Goal: Task Accomplishment & Management: Manage account settings

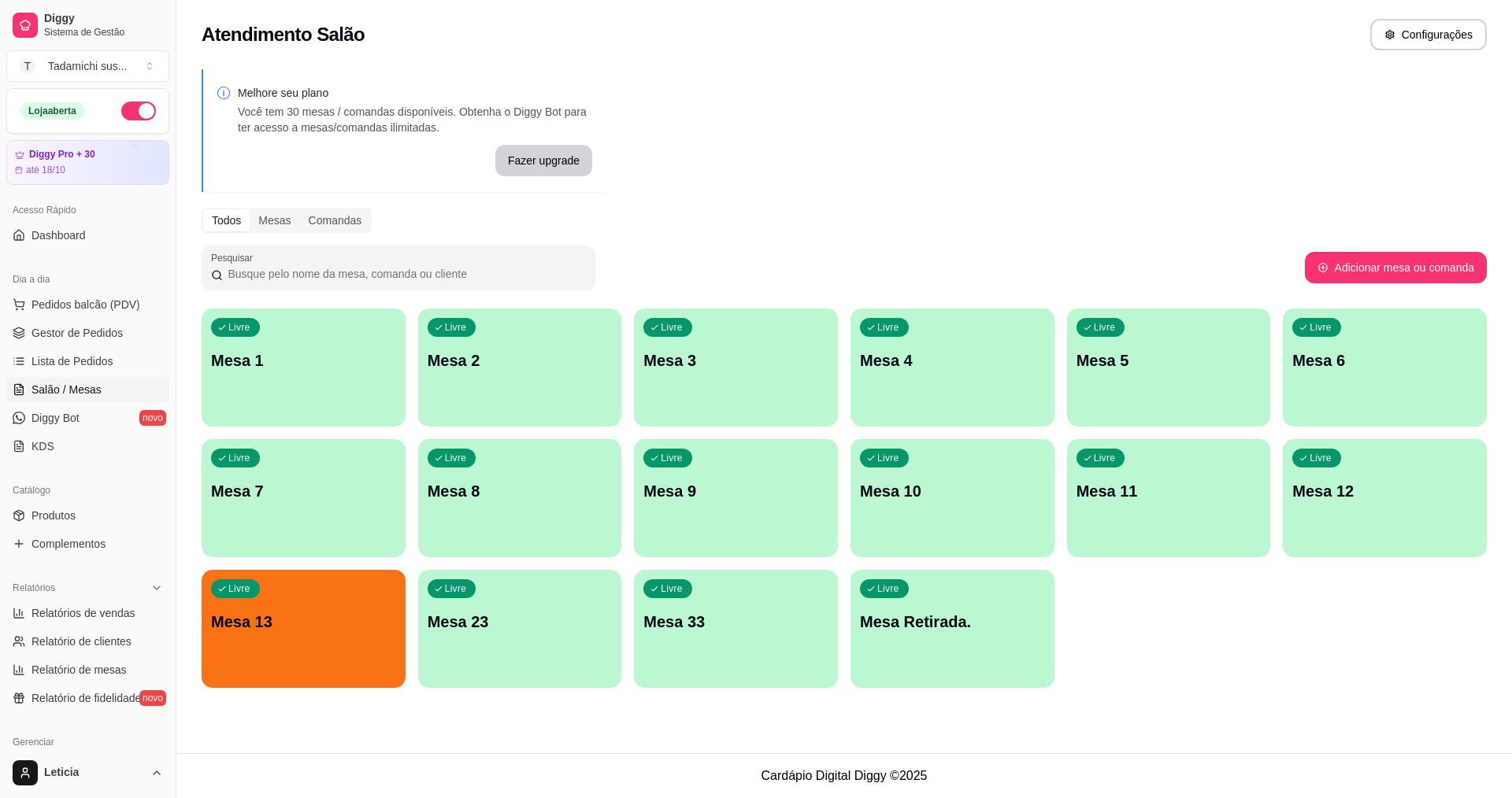
click at [344, 626] on p "Mesa 13" at bounding box center [303, 622] width 185 height 22
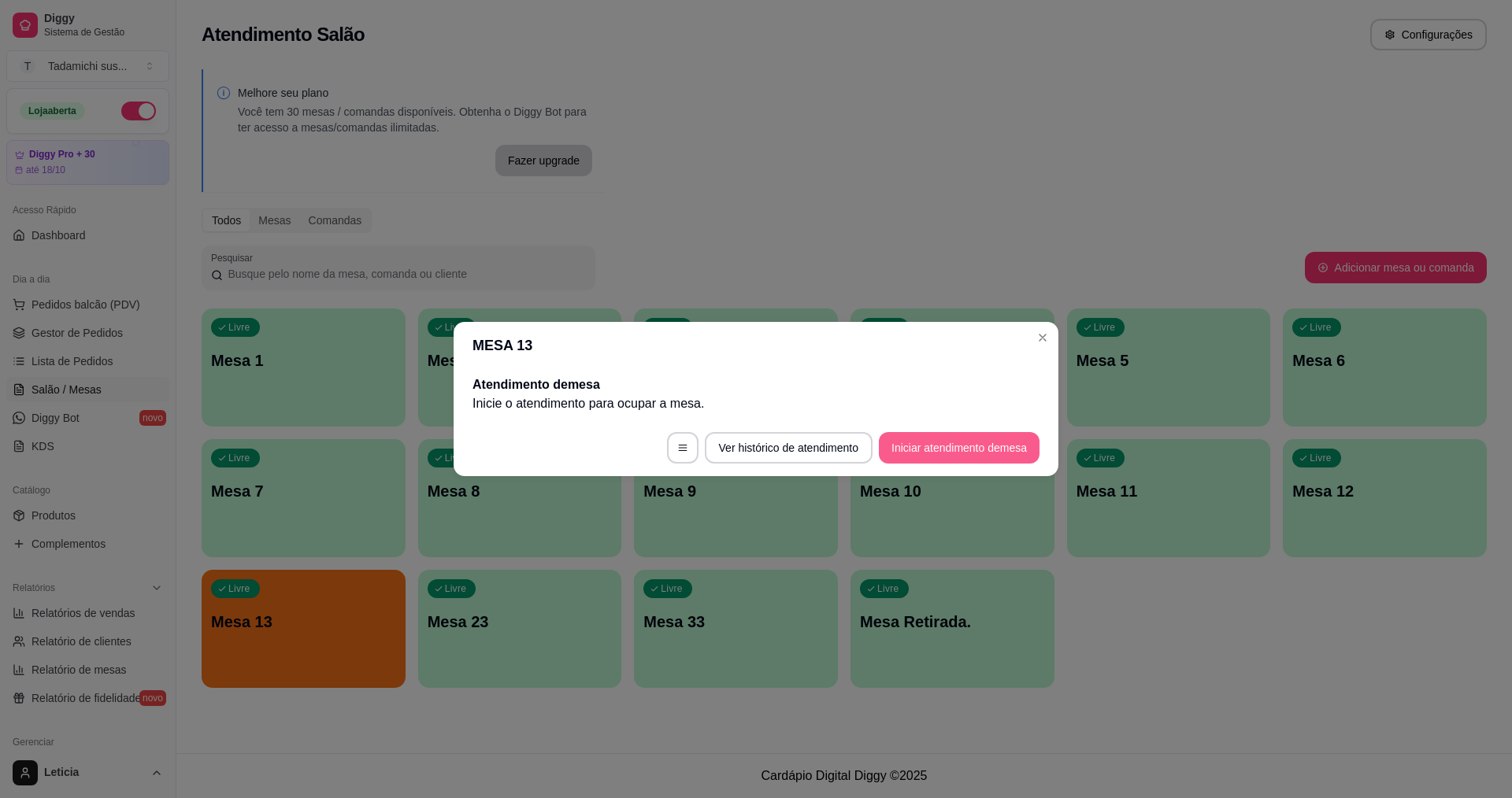
click at [909, 435] on button "Iniciar atendimento de mesa" at bounding box center [959, 448] width 161 height 32
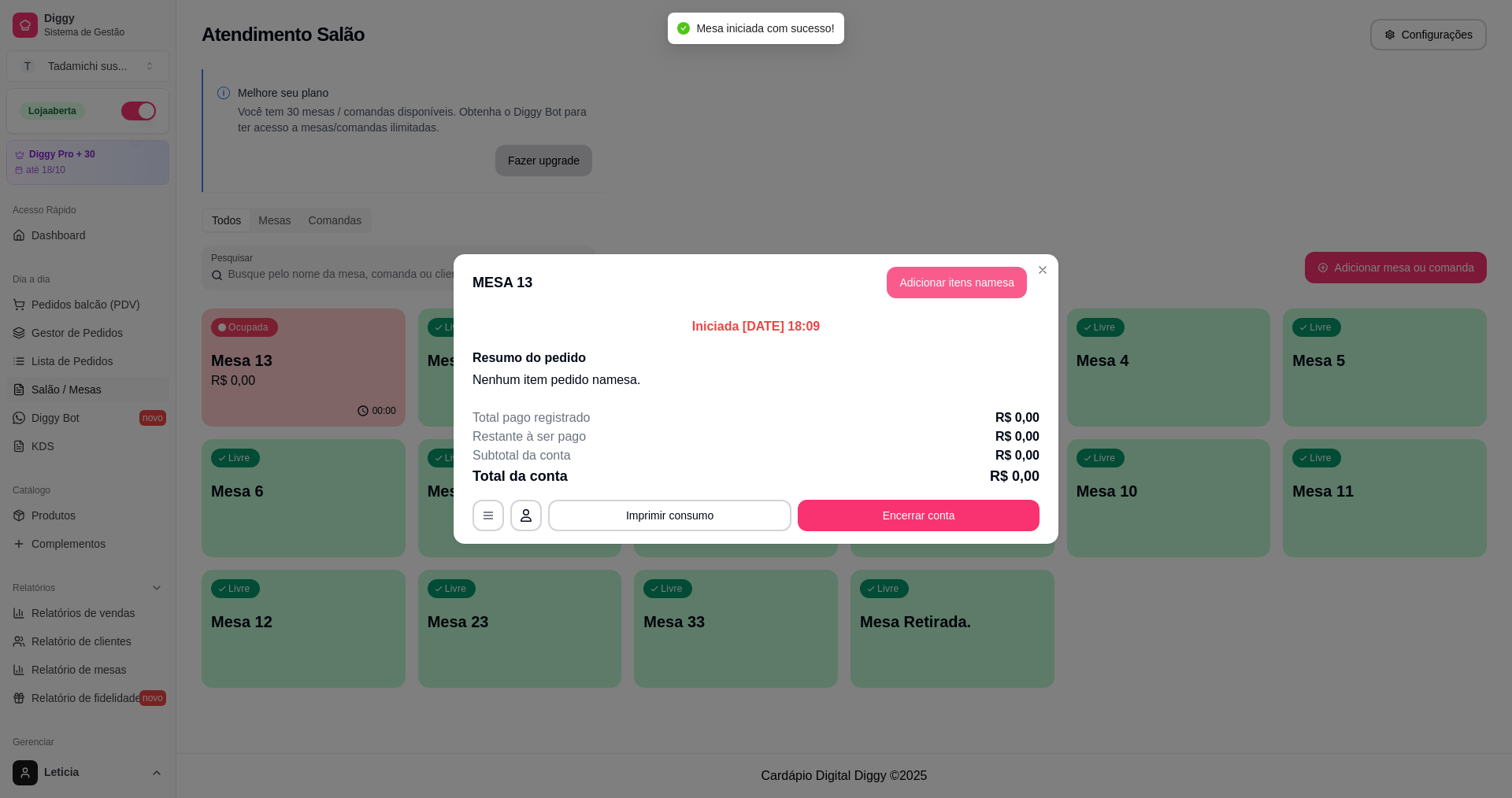
click at [964, 296] on button "Adicionar itens na mesa" at bounding box center [956, 283] width 140 height 32
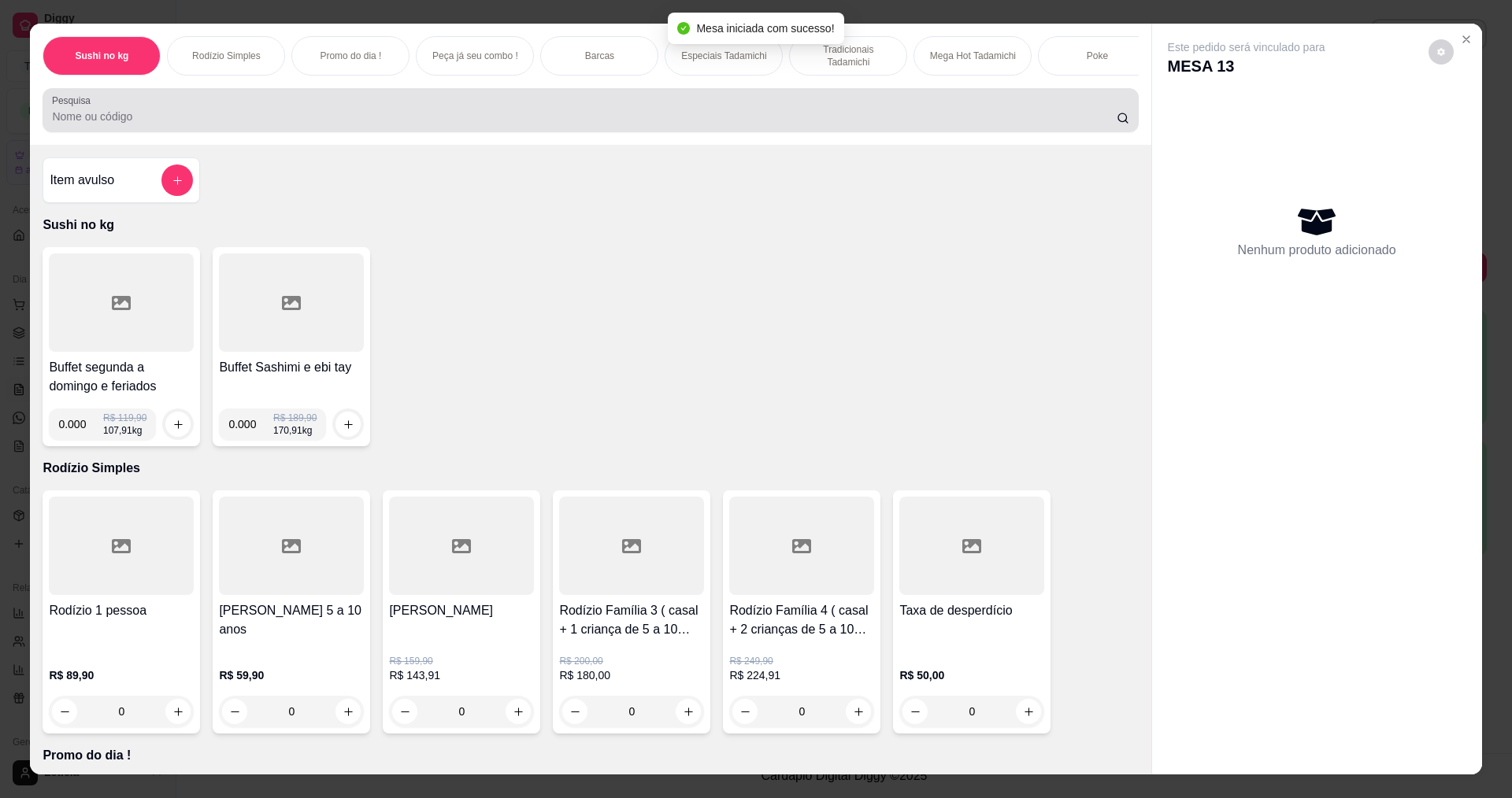
click at [111, 124] on input "Pesquisa" at bounding box center [583, 116] width 1064 height 16
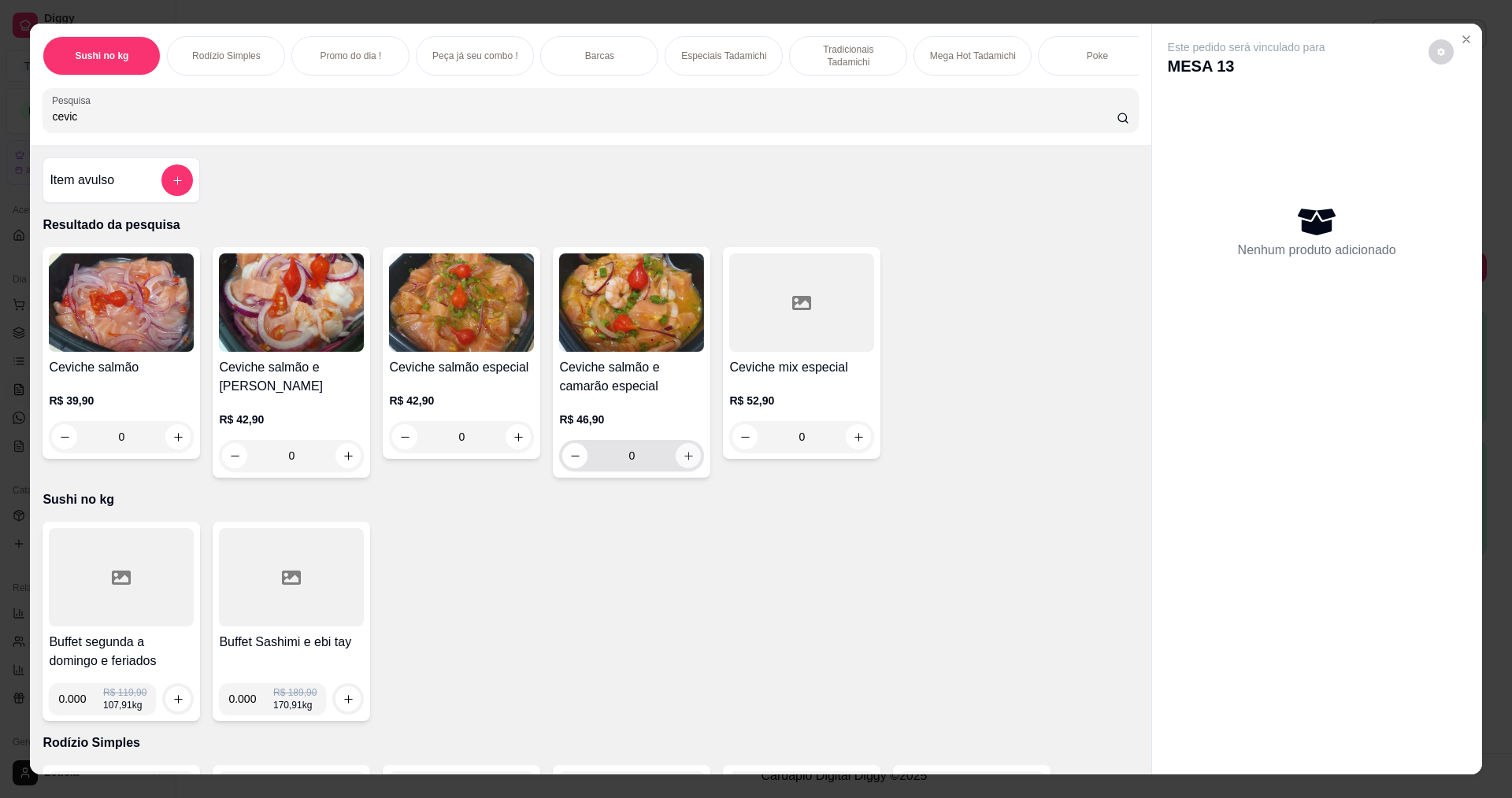
type input "cevic"
click at [686, 462] on icon "increase-product-quantity" at bounding box center [688, 456] width 12 height 12
type input "1"
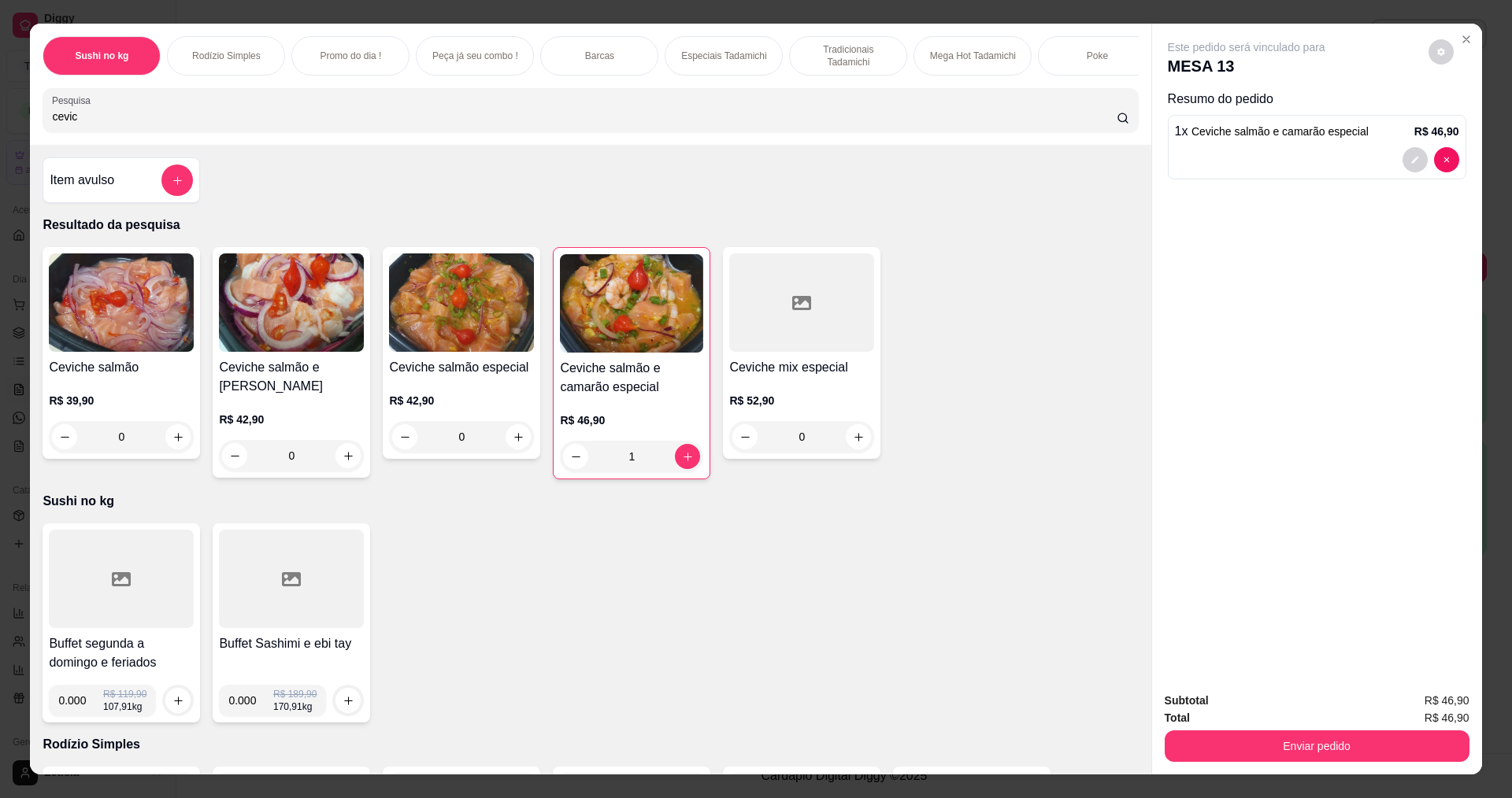
click at [324, 124] on input "cevic" at bounding box center [583, 116] width 1064 height 16
type input "c"
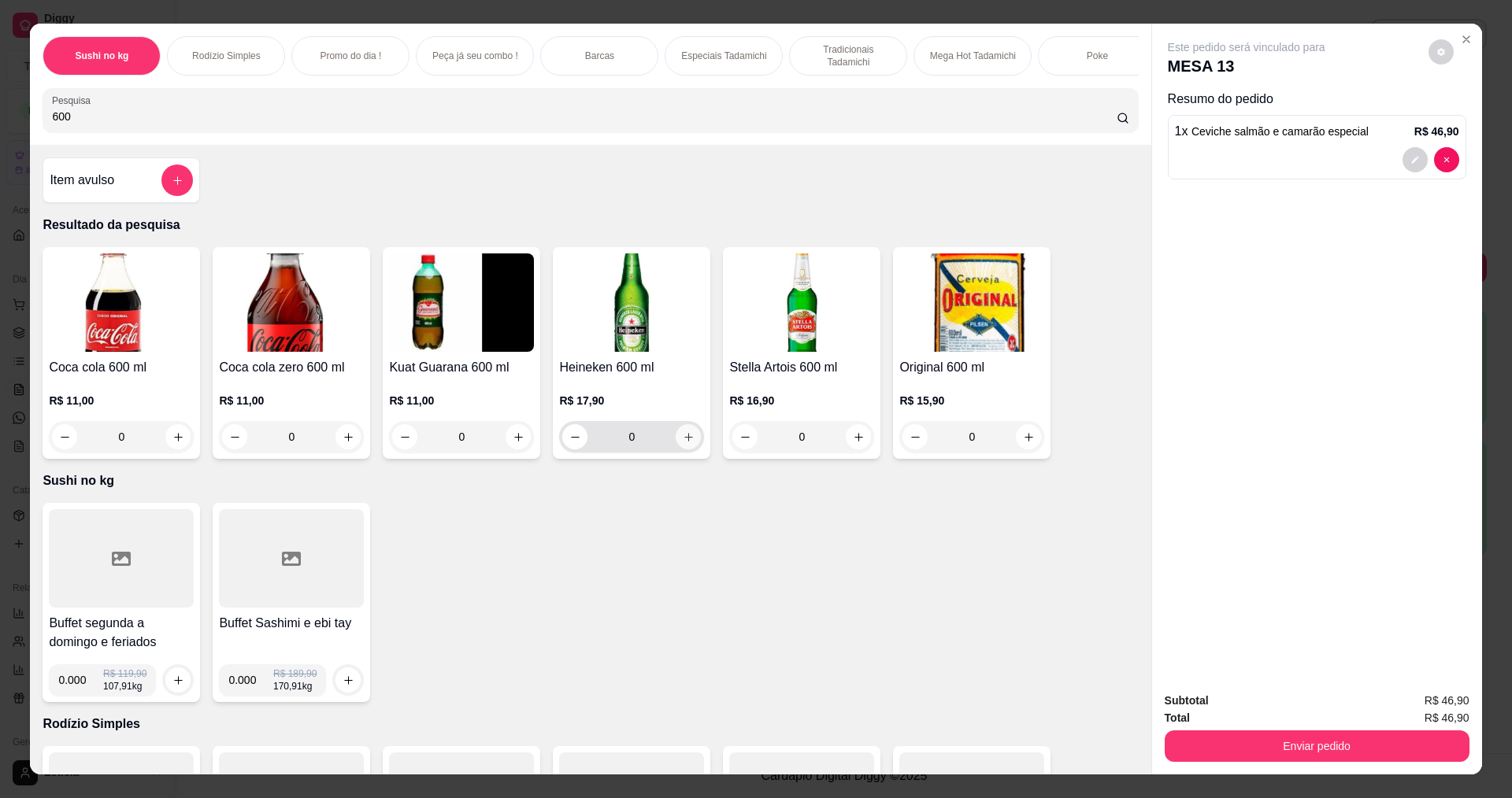
type input "600"
click at [687, 453] on div "0" at bounding box center [632, 437] width 139 height 32
click at [687, 443] on icon "increase-product-quantity" at bounding box center [688, 437] width 12 height 12
type input "1"
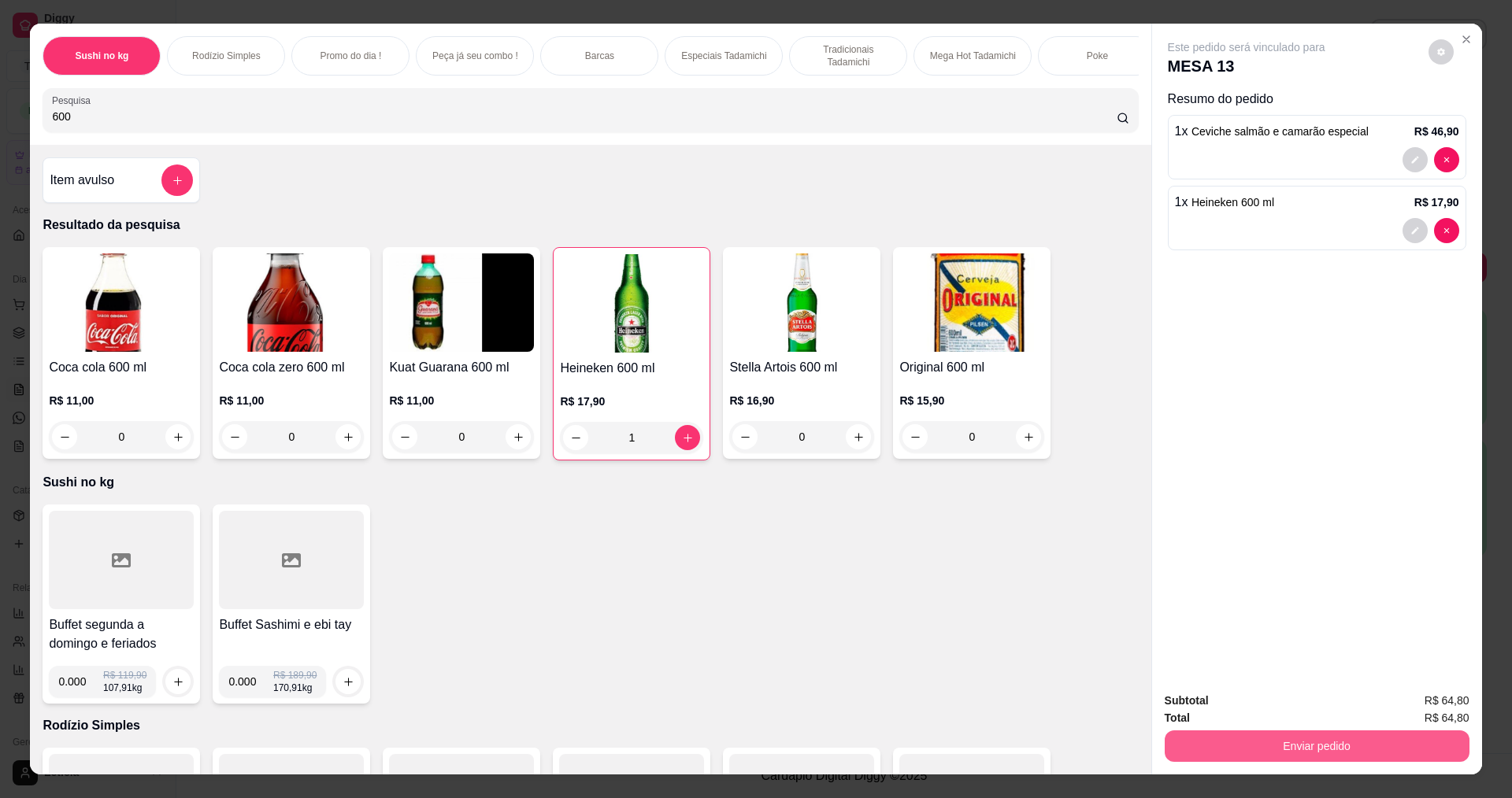
click at [1188, 753] on button "Enviar pedido" at bounding box center [1317, 746] width 305 height 32
click at [1404, 713] on button "Enviar pedido" at bounding box center [1427, 707] width 89 height 30
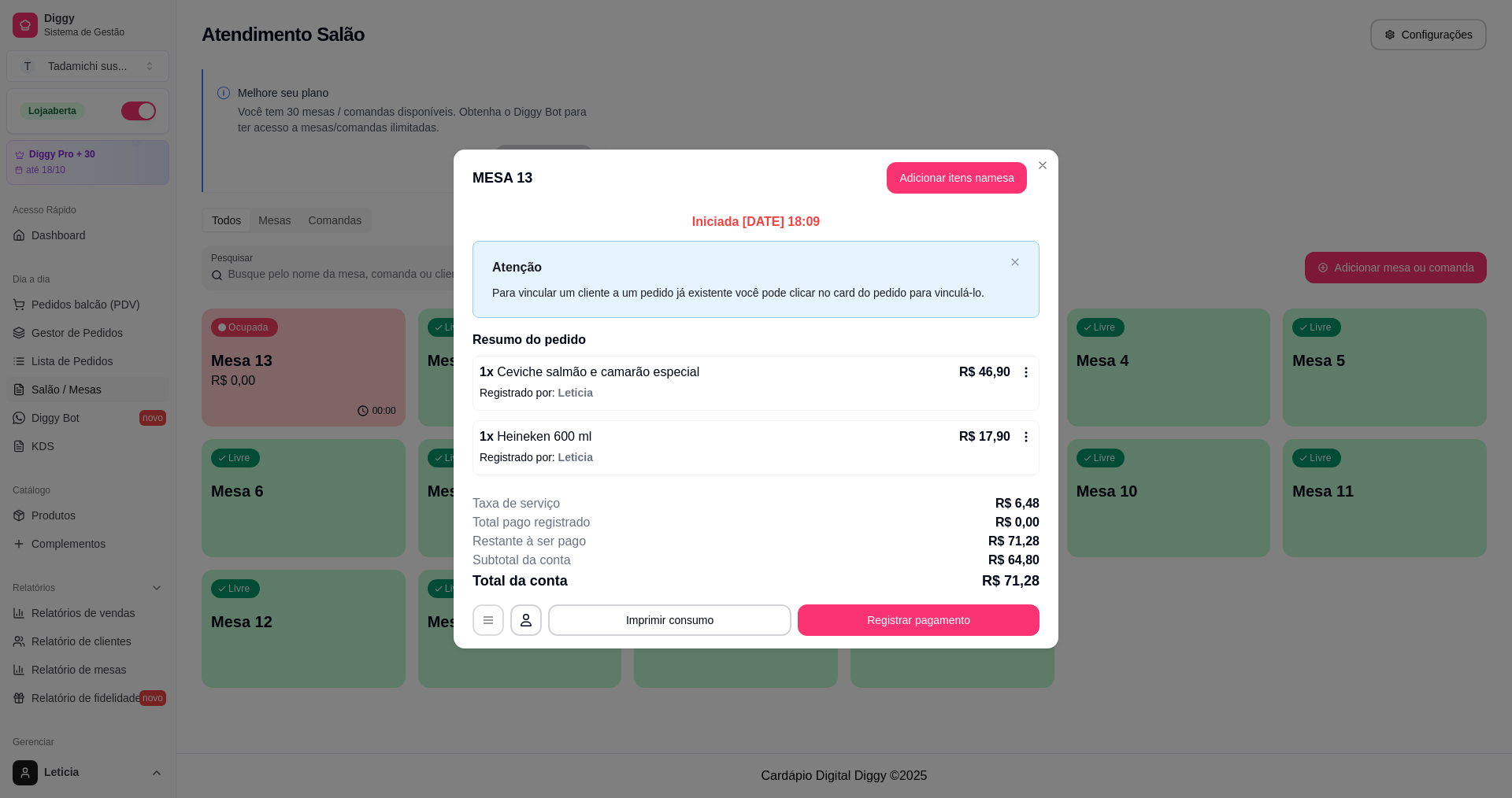
click at [485, 615] on icon "button" at bounding box center [487, 620] width 12 height 12
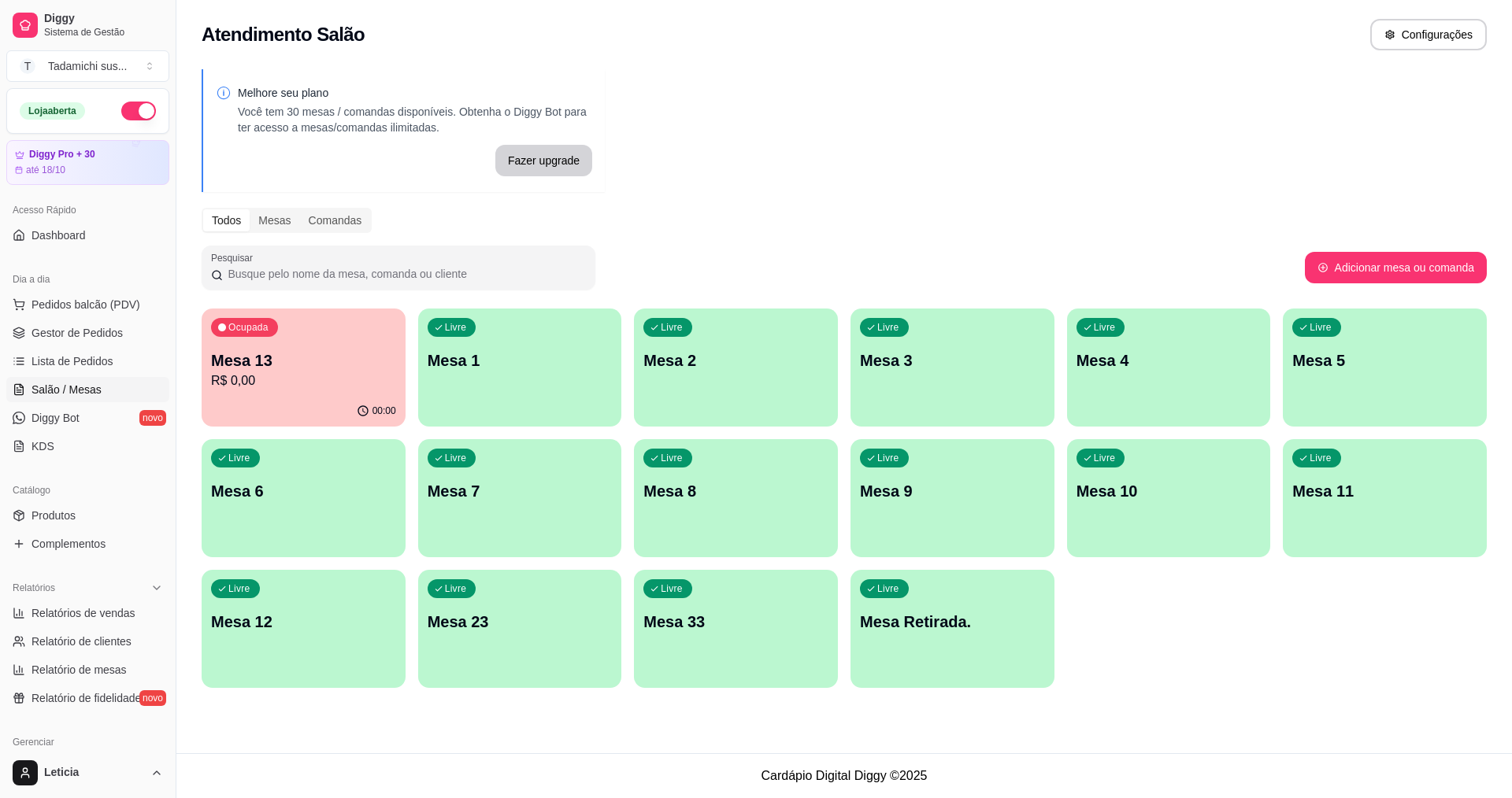
click at [279, 360] on p "Mesa 13" at bounding box center [303, 360] width 185 height 22
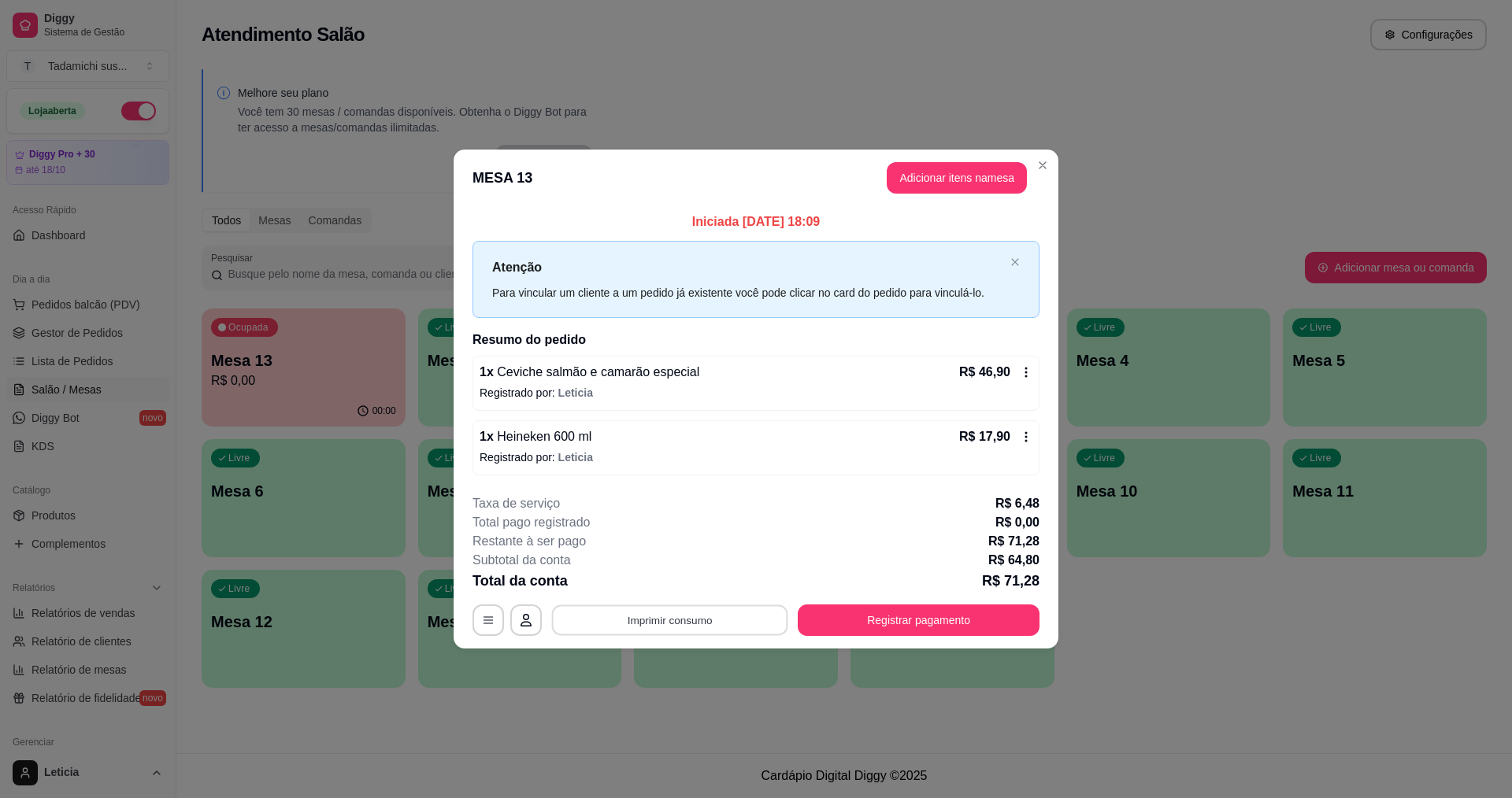
click at [640, 618] on button "Imprimir consumo" at bounding box center [671, 620] width 237 height 31
click at [642, 588] on button "IMPRESSORA HAYOM" at bounding box center [673, 584] width 117 height 24
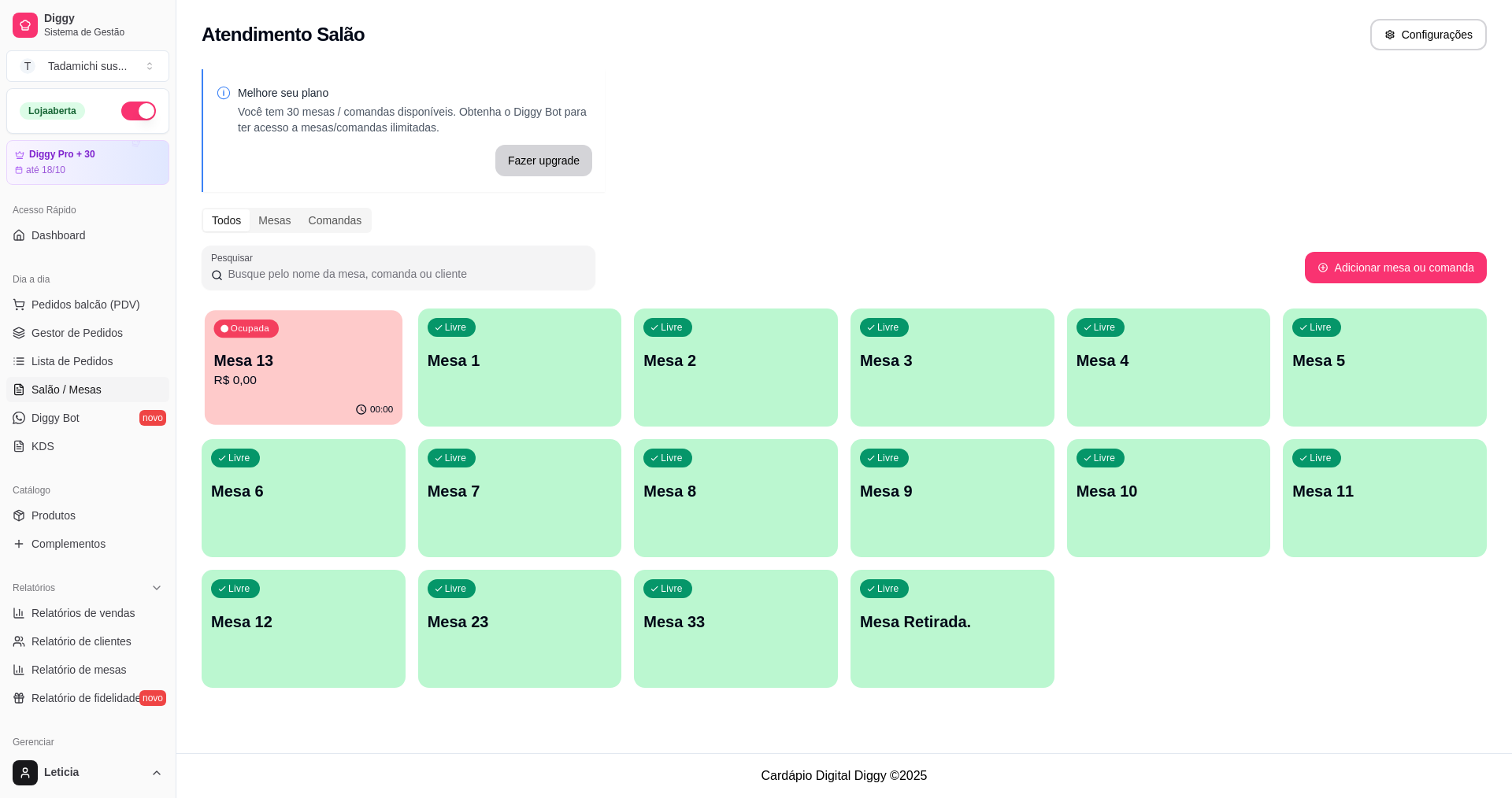
click at [321, 351] on p "Mesa 13" at bounding box center [303, 361] width 179 height 22
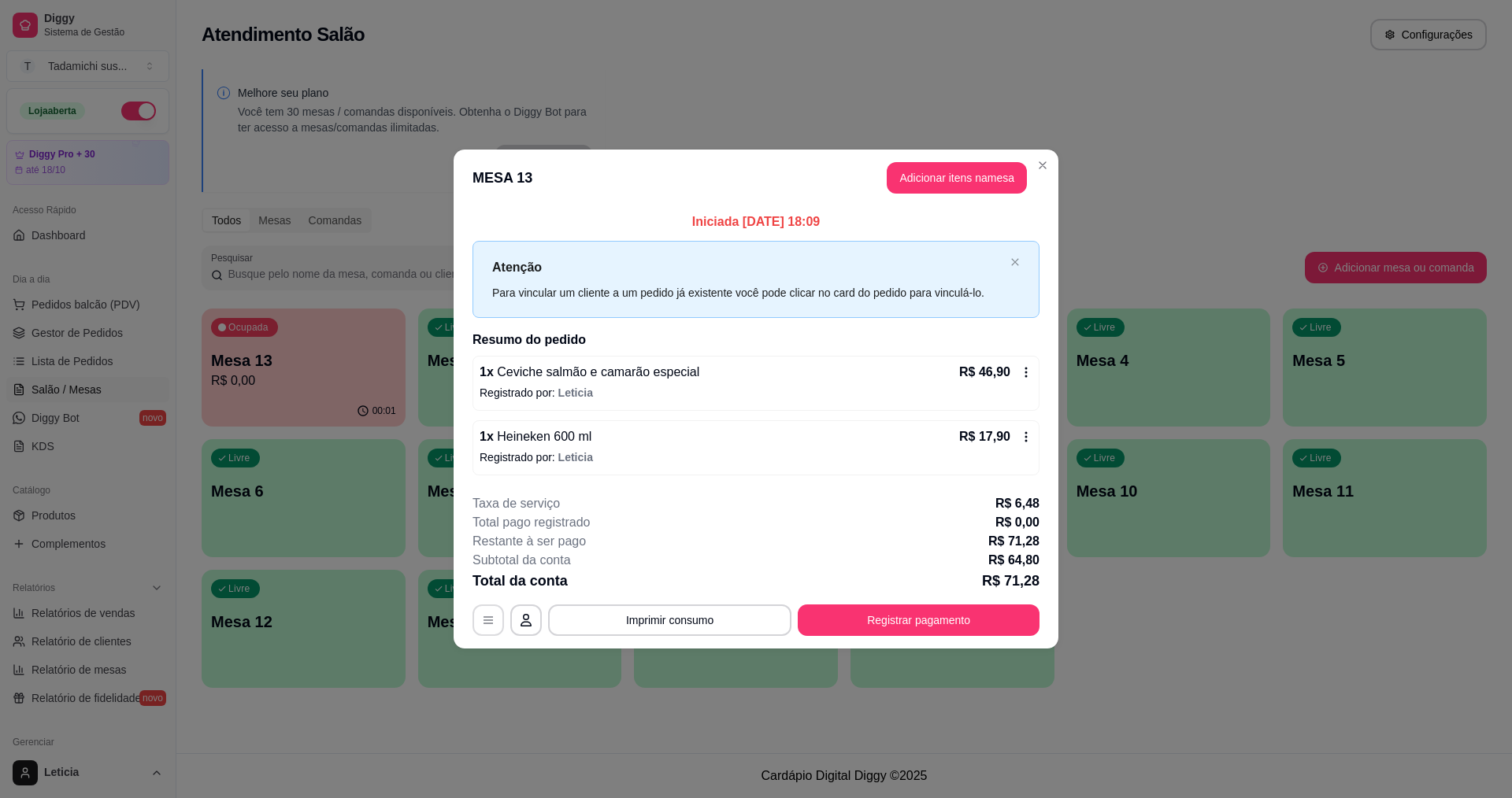
click at [492, 623] on icon "button" at bounding box center [488, 621] width 9 height 8
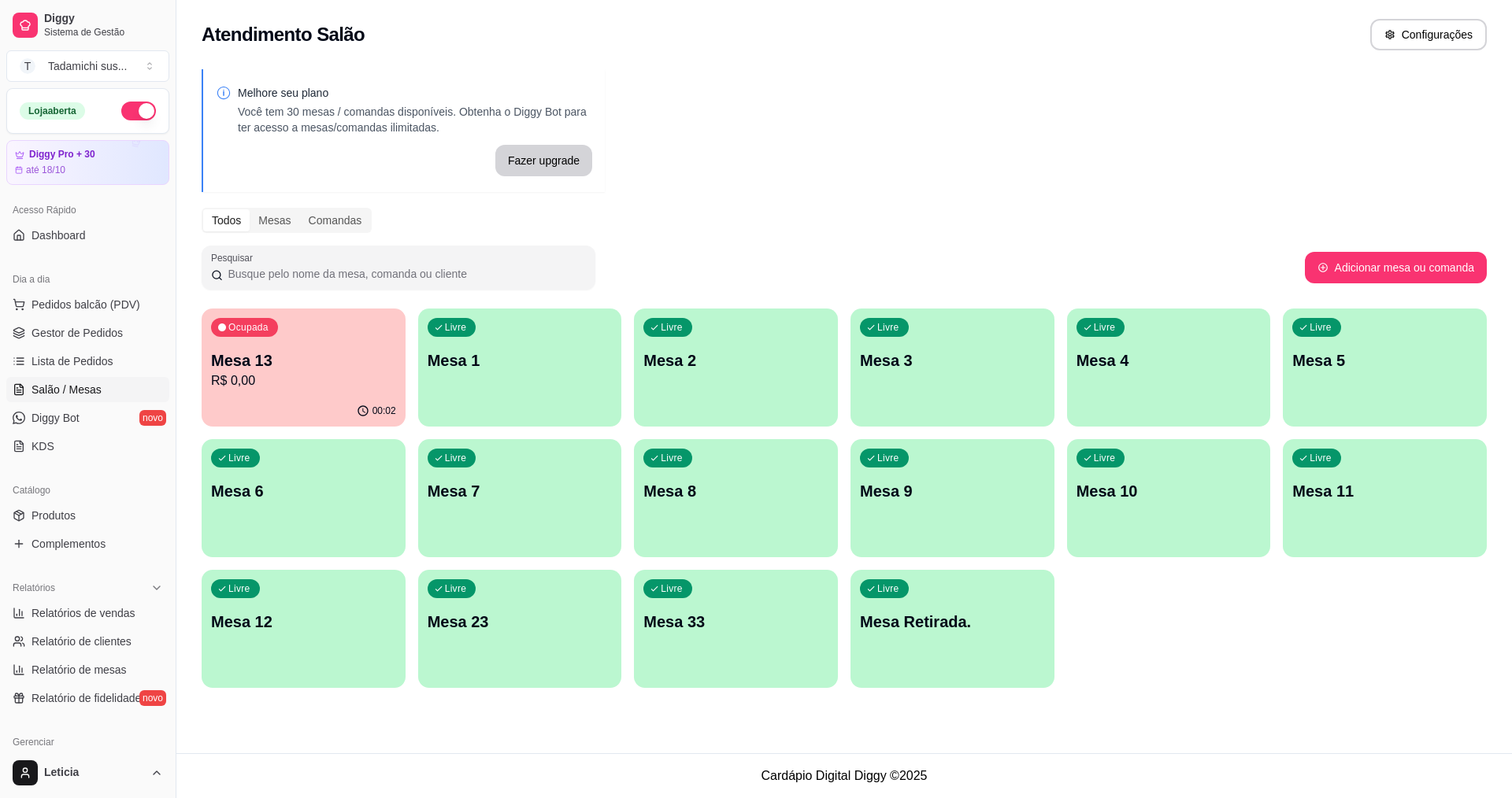
click at [908, 632] on p "Mesa Retirada." at bounding box center [952, 622] width 185 height 22
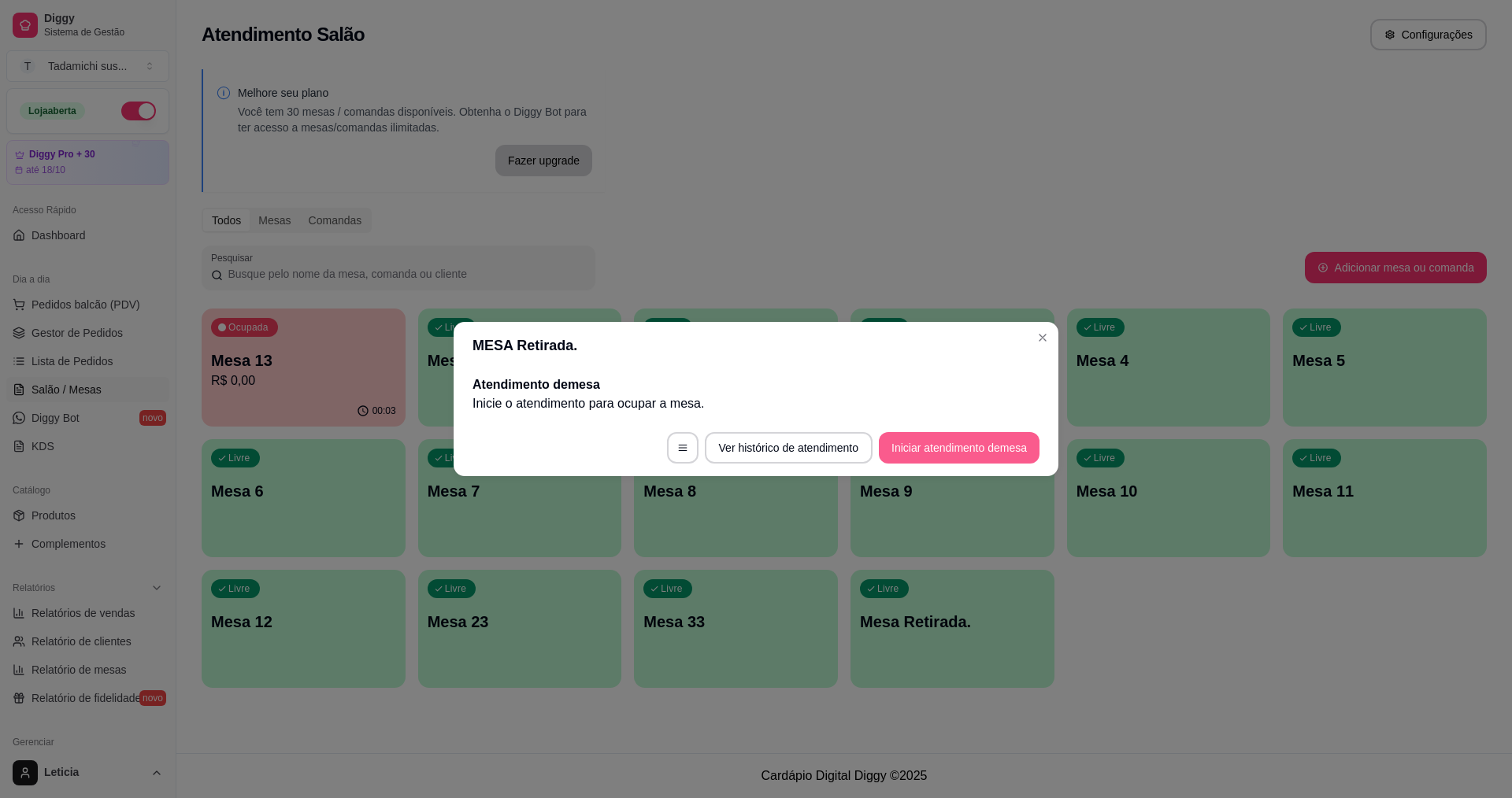
click at [925, 455] on button "Iniciar atendimento de mesa" at bounding box center [959, 448] width 161 height 32
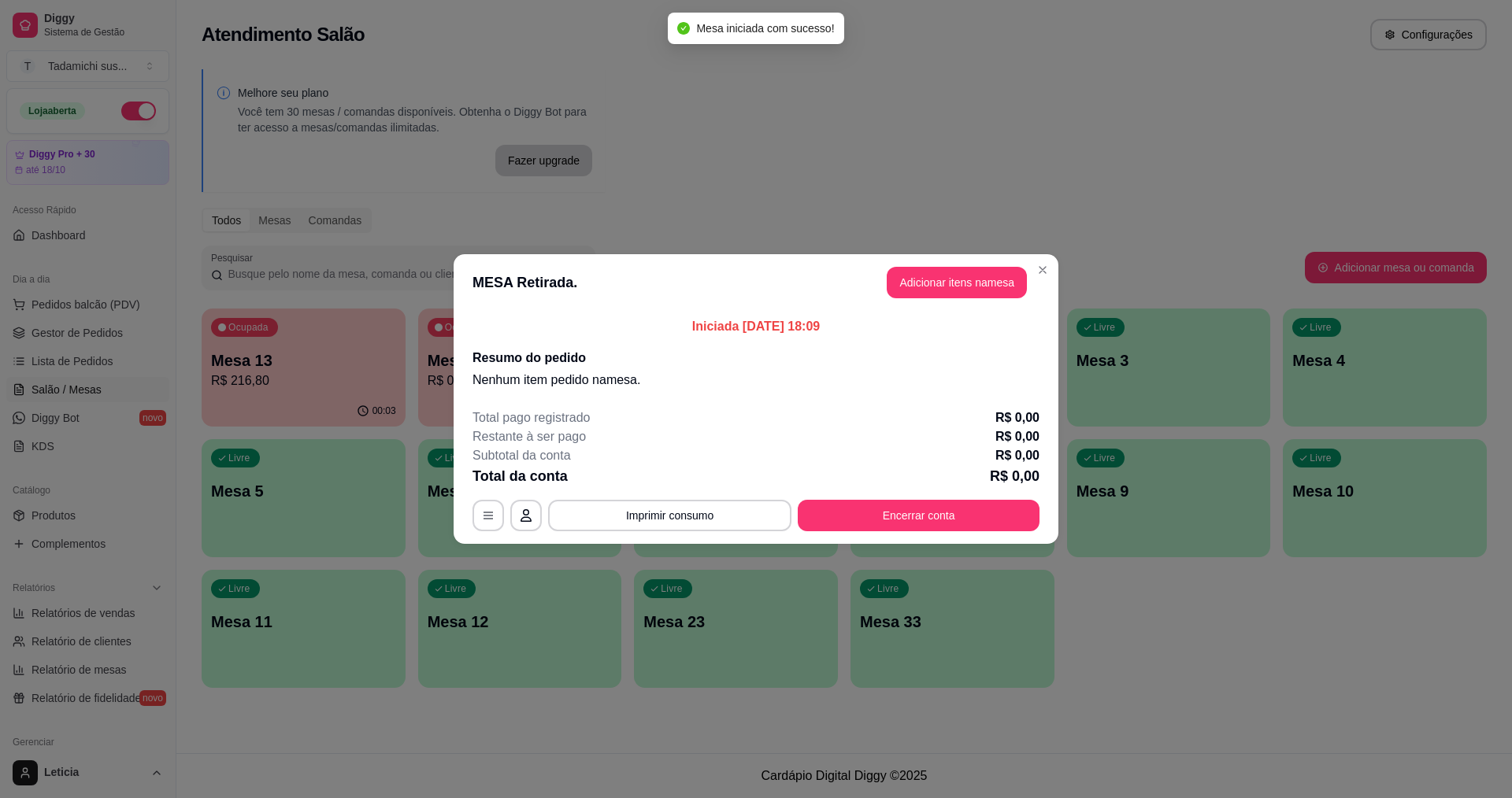
click at [919, 299] on header "MESA Retirada. Adicionar itens na mesa" at bounding box center [756, 283] width 605 height 56
click at [916, 263] on header "MESA Retirada. Adicionar itens na mesa" at bounding box center [756, 283] width 605 height 56
click at [913, 285] on button "Adicionar itens na mesa" at bounding box center [956, 283] width 140 height 32
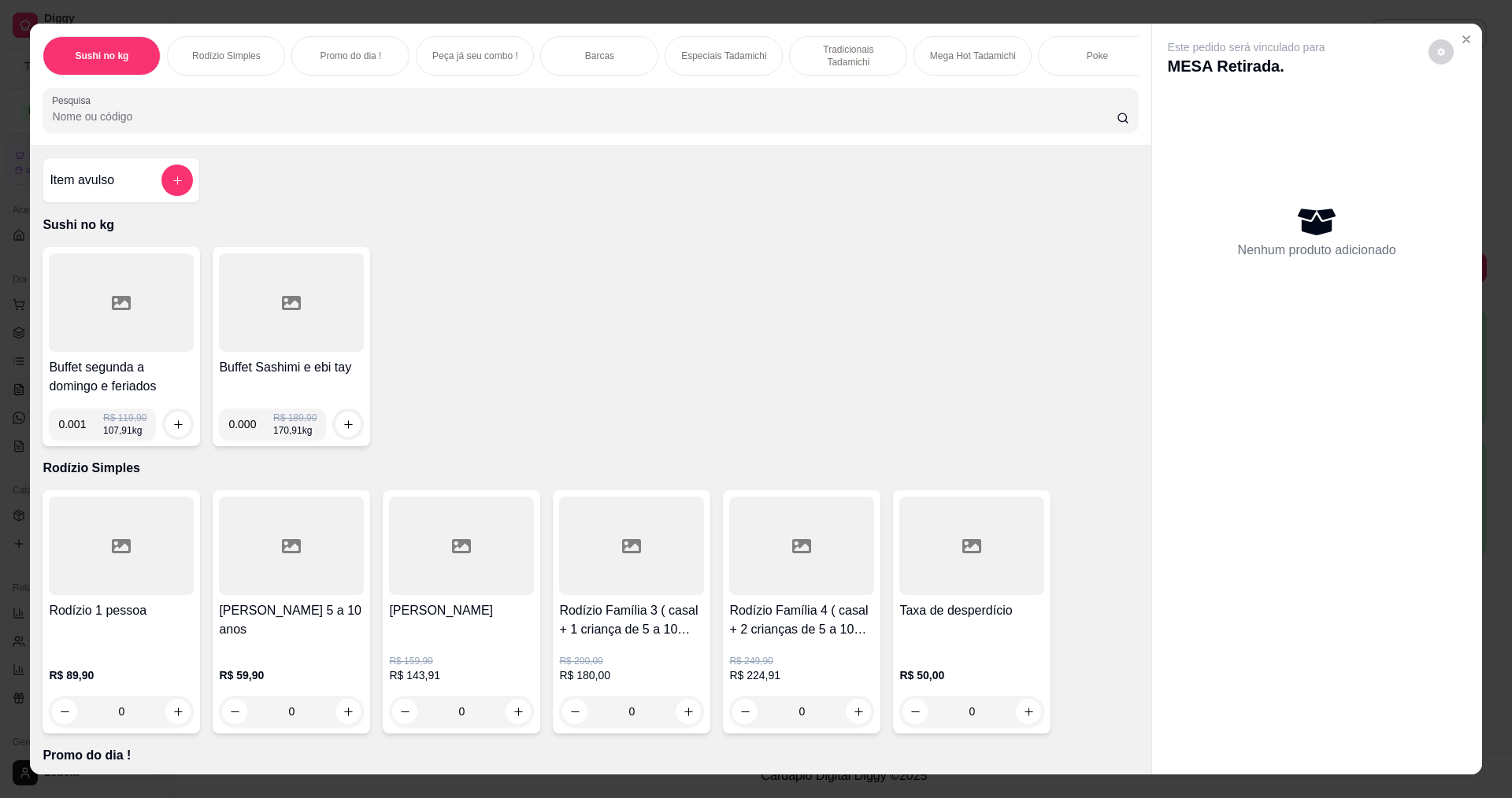
click at [85, 440] on input "0.001" at bounding box center [81, 424] width 45 height 32
type input "0.170"
click at [173, 431] on icon "increase-product-quantity" at bounding box center [178, 424] width 12 height 12
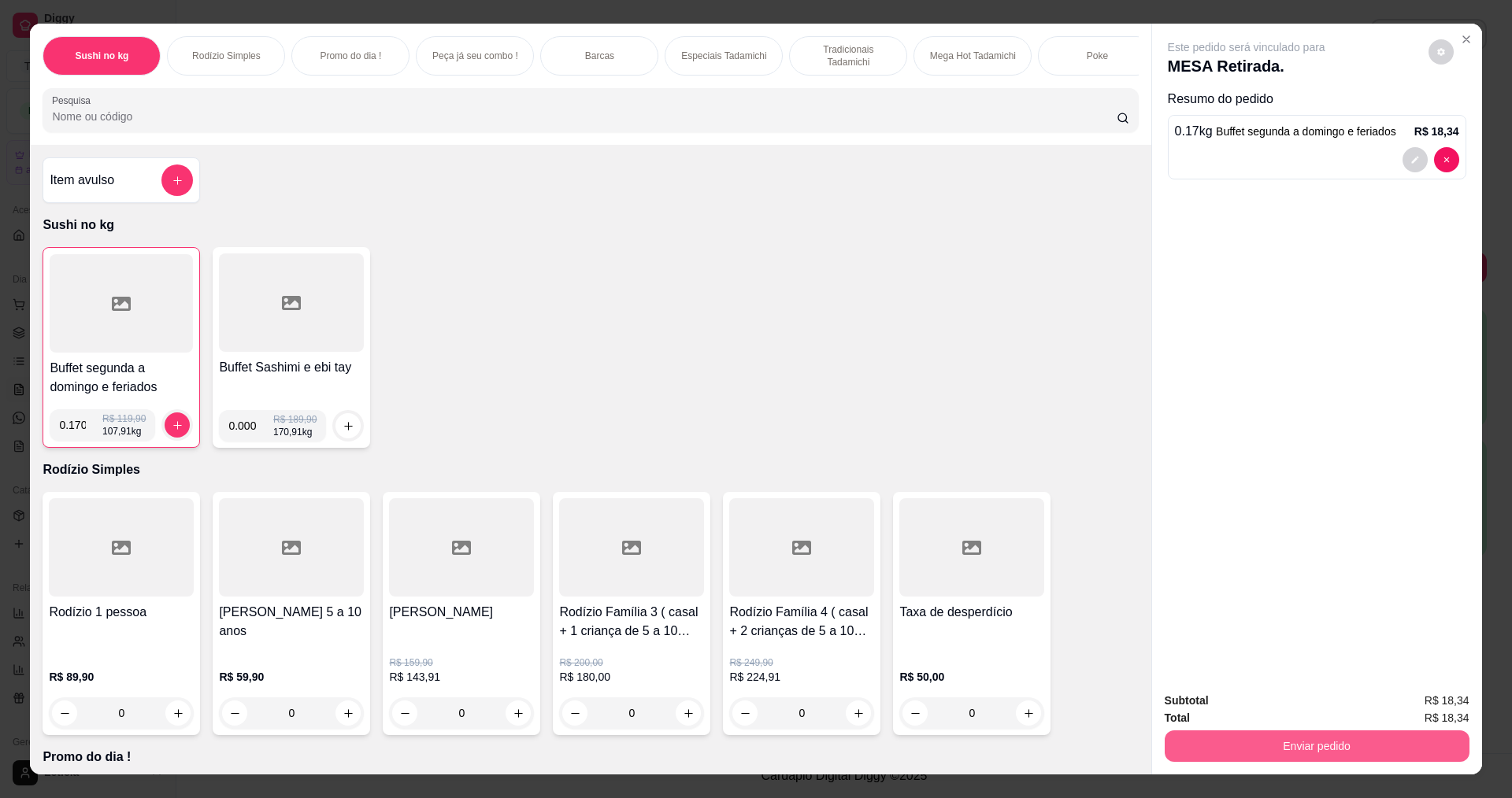
click at [1254, 759] on button "Enviar pedido" at bounding box center [1317, 746] width 305 height 32
click at [1415, 705] on button "Enviar pedido" at bounding box center [1427, 707] width 89 height 30
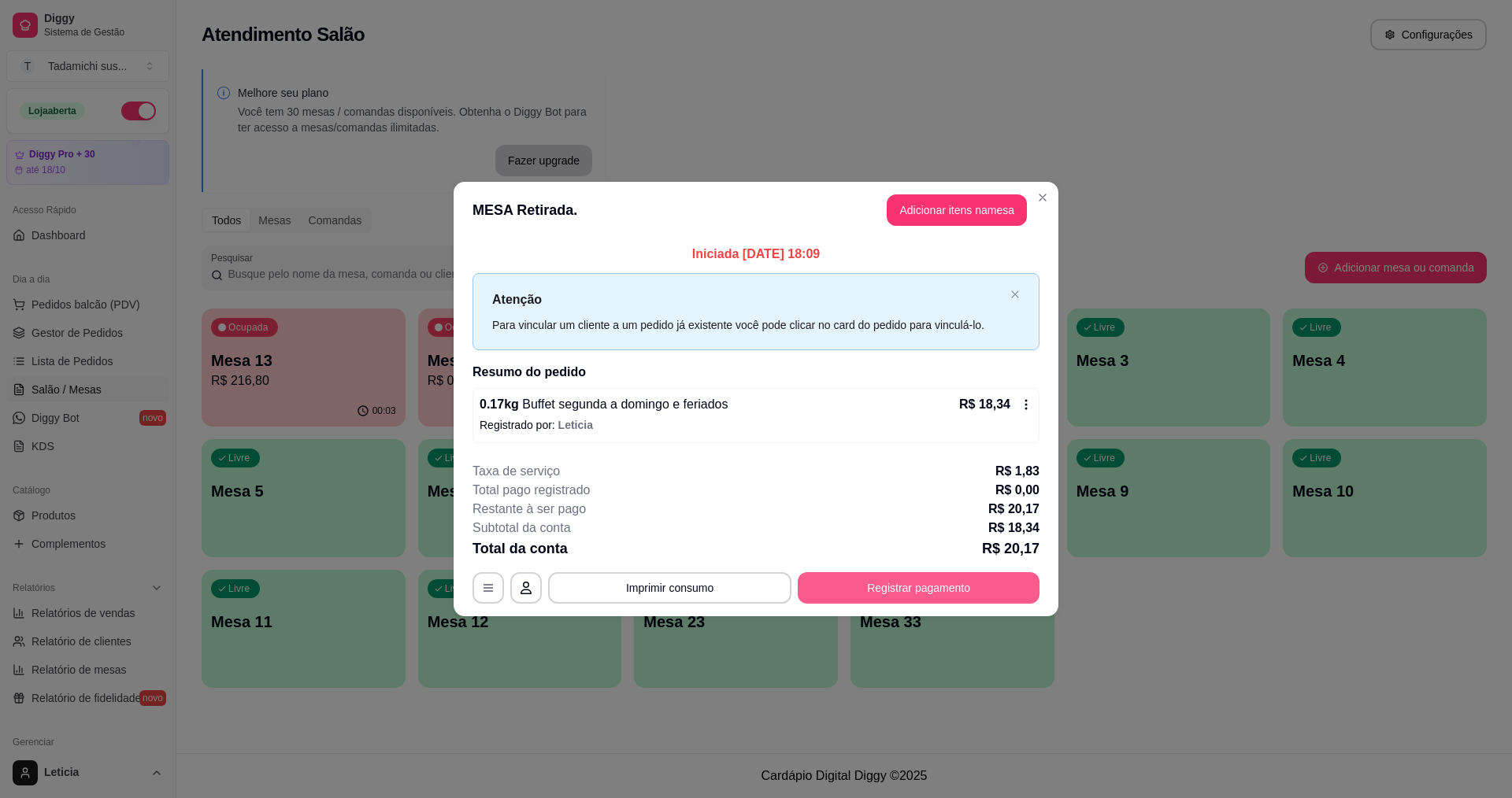
click at [826, 591] on button "Registrar pagamento" at bounding box center [918, 589] width 241 height 32
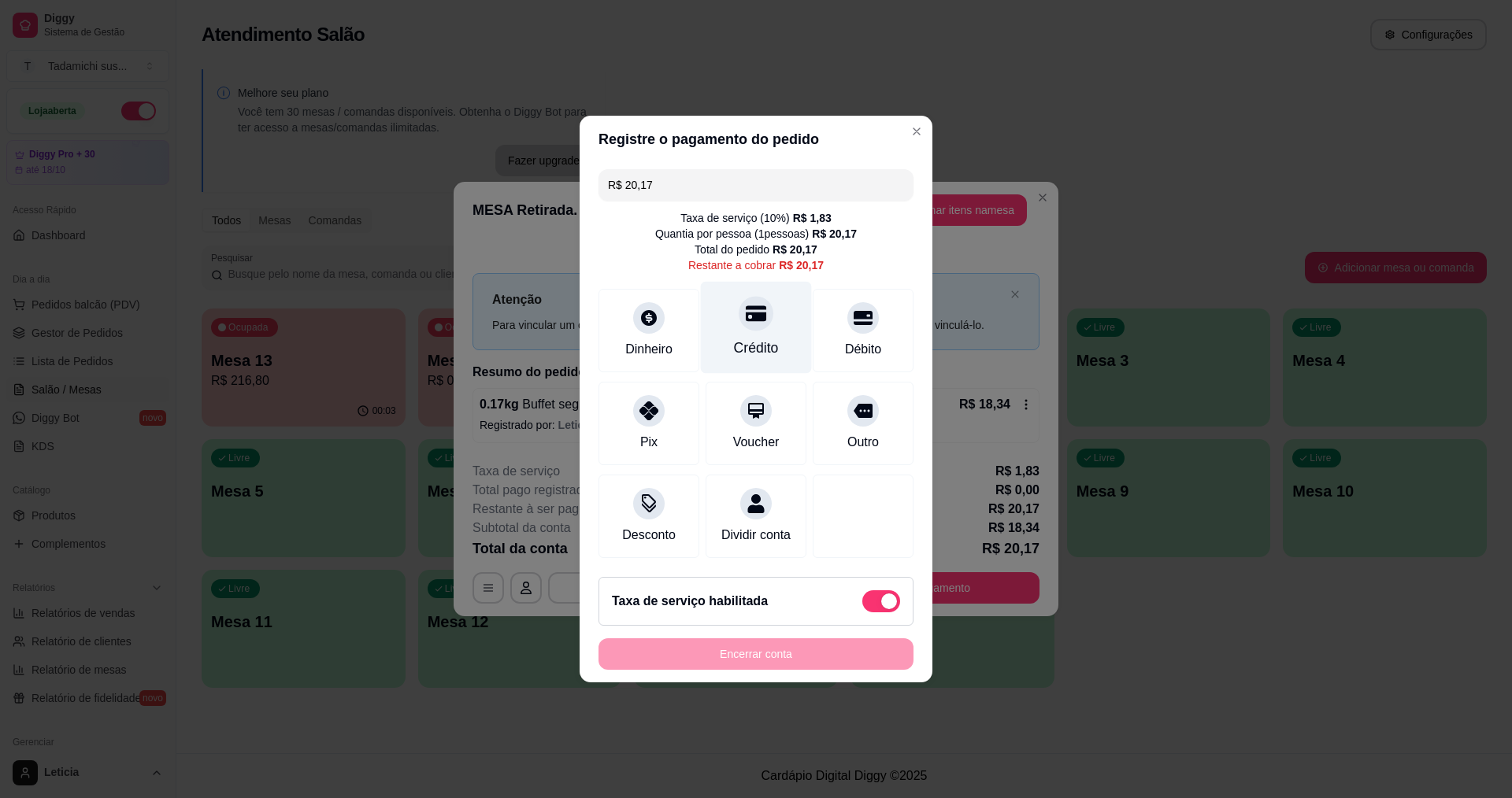
click at [767, 311] on div "Crédito" at bounding box center [756, 328] width 111 height 92
type input "R$ 0,00"
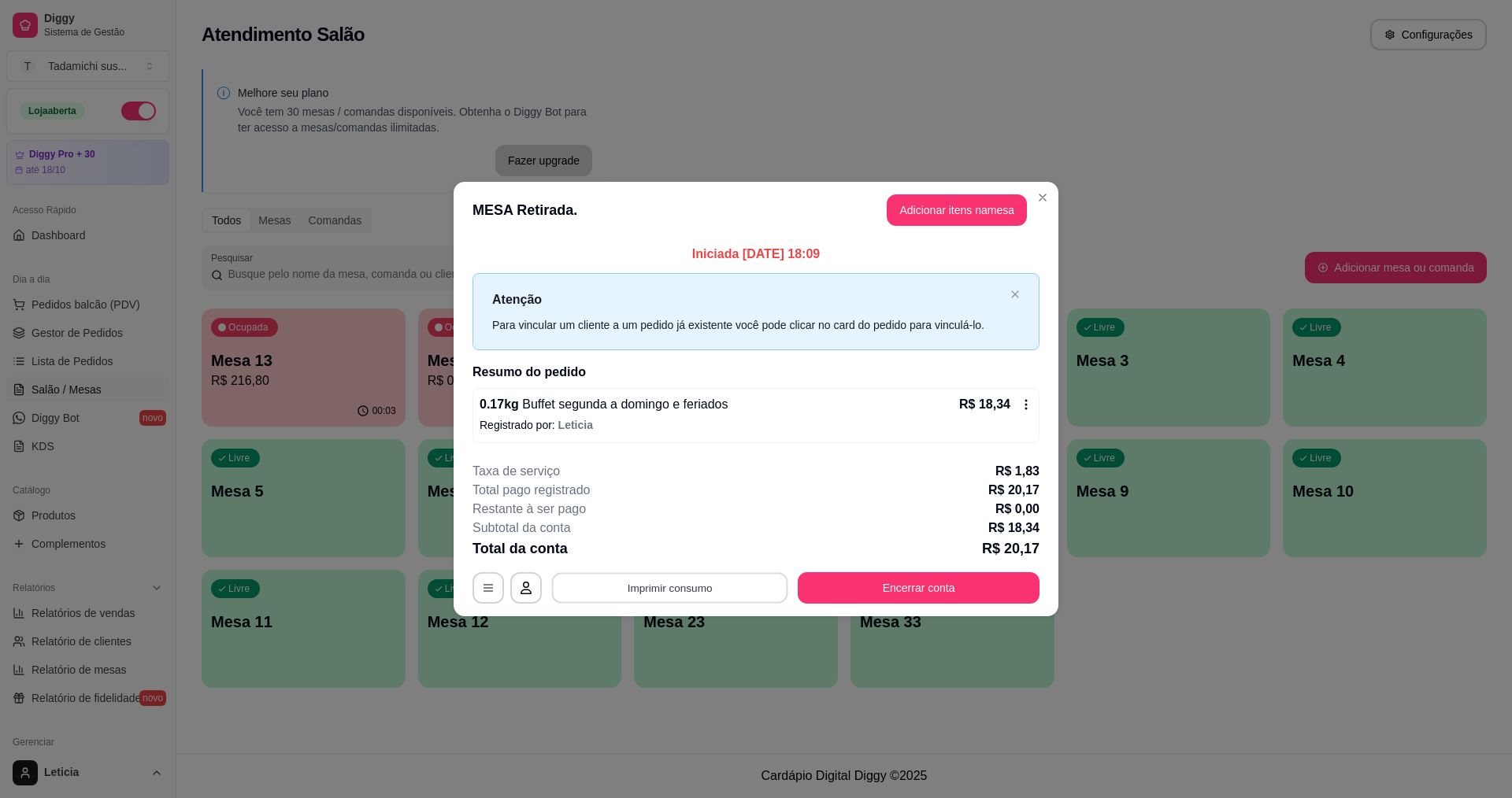
click at [666, 582] on button "Imprimir consumo" at bounding box center [671, 588] width 237 height 31
click at [676, 549] on button "IMPRESSORA HAYOM" at bounding box center [673, 551] width 121 height 25
click at [841, 583] on button "Encerrar conta" at bounding box center [919, 588] width 235 height 31
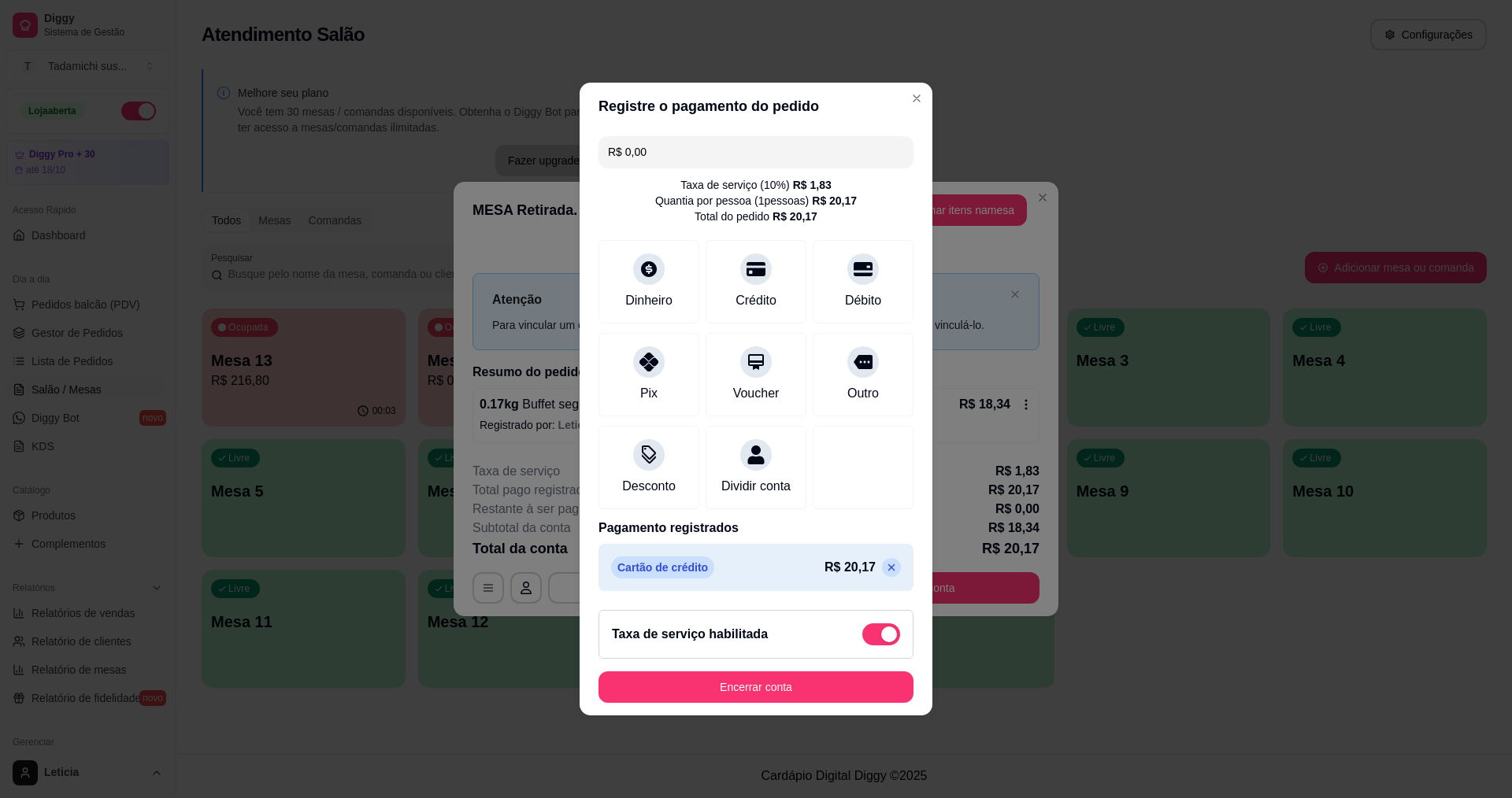
click at [904, 83] on header "Registre o pagamento do pedido" at bounding box center [756, 106] width 353 height 47
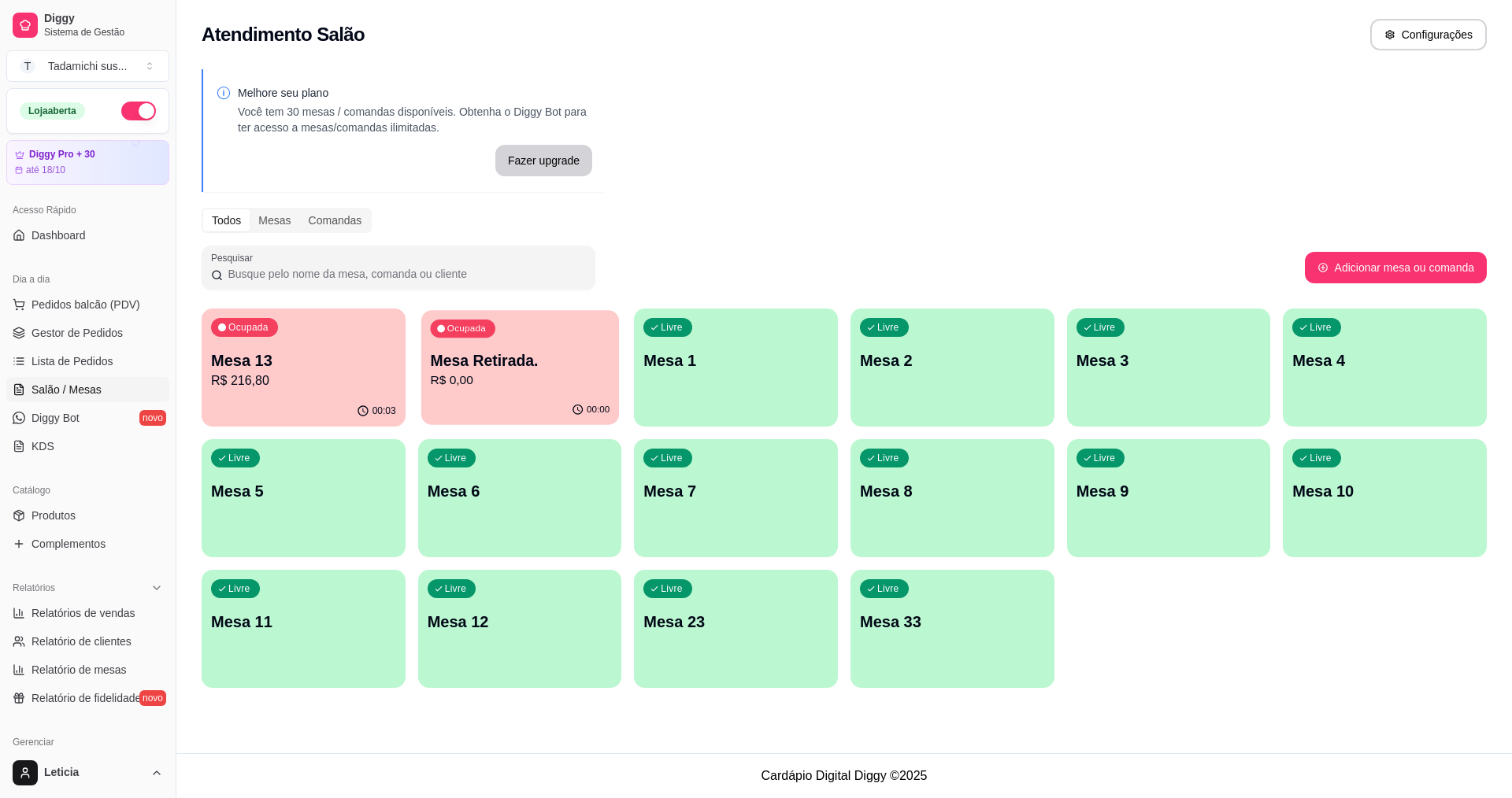
click at [549, 373] on p "R$ 0,00" at bounding box center [519, 380] width 179 height 18
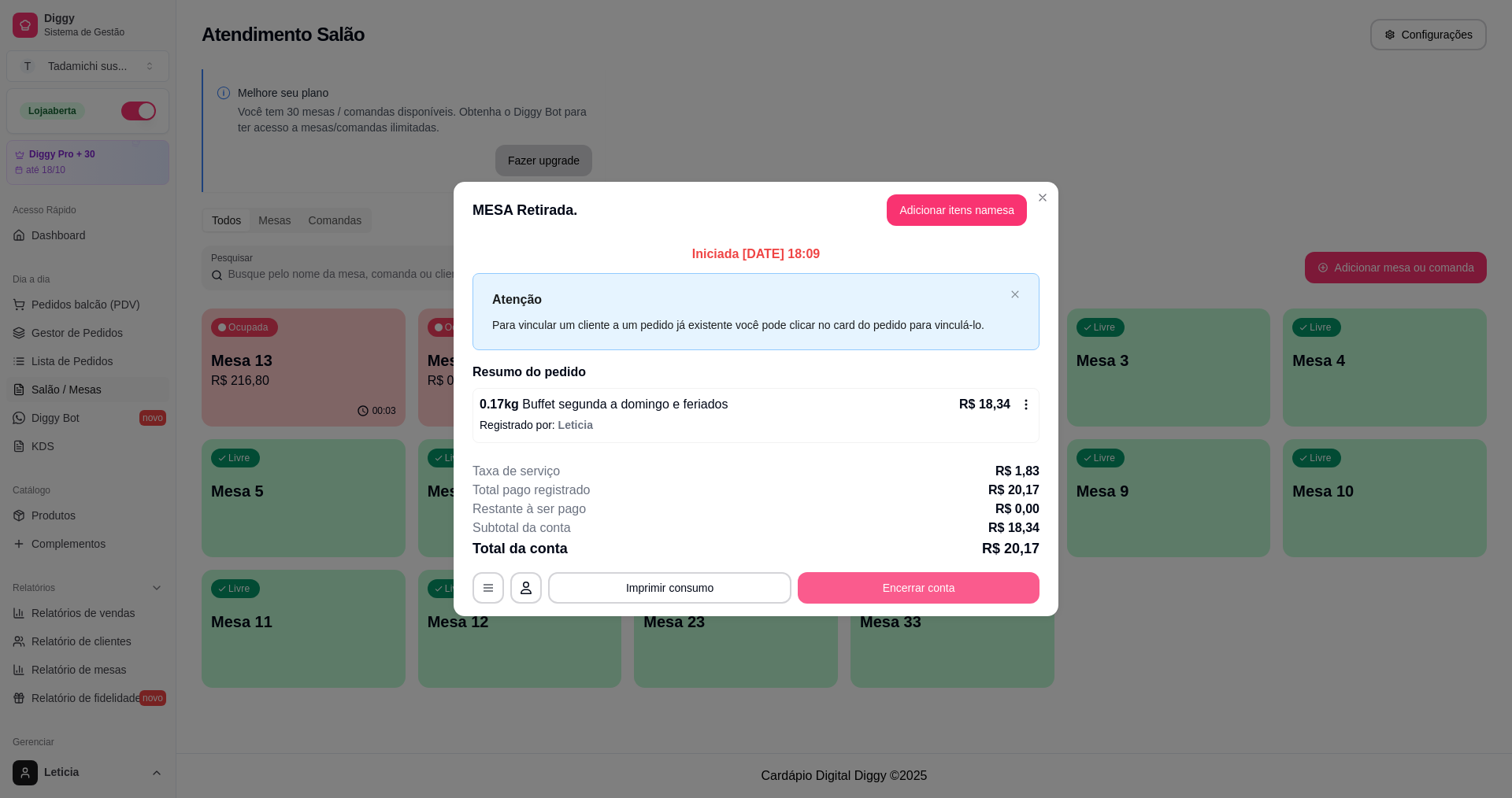
click at [890, 585] on button "Encerrar conta" at bounding box center [918, 589] width 241 height 32
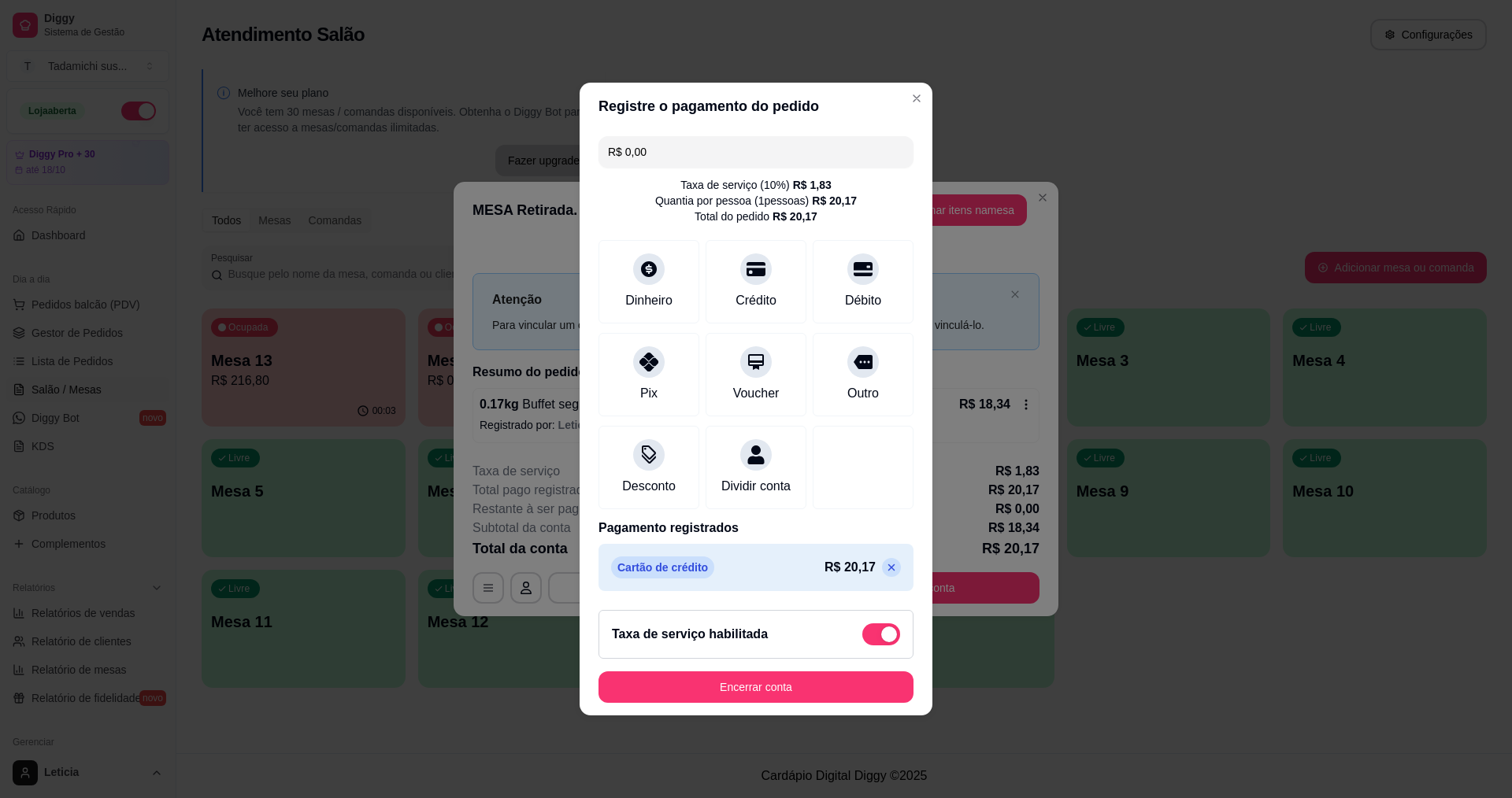
click at [882, 637] on span at bounding box center [881, 634] width 38 height 22
click at [872, 637] on input "checkbox" at bounding box center [866, 642] width 10 height 10
checkbox input "true"
type input "-R$ 1,83"
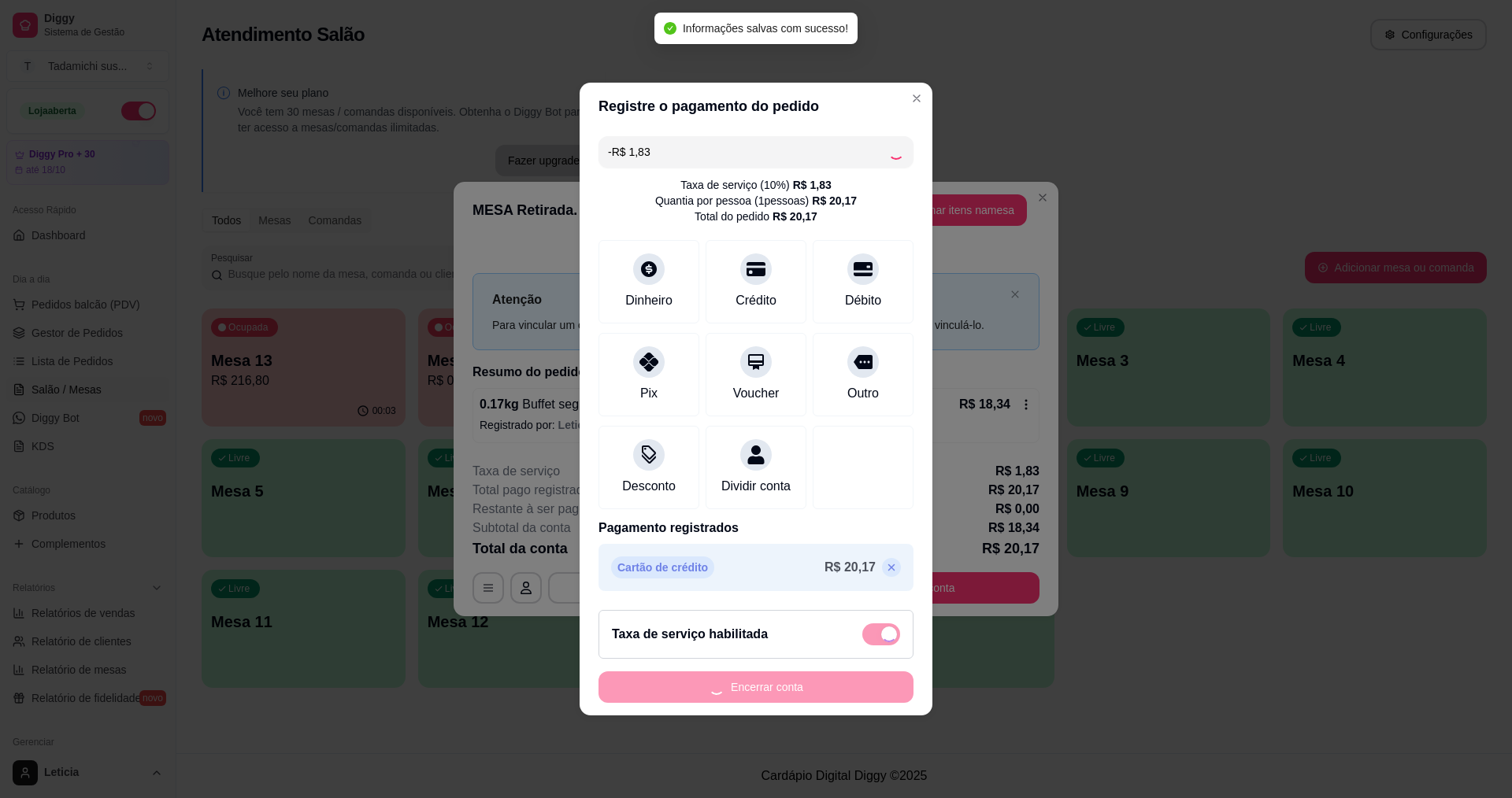
checkbox input "false"
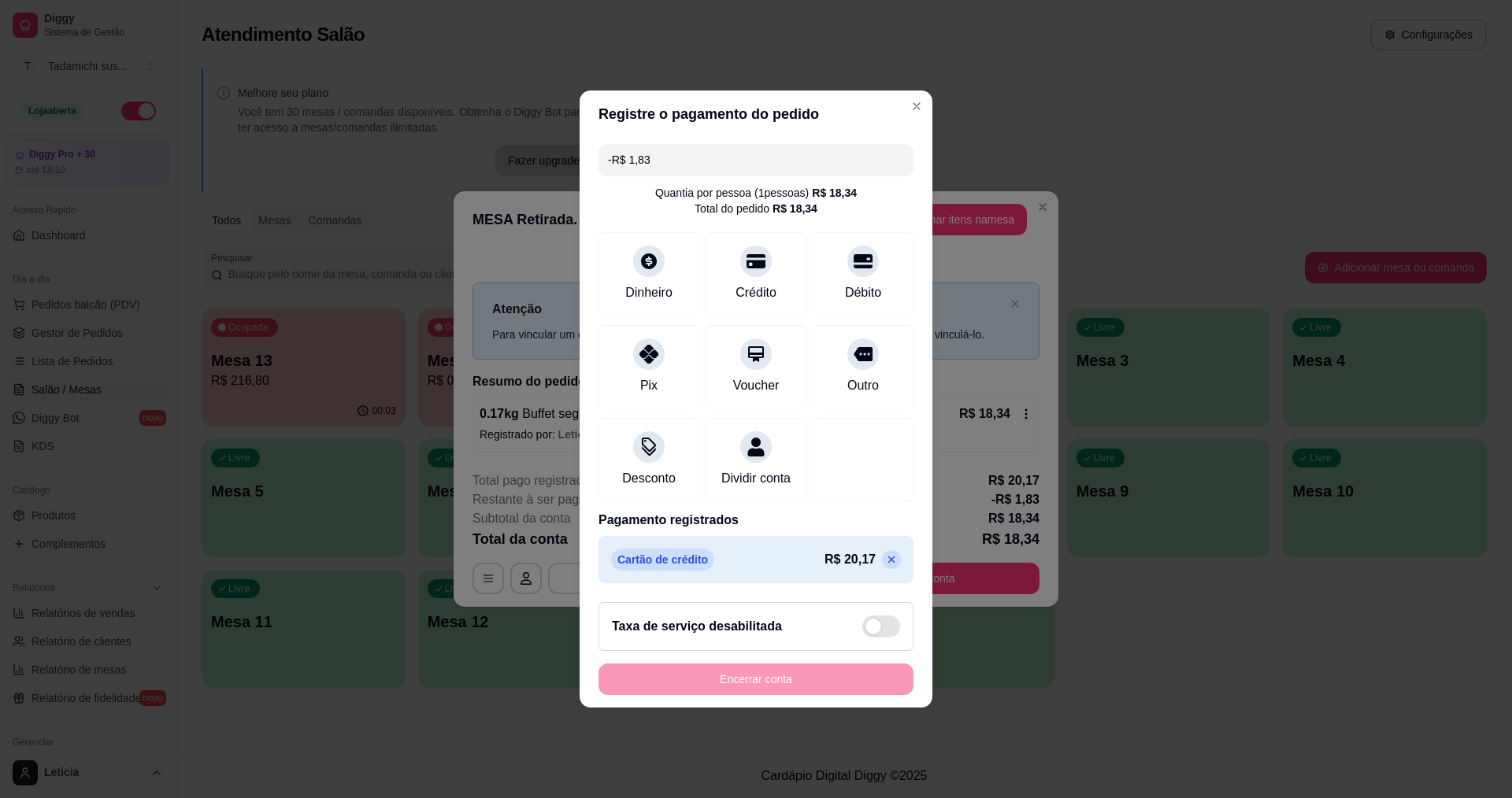
drag, startPoint x: 665, startPoint y: 146, endPoint x: 585, endPoint y: 174, distance: 84.8
click at [641, 154] on input "-R$ 1,83" at bounding box center [755, 160] width 296 height 32
click at [581, 175] on div "-R$ 1,83 Quantia por pessoa ( 1 pessoas) R$ 18,34 Total do pedido R$ 18,34 Dinh…" at bounding box center [756, 363] width 353 height 452
drag, startPoint x: 646, startPoint y: 156, endPoint x: 480, endPoint y: 224, distance: 179.4
click at [508, 212] on div "Registre o pagamento do pedido R$ 1,83 Quantia por pessoa ( 1 pessoas) R$ 18,34…" at bounding box center [756, 399] width 1512 height 798
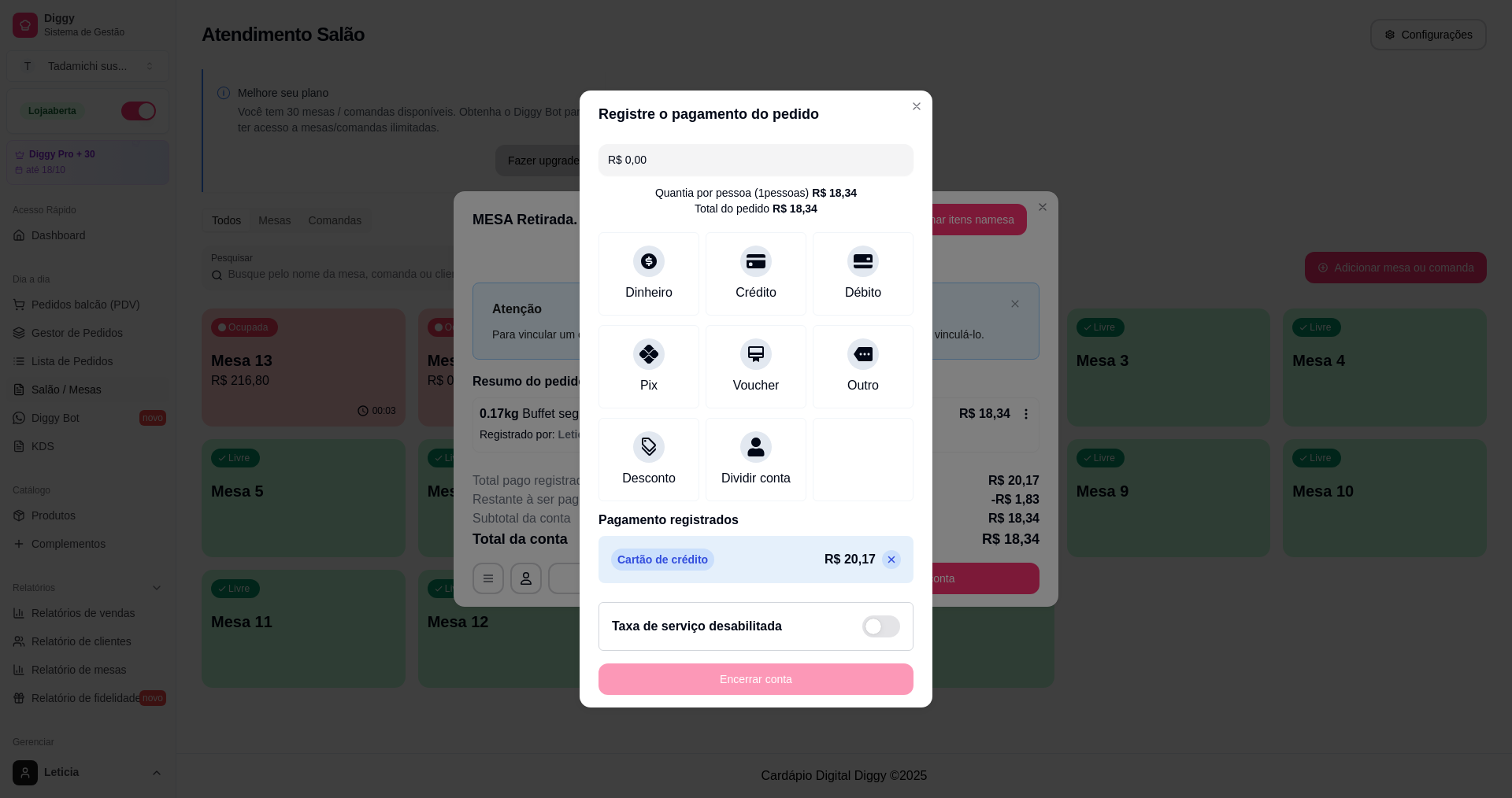
click at [885, 566] on icon at bounding box center [890, 559] width 12 height 12
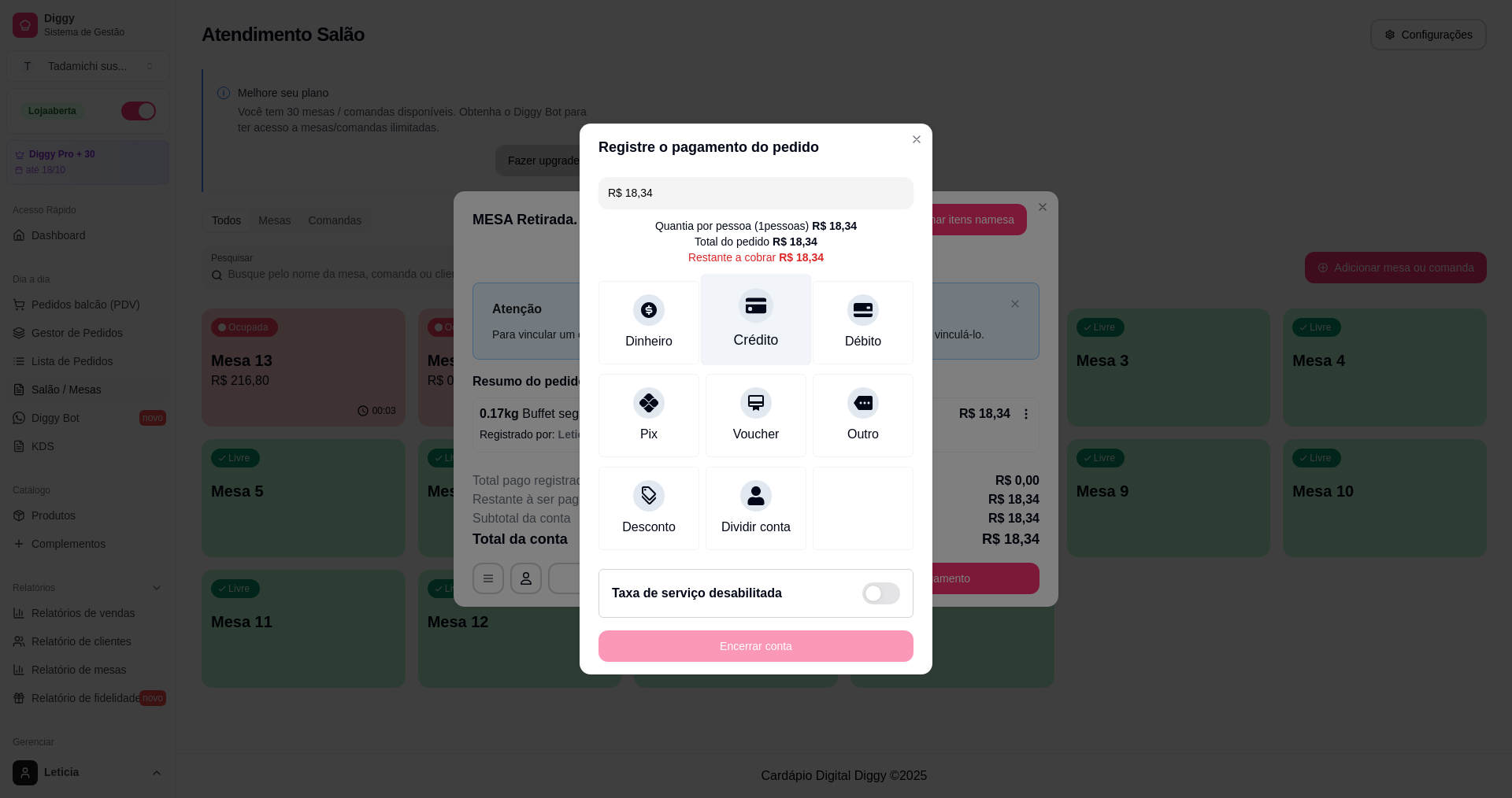
click at [748, 299] on icon at bounding box center [756, 306] width 21 height 16
type input "R$ 0,00"
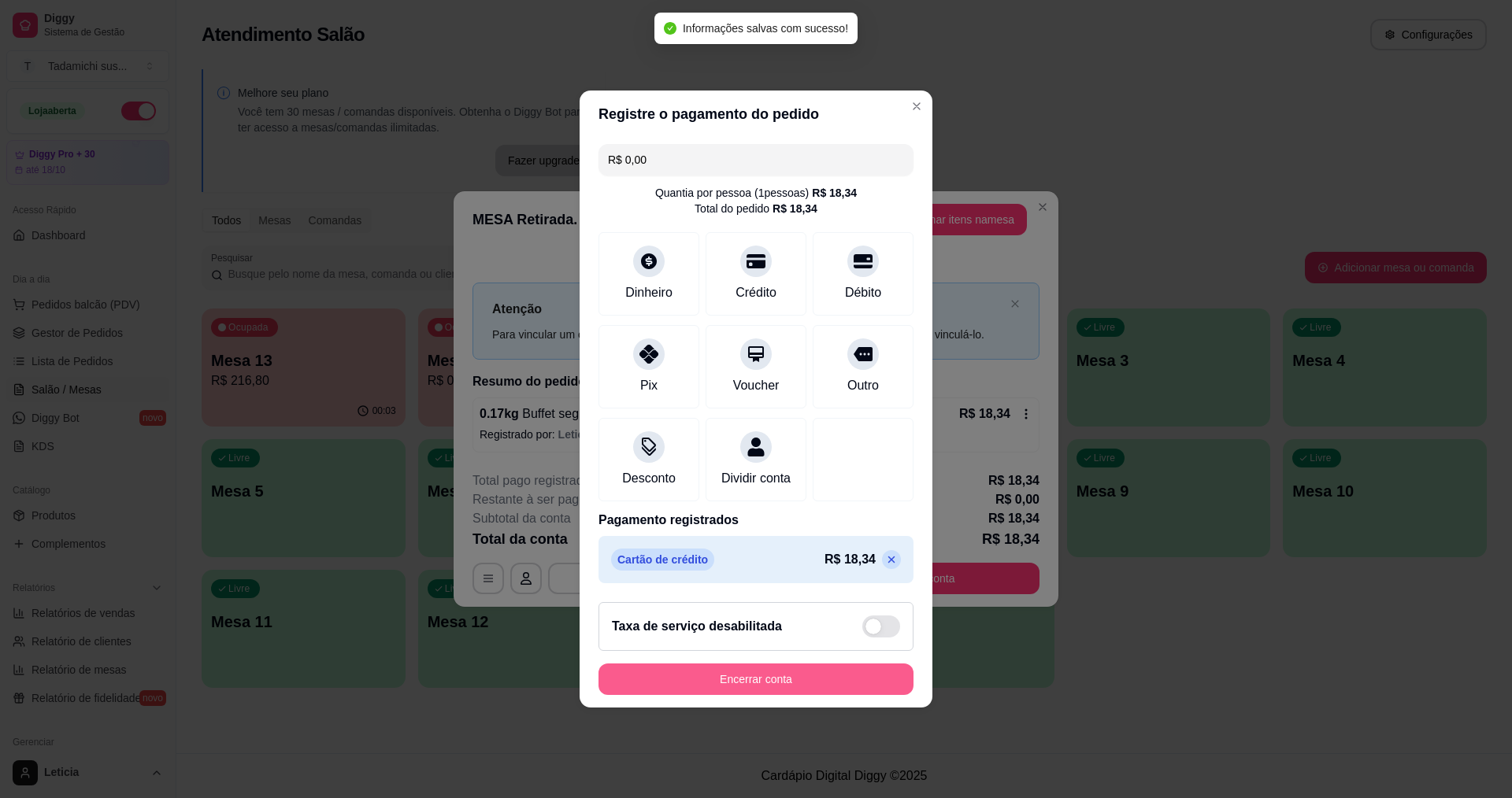
click at [768, 695] on button "Encerrar conta" at bounding box center [755, 680] width 315 height 32
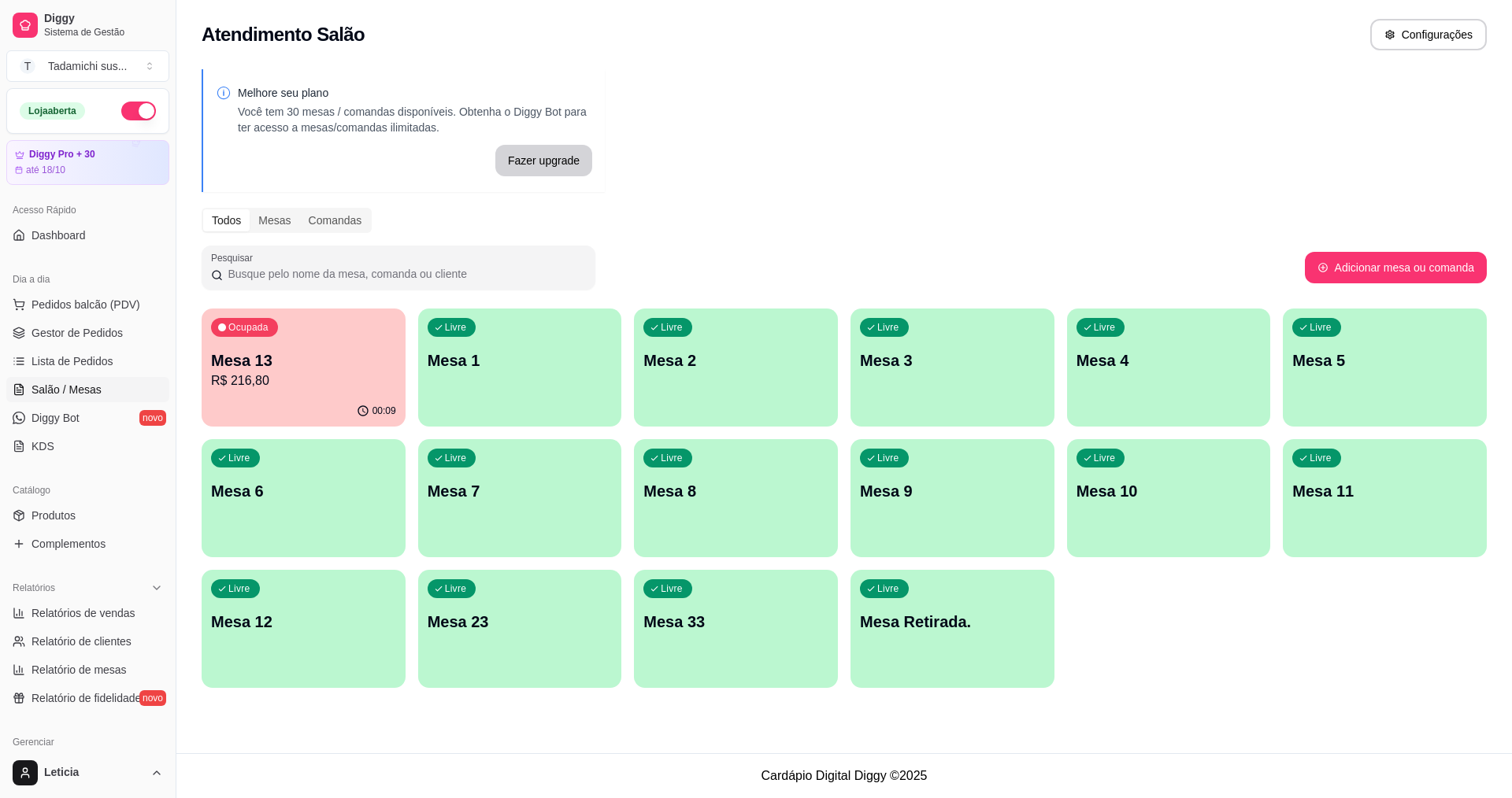
click at [1331, 508] on div "Livre Mesa 11" at bounding box center [1384, 489] width 204 height 100
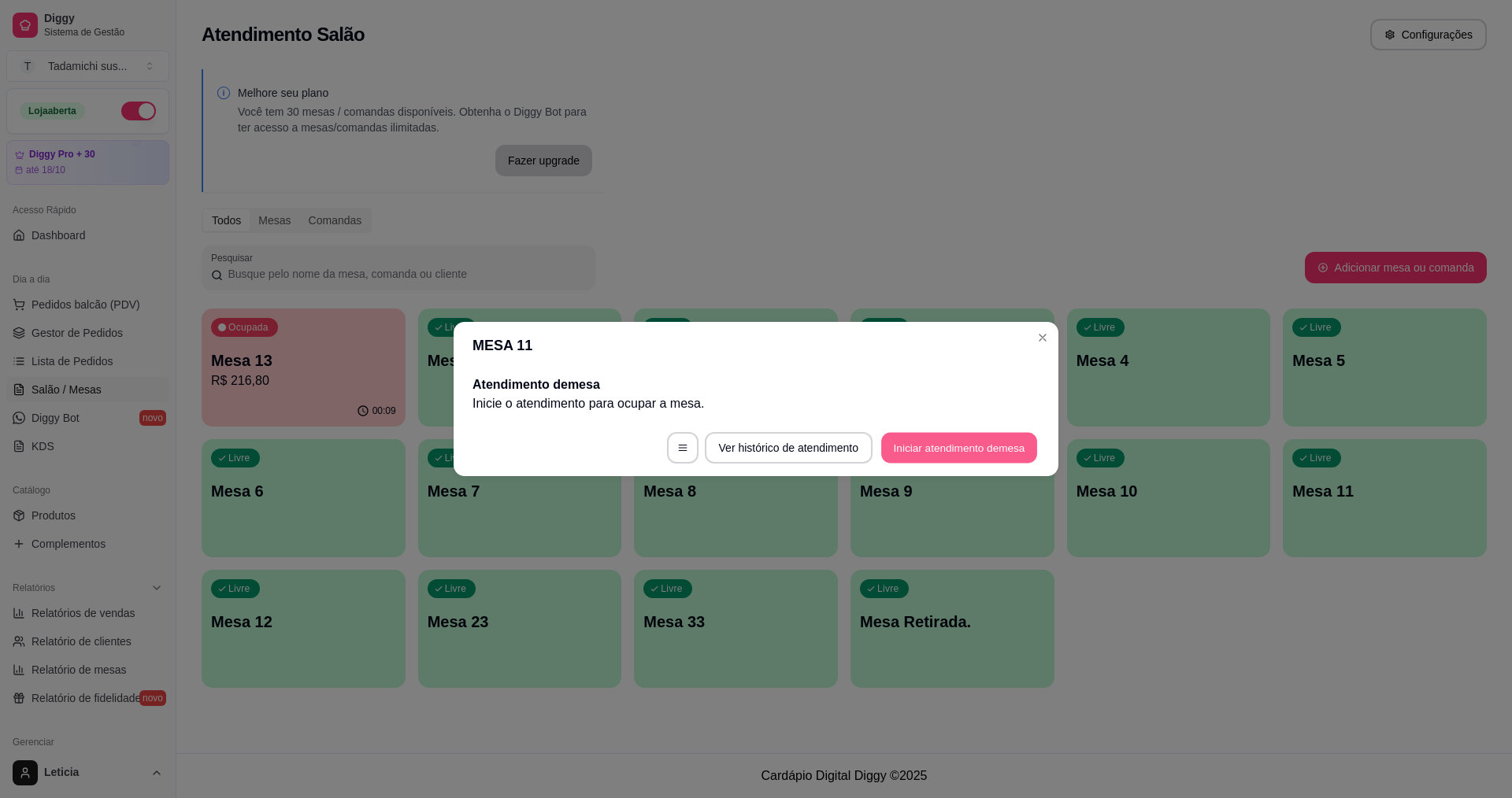
click at [991, 444] on button "Iniciar atendimento de mesa" at bounding box center [959, 448] width 156 height 31
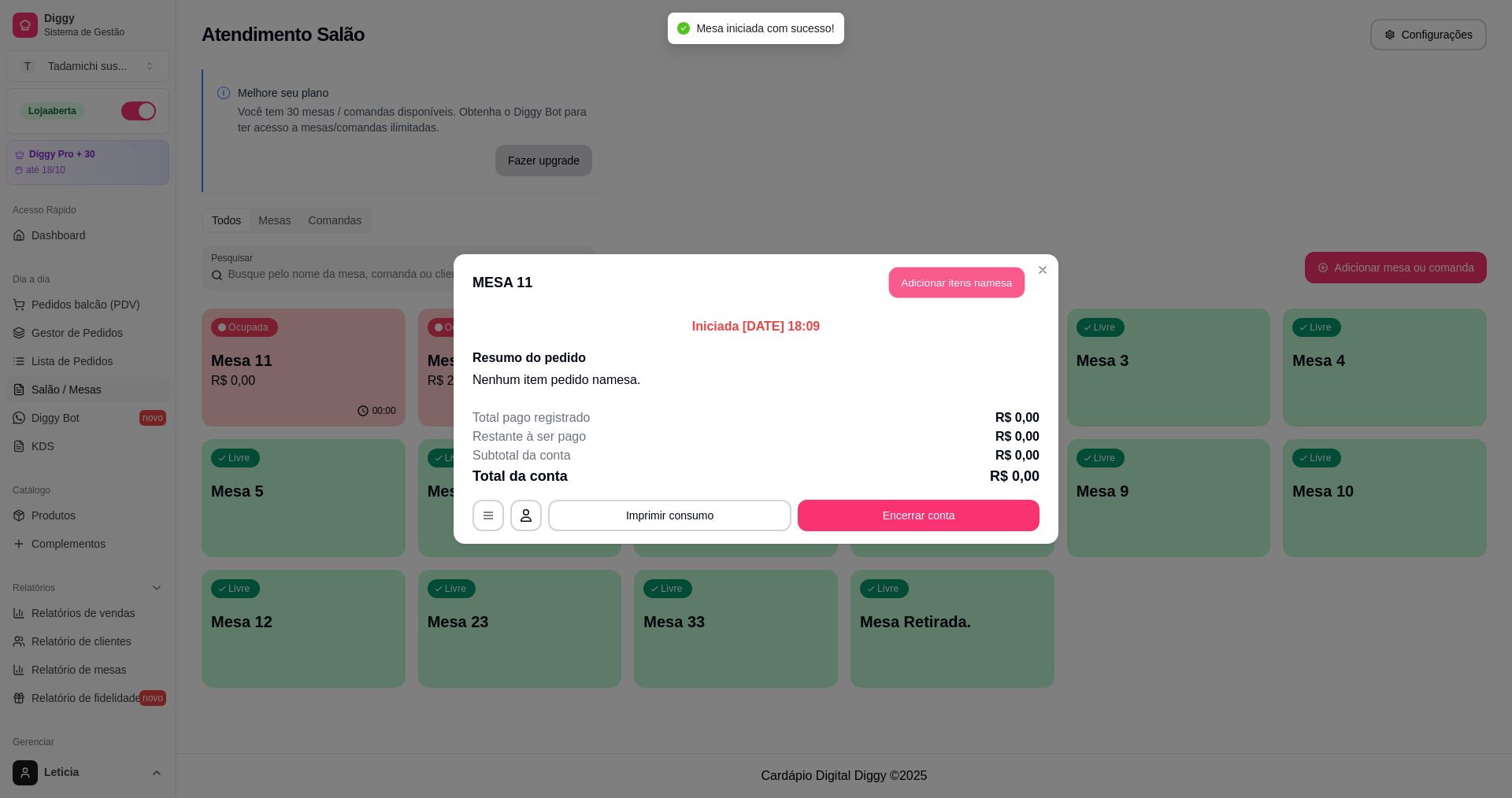
click at [909, 279] on button "Adicionar itens na mesa" at bounding box center [957, 283] width 135 height 31
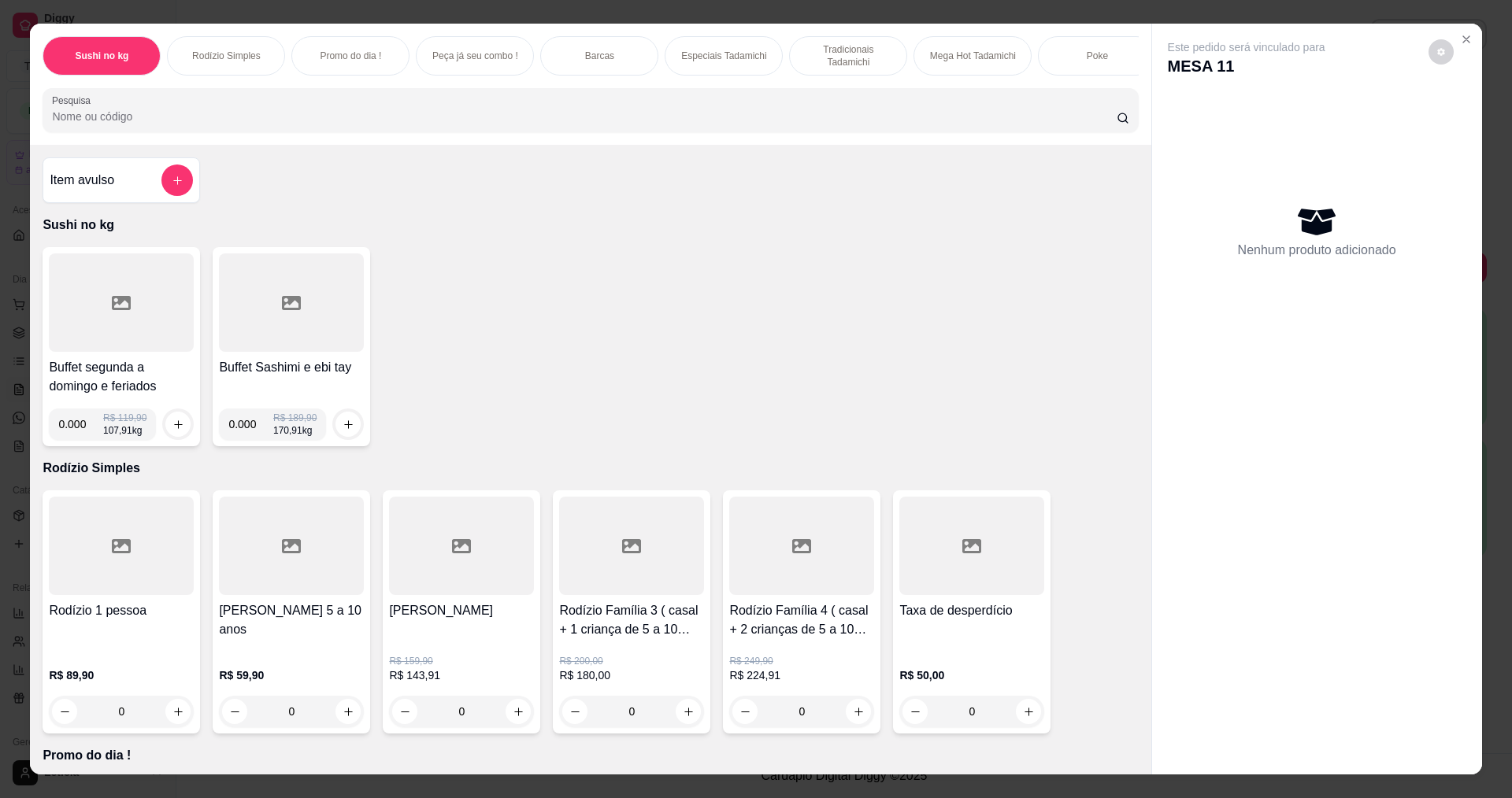
click at [83, 433] on input "0.000" at bounding box center [81, 424] width 45 height 32
type input "0.466"
click at [173, 431] on icon "increase-product-quantity" at bounding box center [178, 424] width 12 height 12
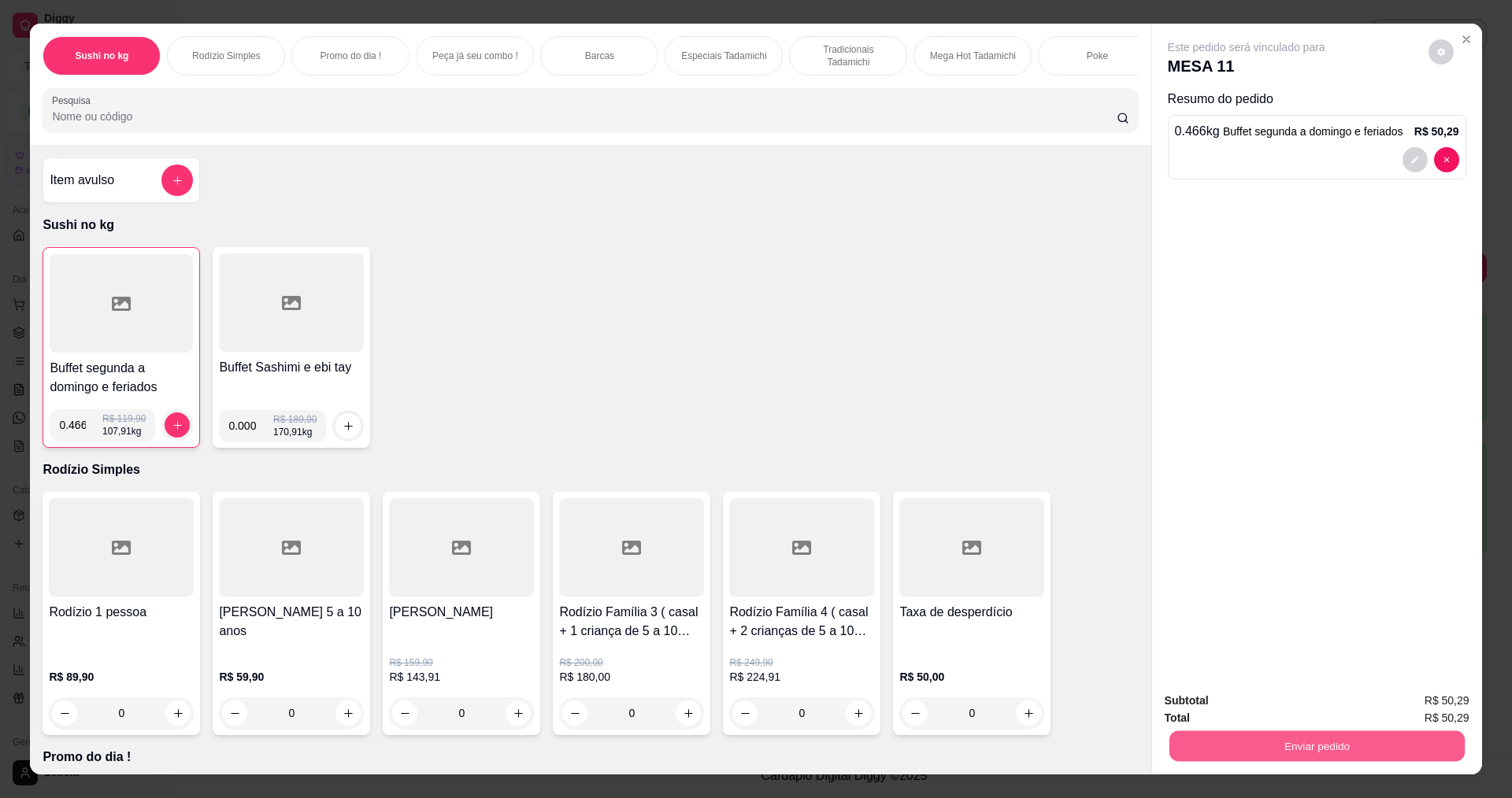
click at [1271, 745] on button "Enviar pedido" at bounding box center [1316, 745] width 295 height 31
click at [1413, 704] on button "Enviar pedido" at bounding box center [1427, 708] width 89 height 30
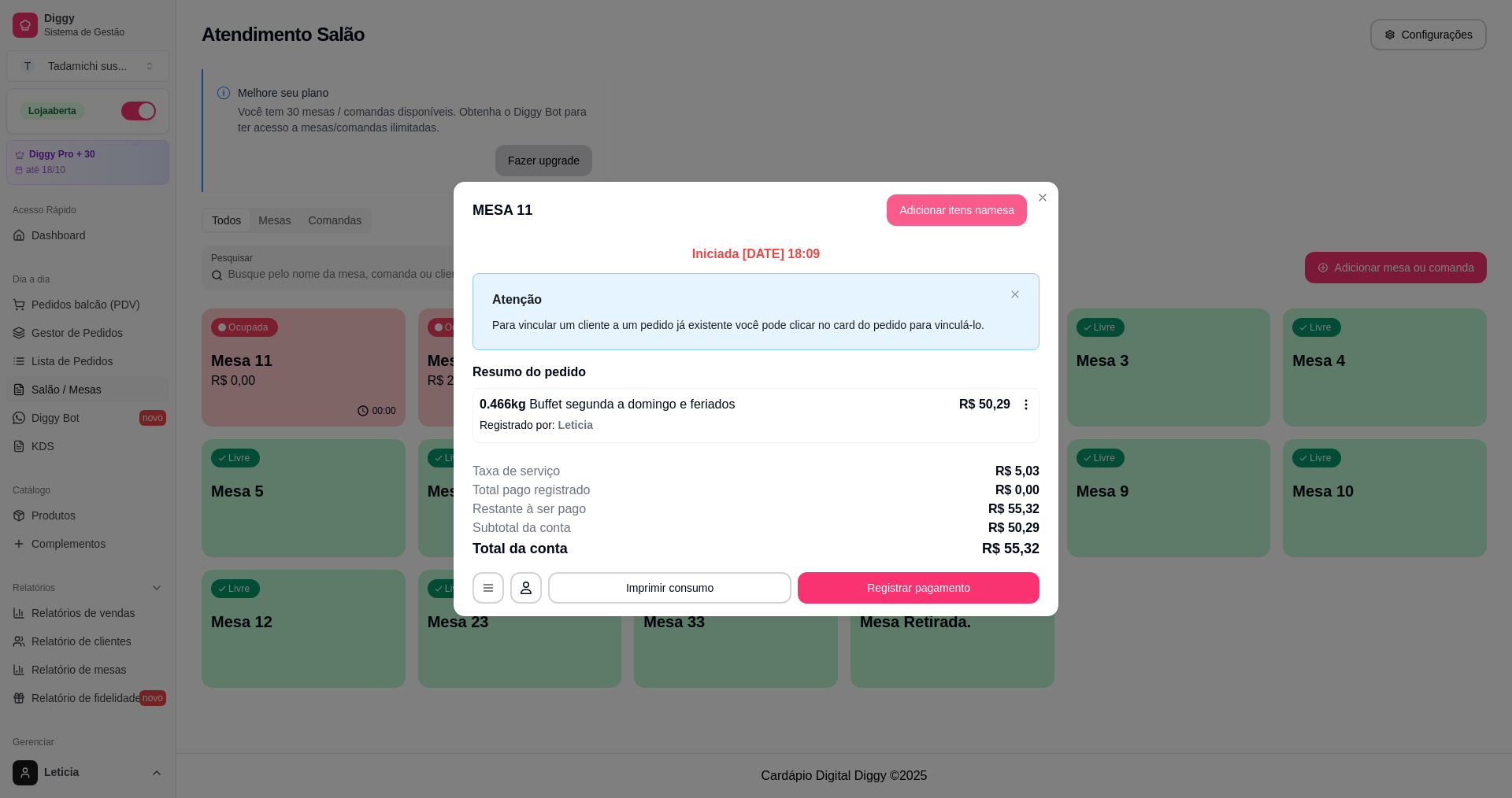
click at [909, 202] on button "Adicionar itens na mesa" at bounding box center [956, 210] width 140 height 32
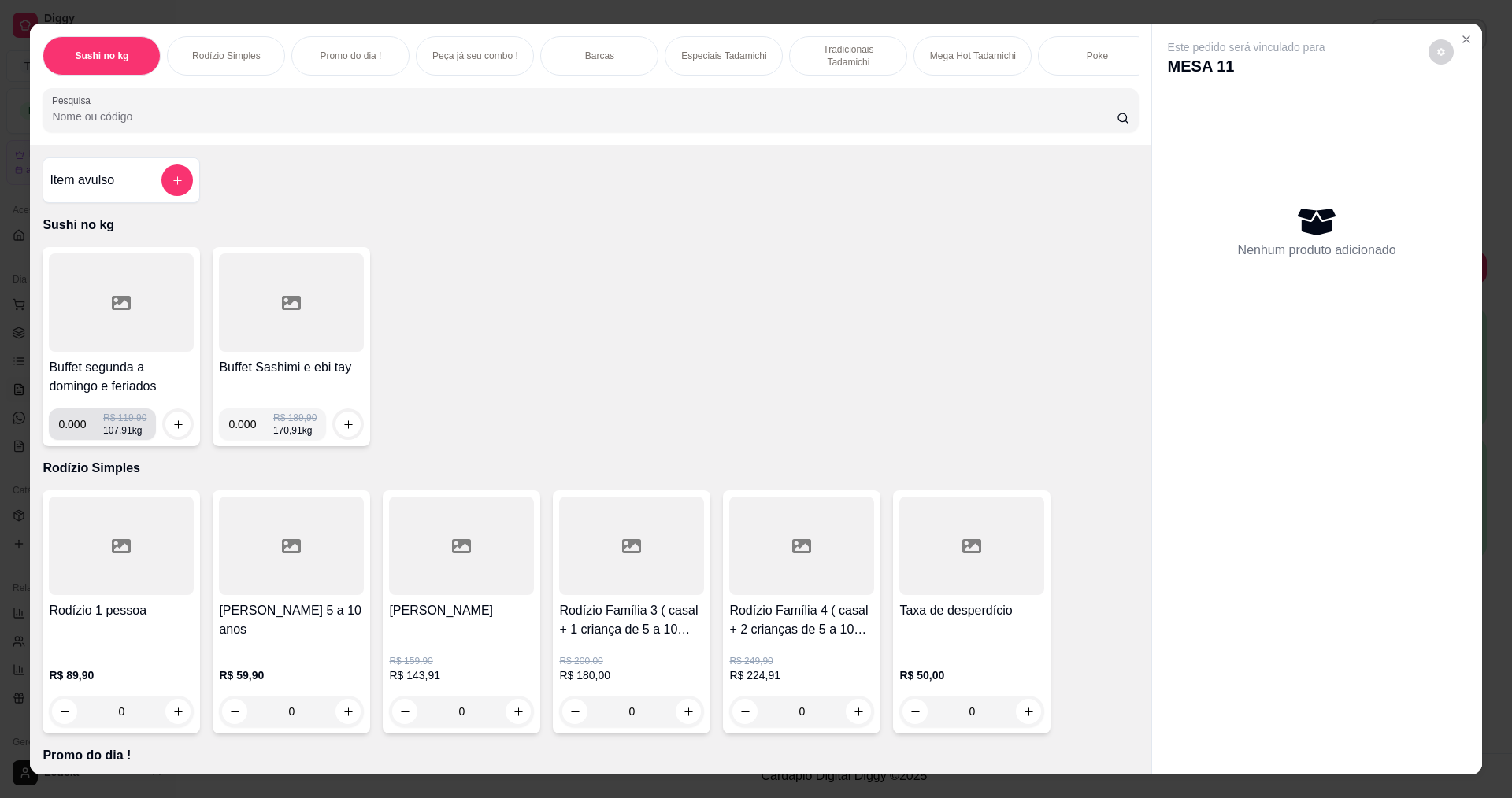
click at [80, 440] on input "0.000" at bounding box center [81, 424] width 45 height 32
type input "0.170"
click at [165, 437] on button "increase-product-quantity" at bounding box center [177, 424] width 25 height 25
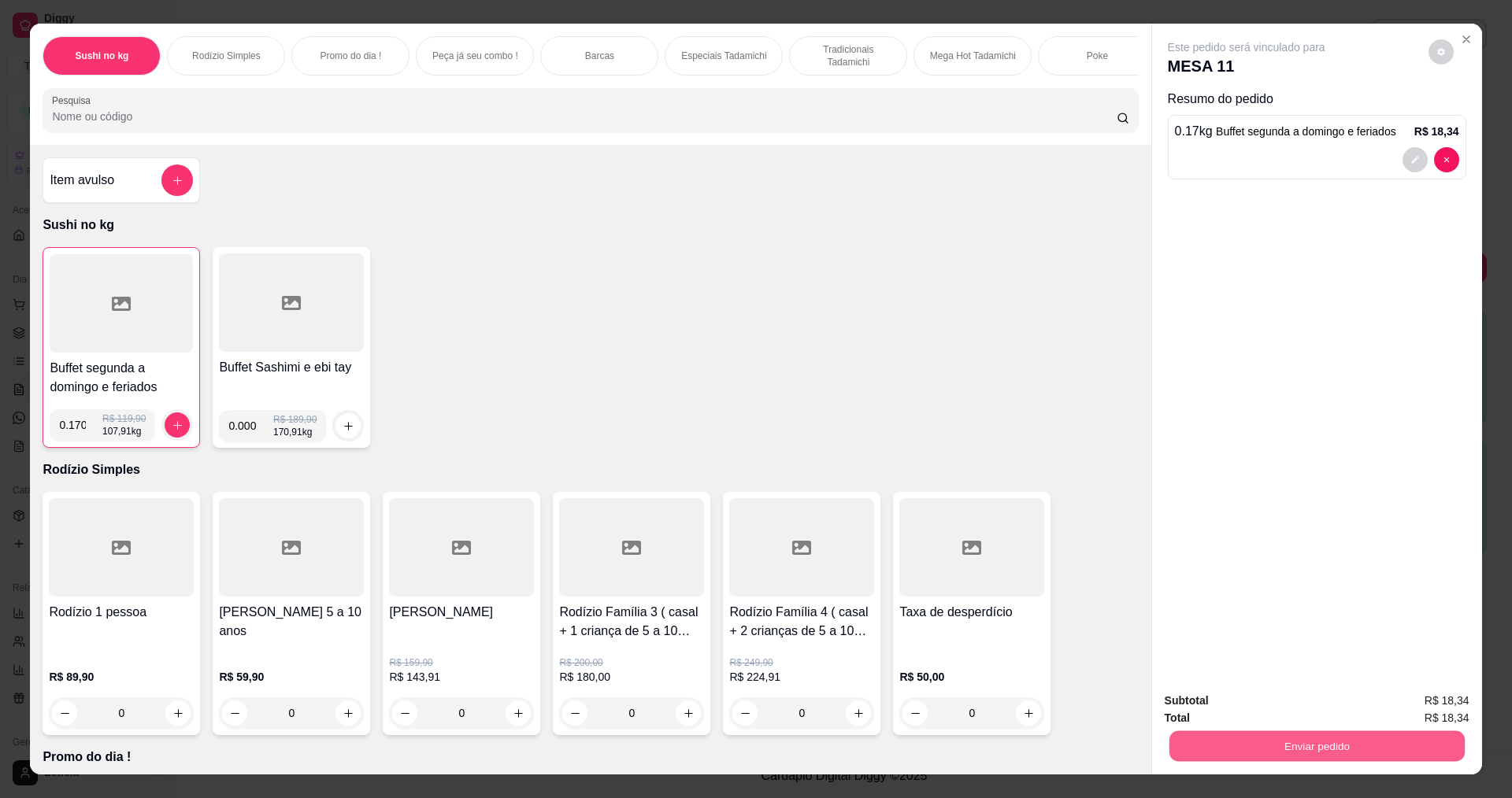
click at [1242, 750] on button "Enviar pedido" at bounding box center [1316, 745] width 295 height 31
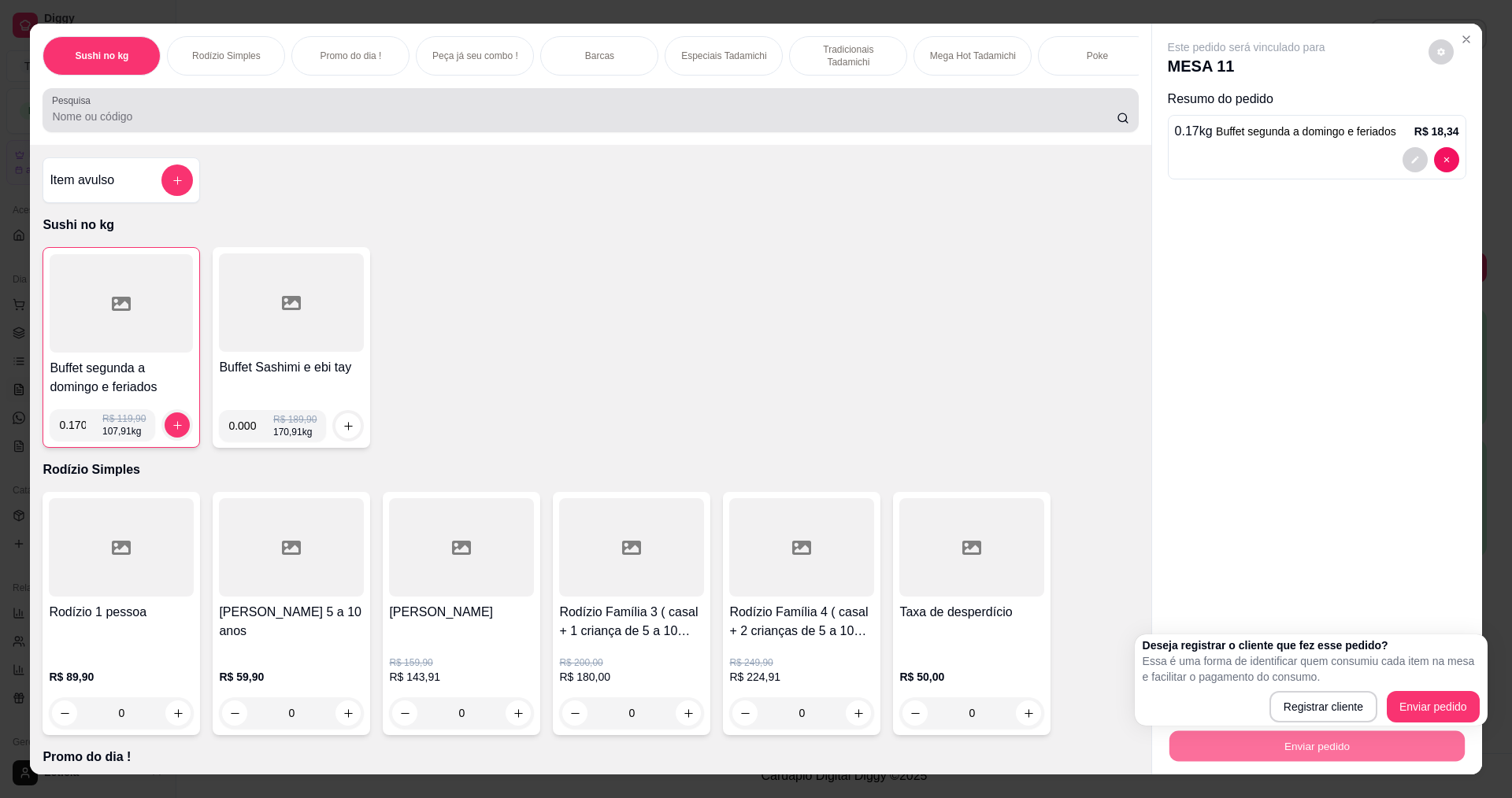
click at [252, 126] on div at bounding box center [590, 111] width 1076 height 32
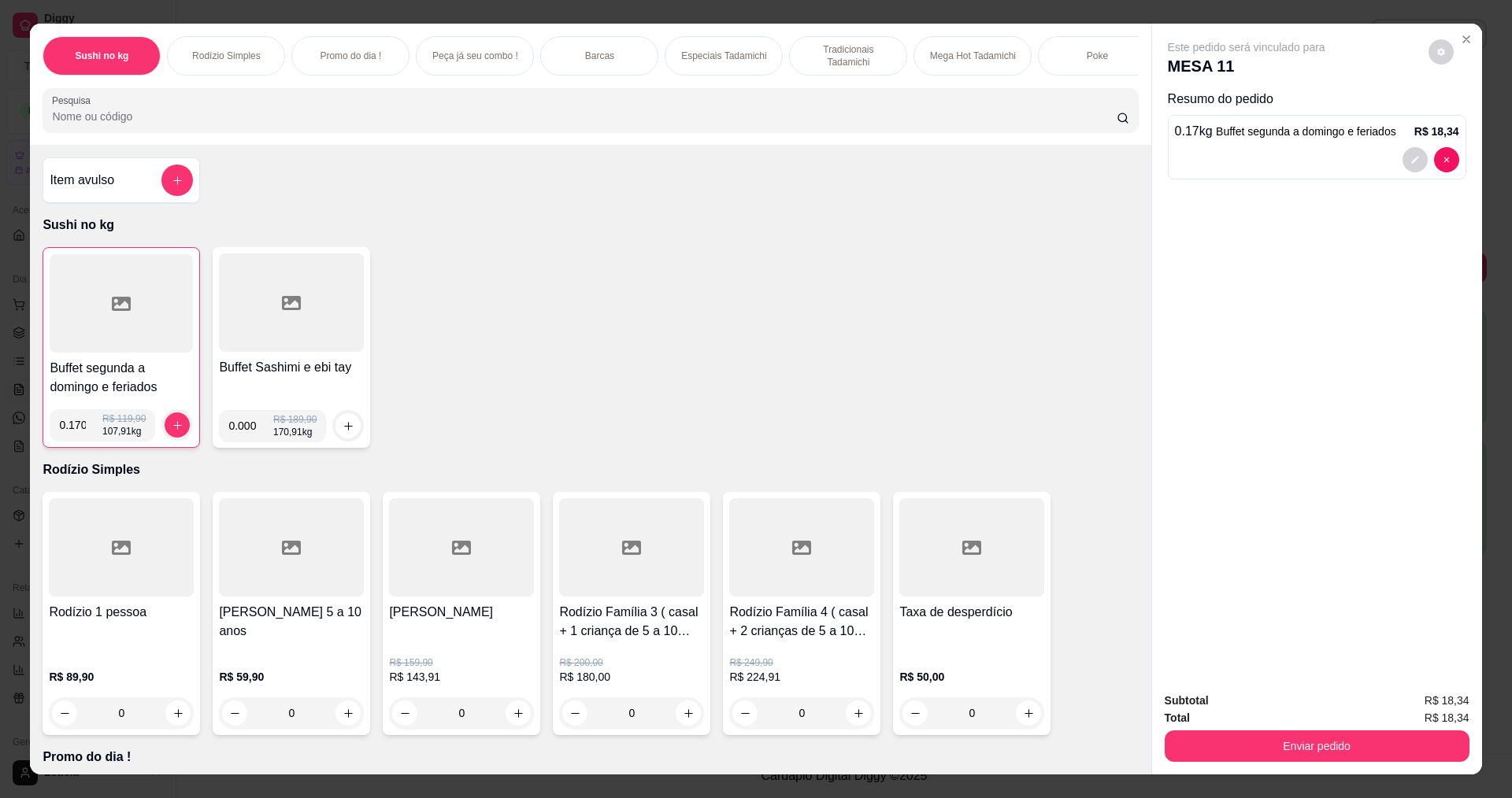
click at [245, 124] on input "Pesquisa" at bounding box center [583, 116] width 1064 height 16
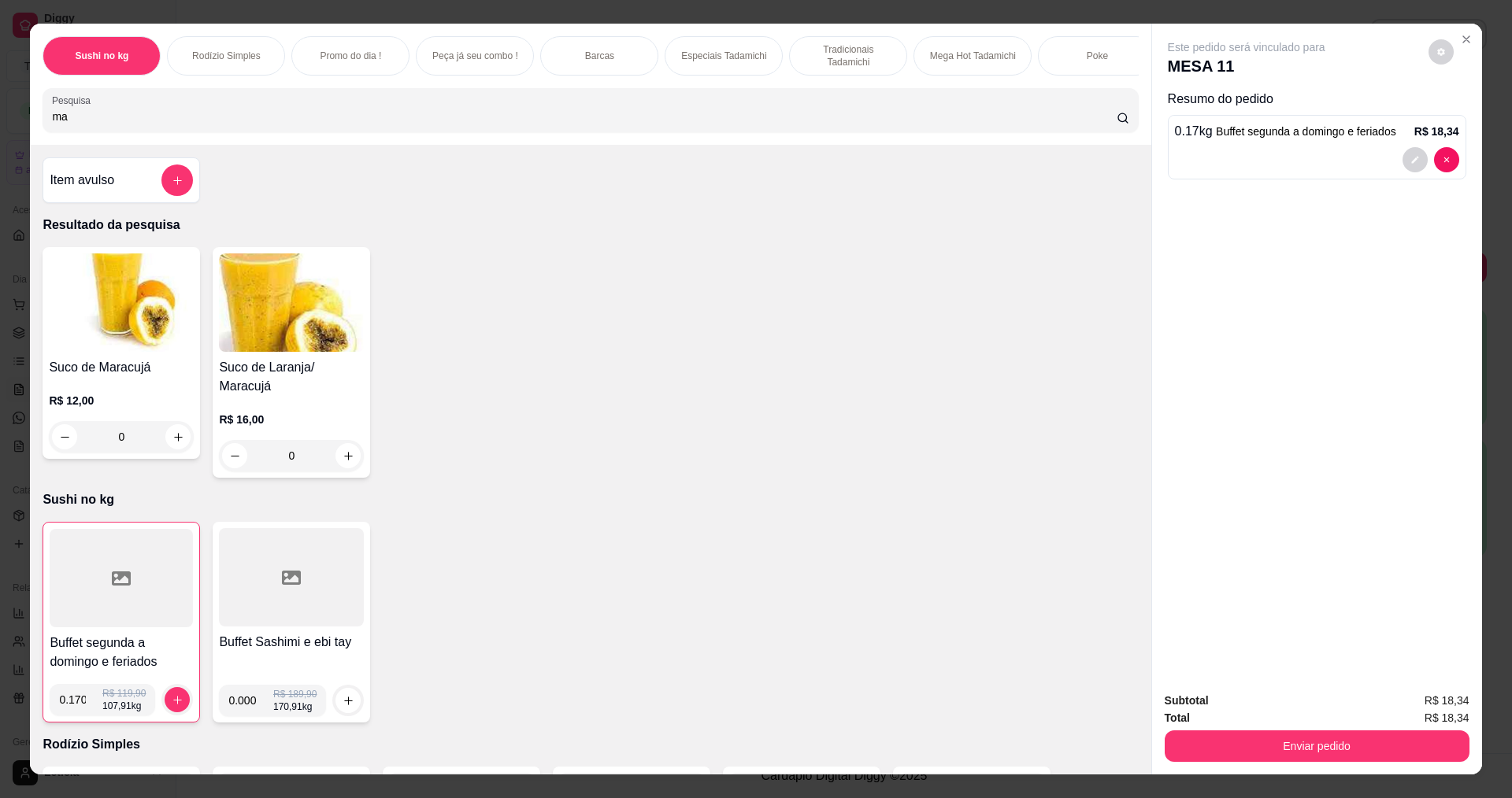
type input "m"
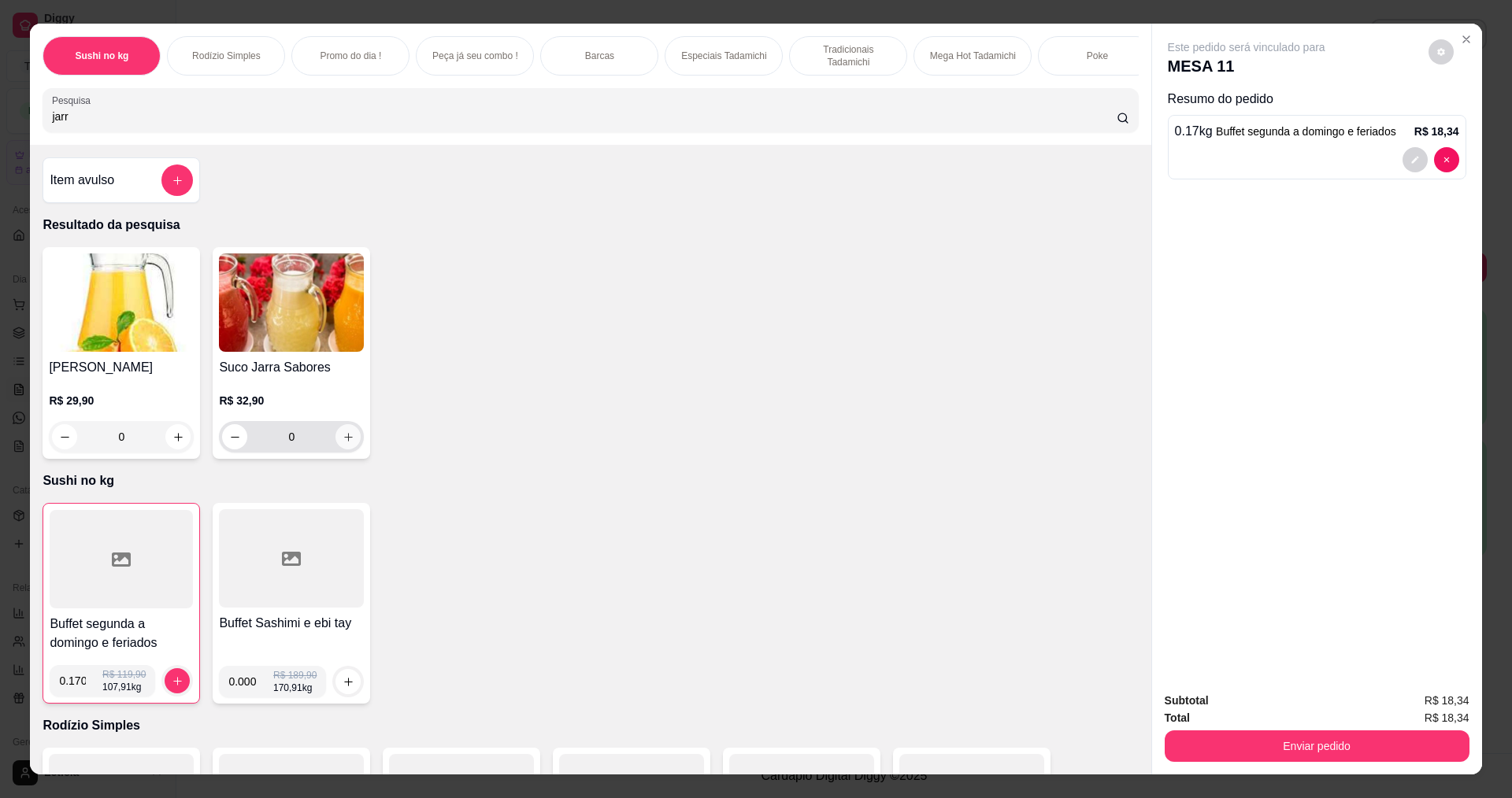
type input "jarr"
click at [344, 443] on icon "increase-product-quantity" at bounding box center [348, 437] width 12 height 12
type input "1"
click at [1348, 753] on button "Enviar pedido" at bounding box center [1317, 746] width 305 height 32
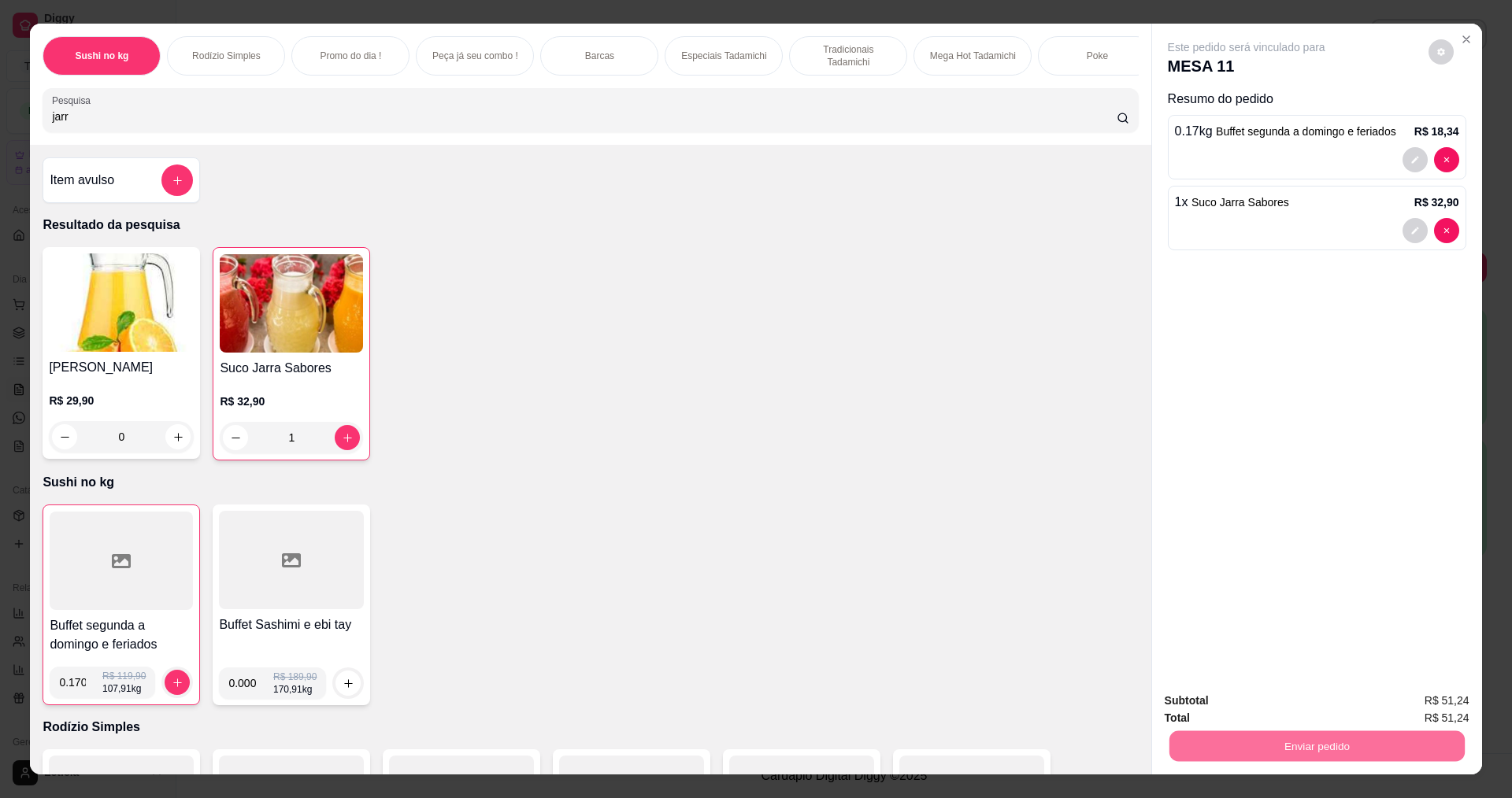
click at [1471, 708] on button "Enviar pedido" at bounding box center [1427, 707] width 89 height 30
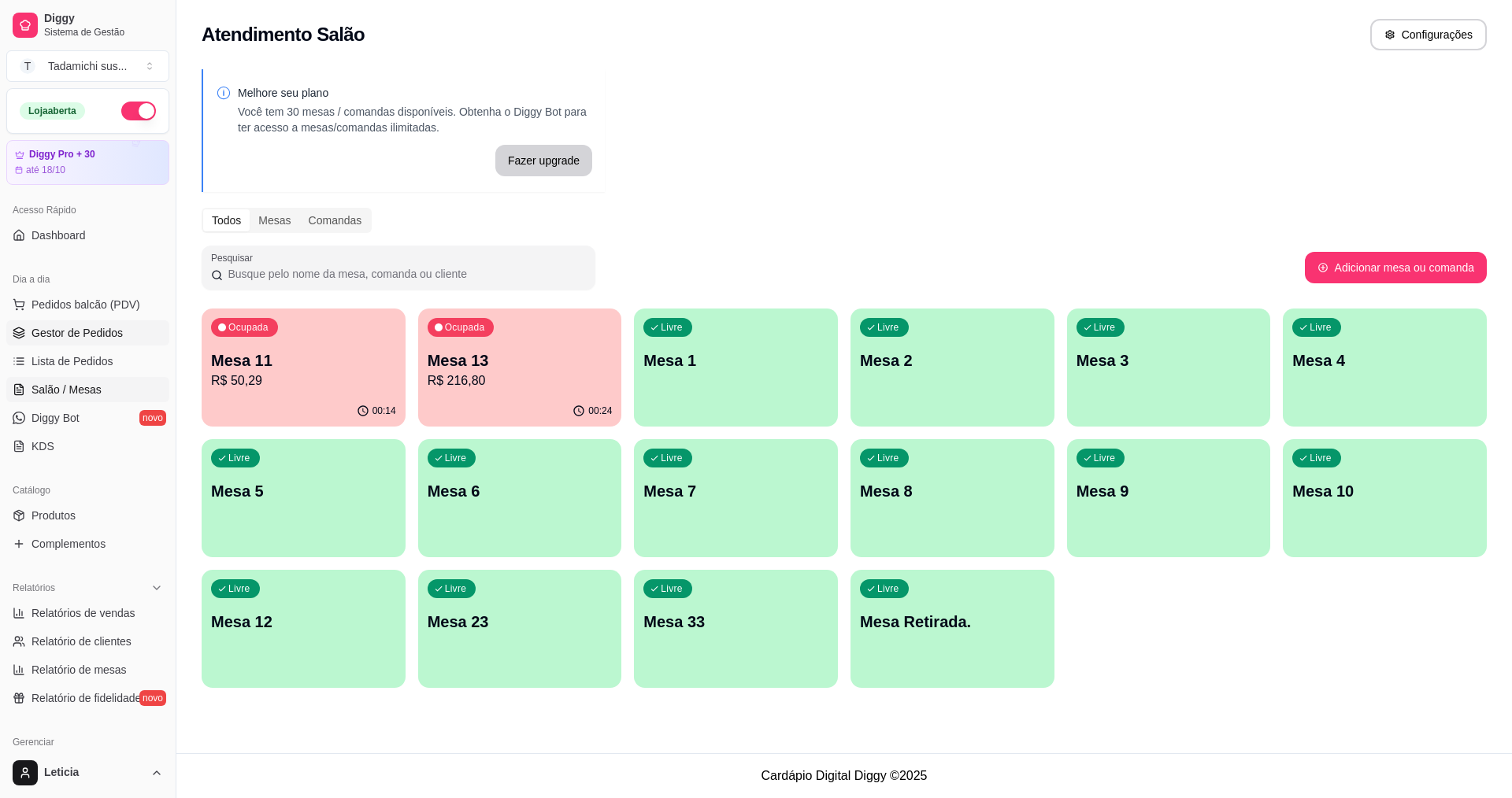
click at [85, 339] on span "Gestor de Pedidos" at bounding box center [77, 332] width 91 height 16
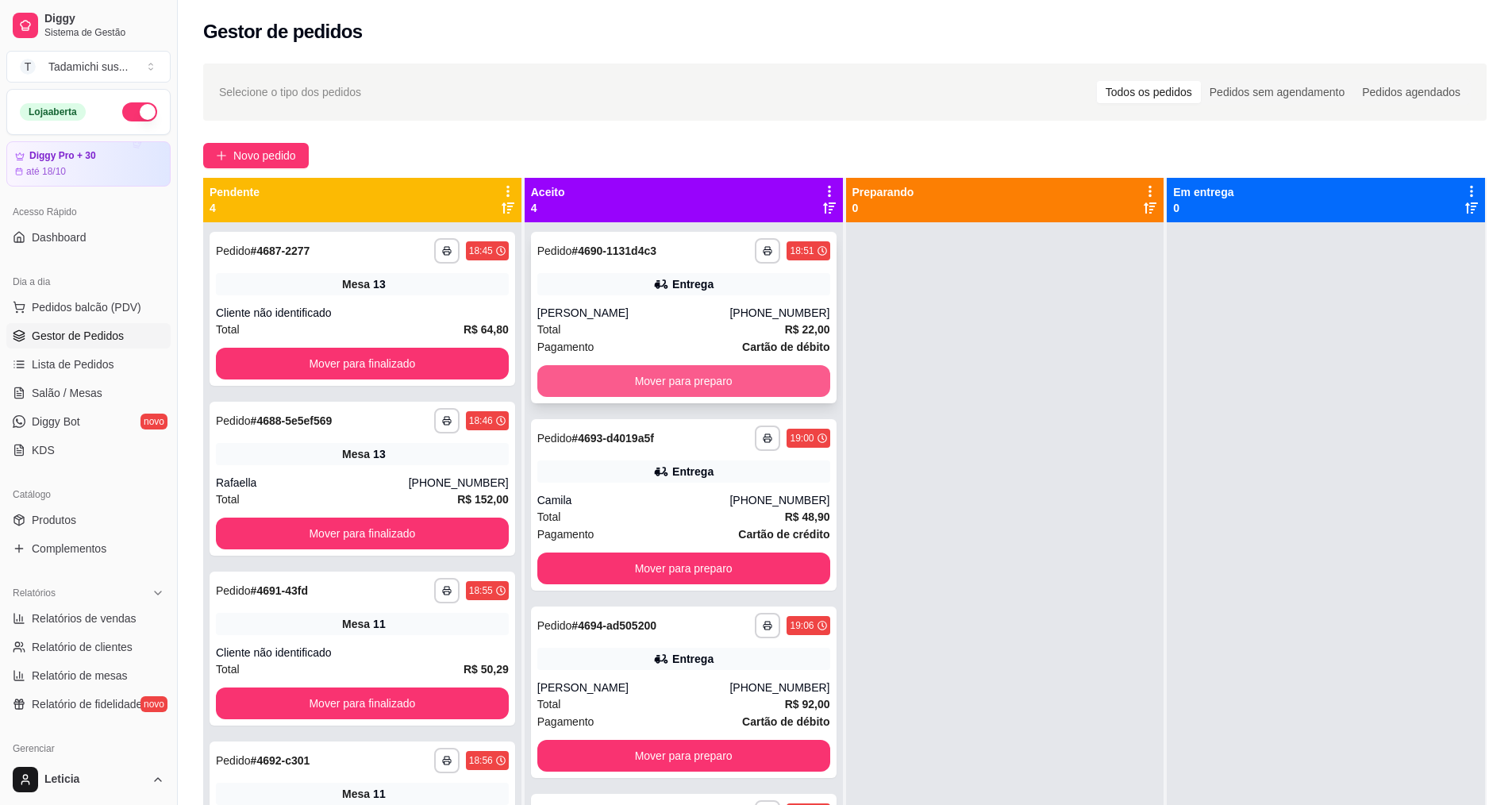
click at [620, 391] on button "Mover para preparo" at bounding box center [684, 382] width 293 height 32
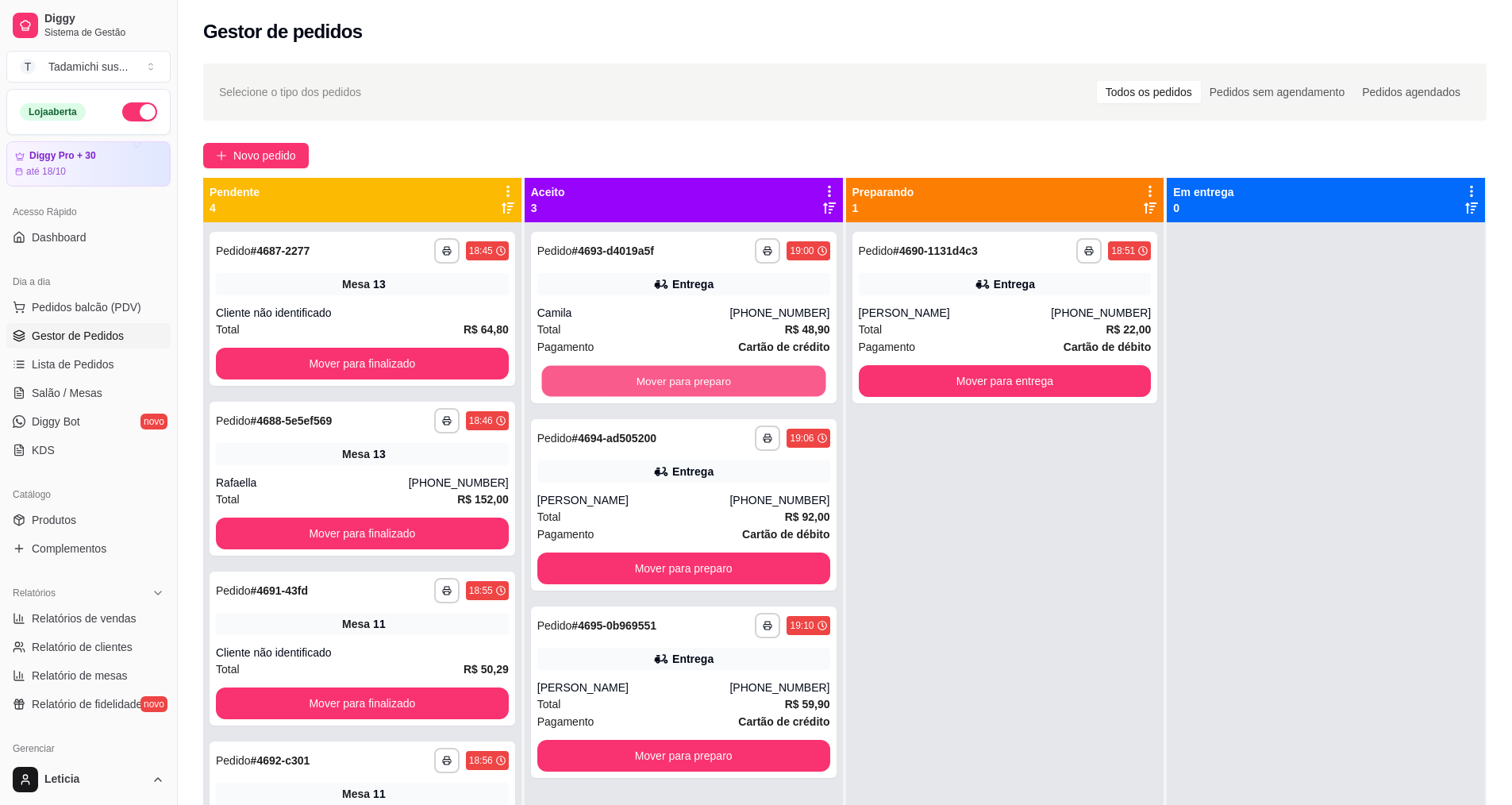
click at [620, 391] on button "Mover para preparo" at bounding box center [684, 382] width 284 height 31
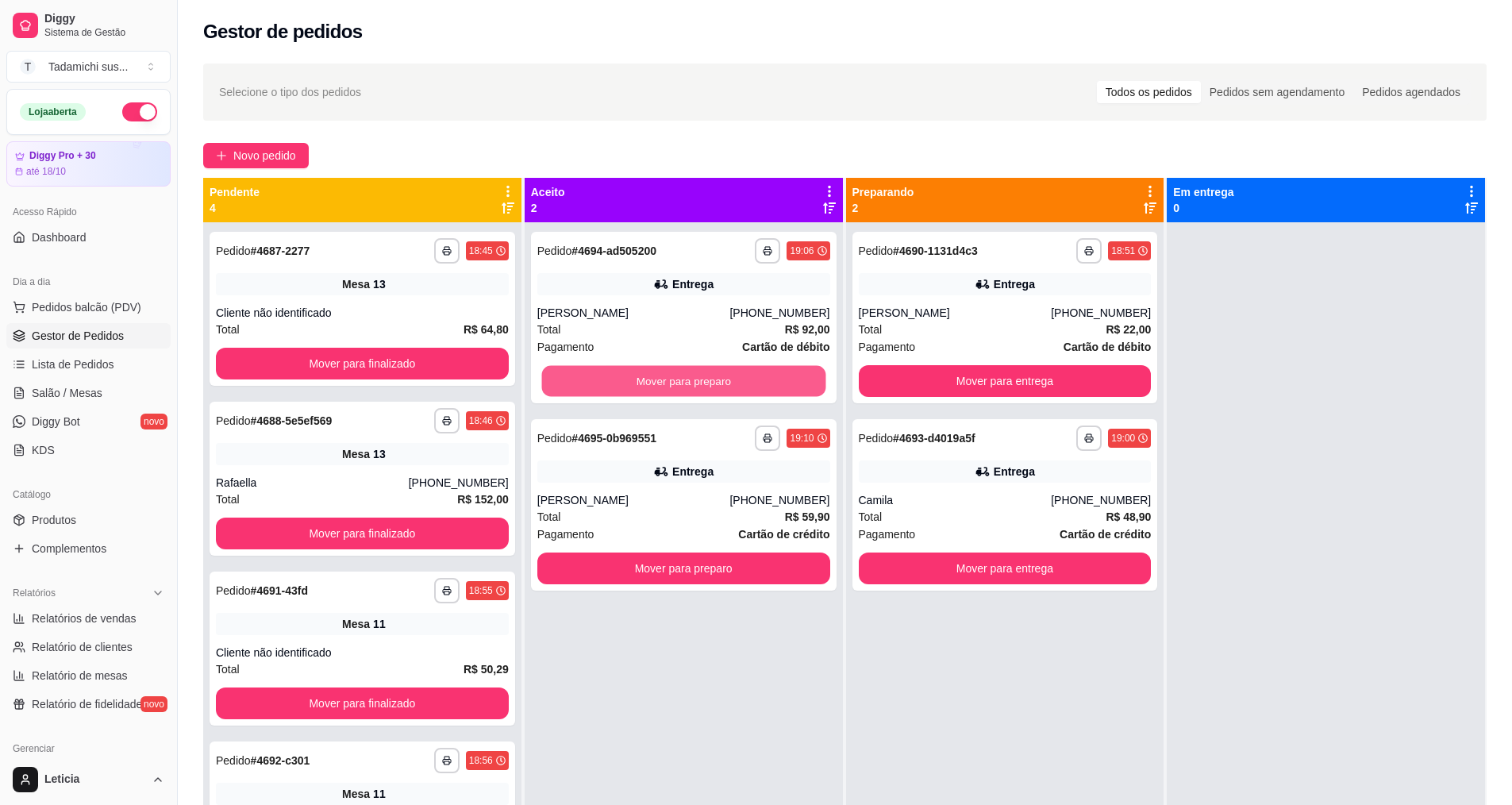
click at [620, 391] on button "Mover para preparo" at bounding box center [684, 382] width 284 height 31
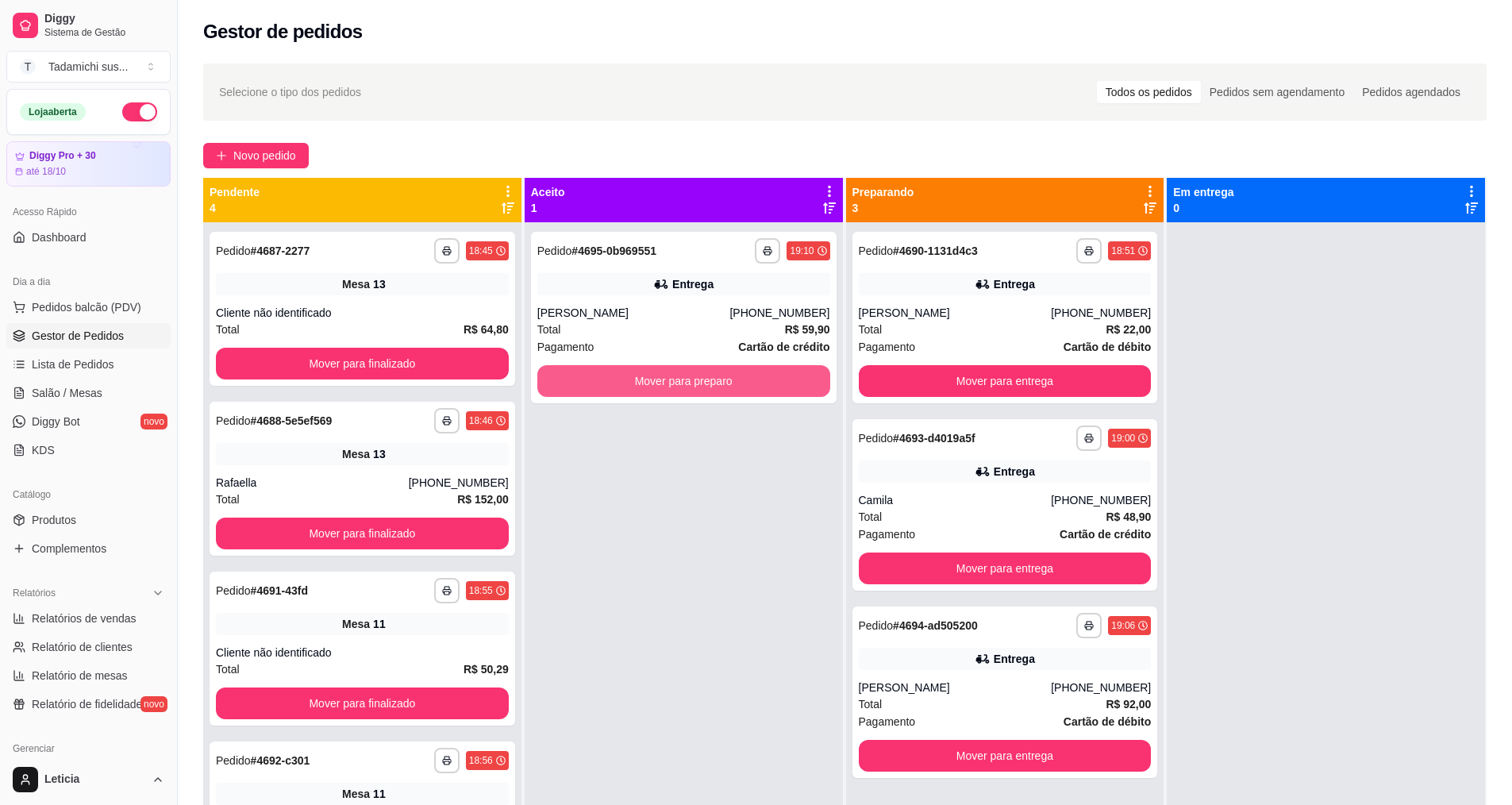
click at [620, 391] on button "Mover para preparo" at bounding box center [684, 382] width 293 height 32
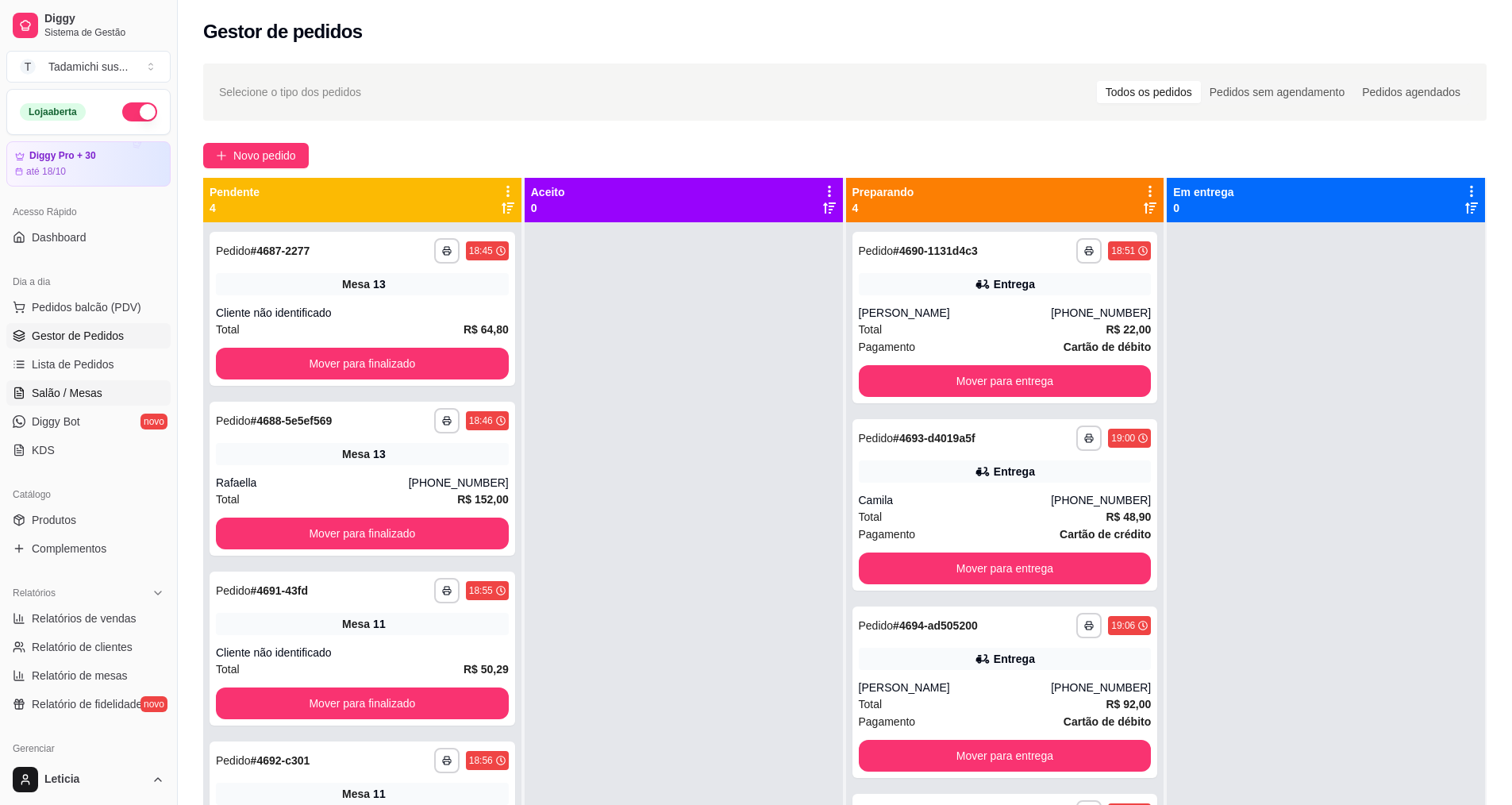
click at [70, 393] on span "Salão / Mesas" at bounding box center [67, 393] width 71 height 16
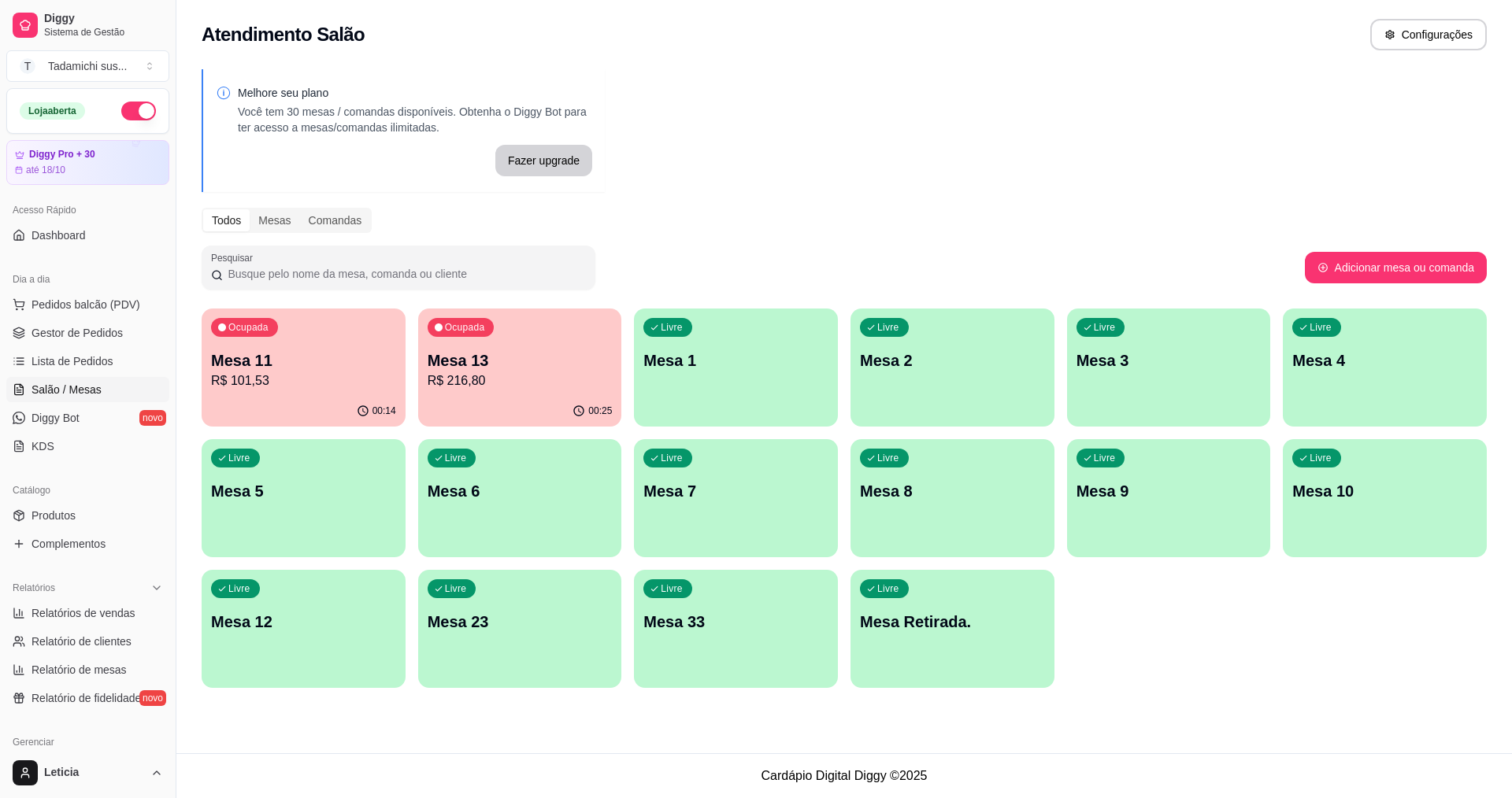
click at [314, 394] on div "Ocupada Mesa 11 R$ 101,53" at bounding box center [303, 352] width 204 height 87
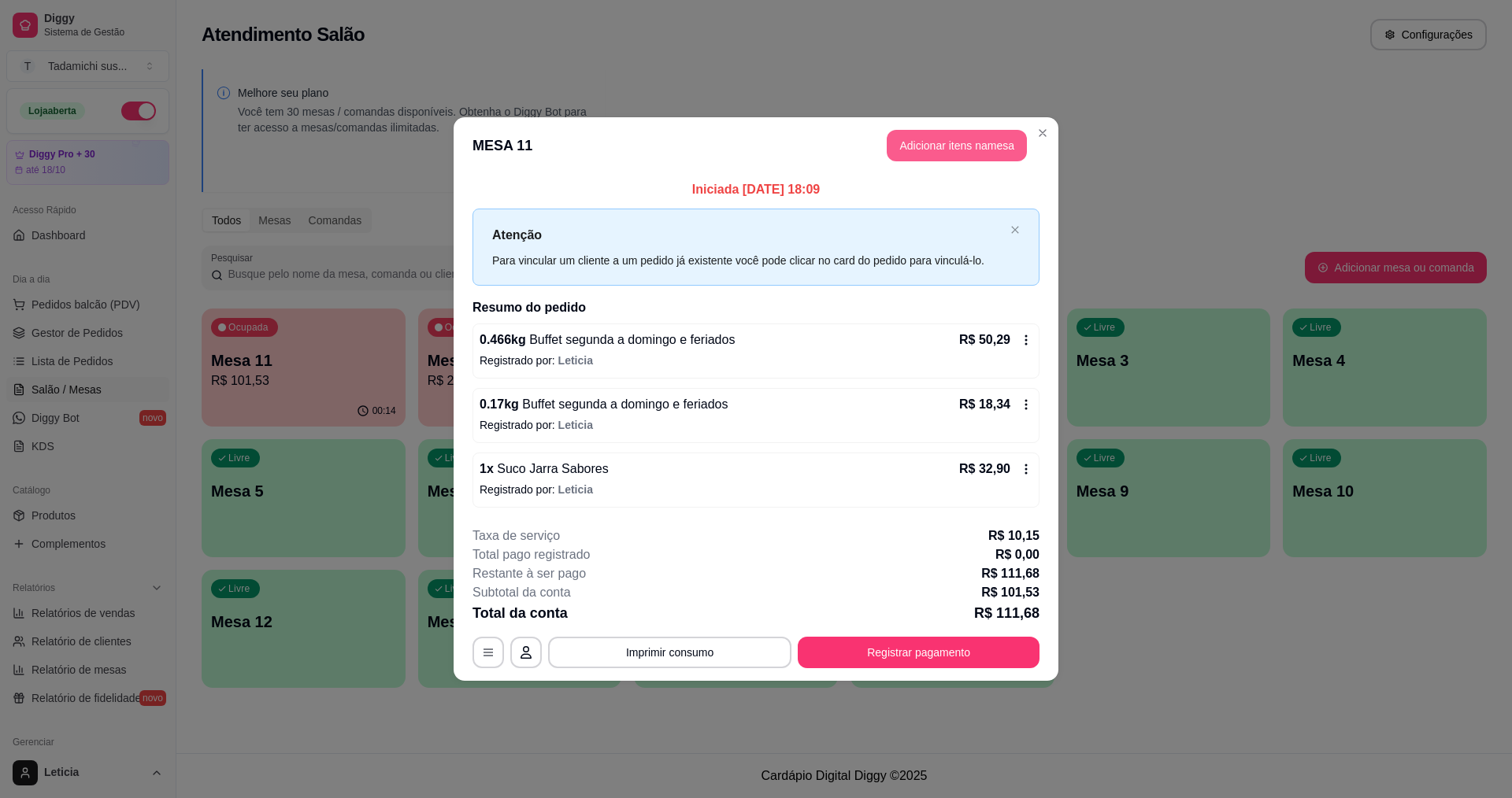
click at [900, 150] on button "Adicionar itens na mesa" at bounding box center [956, 146] width 140 height 32
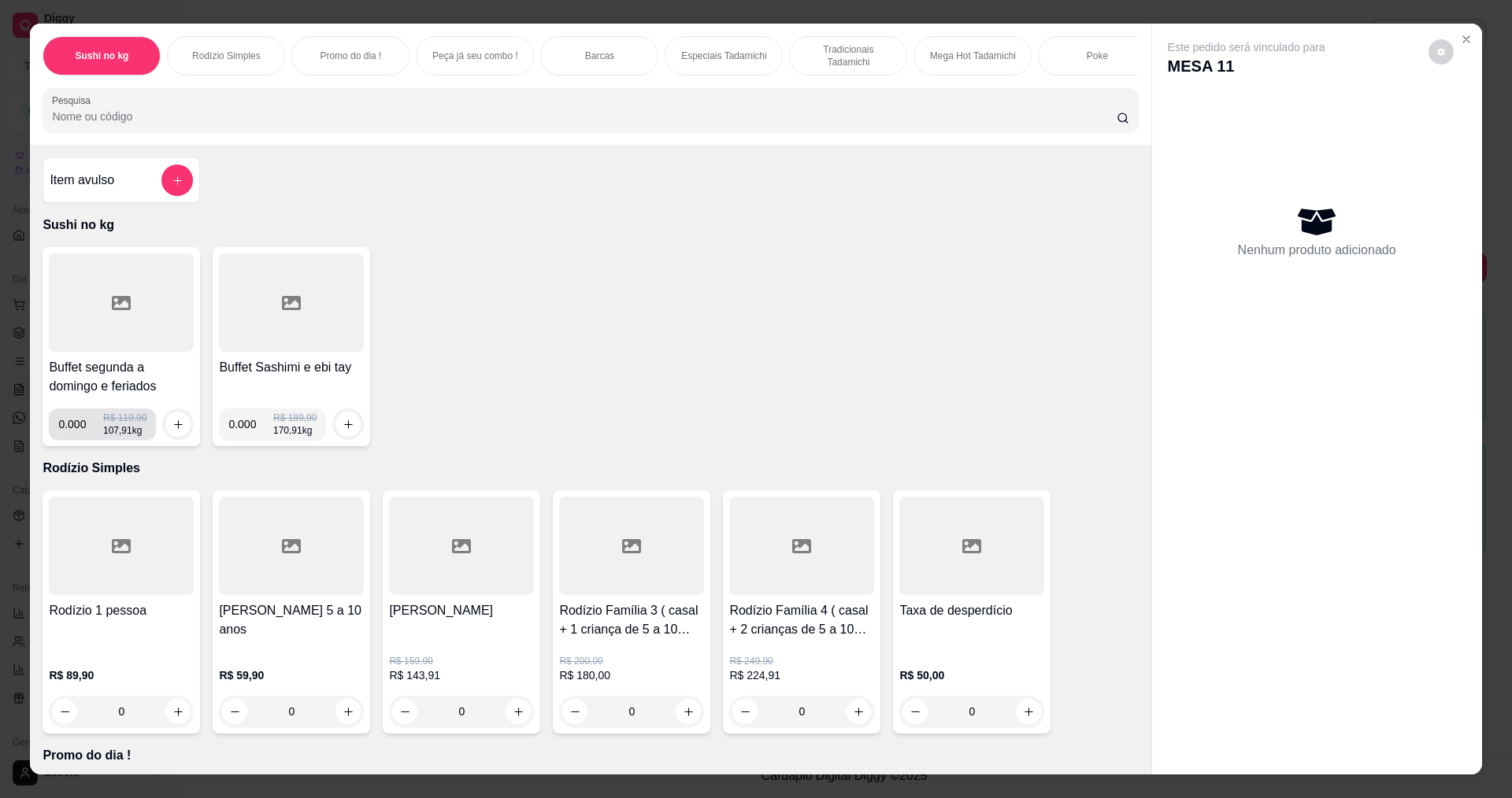
click at [83, 435] on input "0.000" at bounding box center [81, 424] width 45 height 32
type input "0.262"
click at [173, 431] on icon "increase-product-quantity" at bounding box center [178, 424] width 12 height 12
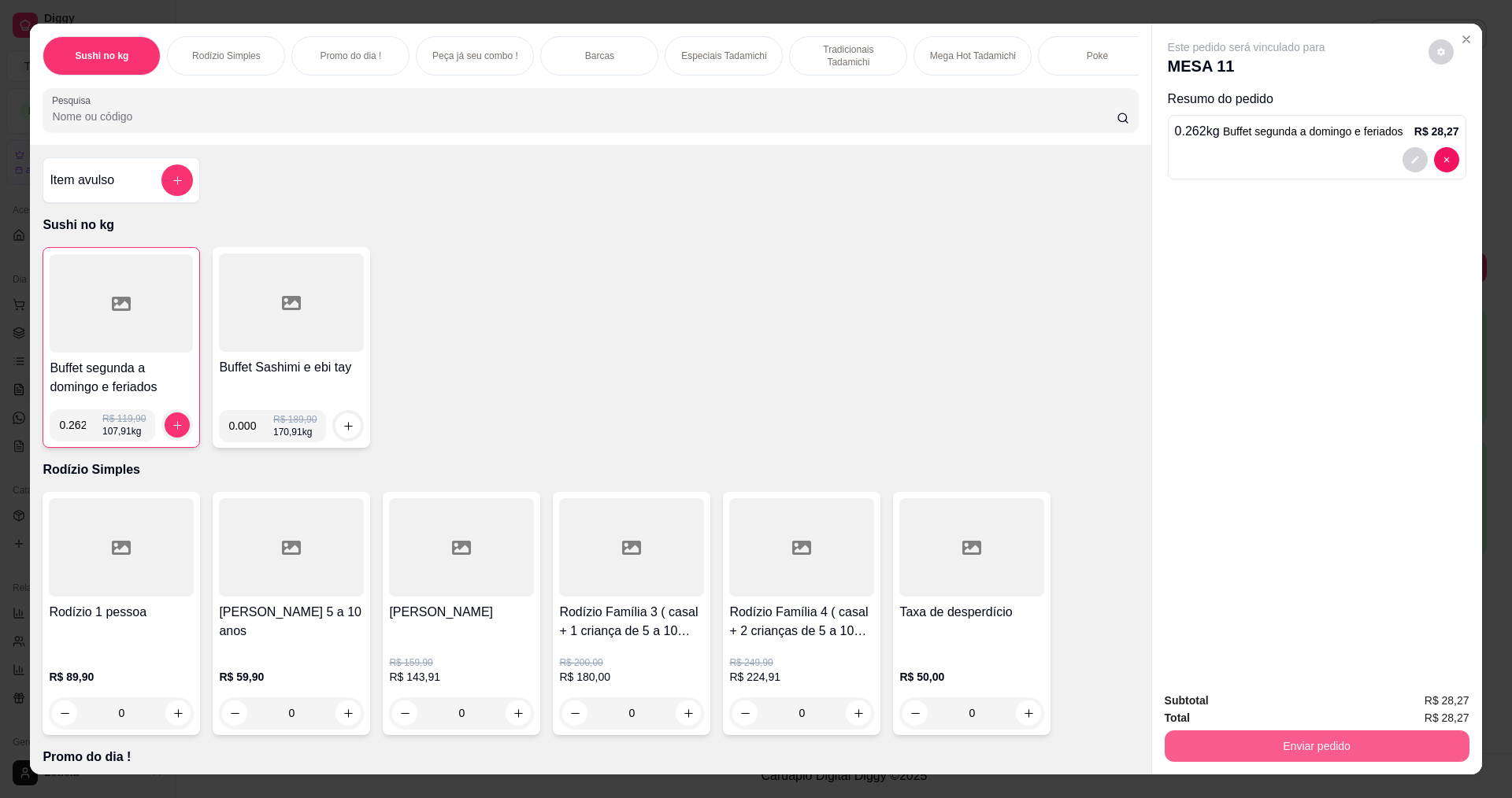
click at [1278, 755] on button "Enviar pedido" at bounding box center [1317, 746] width 305 height 32
click at [1458, 706] on button "Enviar pedido" at bounding box center [1433, 707] width 93 height 32
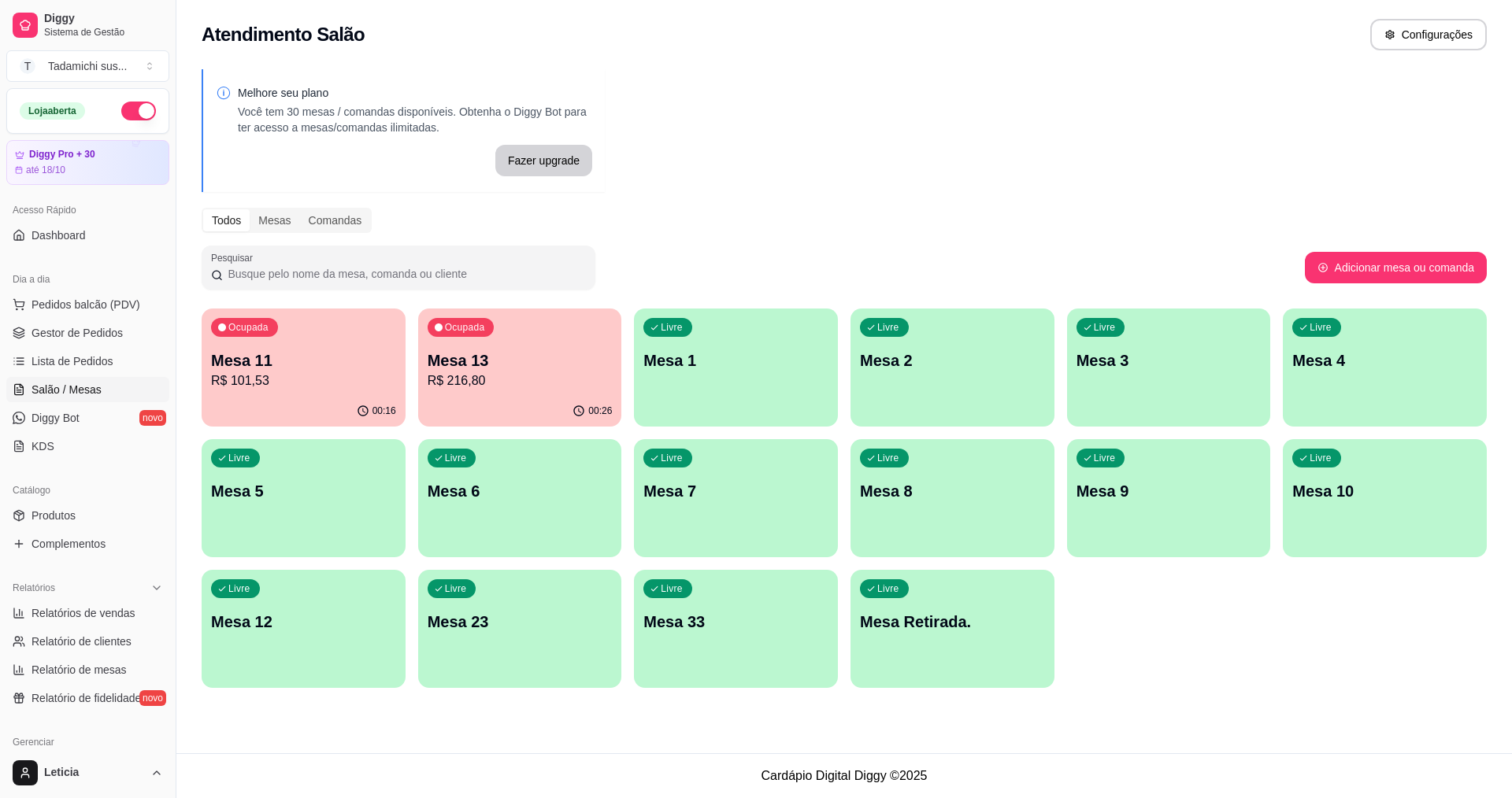
click at [982, 614] on p "Mesa Retirada." at bounding box center [952, 622] width 185 height 22
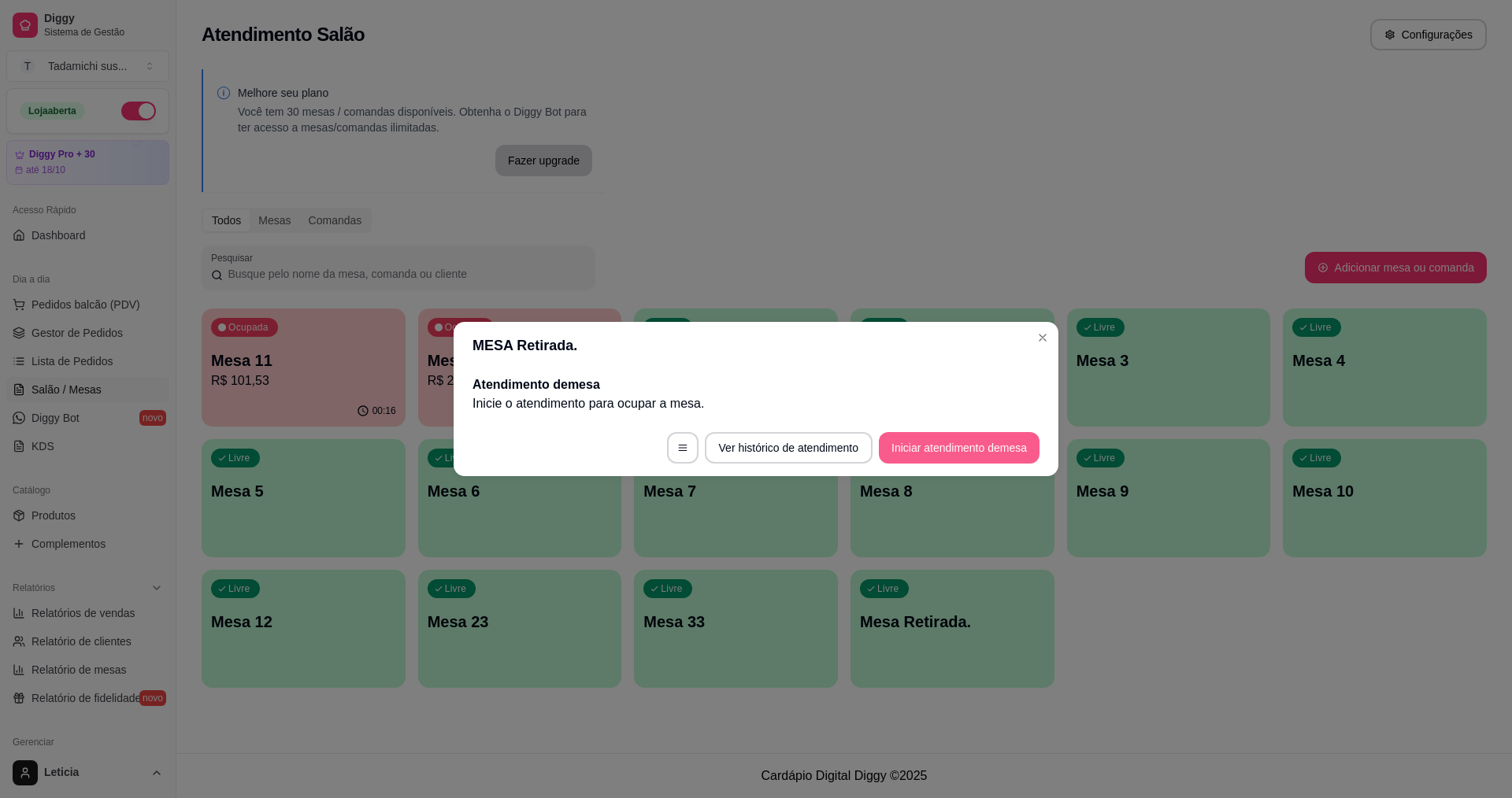
click at [927, 440] on button "Iniciar atendimento de mesa" at bounding box center [959, 448] width 161 height 32
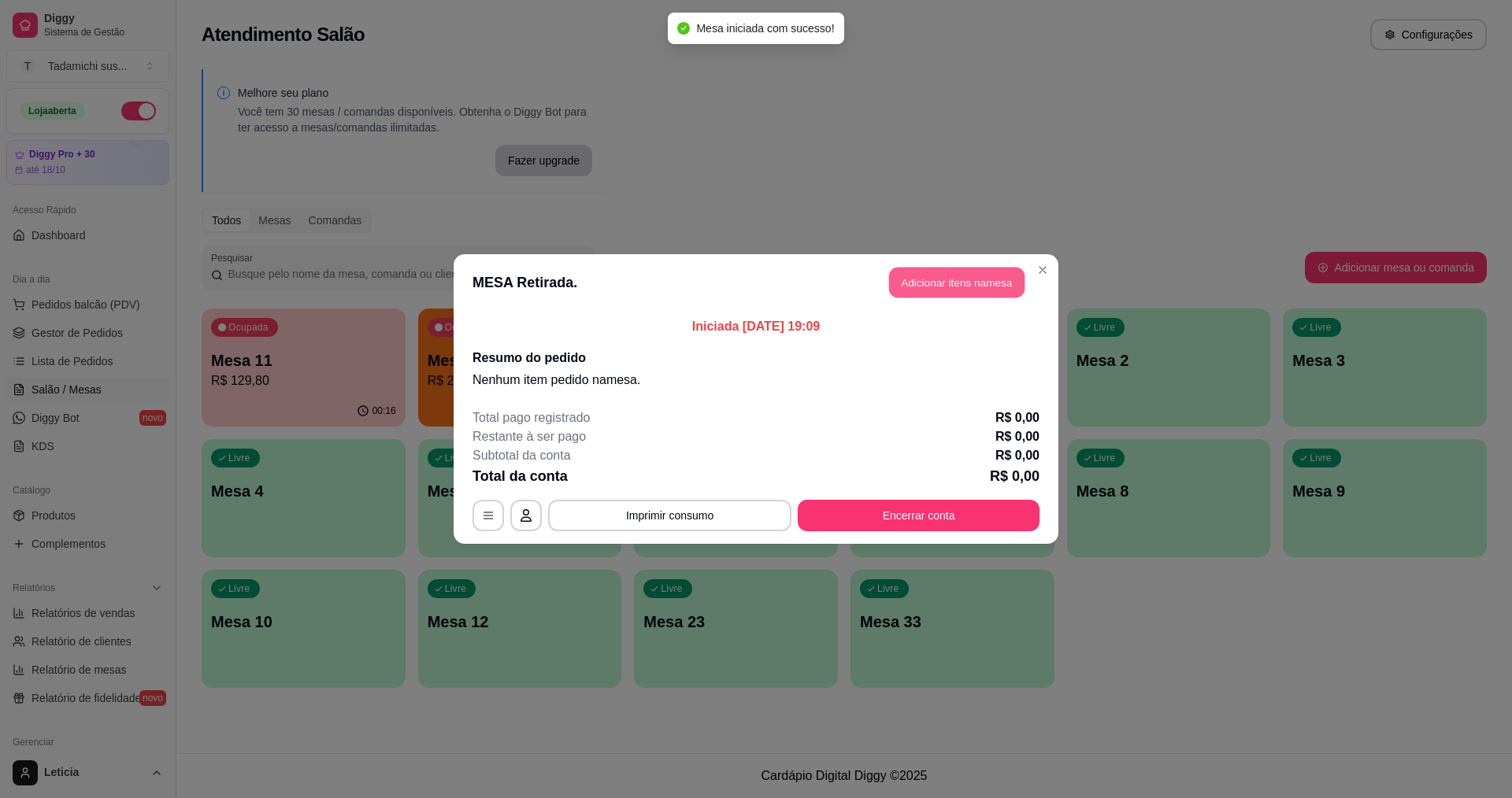
click at [938, 288] on button "Adicionar itens na mesa" at bounding box center [957, 283] width 135 height 31
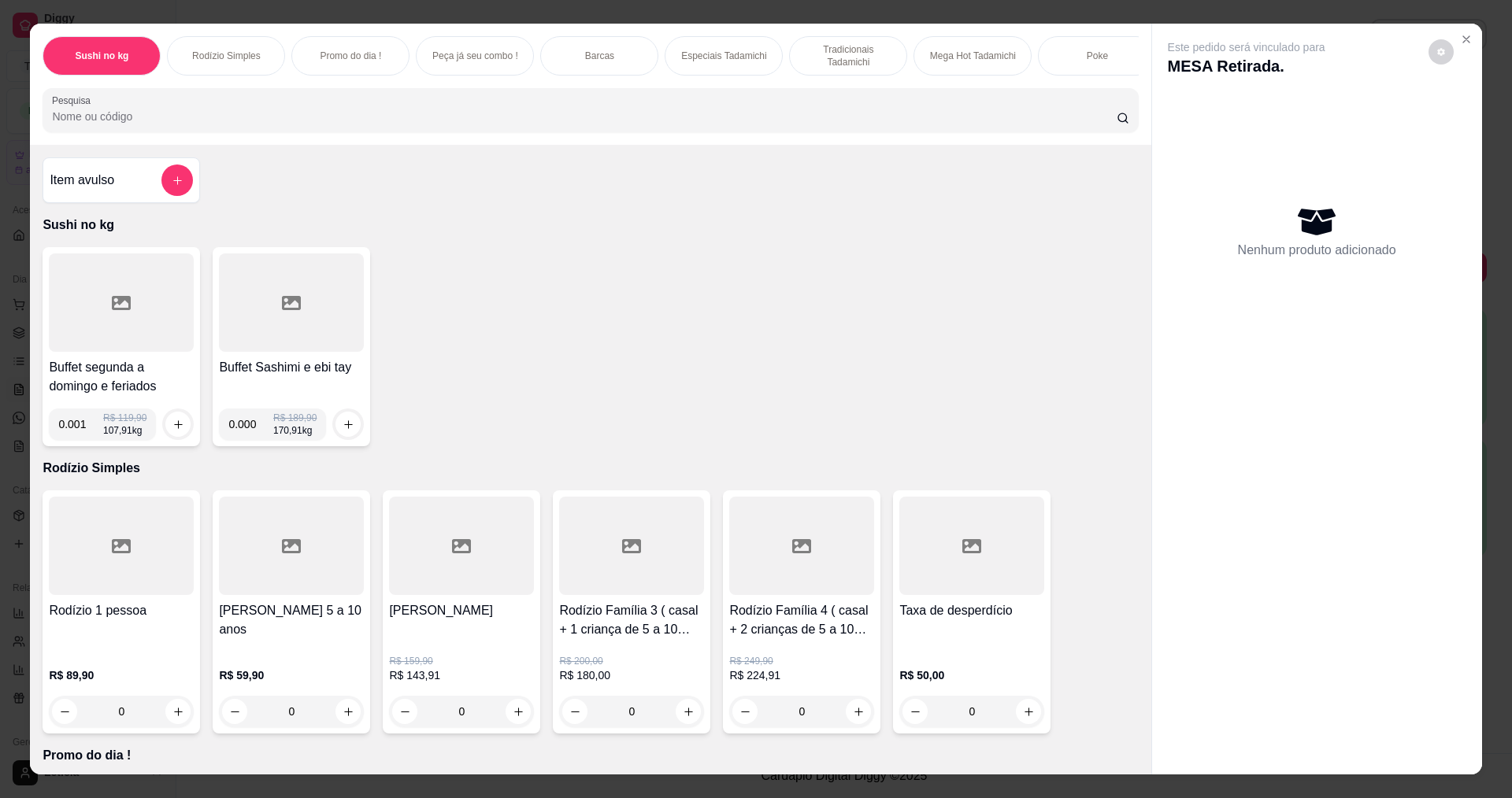
click at [85, 432] on input "0.001" at bounding box center [81, 424] width 45 height 32
type input "0.302"
click at [177, 431] on icon "increase-product-quantity" at bounding box center [178, 424] width 12 height 12
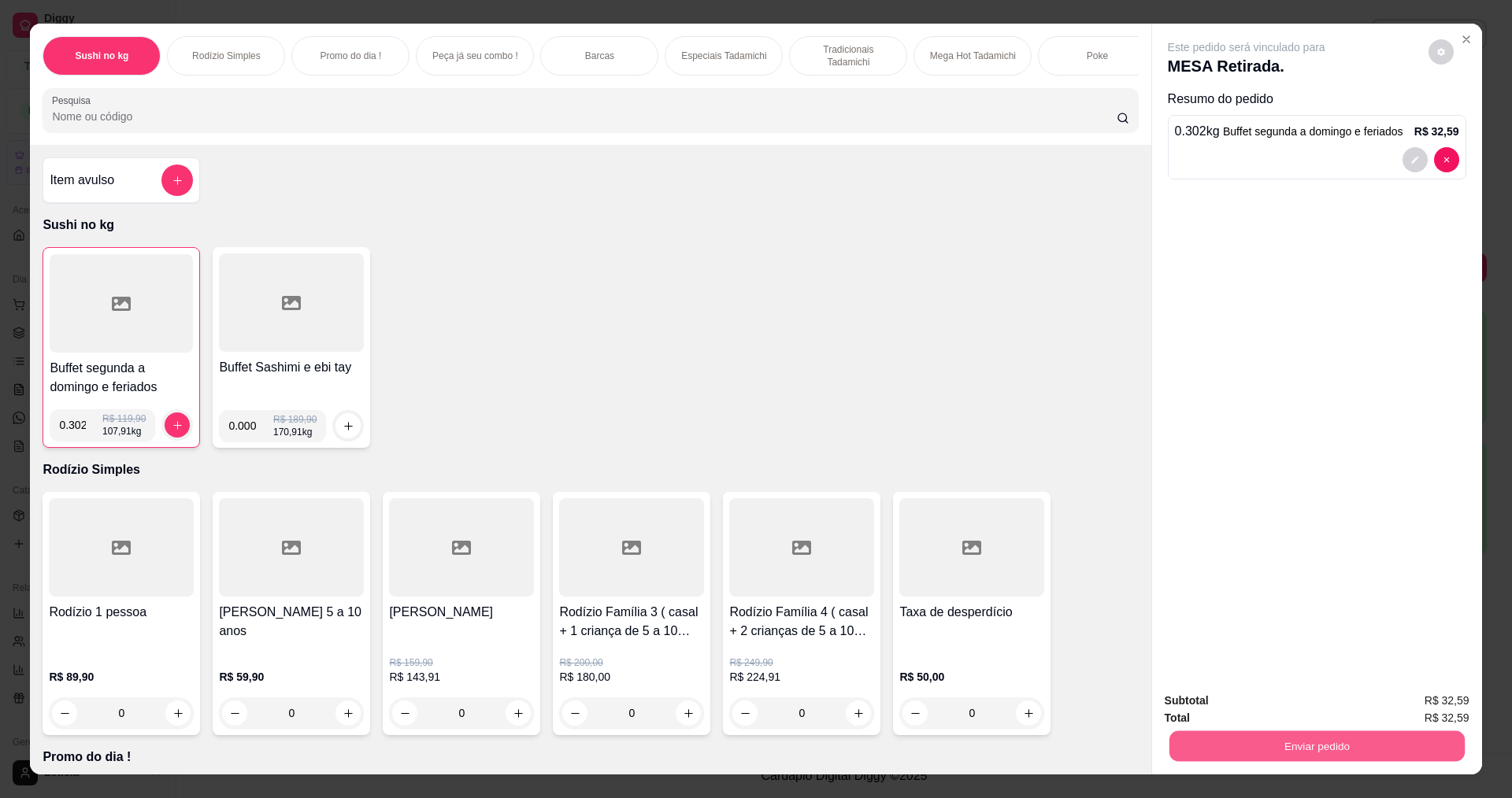
click at [1285, 741] on button "Enviar pedido" at bounding box center [1316, 745] width 295 height 31
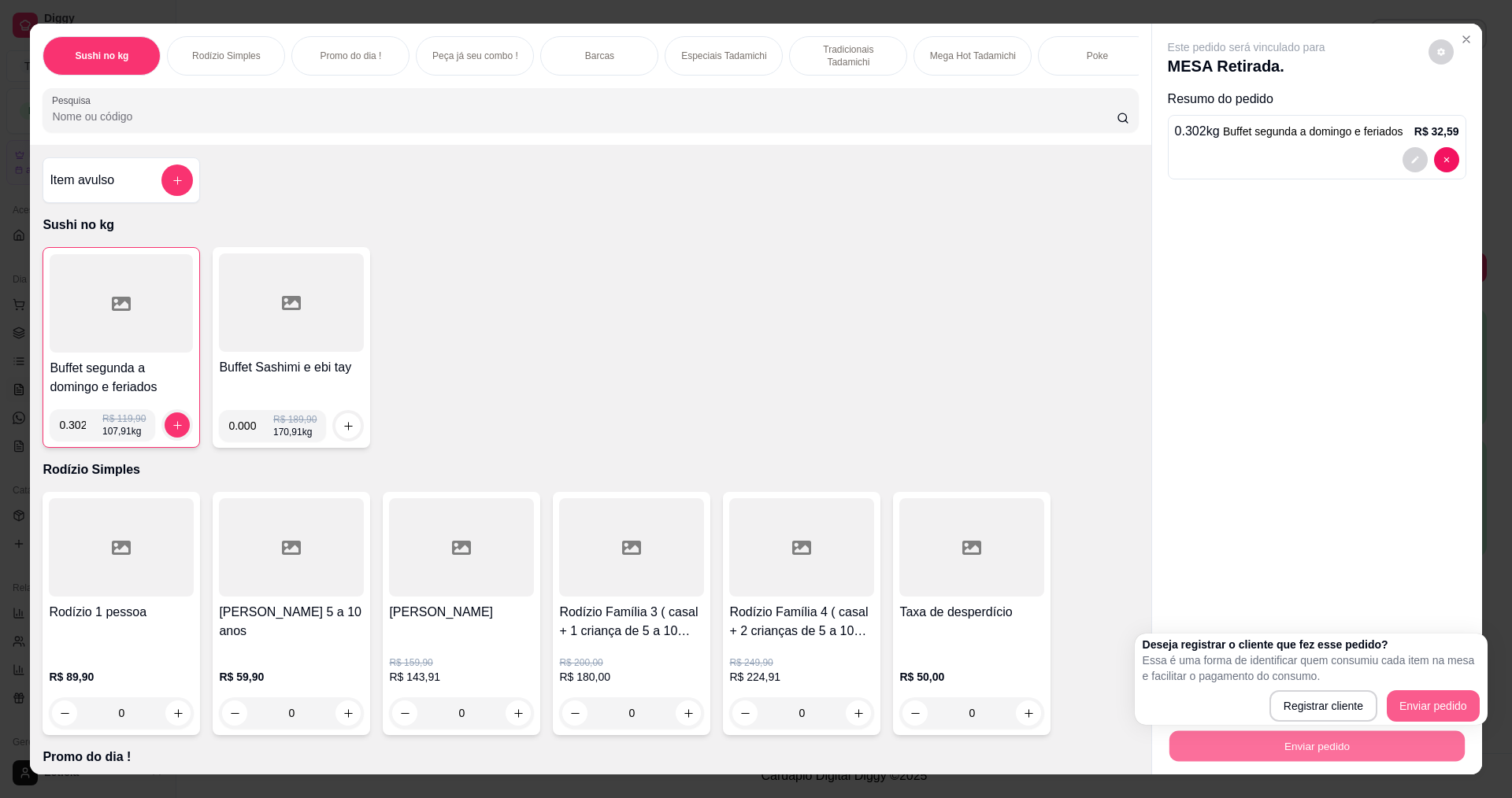
click at [1436, 720] on button "Enviar pedido" at bounding box center [1433, 706] width 93 height 32
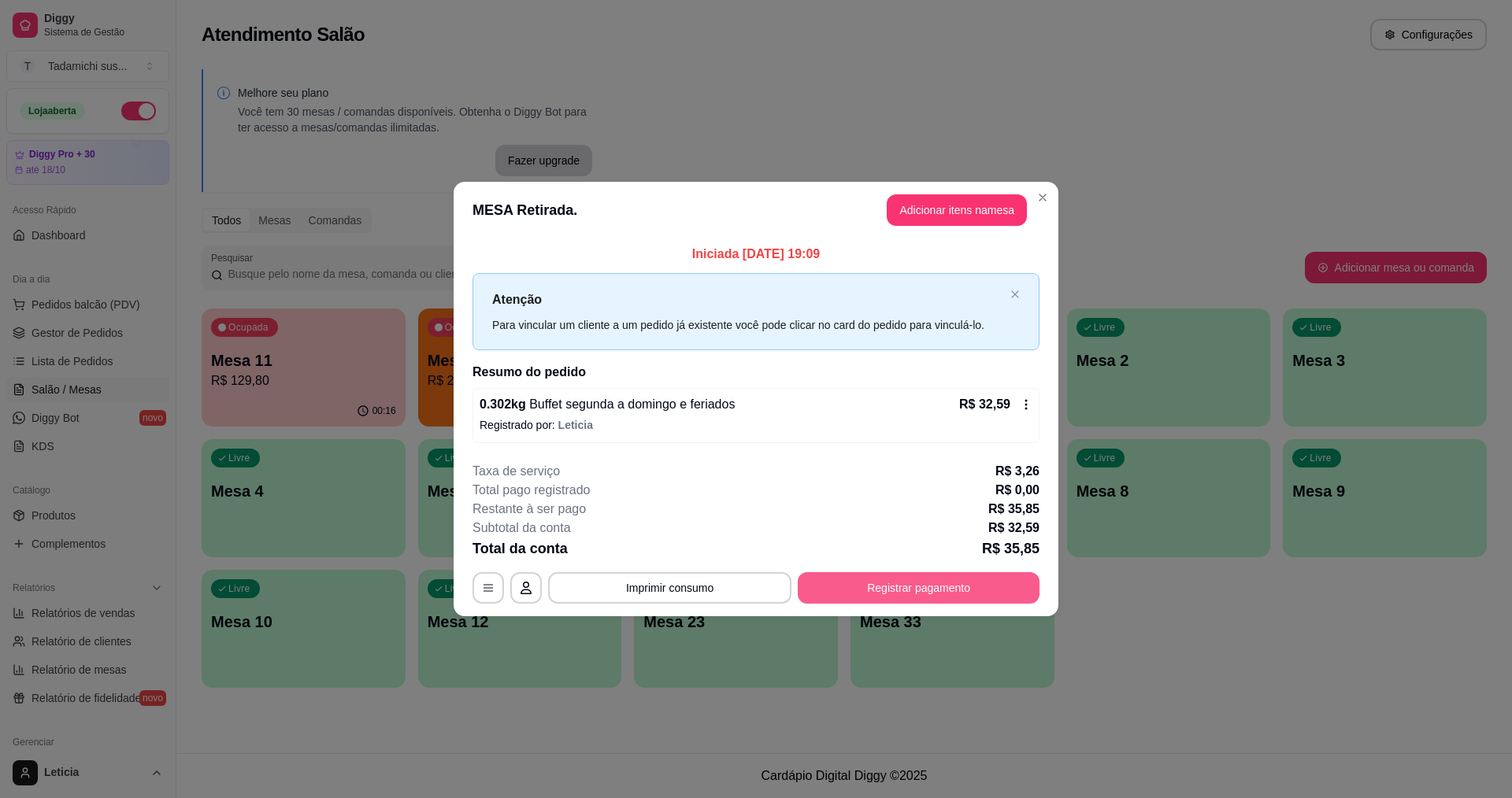
click at [937, 581] on button "Registrar pagamento" at bounding box center [918, 589] width 241 height 32
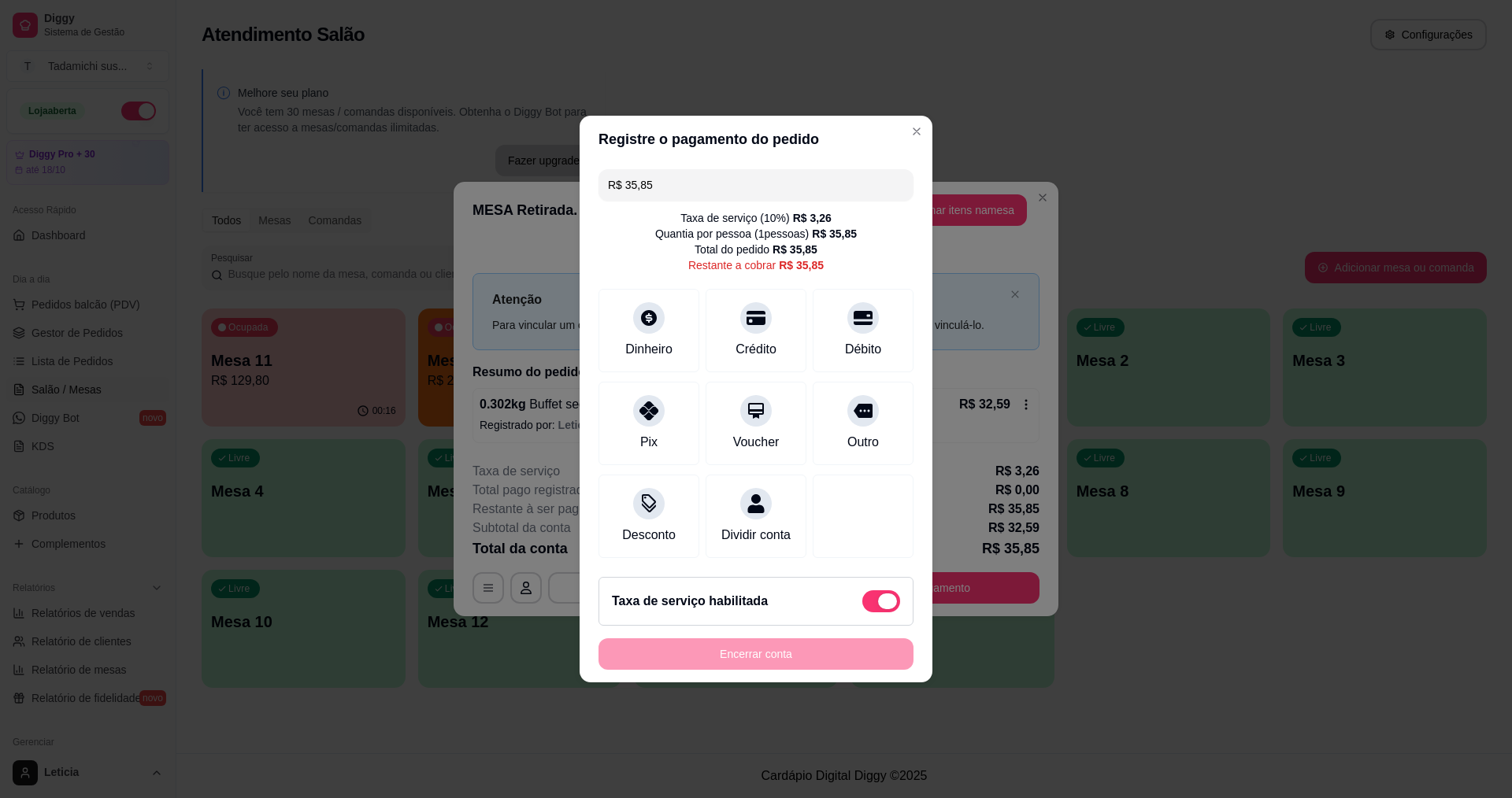
click at [878, 609] on span at bounding box center [887, 601] width 19 height 16
click at [872, 610] on input "checkbox" at bounding box center [866, 609] width 10 height 10
checkbox input "true"
type input "R$ 32,59"
checkbox input "false"
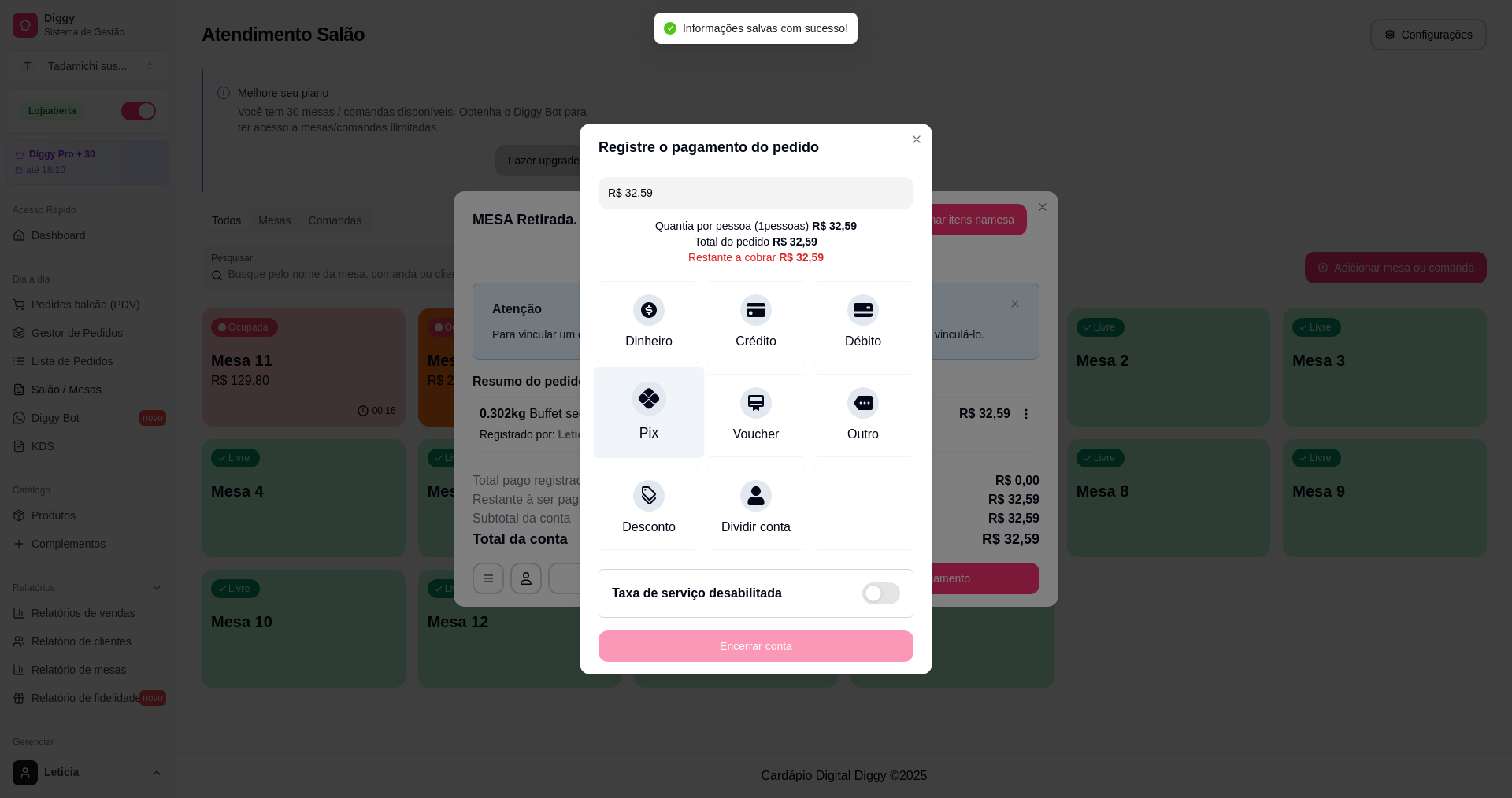
click at [645, 392] on icon at bounding box center [649, 398] width 21 height 21
type input "R$ 0,00"
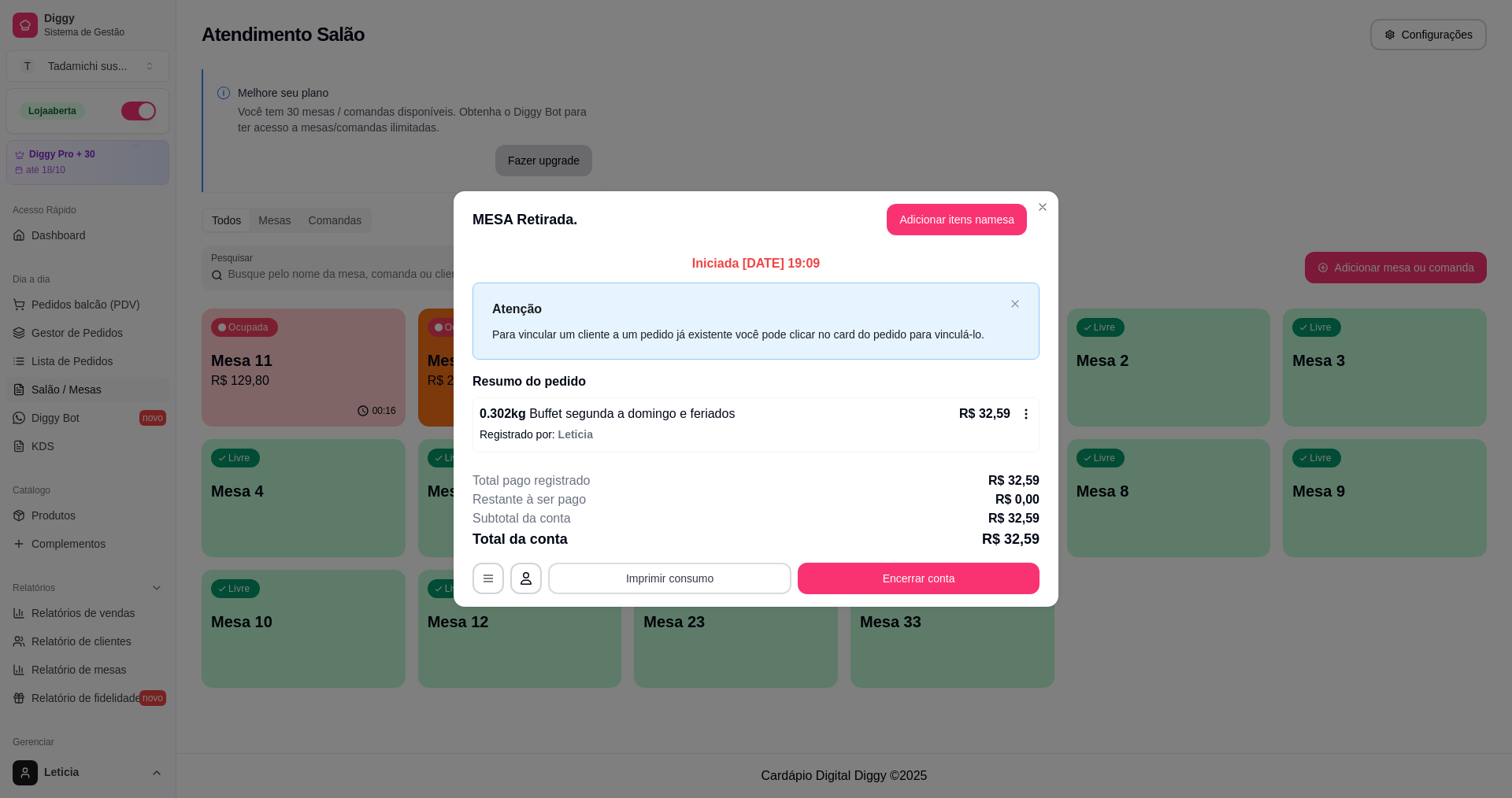
click at [704, 575] on button "Imprimir consumo" at bounding box center [670, 579] width 243 height 32
click at [685, 539] on button "IMPRESSORA HAYOM" at bounding box center [673, 542] width 121 height 25
click at [843, 581] on button "Encerrar conta" at bounding box center [918, 579] width 241 height 32
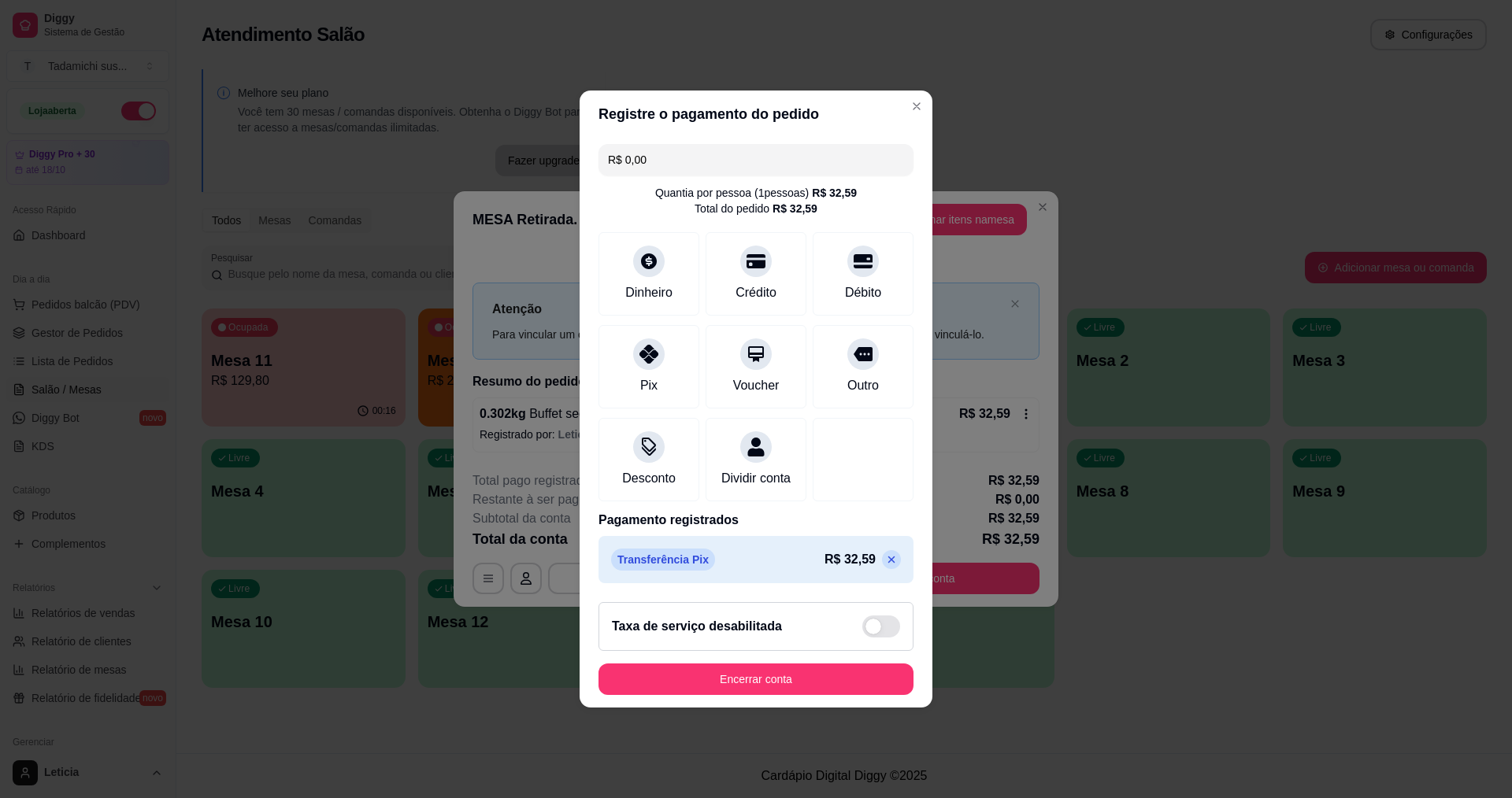
click at [816, 668] on footer "Taxa de serviço desabilitada Encerrar conta" at bounding box center [756, 649] width 353 height 118
click at [824, 676] on button "Encerrar conta" at bounding box center [755, 680] width 305 height 31
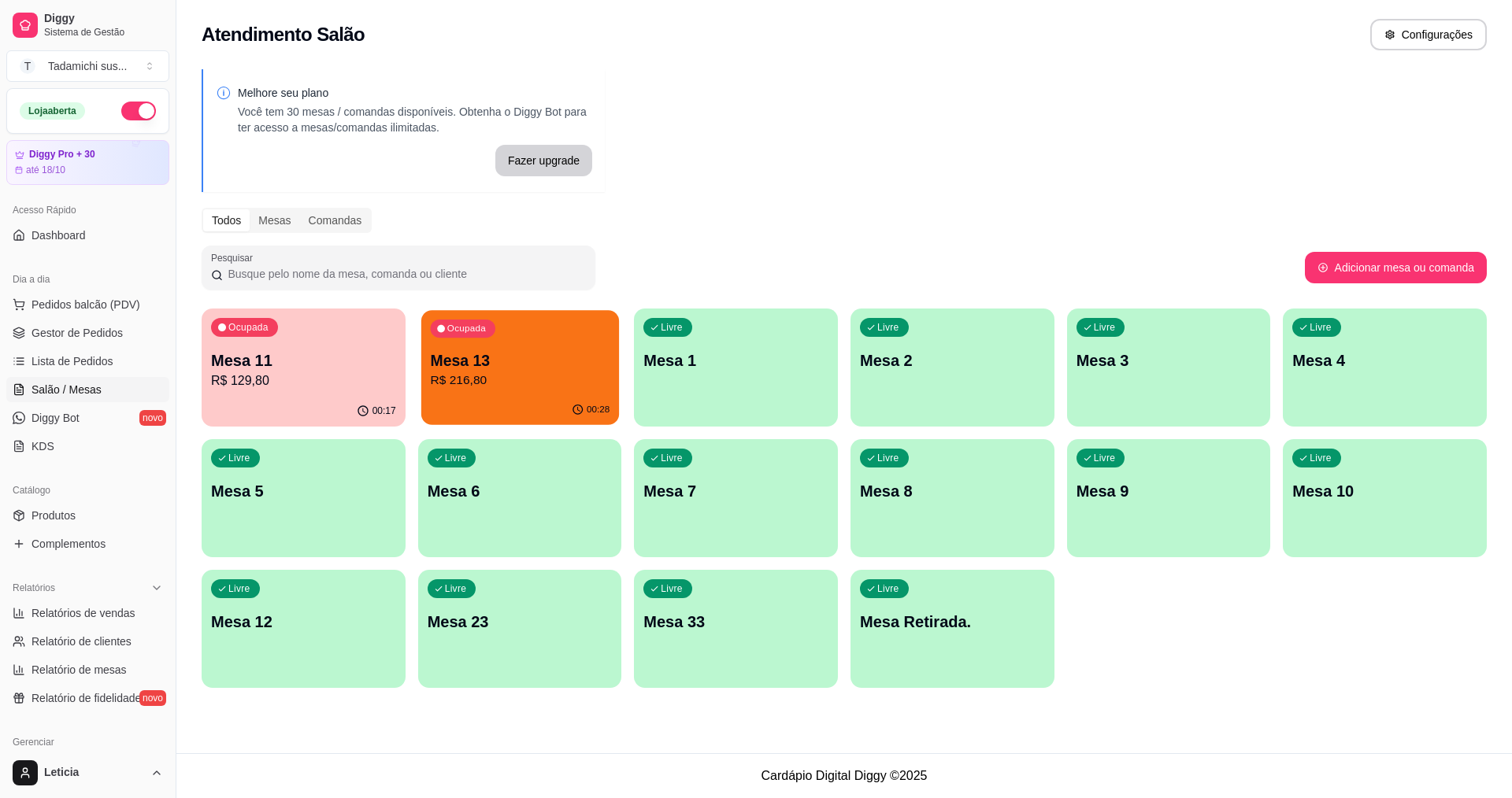
click at [514, 373] on p "R$ 216,80" at bounding box center [519, 380] width 179 height 18
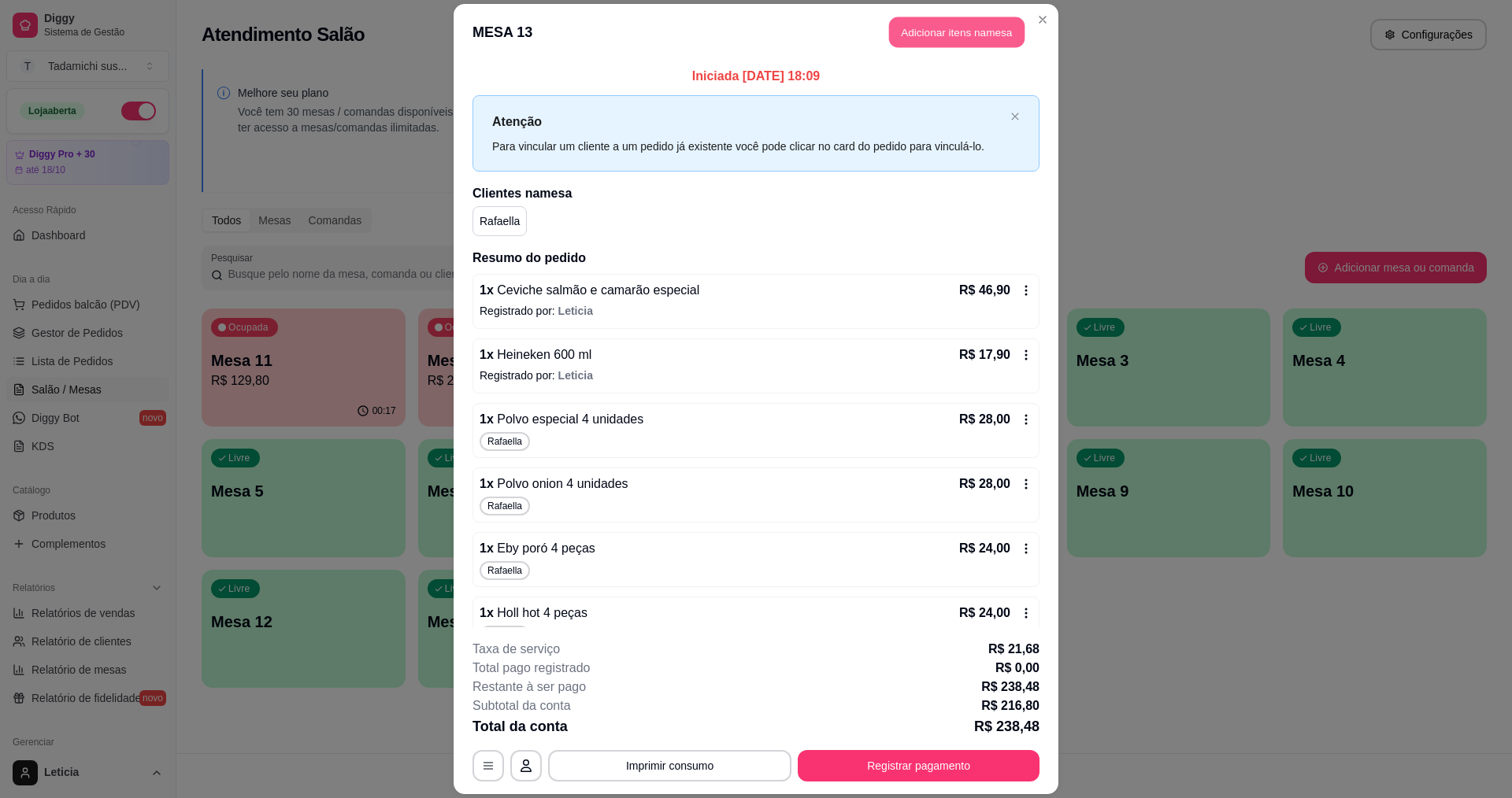
click at [999, 31] on button "Adicionar itens na mesa" at bounding box center [957, 32] width 135 height 31
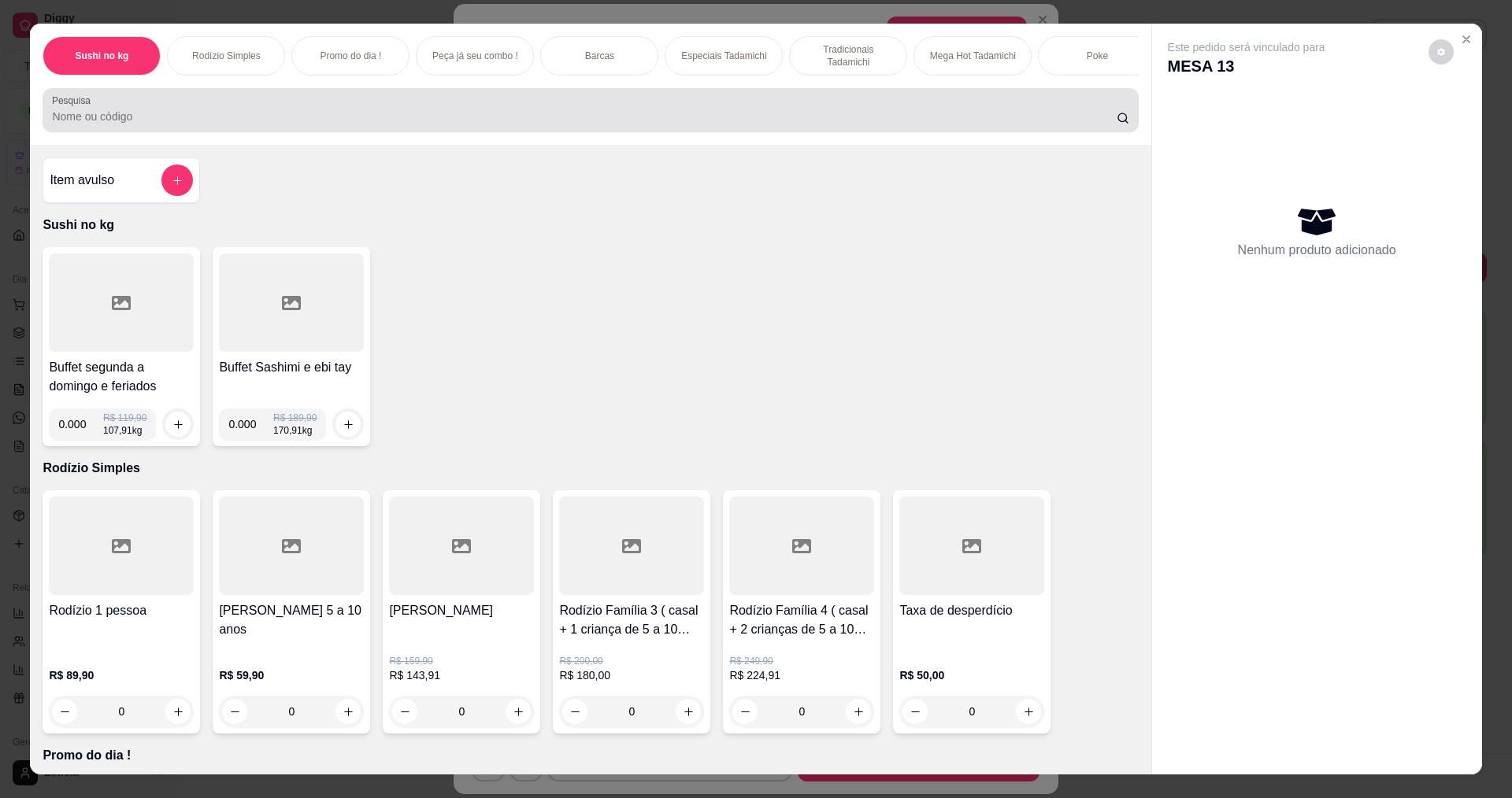
click at [290, 124] on input "Pesquisa" at bounding box center [583, 116] width 1064 height 16
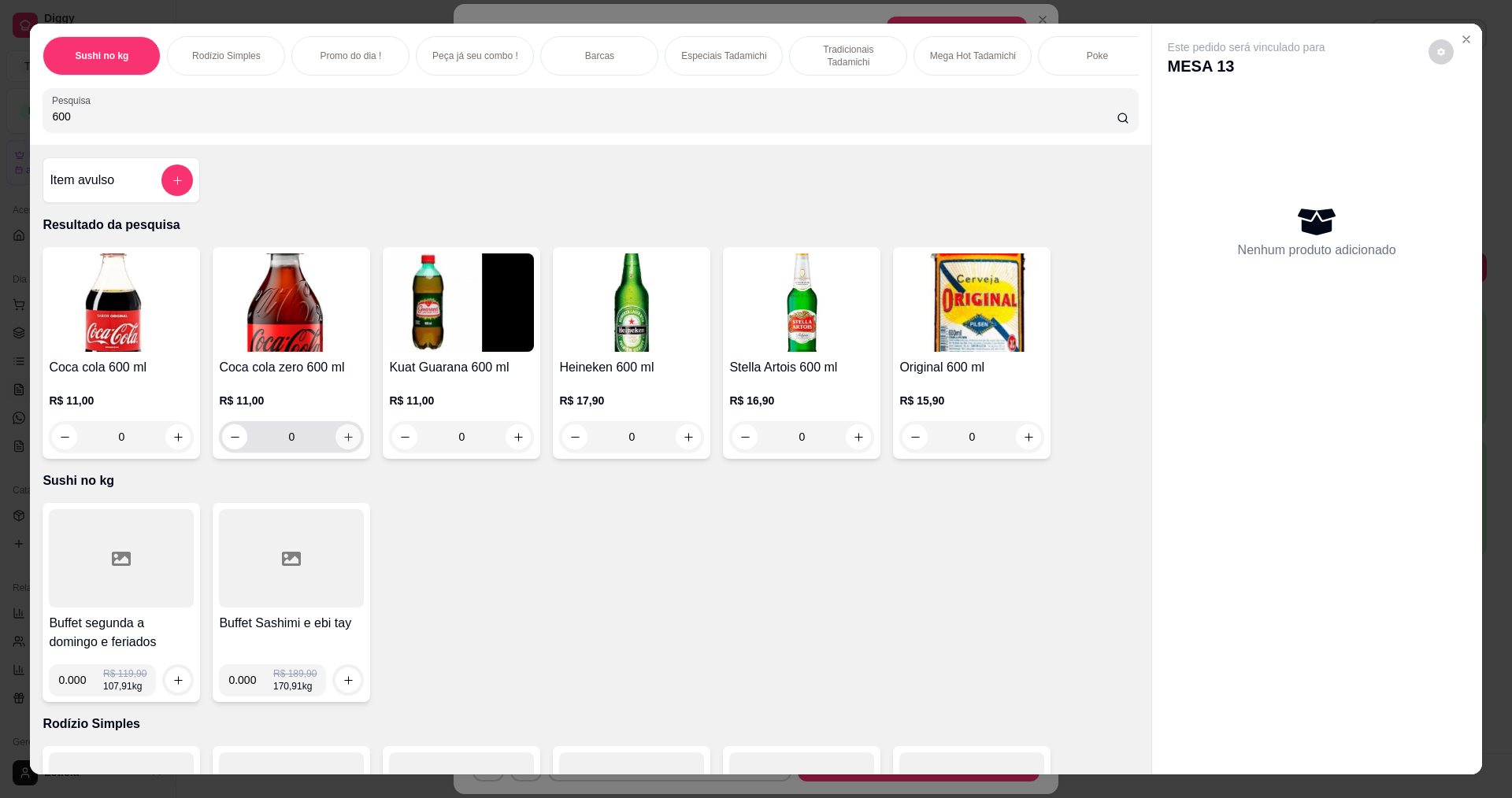
type input "600"
click at [343, 443] on icon "increase-product-quantity" at bounding box center [348, 437] width 12 height 12
type input "1"
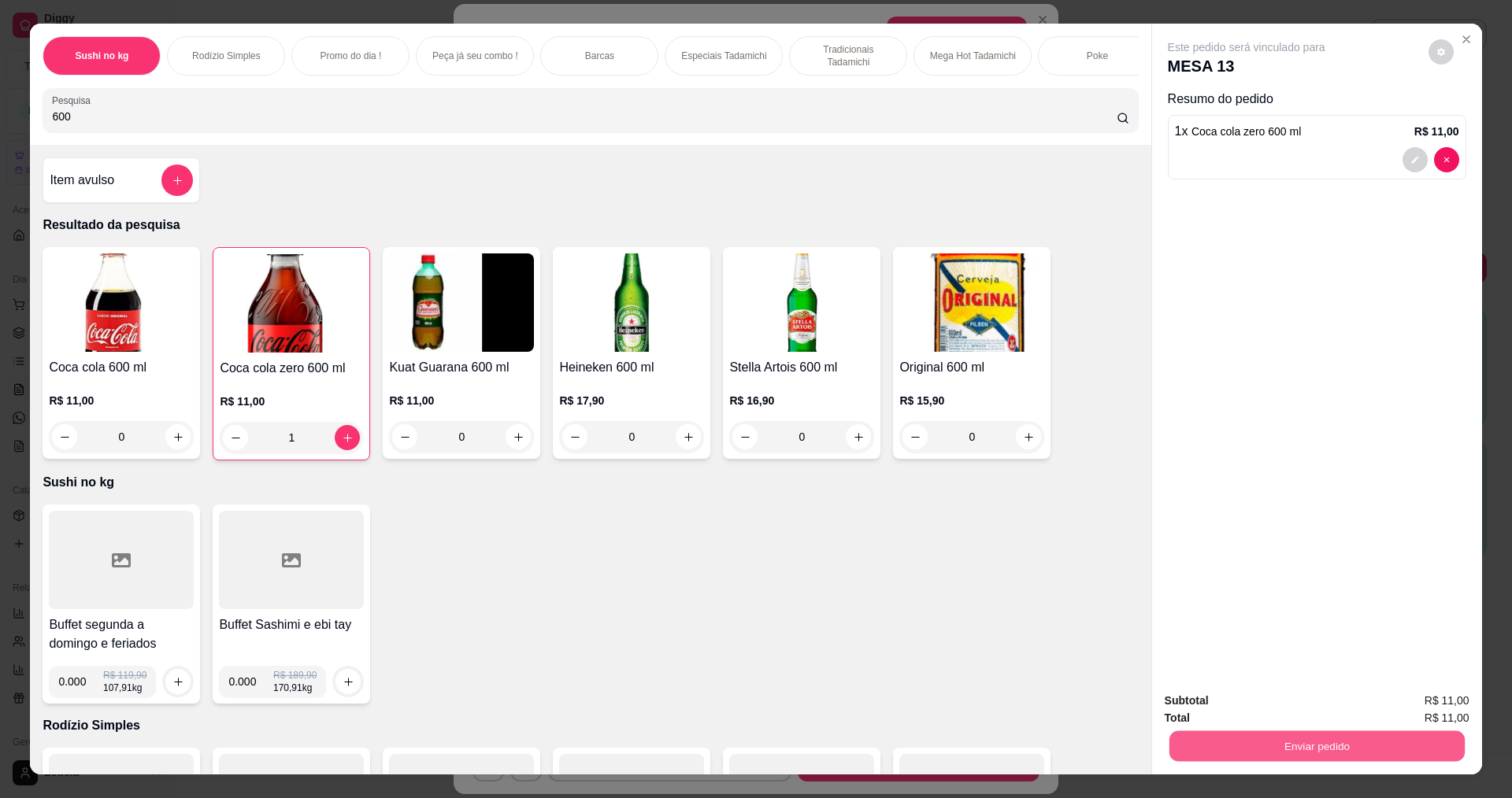
click at [1216, 759] on button "Enviar pedido" at bounding box center [1316, 745] width 295 height 31
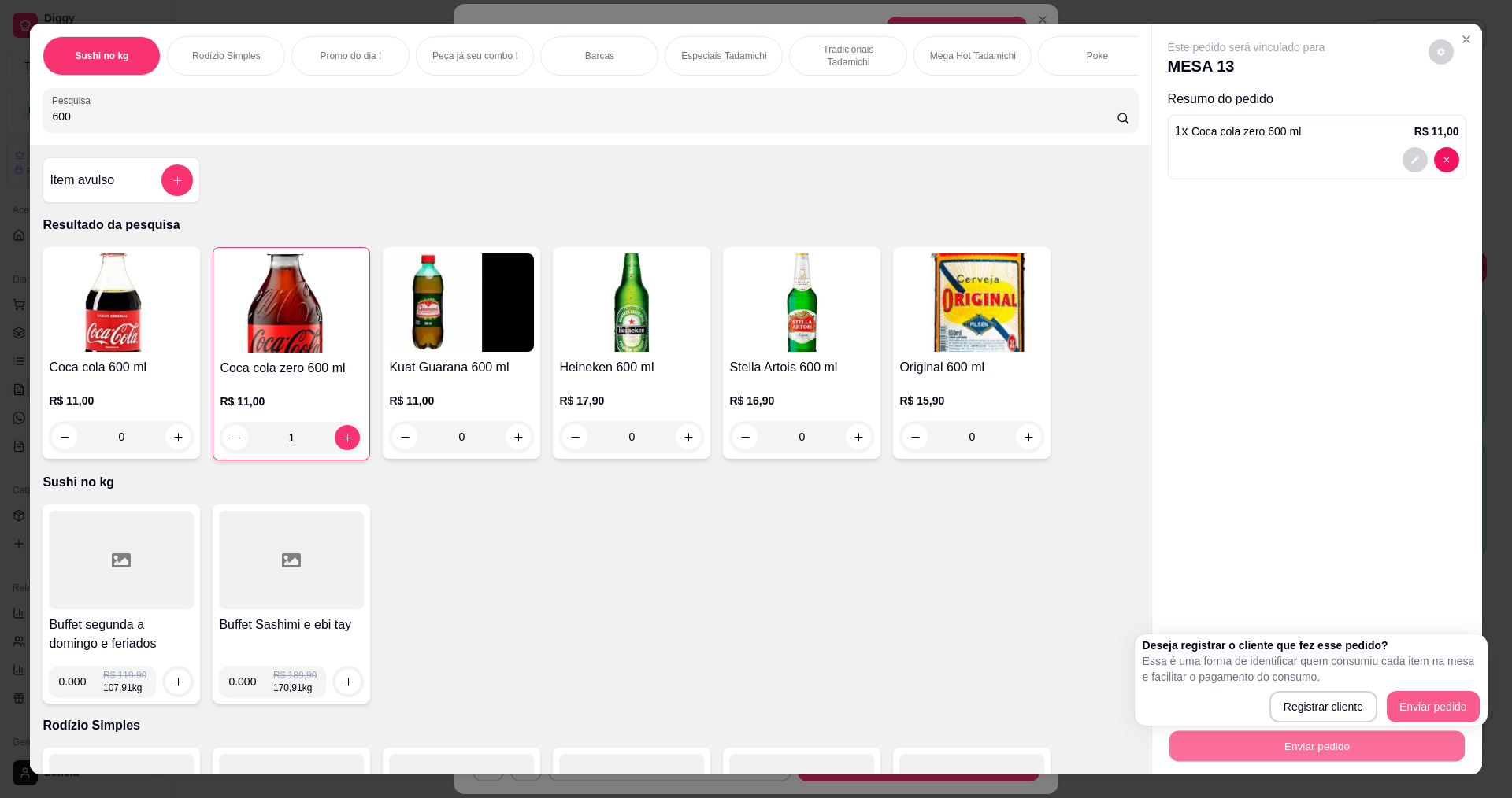
click at [1434, 699] on button "Enviar pedido" at bounding box center [1433, 707] width 93 height 32
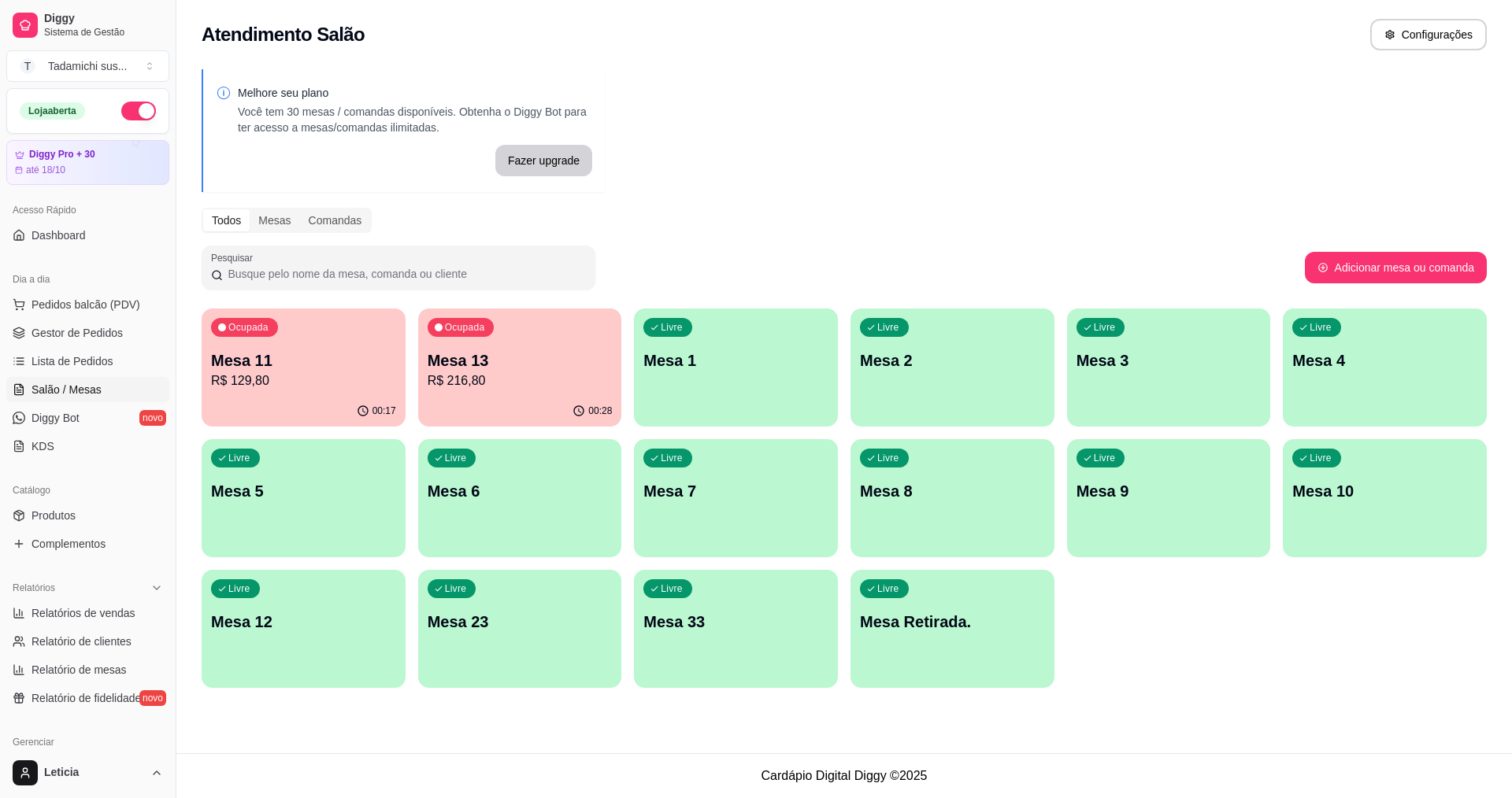
click at [534, 381] on p "R$ 216,80" at bounding box center [519, 381] width 185 height 19
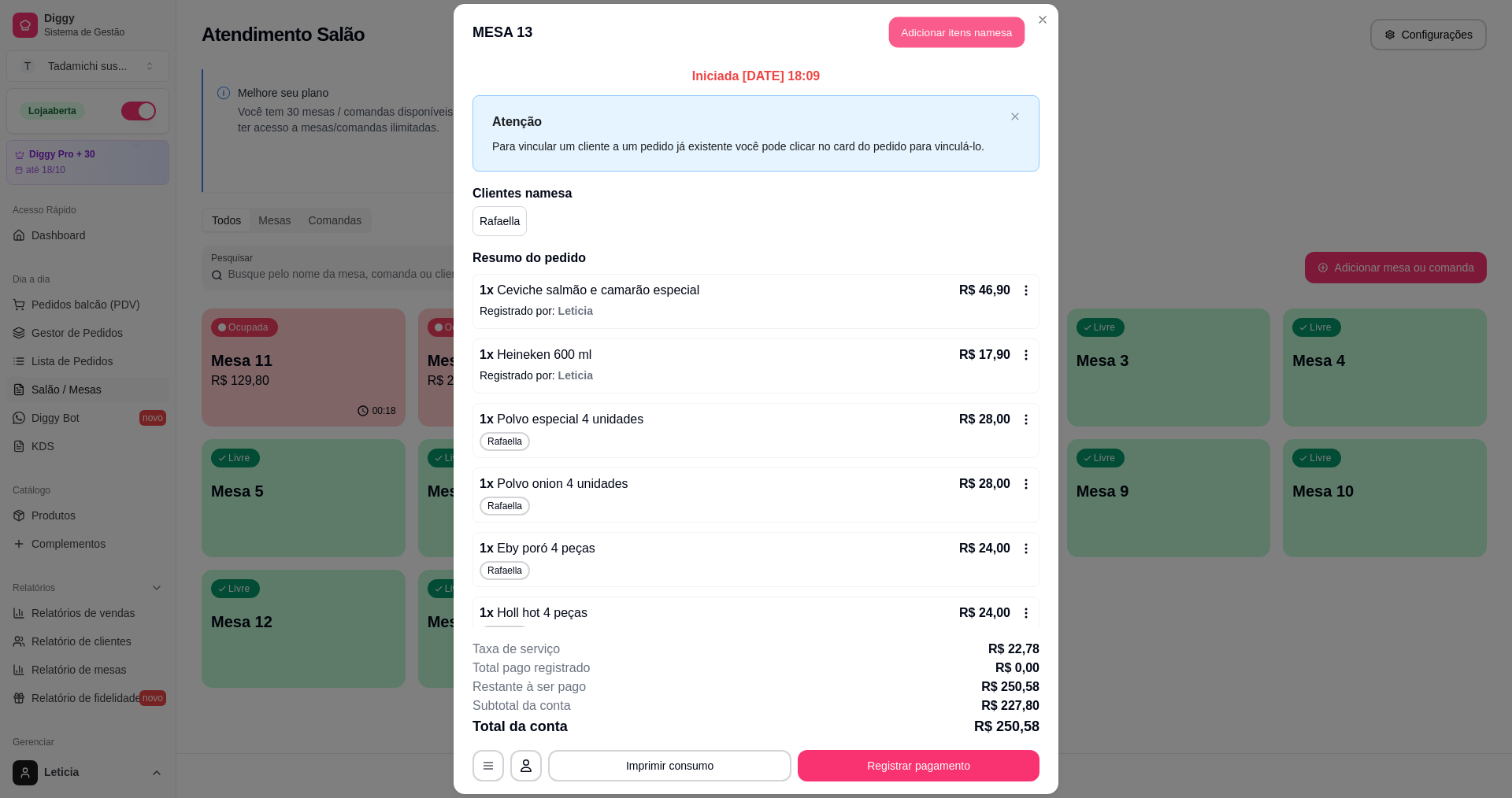
click at [948, 33] on button "Adicionar itens na mesa" at bounding box center [957, 32] width 135 height 31
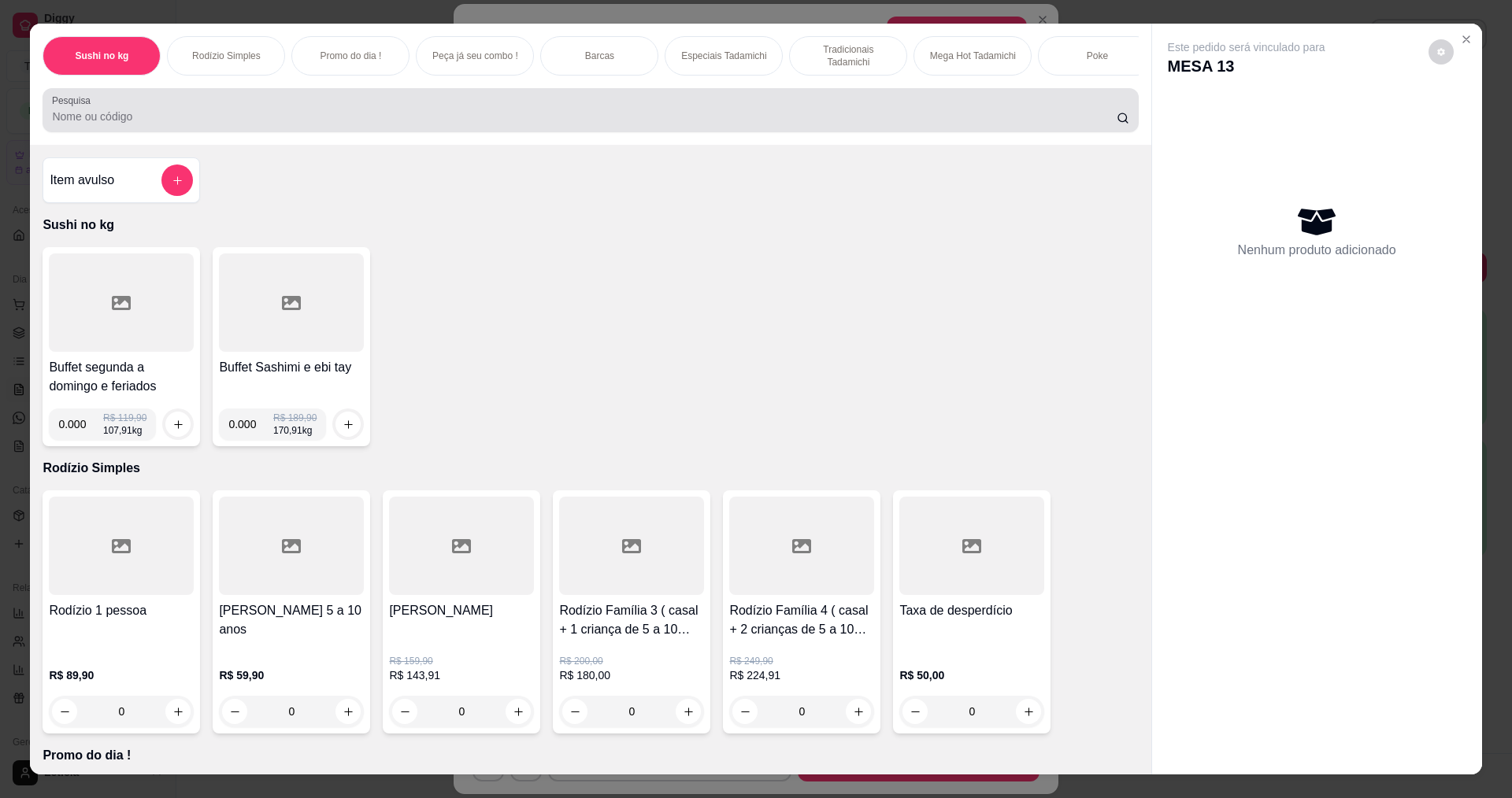
click at [396, 124] on input "Pesquisa" at bounding box center [583, 116] width 1064 height 16
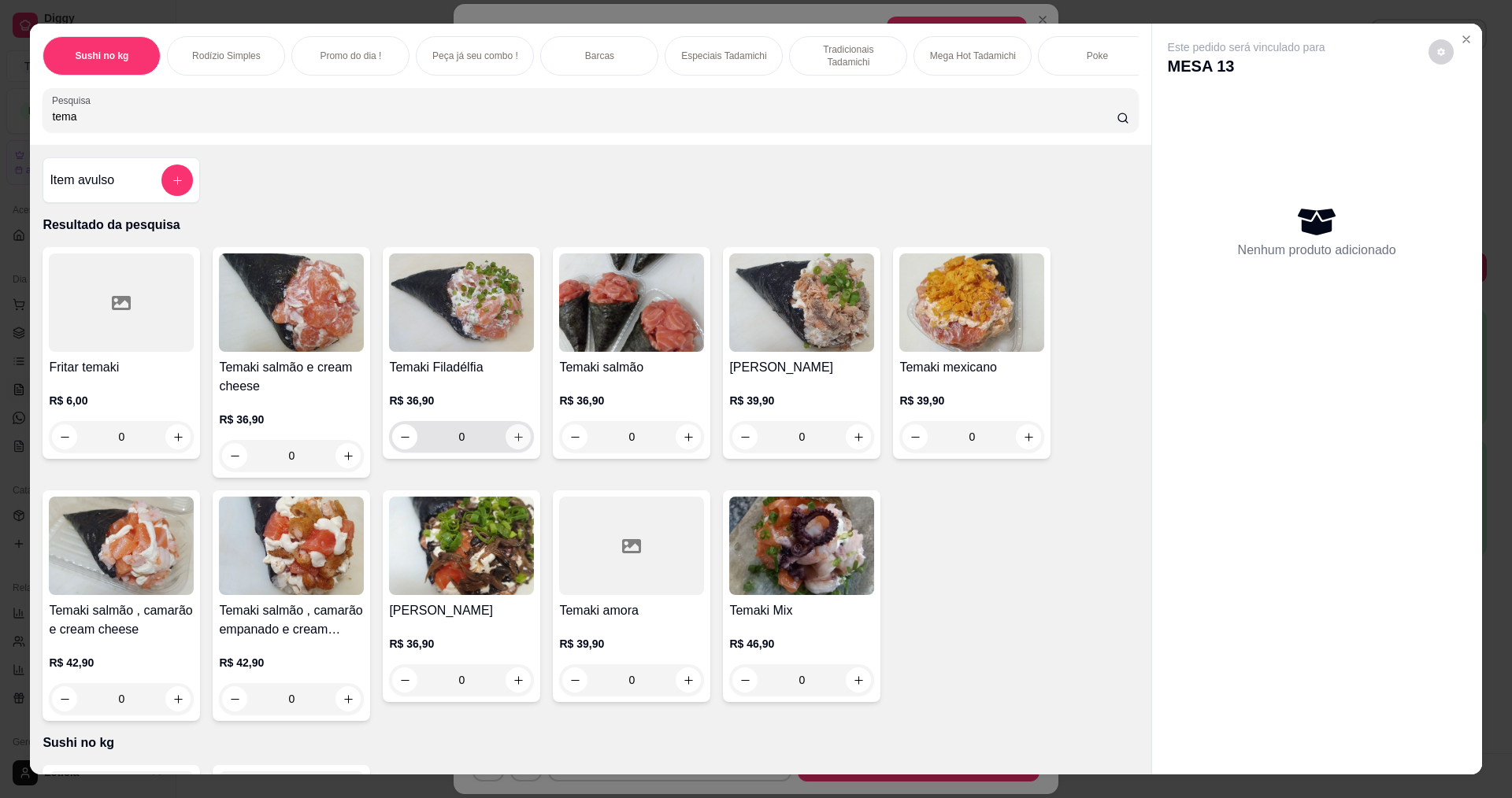
type input "tema"
click at [513, 443] on icon "increase-product-quantity" at bounding box center [518, 437] width 12 height 12
type input "1"
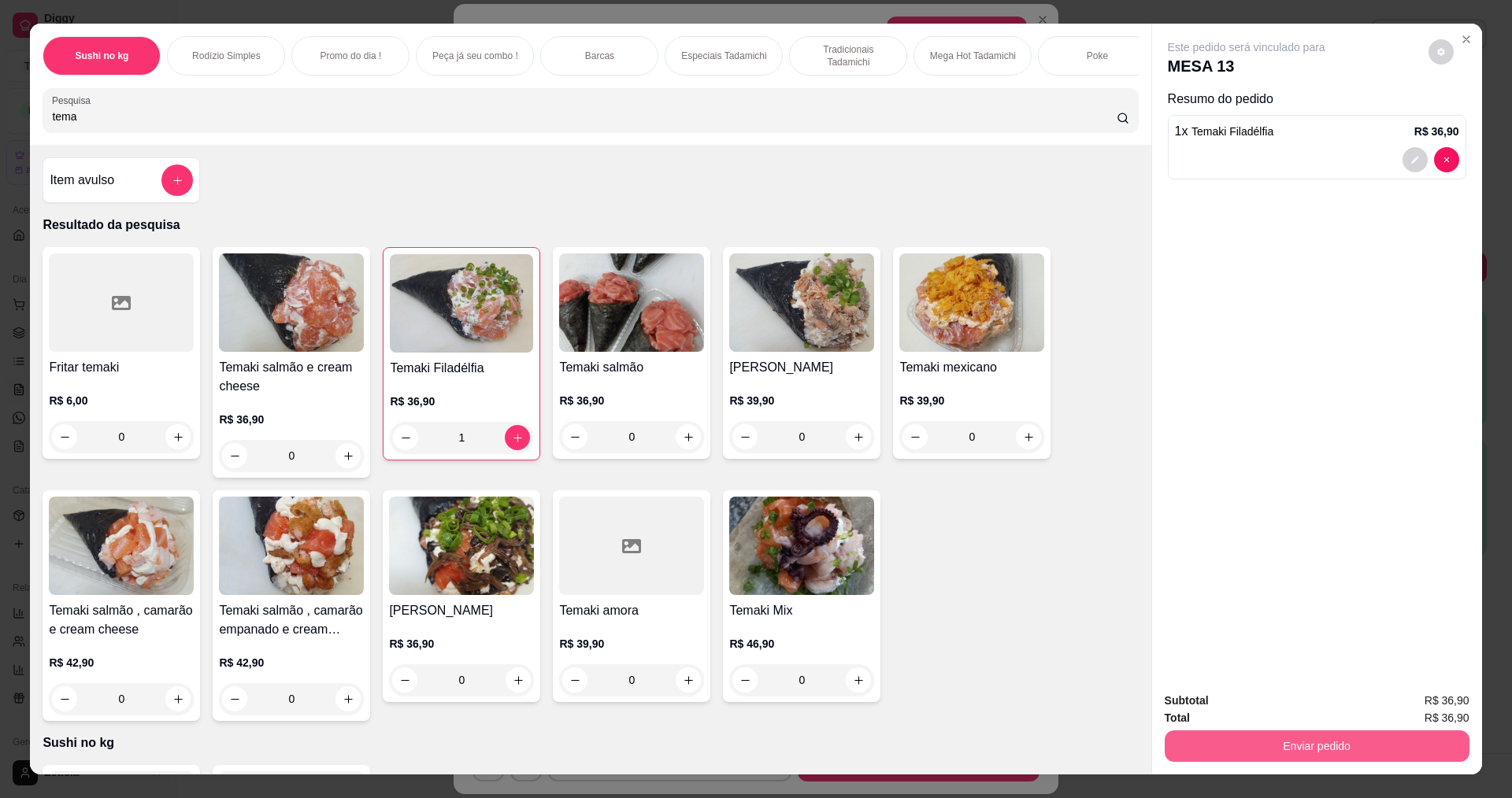
click at [1275, 758] on button "Enviar pedido" at bounding box center [1317, 746] width 305 height 32
click at [1434, 705] on button "Enviar pedido" at bounding box center [1428, 706] width 86 height 29
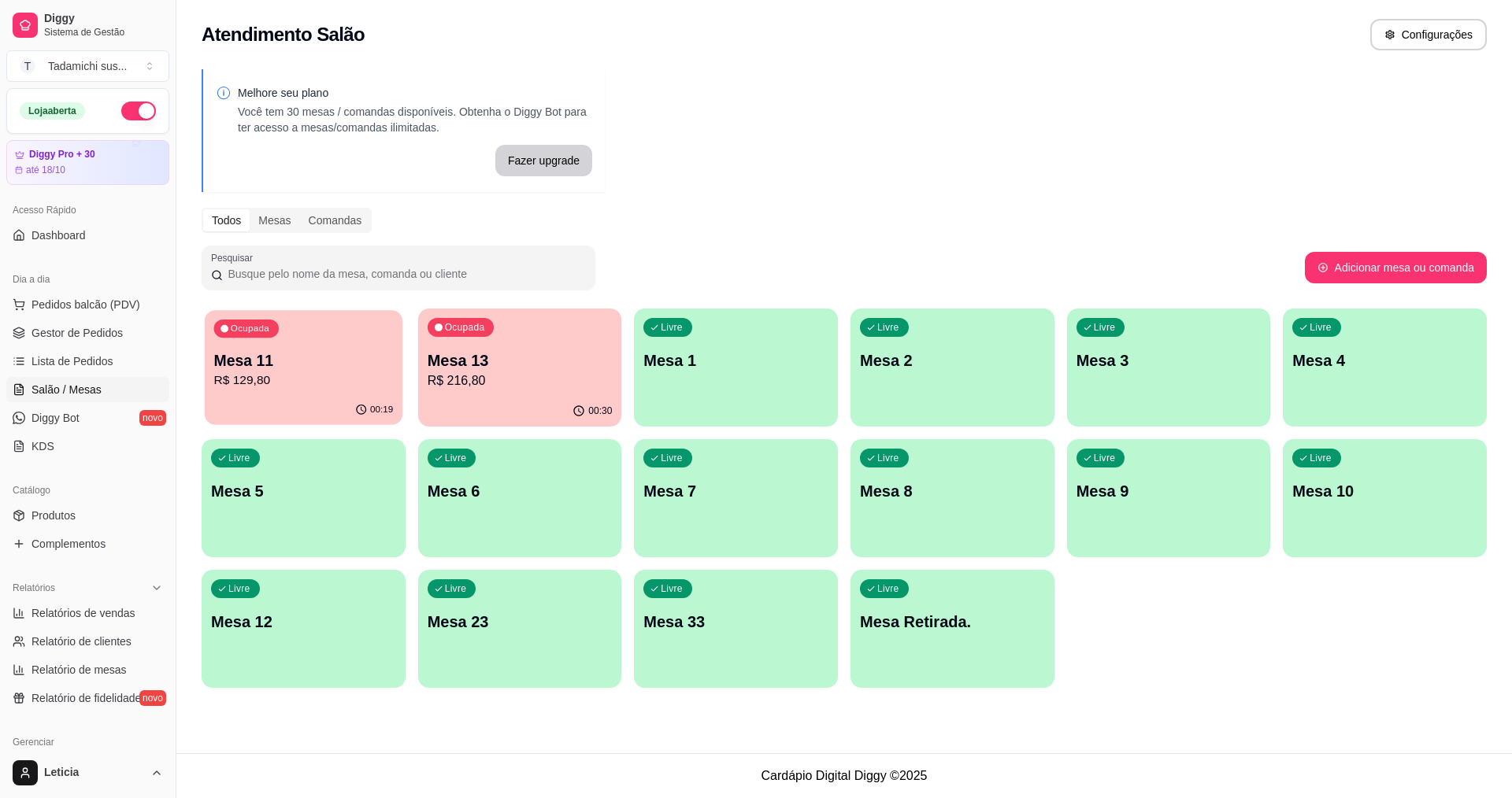
click at [336, 399] on div "00:19" at bounding box center [303, 410] width 197 height 30
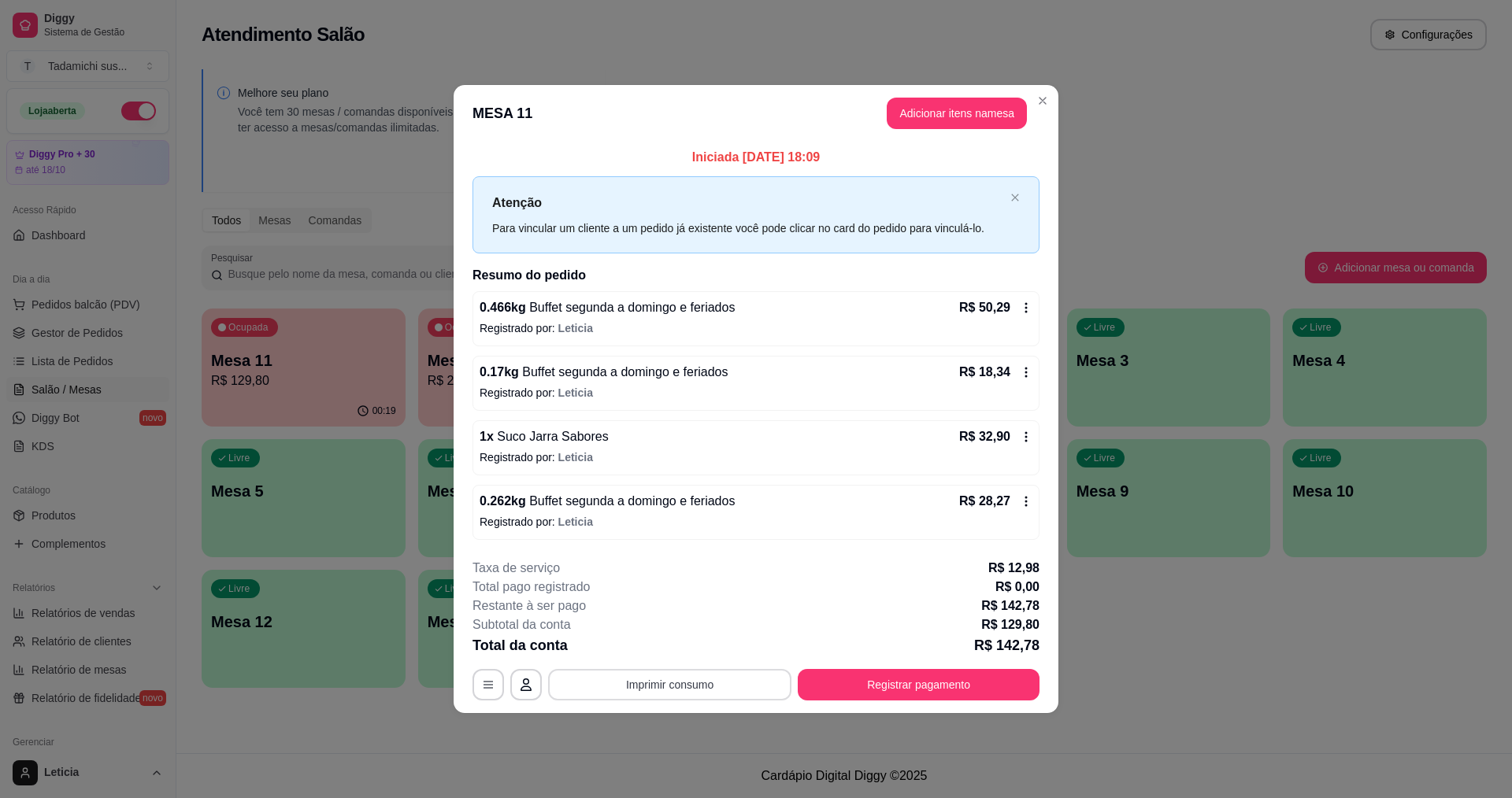
click at [729, 675] on button "Imprimir consumo" at bounding box center [670, 685] width 243 height 32
click at [693, 636] on div "Escolha a impressora IMPRESSORA HAYOM" at bounding box center [674, 637] width 137 height 54
click at [687, 645] on button "IMPRESSORA HAYOM" at bounding box center [673, 649] width 121 height 25
click at [842, 682] on button "Registrar pagamento" at bounding box center [919, 684] width 235 height 31
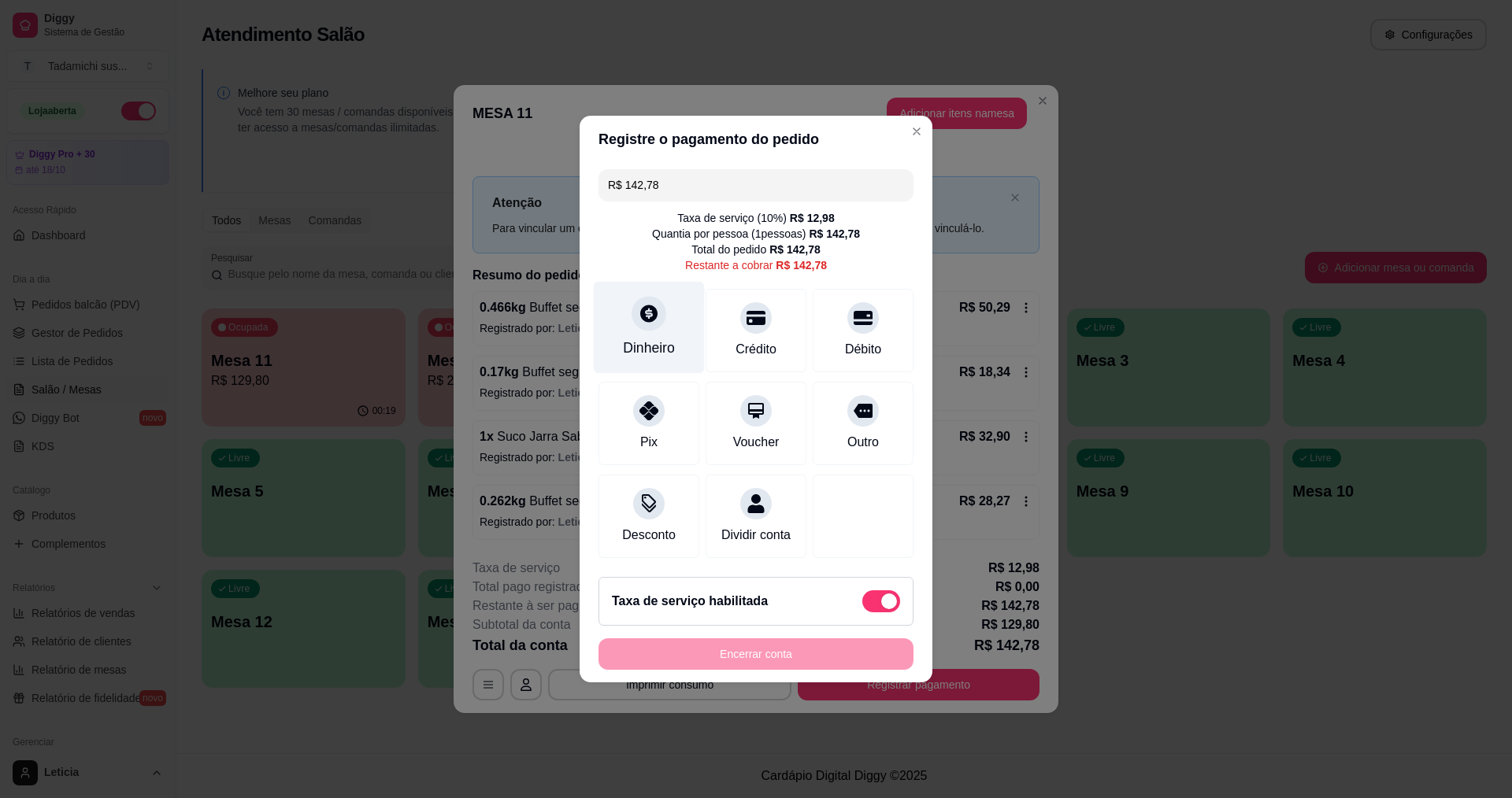
click at [645, 321] on div at bounding box center [648, 313] width 35 height 35
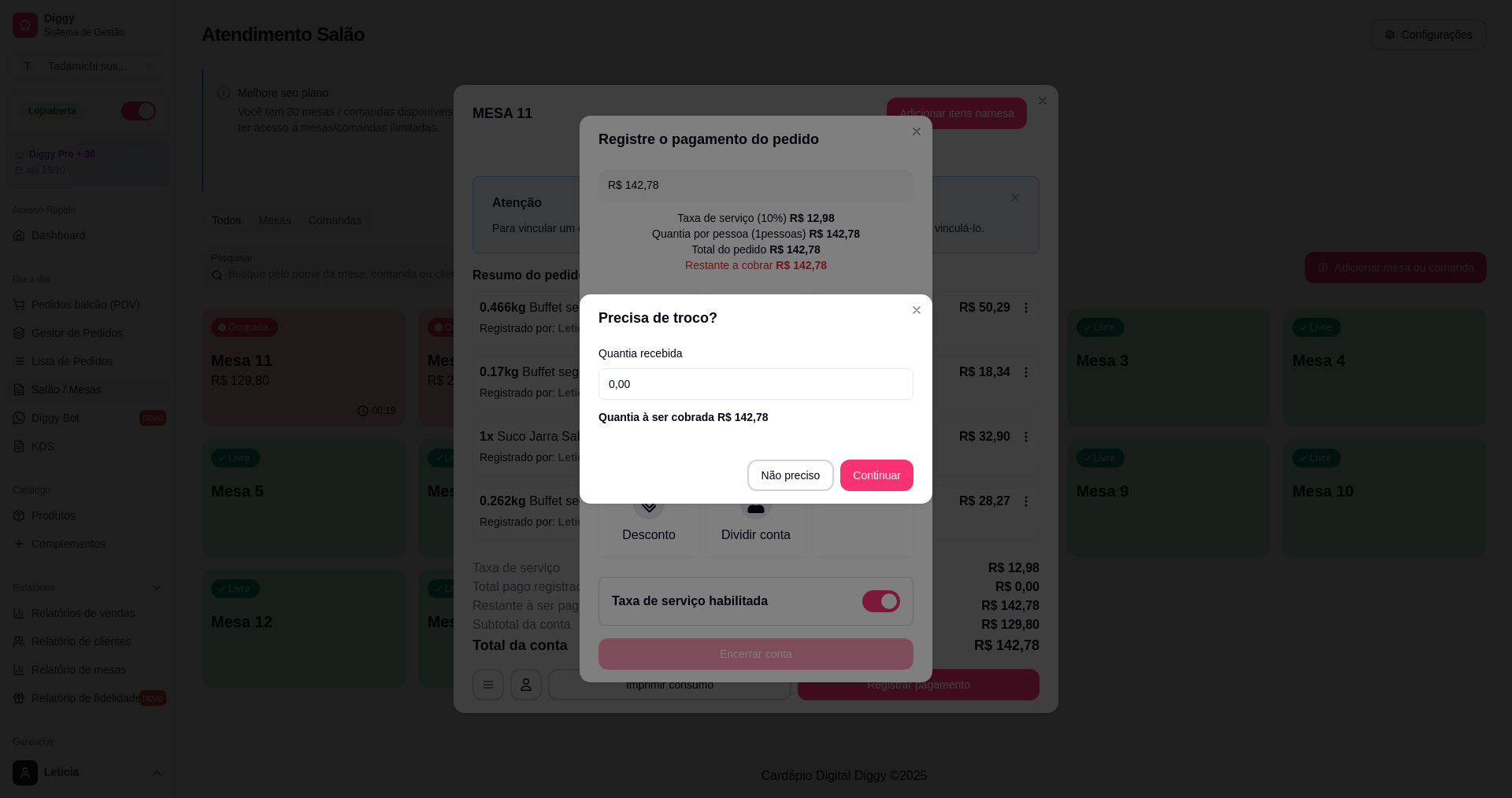
click at [681, 376] on input "0,00" at bounding box center [755, 384] width 315 height 32
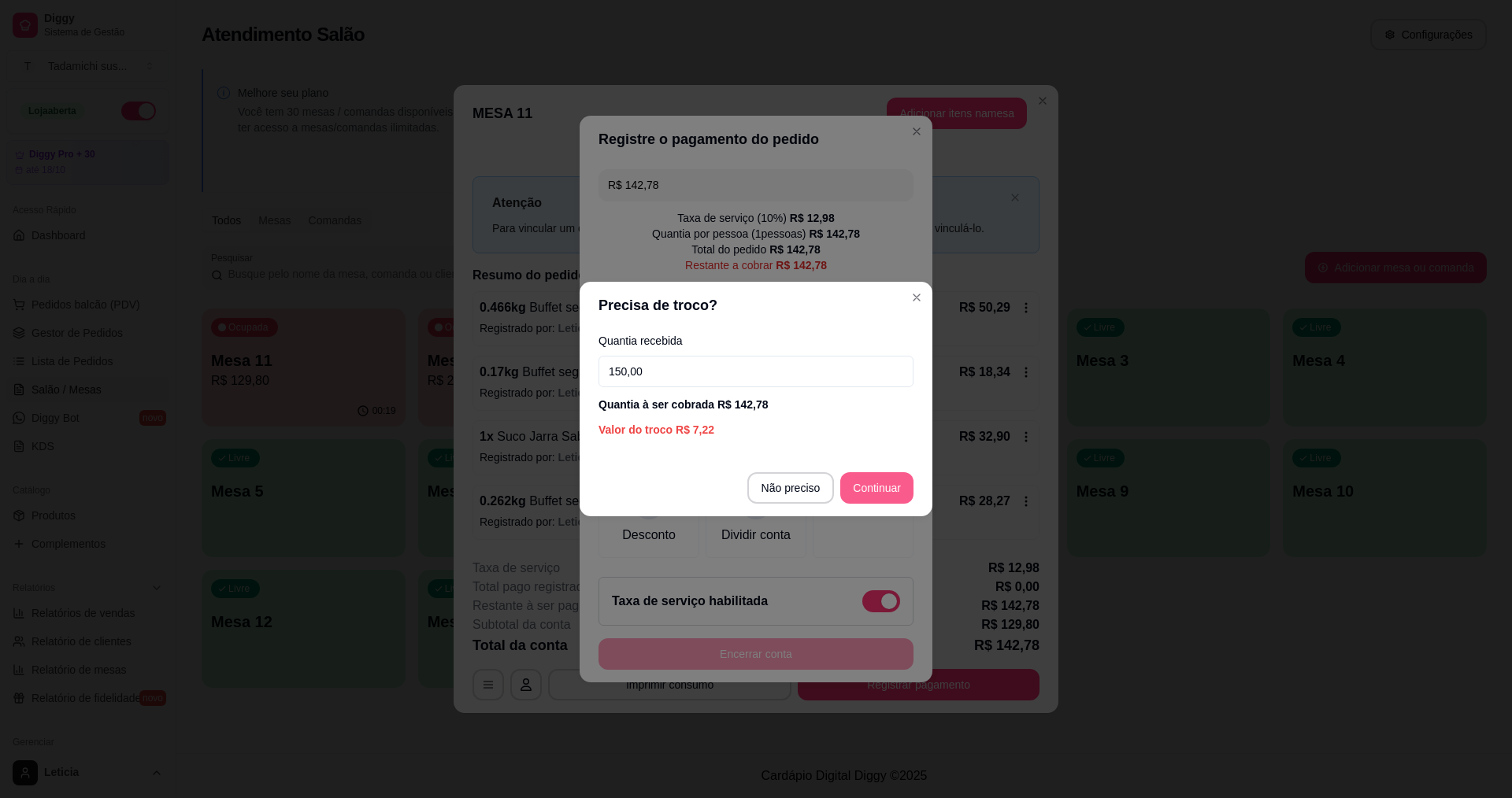
type input "150,00"
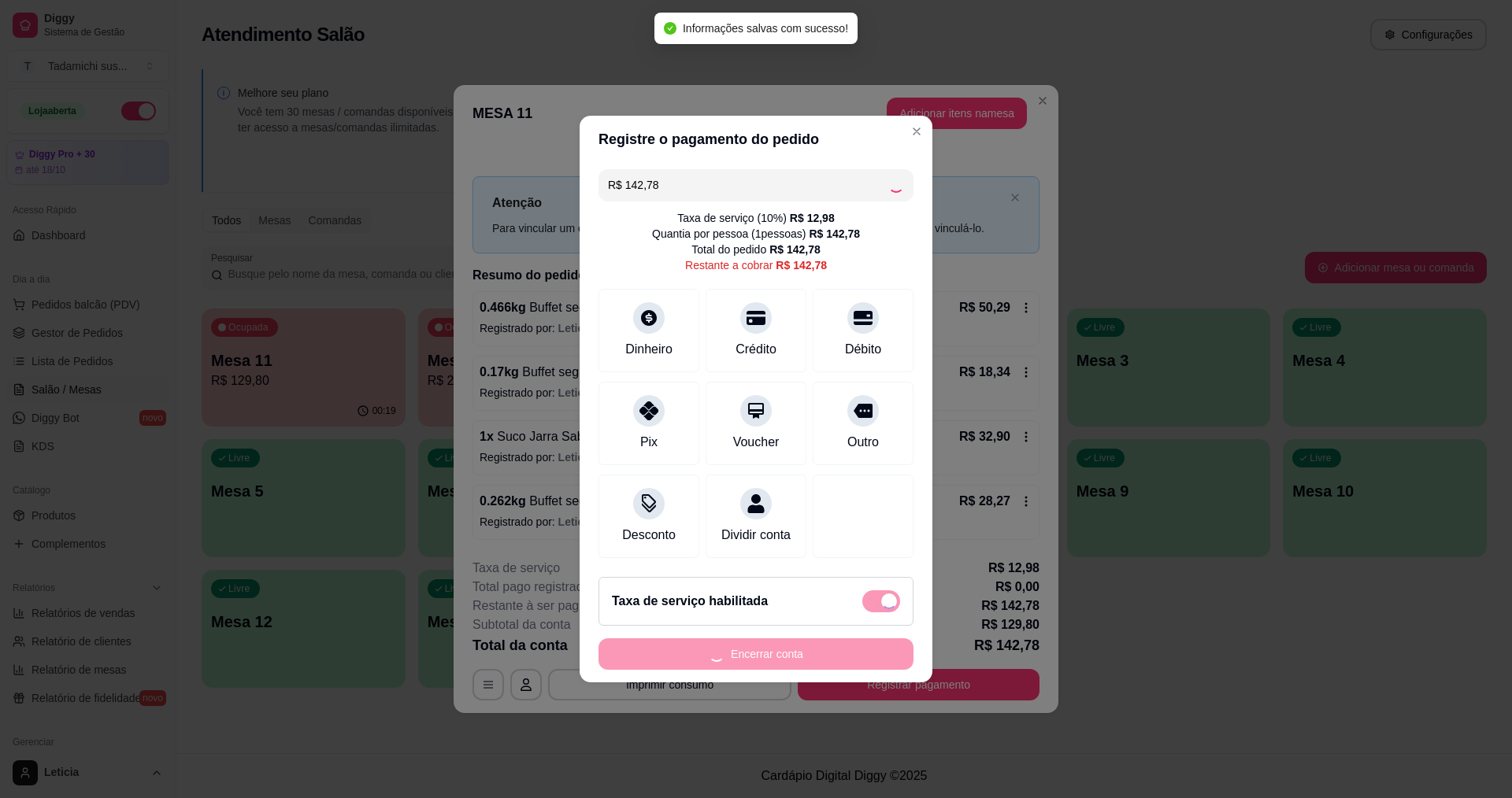
type input "R$ 0,00"
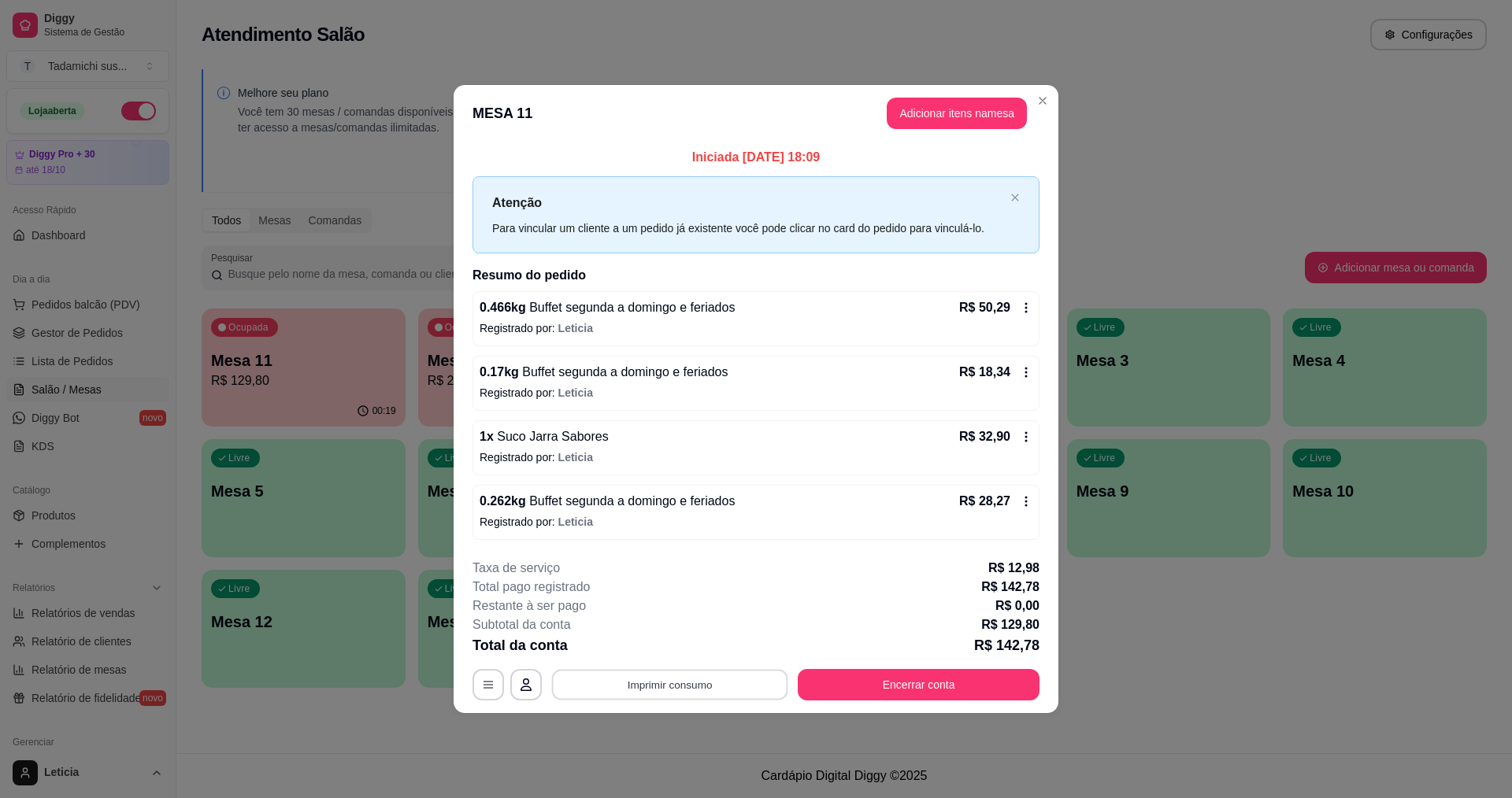
click at [717, 687] on button "Imprimir consumo" at bounding box center [671, 684] width 237 height 31
click at [709, 651] on button "IMPRESSORA HAYOM" at bounding box center [673, 648] width 121 height 25
click at [856, 695] on button "Encerrar conta" at bounding box center [918, 685] width 241 height 32
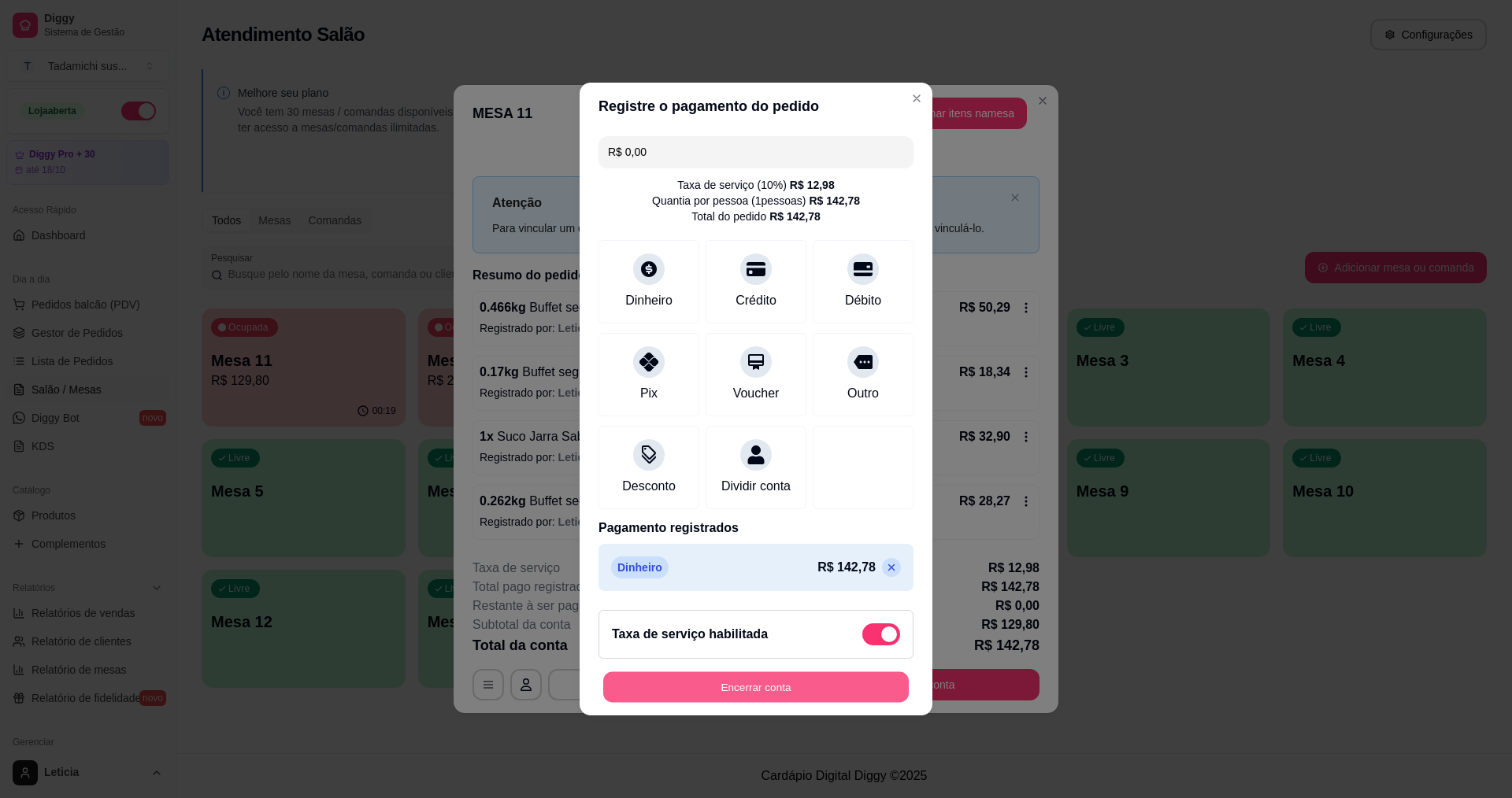
click at [829, 703] on button "Encerrar conta" at bounding box center [755, 687] width 305 height 31
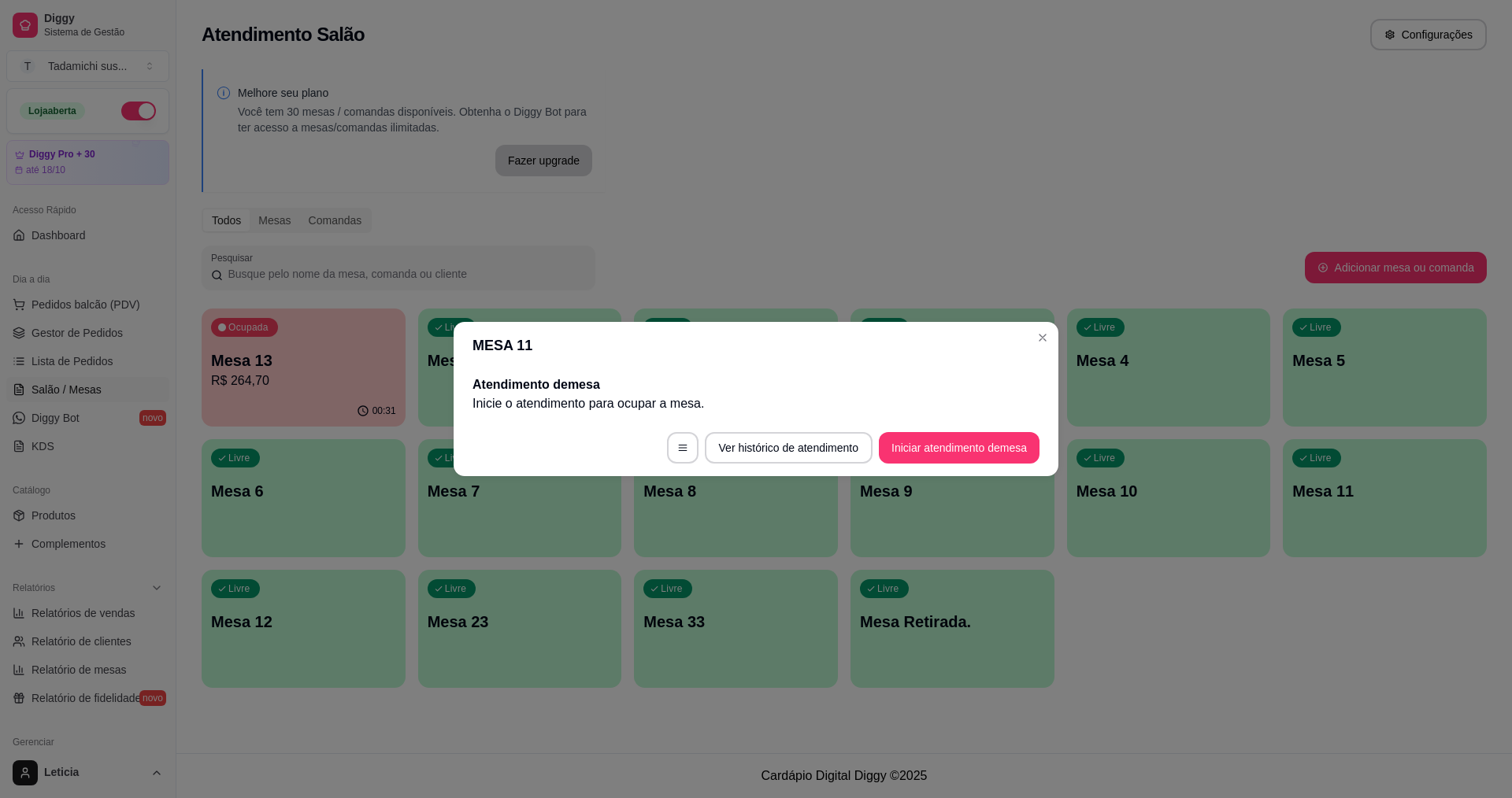
click at [1051, 328] on header "MESA 11" at bounding box center [756, 345] width 605 height 47
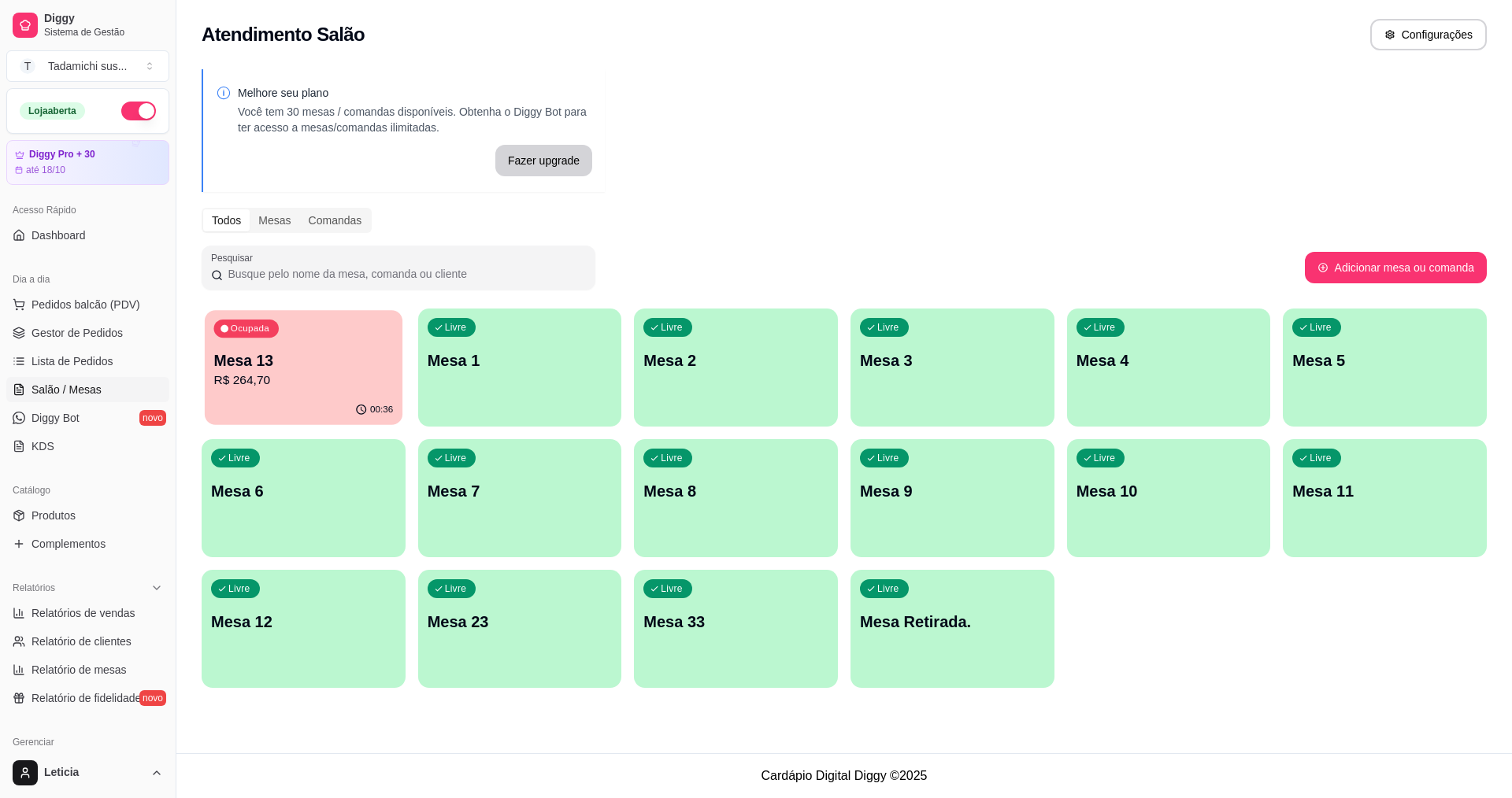
click at [310, 338] on div "Ocupada Mesa 13 R$ 264,70" at bounding box center [303, 352] width 197 height 85
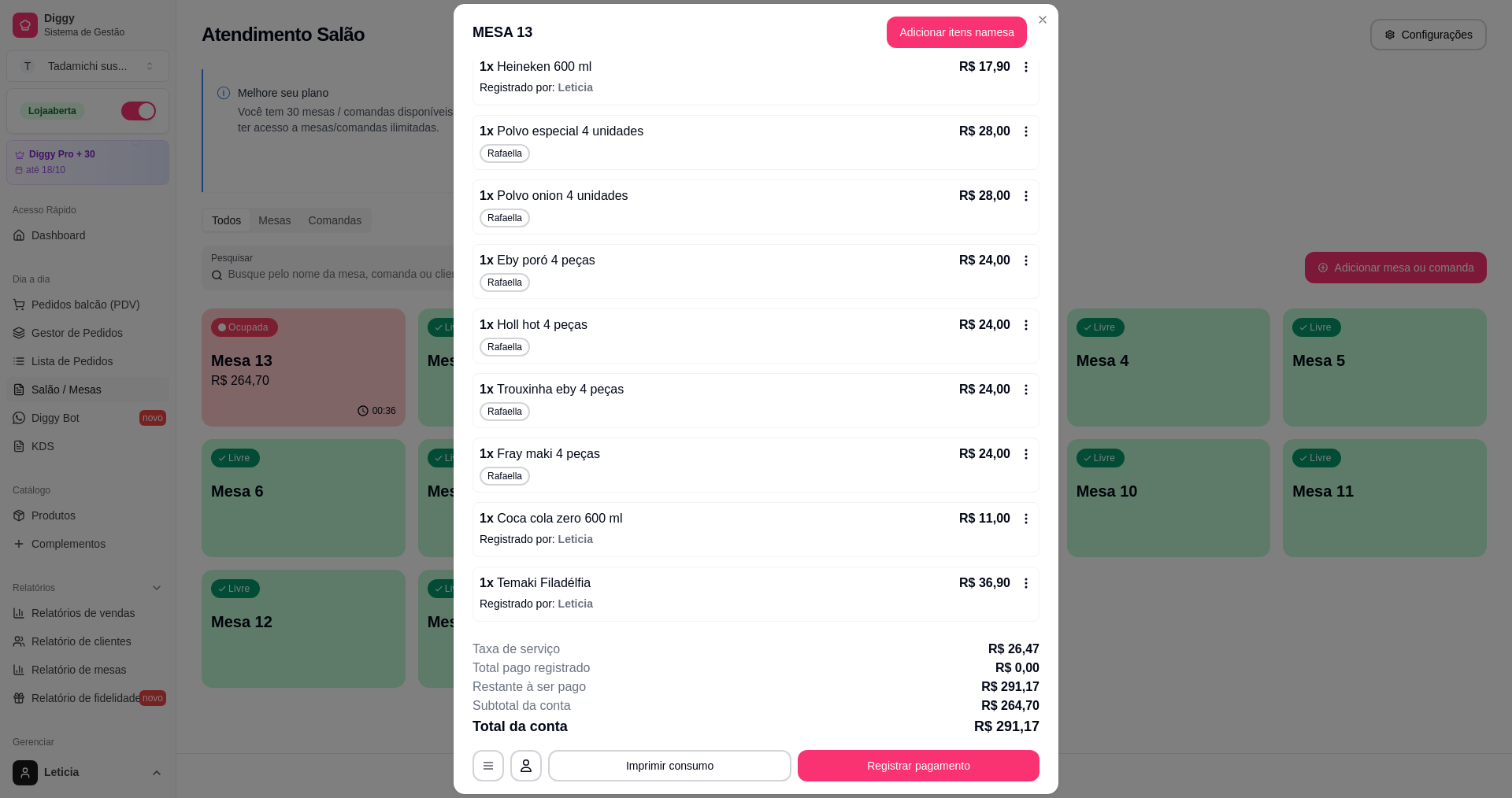
scroll to position [289, 0]
click at [1020, 519] on icon at bounding box center [1026, 517] width 12 height 12
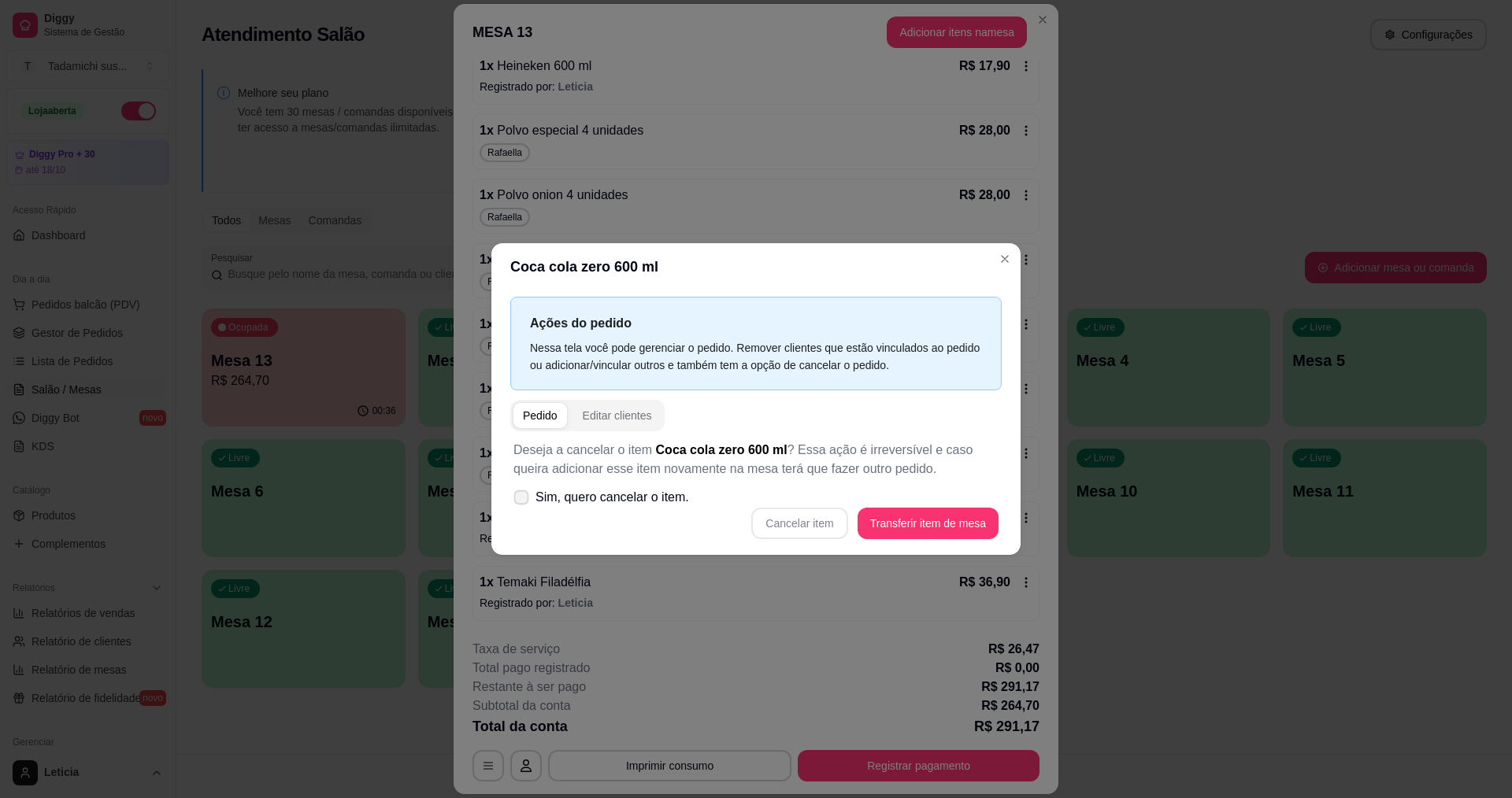
click at [529, 503] on label "Sim, quero cancelar o item." at bounding box center [601, 498] width 188 height 32
click at [523, 503] on input "Sim, quero cancelar o item." at bounding box center [517, 505] width 10 height 10
checkbox input "true"
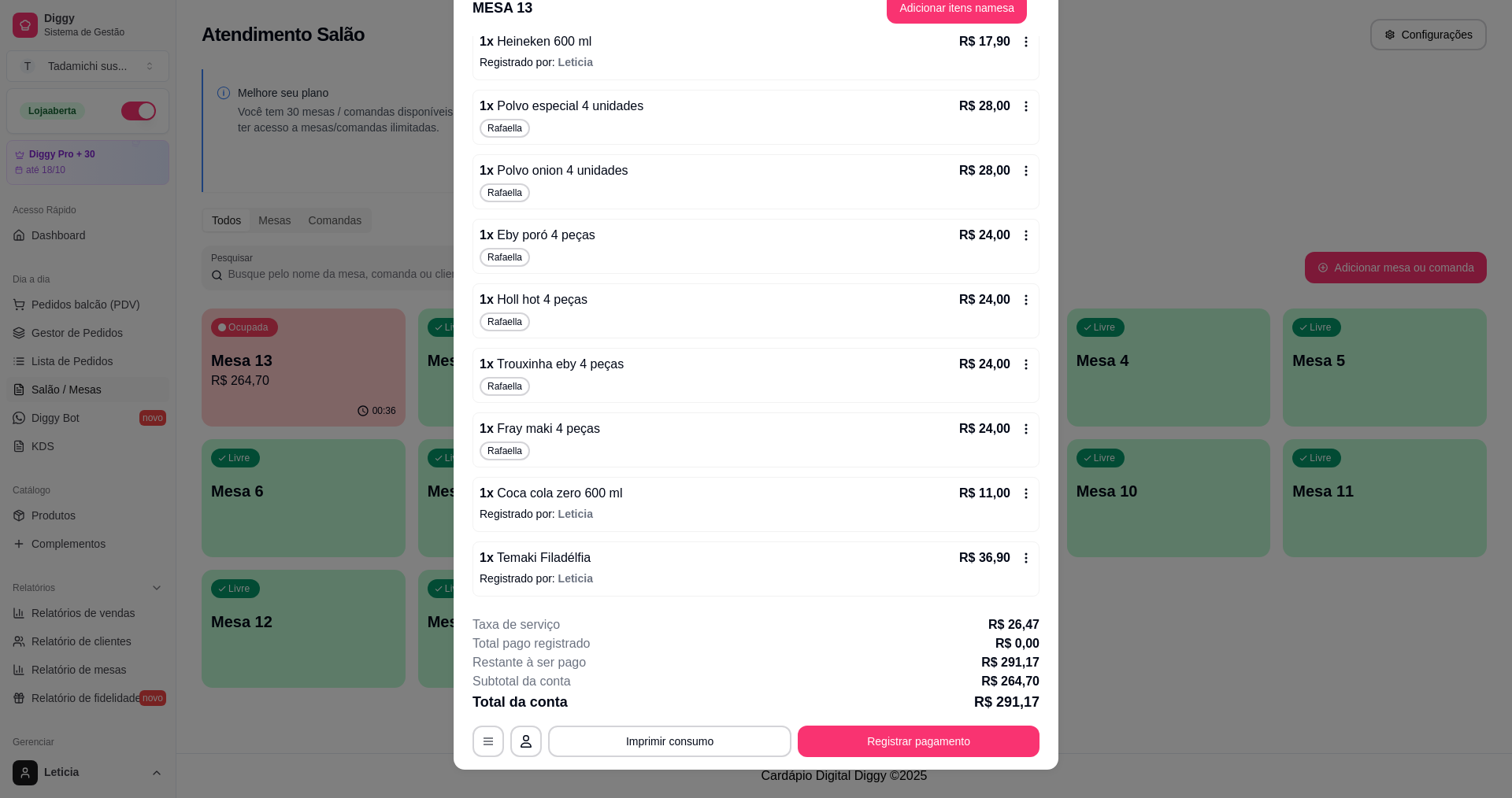
scroll to position [46, 0]
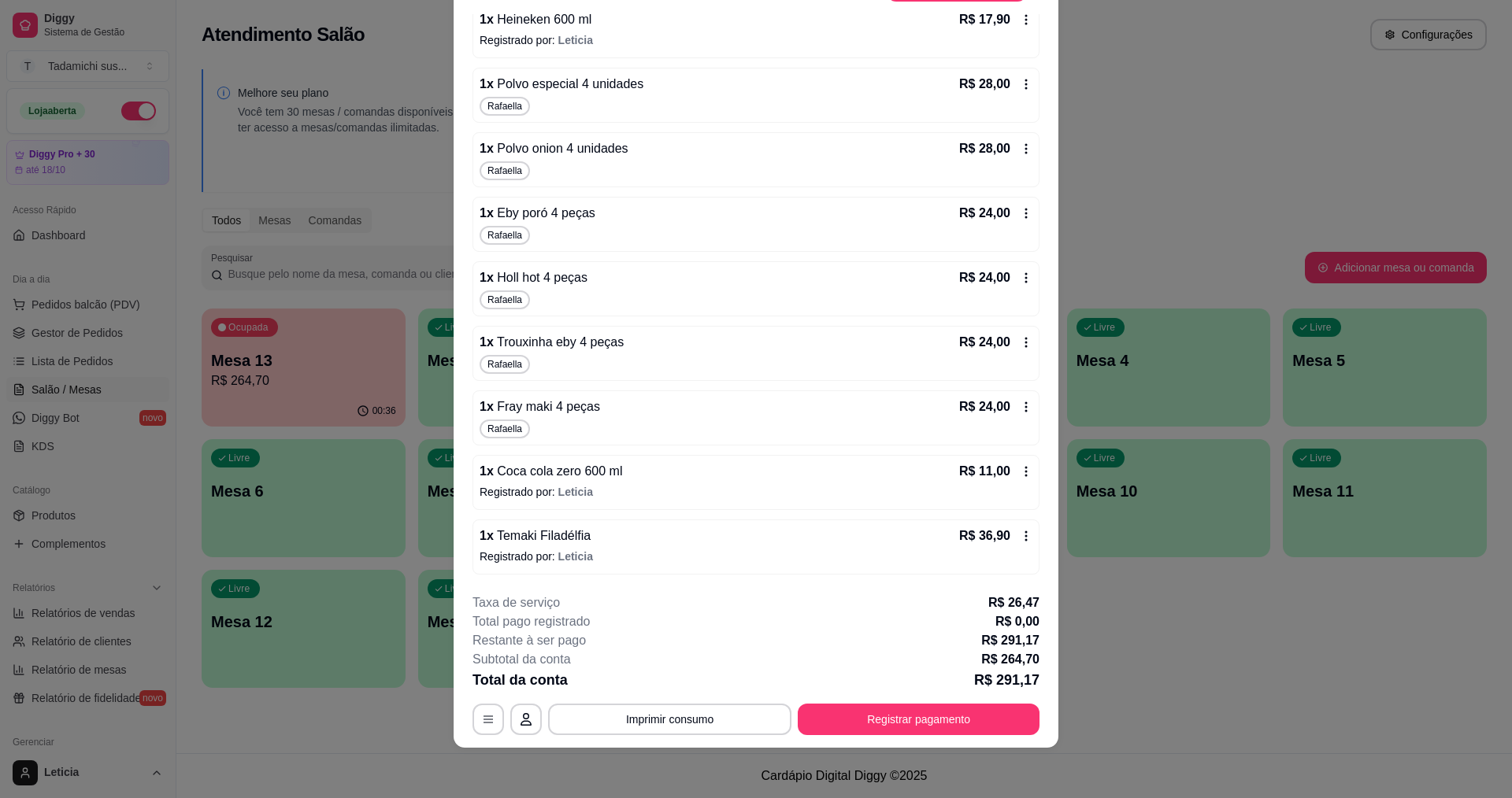
click at [1020, 470] on icon at bounding box center [1026, 471] width 12 height 12
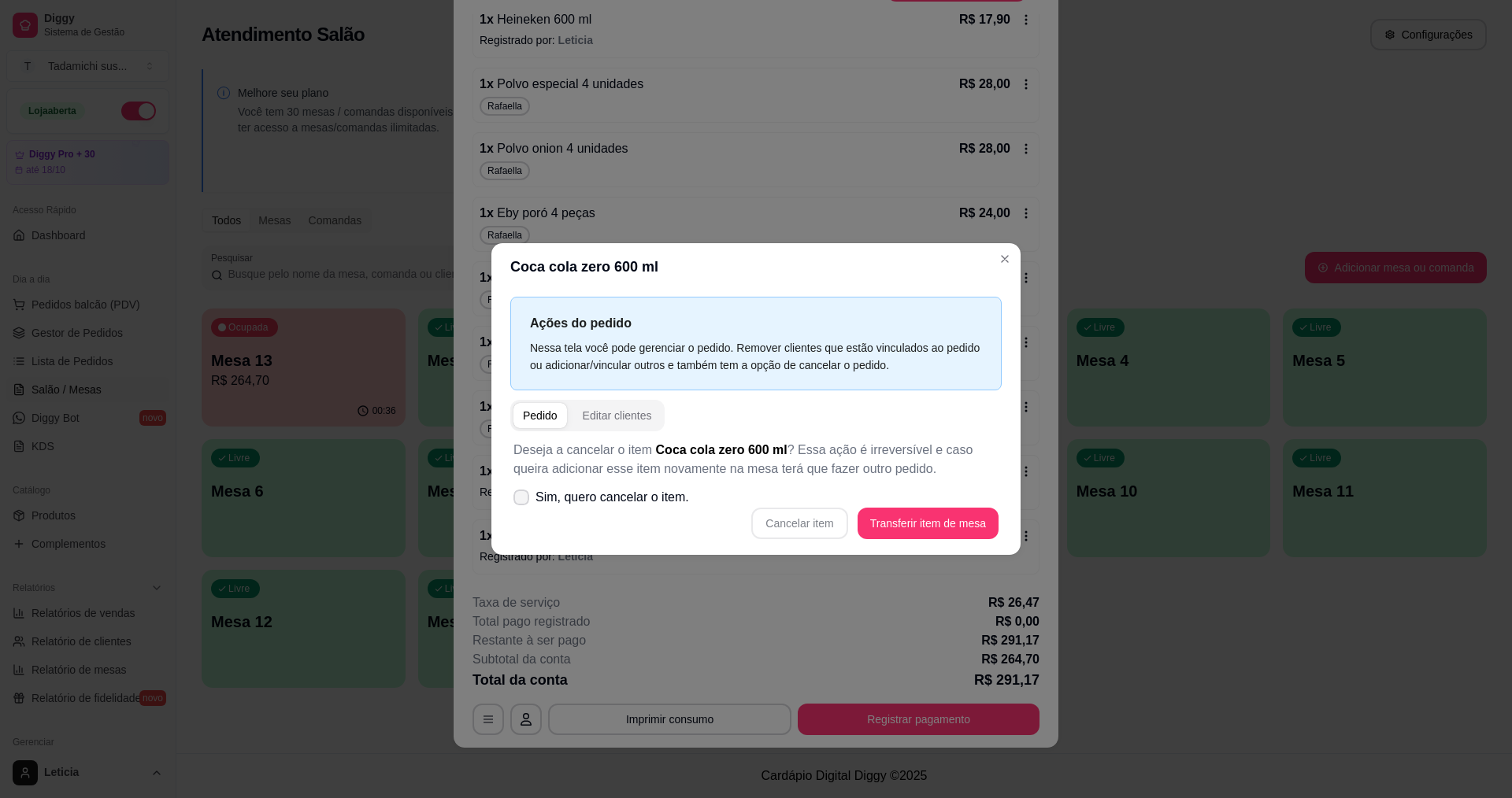
click at [578, 487] on label "Sim, quero cancelar o item." at bounding box center [601, 498] width 188 height 32
click at [523, 500] on input "Sim, quero cancelar o item." at bounding box center [517, 505] width 10 height 10
checkbox input "true"
click at [833, 519] on button "Cancelar item" at bounding box center [799, 524] width 96 height 32
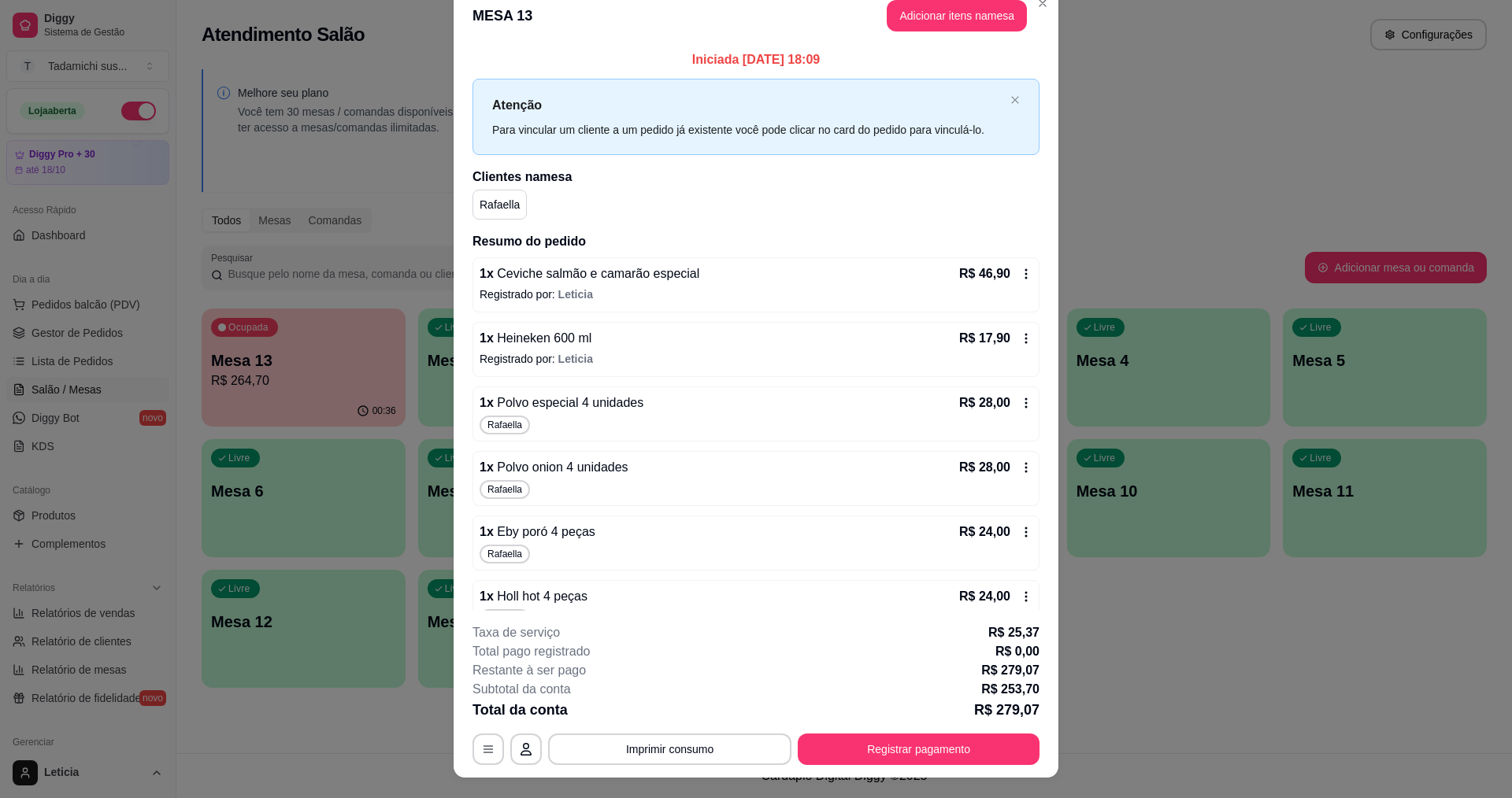
scroll to position [0, 0]
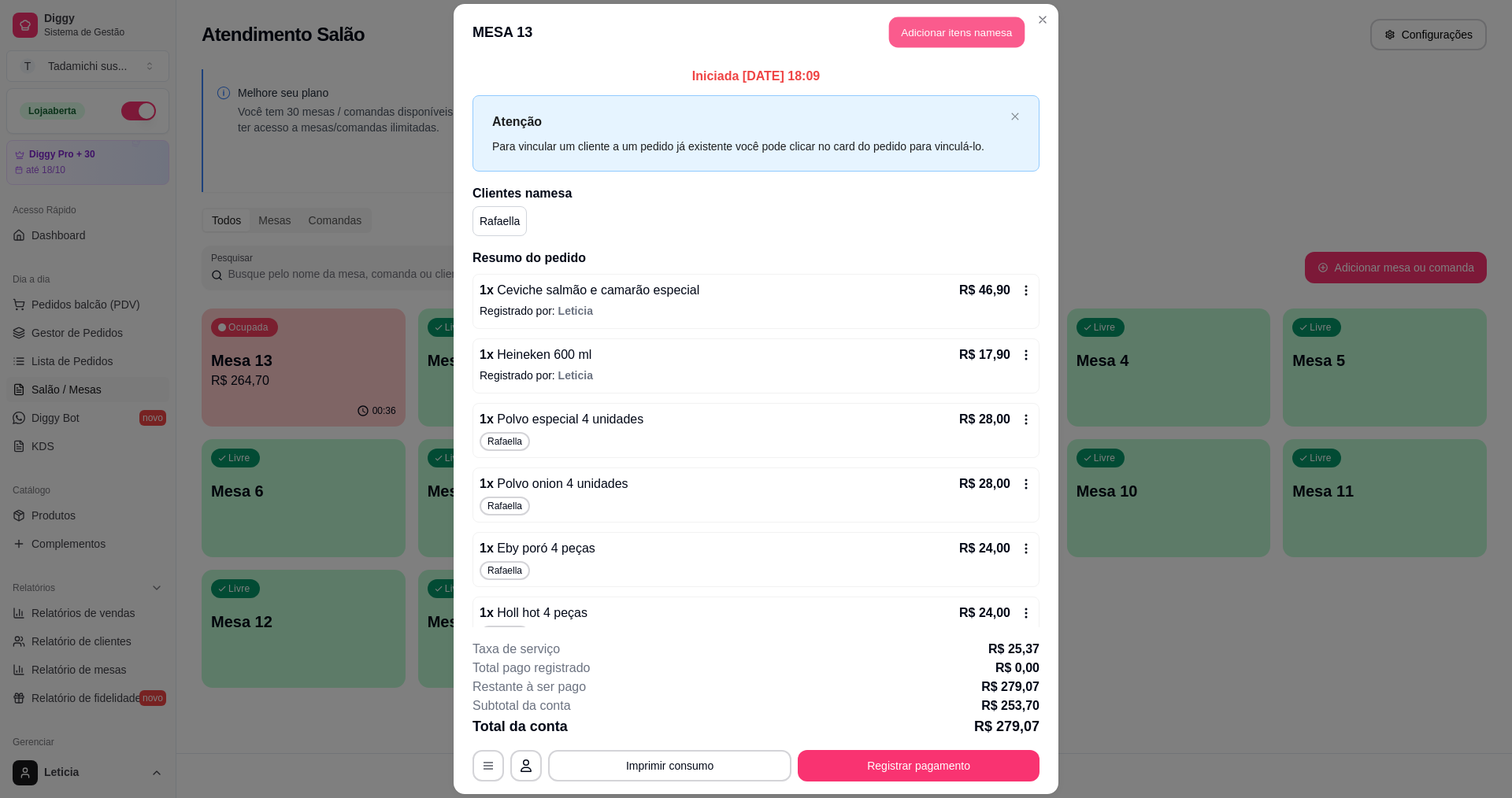
click at [930, 30] on button "Adicionar itens na mesa" at bounding box center [957, 32] width 135 height 31
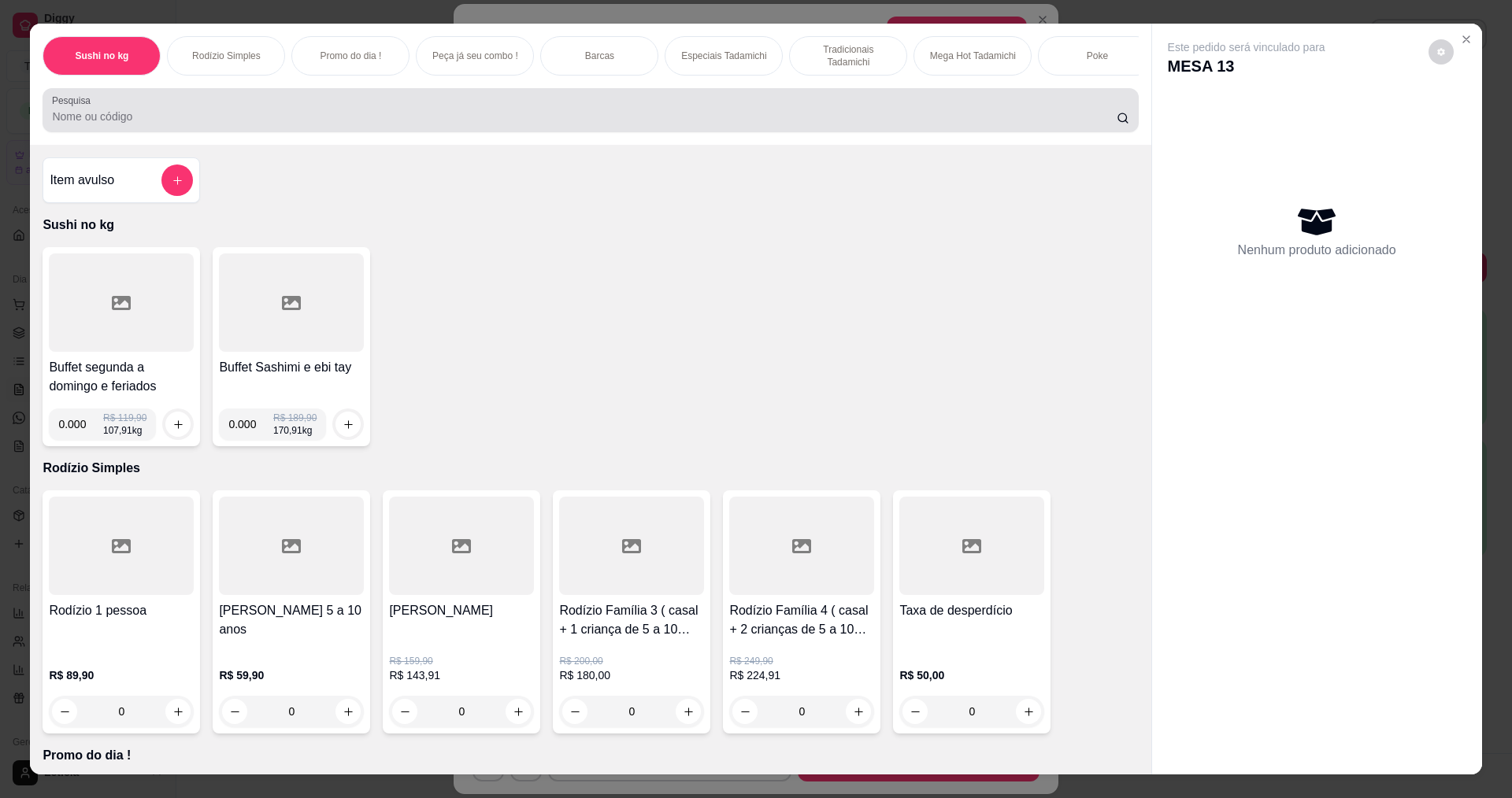
click at [174, 124] on input "Pesquisa" at bounding box center [583, 116] width 1064 height 16
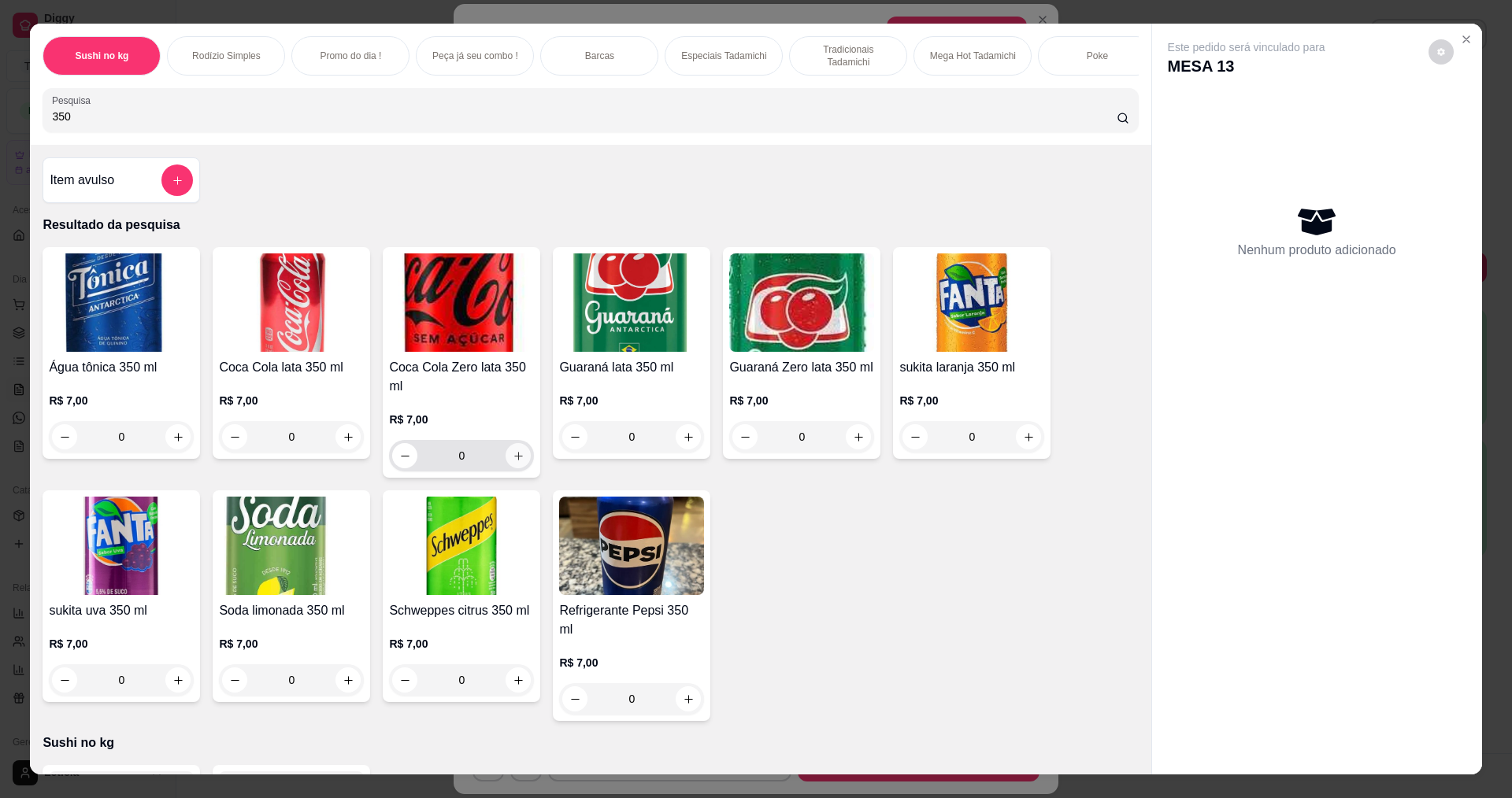
type input "350"
click at [515, 462] on icon "increase-product-quantity" at bounding box center [518, 456] width 12 height 12
type input "1"
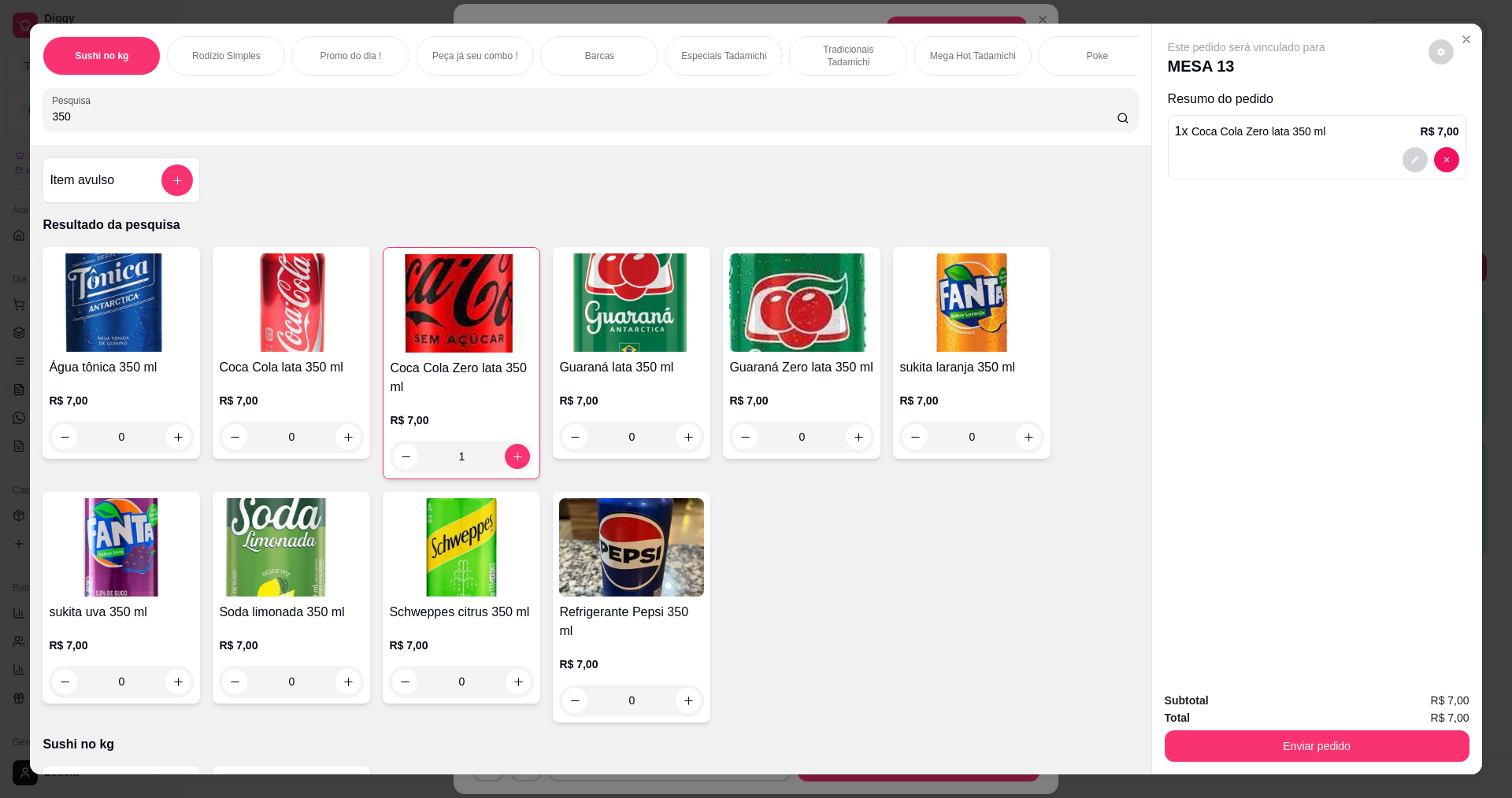
drag, startPoint x: 105, startPoint y: 134, endPoint x: 0, endPoint y: 122, distance: 105.7
click at [8, 129] on div "Sushi no kg Rodízio Simples Promo do dia ! Peça já seu combo ! Barcas Especiais…" at bounding box center [756, 399] width 1512 height 798
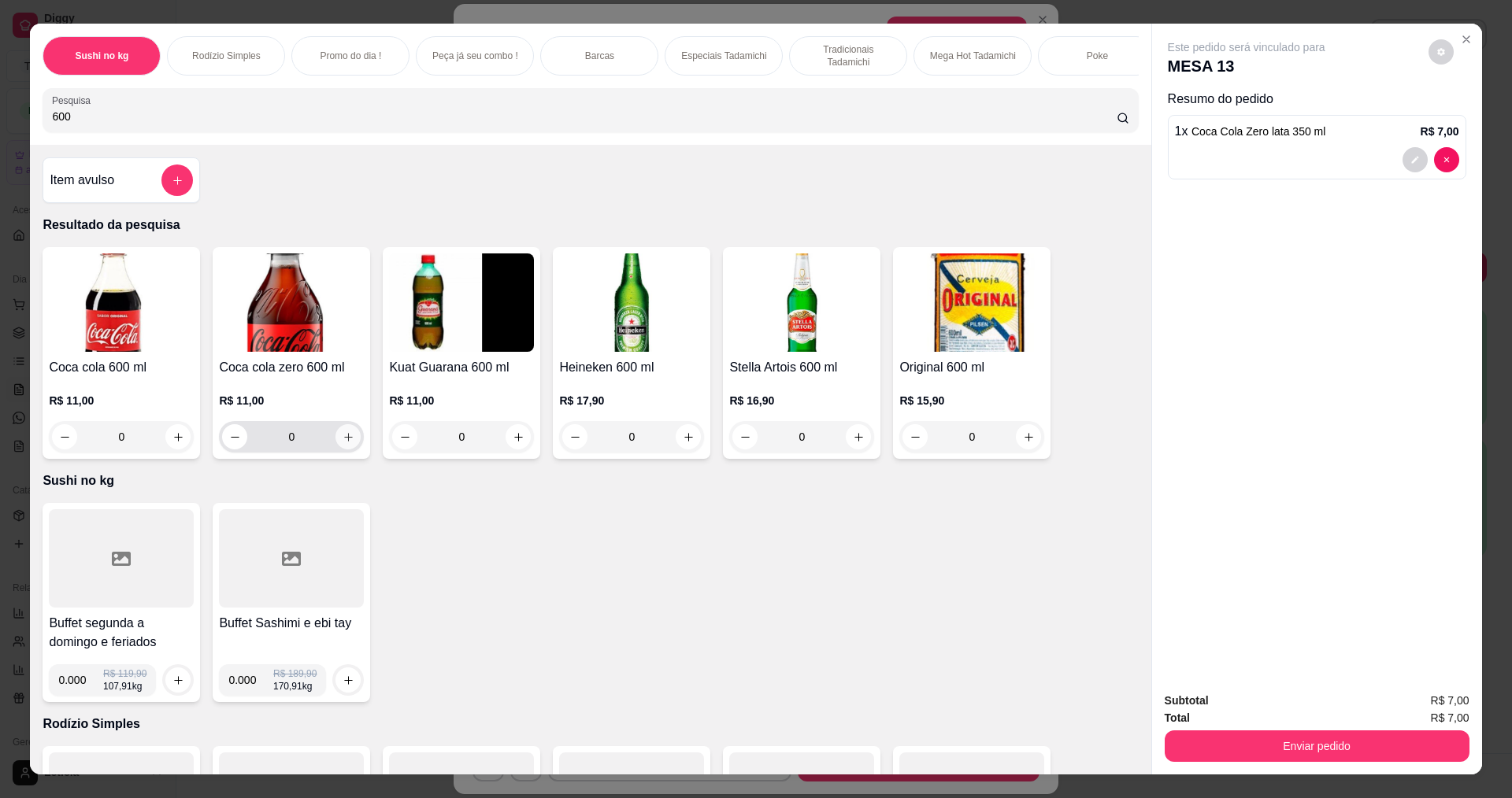
type input "600"
click at [343, 443] on icon "increase-product-quantity" at bounding box center [348, 437] width 12 height 12
type input "1"
type input "0"
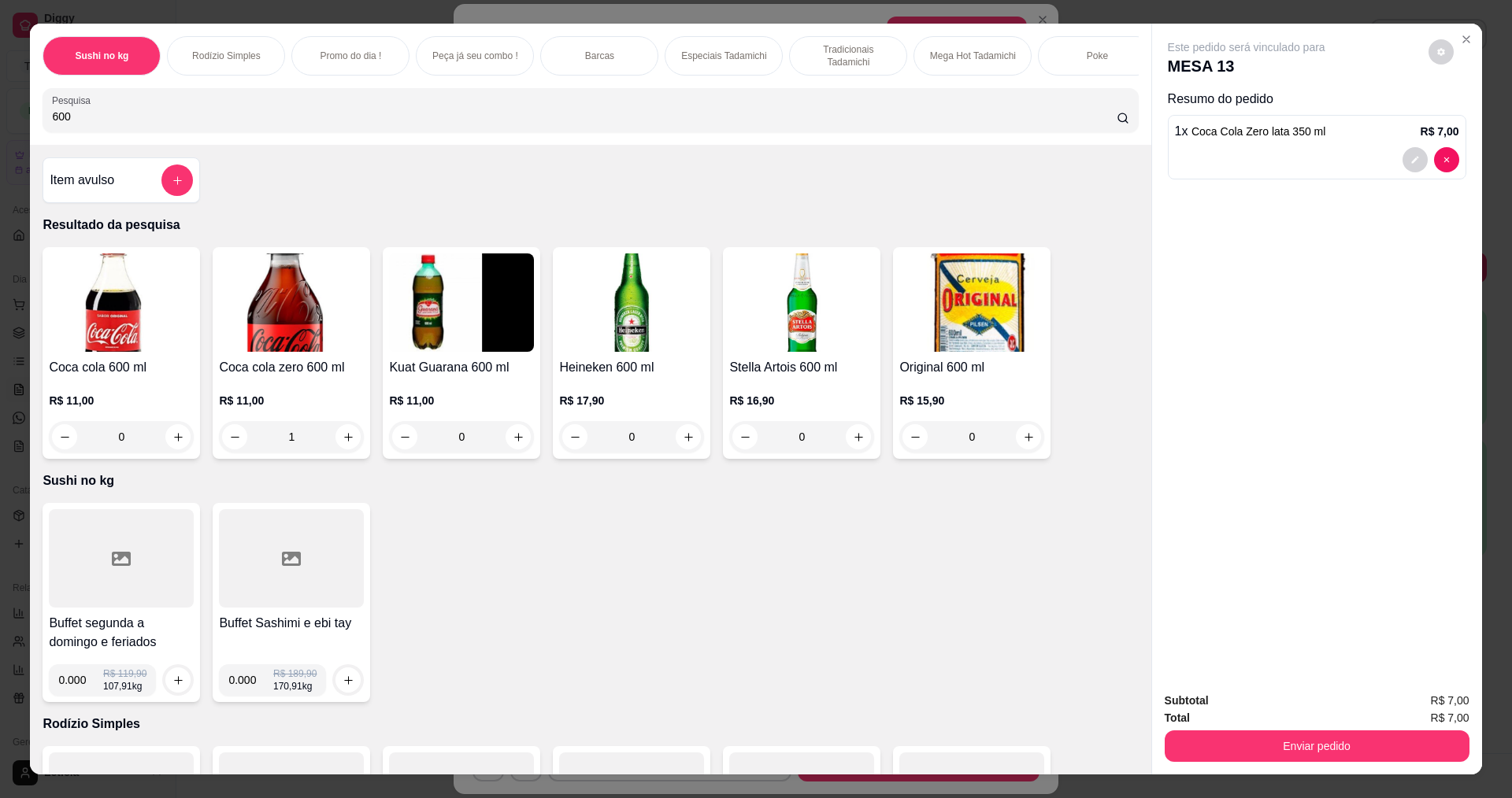
type input "0"
drag, startPoint x: 133, startPoint y: 144, endPoint x: 73, endPoint y: 139, distance: 60.2
click at [74, 145] on div "Sushi no kg Rodízio Simples Promo do dia ! Peça já seu combo ! Barcas Especiais…" at bounding box center [590, 84] width 1120 height 121
drag, startPoint x: 86, startPoint y: 124, endPoint x: 52, endPoint y: 129, distance: 34.4
click at [52, 124] on input "600" at bounding box center [583, 116] width 1064 height 16
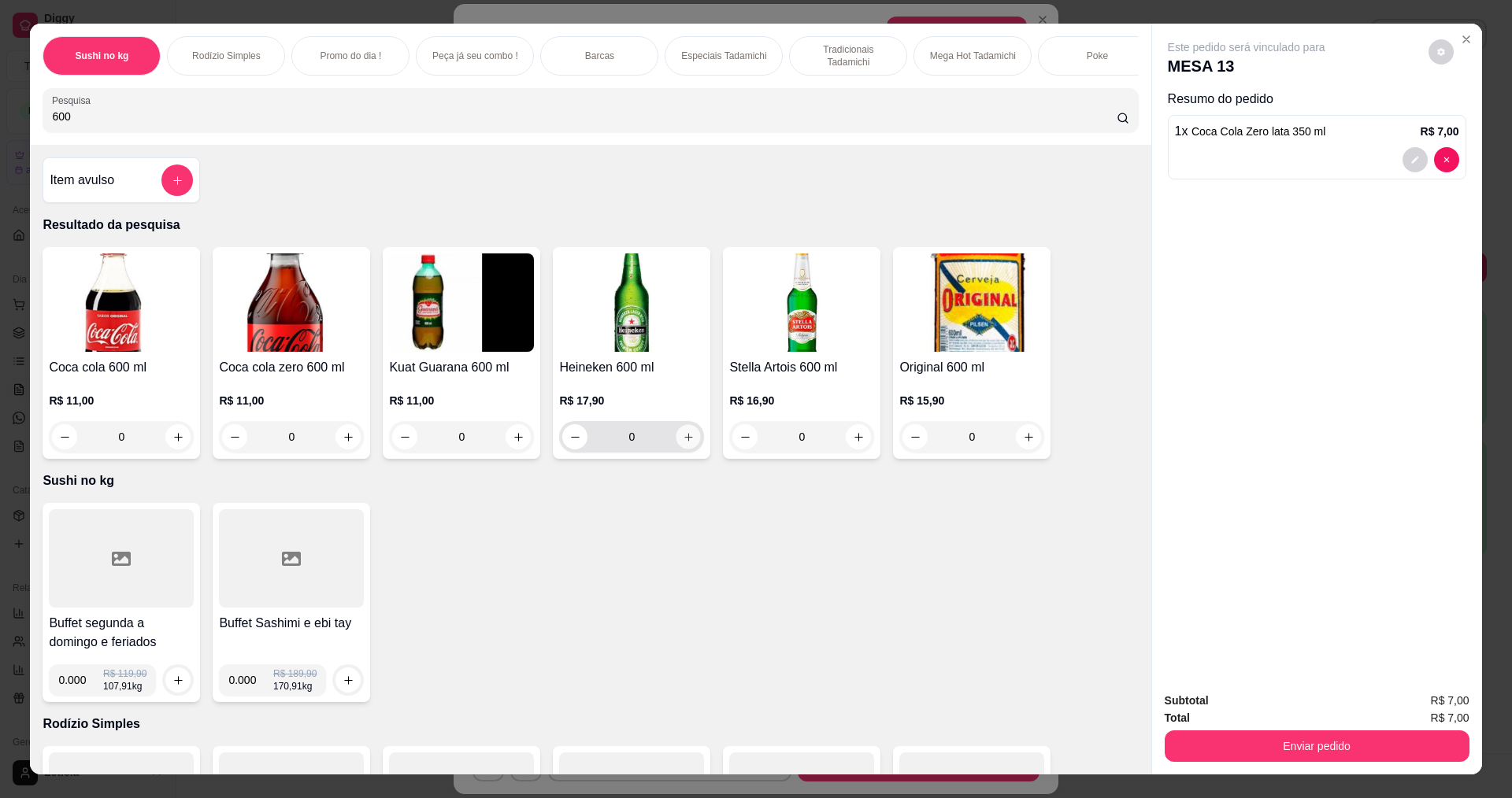
click at [689, 450] on button "increase-product-quantity" at bounding box center [688, 437] width 24 height 24
type input "1"
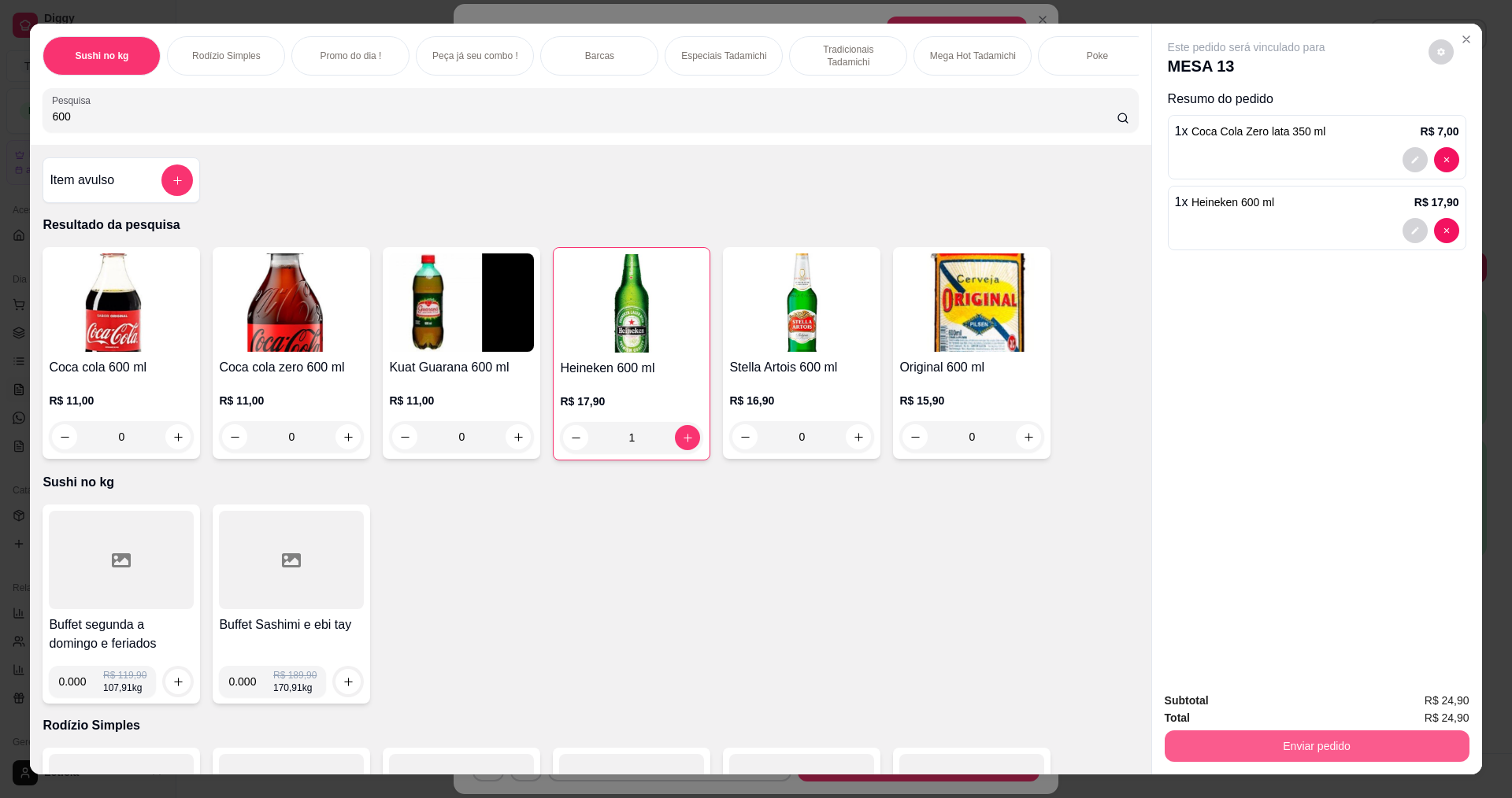
click at [1392, 748] on button "Enviar pedido" at bounding box center [1317, 746] width 305 height 32
click at [1414, 709] on button "Enviar pedido" at bounding box center [1427, 708] width 89 height 30
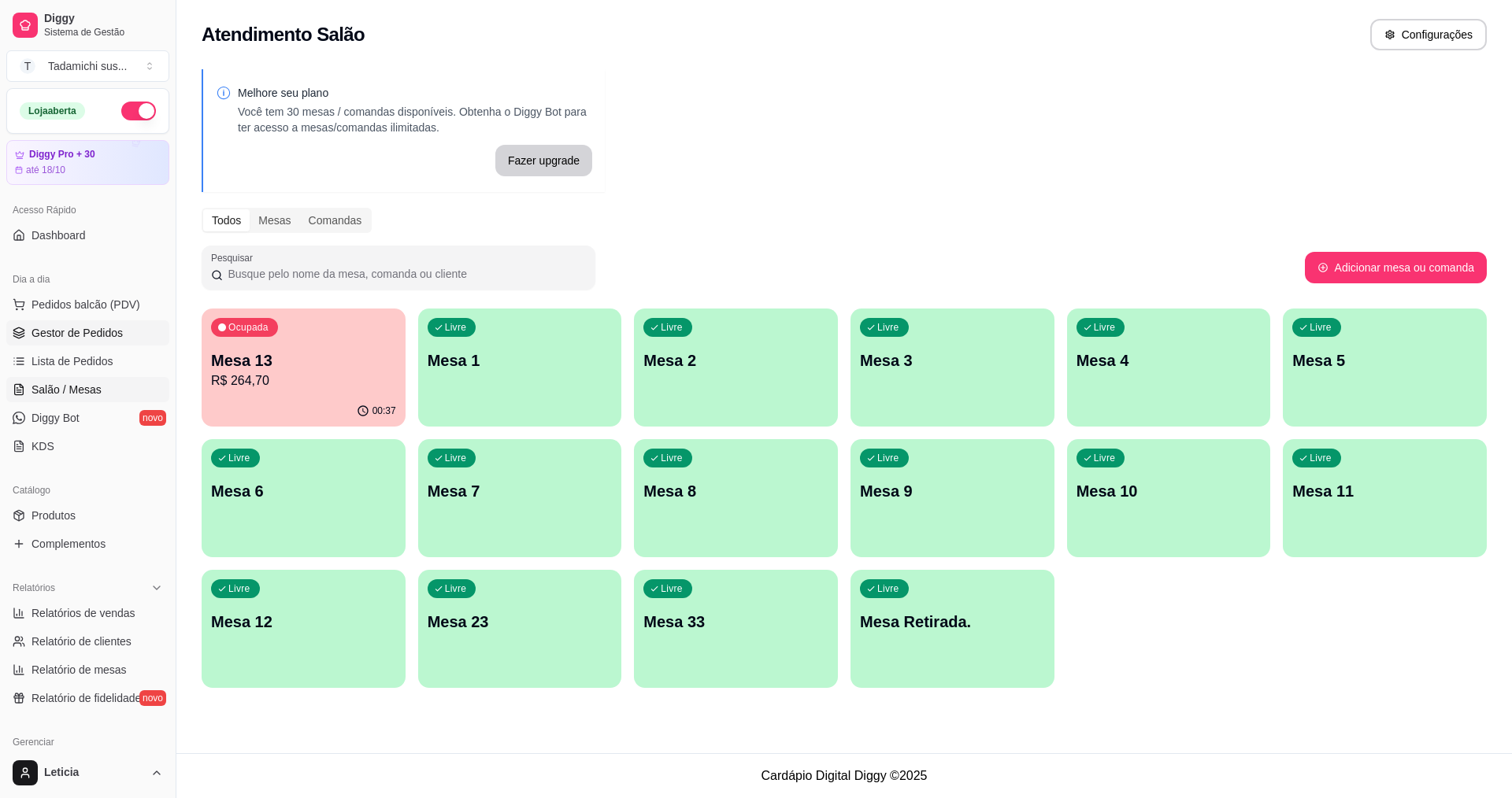
click at [69, 330] on span "Gestor de Pedidos" at bounding box center [77, 332] width 91 height 16
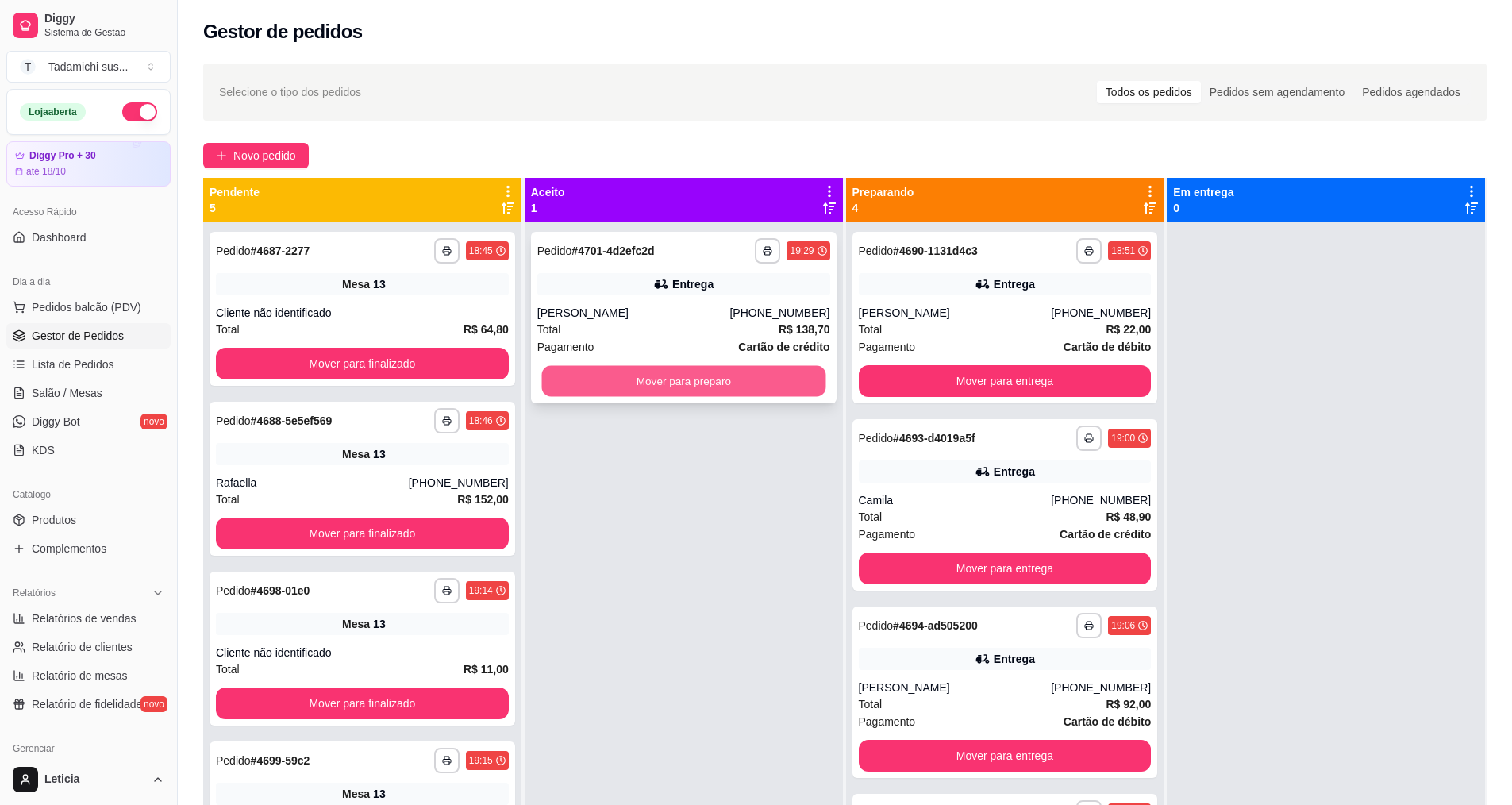
click at [663, 386] on button "Mover para preparo" at bounding box center [684, 382] width 284 height 31
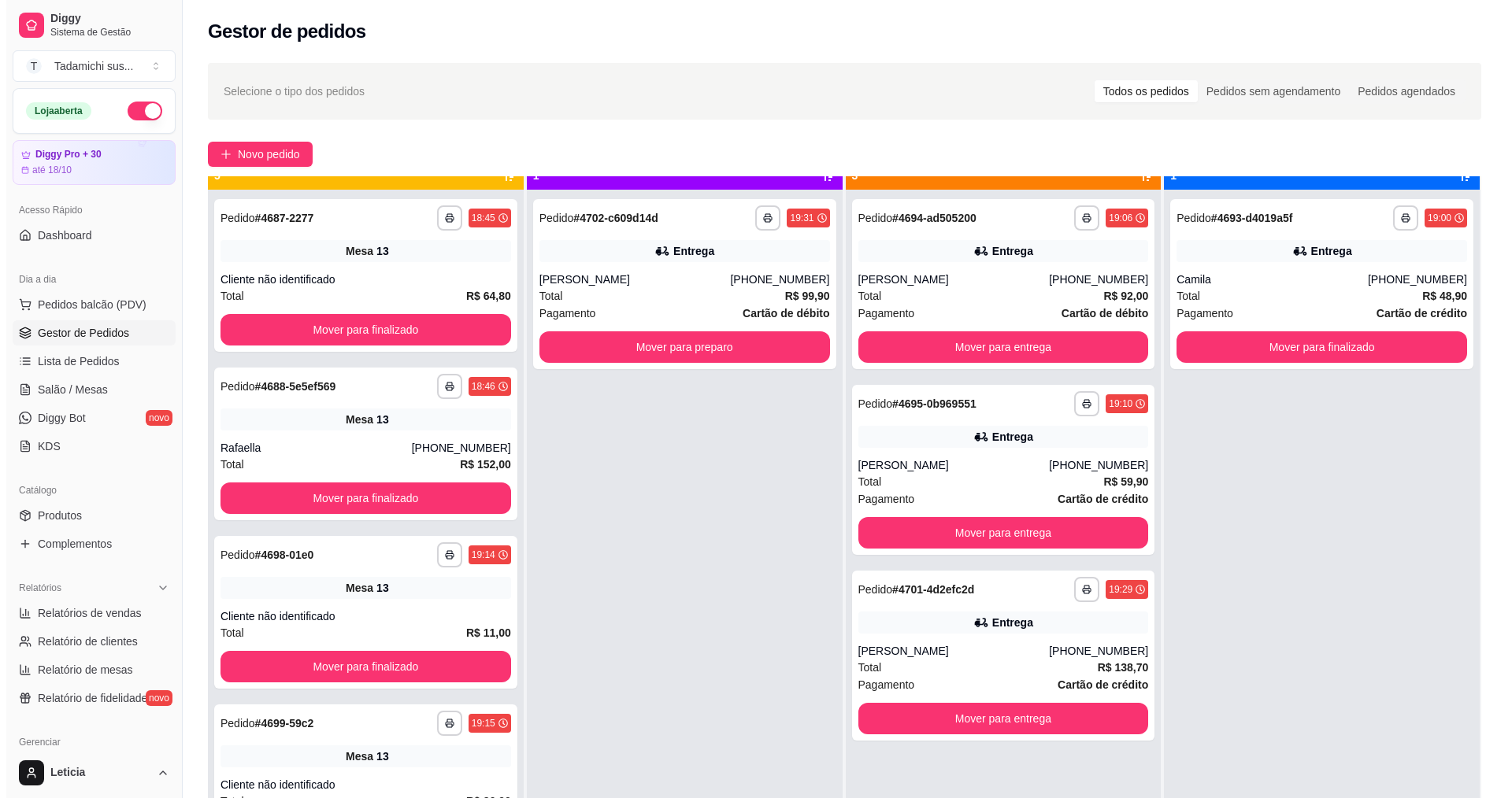
scroll to position [44, 0]
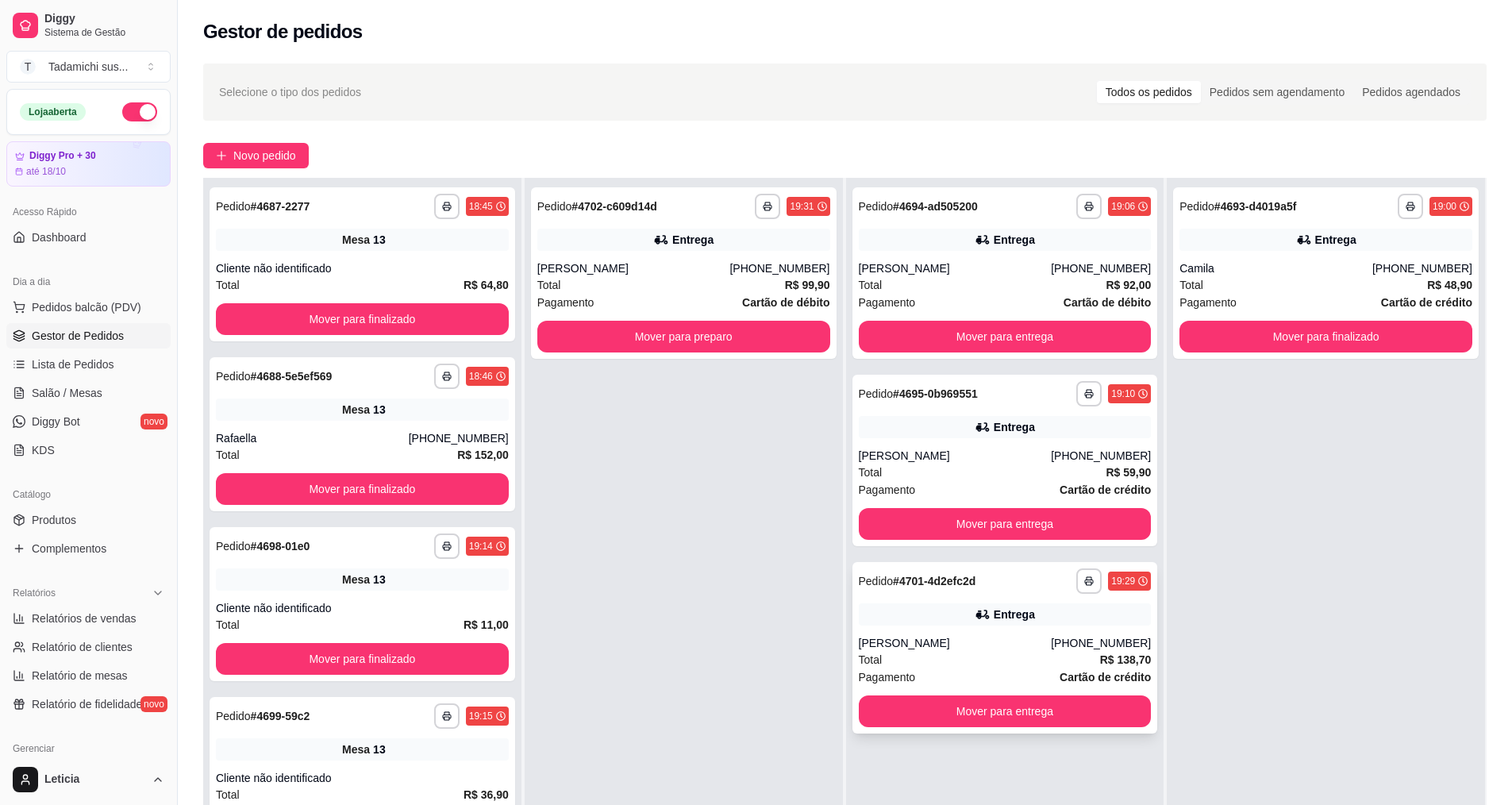
click at [1004, 631] on div "**********" at bounding box center [1005, 648] width 306 height 171
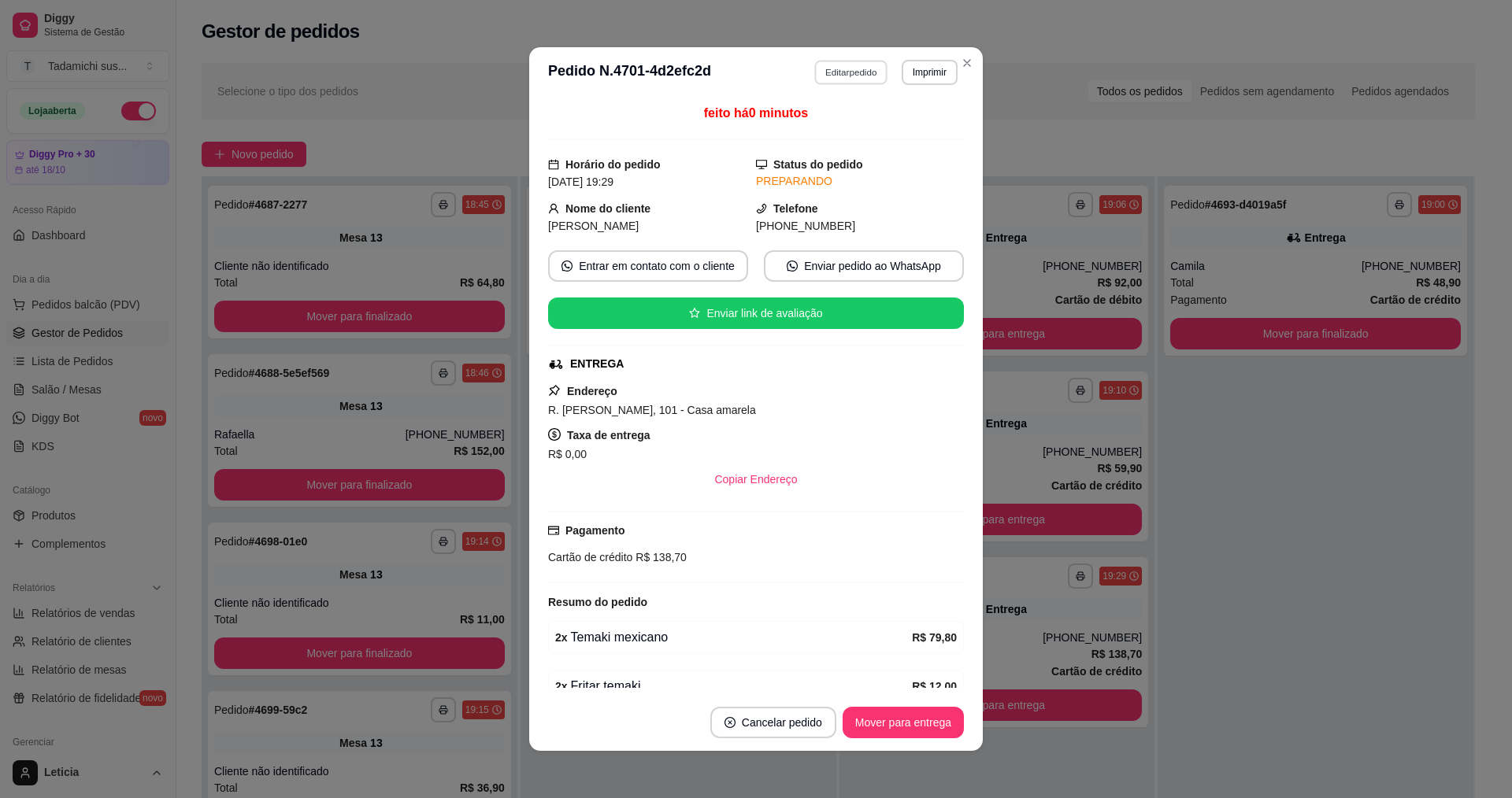
click at [842, 82] on button "Editar pedido" at bounding box center [852, 72] width 73 height 24
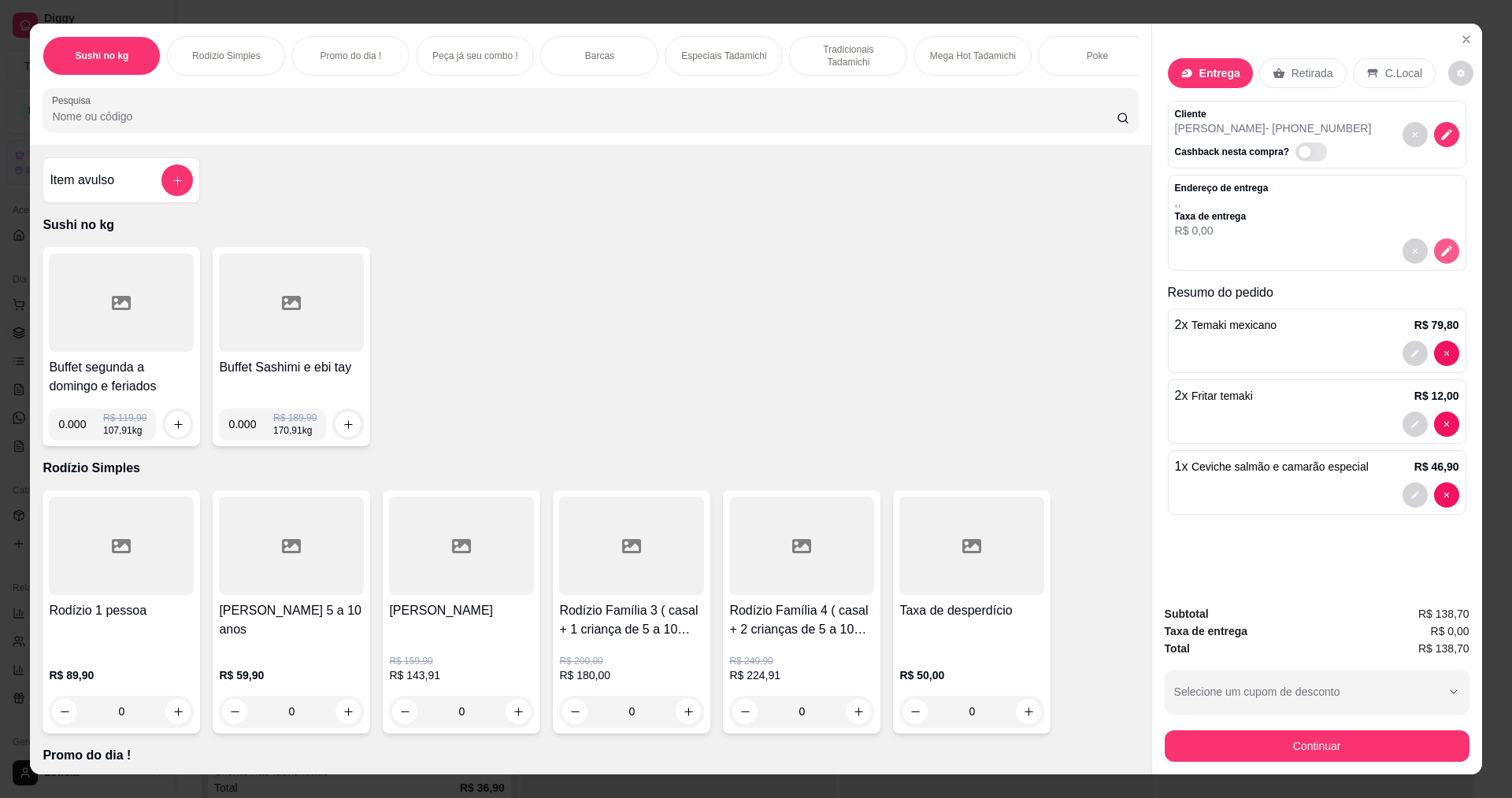
click at [1442, 247] on icon "decrease-product-quantity" at bounding box center [1446, 251] width 14 height 14
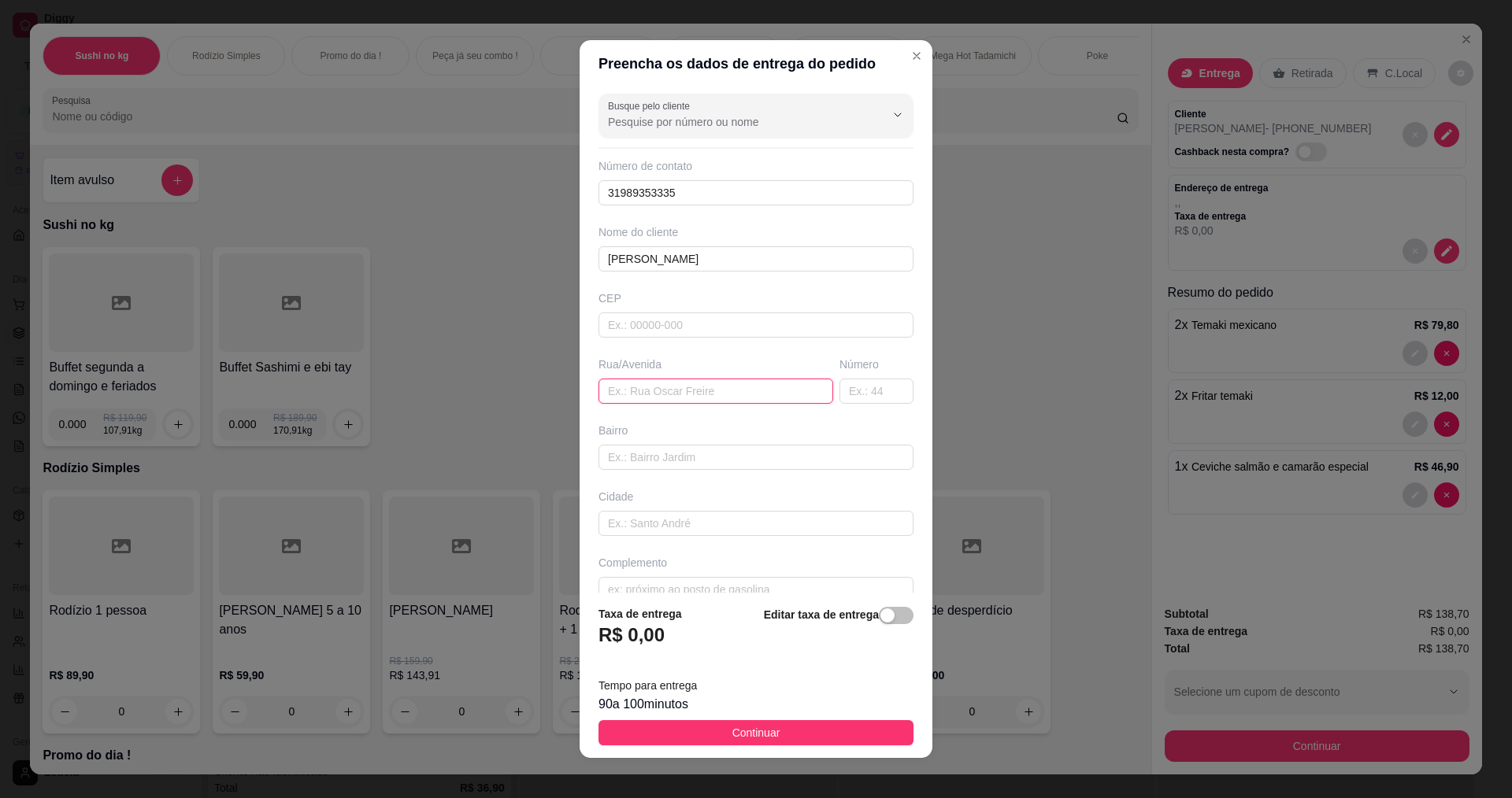
click at [659, 391] on input "text" at bounding box center [716, 391] width 235 height 25
type input "r"
type input "Rua [PERSON_NAME]"
click at [840, 394] on input "text" at bounding box center [876, 391] width 74 height 25
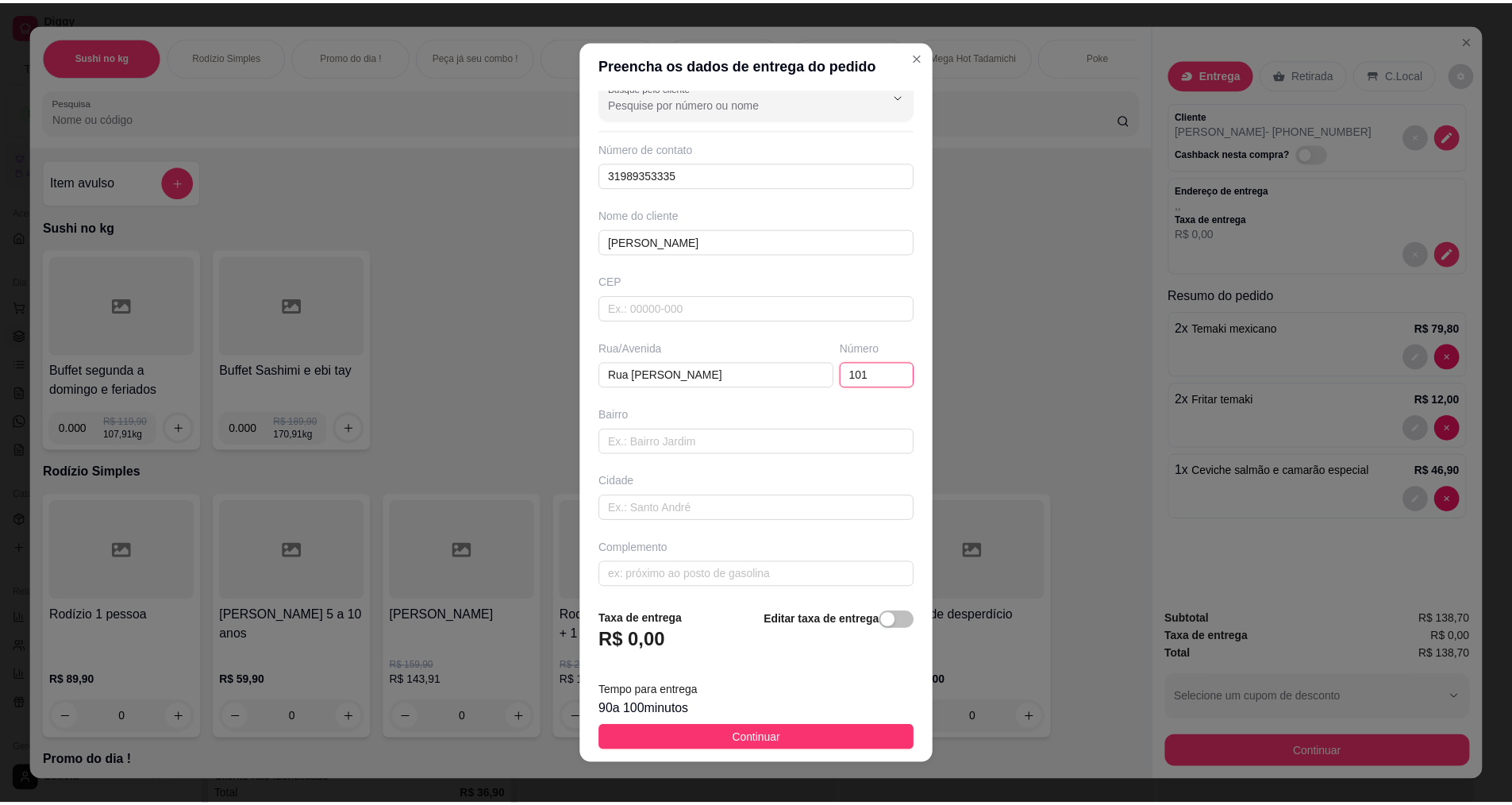
scroll to position [25, 0]
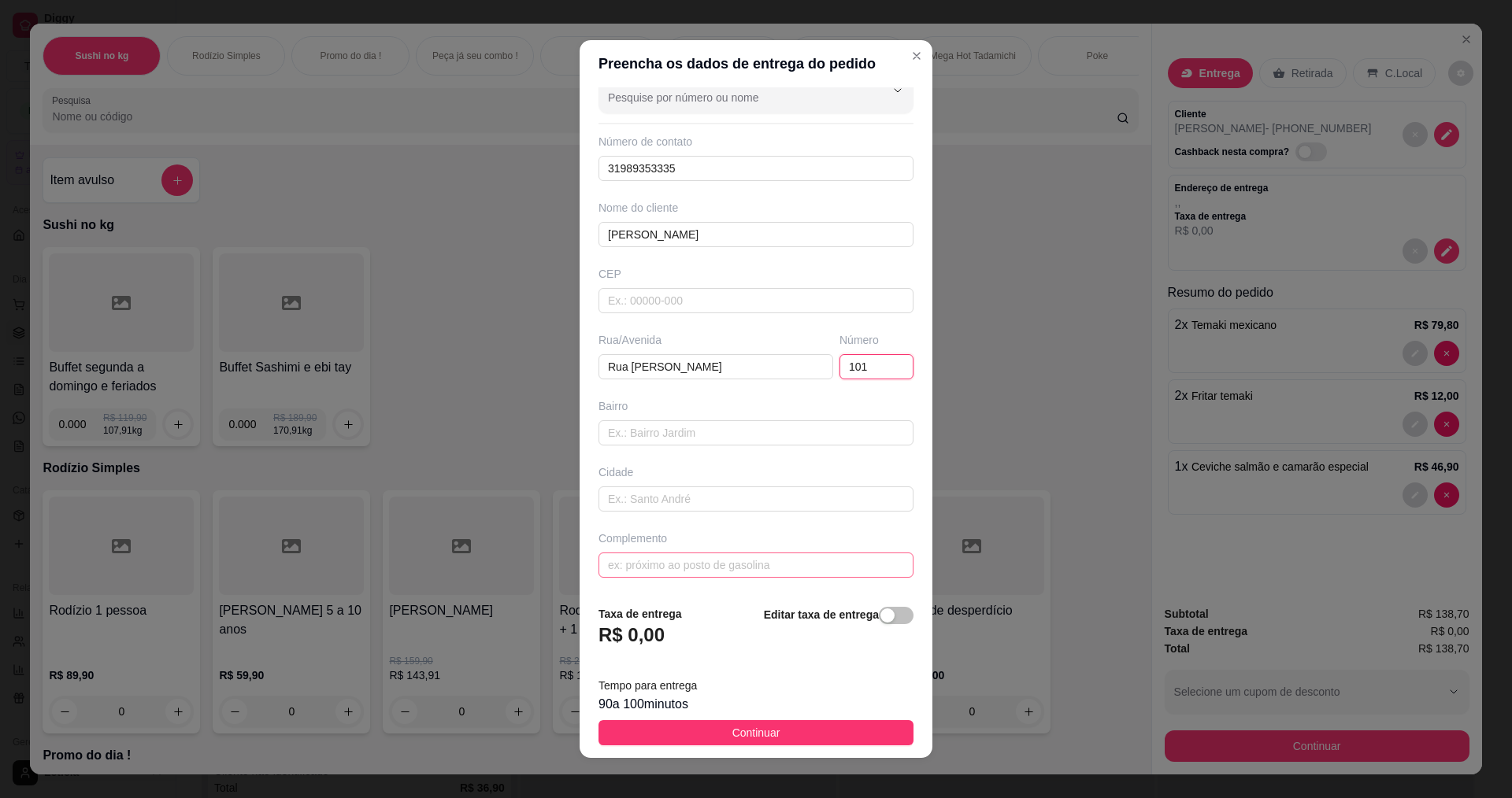
type input "101"
click at [734, 568] on input "text" at bounding box center [755, 565] width 315 height 25
type input "Casa amarela"
click at [841, 726] on button "Continuar" at bounding box center [755, 732] width 315 height 25
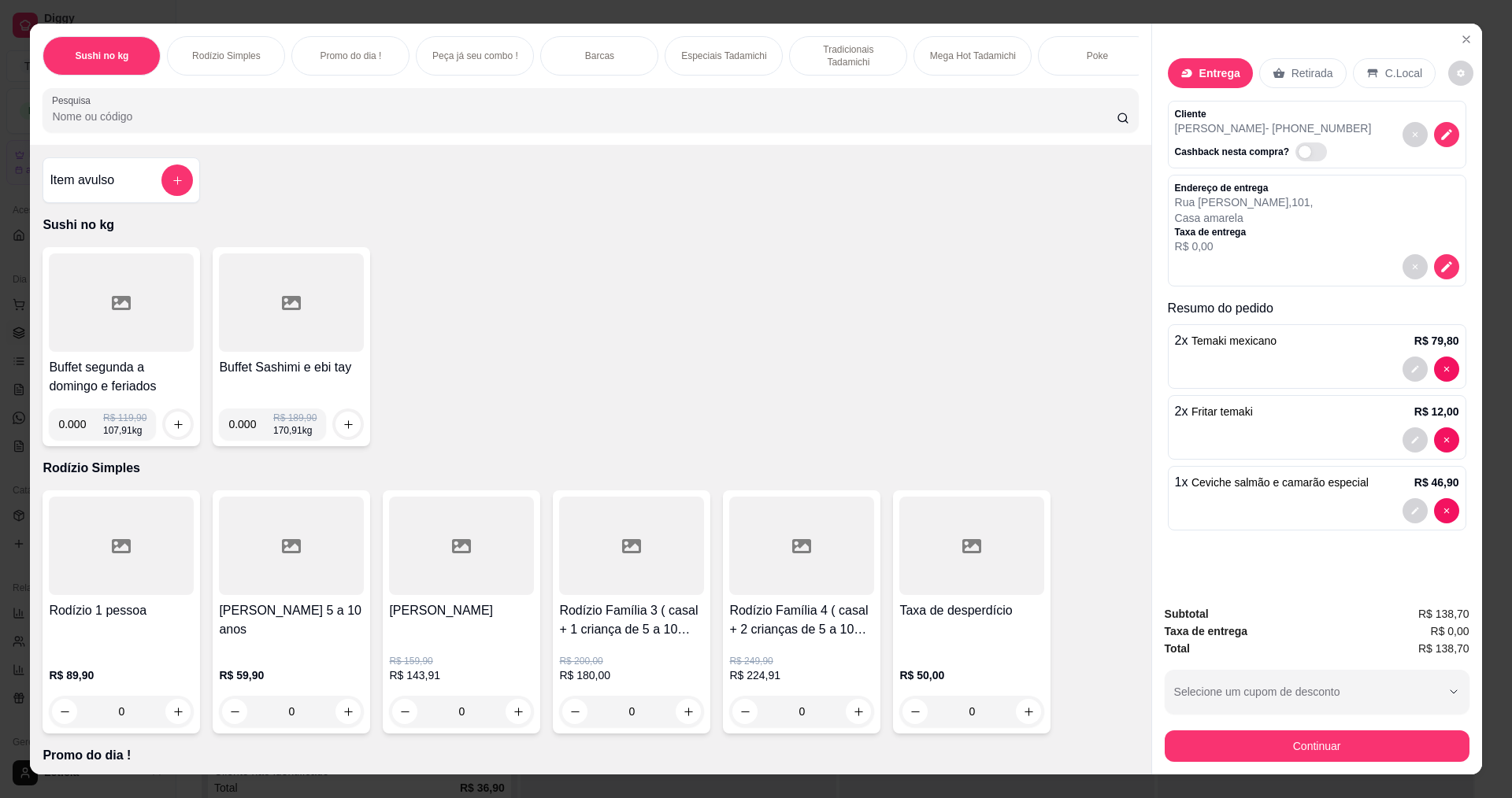
click at [245, 124] on input "Pesquisa" at bounding box center [583, 116] width 1064 height 16
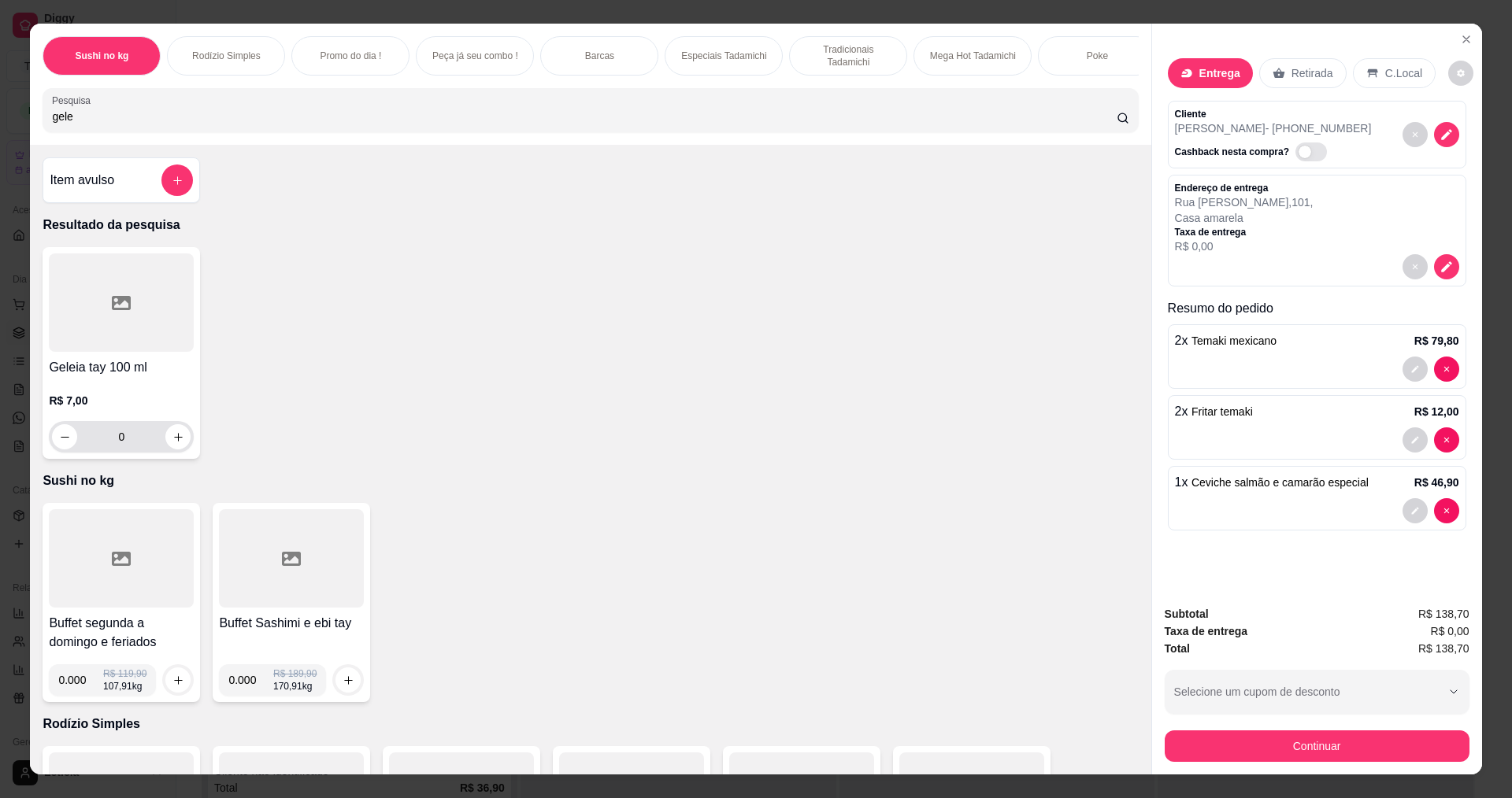
type input "gele"
click at [174, 450] on button "increase-product-quantity" at bounding box center [178, 437] width 24 height 24
type input "1"
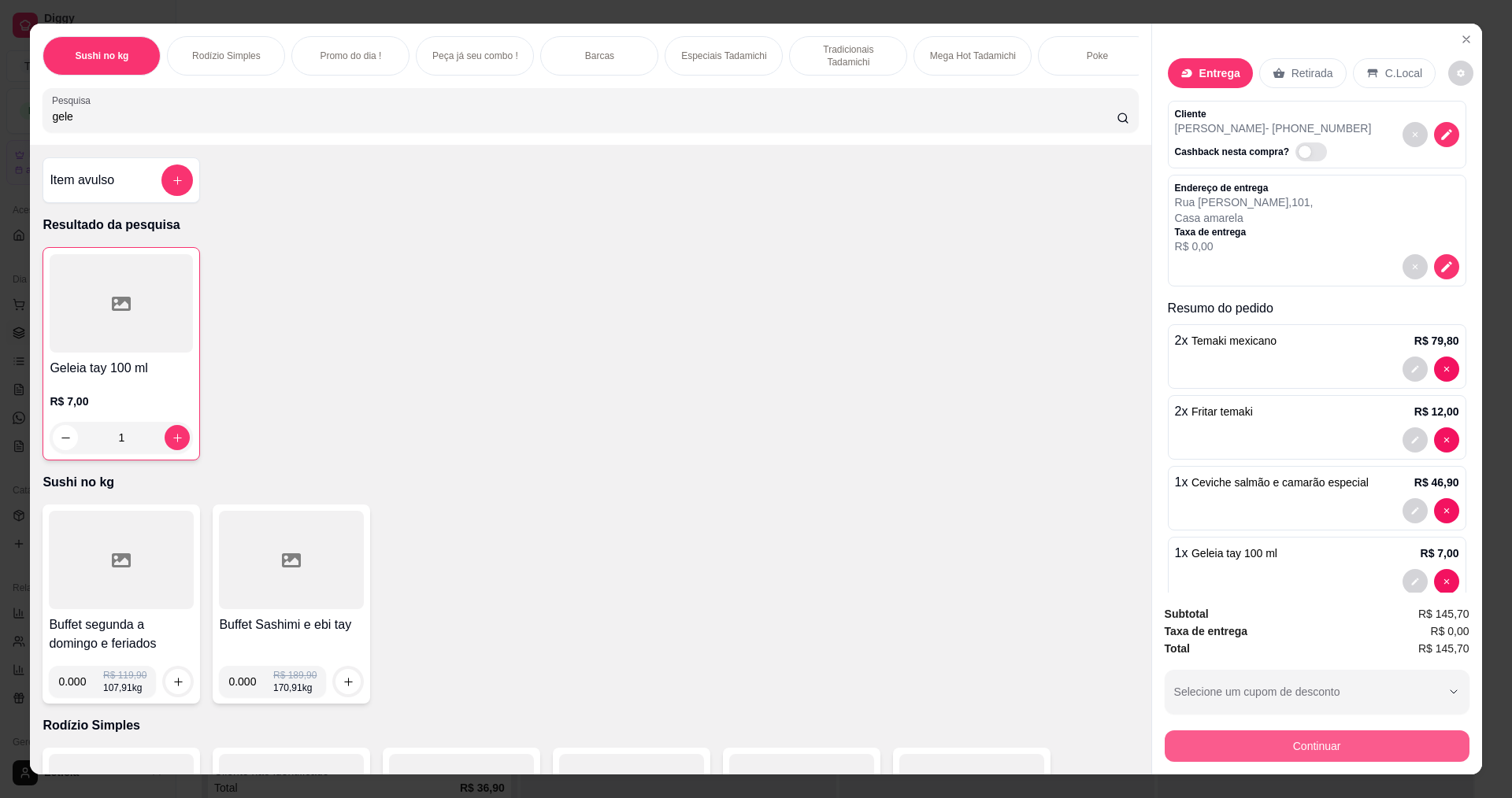
click at [1304, 754] on button "Continuar" at bounding box center [1317, 746] width 305 height 32
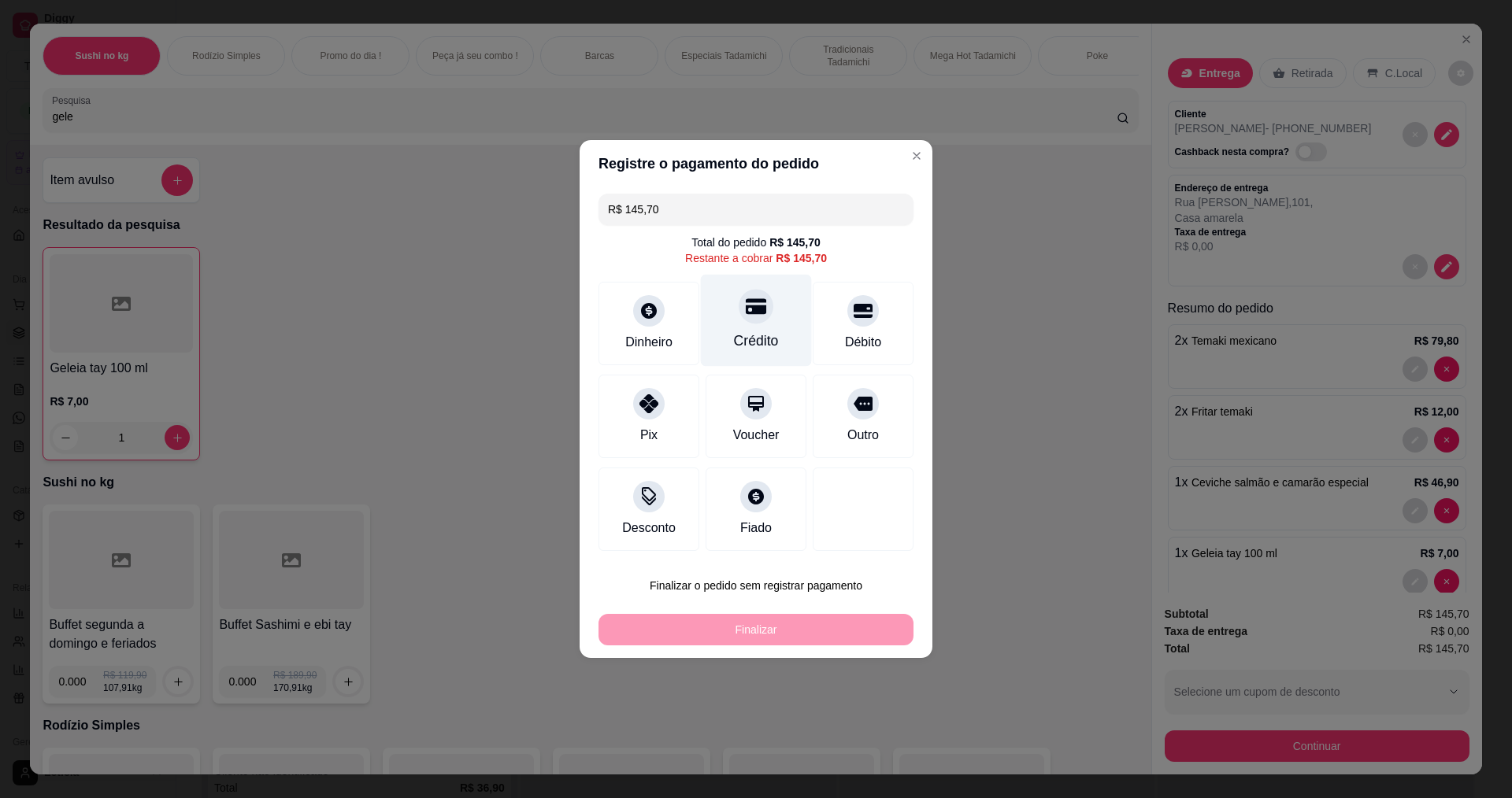
click at [755, 324] on div "Crédito" at bounding box center [756, 321] width 111 height 92
type input "R$ 0,00"
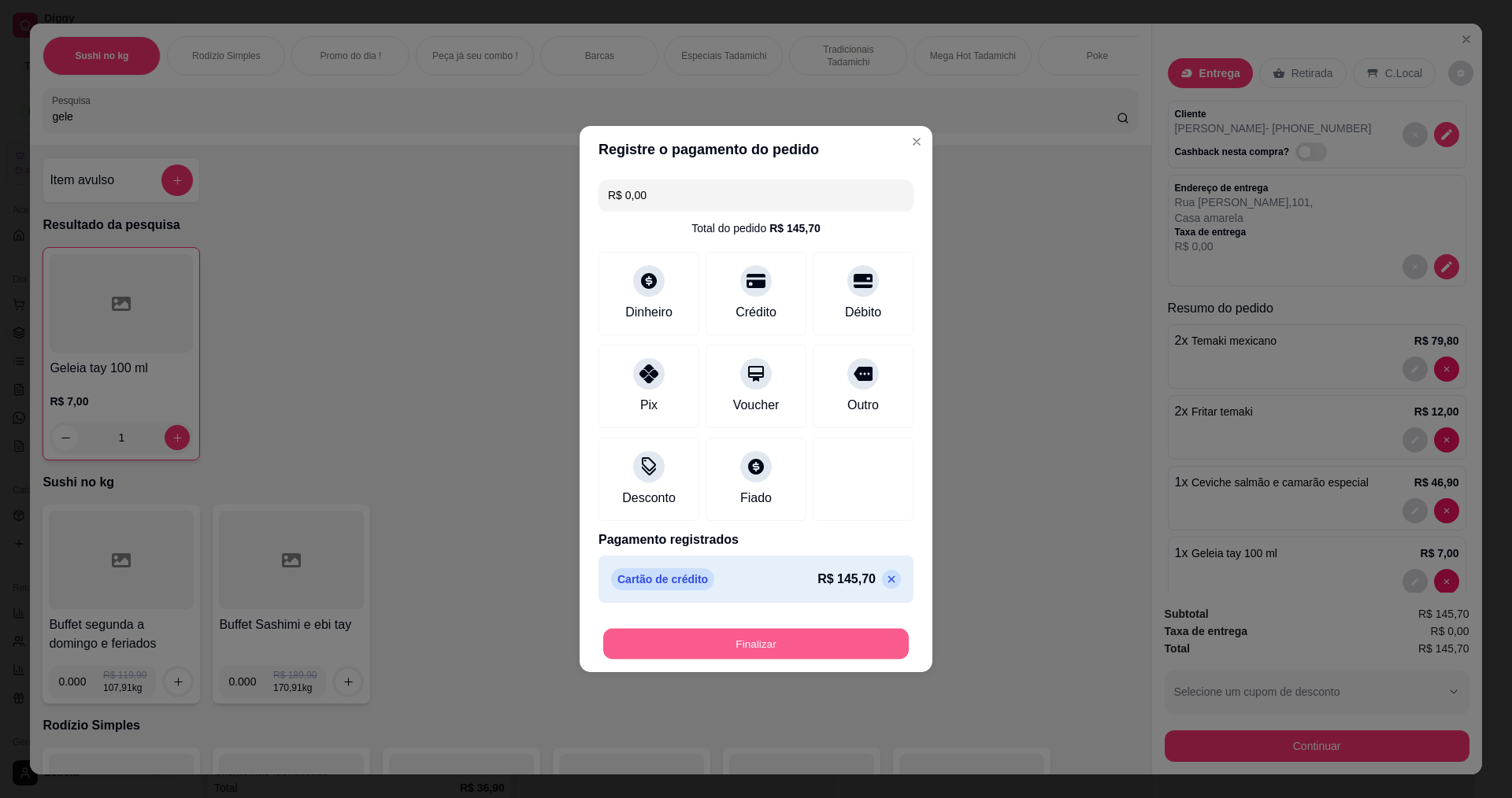
click at [857, 650] on button "Finalizar" at bounding box center [755, 644] width 305 height 31
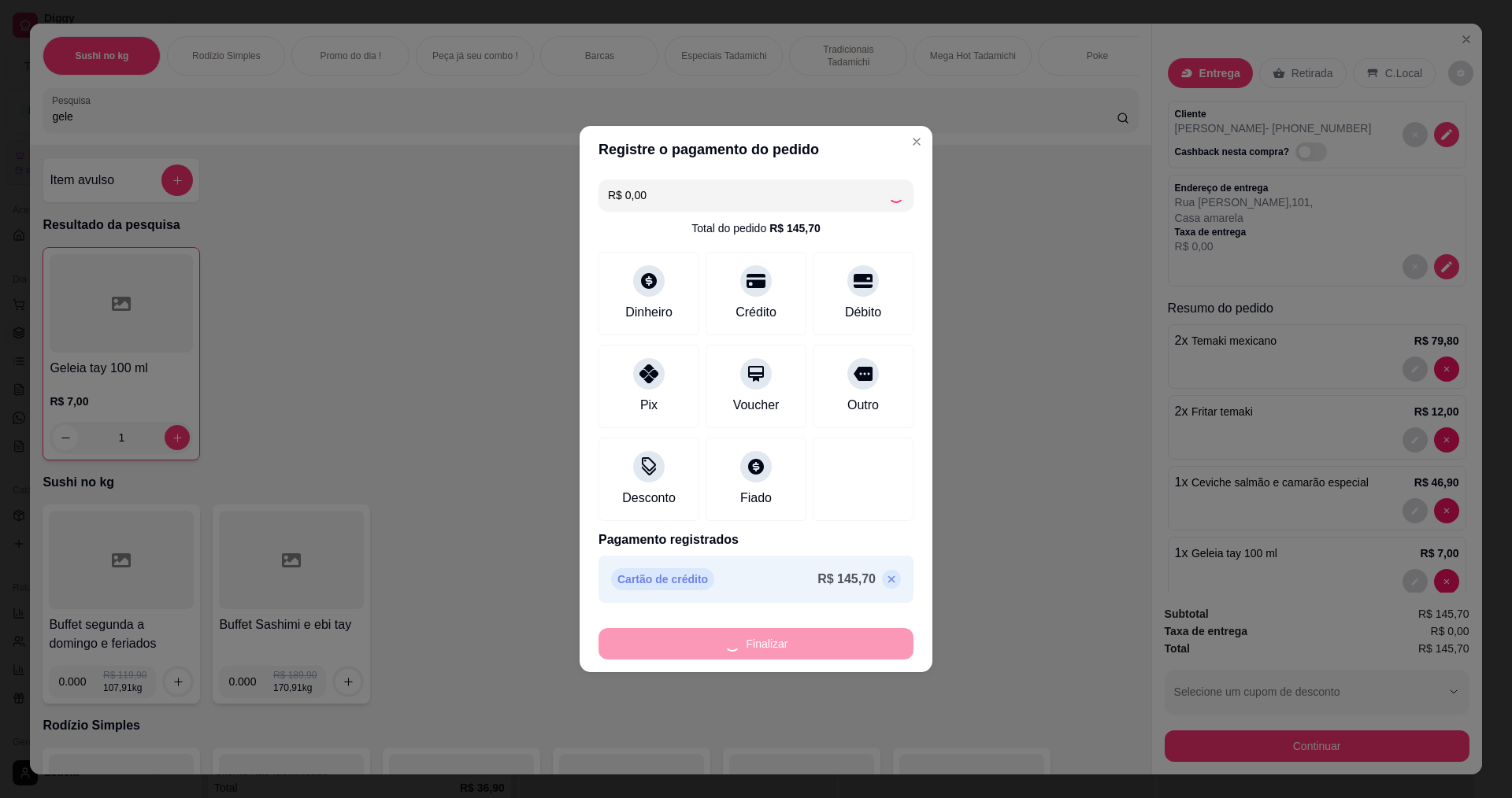
type input "0"
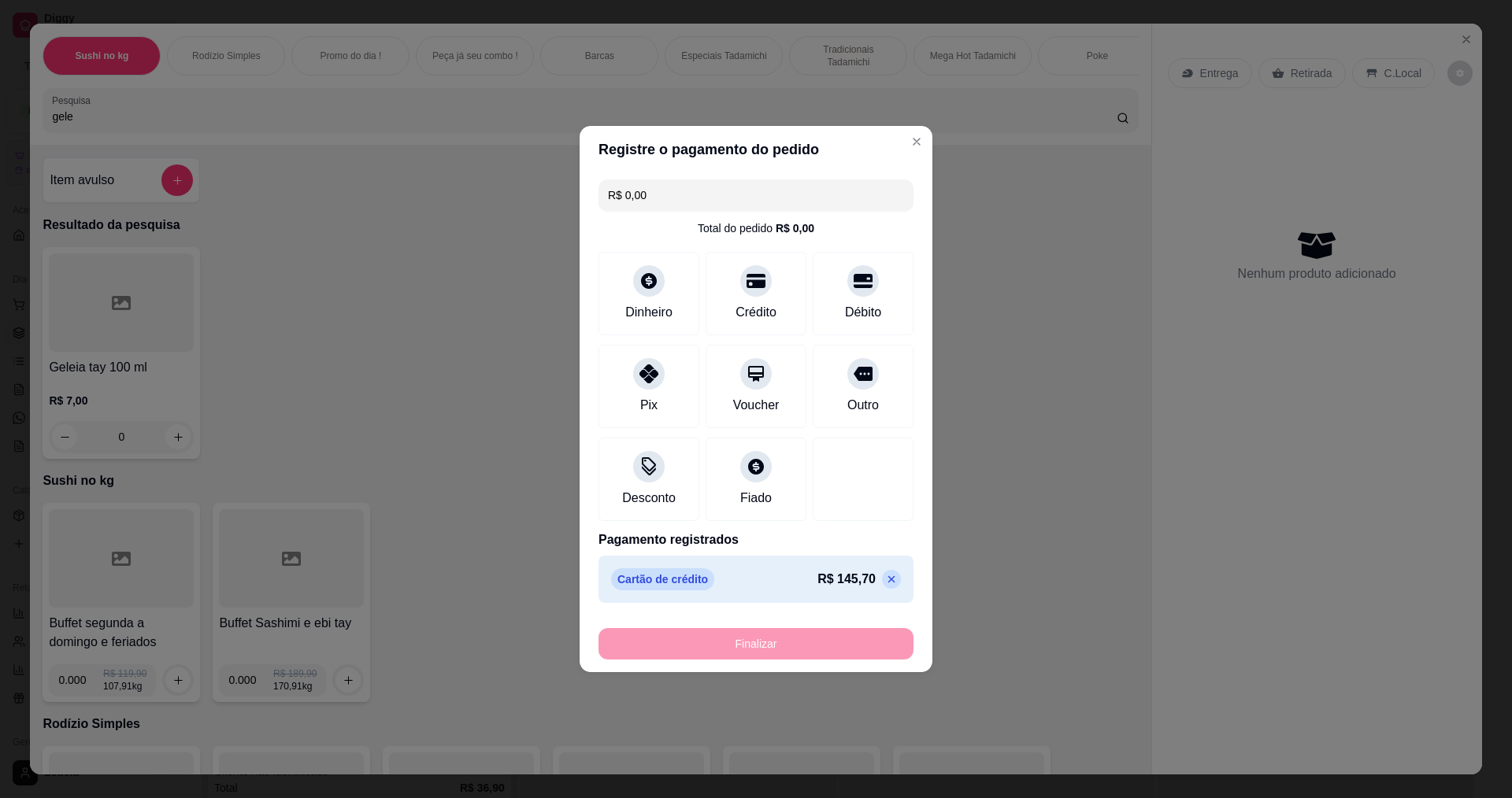
type input "-R$ 145,70"
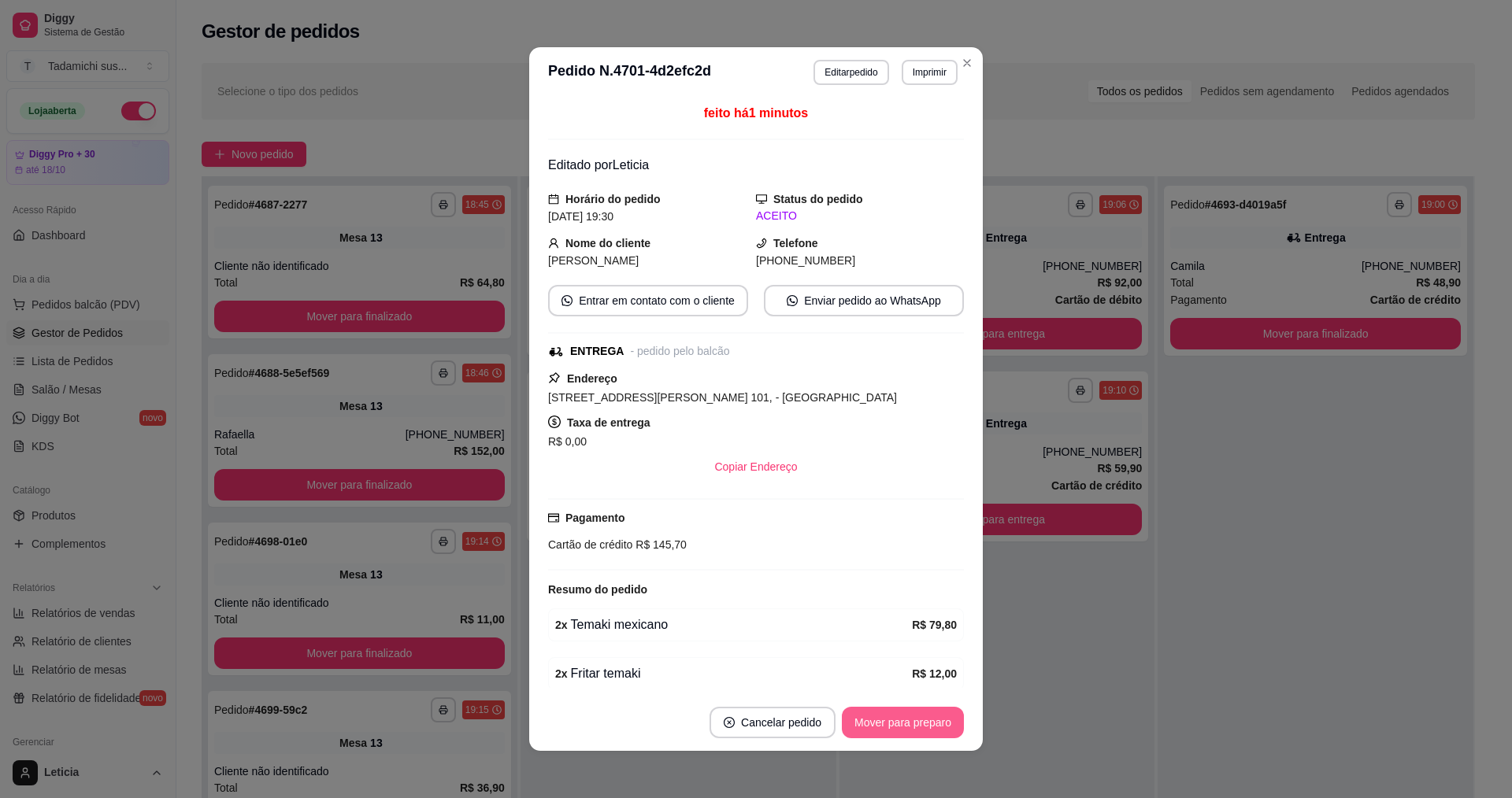
click at [913, 732] on button "Mover para preparo" at bounding box center [903, 723] width 122 height 32
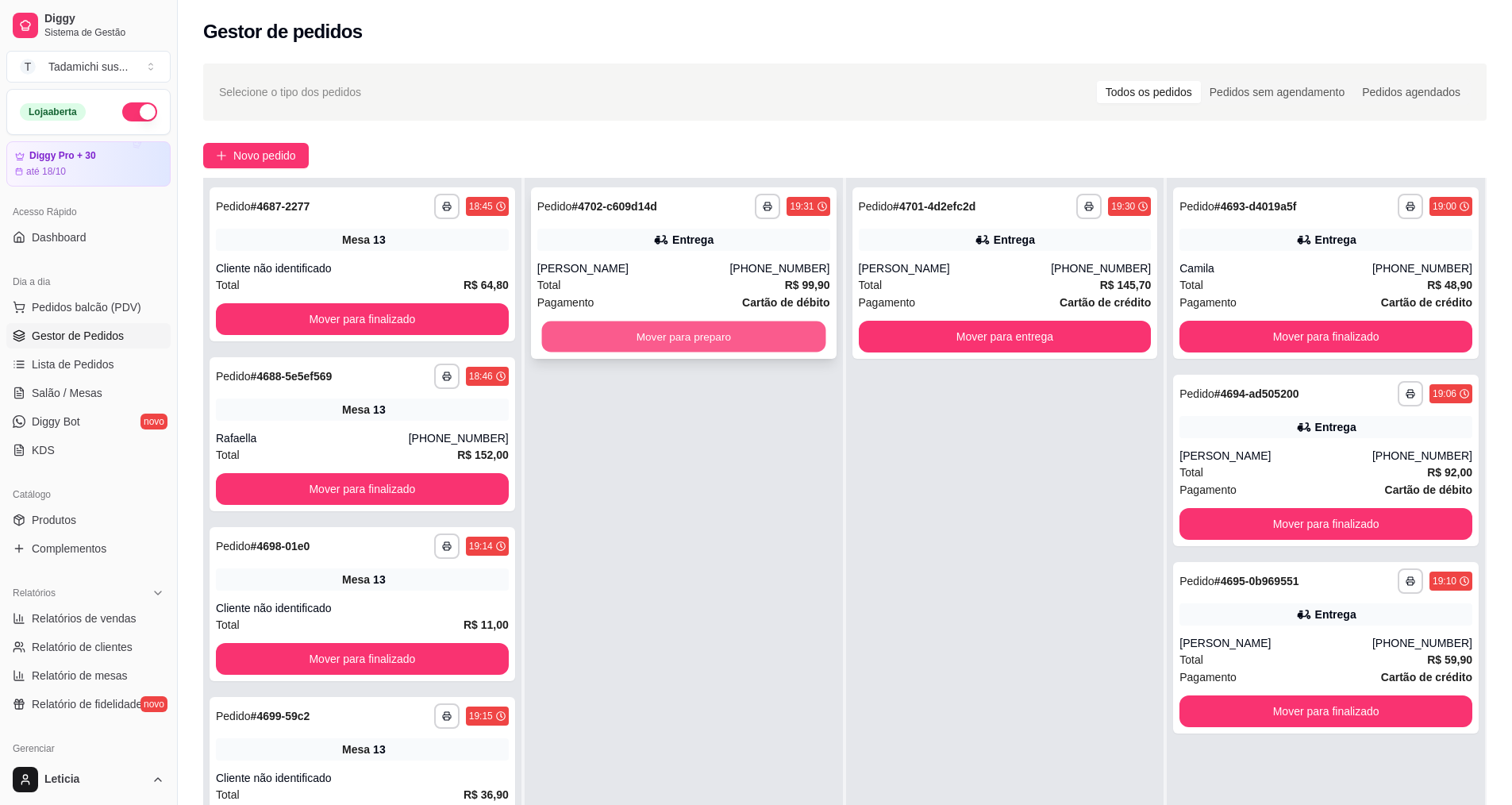
click at [746, 339] on button "Mover para preparo" at bounding box center [684, 337] width 284 height 31
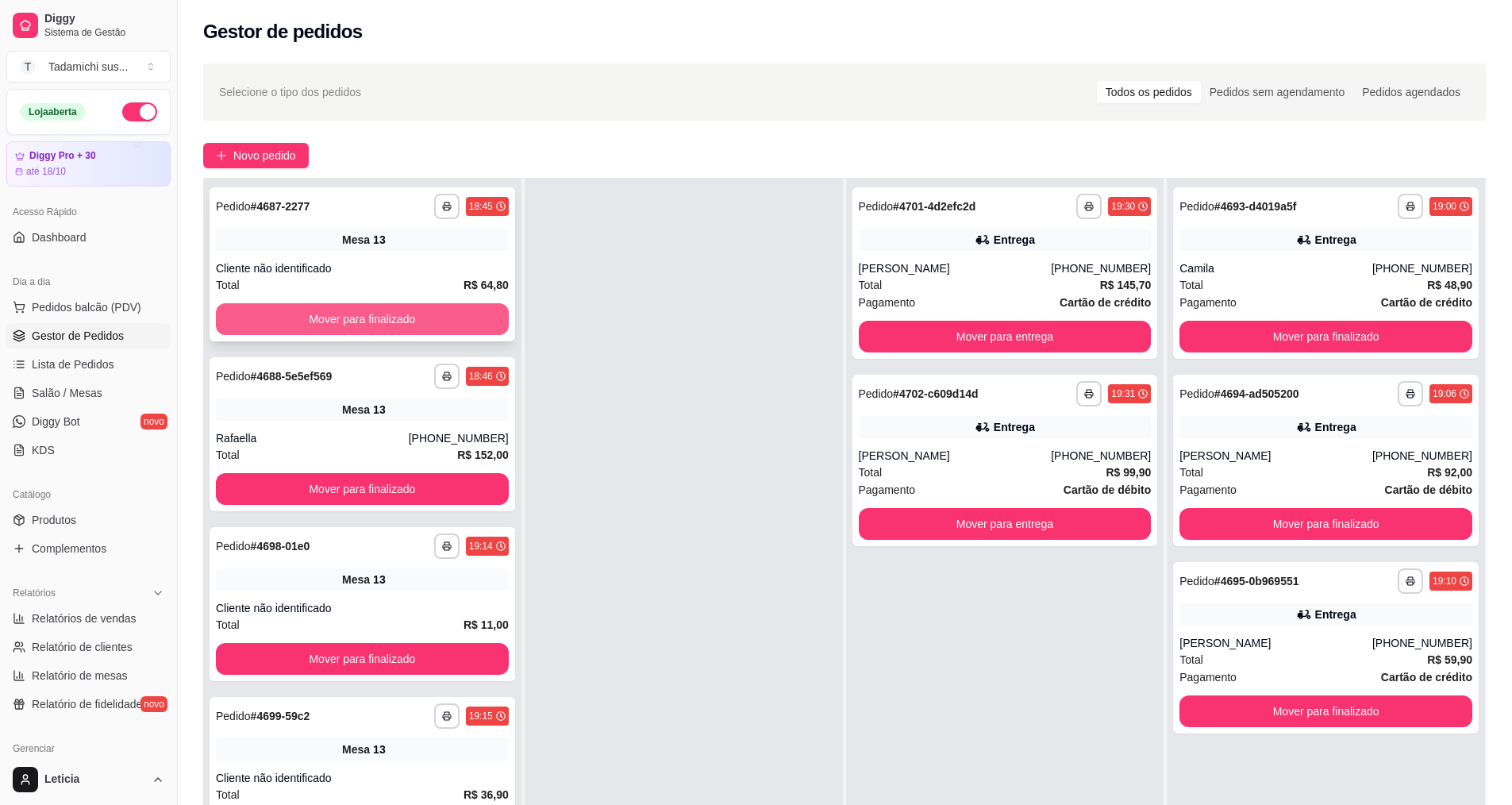
click at [275, 315] on button "Mover para finalizado" at bounding box center [362, 319] width 293 height 32
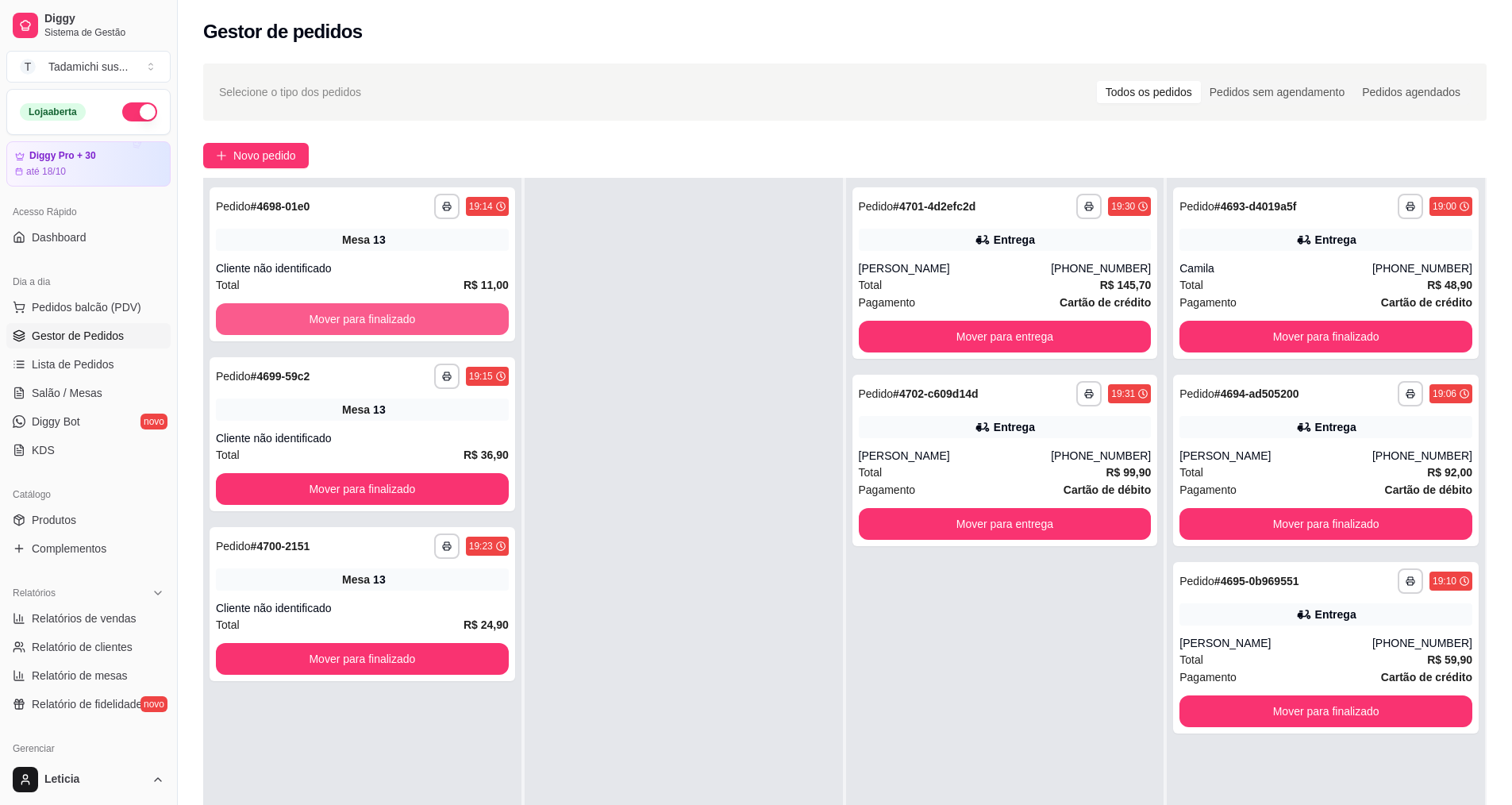
click at [275, 315] on button "Mover para finalizado" at bounding box center [362, 319] width 293 height 32
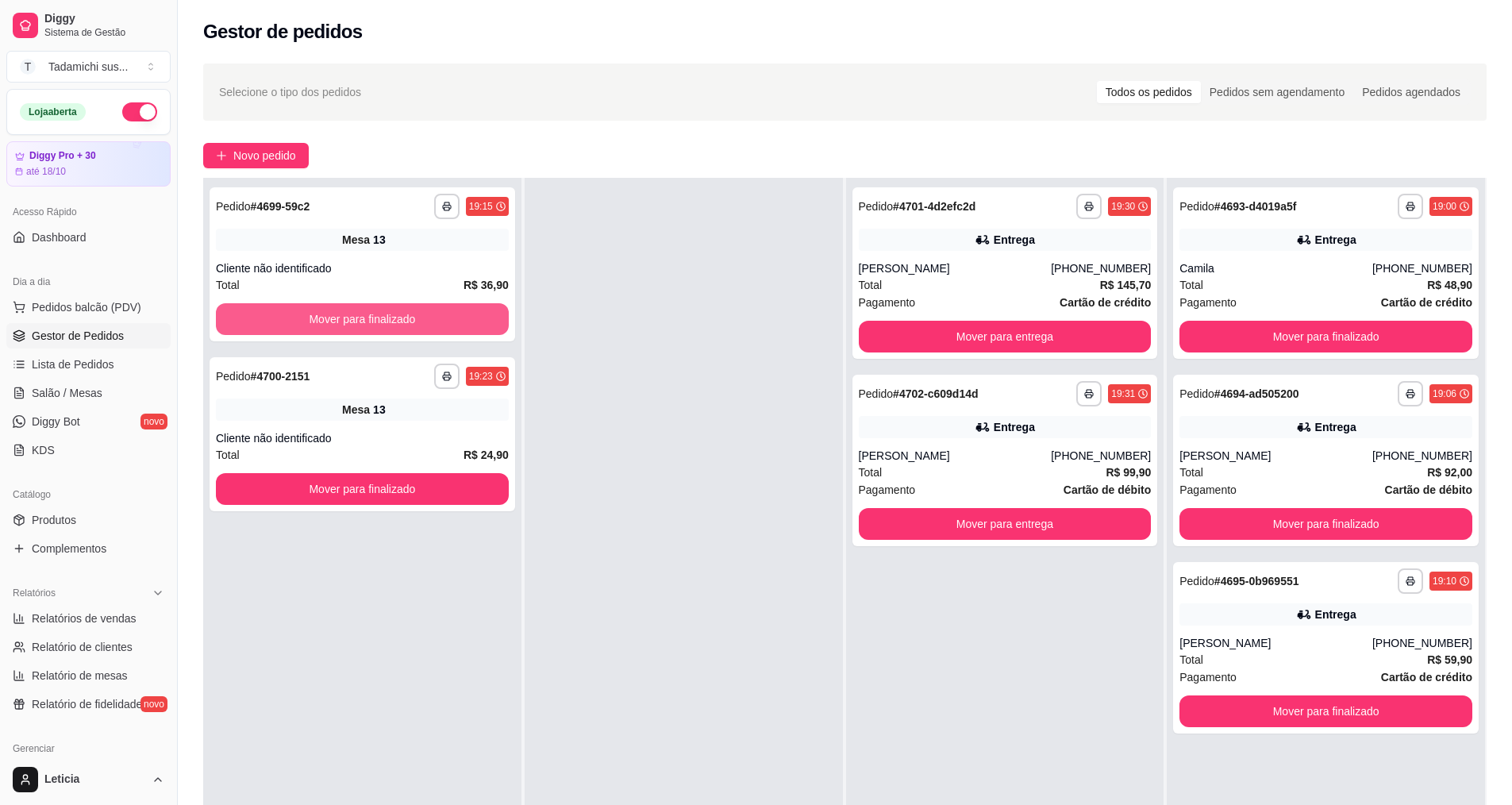
click at [275, 315] on button "Mover para finalizado" at bounding box center [362, 319] width 293 height 32
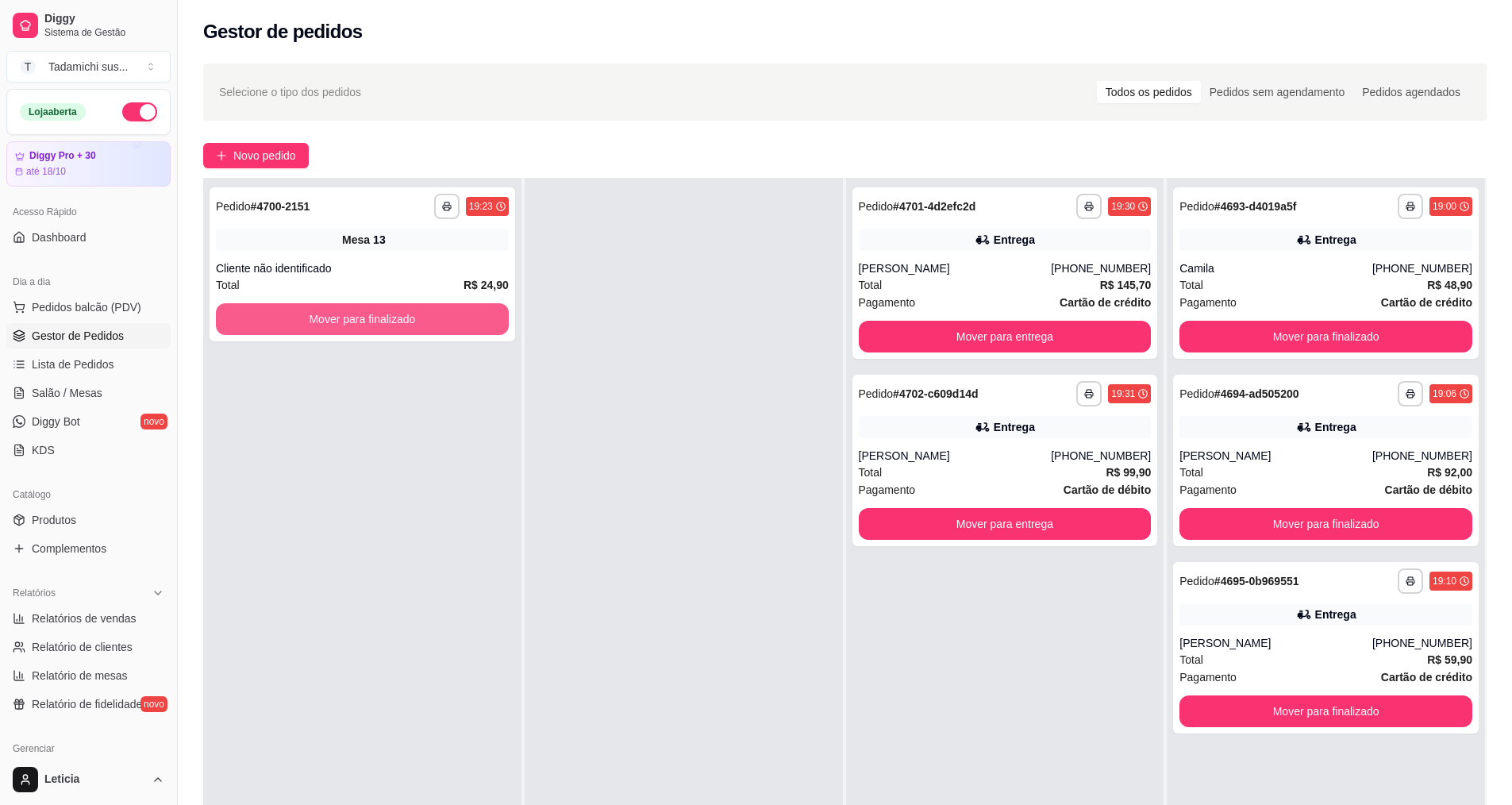
click at [275, 315] on button "Mover para finalizado" at bounding box center [362, 319] width 293 height 32
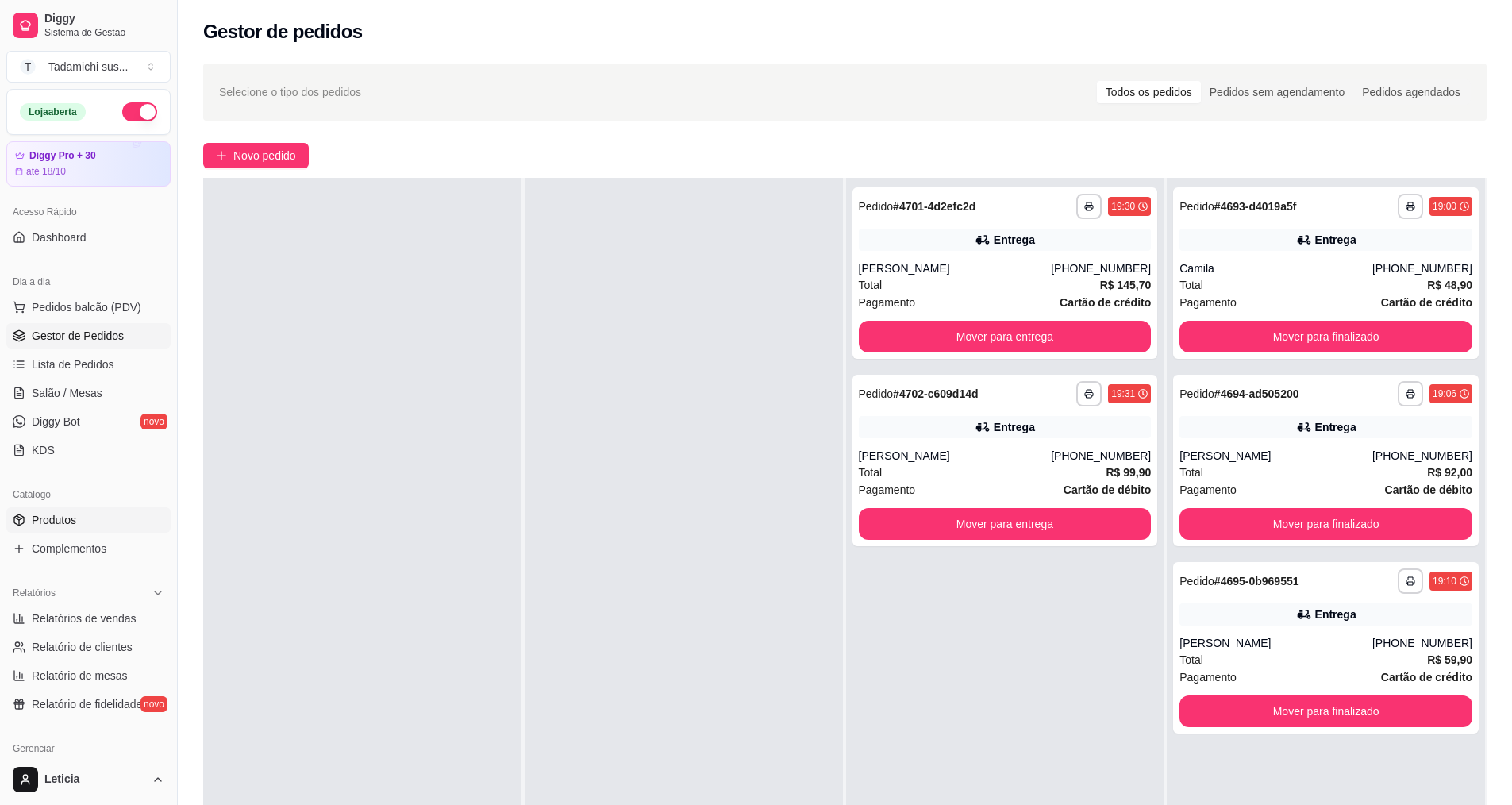
click at [90, 518] on link "Produtos" at bounding box center [89, 520] width 165 height 26
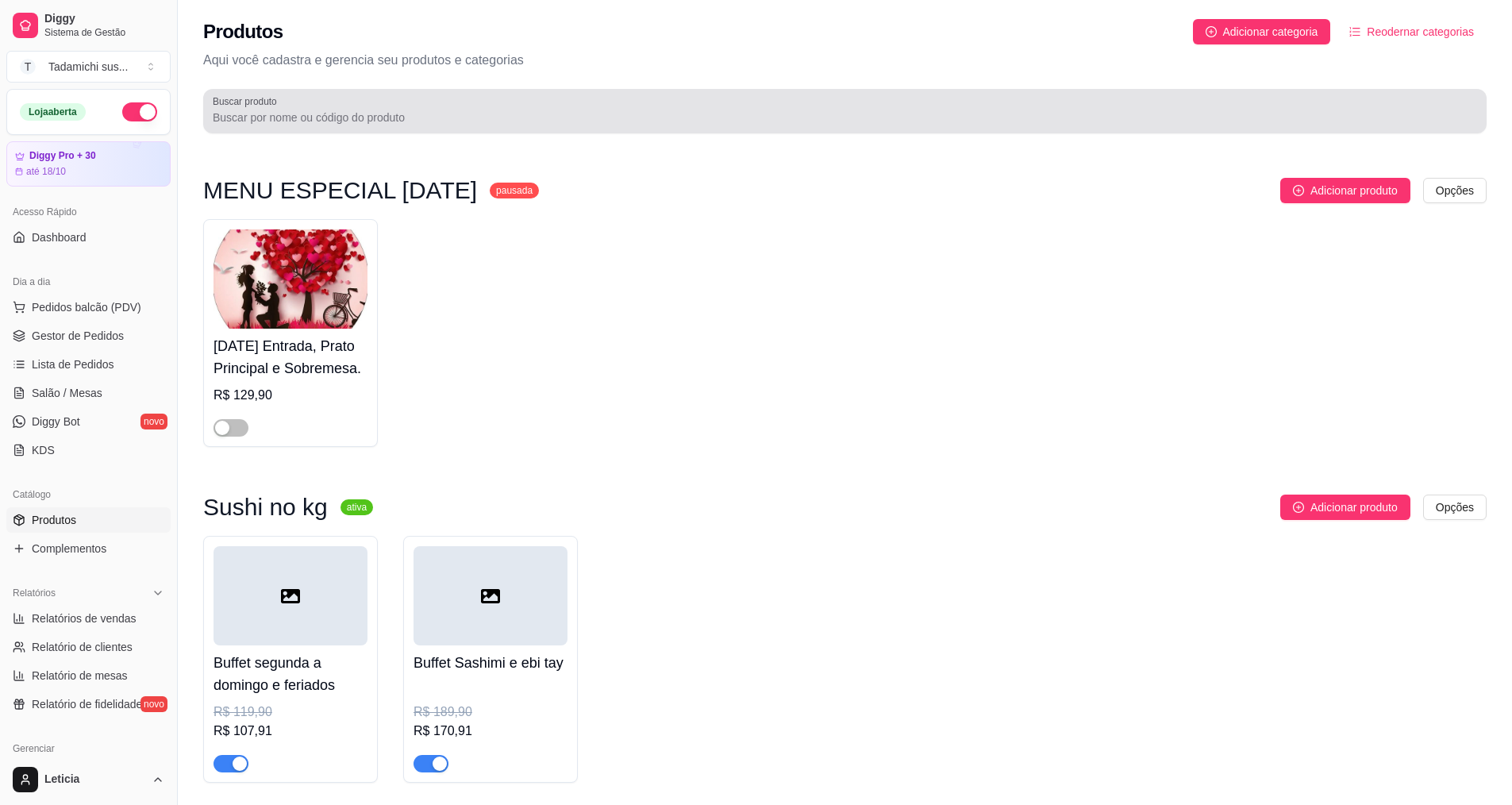
click at [263, 124] on input "Buscar produto" at bounding box center [845, 117] width 1265 height 16
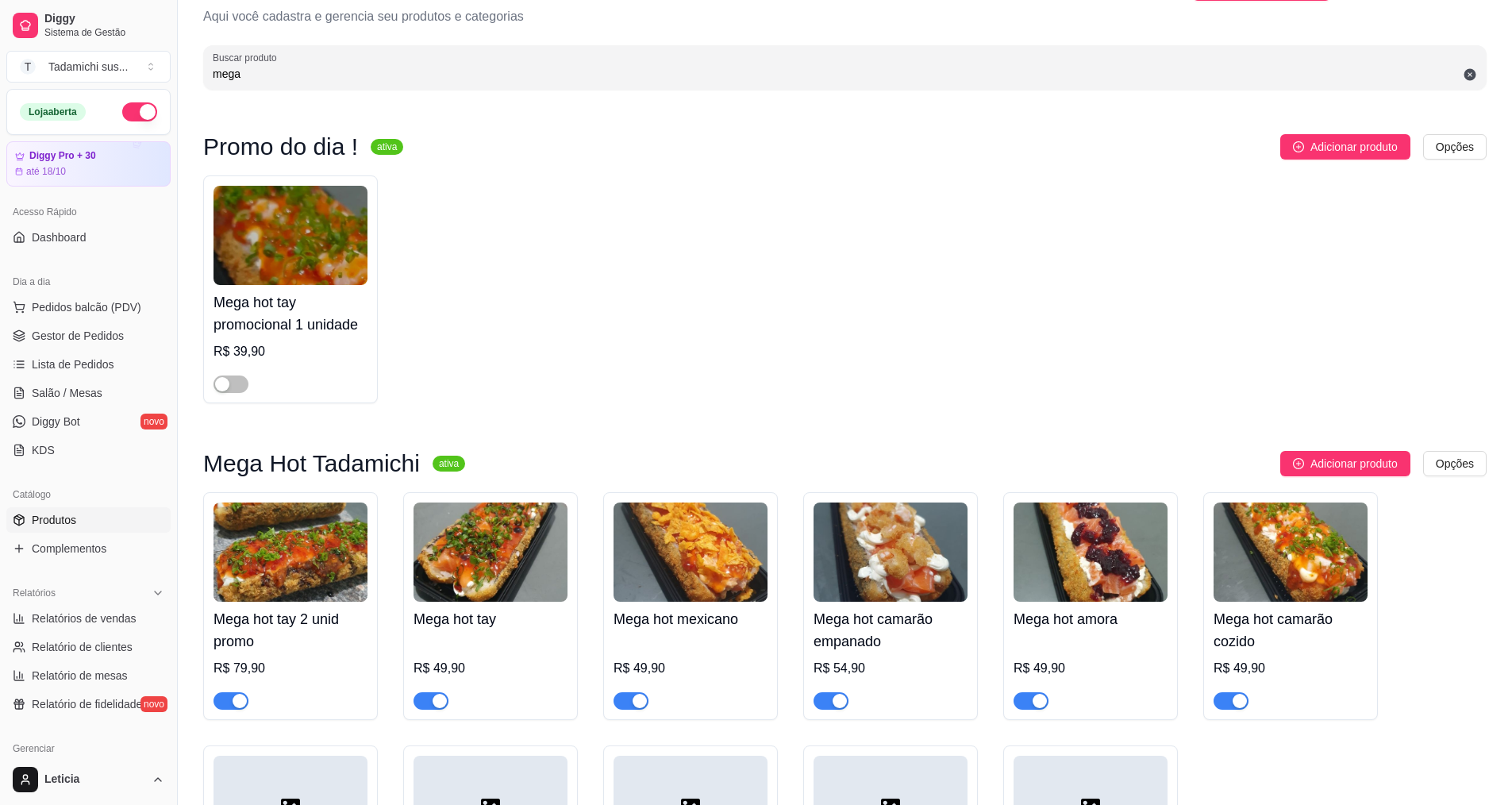
scroll to position [80, 0]
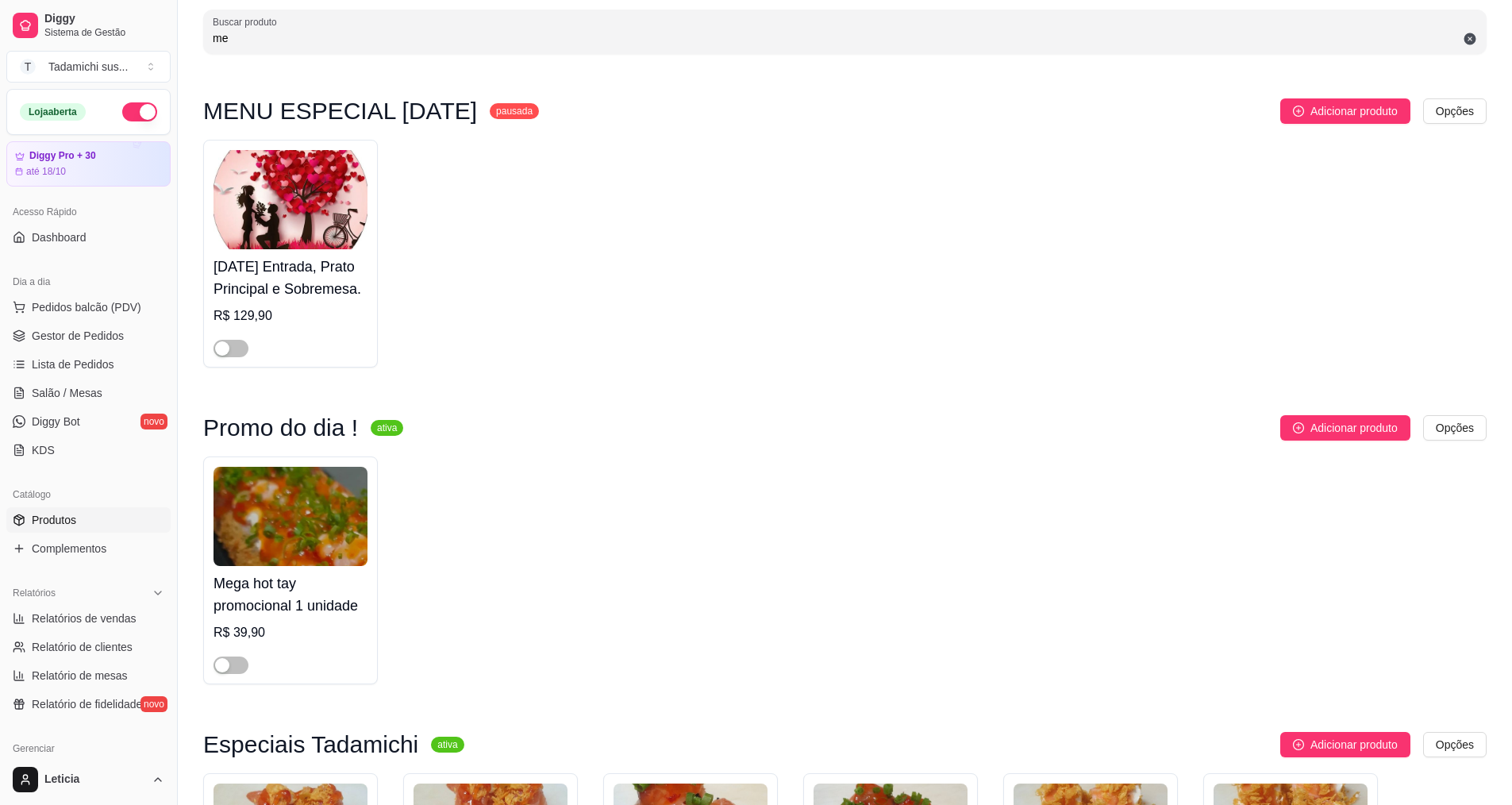
type input "m"
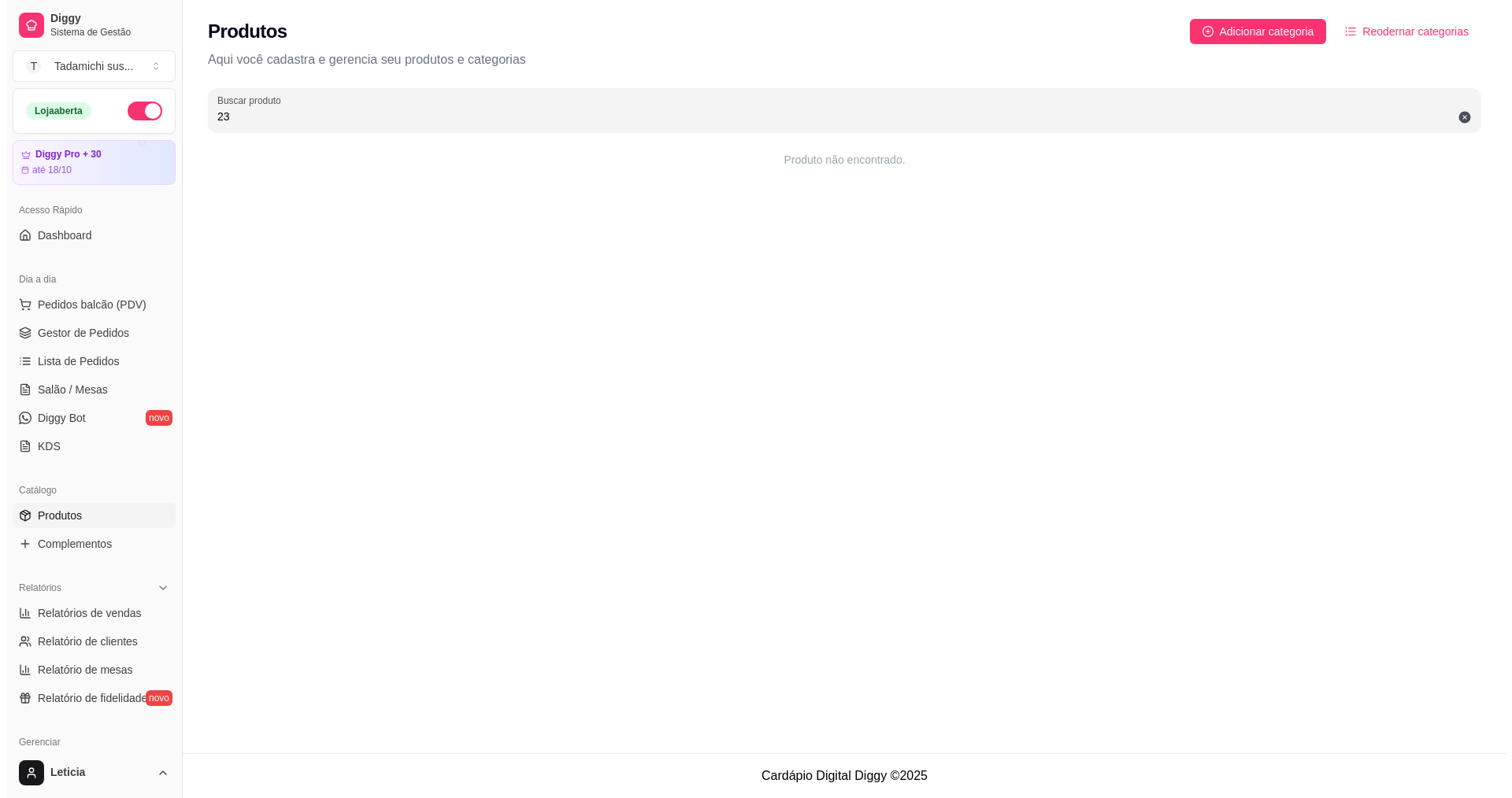
scroll to position [0, 0]
type input "2"
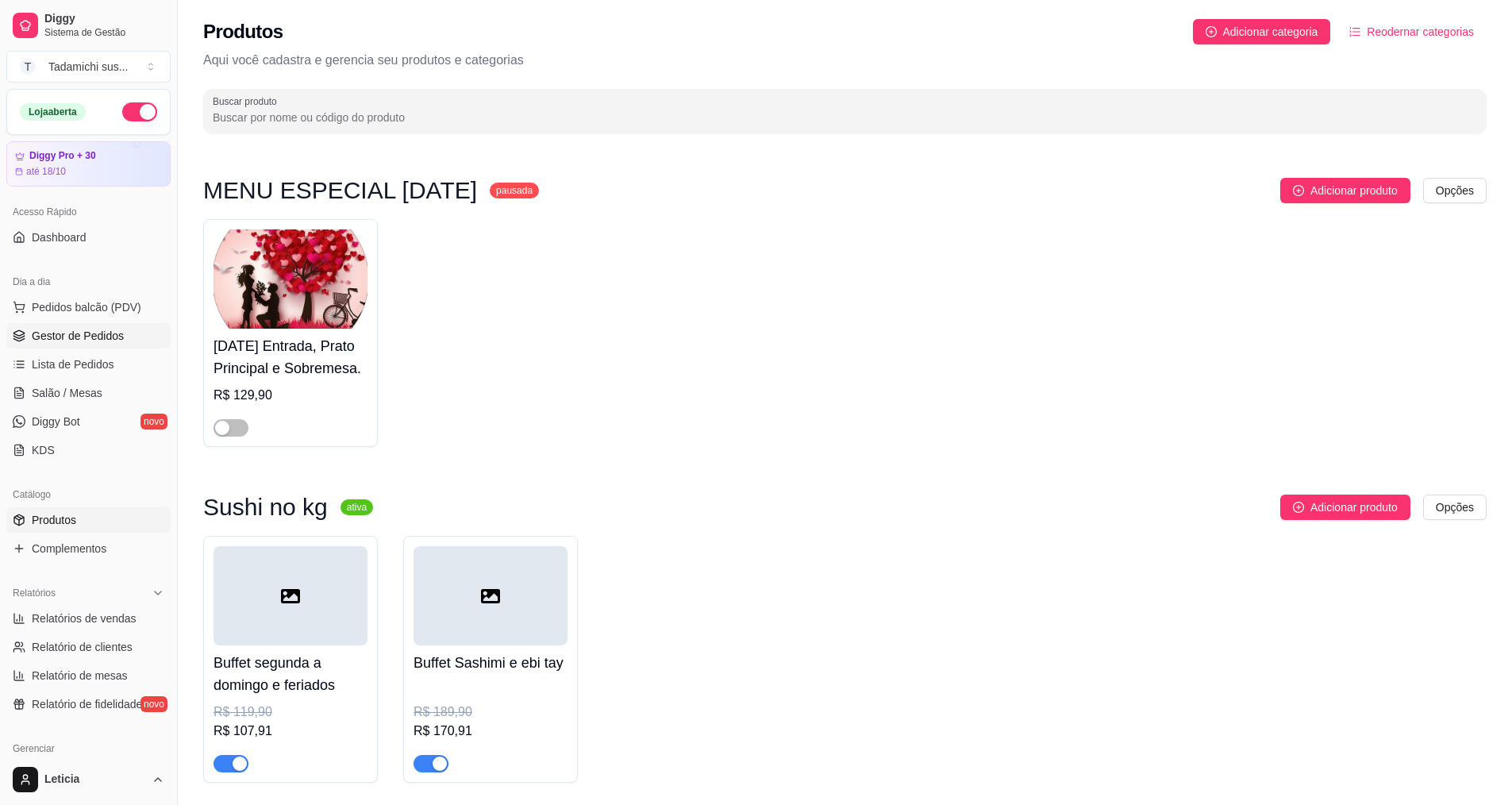
click at [94, 325] on link "Gestor de Pedidos" at bounding box center [89, 335] width 165 height 26
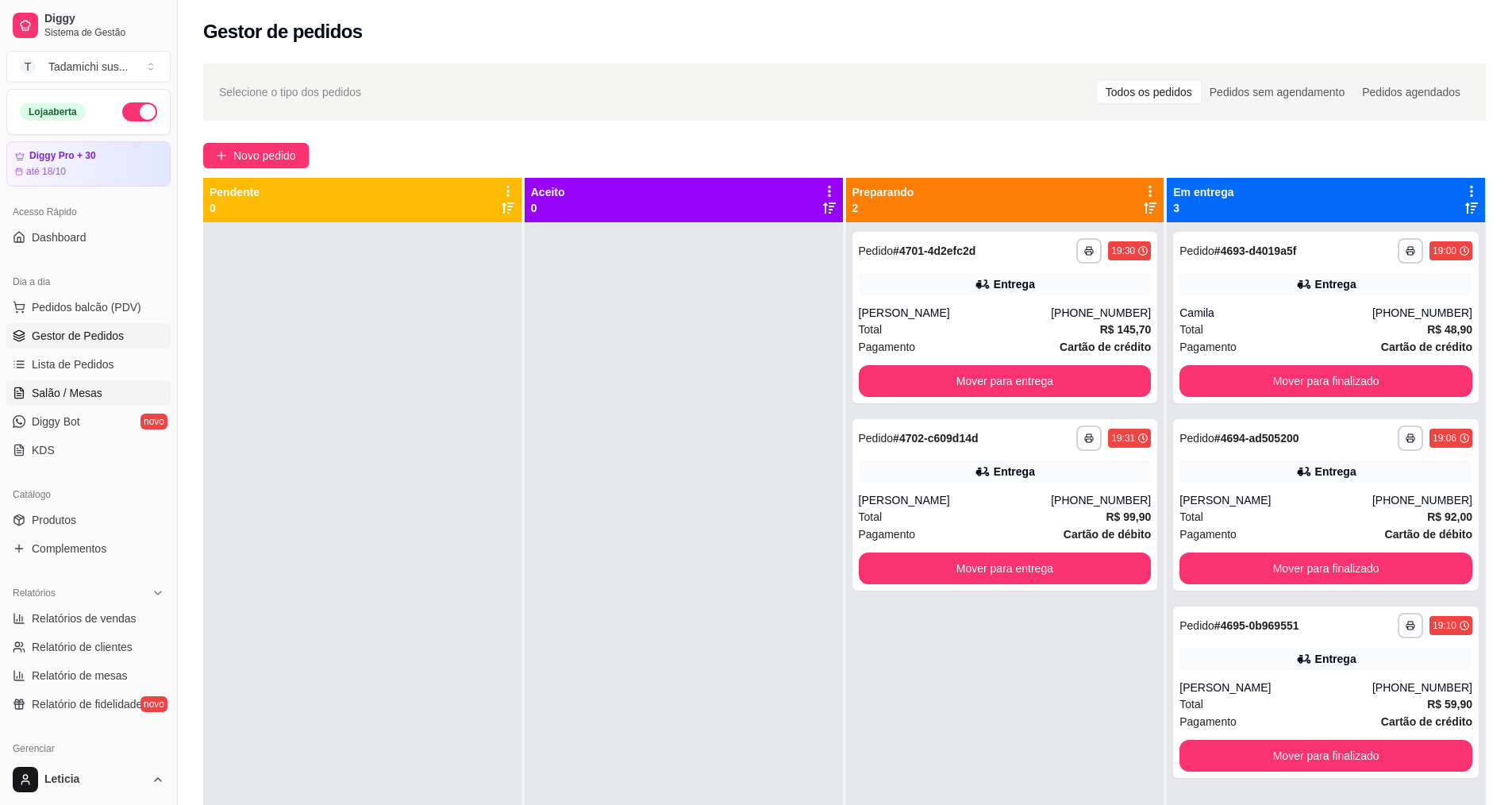
click at [73, 385] on link "Salão / Mesas" at bounding box center [89, 393] width 165 height 26
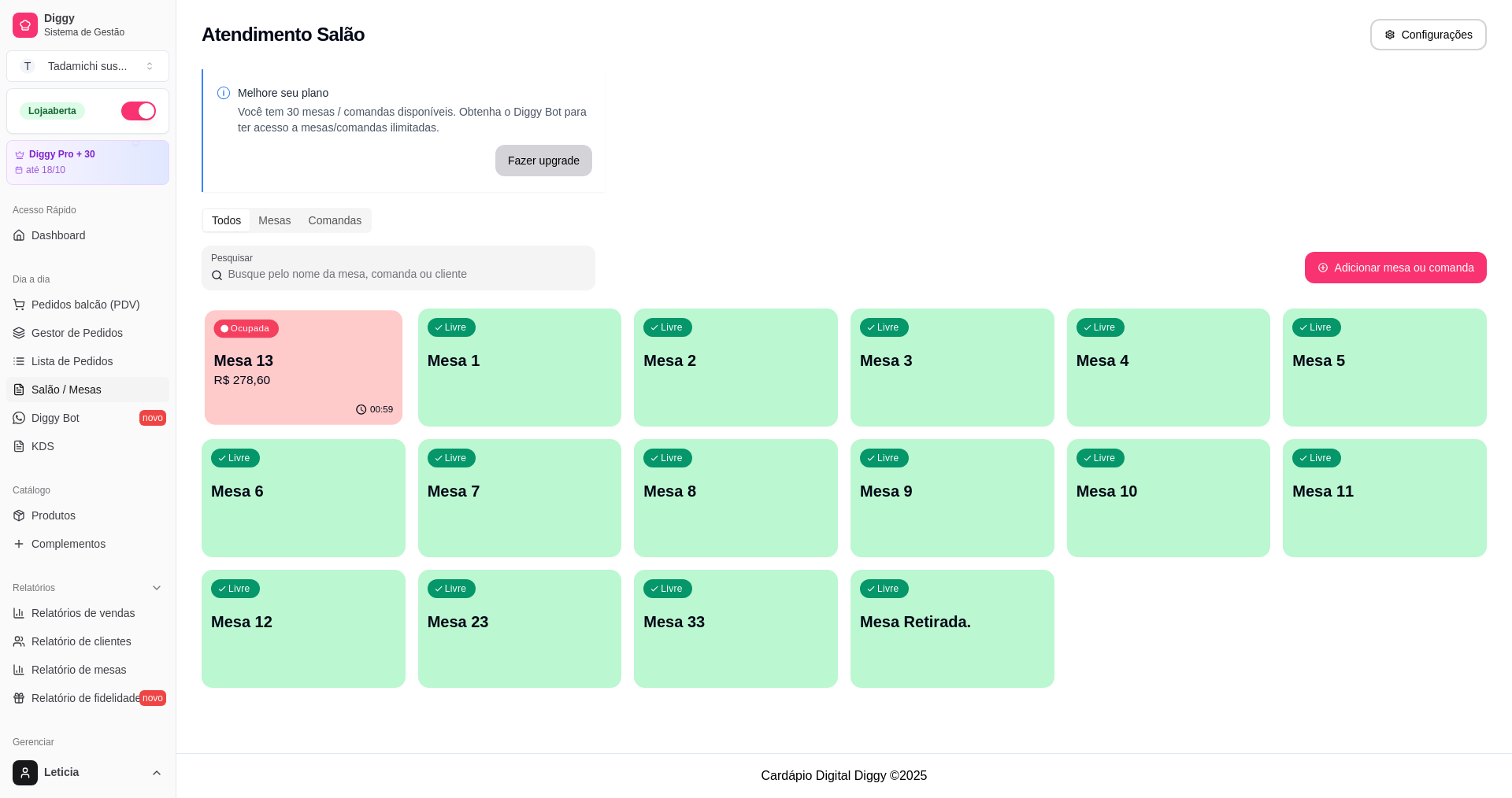
click at [400, 373] on div "Ocupada Mesa 13 R$ 278,60" at bounding box center [303, 352] width 197 height 85
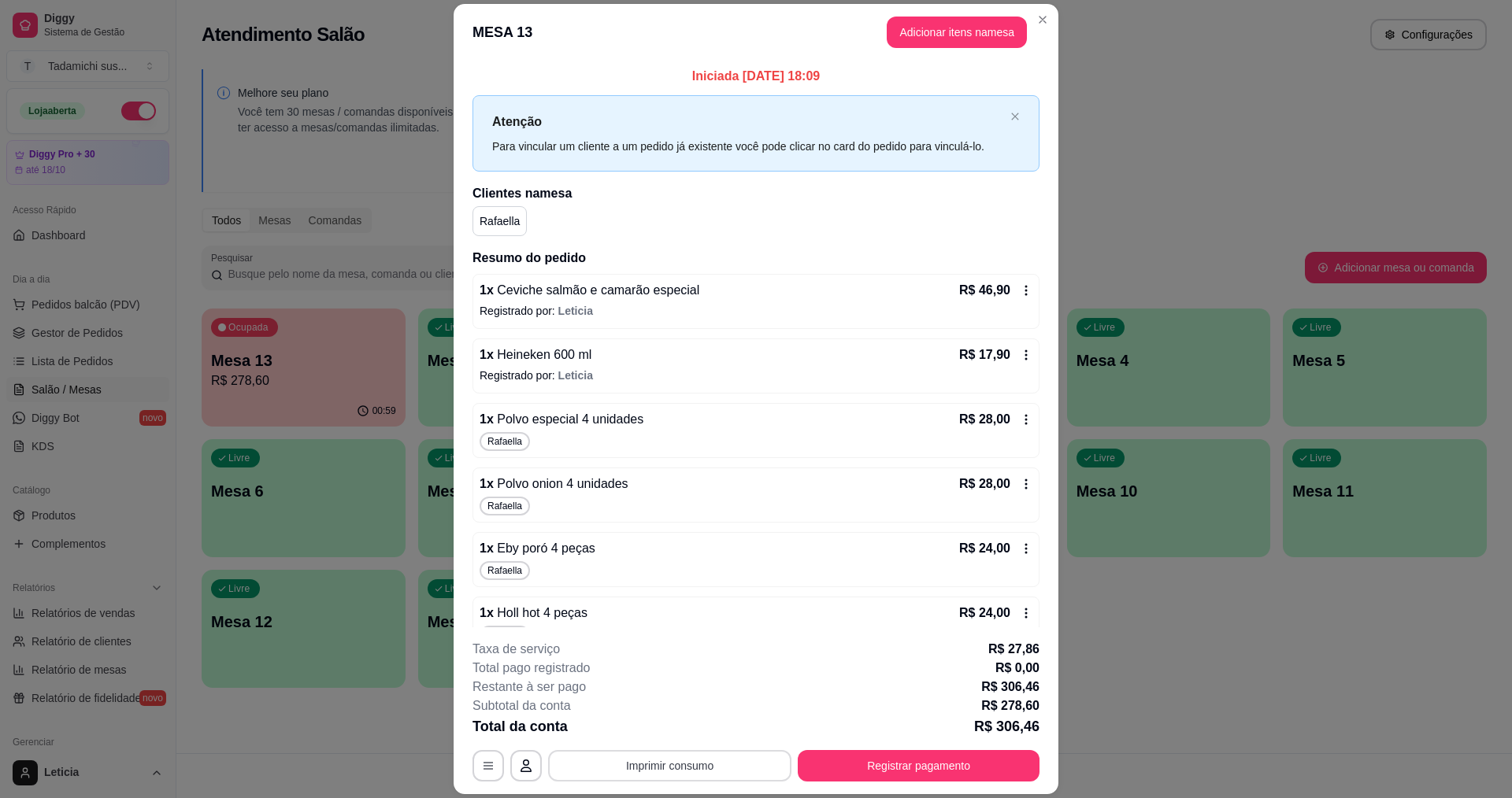
click at [609, 768] on button "Imprimir consumo" at bounding box center [670, 766] width 243 height 32
click at [620, 719] on button "IMPRESSORA HAYOM" at bounding box center [667, 729] width 121 height 25
click at [841, 776] on button "Registrar pagamento" at bounding box center [918, 766] width 241 height 32
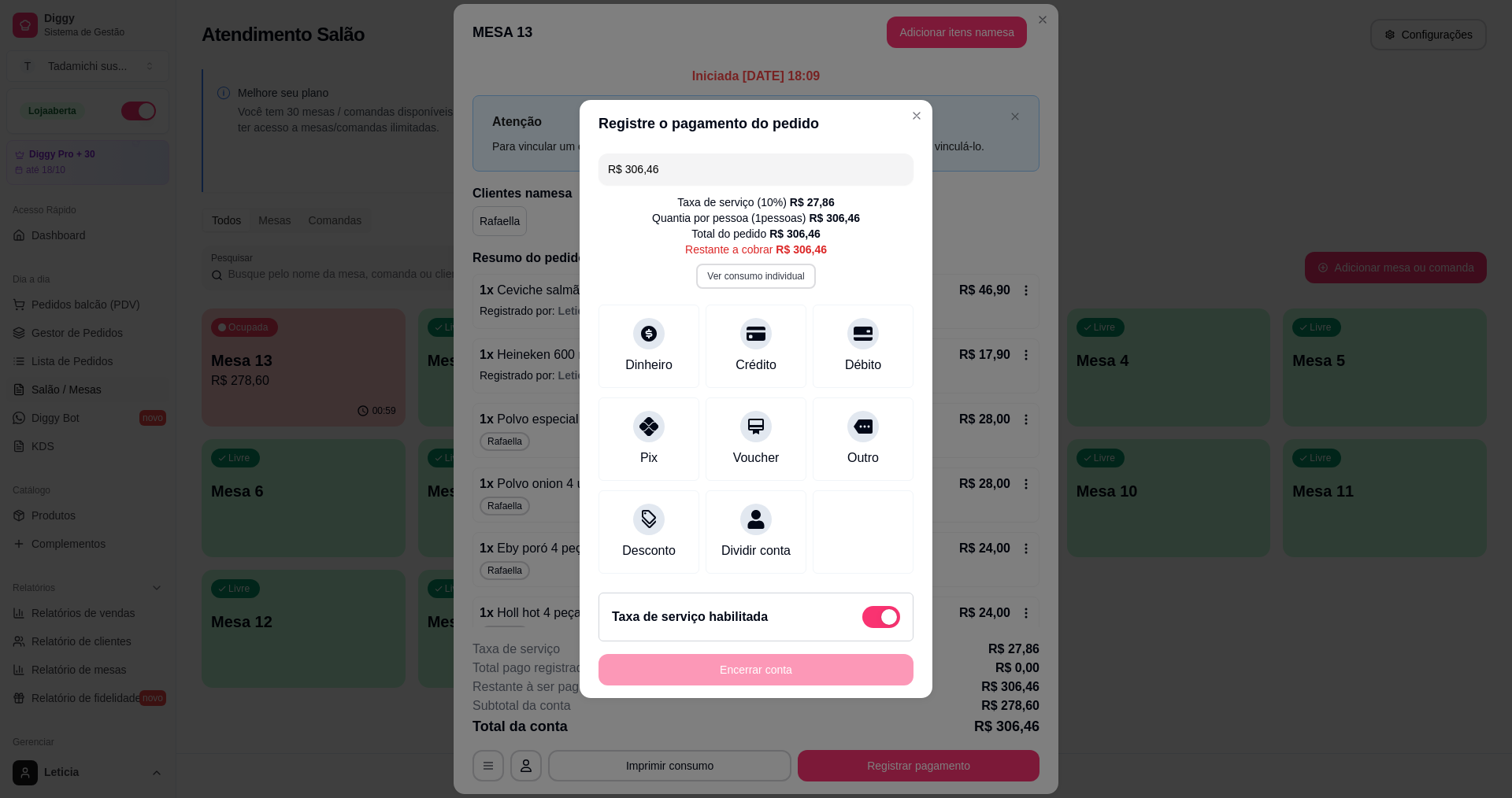
click at [778, 264] on button "Ver consumo individual" at bounding box center [755, 276] width 119 height 25
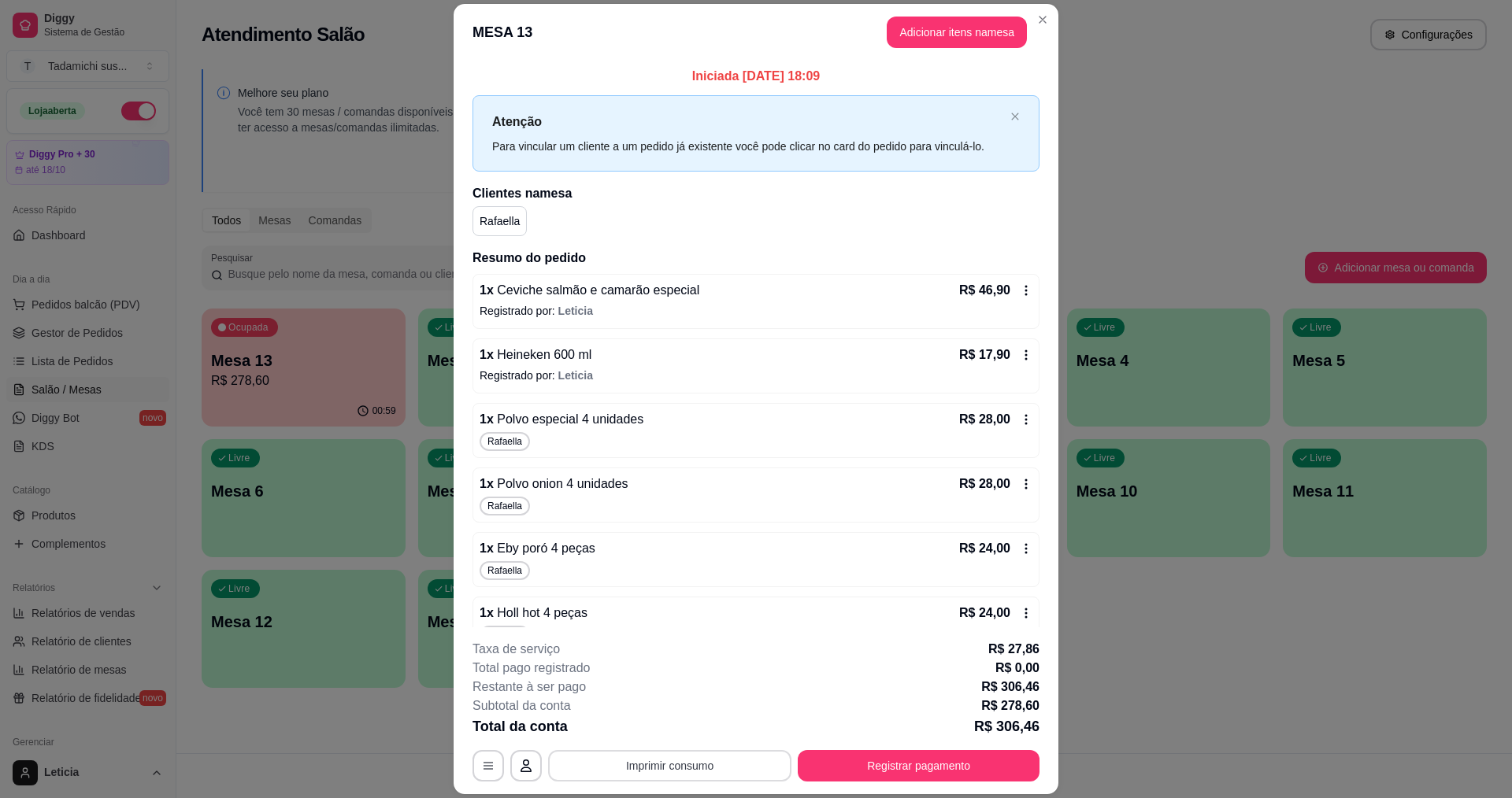
click at [649, 780] on button "Imprimir consumo" at bounding box center [670, 766] width 243 height 32
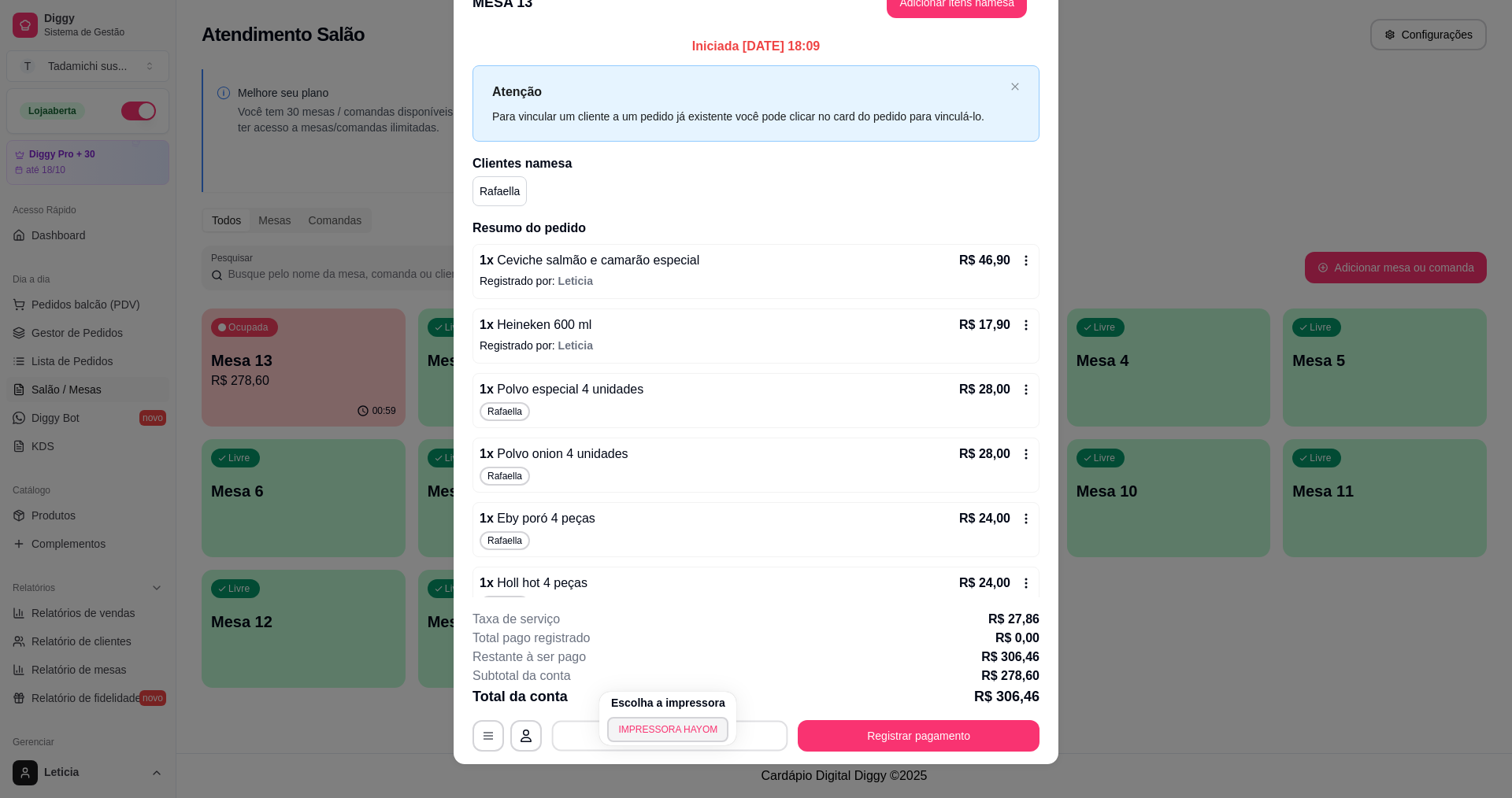
scroll to position [46, 0]
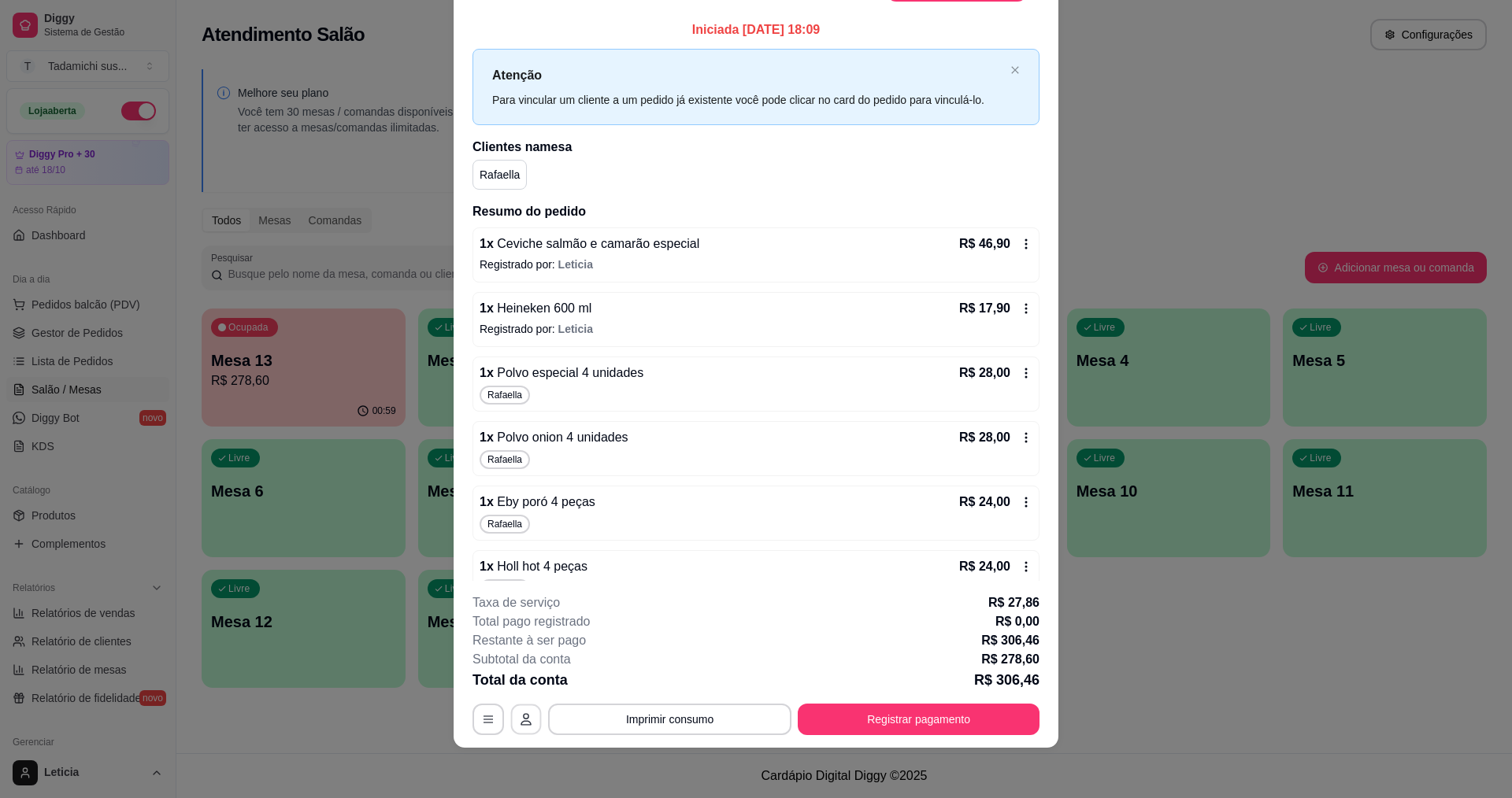
click at [511, 724] on button "button" at bounding box center [526, 719] width 31 height 31
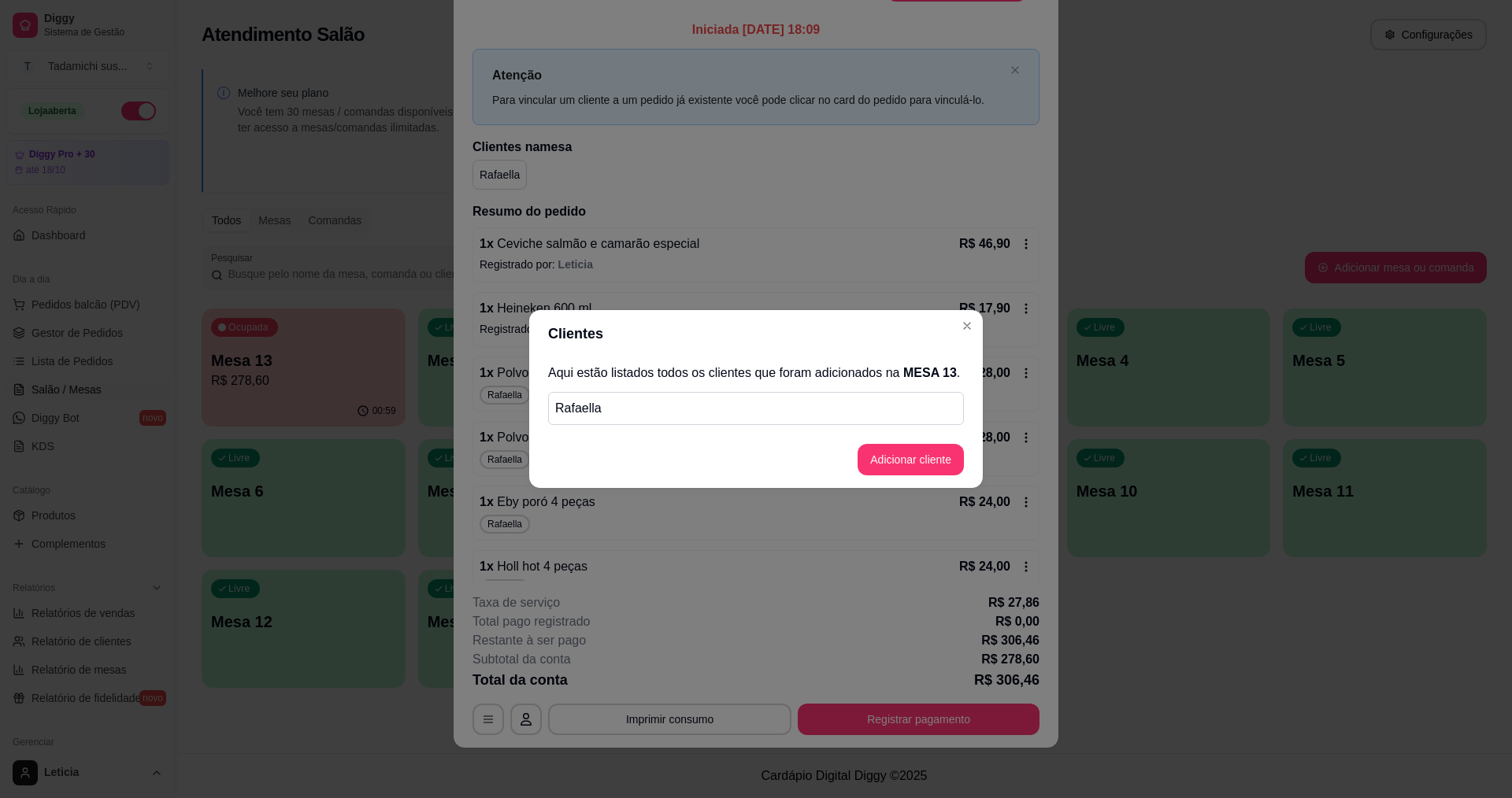
drag, startPoint x: 656, startPoint y: 413, endPoint x: 582, endPoint y: 439, distance: 78.4
click at [590, 437] on section "Clientes Aqui estão listados todos os clientes que foram adicionados na MESA 13…" at bounding box center [755, 399] width 454 height 178
drag, startPoint x: 612, startPoint y: 417, endPoint x: 597, endPoint y: 407, distance: 18.0
click at [612, 417] on p "Rafaella" at bounding box center [756, 408] width 402 height 19
drag, startPoint x: 583, startPoint y: 392, endPoint x: 610, endPoint y: 407, distance: 30.9
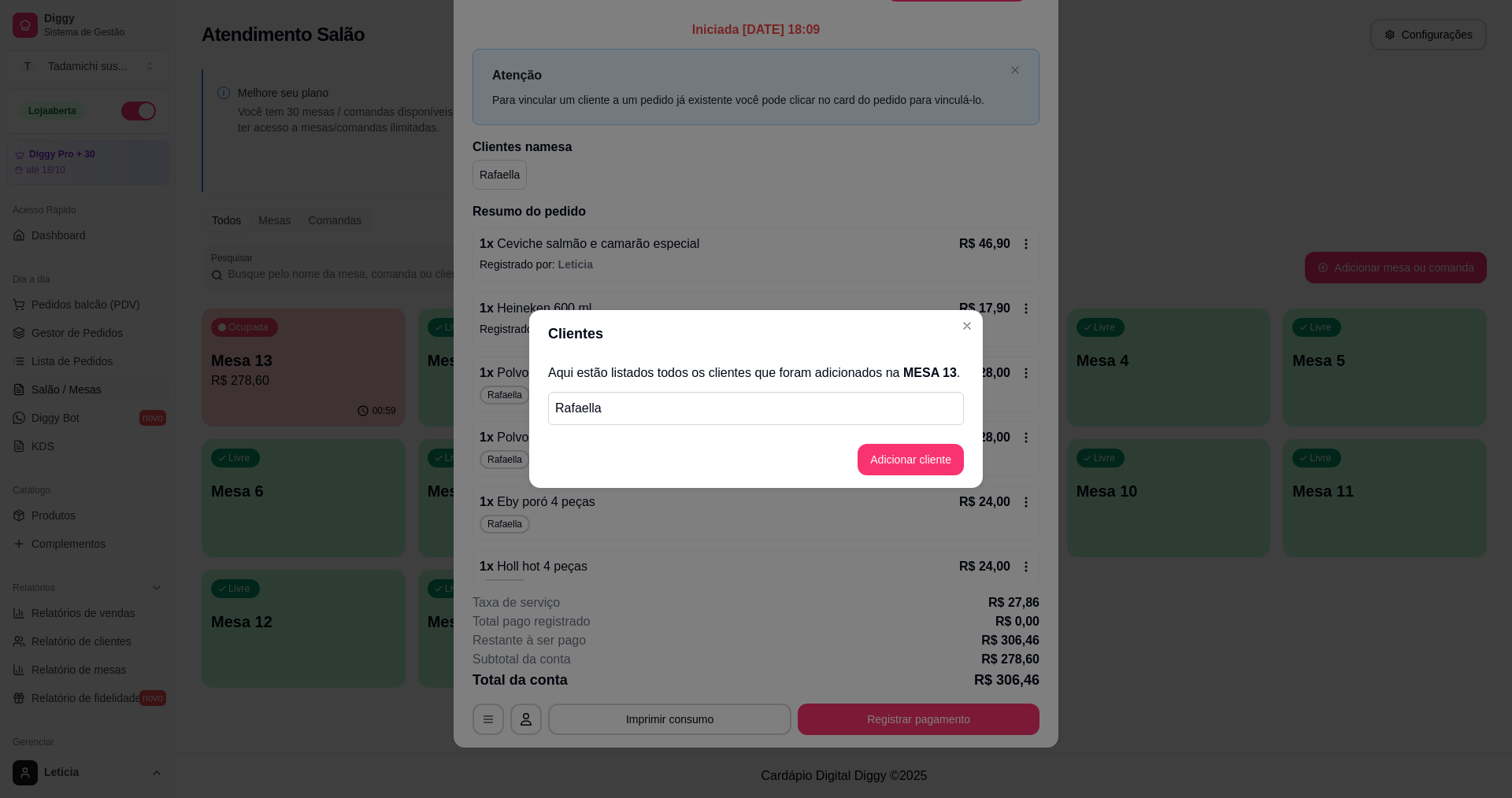
click at [583, 392] on div "Rafaella" at bounding box center [756, 408] width 416 height 33
click at [610, 407] on p "Rafaella" at bounding box center [756, 408] width 402 height 19
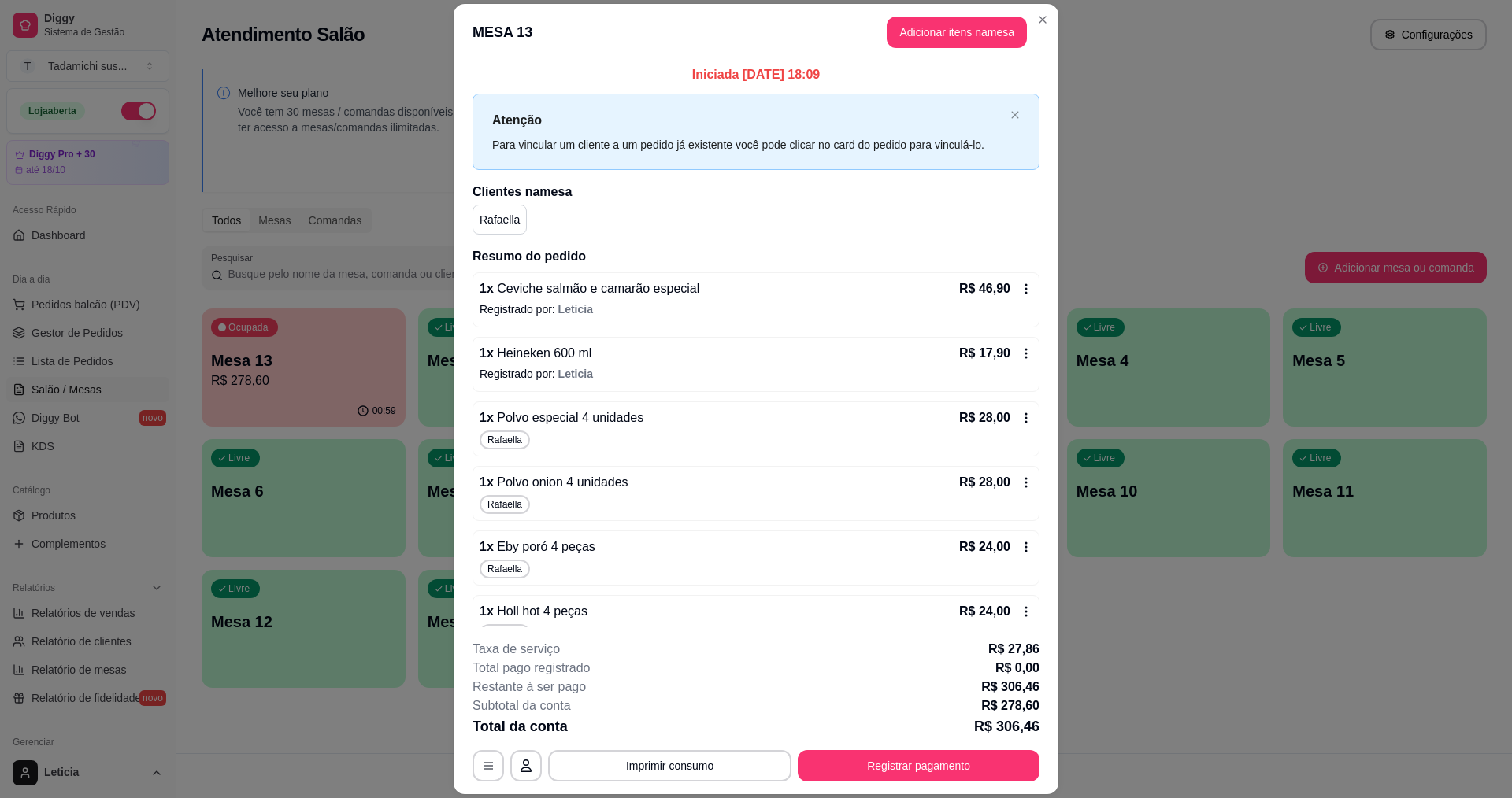
scroll to position [0, 0]
click at [1011, 115] on icon "close" at bounding box center [1015, 116] width 9 height 9
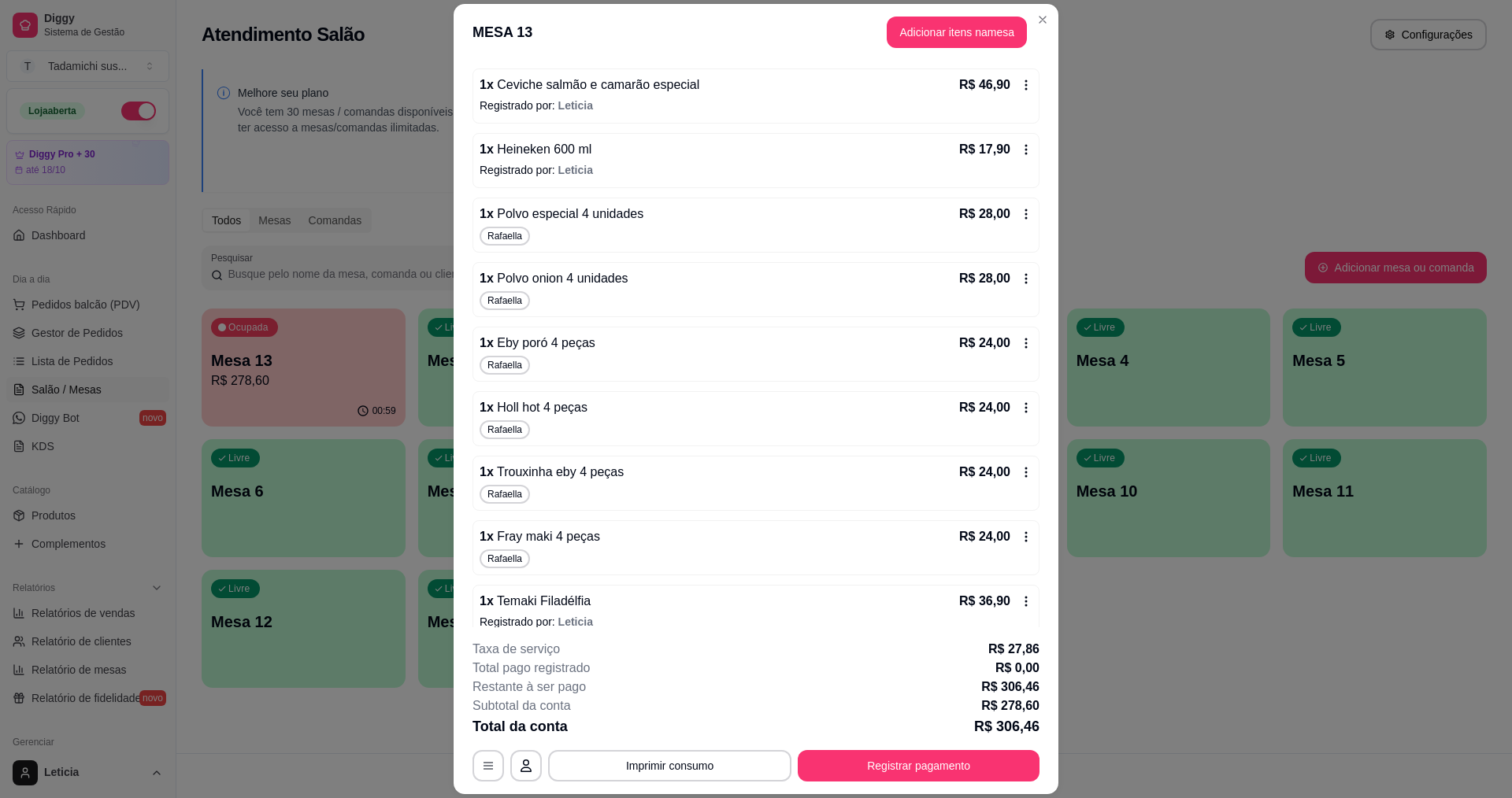
scroll to position [158, 0]
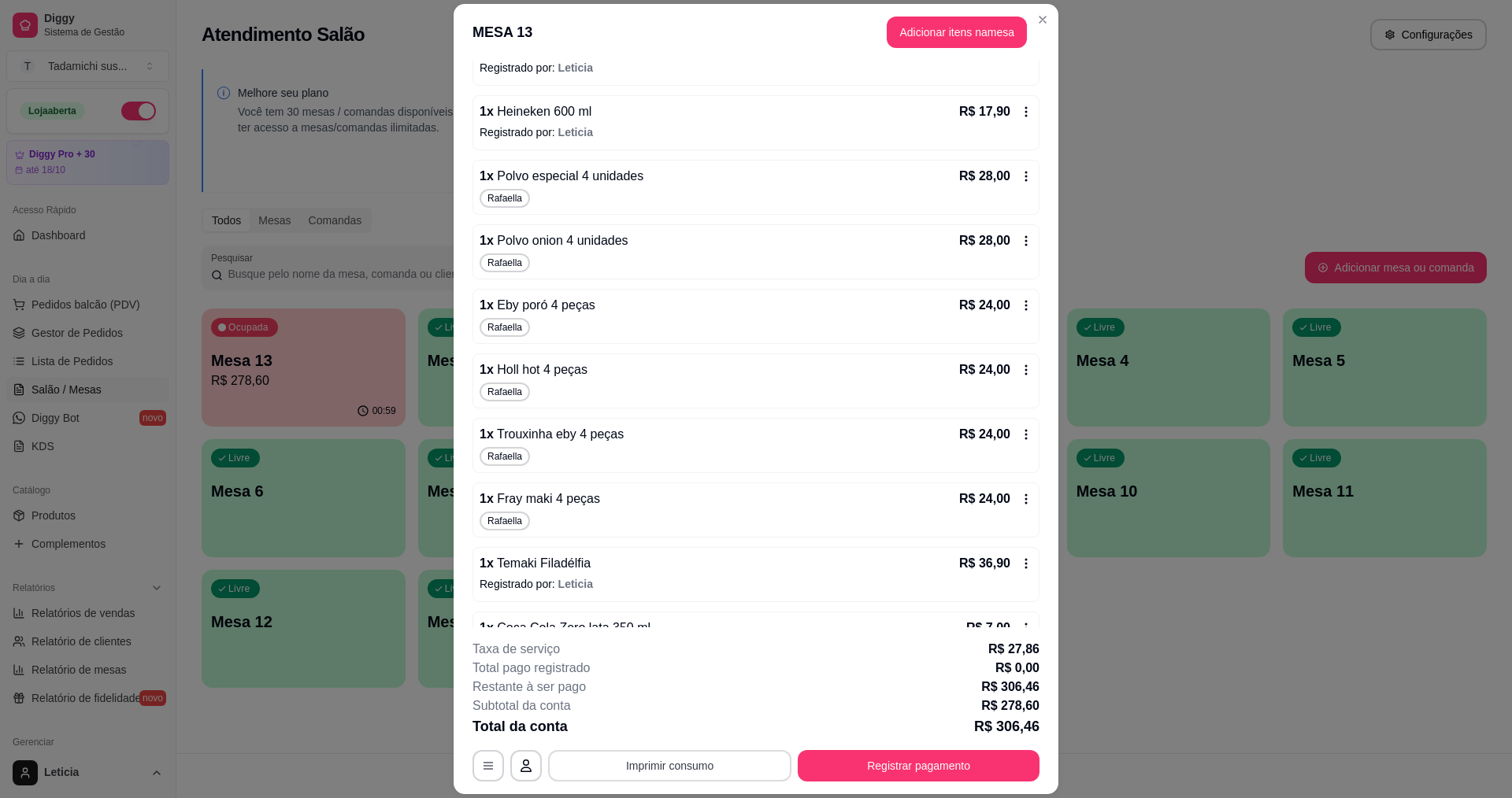
click at [708, 762] on button "Imprimir consumo" at bounding box center [670, 766] width 243 height 32
click at [680, 724] on button "IMPRESSORA HAYOM" at bounding box center [667, 729] width 121 height 25
click at [940, 754] on button "Registrar pagamento" at bounding box center [919, 766] width 235 height 31
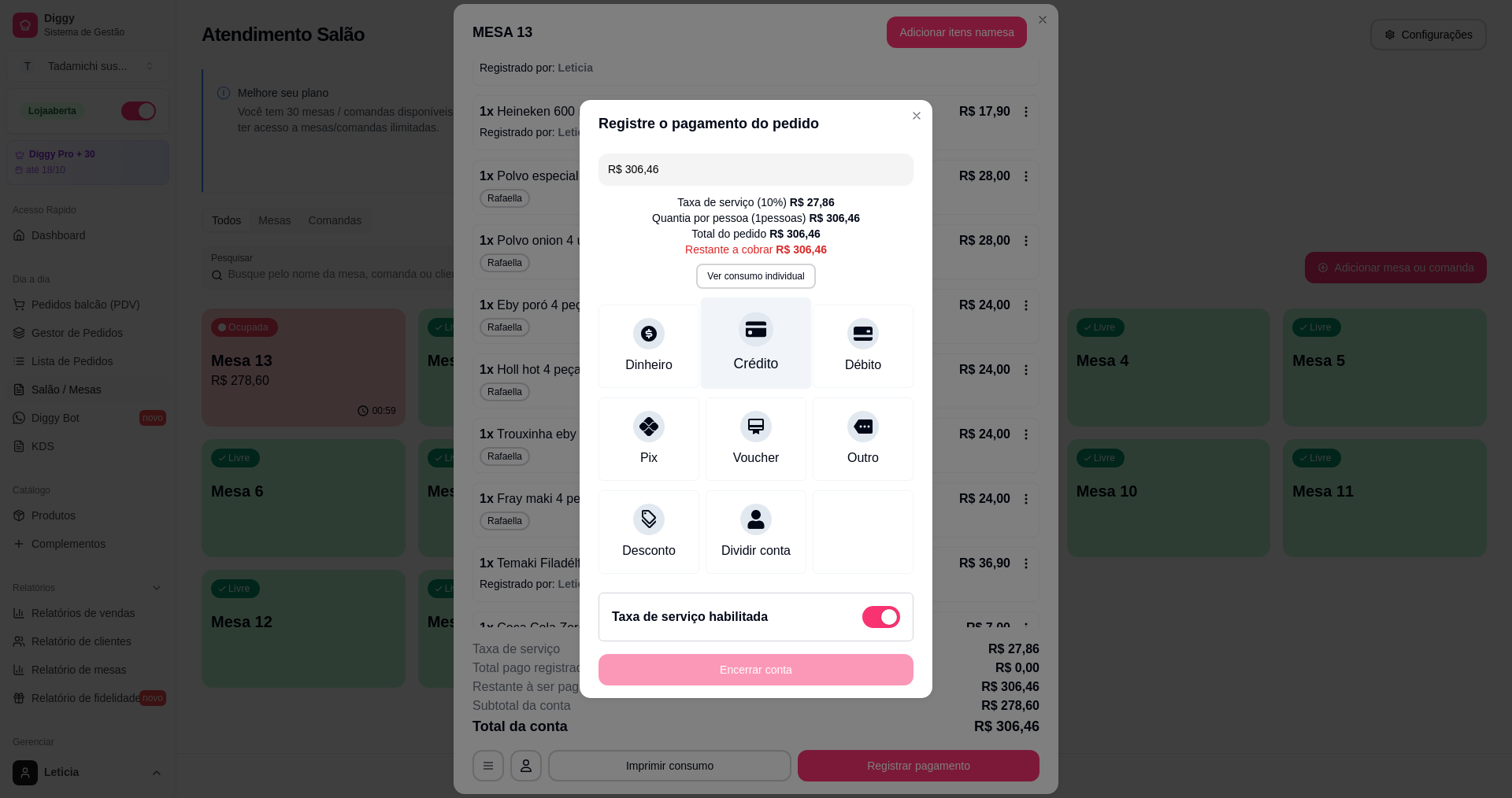
click at [772, 311] on div "Crédito" at bounding box center [756, 344] width 111 height 92
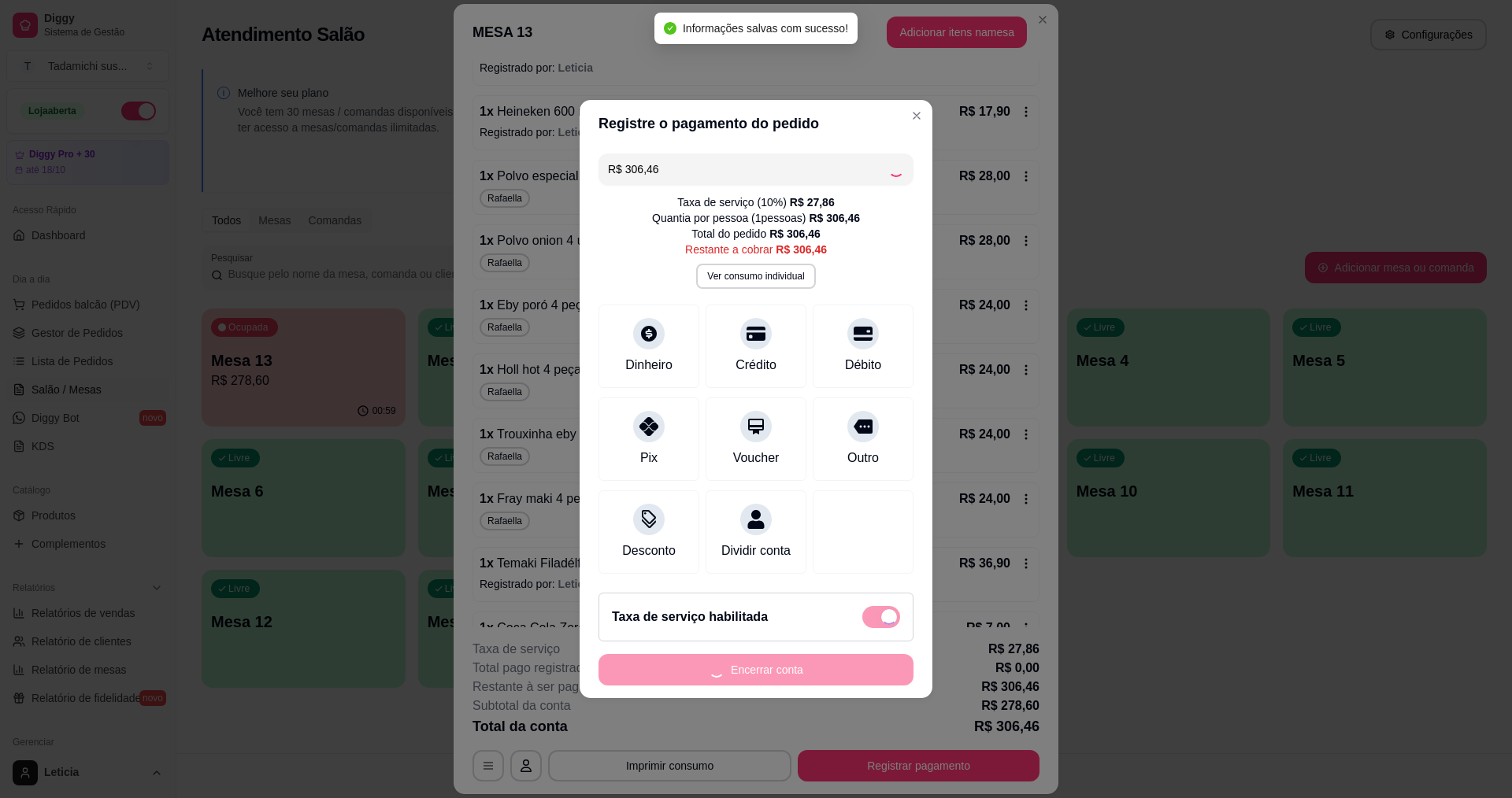
type input "R$ 0,00"
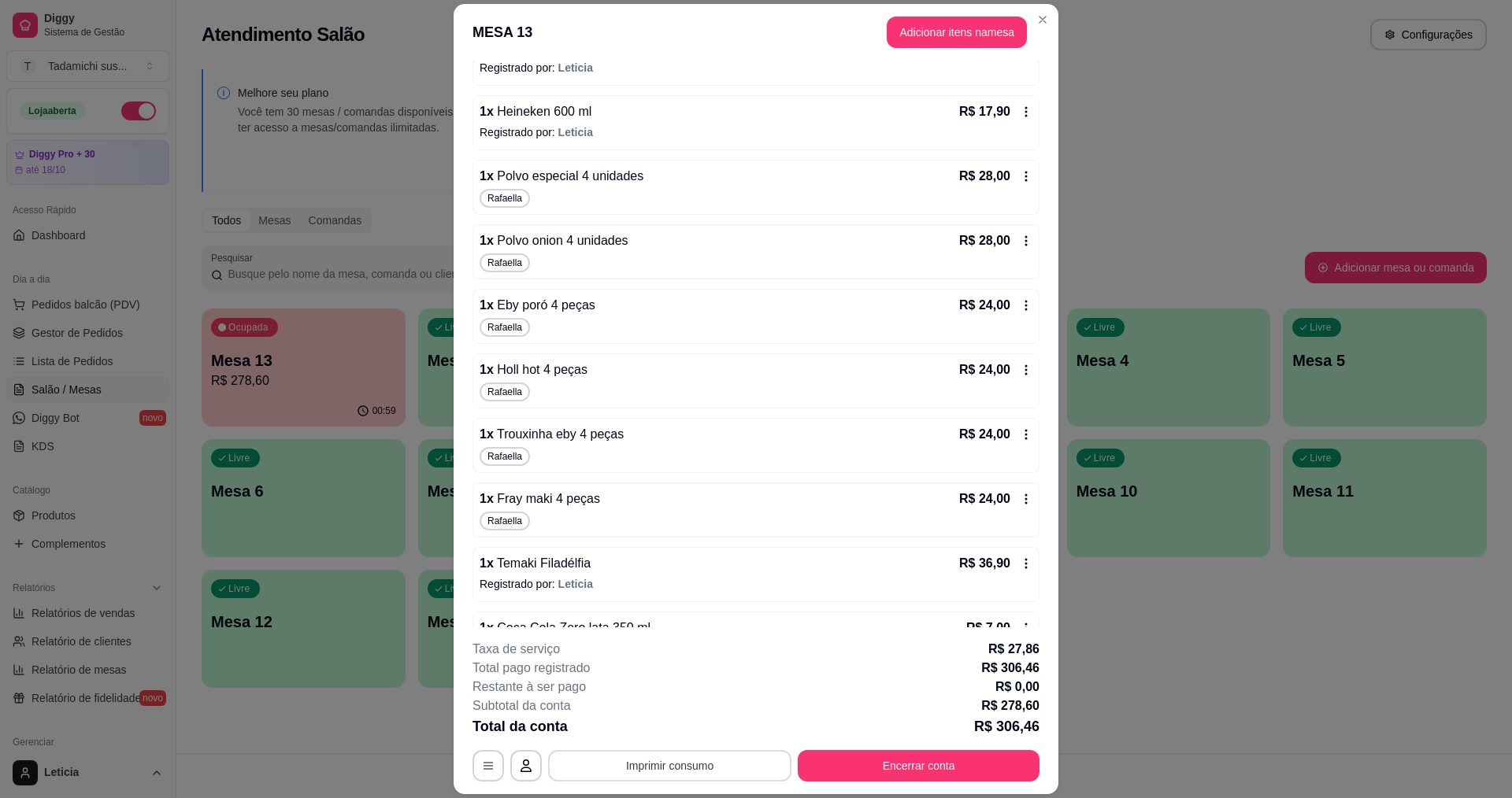
click at [726, 763] on button "Imprimir consumo" at bounding box center [670, 766] width 243 height 32
click at [664, 733] on button "IMPRESSORA HAYOM" at bounding box center [667, 729] width 121 height 25
click at [822, 774] on button "Encerrar conta" at bounding box center [918, 766] width 241 height 32
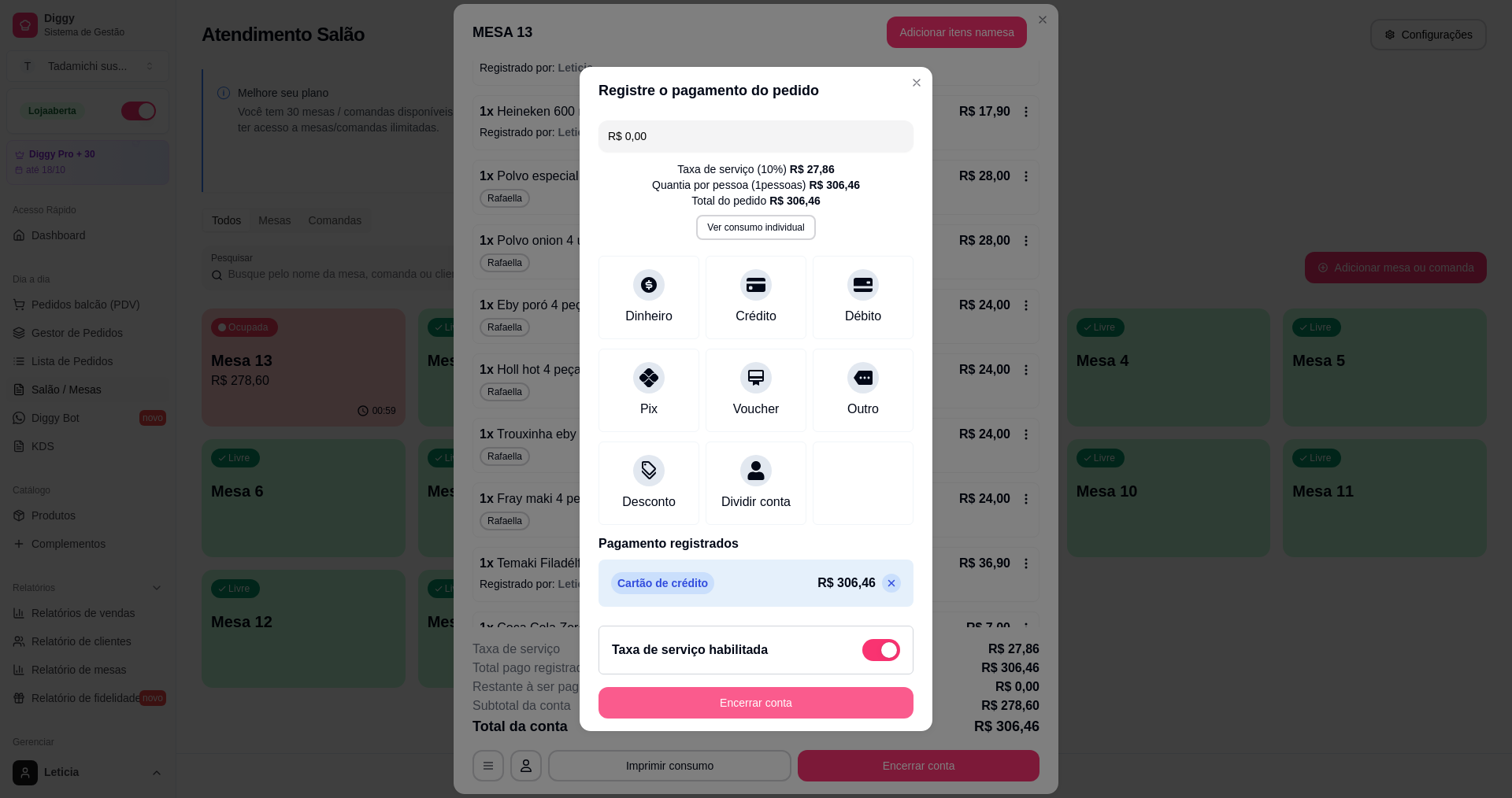
click at [781, 699] on button "Encerrar conta" at bounding box center [755, 703] width 315 height 32
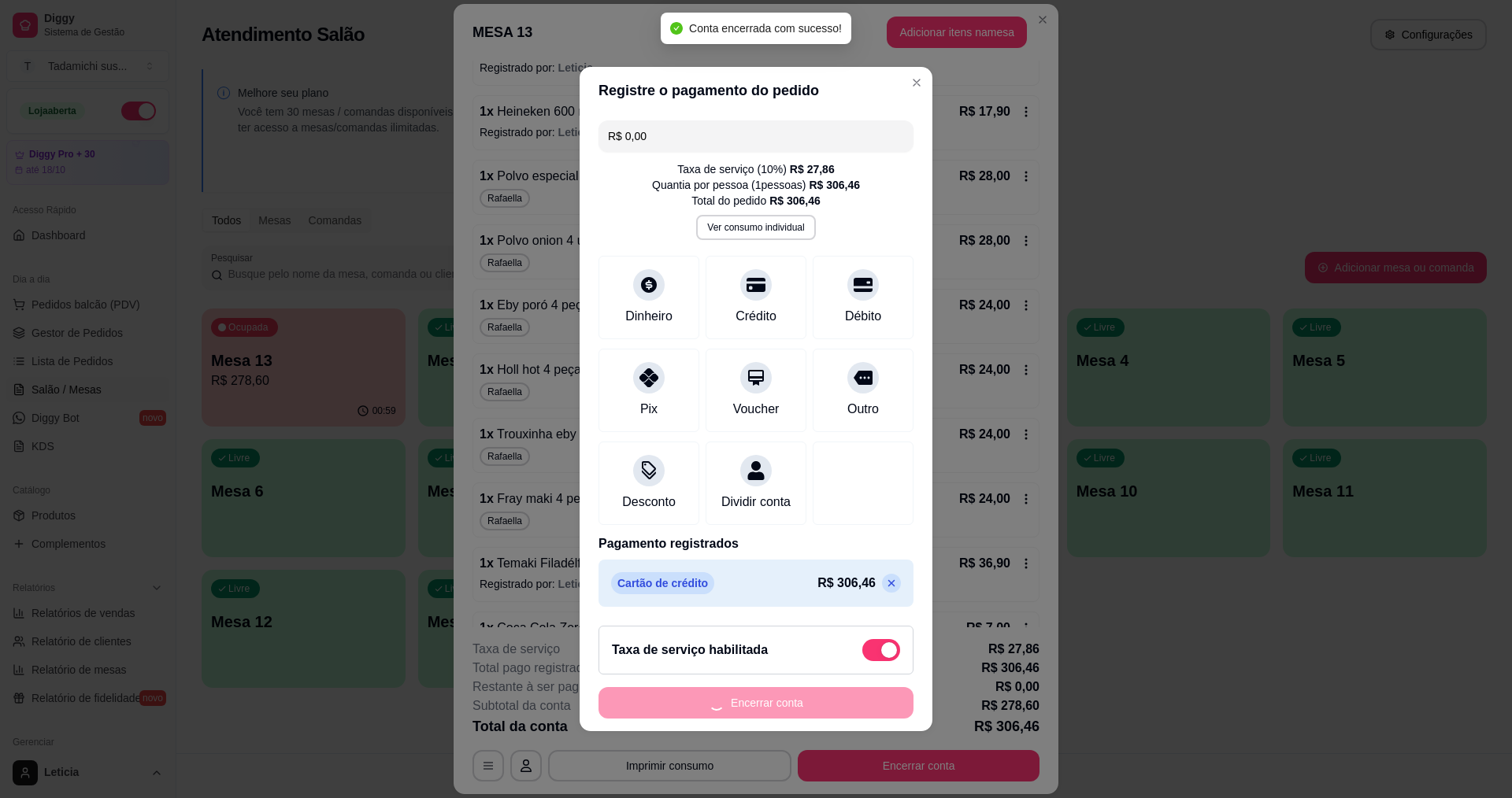
scroll to position [0, 0]
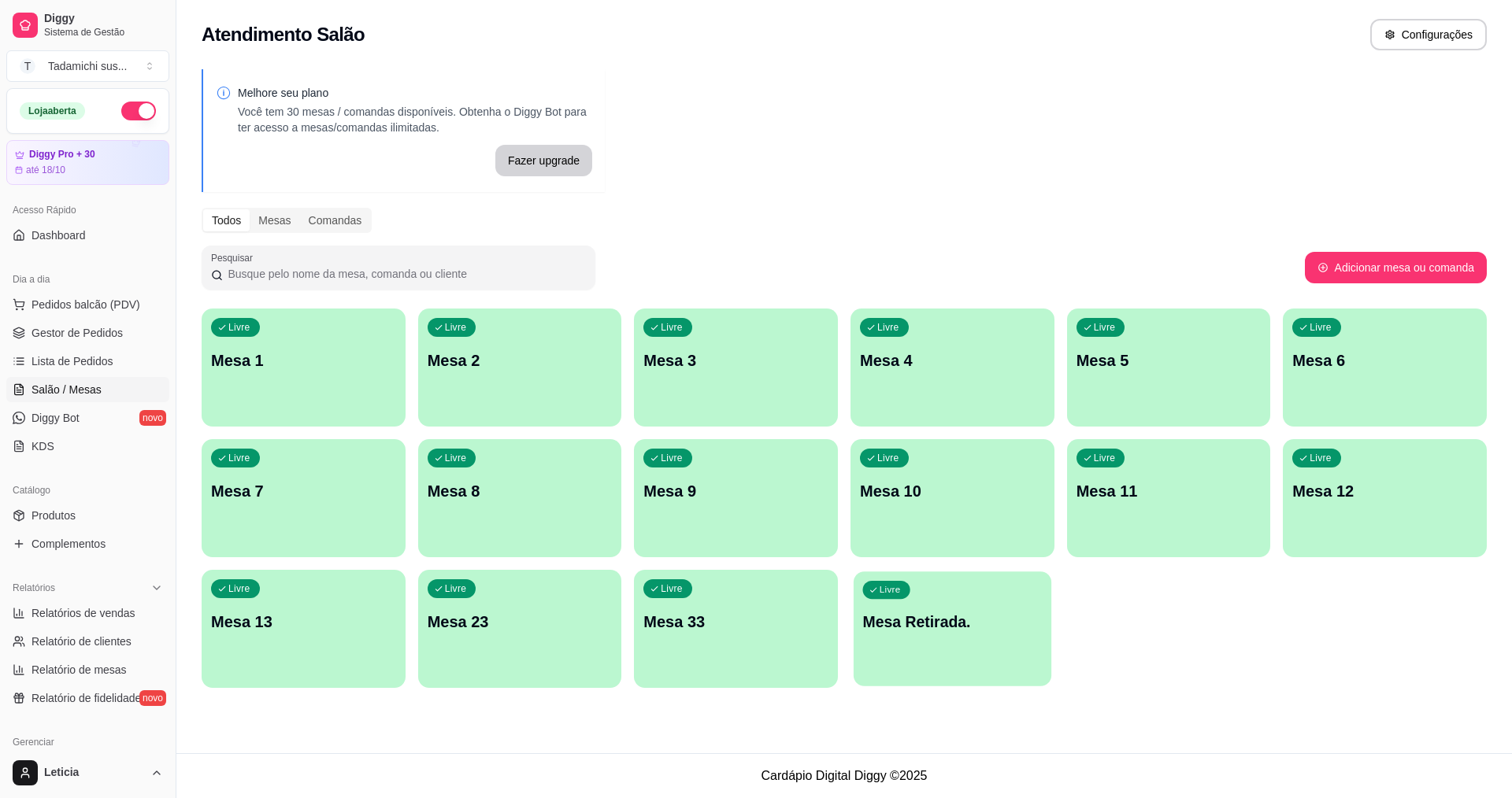
click at [1031, 637] on div "Livre Mesa Retirada." at bounding box center [952, 620] width 197 height 96
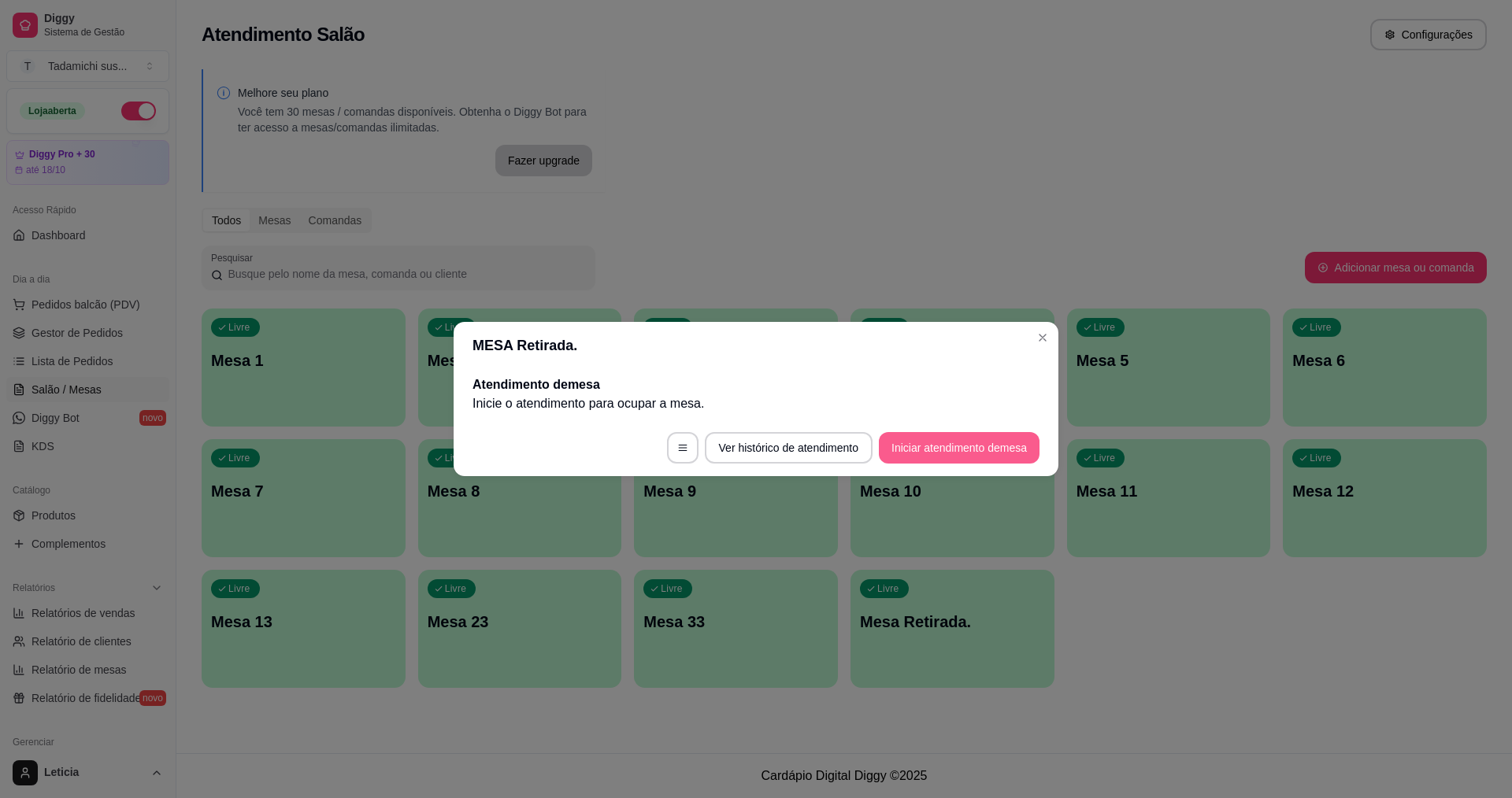
click at [998, 451] on button "Iniciar atendimento de mesa" at bounding box center [959, 448] width 161 height 32
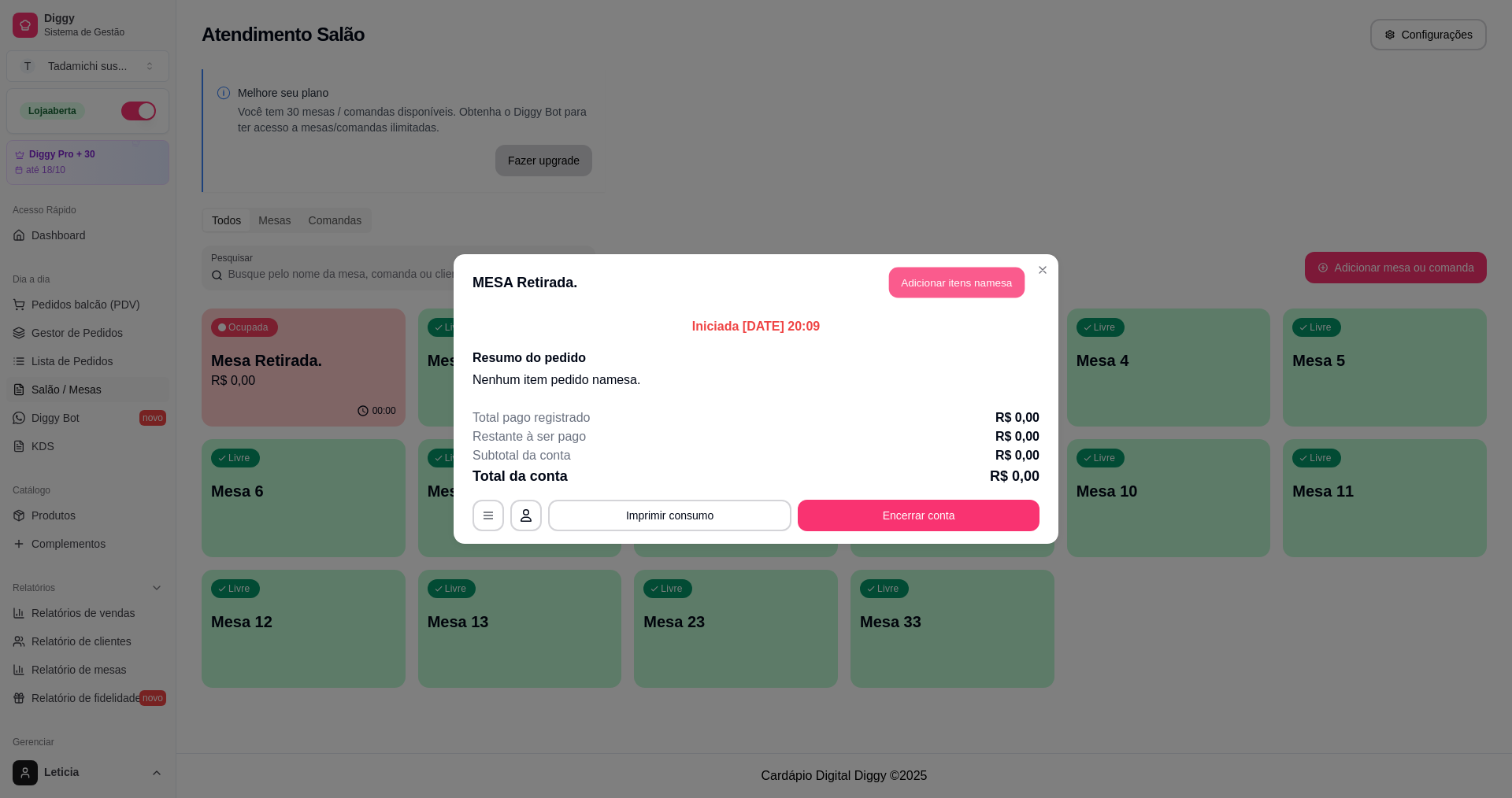
click at [891, 280] on button "Adicionar itens na mesa" at bounding box center [957, 283] width 135 height 31
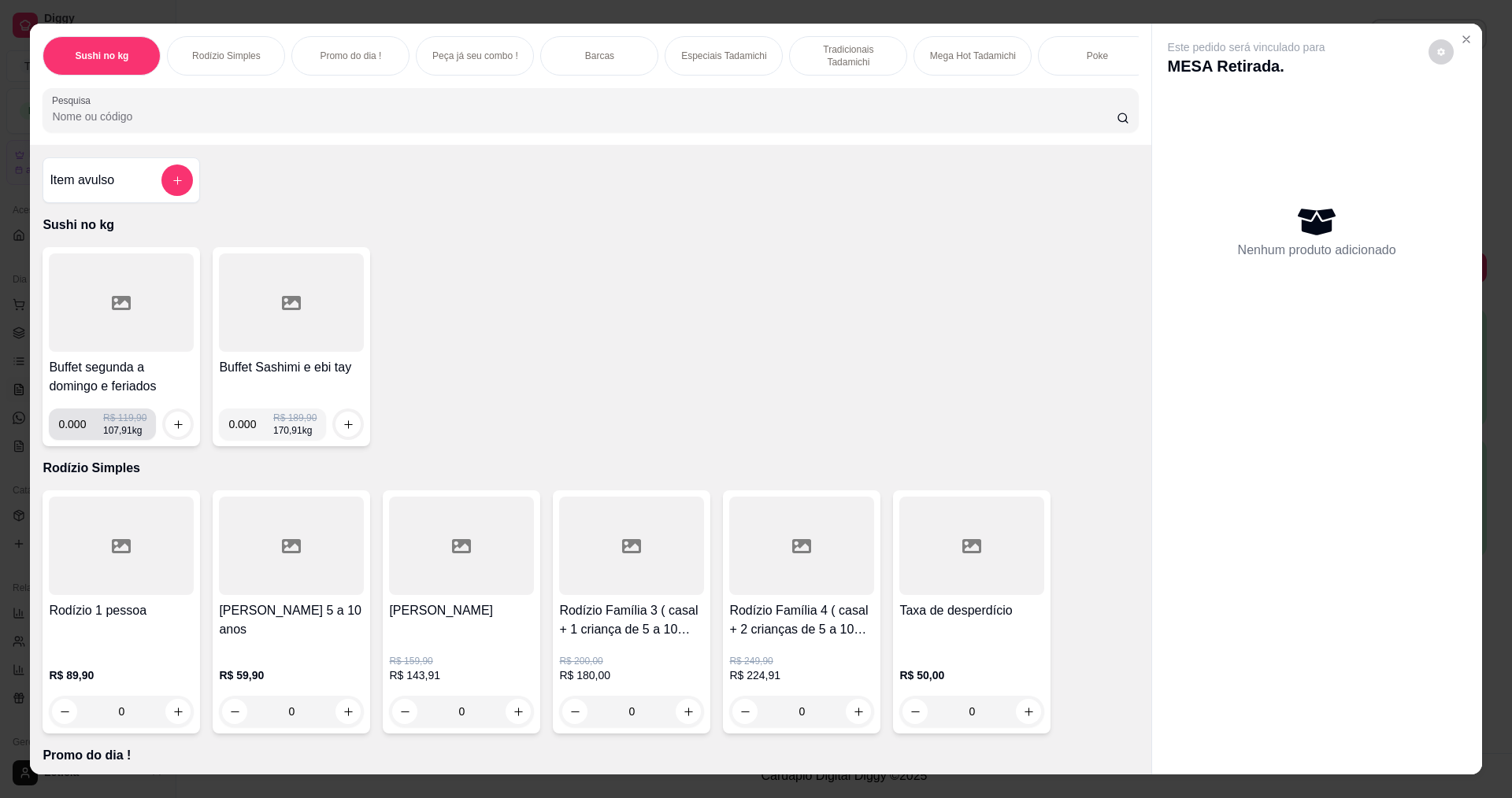
click at [84, 440] on input "0.000" at bounding box center [81, 424] width 45 height 32
type input "0.294"
click at [173, 437] on button "increase-product-quantity" at bounding box center [177, 424] width 25 height 25
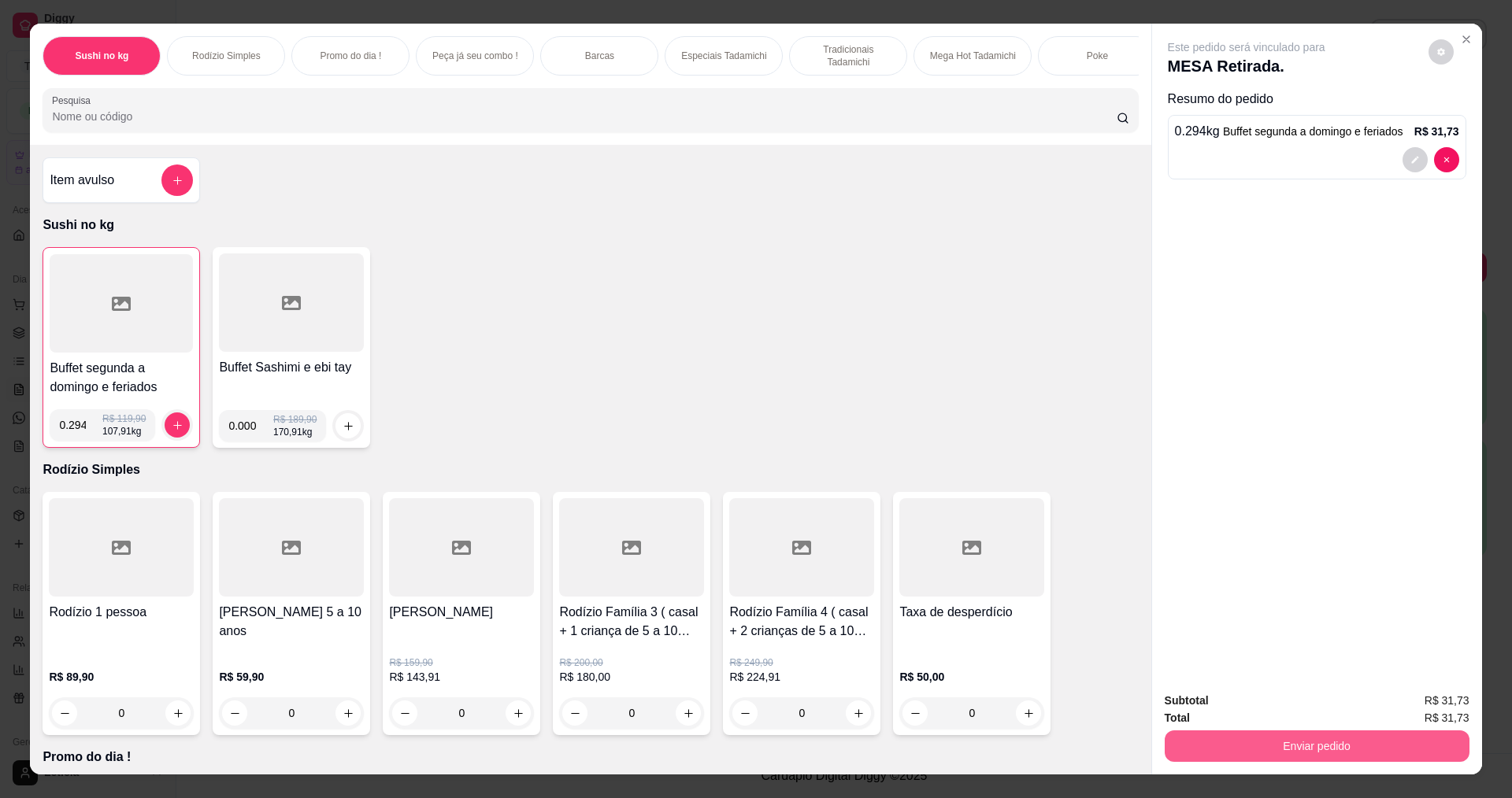
click at [1383, 760] on button "Enviar pedido" at bounding box center [1317, 746] width 305 height 32
click at [1421, 707] on button "Enviar pedido" at bounding box center [1428, 707] width 86 height 29
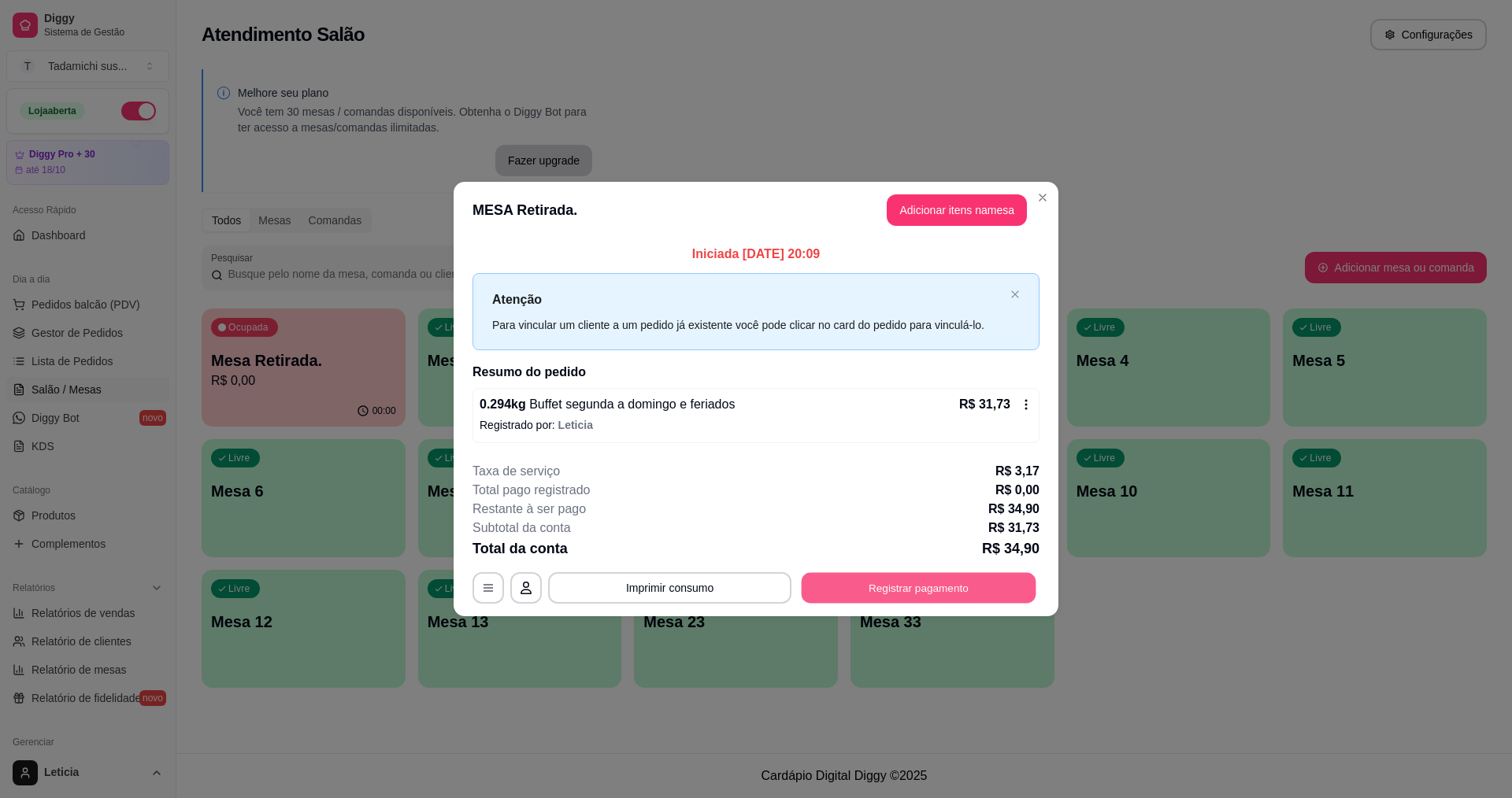
click at [925, 586] on button "Registrar pagamento" at bounding box center [919, 588] width 235 height 31
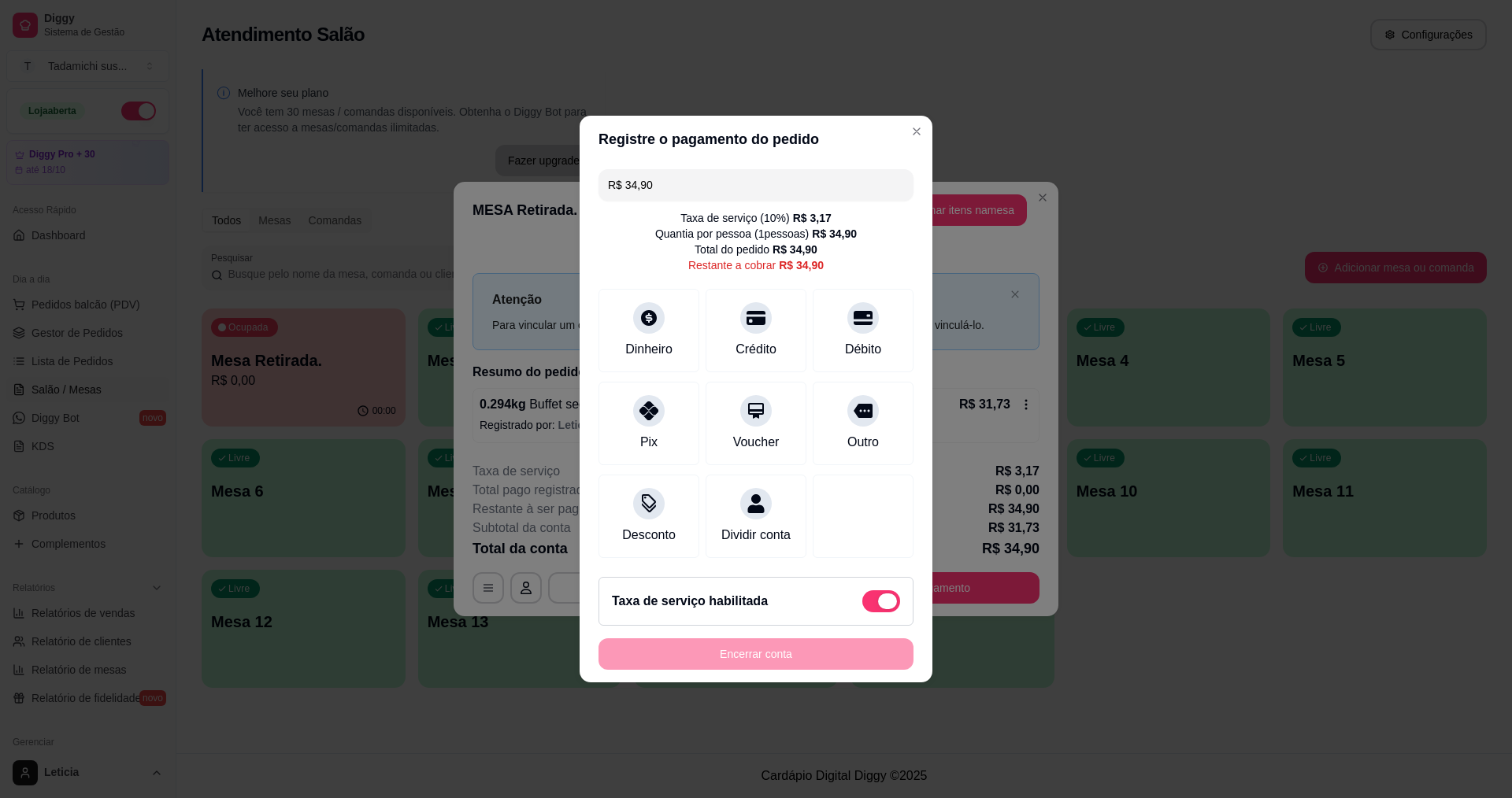
click at [866, 604] on span at bounding box center [881, 601] width 38 height 22
click at [866, 605] on input "checkbox" at bounding box center [866, 609] width 10 height 10
checkbox input "true"
type input "R$ 31,73"
checkbox input "false"
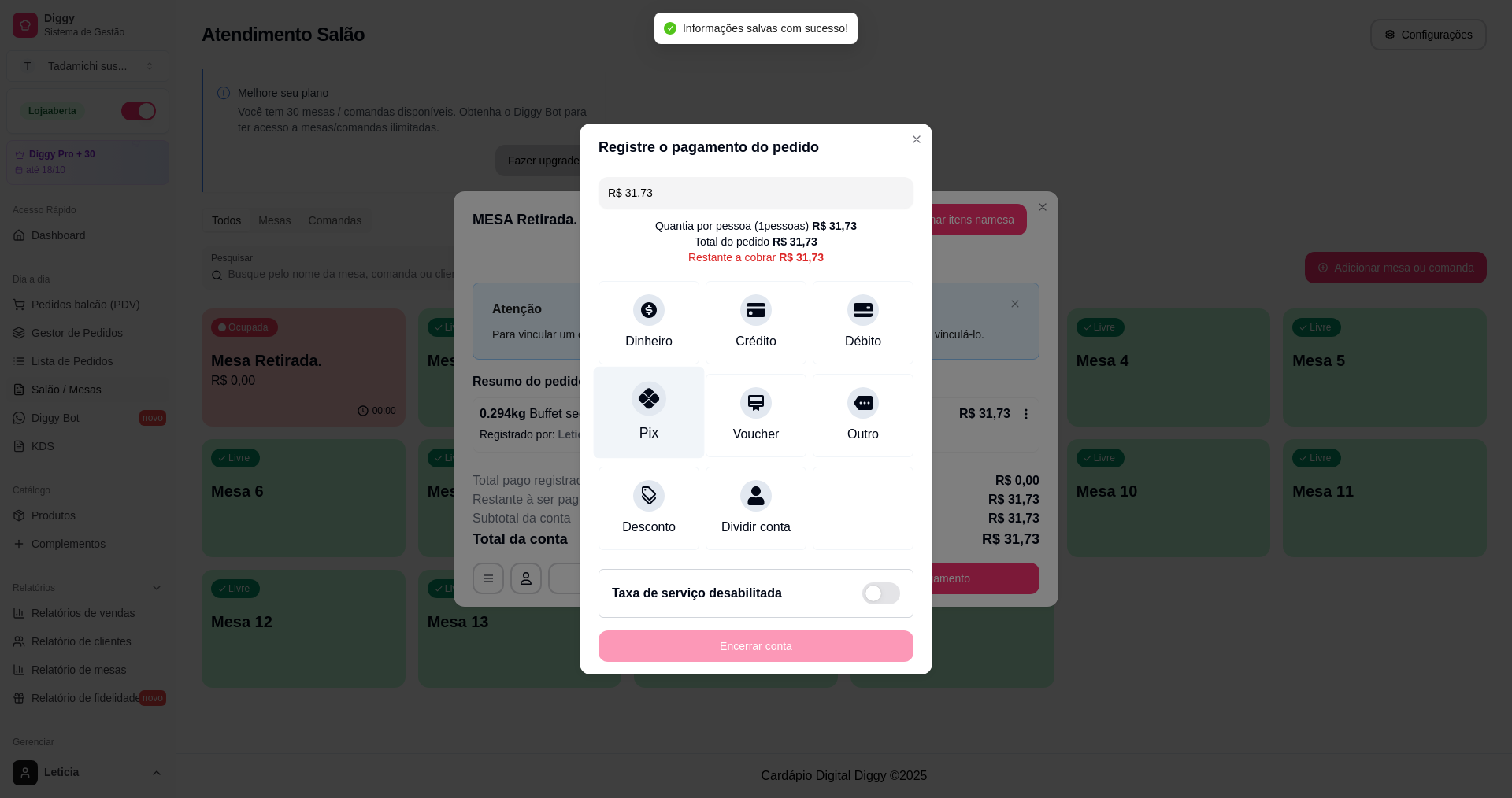
click at [626, 402] on div "Pix" at bounding box center [649, 413] width 111 height 92
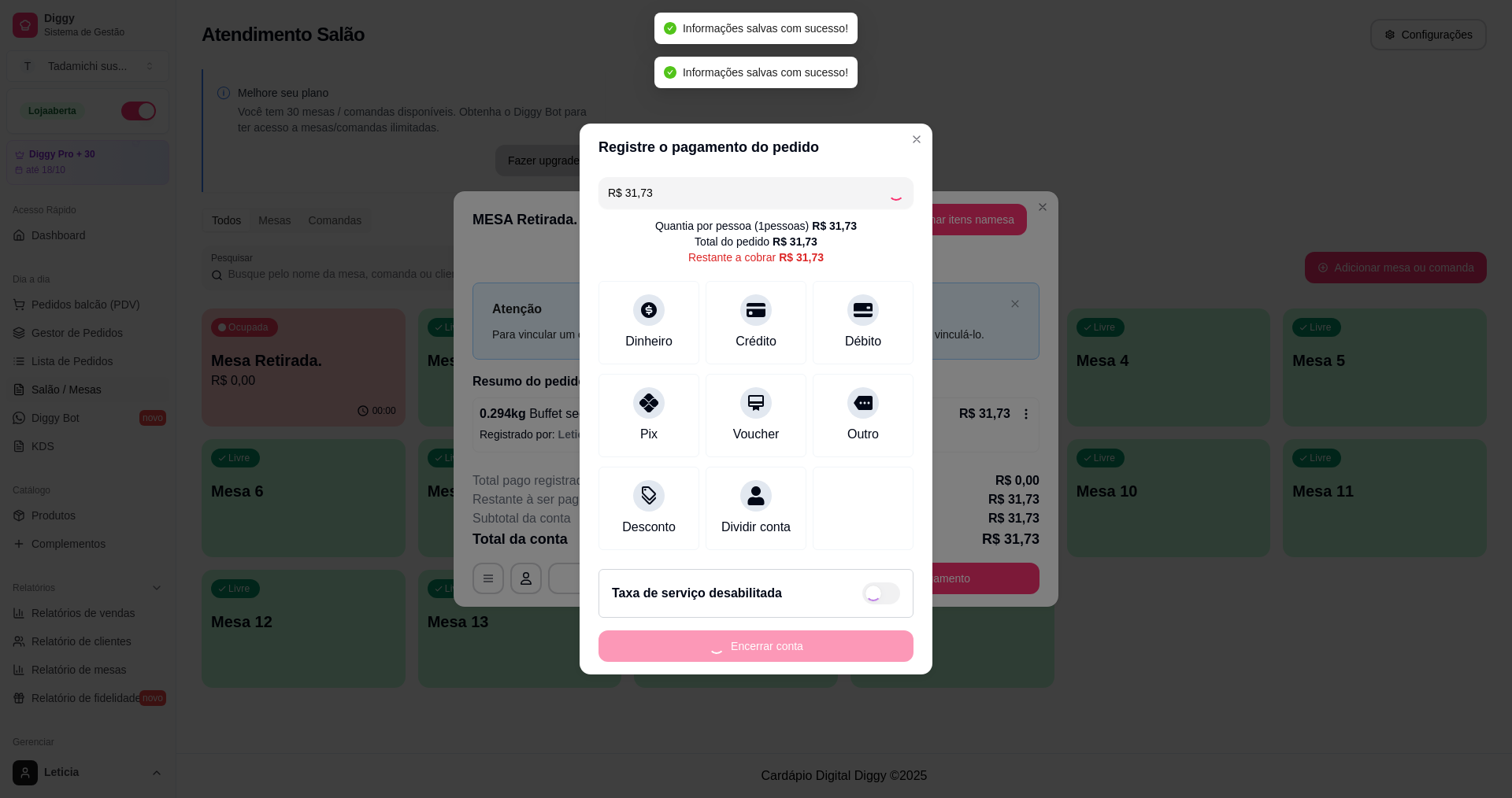
type input "R$ 0,00"
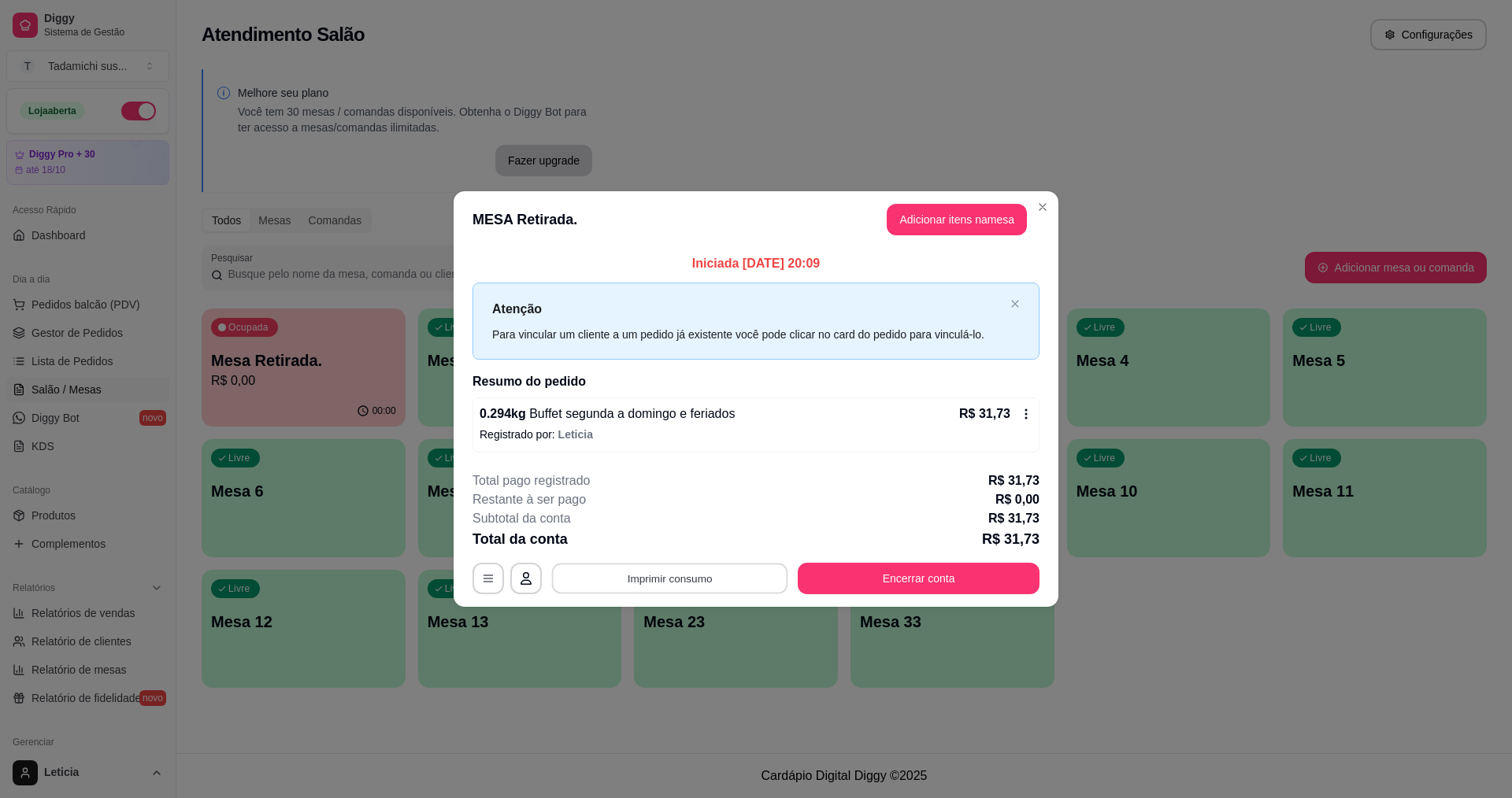
click at [704, 591] on button "Imprimir consumo" at bounding box center [671, 578] width 237 height 31
click at [696, 541] on button "IMPRESSORA HAYOM" at bounding box center [673, 541] width 121 height 25
click at [816, 588] on button "Encerrar conta" at bounding box center [919, 578] width 235 height 31
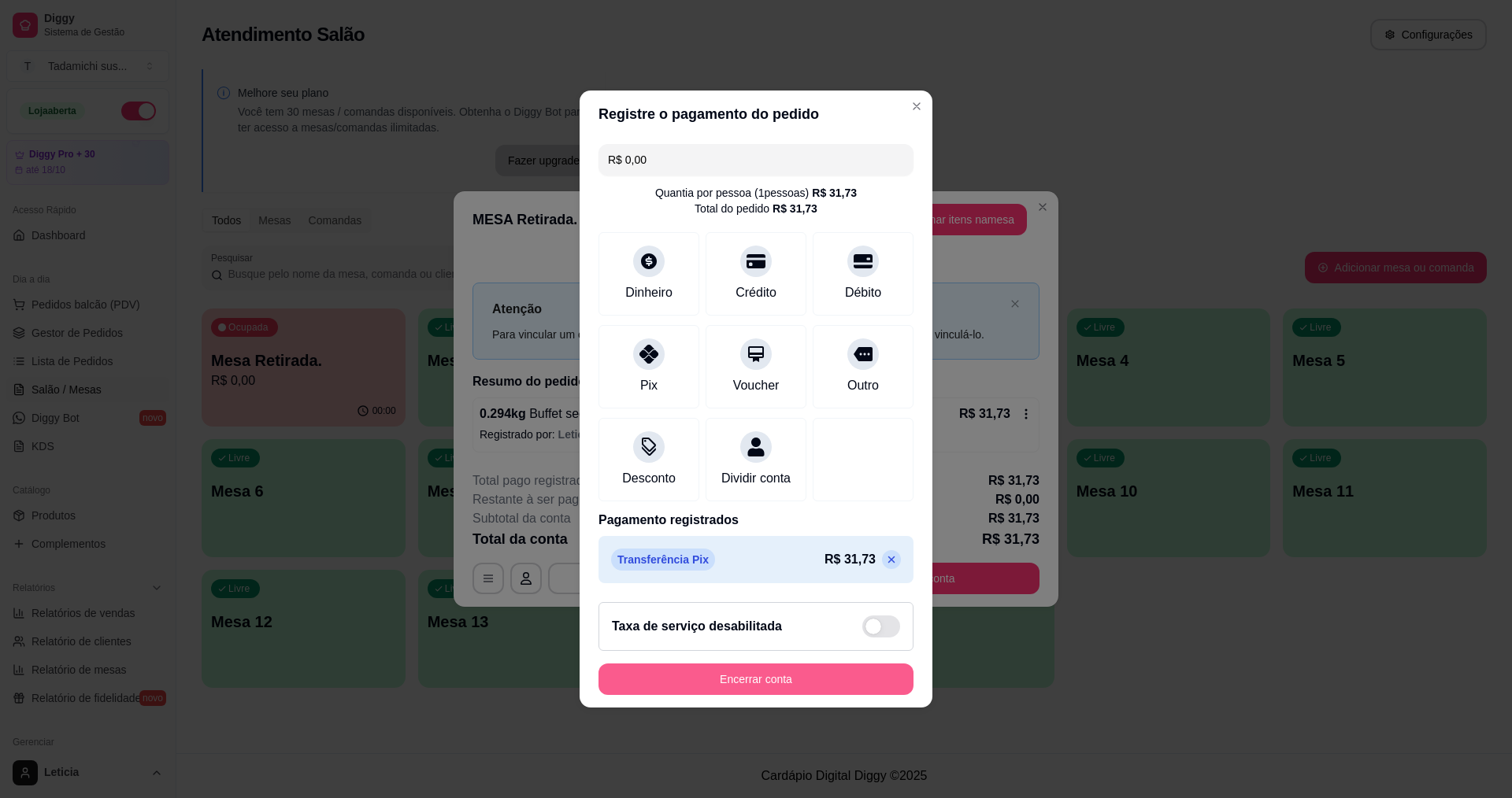
click at [857, 676] on button "Encerrar conta" at bounding box center [755, 680] width 315 height 32
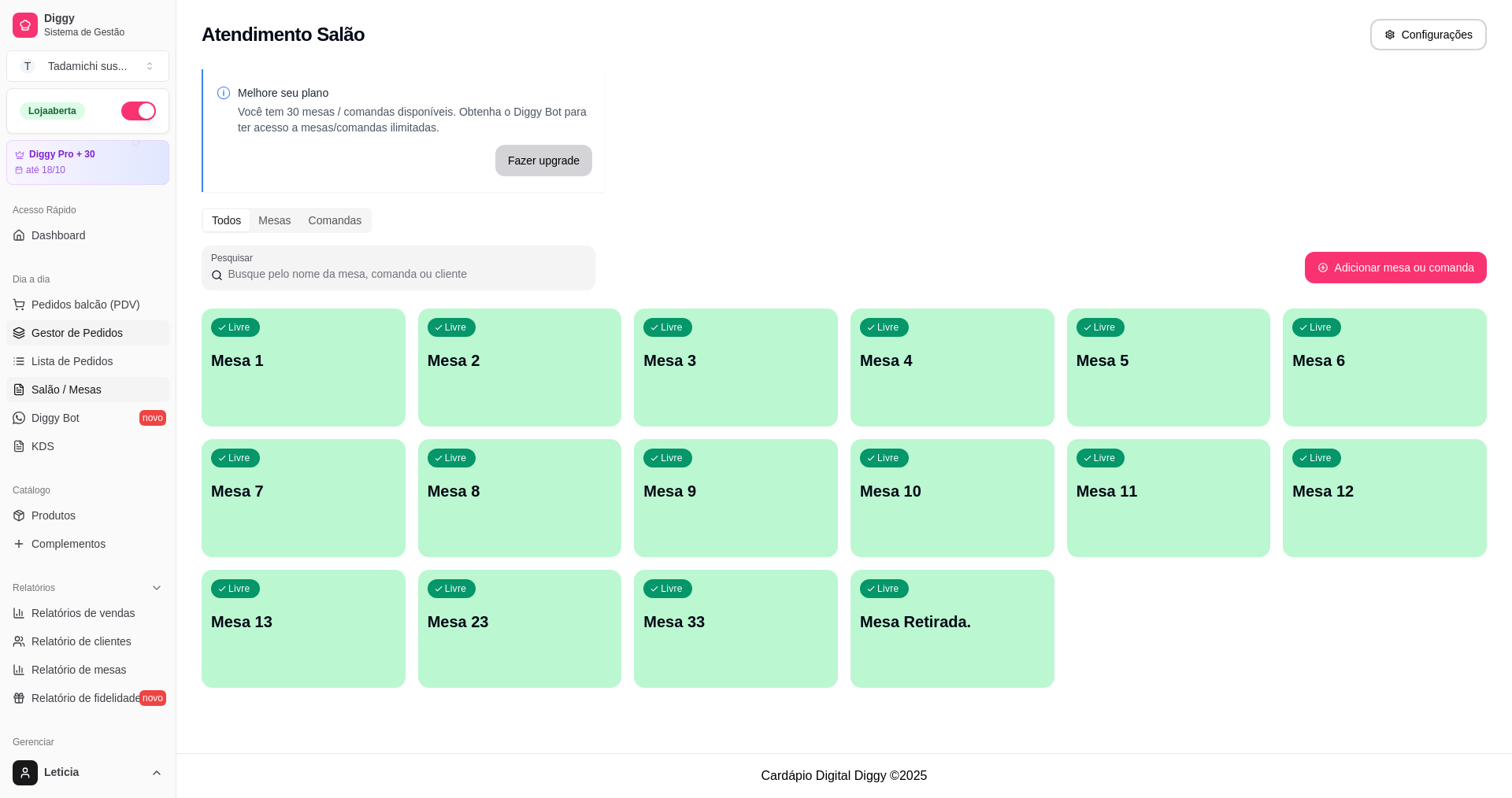
click at [56, 344] on link "Gestor de Pedidos" at bounding box center [88, 332] width 163 height 25
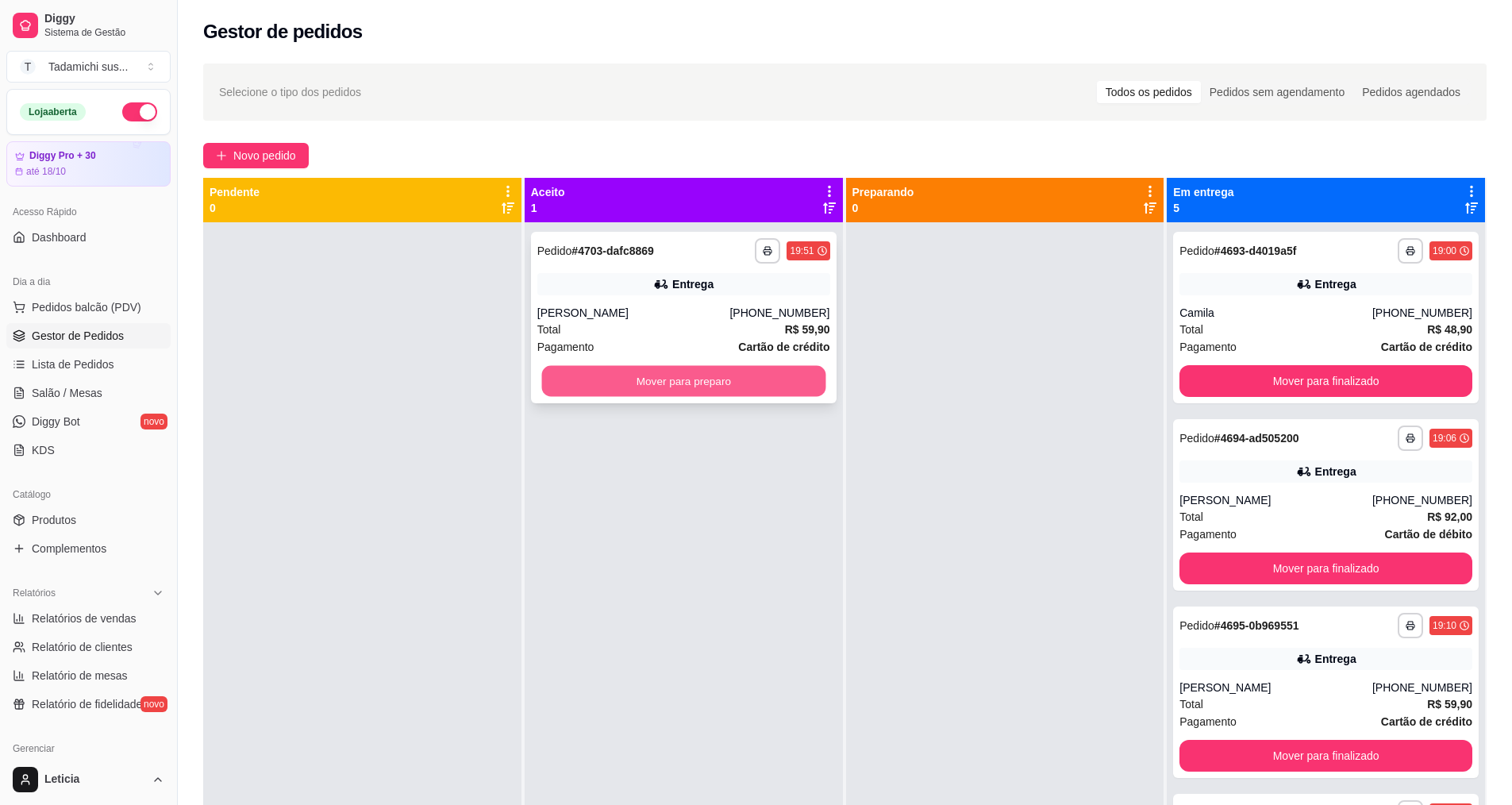
click at [691, 372] on button "Mover para preparo" at bounding box center [684, 382] width 284 height 31
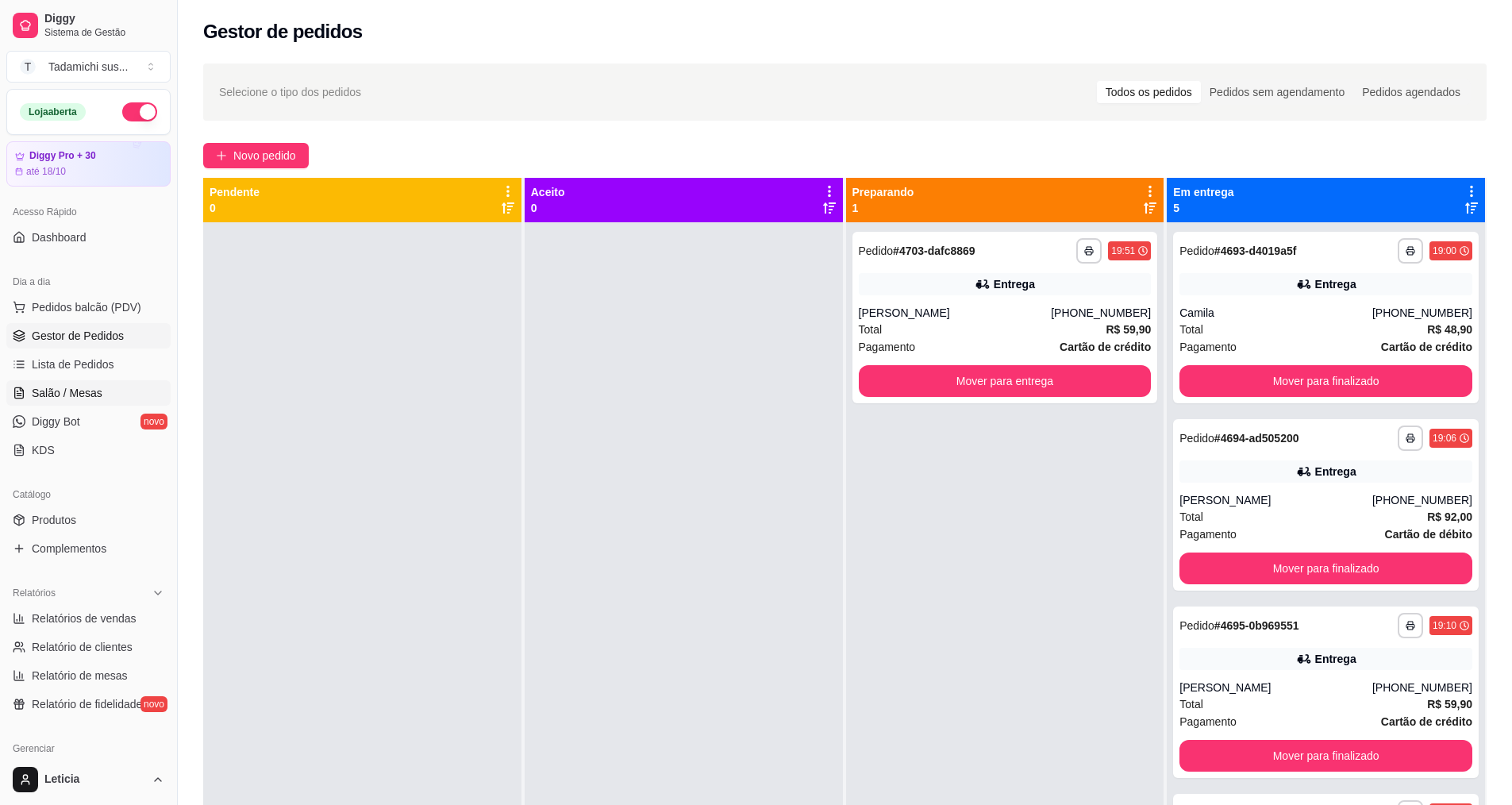
click at [54, 401] on link "Salão / Mesas" at bounding box center [89, 393] width 165 height 26
click at [94, 396] on span "Salão / Mesas" at bounding box center [67, 393] width 71 height 16
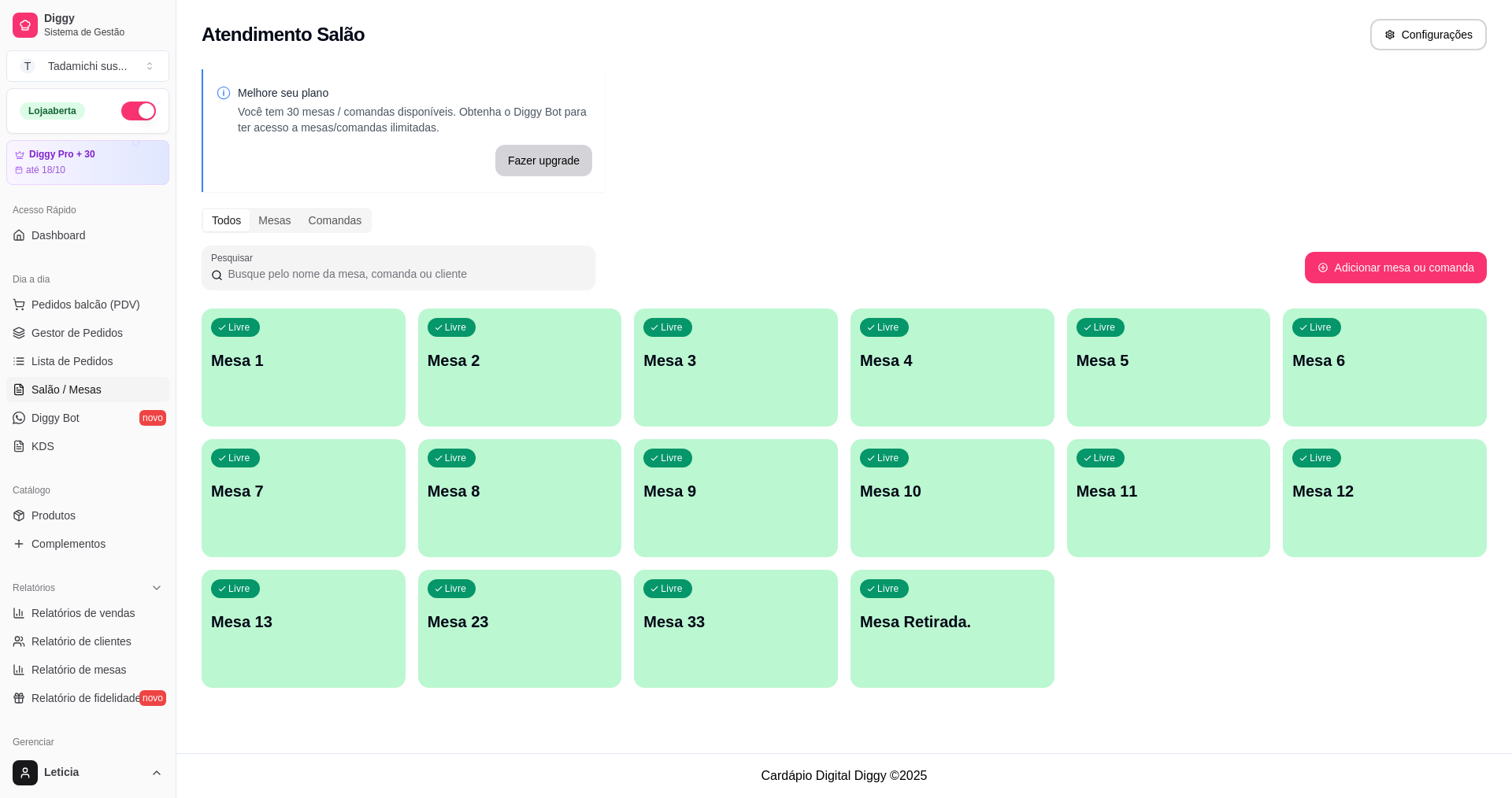
click at [262, 631] on p "Mesa 13" at bounding box center [303, 622] width 185 height 22
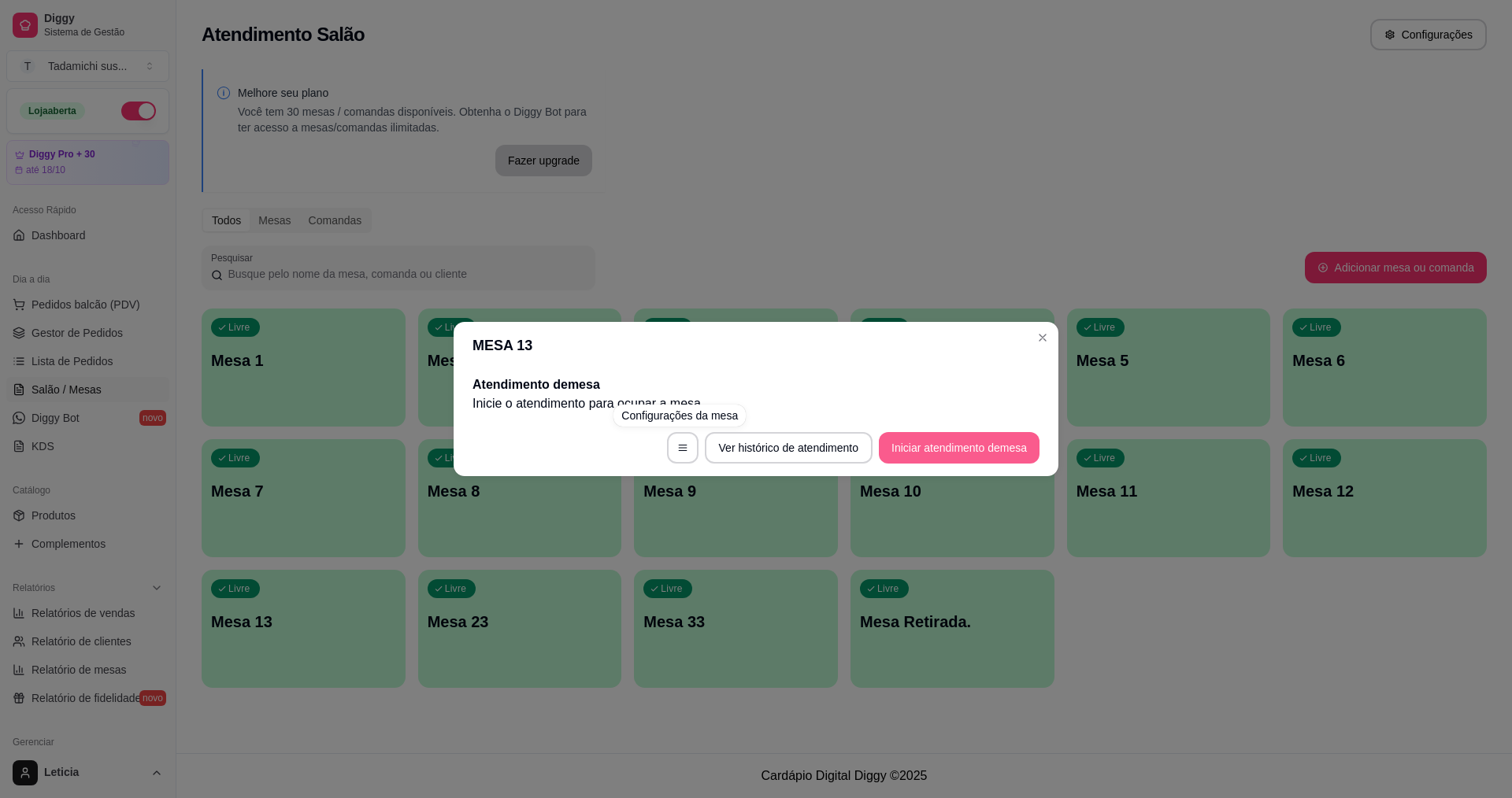
click at [904, 444] on button "Iniciar atendimento de mesa" at bounding box center [959, 448] width 161 height 32
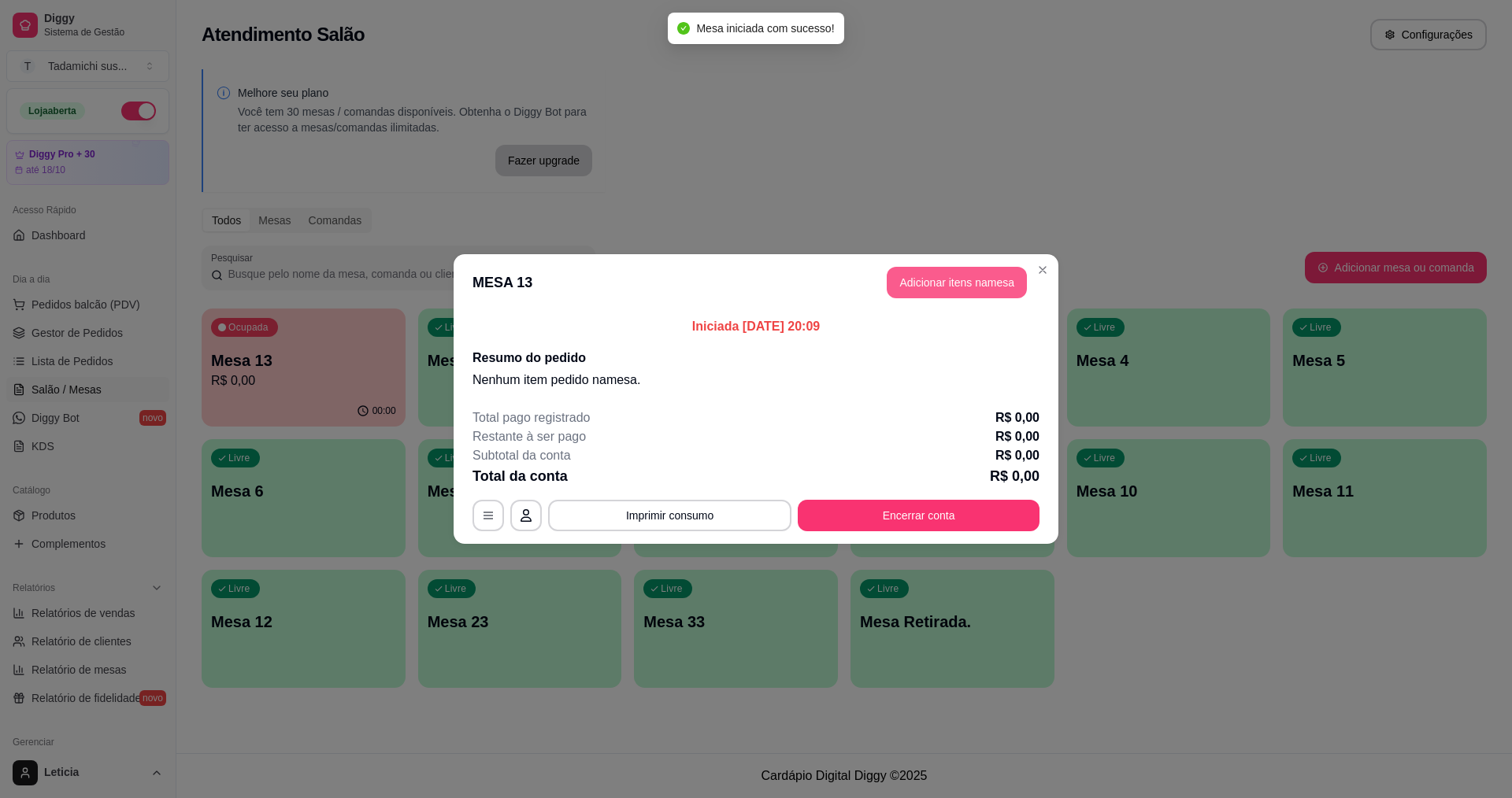
click at [944, 293] on button "Adicionar itens na mesa" at bounding box center [956, 283] width 140 height 32
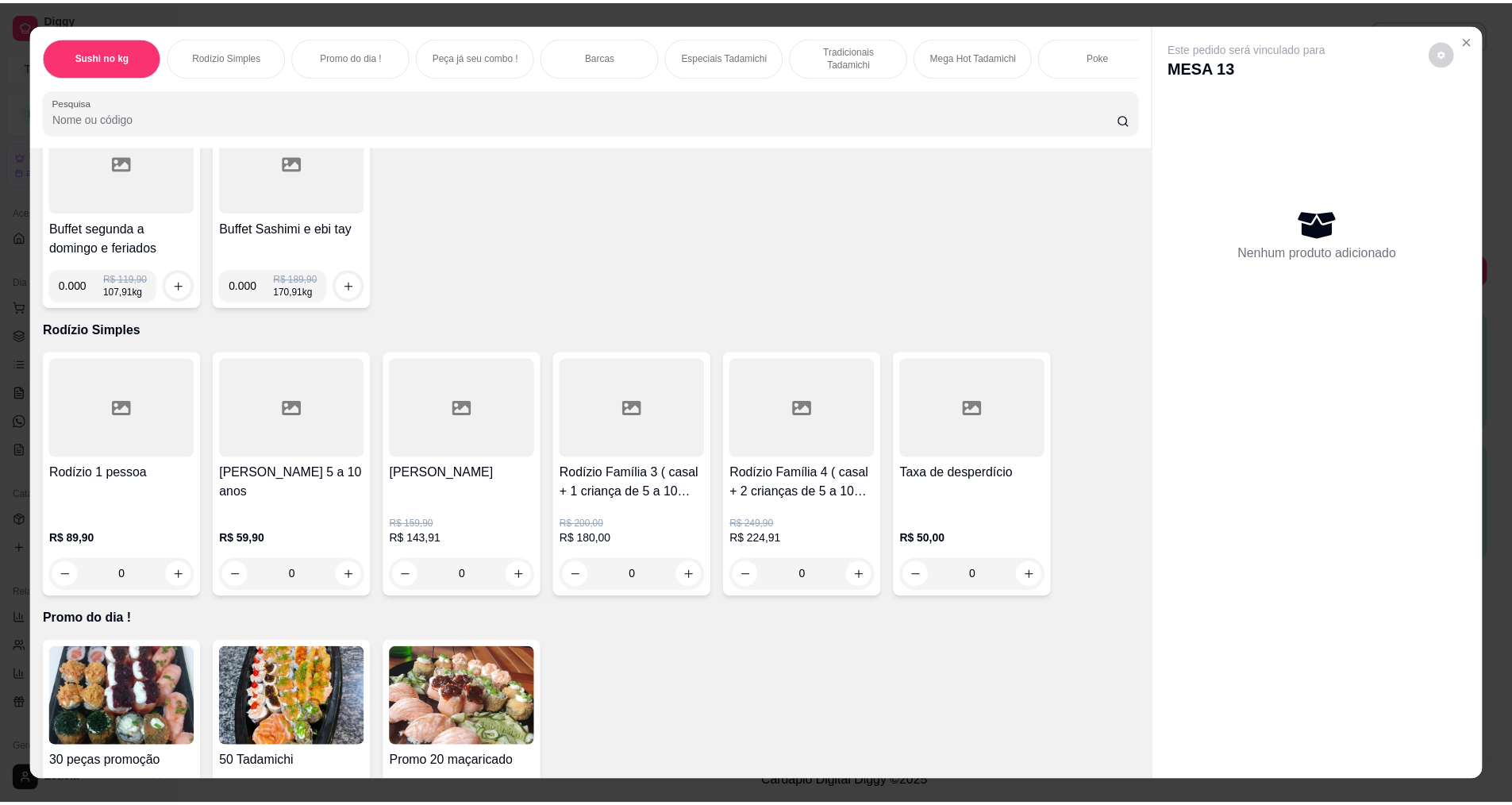
scroll to position [159, 0]
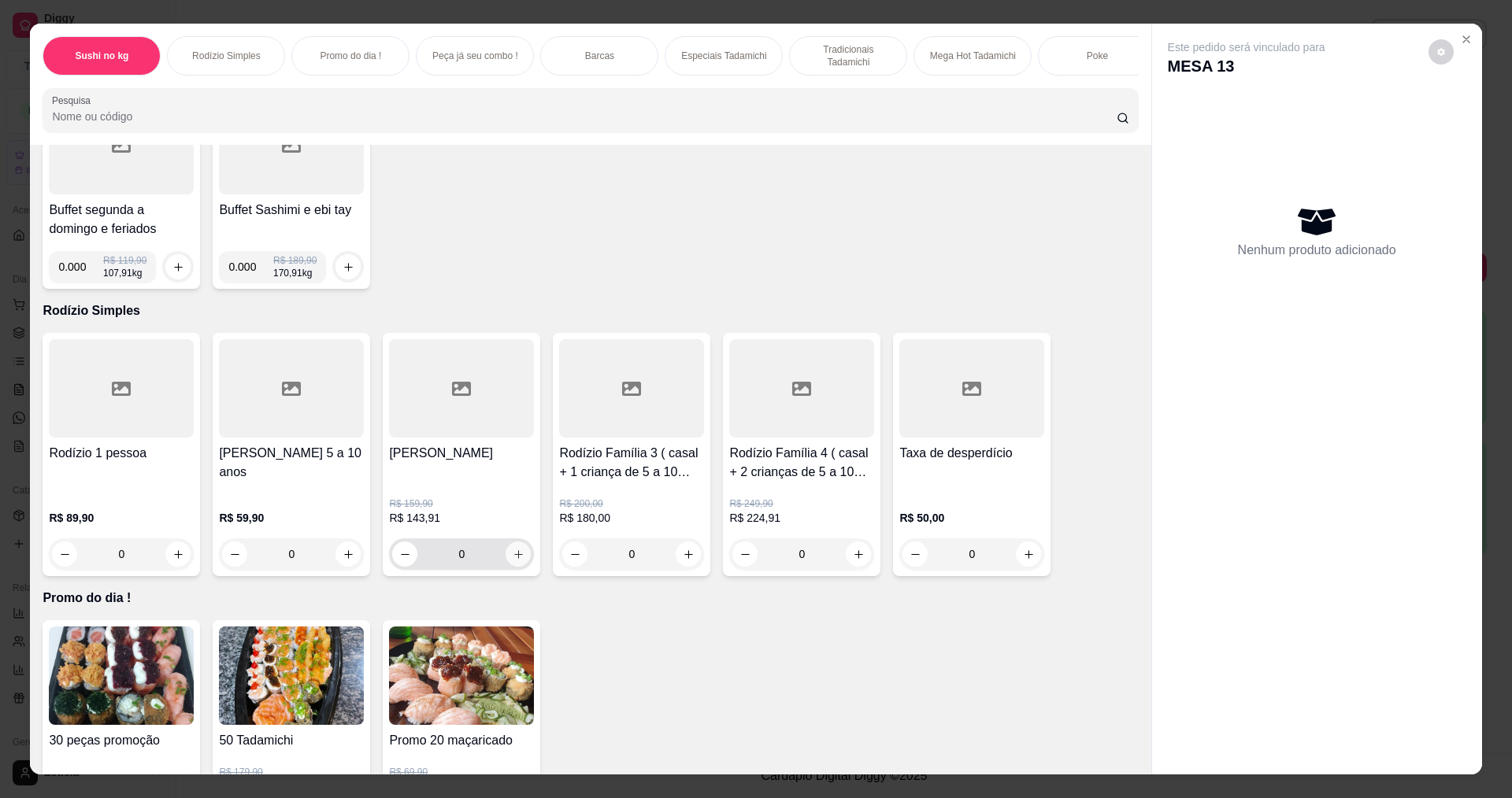
click at [513, 560] on icon "increase-product-quantity" at bounding box center [518, 554] width 12 height 12
type input "1"
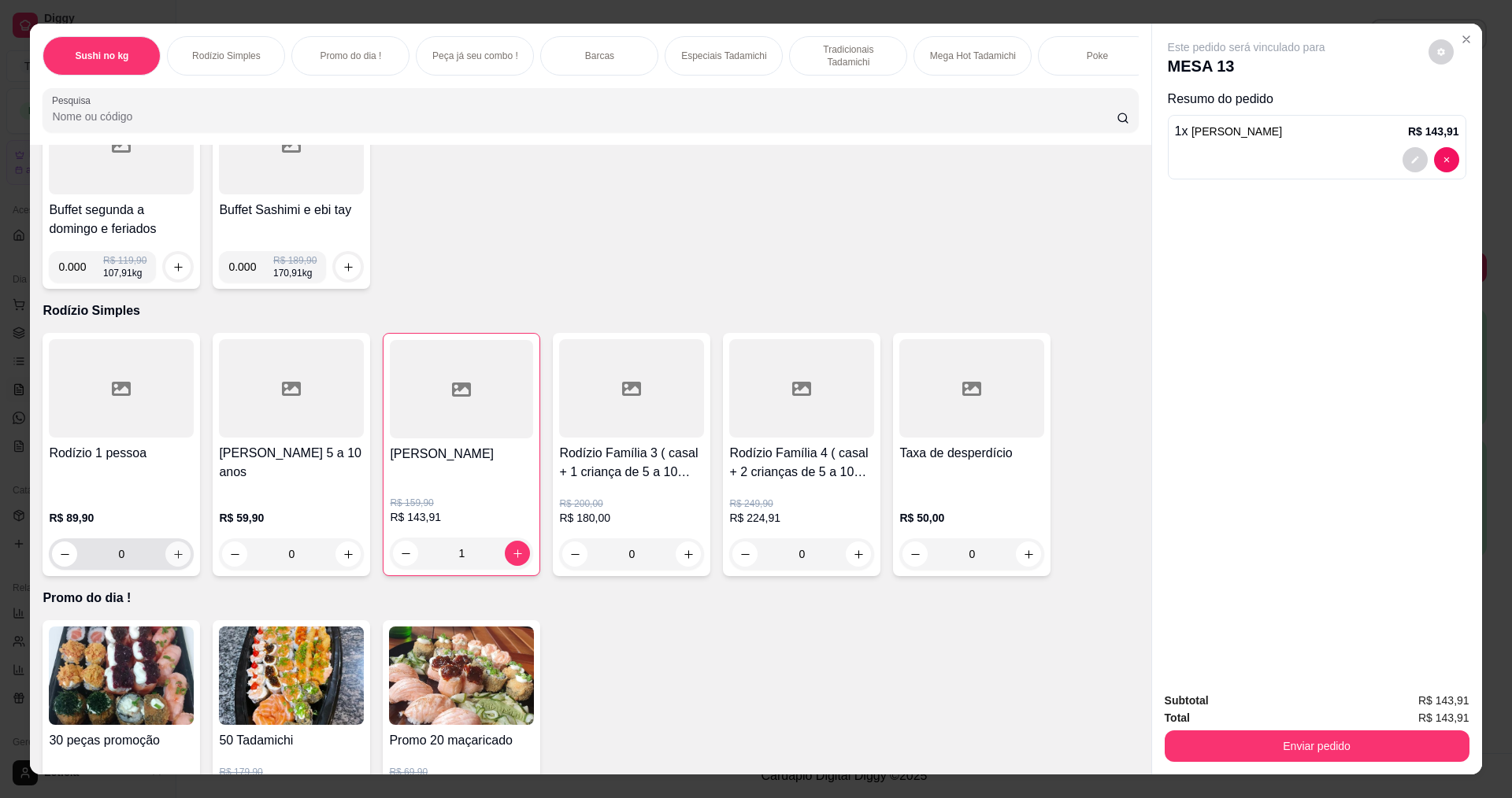
click at [172, 567] on button "increase-product-quantity" at bounding box center [177, 554] width 25 height 25
type input "1"
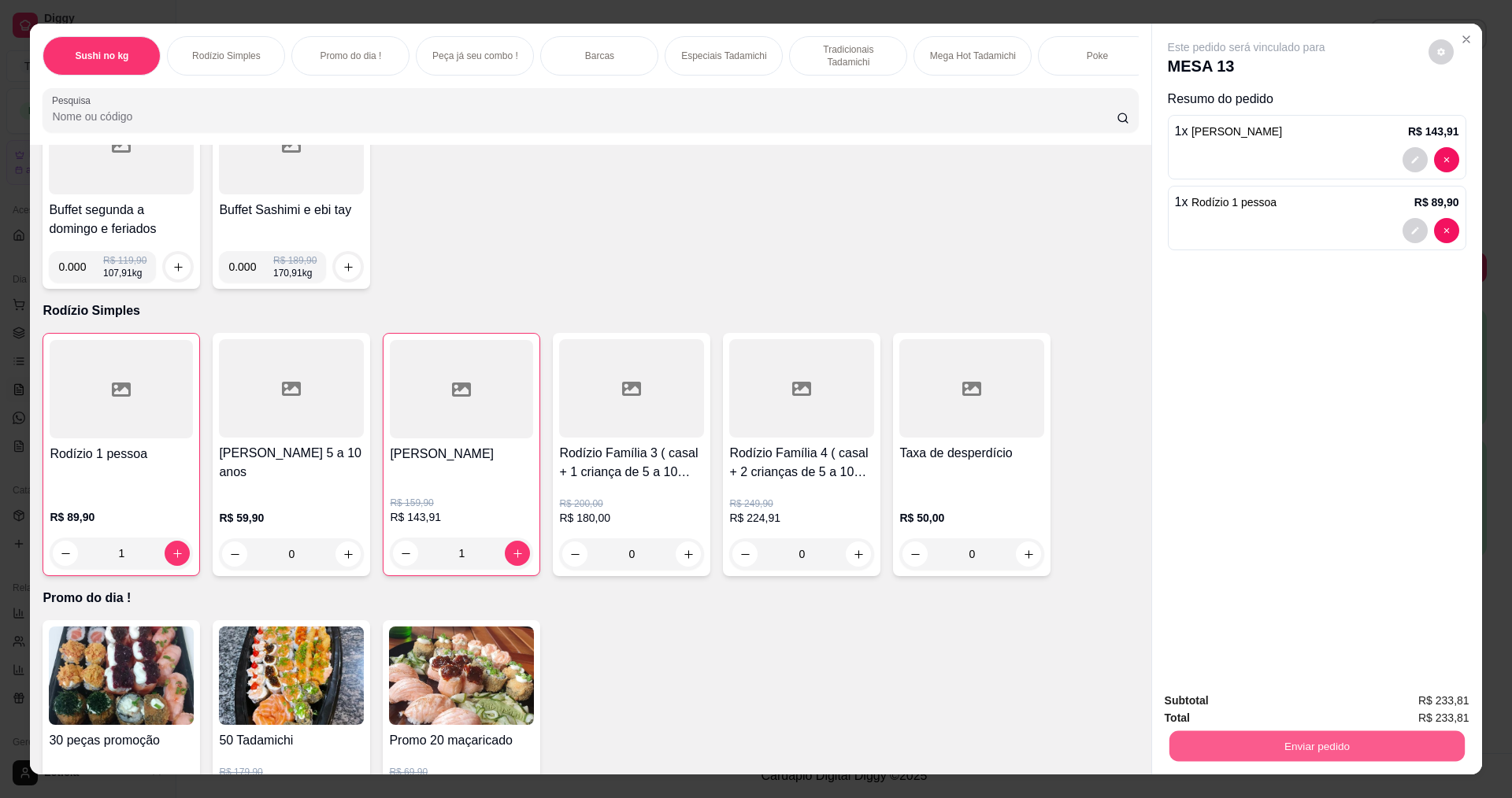
click at [1298, 733] on button "Enviar pedido" at bounding box center [1316, 745] width 295 height 31
click at [1426, 706] on button "Enviar pedido" at bounding box center [1427, 708] width 89 height 30
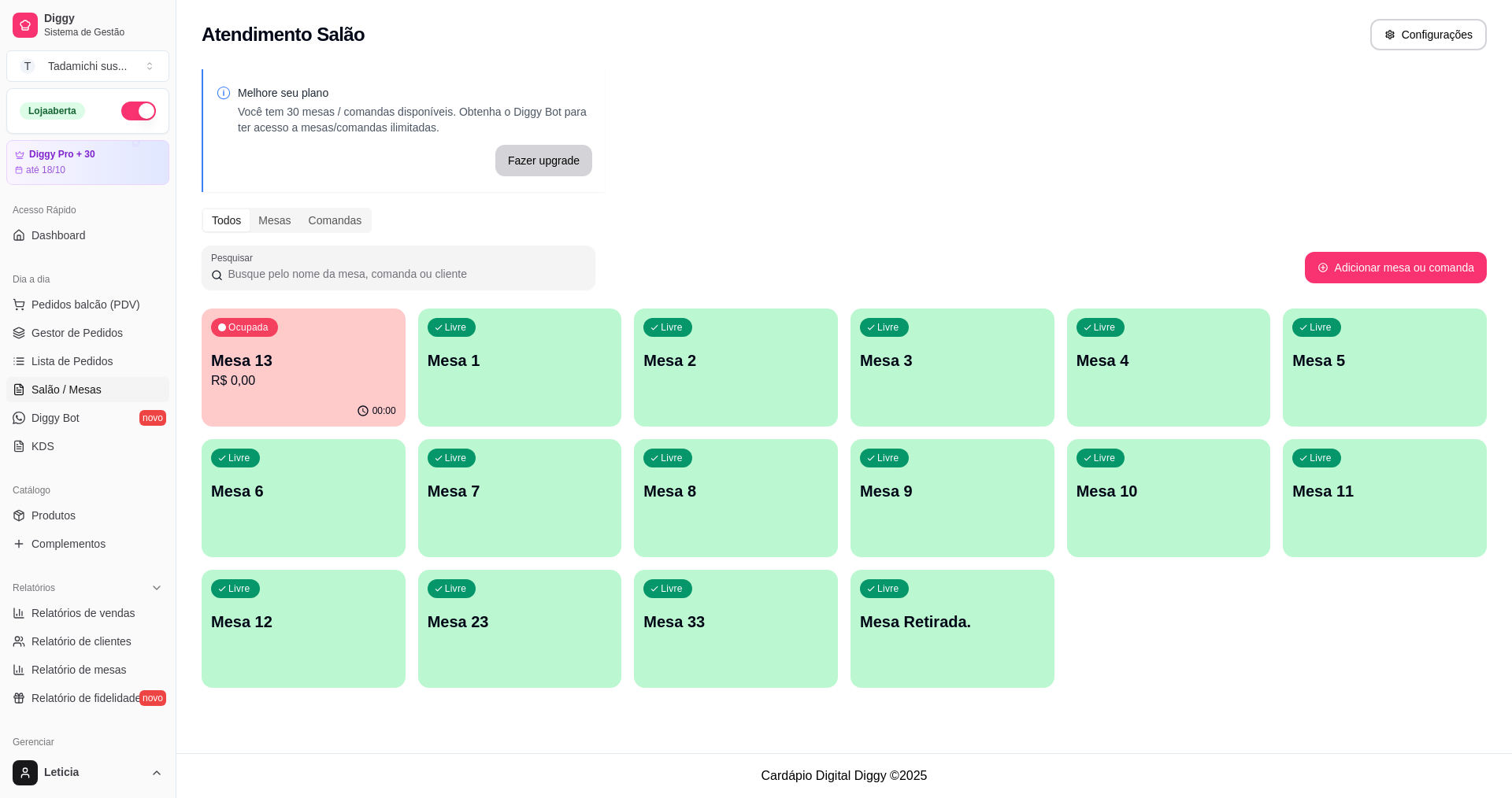
click at [357, 644] on div "Livre Mesa 12" at bounding box center [303, 620] width 204 height 100
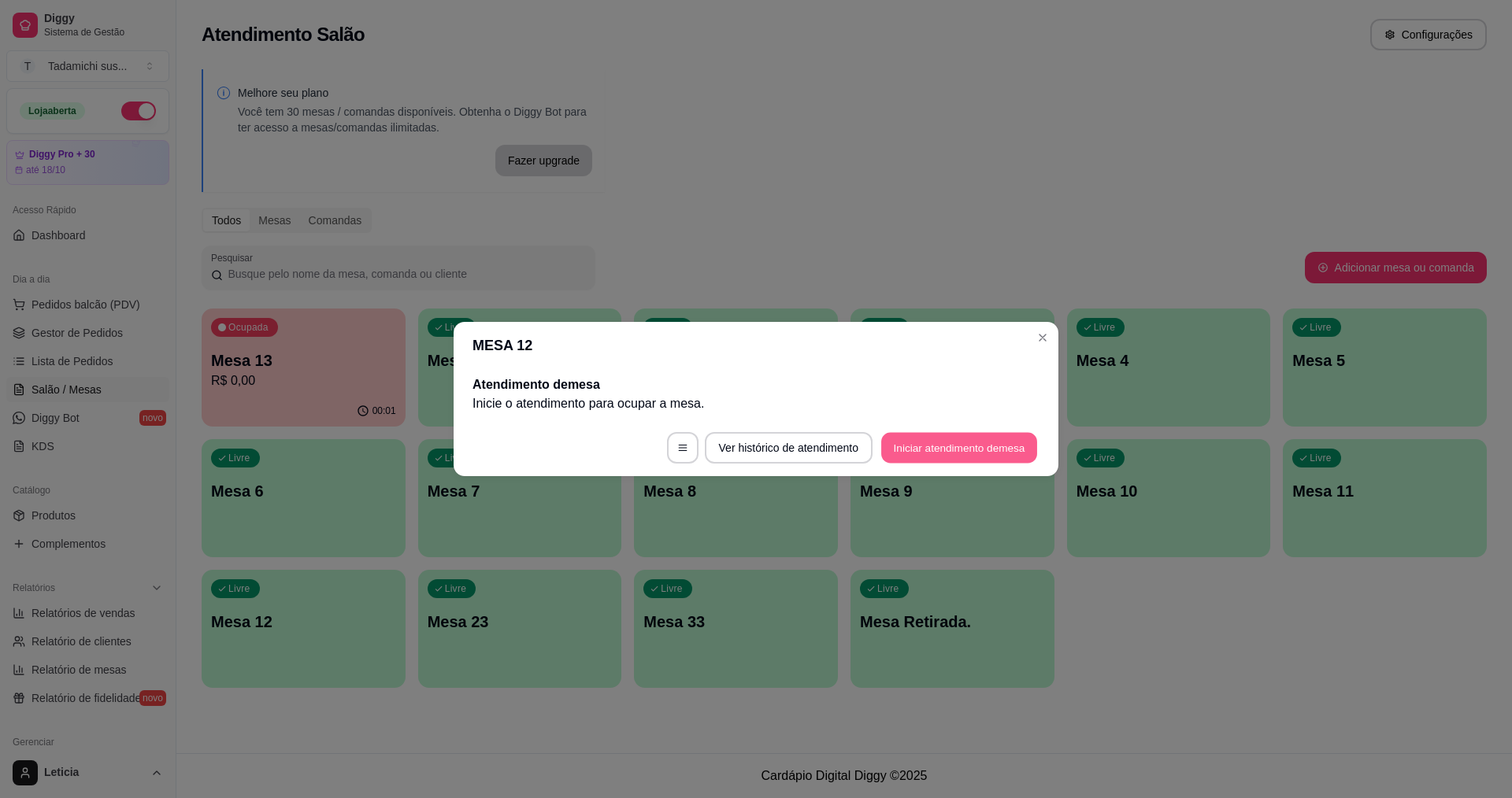
click at [945, 447] on button "Iniciar atendimento de mesa" at bounding box center [959, 448] width 156 height 31
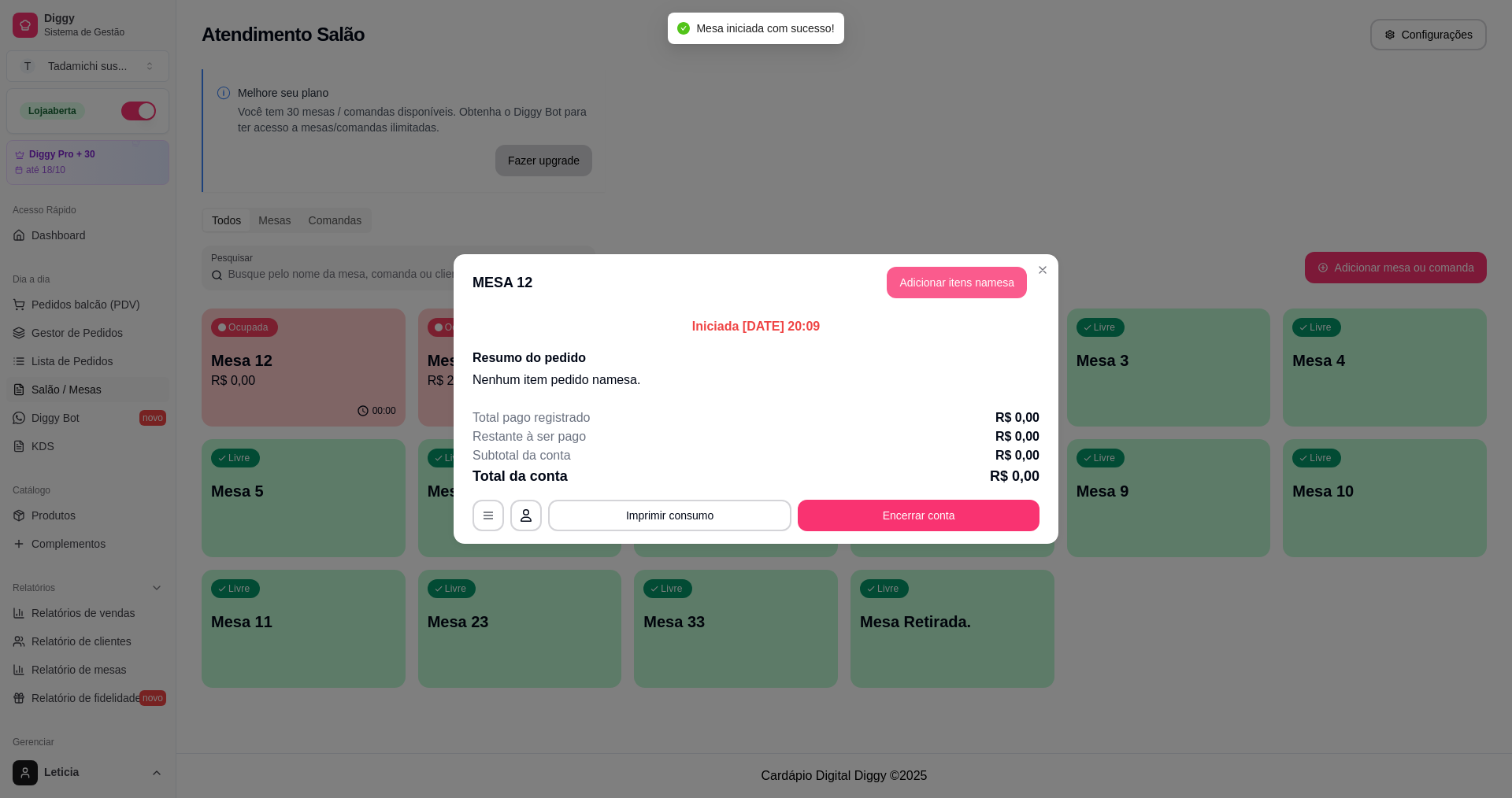
click at [964, 288] on button "Adicionar itens na mesa" at bounding box center [956, 283] width 140 height 32
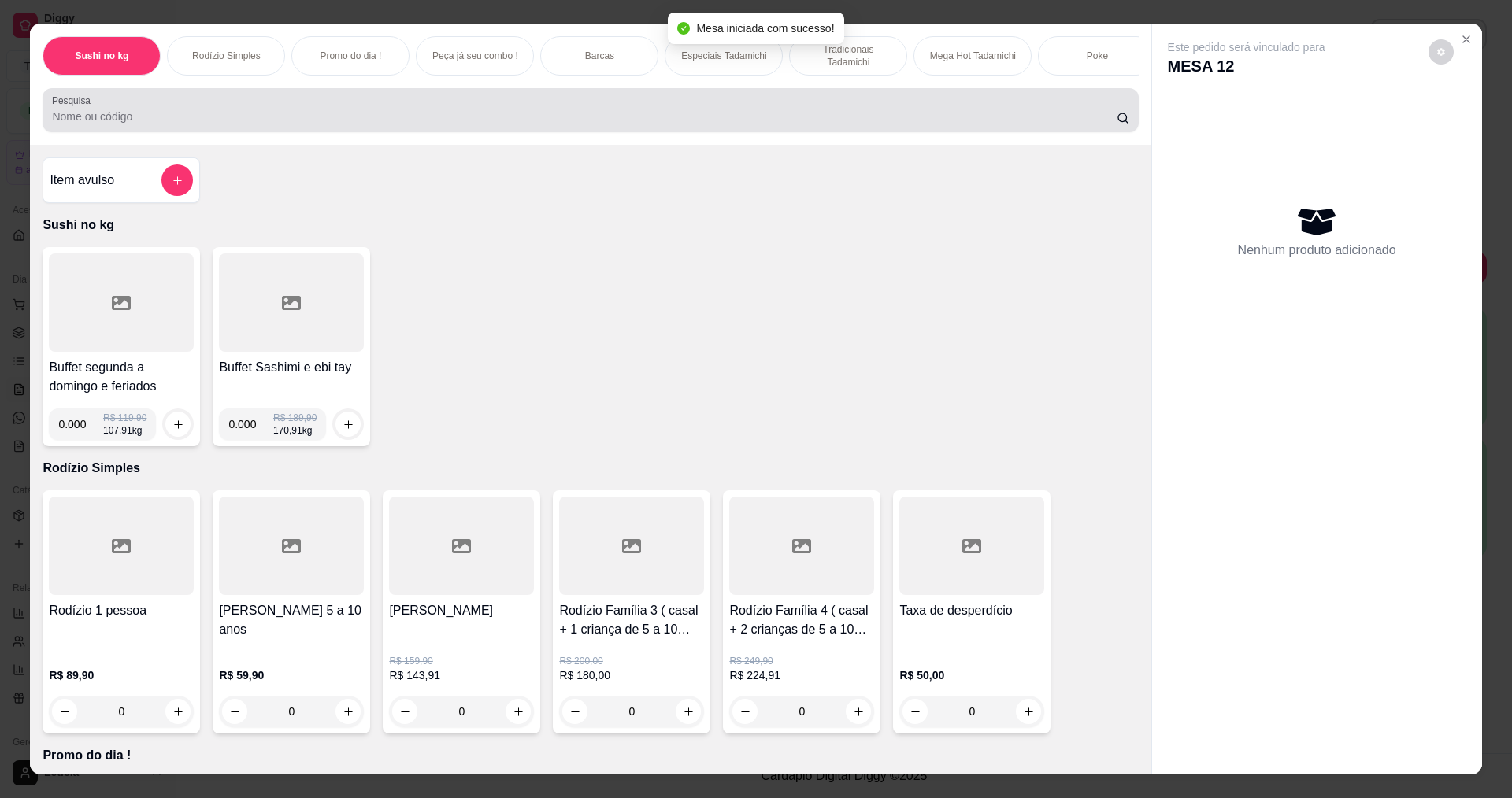
click at [210, 124] on input "Pesquisa" at bounding box center [583, 116] width 1064 height 16
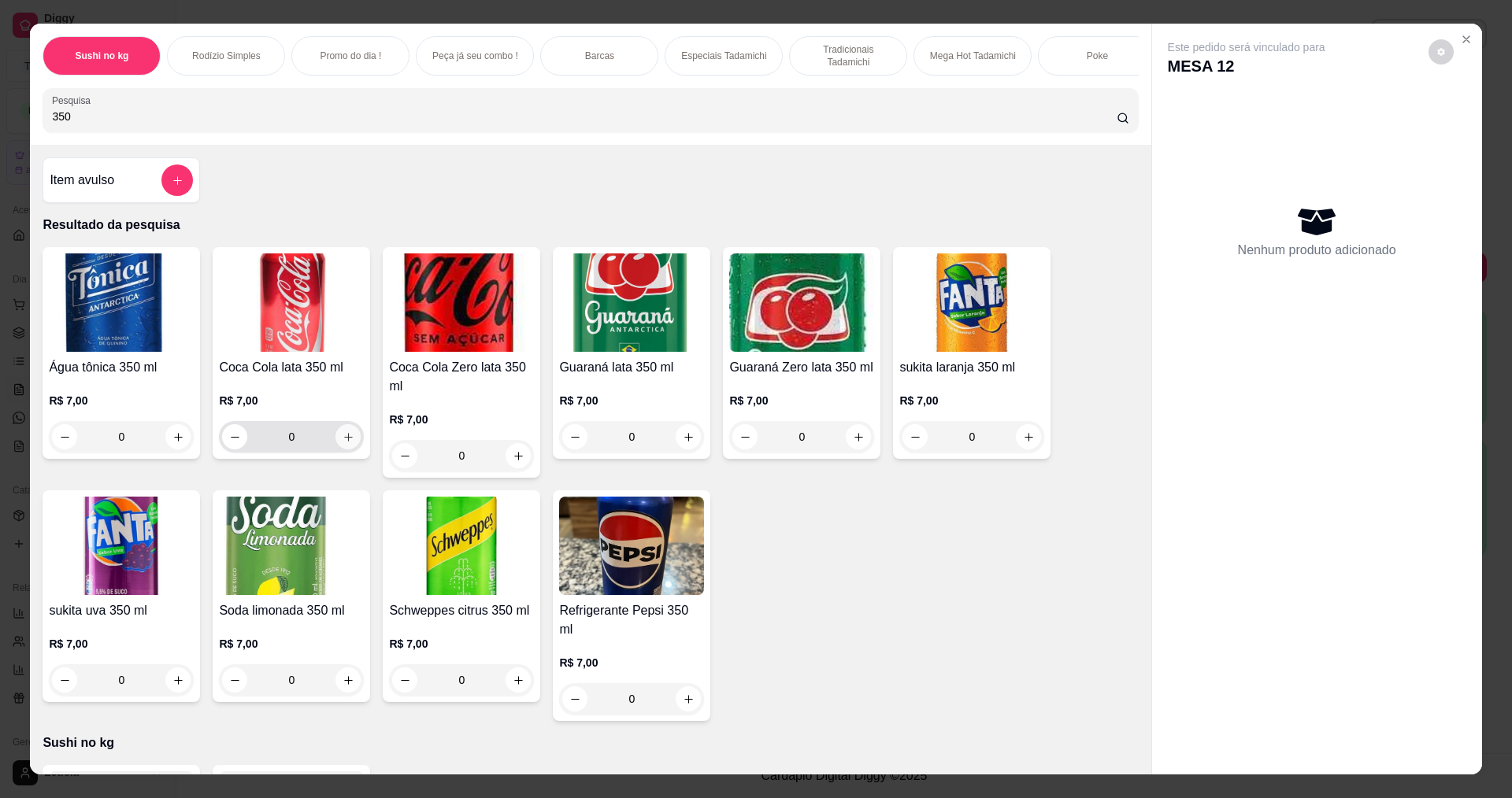
type input "350"
click at [344, 443] on icon "increase-product-quantity" at bounding box center [348, 437] width 12 height 12
type input "1"
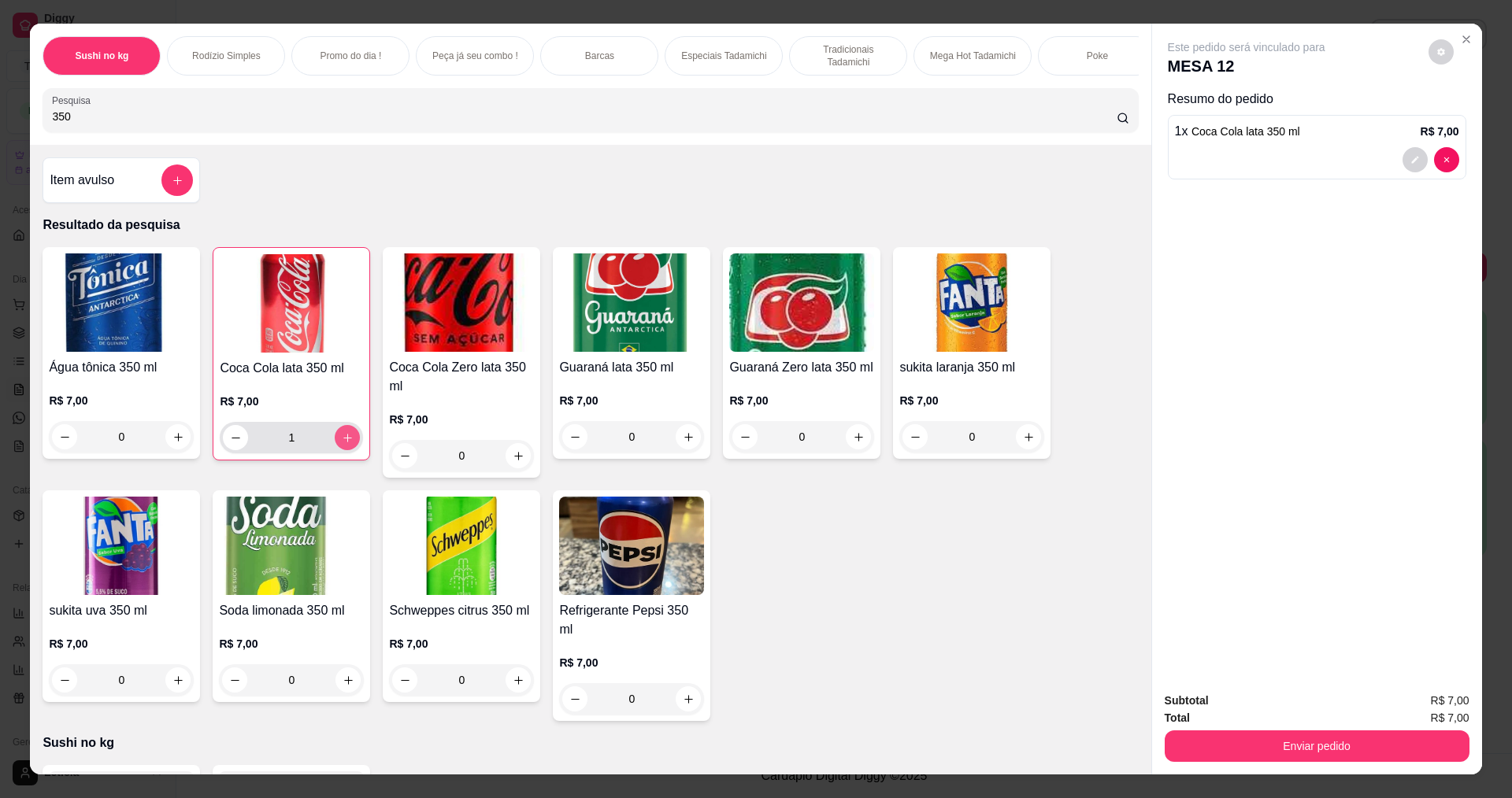
click at [344, 444] on icon "increase-product-quantity" at bounding box center [347, 437] width 12 height 12
type input "2"
drag, startPoint x: 109, startPoint y: 132, endPoint x: 0, endPoint y: 171, distance: 115.8
click at [0, 171] on div "Sushi no kg Rodízio Simples Promo do dia ! Peça já seu combo ! Barcas Especiais…" at bounding box center [756, 399] width 1512 height 798
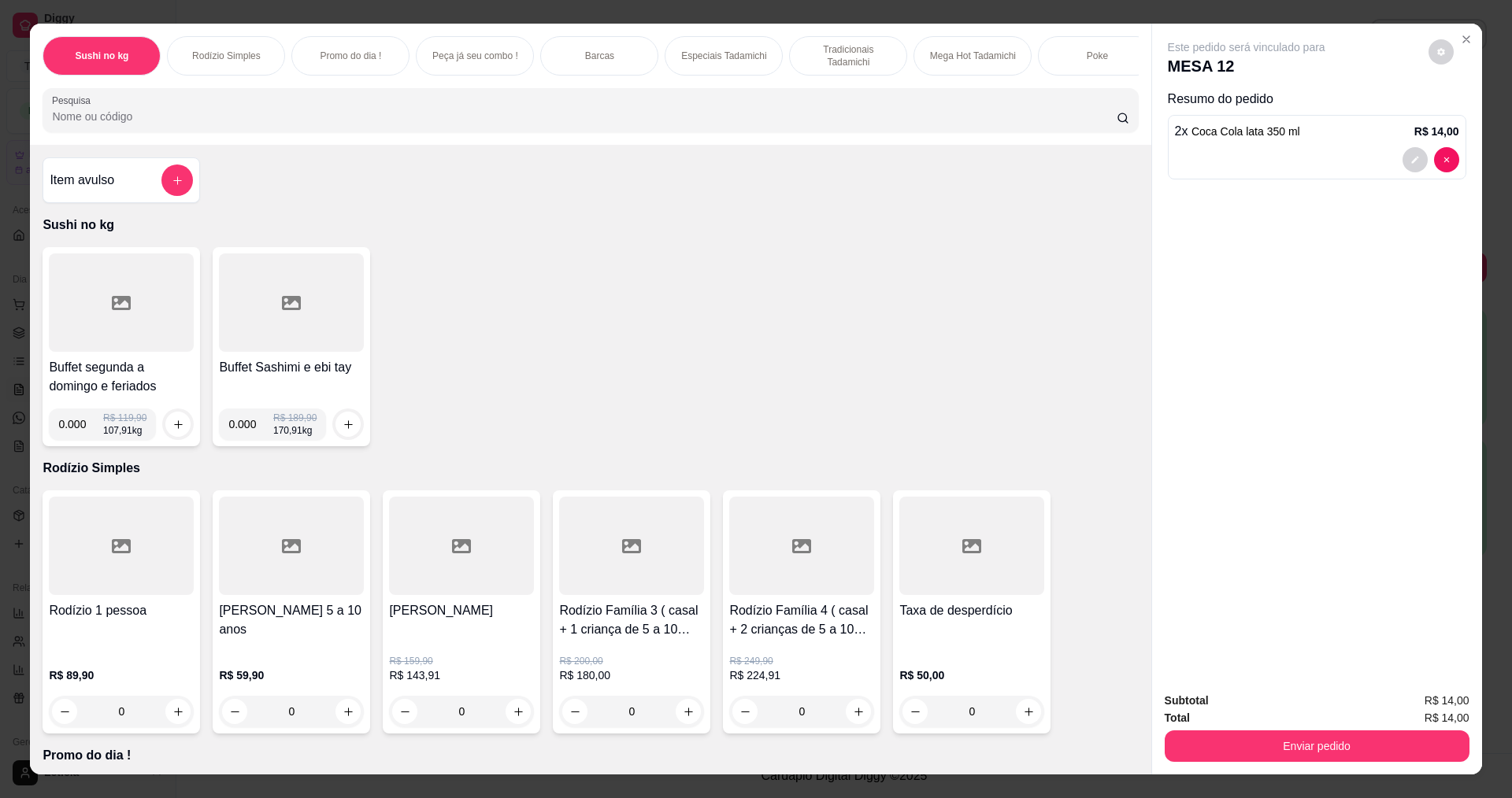
click at [82, 430] on input "0.000" at bounding box center [81, 424] width 45 height 32
type input "0.230"
click at [166, 435] on button "increase-product-quantity" at bounding box center [178, 424] width 24 height 24
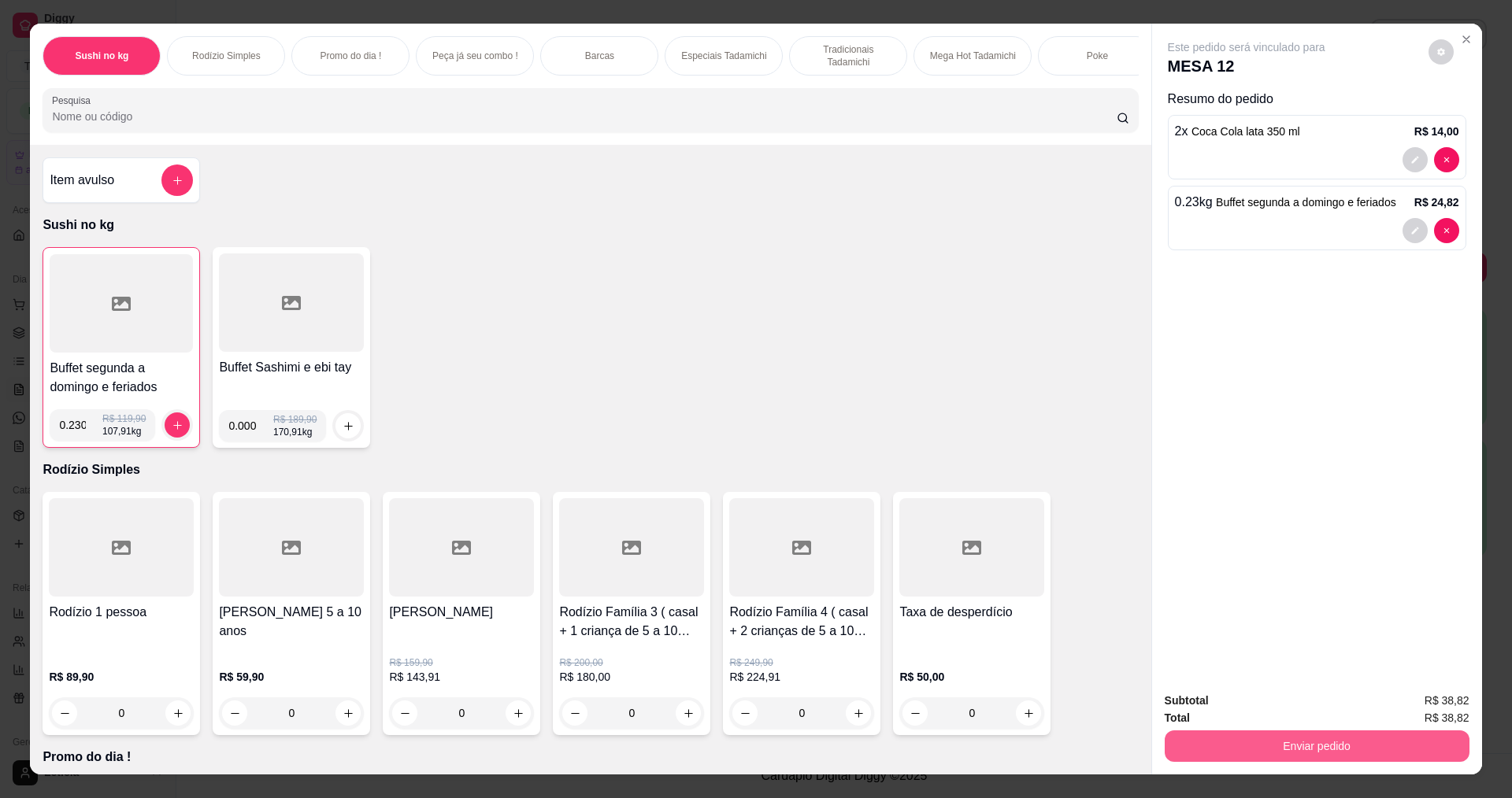
click at [1265, 747] on button "Enviar pedido" at bounding box center [1317, 746] width 305 height 32
click at [1453, 693] on button "Enviar pedido" at bounding box center [1428, 706] width 86 height 29
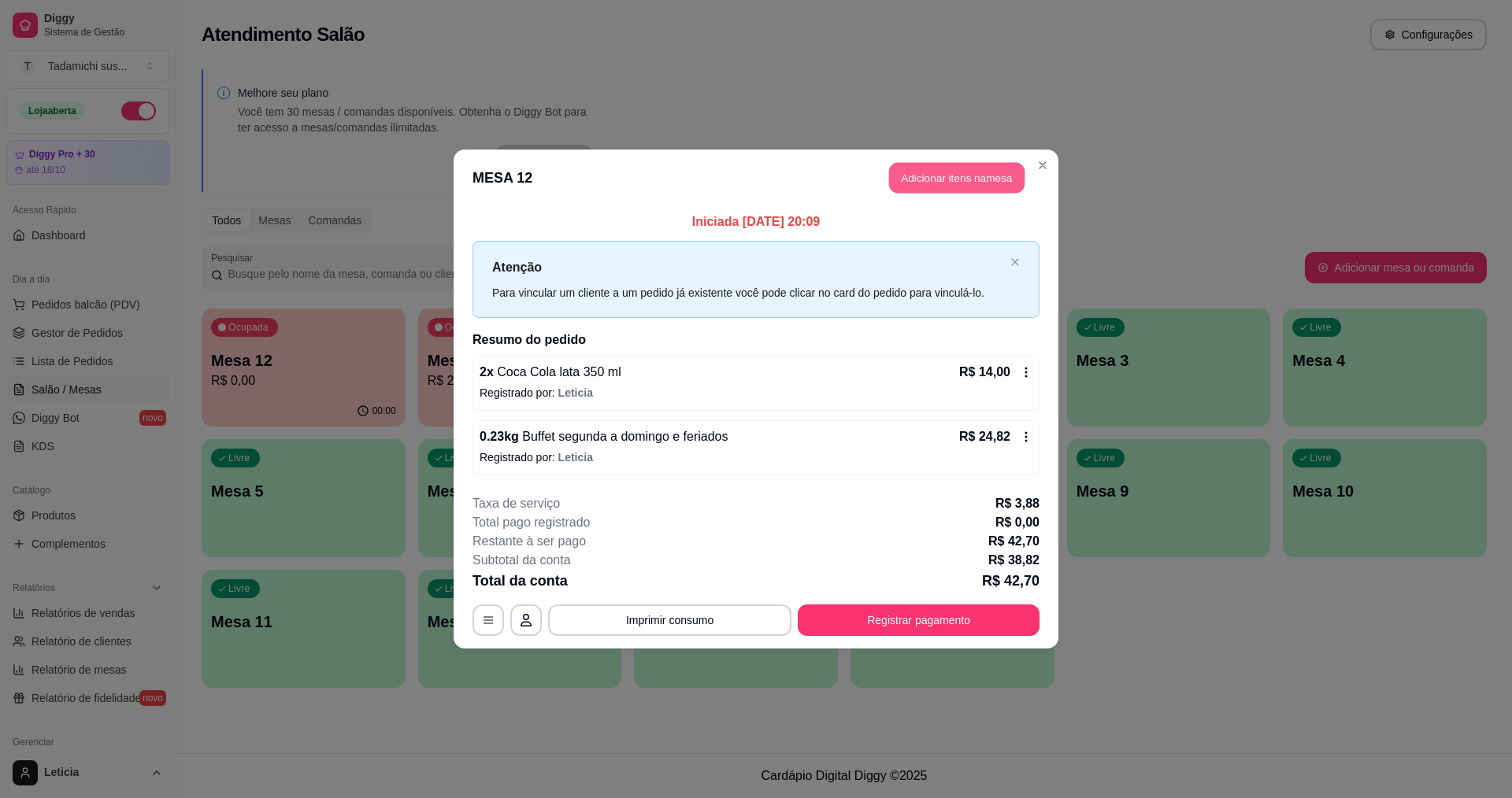
click at [940, 183] on button "Adicionar itens na mesa" at bounding box center [957, 178] width 135 height 31
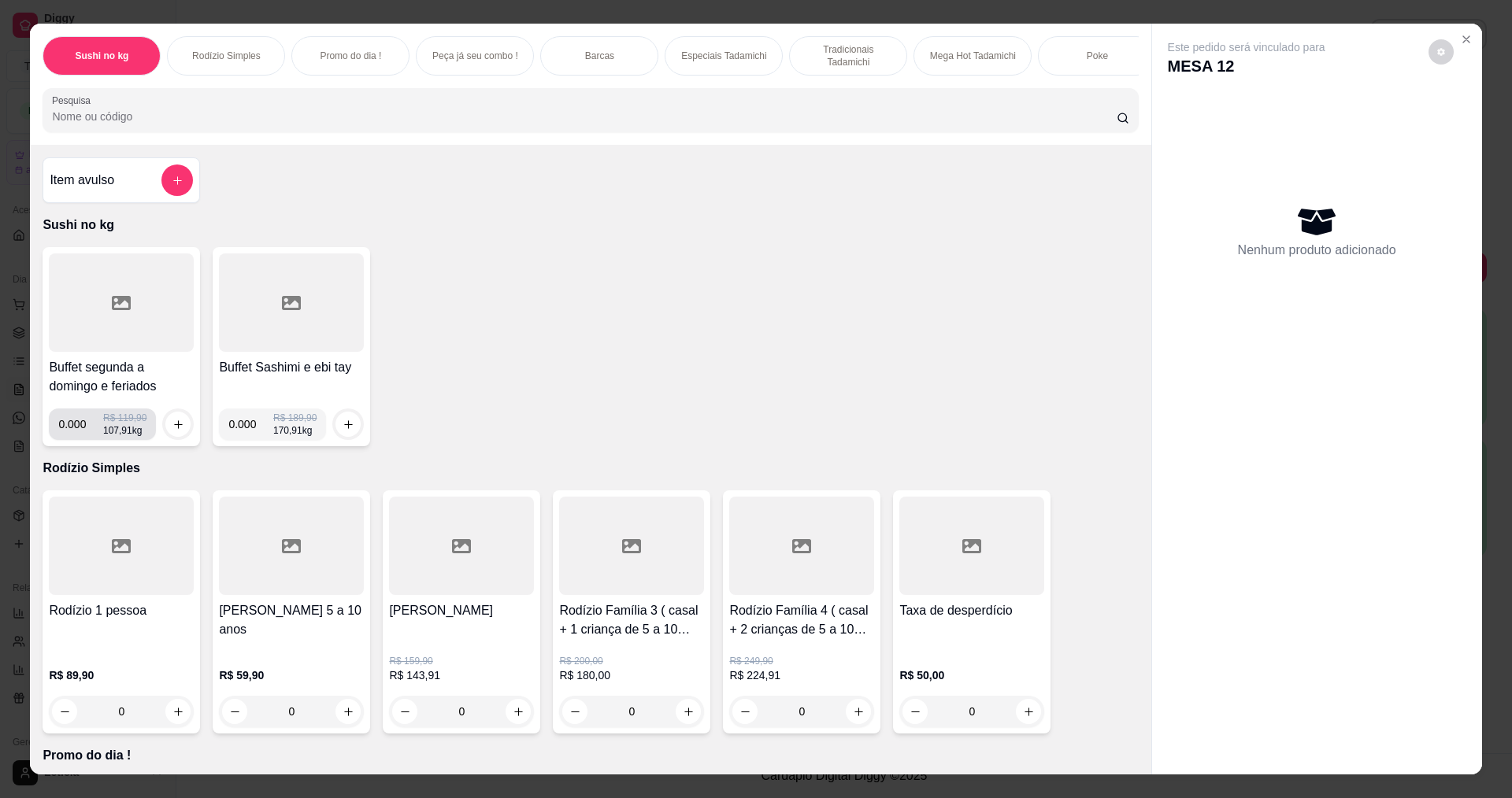
click at [81, 440] on input "0.000" at bounding box center [81, 424] width 45 height 32
type input "0.300"
click at [178, 431] on icon "increase-product-quantity" at bounding box center [178, 424] width 12 height 12
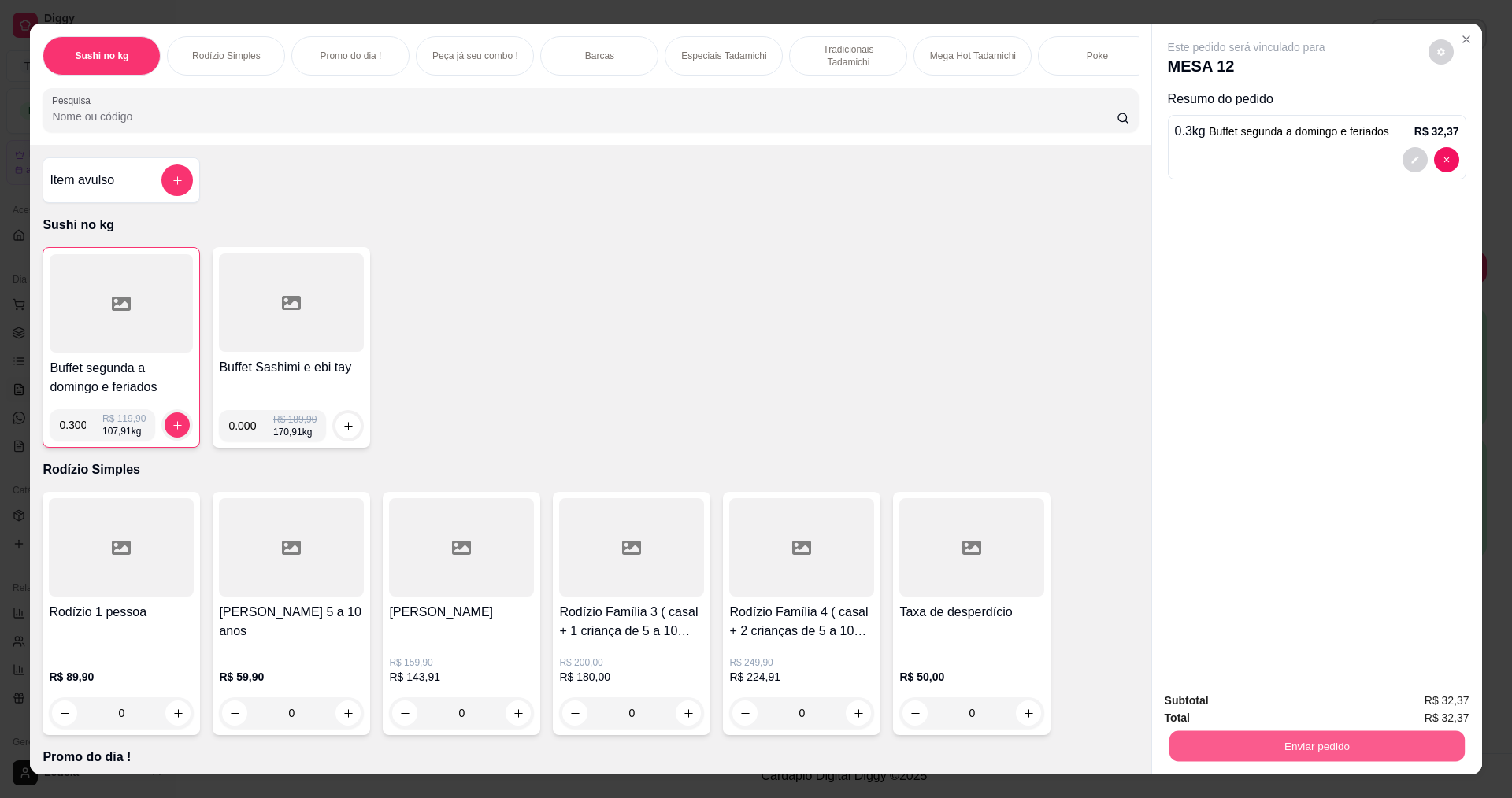
click at [1260, 748] on button "Enviar pedido" at bounding box center [1316, 745] width 295 height 31
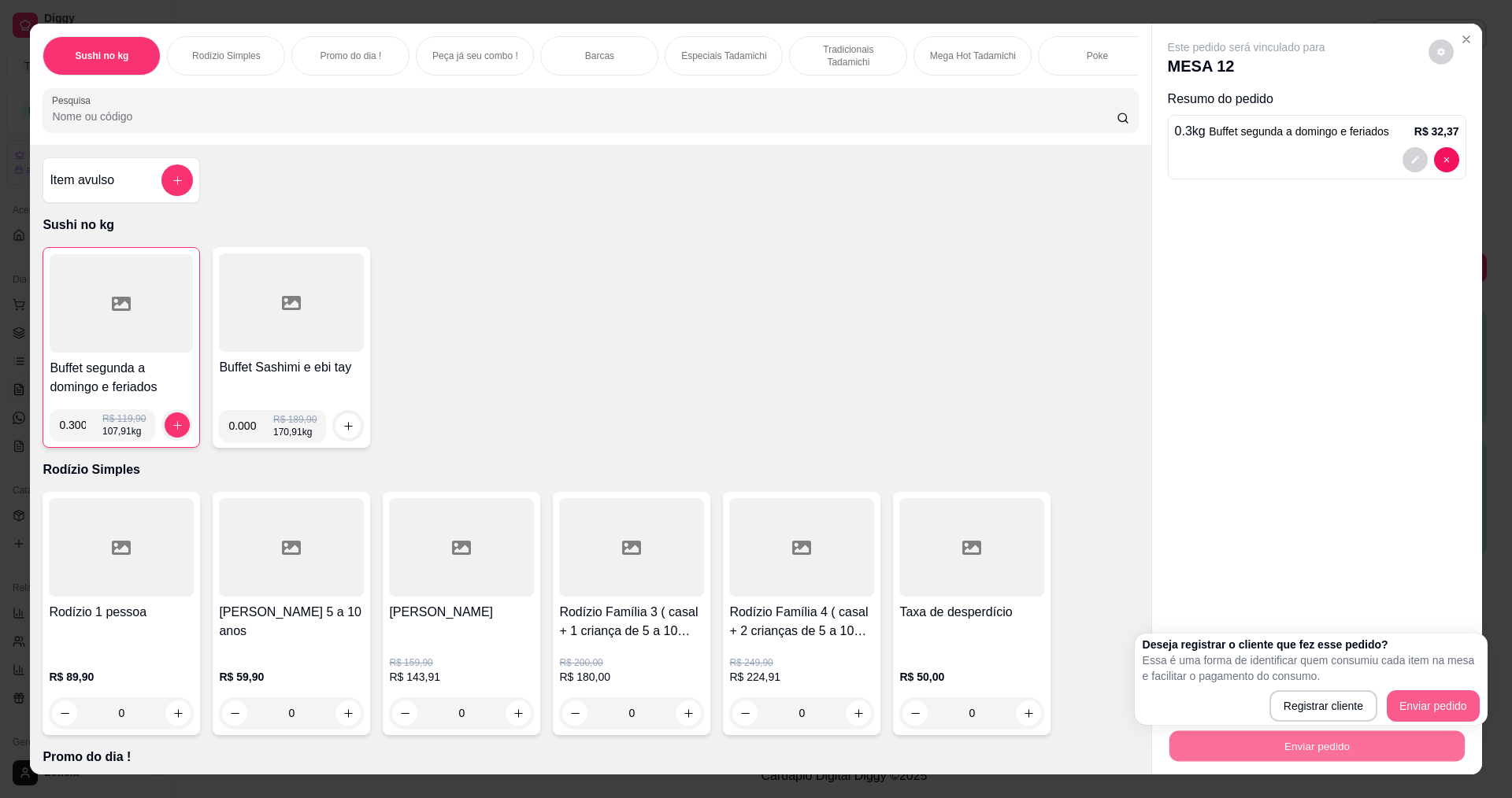
click at [1461, 699] on button "Enviar pedido" at bounding box center [1433, 706] width 93 height 32
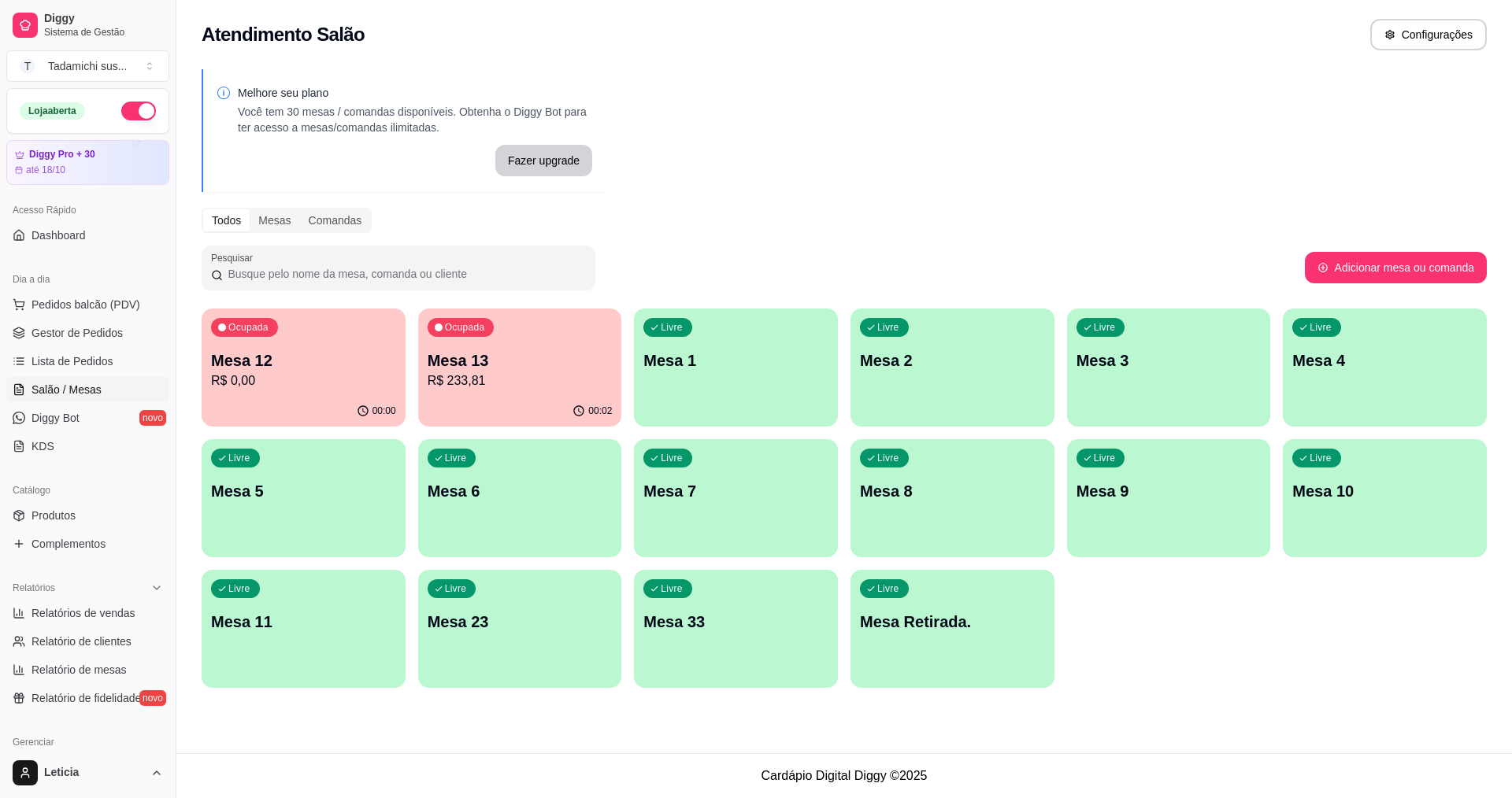
click at [548, 365] on p "Mesa 13" at bounding box center [519, 360] width 185 height 22
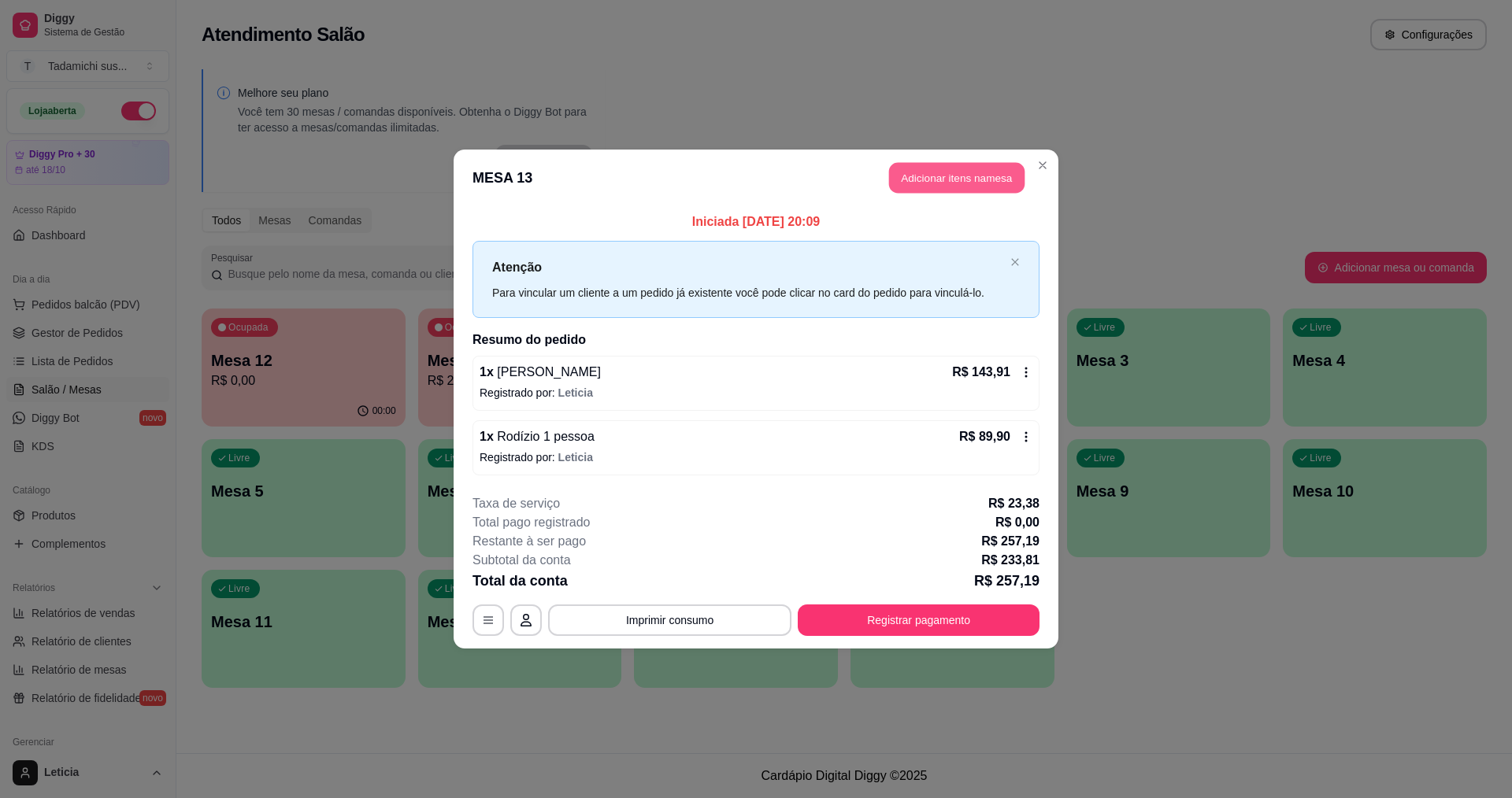
click at [975, 178] on button "Adicionar itens na mesa" at bounding box center [957, 178] width 135 height 31
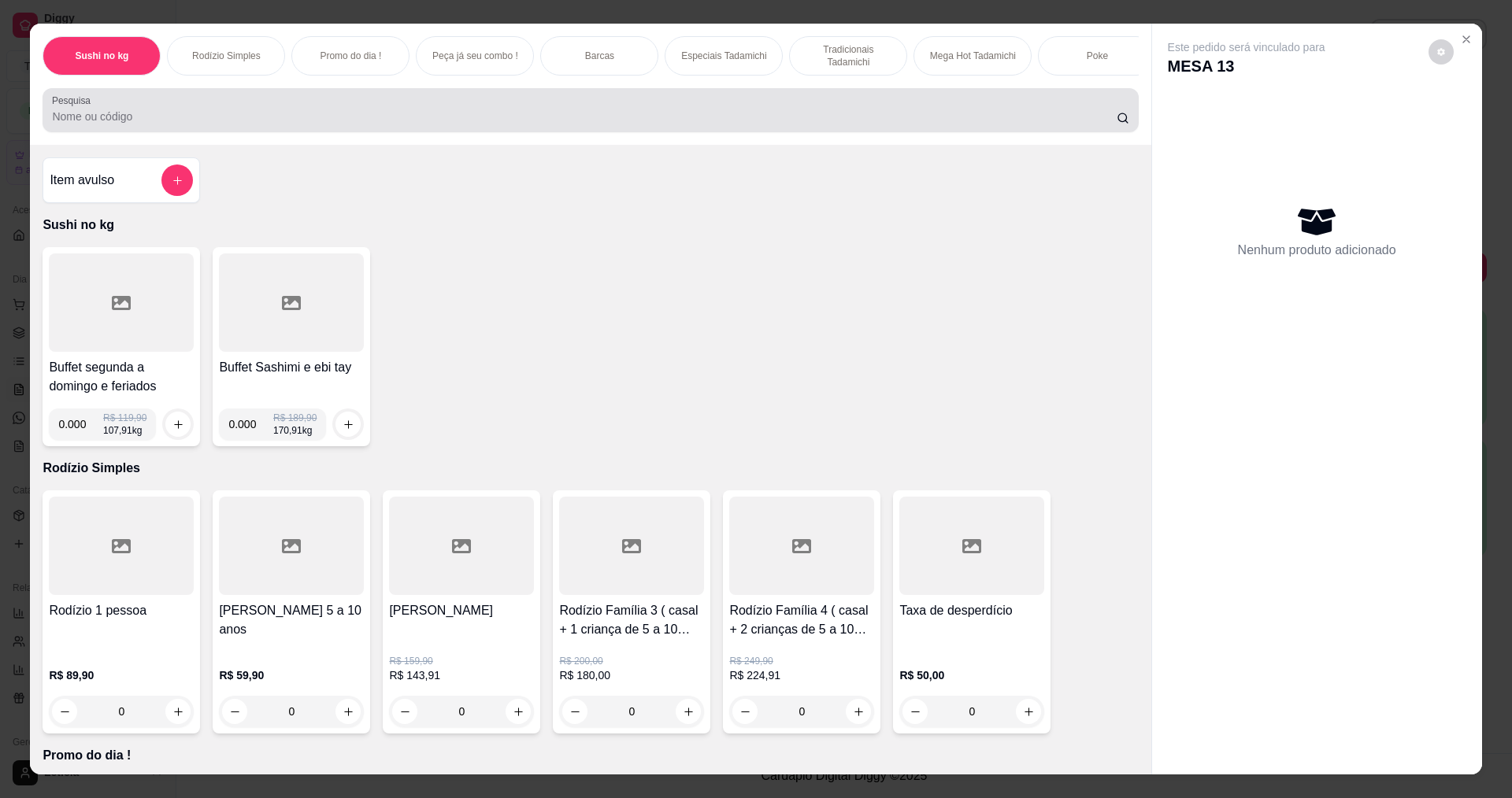
click at [309, 124] on input "Pesquisa" at bounding box center [583, 116] width 1064 height 16
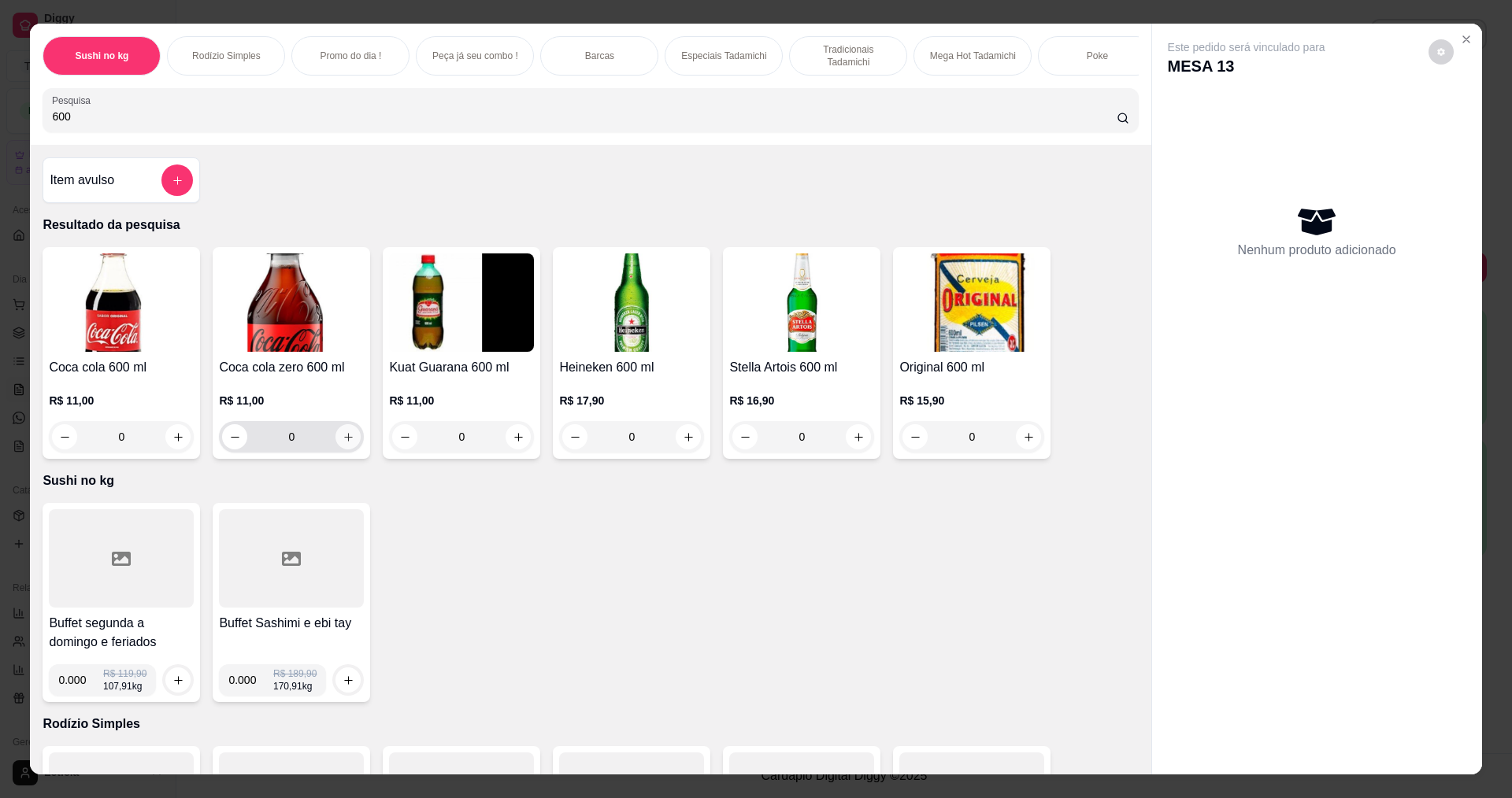
type input "600"
click at [343, 443] on icon "increase-product-quantity" at bounding box center [348, 437] width 12 height 12
type input "1"
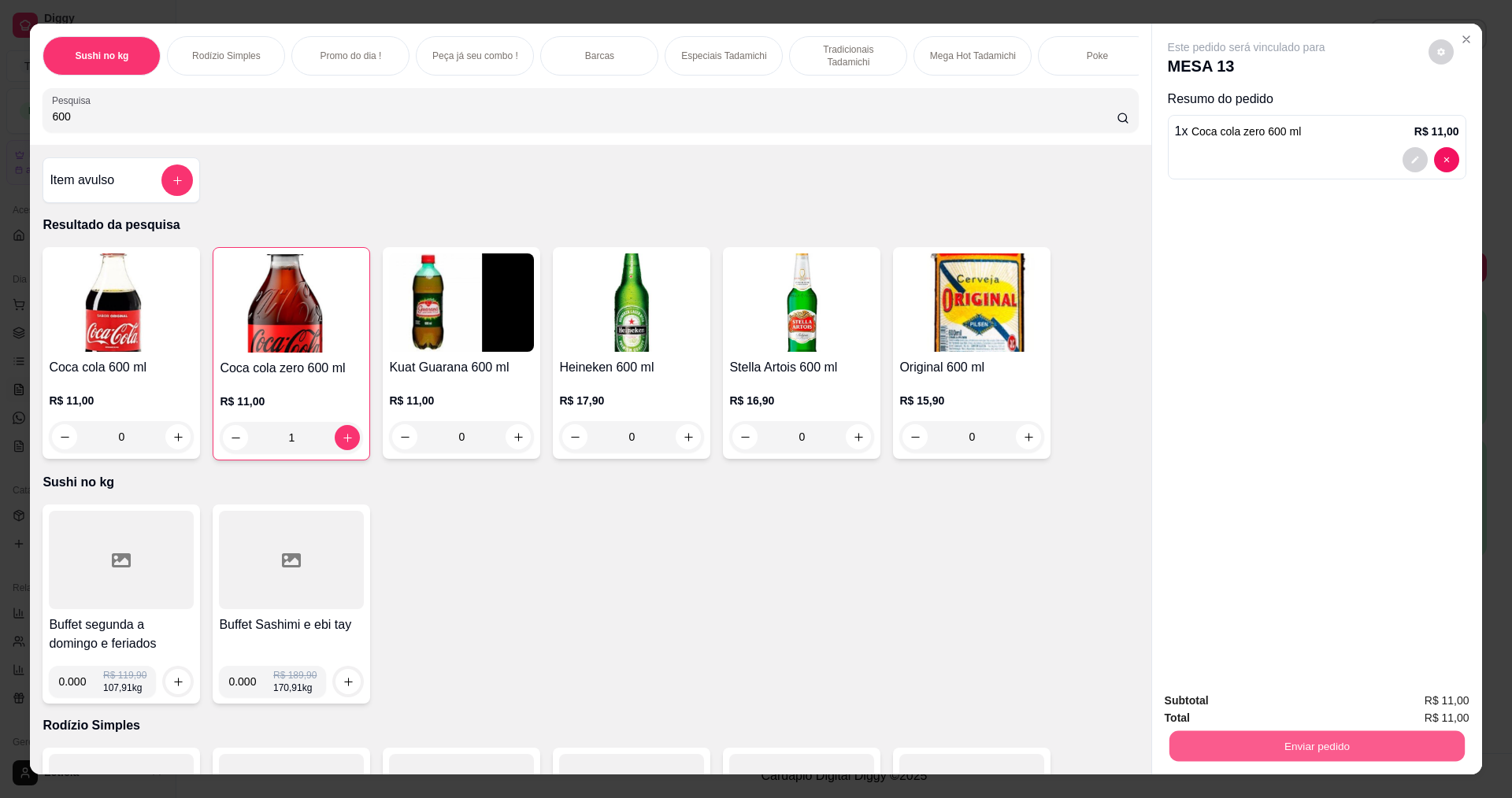
click at [1350, 735] on button "Enviar pedido" at bounding box center [1316, 745] width 295 height 31
click at [1440, 692] on button "Enviar pedido" at bounding box center [1427, 707] width 89 height 30
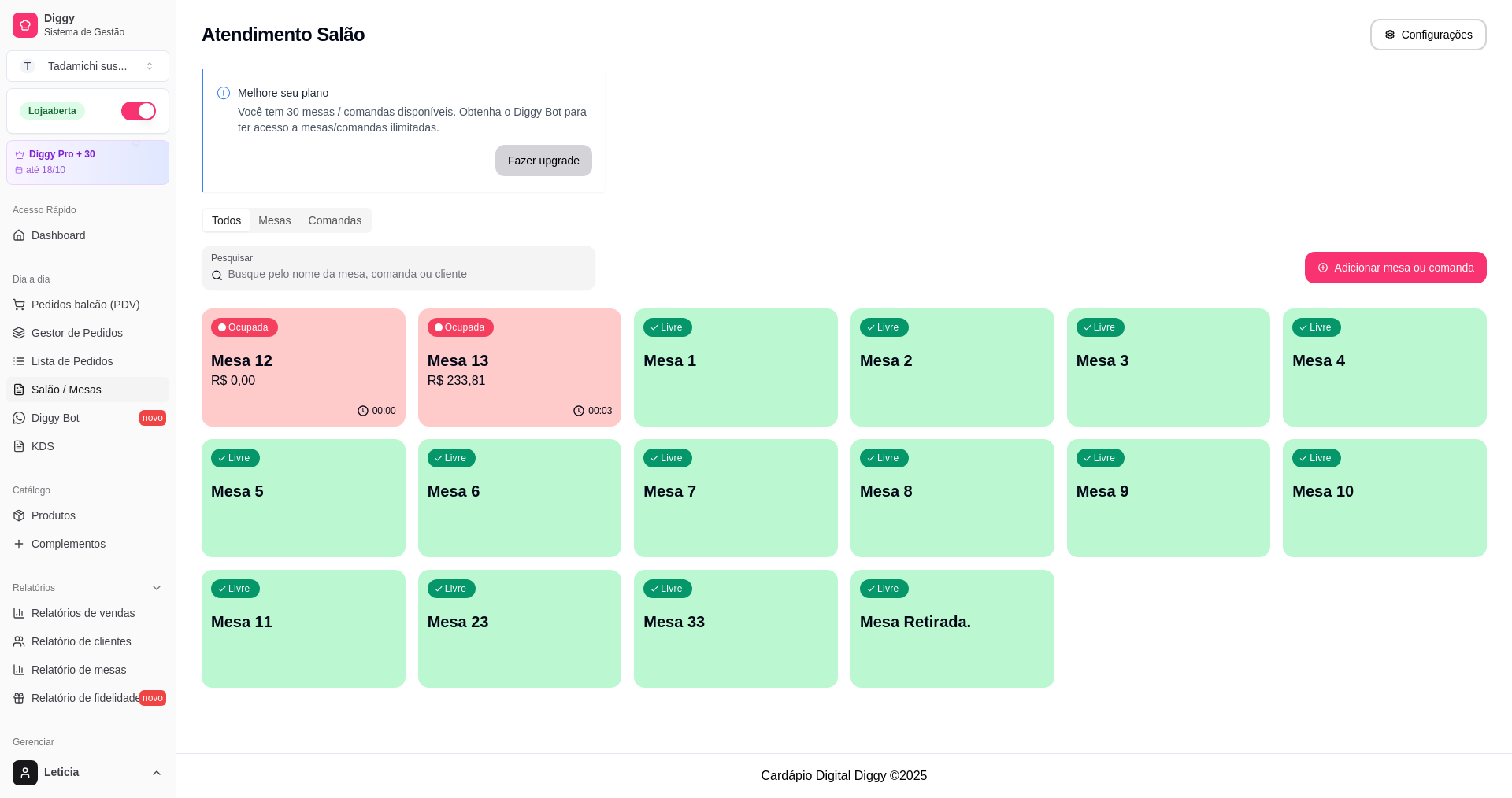
click at [85, 348] on ul "Pedidos balcão (PDV) Gestor de Pedidos Lista de Pedidos Salão / Mesas Diggy Bot…" at bounding box center [88, 376] width 163 height 167
click at [85, 343] on link "Gestor de Pedidos" at bounding box center [88, 332] width 163 height 25
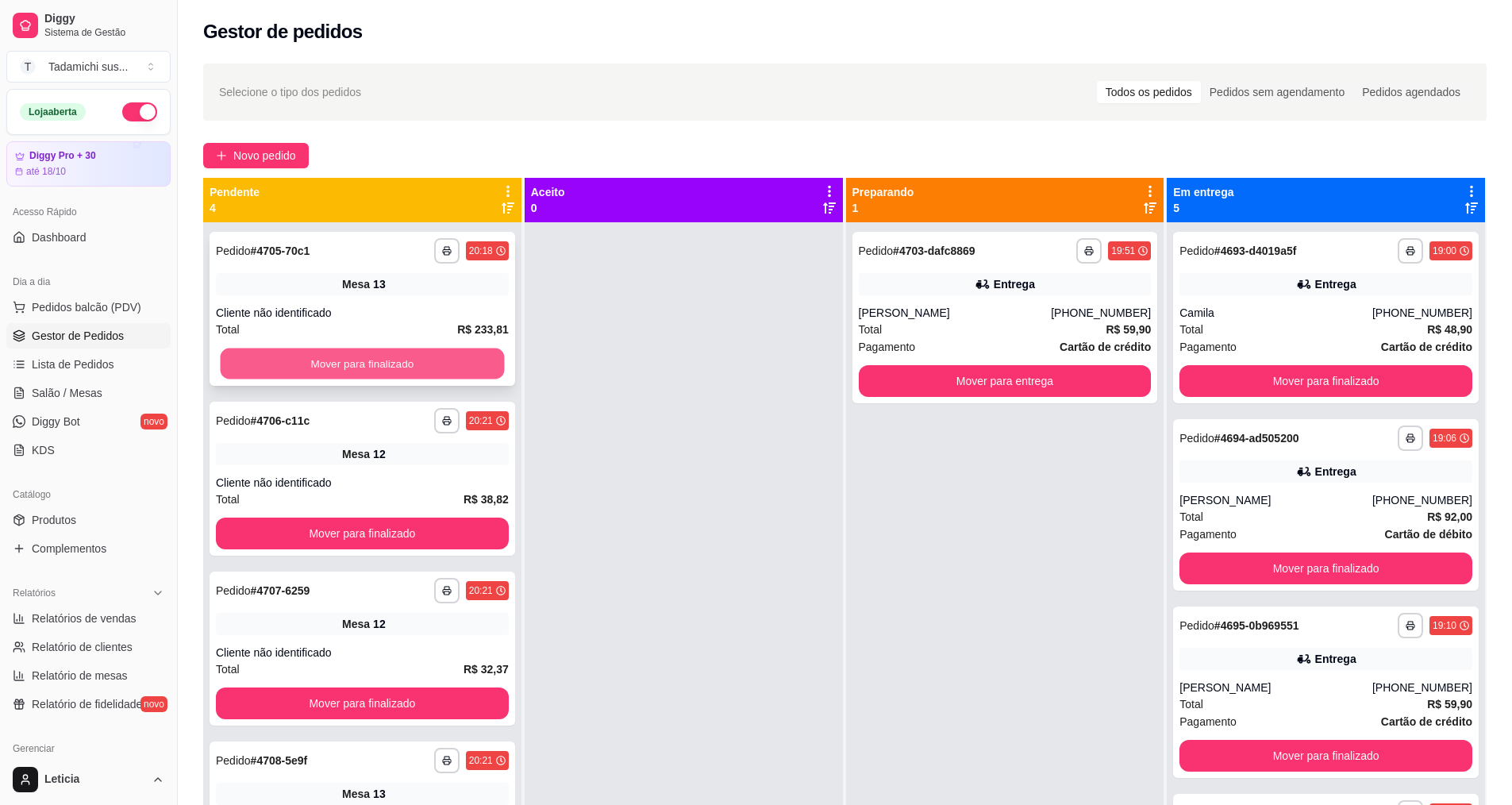
click at [444, 352] on button "Mover para finalizado" at bounding box center [363, 364] width 284 height 31
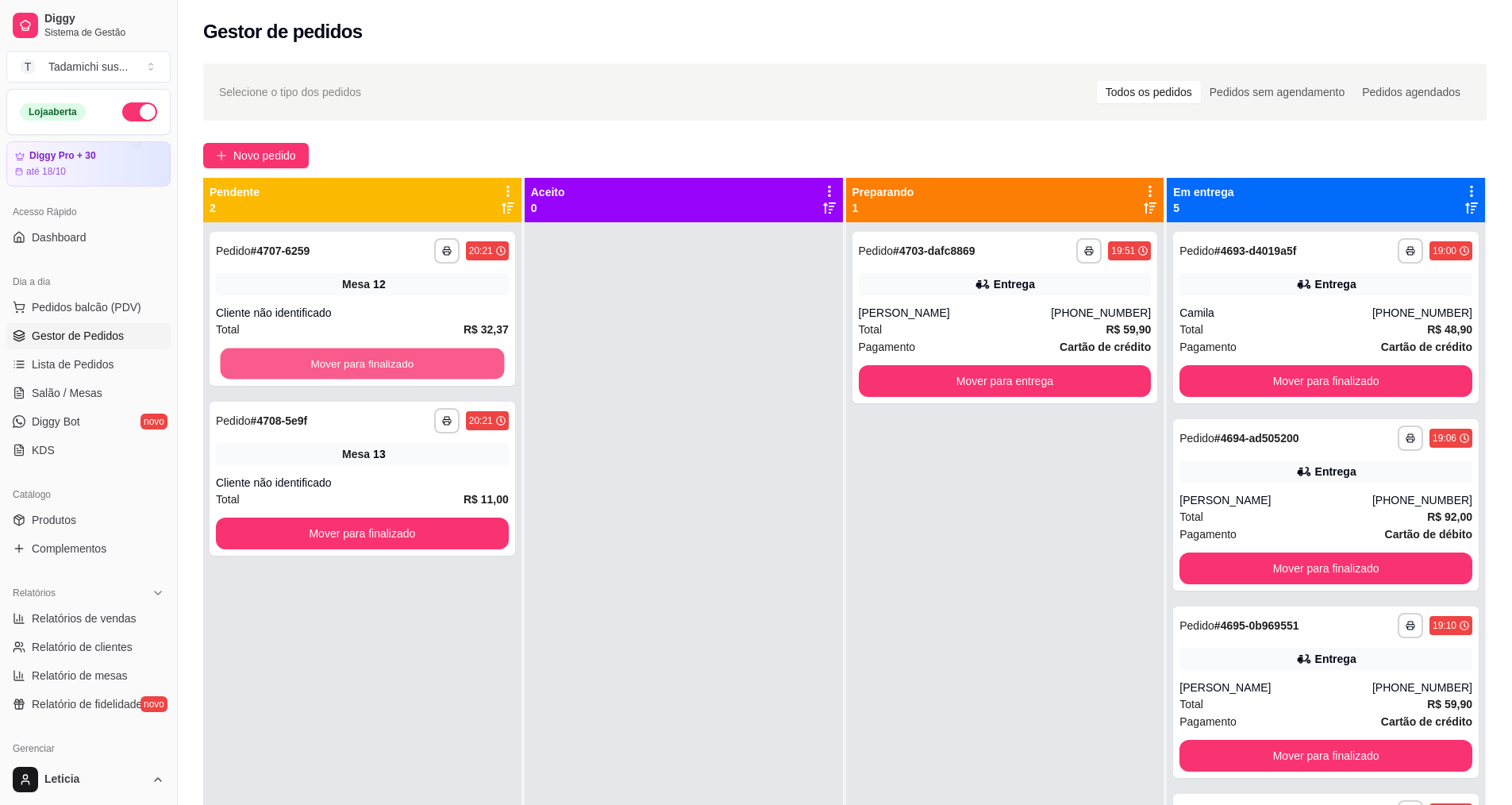
click at [444, 352] on button "Mover para finalizado" at bounding box center [363, 364] width 284 height 31
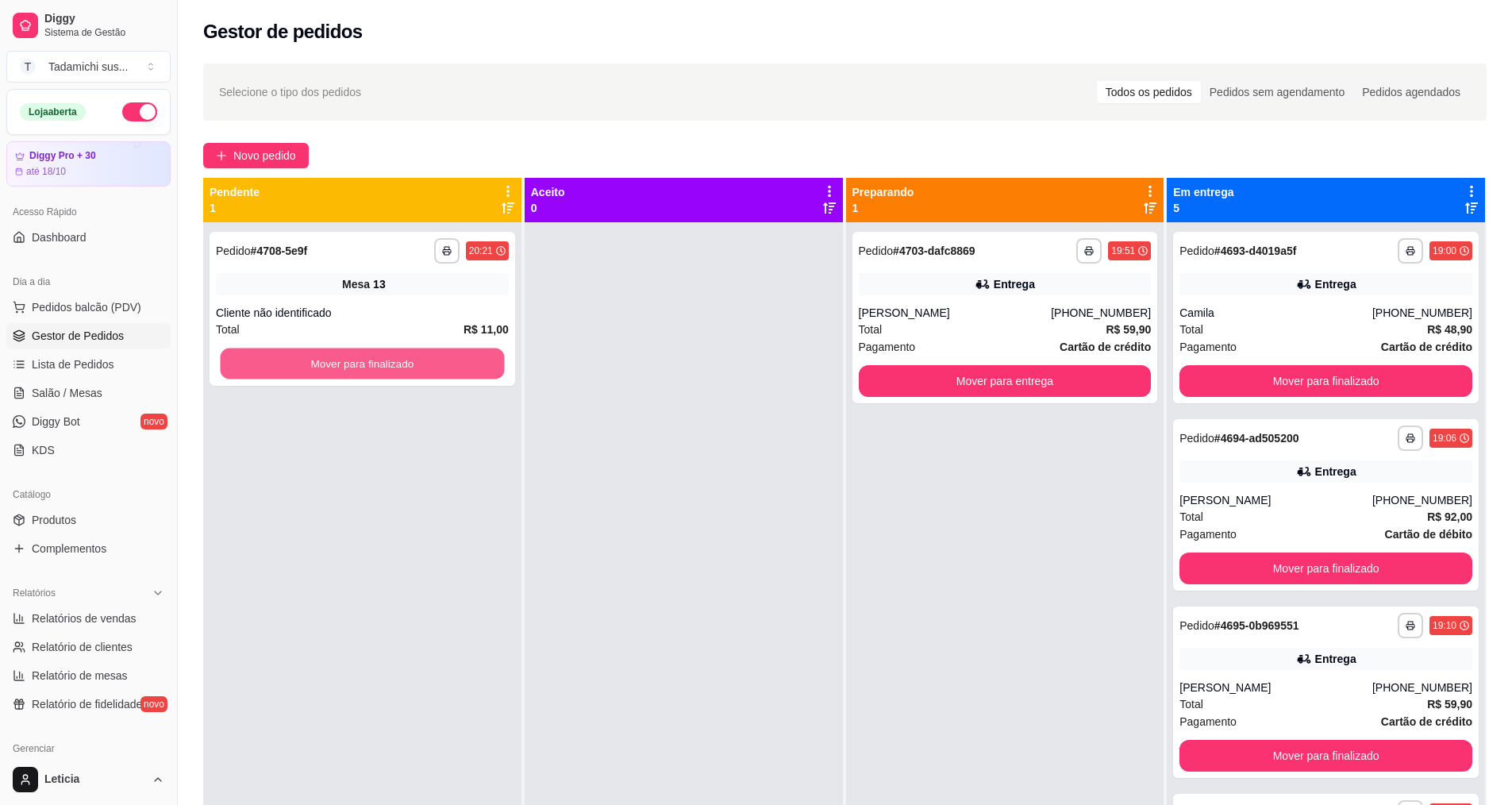
click at [444, 352] on button "Mover para finalizado" at bounding box center [363, 364] width 284 height 31
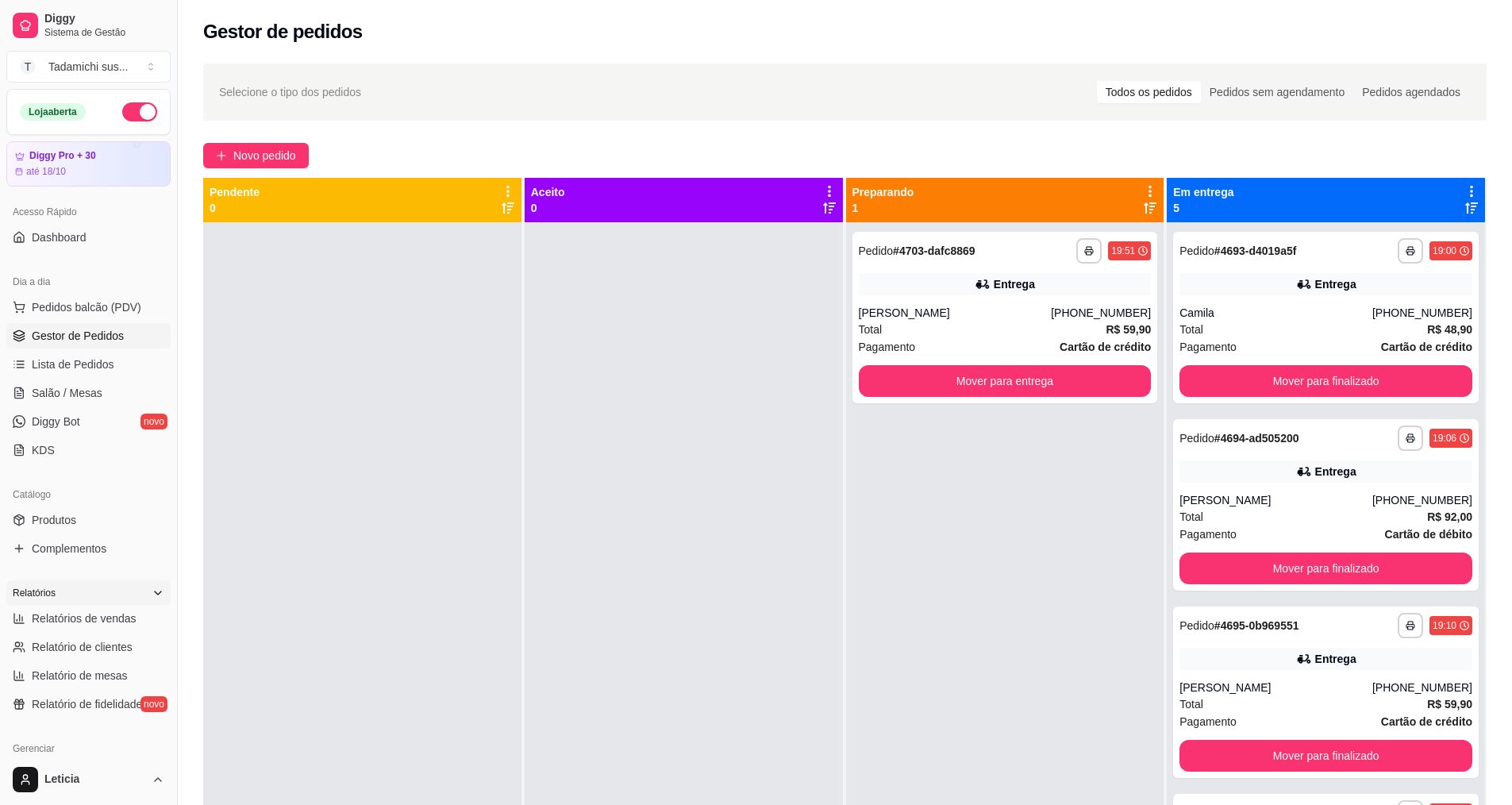
click at [113, 602] on div "Relatórios" at bounding box center [89, 593] width 165 height 26
click at [151, 596] on icon at bounding box center [157, 593] width 12 height 12
click at [97, 622] on span "Relatórios de vendas" at bounding box center [84, 618] width 105 height 16
select select "ALL"
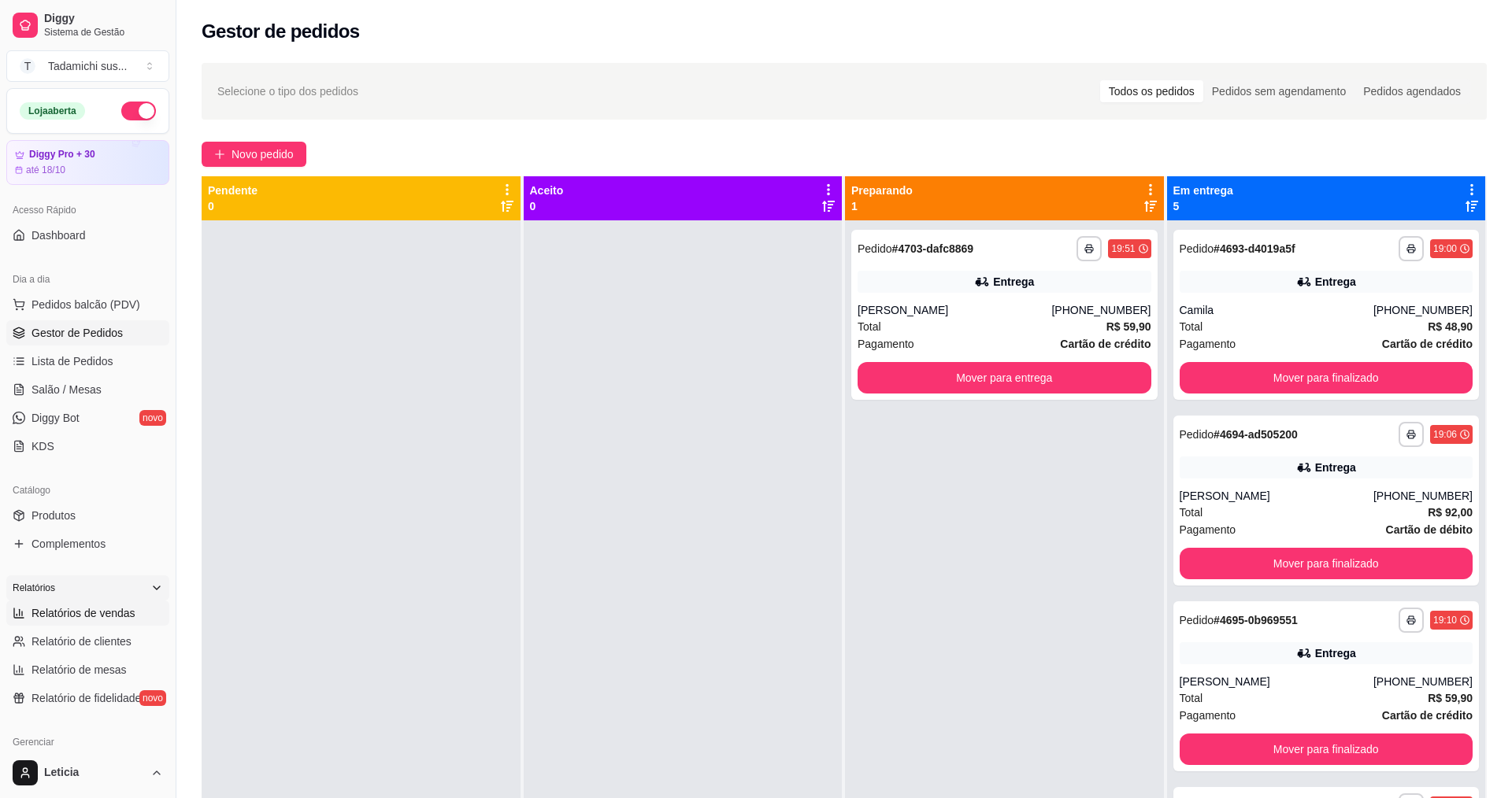
select select "0"
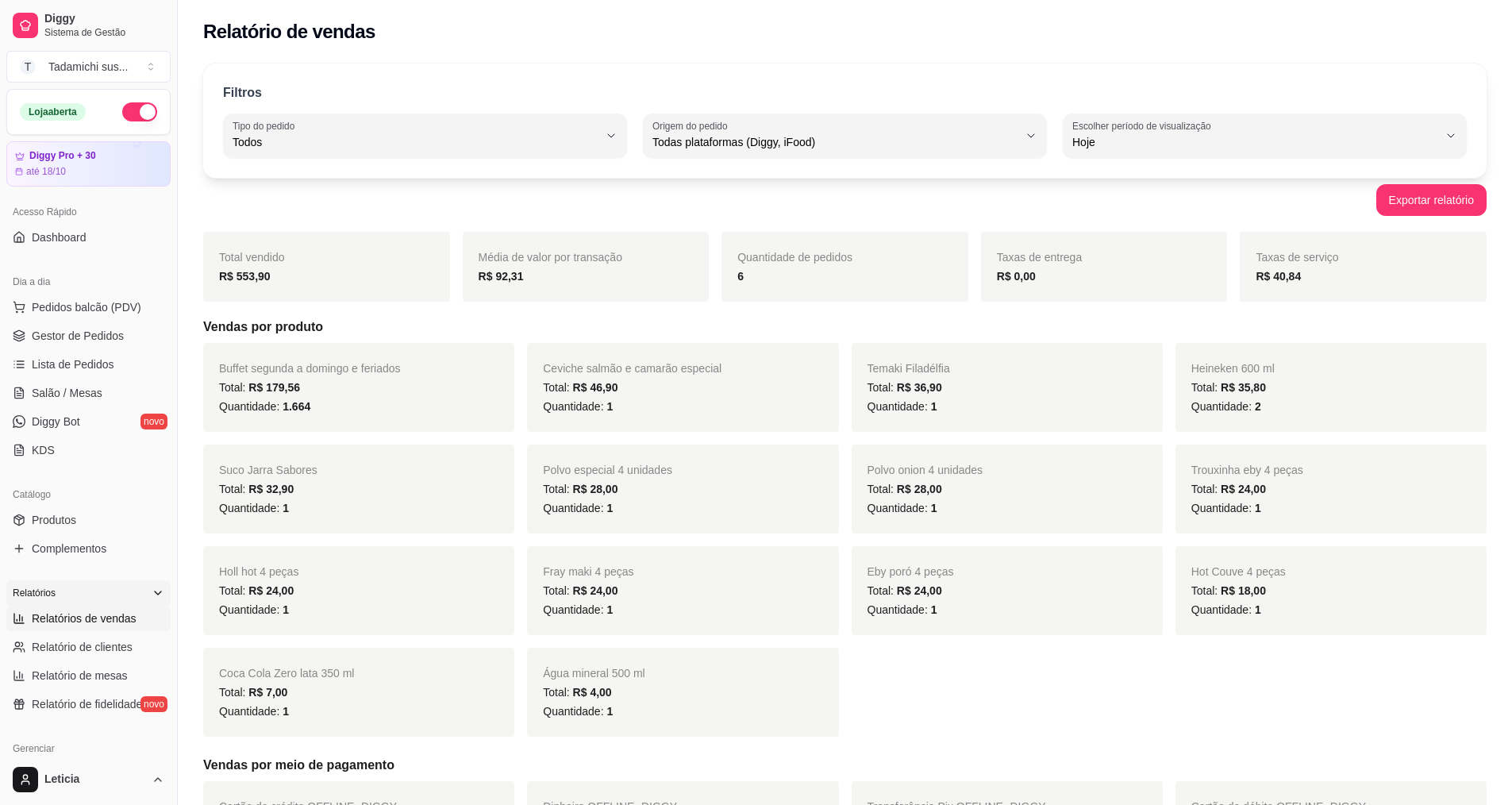
click at [151, 593] on icon at bounding box center [157, 593] width 12 height 12
click at [92, 326] on link "Gestor de Pedidos" at bounding box center [89, 335] width 165 height 26
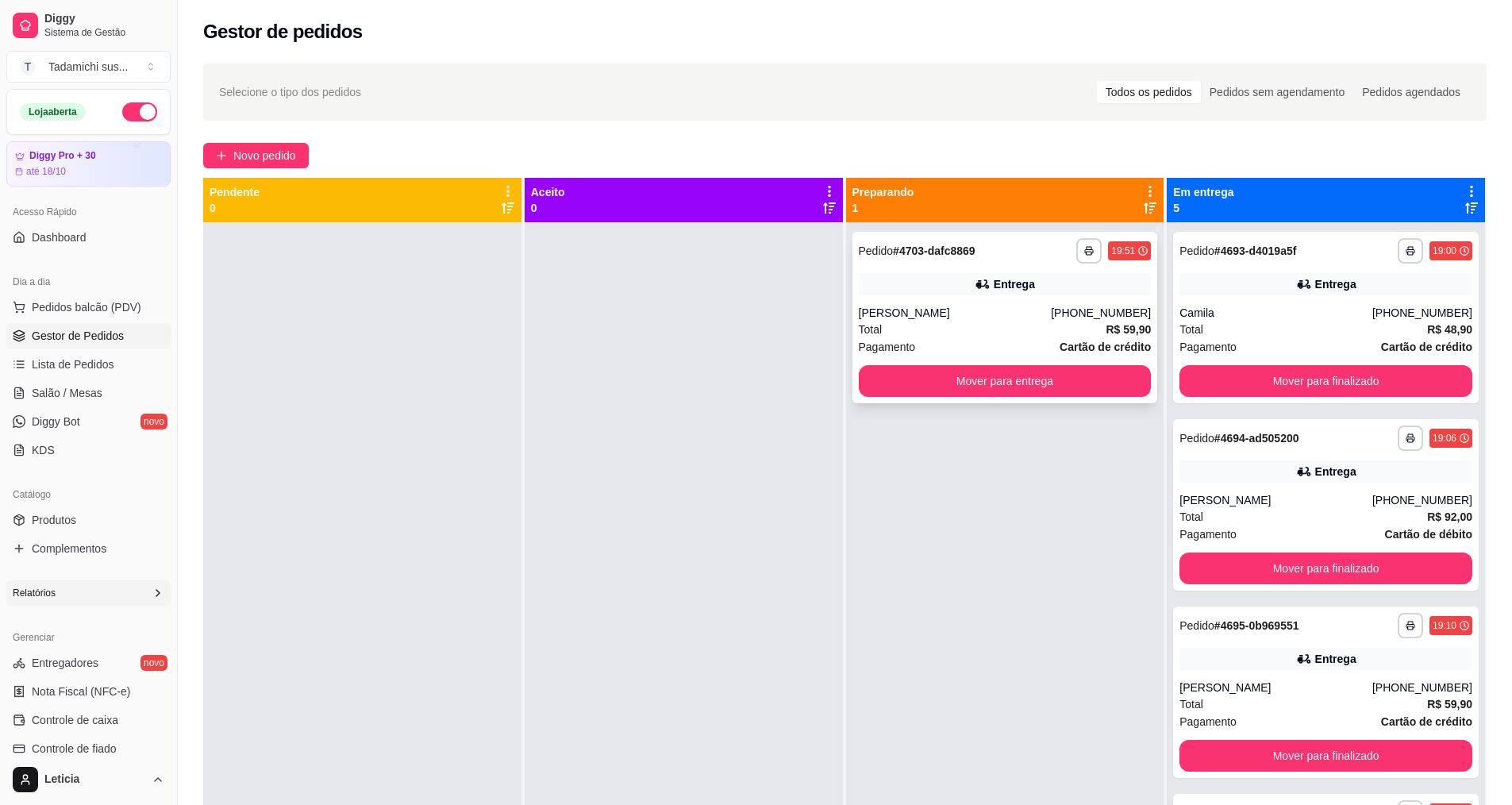
scroll to position [80, 0]
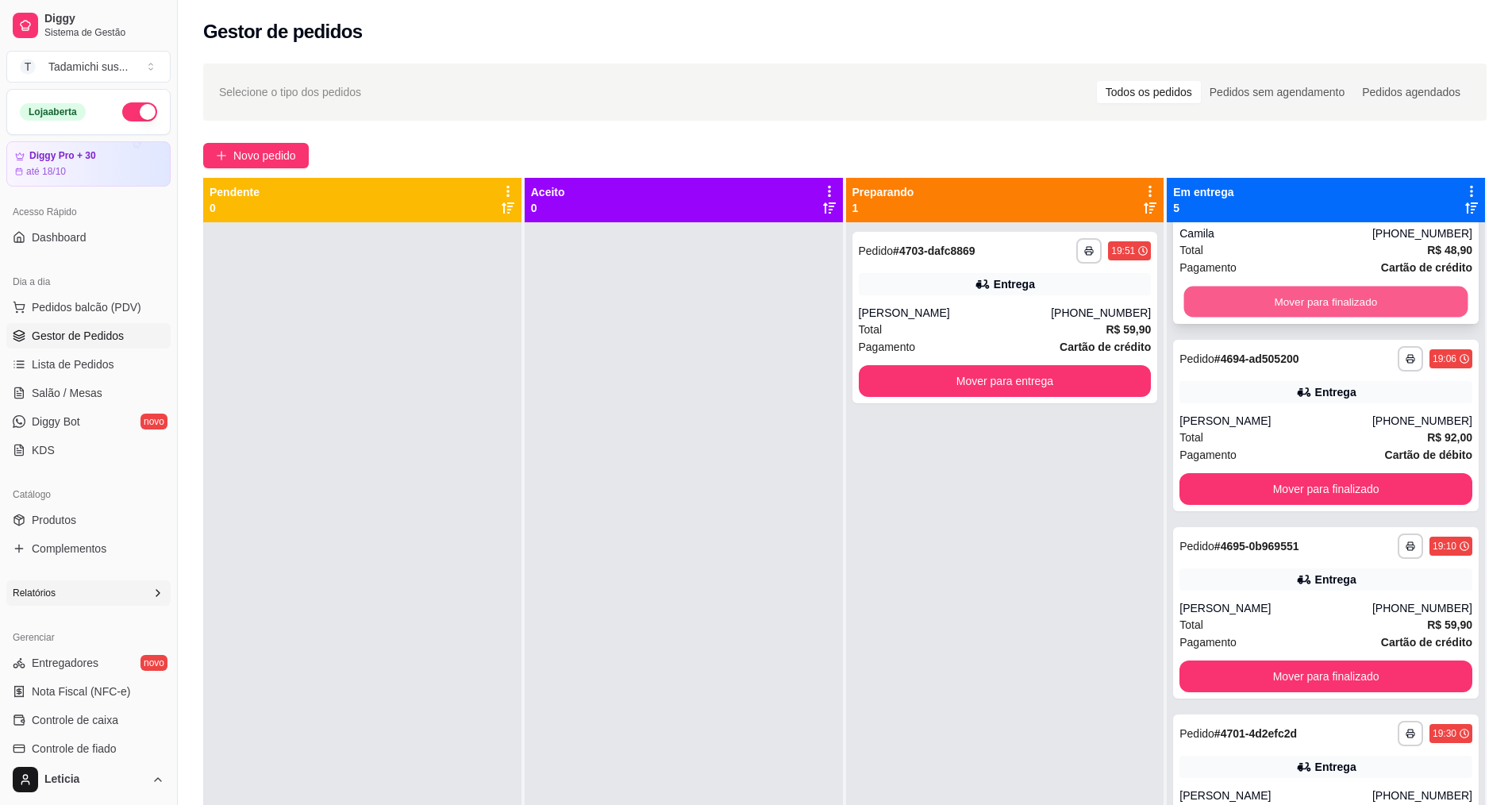
click at [1237, 292] on button "Mover para finalizado" at bounding box center [1326, 302] width 284 height 31
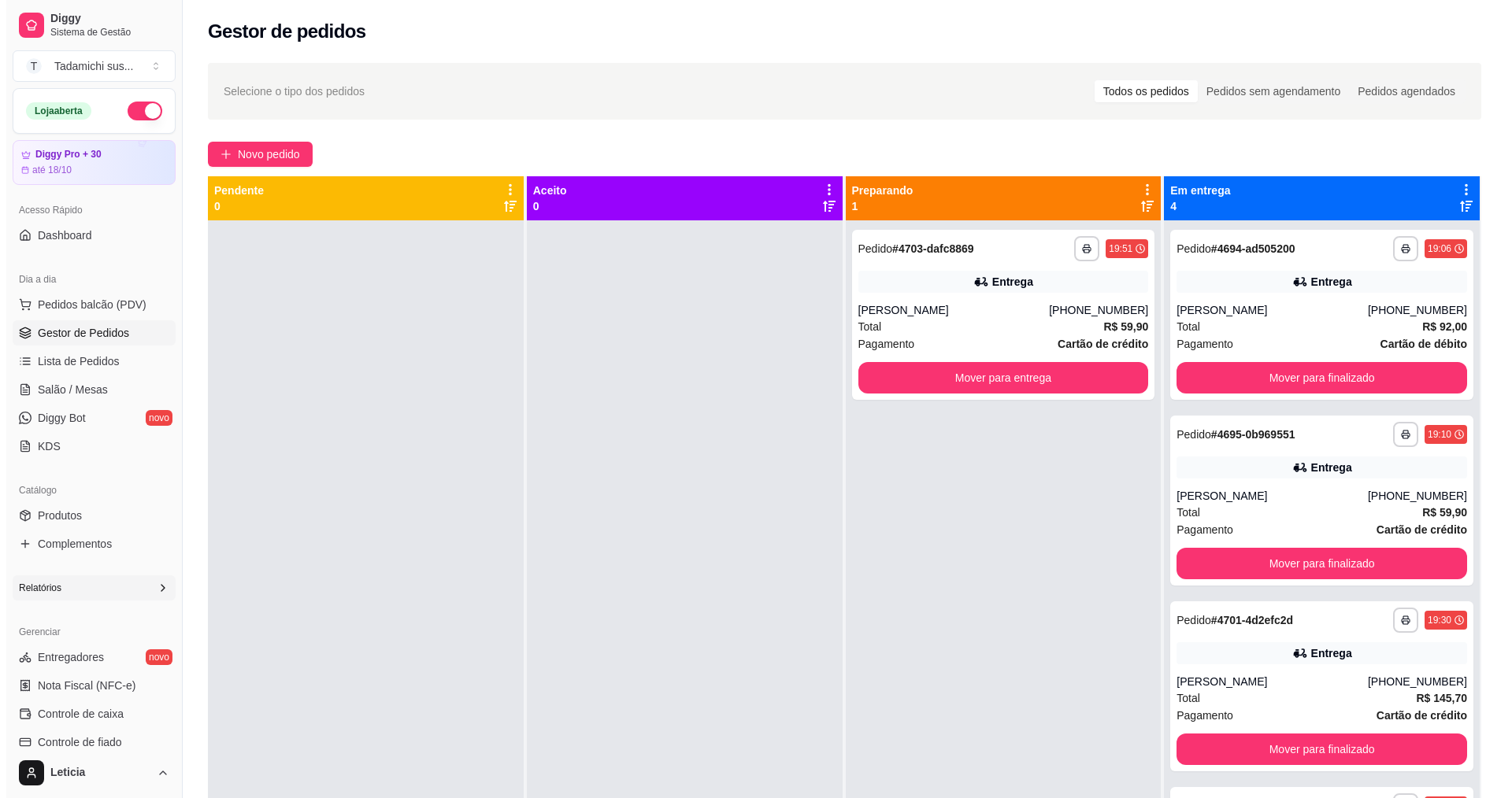
scroll to position [0, 0]
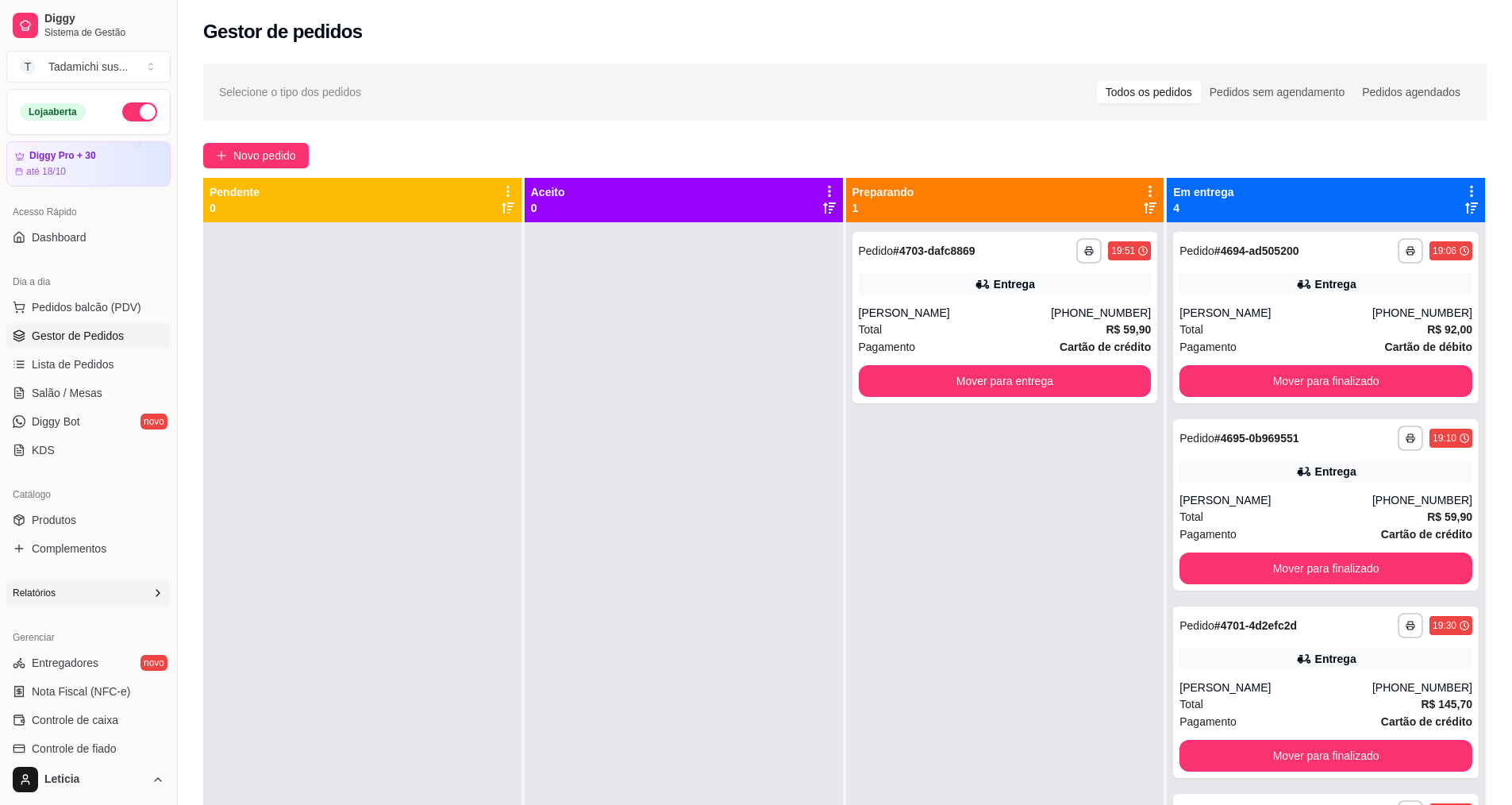
click at [1237, 292] on div "Entrega" at bounding box center [1325, 283] width 293 height 22
click at [1295, 376] on button "Mover para finalizado" at bounding box center [1325, 382] width 293 height 32
click at [1403, 378] on button "Mover para finalizado" at bounding box center [1325, 382] width 293 height 32
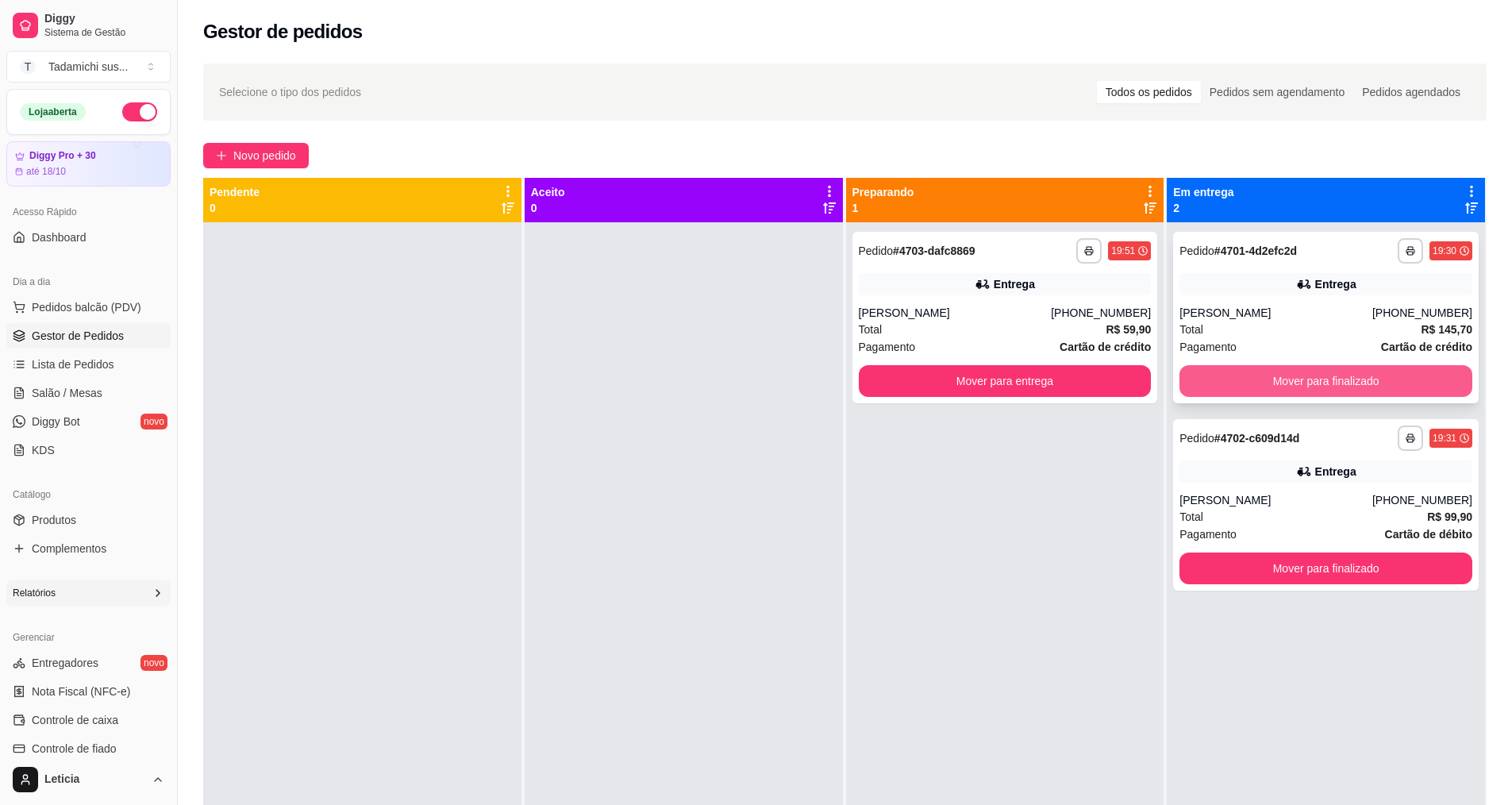
click at [1348, 389] on button "Mover para finalizado" at bounding box center [1325, 382] width 293 height 32
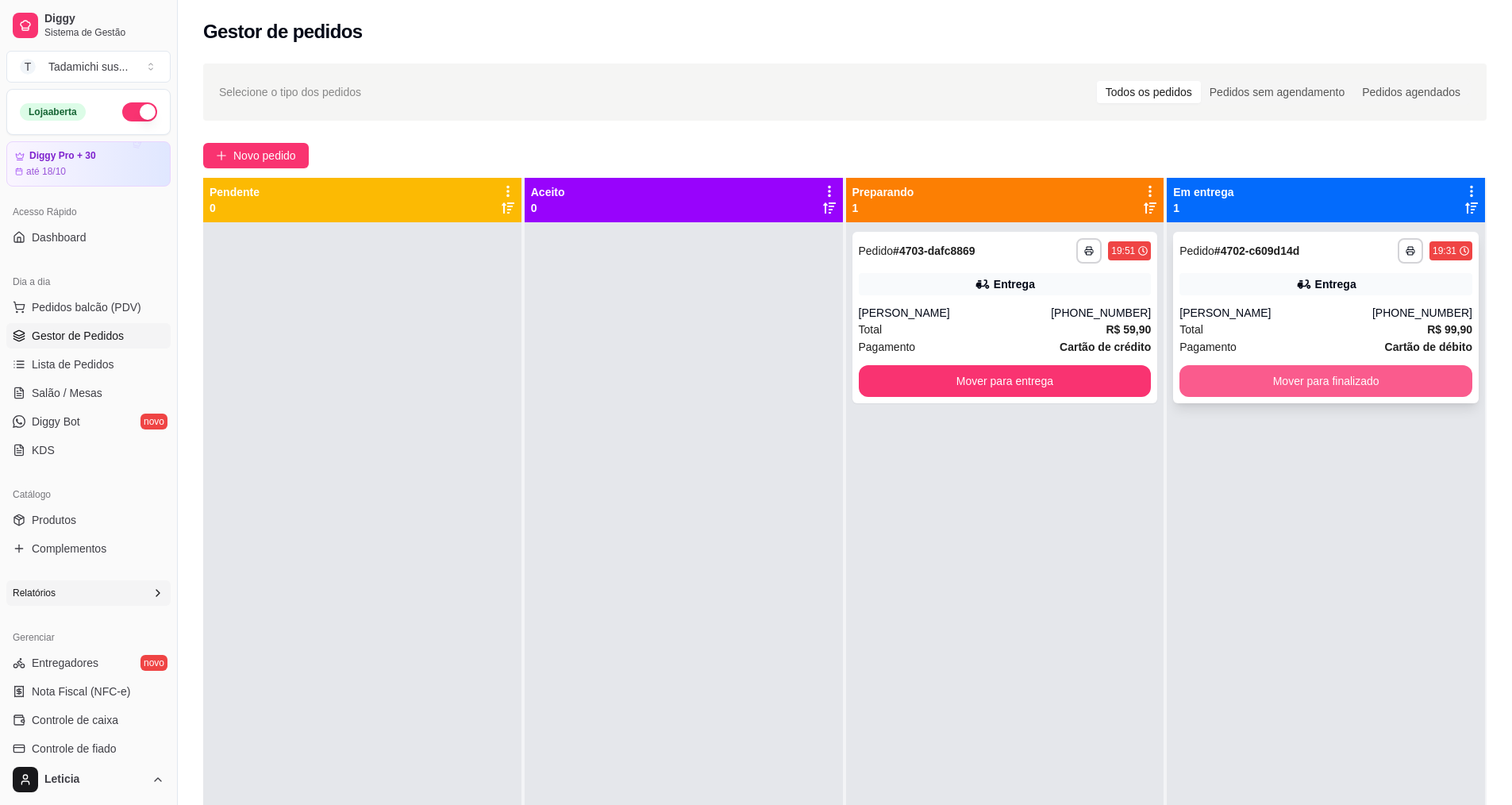
click at [1339, 381] on button "Mover para finalizado" at bounding box center [1325, 382] width 293 height 32
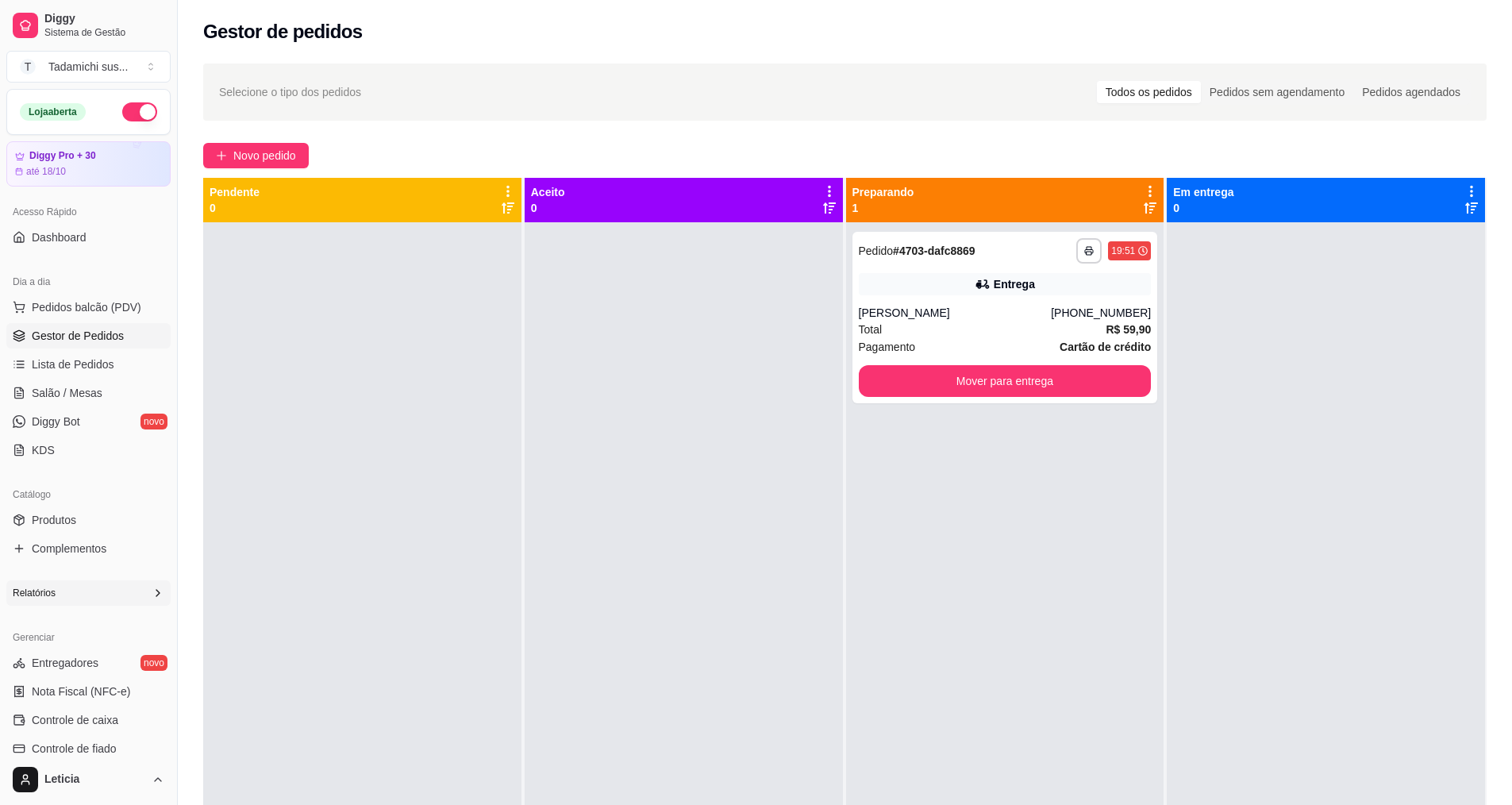
click at [77, 599] on div "Relatórios" at bounding box center [89, 593] width 165 height 26
click at [90, 612] on span "Relatórios de vendas" at bounding box center [84, 618] width 105 height 16
select select "ALL"
select select "0"
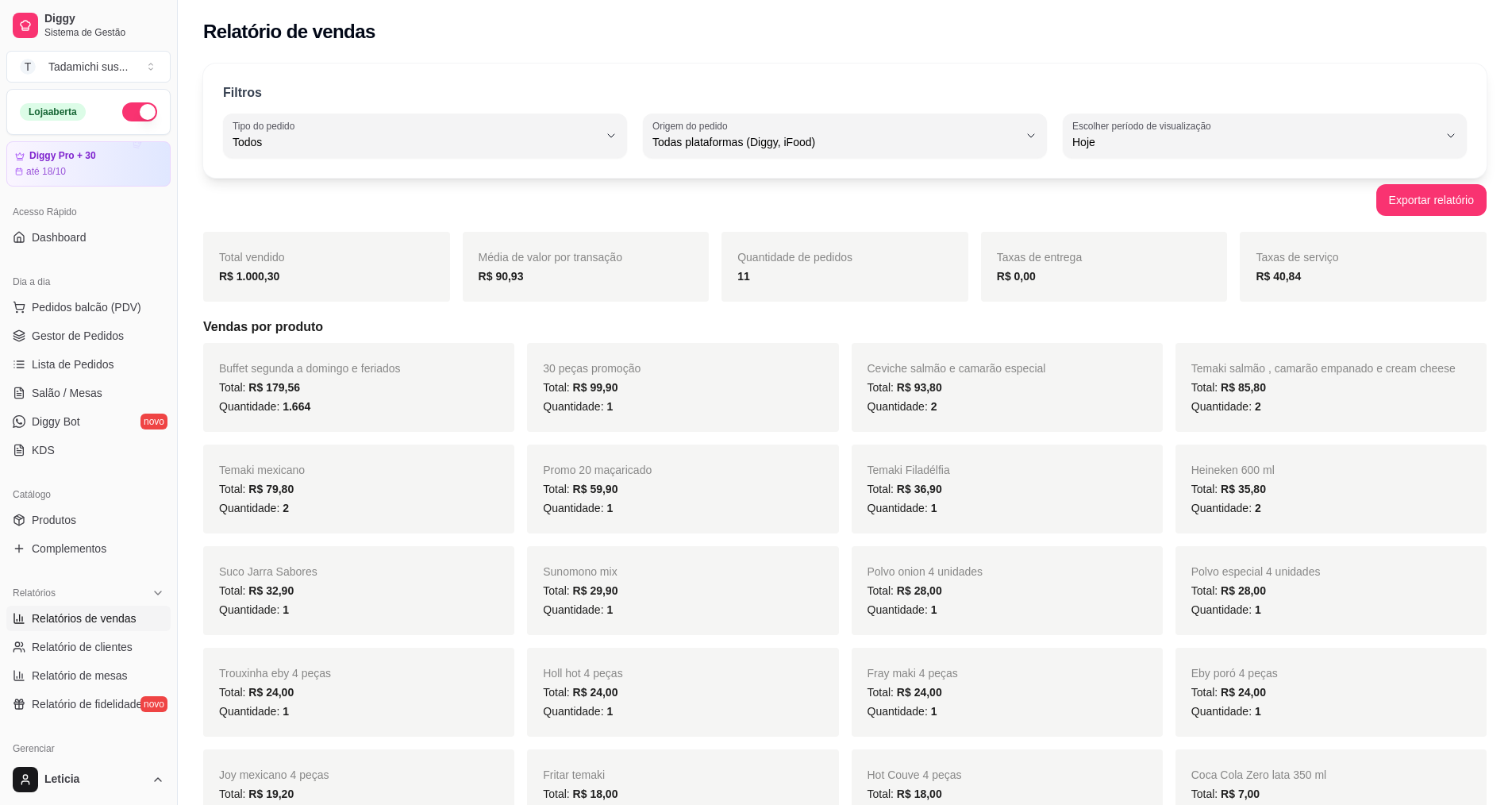
click at [151, 589] on icon at bounding box center [157, 593] width 12 height 12
click at [100, 339] on span "Gestor de Pedidos" at bounding box center [78, 335] width 92 height 16
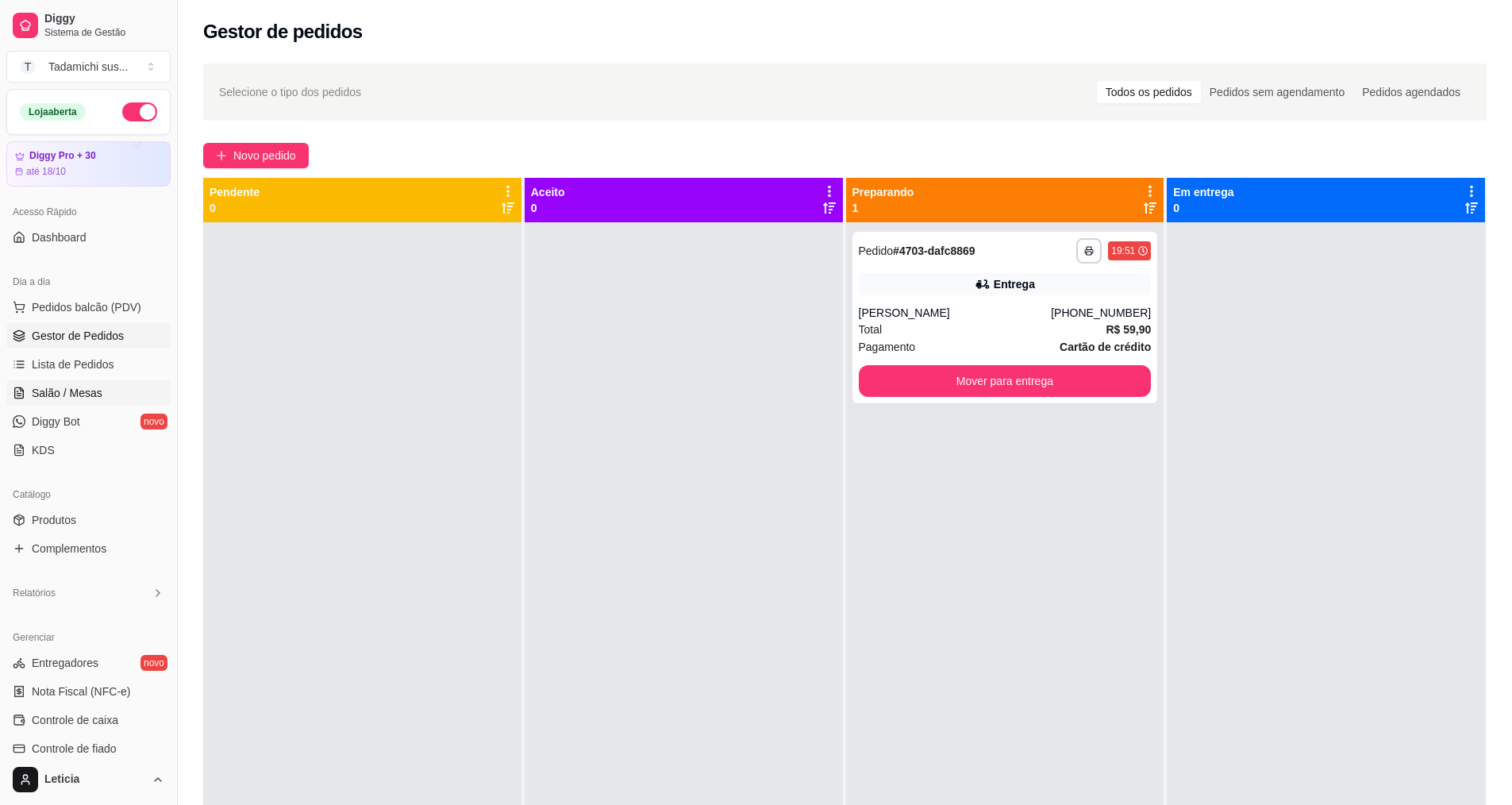
click at [81, 397] on span "Salão / Mesas" at bounding box center [67, 393] width 71 height 16
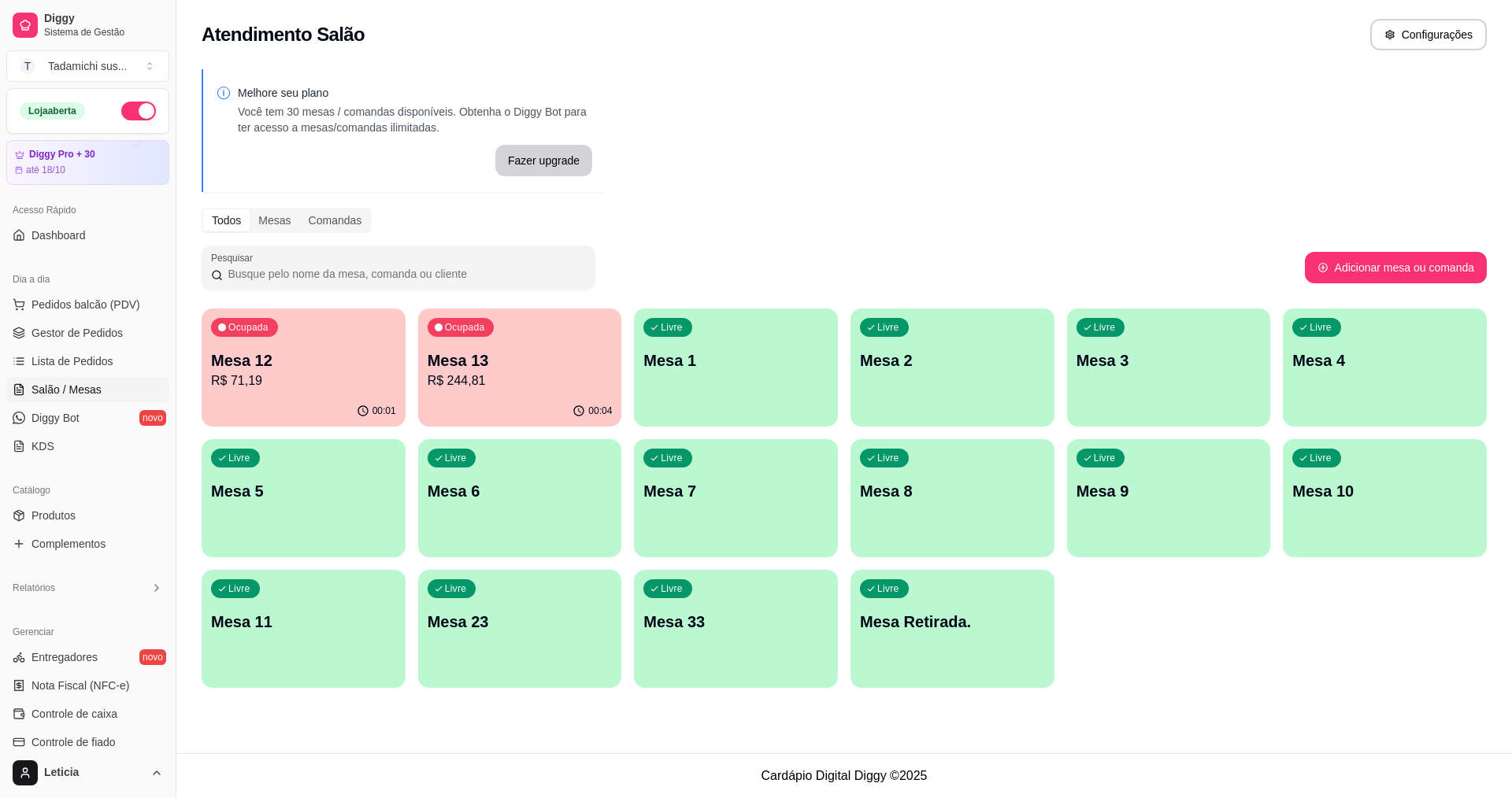
click at [280, 376] on p "R$ 71,19" at bounding box center [303, 381] width 185 height 19
click at [38, 330] on span "Gestor de Pedidos" at bounding box center [77, 332] width 91 height 16
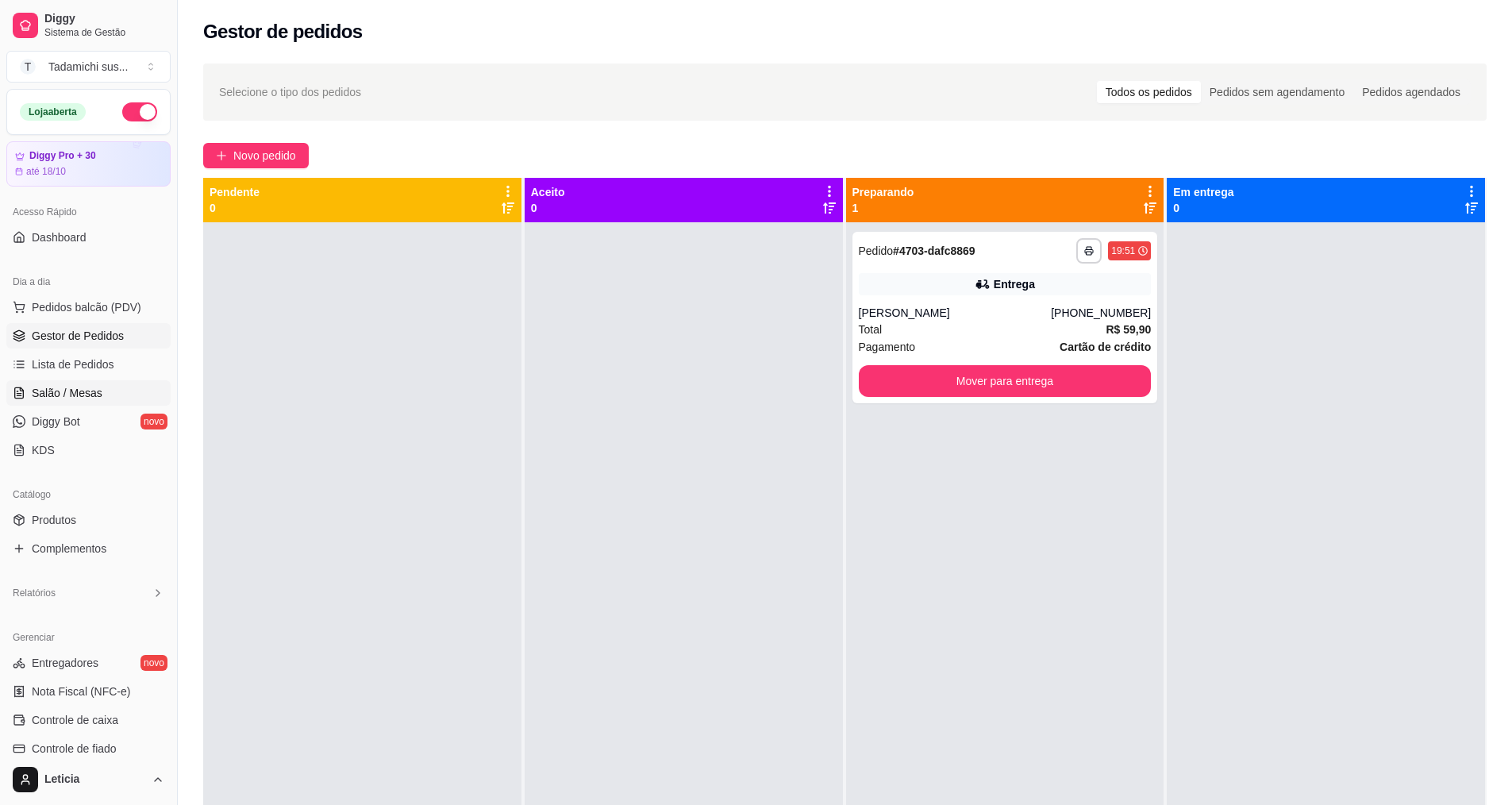
click at [60, 396] on span "Salão / Mesas" at bounding box center [67, 393] width 71 height 16
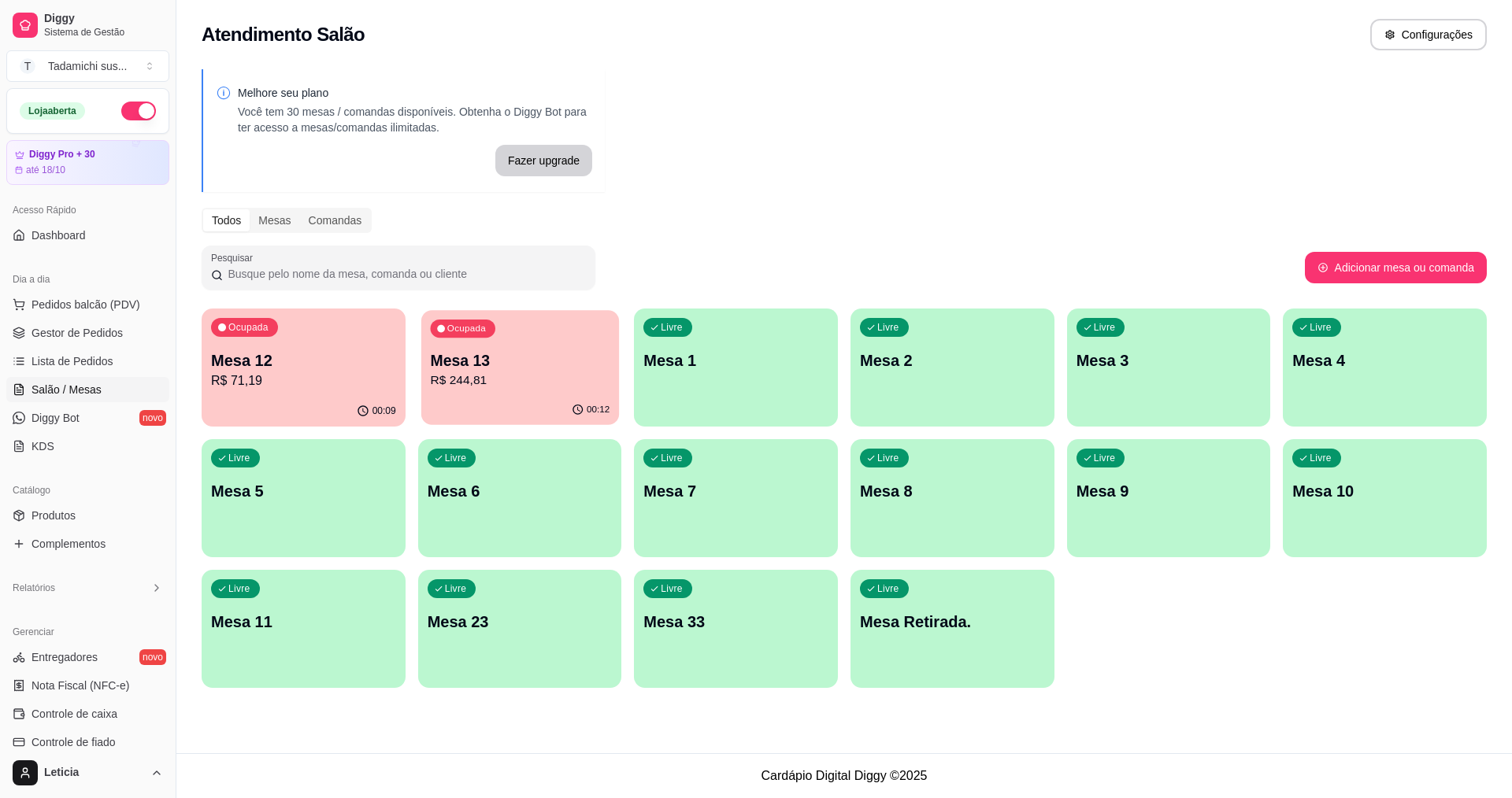
click at [468, 366] on p "Mesa 13" at bounding box center [519, 361] width 179 height 22
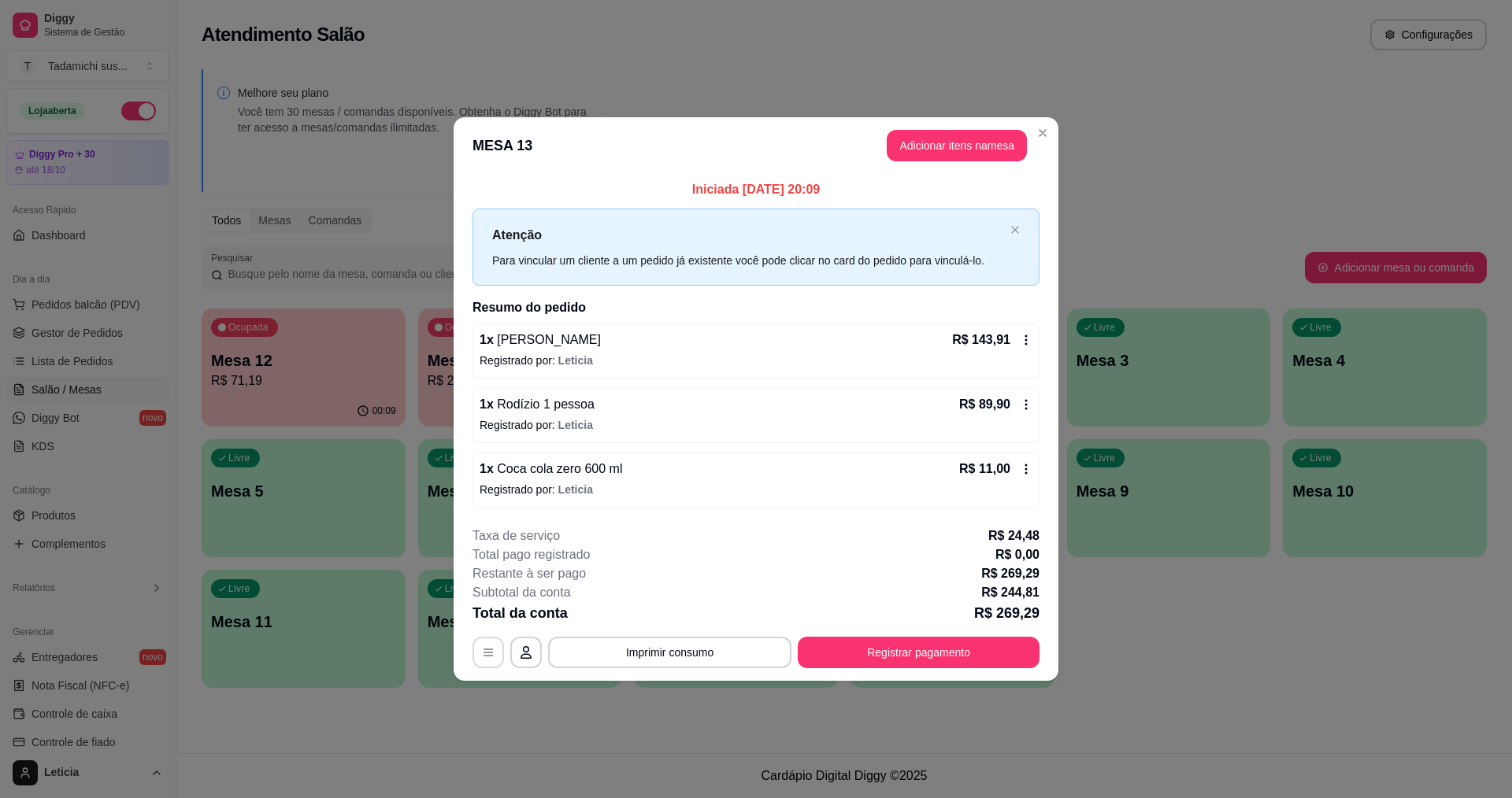
click at [486, 656] on icon "button" at bounding box center [487, 652] width 12 height 12
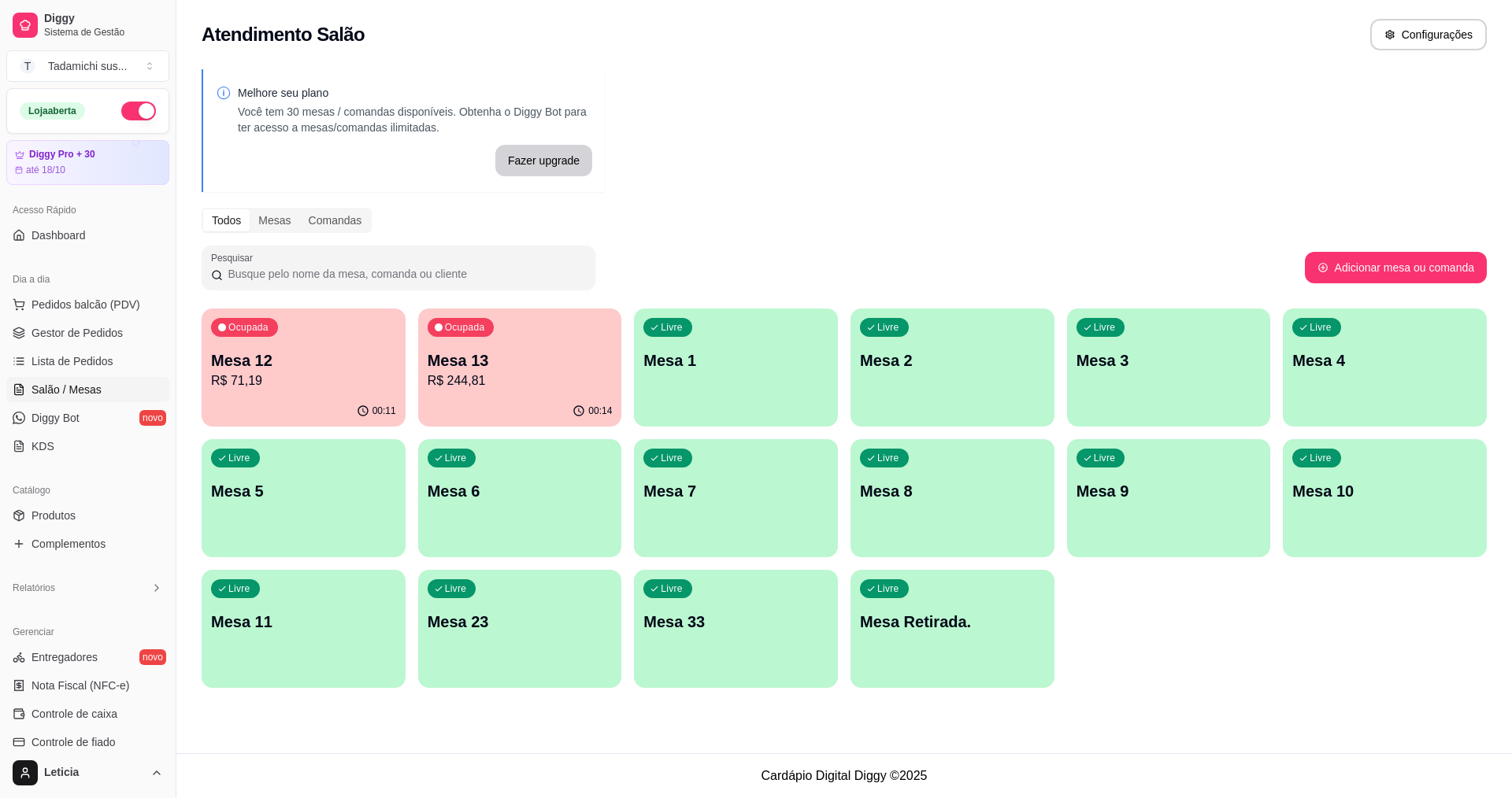
click at [459, 345] on div "Ocupada Mesa 13 R$ 244,81" at bounding box center [519, 352] width 204 height 87
click at [300, 383] on p "R$ 71,19" at bounding box center [303, 381] width 185 height 19
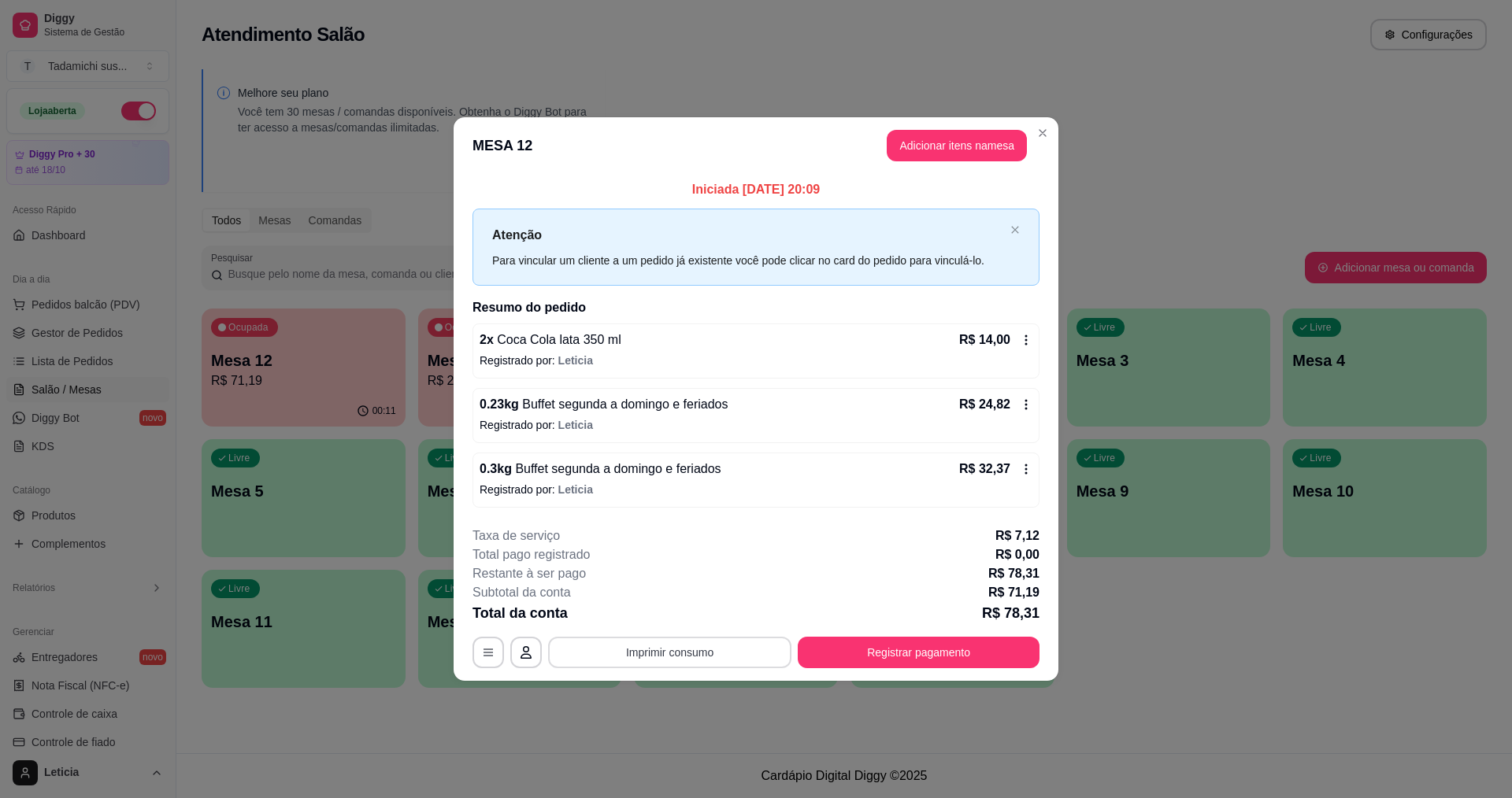
click at [666, 656] on button "Imprimir consumo" at bounding box center [670, 652] width 243 height 32
click at [679, 628] on div "Escolha a impressora IMPRESSORA HAYOM" at bounding box center [674, 604] width 137 height 54
click at [680, 620] on button "IMPRESSORA HAYOM" at bounding box center [673, 615] width 117 height 24
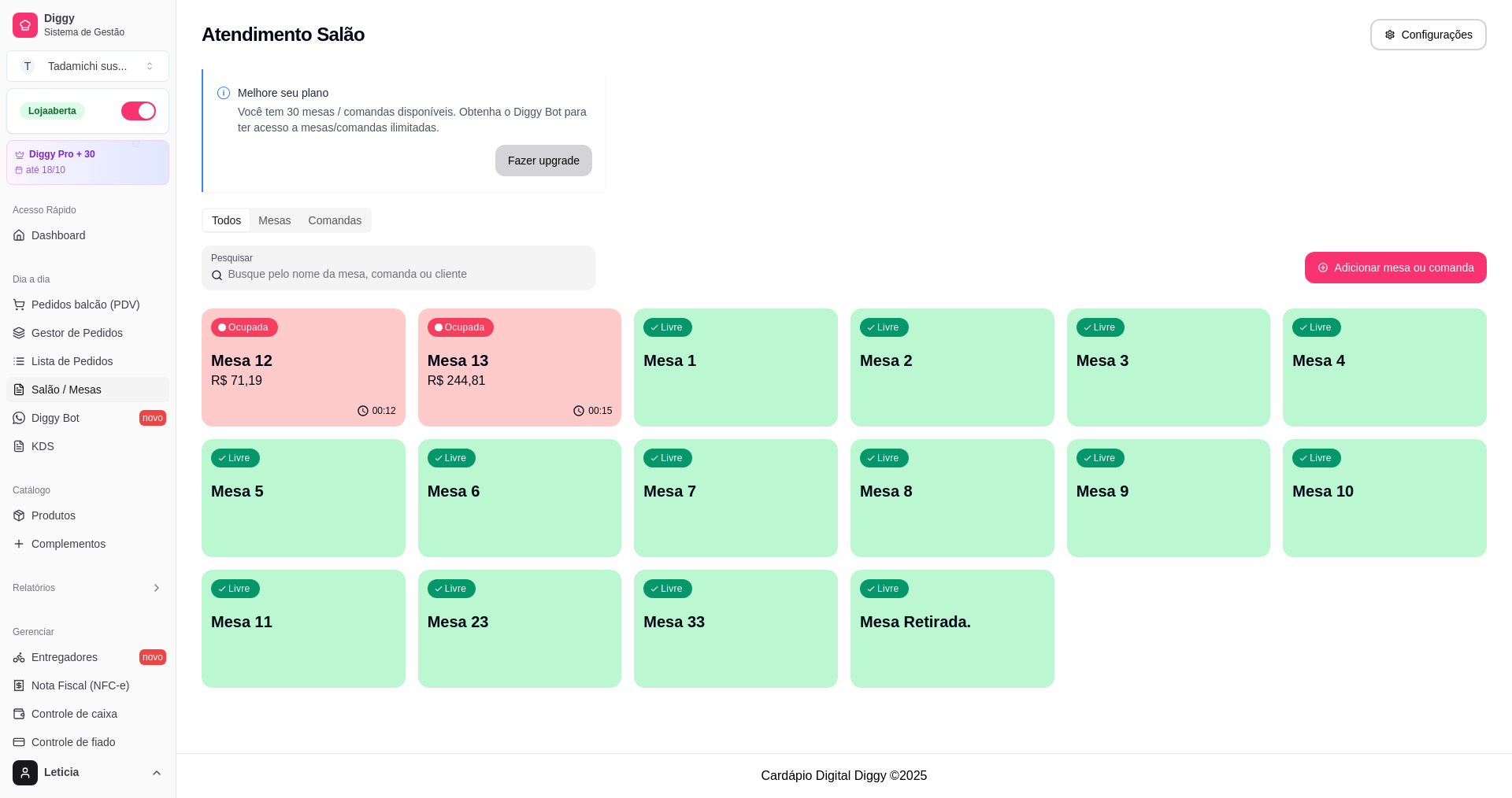
click at [470, 392] on div "Ocupada Mesa 13 R$ 244,81" at bounding box center [519, 352] width 204 height 87
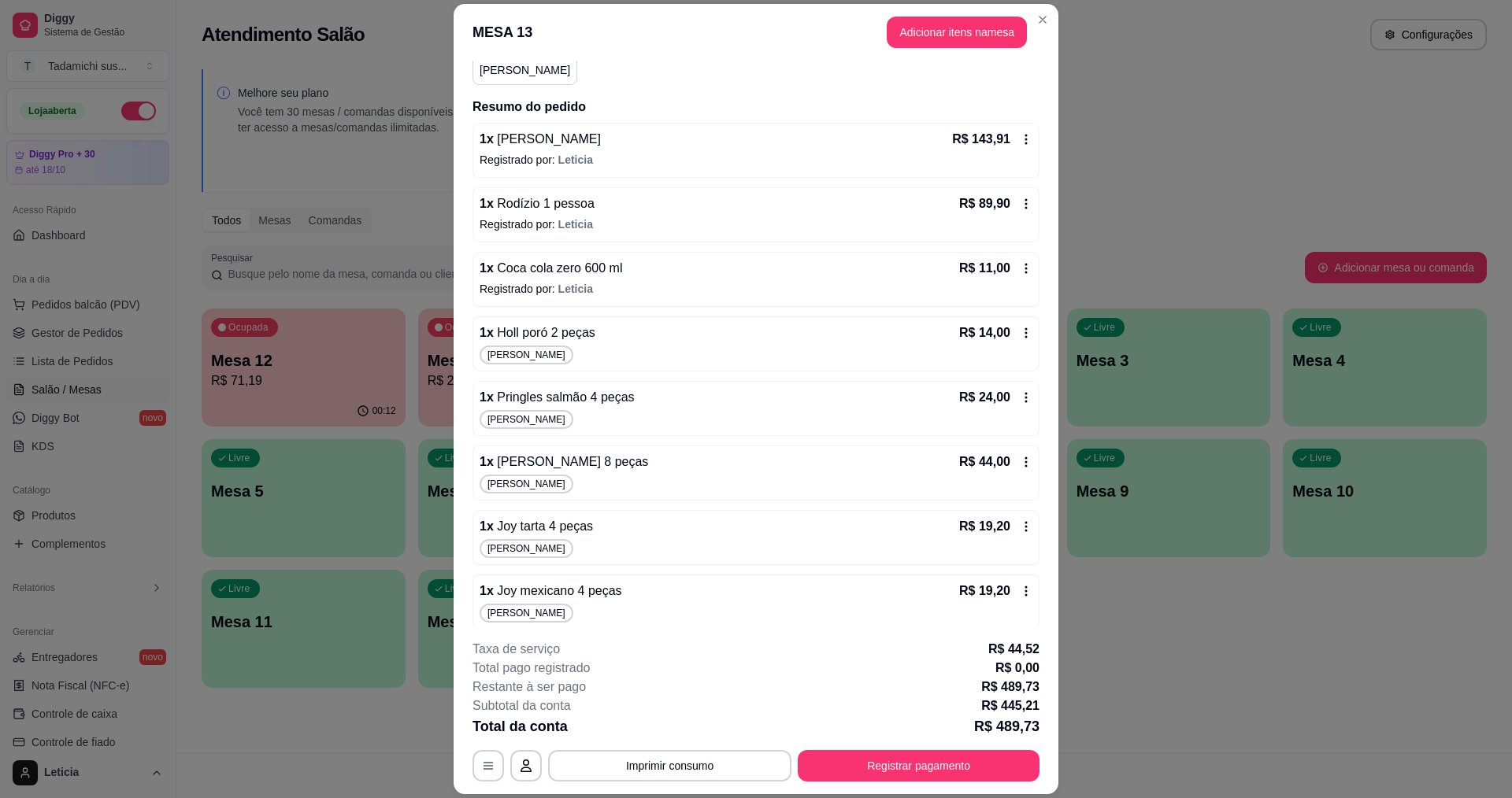
scroll to position [158, 0]
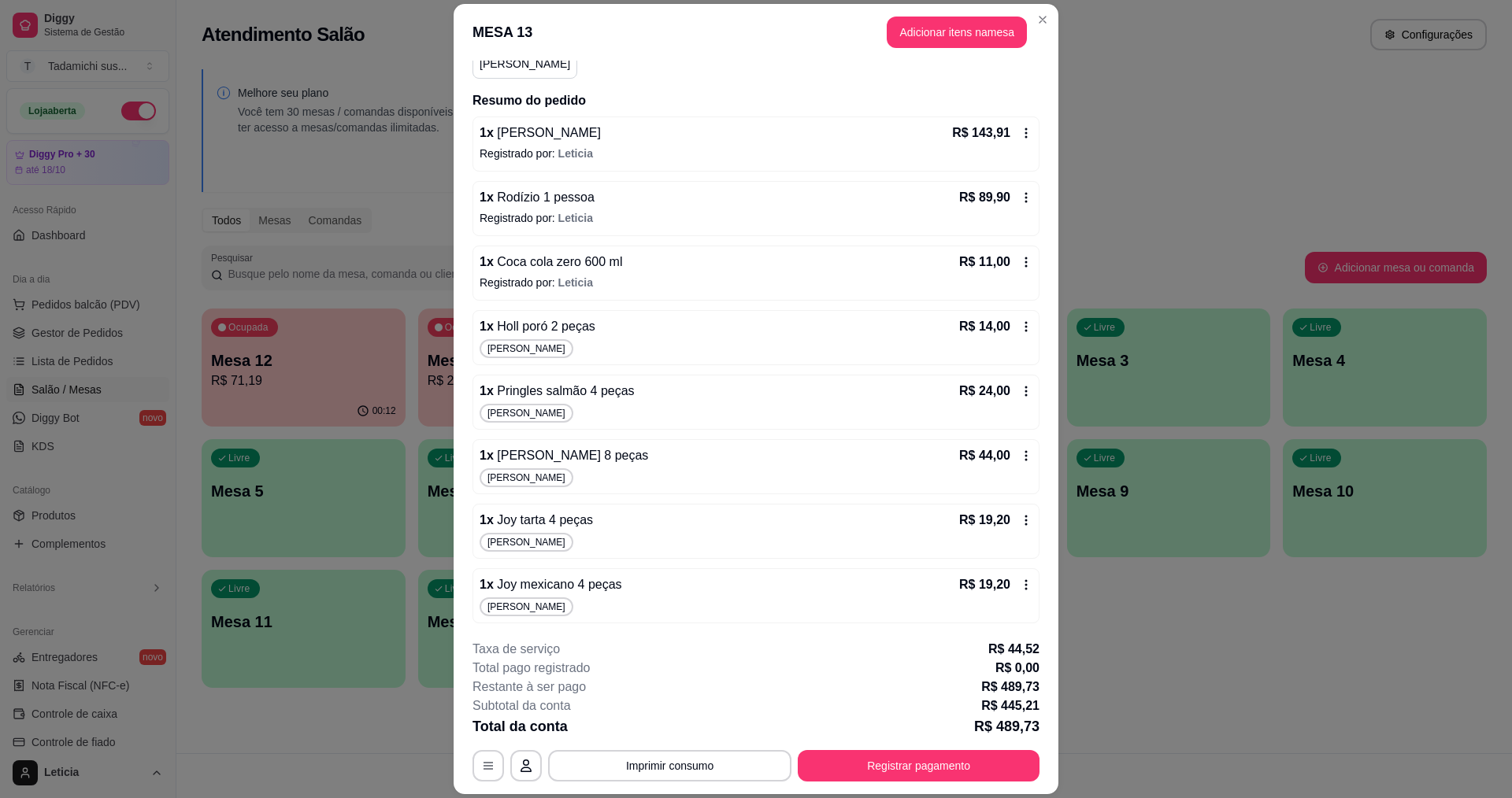
click at [1020, 327] on icon at bounding box center [1026, 326] width 12 height 12
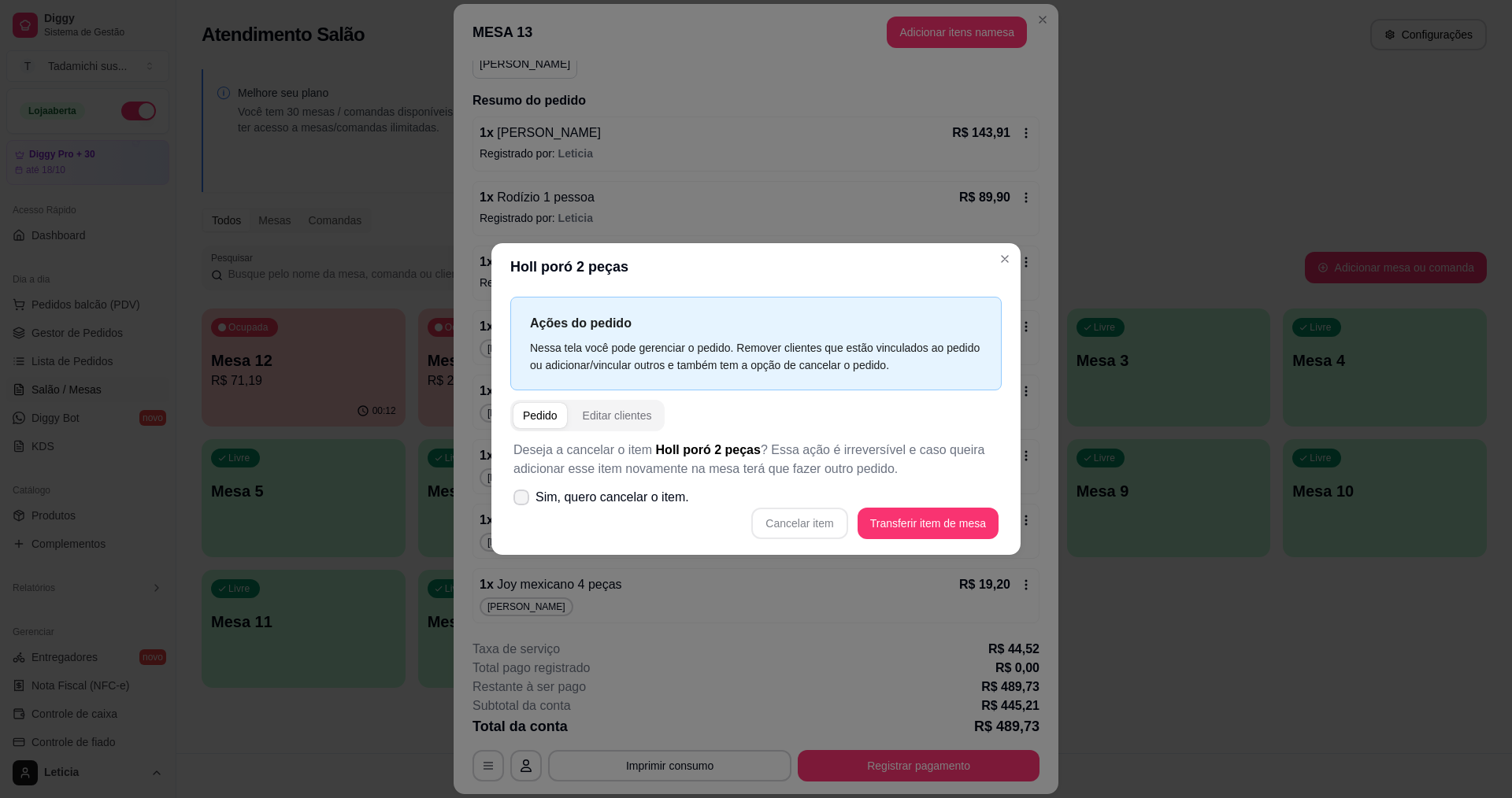
click at [513, 504] on label "Sim, quero cancelar o item." at bounding box center [601, 498] width 188 height 32
click at [513, 504] on input "Sim, quero cancelar o item." at bounding box center [517, 505] width 10 height 10
checkbox input "true"
click at [820, 528] on button "Cancelar item" at bounding box center [799, 524] width 96 height 32
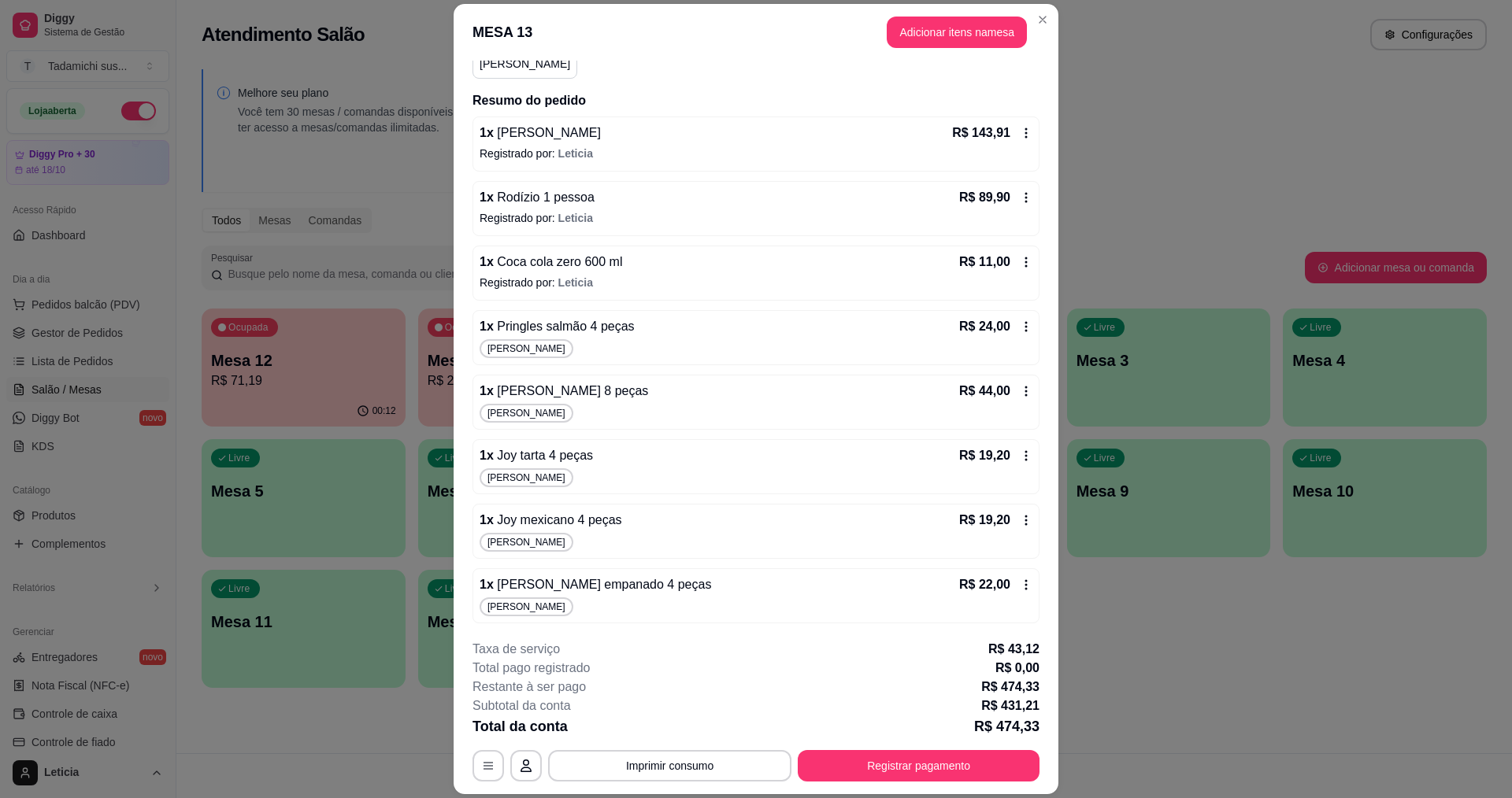
click at [1020, 328] on icon at bounding box center [1026, 326] width 12 height 12
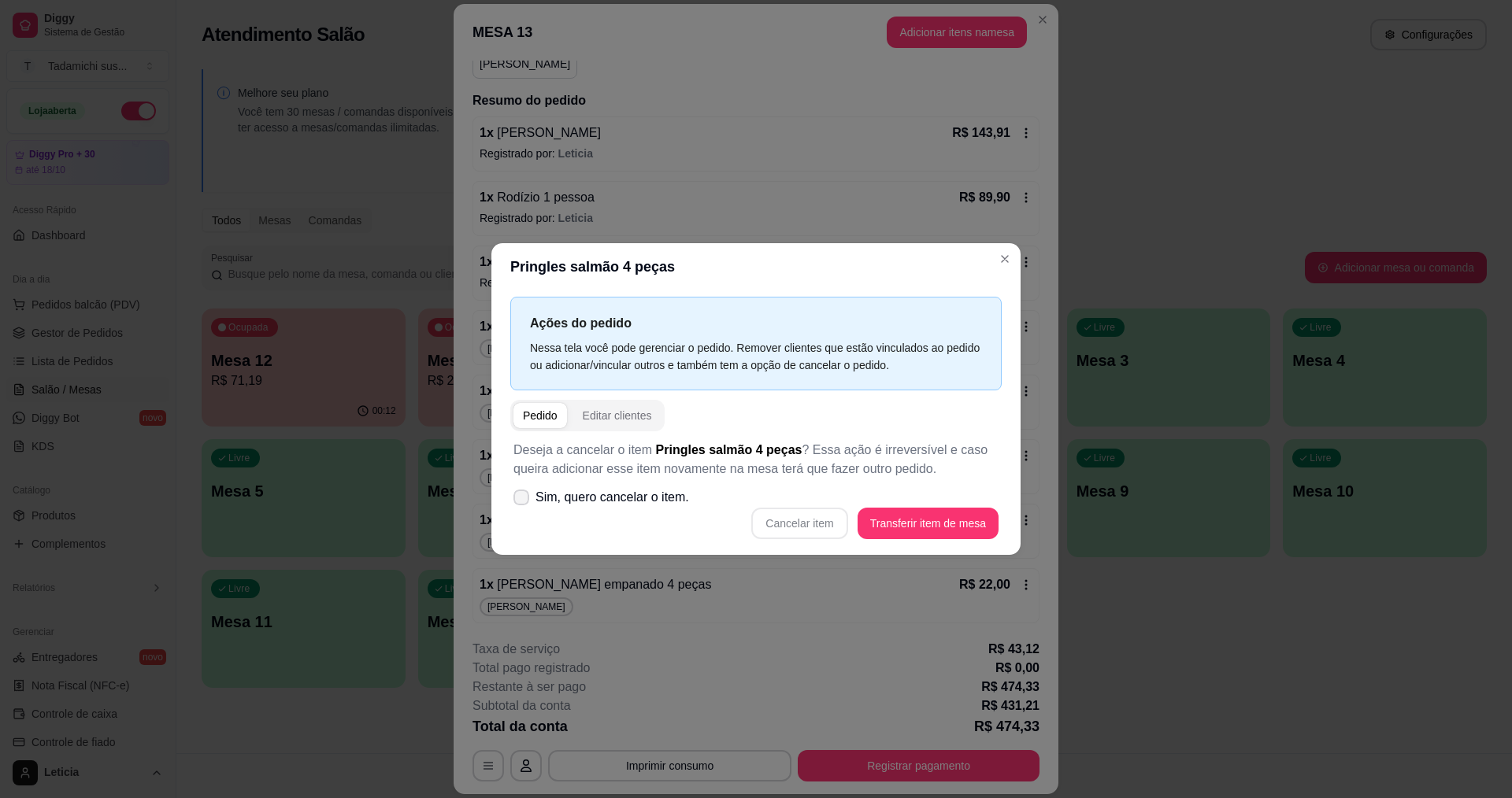
click at [527, 498] on icon at bounding box center [520, 498] width 12 height 9
click at [523, 500] on input "Sim, quero cancelar o item." at bounding box center [517, 505] width 10 height 10
checkbox input "true"
click at [801, 516] on button "Cancelar item" at bounding box center [800, 524] width 94 height 31
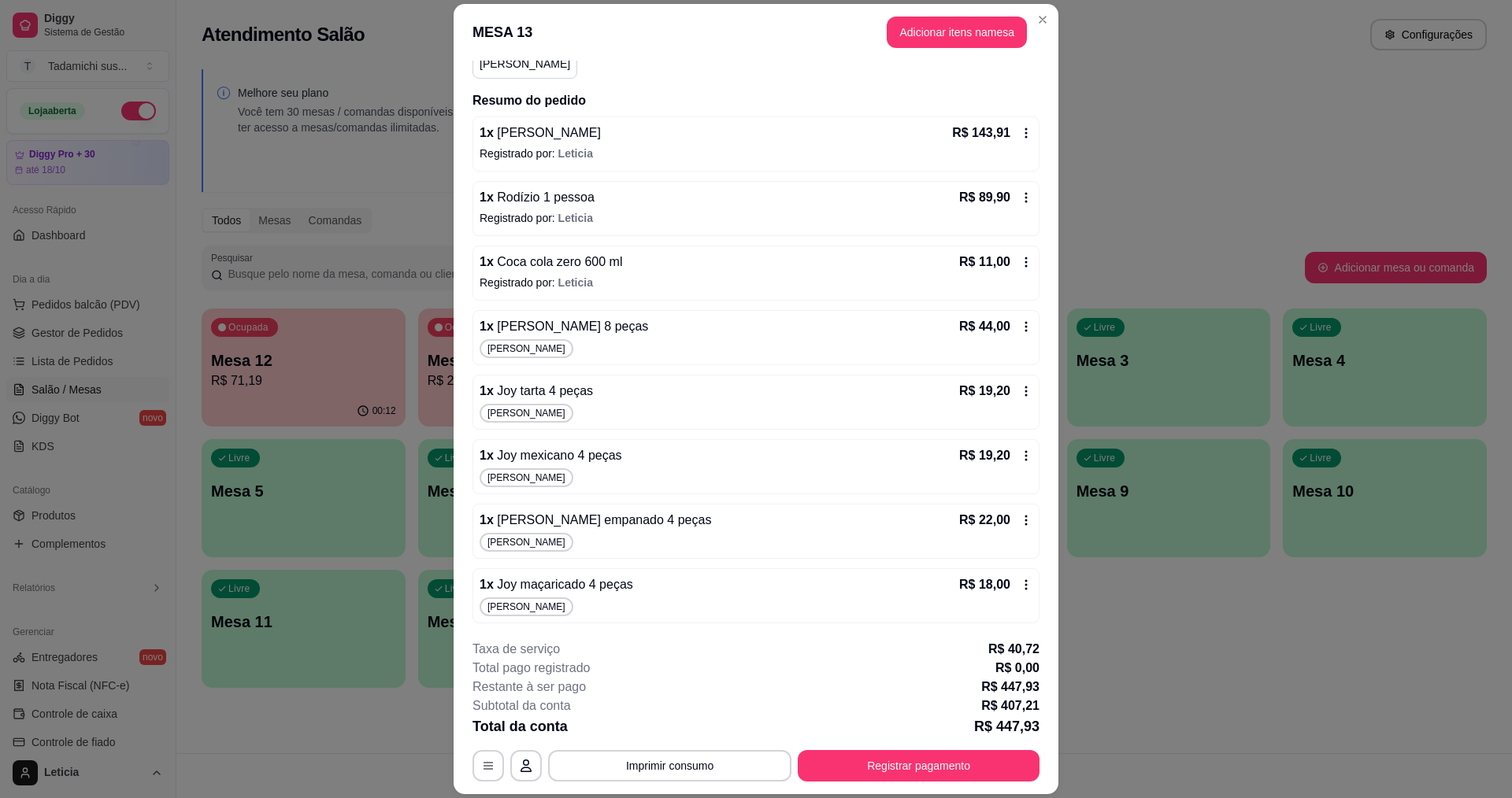
click at [1020, 395] on icon at bounding box center [1026, 391] width 12 height 12
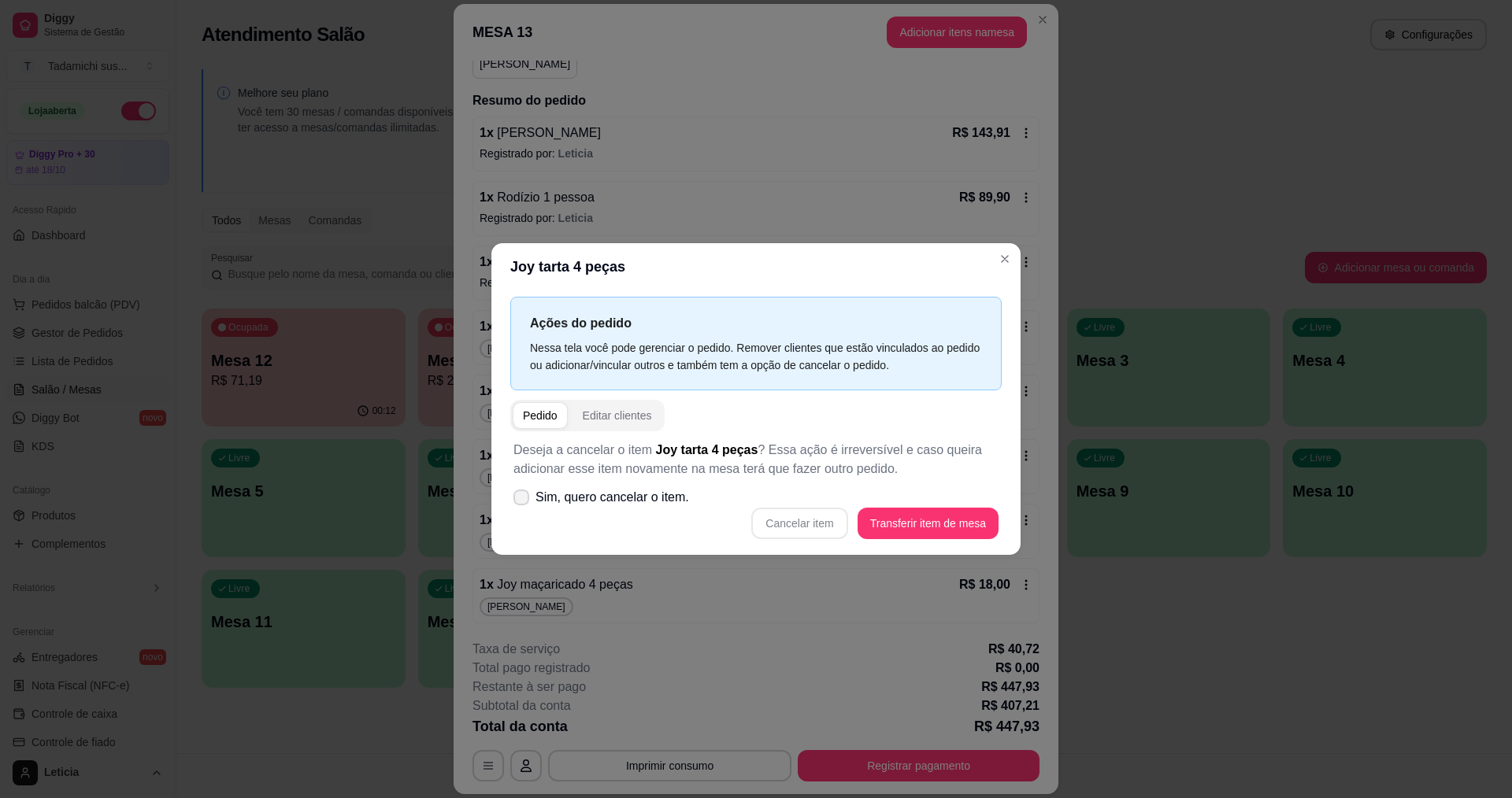
click at [520, 492] on span at bounding box center [521, 498] width 16 height 16
click at [520, 500] on input "Sim, quero cancelar o item." at bounding box center [517, 505] width 10 height 10
checkbox input "true"
click at [841, 514] on button "Cancelar item" at bounding box center [799, 524] width 96 height 32
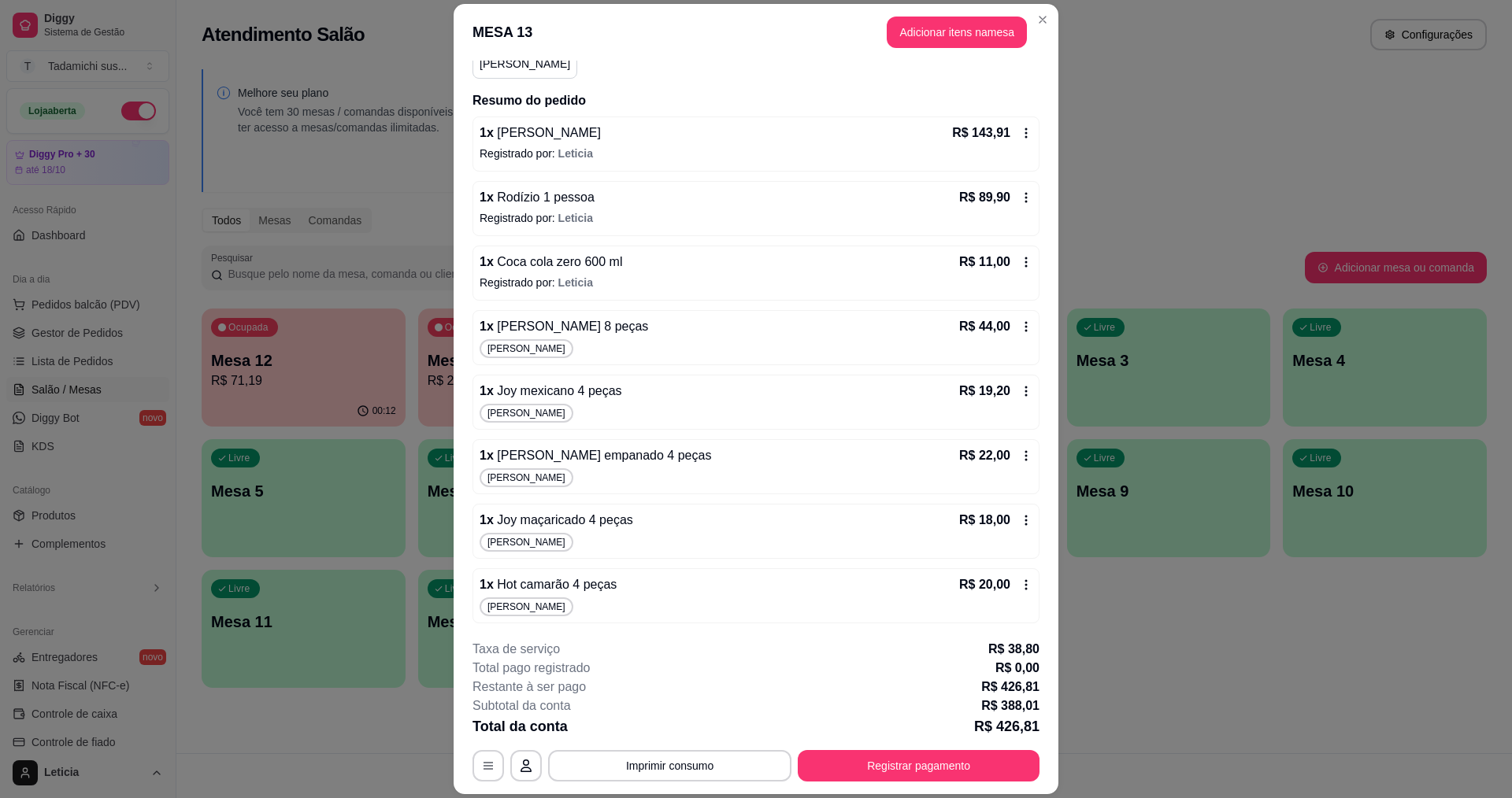
click at [1026, 453] on icon at bounding box center [1026, 455] width 3 height 10
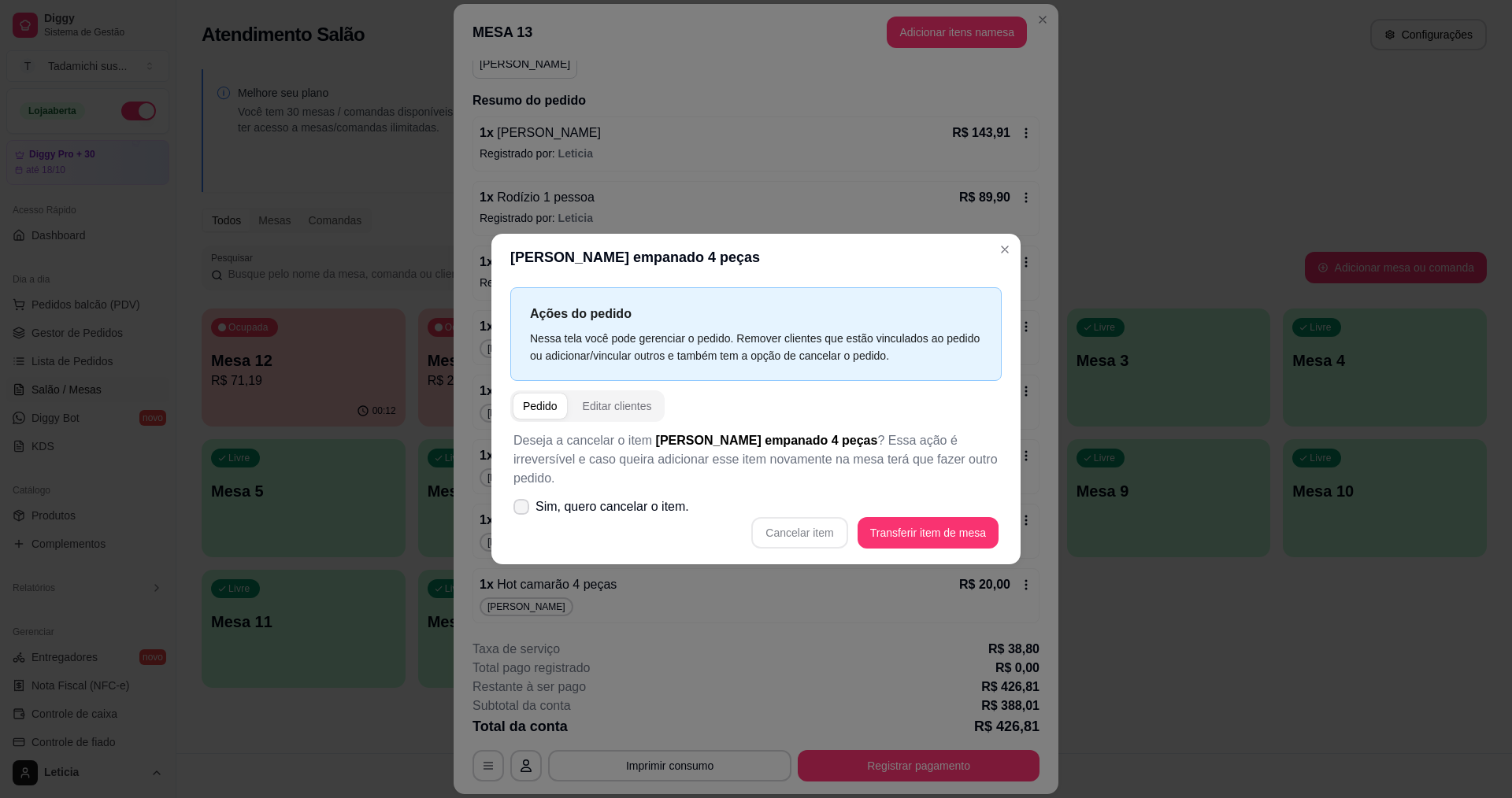
click at [524, 502] on icon at bounding box center [520, 507] width 12 height 9
click at [523, 510] on input "Sim, quero cancelar o item." at bounding box center [517, 514] width 10 height 10
checkbox input "true"
click at [764, 521] on button "Cancelar item" at bounding box center [799, 533] width 96 height 32
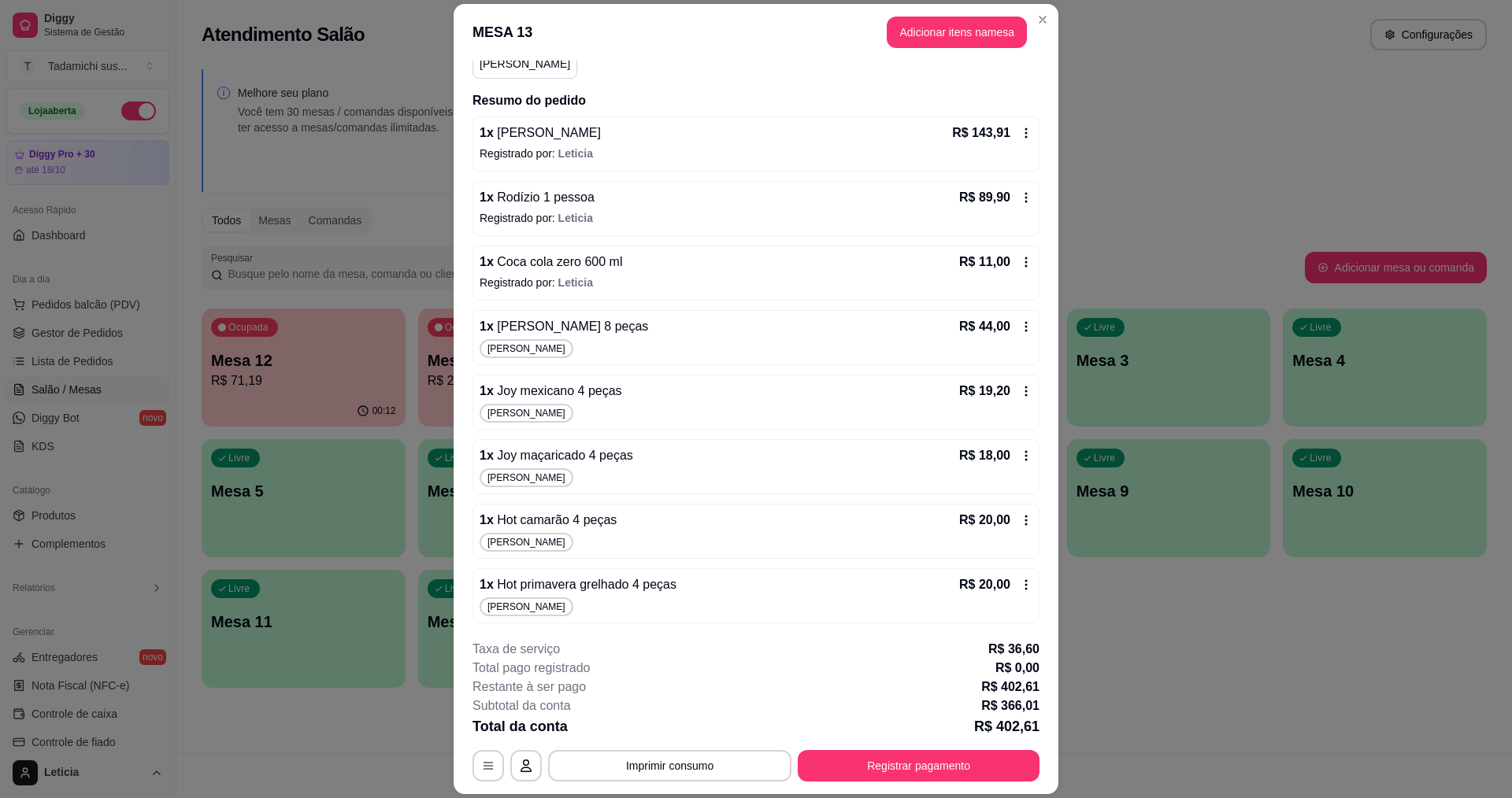
click at [1020, 516] on icon at bounding box center [1026, 520] width 12 height 12
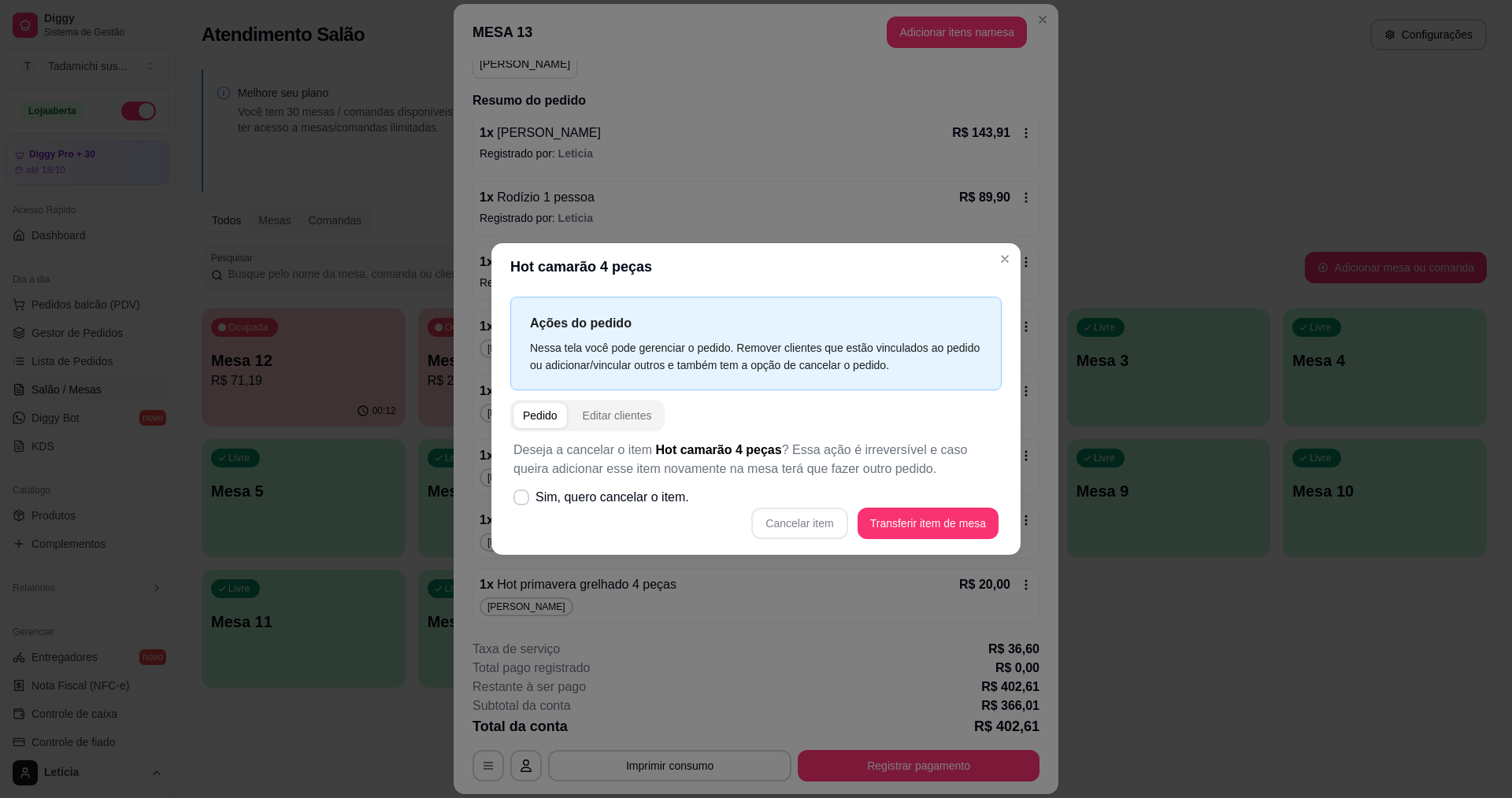
click at [782, 533] on div "Cancelar item Transferir item de mesa" at bounding box center [756, 524] width 486 height 32
click at [632, 493] on span "Sim, quero cancelar o item." at bounding box center [612, 498] width 154 height 19
click at [523, 500] on input "Sim, quero cancelar o item." at bounding box center [517, 505] width 10 height 10
checkbox input "true"
click at [770, 531] on button "Cancelar item" at bounding box center [799, 524] width 96 height 32
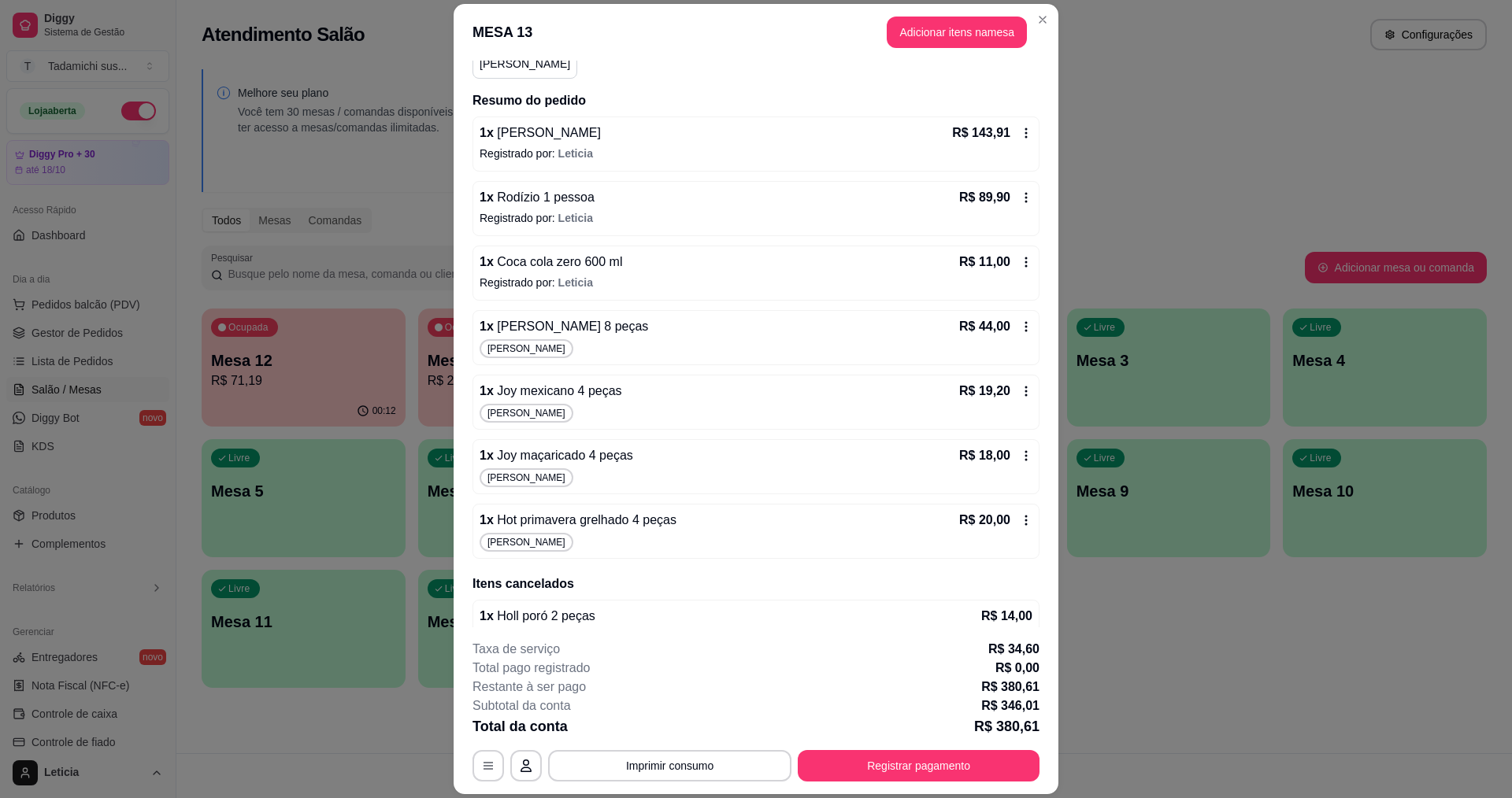
click at [1020, 523] on icon at bounding box center [1026, 520] width 12 height 12
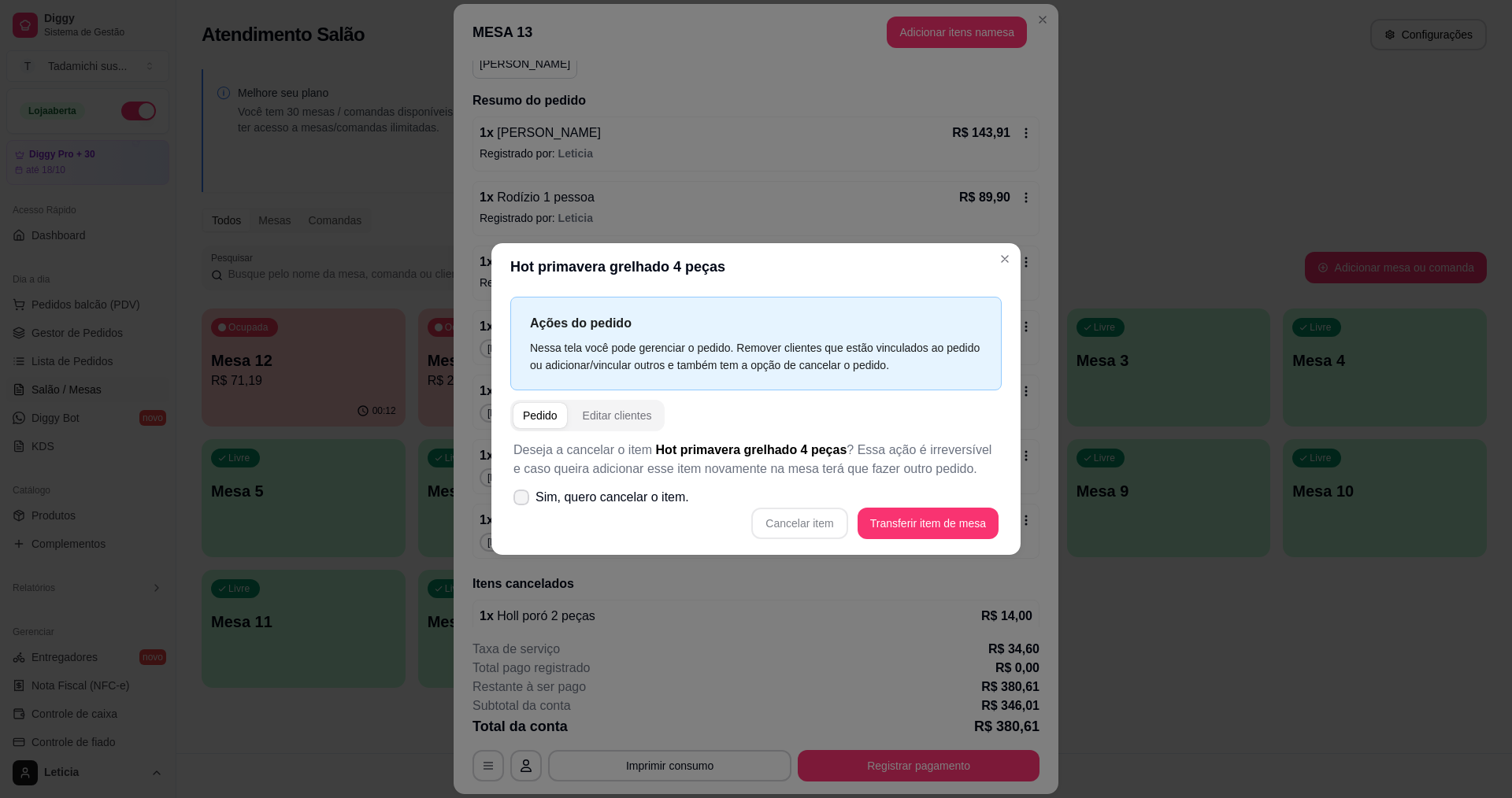
click at [518, 502] on icon at bounding box center [520, 498] width 12 height 9
click at [518, 502] on input "Sim, quero cancelar o item." at bounding box center [517, 505] width 10 height 10
checkbox input "true"
click at [840, 529] on button "Cancelar item" at bounding box center [799, 524] width 96 height 32
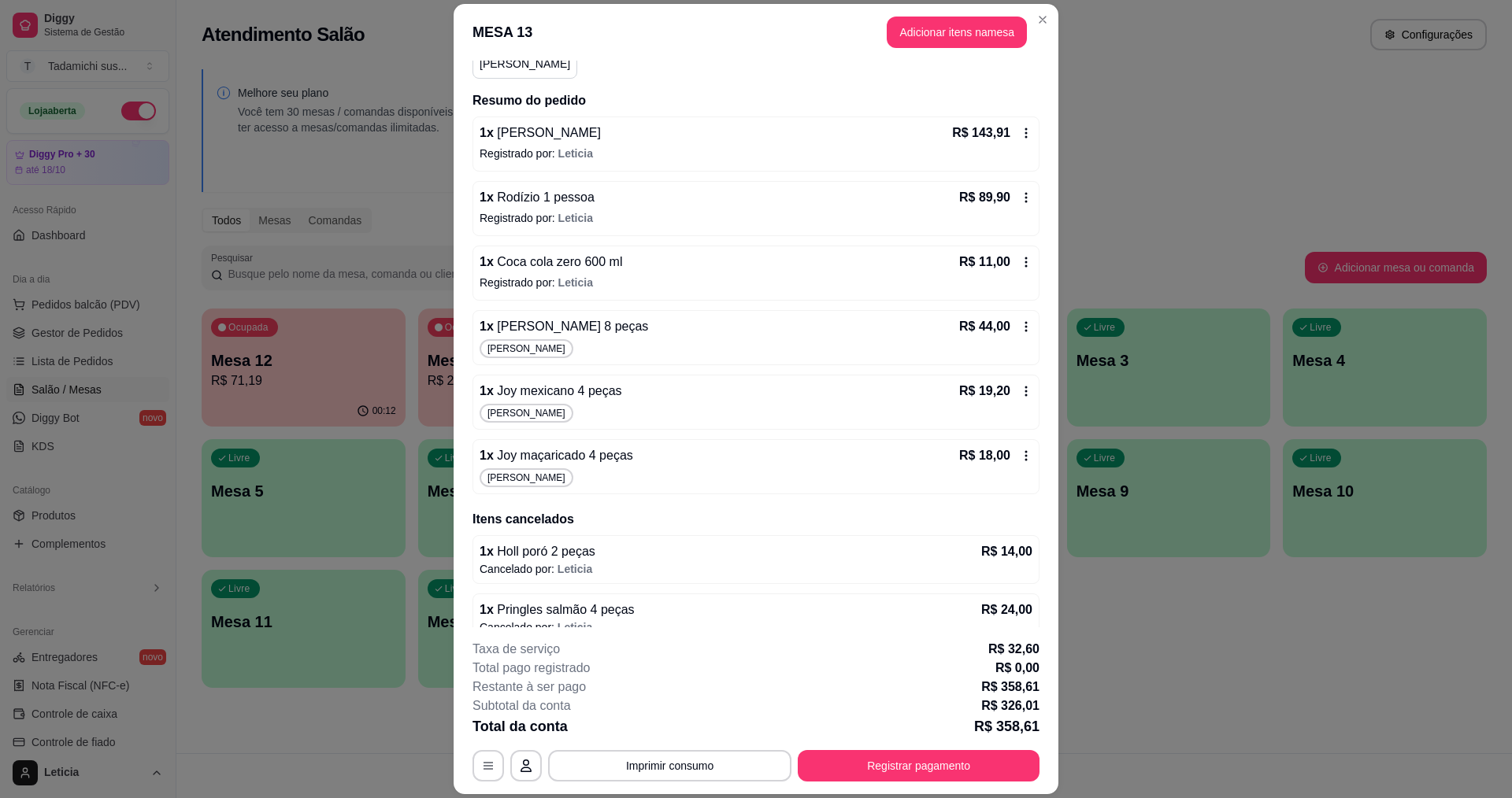
click at [1020, 455] on icon at bounding box center [1026, 455] width 12 height 12
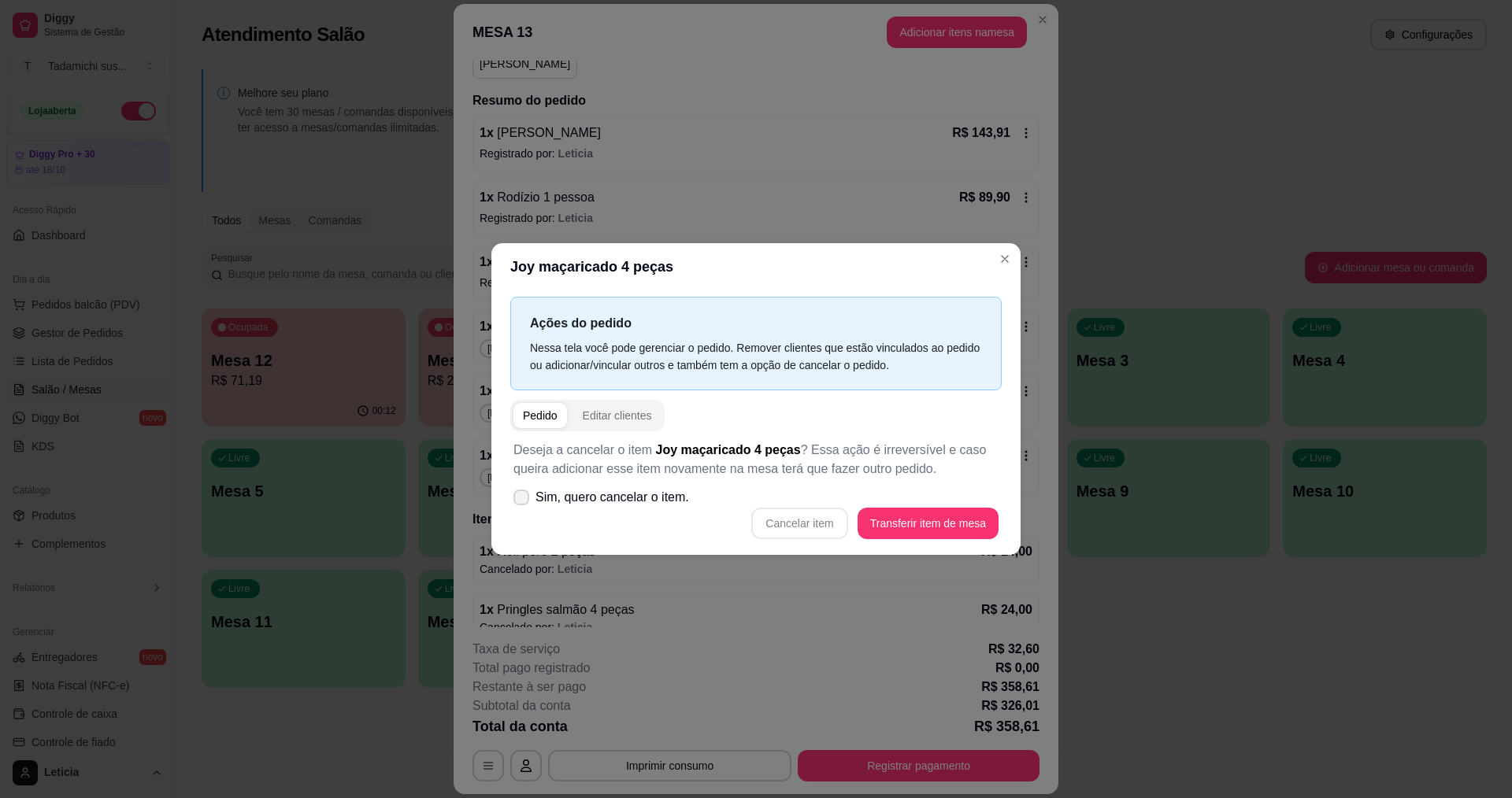
click at [564, 482] on label "Sim, quero cancelar o item." at bounding box center [601, 498] width 188 height 32
click at [523, 500] on input "Sim, quero cancelar o item." at bounding box center [517, 505] width 10 height 10
checkbox input "true"
click at [788, 528] on button "Cancelar item" at bounding box center [799, 524] width 96 height 32
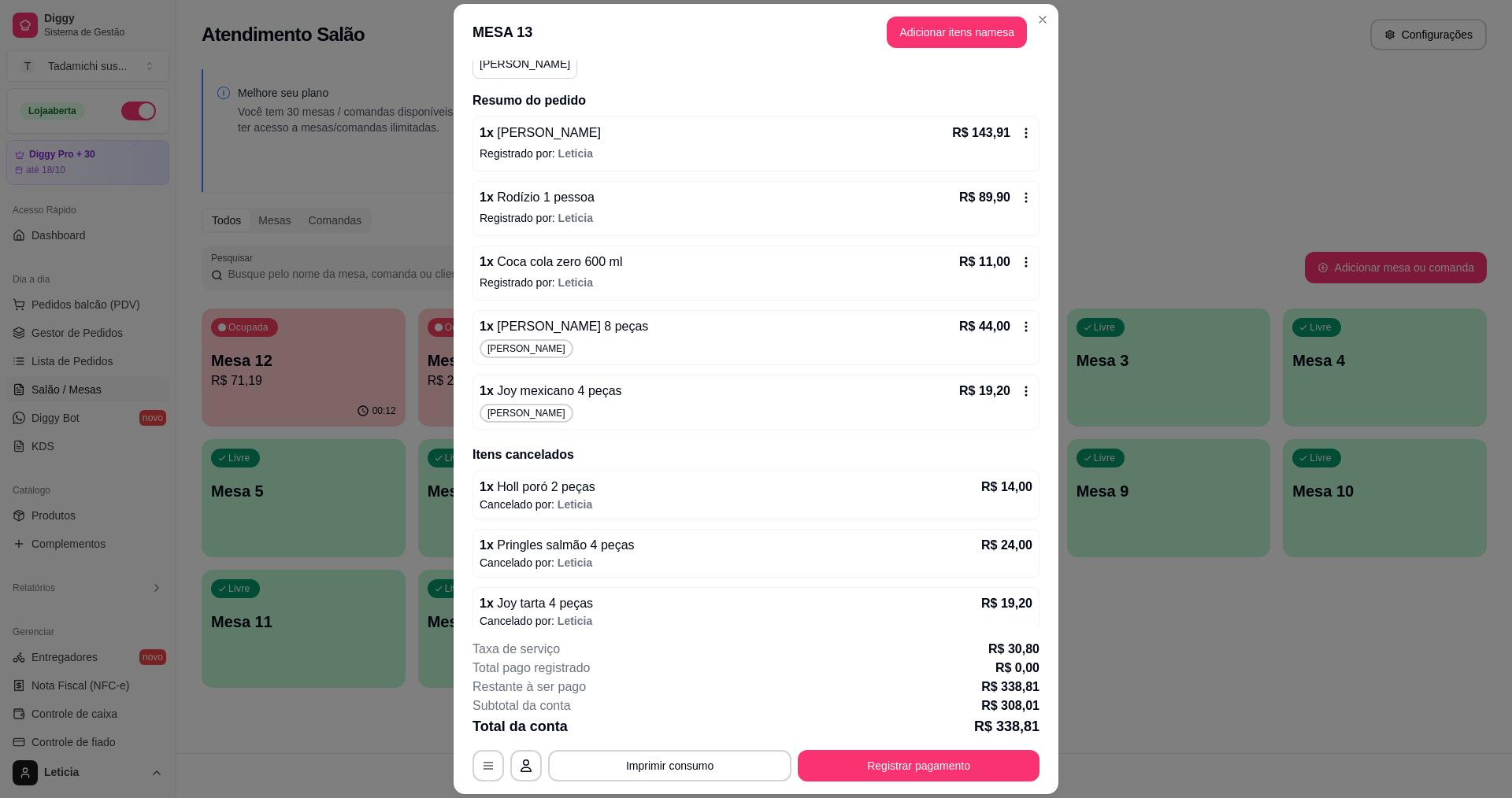
click at [1026, 391] on icon at bounding box center [1026, 391] width 3 height 10
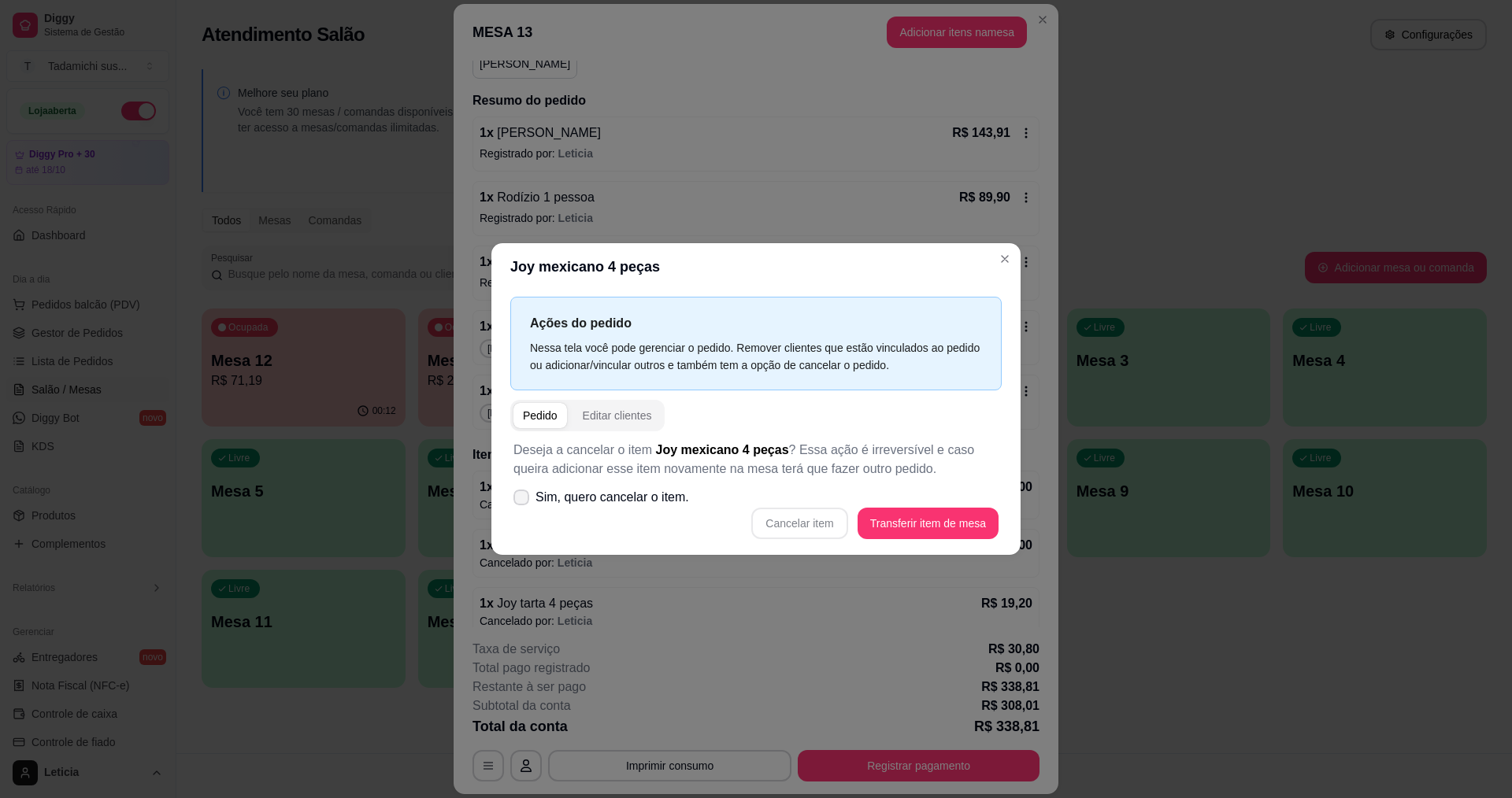
click at [560, 496] on span "Sim, quero cancelar o item." at bounding box center [612, 498] width 154 height 19
click at [523, 500] on input "Sim, quero cancelar o item." at bounding box center [517, 505] width 10 height 10
checkbox input "true"
click at [770, 514] on button "Cancelar item" at bounding box center [799, 524] width 96 height 32
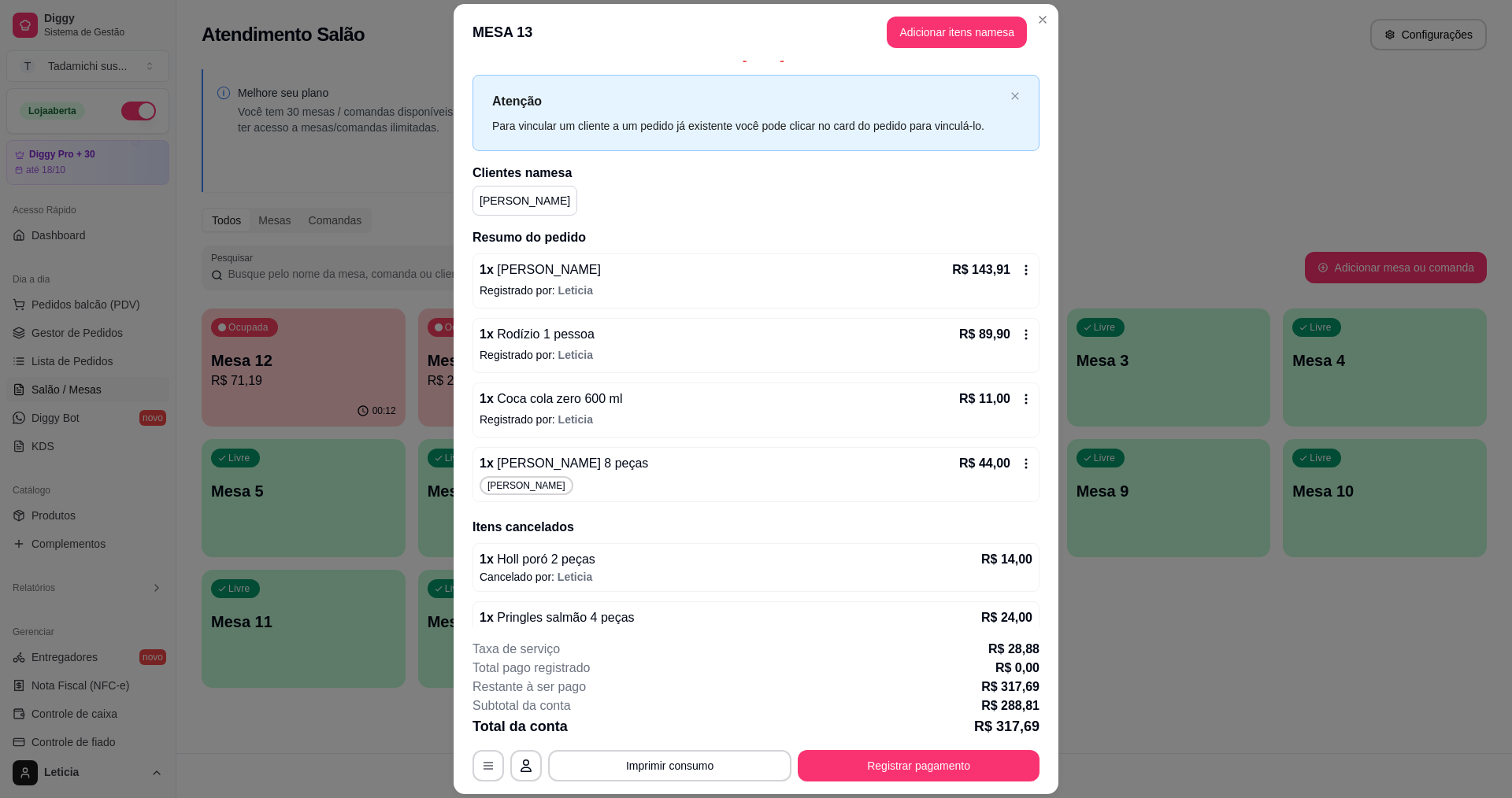
scroll to position [0, 0]
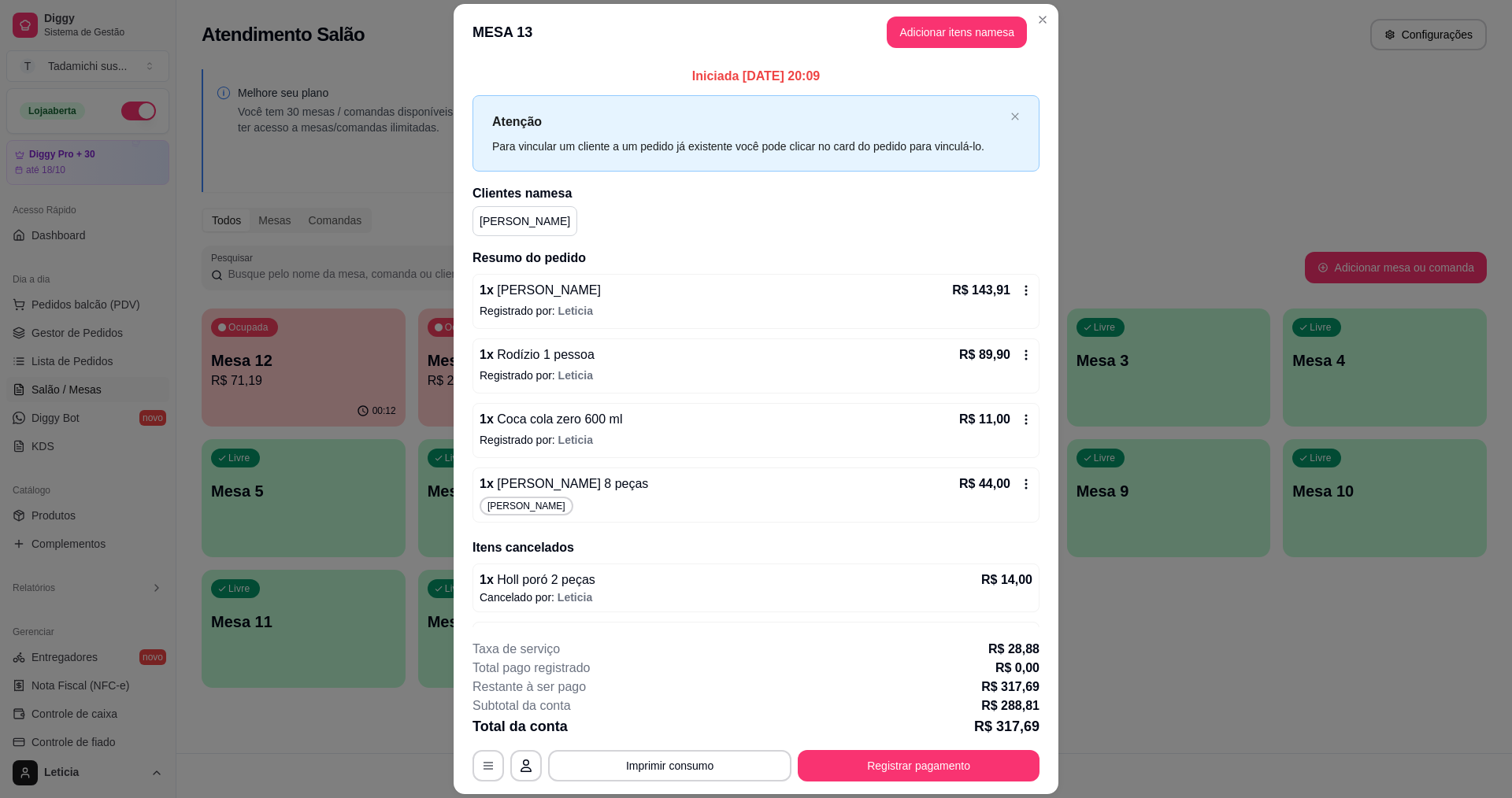
click at [1017, 483] on div "1 x [PERSON_NAME] 8 peças R$ 44,00 [PERSON_NAME]" at bounding box center [756, 495] width 567 height 55
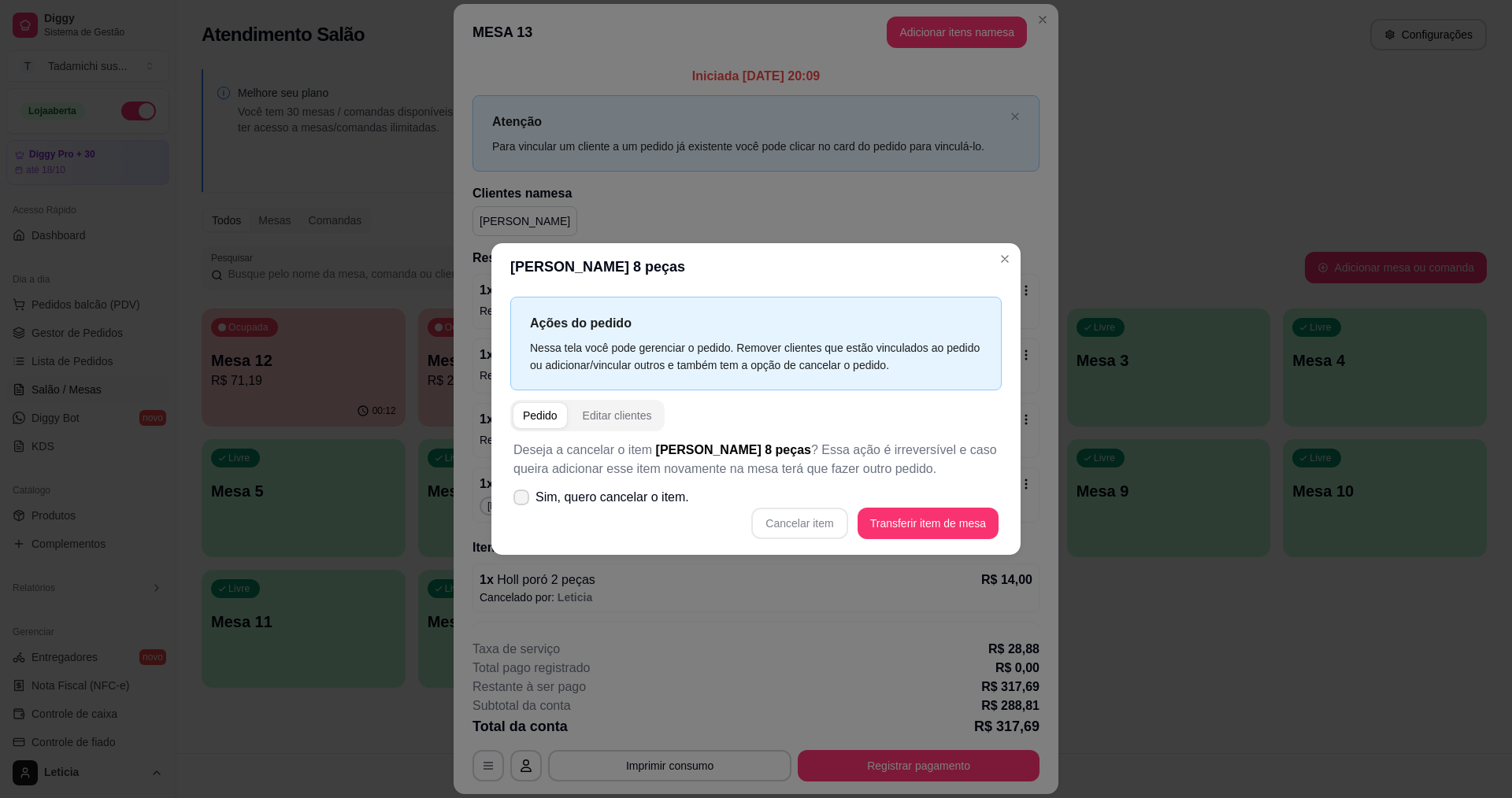
click at [525, 499] on icon at bounding box center [520, 498] width 12 height 9
click at [523, 500] on input "Sim, quero cancelar o item." at bounding box center [517, 505] width 10 height 10
checkbox input "true"
click at [810, 532] on button "Cancelar item" at bounding box center [799, 524] width 96 height 32
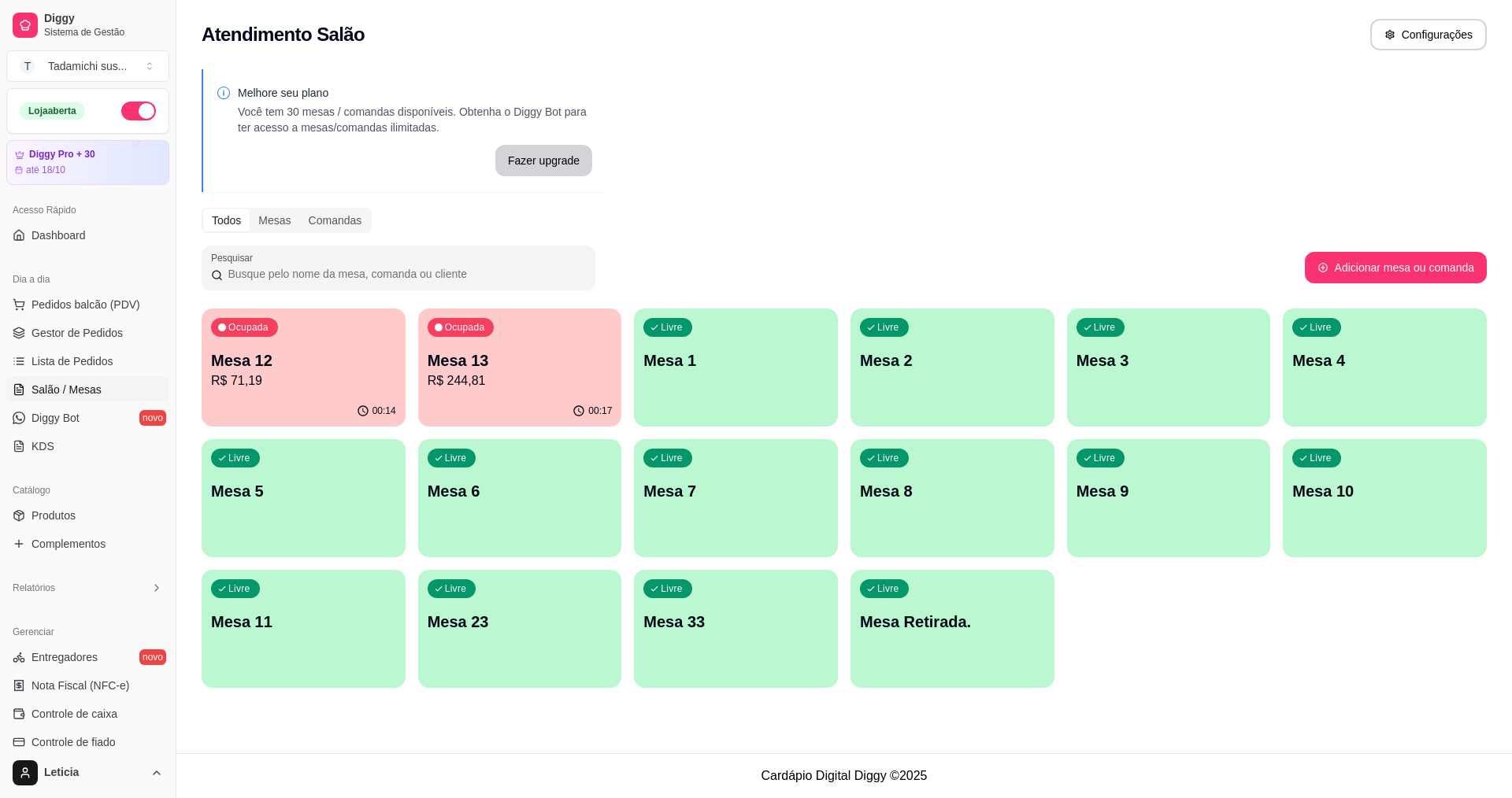
click at [484, 413] on div "00:17" at bounding box center [519, 411] width 204 height 31
click at [378, 362] on p "Mesa 12" at bounding box center [303, 360] width 185 height 22
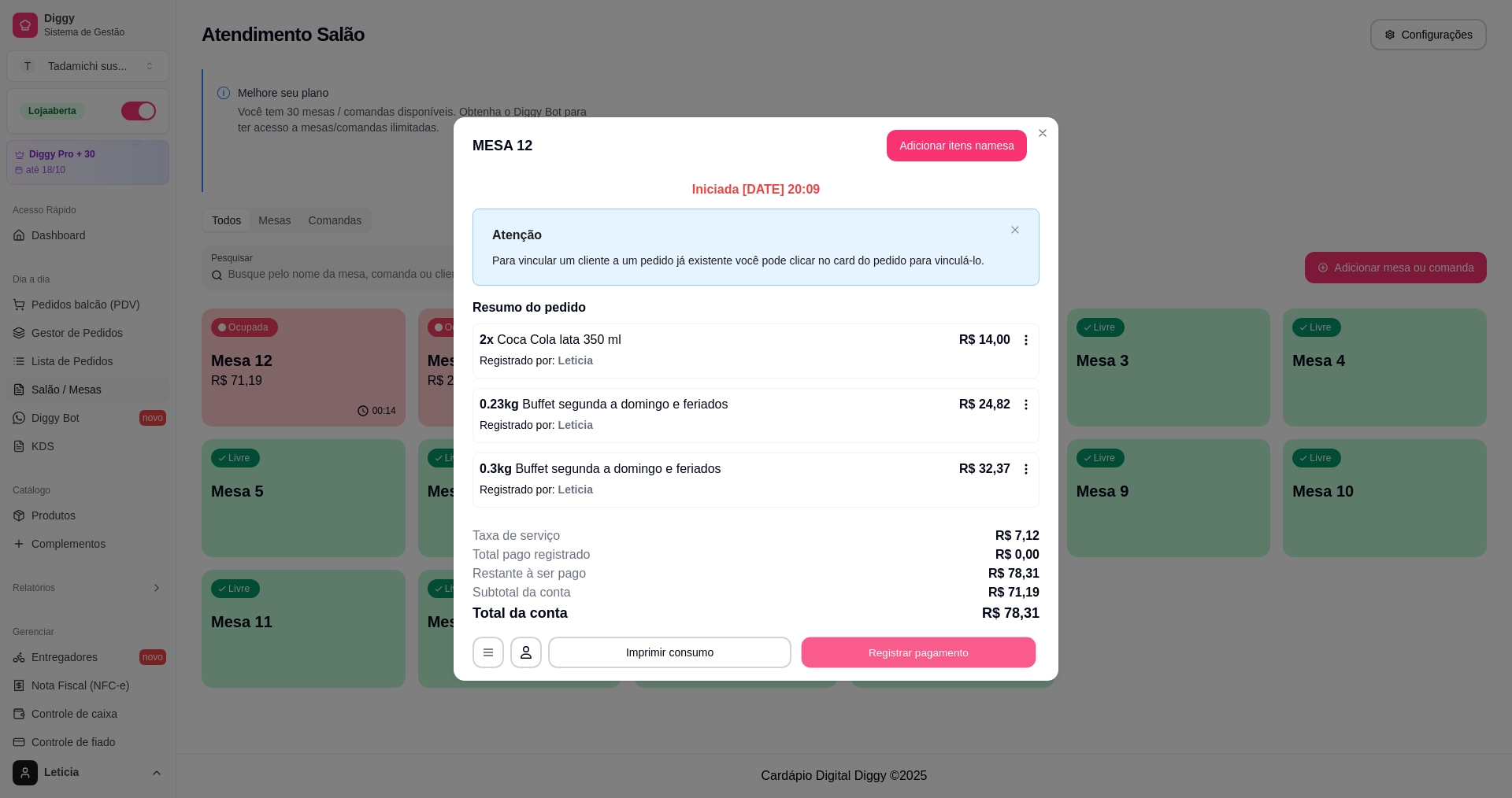
click at [881, 655] on button "Registrar pagamento" at bounding box center [919, 652] width 235 height 31
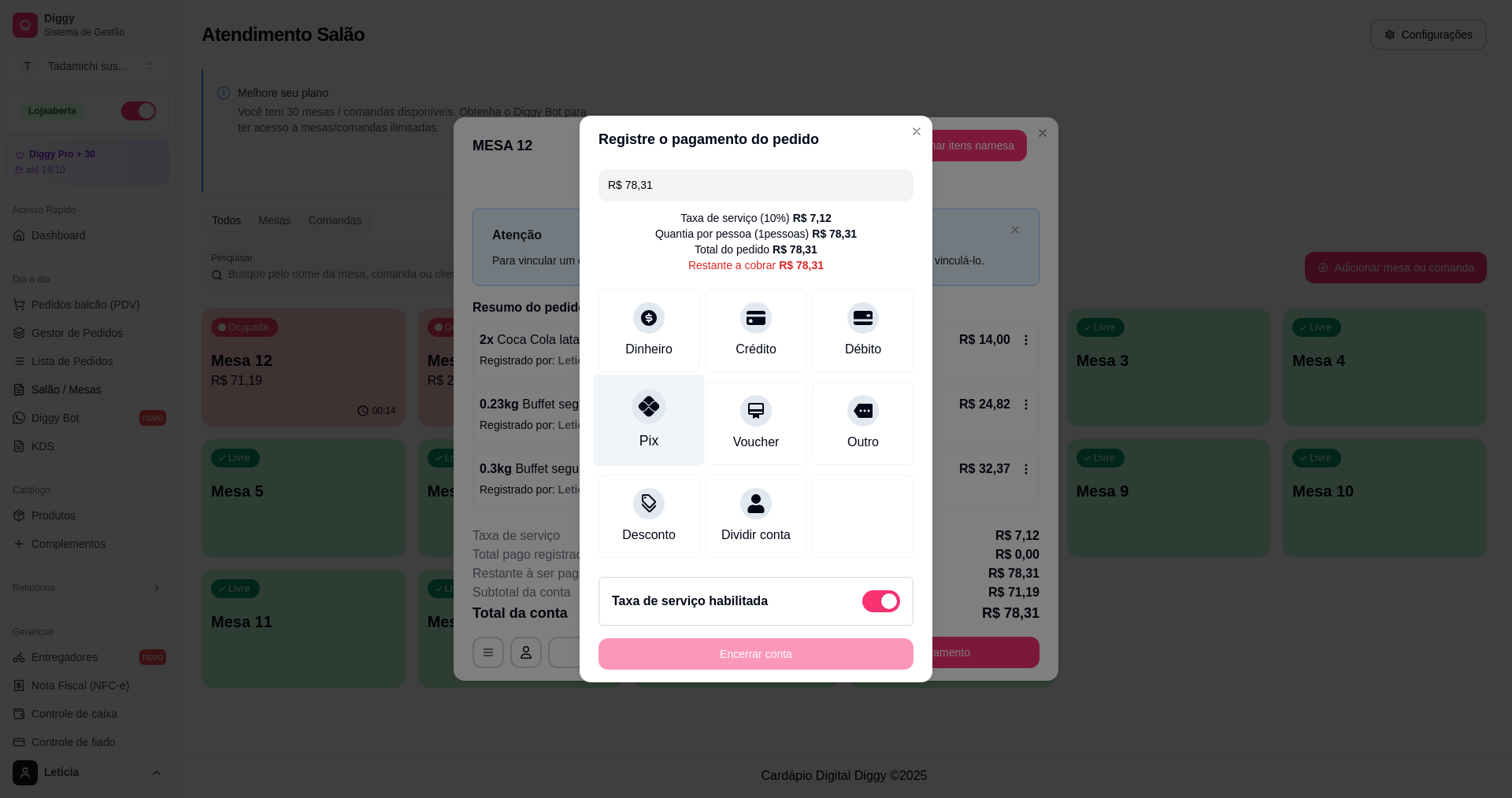
click at [661, 420] on div "Pix" at bounding box center [649, 421] width 111 height 92
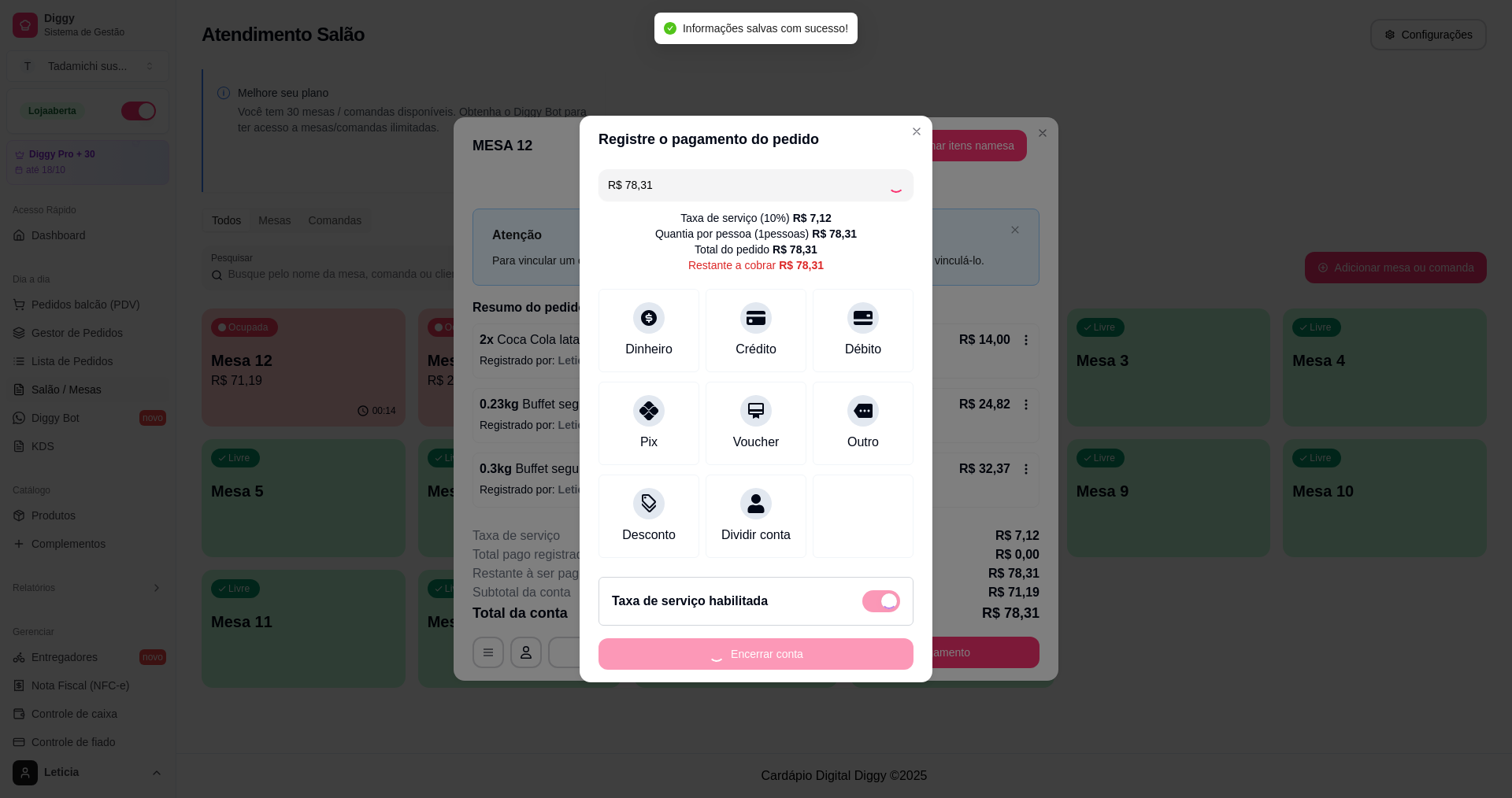
type input "R$ 0,00"
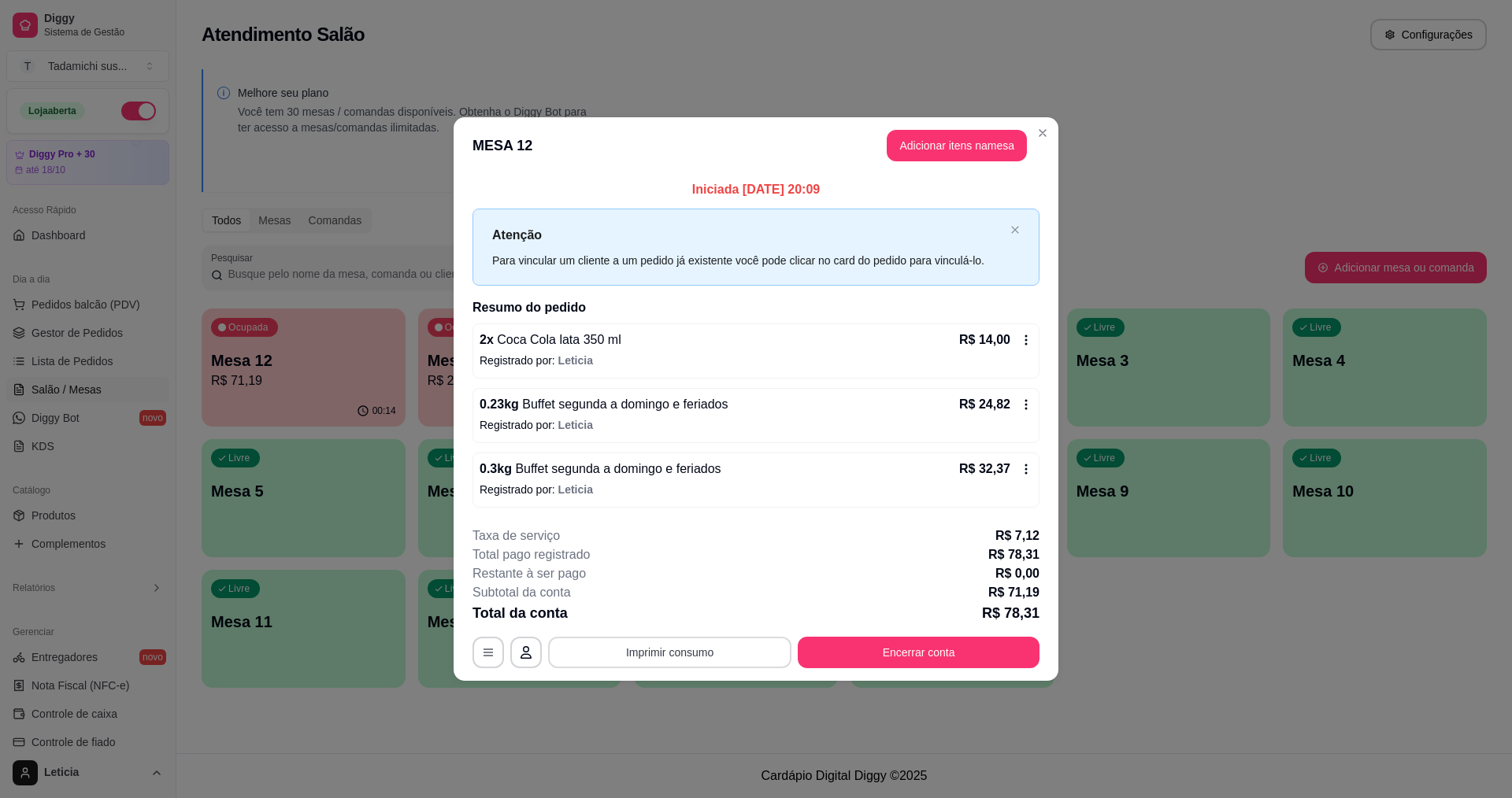
click at [753, 649] on button "Imprimir consumo" at bounding box center [670, 652] width 243 height 32
click at [700, 609] on button "IMPRESSORA HAYOM" at bounding box center [673, 615] width 117 height 24
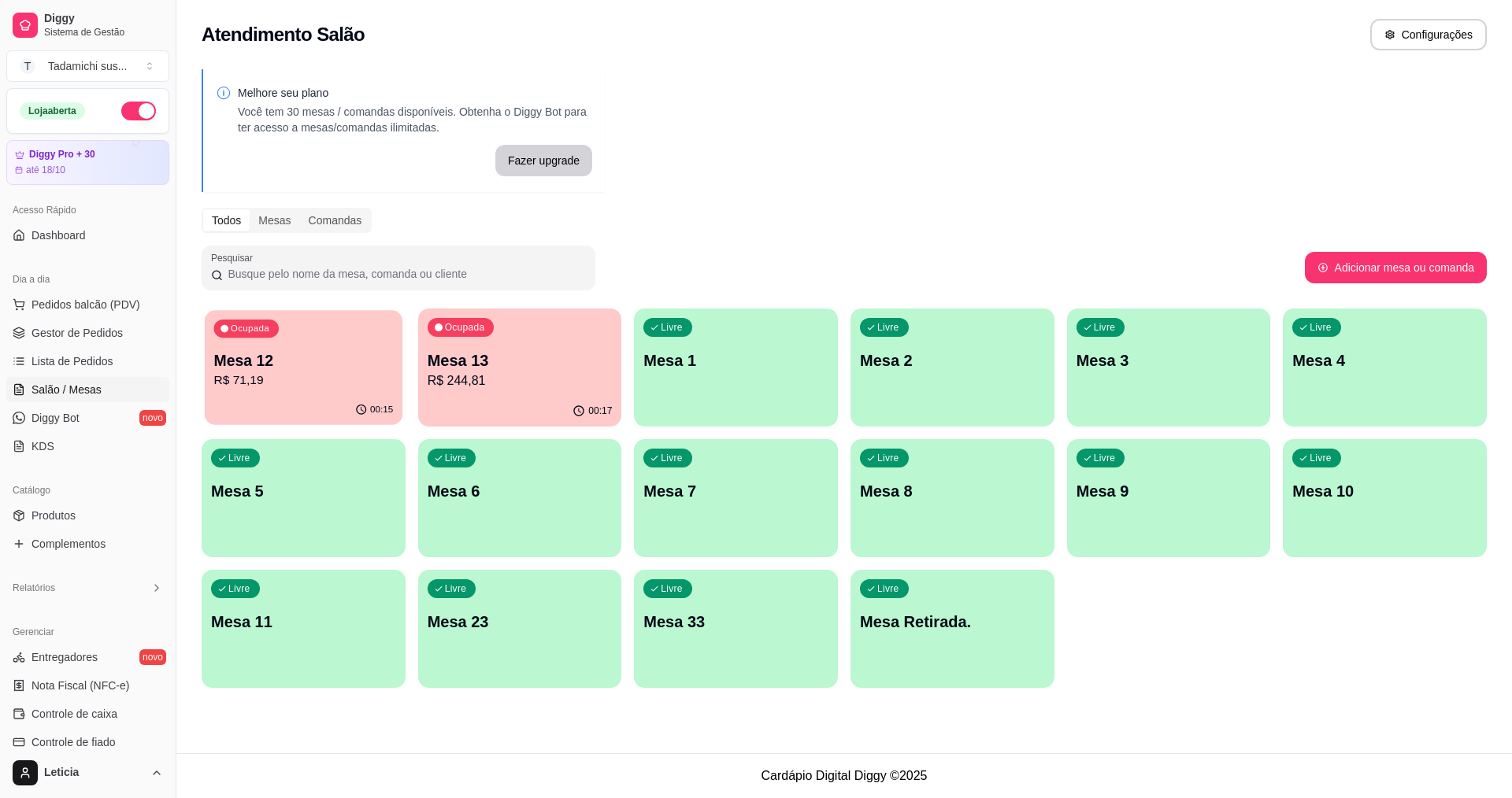
click at [311, 389] on p "R$ 71,19" at bounding box center [303, 380] width 179 height 18
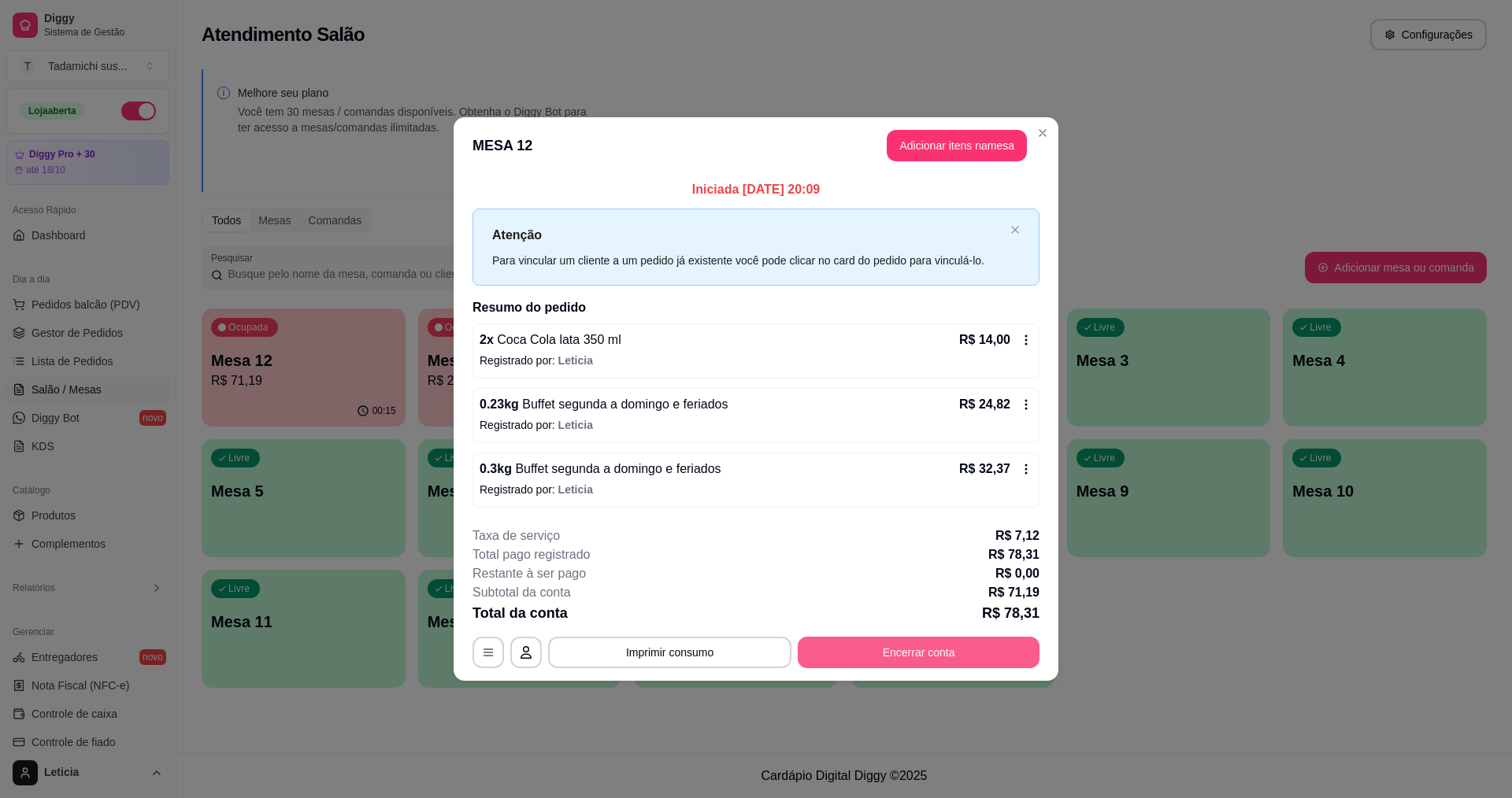
click at [883, 657] on button "Encerrar conta" at bounding box center [918, 652] width 241 height 32
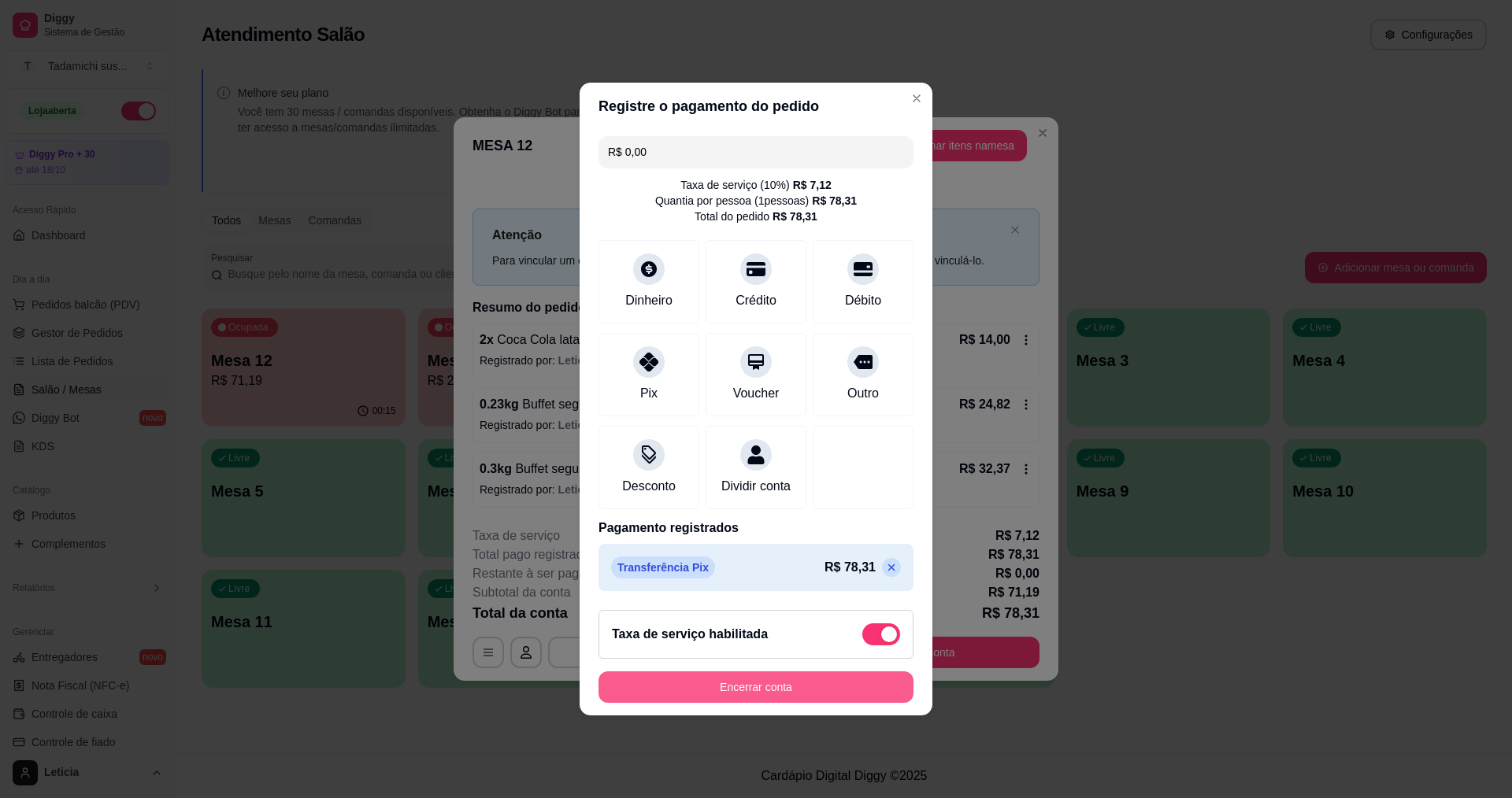
click at [790, 689] on button "Encerrar conta" at bounding box center [755, 687] width 315 height 32
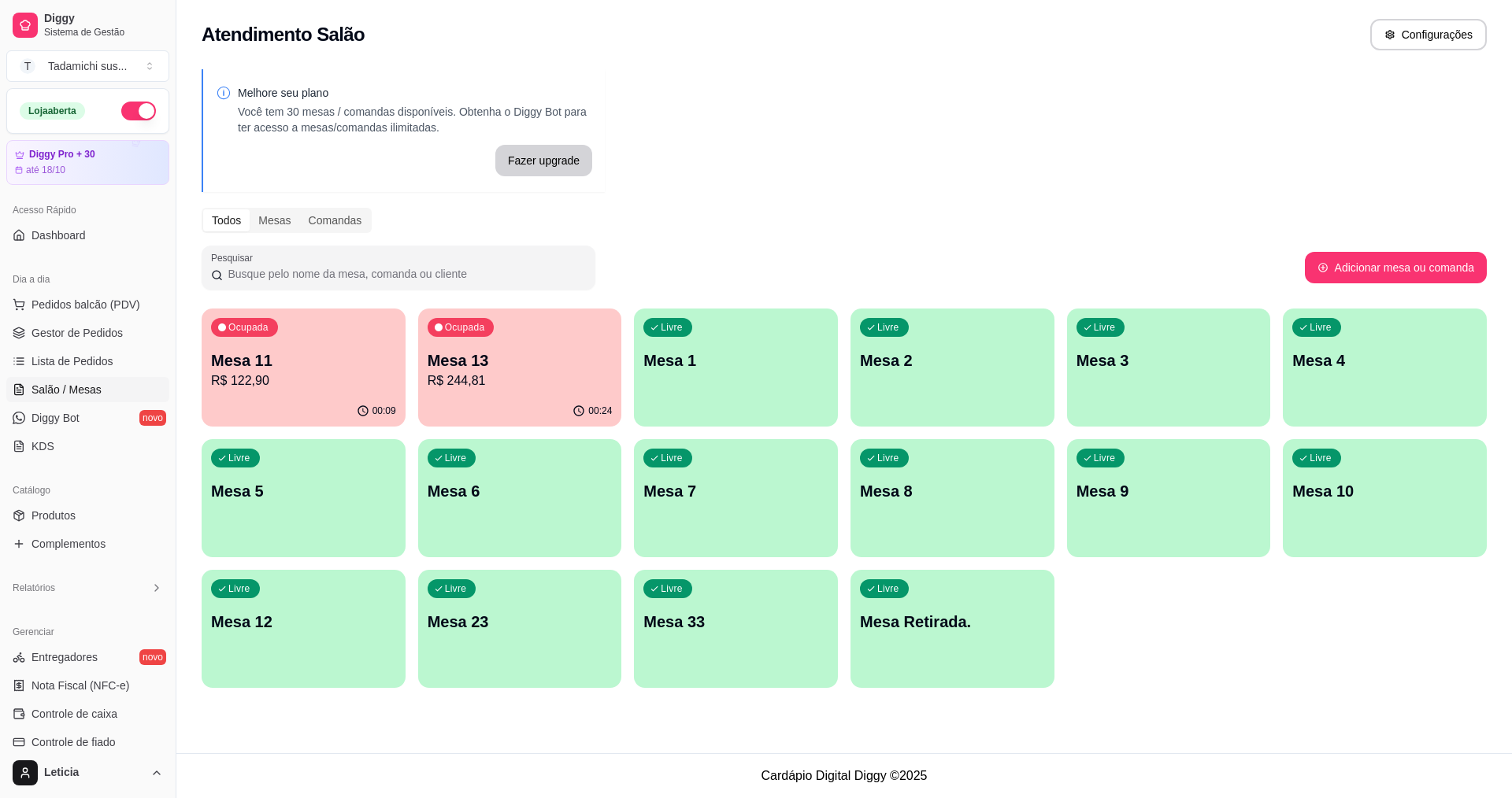
click at [308, 357] on p "Mesa 11" at bounding box center [303, 360] width 185 height 22
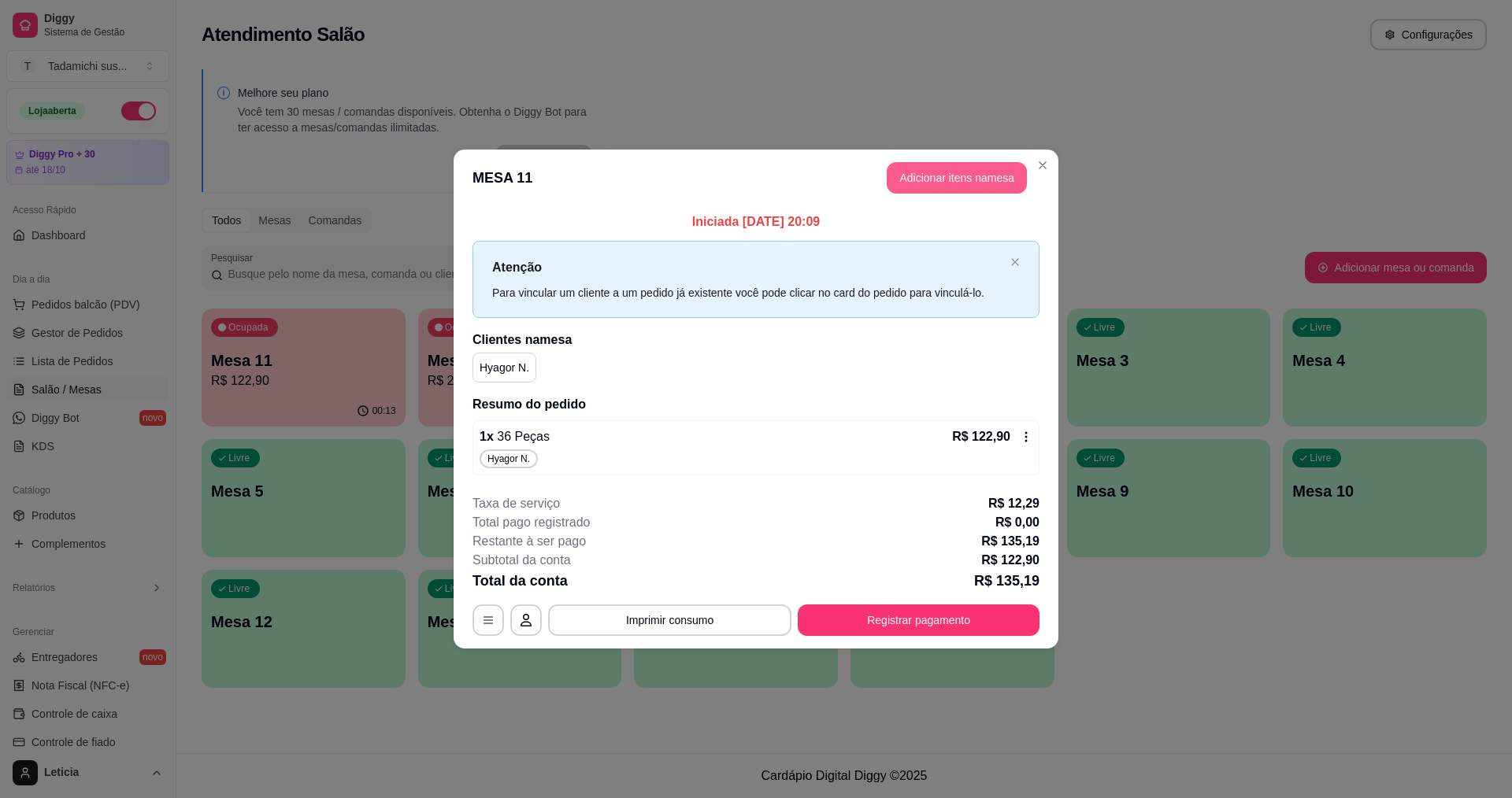
click at [964, 167] on button "Adicionar itens na mesa" at bounding box center [956, 178] width 140 height 32
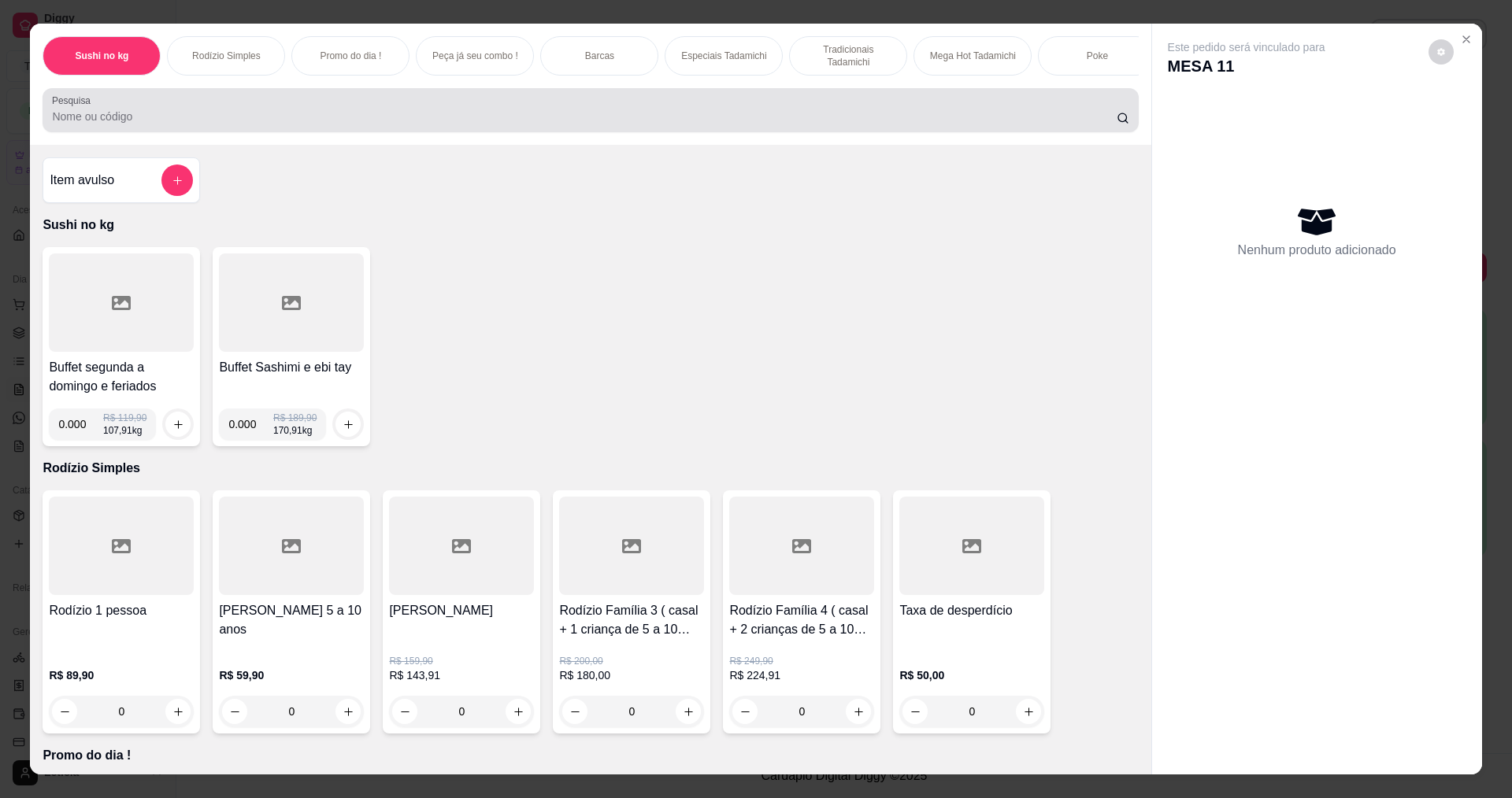
click at [223, 124] on input "Pesquisa" at bounding box center [583, 116] width 1064 height 16
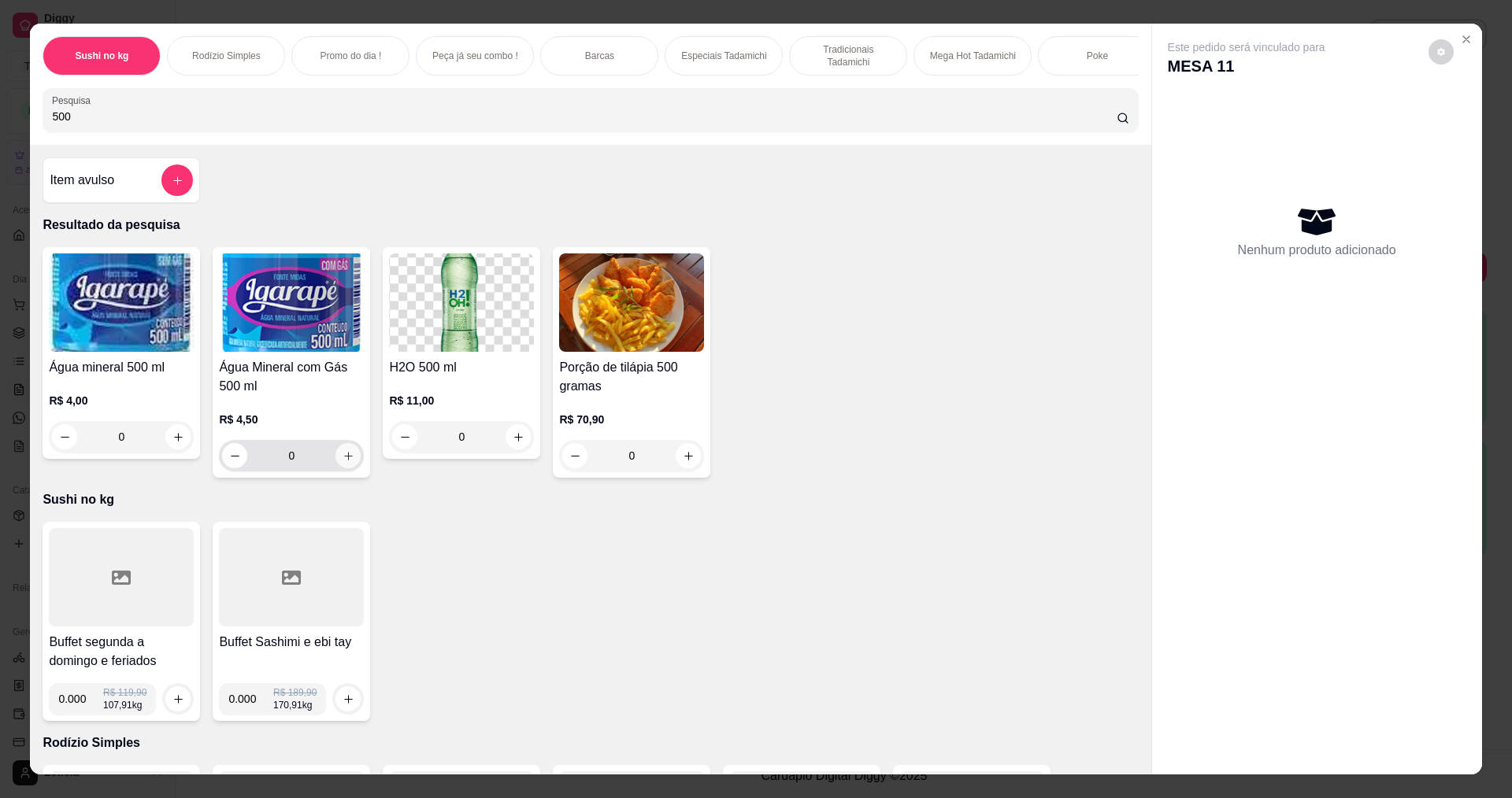
type input "500"
click at [348, 462] on icon "increase-product-quantity" at bounding box center [348, 456] width 12 height 12
type input "1"
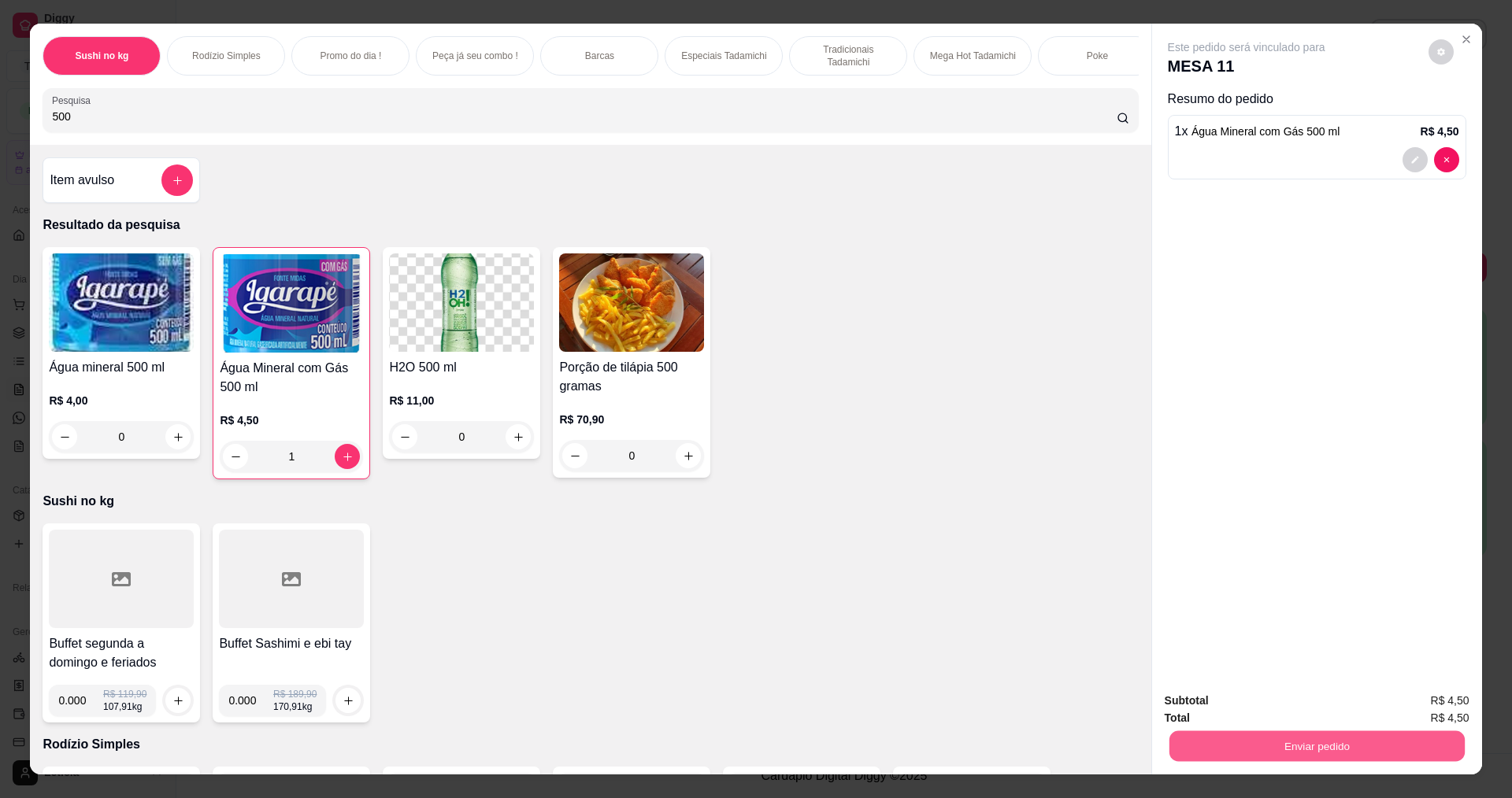
click at [1213, 733] on button "Enviar pedido" at bounding box center [1316, 745] width 295 height 31
click at [1454, 714] on button "Enviar pedido" at bounding box center [1427, 708] width 89 height 30
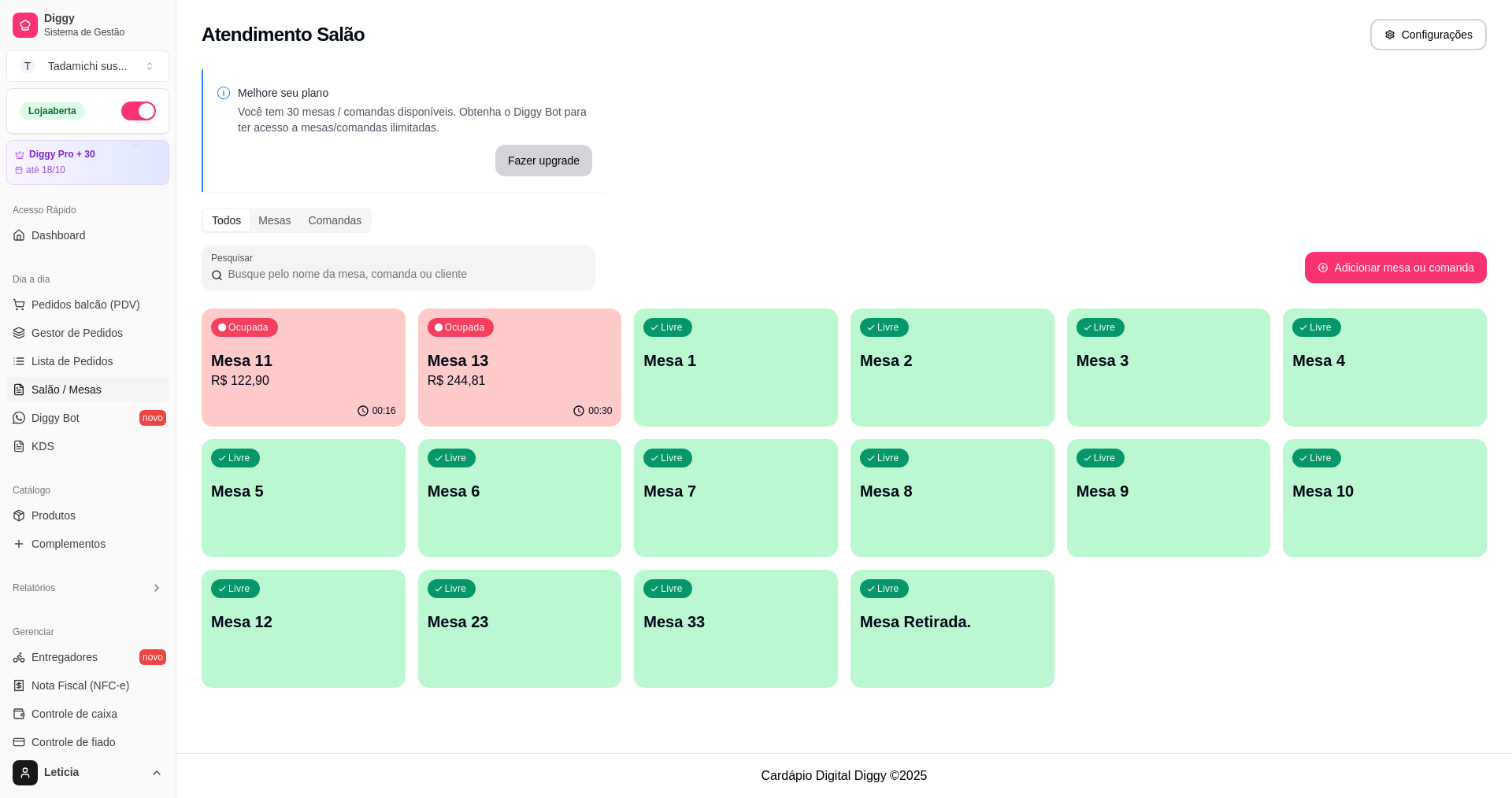
click at [537, 392] on div "Ocupada Mesa 13 R$ 244,81" at bounding box center [519, 352] width 204 height 87
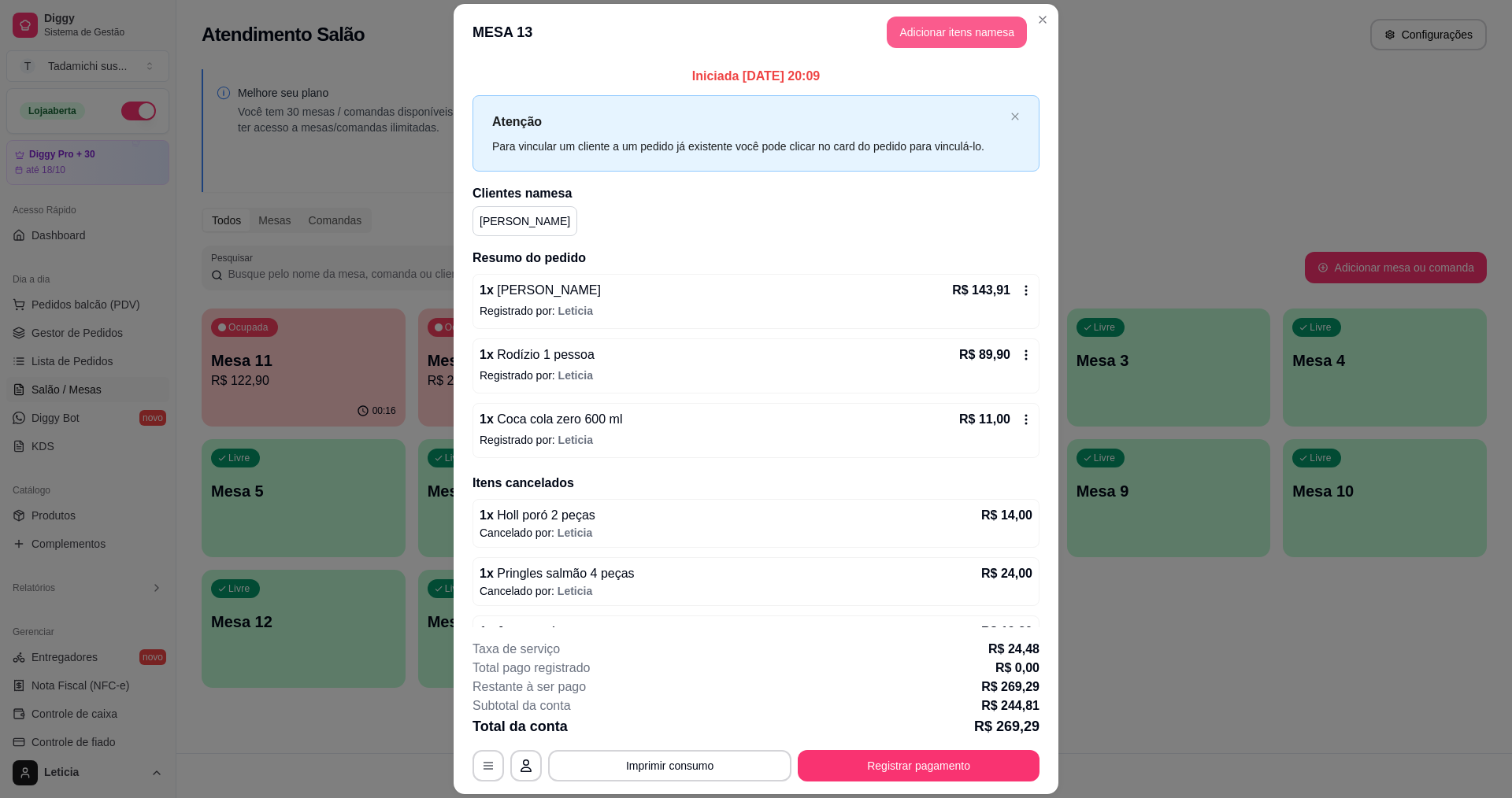
click at [963, 23] on button "Adicionar itens na mesa" at bounding box center [956, 33] width 140 height 32
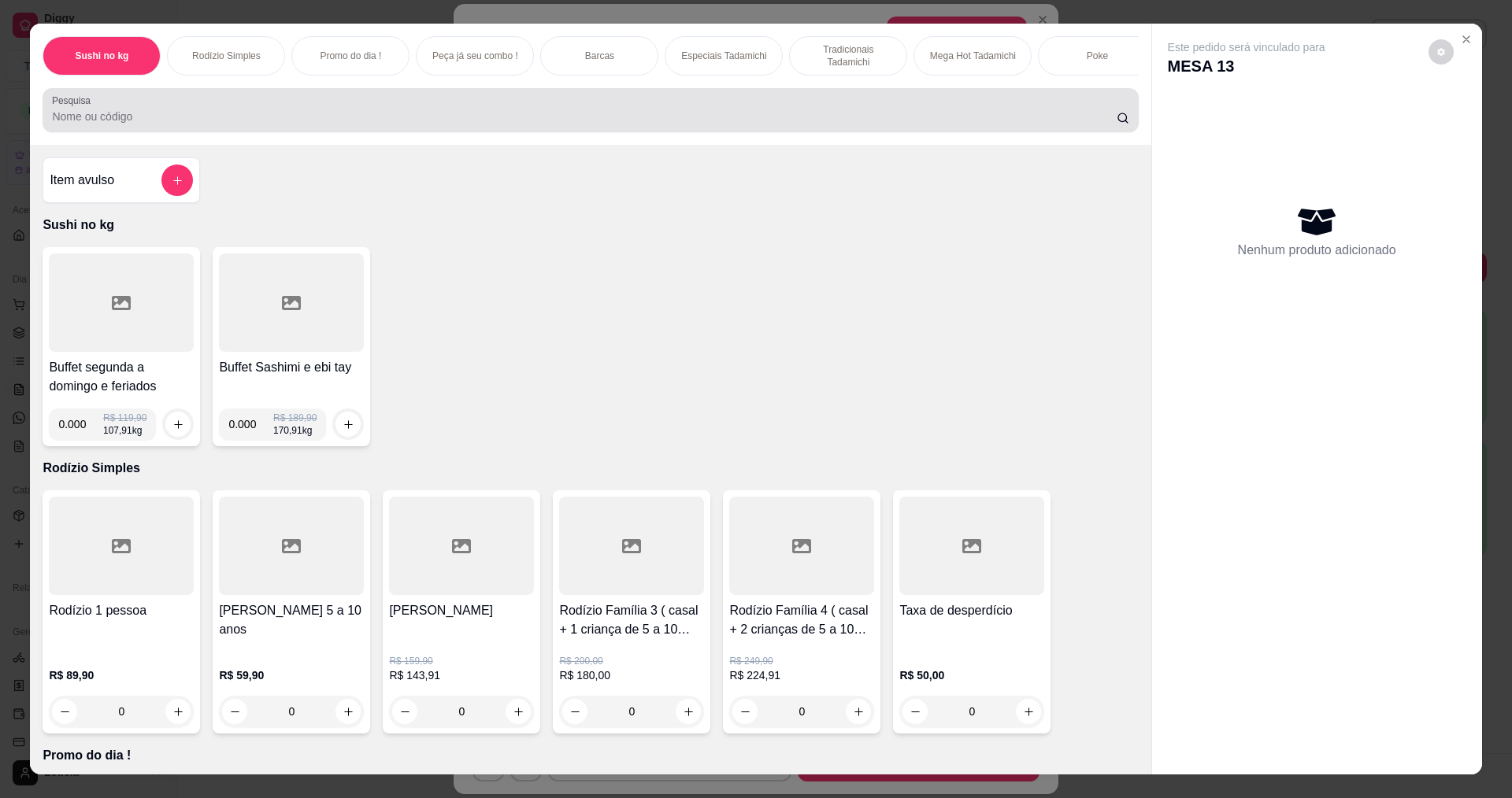
click at [462, 124] on input "Pesquisa" at bounding box center [583, 116] width 1064 height 16
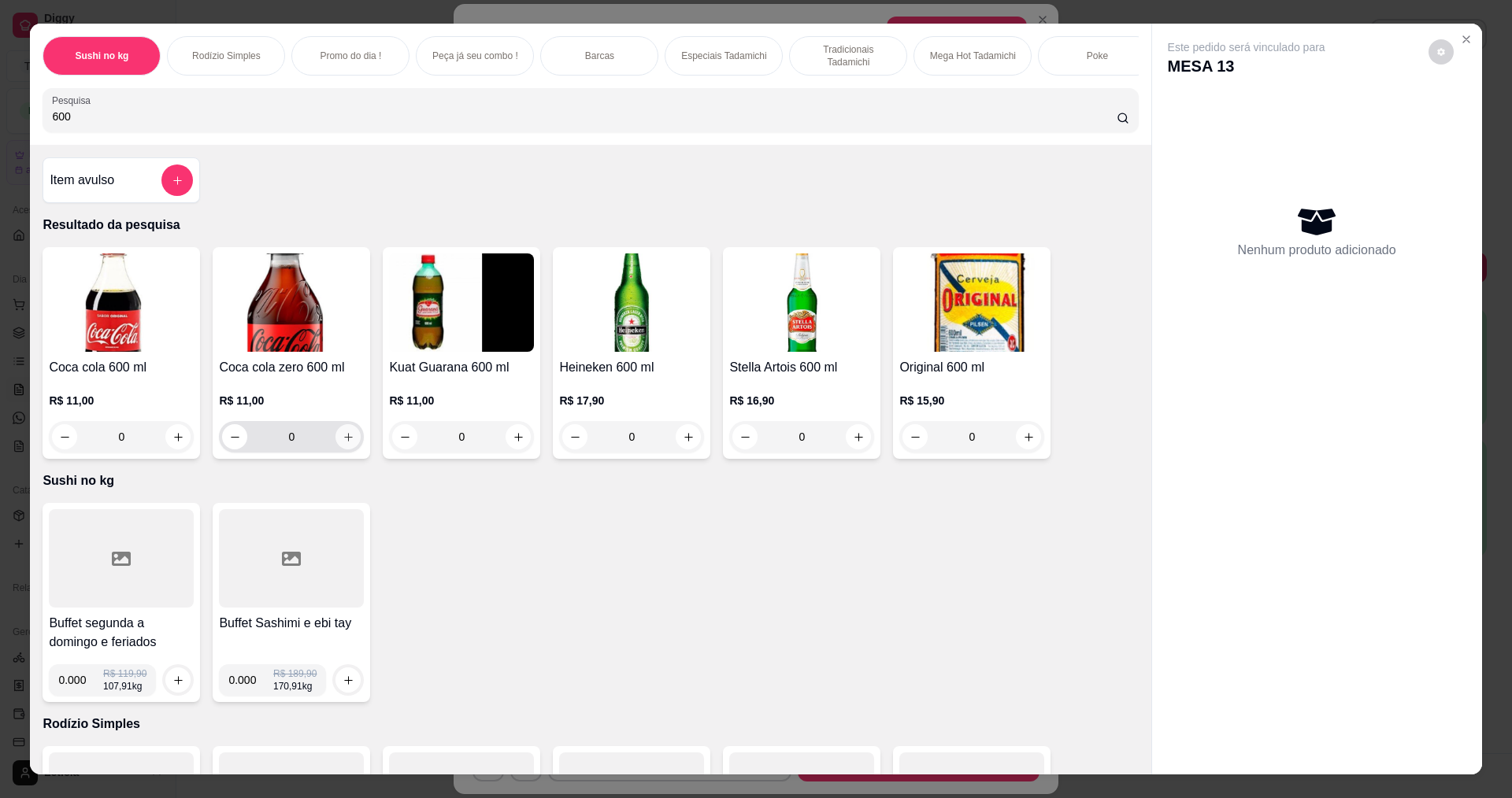
type input "600"
click at [343, 450] on button "increase-product-quantity" at bounding box center [348, 437] width 24 height 24
type input "1"
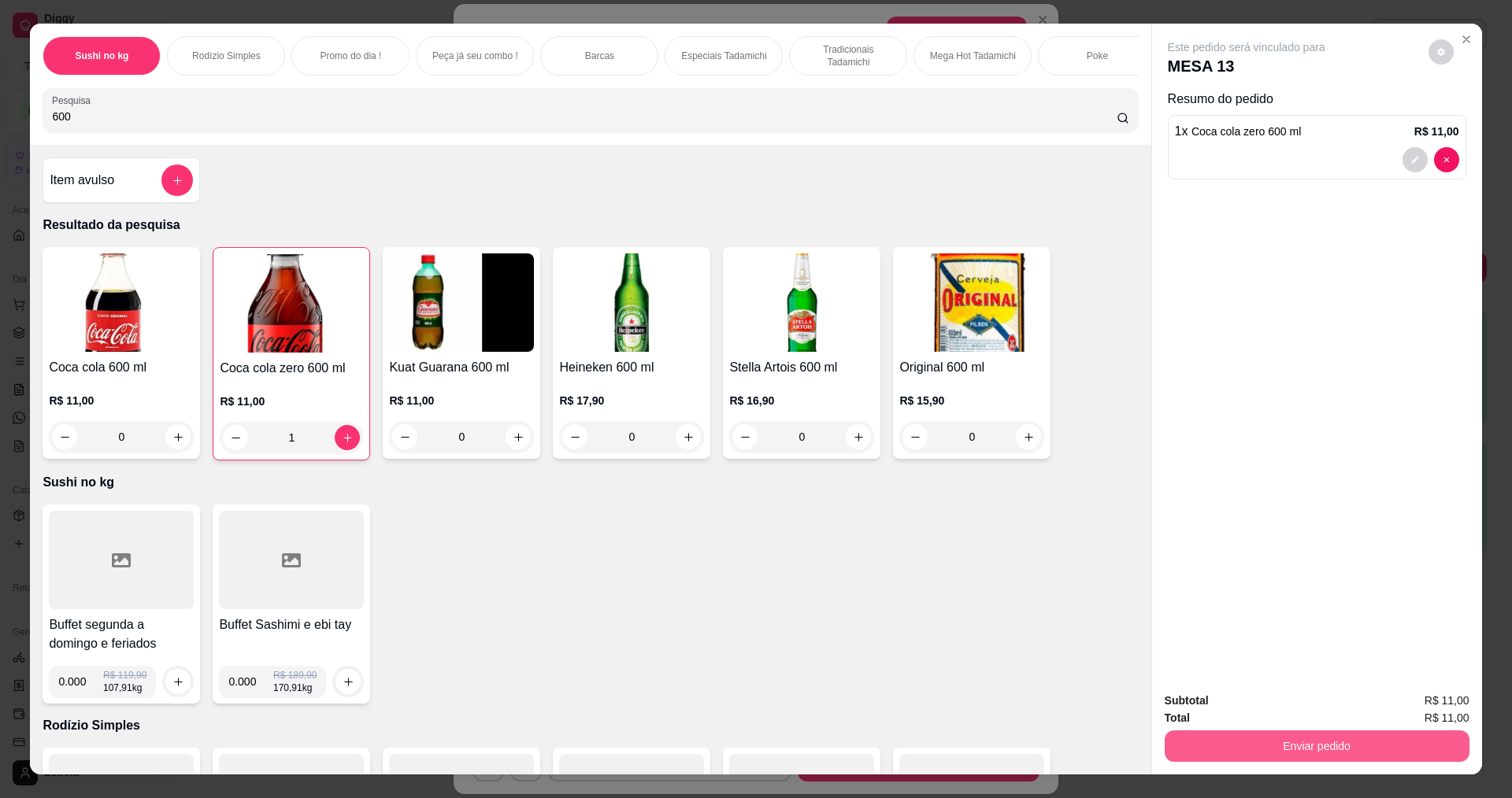
click at [1199, 721] on div "Total R$ 11,00" at bounding box center [1317, 718] width 305 height 17
click at [1207, 734] on button "Enviar pedido" at bounding box center [1317, 746] width 305 height 32
click at [1427, 703] on button "Enviar pedido" at bounding box center [1427, 708] width 89 height 30
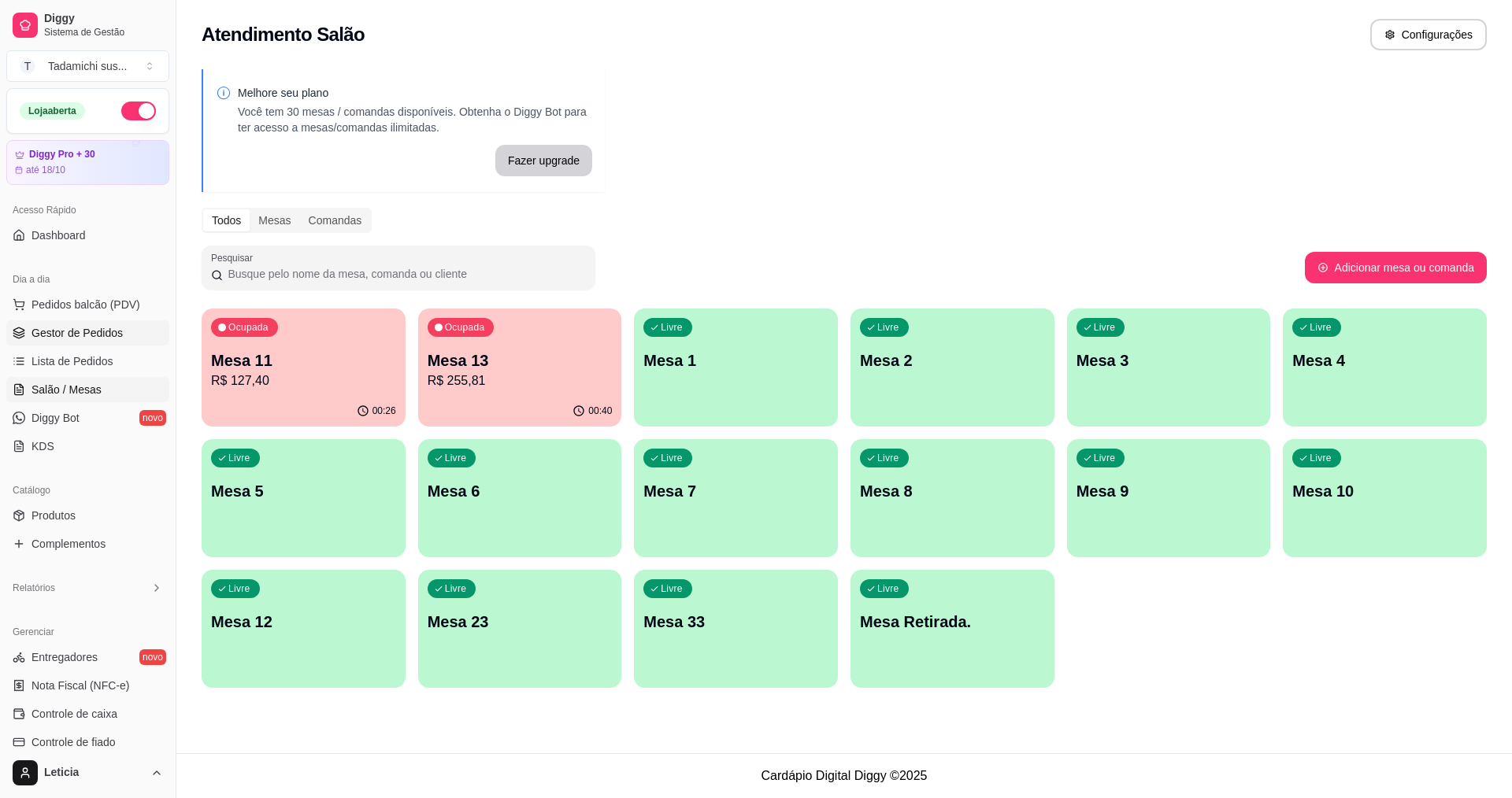
click at [90, 333] on span "Gestor de Pedidos" at bounding box center [77, 332] width 91 height 16
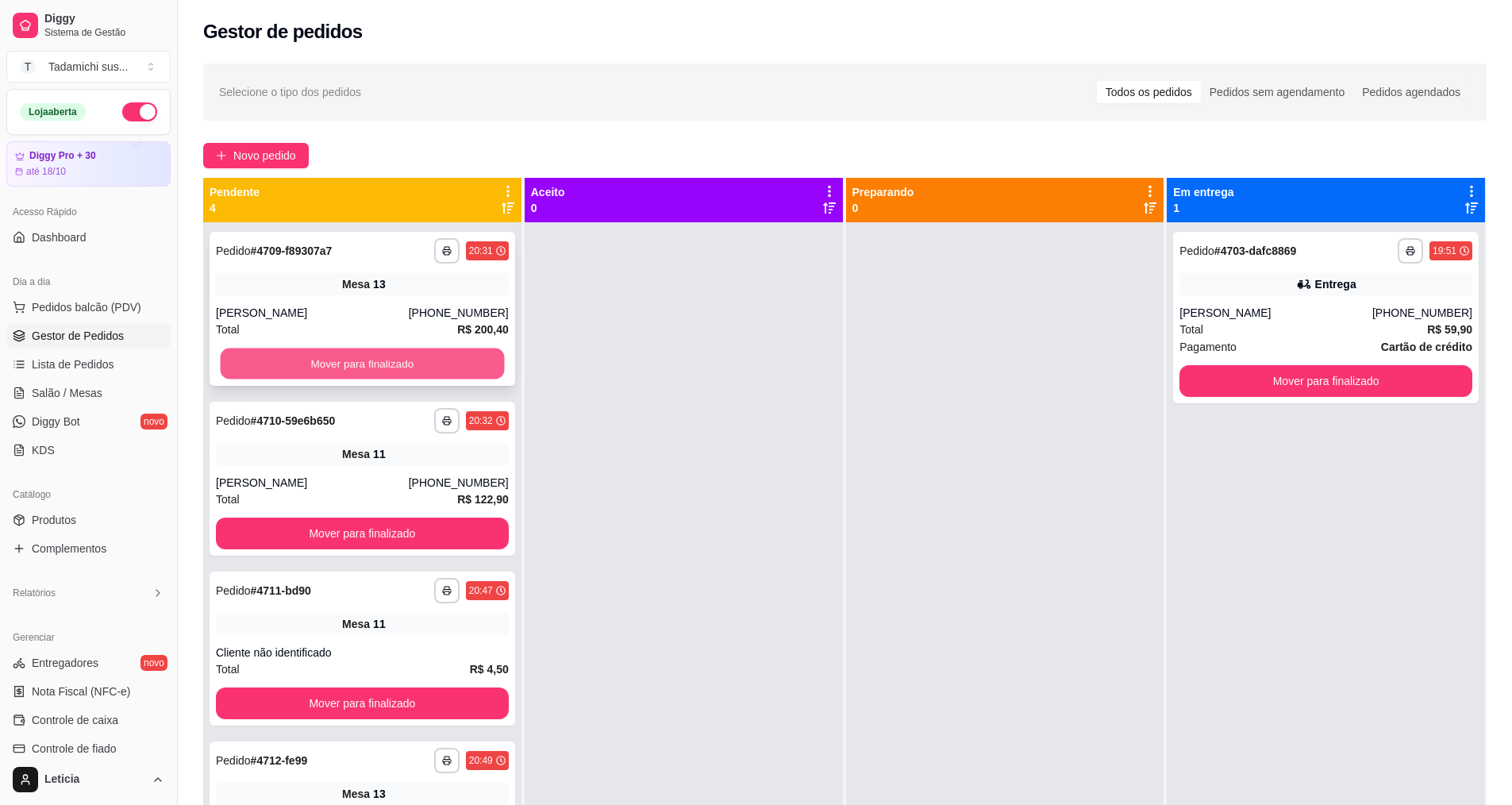
click at [472, 370] on button "Mover para finalizado" at bounding box center [363, 364] width 284 height 31
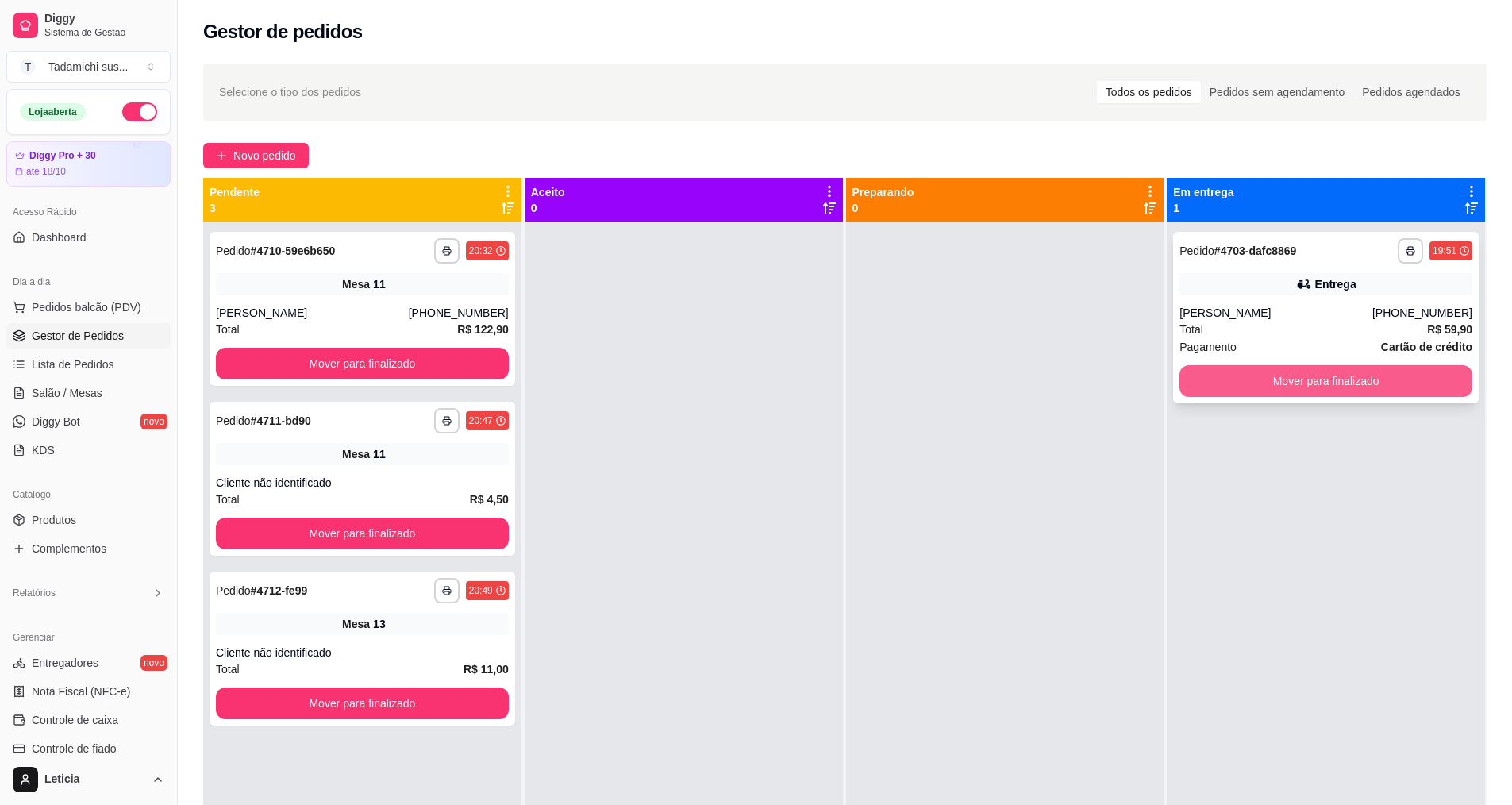
click at [1324, 392] on button "Mover para finalizado" at bounding box center [1325, 382] width 293 height 32
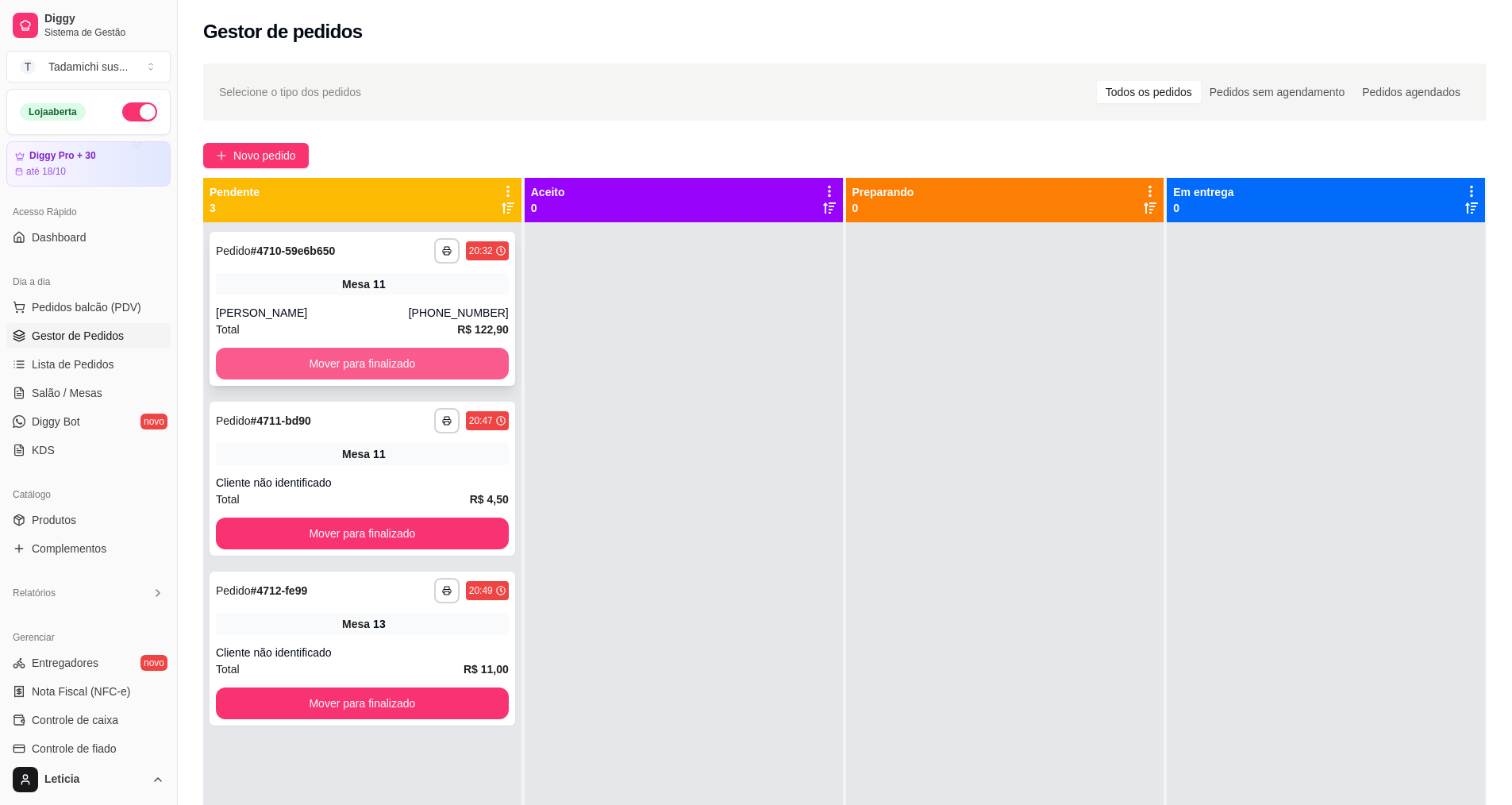
click at [405, 349] on button "Mover para finalizado" at bounding box center [362, 364] width 293 height 32
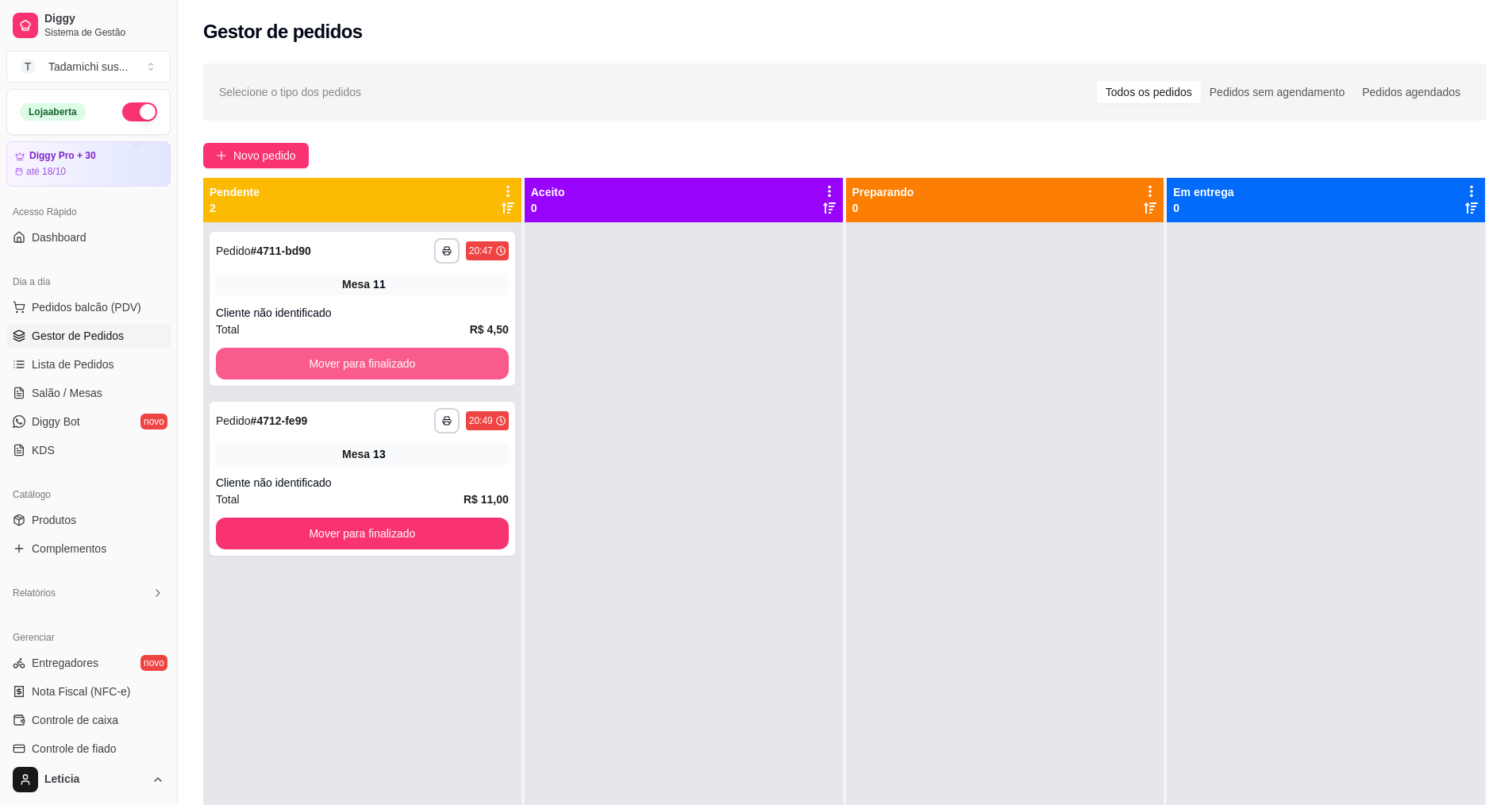
click at [405, 349] on button "Mover para finalizado" at bounding box center [362, 364] width 293 height 32
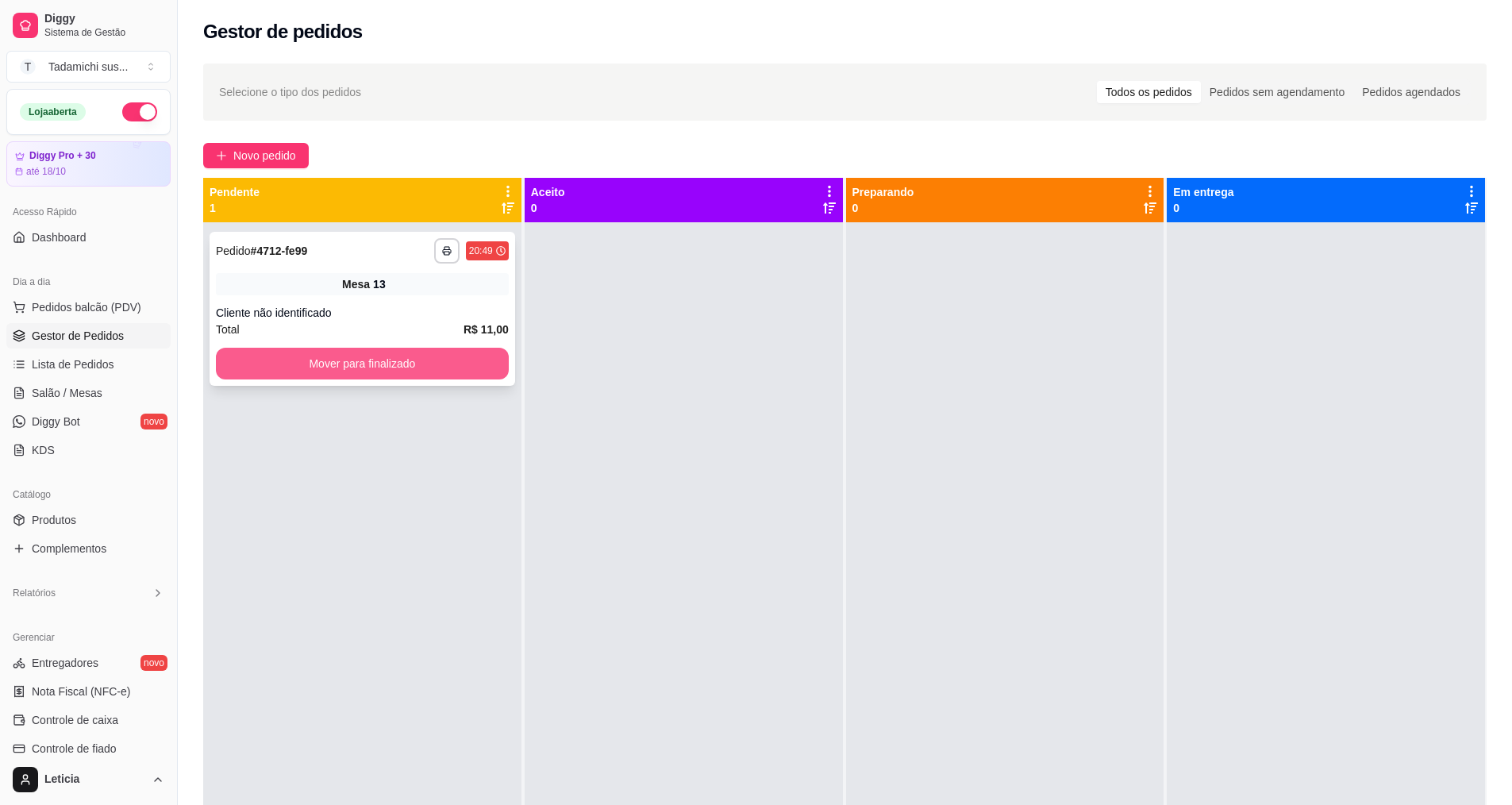
click at [406, 355] on button "Mover para finalizado" at bounding box center [362, 364] width 293 height 32
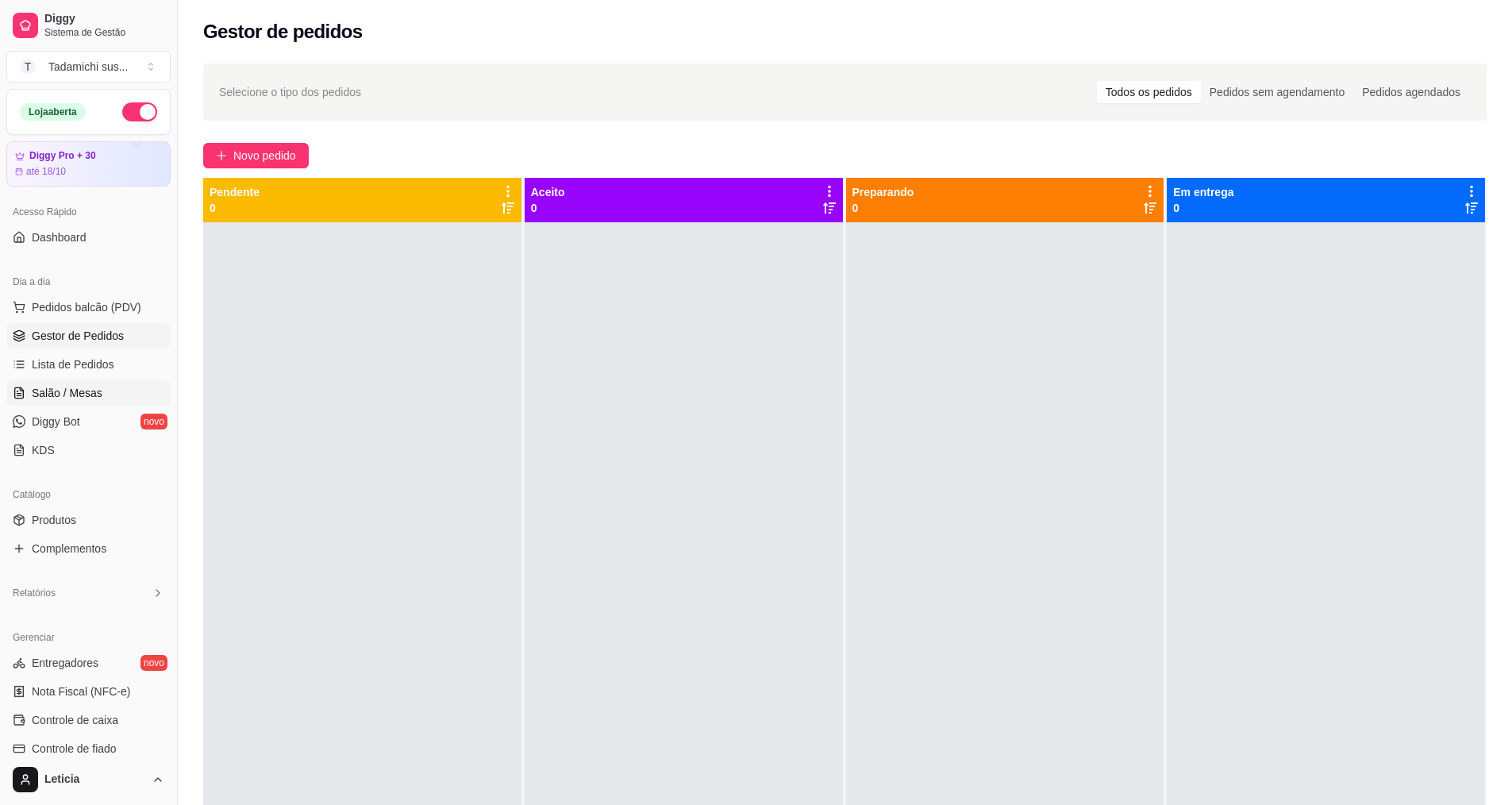
click at [88, 388] on span "Salão / Mesas" at bounding box center [67, 393] width 71 height 16
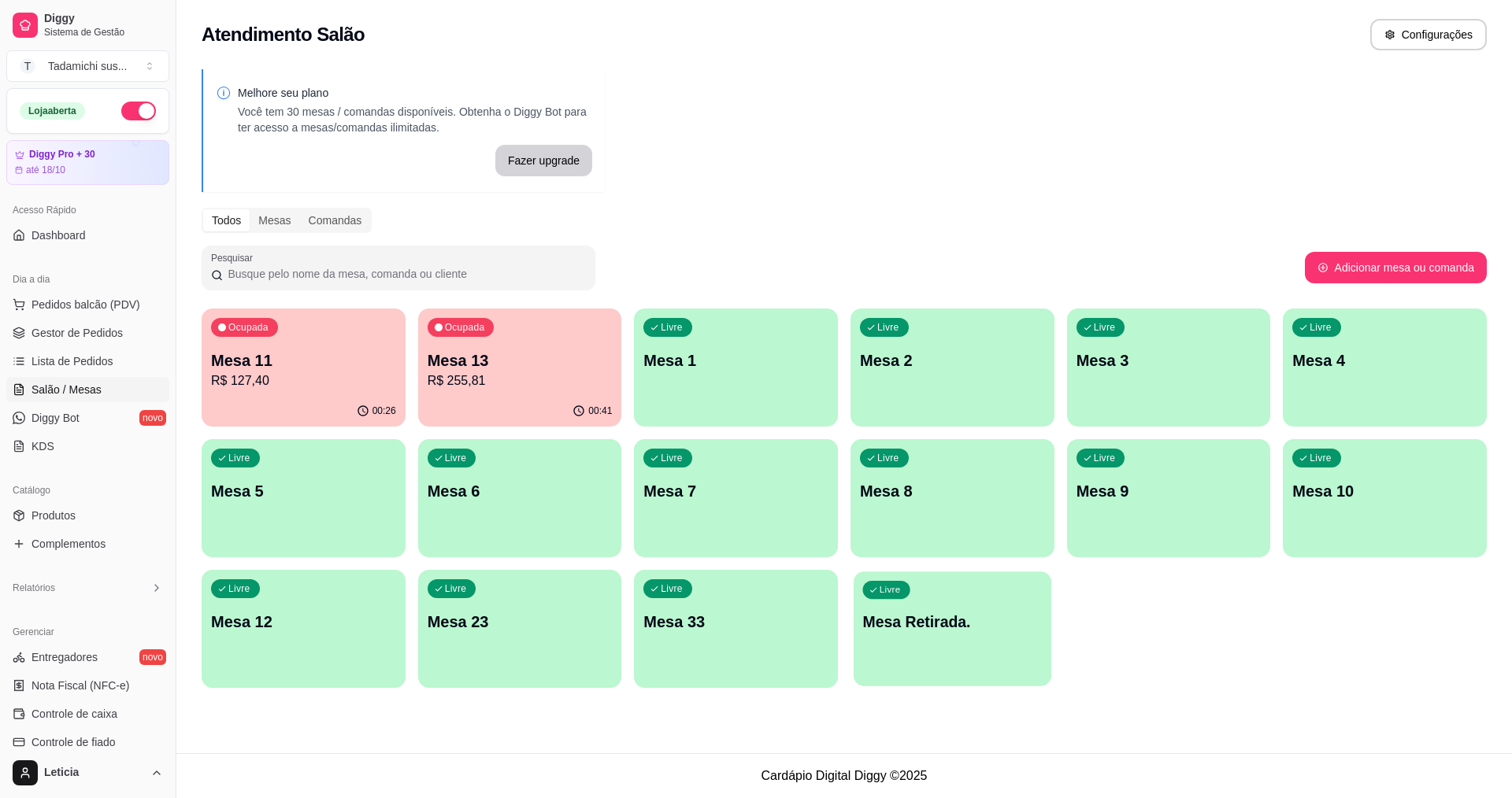
click at [868, 606] on div "Livre Mesa Retirada." at bounding box center [952, 620] width 197 height 96
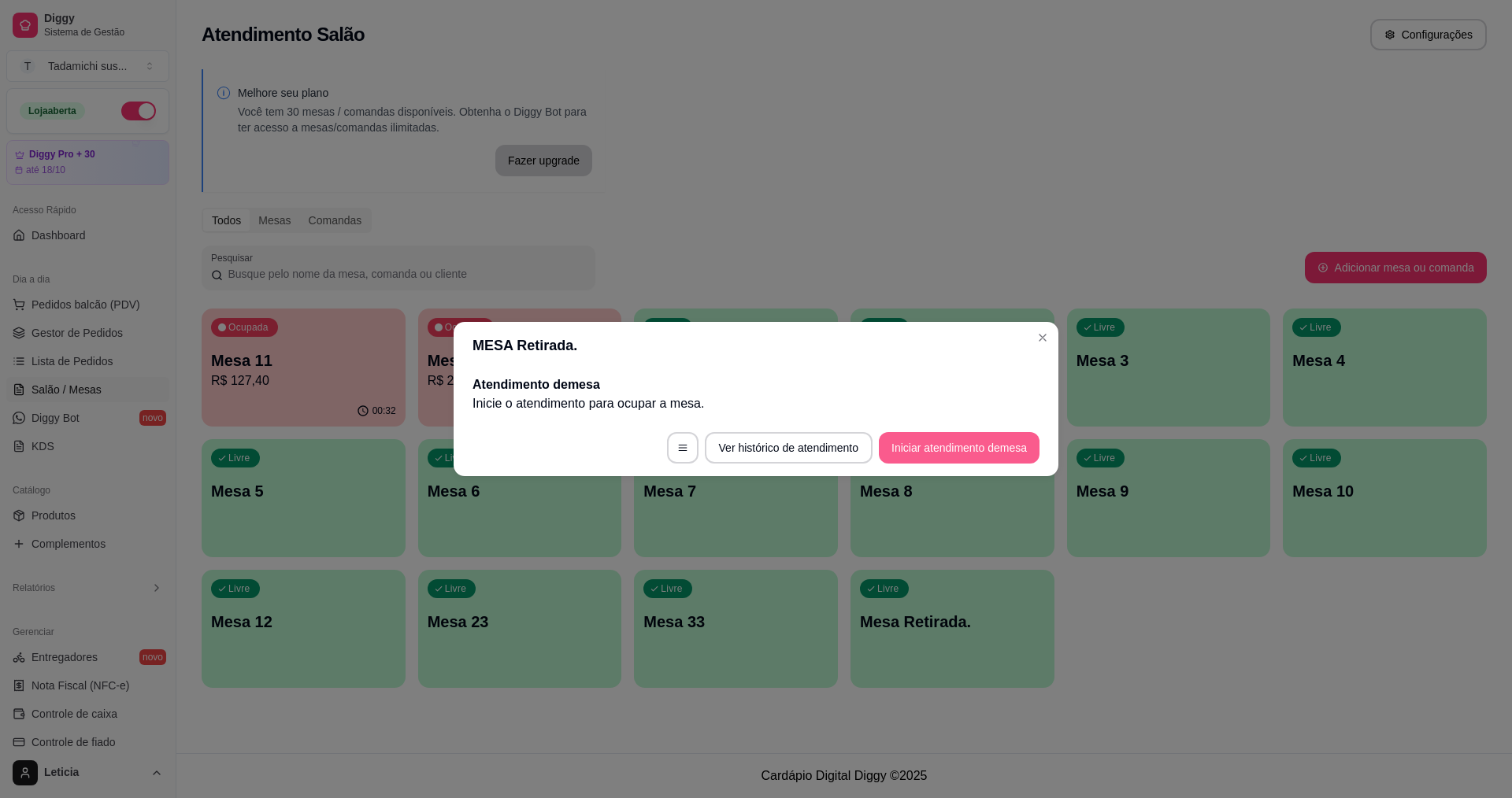
click at [964, 441] on button "Iniciar atendimento de mesa" at bounding box center [959, 448] width 161 height 32
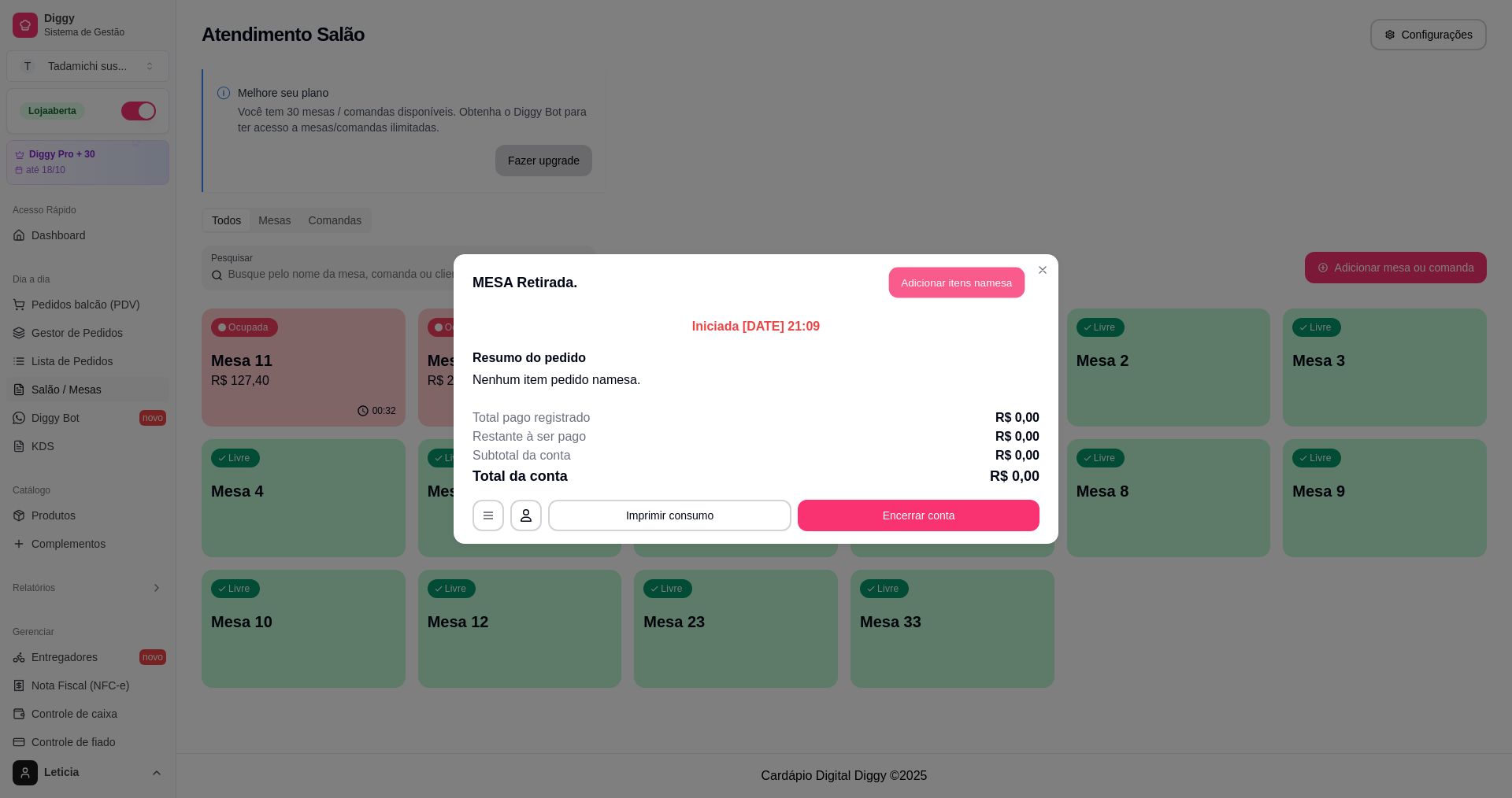
click at [1008, 282] on button "Adicionar itens na mesa" at bounding box center [957, 283] width 135 height 31
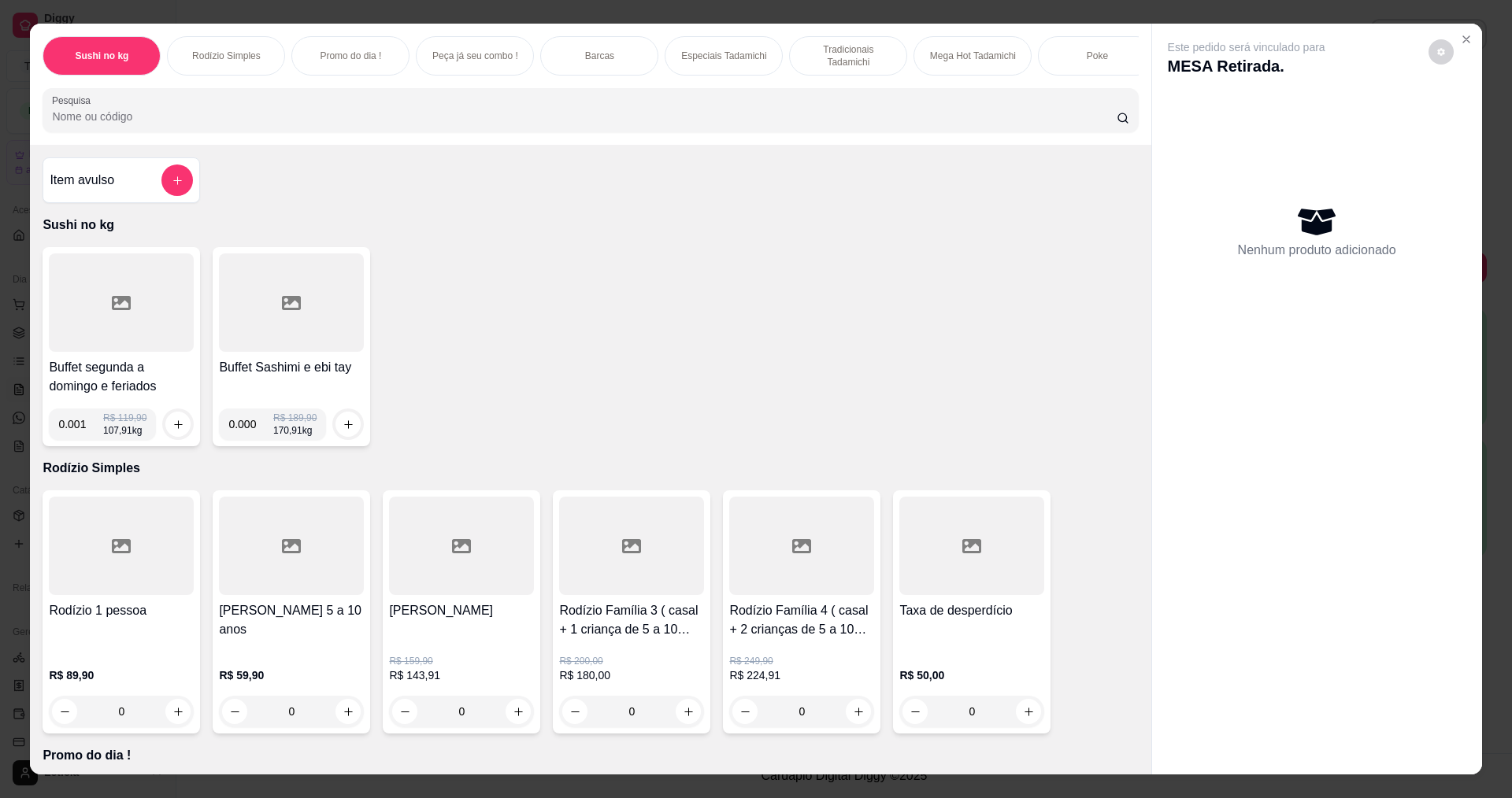
click at [85, 431] on input "0.001" at bounding box center [81, 424] width 45 height 32
type input "0.488"
click at [165, 437] on button "increase-product-quantity" at bounding box center [177, 424] width 25 height 25
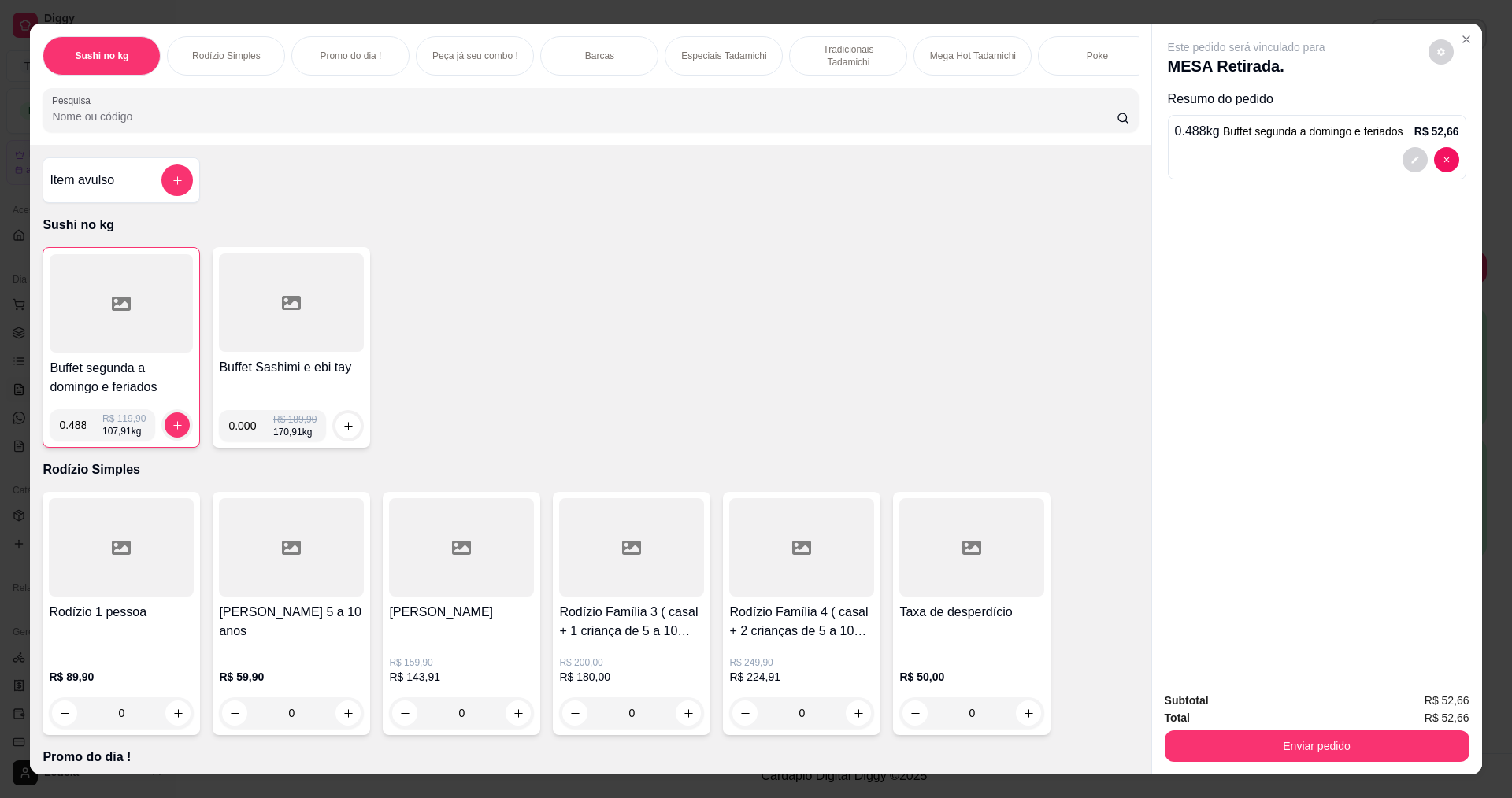
click at [172, 120] on input "Pesquisa" at bounding box center [583, 116] width 1064 height 16
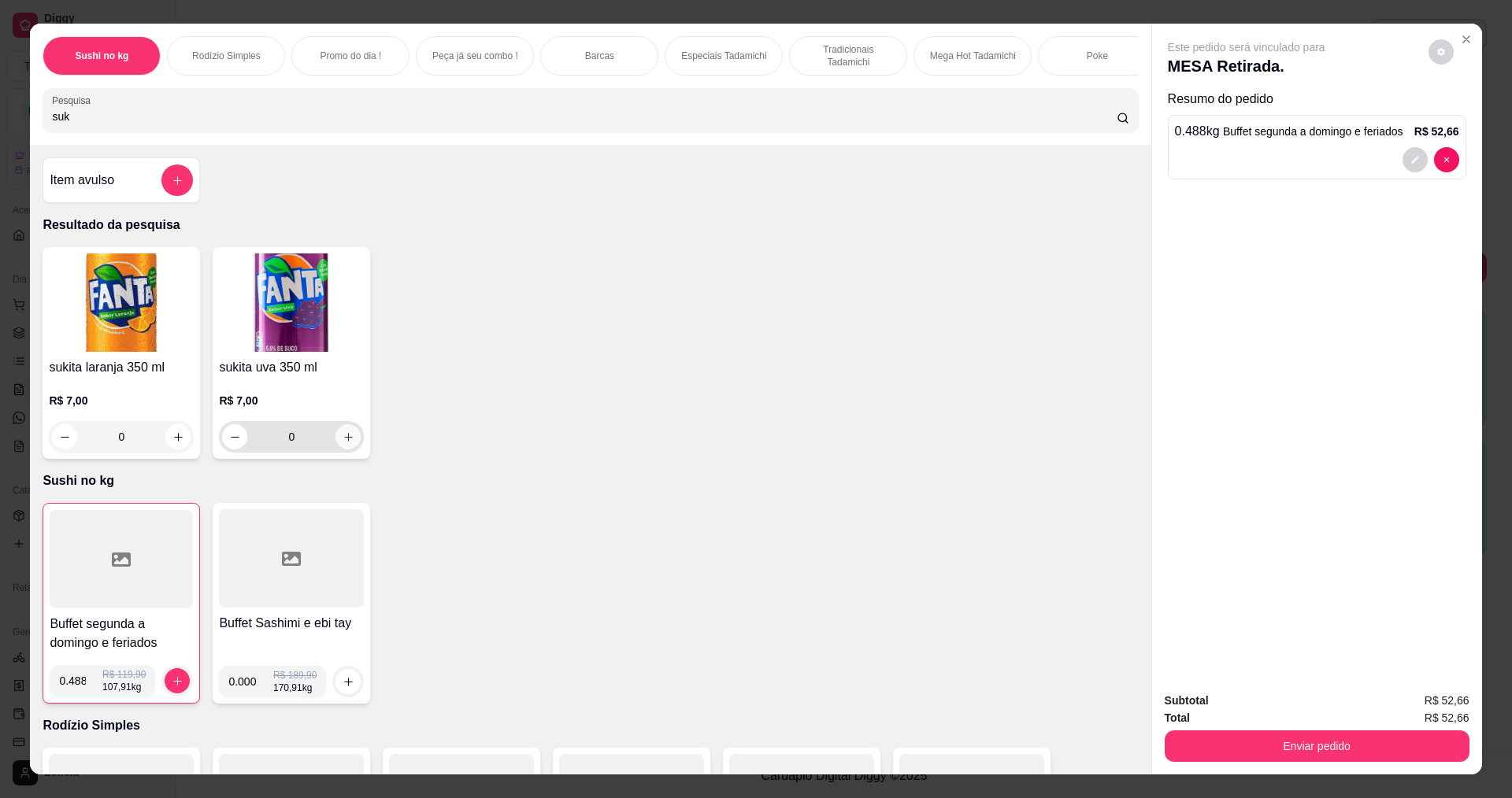
type input "suk"
click at [344, 443] on icon "increase-product-quantity" at bounding box center [348, 437] width 12 height 12
type input "1"
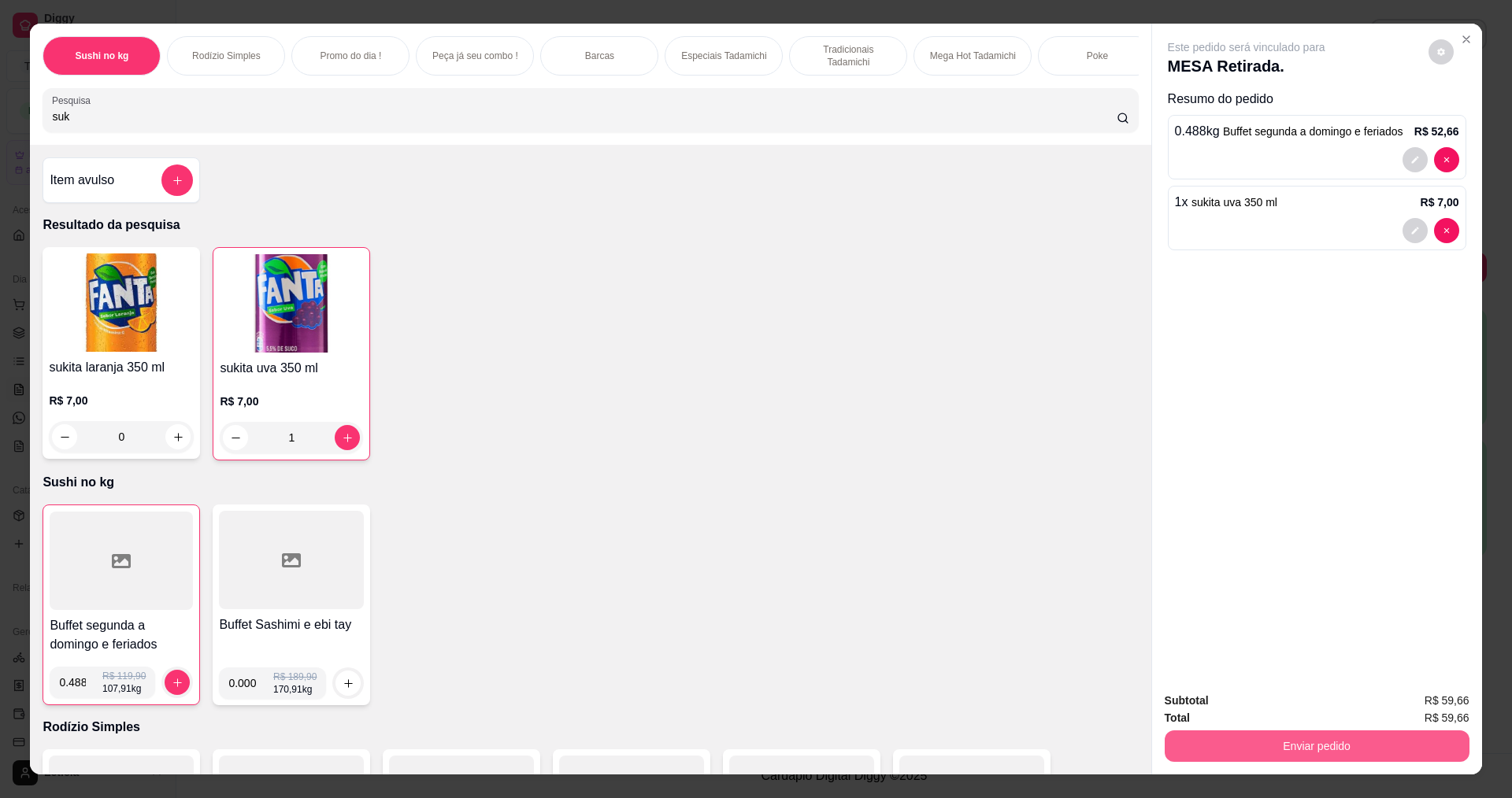
click at [1287, 731] on button "Enviar pedido" at bounding box center [1317, 746] width 305 height 32
click at [1427, 700] on button "Enviar pedido" at bounding box center [1428, 706] width 86 height 29
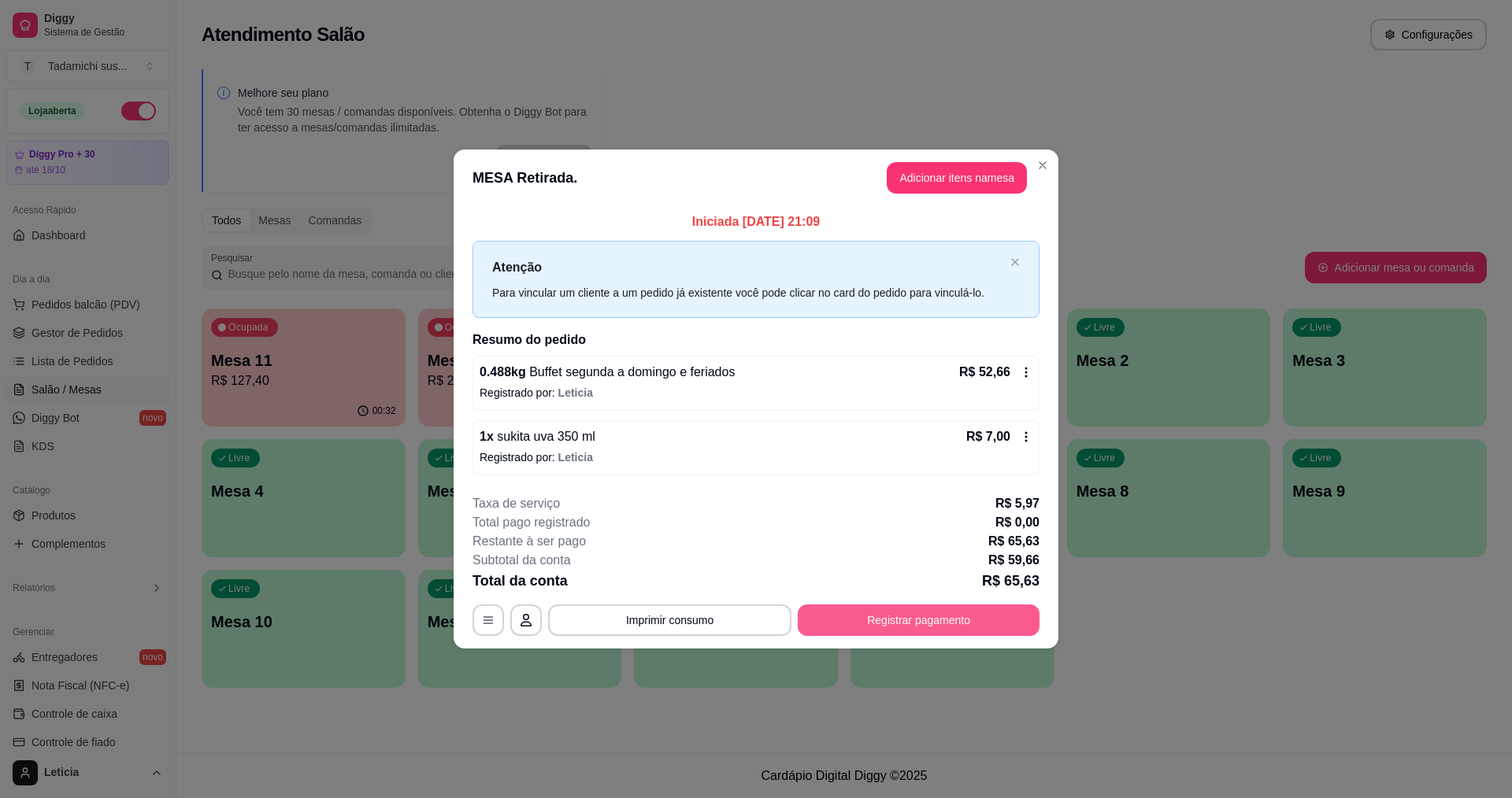
click at [918, 633] on button "Registrar pagamento" at bounding box center [918, 621] width 241 height 32
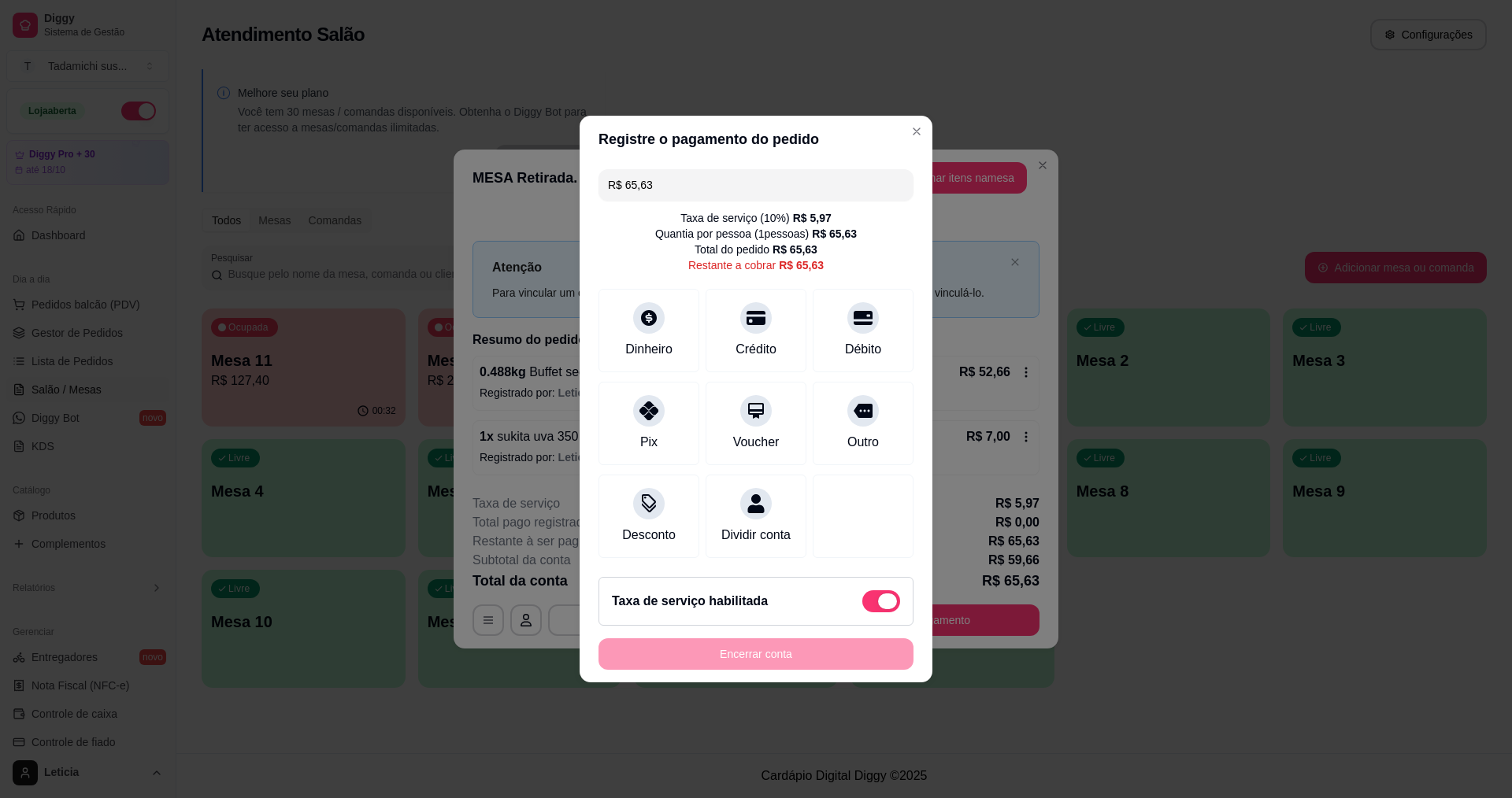
click at [865, 602] on span at bounding box center [881, 601] width 38 height 22
click at [865, 605] on input "checkbox" at bounding box center [866, 609] width 10 height 10
checkbox input "true"
type input "R$ 59,66"
checkbox input "false"
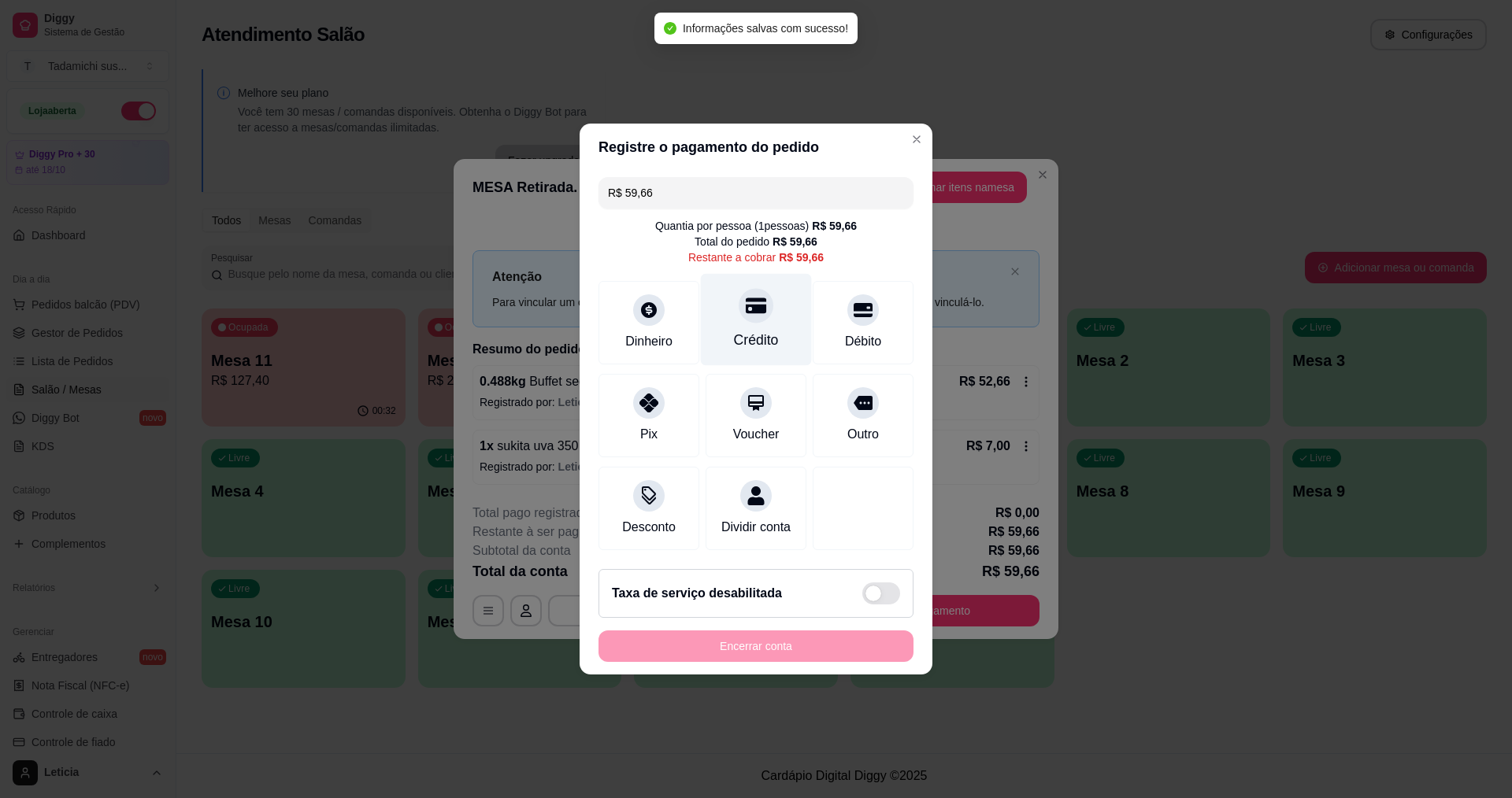
click at [746, 305] on icon at bounding box center [756, 305] width 21 height 21
type input "R$ 0,00"
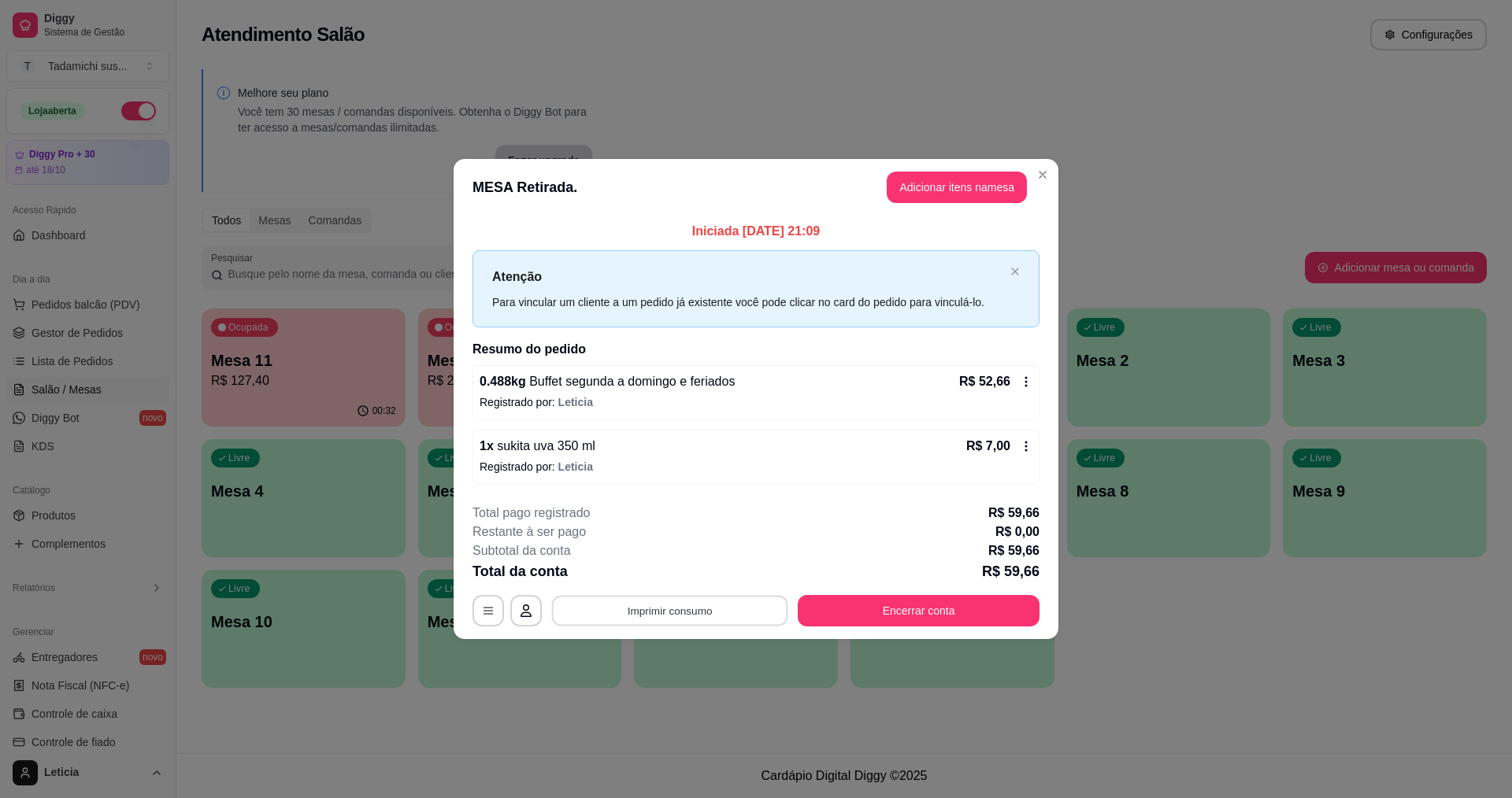
click at [665, 603] on button "Imprimir consumo" at bounding box center [671, 610] width 237 height 31
click at [665, 575] on button "IMPRESSORA HAYOM" at bounding box center [673, 575] width 121 height 25
click at [880, 613] on button "Encerrar conta" at bounding box center [918, 611] width 241 height 32
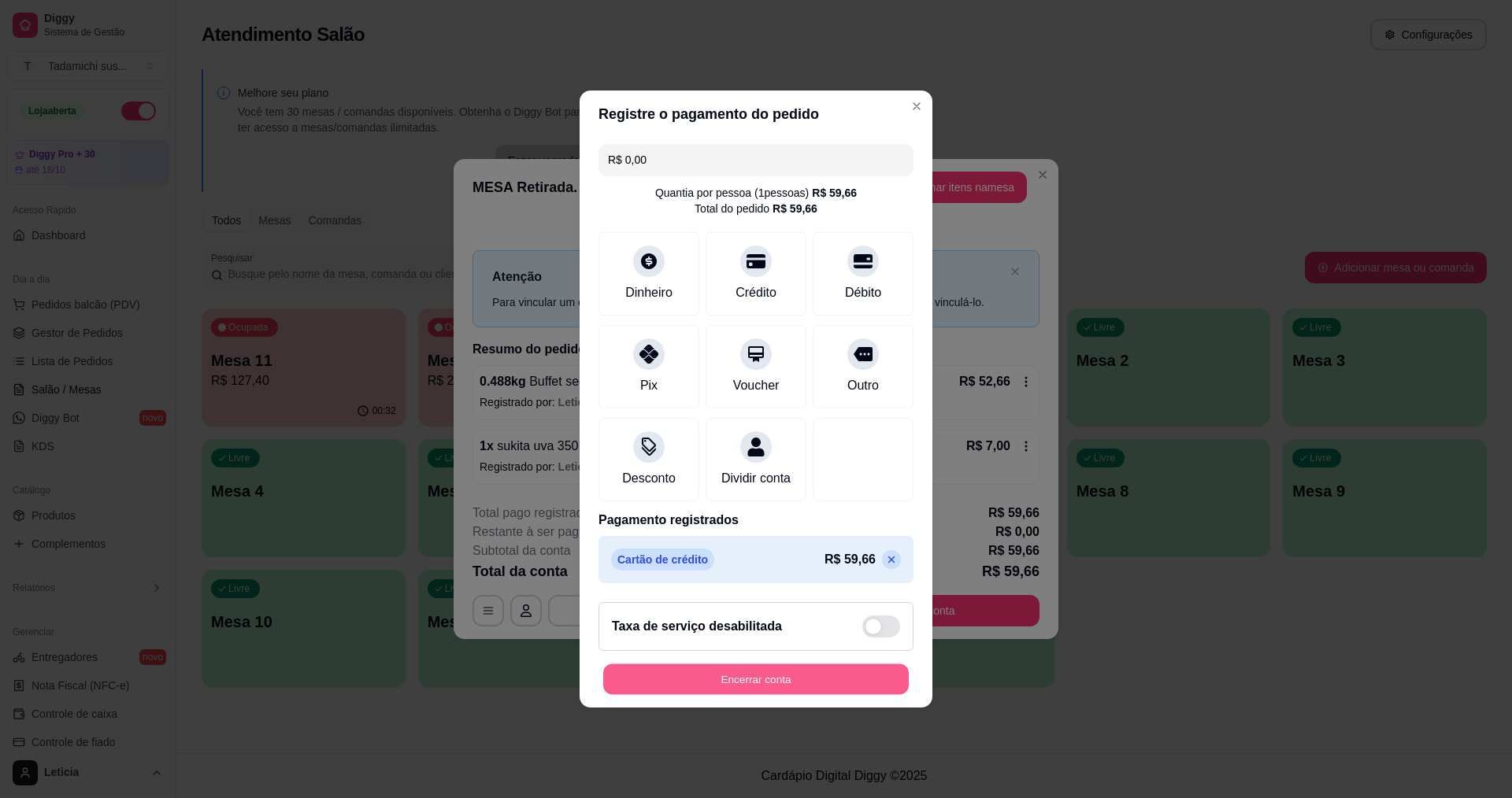
click at [748, 695] on button "Encerrar conta" at bounding box center [755, 680] width 305 height 31
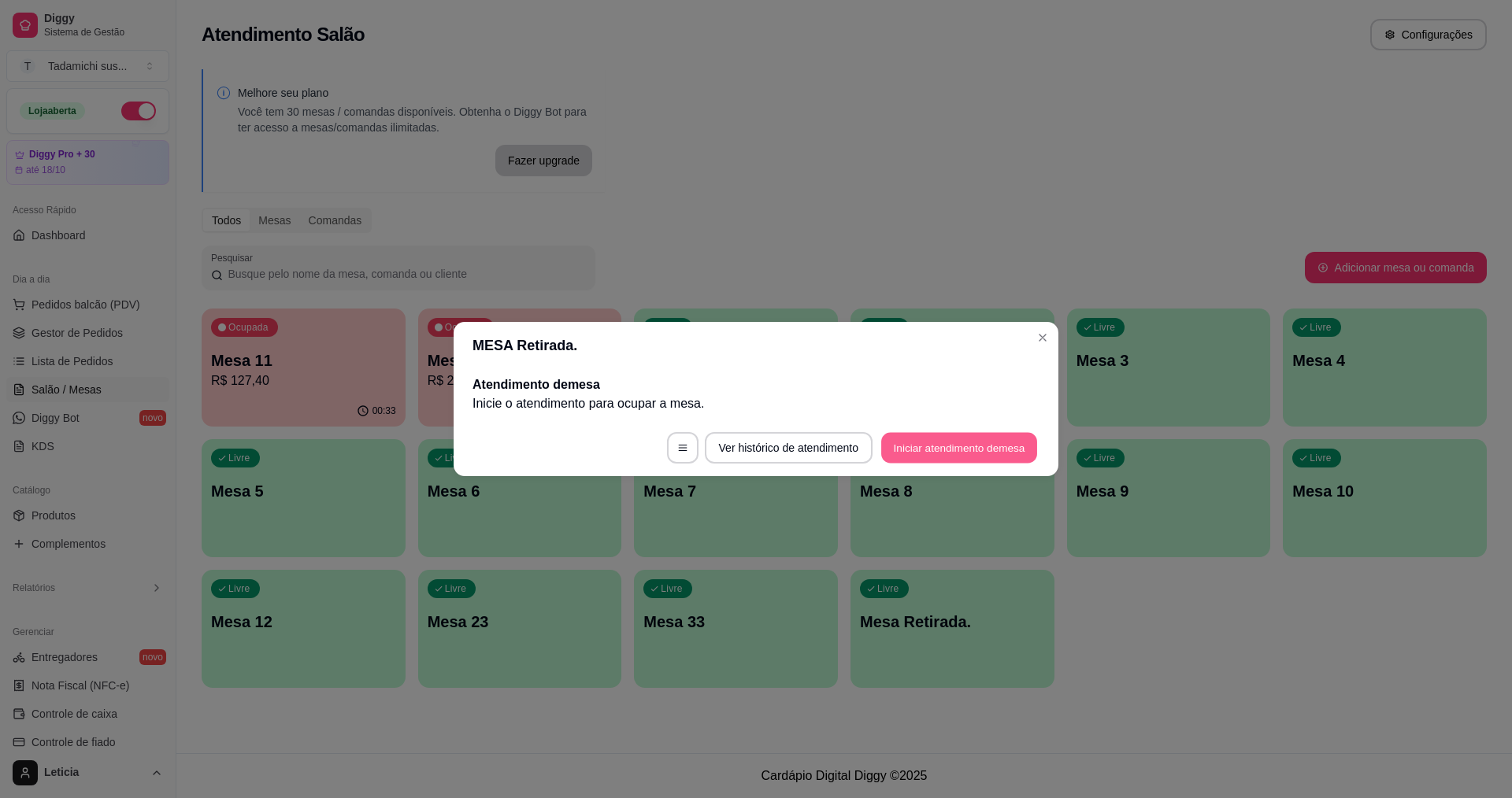
click at [900, 441] on button "Iniciar atendimento de mesa" at bounding box center [959, 448] width 156 height 31
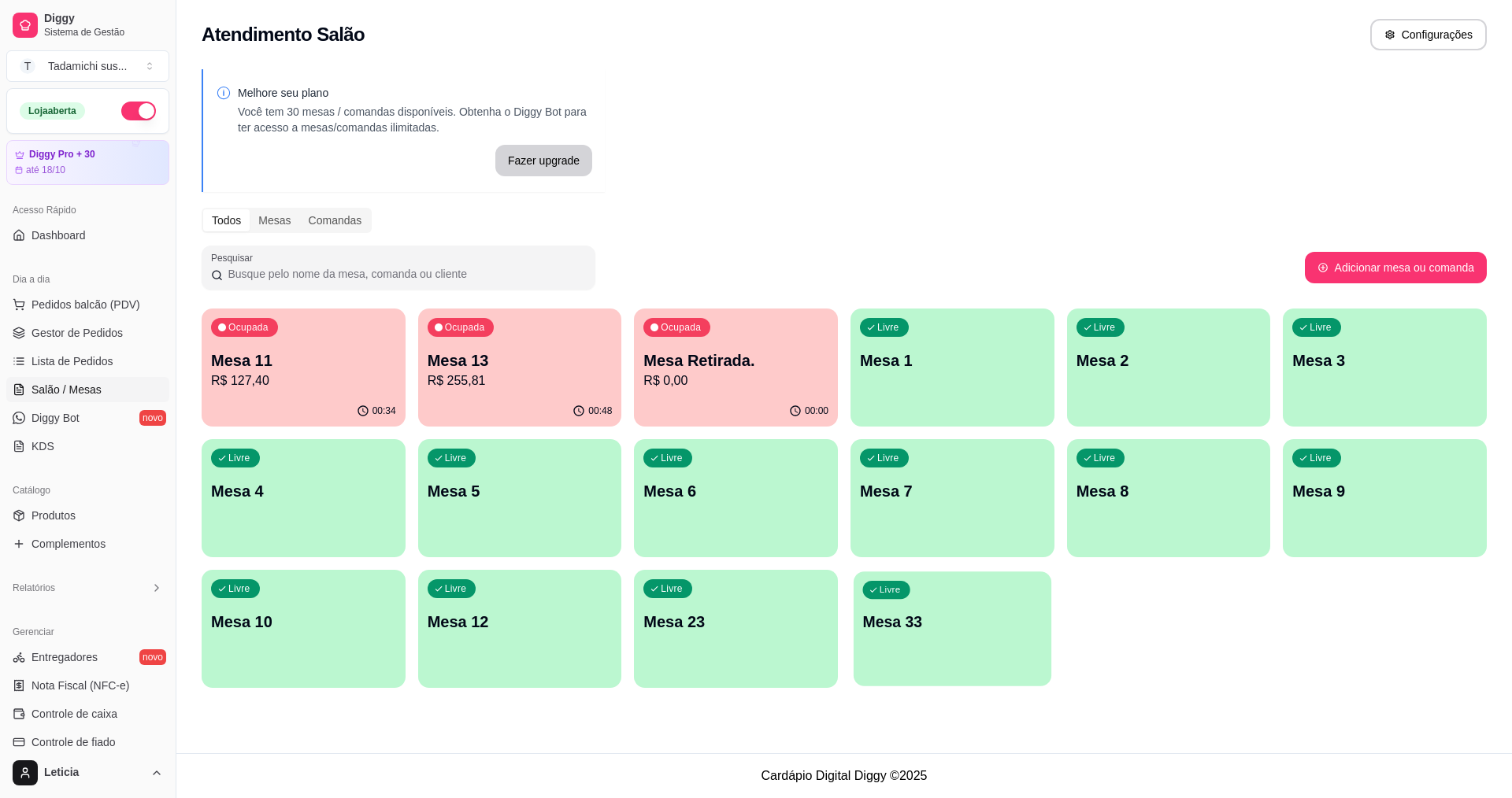
click at [964, 632] on div "Livre Mesa 33" at bounding box center [952, 620] width 197 height 96
click at [710, 372] on p "R$ 0,00" at bounding box center [735, 381] width 185 height 19
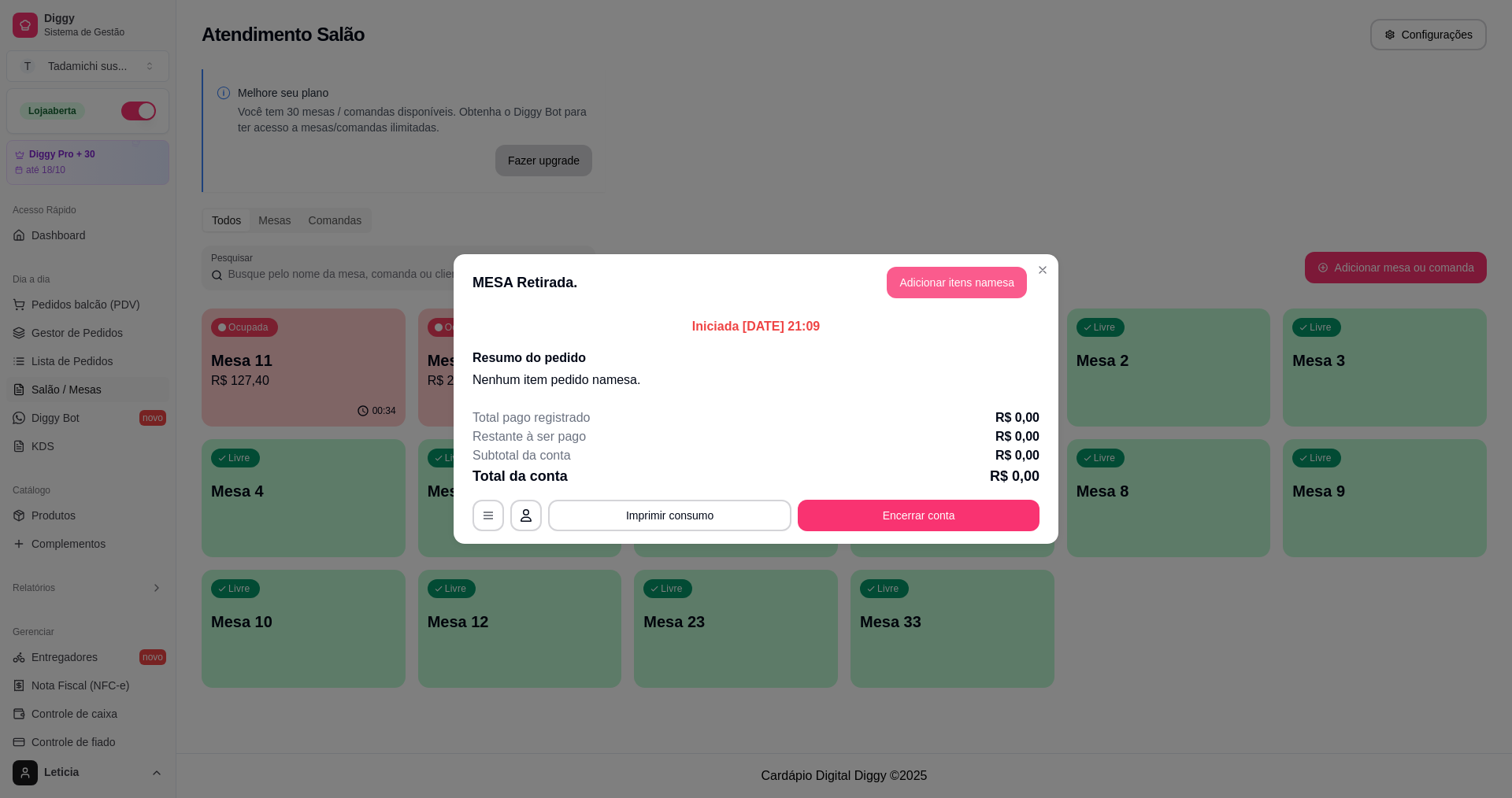
click at [984, 271] on button "Adicionar itens na mesa" at bounding box center [956, 283] width 140 height 32
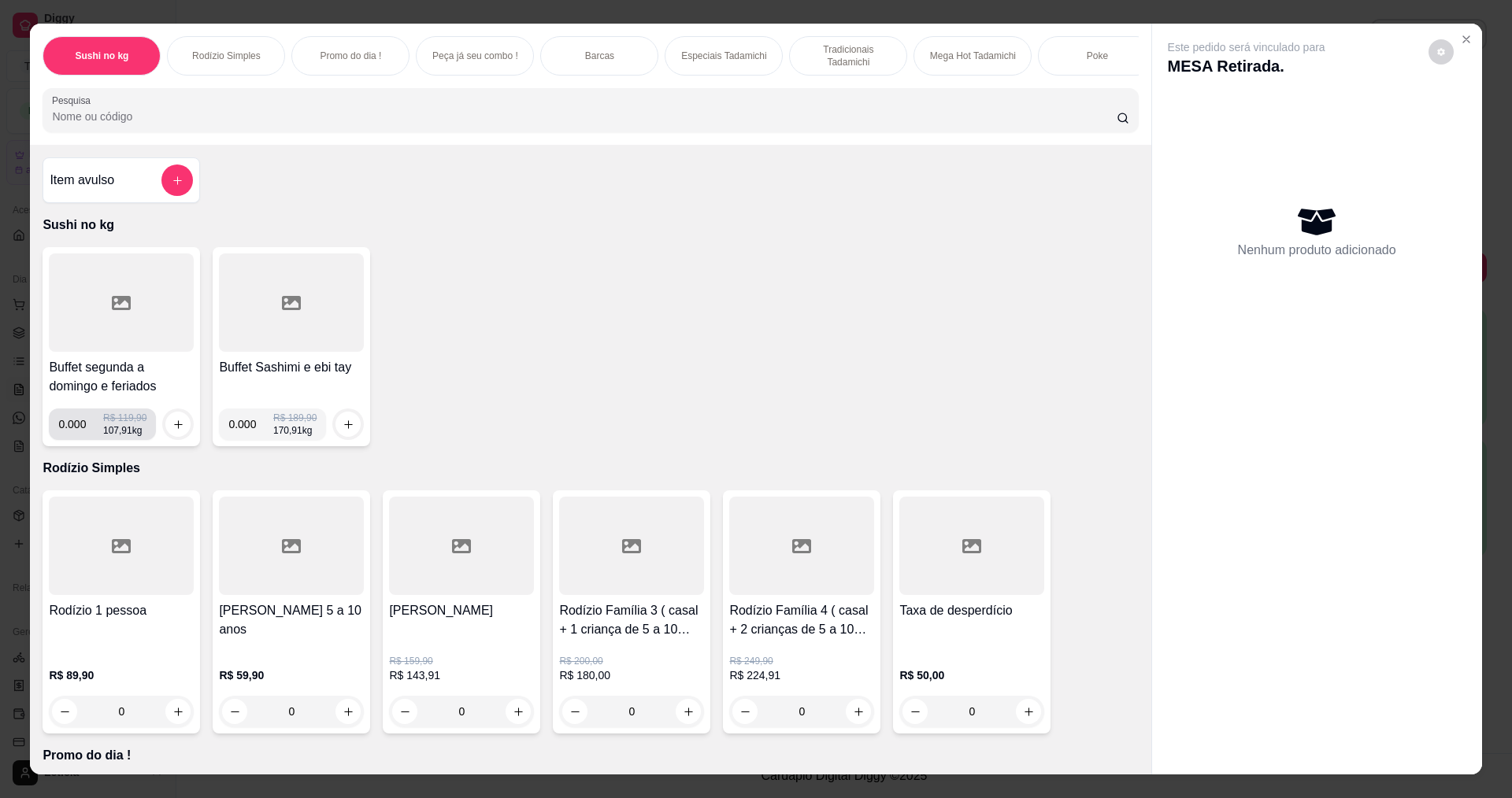
click at [80, 440] on input "0.000" at bounding box center [81, 424] width 45 height 32
type input "0.174"
click at [165, 437] on button "increase-product-quantity" at bounding box center [177, 424] width 25 height 25
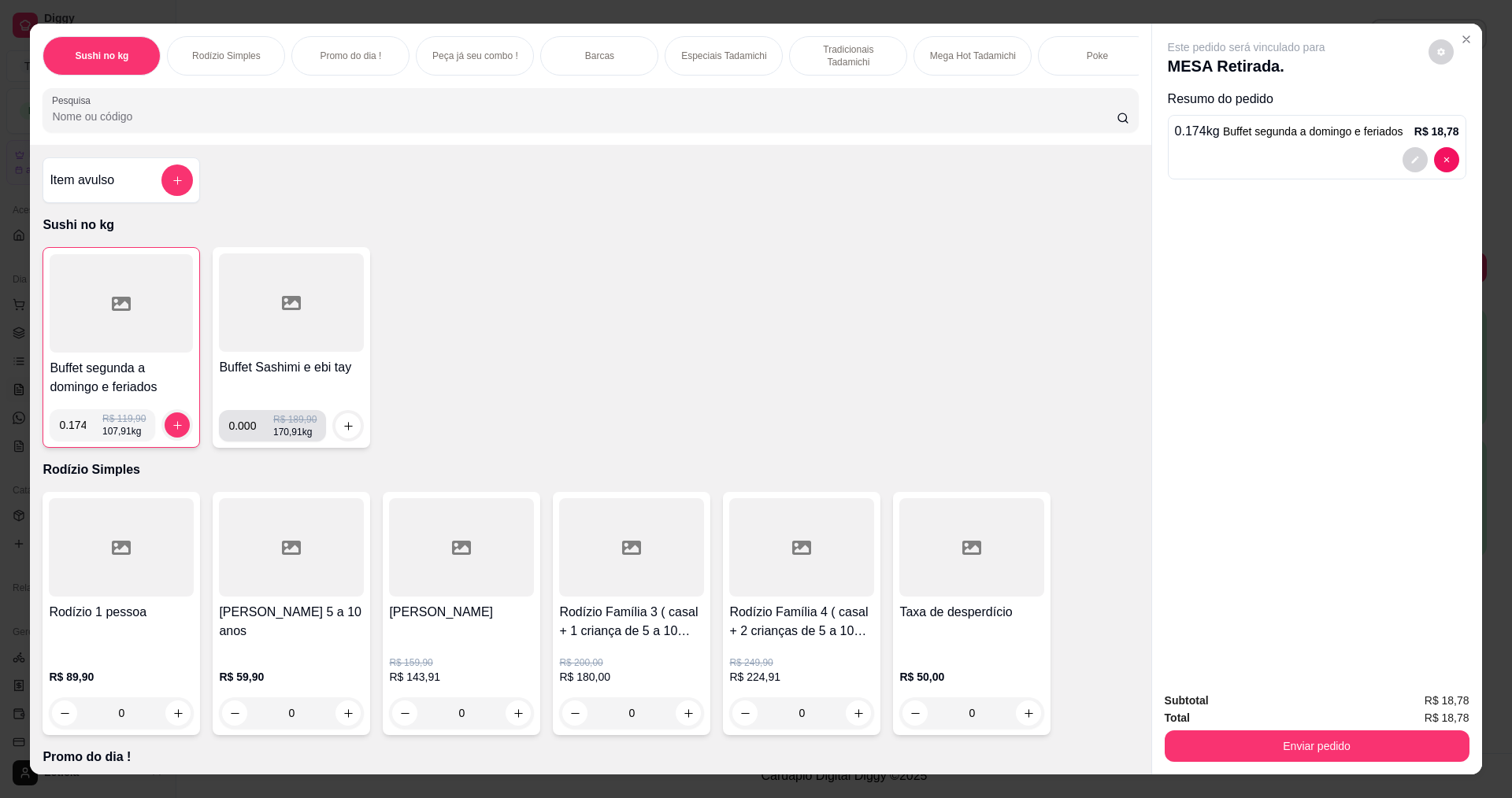
click at [252, 437] on input "0.000" at bounding box center [251, 426] width 45 height 32
type input "0.074"
click at [335, 437] on button "increase-product-quantity" at bounding box center [347, 425] width 25 height 25
click at [1265, 768] on div "Subtotal R$ 31,43 Total R$ 31,43 Enviar pedido" at bounding box center [1317, 727] width 330 height 95
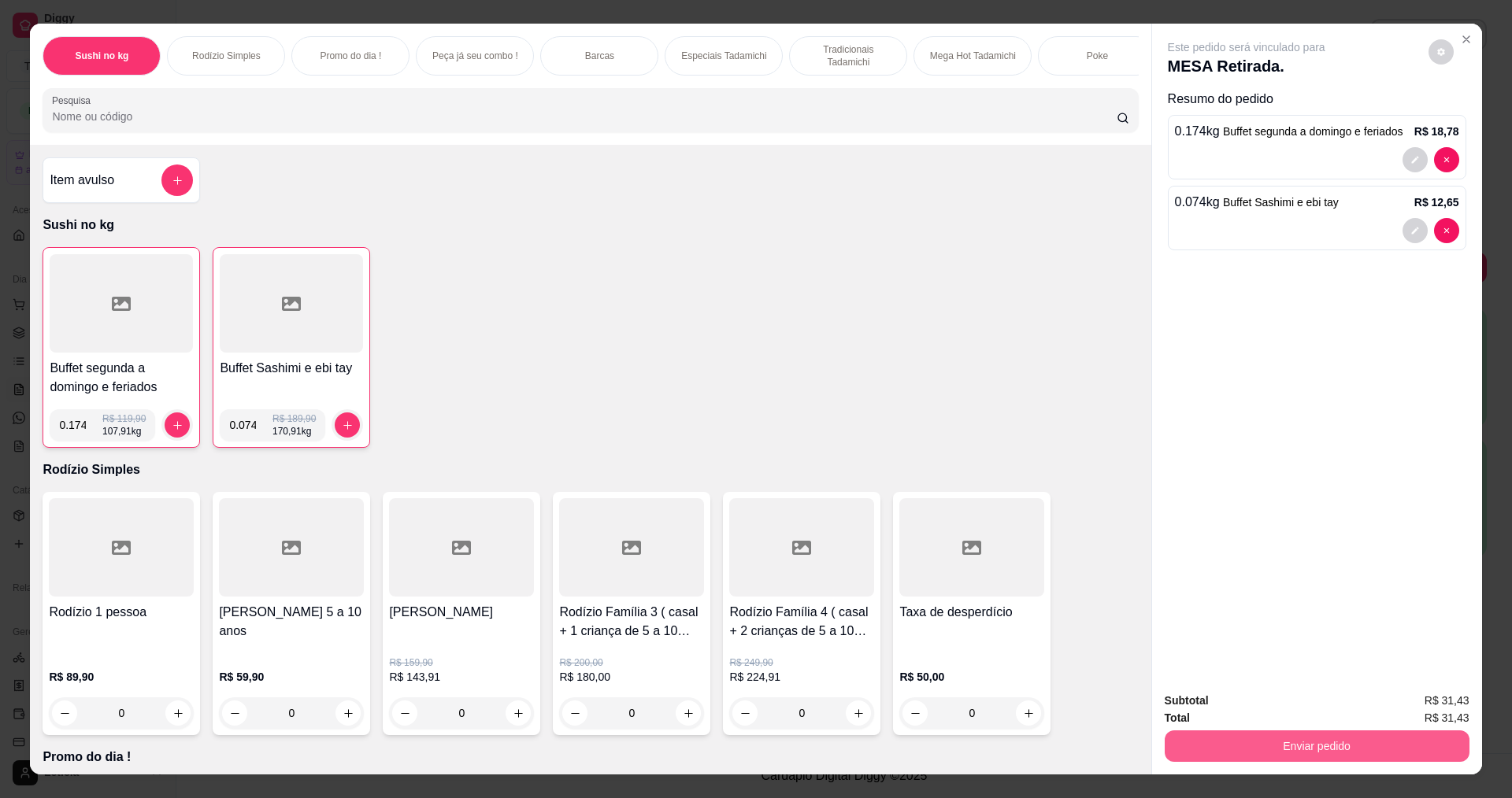
click at [1263, 743] on button "Enviar pedido" at bounding box center [1317, 746] width 305 height 32
click at [1444, 704] on button "Enviar pedido" at bounding box center [1427, 707] width 89 height 30
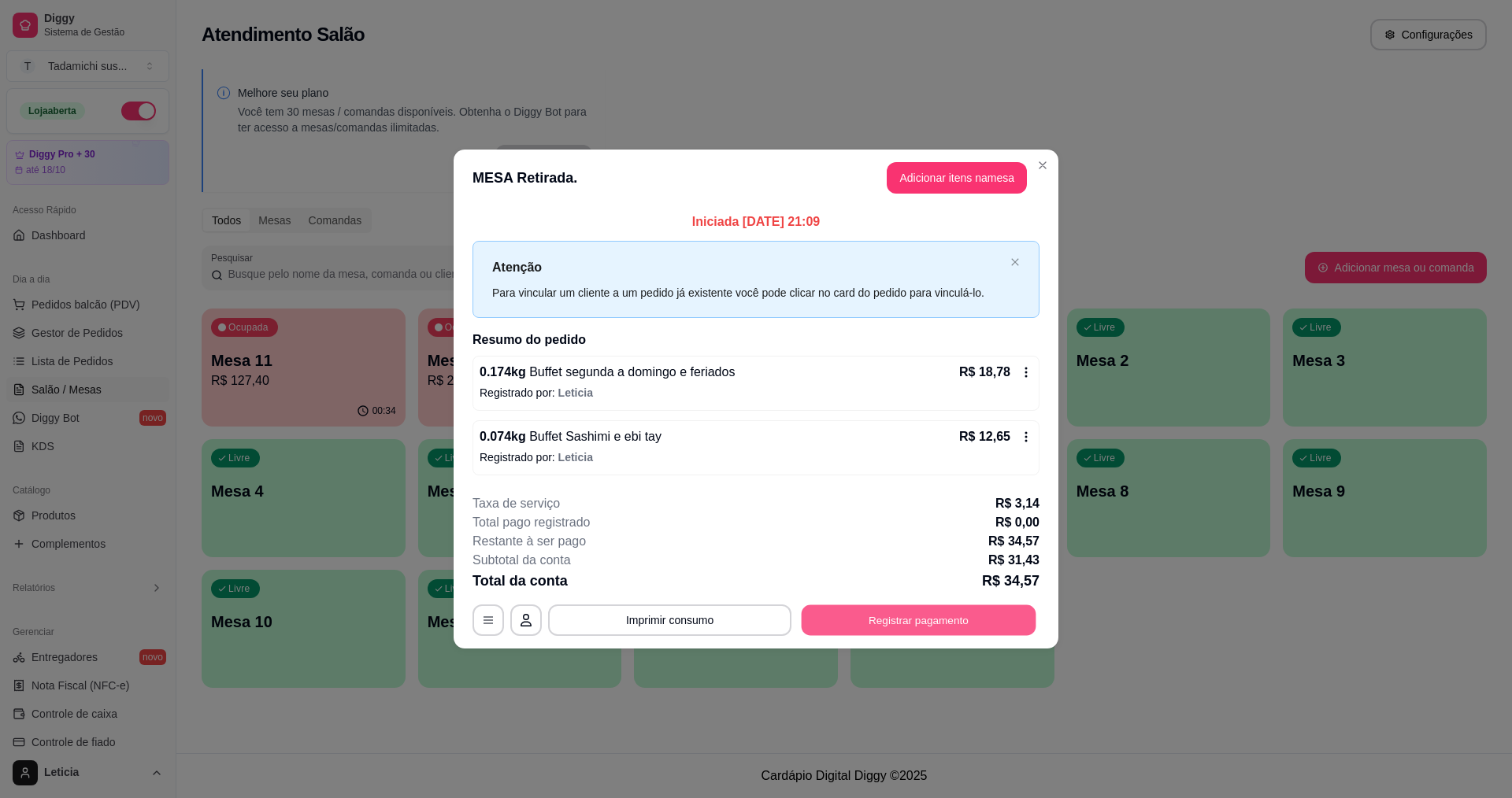
click at [875, 618] on button "Registrar pagamento" at bounding box center [919, 620] width 235 height 31
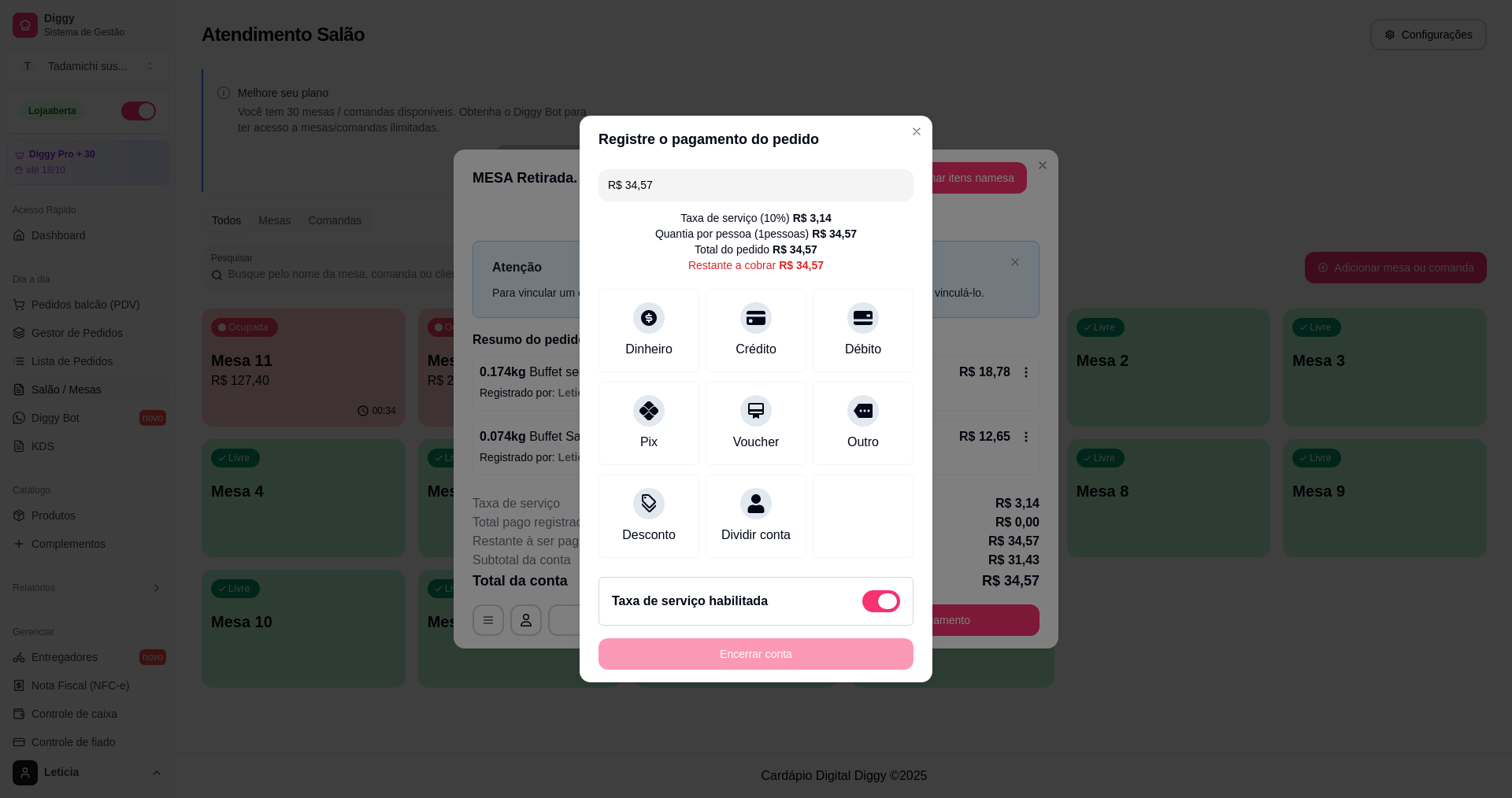
click at [864, 612] on span at bounding box center [881, 601] width 38 height 22
click at [864, 614] on input "checkbox" at bounding box center [866, 609] width 10 height 10
checkbox input "true"
type input "R$ 31,43"
checkbox input "false"
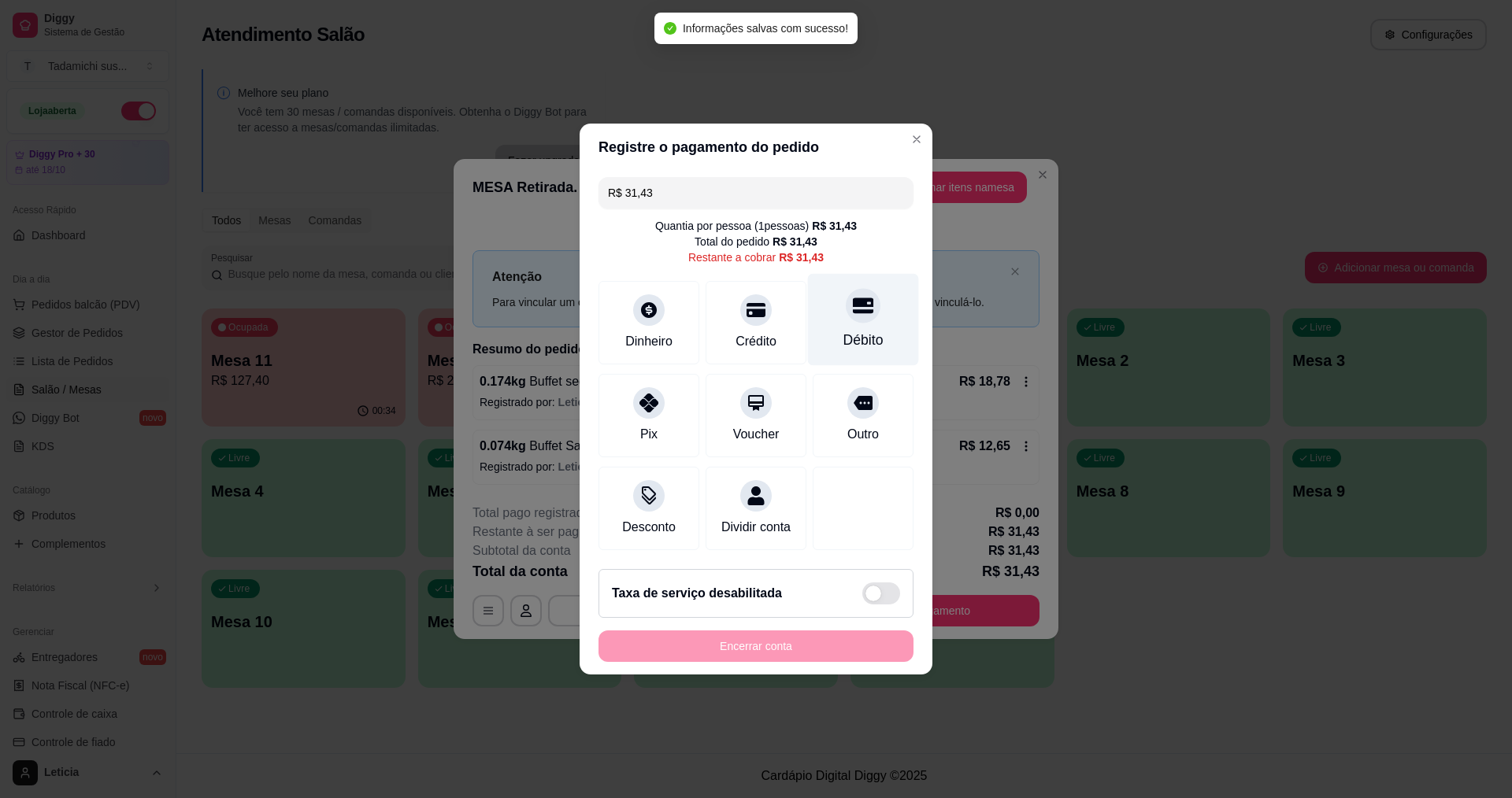
click at [853, 299] on icon at bounding box center [863, 306] width 21 height 16
type input "R$ 0,00"
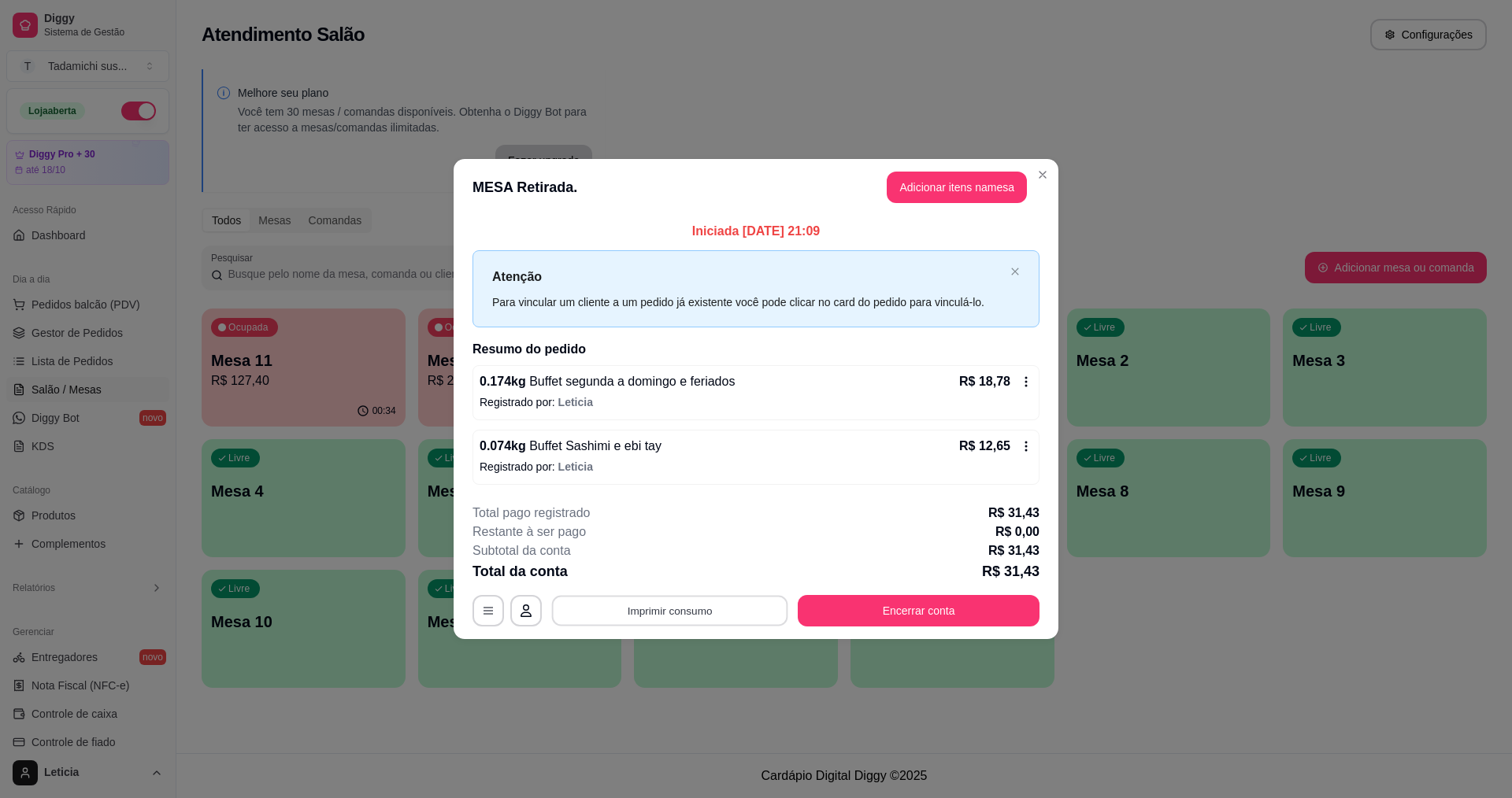
click at [739, 610] on button "Imprimir consumo" at bounding box center [671, 610] width 237 height 31
click at [705, 567] on button "IMPRESSORA HAYOM" at bounding box center [673, 574] width 117 height 24
click at [906, 604] on button "Encerrar conta" at bounding box center [918, 611] width 241 height 32
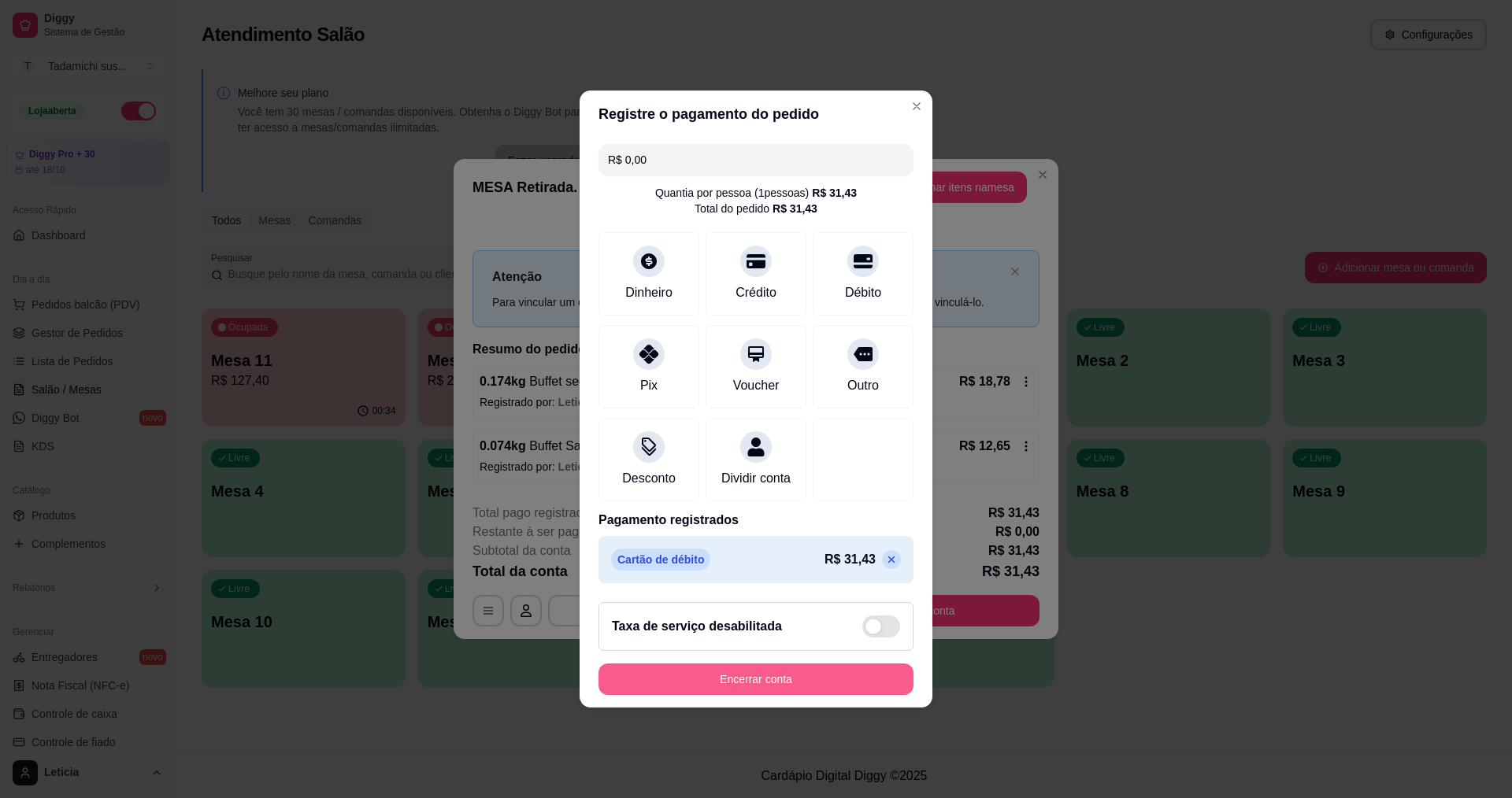
click at [849, 694] on button "Encerrar conta" at bounding box center [755, 680] width 315 height 32
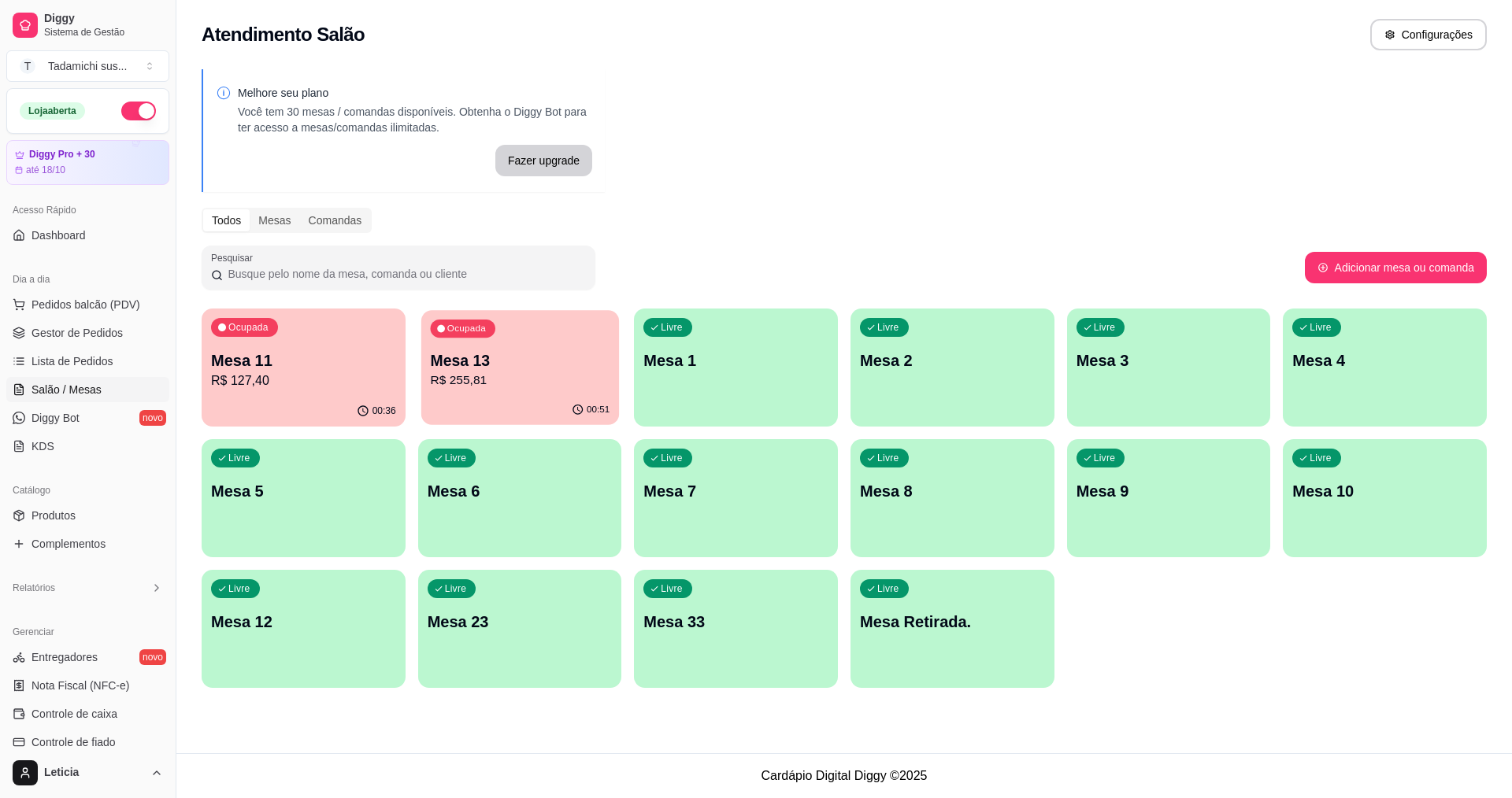
click at [517, 368] on p "Mesa 13" at bounding box center [519, 361] width 179 height 22
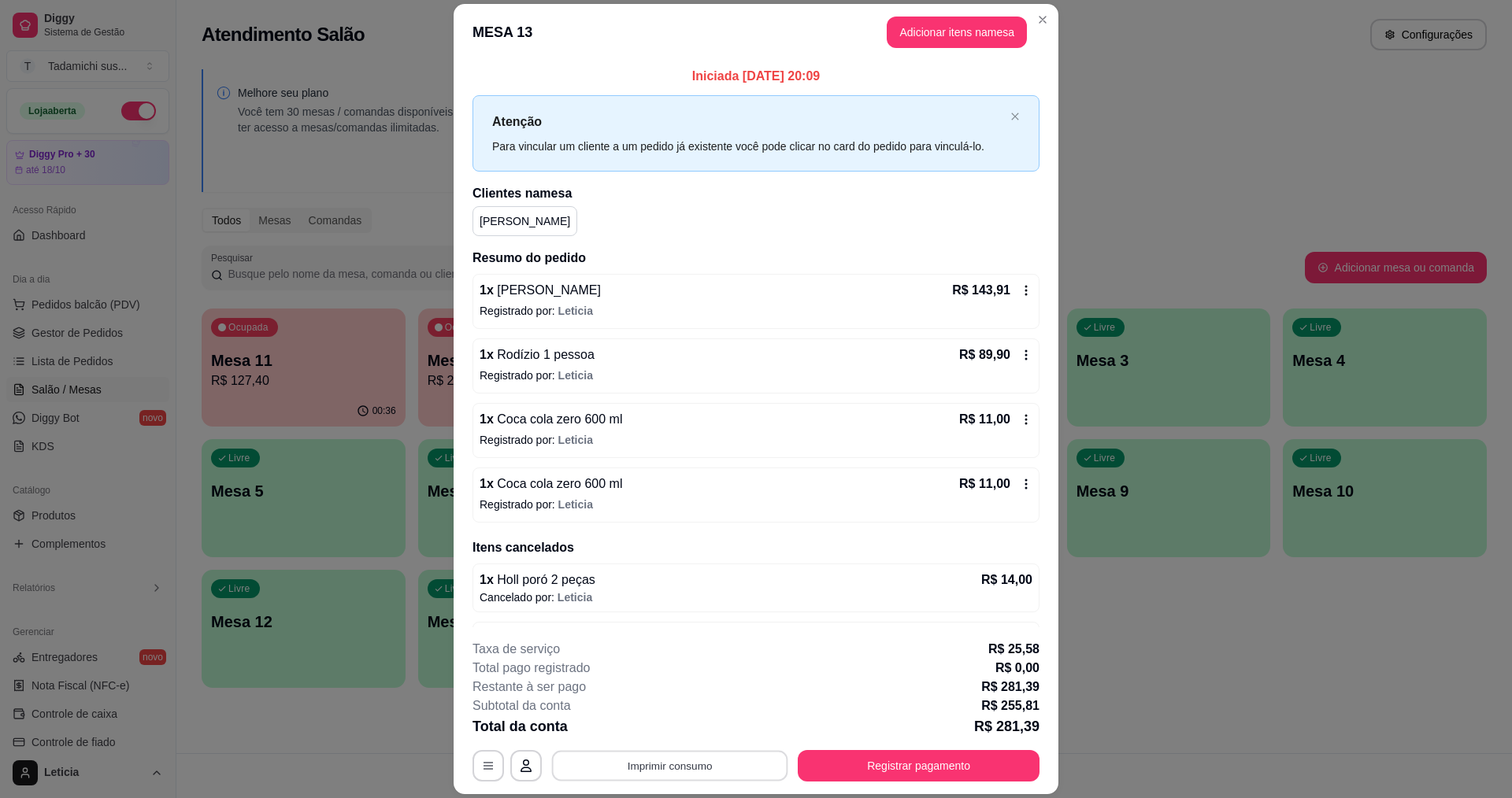
click at [646, 753] on button "Imprimir consumo" at bounding box center [671, 766] width 237 height 31
click at [674, 721] on button "IMPRESSORA HAYOM" at bounding box center [668, 729] width 117 height 24
click at [836, 768] on button "Registrar pagamento" at bounding box center [919, 766] width 235 height 31
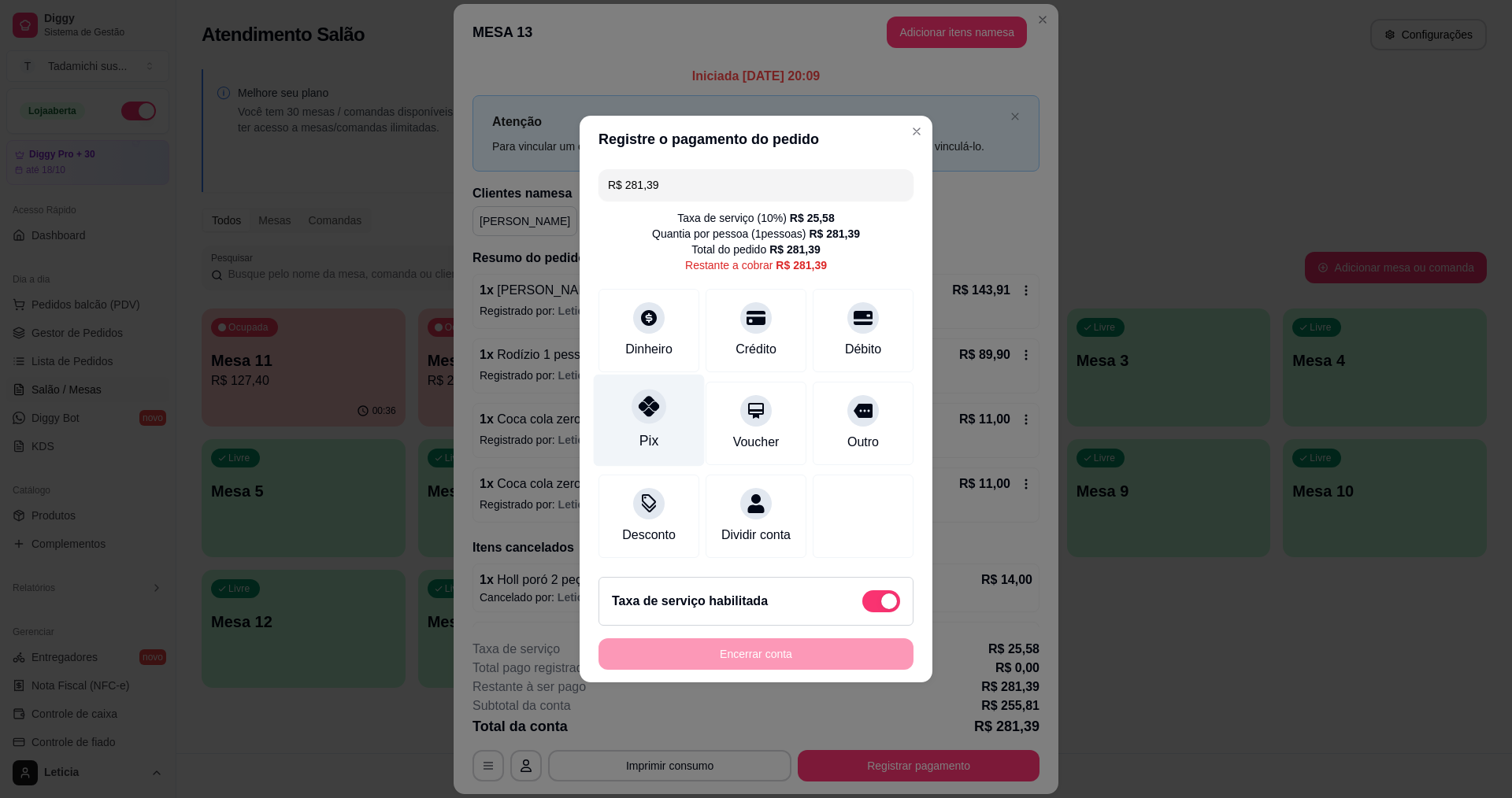
click at [653, 431] on div "Pix" at bounding box center [649, 441] width 19 height 21
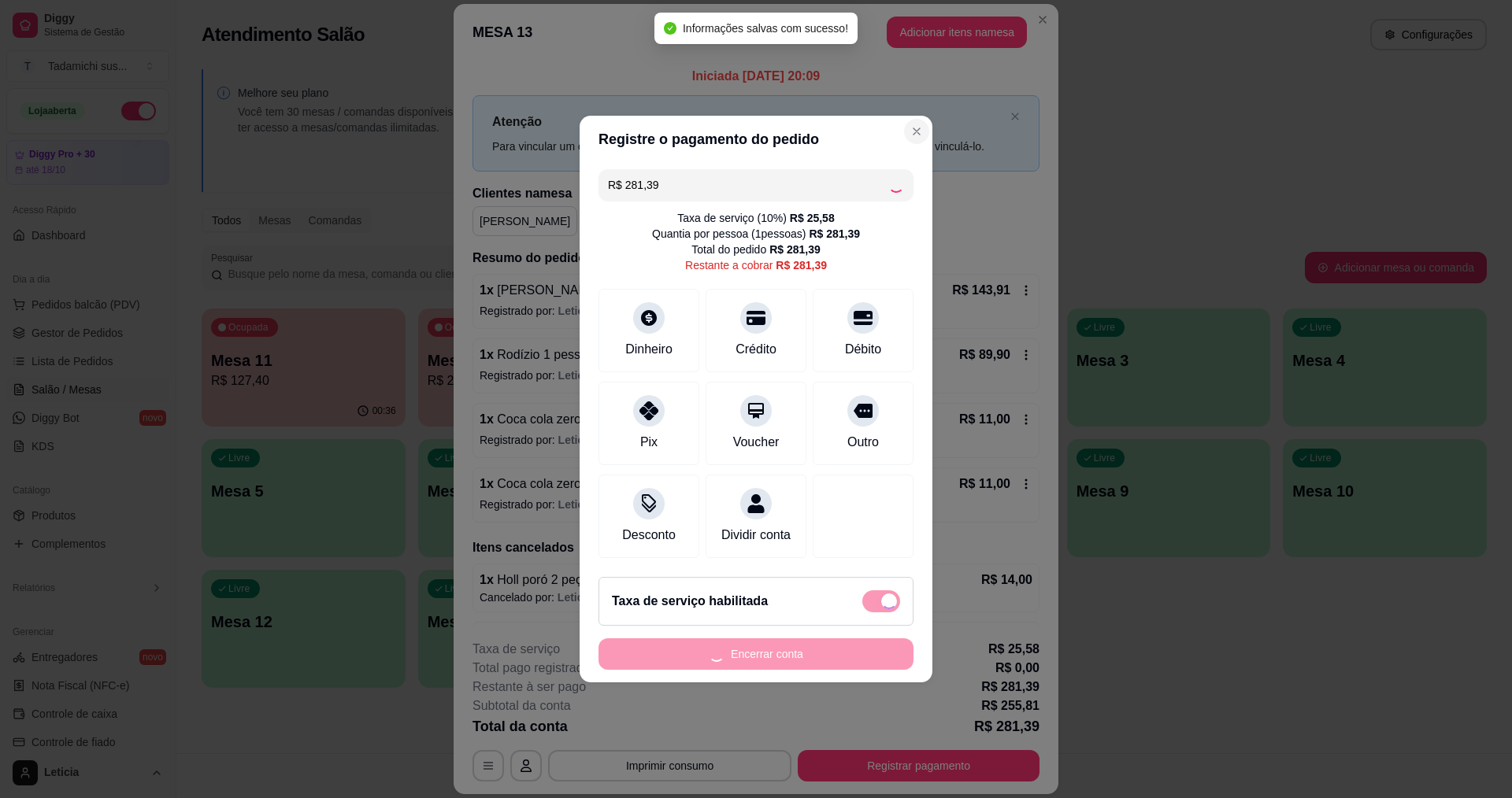
type input "R$ 0,00"
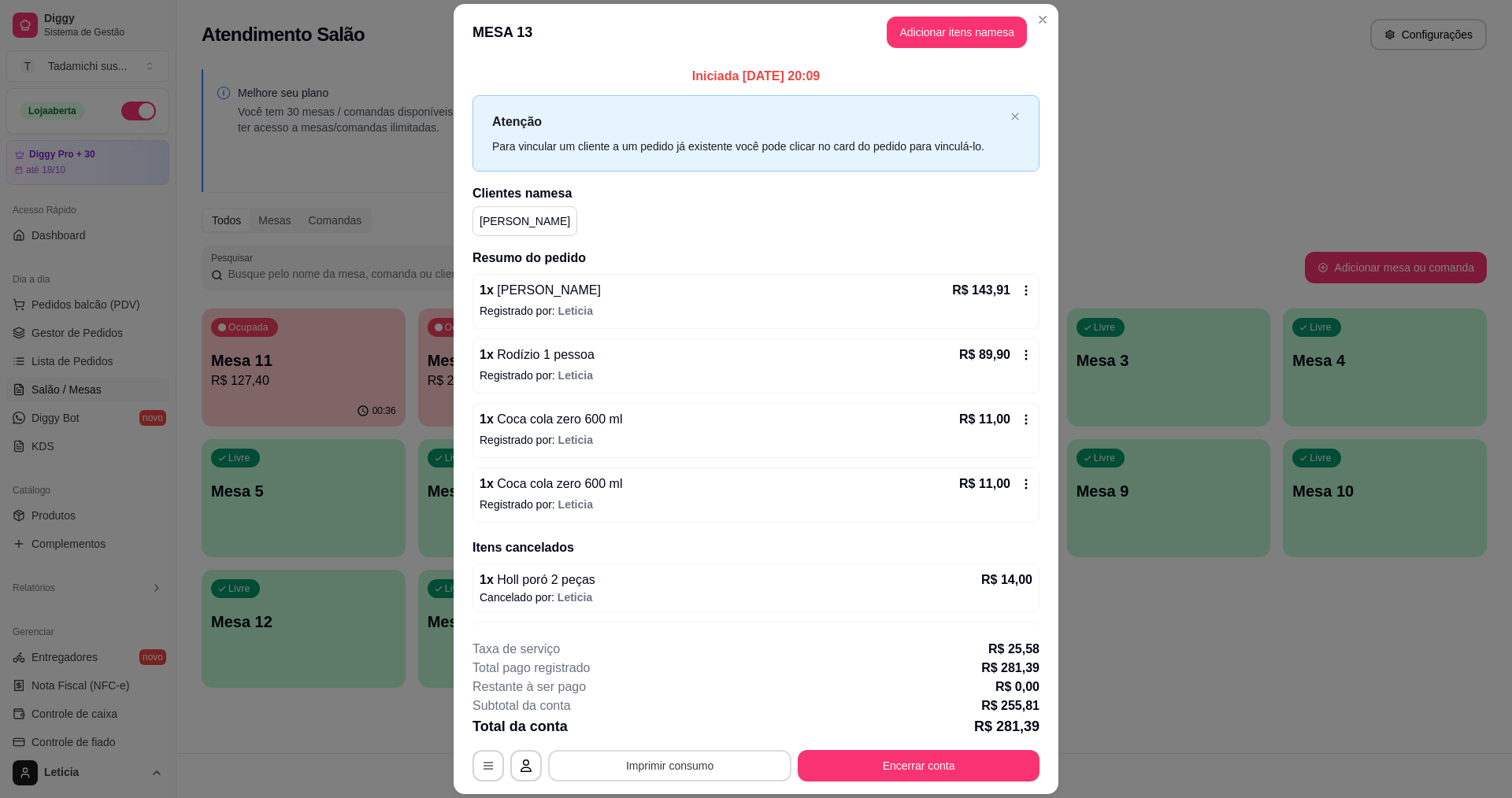
click at [678, 752] on button "Imprimir consumo" at bounding box center [670, 766] width 243 height 32
click at [692, 718] on button "IMPRESSORA HAYOM" at bounding box center [668, 729] width 117 height 24
click at [836, 764] on button "Encerrar conta" at bounding box center [919, 766] width 235 height 31
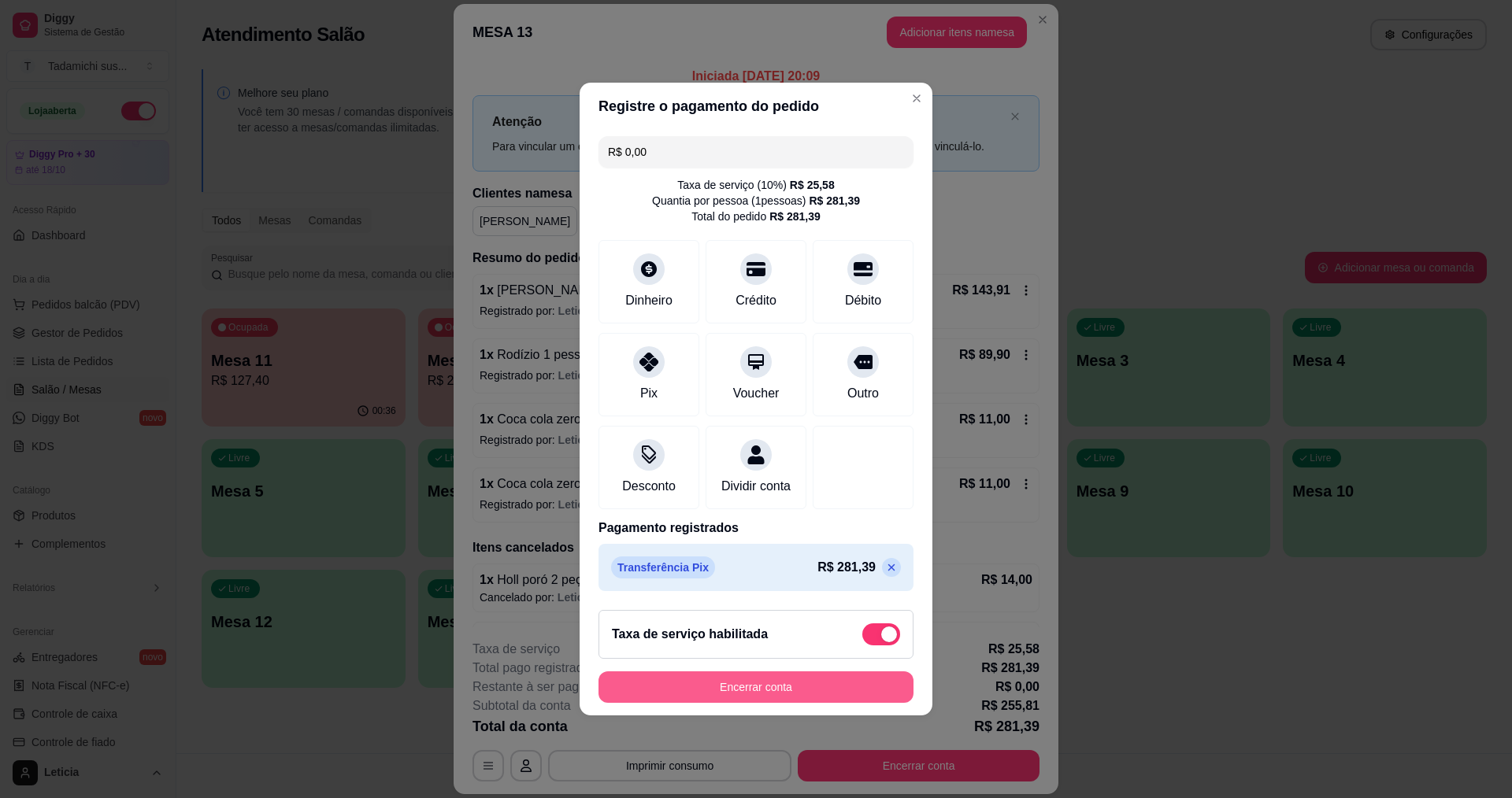
click at [846, 685] on button "Encerrar conta" at bounding box center [755, 687] width 315 height 32
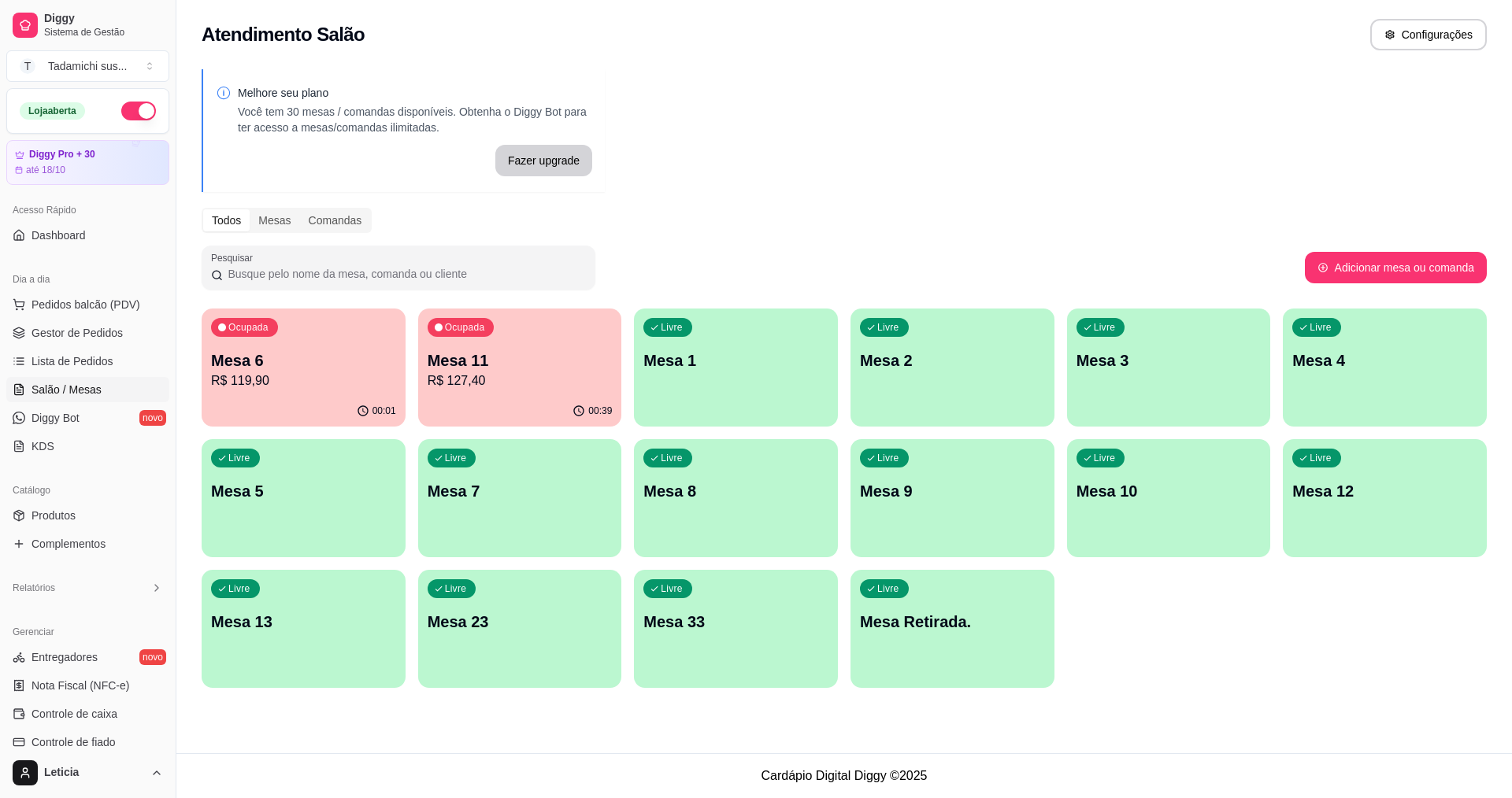
click at [764, 363] on p "Mesa 1" at bounding box center [735, 360] width 185 height 22
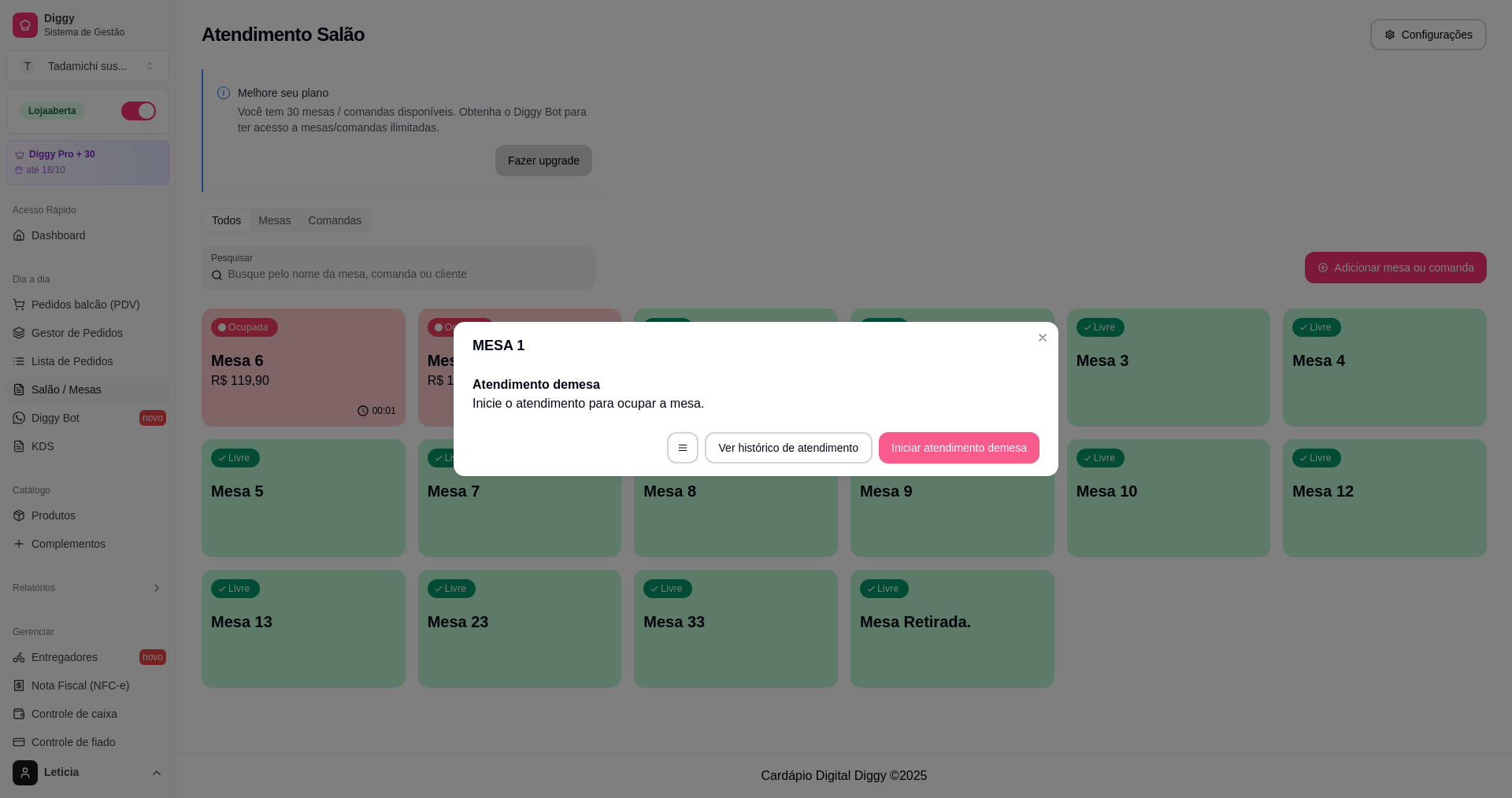
click at [949, 446] on button "Iniciar atendimento de mesa" at bounding box center [959, 448] width 161 height 32
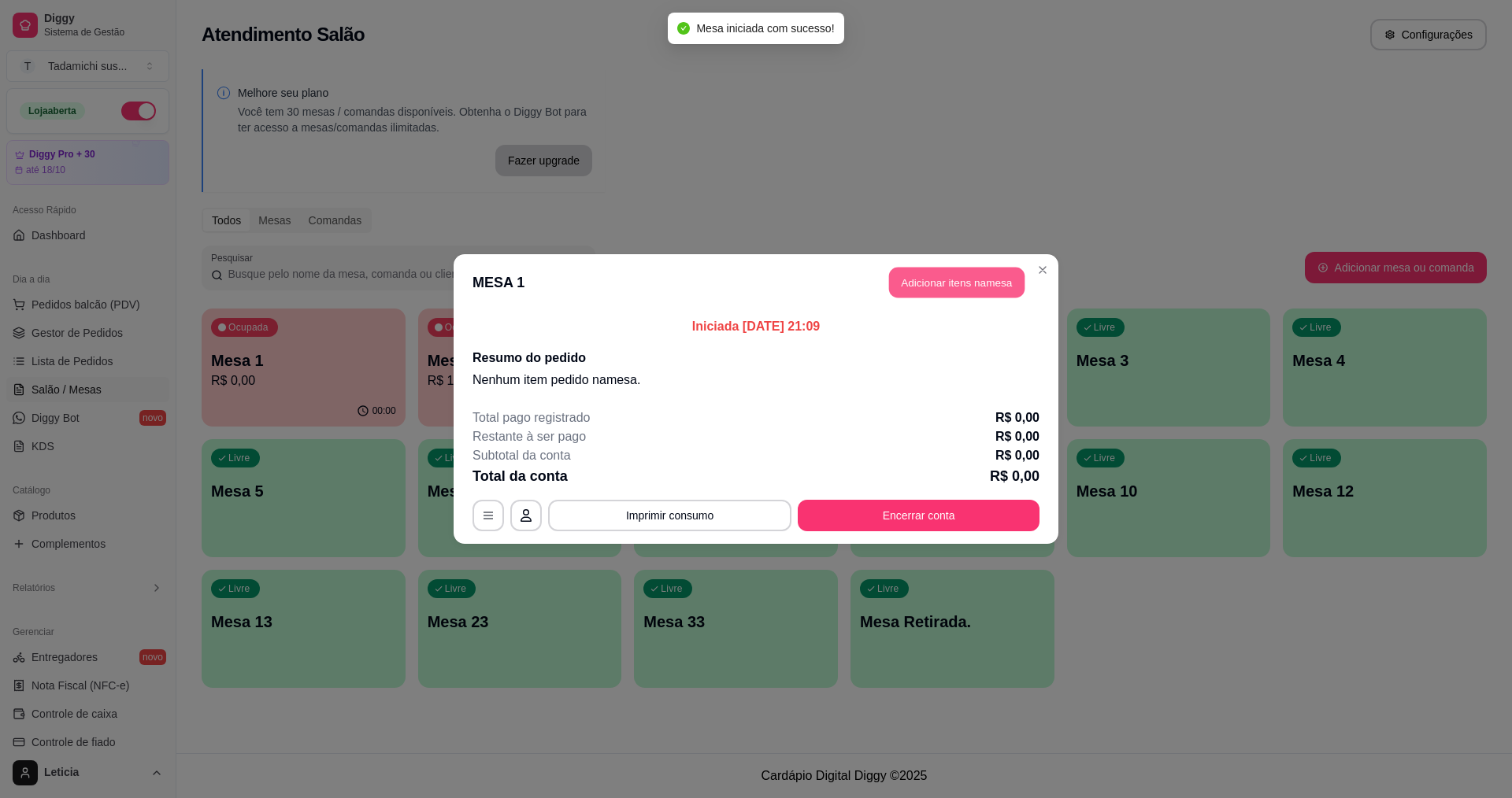
click at [956, 295] on button "Adicionar itens na mesa" at bounding box center [957, 283] width 135 height 31
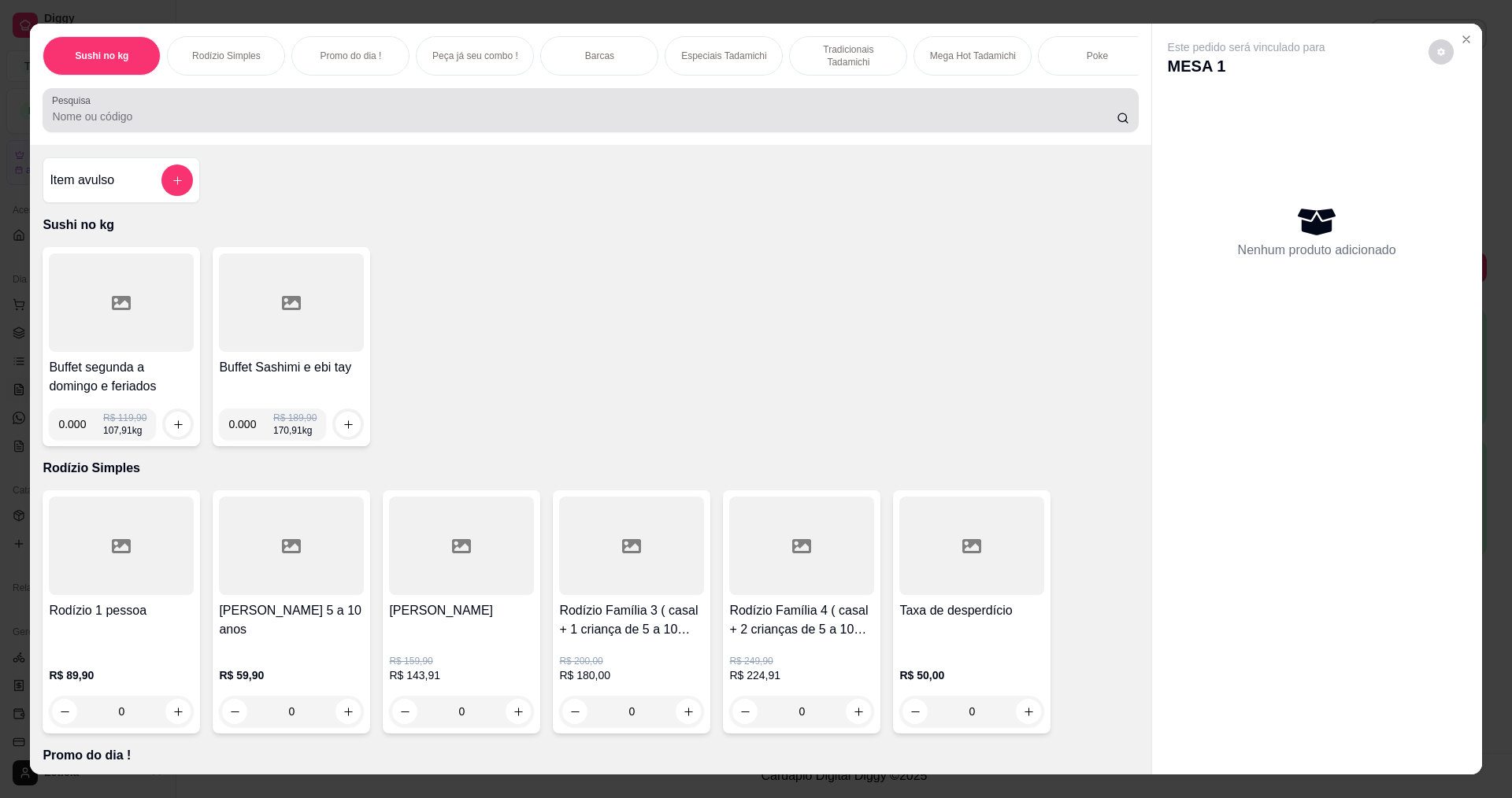
click at [170, 119] on div at bounding box center [590, 111] width 1076 height 32
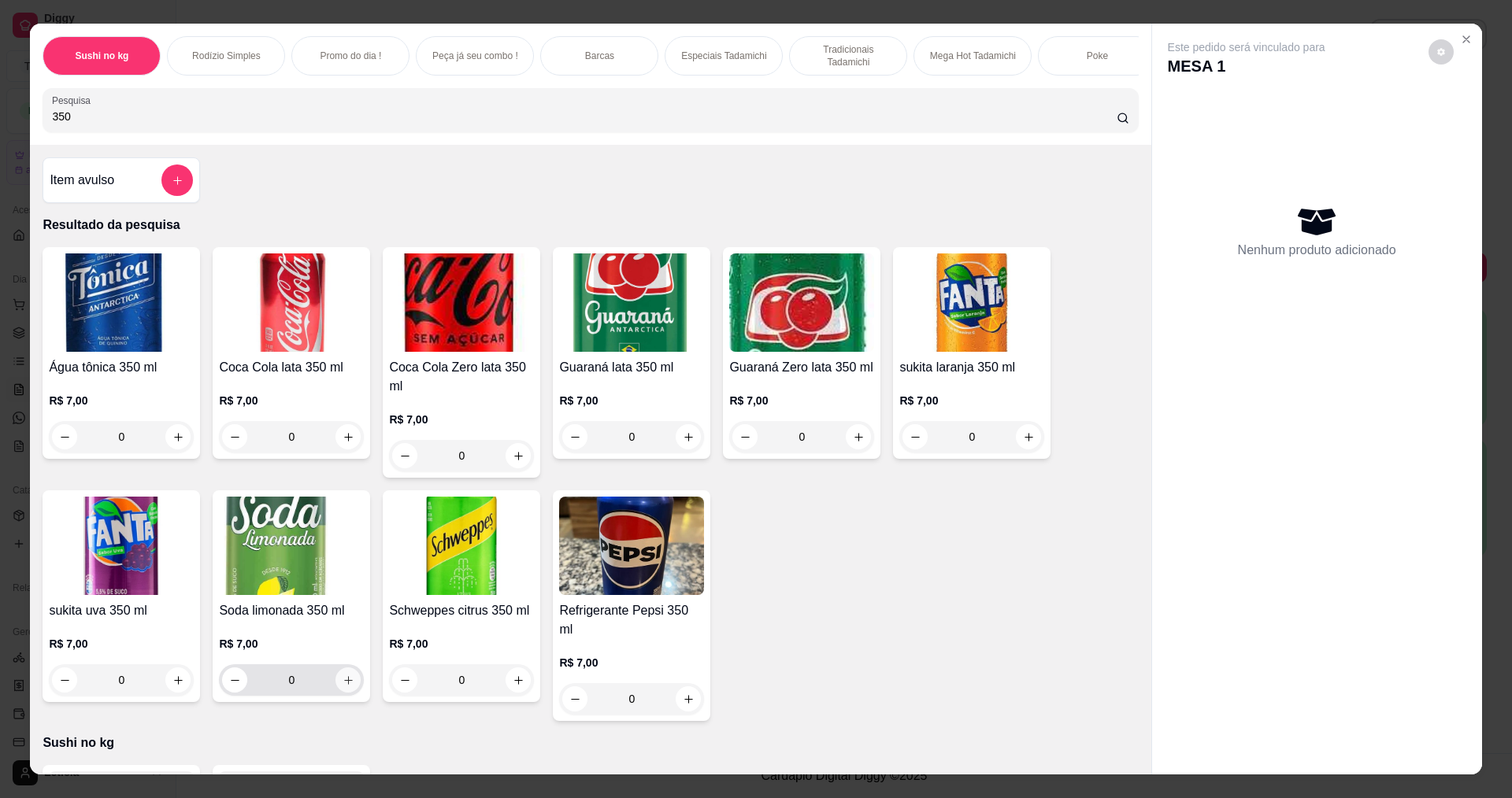
type input "350"
click at [344, 684] on icon "increase-product-quantity" at bounding box center [347, 680] width 8 height 8
type input "1"
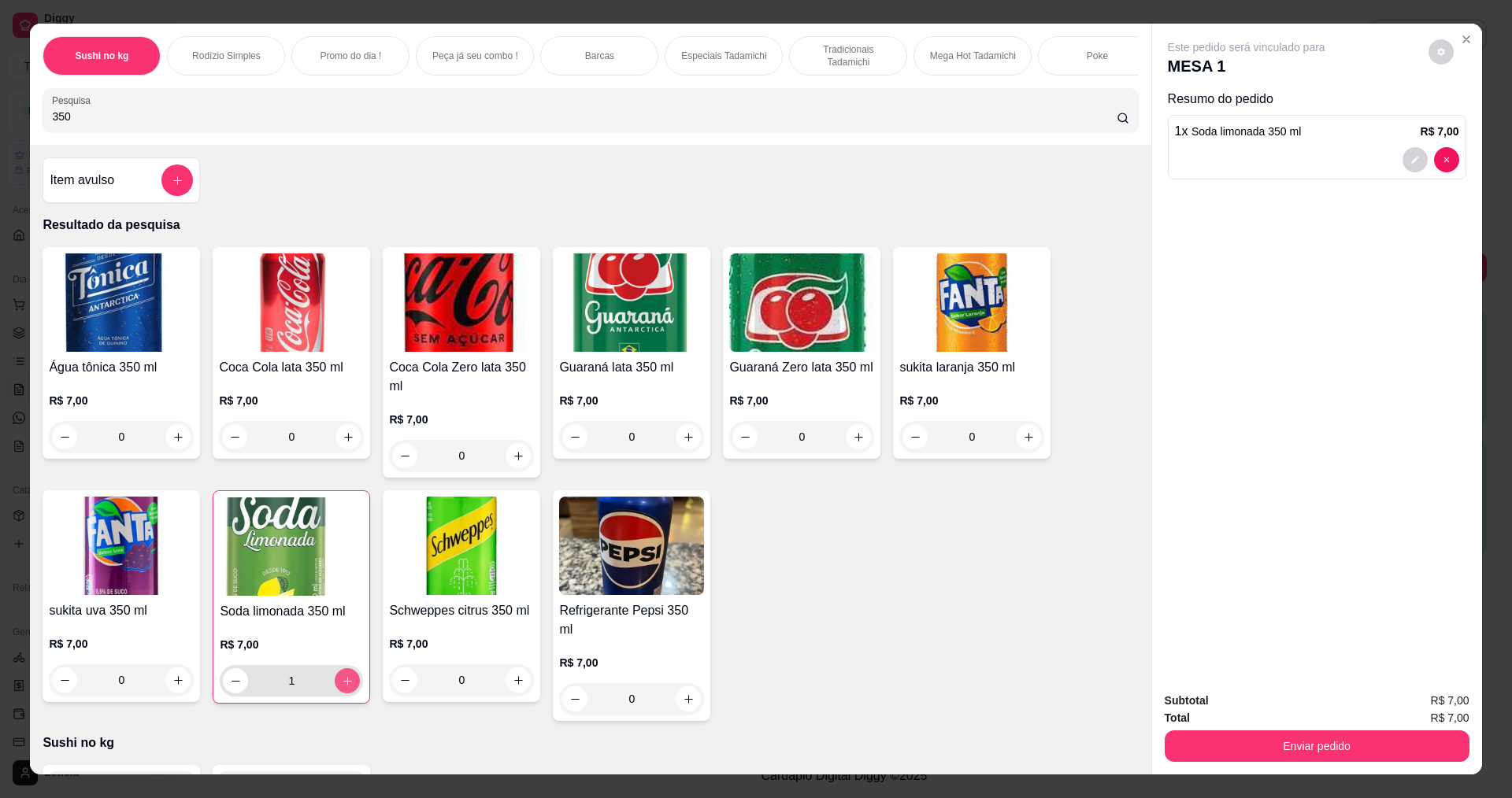
click at [343, 687] on icon "increase-product-quantity" at bounding box center [347, 681] width 12 height 12
type input "2"
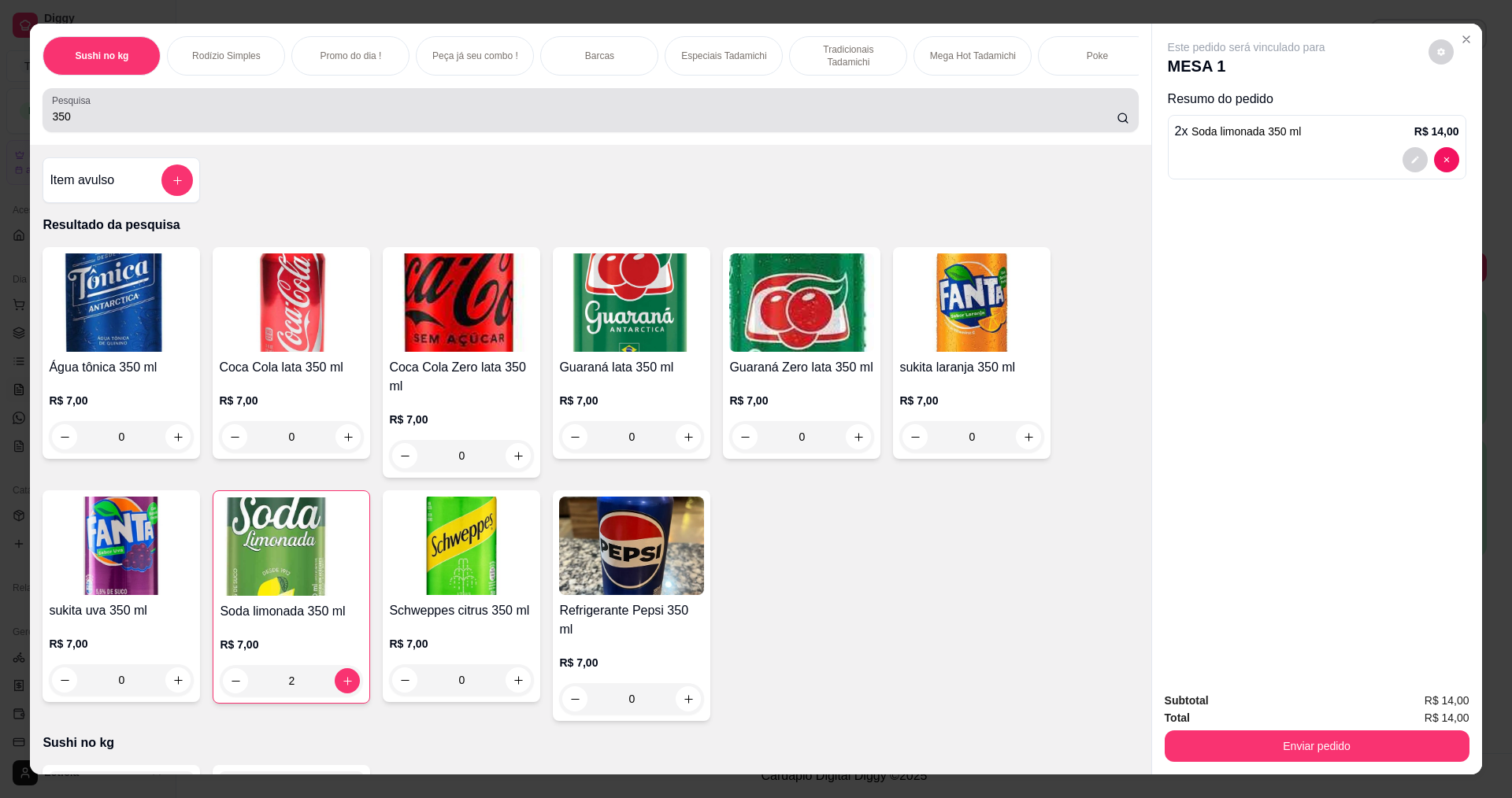
drag, startPoint x: 116, startPoint y: 129, endPoint x: 15, endPoint y: 163, distance: 106.6
click at [21, 160] on div "Sushi no kg Rodízio Simples Promo do dia ! Peça já seu combo ! Barcas Especiais…" at bounding box center [756, 399] width 1512 height 798
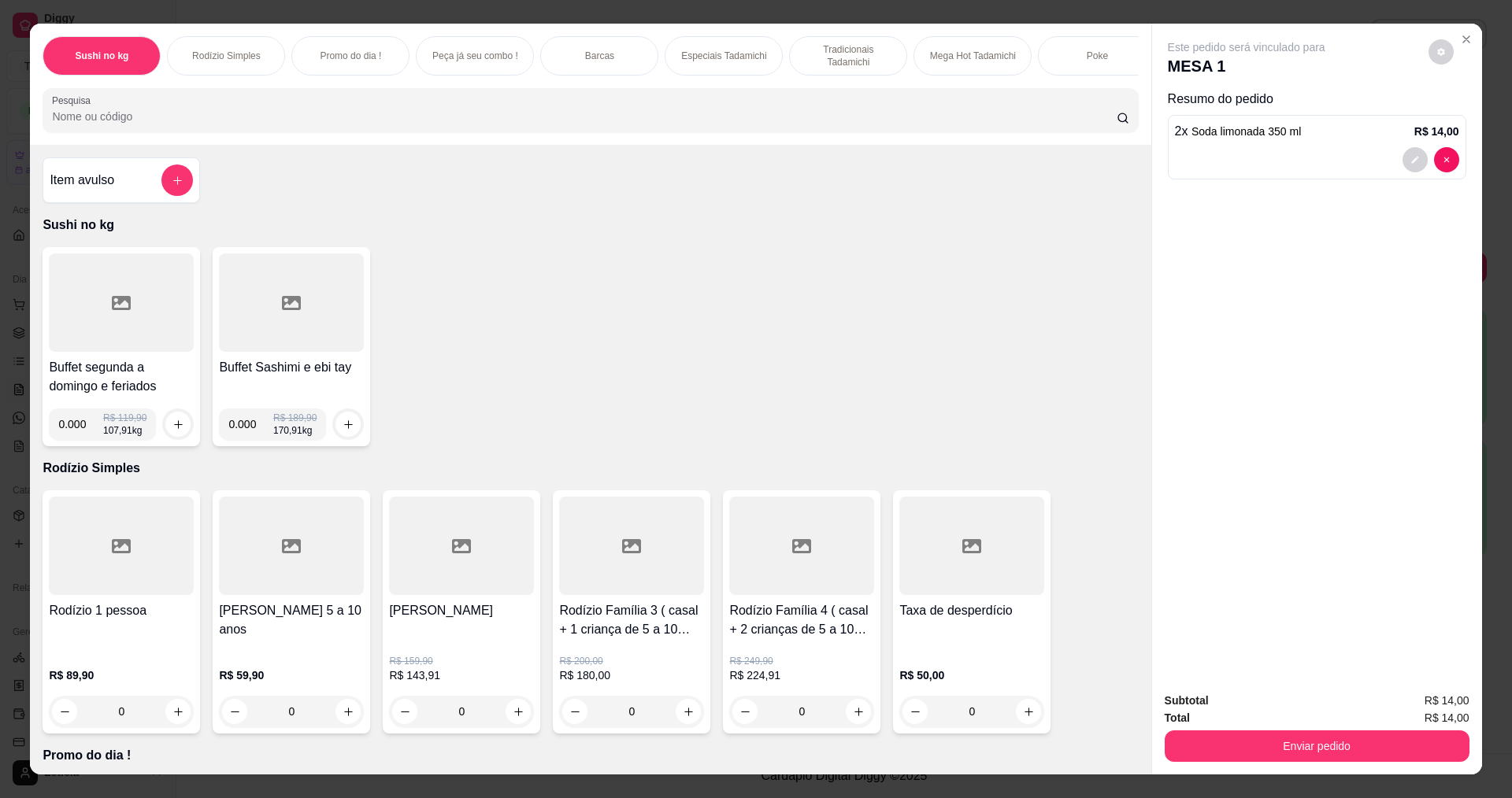
click at [81, 440] on input "0.000" at bounding box center [81, 424] width 45 height 32
type input "0.166"
click at [168, 437] on button "increase-product-quantity" at bounding box center [177, 424] width 25 height 25
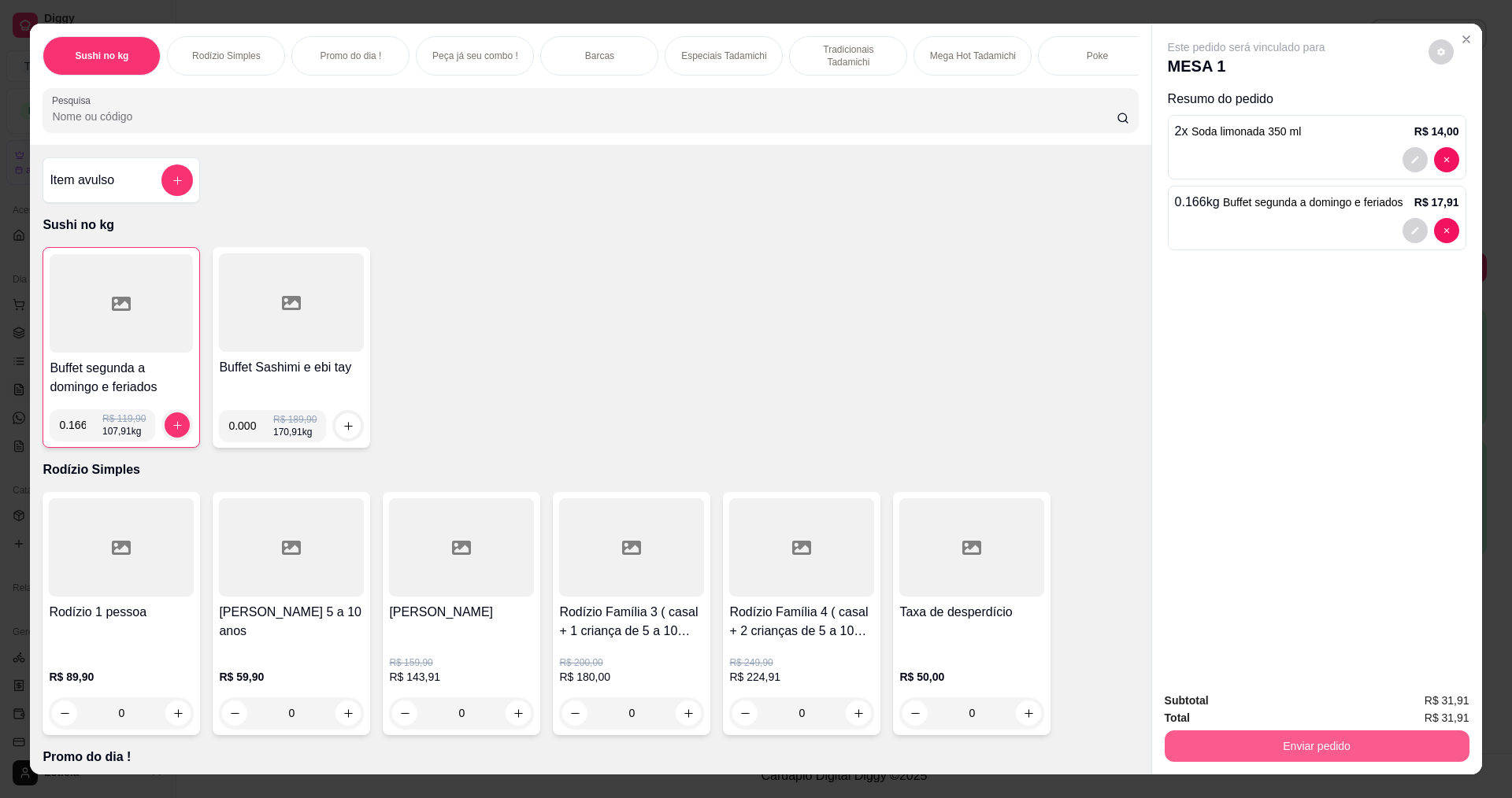
click at [1244, 748] on button "Enviar pedido" at bounding box center [1317, 746] width 305 height 32
click at [1441, 709] on button "Enviar pedido" at bounding box center [1428, 706] width 86 height 29
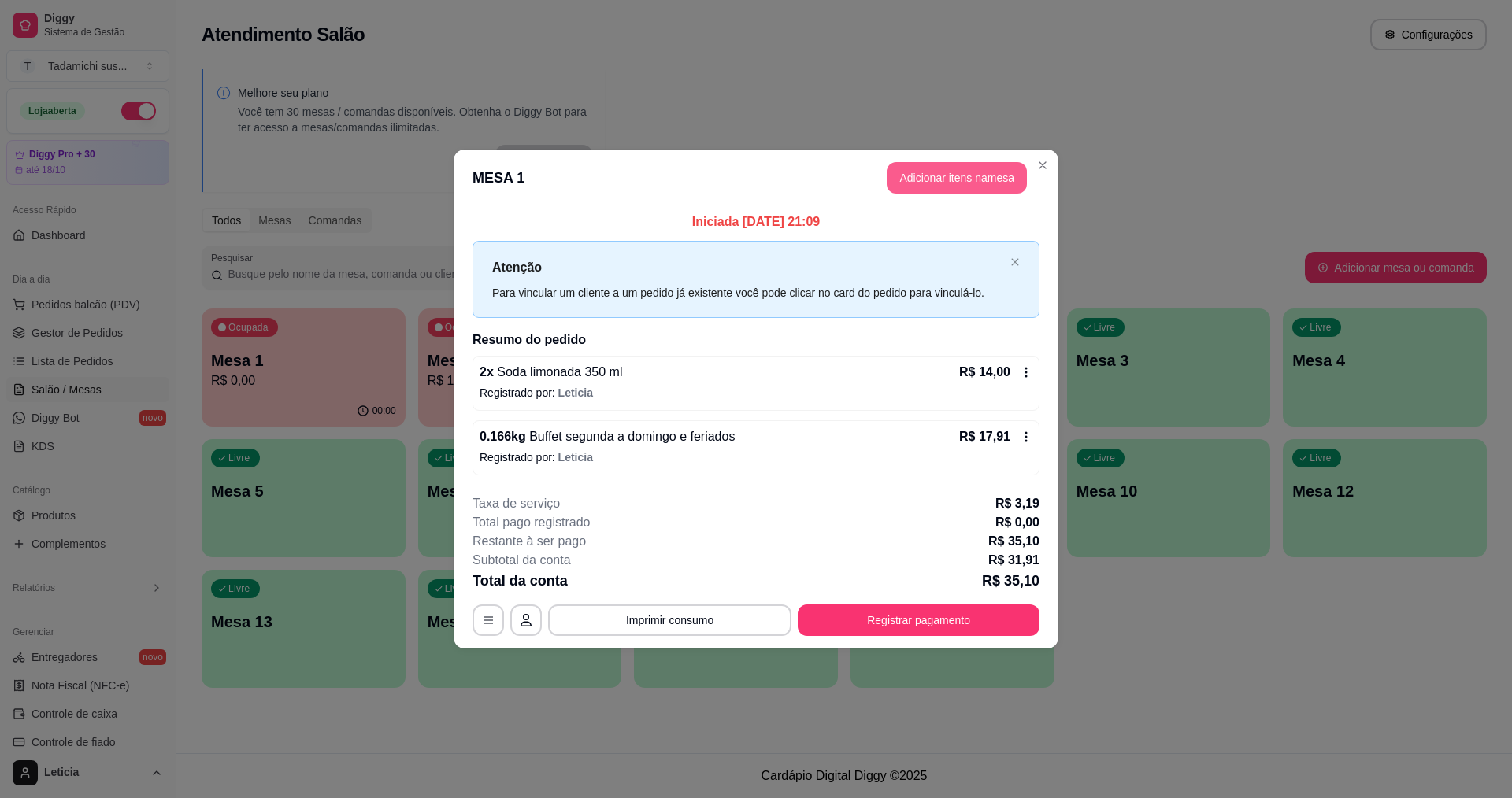
click at [980, 164] on button "Adicionar itens na mesa" at bounding box center [956, 178] width 140 height 32
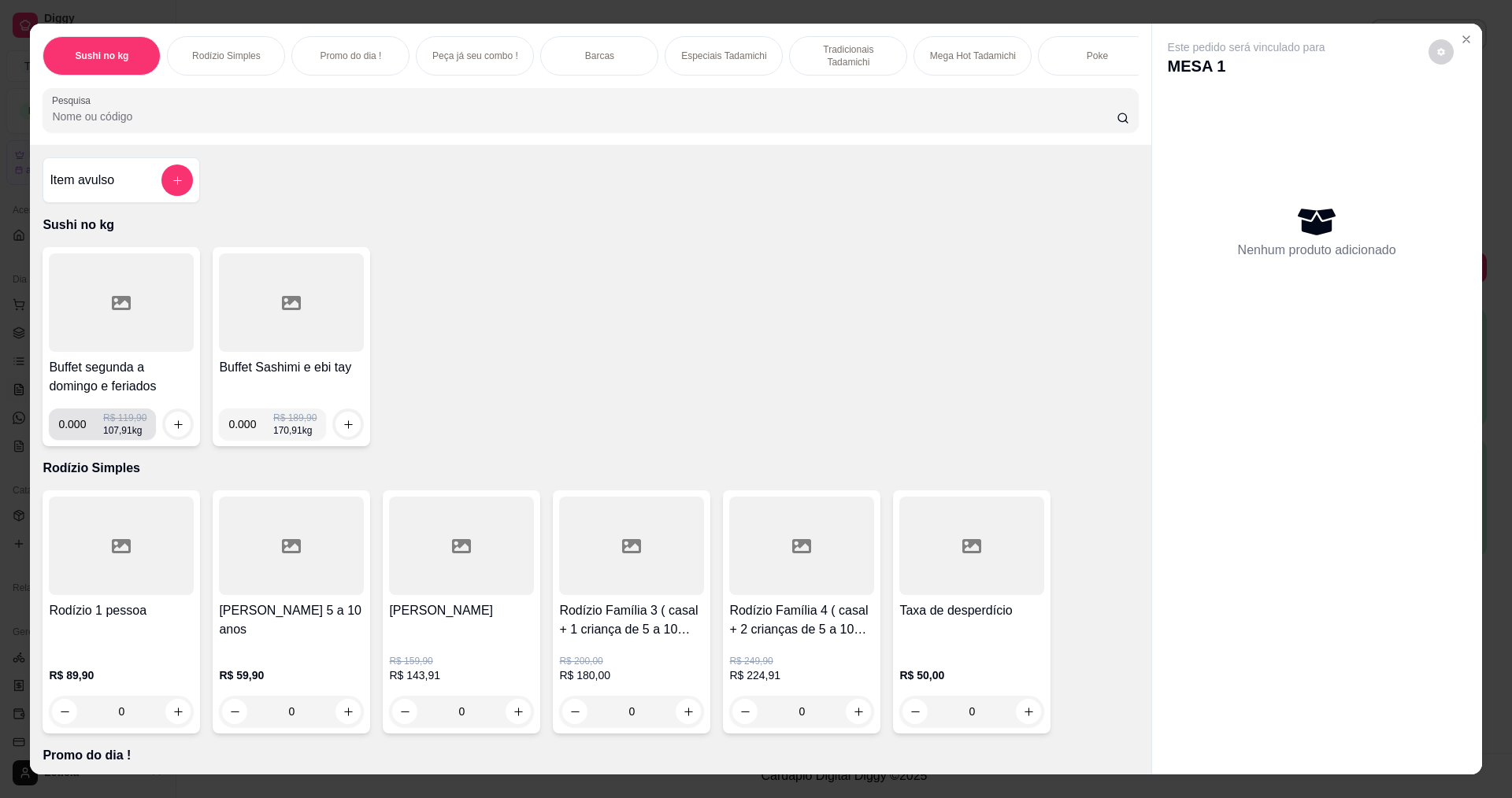
click at [81, 437] on input "0.000" at bounding box center [81, 424] width 45 height 32
type input "0.206"
click at [176, 437] on button "increase-product-quantity" at bounding box center [177, 424] width 25 height 25
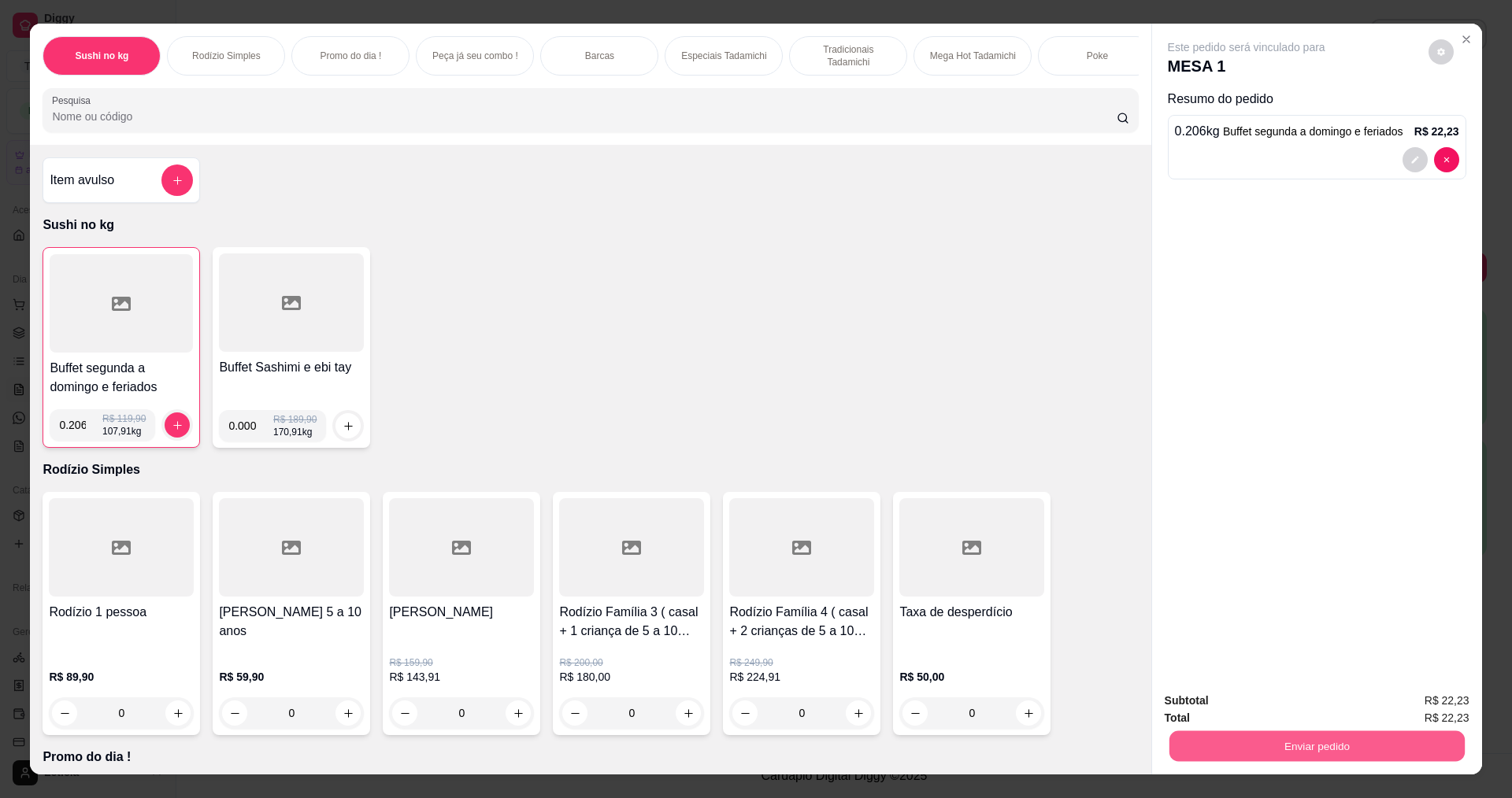
click at [1231, 746] on button "Enviar pedido" at bounding box center [1316, 745] width 295 height 31
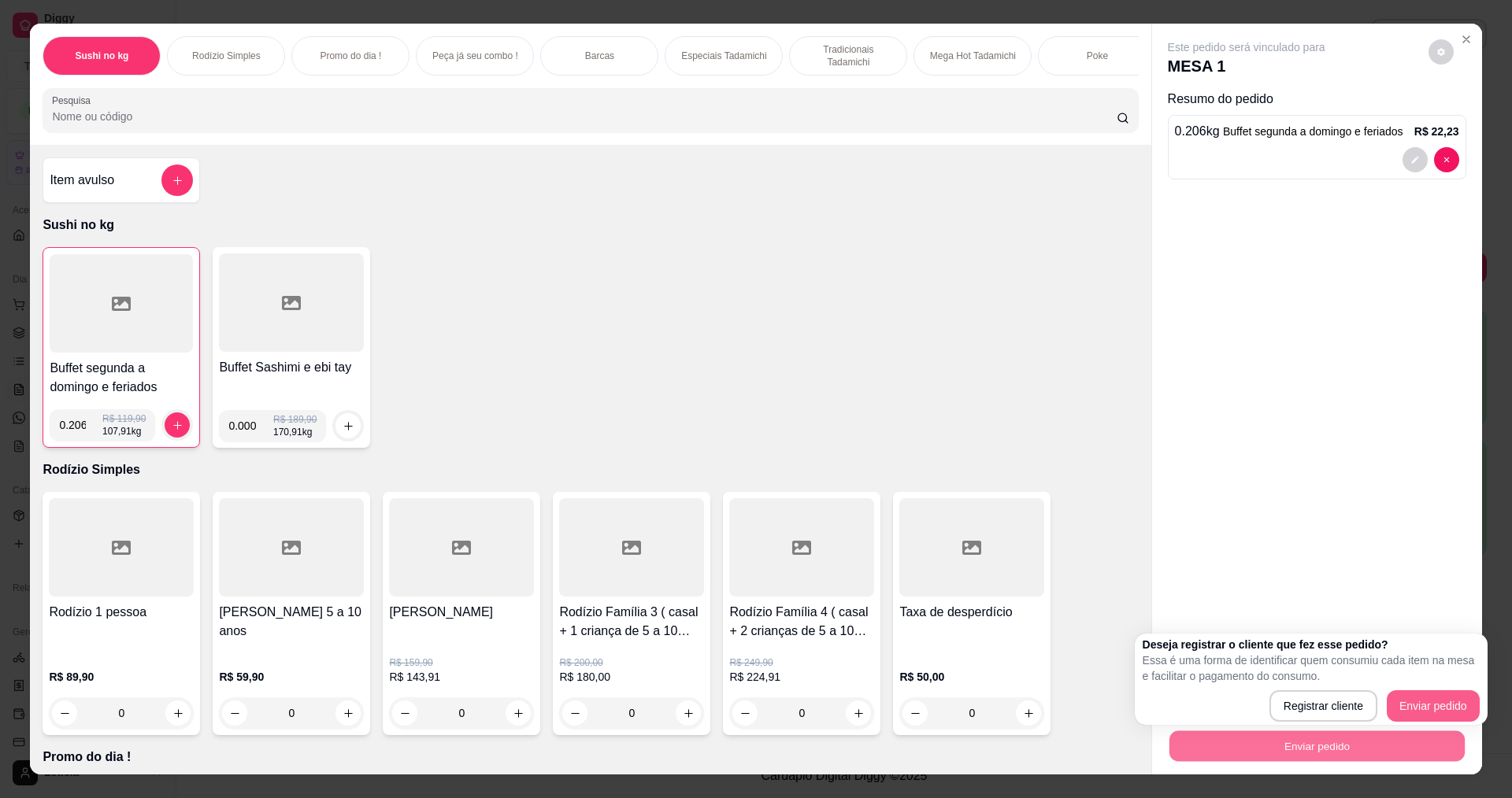
click at [1415, 712] on button "Enviar pedido" at bounding box center [1433, 706] width 93 height 32
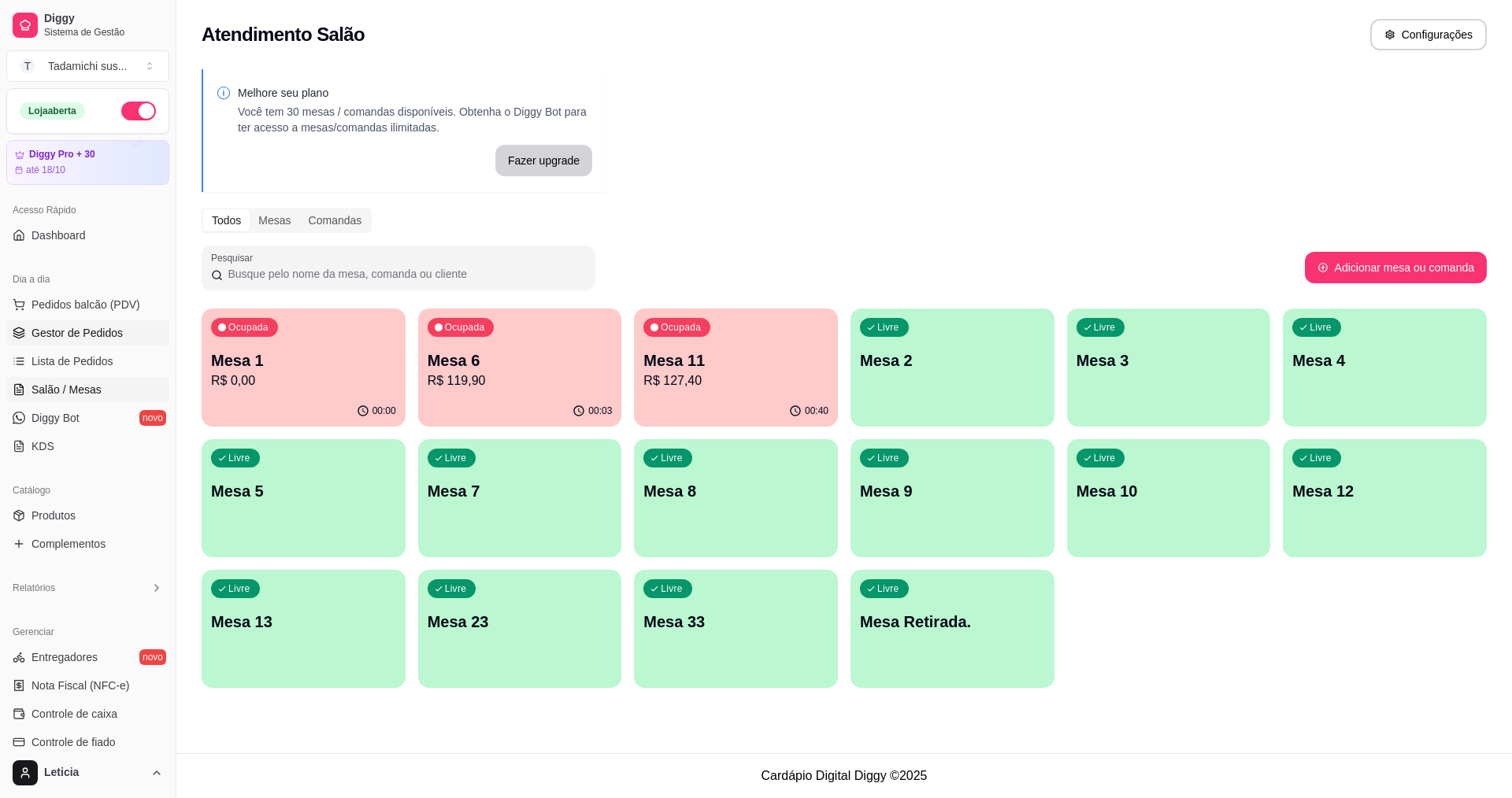
click at [99, 328] on span "Gestor de Pedidos" at bounding box center [77, 332] width 91 height 16
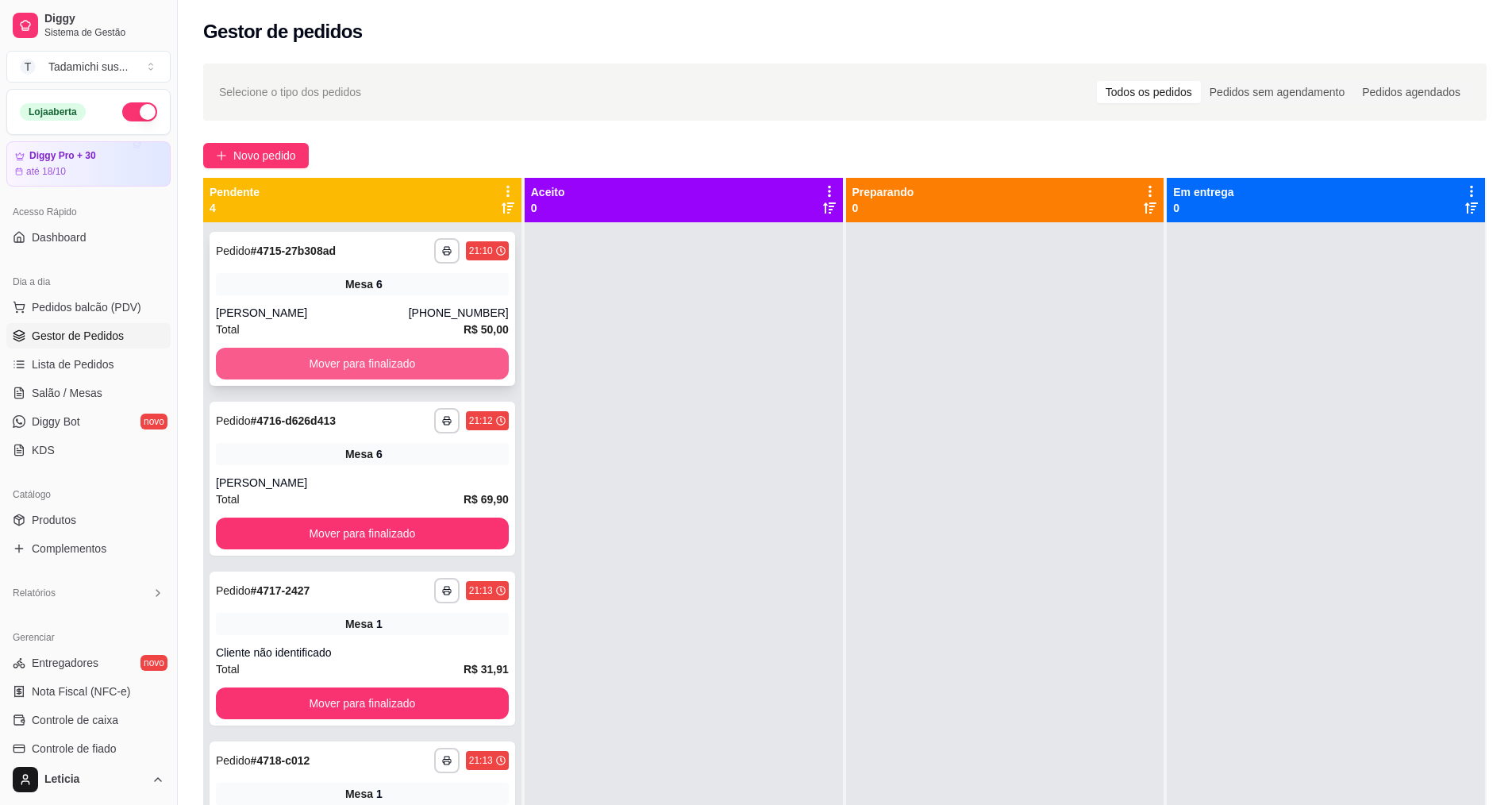
click at [434, 349] on button "Mover para finalizado" at bounding box center [362, 364] width 293 height 32
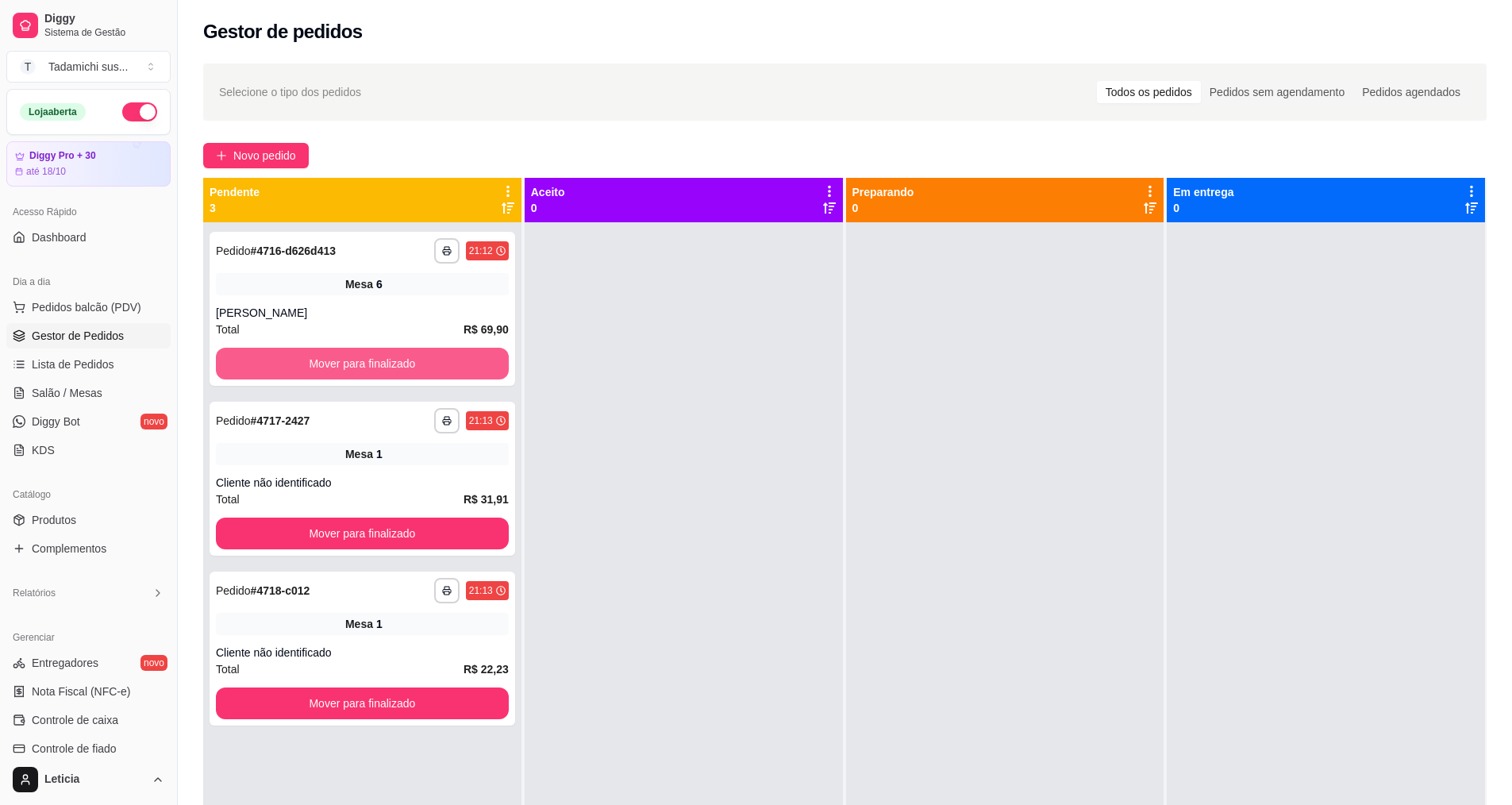
click at [434, 349] on button "Mover para finalizado" at bounding box center [362, 364] width 293 height 32
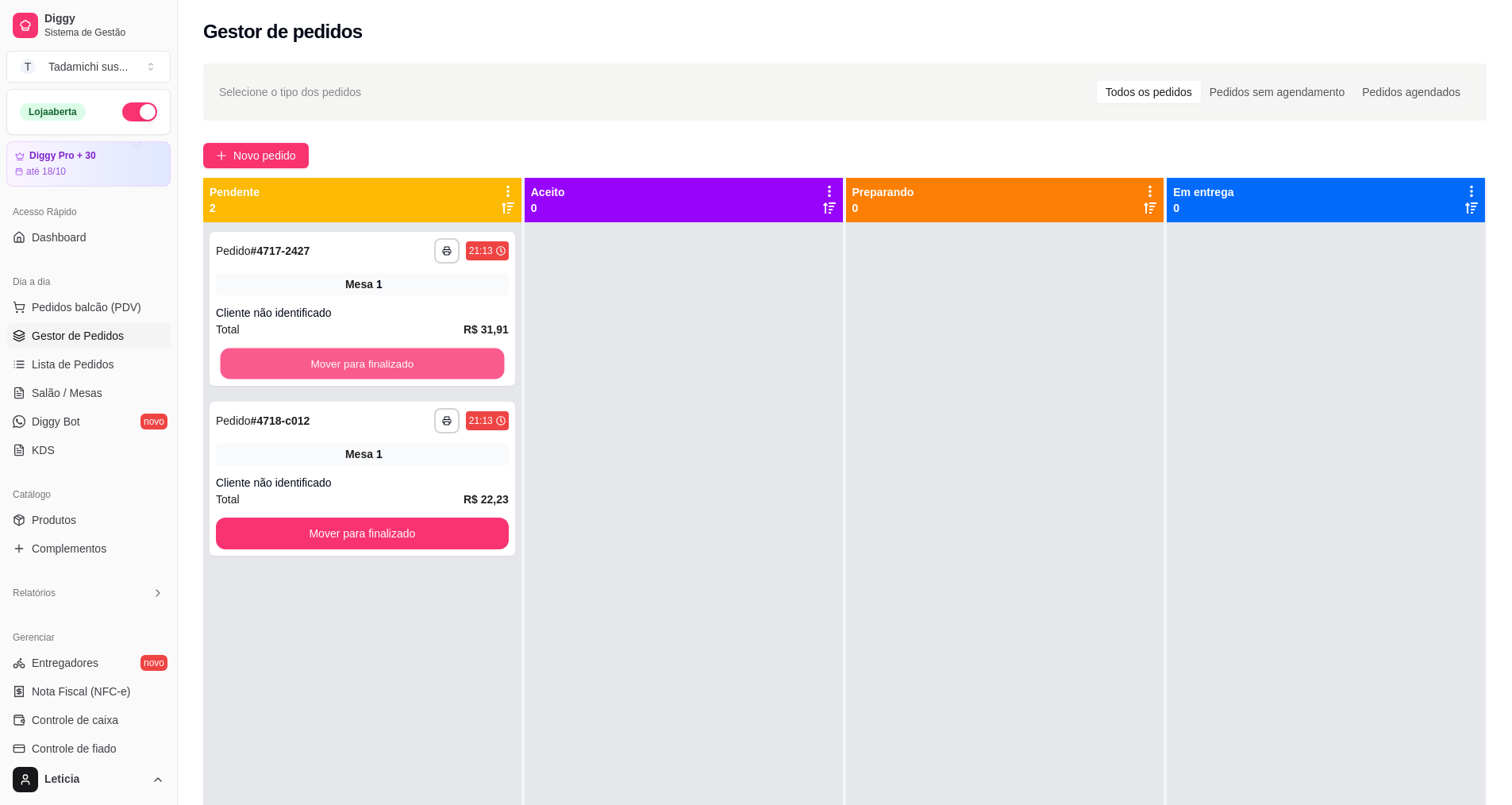
click at [434, 349] on button "Mover para finalizado" at bounding box center [363, 364] width 284 height 31
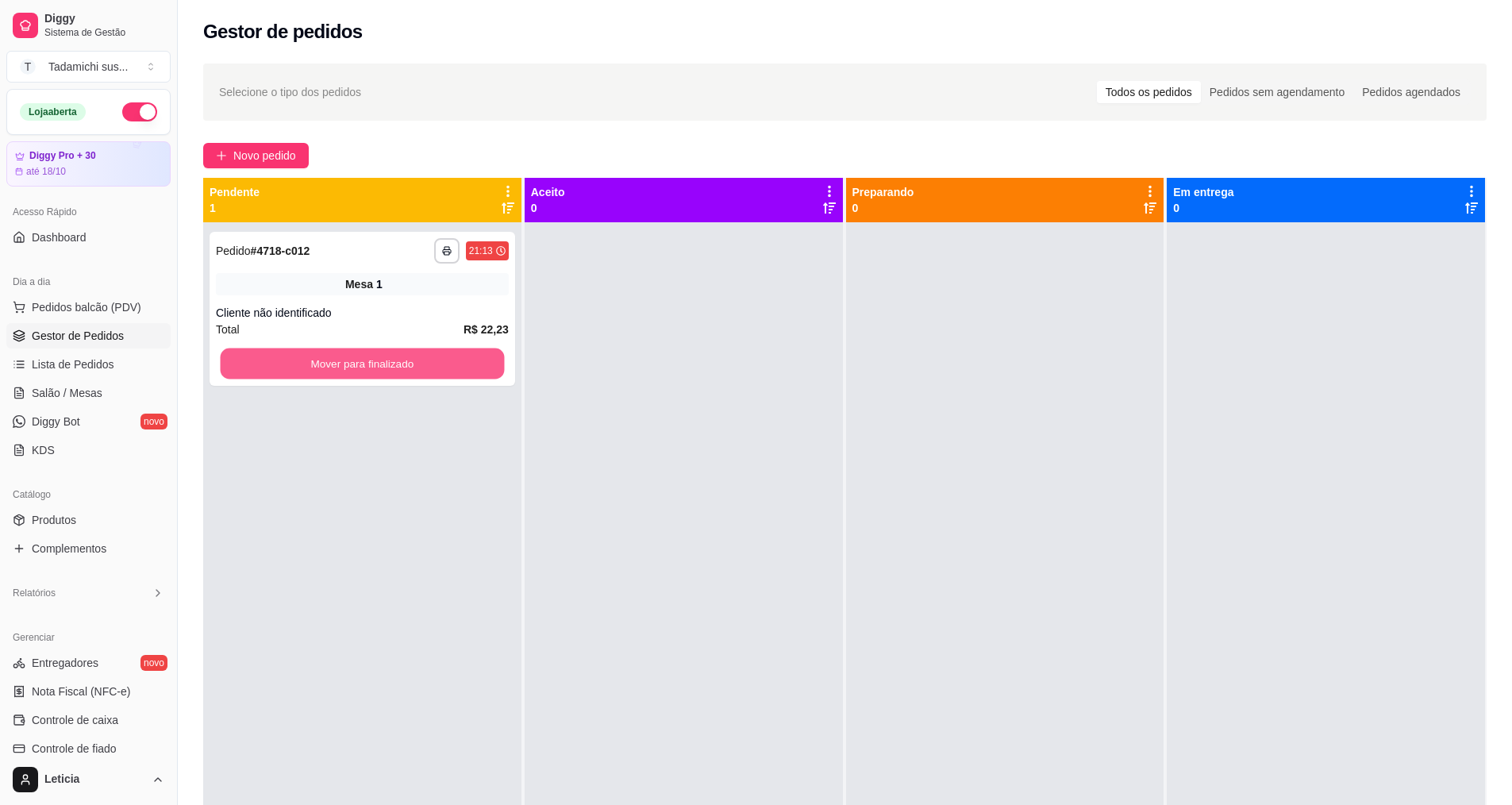
click at [434, 349] on button "Mover para finalizado" at bounding box center [363, 364] width 284 height 31
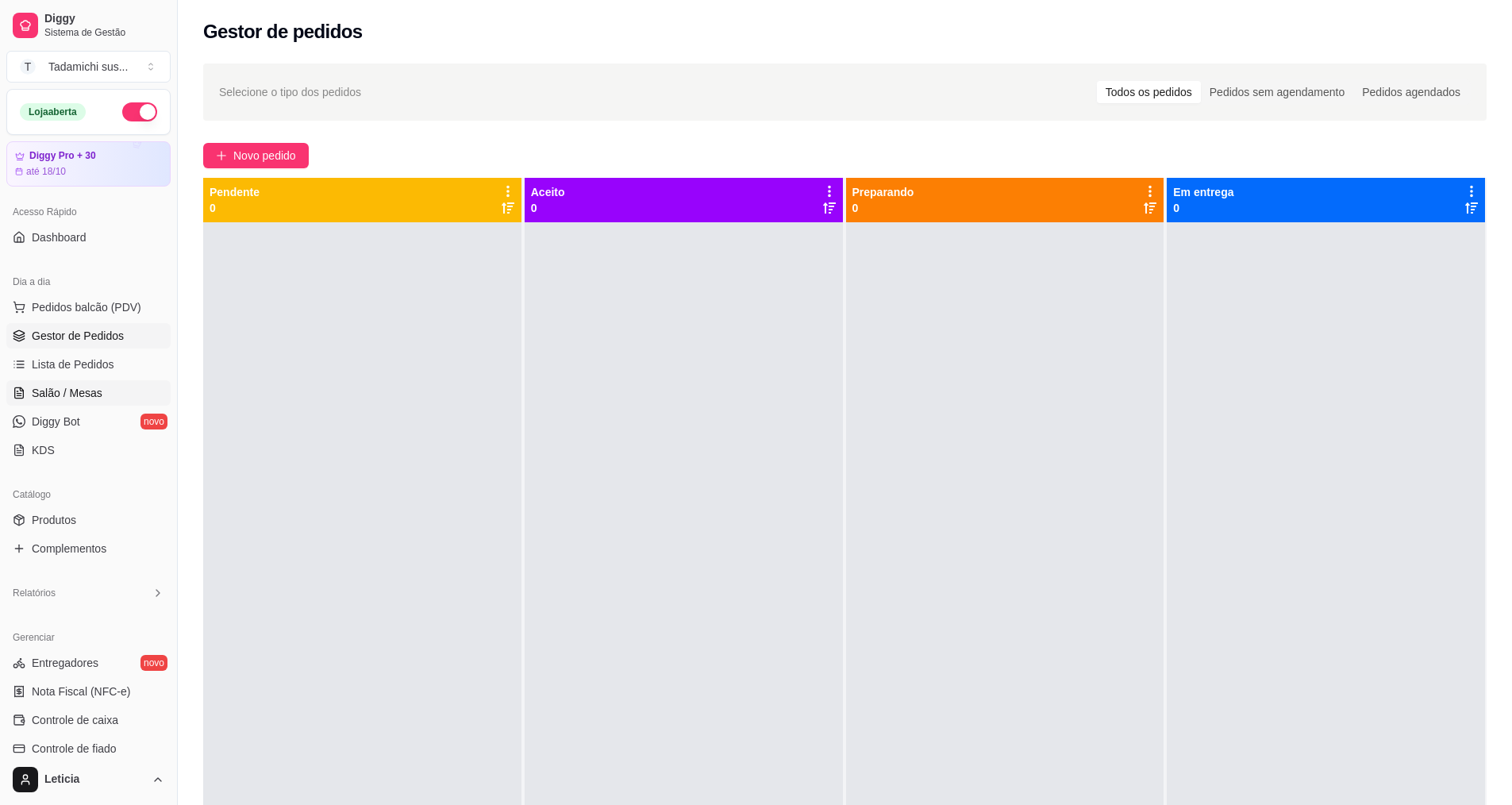
click at [79, 395] on span "Salão / Mesas" at bounding box center [67, 393] width 71 height 16
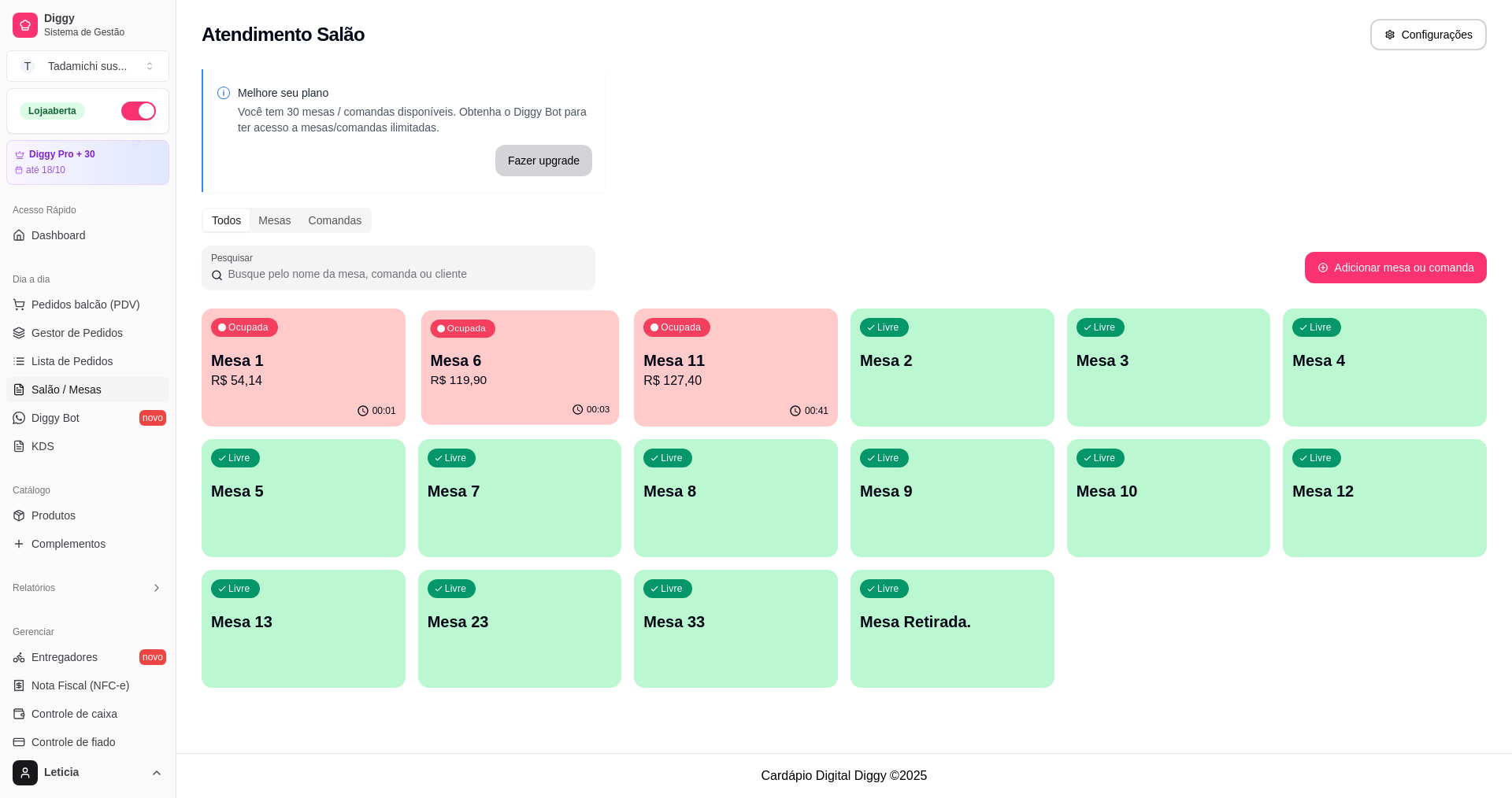
click at [512, 389] on p "R$ 119,90" at bounding box center [519, 380] width 179 height 18
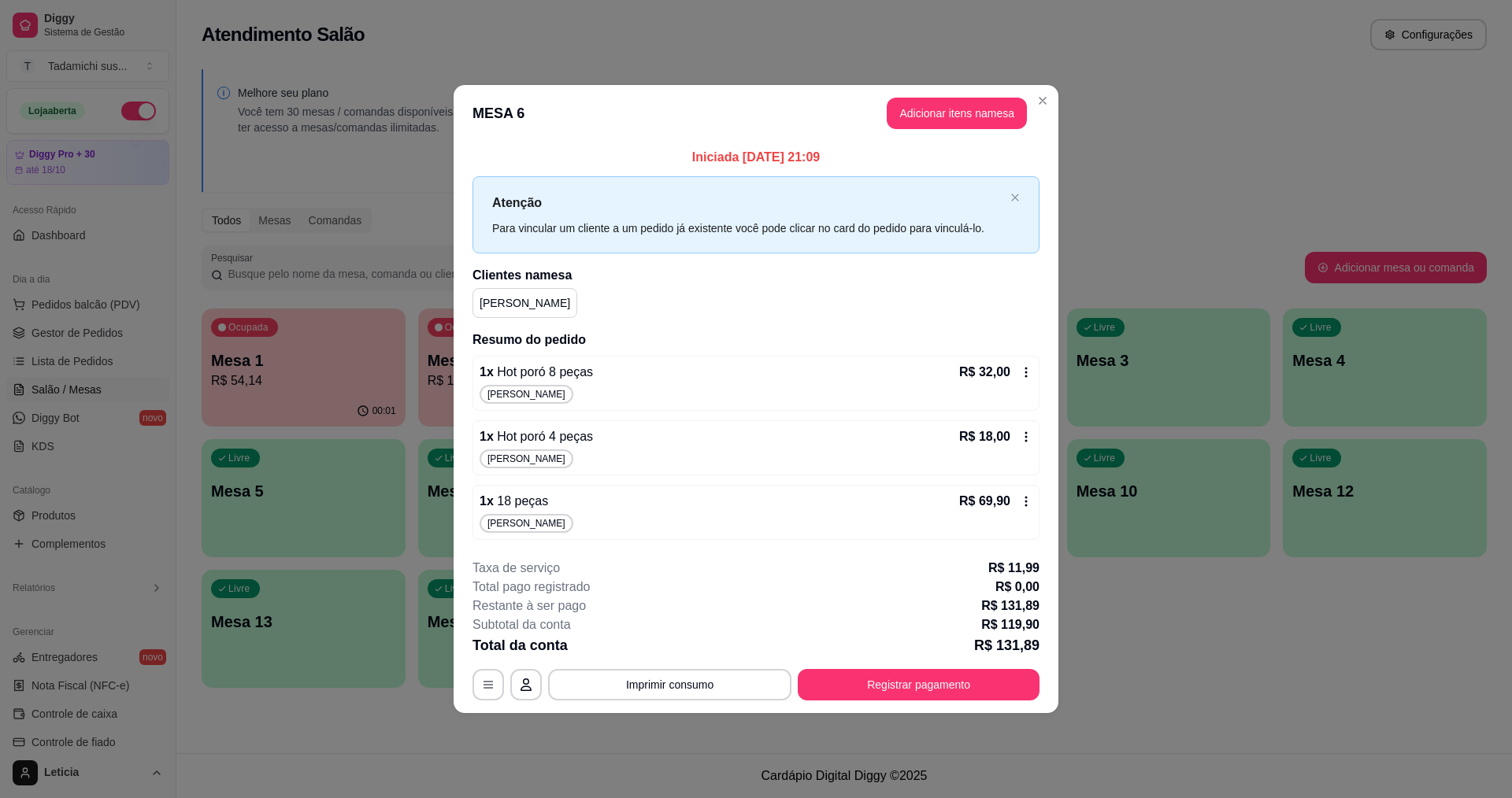
click at [1023, 500] on icon at bounding box center [1026, 500] width 12 height 12
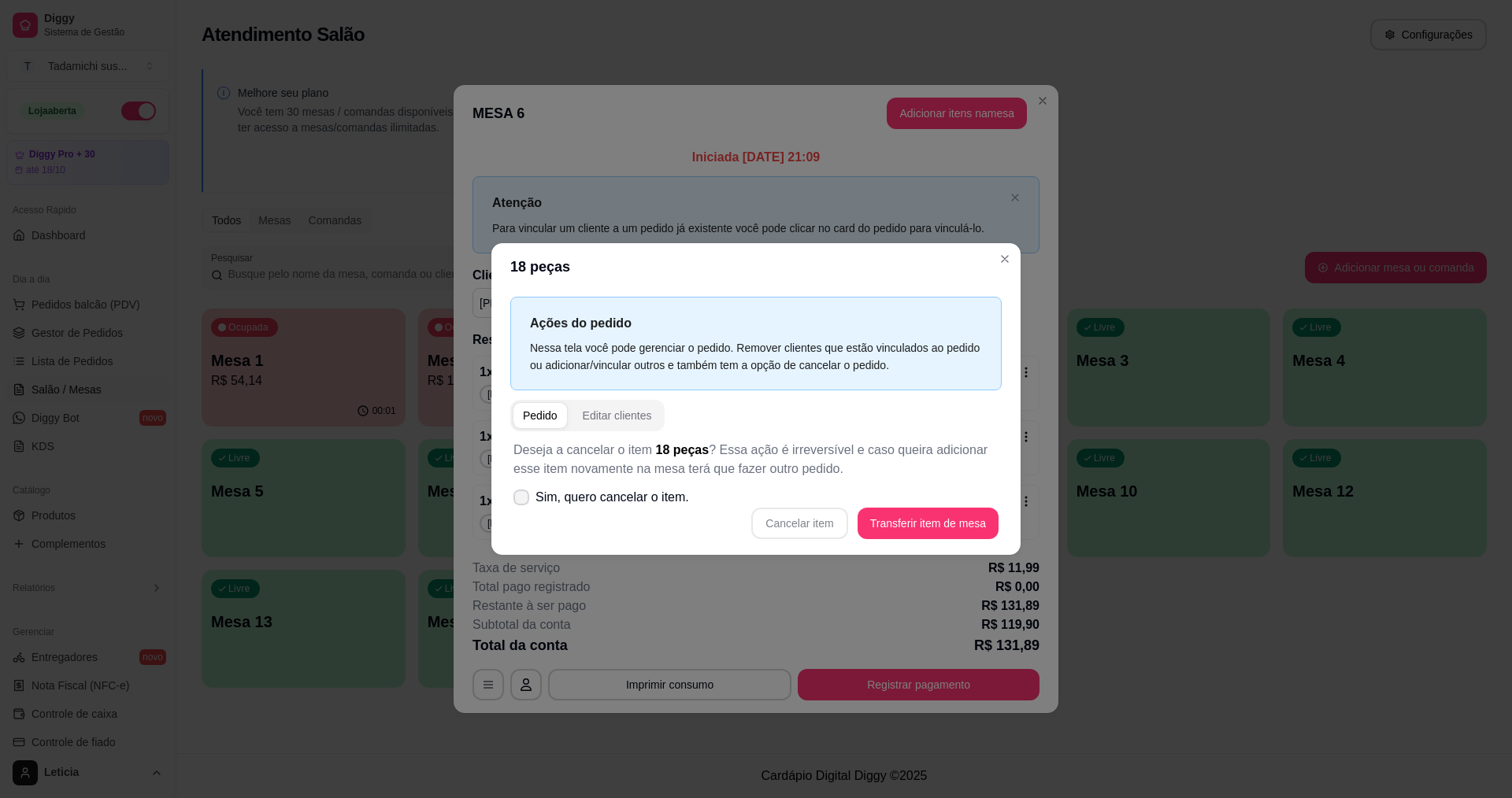
click at [531, 504] on label "Sim, quero cancelar o item." at bounding box center [601, 498] width 188 height 32
click at [523, 504] on input "Sim, quero cancelar o item." at bounding box center [517, 505] width 10 height 10
checkbox input "true"
click at [826, 525] on button "Cancelar item" at bounding box center [799, 524] width 96 height 32
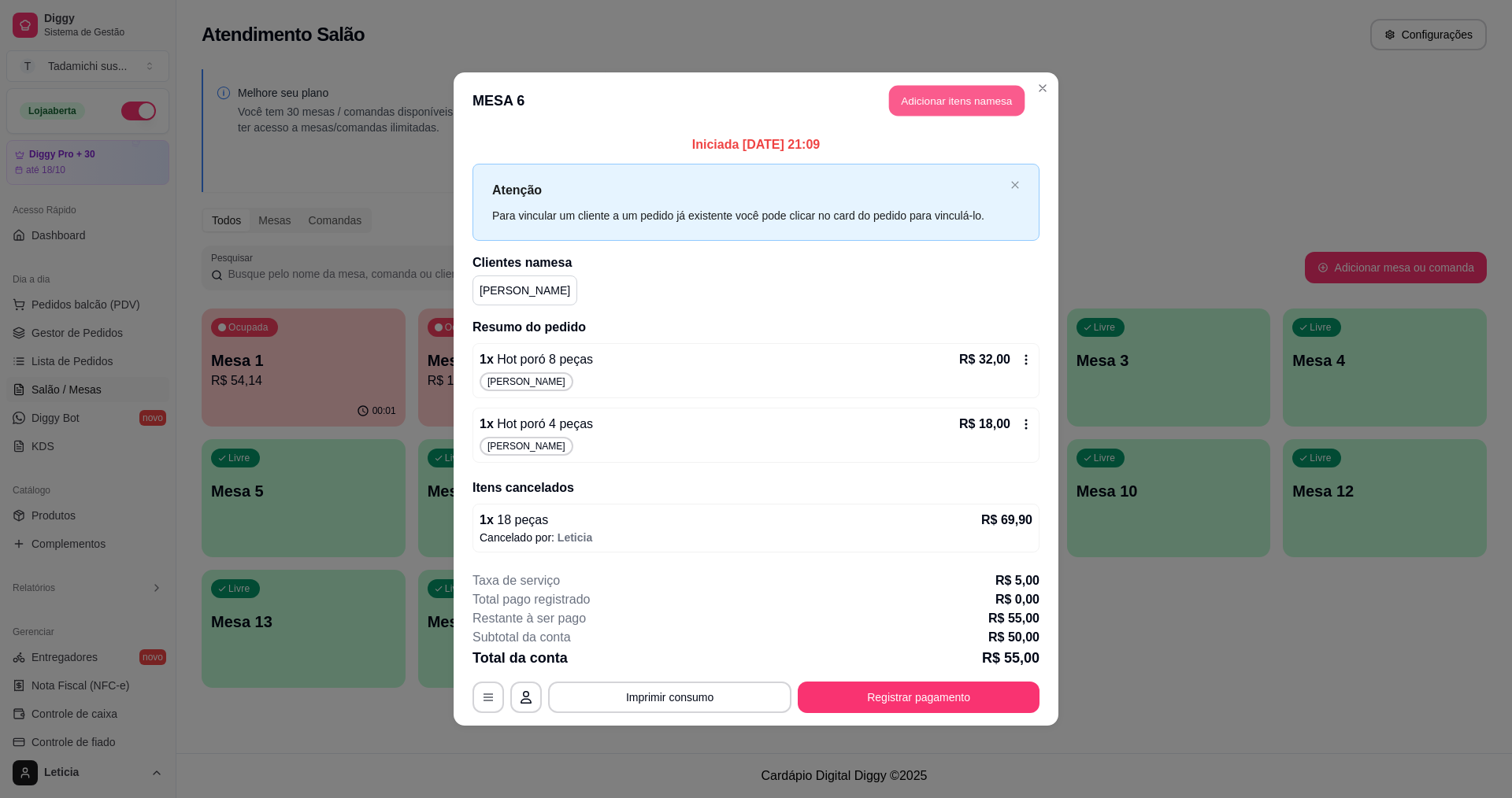
click at [939, 108] on button "Adicionar itens na mesa" at bounding box center [957, 100] width 135 height 31
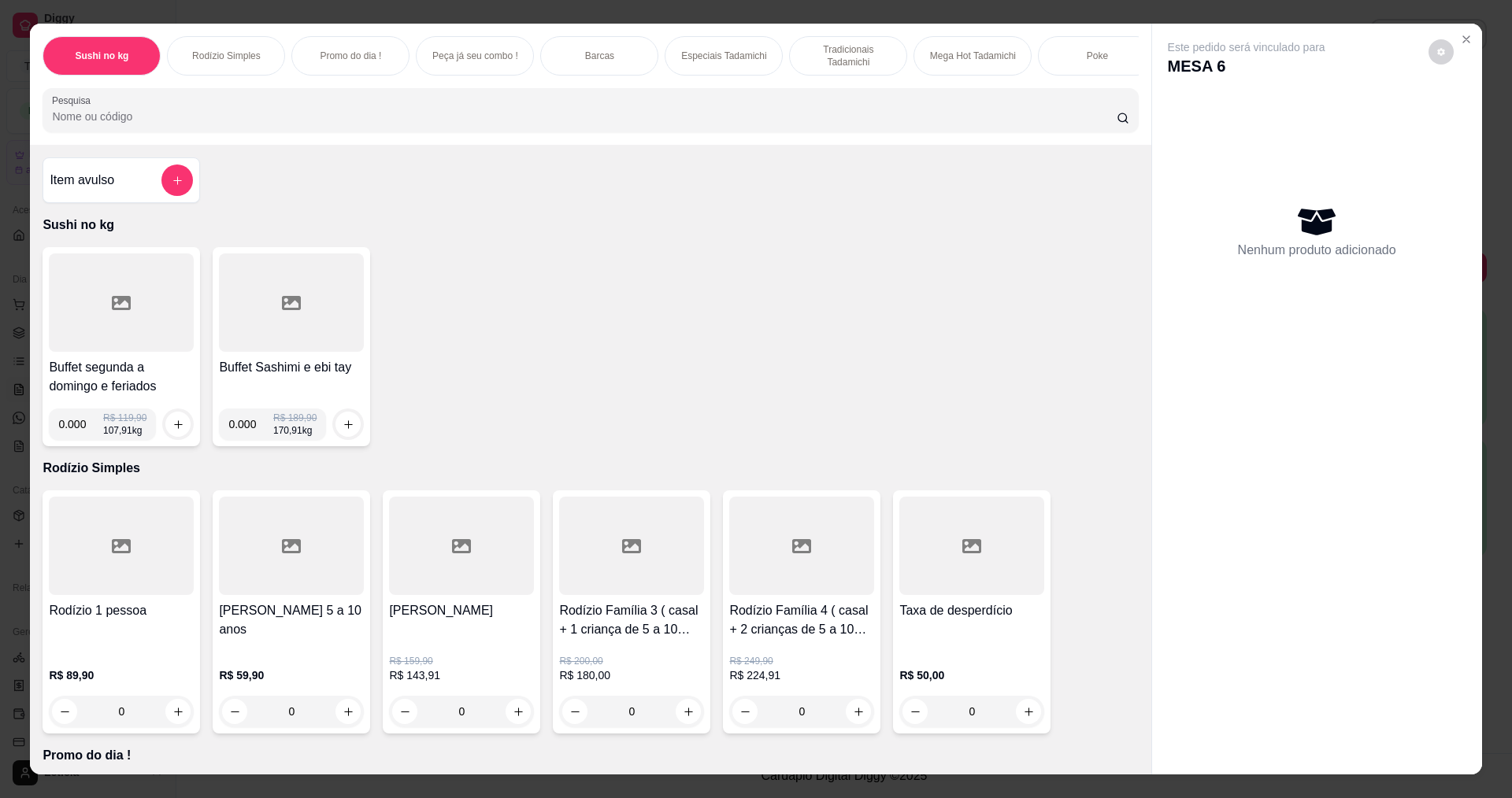
scroll to position [79, 0]
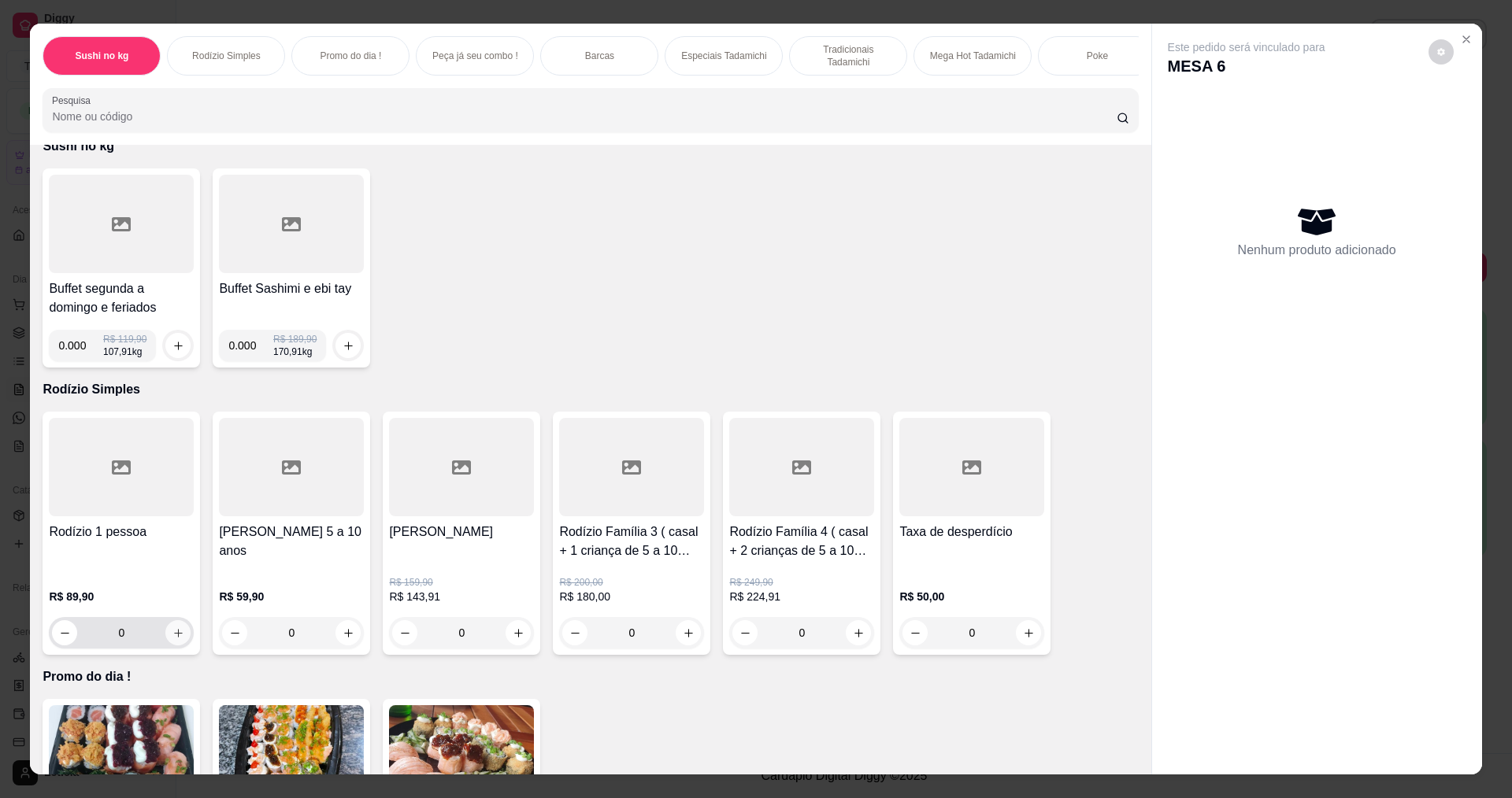
click at [174, 637] on button "increase-product-quantity" at bounding box center [177, 633] width 25 height 25
type input "1"
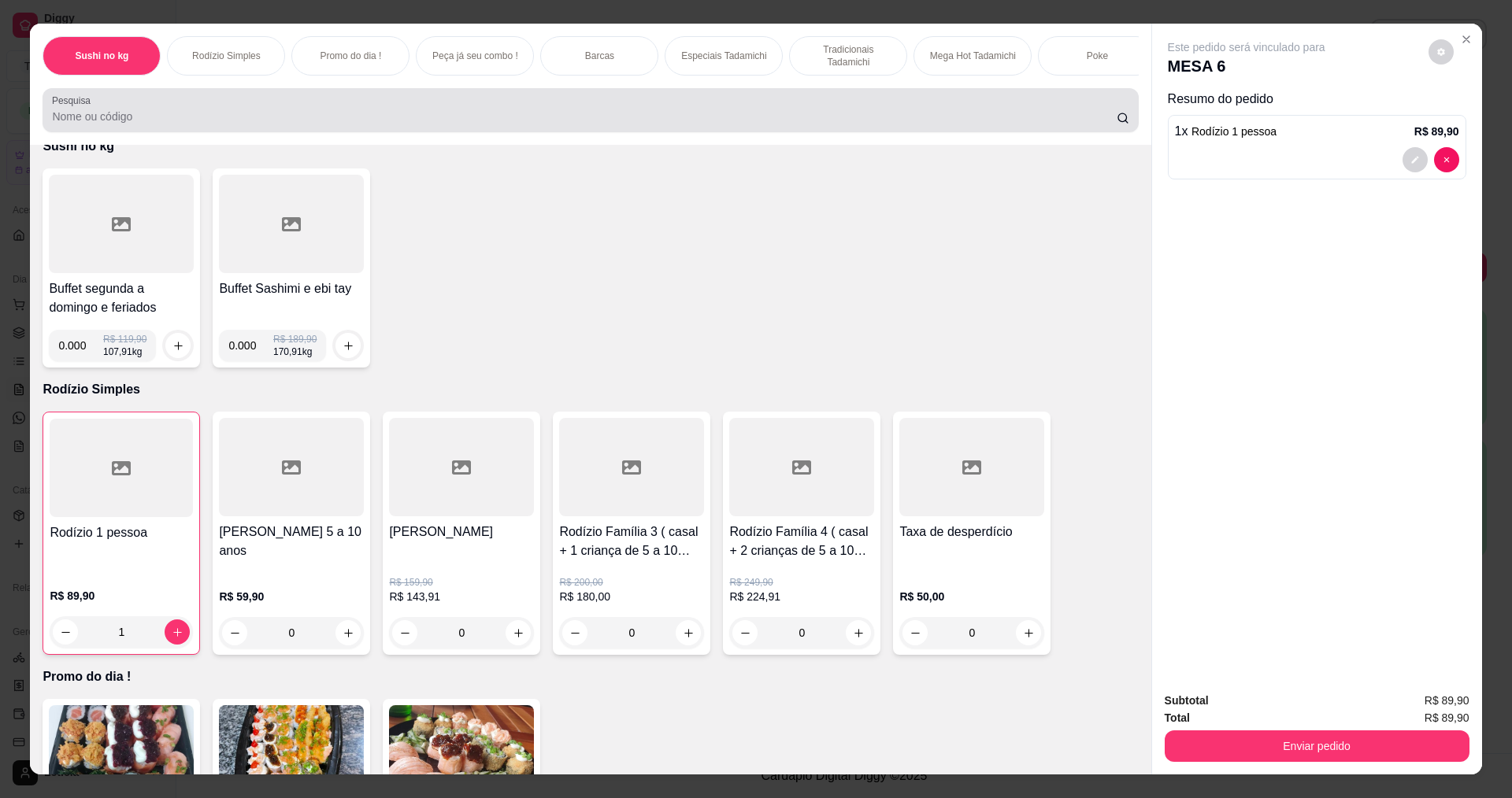
click at [230, 124] on input "Pesquisa" at bounding box center [583, 116] width 1064 height 16
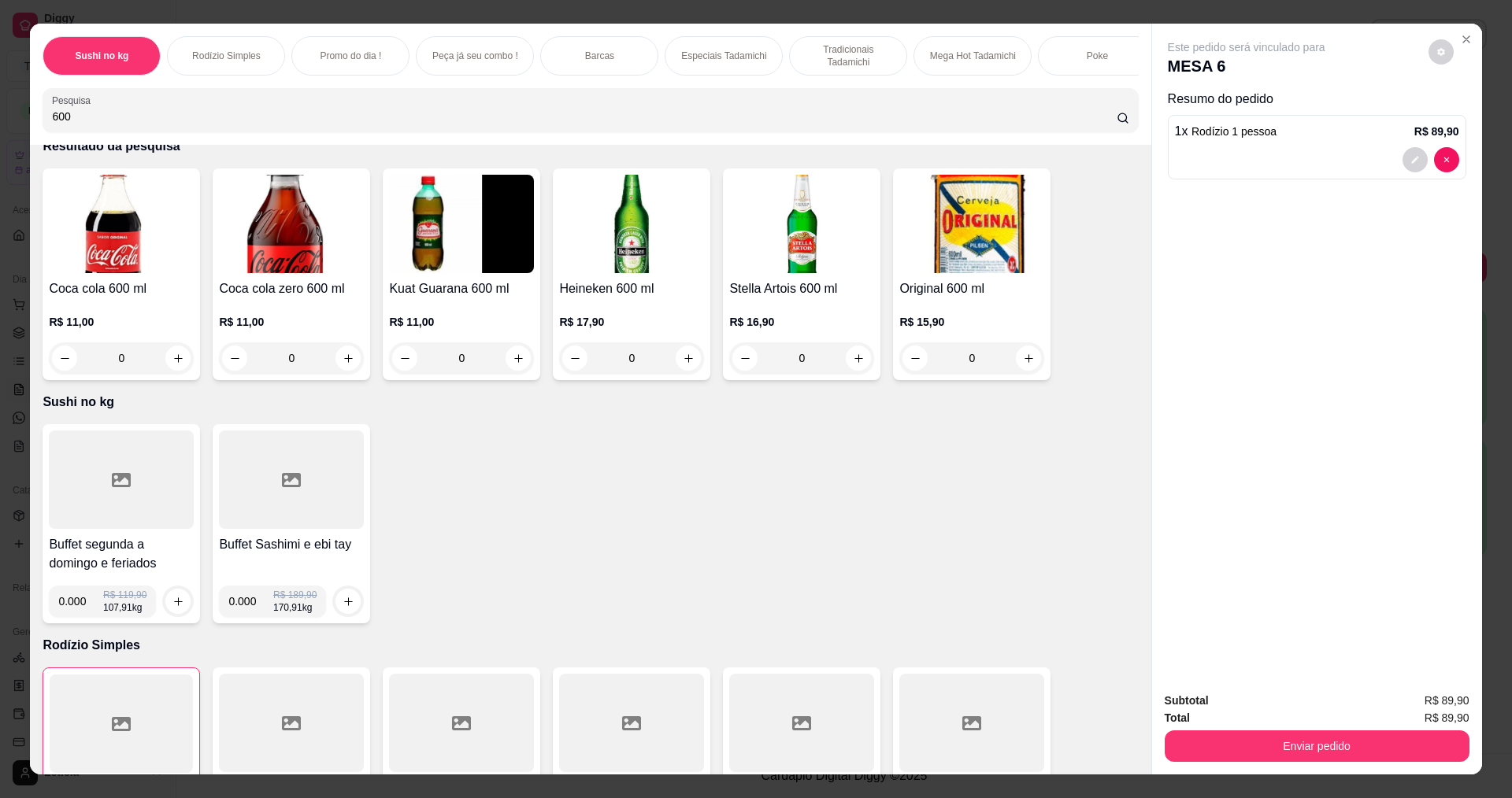
scroll to position [334, 0]
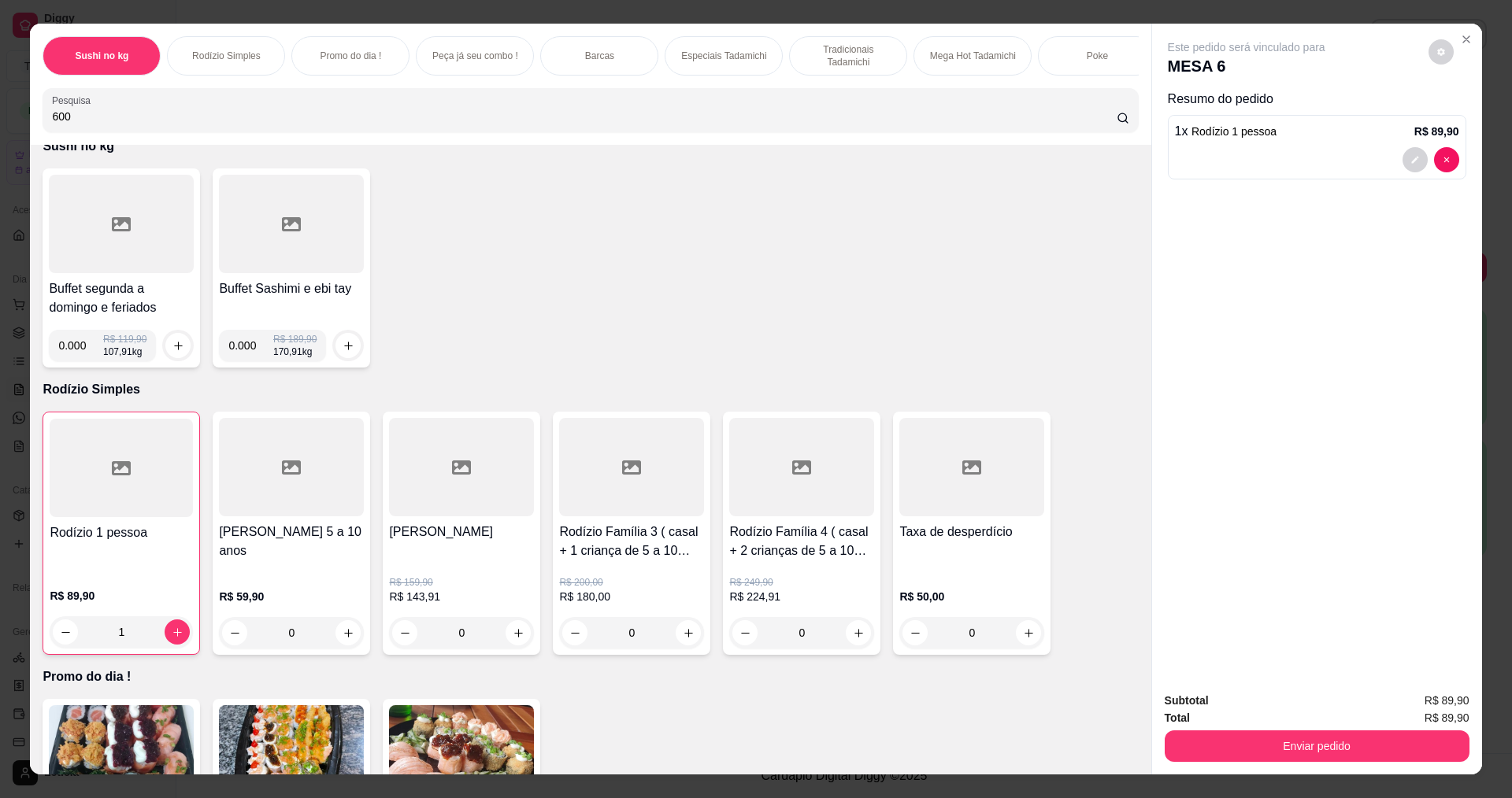
type input "600"
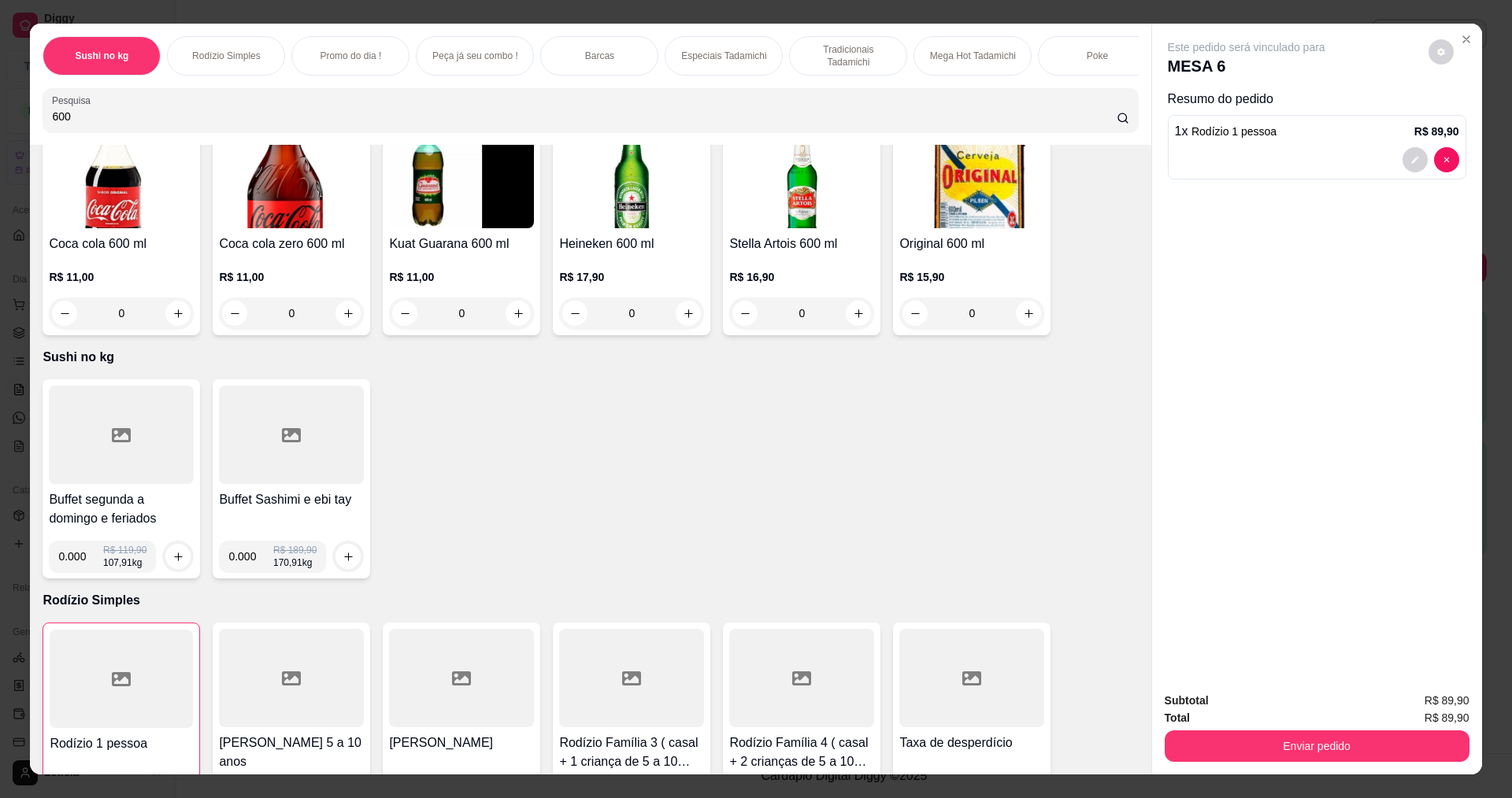
scroll to position [0, 0]
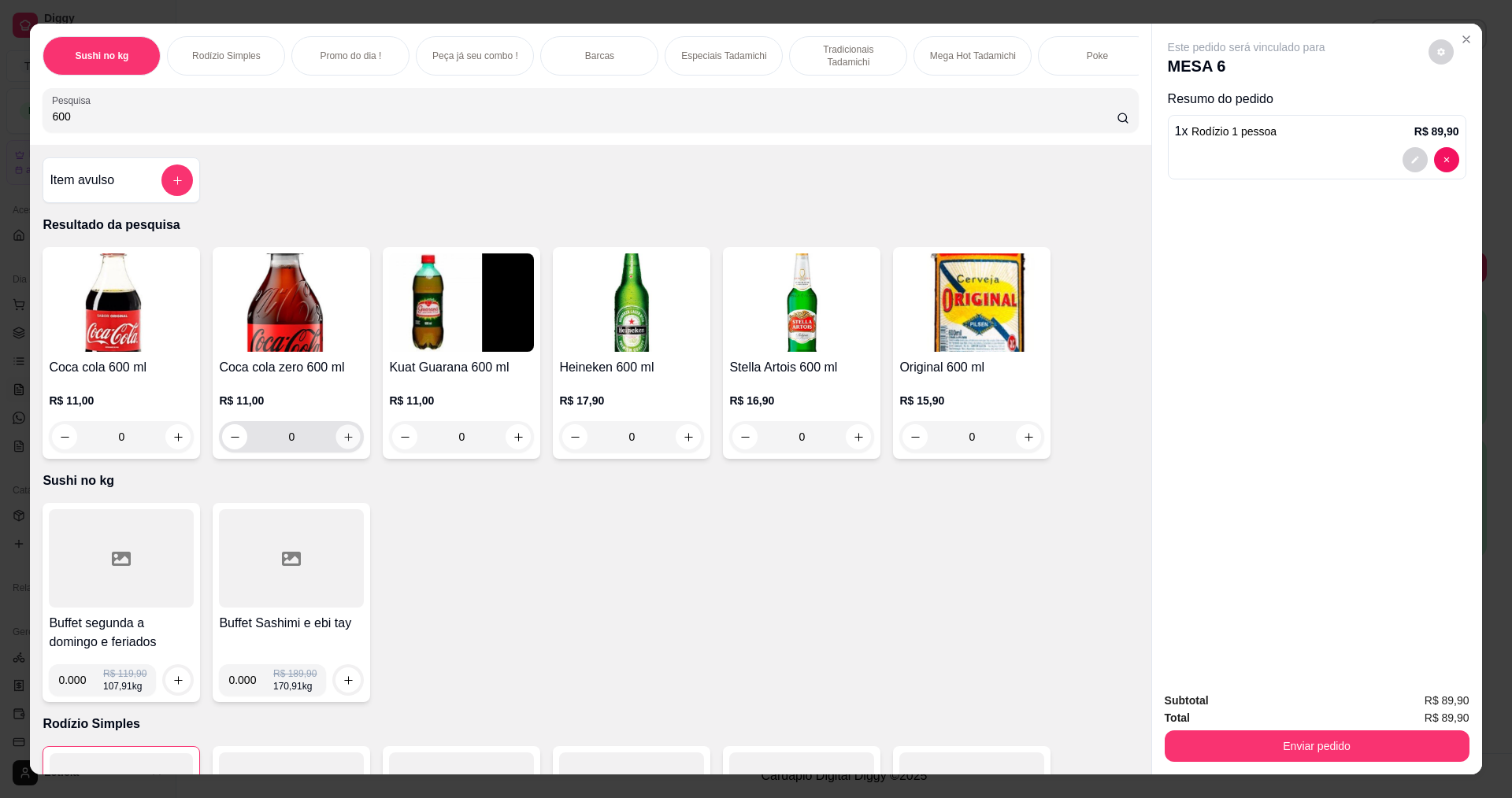
click at [336, 450] on button "increase-product-quantity" at bounding box center [348, 437] width 24 height 24
type input "1"
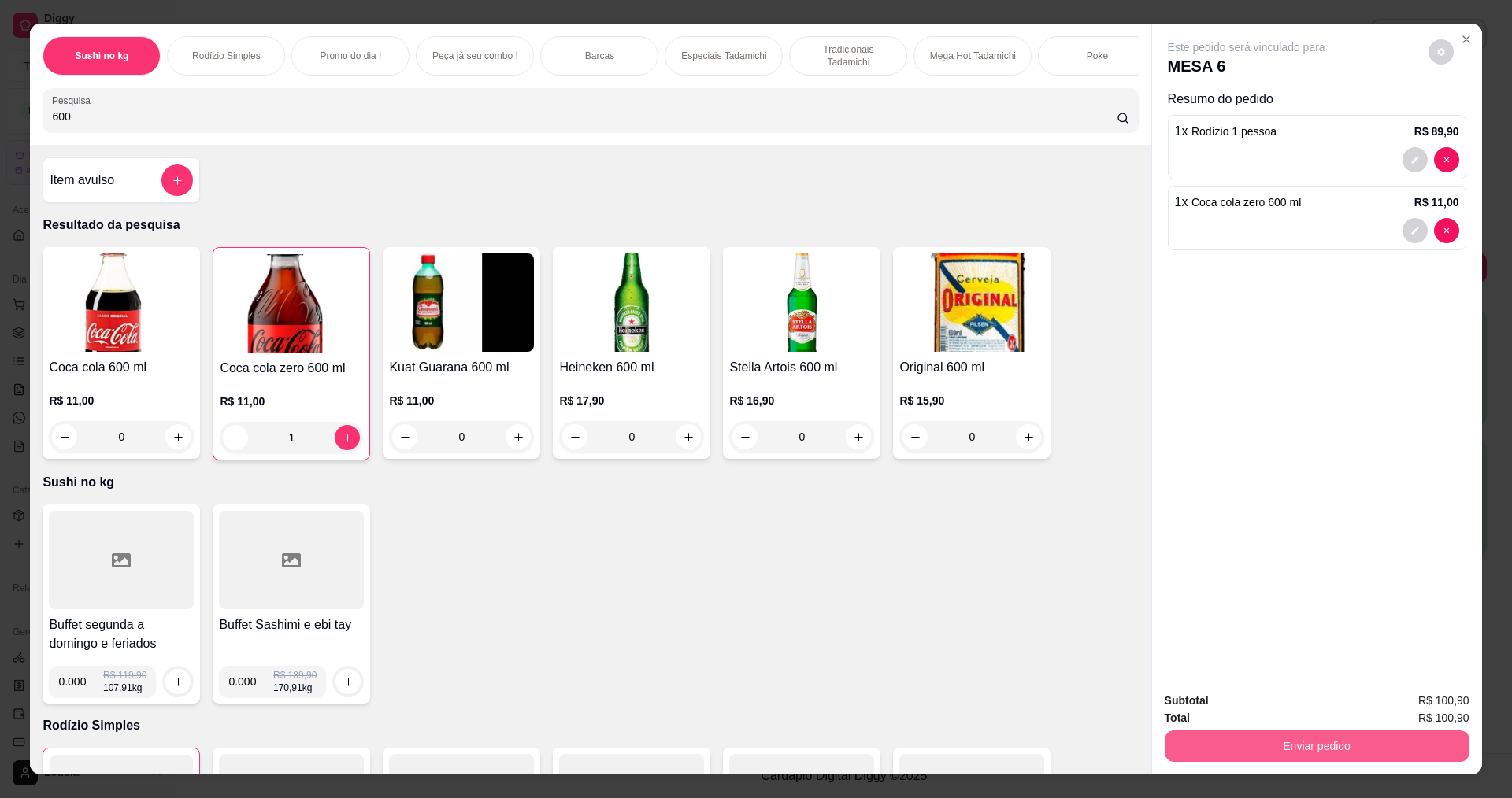
click at [1270, 743] on button "Enviar pedido" at bounding box center [1317, 746] width 305 height 32
click at [1432, 711] on button "Enviar pedido" at bounding box center [1427, 707] width 89 height 30
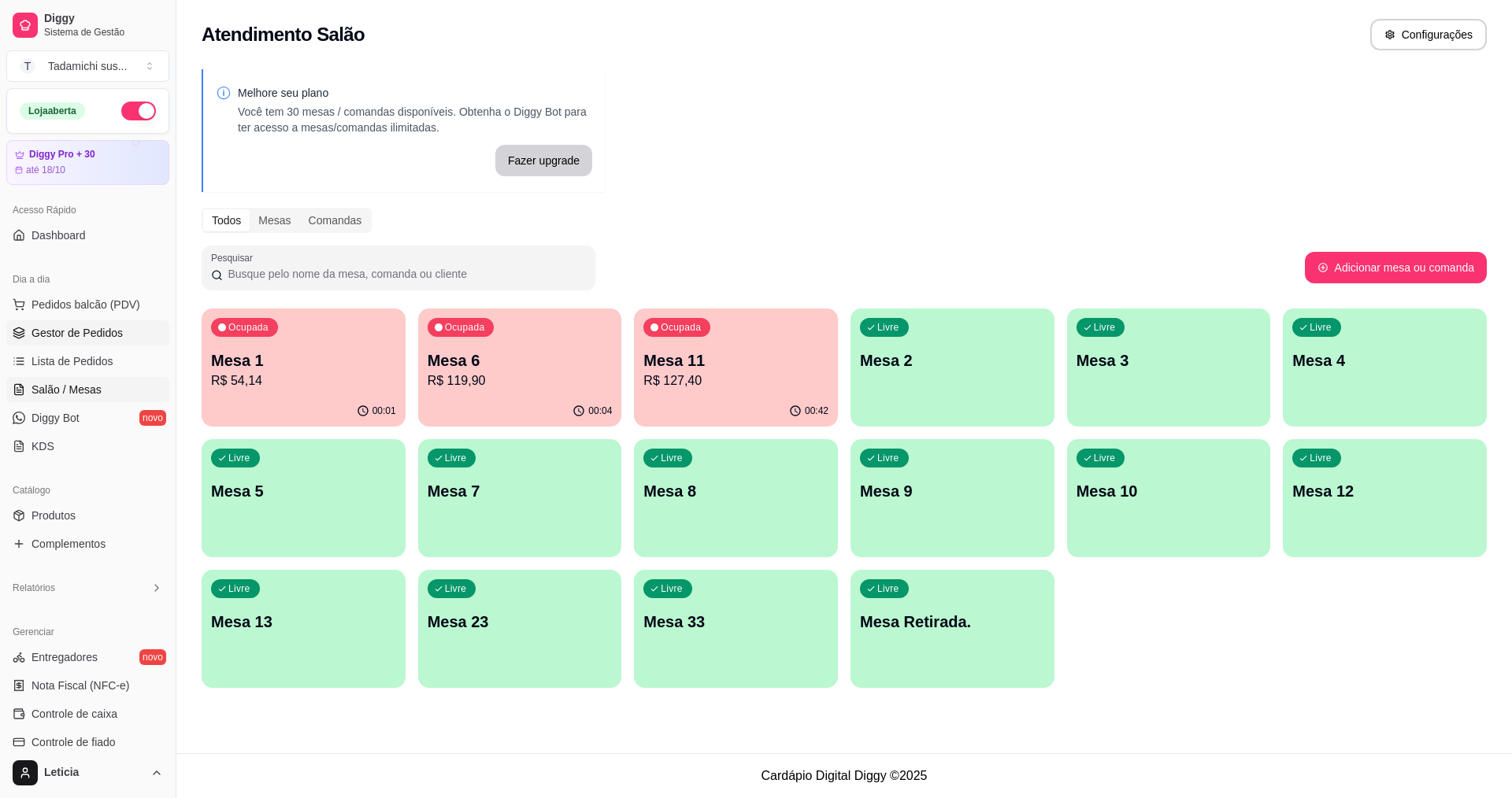
click at [82, 335] on span "Gestor de Pedidos" at bounding box center [77, 332] width 91 height 16
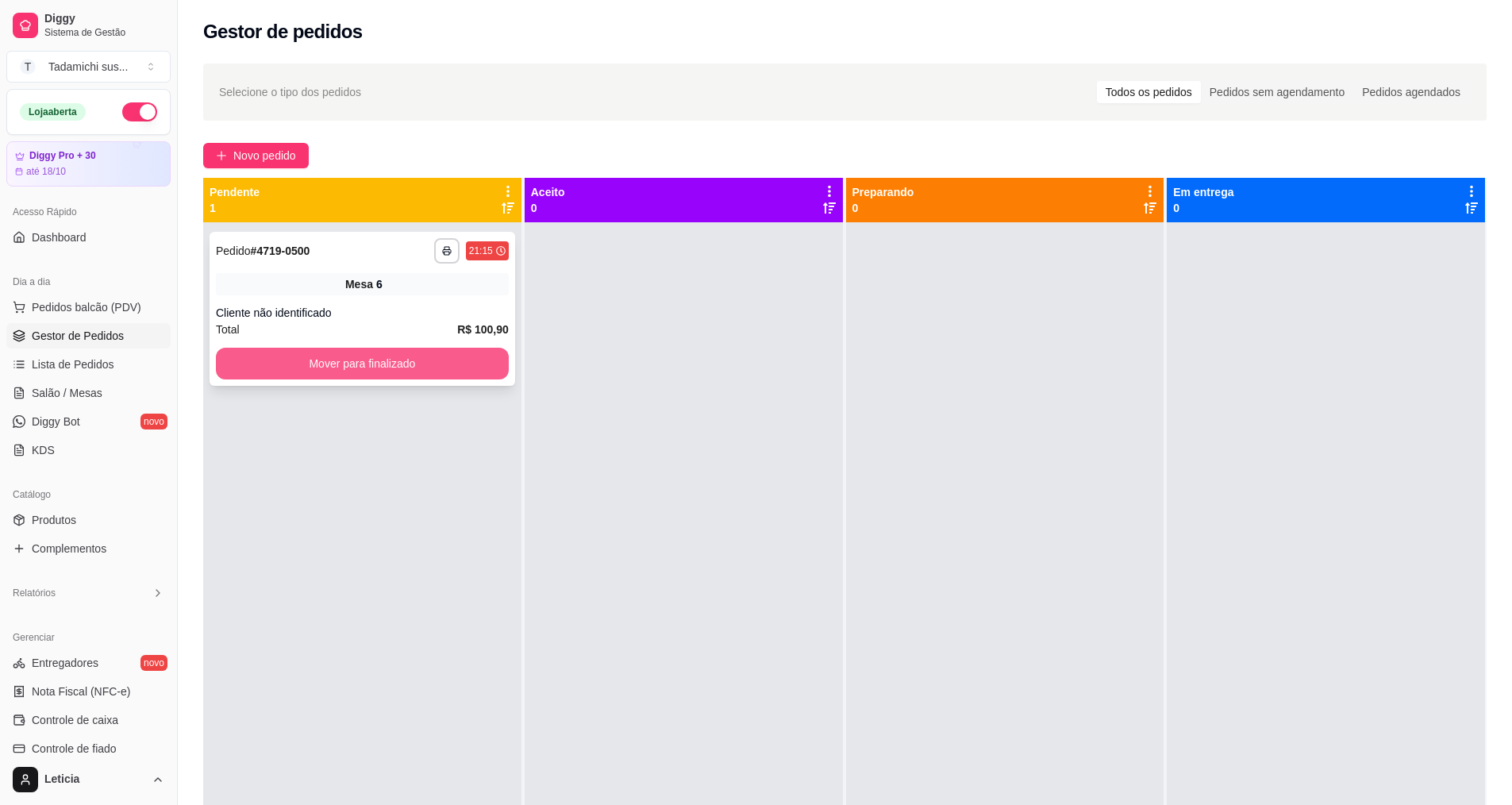
click at [379, 361] on button "Mover para finalizado" at bounding box center [362, 364] width 293 height 32
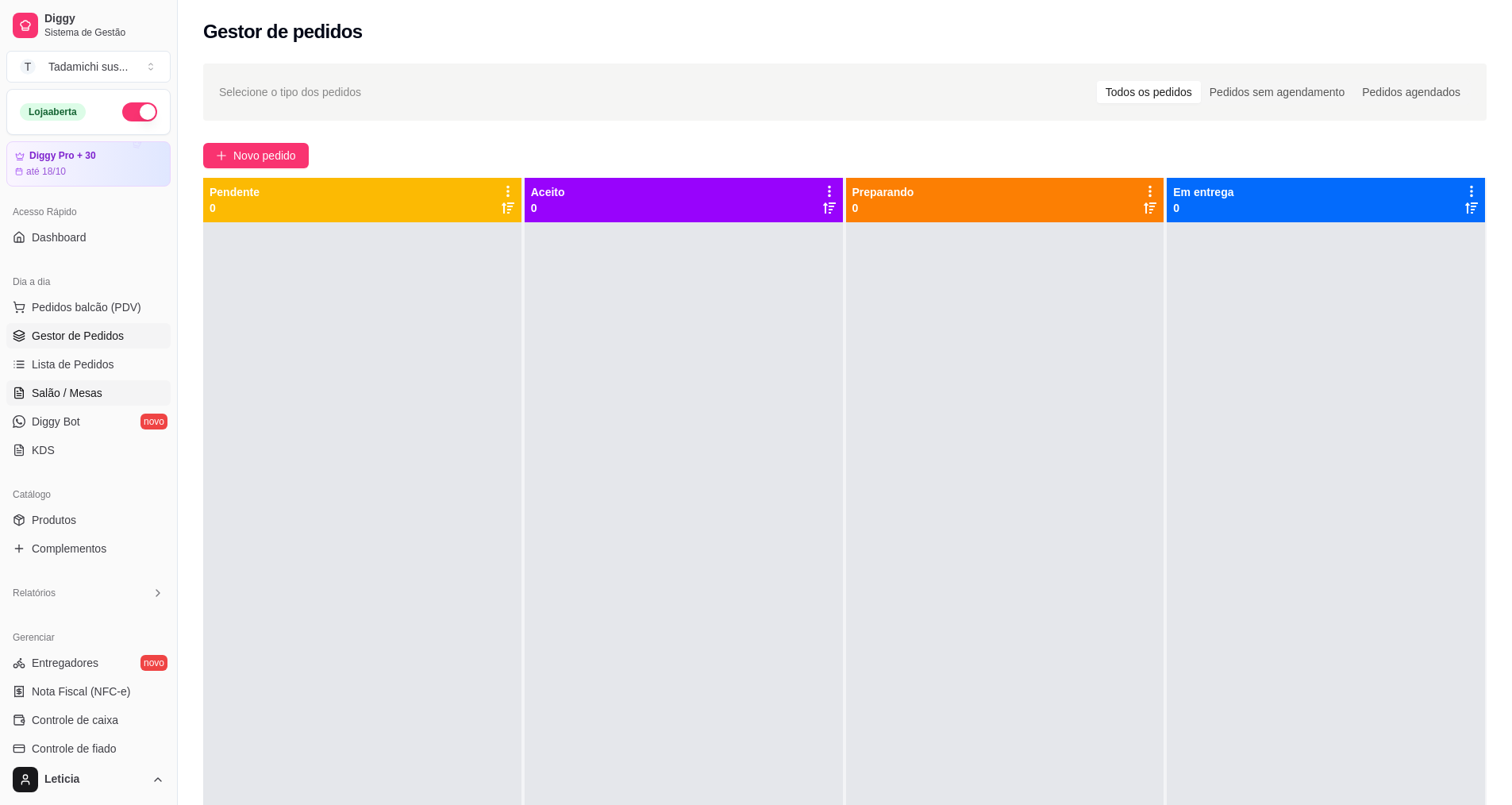
click at [43, 390] on span "Salão / Mesas" at bounding box center [67, 393] width 71 height 16
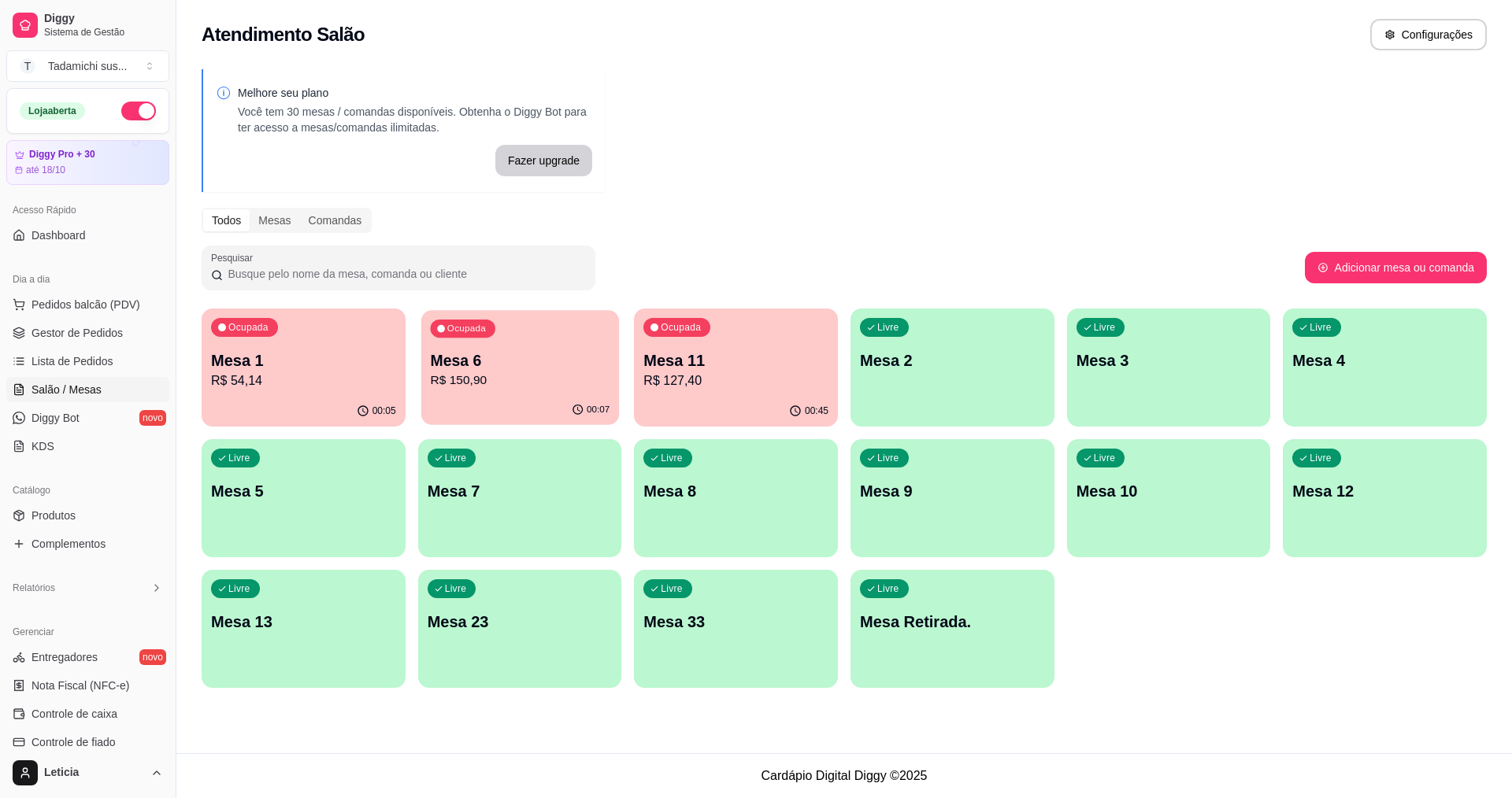
click at [513, 391] on div "Ocupada Mesa 6 R$ 150,90" at bounding box center [520, 352] width 197 height 85
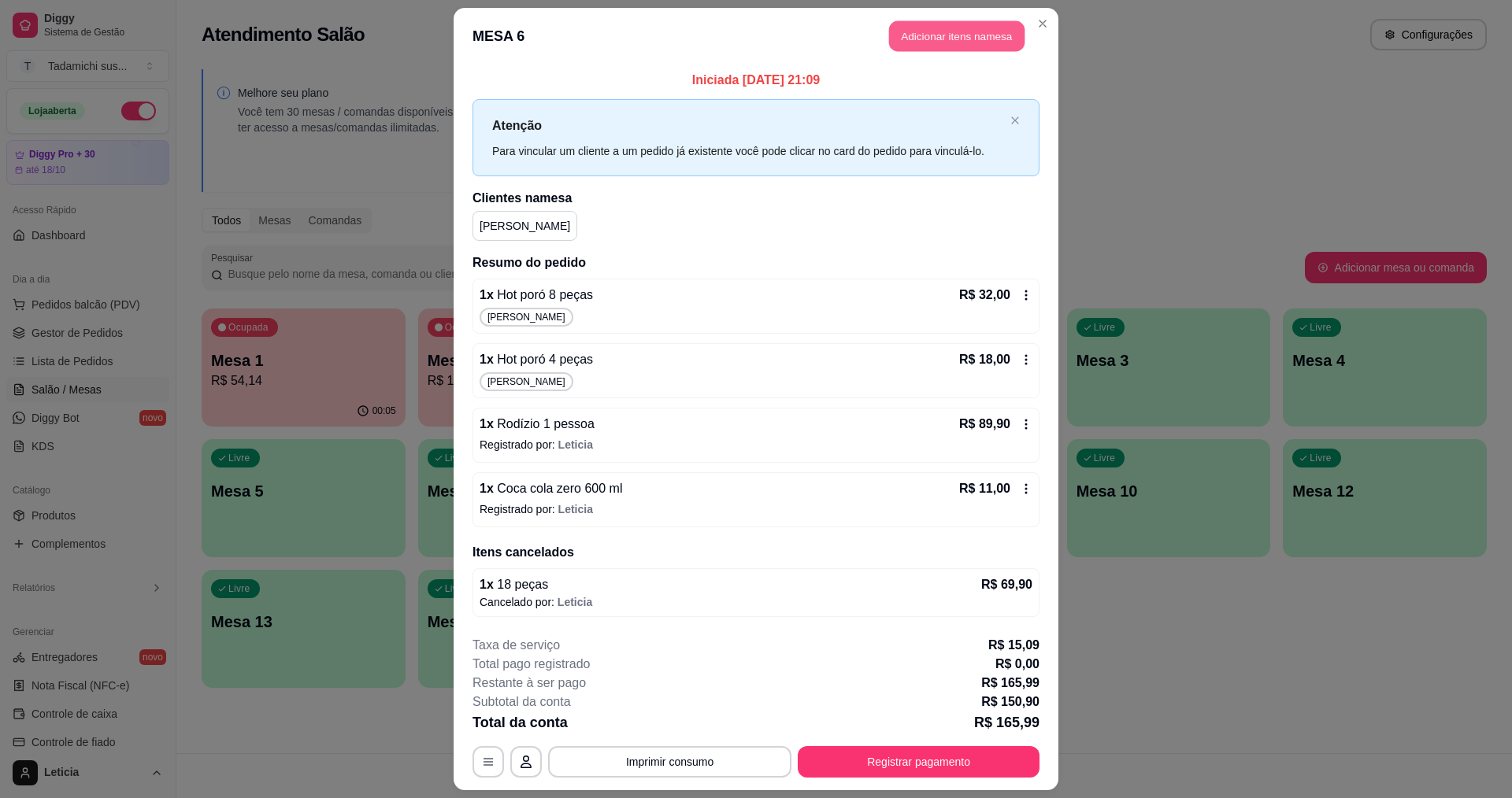
click at [959, 43] on button "Adicionar itens na mesa" at bounding box center [957, 37] width 135 height 31
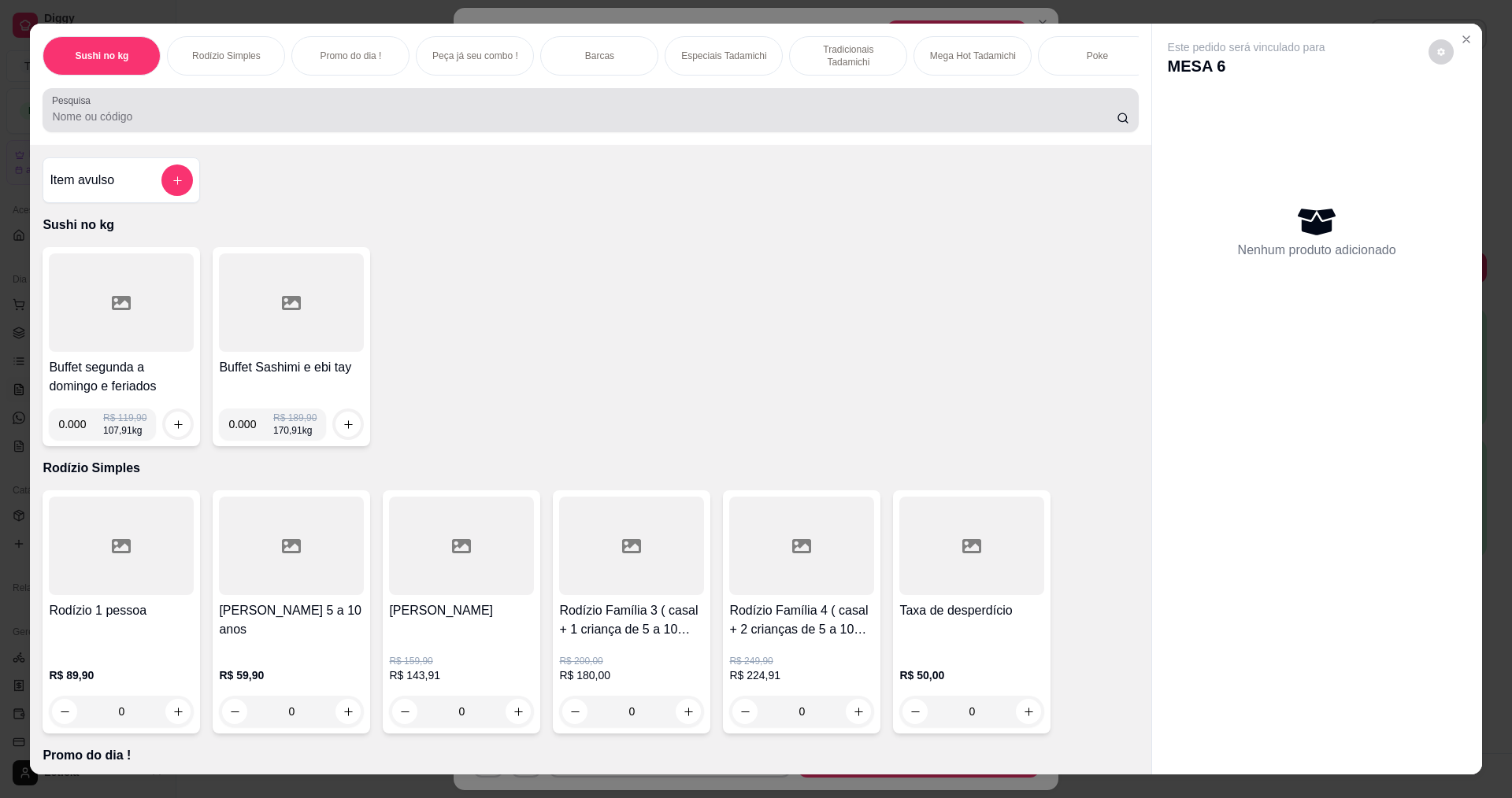
click at [518, 132] on div "Pesquisa" at bounding box center [590, 110] width 1095 height 44
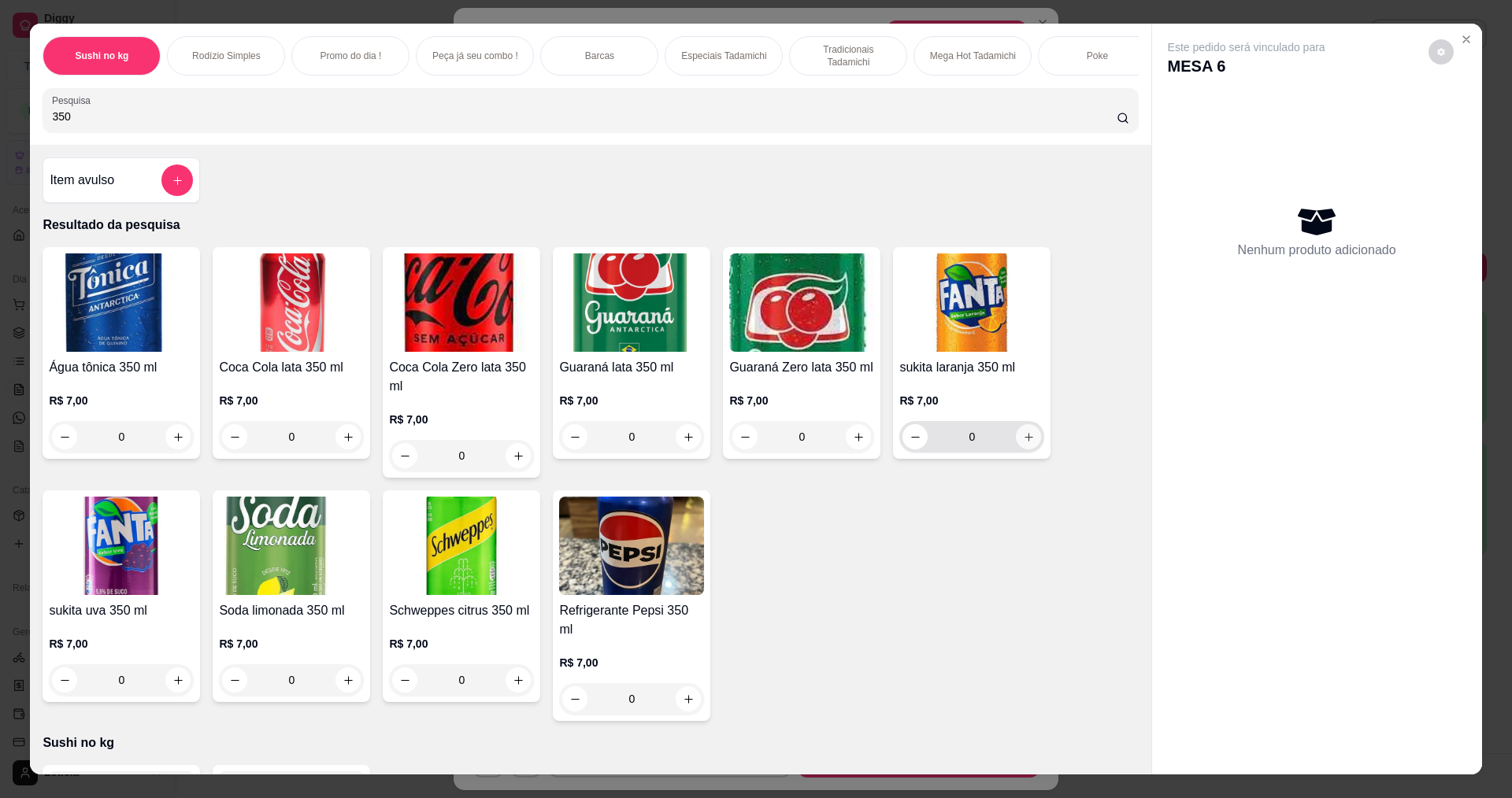
type input "350"
click at [1033, 450] on button "increase-product-quantity" at bounding box center [1029, 437] width 24 height 24
type input "1"
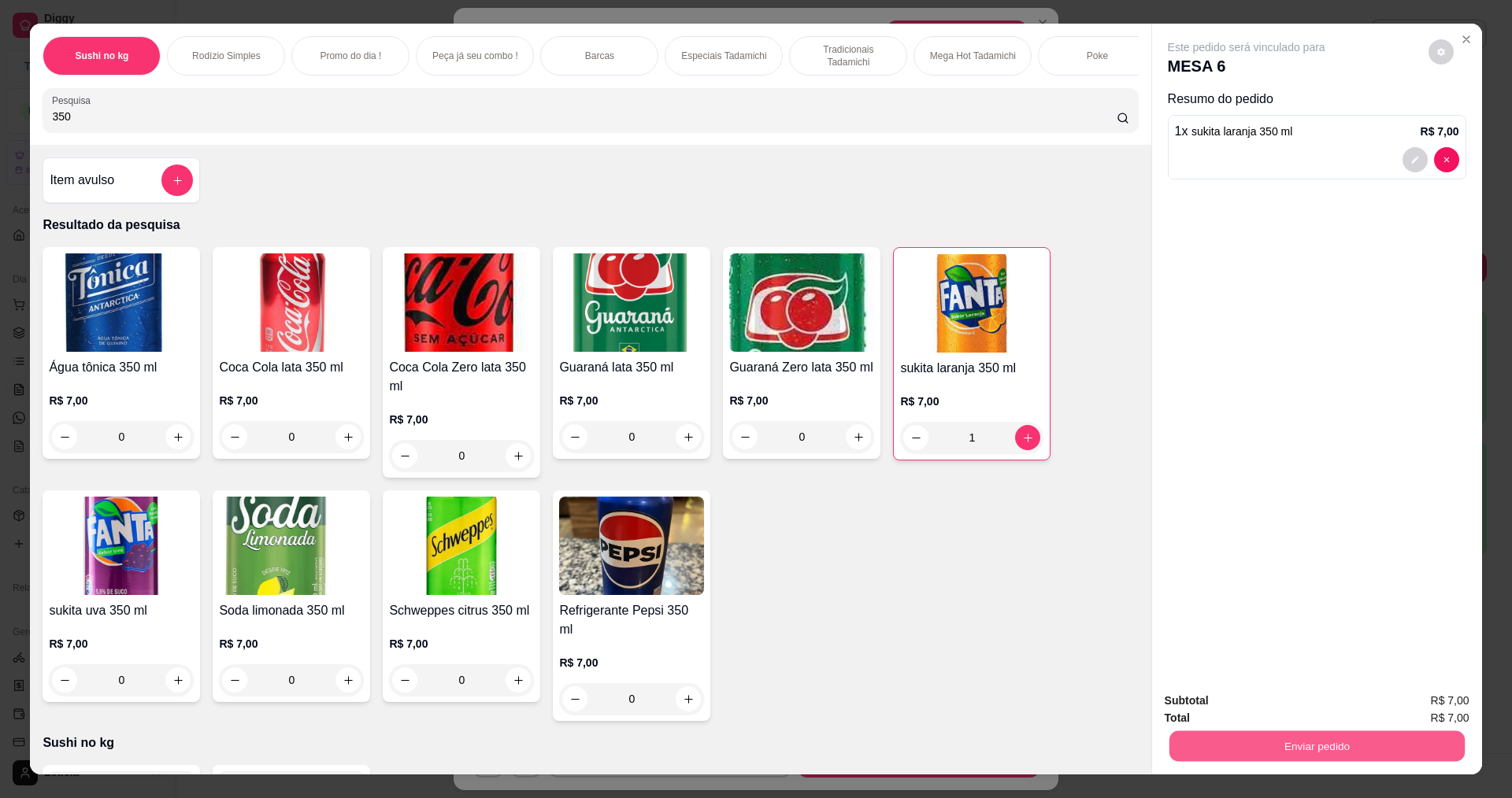
click at [1320, 736] on button "Enviar pedido" at bounding box center [1316, 745] width 295 height 31
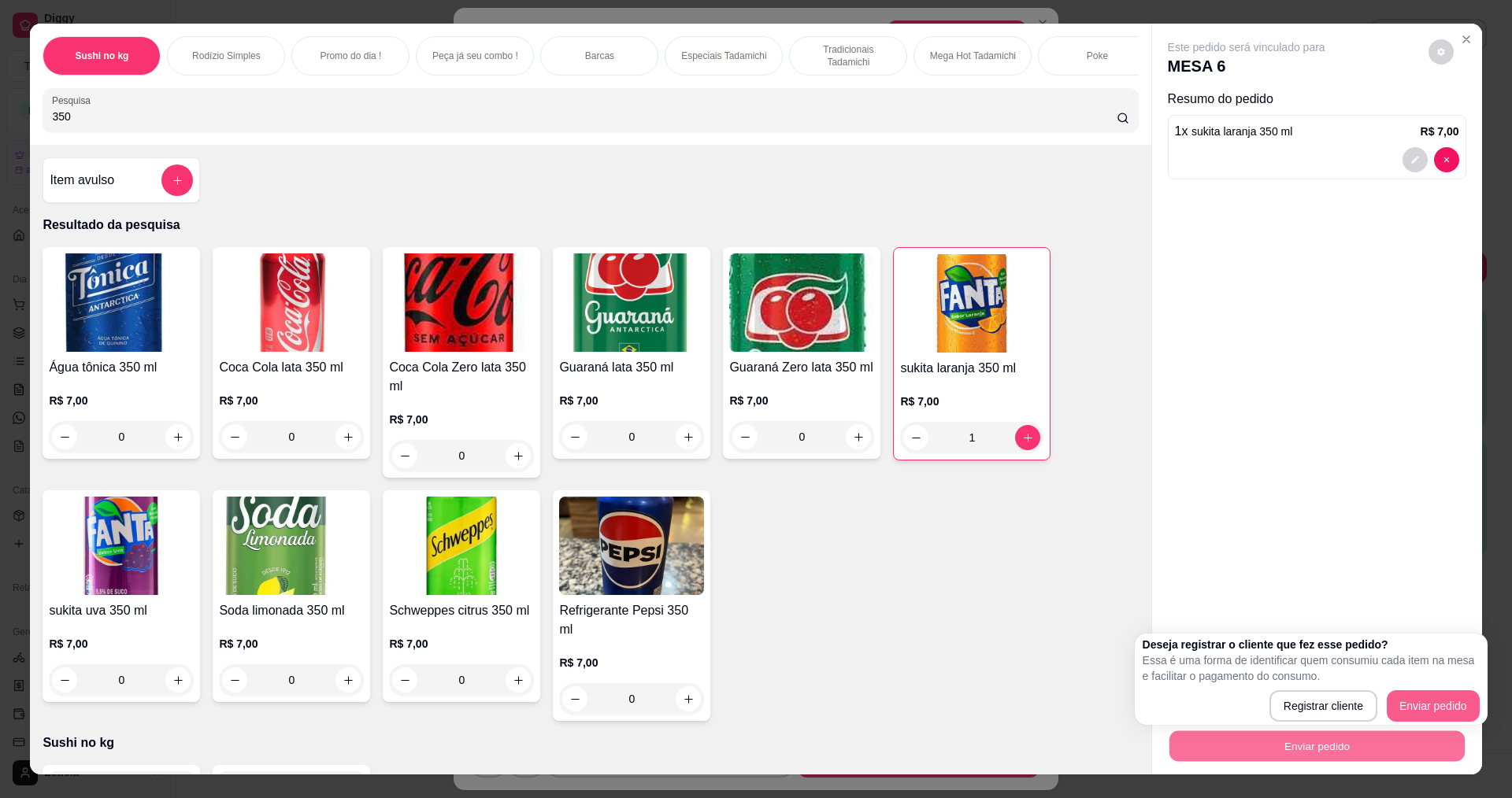
click at [1412, 693] on button "Enviar pedido" at bounding box center [1433, 706] width 93 height 32
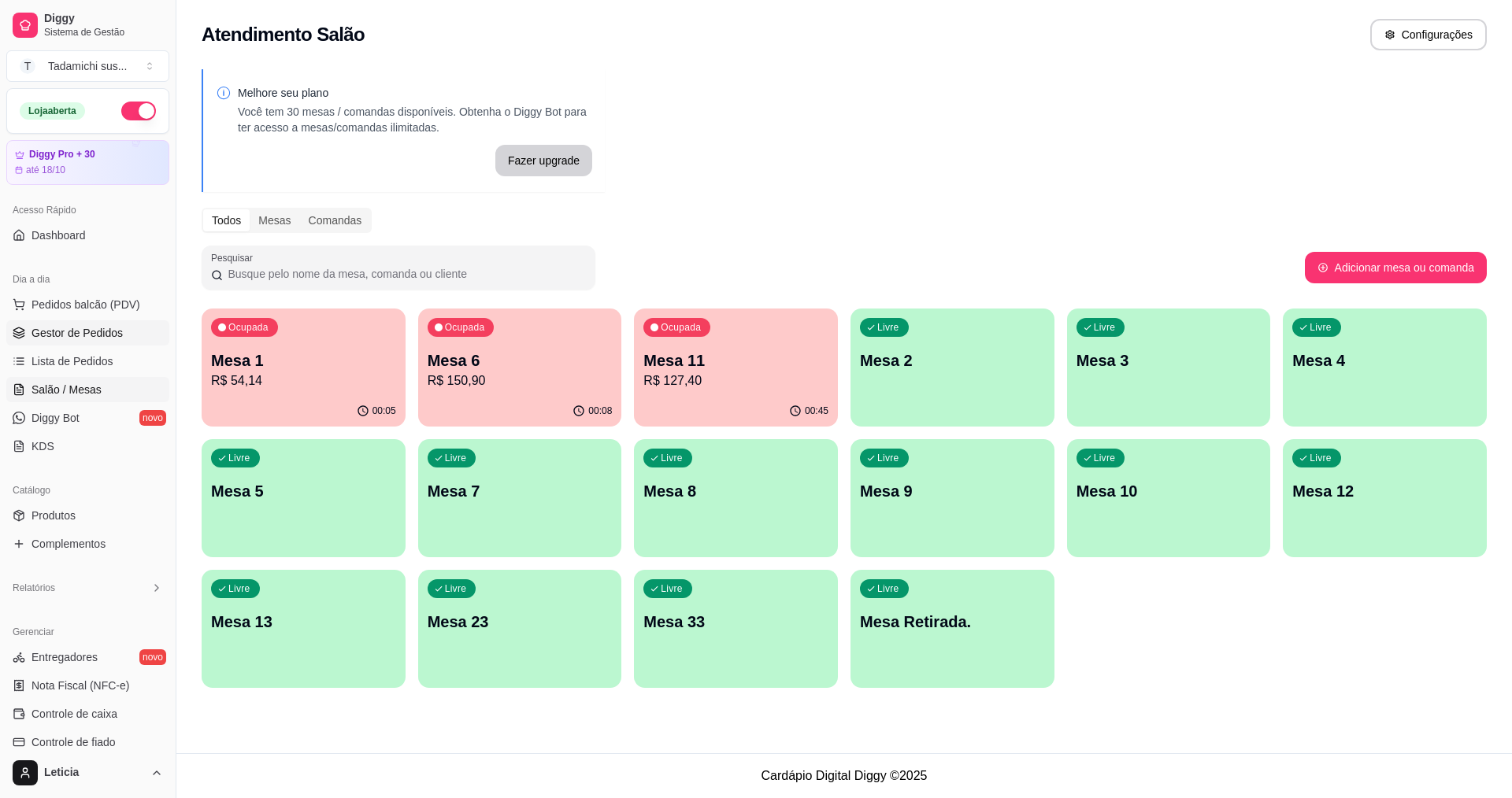
click at [38, 344] on link "Gestor de Pedidos" at bounding box center [88, 332] width 163 height 25
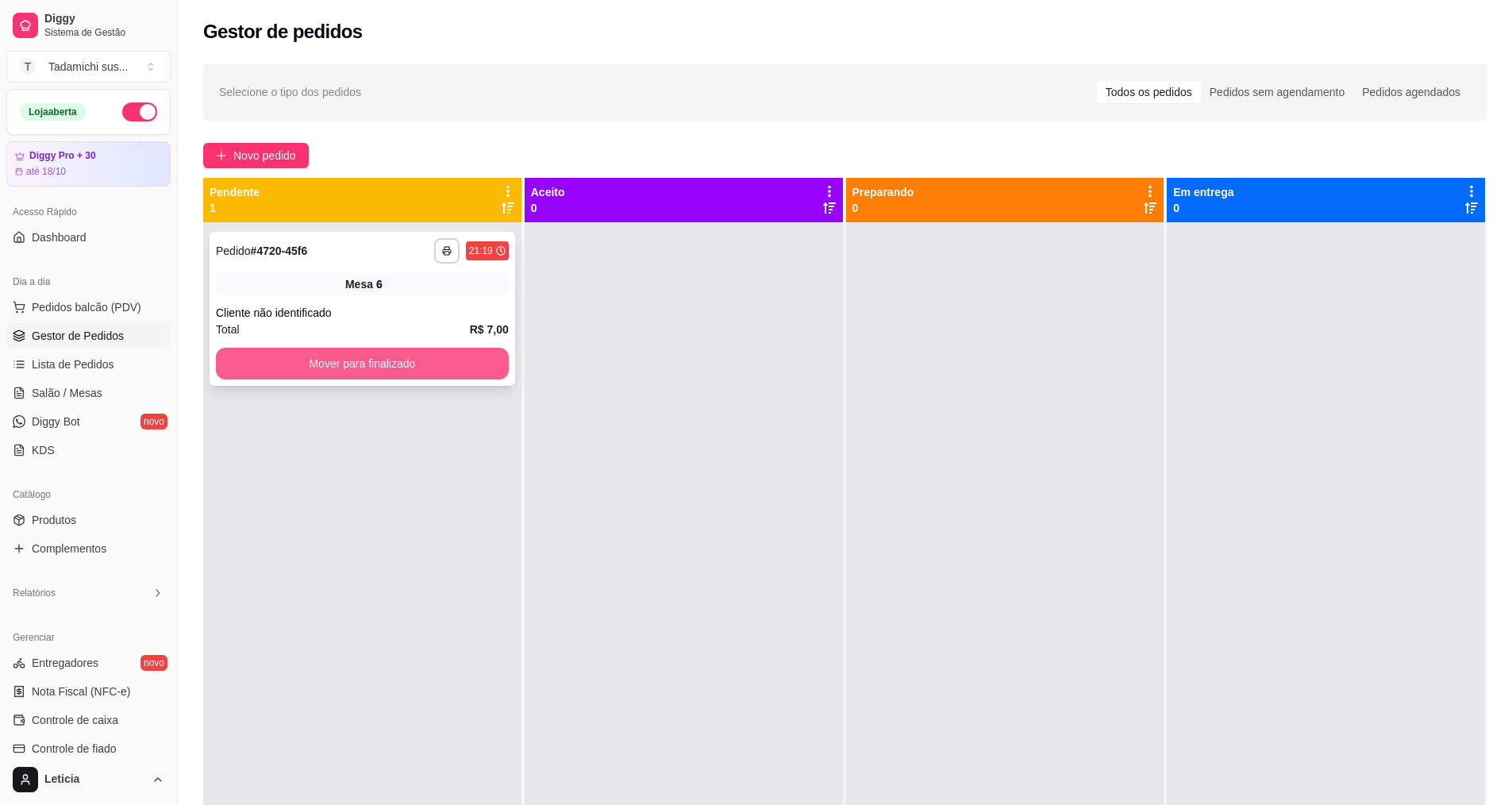
click at [418, 376] on button "Mover para finalizado" at bounding box center [362, 364] width 293 height 32
click at [439, 349] on button "Mover para finalizado" at bounding box center [363, 364] width 284 height 31
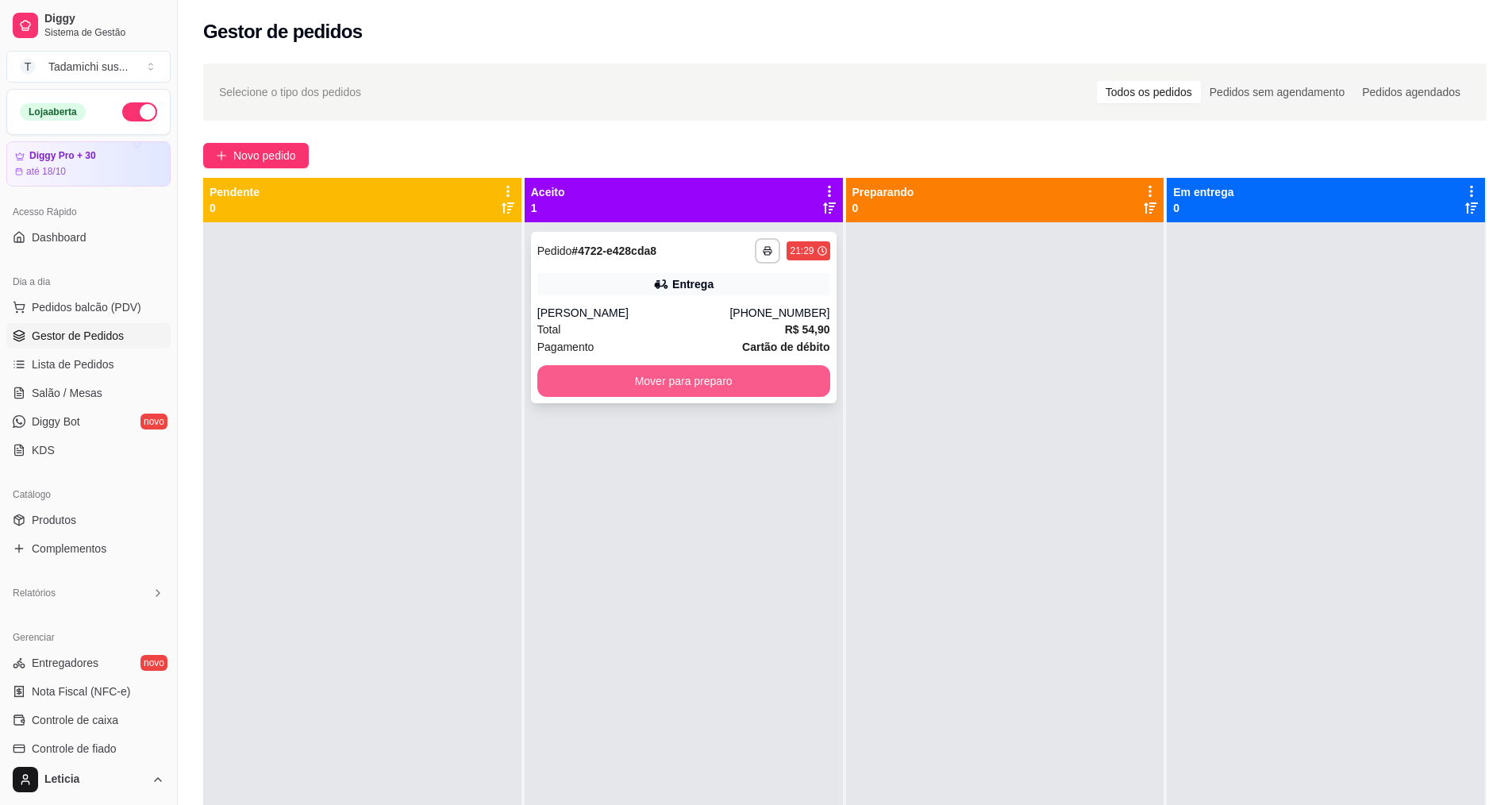
click at [544, 383] on button "Mover para preparo" at bounding box center [684, 382] width 293 height 32
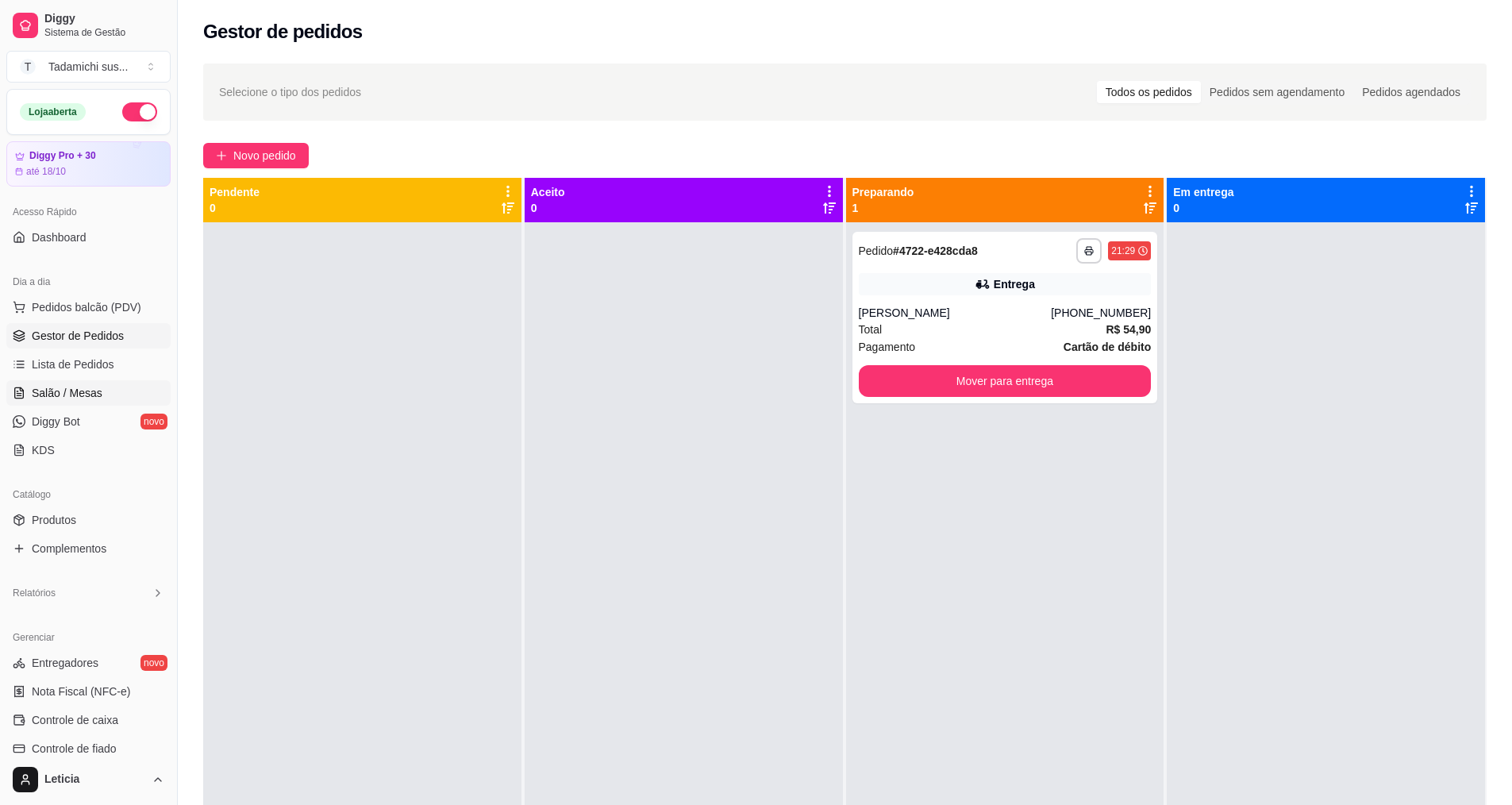
click at [66, 381] on link "Salão / Mesas" at bounding box center [89, 393] width 165 height 26
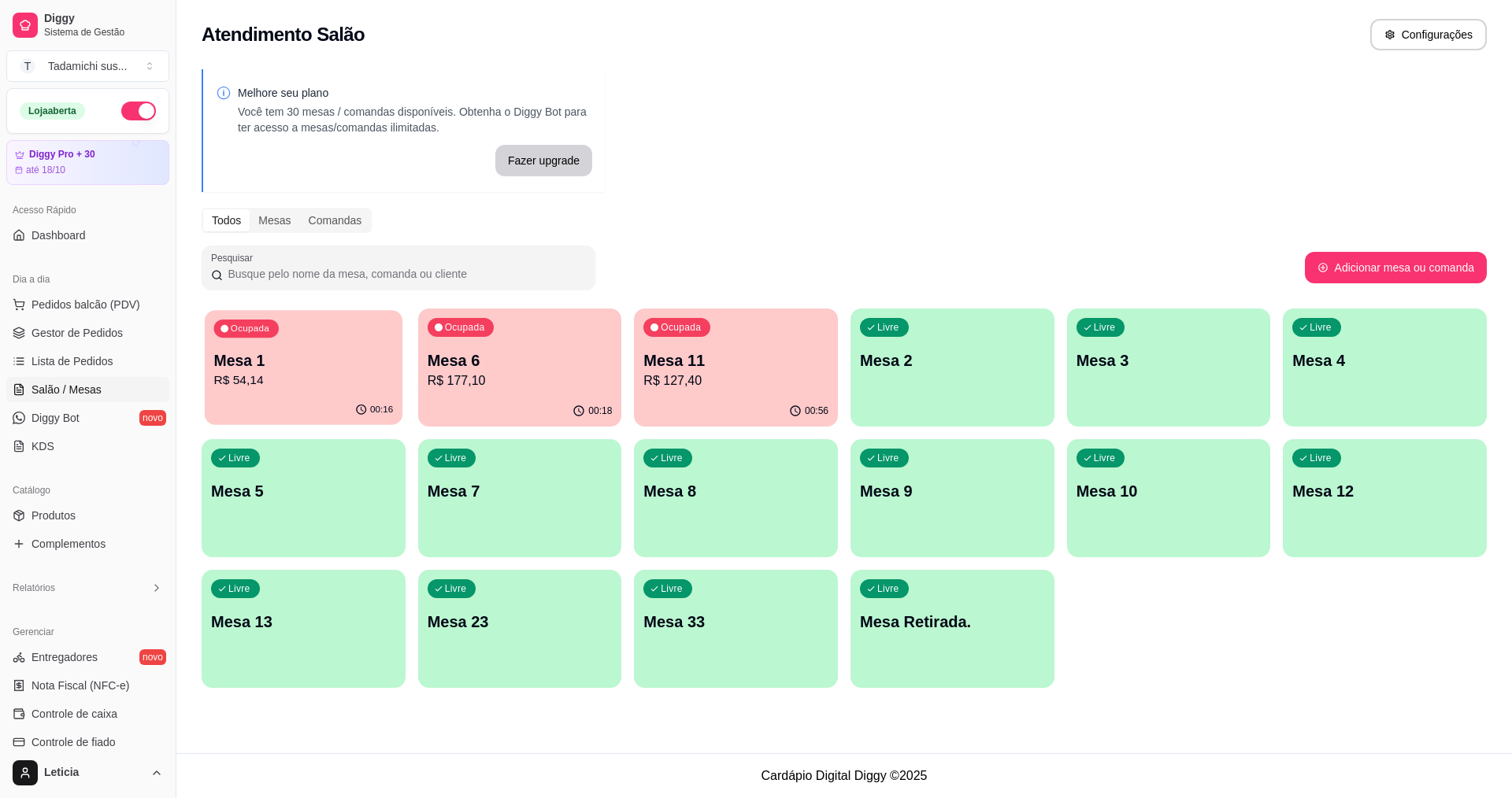
click at [261, 386] on p "R$ 54,14" at bounding box center [303, 380] width 179 height 18
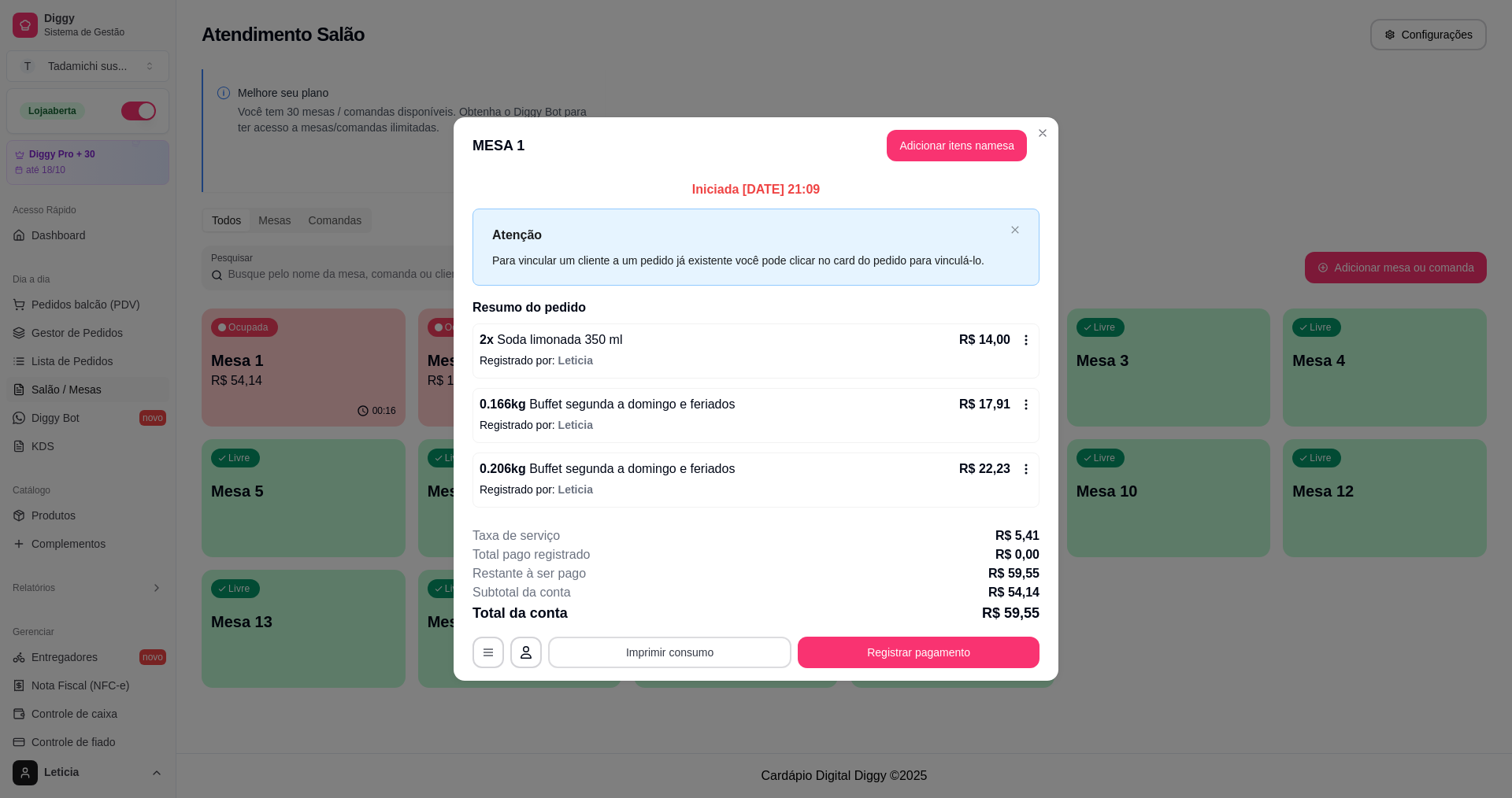
click at [753, 652] on button "Imprimir consumo" at bounding box center [670, 652] width 243 height 32
click at [700, 606] on button "IMPRESSORA HAYOM" at bounding box center [673, 615] width 121 height 25
click at [915, 657] on button "Registrar pagamento" at bounding box center [918, 652] width 241 height 32
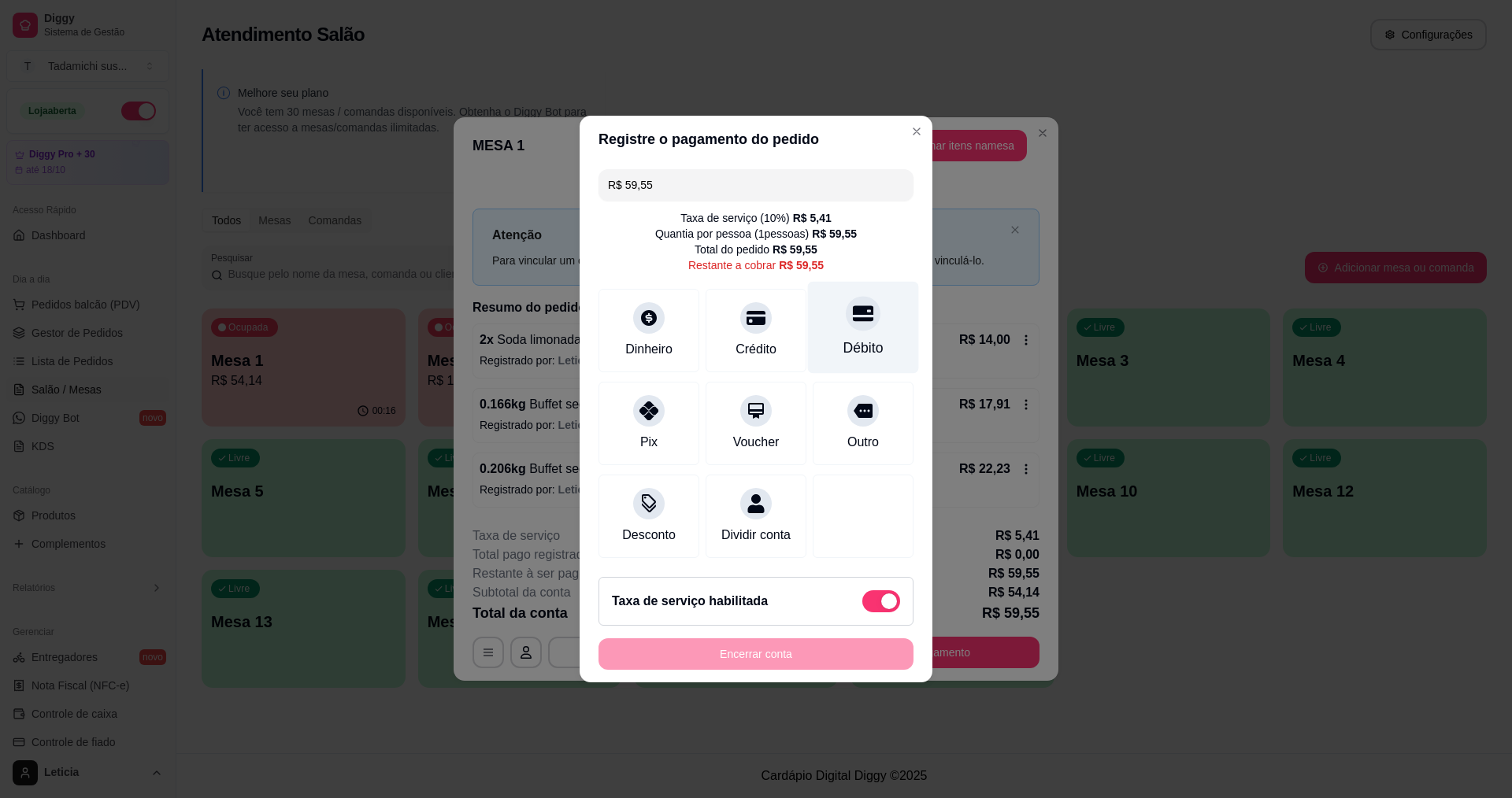
click at [846, 308] on div at bounding box center [863, 313] width 35 height 35
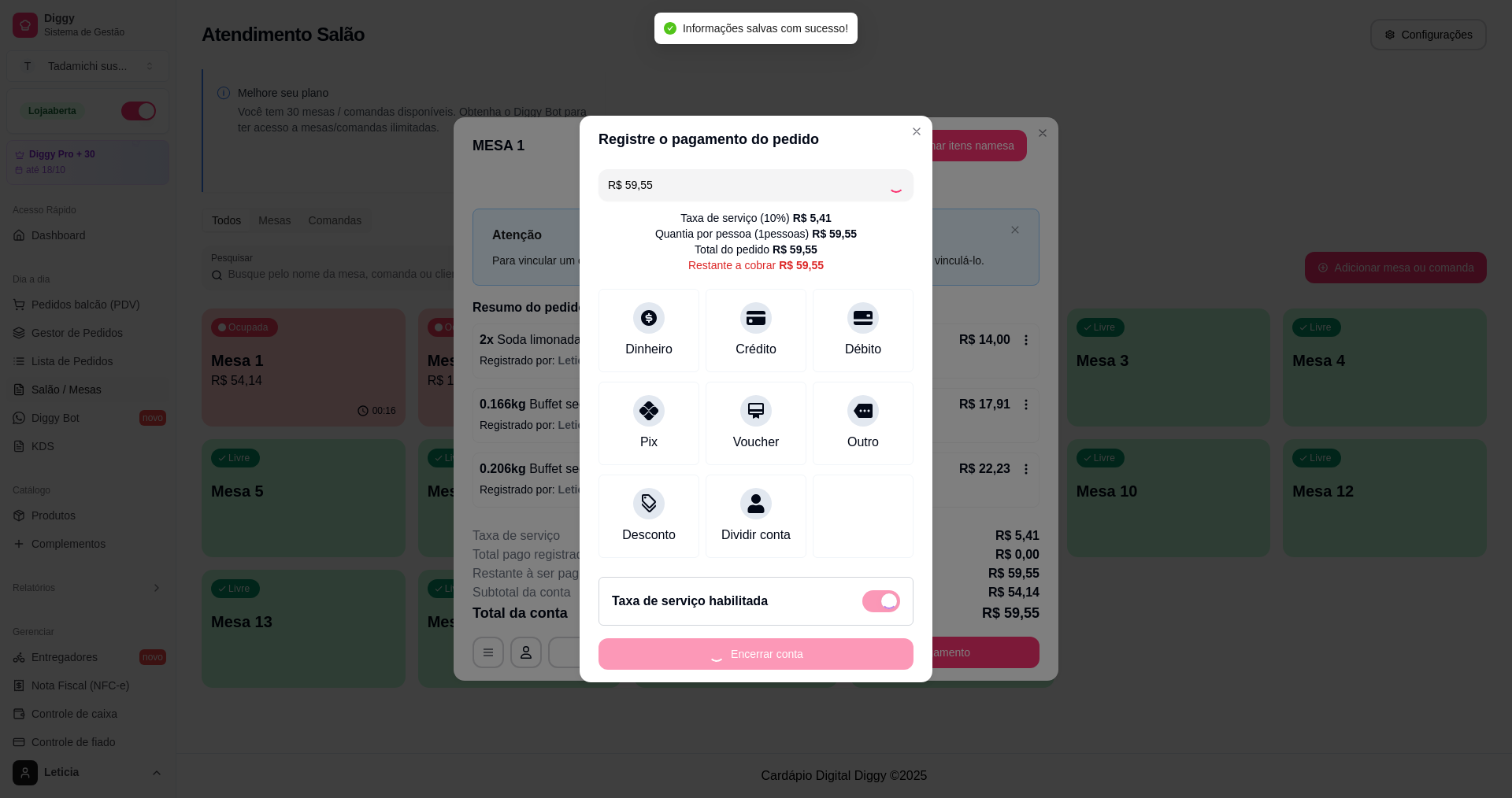
type input "R$ 0,00"
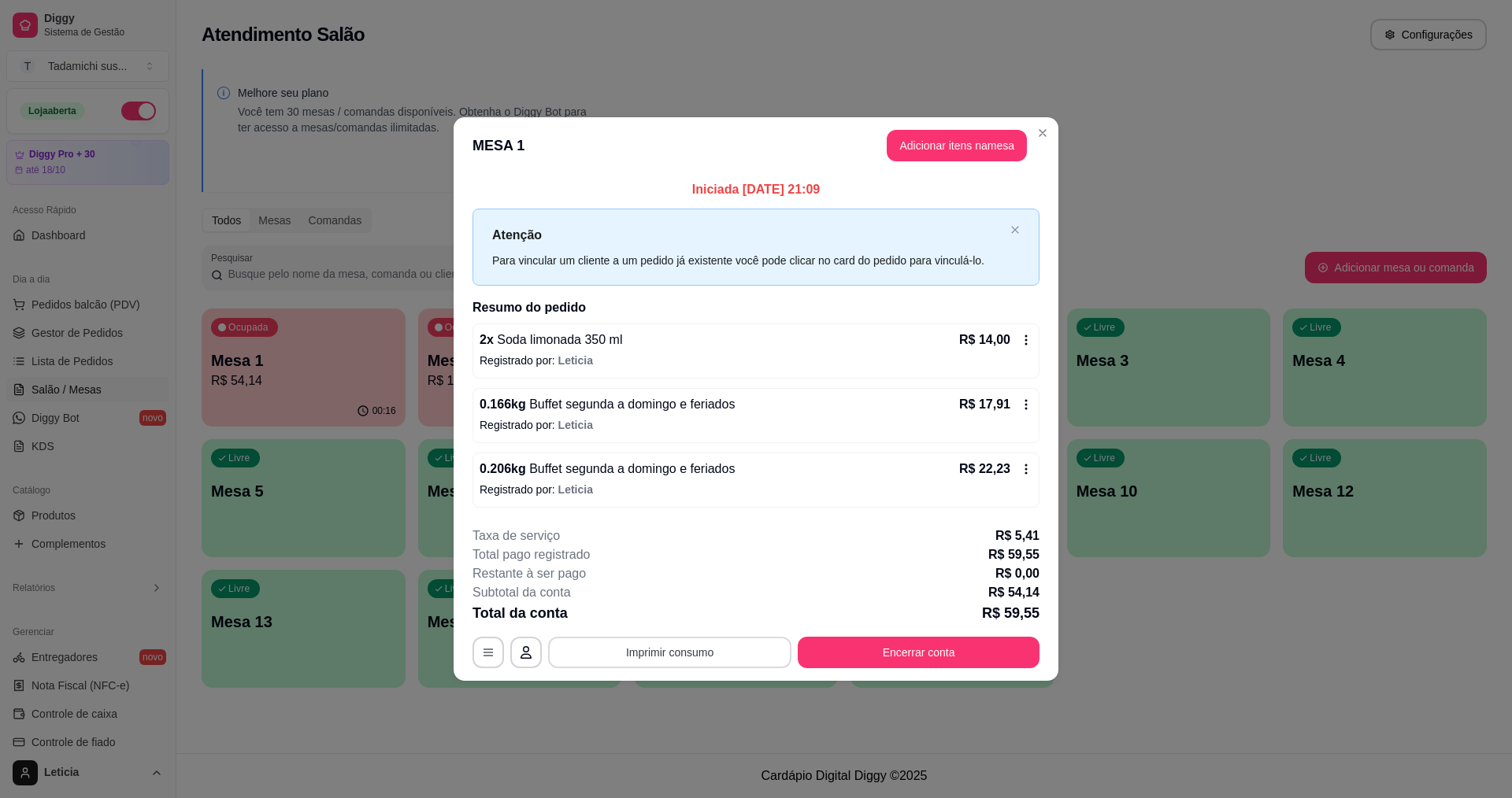
click at [757, 649] on button "Imprimir consumo" at bounding box center [670, 652] width 243 height 32
click at [693, 614] on button "IMPRESSORA HAYOM" at bounding box center [673, 615] width 121 height 25
click at [854, 652] on button "Encerrar conta" at bounding box center [918, 652] width 241 height 32
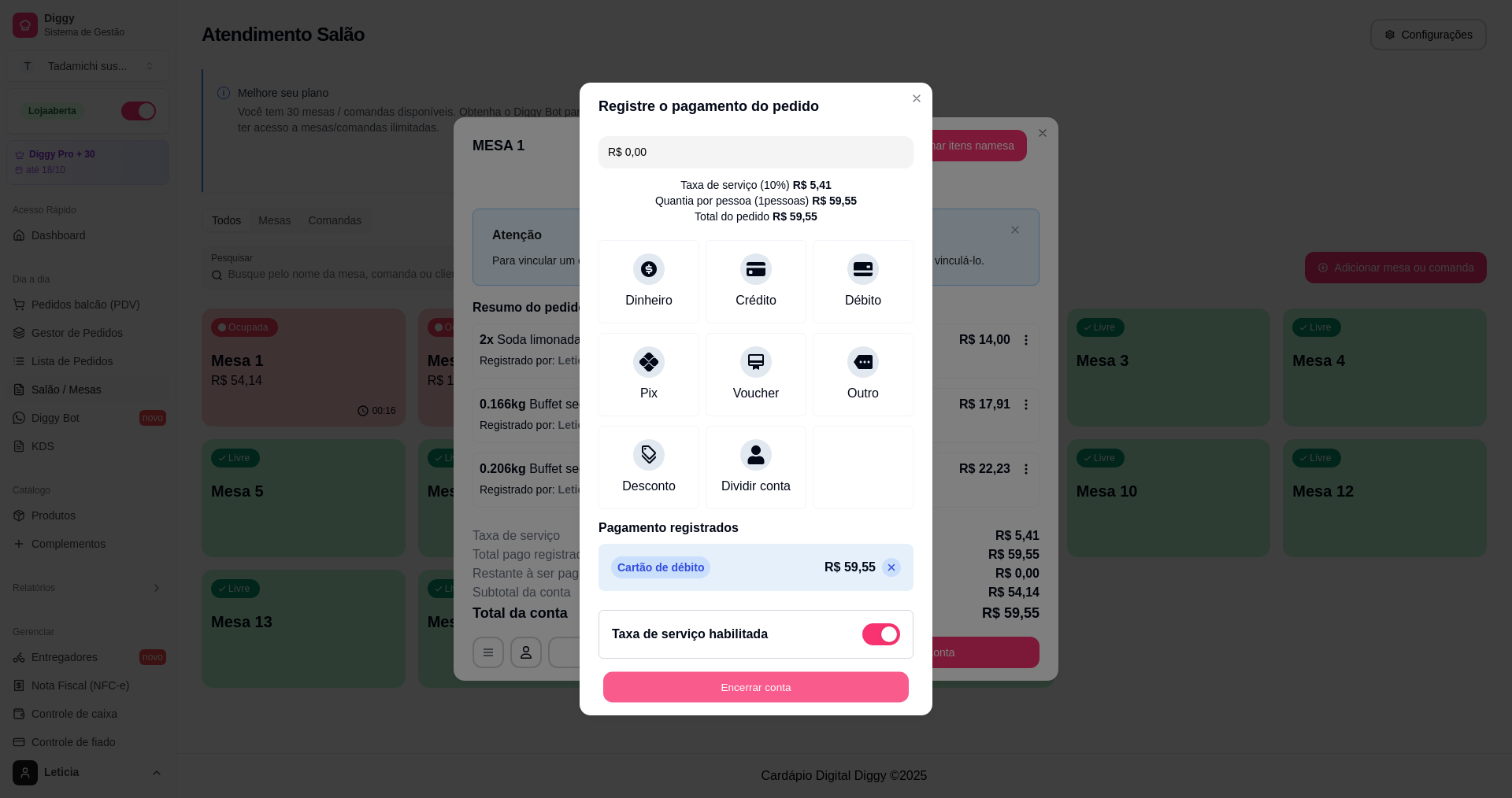
click at [833, 692] on button "Encerrar conta" at bounding box center [755, 687] width 305 height 31
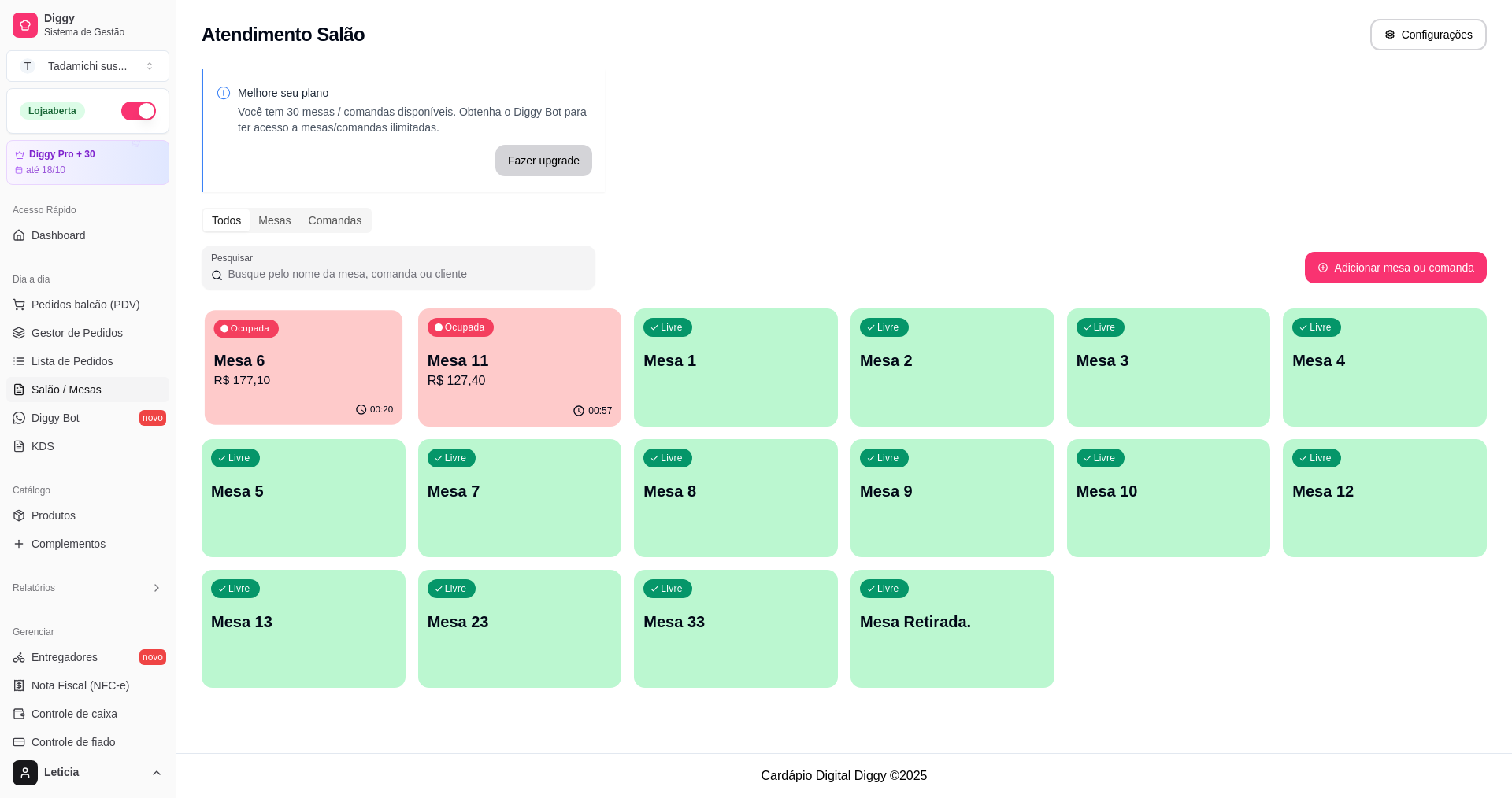
click at [285, 388] on p "R$ 177,10" at bounding box center [303, 380] width 179 height 18
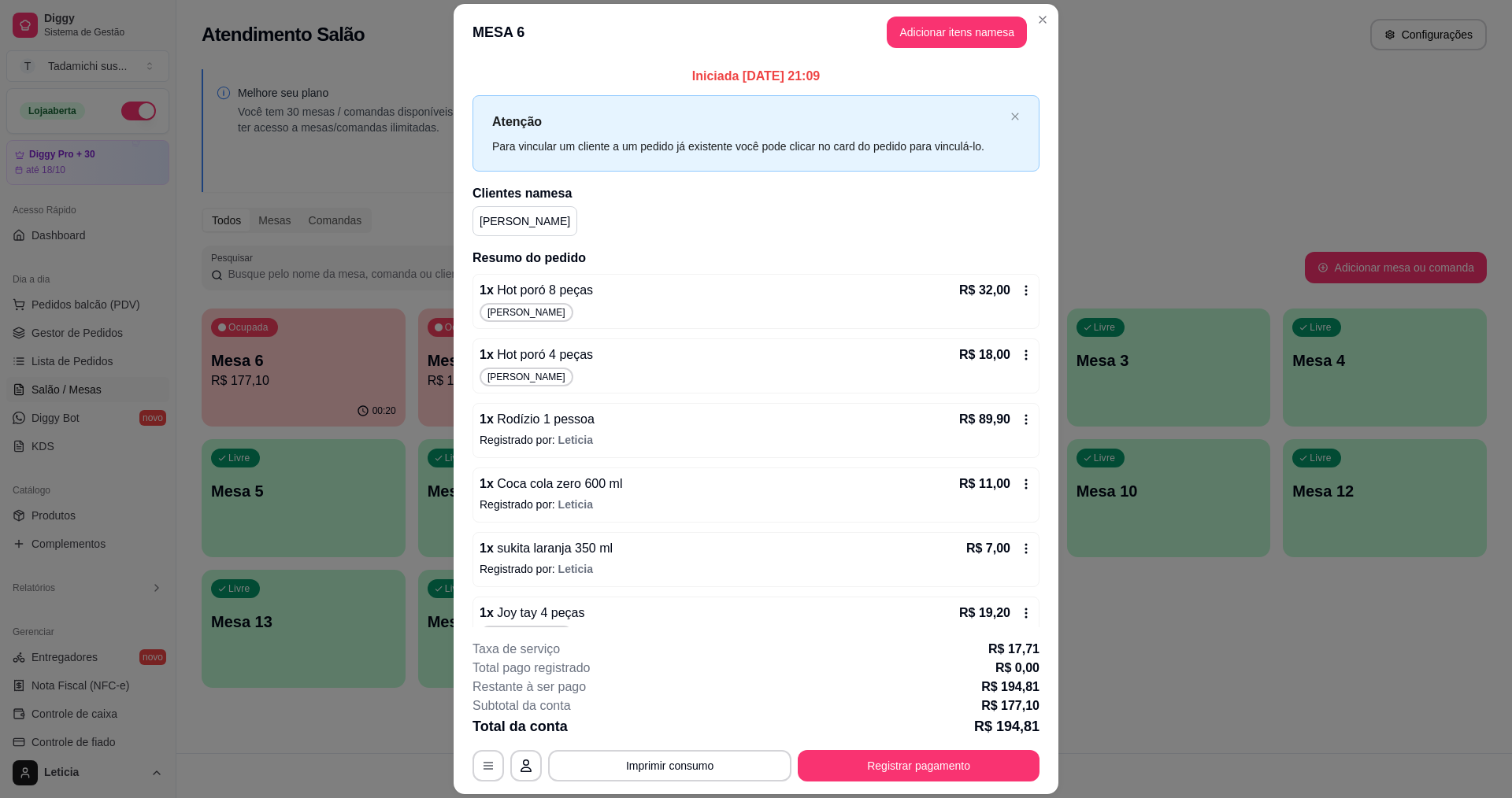
click at [1006, 604] on div "R$ 19,20" at bounding box center [995, 613] width 73 height 19
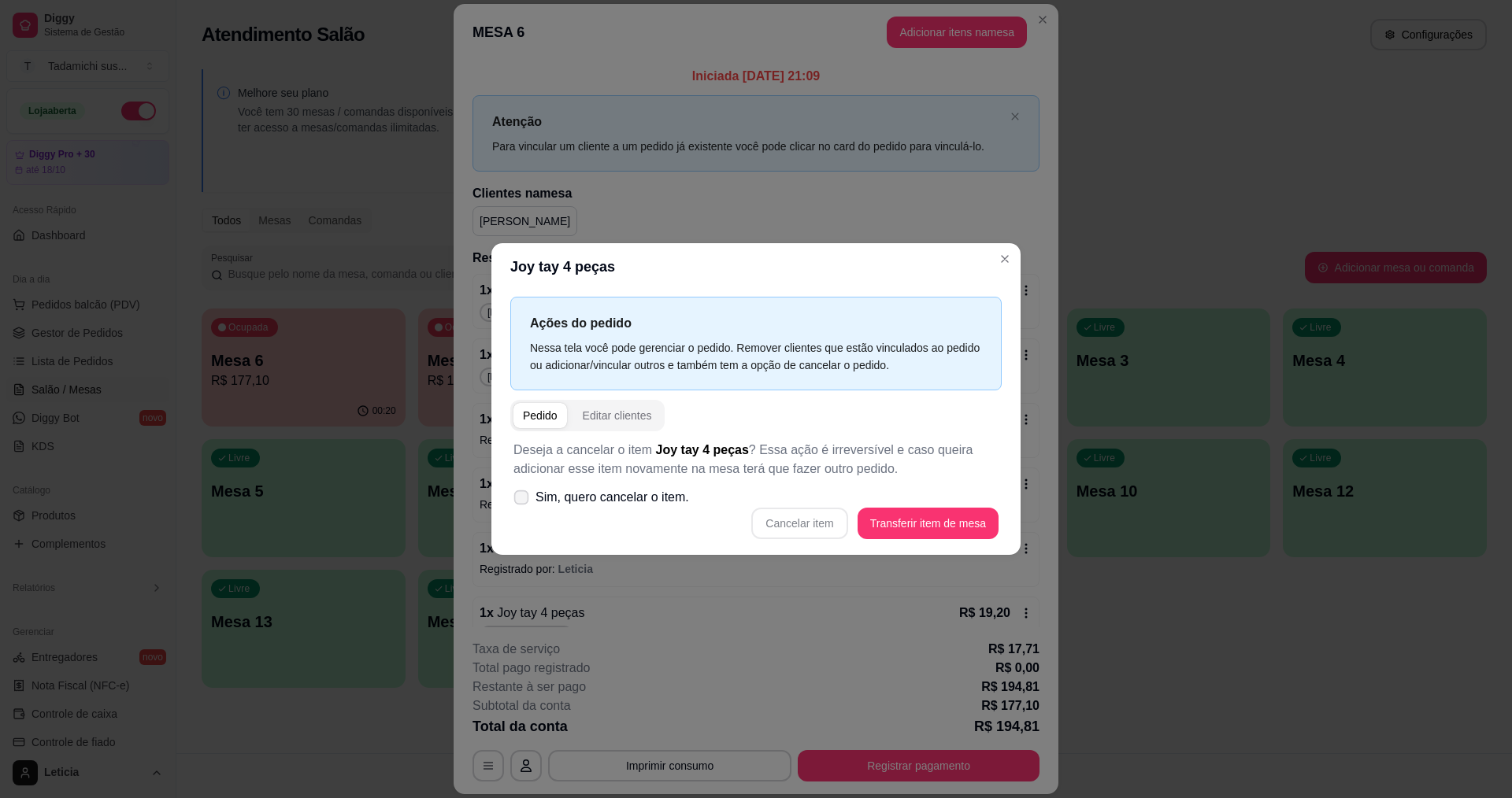
click at [576, 509] on label "Sim, quero cancelar o item." at bounding box center [601, 498] width 188 height 32
click at [523, 509] on input "Sim, quero cancelar o item." at bounding box center [517, 505] width 10 height 10
checkbox input "true"
click at [817, 522] on button "Cancelar item" at bounding box center [800, 524] width 94 height 31
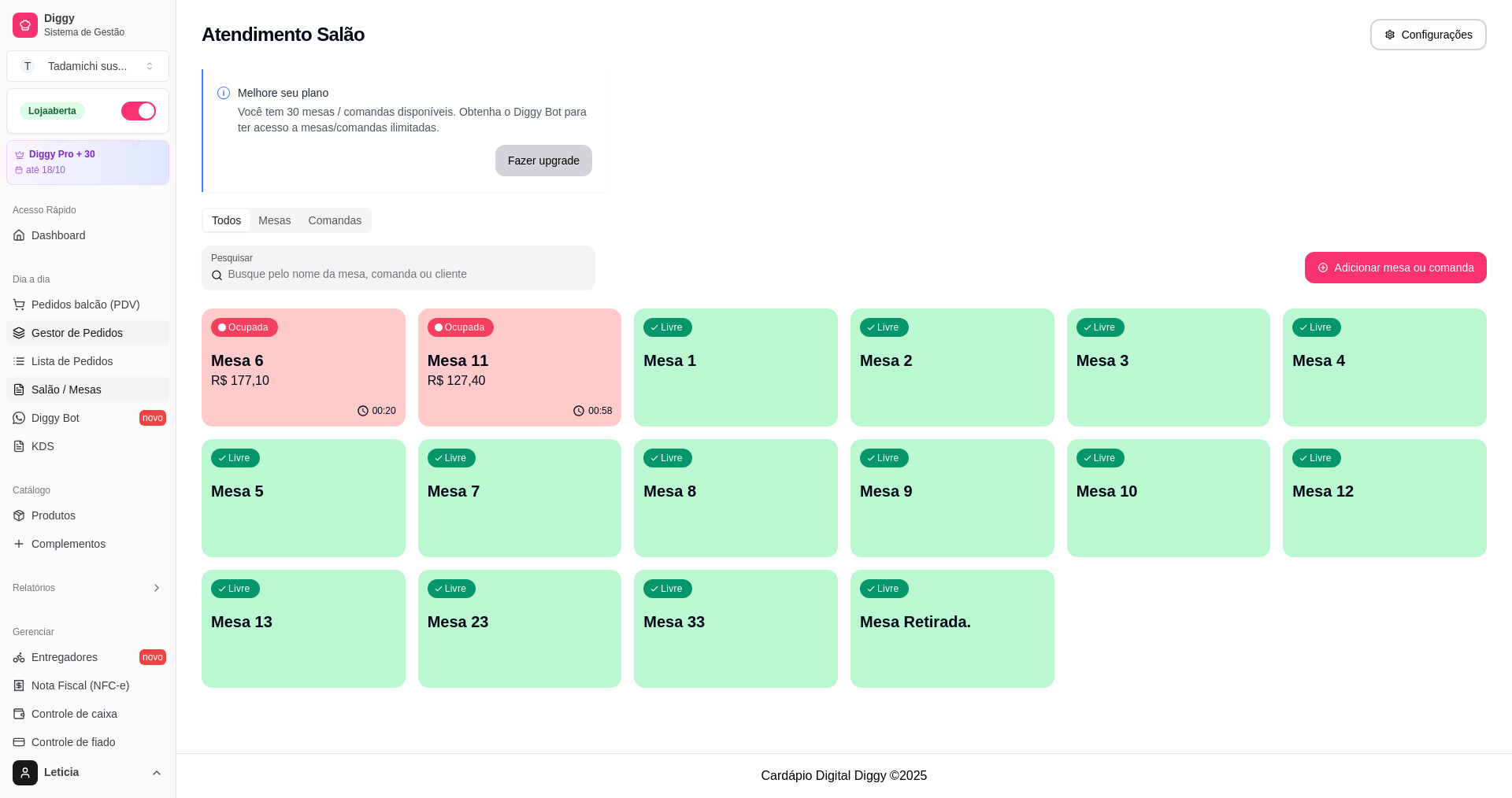
click at [91, 324] on link "Gestor de Pedidos" at bounding box center [88, 332] width 163 height 25
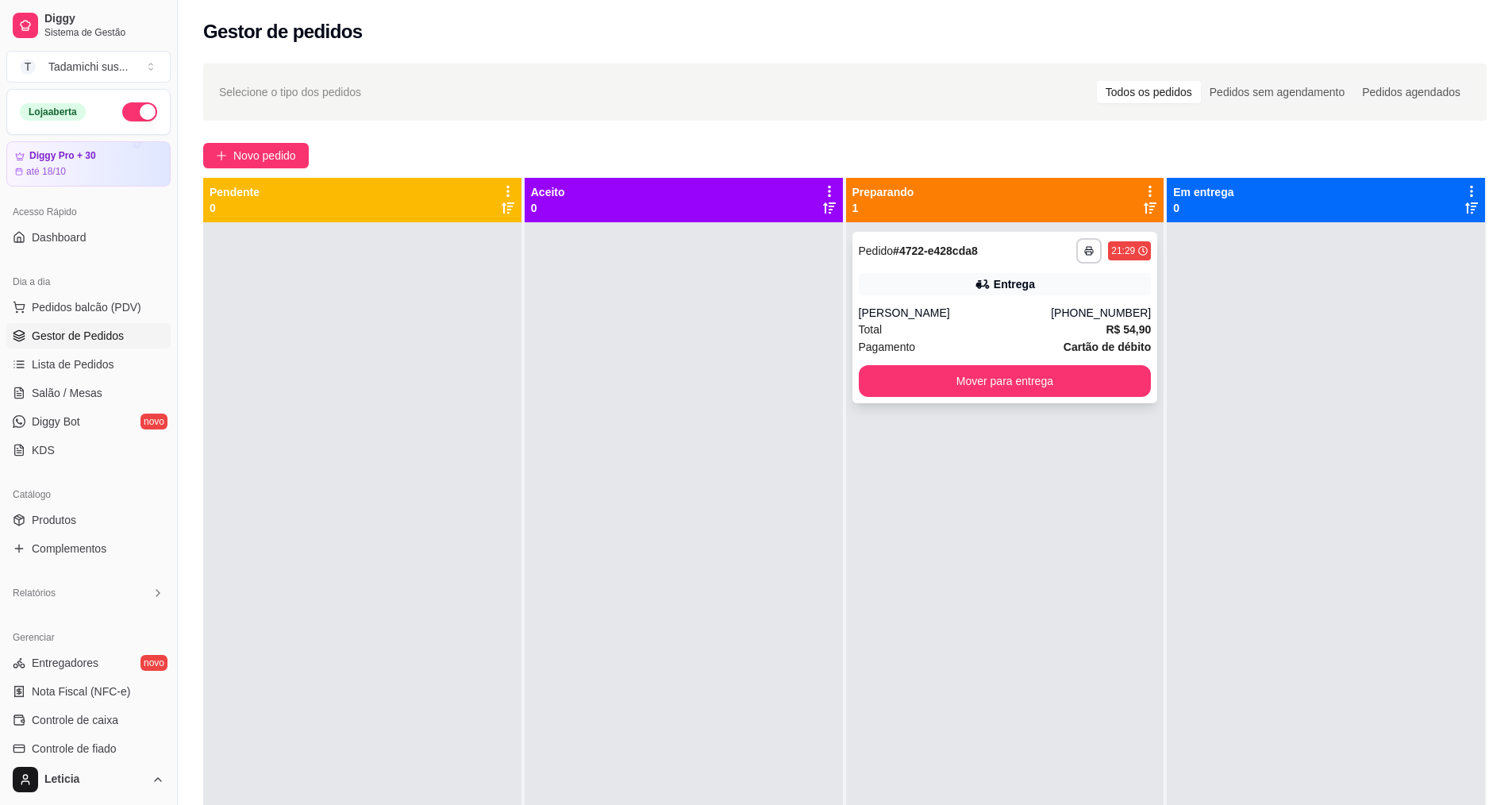
click at [944, 297] on div "**********" at bounding box center [1005, 317] width 306 height 171
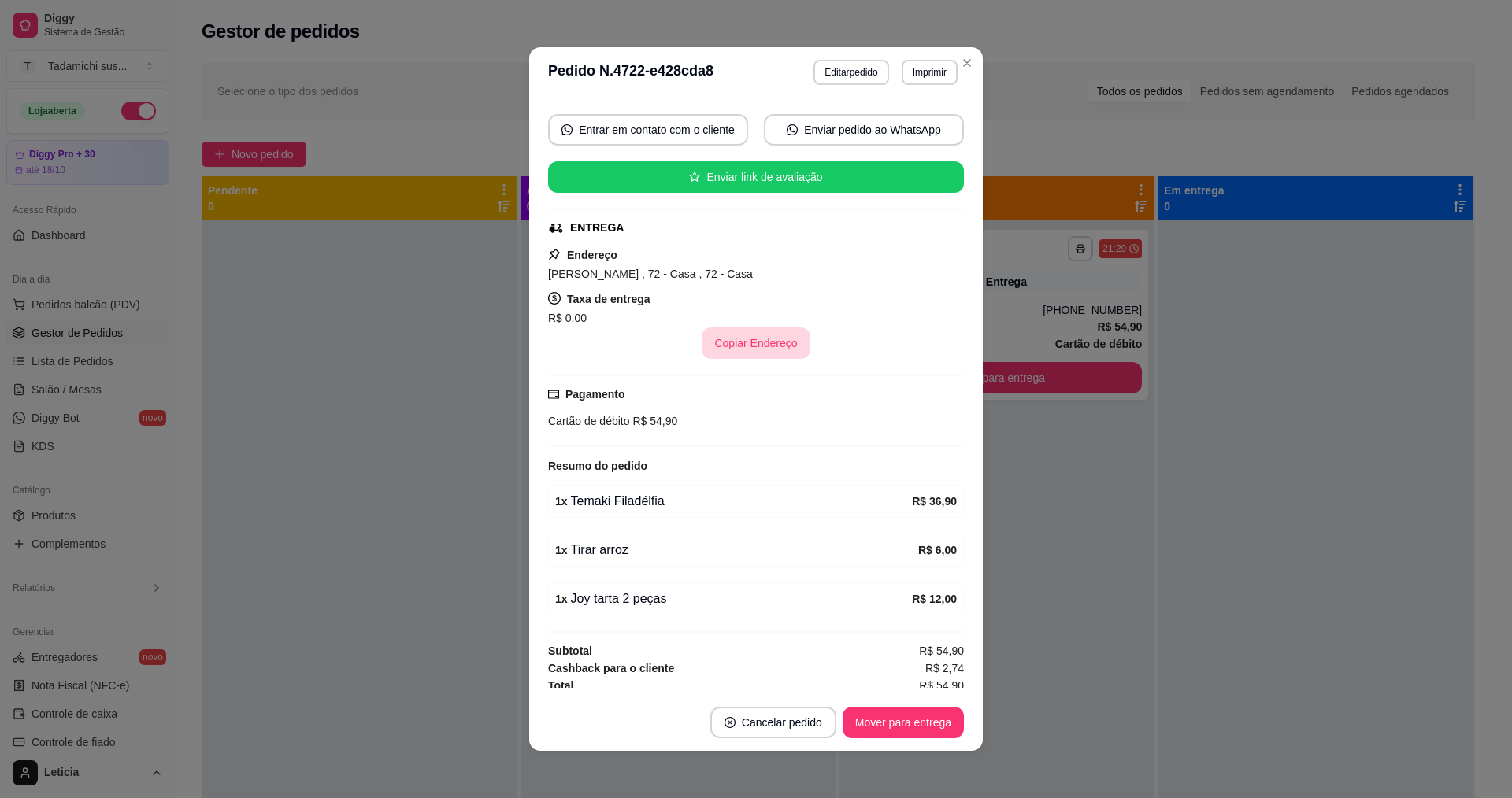
scroll to position [143, 0]
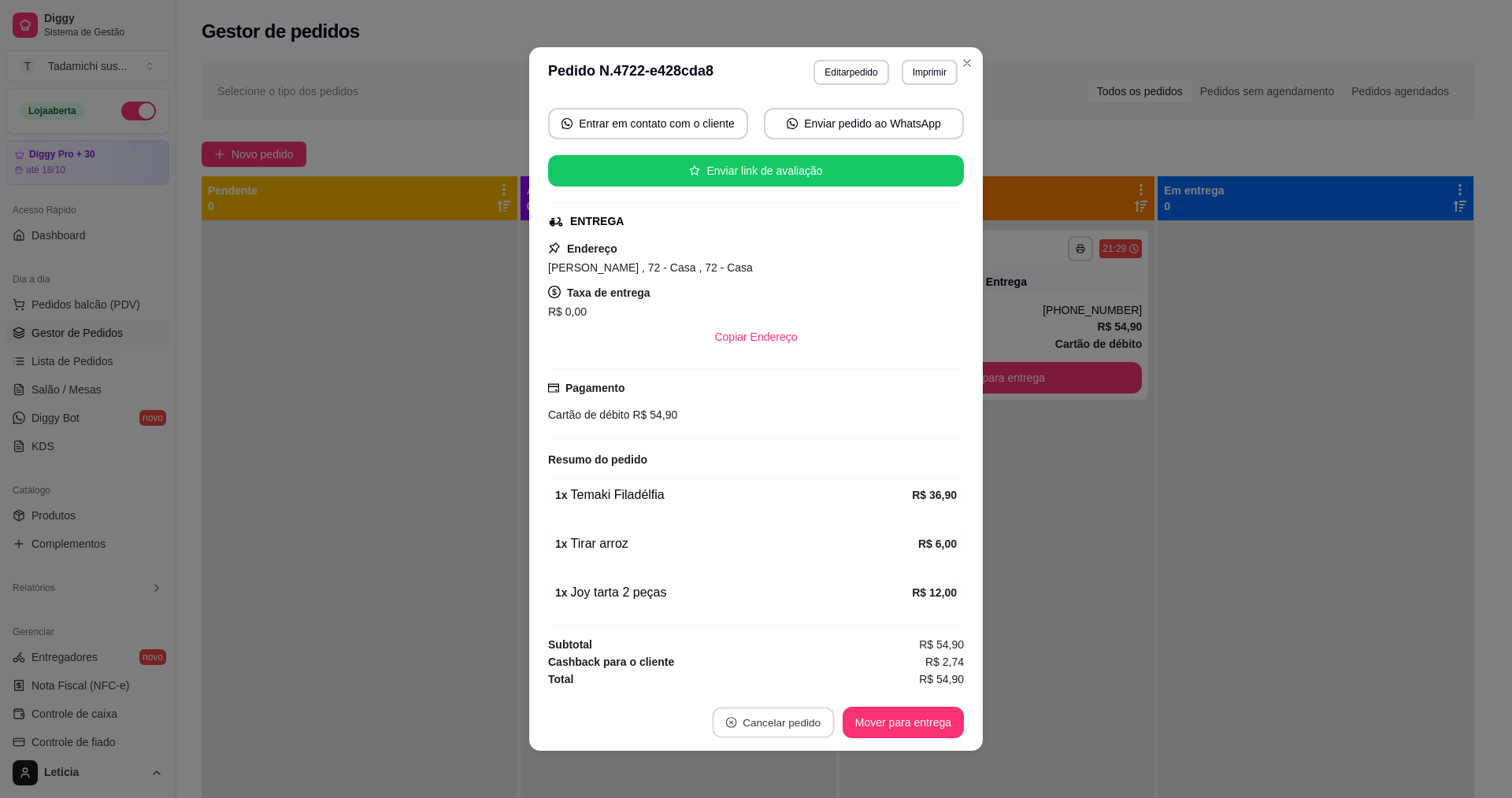
click at [727, 714] on button "Cancelar pedido" at bounding box center [773, 723] width 122 height 31
click at [806, 676] on button "Sim" at bounding box center [810, 683] width 63 height 32
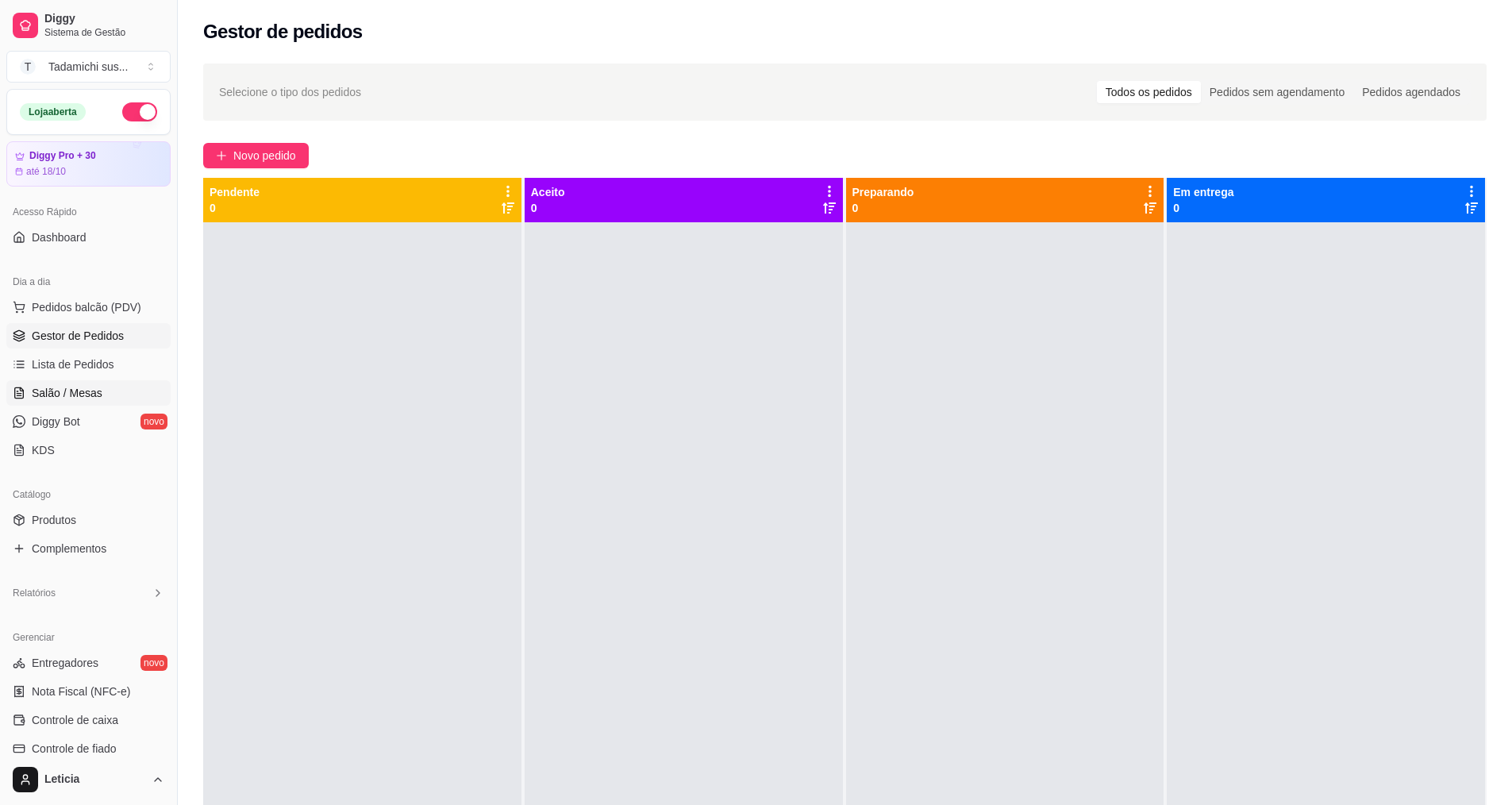
click at [100, 381] on link "Salão / Mesas" at bounding box center [89, 393] width 165 height 26
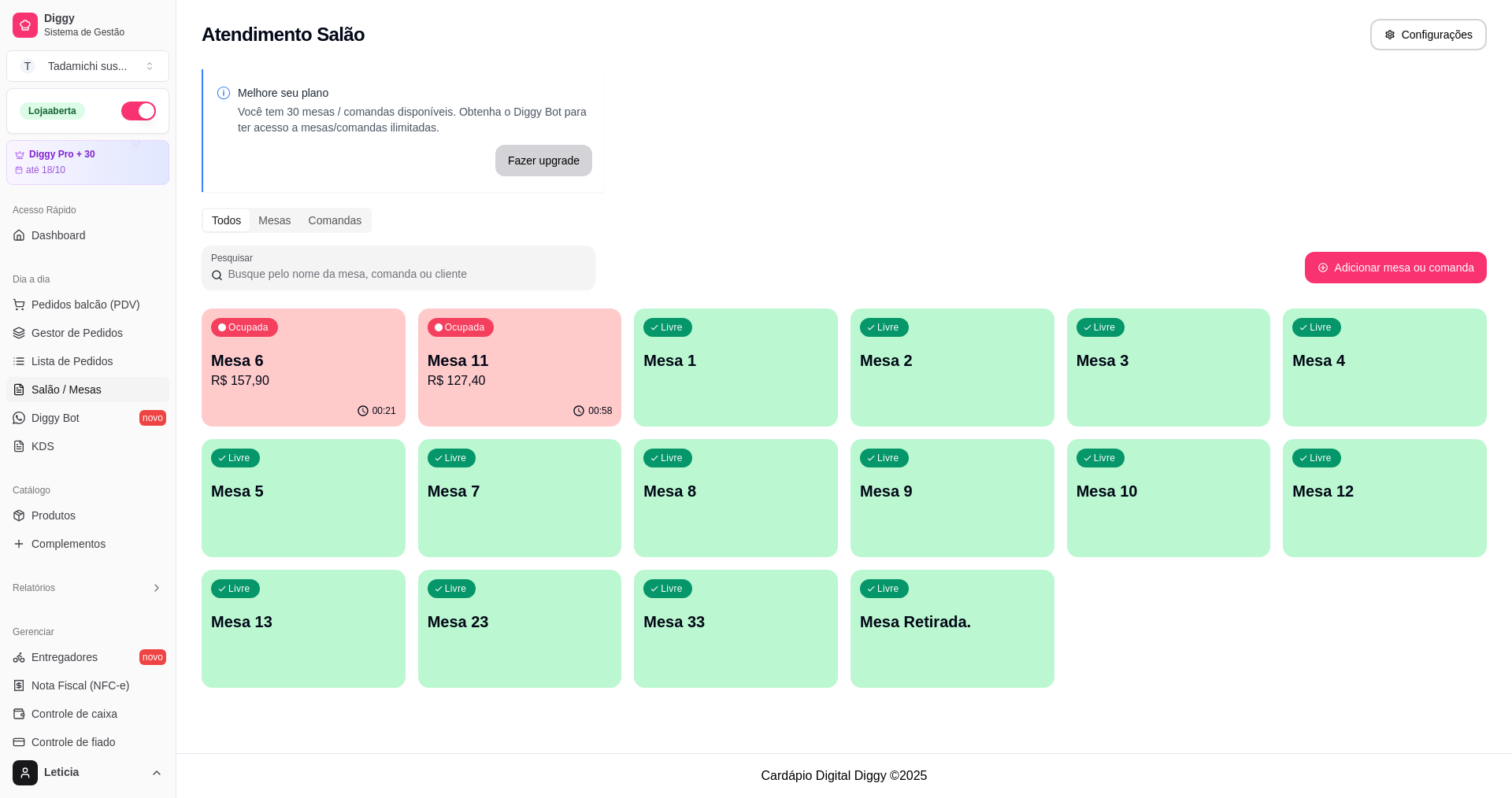
click at [1043, 611] on p "Mesa Retirada." at bounding box center [952, 622] width 185 height 22
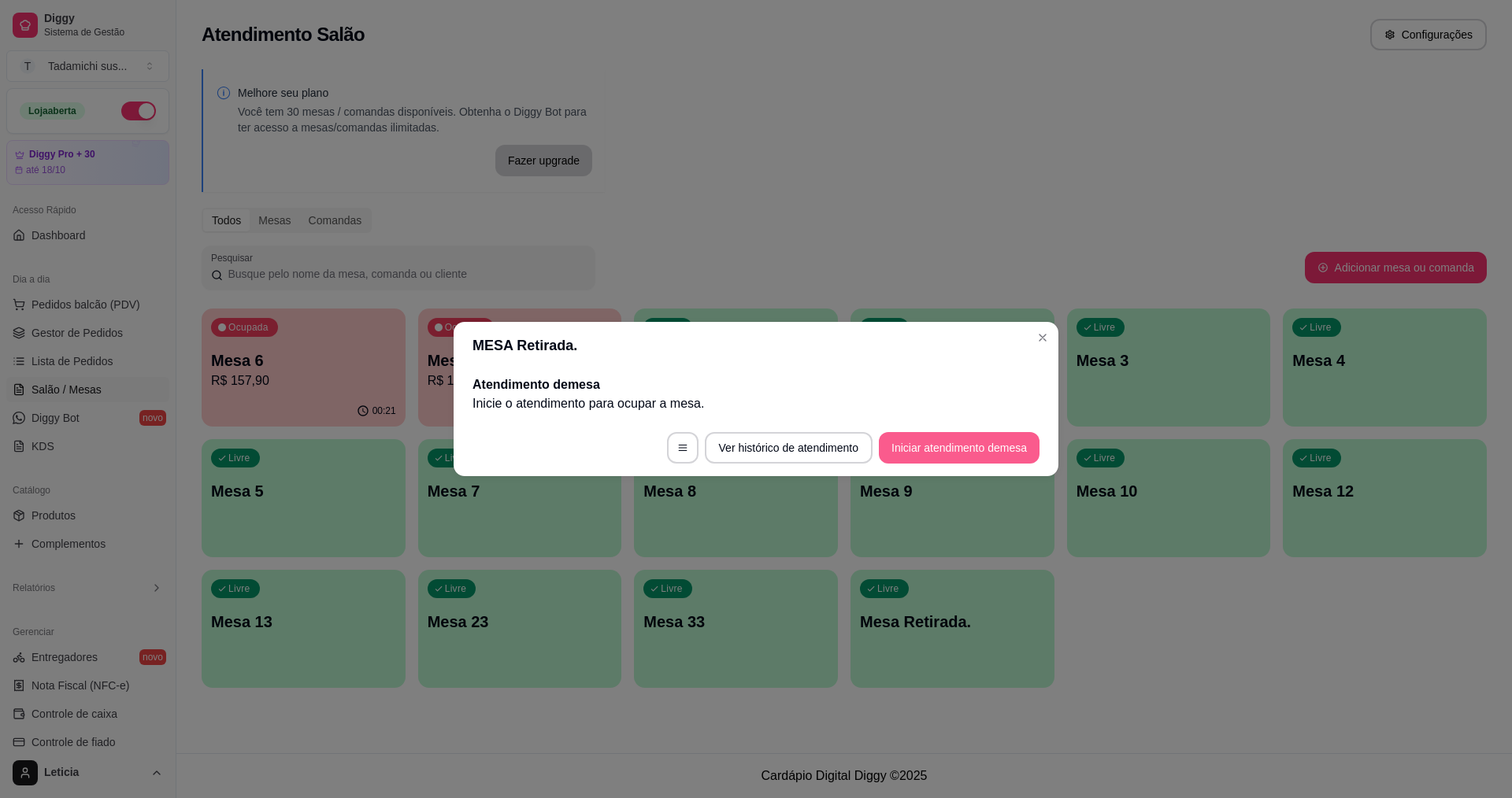
click at [912, 458] on button "Iniciar atendimento de mesa" at bounding box center [959, 448] width 161 height 32
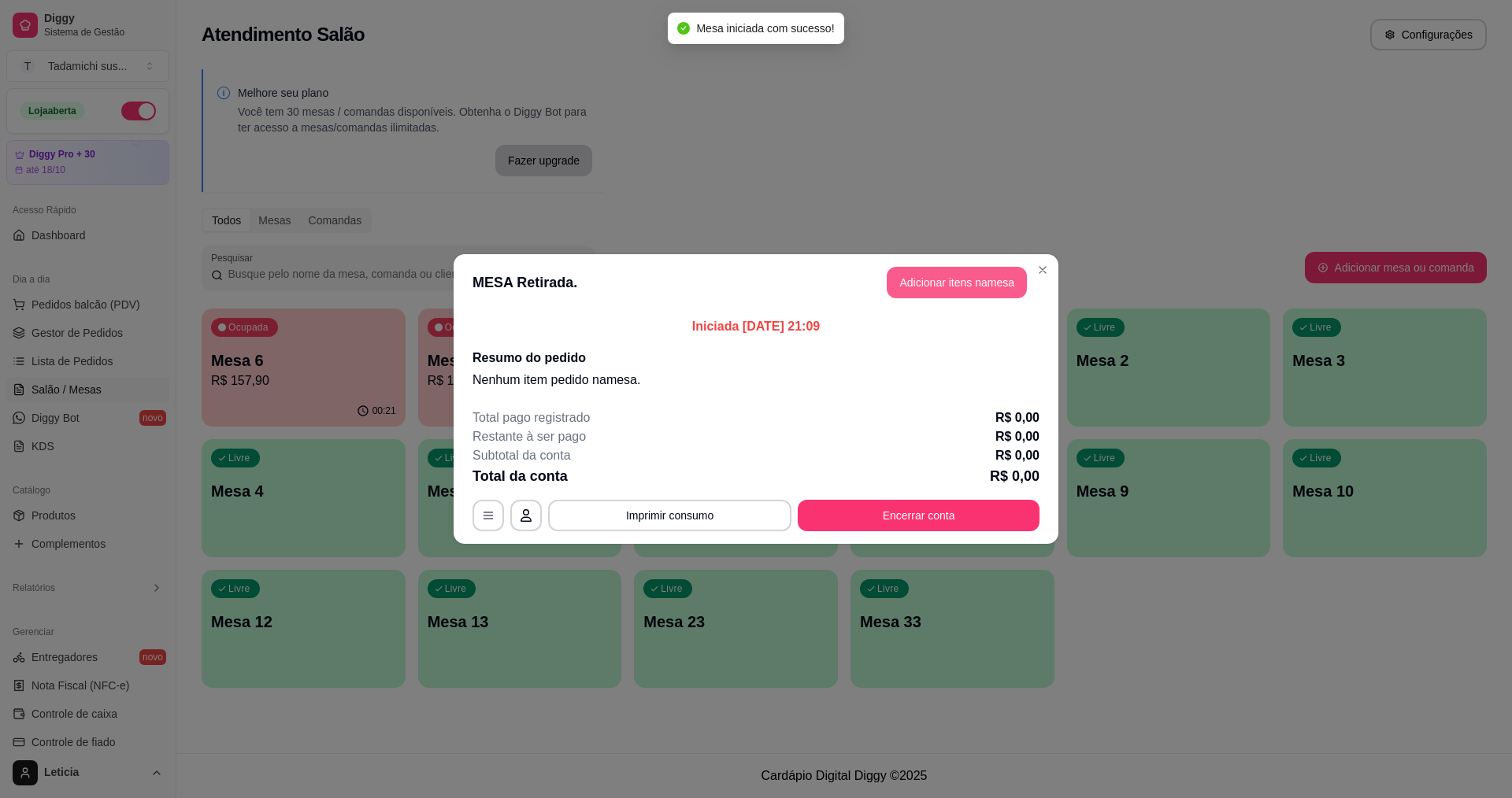
click at [947, 268] on button "Adicionar itens na mesa" at bounding box center [956, 283] width 140 height 32
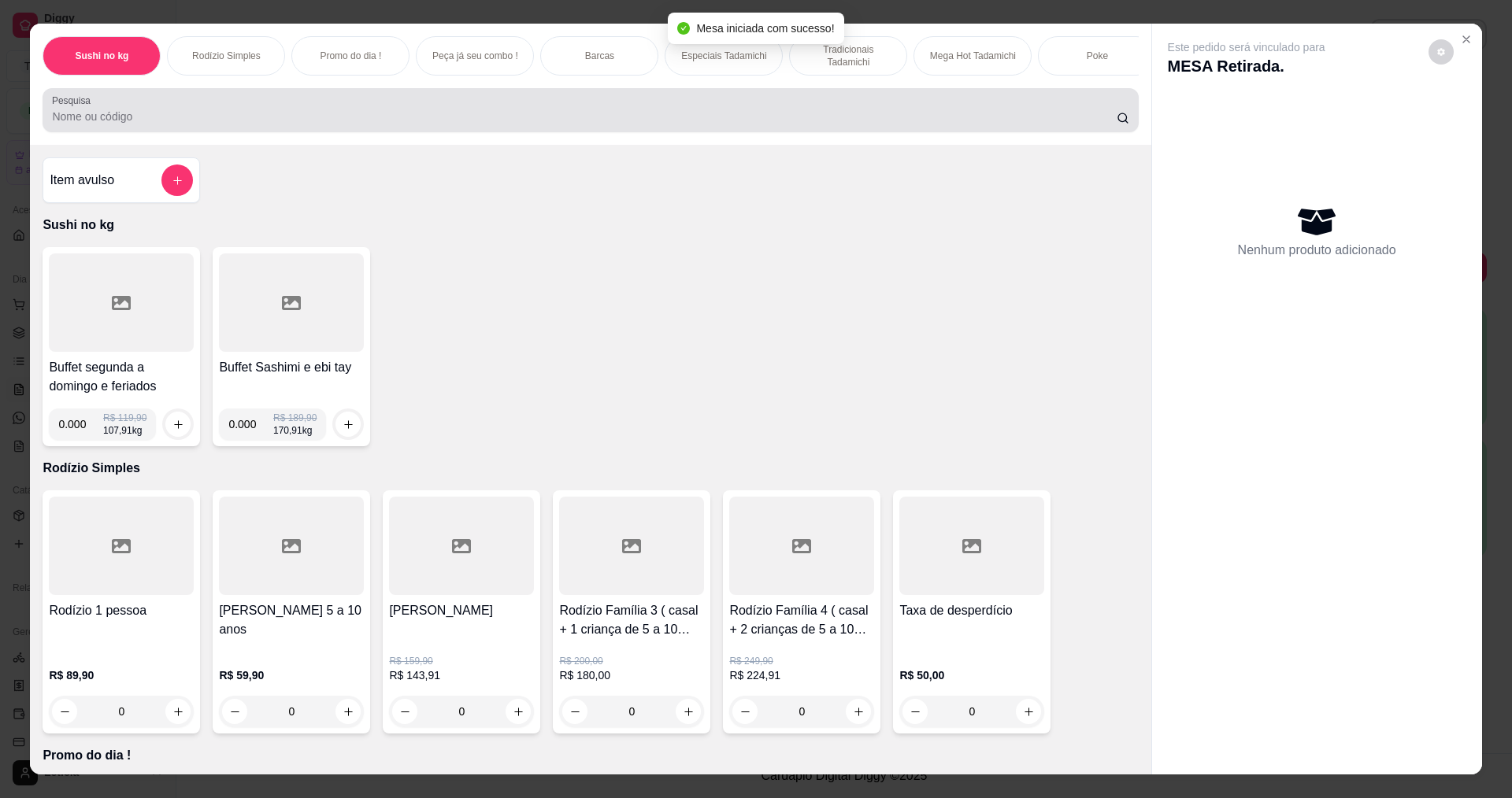
click at [202, 132] on div "Pesquisa" at bounding box center [590, 110] width 1095 height 44
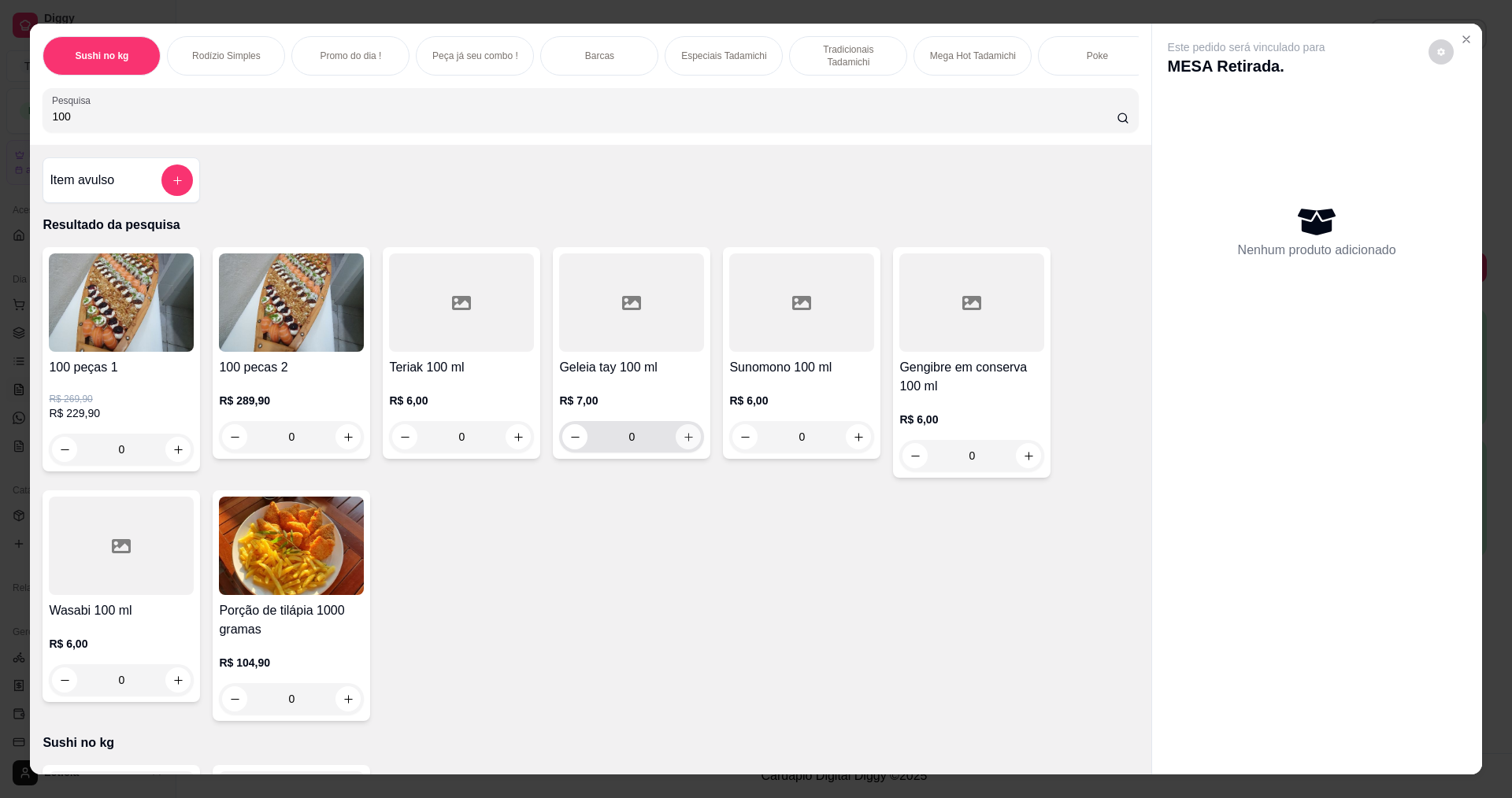
type input "100"
click at [686, 443] on icon "increase-product-quantity" at bounding box center [688, 437] width 12 height 12
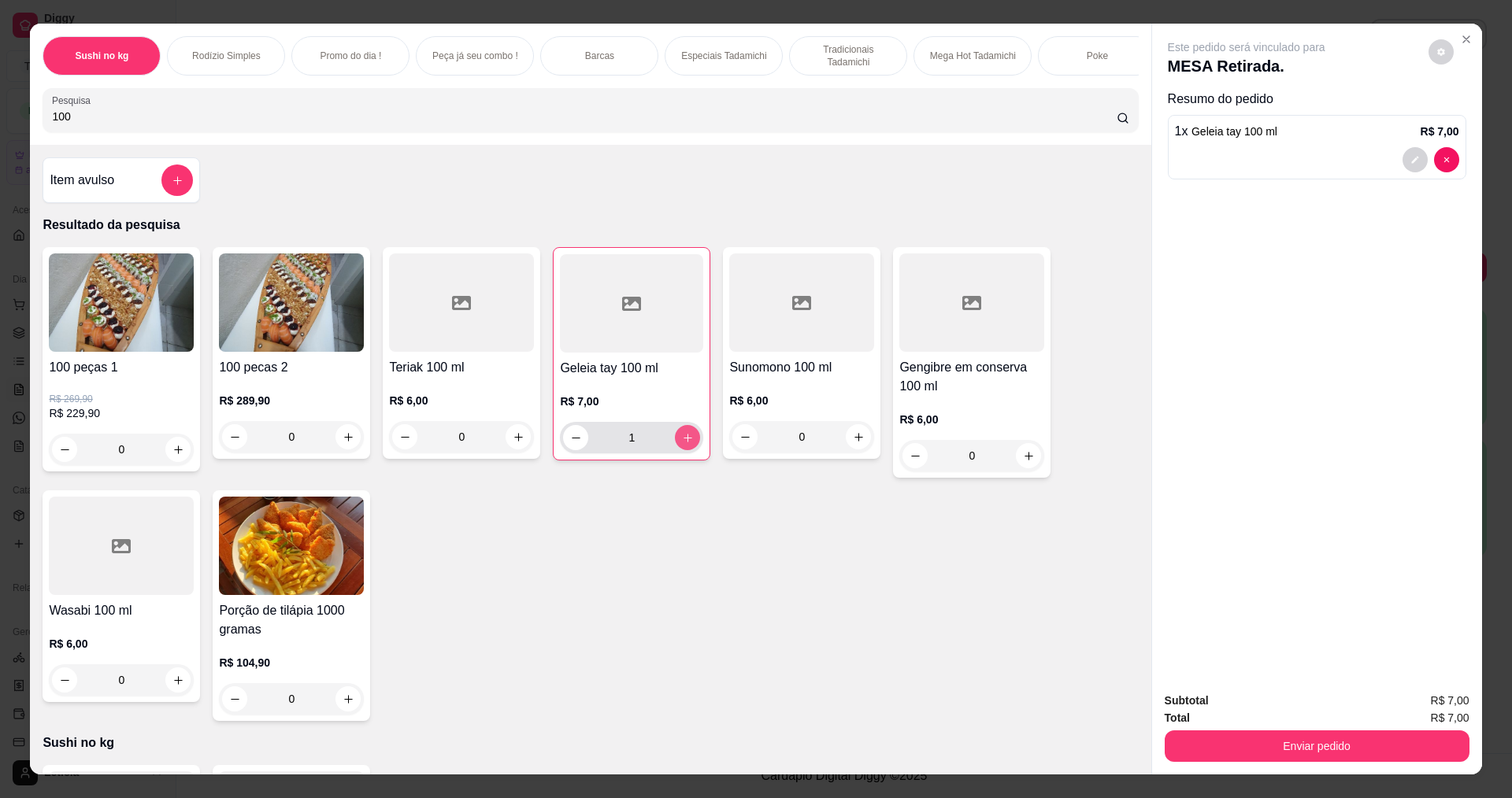
type input "1"
click at [1398, 737] on button "Enviar pedido" at bounding box center [1317, 746] width 305 height 32
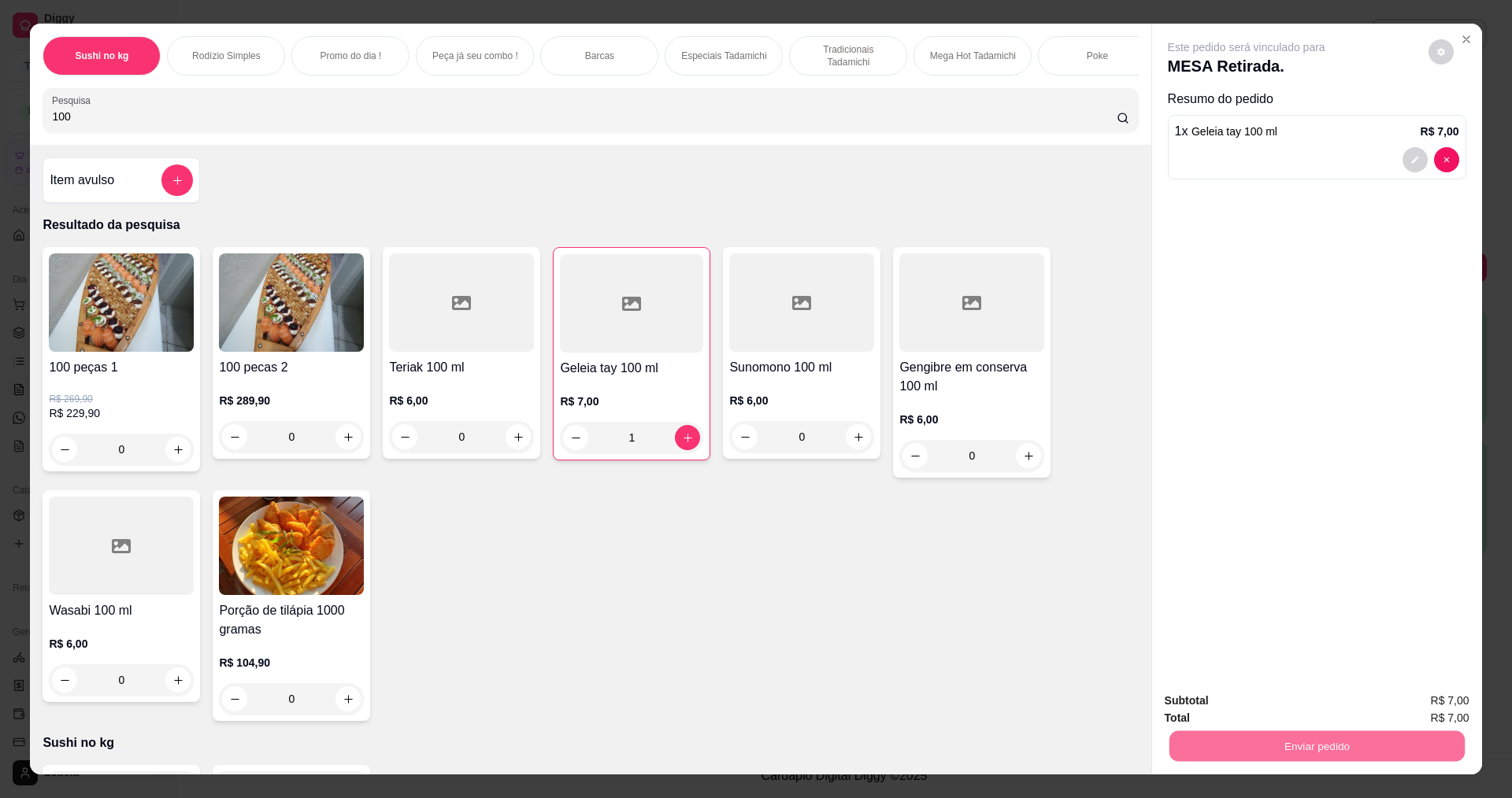
click at [1408, 711] on button "Enviar pedido" at bounding box center [1427, 707] width 89 height 30
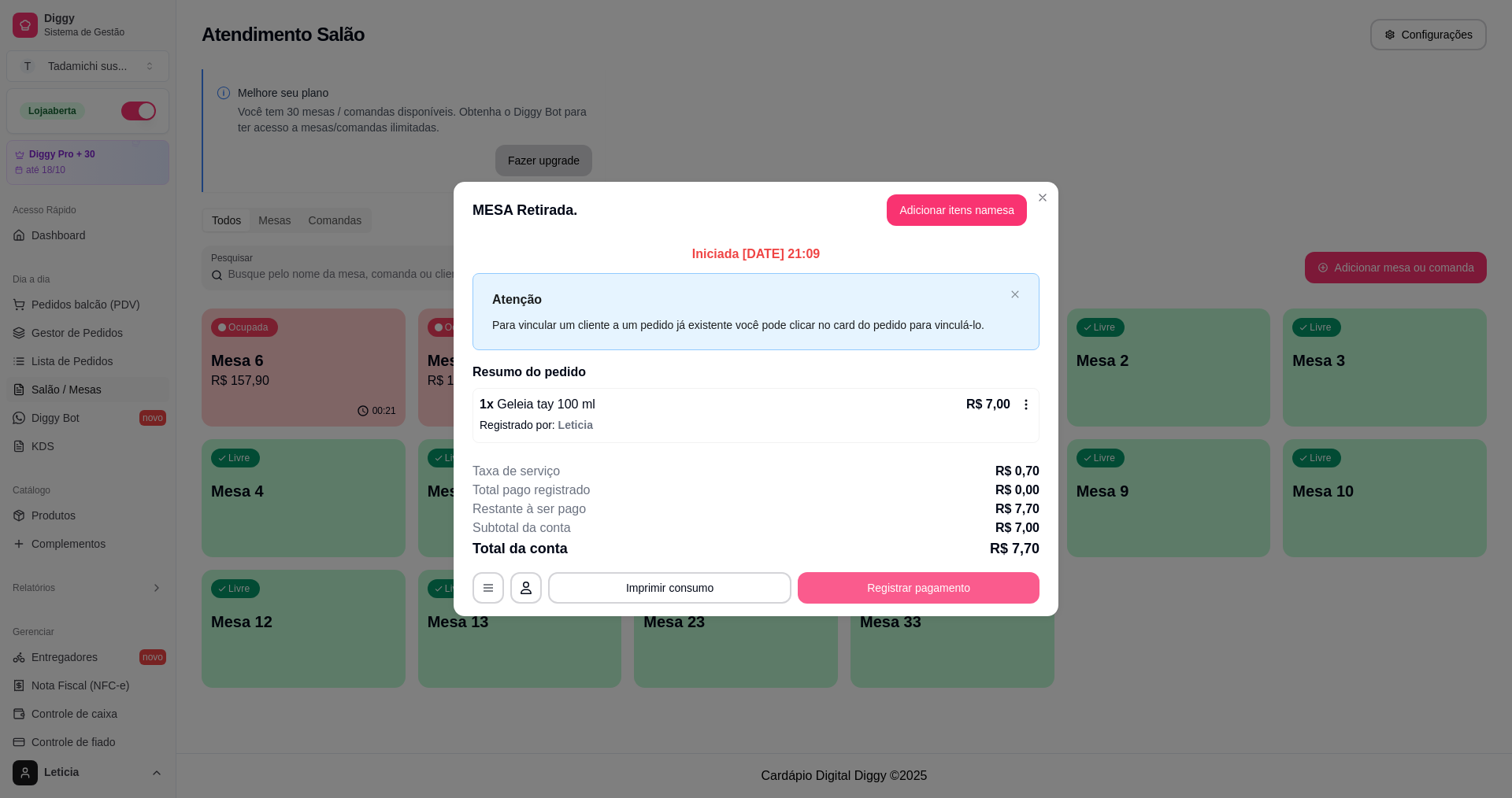
click at [946, 587] on button "Registrar pagamento" at bounding box center [918, 589] width 241 height 32
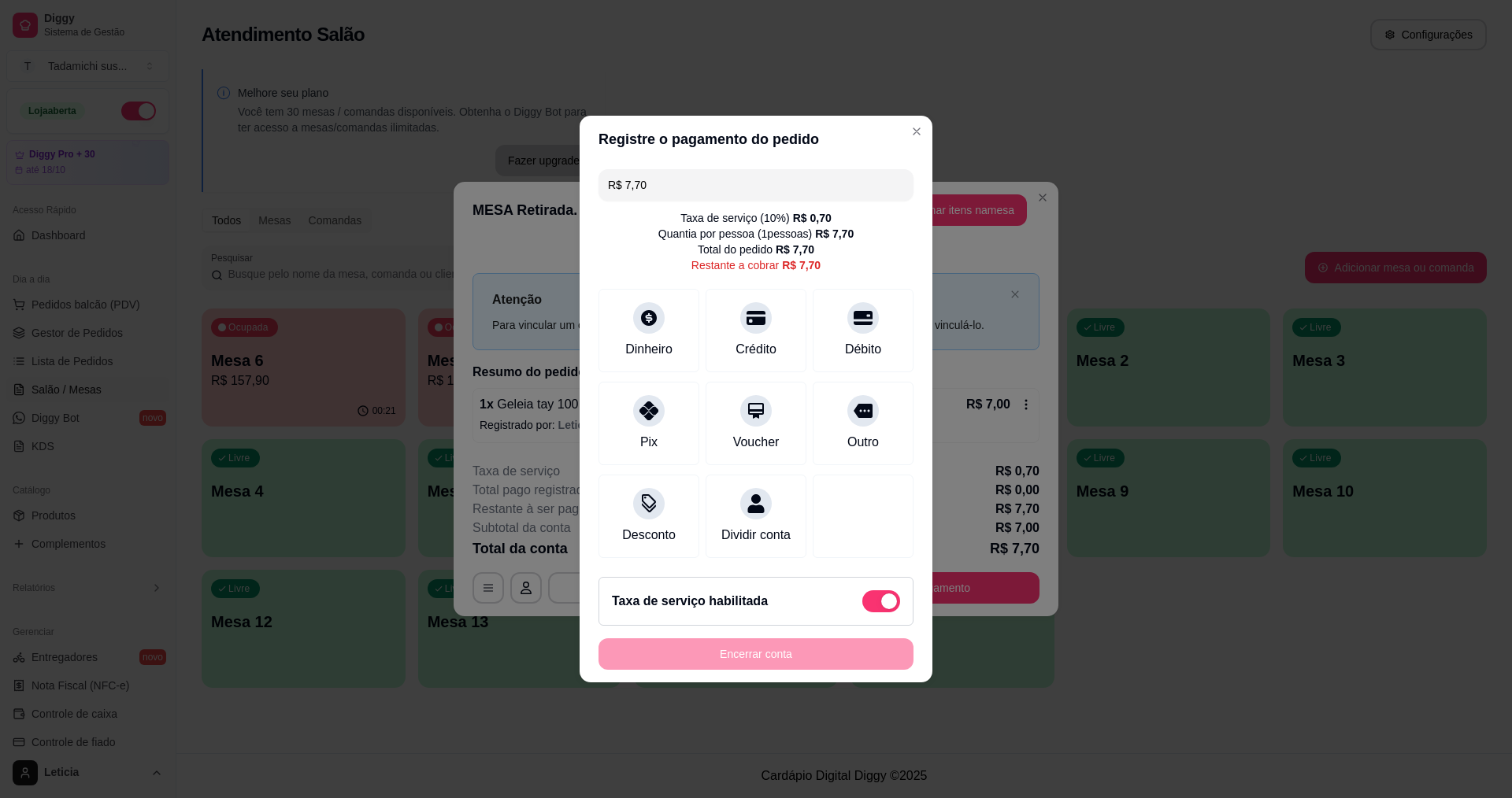
click at [881, 609] on span at bounding box center [888, 601] width 16 height 16
click at [872, 609] on input "checkbox" at bounding box center [866, 609] width 10 height 10
checkbox input "true"
type input "R$ 7,00"
checkbox input "false"
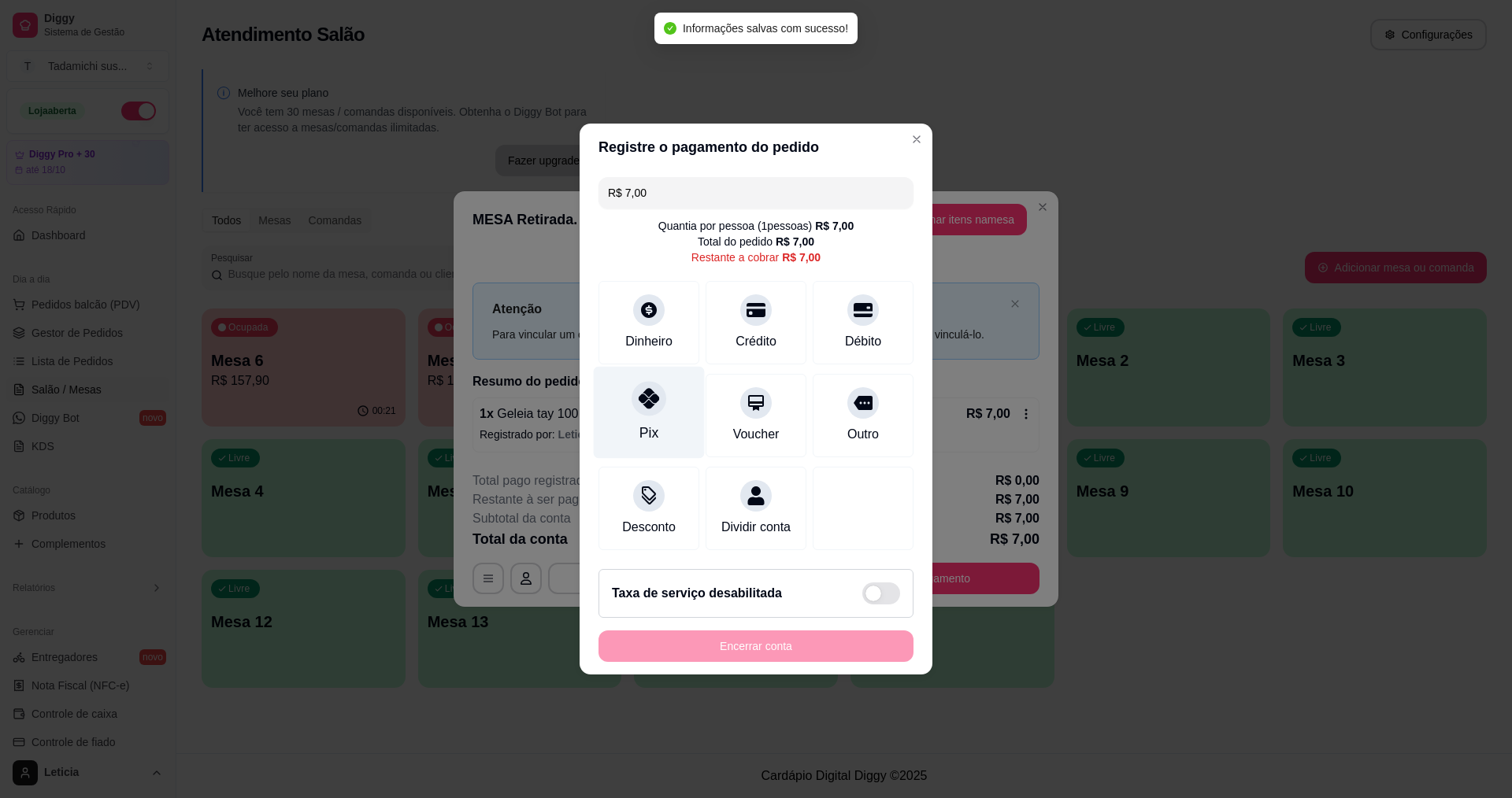
click at [634, 411] on div "Pix" at bounding box center [649, 413] width 111 height 92
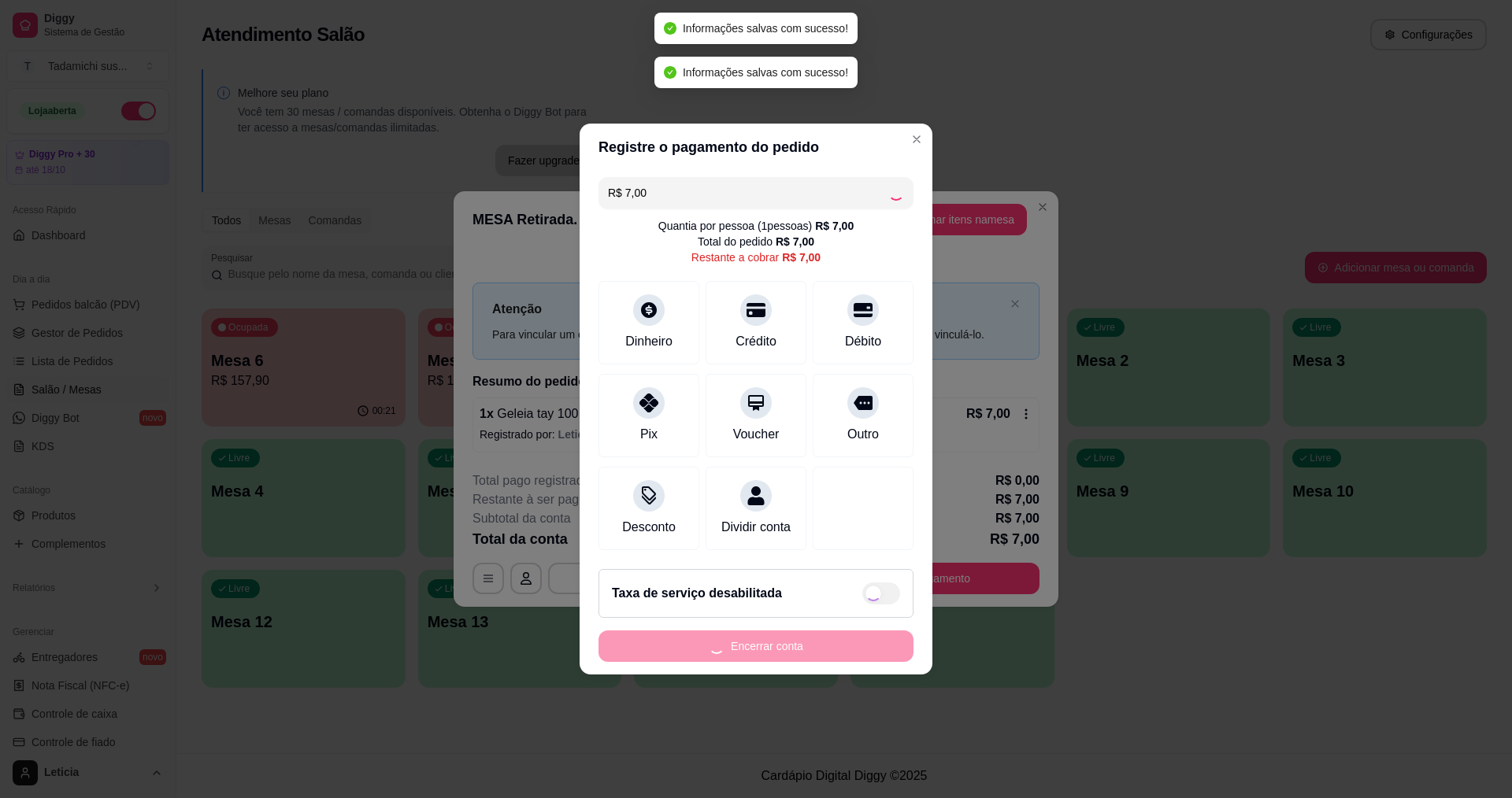
type input "R$ 0,00"
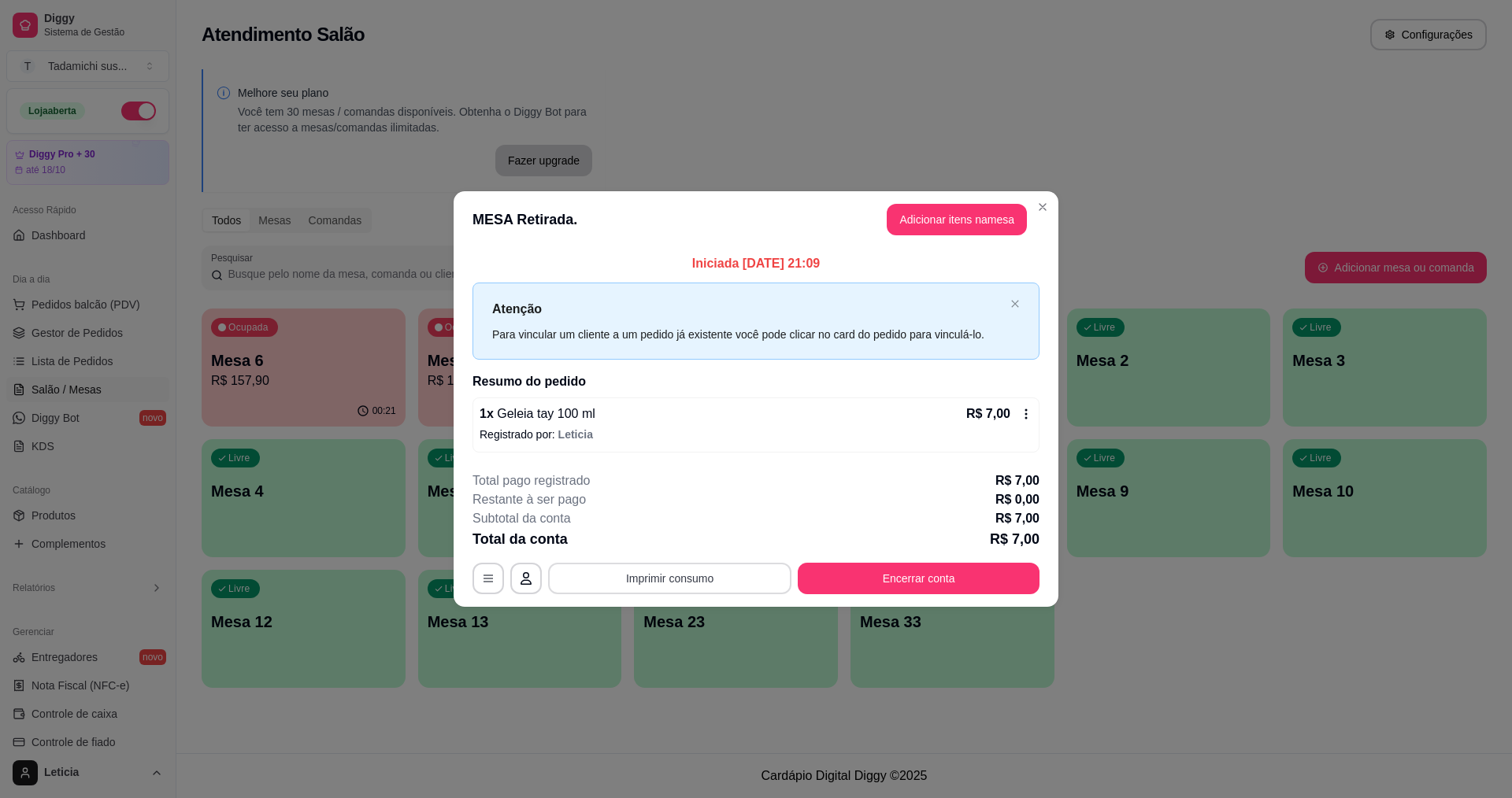
click at [690, 563] on button "Imprimir consumo" at bounding box center [670, 579] width 243 height 32
click at [711, 544] on button "IMPRESSORA HAYOM" at bounding box center [673, 541] width 121 height 25
click at [949, 575] on button "Encerrar conta" at bounding box center [918, 579] width 241 height 32
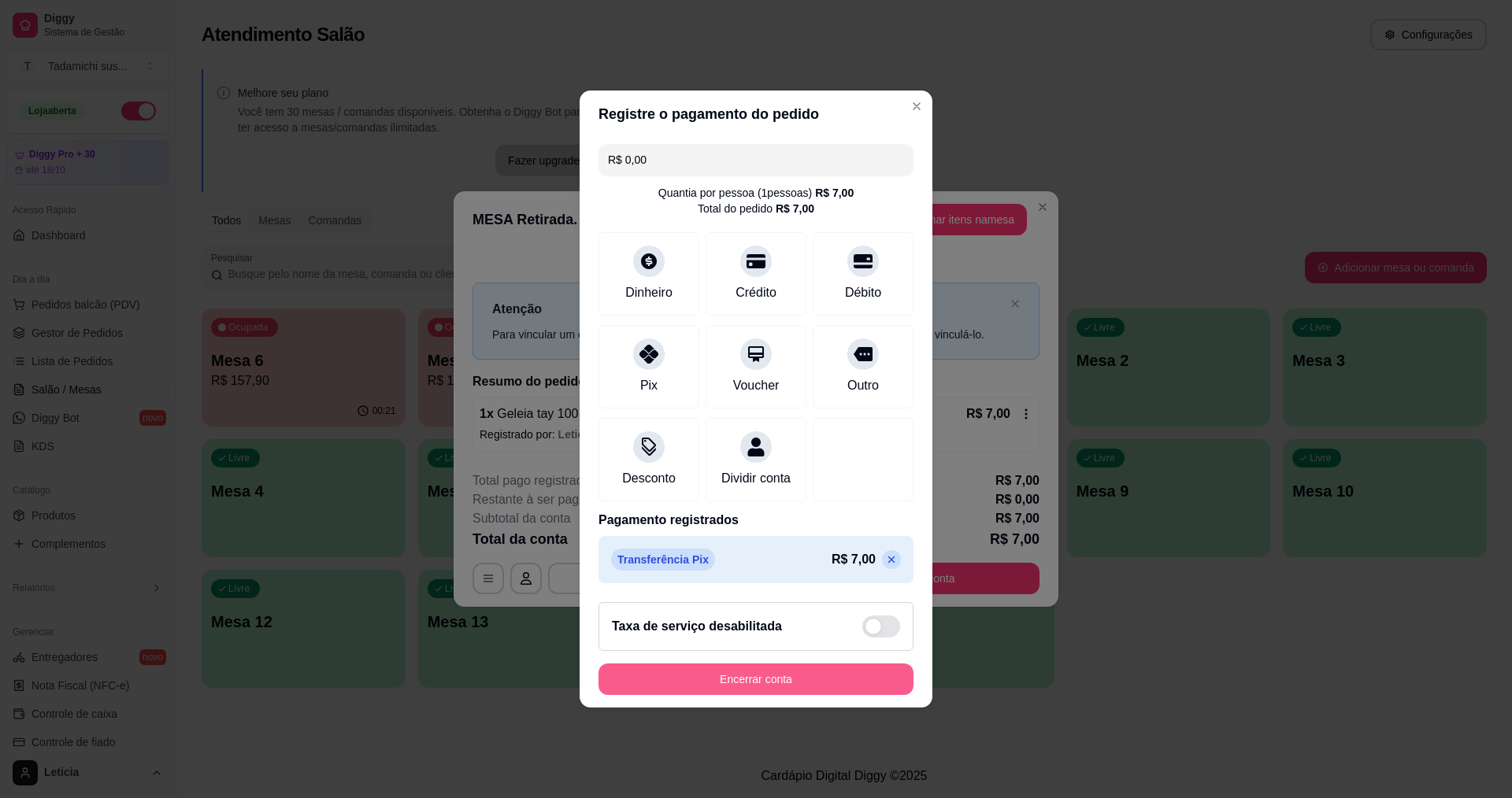
click at [878, 695] on button "Encerrar conta" at bounding box center [755, 680] width 315 height 32
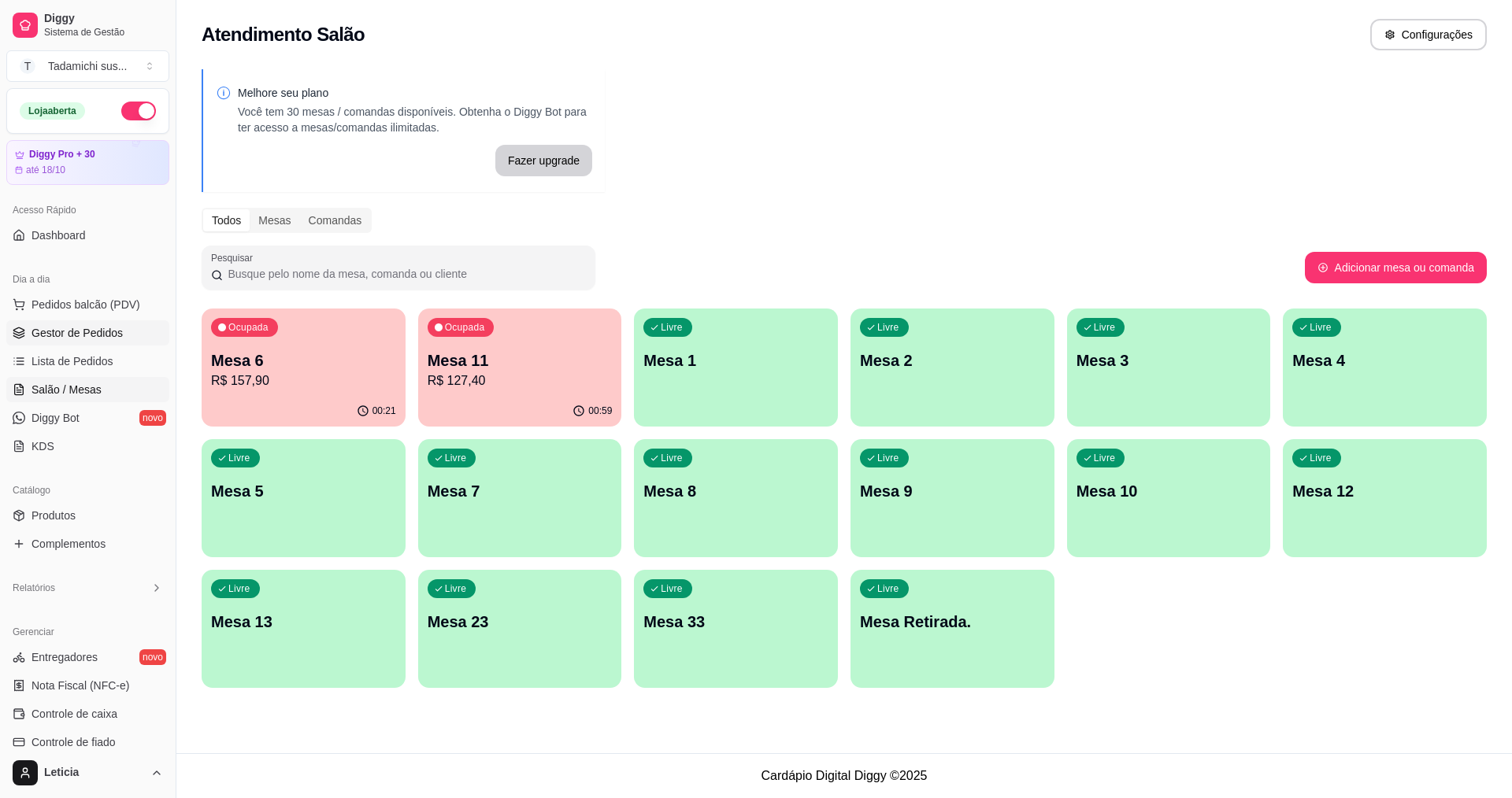
click at [82, 324] on link "Gestor de Pedidos" at bounding box center [88, 332] width 163 height 25
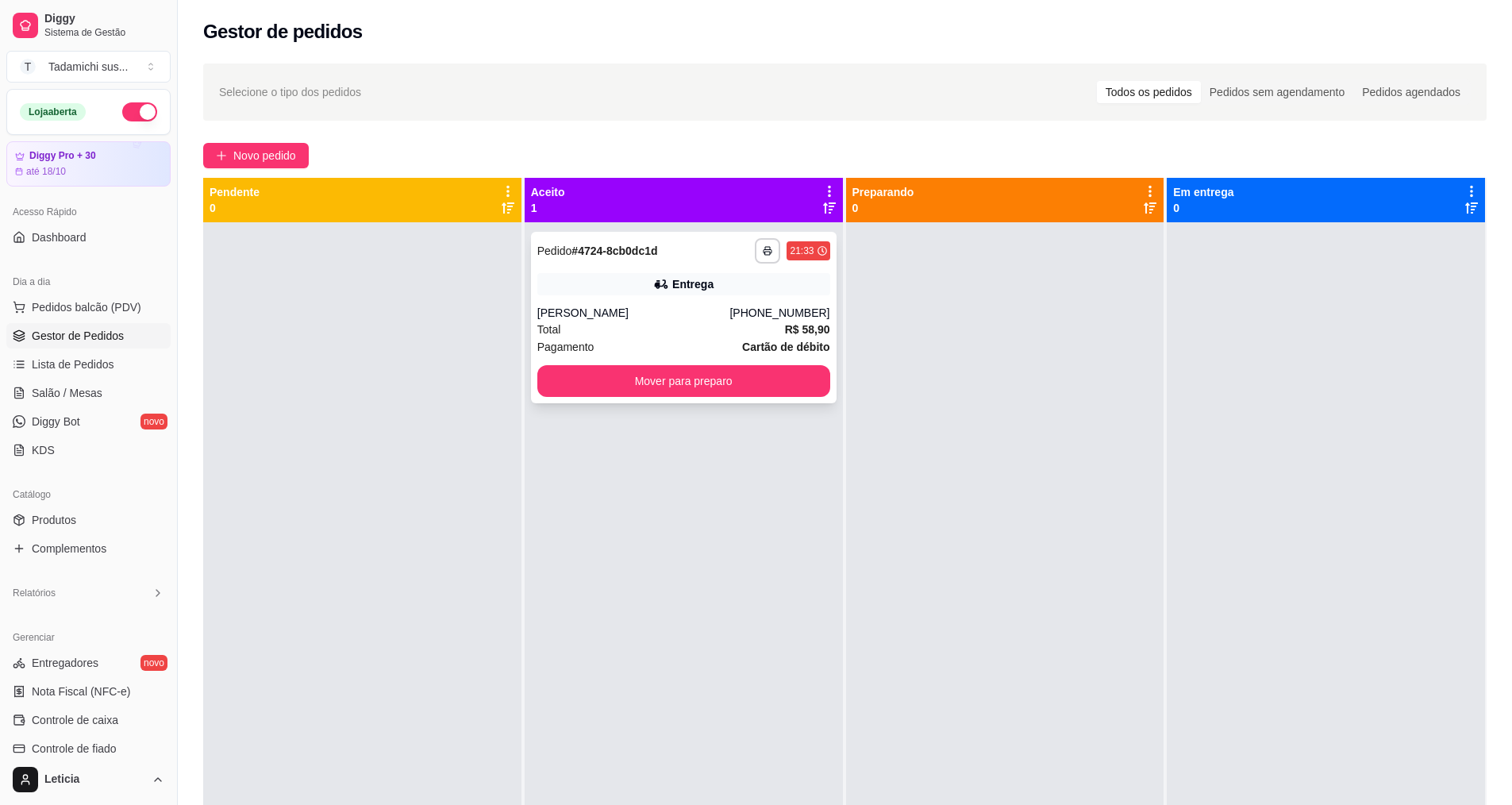
click at [794, 306] on div "[PHONE_NUMBER]" at bounding box center [780, 313] width 100 height 16
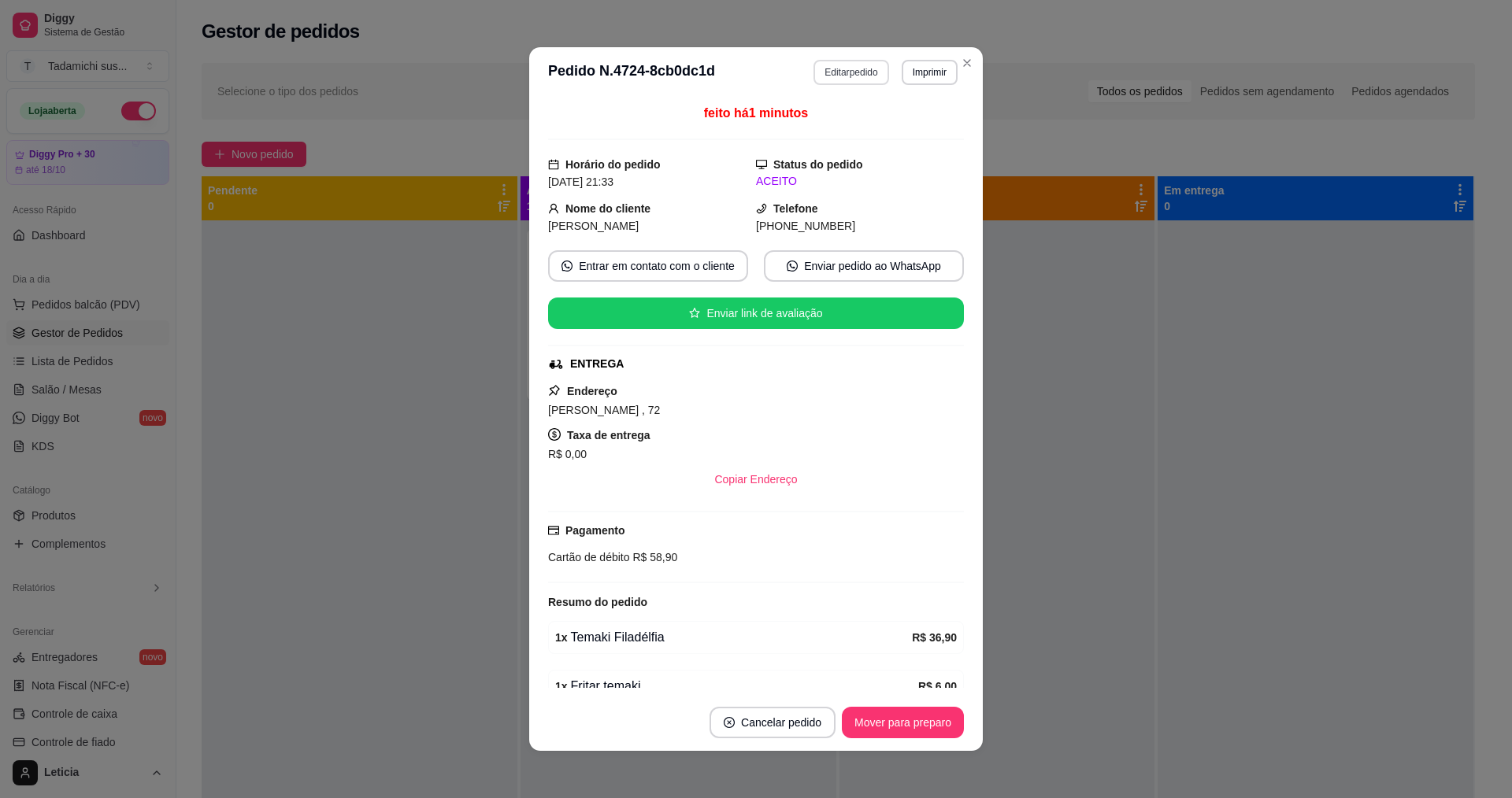
click at [819, 75] on button "Editar pedido" at bounding box center [851, 72] width 75 height 25
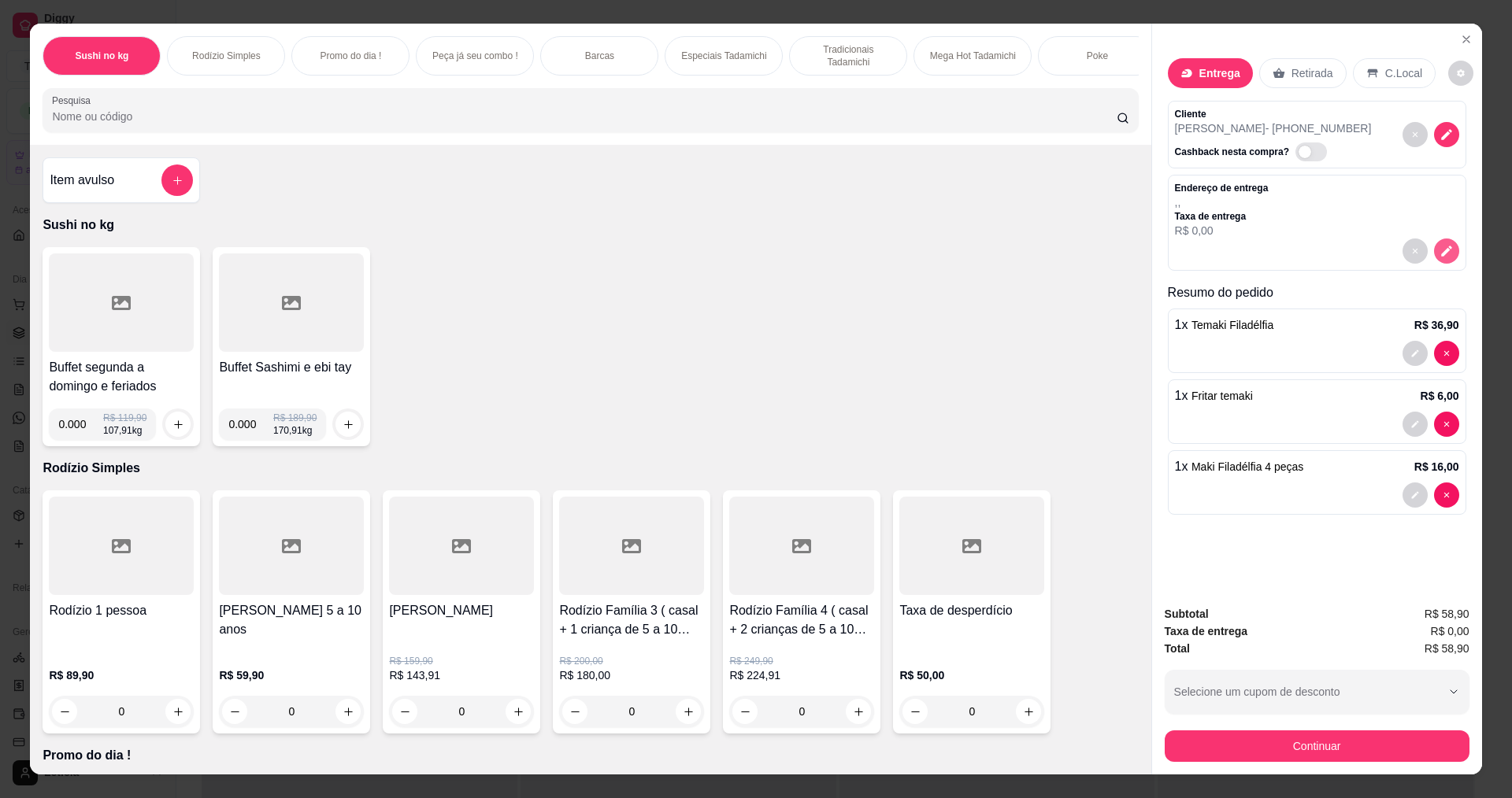
click at [1440, 245] on icon "decrease-product-quantity" at bounding box center [1446, 251] width 14 height 14
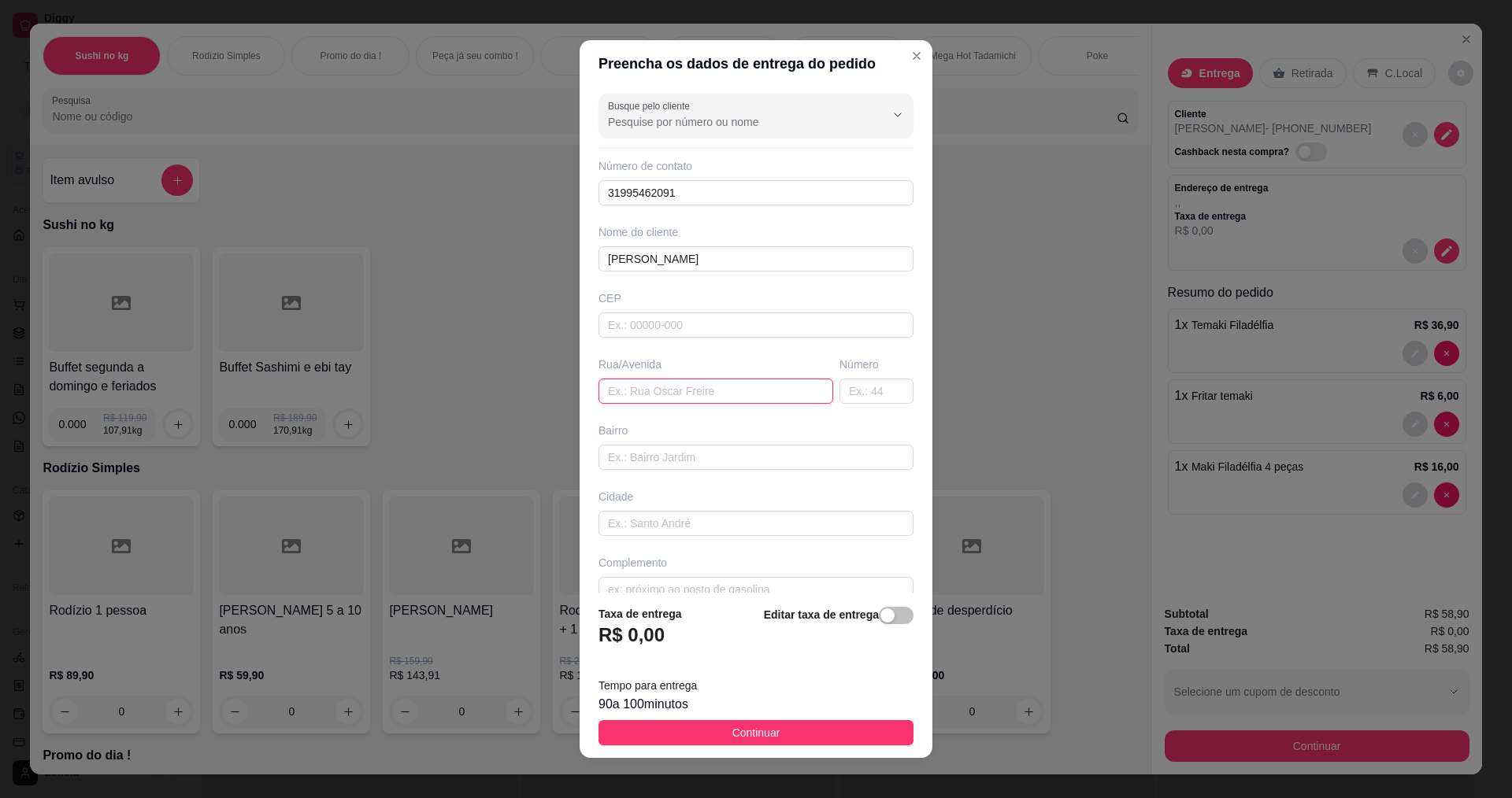
click at [669, 388] on input "text" at bounding box center [716, 391] width 235 height 25
click at [683, 393] on input "Rua [PERSON_NAME]" at bounding box center [716, 391] width 235 height 25
type input "Rua [PERSON_NAME]"
click at [840, 385] on input "text" at bounding box center [876, 391] width 74 height 25
type input "72"
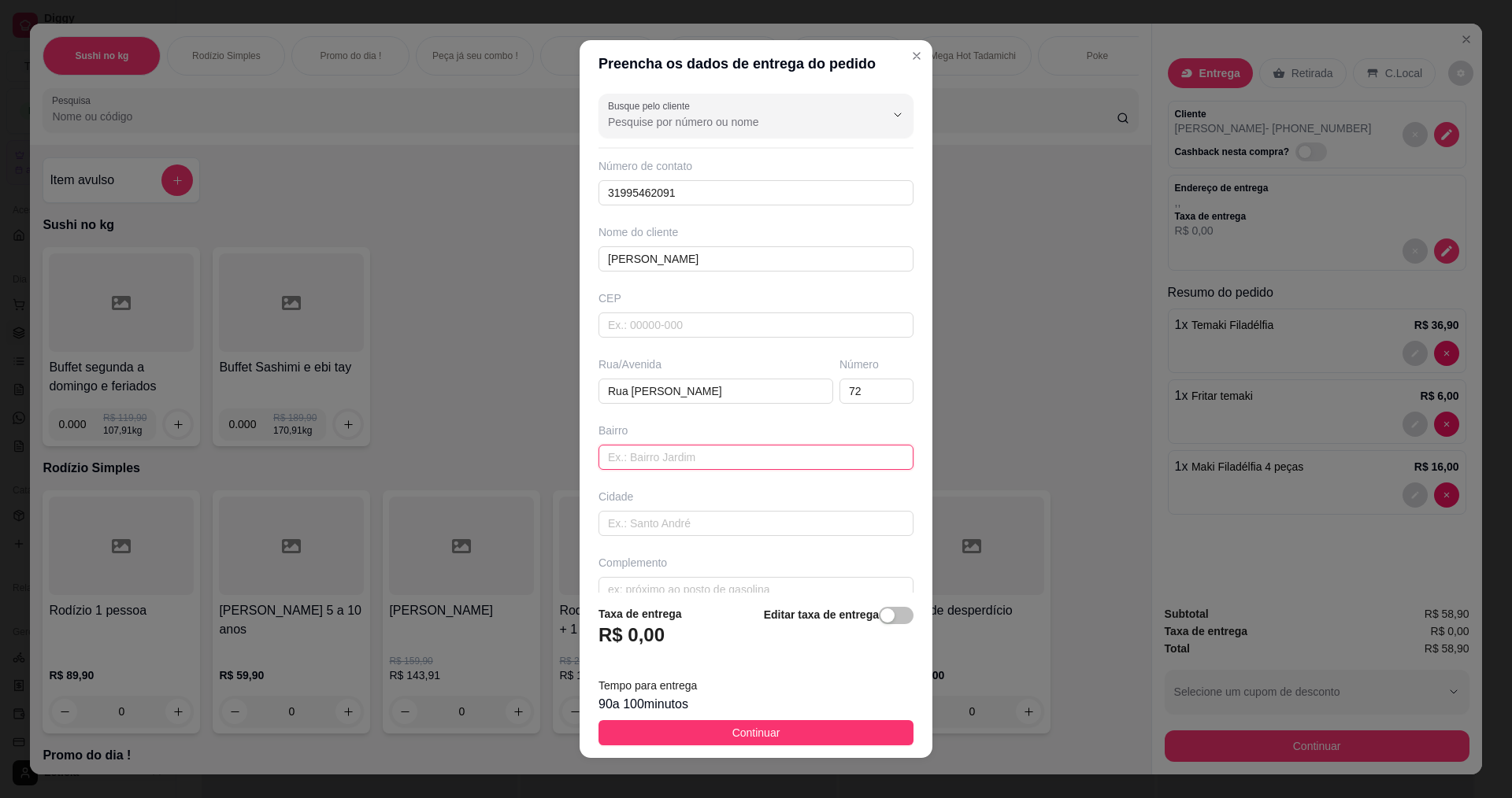
click at [726, 461] on input "text" at bounding box center [755, 457] width 315 height 25
type input "Cidade de [DEMOGRAPHIC_DATA]"
click at [752, 530] on input "text" at bounding box center [755, 523] width 315 height 25
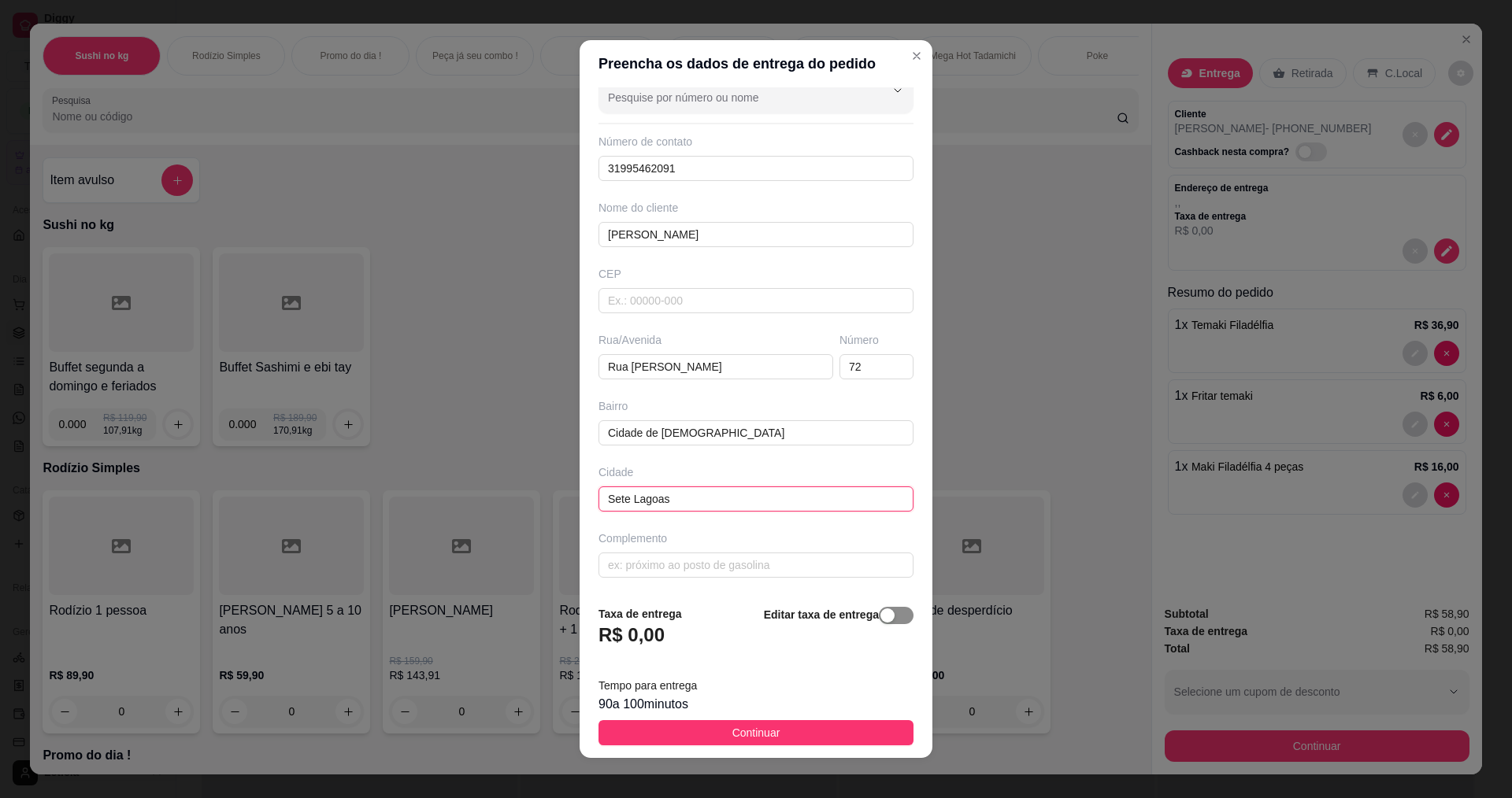
scroll to position [10, 0]
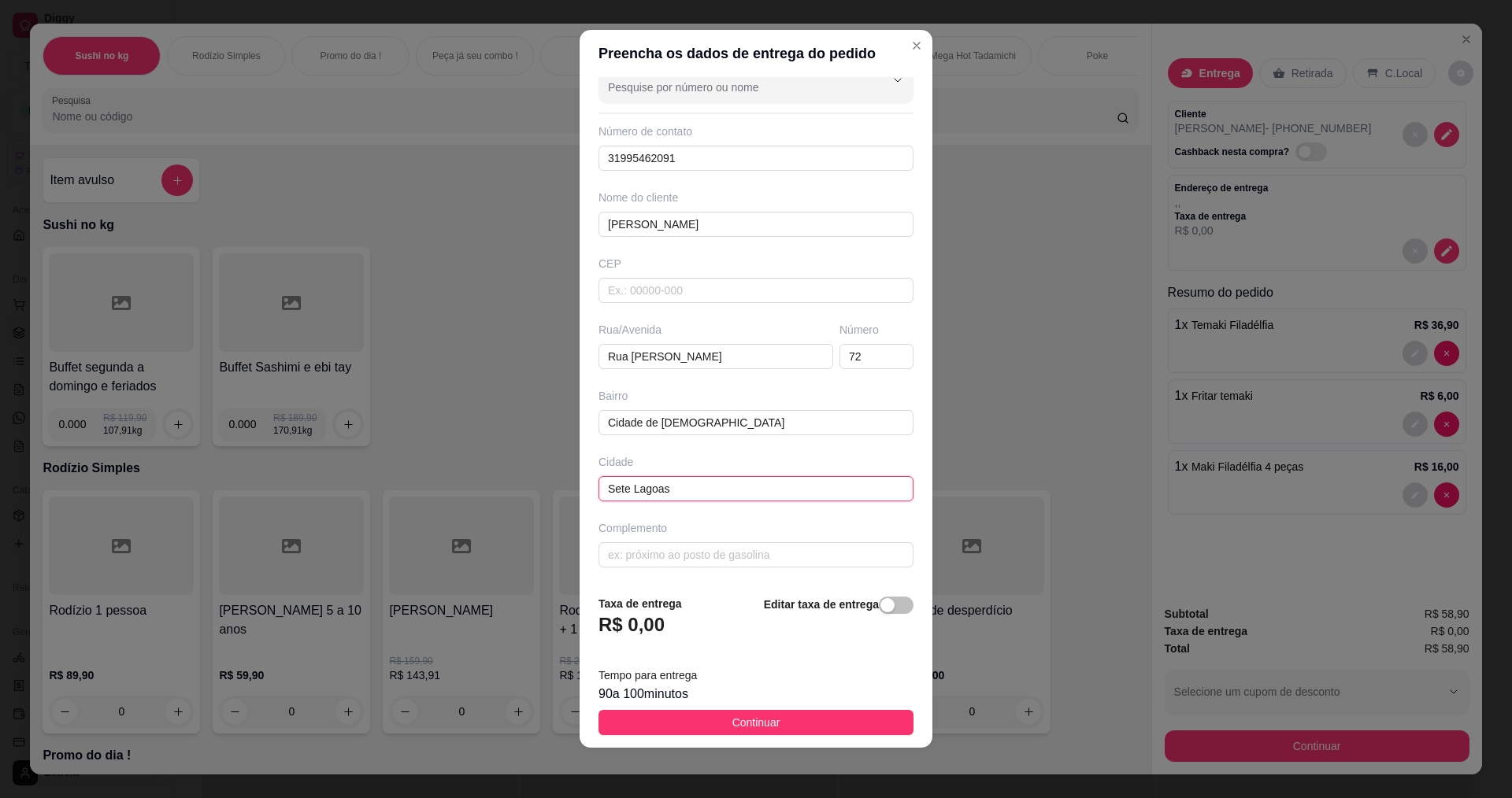
type input "Sete Lagoas"
click at [872, 592] on footer "Taxa de entrega R$ 0,00 Editar taxa de entrega Tempo para entrega 90 a 100 minu…" at bounding box center [756, 666] width 353 height 165
click at [879, 598] on span "button" at bounding box center [896, 606] width 35 height 17
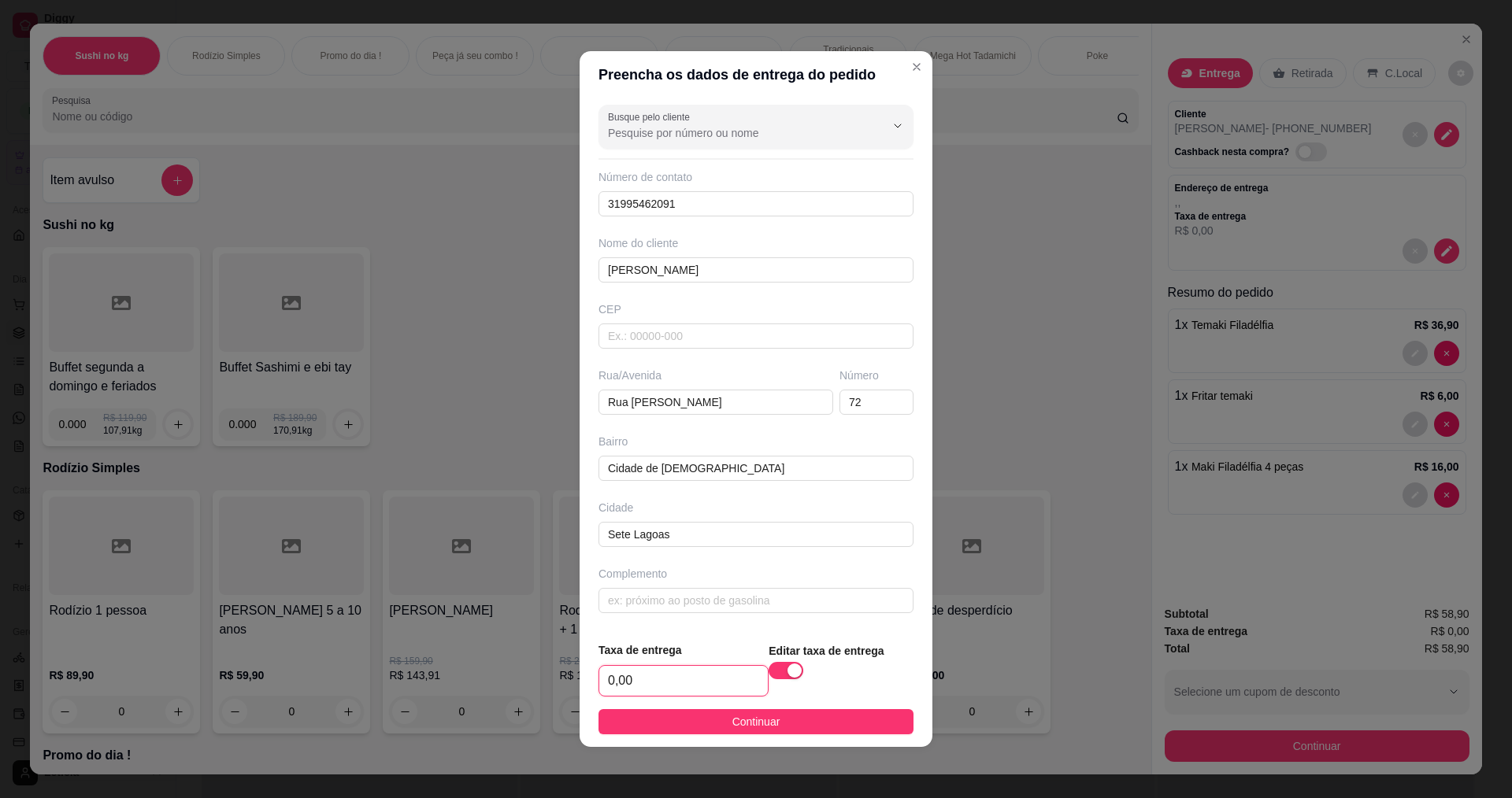
click at [656, 668] on input "0,00" at bounding box center [683, 681] width 168 height 30
type input "15,00"
click at [707, 715] on button "Continuar" at bounding box center [755, 722] width 315 height 25
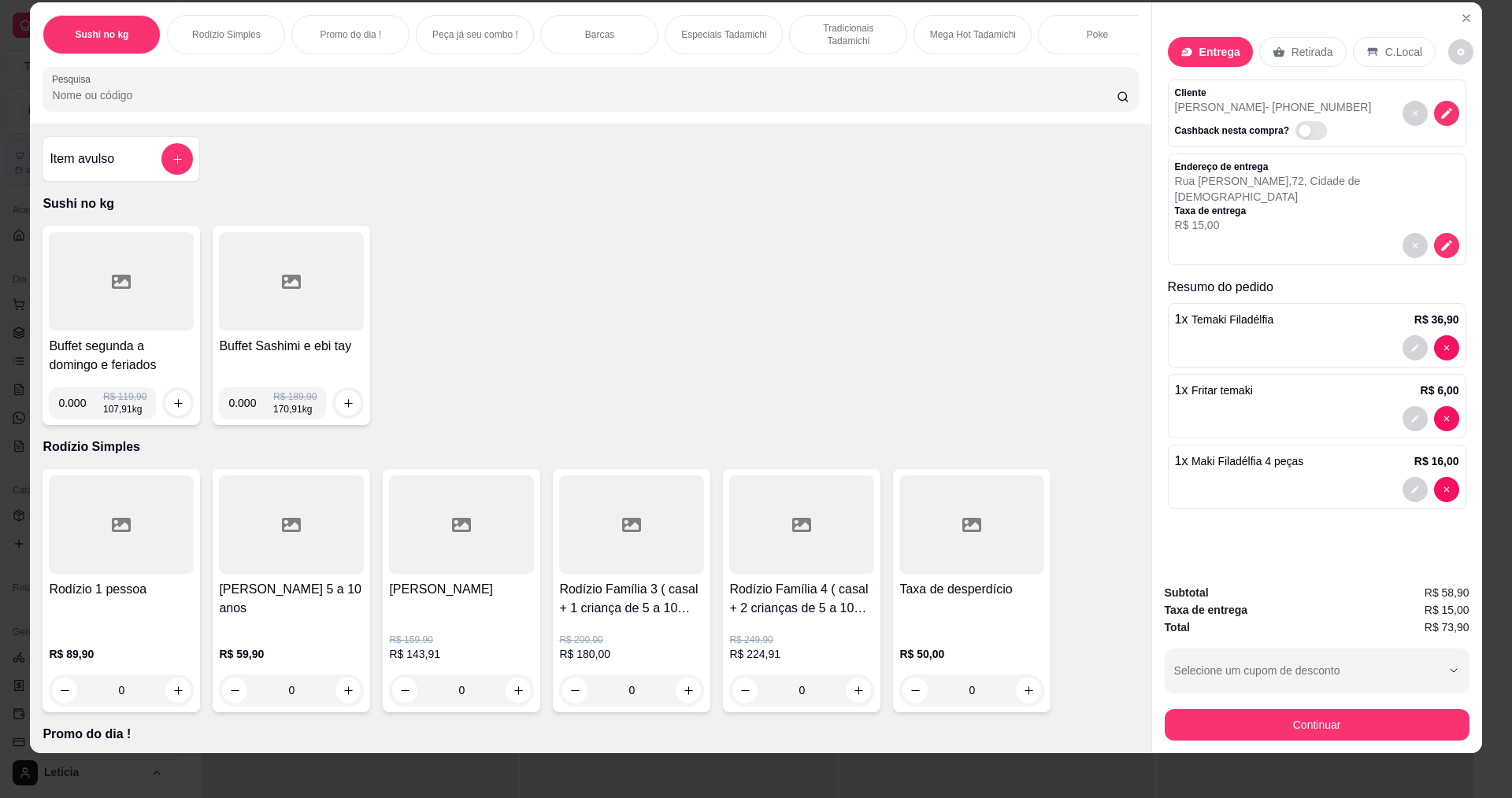
scroll to position [27, 0]
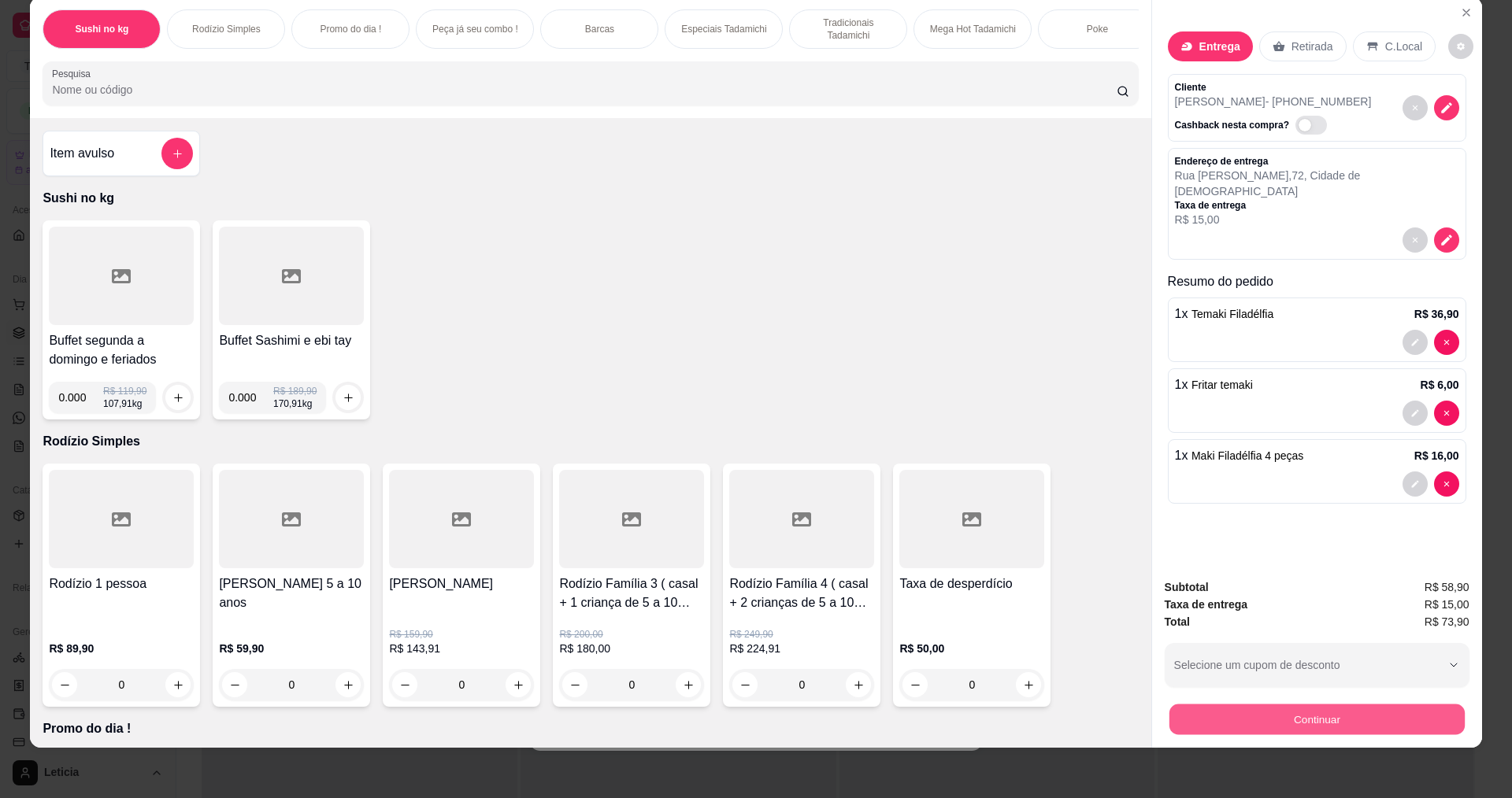
click at [1309, 717] on button "Continuar" at bounding box center [1316, 719] width 295 height 31
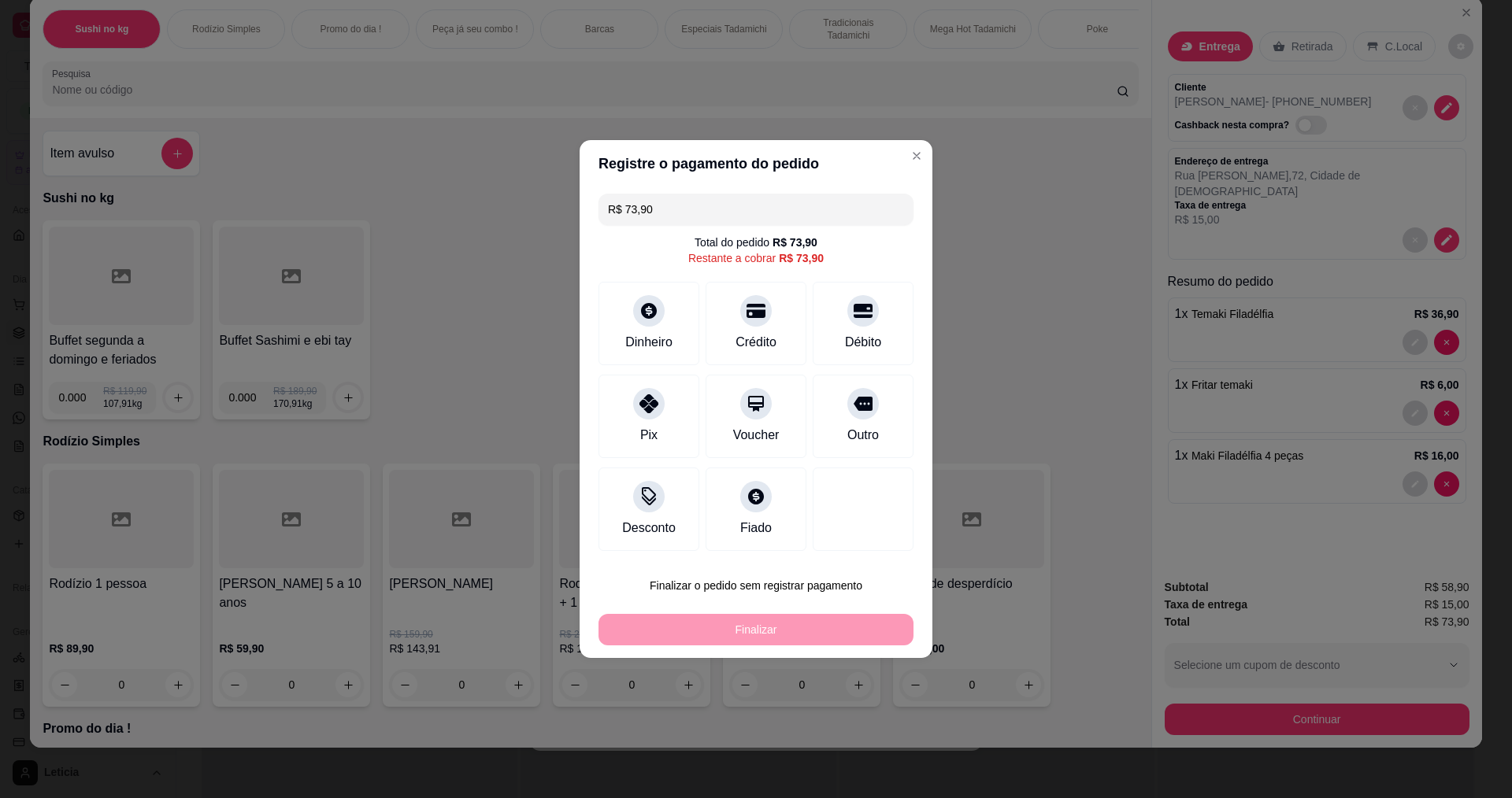
drag, startPoint x: 688, startPoint y: 209, endPoint x: 597, endPoint y: 239, distance: 95.8
click at [597, 239] on div "R$ 73,90 Total do pedido R$ 73,90 Restante a cobrar R$ 73,90 Dinheiro Crédito D…" at bounding box center [756, 373] width 353 height 370
type input "R$ 15,00"
click at [668, 305] on div "Dinheiro" at bounding box center [649, 321] width 111 height 92
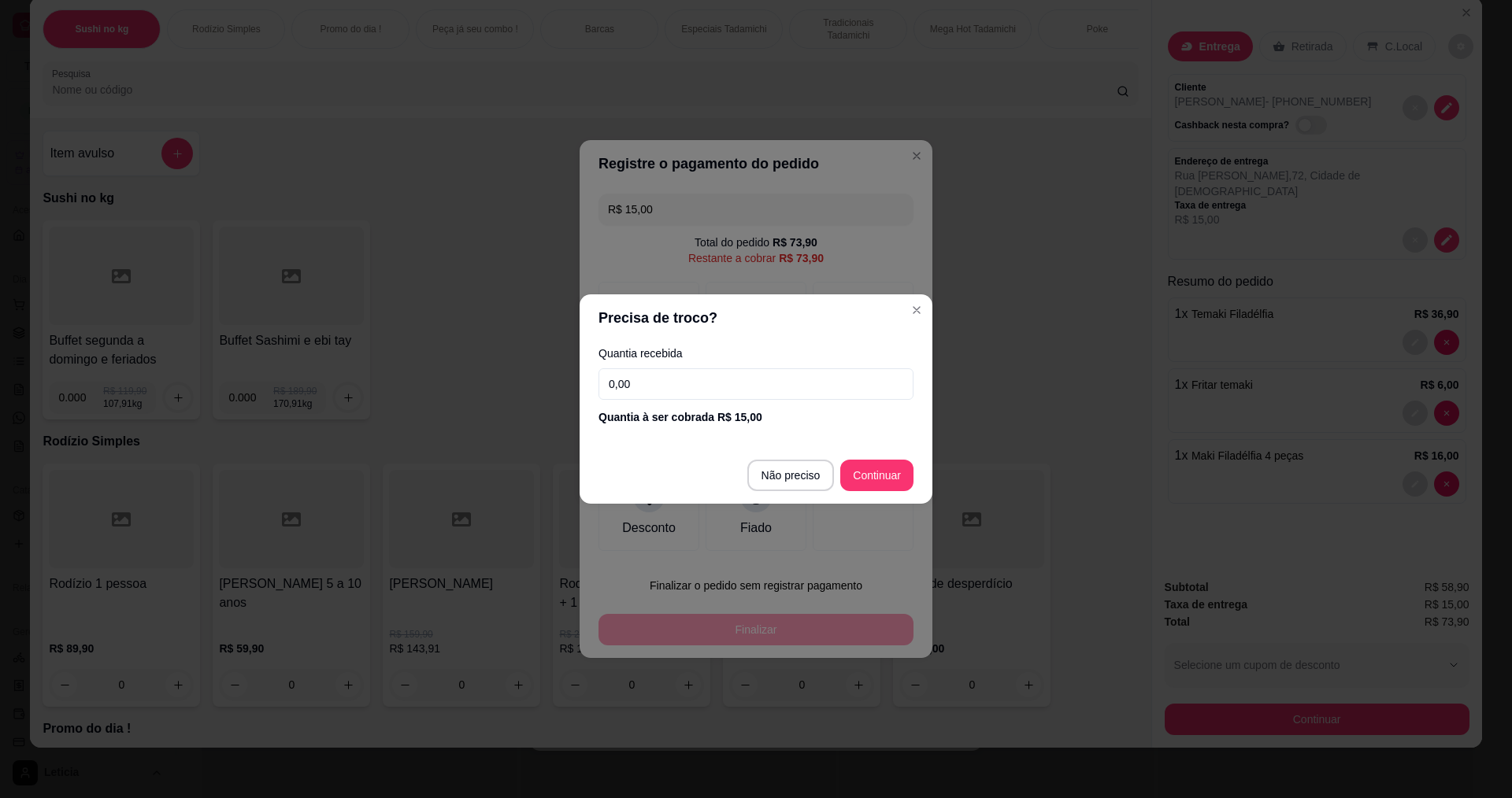
click at [675, 403] on div "Quantia recebida 0,00 Quantia à ser cobrada R$ 15,00" at bounding box center [756, 387] width 353 height 90
click at [695, 375] on input "0,00" at bounding box center [755, 384] width 315 height 32
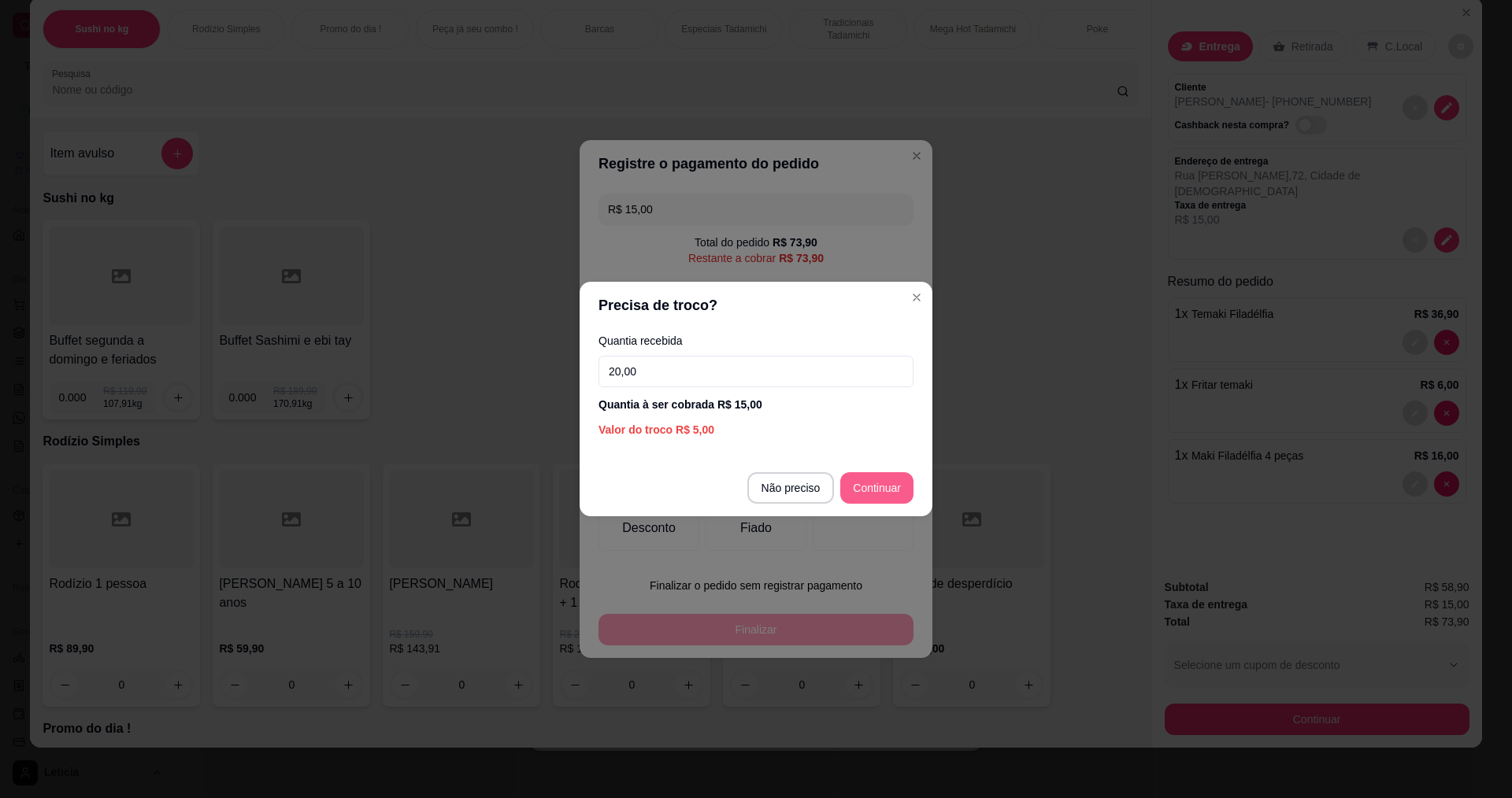
type input "20,00"
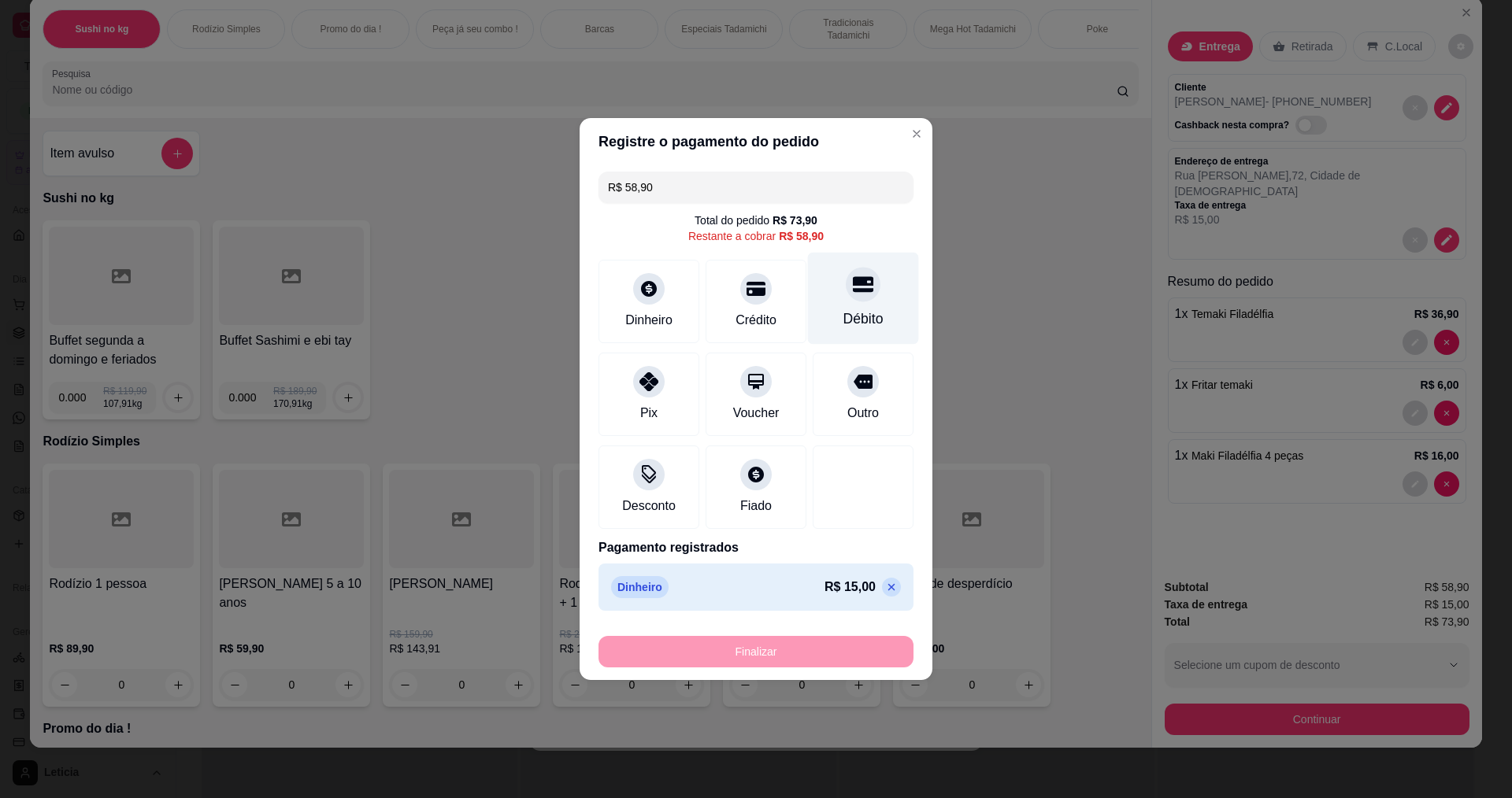
click at [872, 307] on div "Débito" at bounding box center [863, 299] width 111 height 92
type input "R$ 0,00"
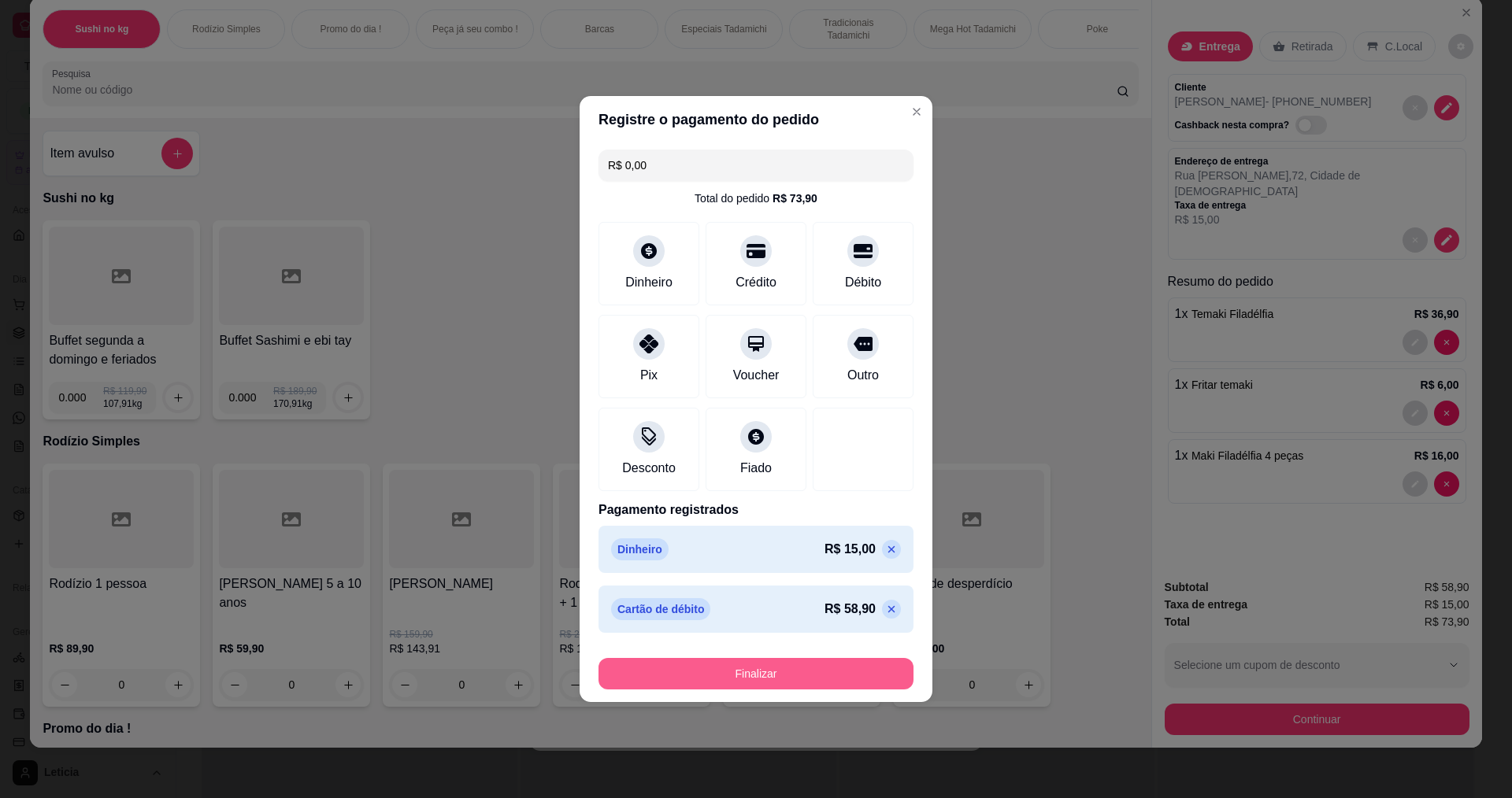
click at [785, 665] on button "Finalizar" at bounding box center [755, 674] width 315 height 32
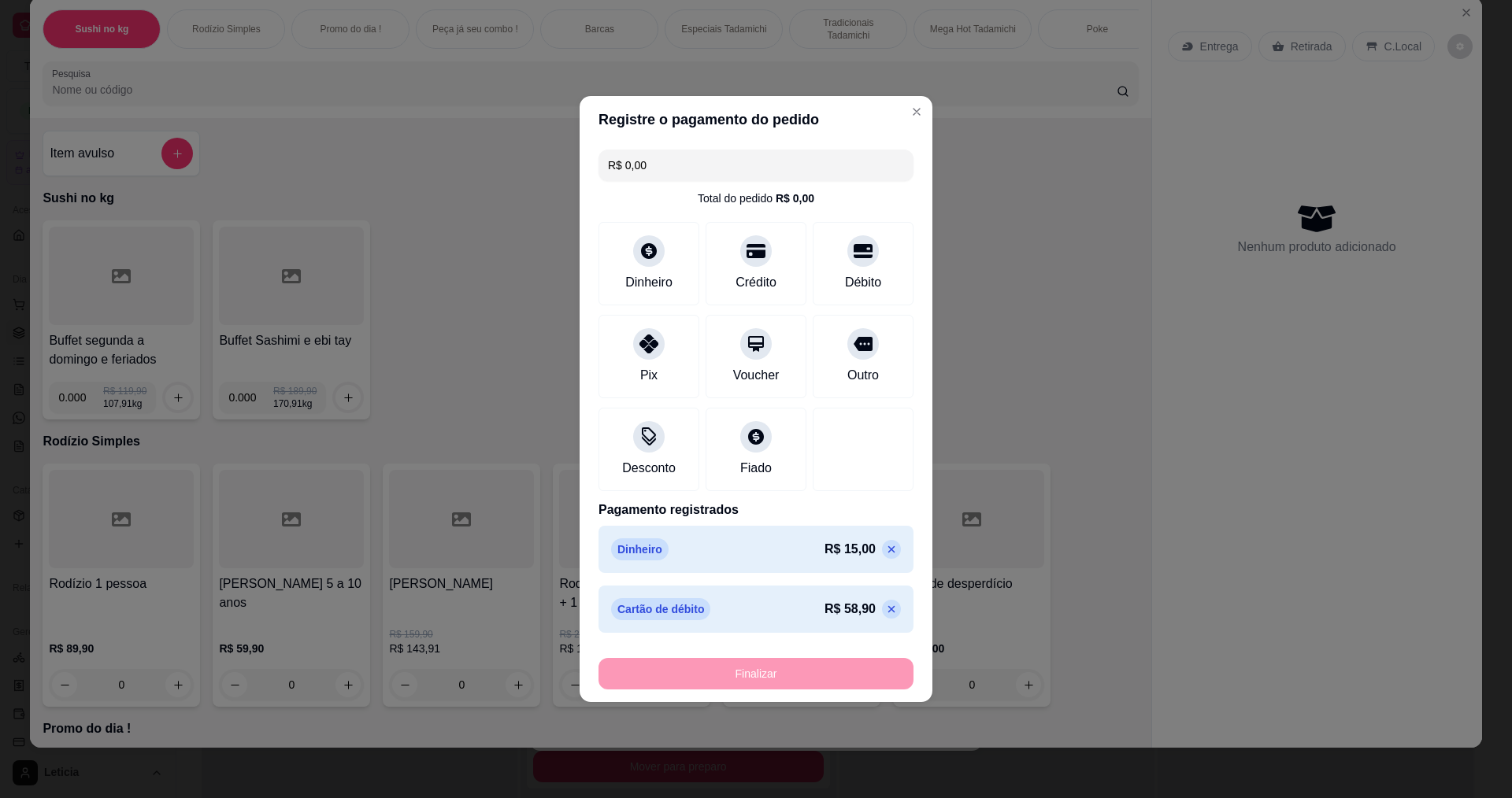
type input "0"
type input "-R$ 73,90"
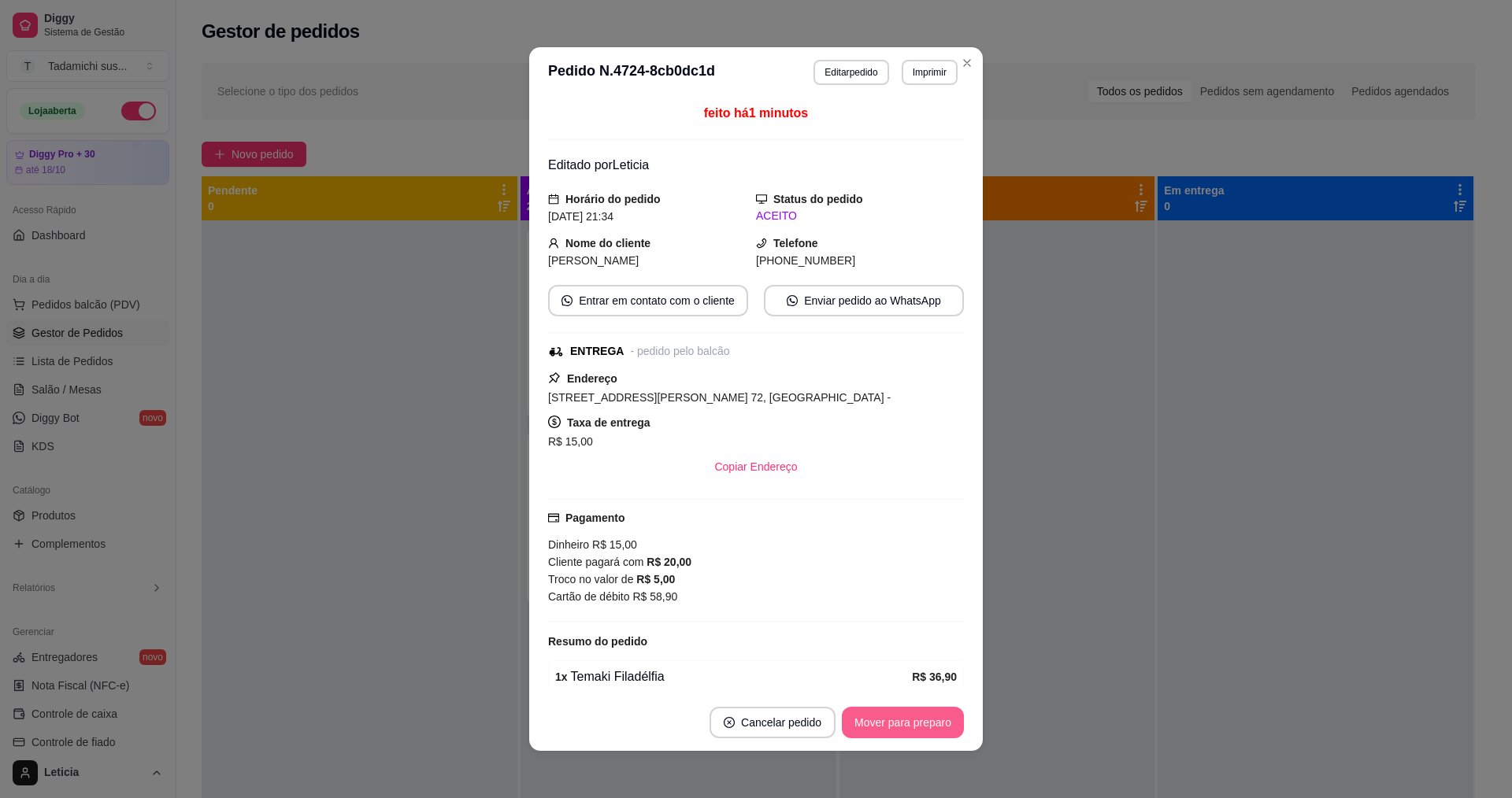
click at [928, 715] on button "Mover para preparo" at bounding box center [903, 723] width 122 height 32
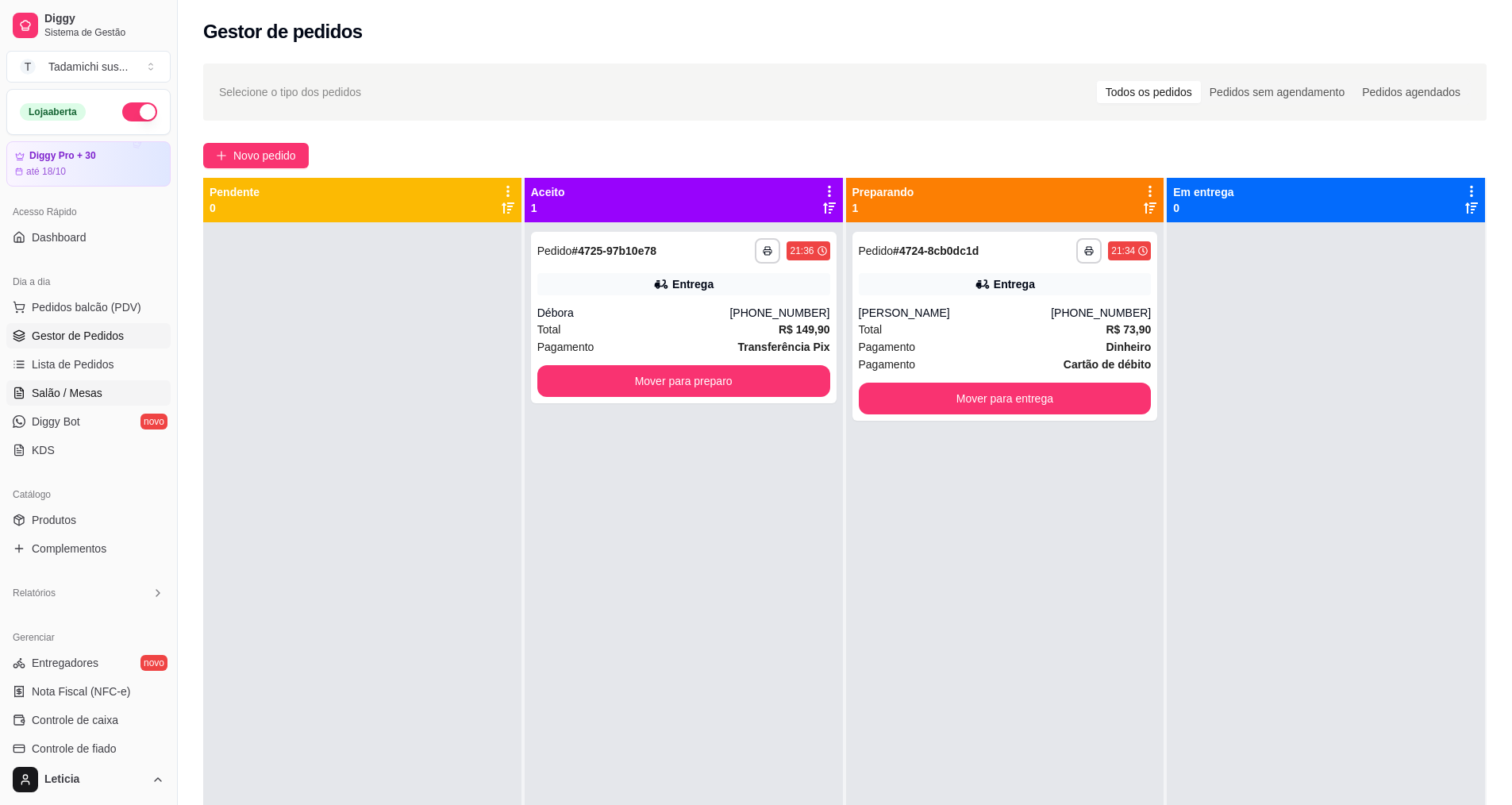
click at [112, 383] on link "Salão / Mesas" at bounding box center [89, 393] width 165 height 26
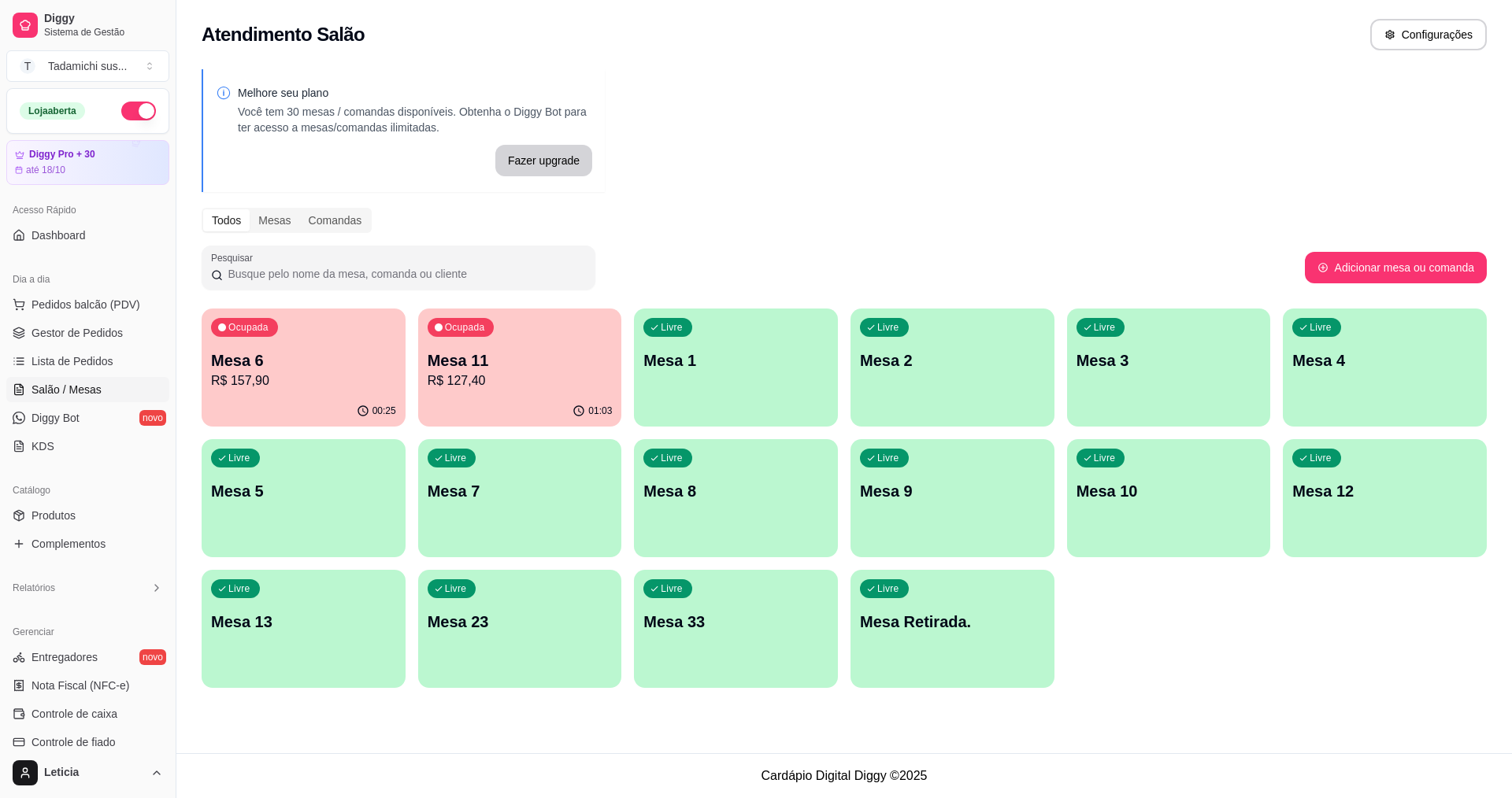
click at [503, 372] on p "R$ 127,40" at bounding box center [519, 381] width 185 height 19
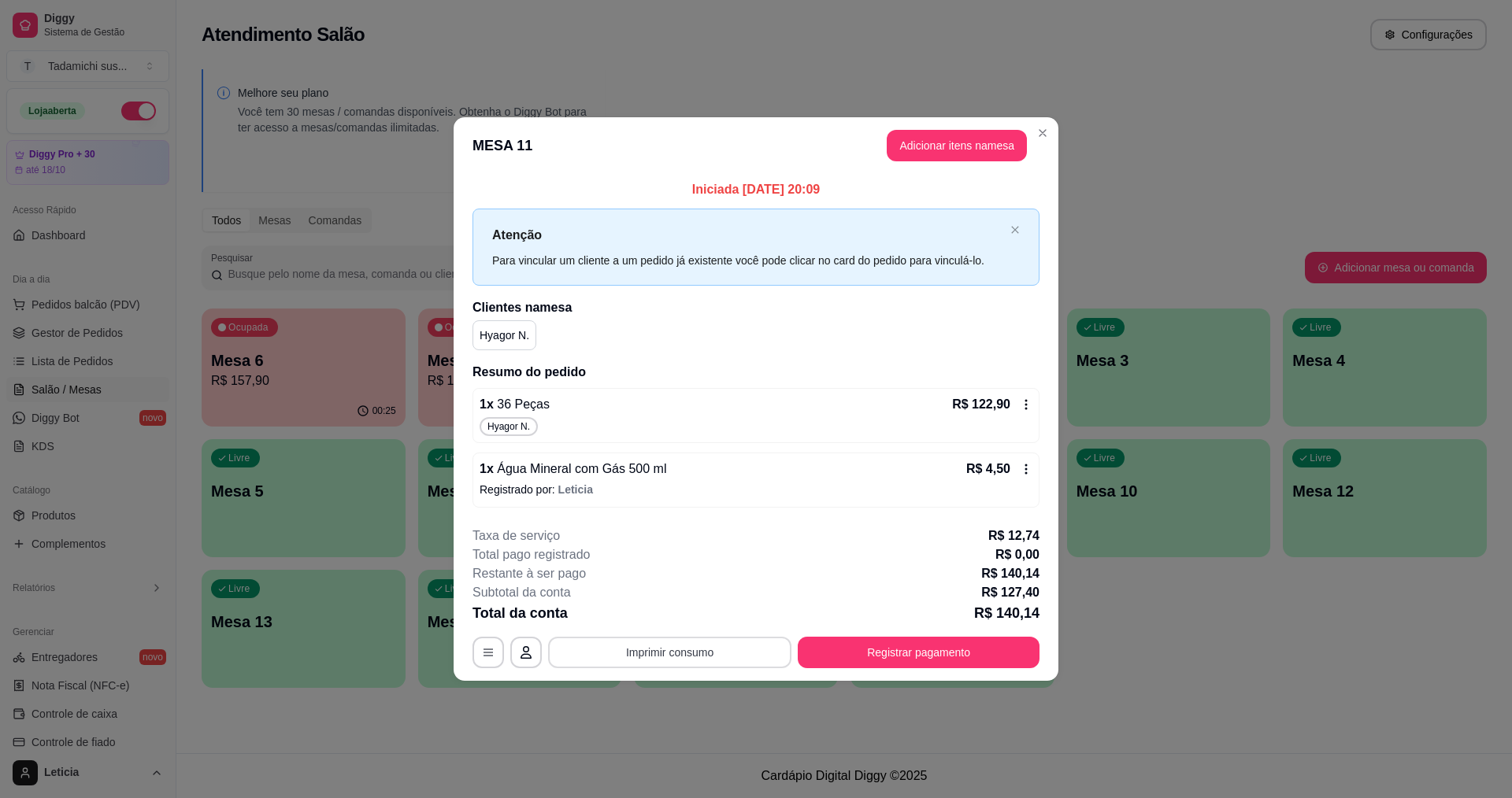
click at [613, 664] on button "Imprimir consumo" at bounding box center [670, 652] width 243 height 32
click at [640, 616] on button "IMPRESSORA HAYOM" at bounding box center [673, 615] width 121 height 25
click at [878, 666] on button "Registrar pagamento" at bounding box center [918, 652] width 241 height 32
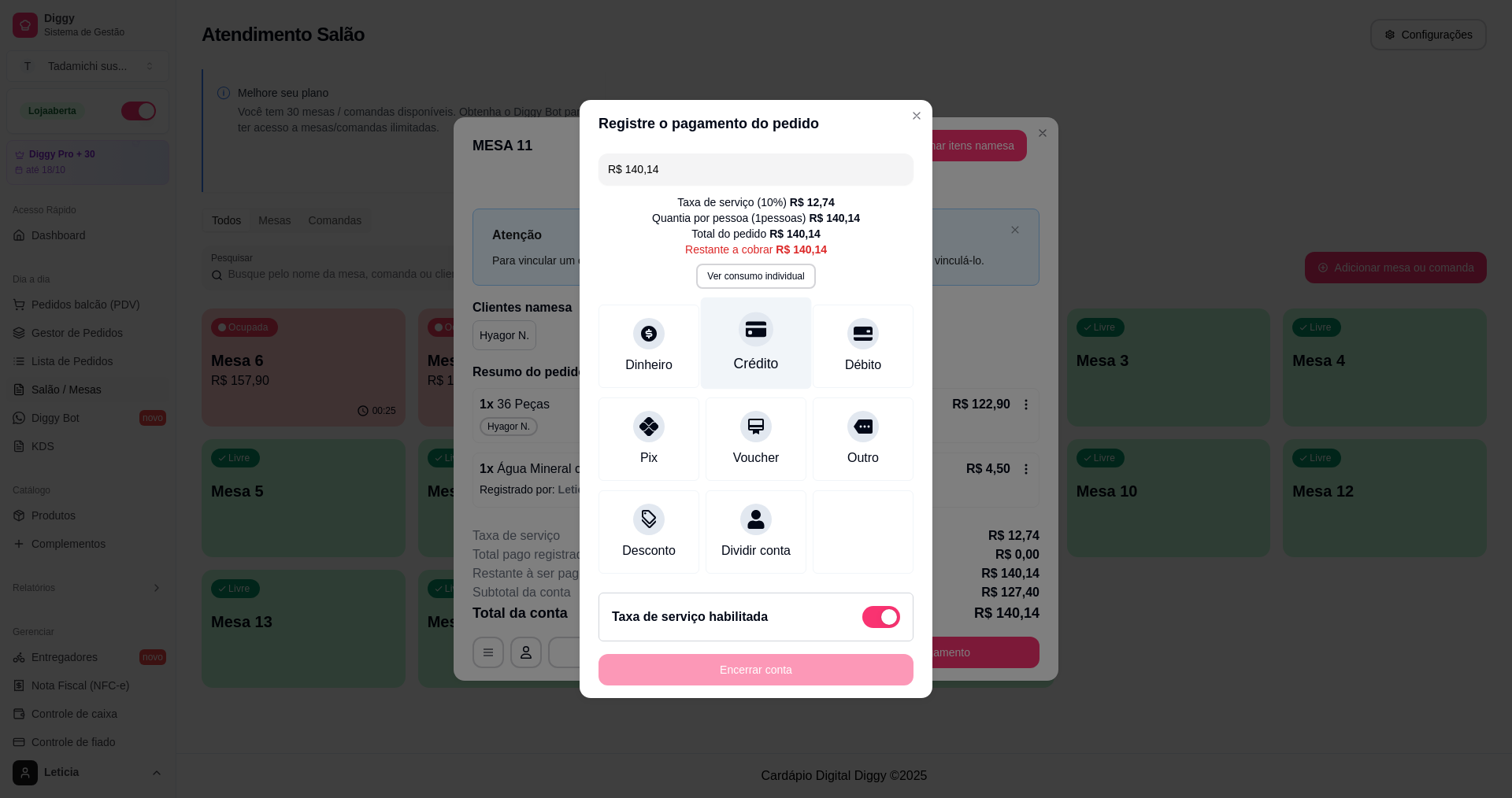
click at [751, 353] on div "Crédito" at bounding box center [756, 363] width 45 height 21
type input "R$ 0,00"
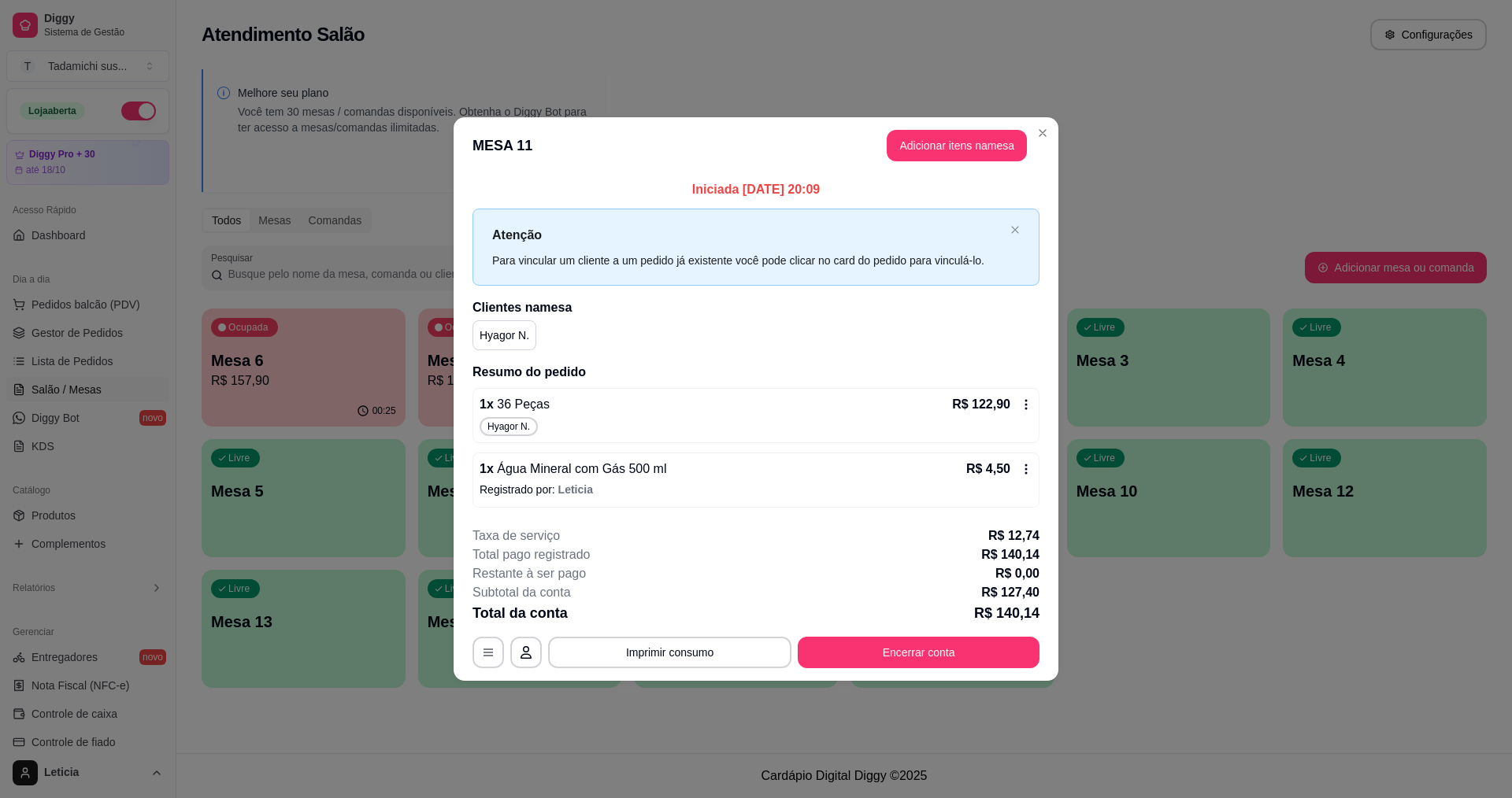
click at [682, 668] on footer "**********" at bounding box center [756, 598] width 605 height 167
click at [688, 648] on button "Imprimir consumo" at bounding box center [670, 652] width 243 height 32
click at [689, 607] on button "IMPRESSORA HAYOM" at bounding box center [673, 616] width 117 height 24
click at [951, 644] on button "Encerrar conta" at bounding box center [918, 652] width 241 height 32
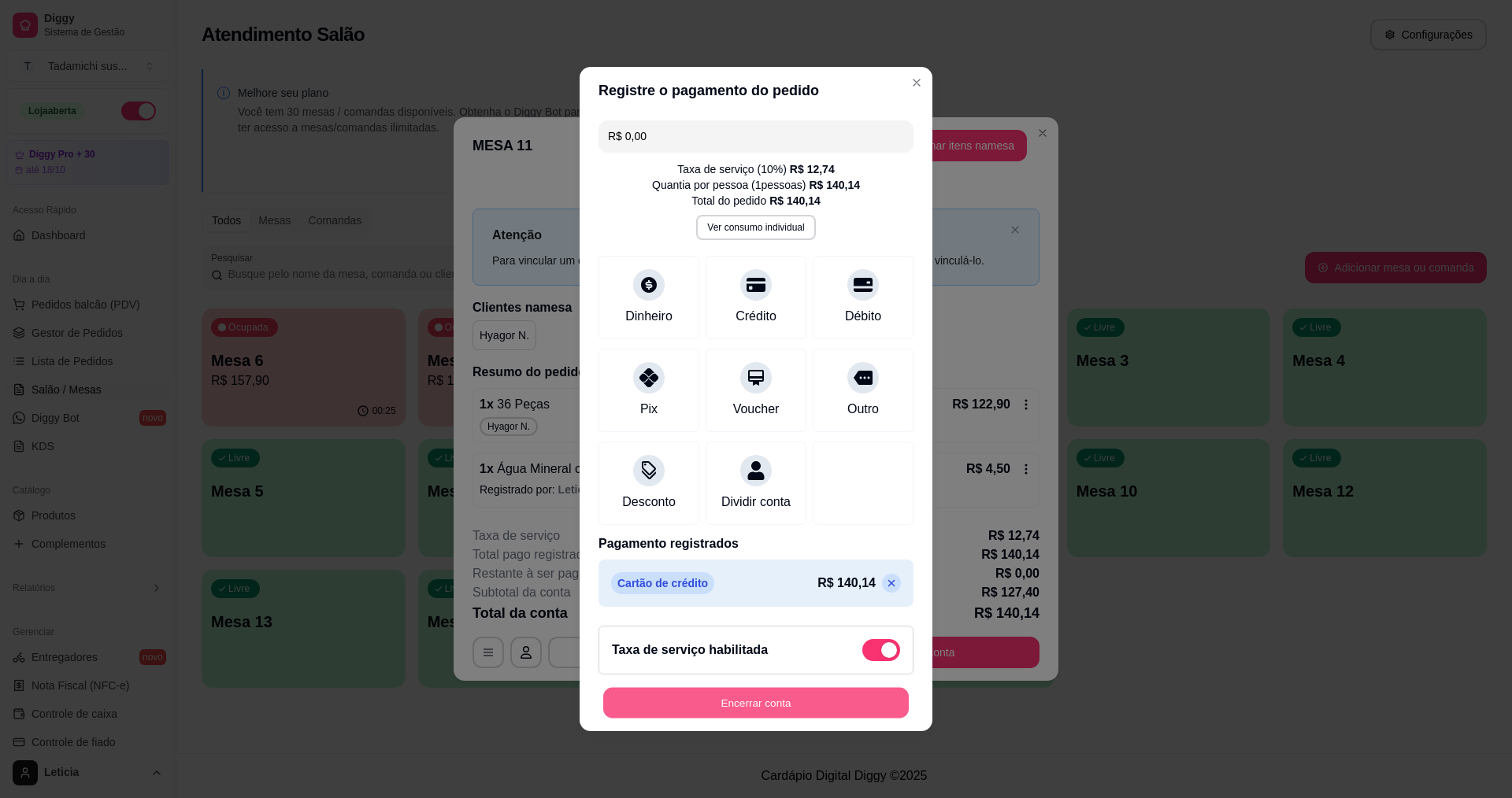
click at [871, 699] on button "Encerrar conta" at bounding box center [755, 703] width 305 height 31
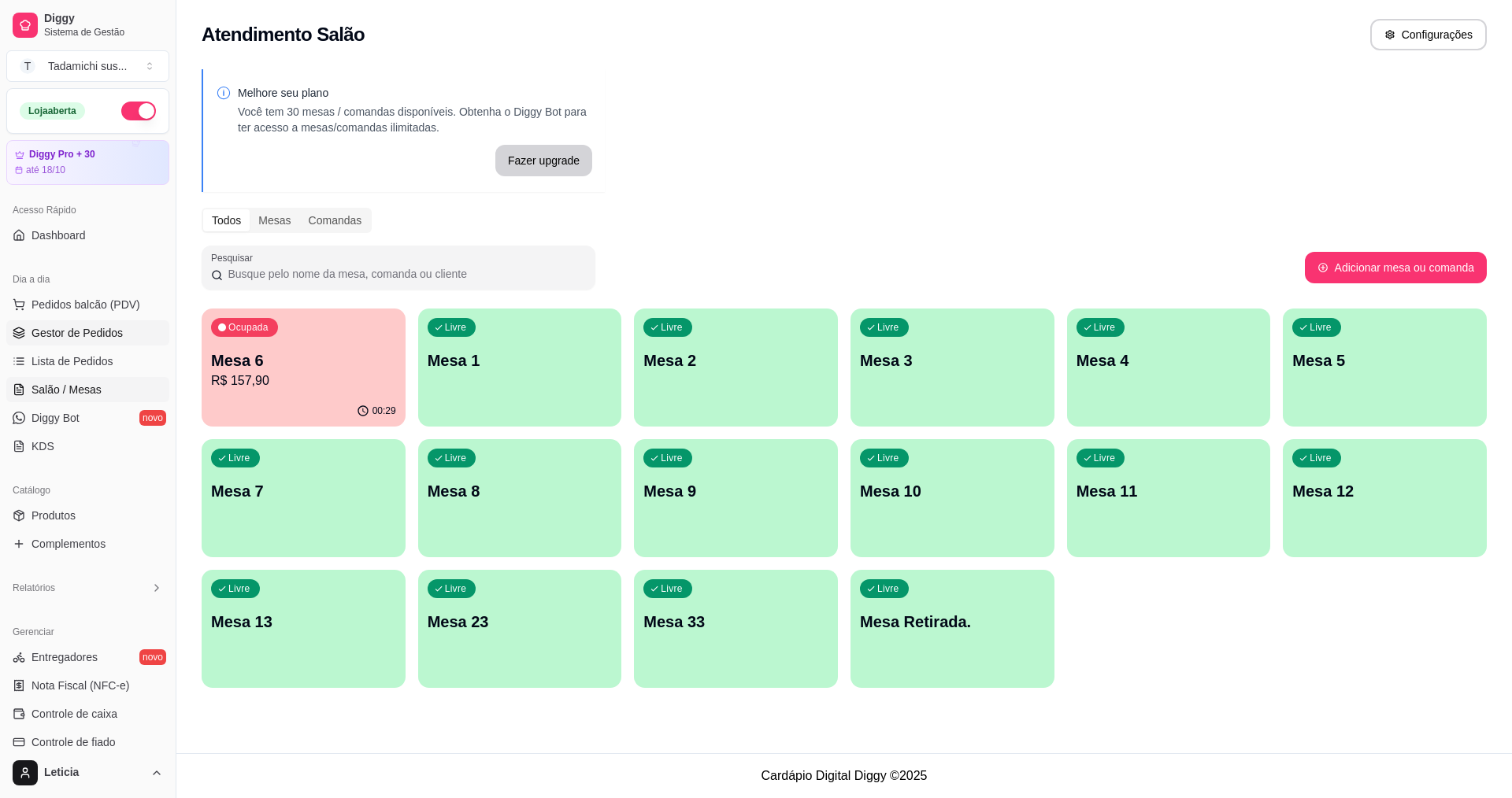
click at [106, 343] on link "Gestor de Pedidos" at bounding box center [88, 332] width 163 height 25
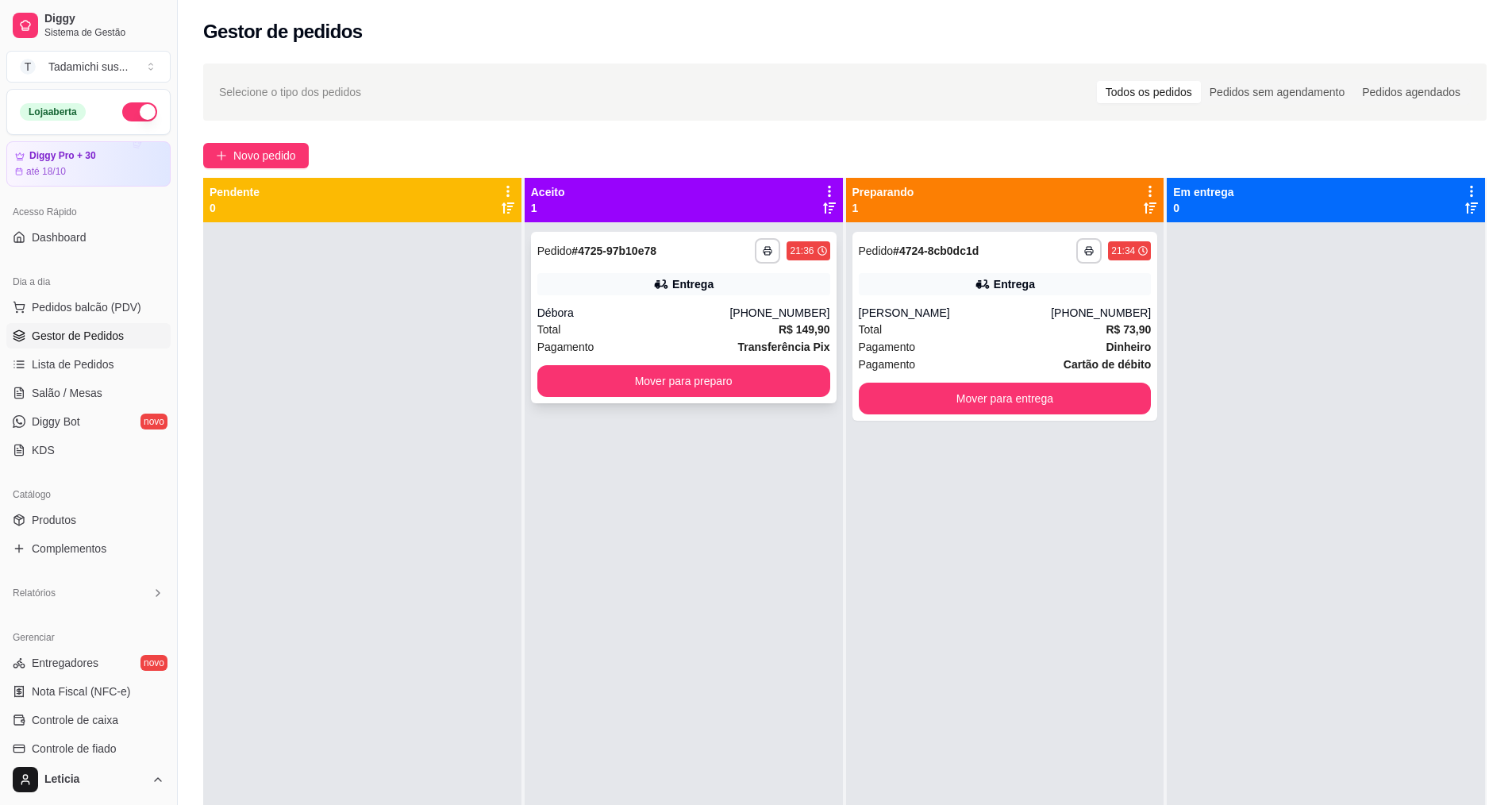
click at [738, 364] on div "**********" at bounding box center [684, 317] width 306 height 171
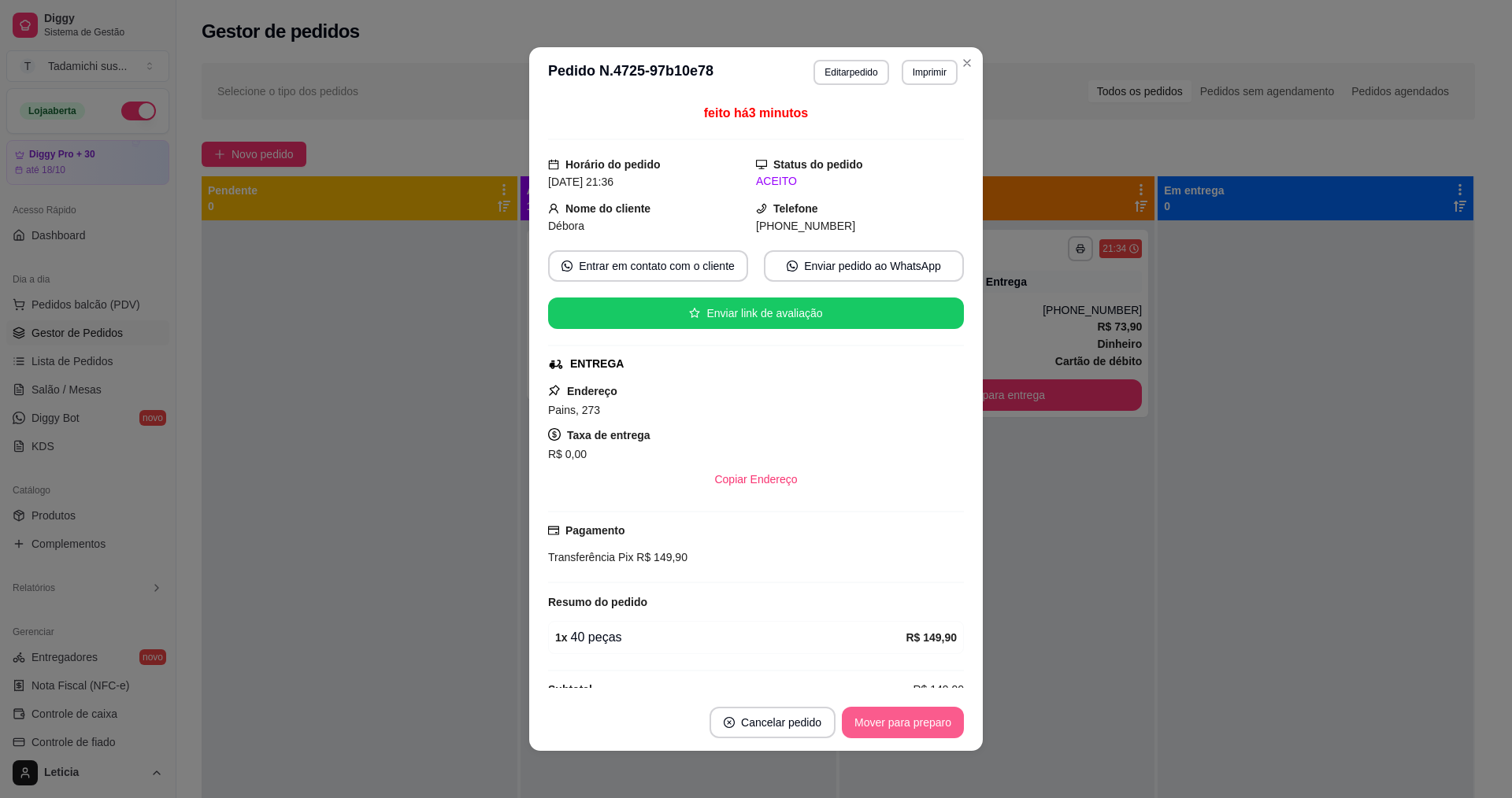
click at [934, 713] on button "Mover para preparo" at bounding box center [903, 723] width 122 height 32
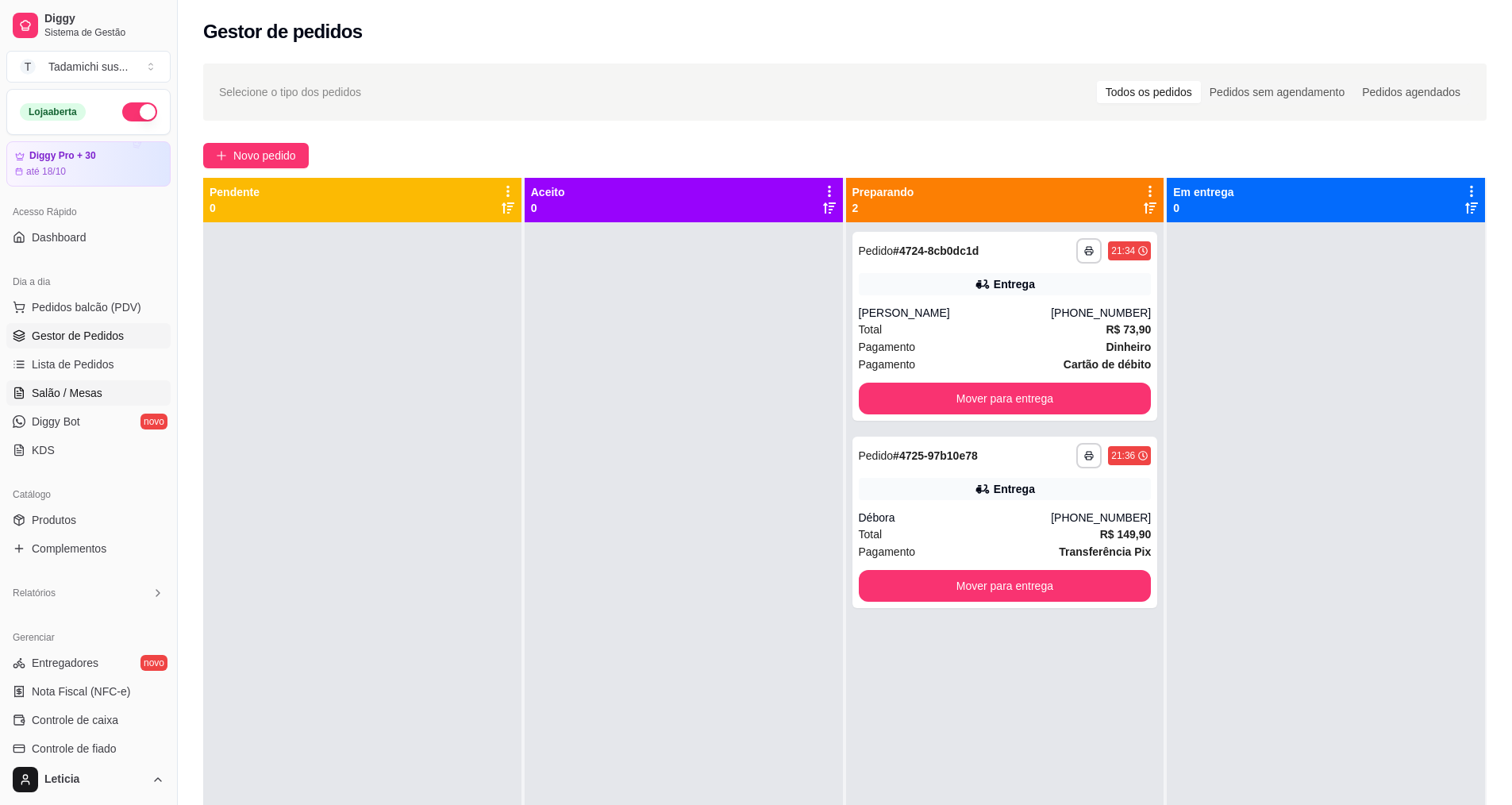
click at [96, 392] on span "Salão / Mesas" at bounding box center [67, 393] width 71 height 16
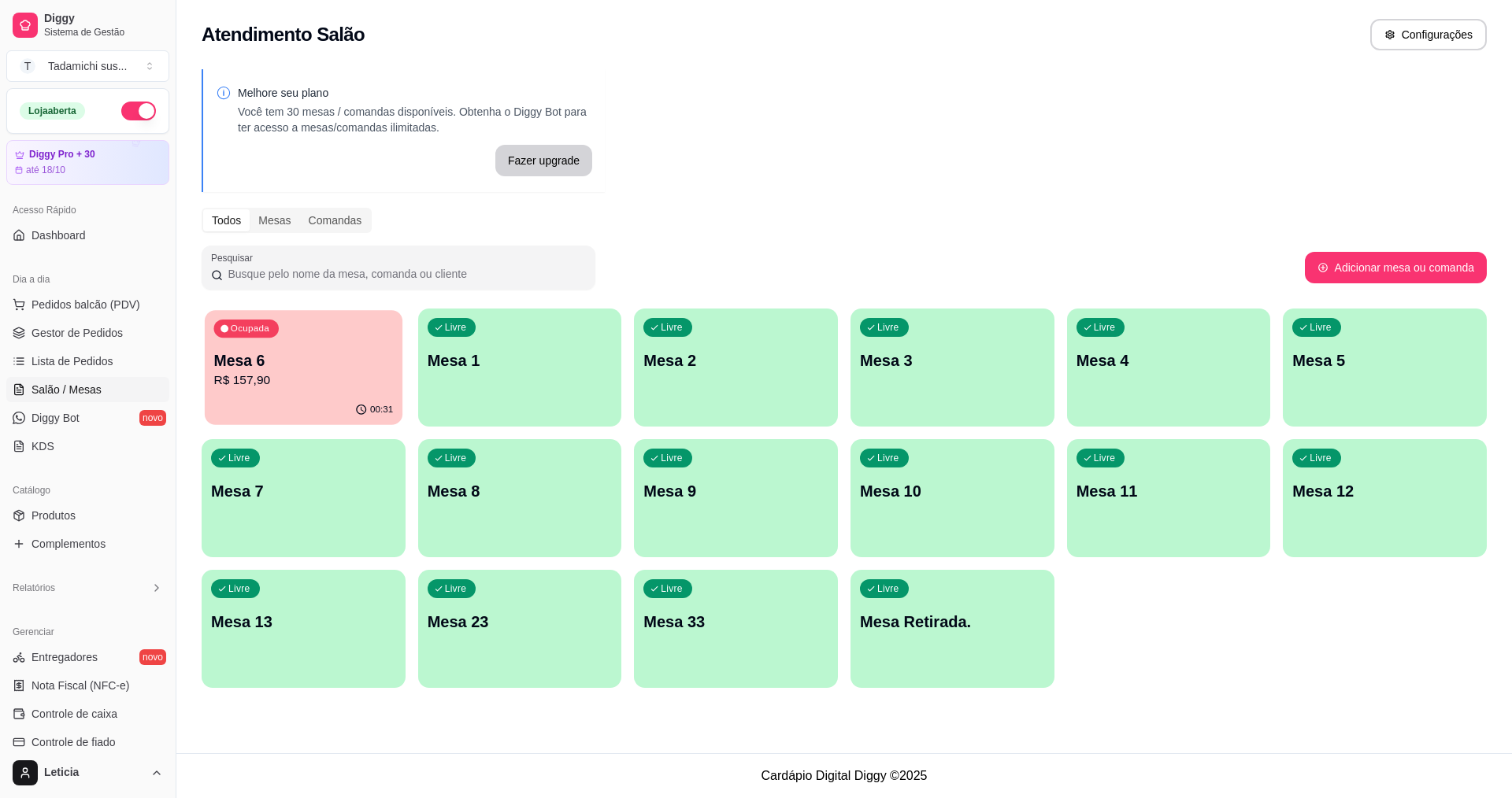
click at [253, 385] on p "R$ 157,90" at bounding box center [303, 380] width 179 height 18
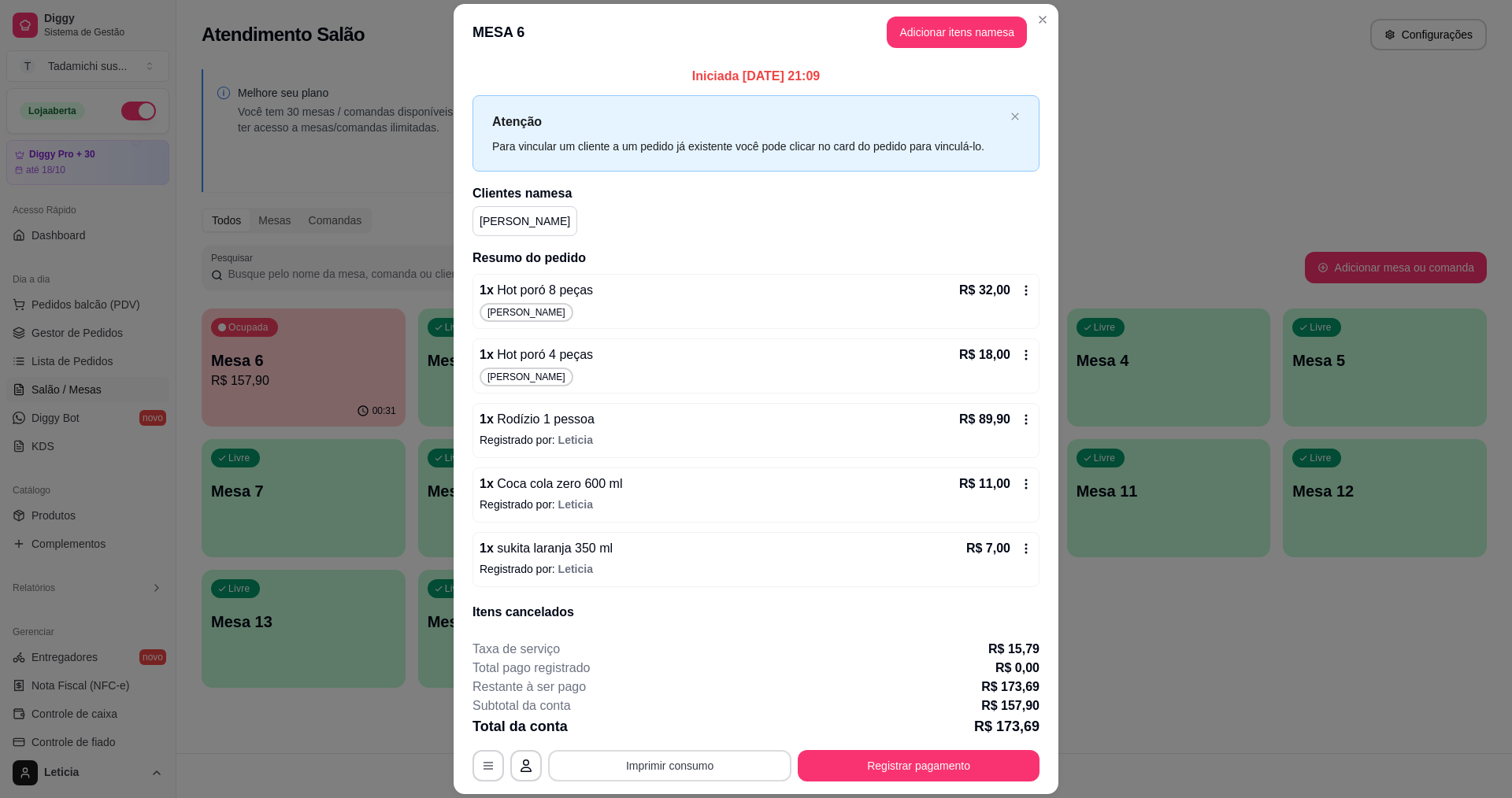
click at [753, 783] on footer "**********" at bounding box center [756, 711] width 605 height 167
click at [745, 767] on button "Imprimir consumo" at bounding box center [670, 766] width 243 height 32
click at [703, 721] on button "IMPRESSORA HAYOM" at bounding box center [667, 729] width 121 height 25
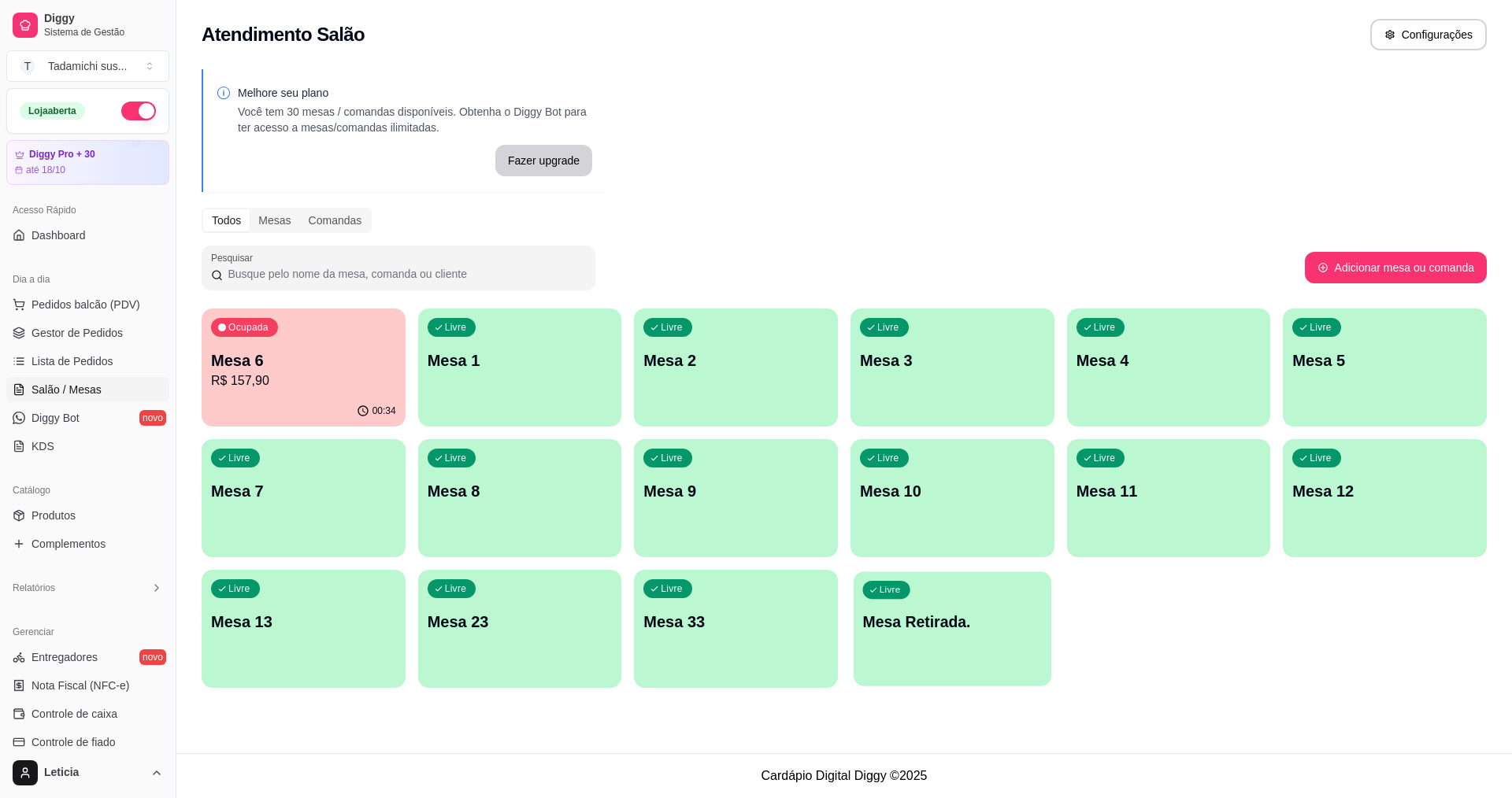
click at [948, 624] on p "Mesa Retirada." at bounding box center [952, 622] width 179 height 22
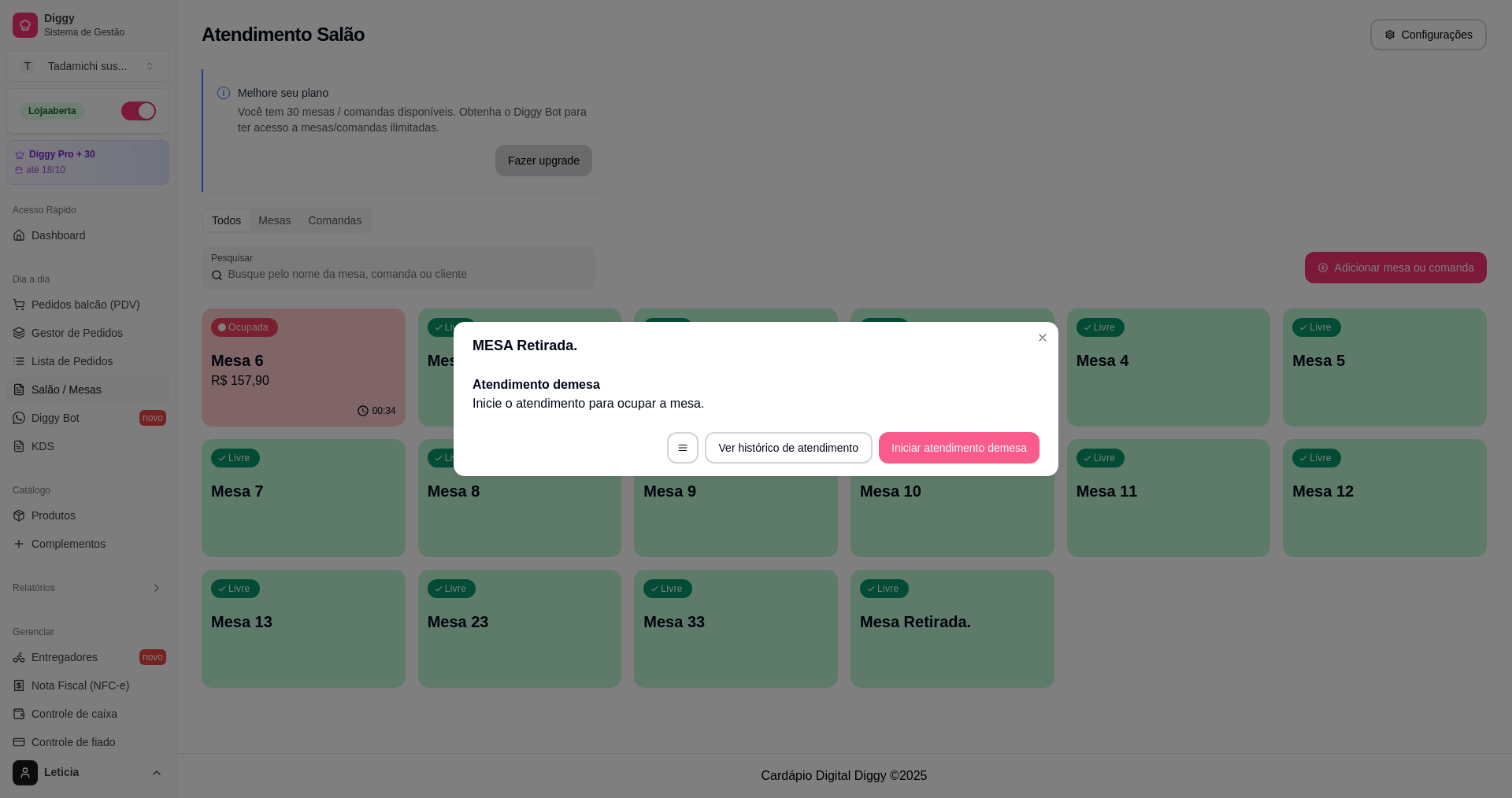
click at [918, 460] on button "Iniciar atendimento de mesa" at bounding box center [959, 448] width 161 height 32
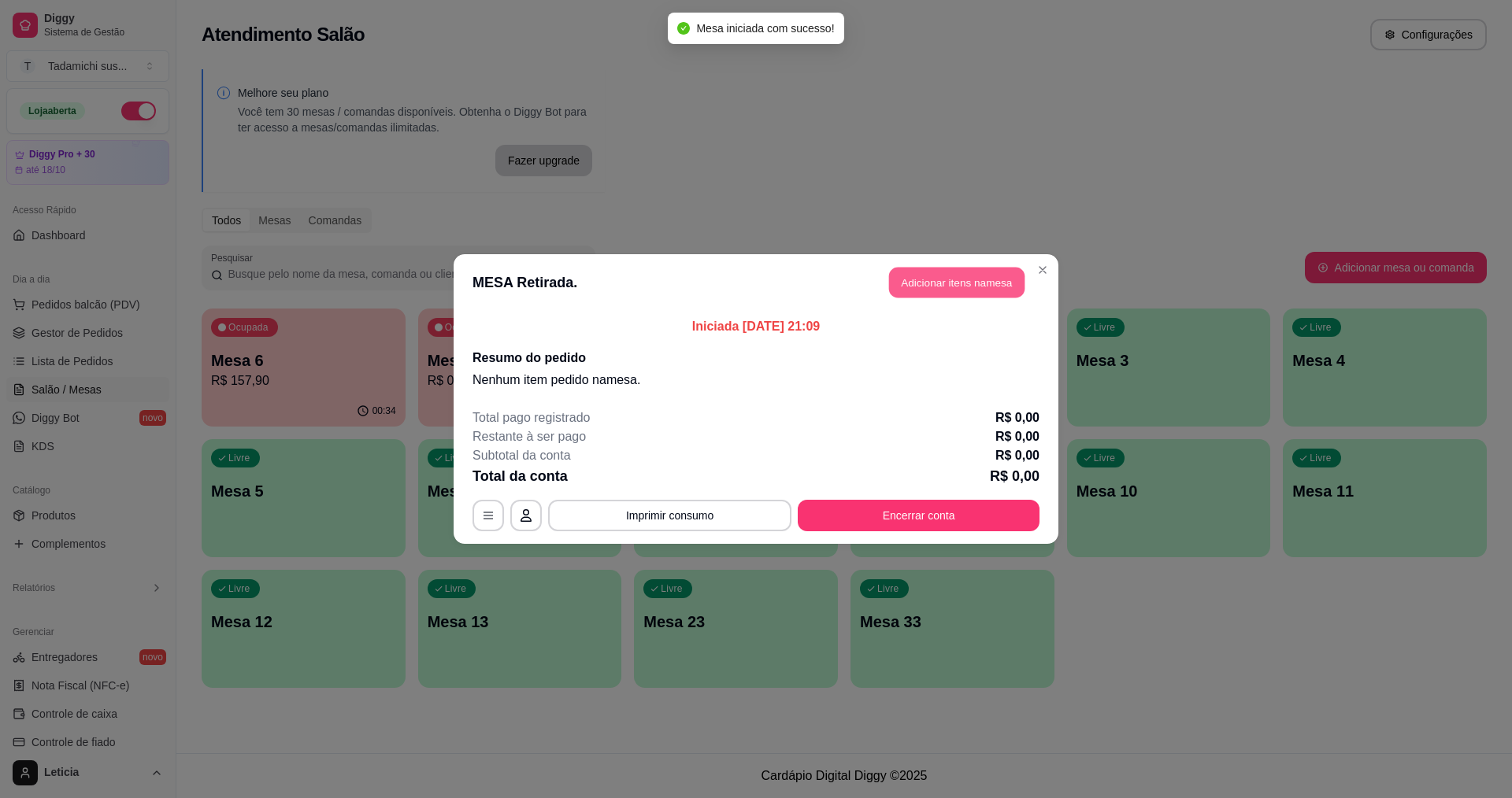
click at [927, 280] on button "Adicionar itens na mesa" at bounding box center [957, 283] width 135 height 31
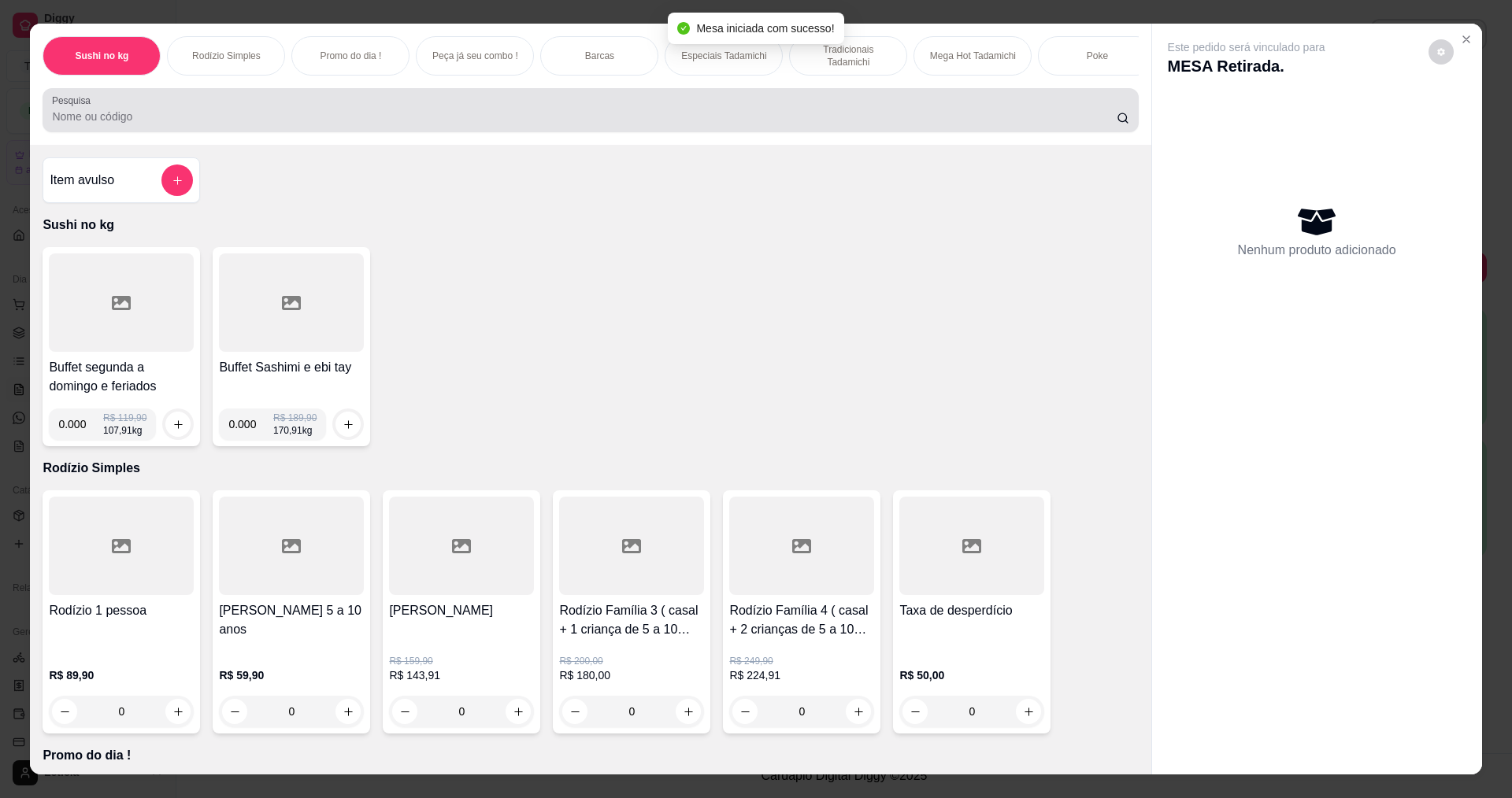
click at [290, 124] on input "Pesquisa" at bounding box center [583, 116] width 1064 height 16
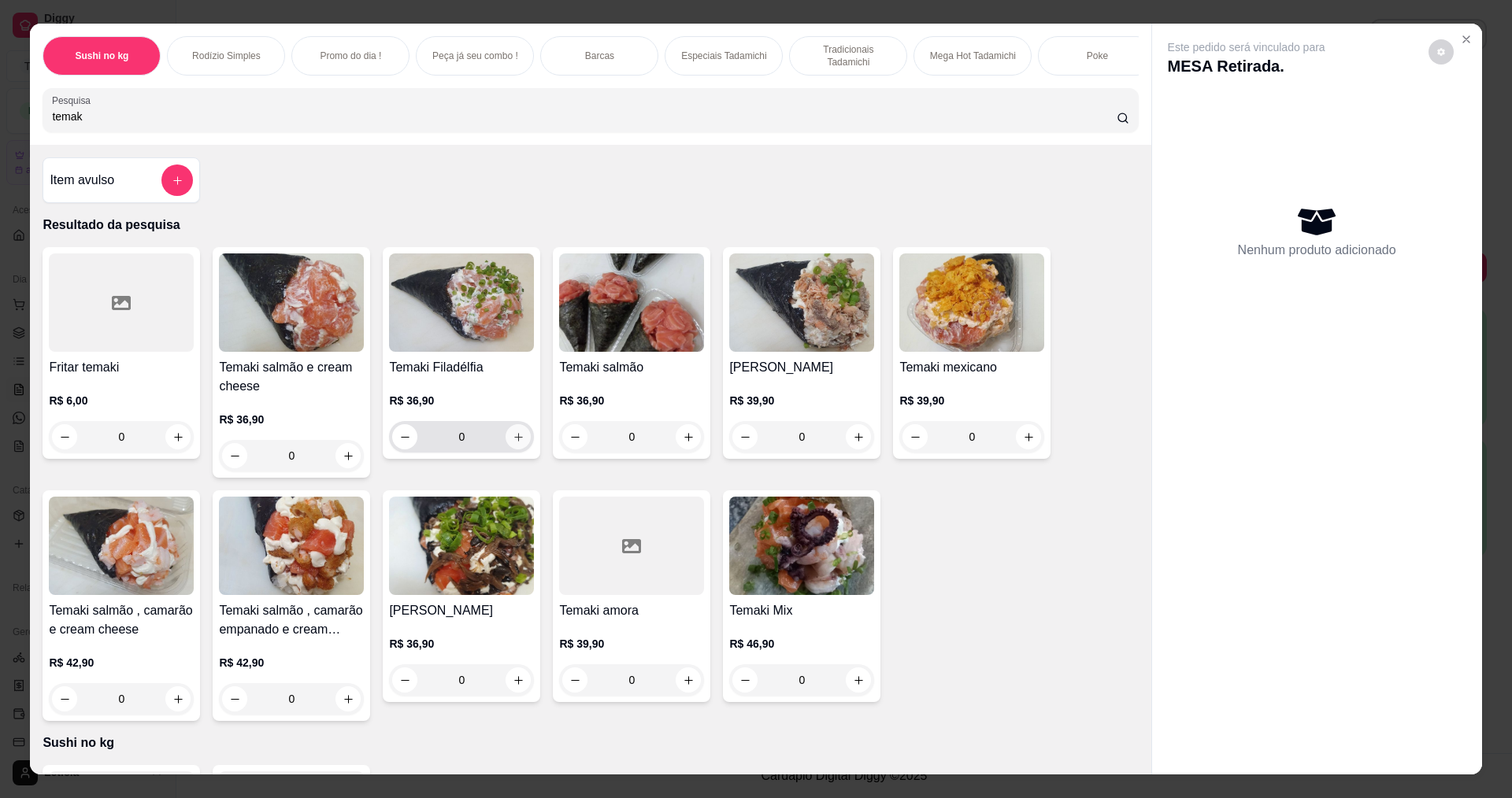
type input "temak"
click at [519, 443] on button "increase-product-quantity" at bounding box center [517, 437] width 25 height 25
type input "1"
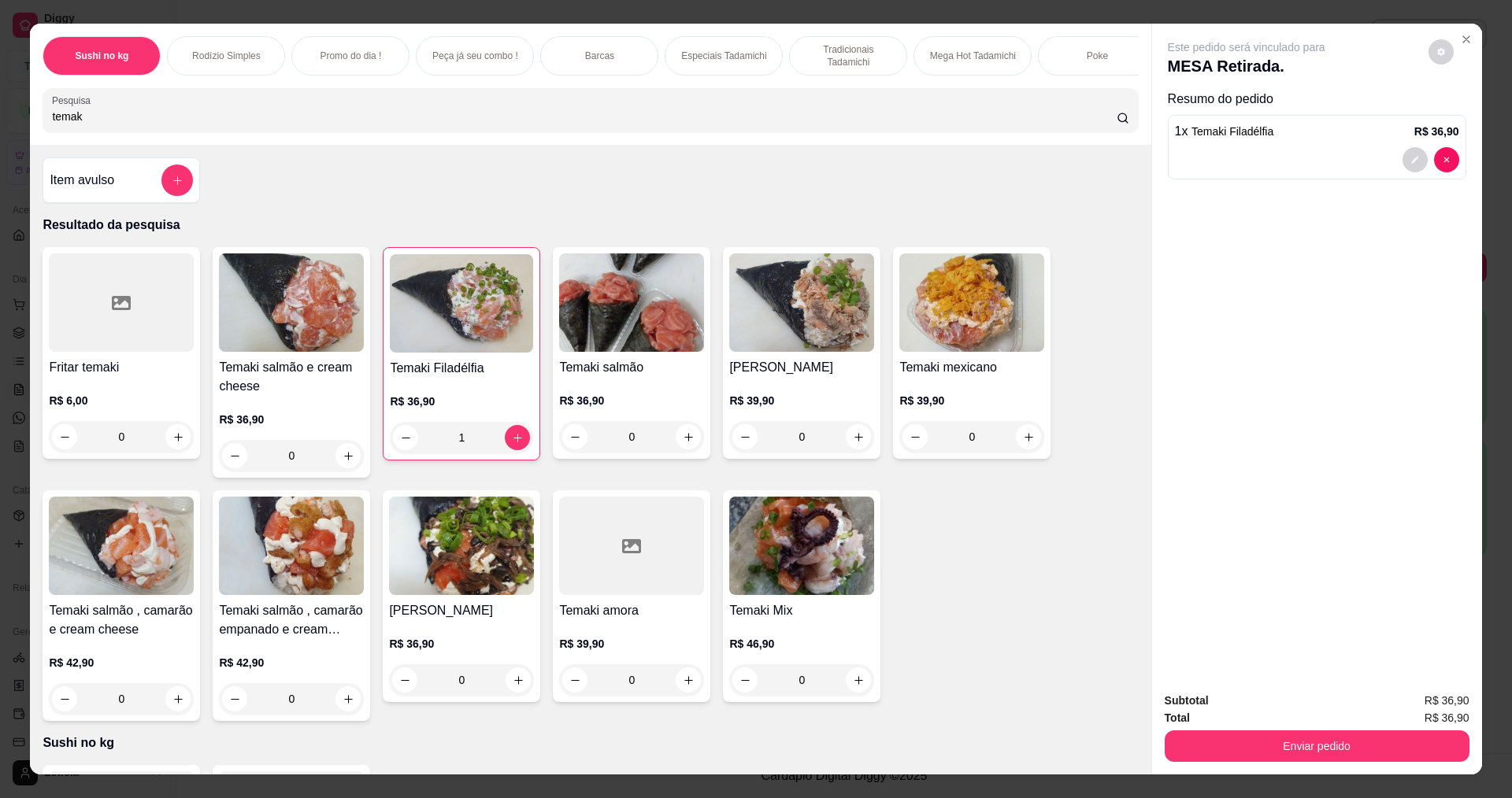
drag, startPoint x: 88, startPoint y: 128, endPoint x: 0, endPoint y: 122, distance: 88.2
click at [0, 122] on div "Sushi no kg Rodízio Simples Promo do dia ! Peça já seu combo ! Barcas Especiais…" at bounding box center [756, 399] width 1512 height 798
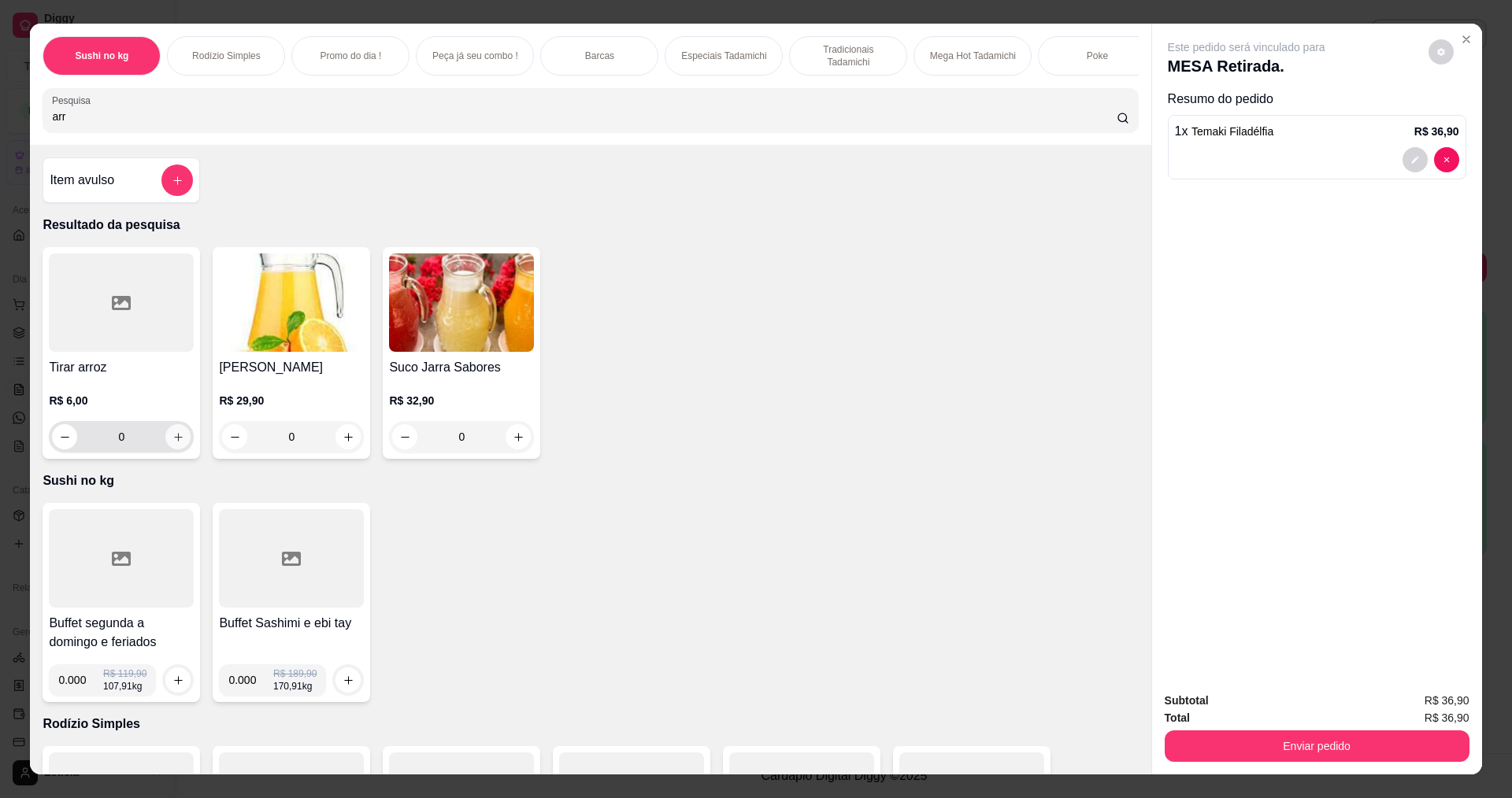
type input "arr"
click at [180, 450] on button "increase-product-quantity" at bounding box center [177, 437] width 25 height 25
type input "1"
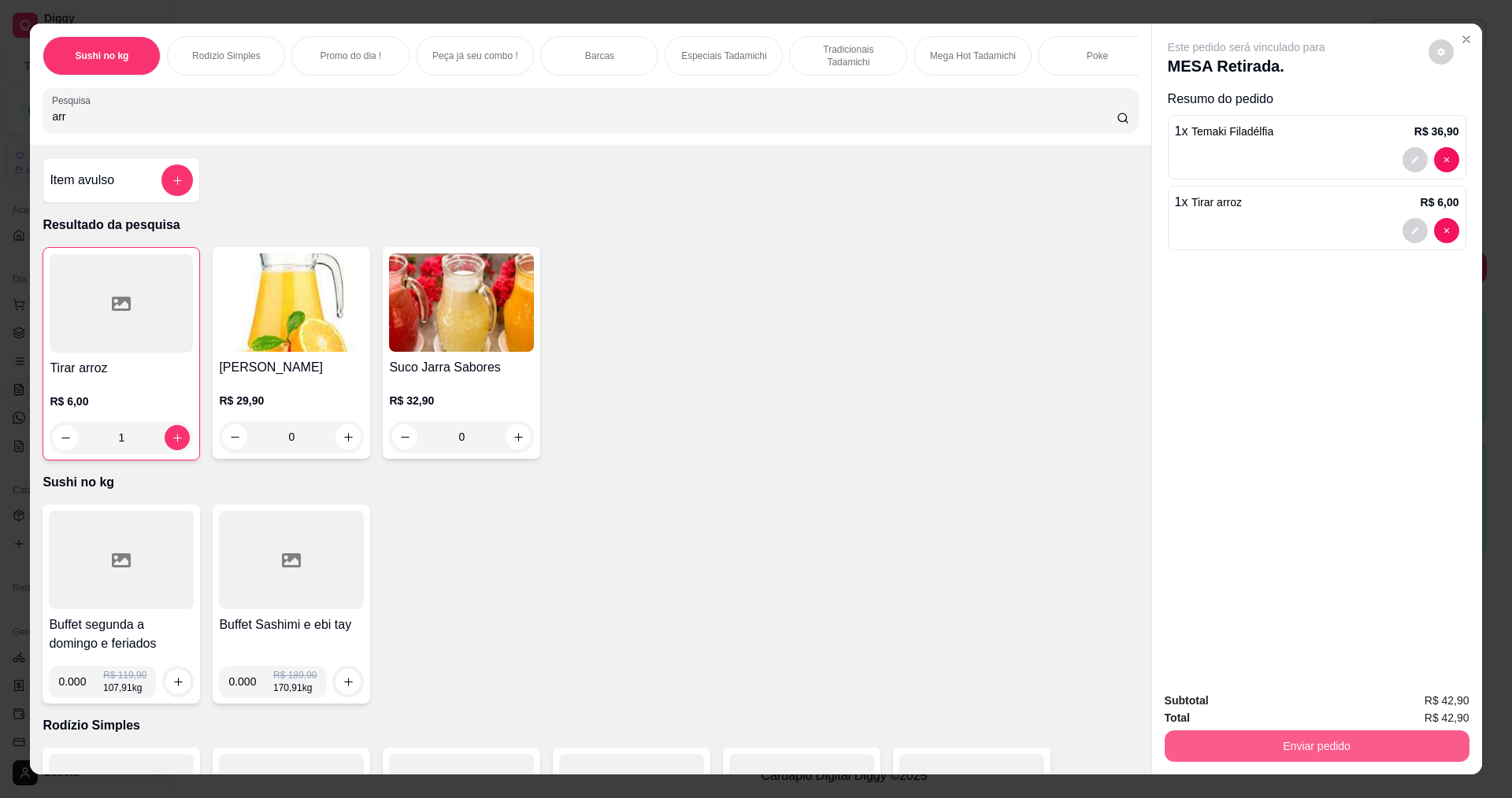
click at [1401, 753] on button "Enviar pedido" at bounding box center [1317, 746] width 305 height 32
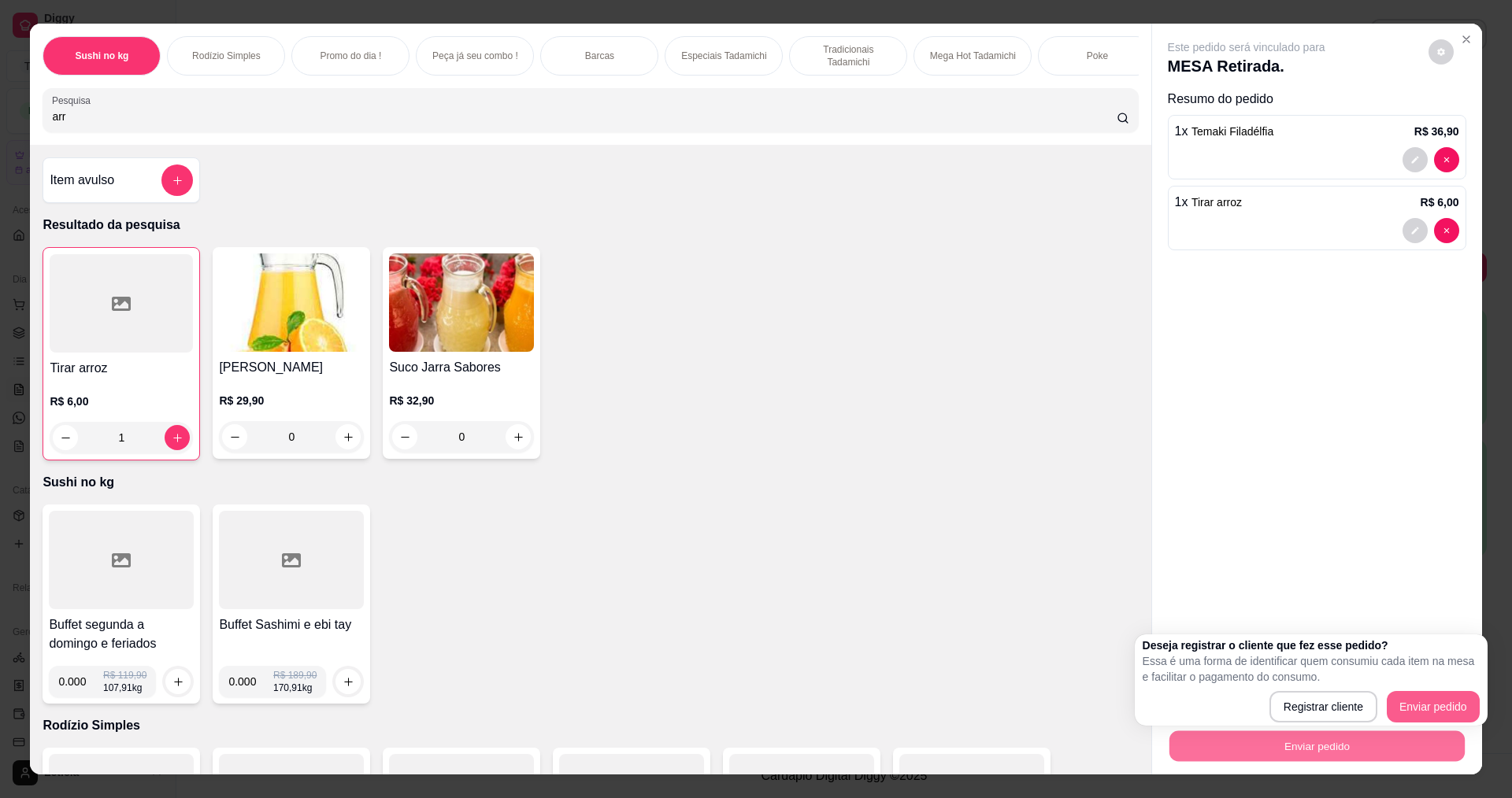
click at [1424, 697] on button "Enviar pedido" at bounding box center [1433, 707] width 93 height 32
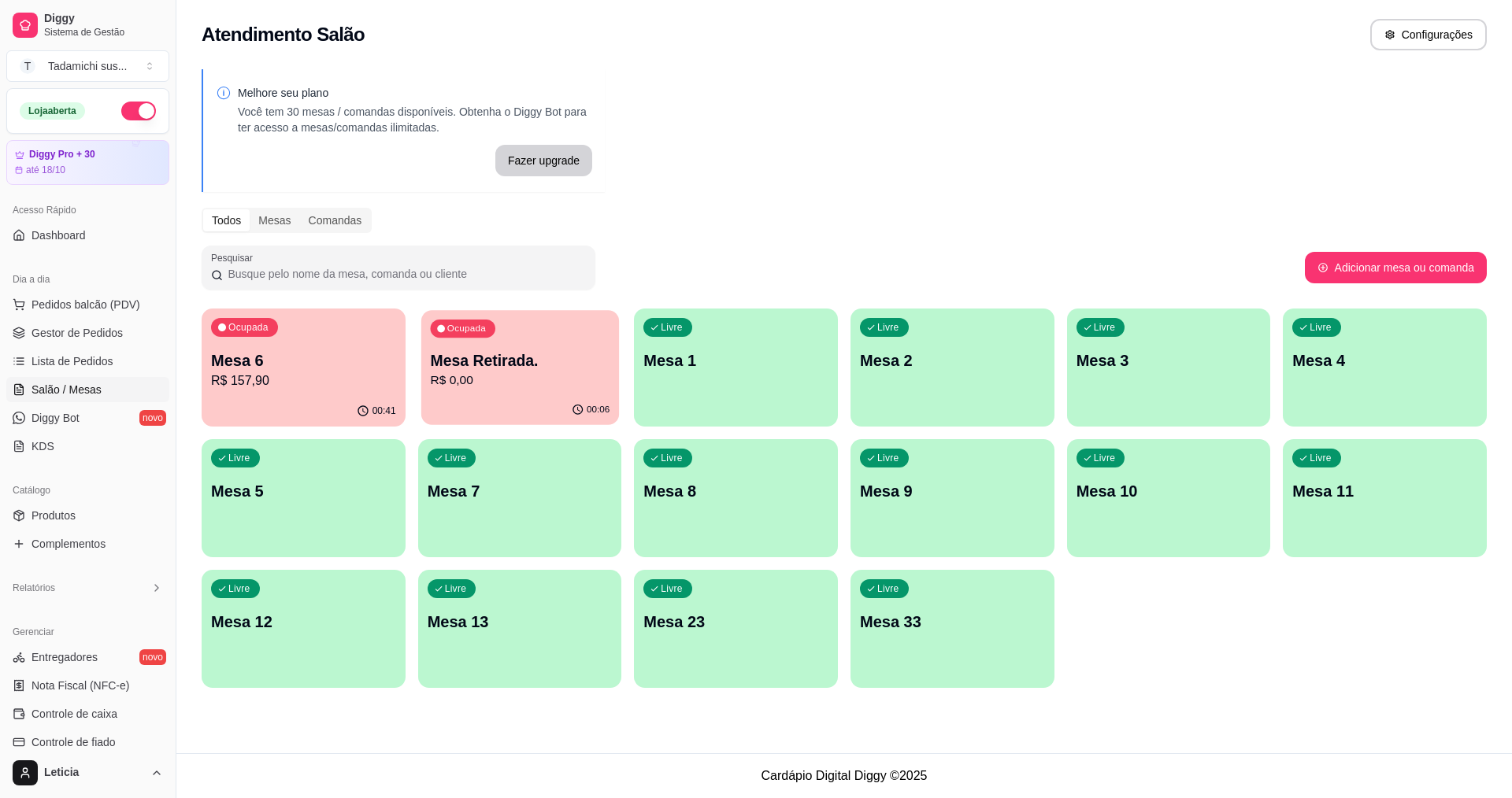
click at [499, 399] on div "00:06" at bounding box center [520, 410] width 197 height 30
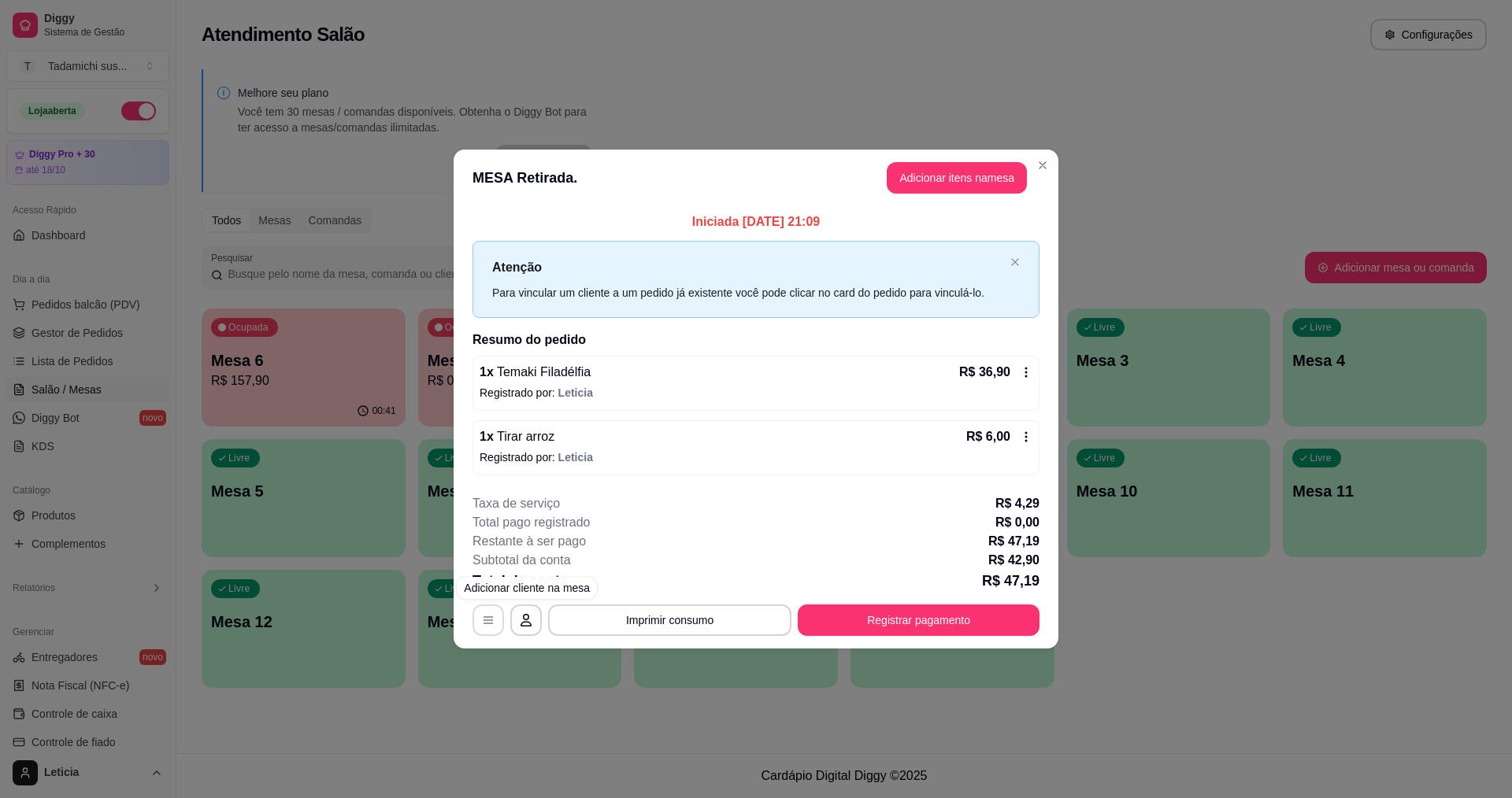
click at [488, 626] on icon "button" at bounding box center [487, 620] width 12 height 12
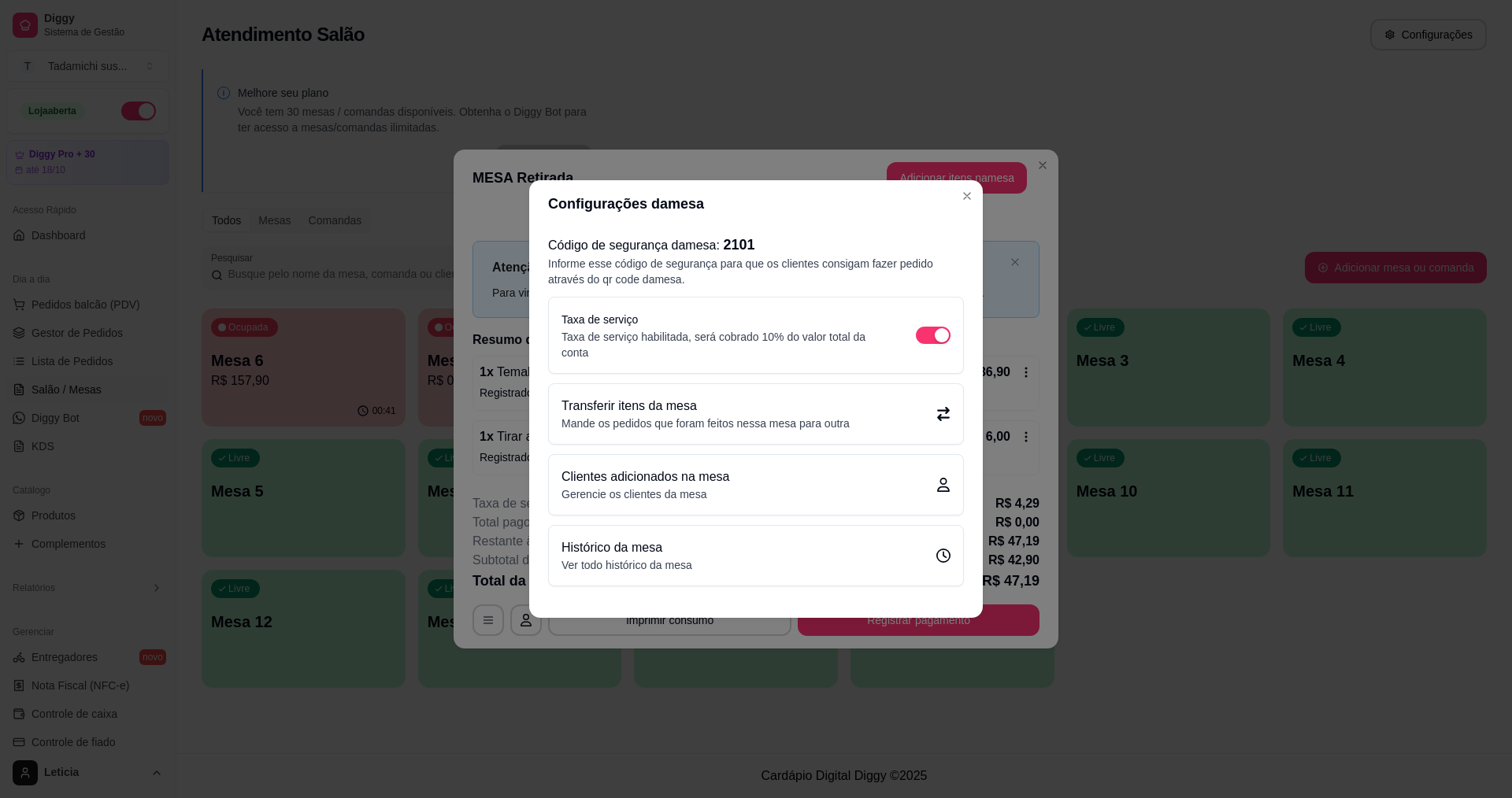
click at [907, 408] on div "Transferir itens da mesa Mande os pedidos que foram feitos nessa mesa para outra" at bounding box center [756, 414] width 389 height 35
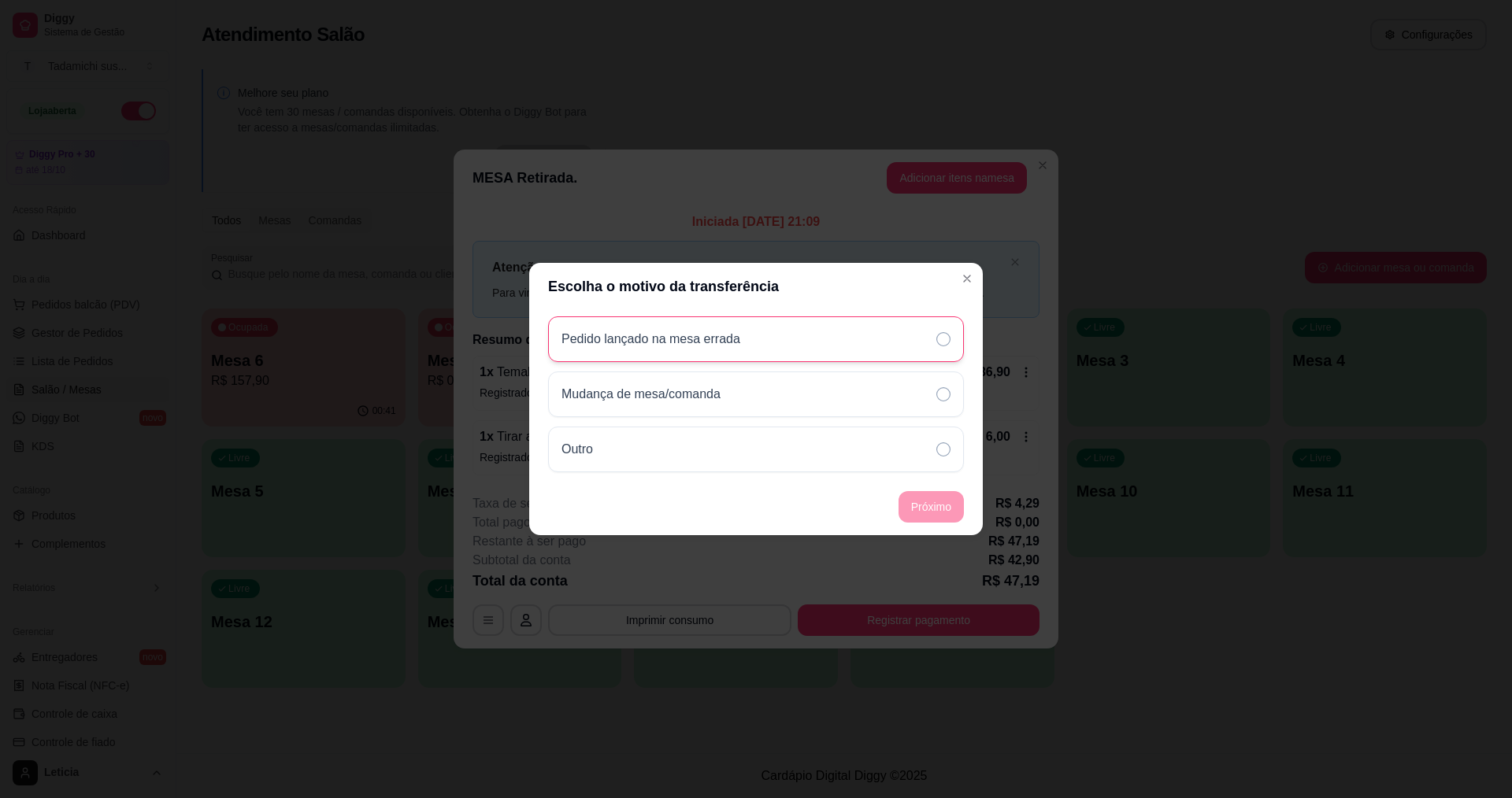
click at [841, 324] on div "Pedido lançado na mesa errada" at bounding box center [756, 339] width 416 height 46
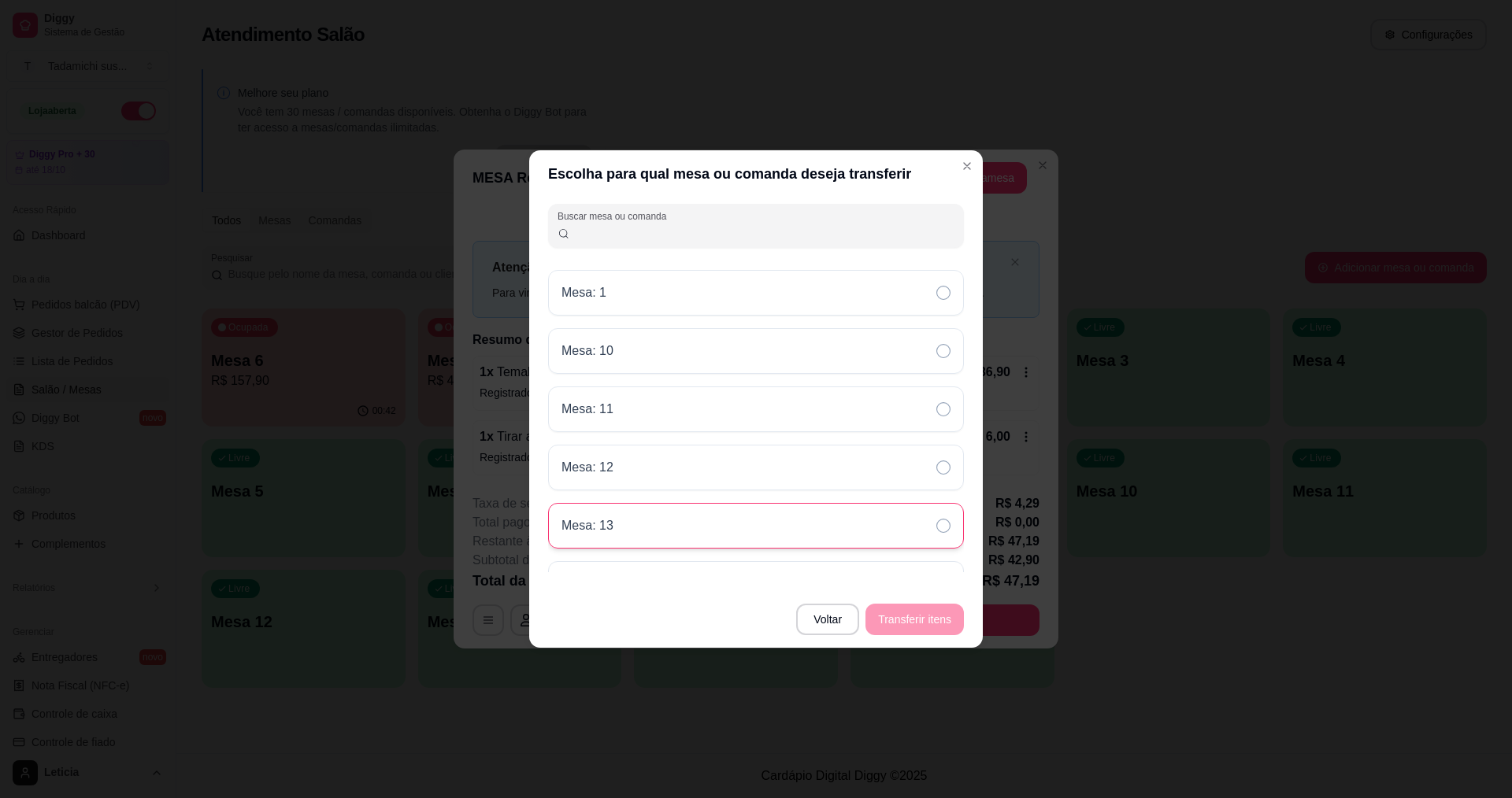
click at [726, 529] on div "Mesa: 13" at bounding box center [756, 526] width 416 height 46
click at [900, 626] on button "Transferir itens" at bounding box center [915, 620] width 99 height 32
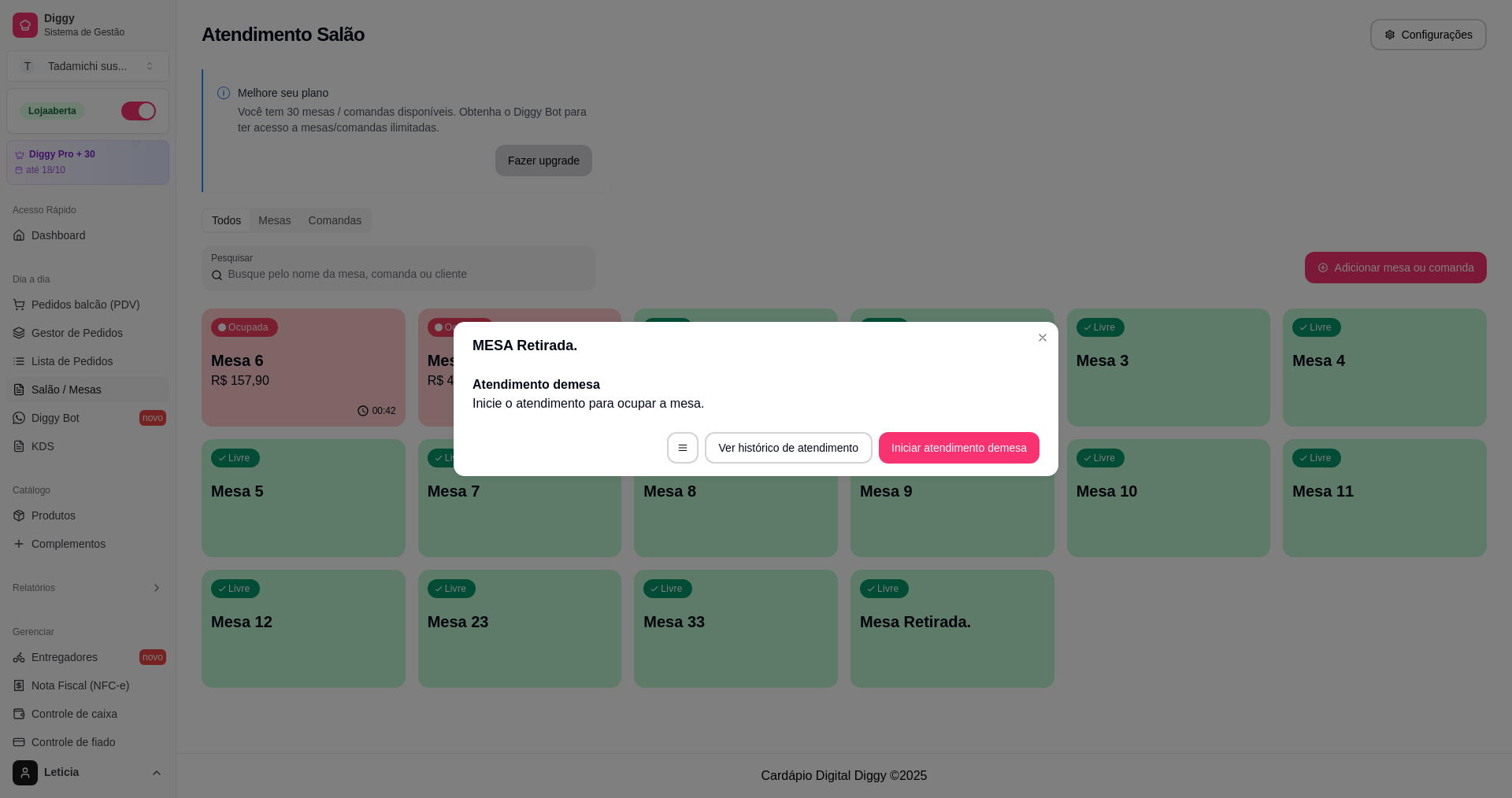
click at [1051, 322] on header "MESA Retirada." at bounding box center [756, 345] width 605 height 47
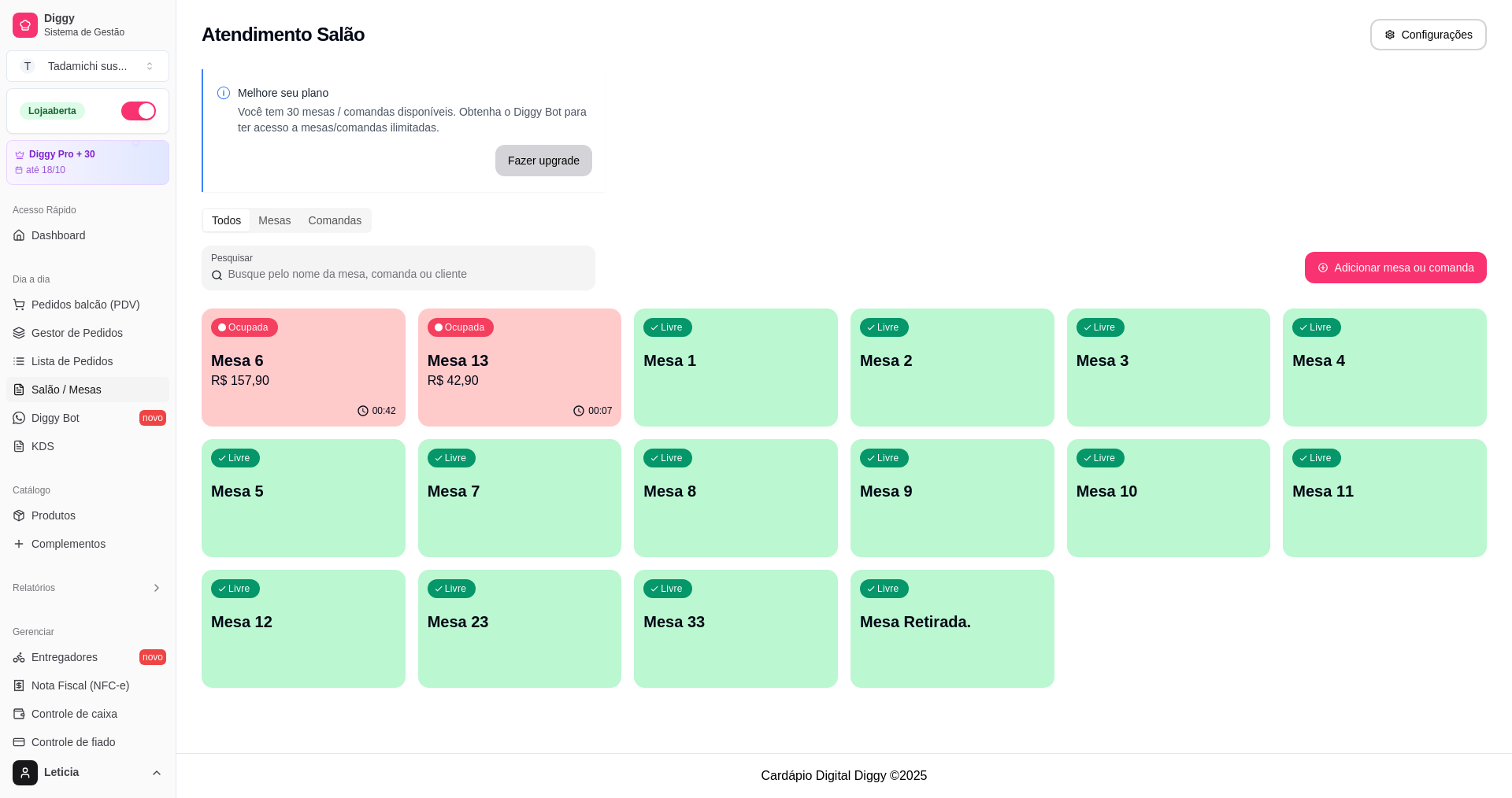
click at [557, 371] on div "Mesa 13 R$ 42,90" at bounding box center [519, 370] width 185 height 41
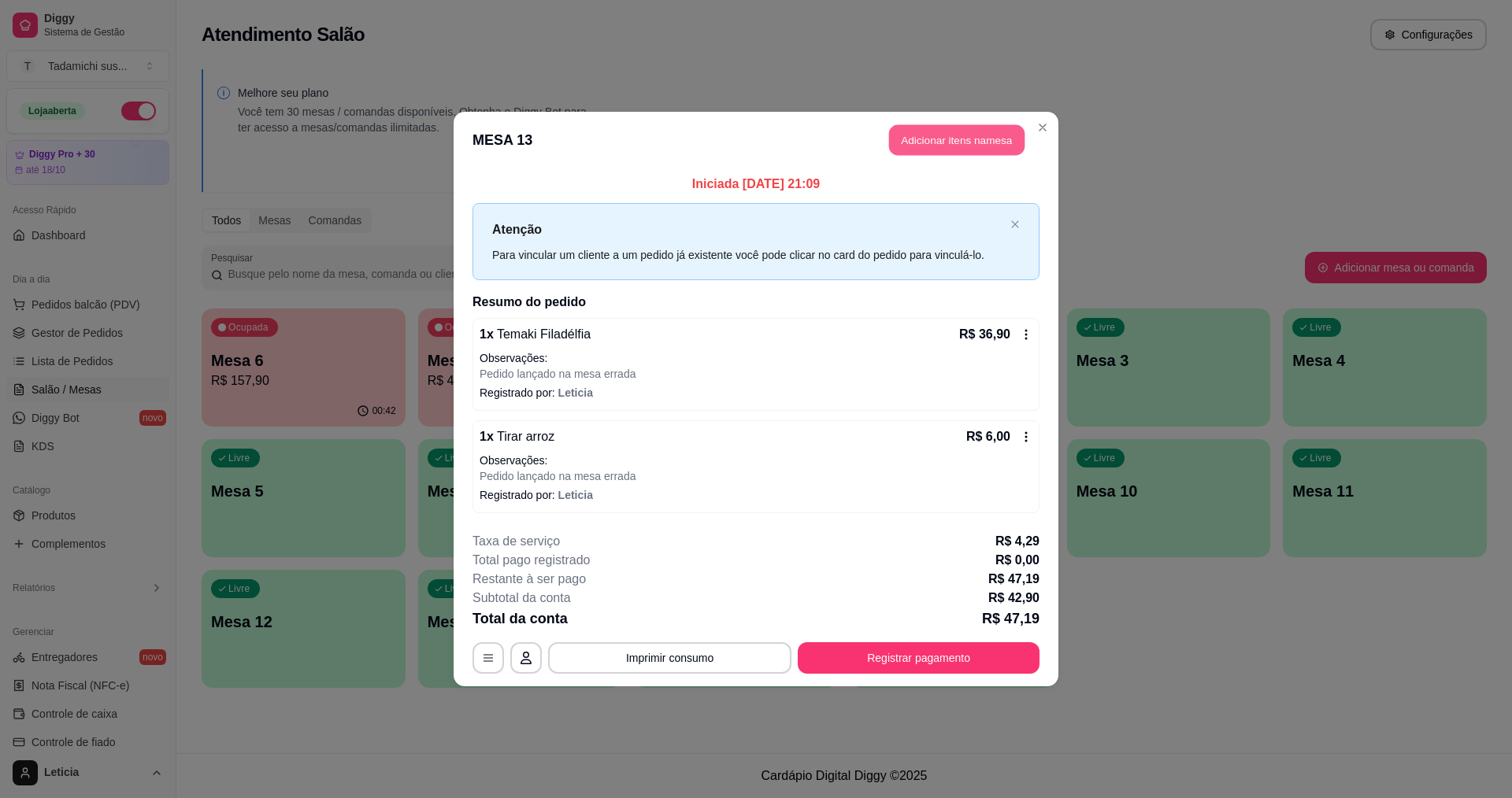
click at [977, 147] on button "Adicionar itens na mesa" at bounding box center [957, 140] width 135 height 31
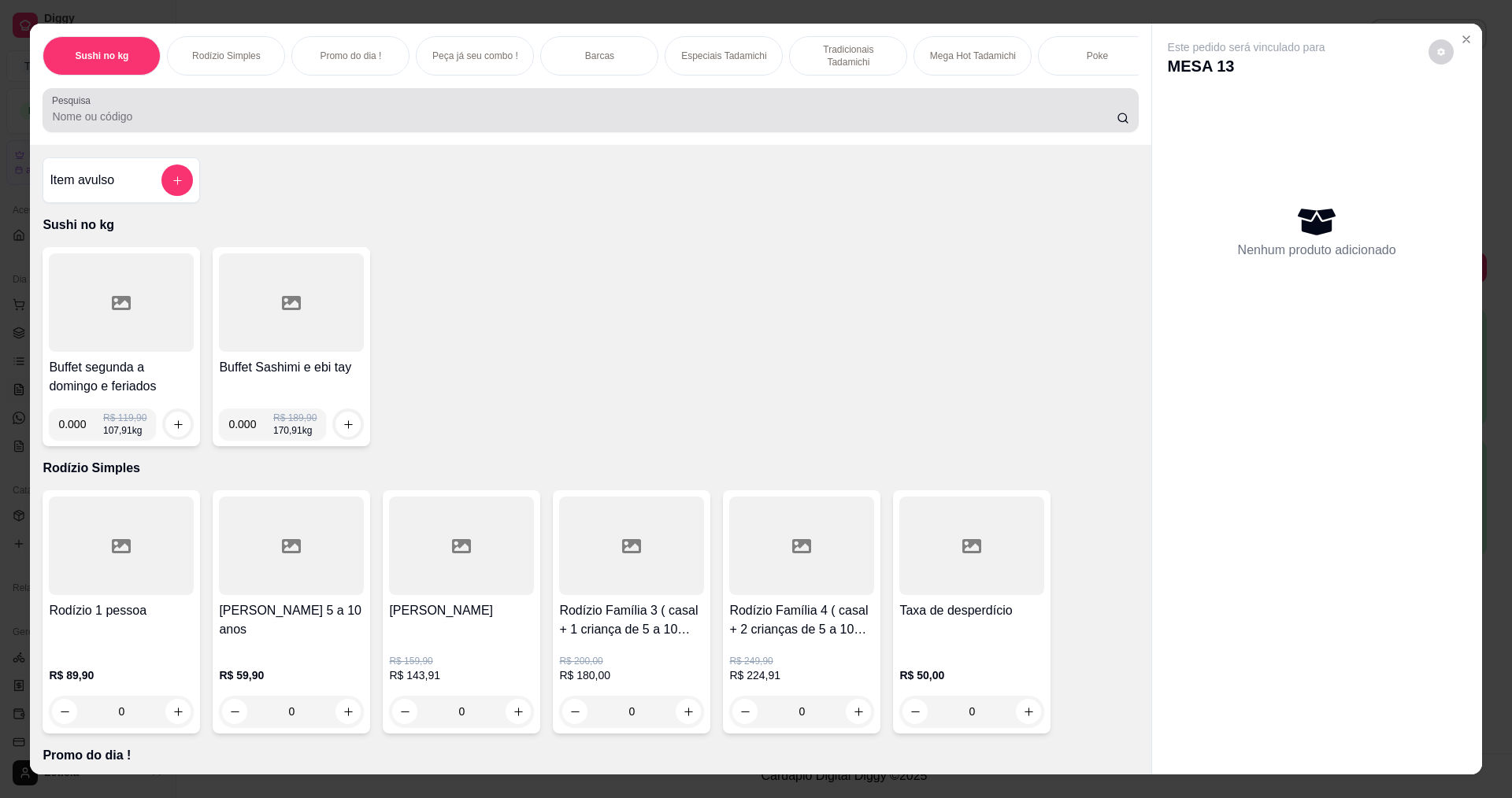
click at [149, 124] on input "Pesquisa" at bounding box center [583, 116] width 1064 height 16
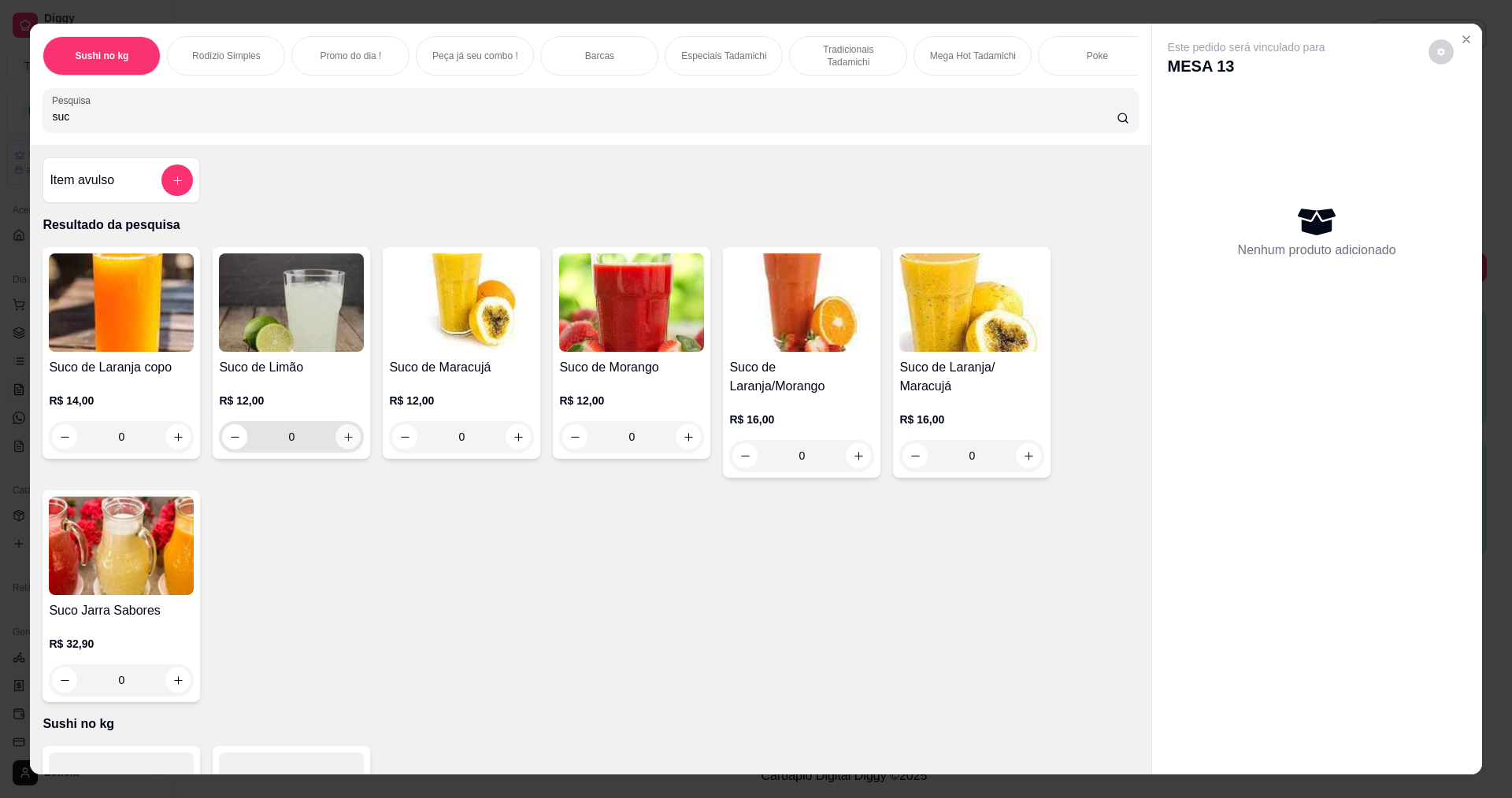
type input "suc"
click at [343, 443] on icon "increase-product-quantity" at bounding box center [348, 437] width 12 height 12
type input "1"
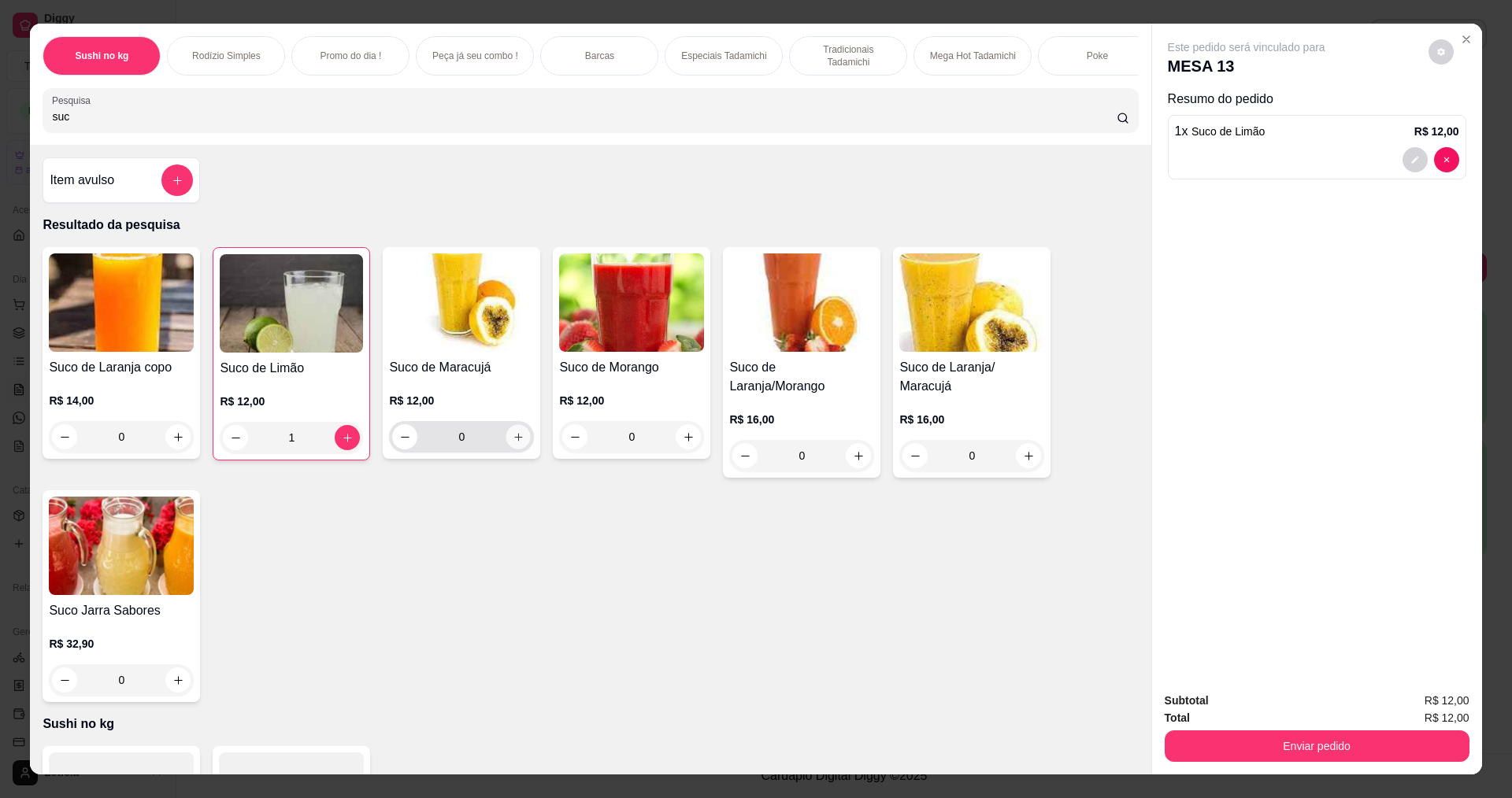
click at [515, 443] on icon "increase-product-quantity" at bounding box center [518, 437] width 12 height 12
type input "1"
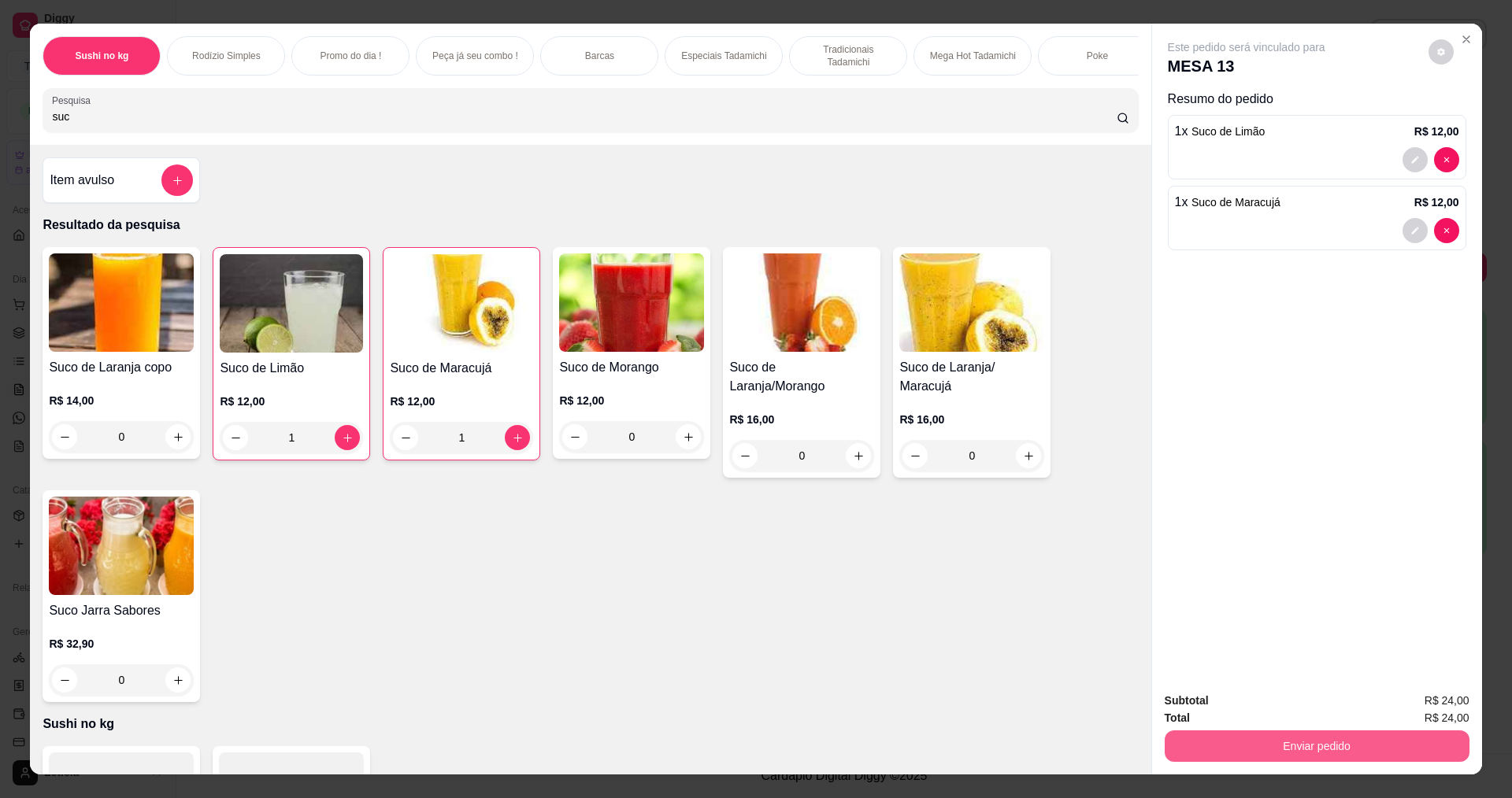
click at [1440, 744] on button "Enviar pedido" at bounding box center [1317, 746] width 305 height 32
click at [1443, 707] on button "Enviar pedido" at bounding box center [1427, 708] width 89 height 30
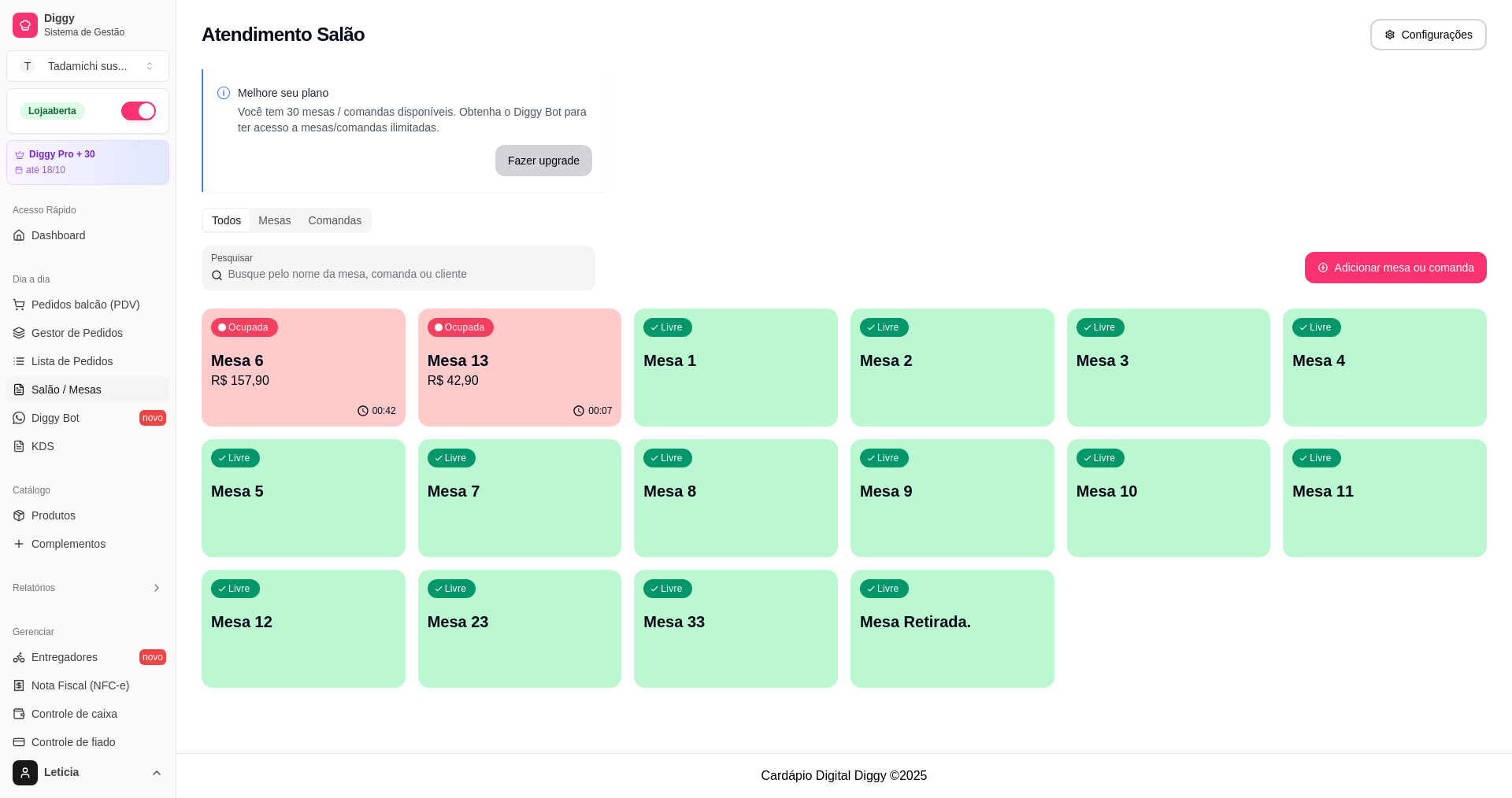
click at [241, 388] on p "R$ 157,90" at bounding box center [303, 381] width 185 height 19
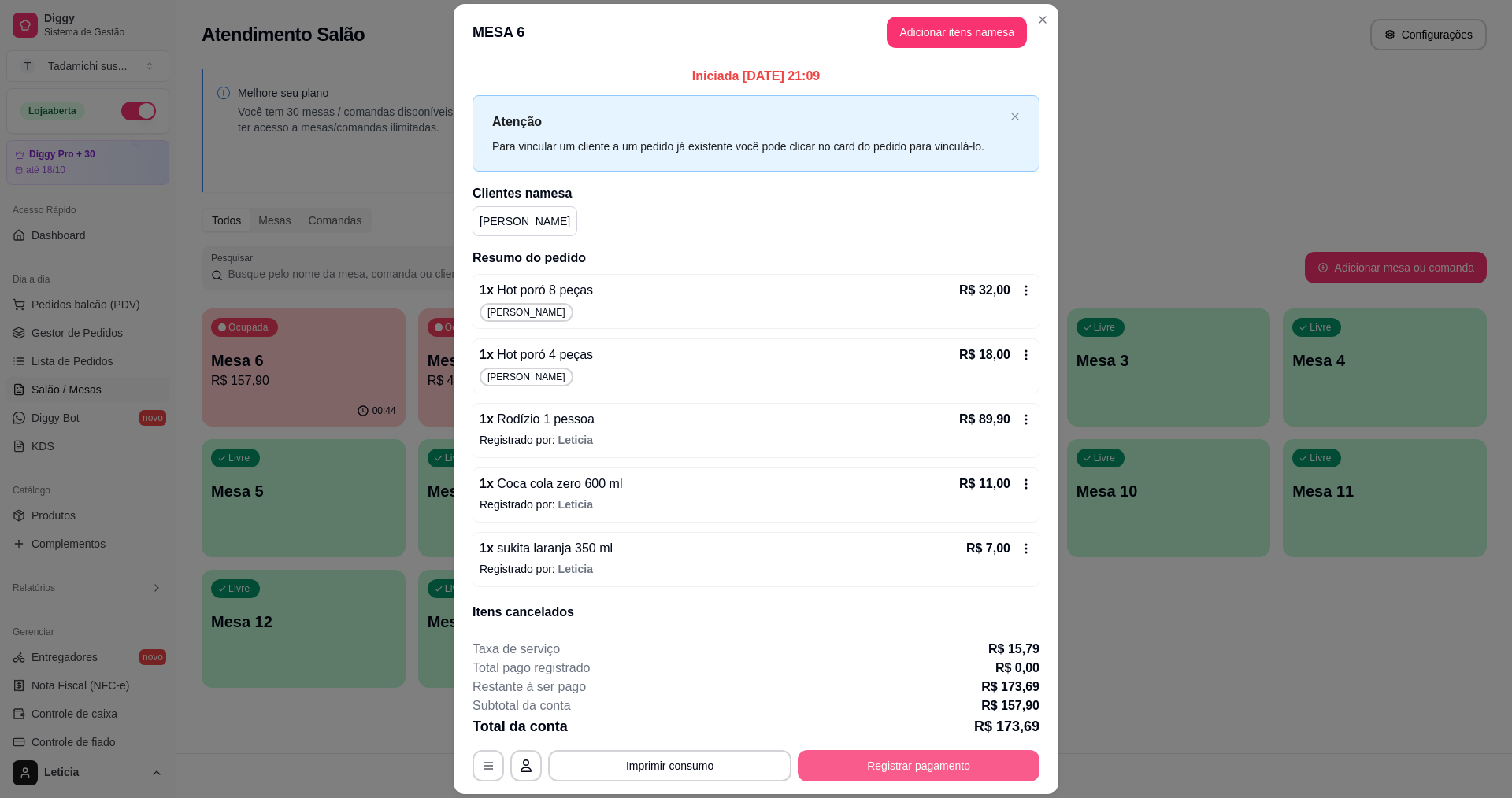
click at [929, 753] on button "Registrar pagamento" at bounding box center [918, 766] width 241 height 32
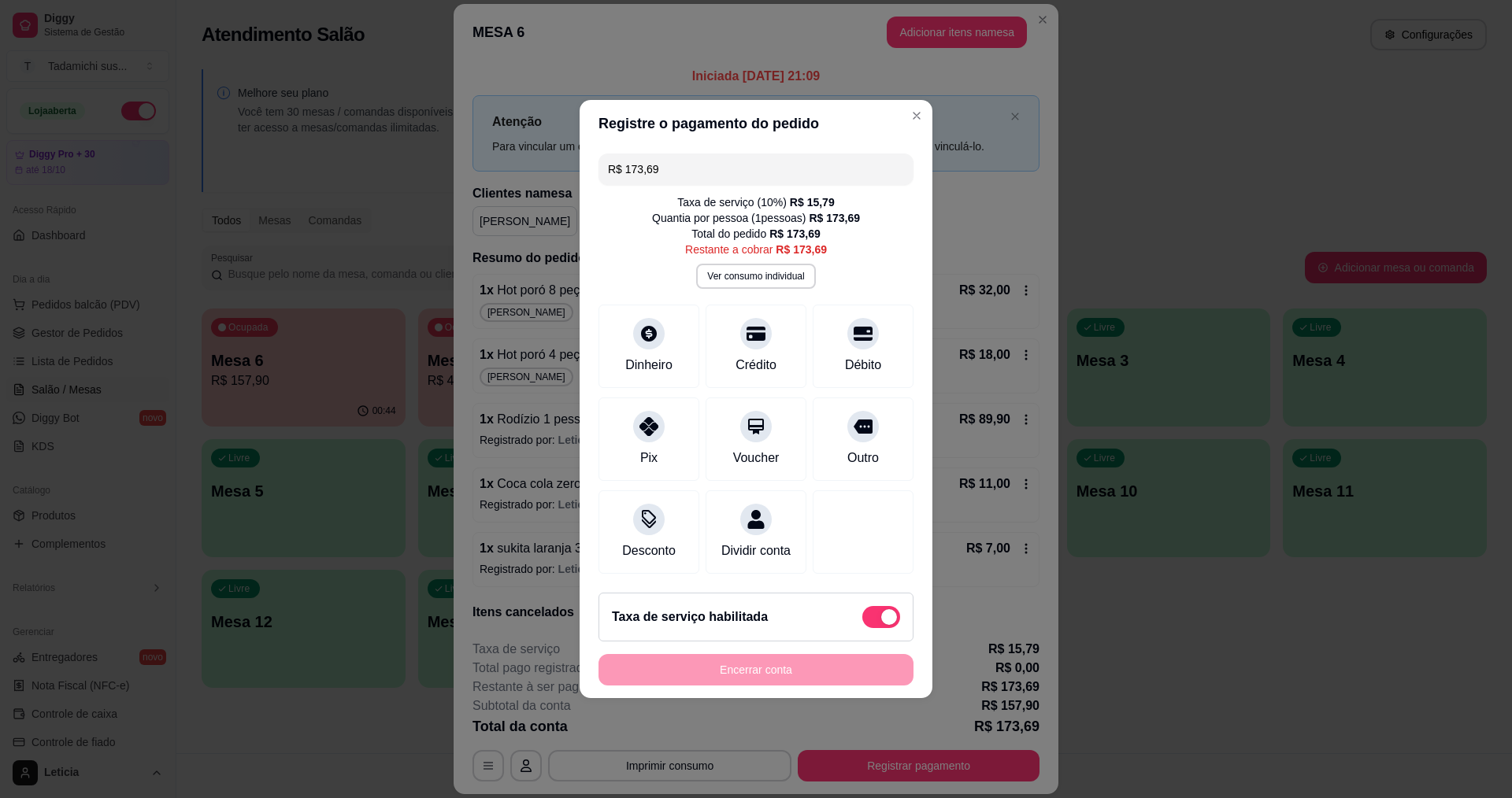
drag, startPoint x: 698, startPoint y: 146, endPoint x: 605, endPoint y: 163, distance: 94.5
click at [605, 163] on div "R$ 173,69" at bounding box center [755, 170] width 315 height 32
click at [743, 353] on div "Crédito" at bounding box center [756, 363] width 45 height 21
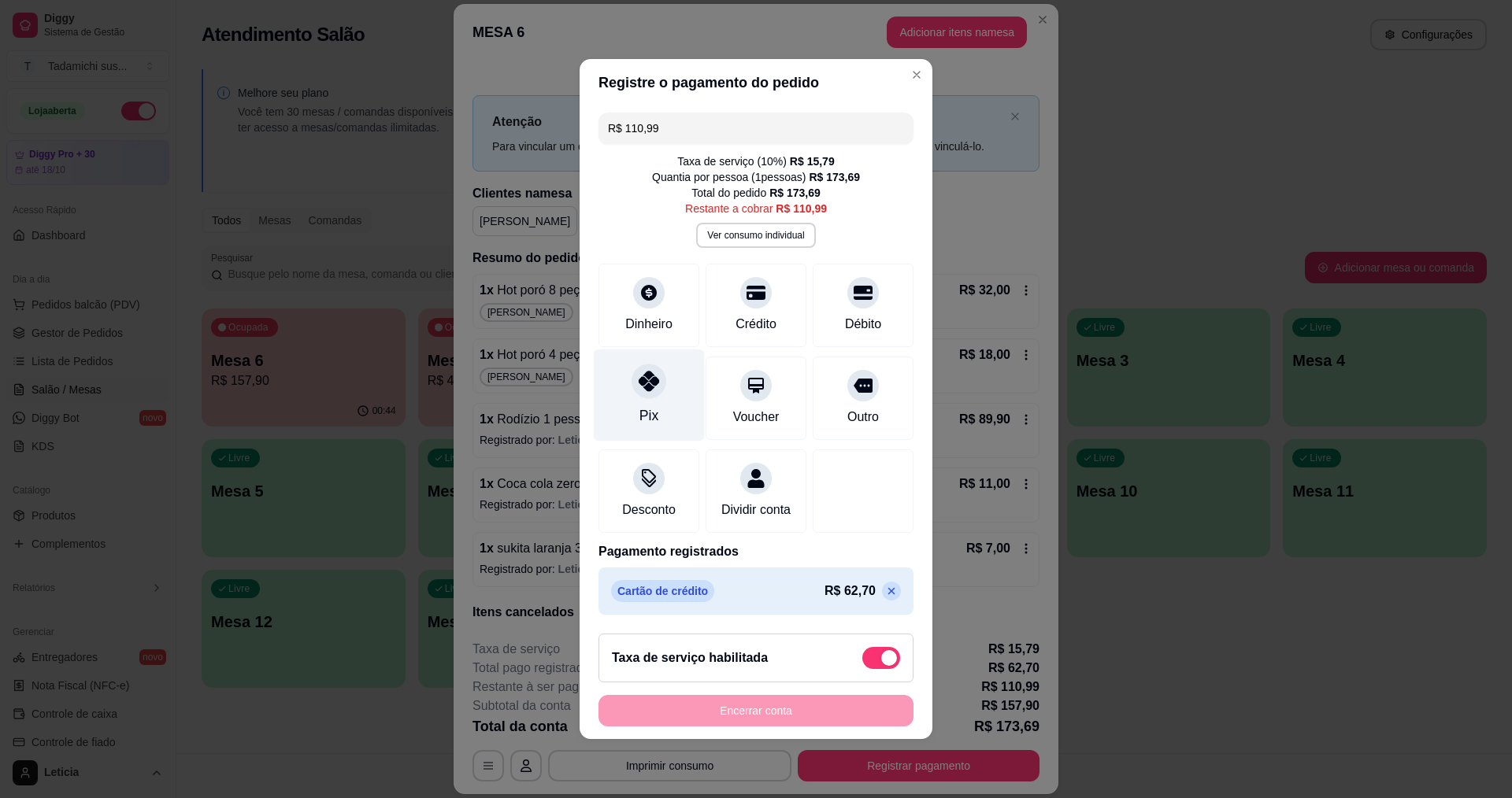
click at [659, 398] on div "Pix" at bounding box center [649, 395] width 111 height 92
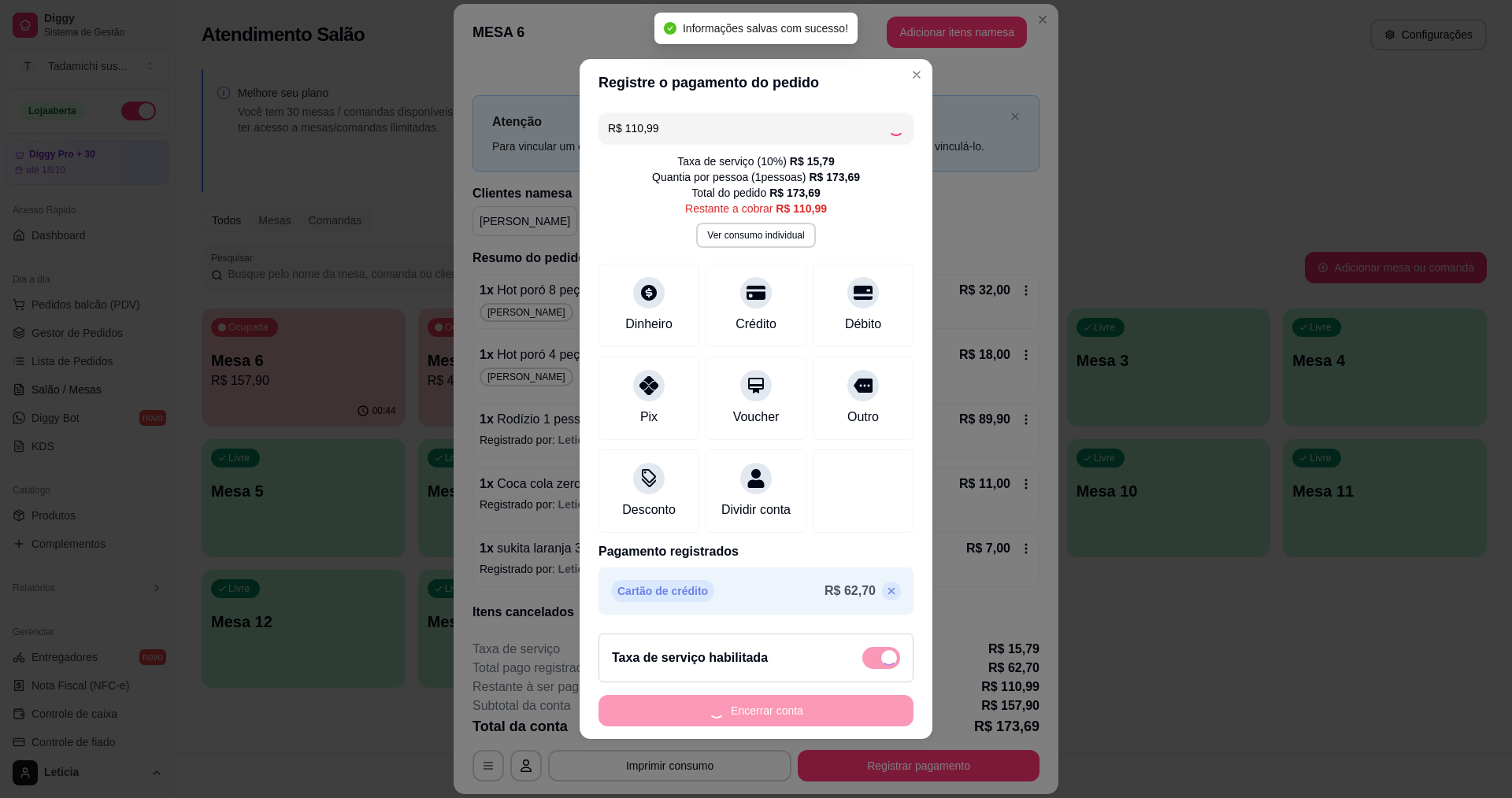
type input "R$ 0,00"
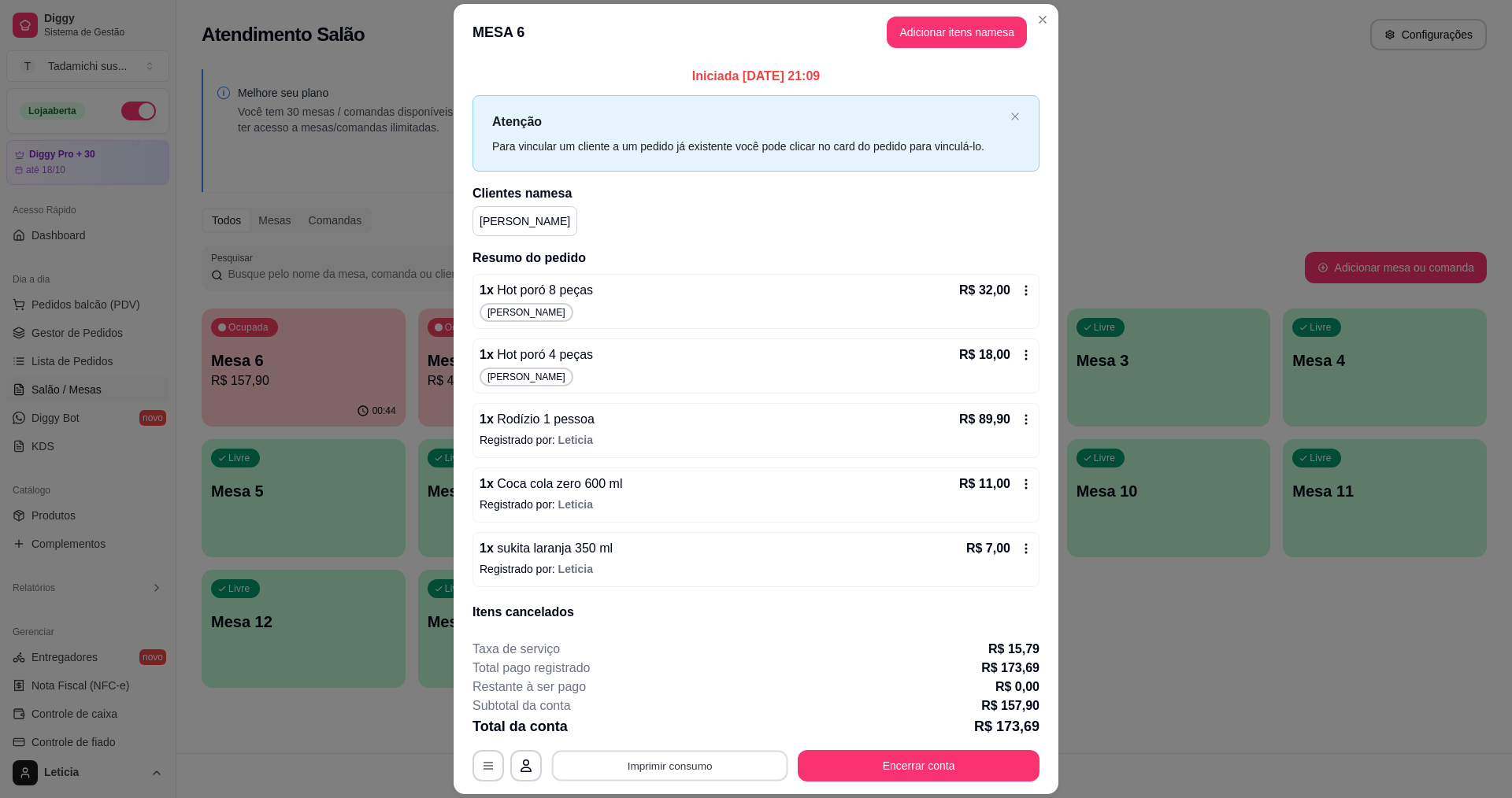
click at [719, 761] on button "Imprimir consumo" at bounding box center [671, 766] width 237 height 31
click at [695, 728] on button "IMPRESSORA HAYOM" at bounding box center [668, 729] width 117 height 24
click at [932, 768] on button "Encerrar conta" at bounding box center [919, 766] width 235 height 31
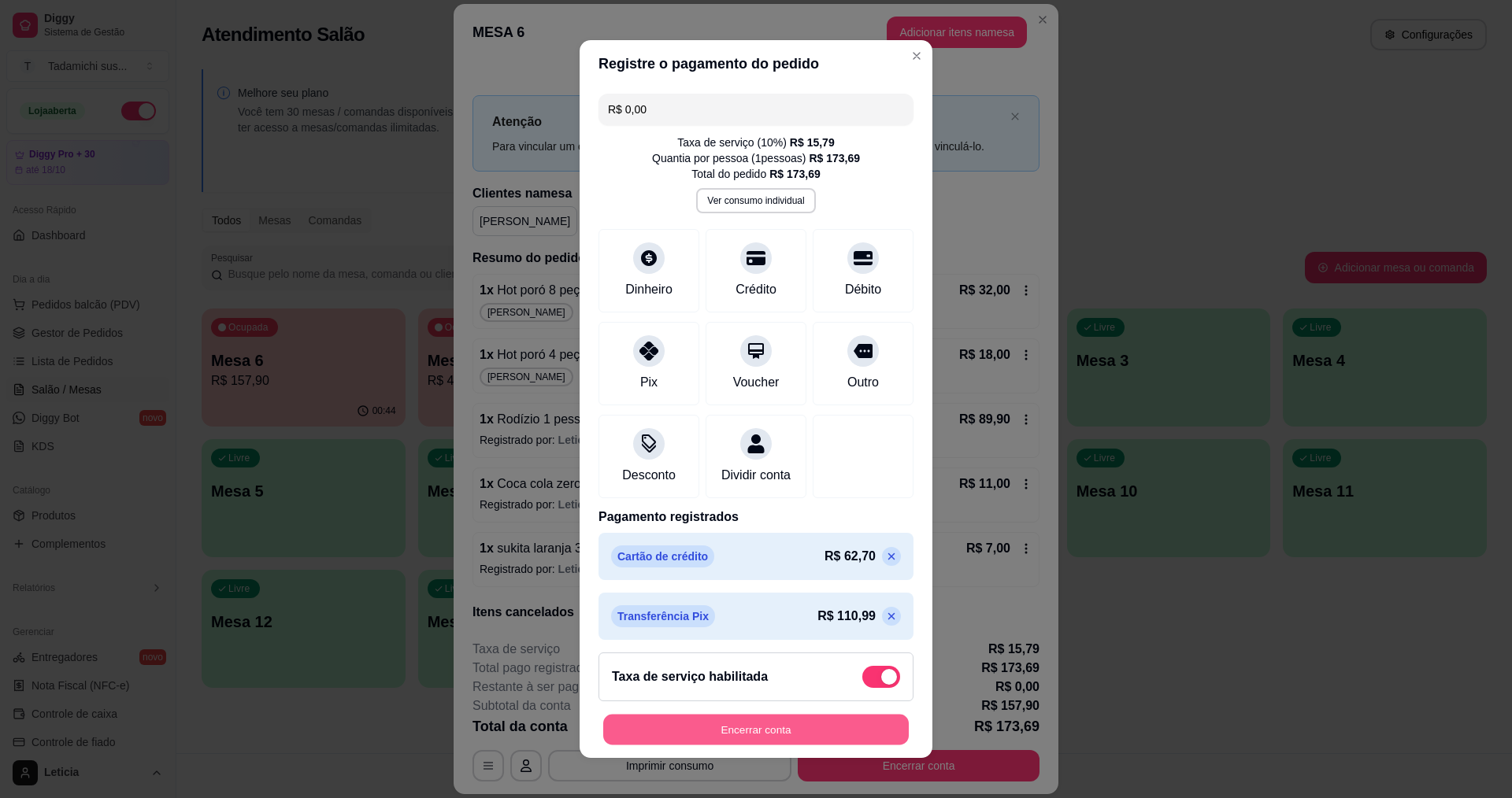
click at [831, 723] on button "Encerrar conta" at bounding box center [755, 729] width 305 height 31
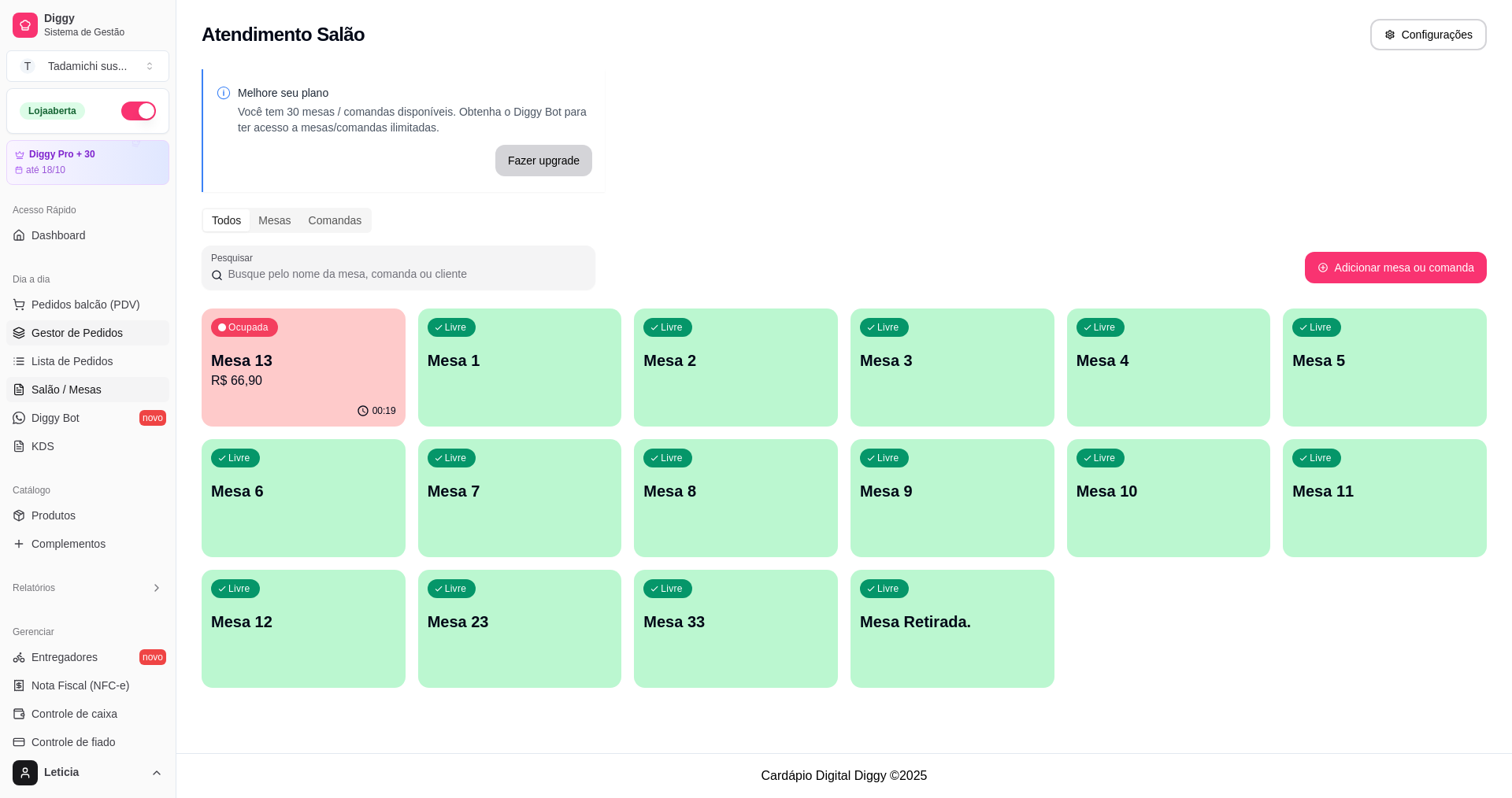
click at [70, 327] on span "Gestor de Pedidos" at bounding box center [77, 332] width 91 height 16
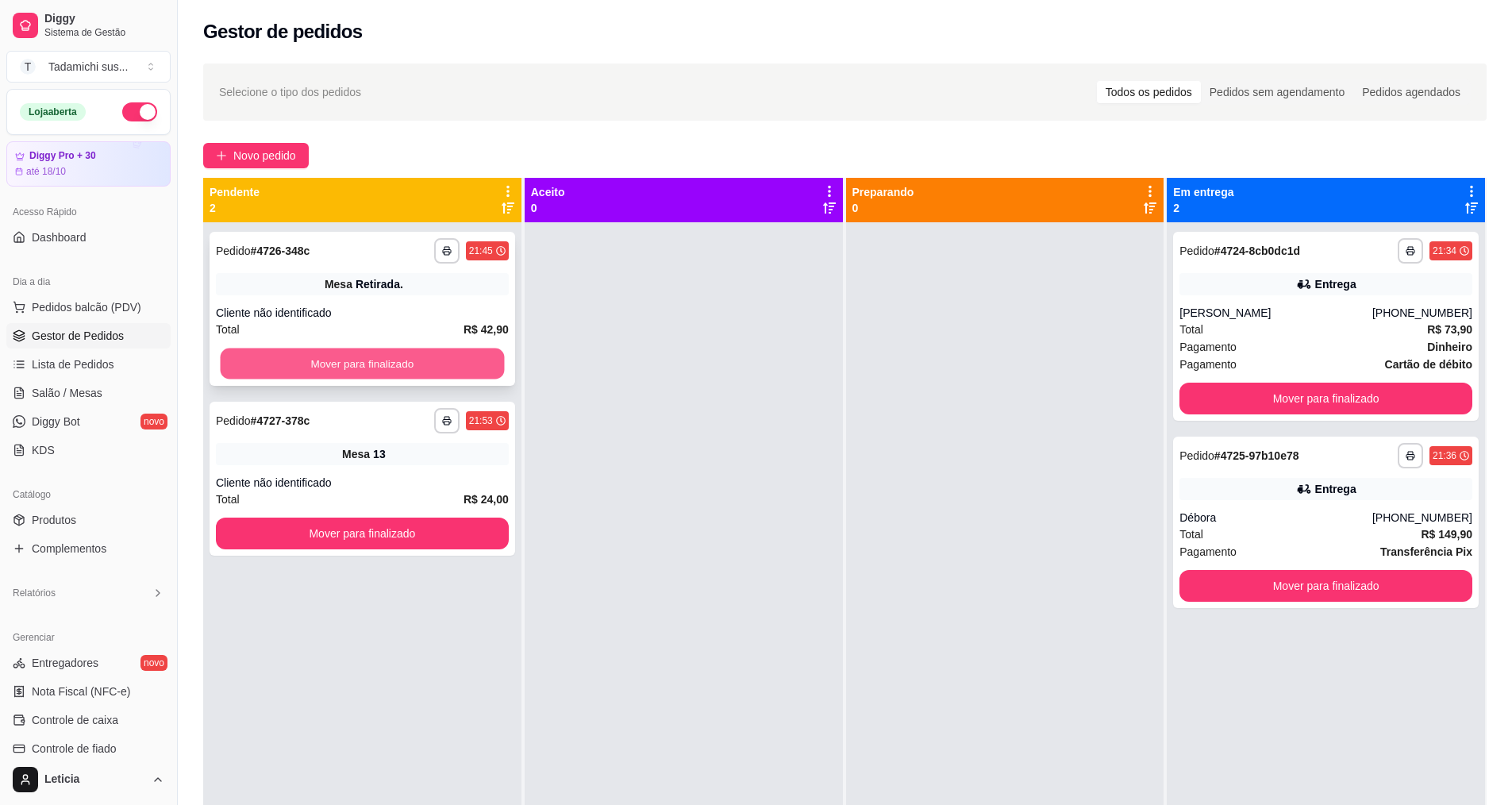
click at [386, 358] on button "Mover para finalizado" at bounding box center [363, 364] width 284 height 31
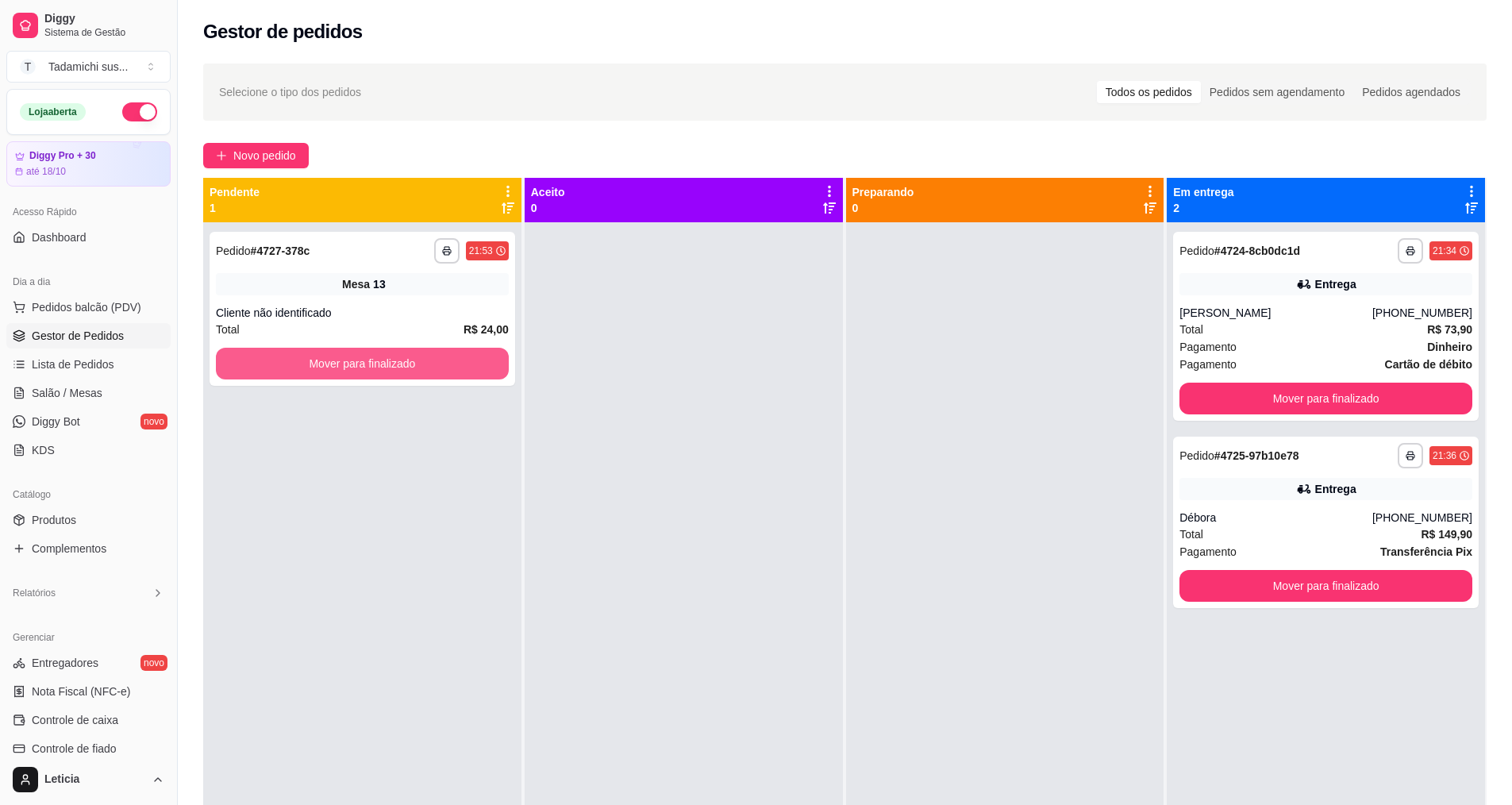
click at [386, 358] on button "Mover para finalizado" at bounding box center [362, 364] width 293 height 32
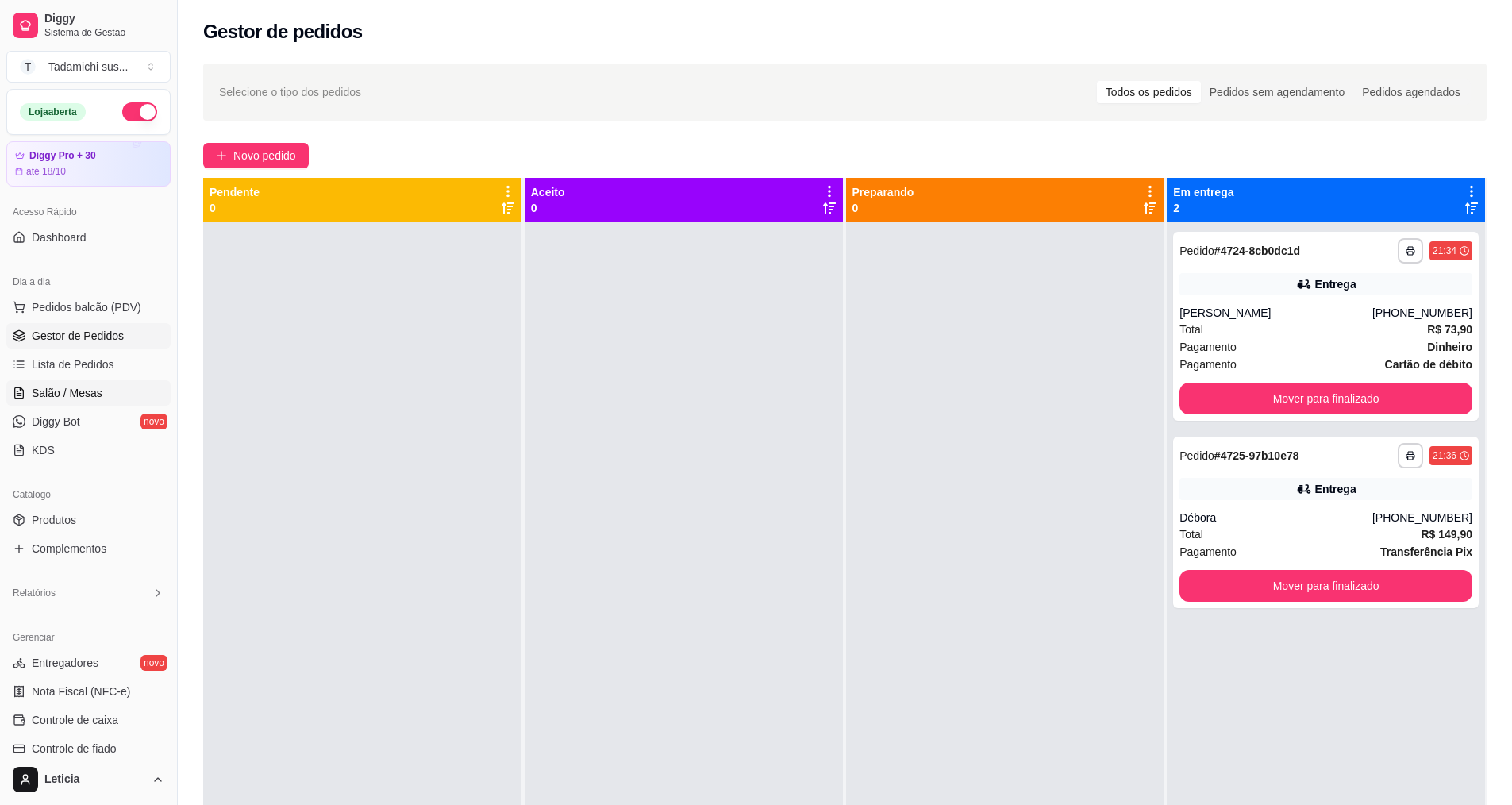
click at [50, 388] on span "Salão / Mesas" at bounding box center [67, 393] width 71 height 16
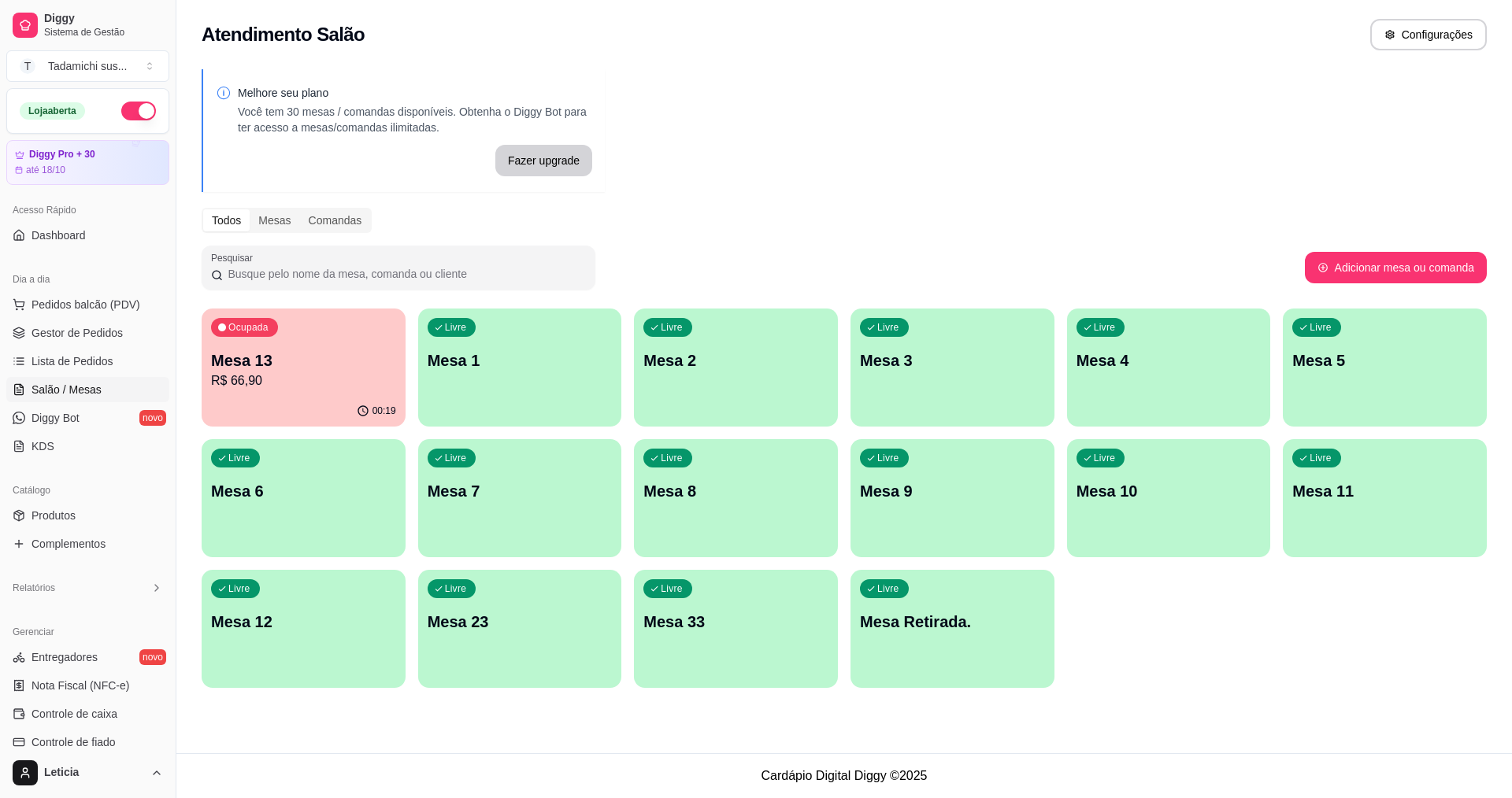
click at [150, 586] on icon at bounding box center [156, 588] width 12 height 12
click at [140, 606] on link "Relatórios de vendas" at bounding box center [88, 613] width 163 height 25
select select "ALL"
select select "0"
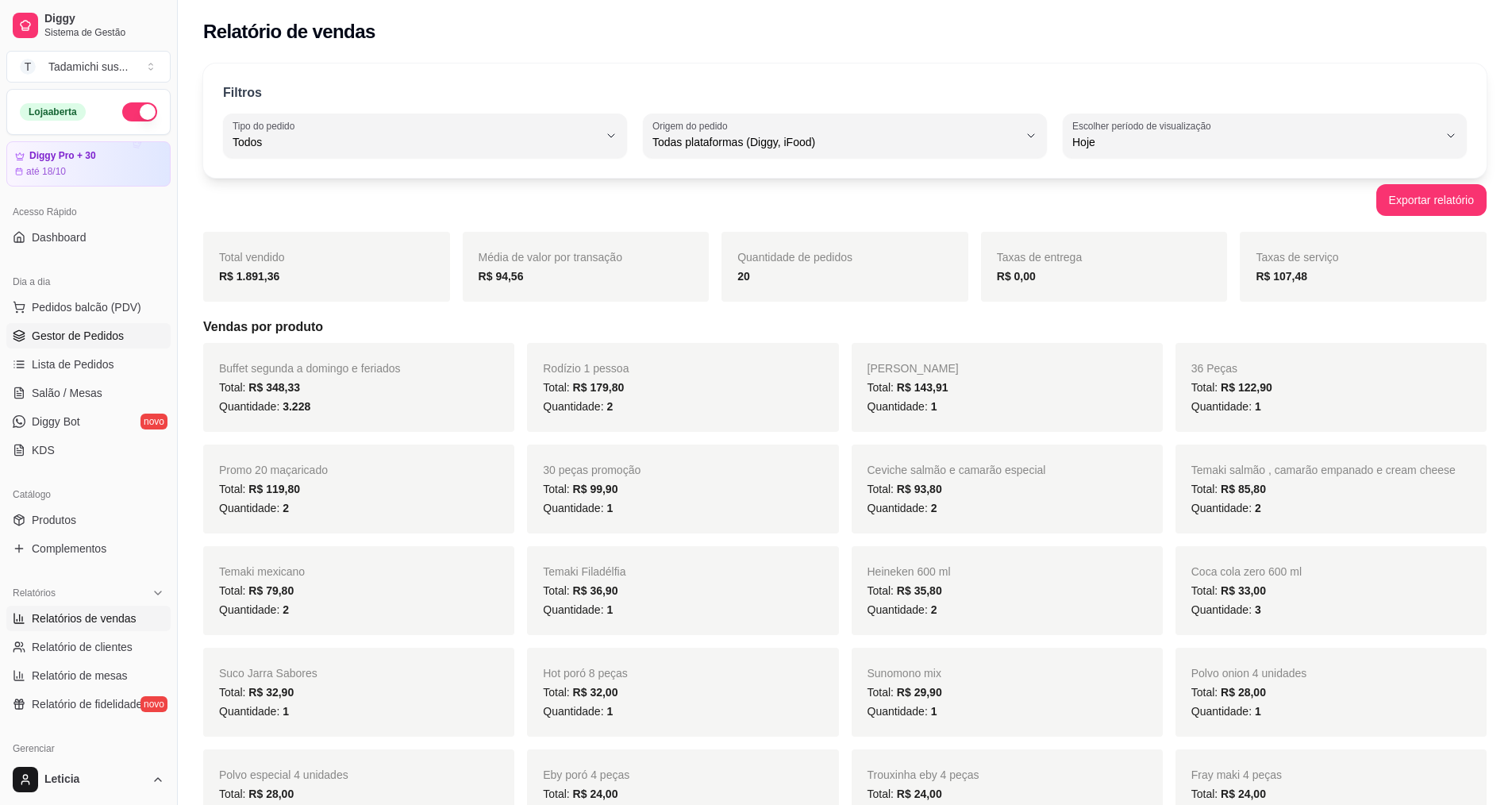
click at [64, 337] on span "Gestor de Pedidos" at bounding box center [78, 335] width 92 height 16
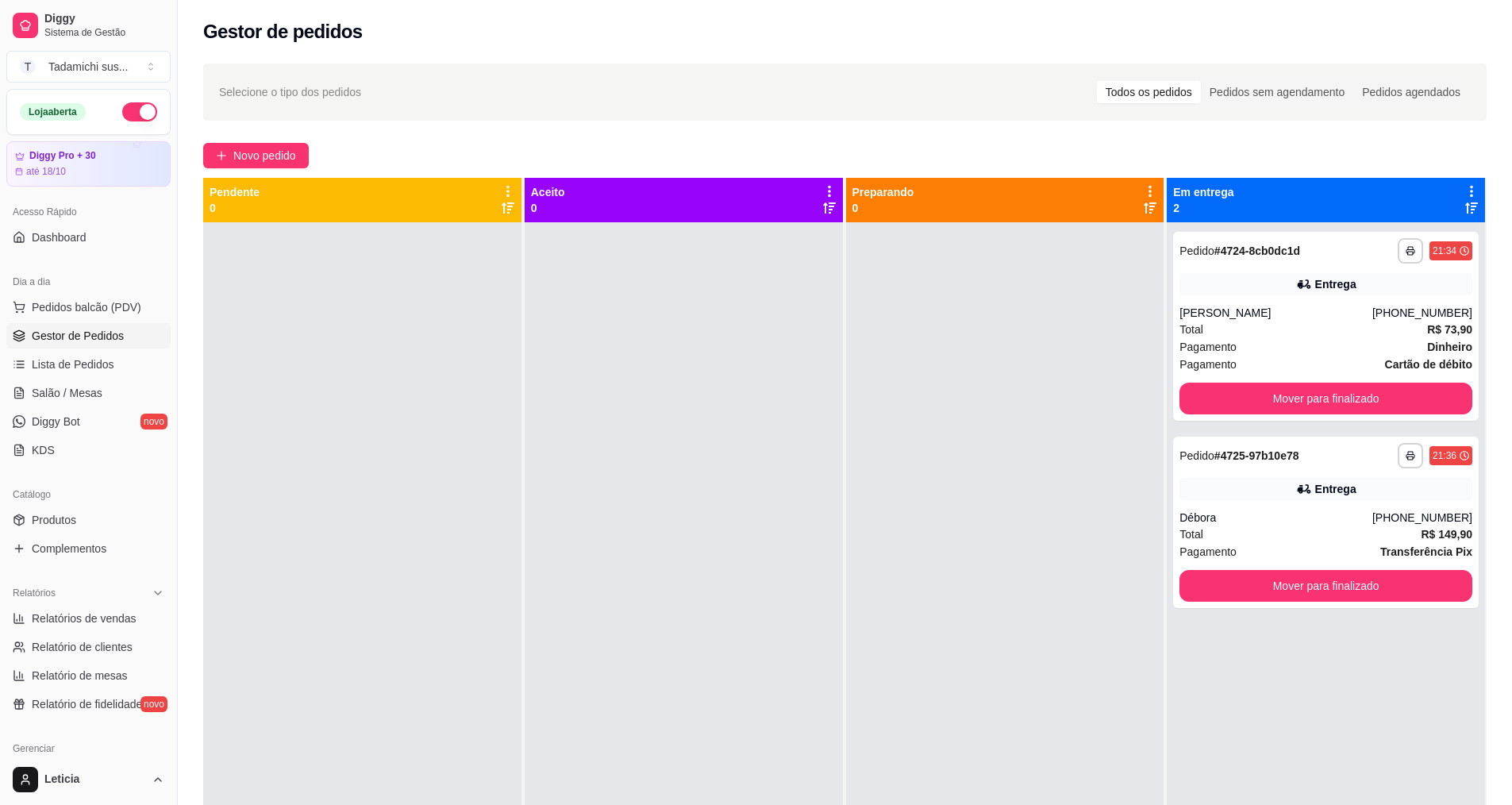
click at [37, 379] on ul "Pedidos balcão (PDV) Gestor de Pedidos Lista de Pedidos Salão / Mesas Diggy Bot…" at bounding box center [89, 379] width 165 height 169
click at [61, 378] on ul "Pedidos balcão (PDV) Gestor de Pedidos Lista de Pedidos Salão / Mesas Diggy Bot…" at bounding box center [89, 379] width 165 height 169
click at [63, 385] on link "Salão / Mesas" at bounding box center [89, 393] width 165 height 26
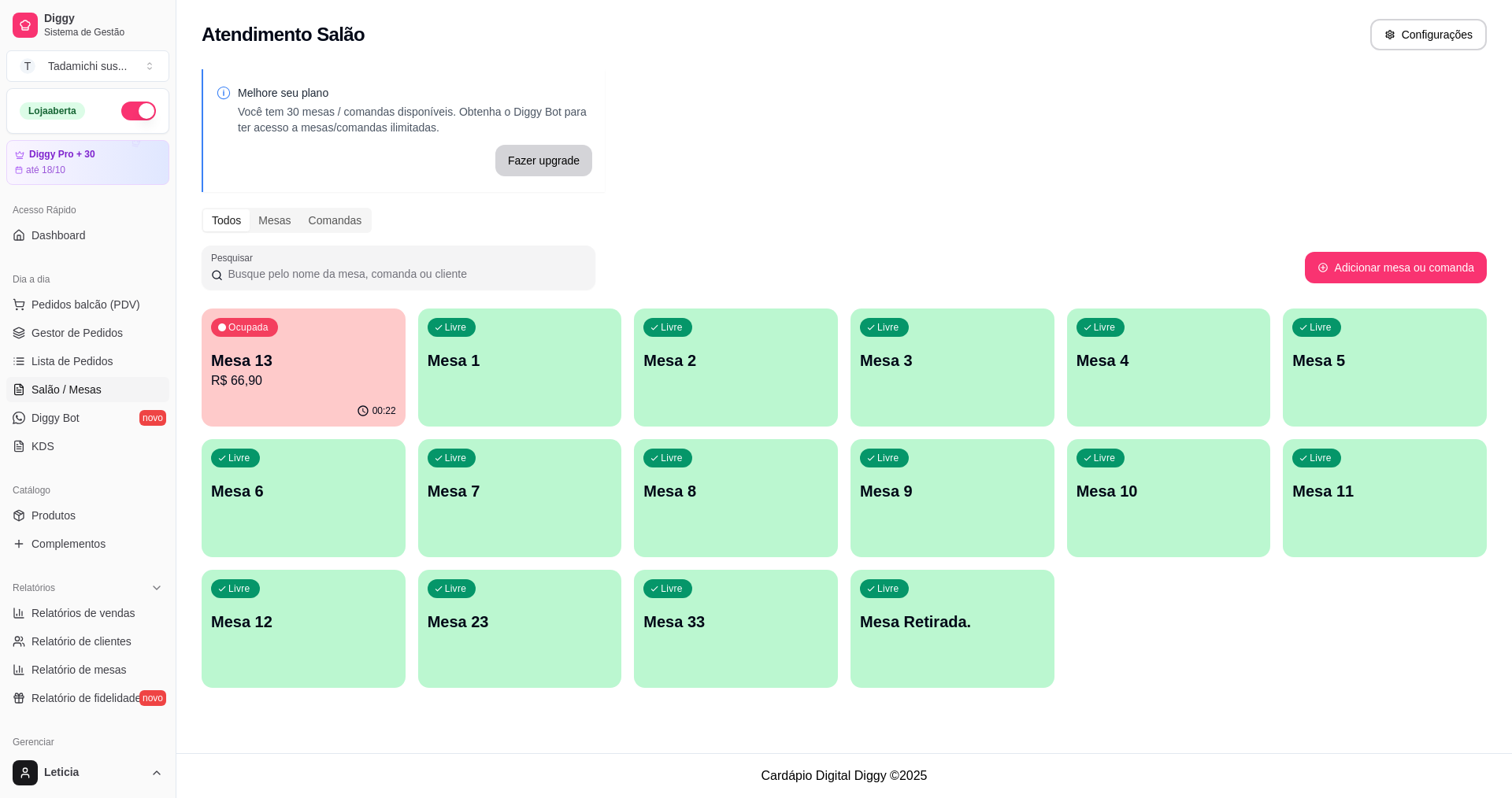
click at [319, 373] on p "R$ 66,90" at bounding box center [303, 381] width 185 height 19
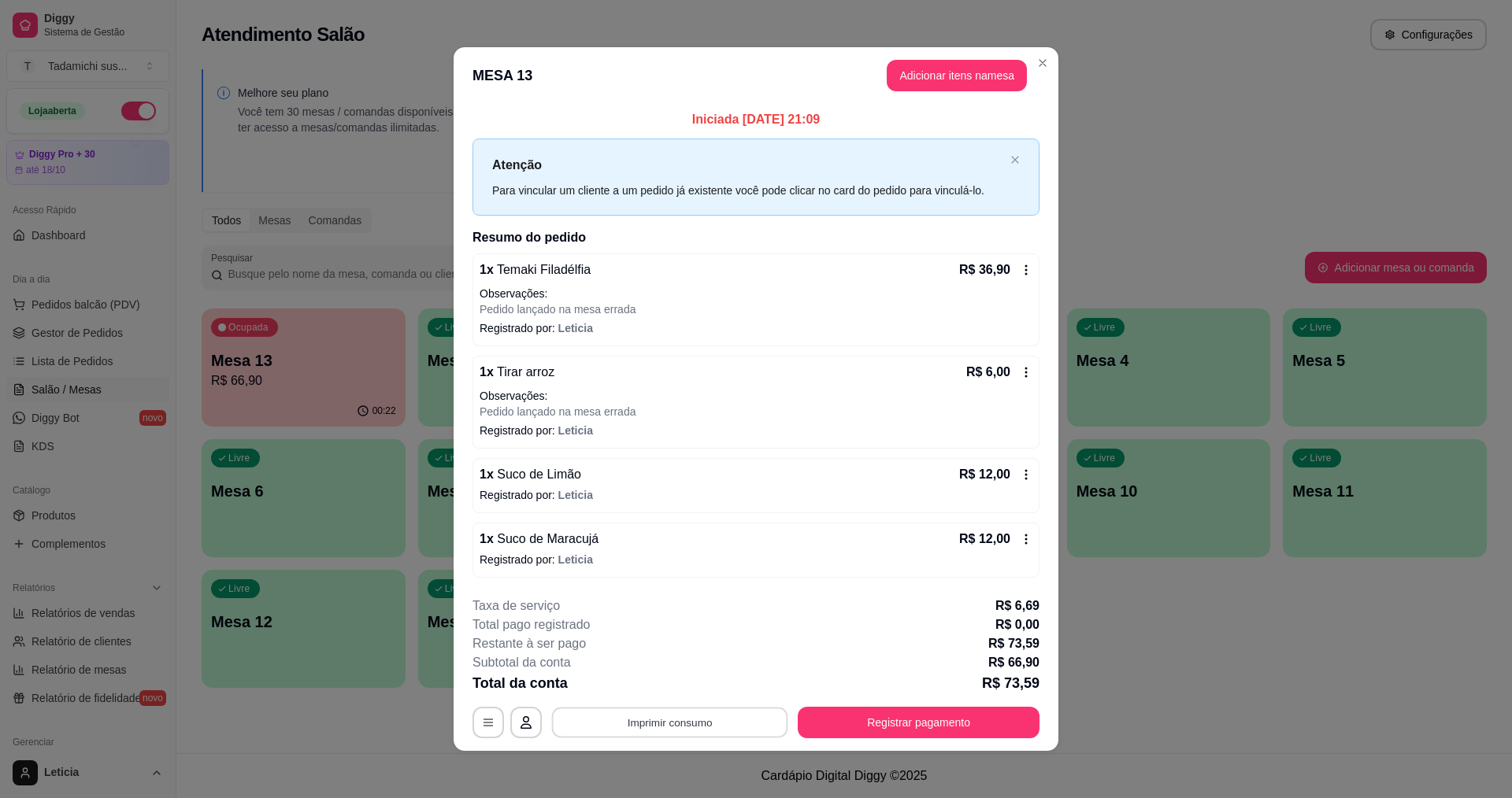
click at [730, 738] on button "Imprimir consumo" at bounding box center [671, 722] width 237 height 31
click at [685, 683] on button "IMPRESSORA HAYOM" at bounding box center [667, 686] width 121 height 25
click at [841, 714] on button "Registrar pagamento" at bounding box center [918, 723] width 241 height 32
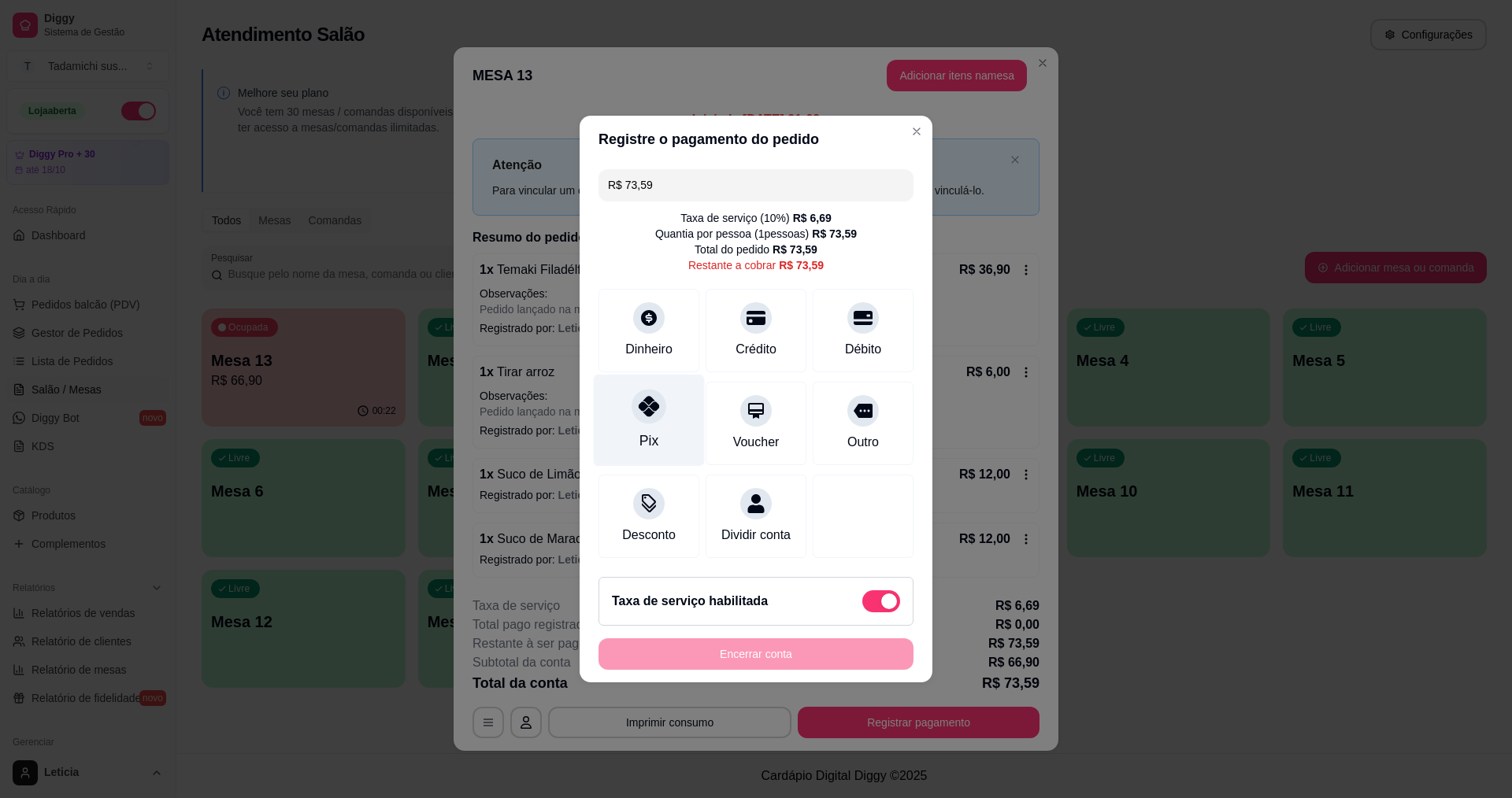
click at [631, 410] on div "Pix" at bounding box center [649, 421] width 111 height 92
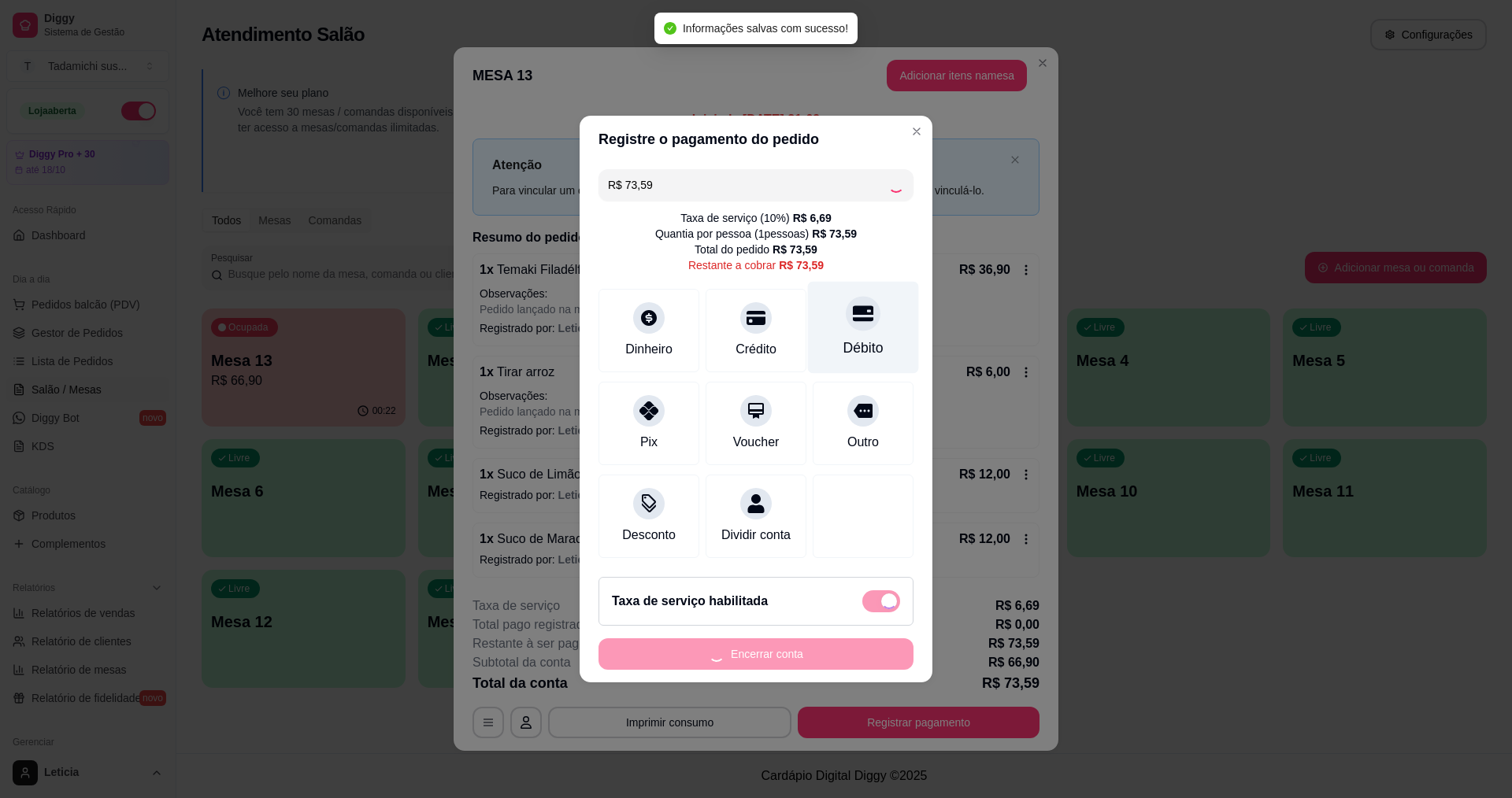
type input "R$ 0,00"
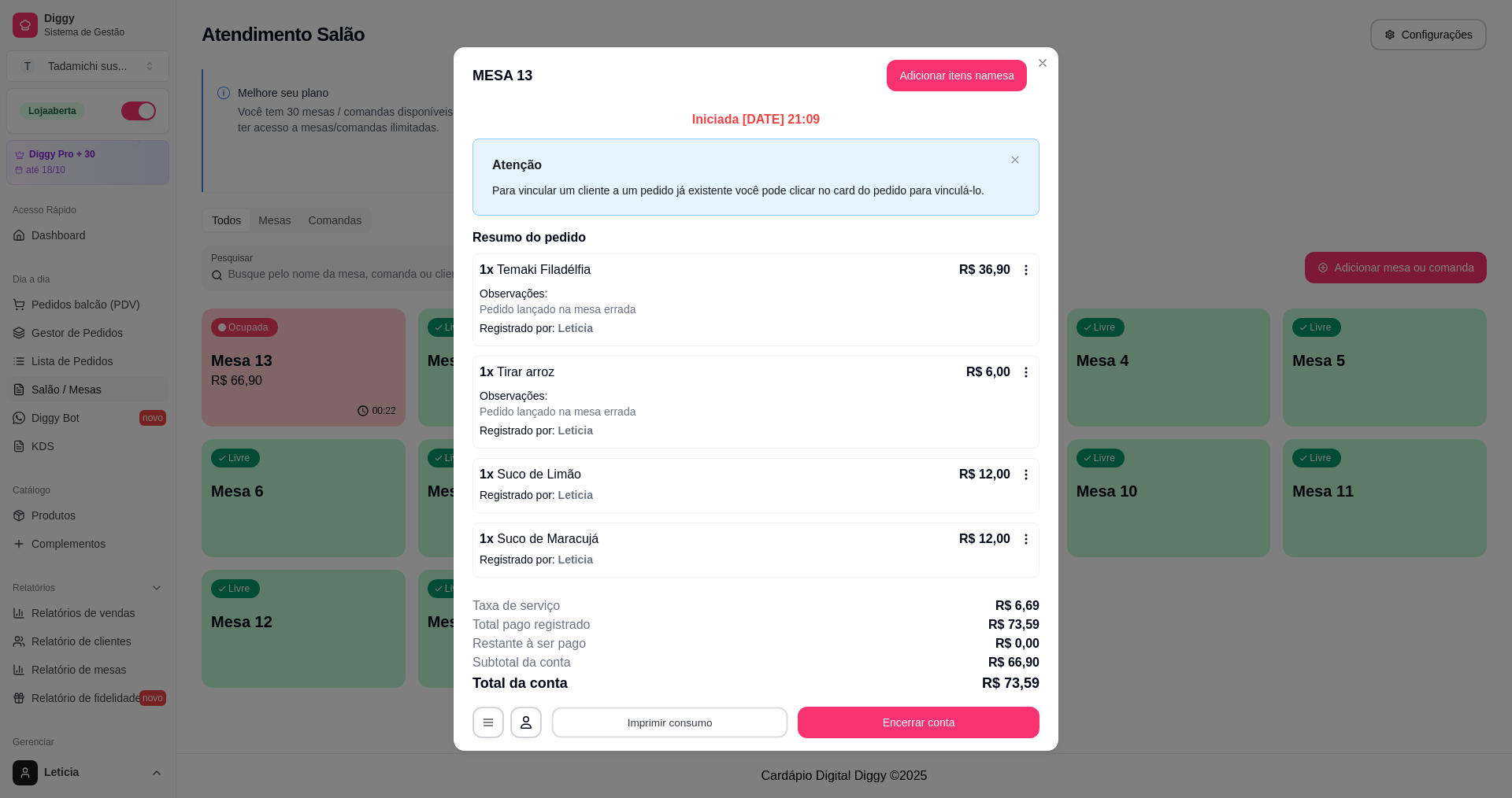
click at [662, 711] on button "Imprimir consumo" at bounding box center [671, 722] width 237 height 31
click at [658, 695] on button "IMPRESSORA HAYOM" at bounding box center [668, 685] width 117 height 24
click at [1026, 727] on button "Encerrar conta" at bounding box center [918, 723] width 241 height 32
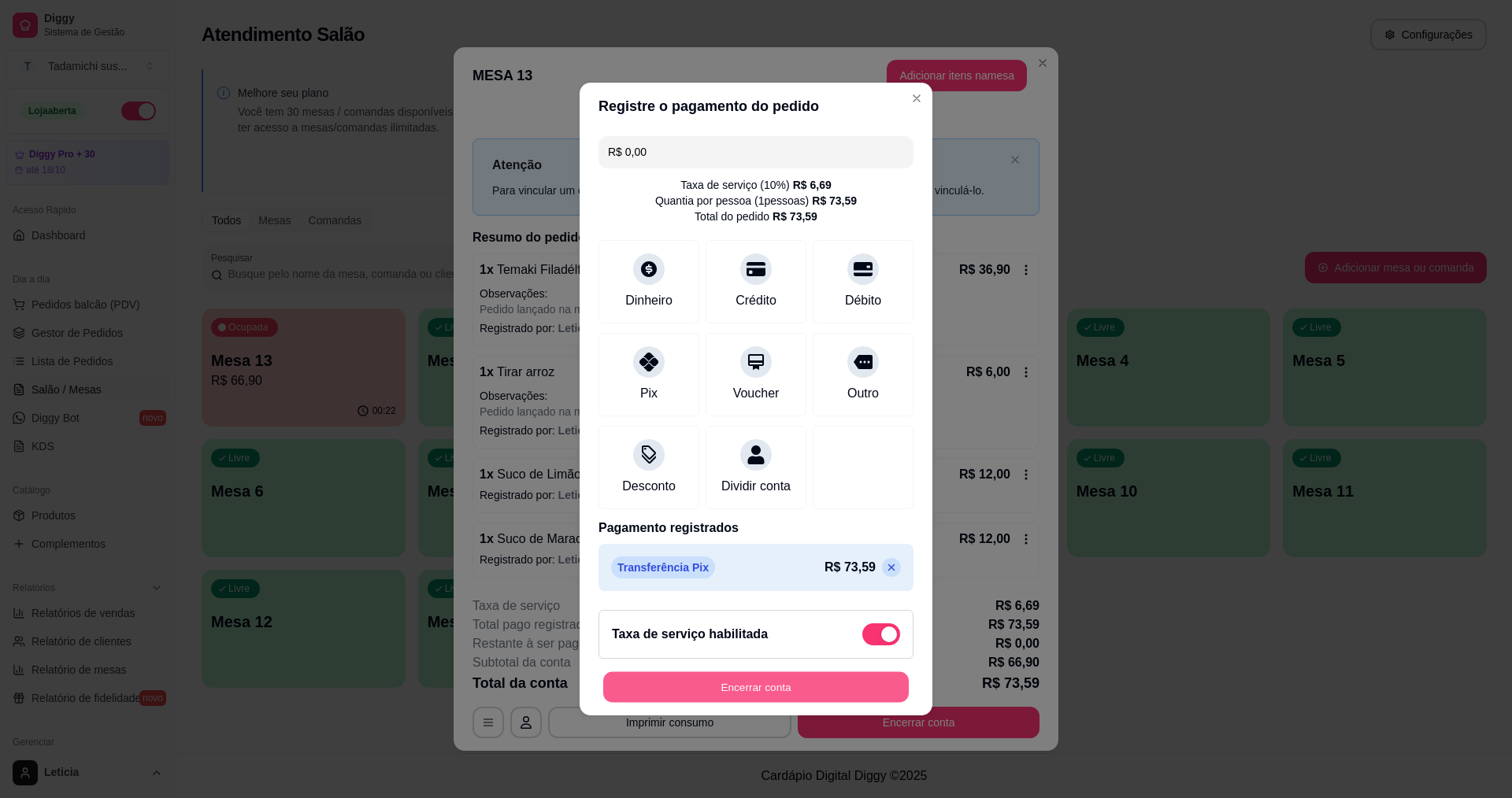
click at [725, 699] on button "Encerrar conta" at bounding box center [755, 687] width 305 height 31
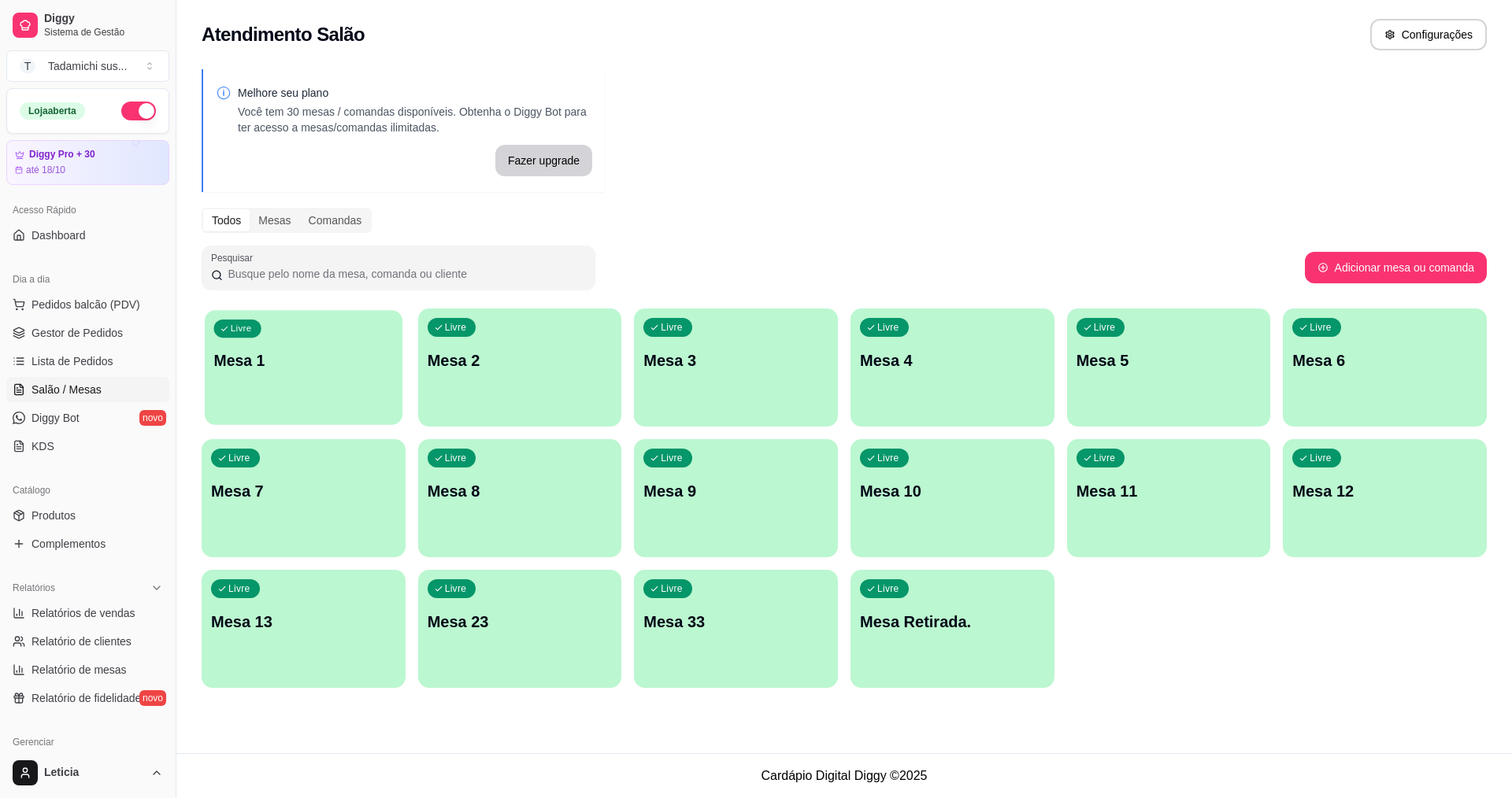
click at [368, 342] on div "Livre Mesa 1" at bounding box center [303, 358] width 197 height 96
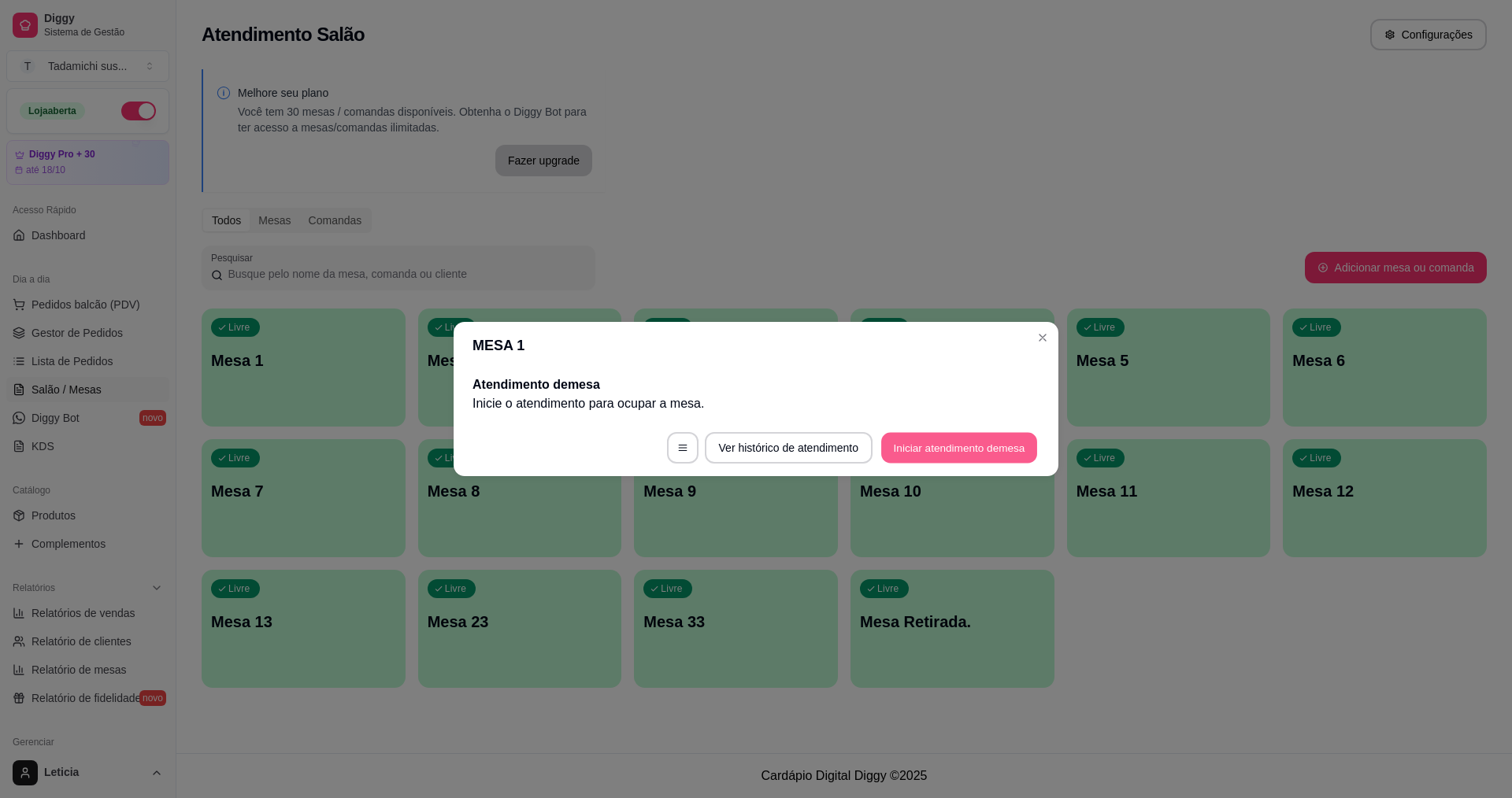
click at [1032, 442] on button "Iniciar atendimento de mesa" at bounding box center [959, 448] width 156 height 31
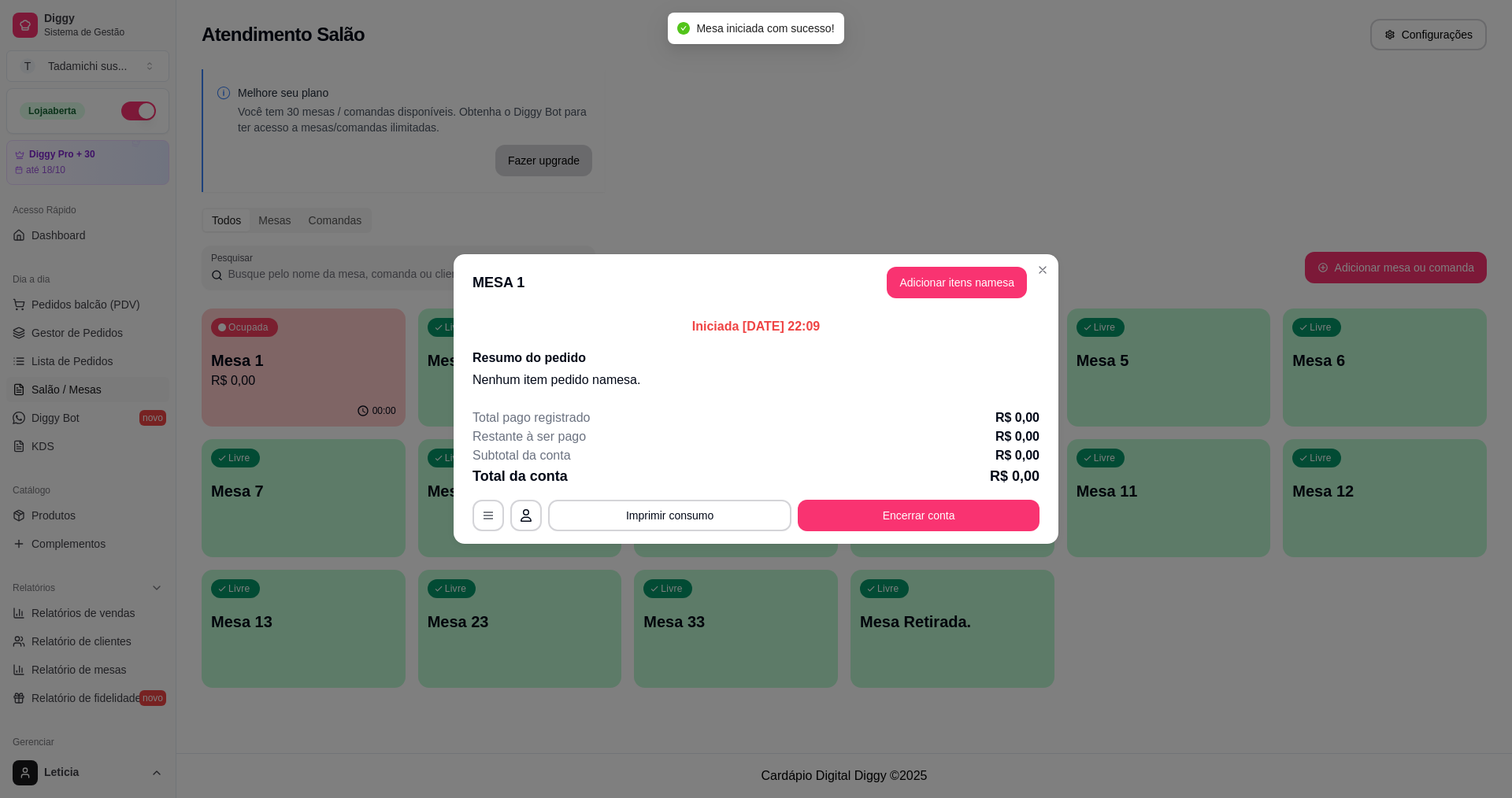
click at [934, 299] on header "MESA 1 Adicionar itens na mesa" at bounding box center [756, 283] width 605 height 56
click at [933, 269] on button "Adicionar itens na mesa" at bounding box center [956, 283] width 140 height 32
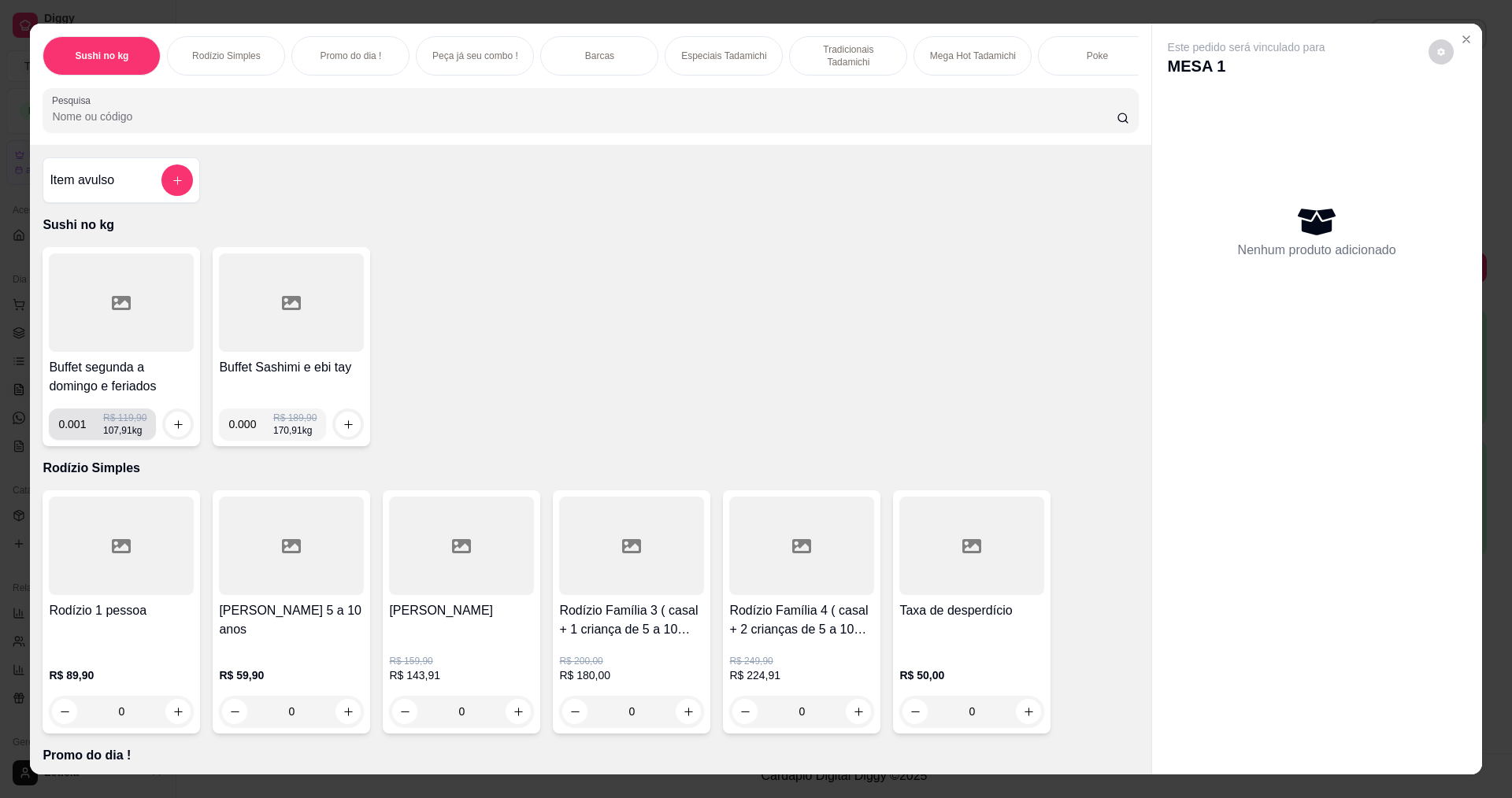
click at [85, 440] on input "0.001" at bounding box center [81, 424] width 45 height 32
type input "0.240"
click at [162, 440] on div at bounding box center [178, 424] width 32 height 32
click at [173, 431] on icon "increase-product-quantity" at bounding box center [178, 424] width 12 height 12
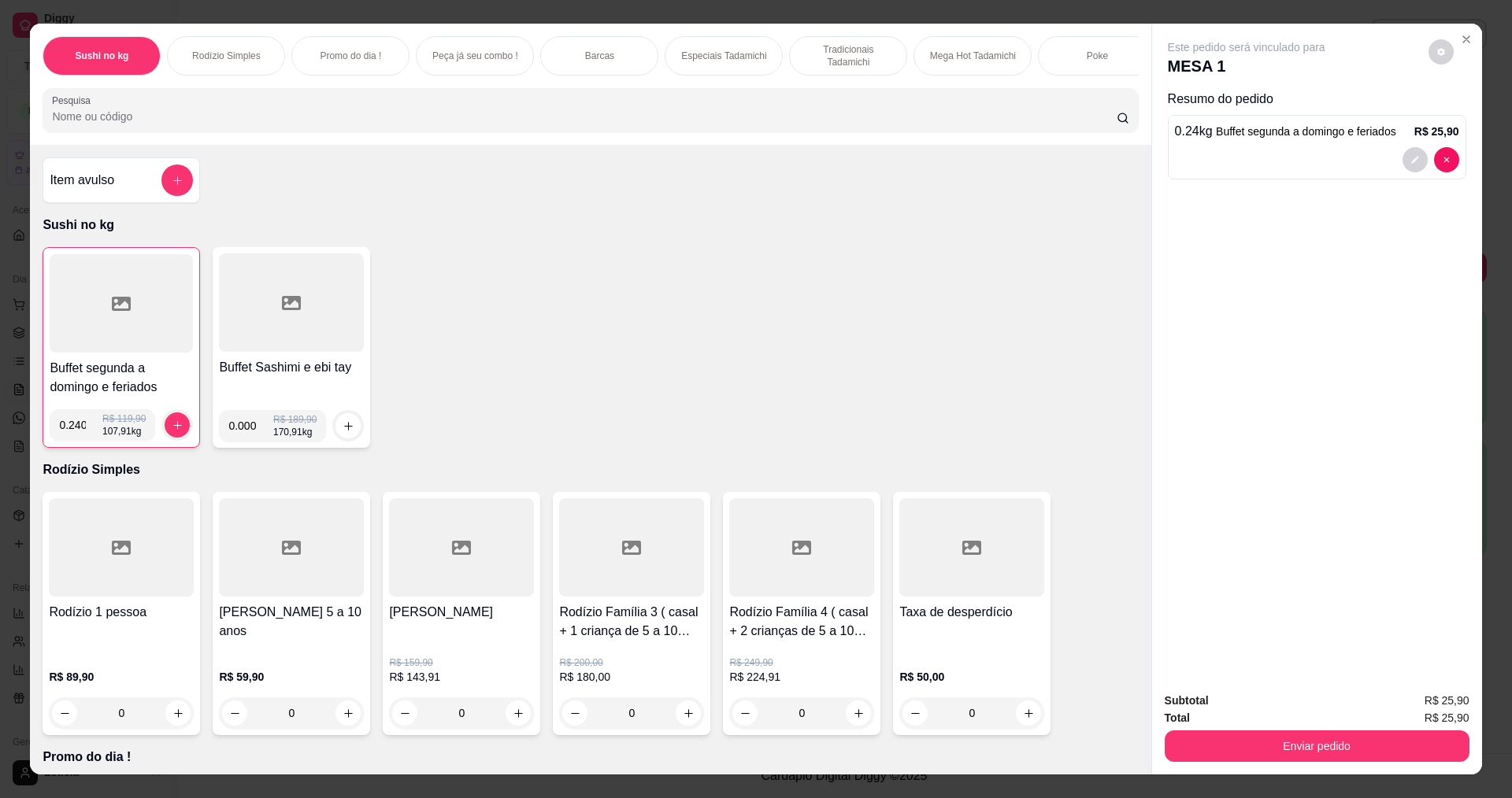
click at [124, 124] on input "Pesquisa" at bounding box center [583, 116] width 1064 height 16
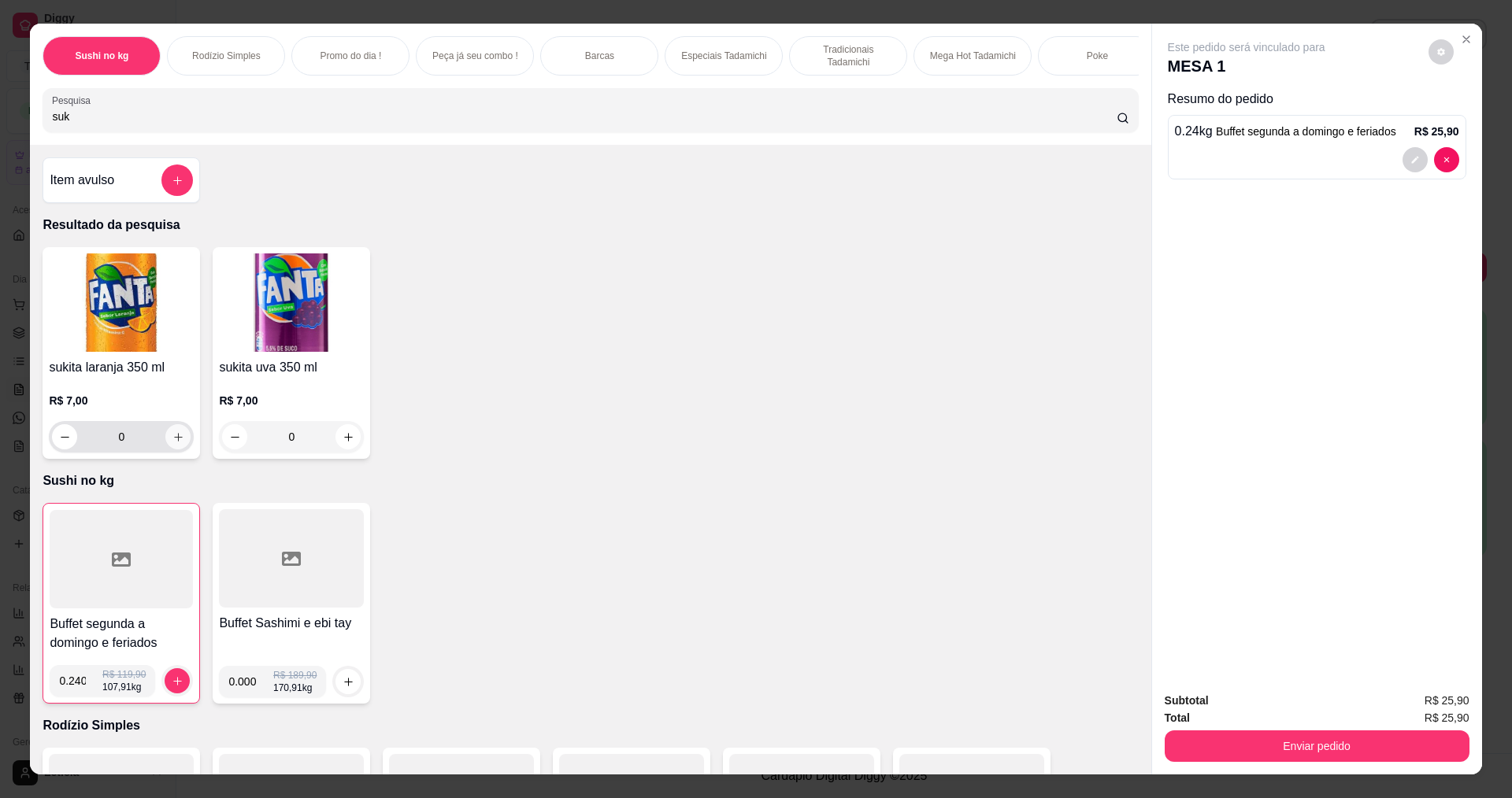
type input "suk"
click at [178, 450] on button "increase-product-quantity" at bounding box center [177, 437] width 25 height 25
type input "1"
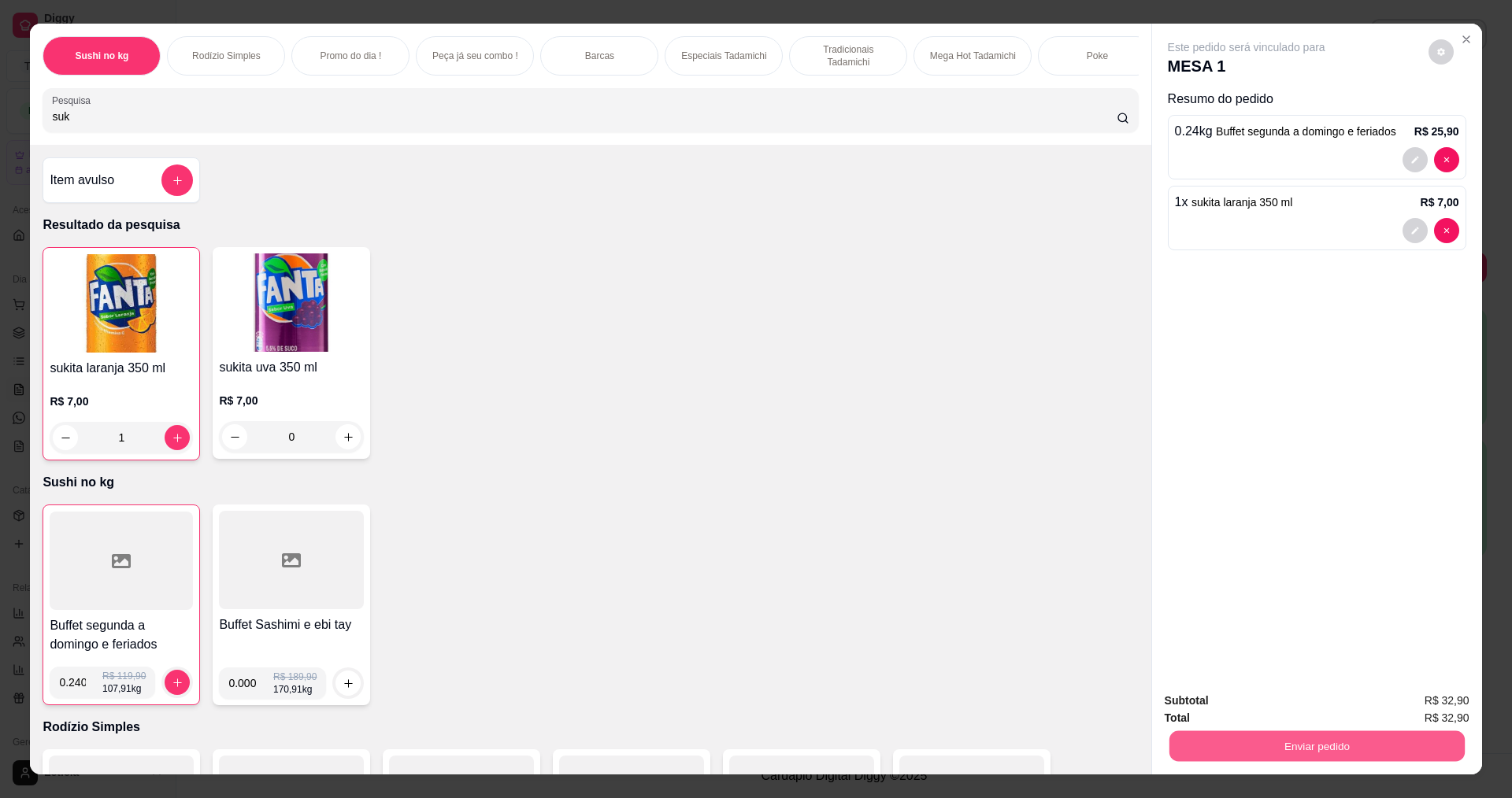
click at [1208, 744] on button "Enviar pedido" at bounding box center [1316, 745] width 295 height 31
click at [1407, 702] on button "Enviar pedido" at bounding box center [1428, 706] width 86 height 29
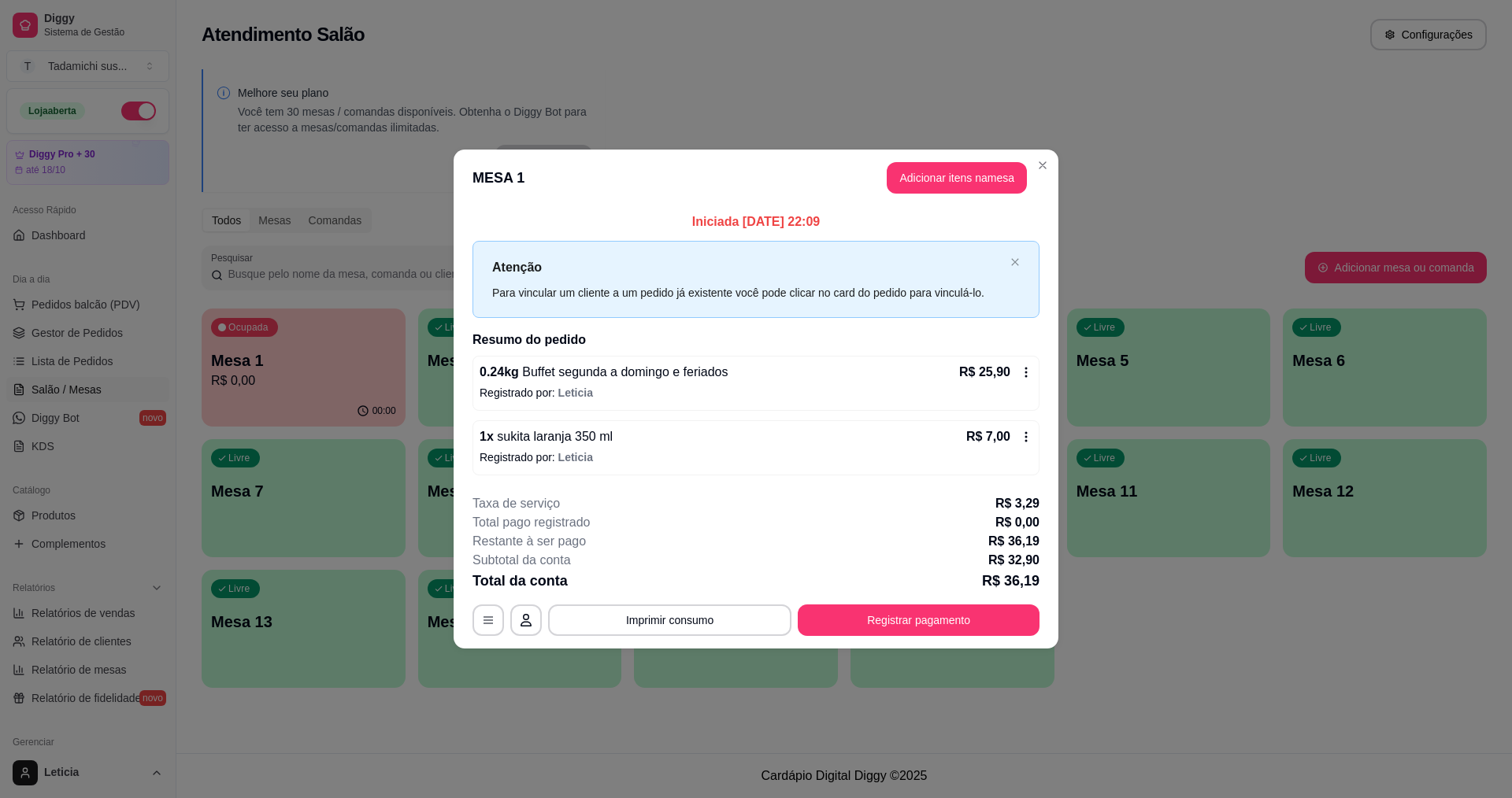
click at [974, 196] on header "MESA 1 Adicionar itens na mesa" at bounding box center [756, 177] width 605 height 56
click at [942, 188] on button "Adicionar itens na mesa" at bounding box center [957, 178] width 135 height 31
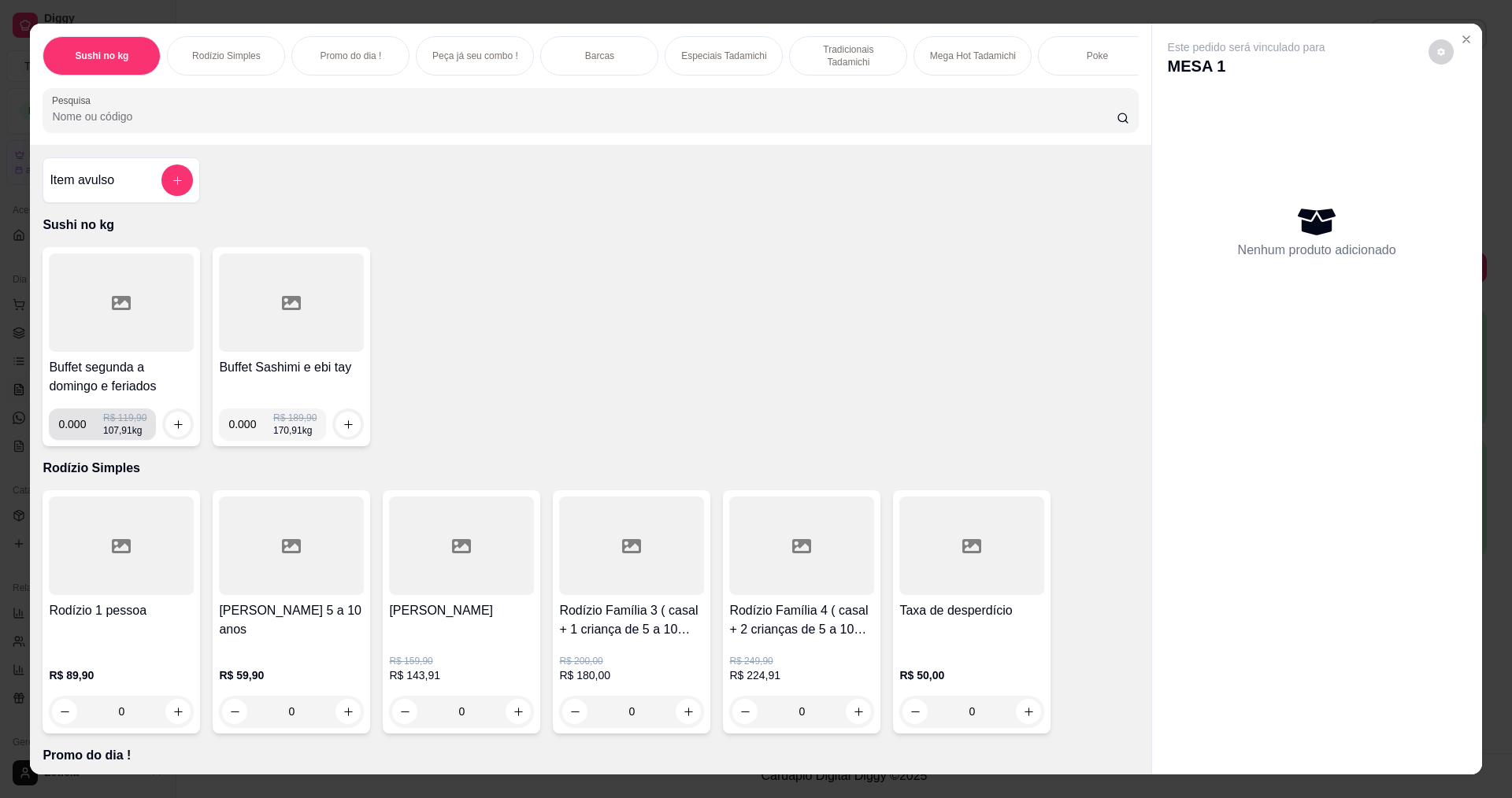
click at [80, 434] on input "0.000" at bounding box center [81, 424] width 45 height 32
type input "0.276"
click at [165, 437] on button "increase-product-quantity" at bounding box center [177, 424] width 25 height 25
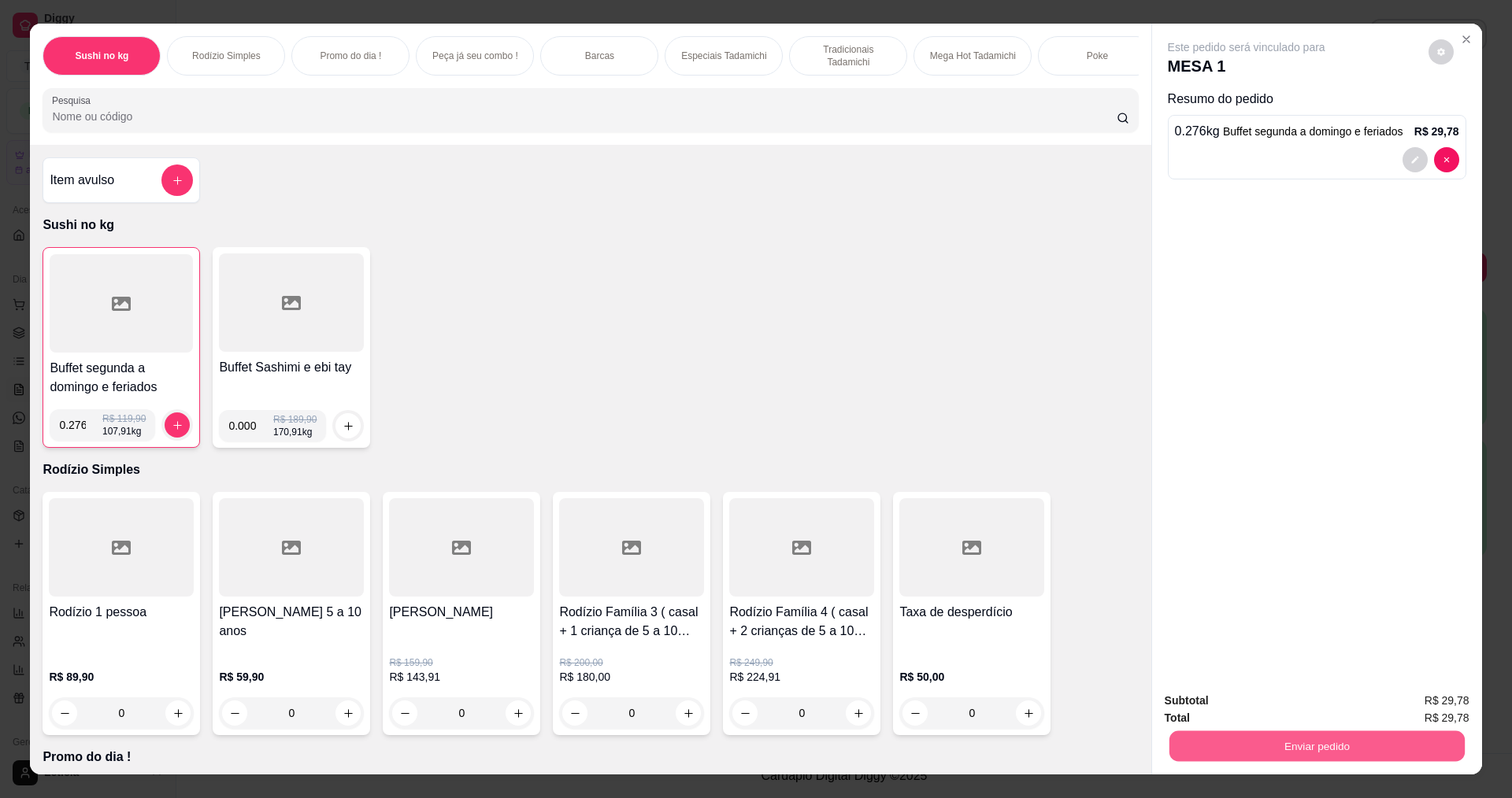
click at [1230, 754] on button "Enviar pedido" at bounding box center [1316, 745] width 295 height 31
click at [1418, 715] on button "Enviar pedido" at bounding box center [1428, 707] width 86 height 29
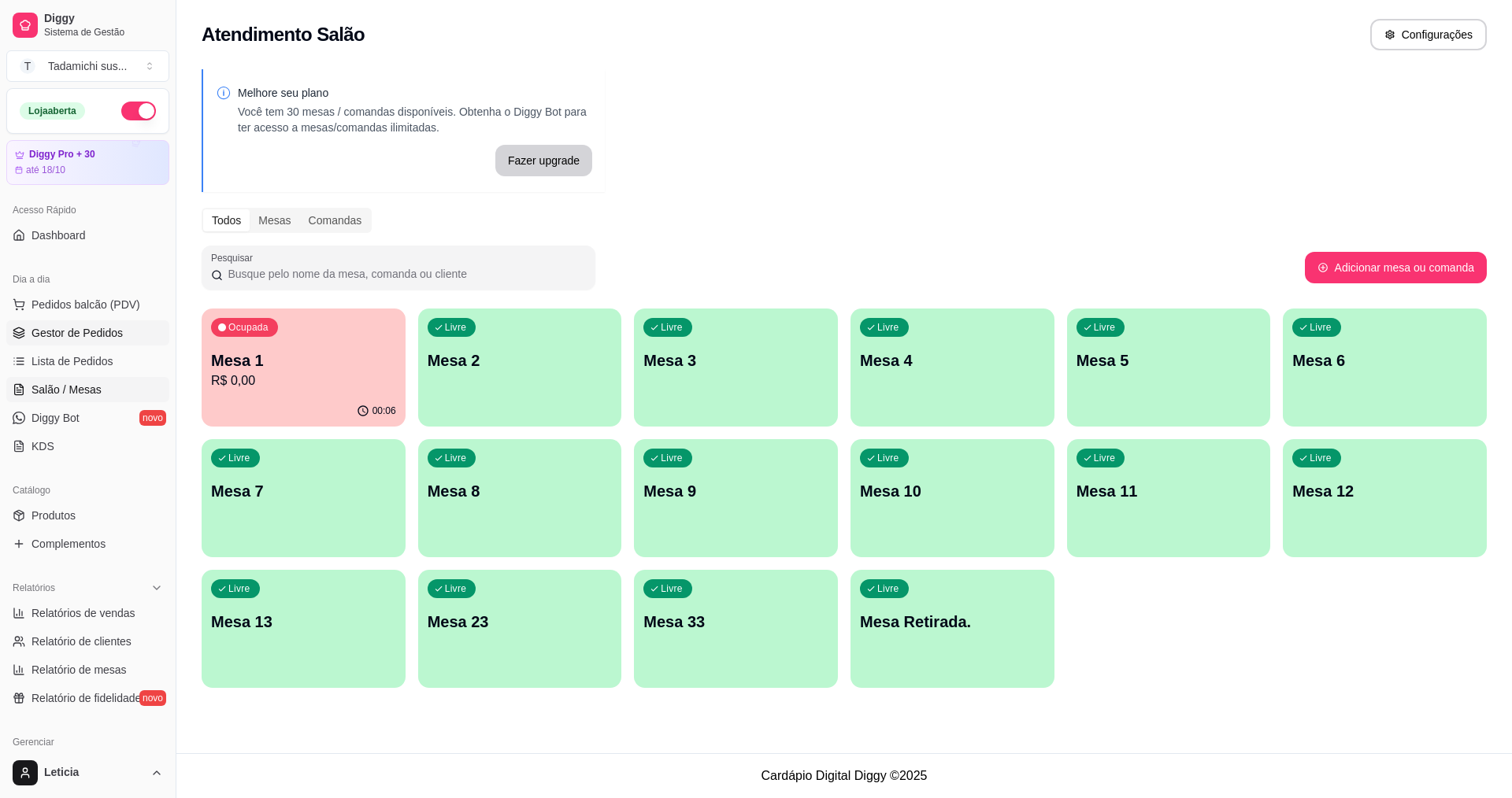
click at [58, 343] on link "Gestor de Pedidos" at bounding box center [88, 332] width 163 height 25
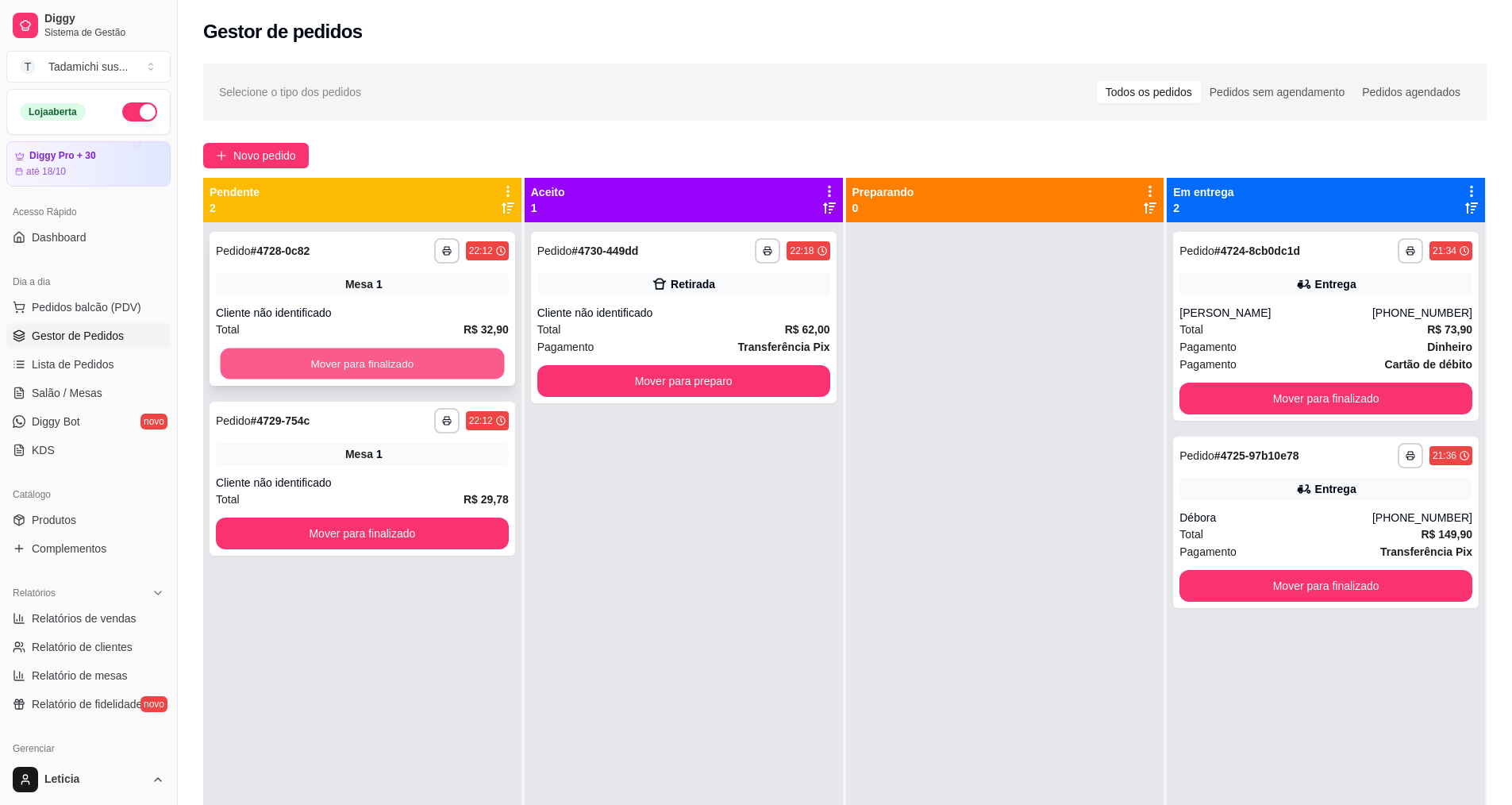
click at [382, 361] on button "Mover para finalizado" at bounding box center [363, 364] width 284 height 31
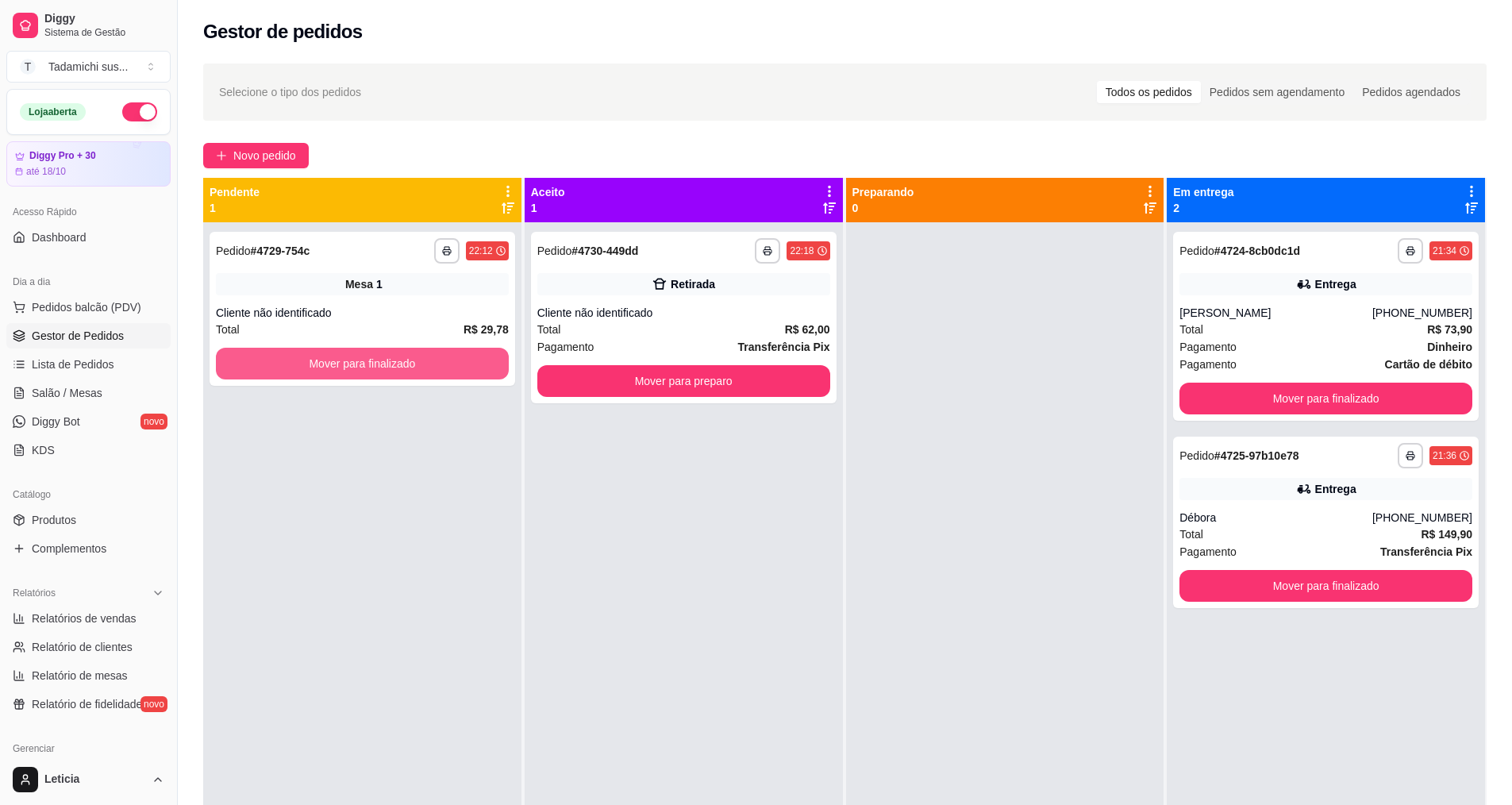
click at [386, 358] on button "Mover para finalizado" at bounding box center [362, 364] width 293 height 32
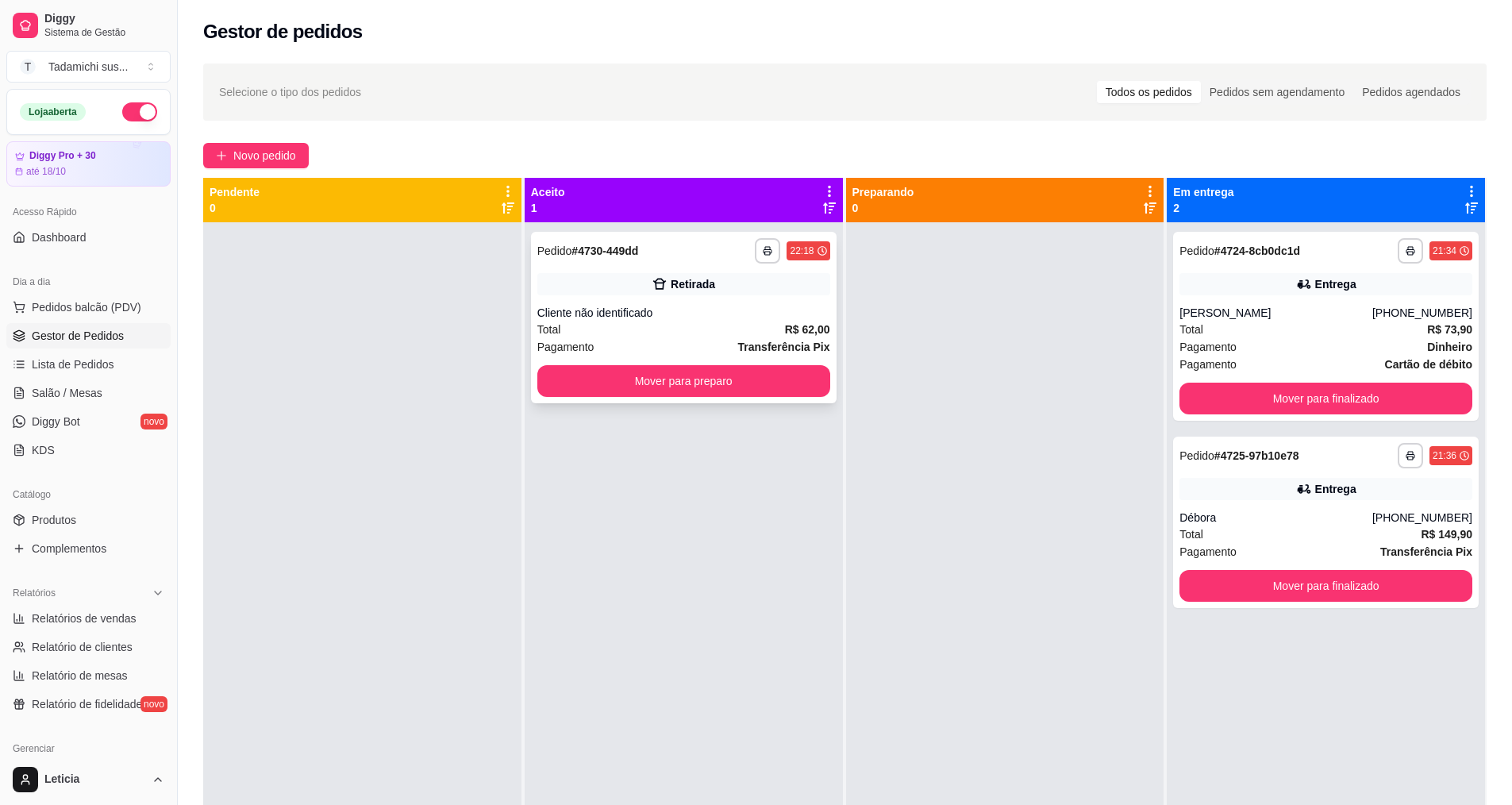
click at [722, 288] on div "Retirada" at bounding box center [684, 283] width 293 height 22
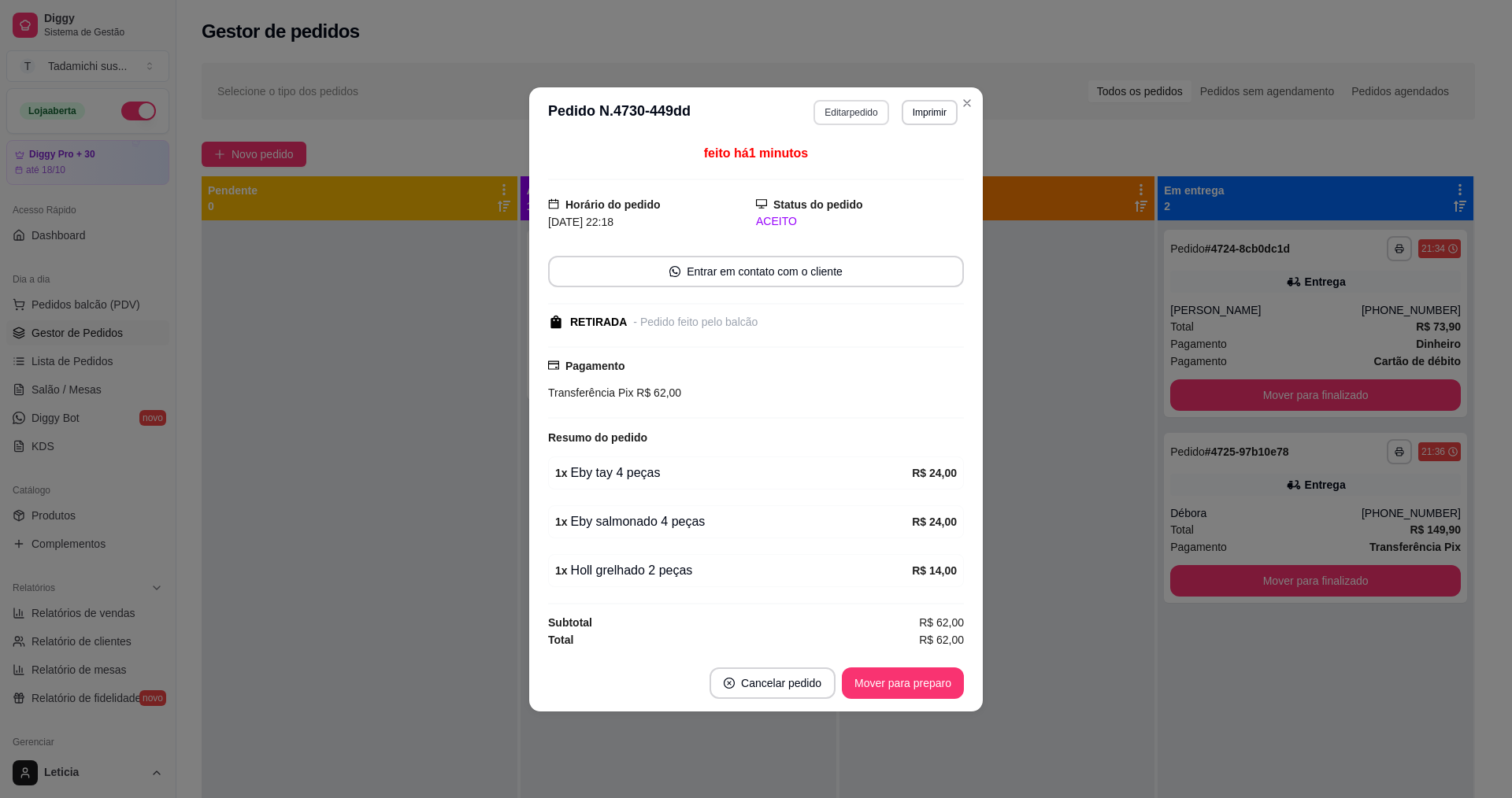
click at [866, 117] on button "Editar pedido" at bounding box center [851, 112] width 75 height 25
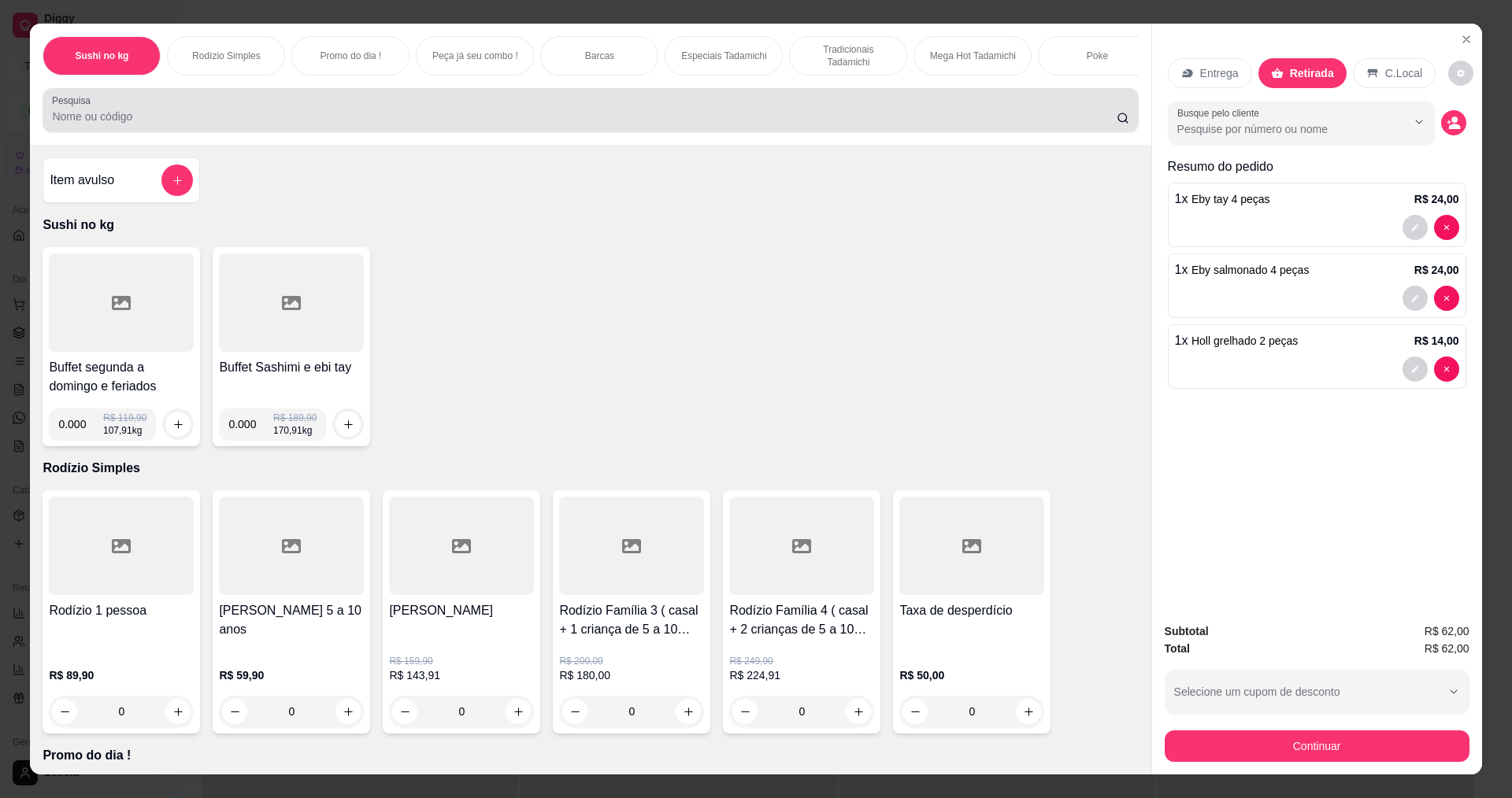
click at [135, 124] on input "Pesquisa" at bounding box center [583, 116] width 1064 height 16
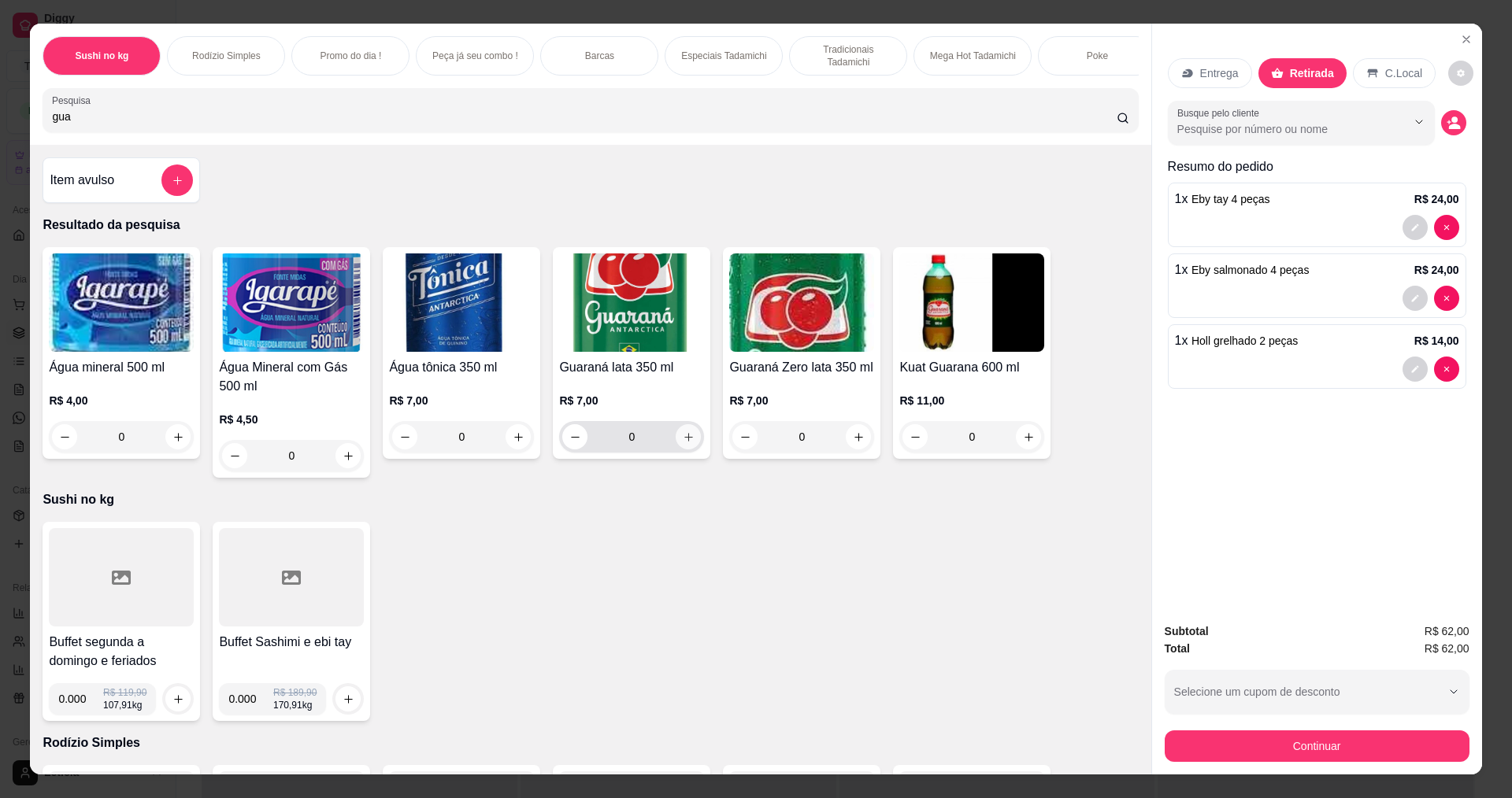
type input "gua"
click at [691, 450] on button "increase-product-quantity" at bounding box center [687, 437] width 25 height 25
type input "1"
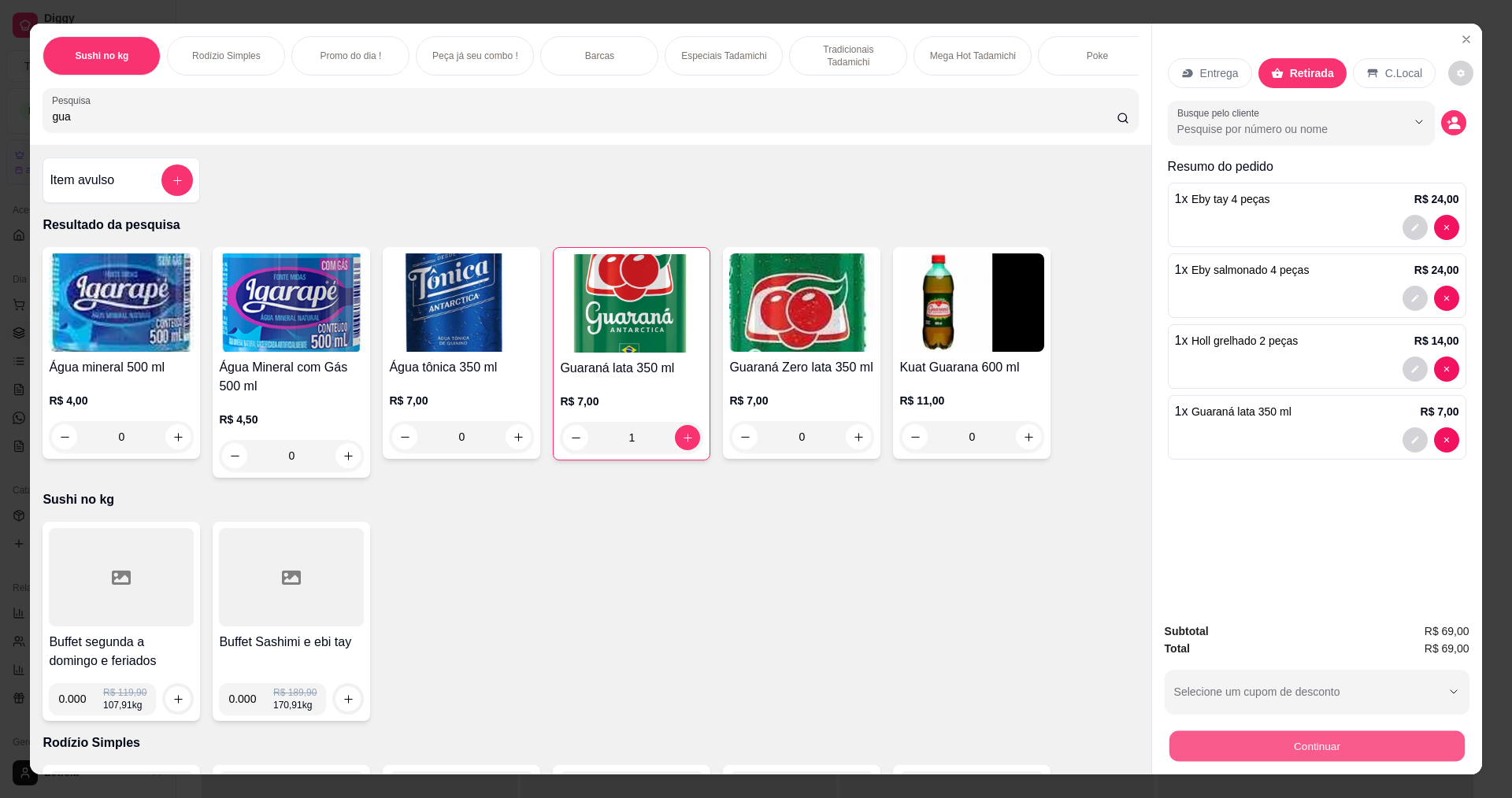
click at [1280, 758] on button "Continuar" at bounding box center [1316, 745] width 295 height 31
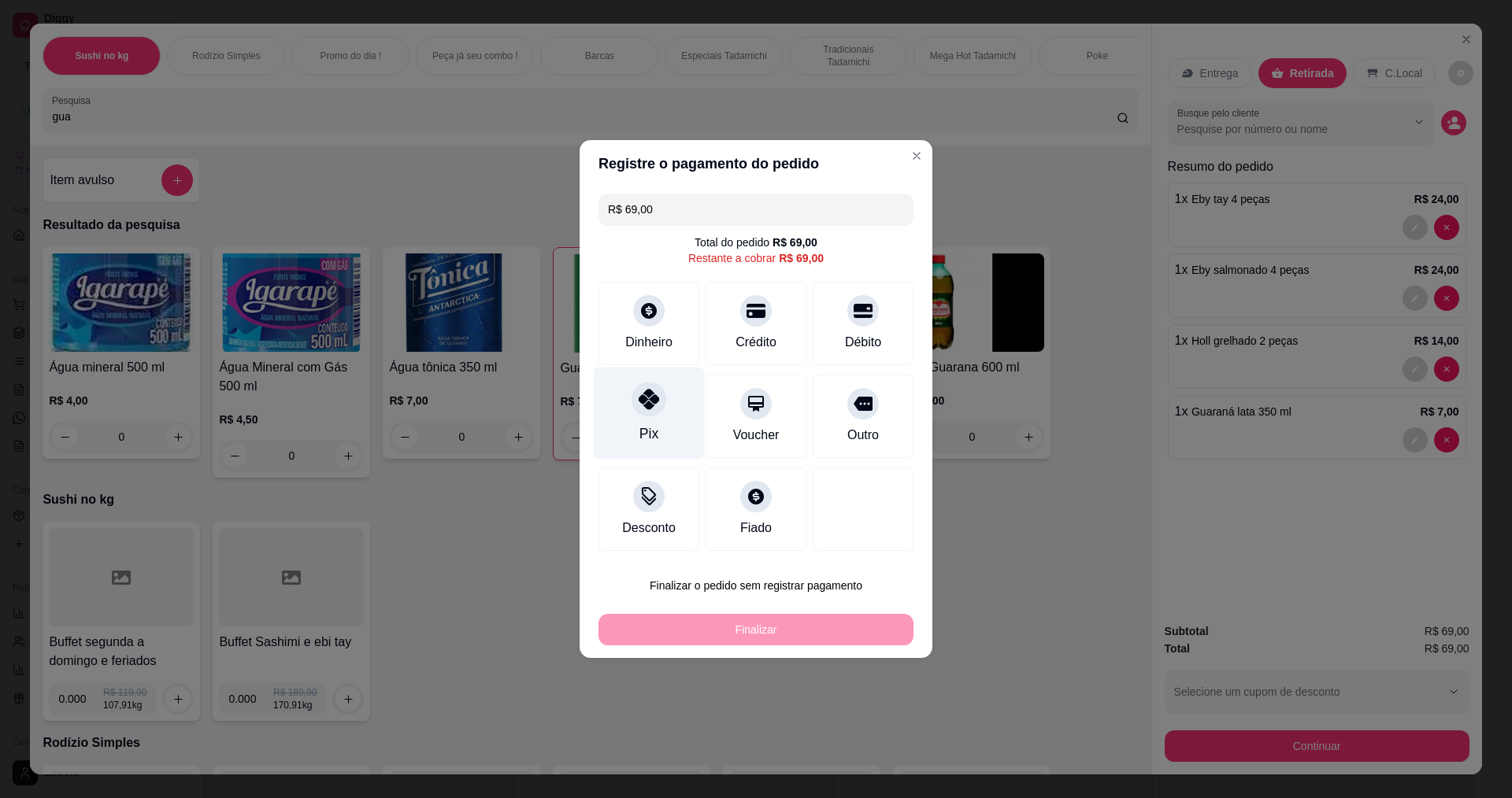
click at [641, 408] on icon at bounding box center [649, 399] width 21 height 21
type input "R$ 0,00"
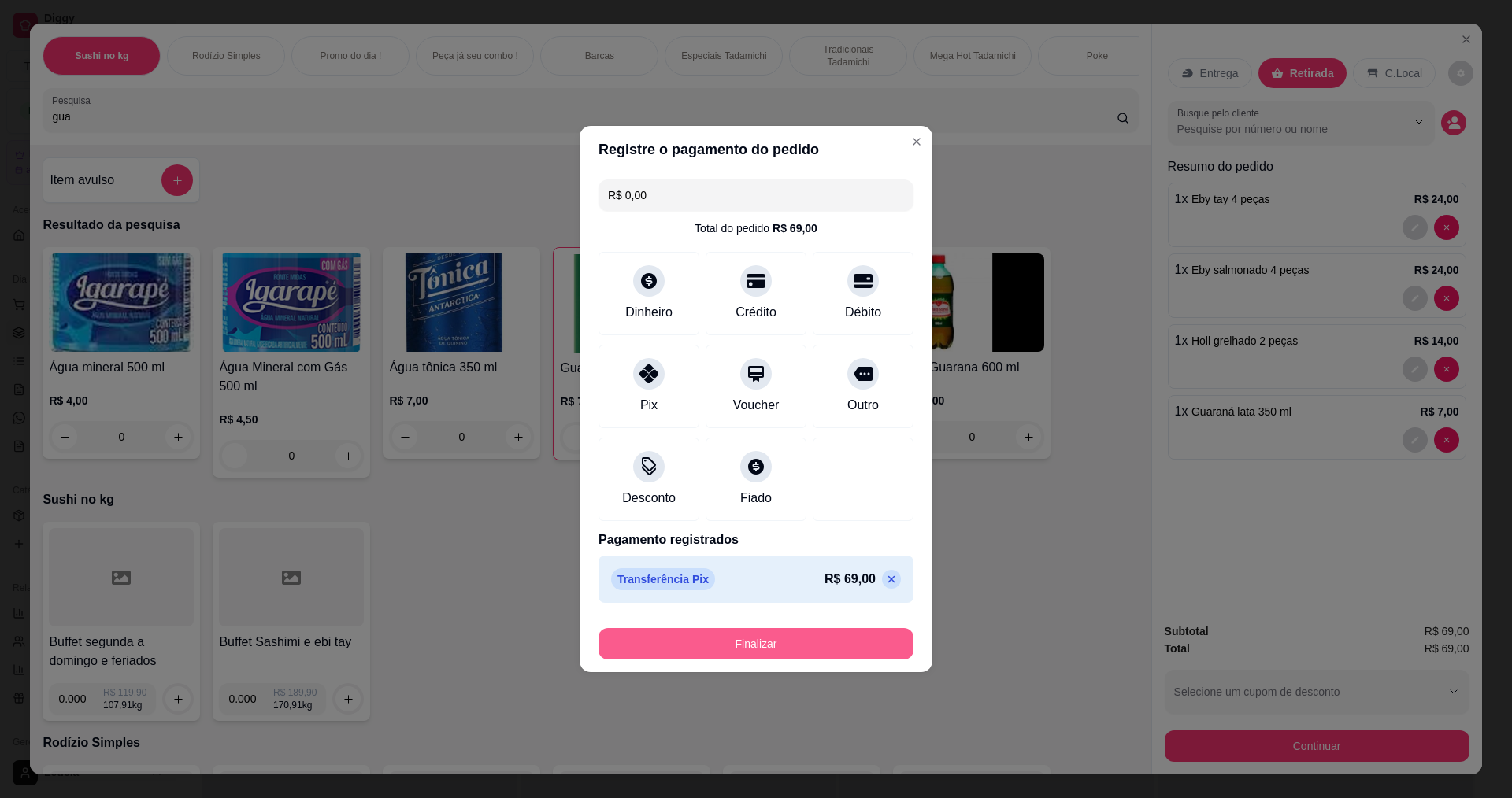
click at [712, 644] on button "Finalizar" at bounding box center [755, 644] width 315 height 32
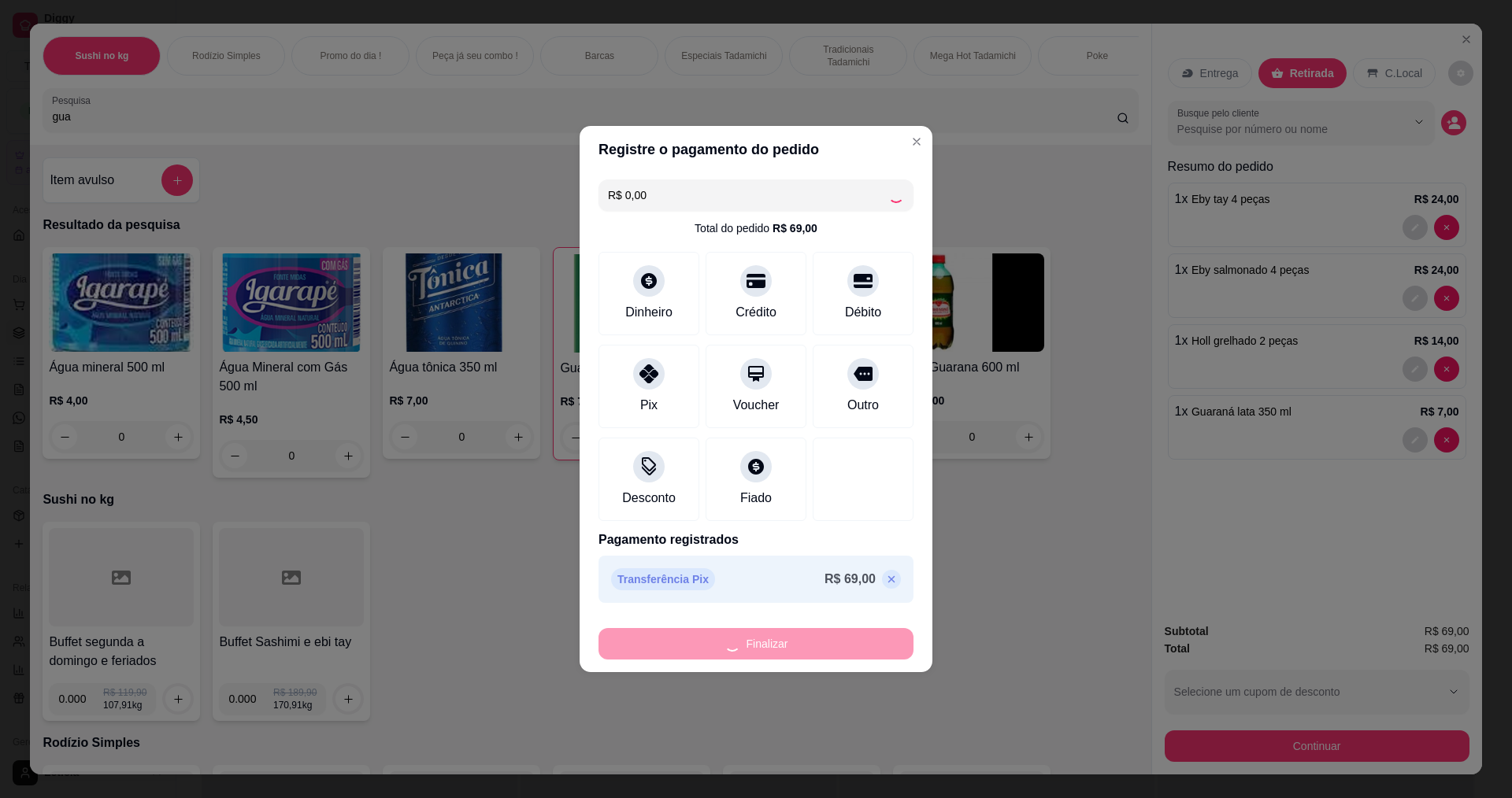
type input "0"
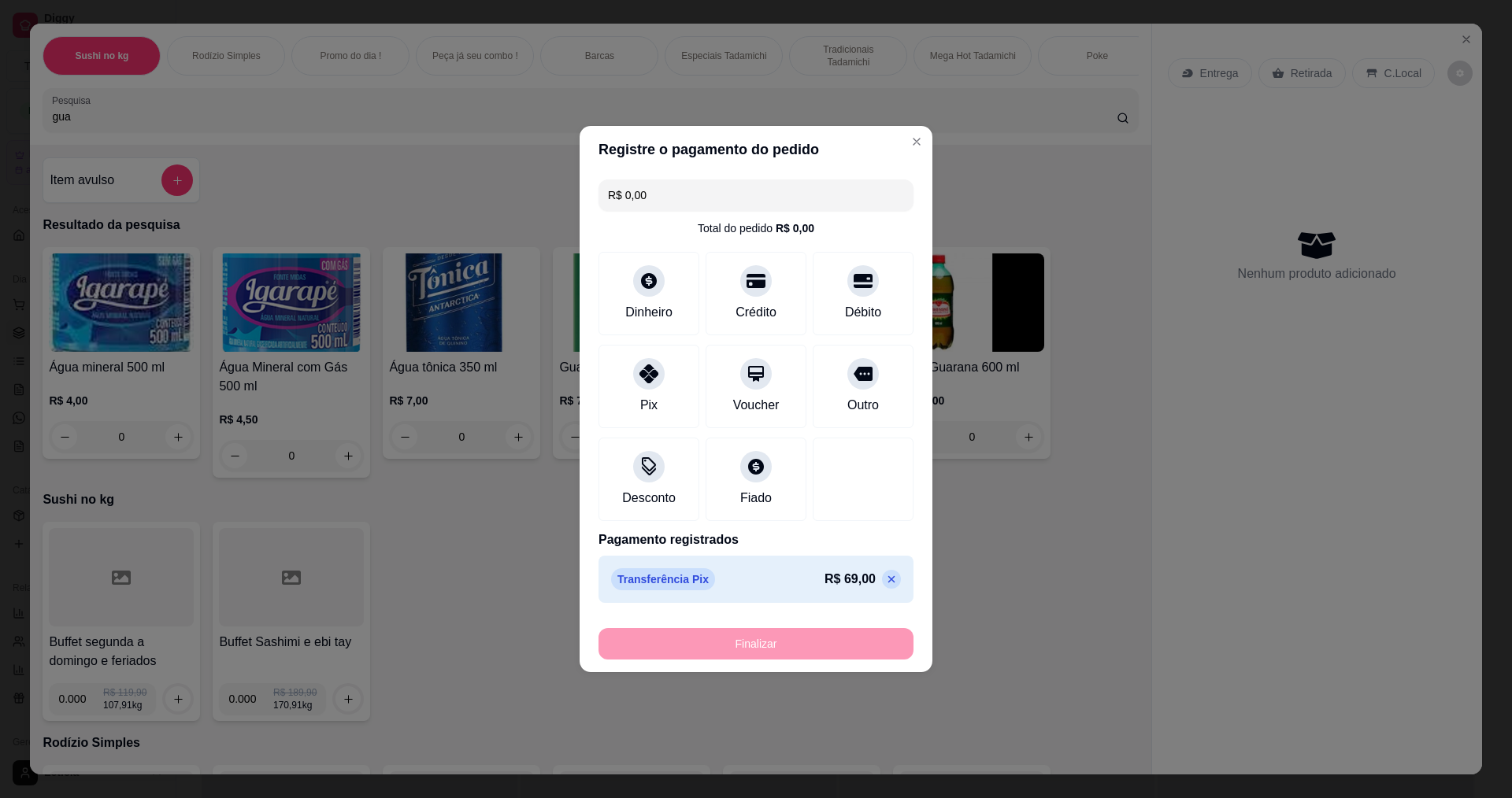
type input "-R$ 69,00"
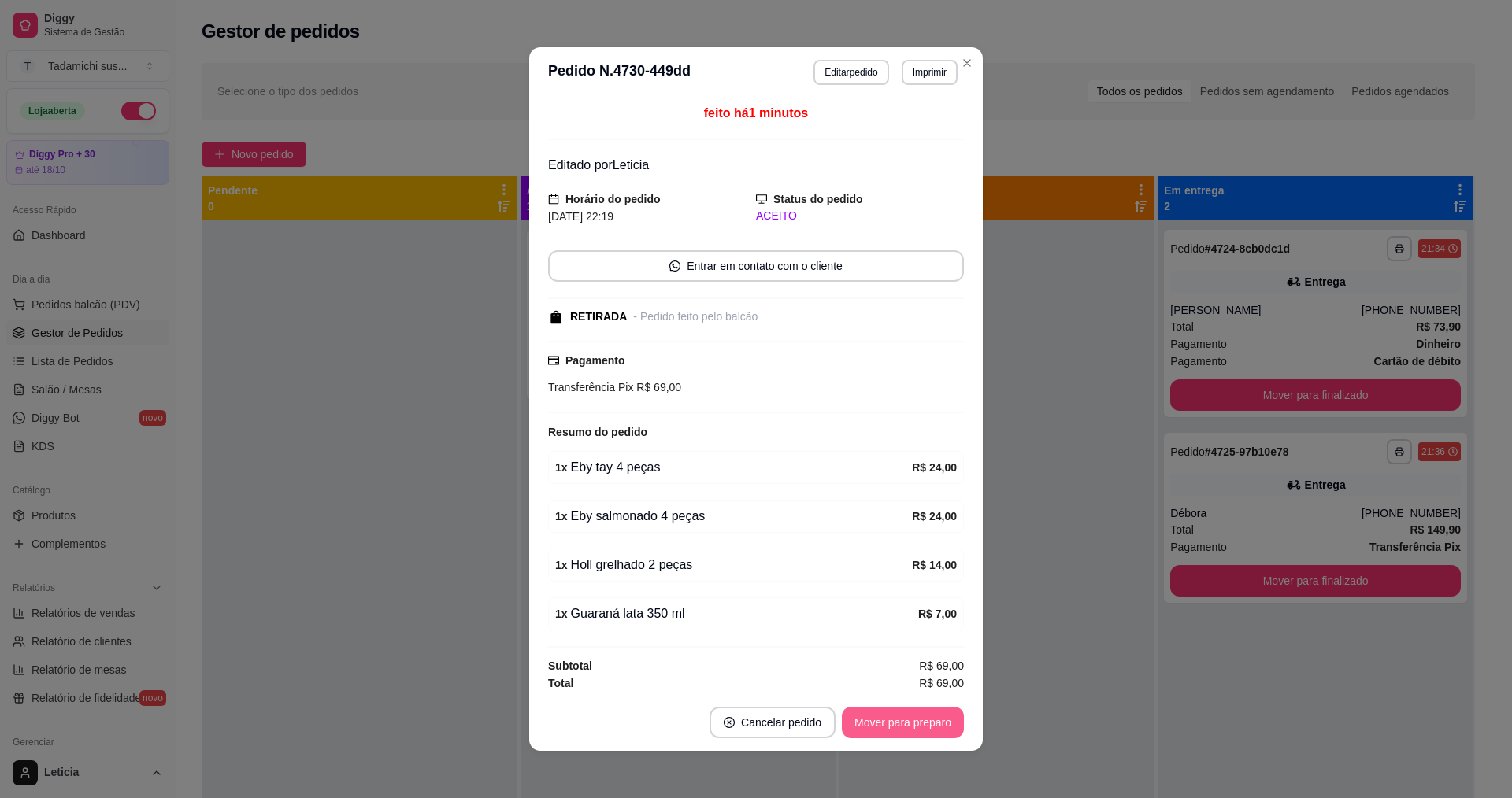
click at [897, 719] on button "Mover para preparo" at bounding box center [903, 723] width 122 height 32
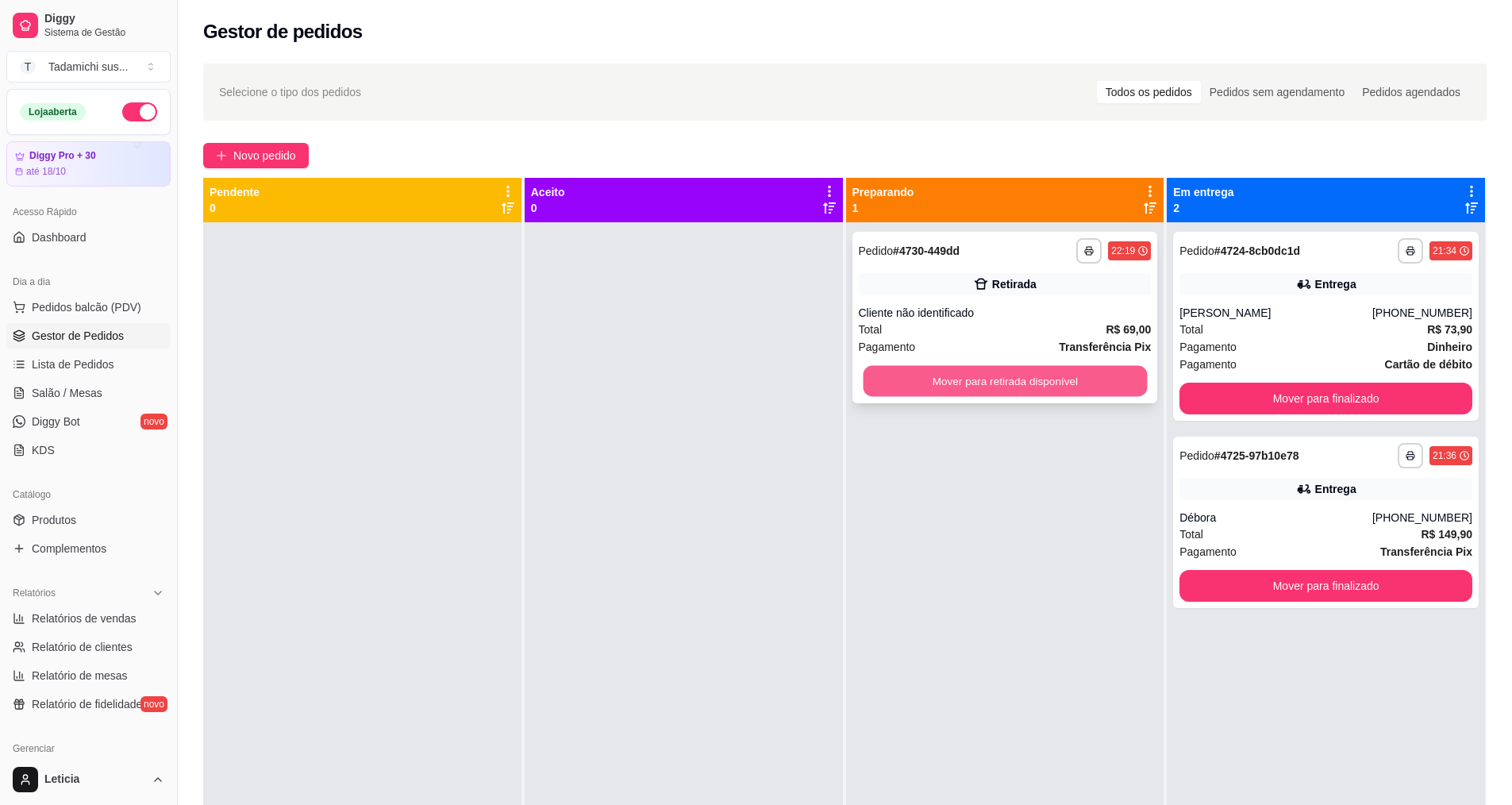
click at [1034, 380] on button "Mover para retirada disponível" at bounding box center [1005, 382] width 284 height 31
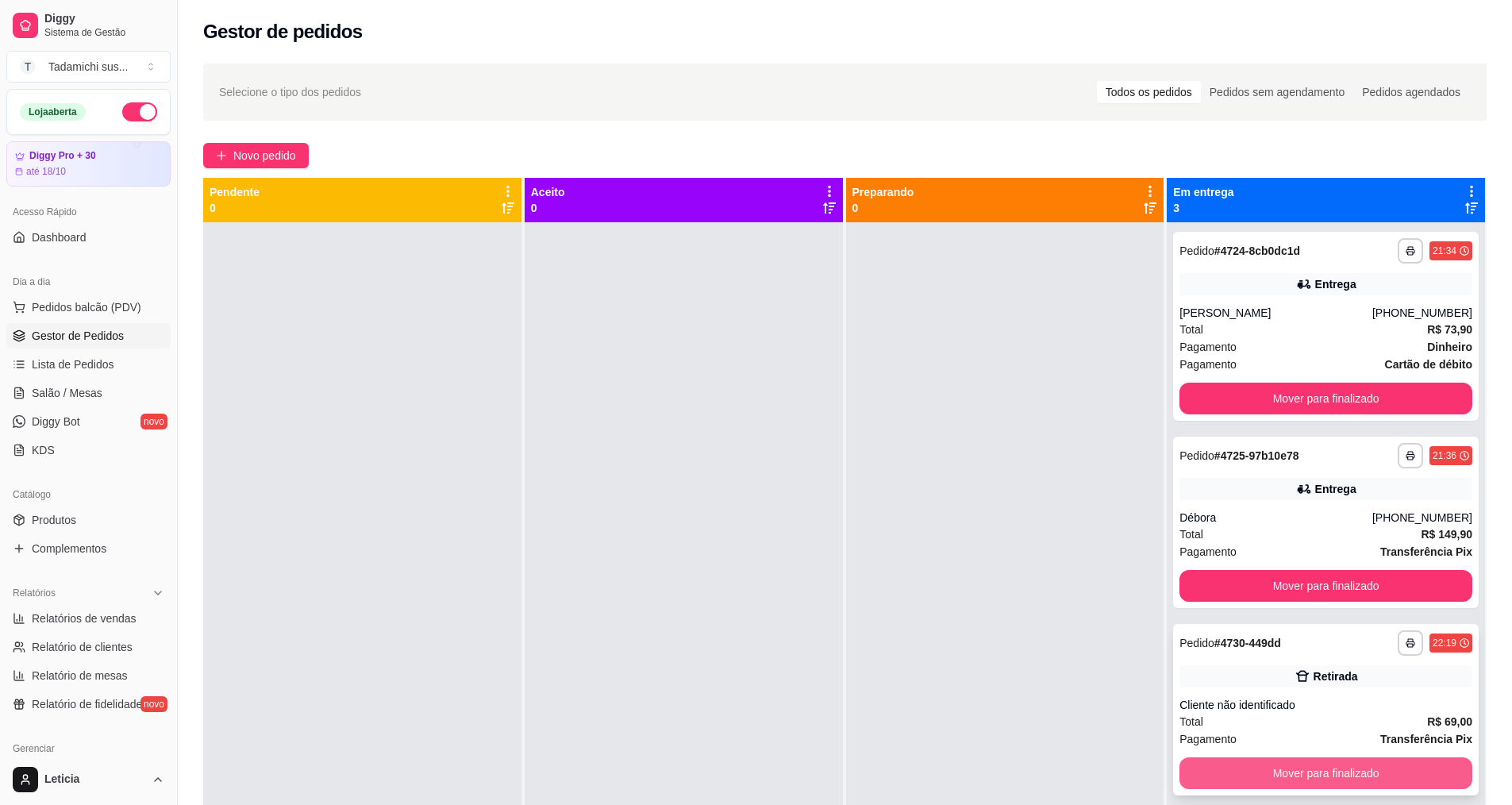
click at [1341, 771] on button "Mover para finalizado" at bounding box center [1325, 774] width 293 height 32
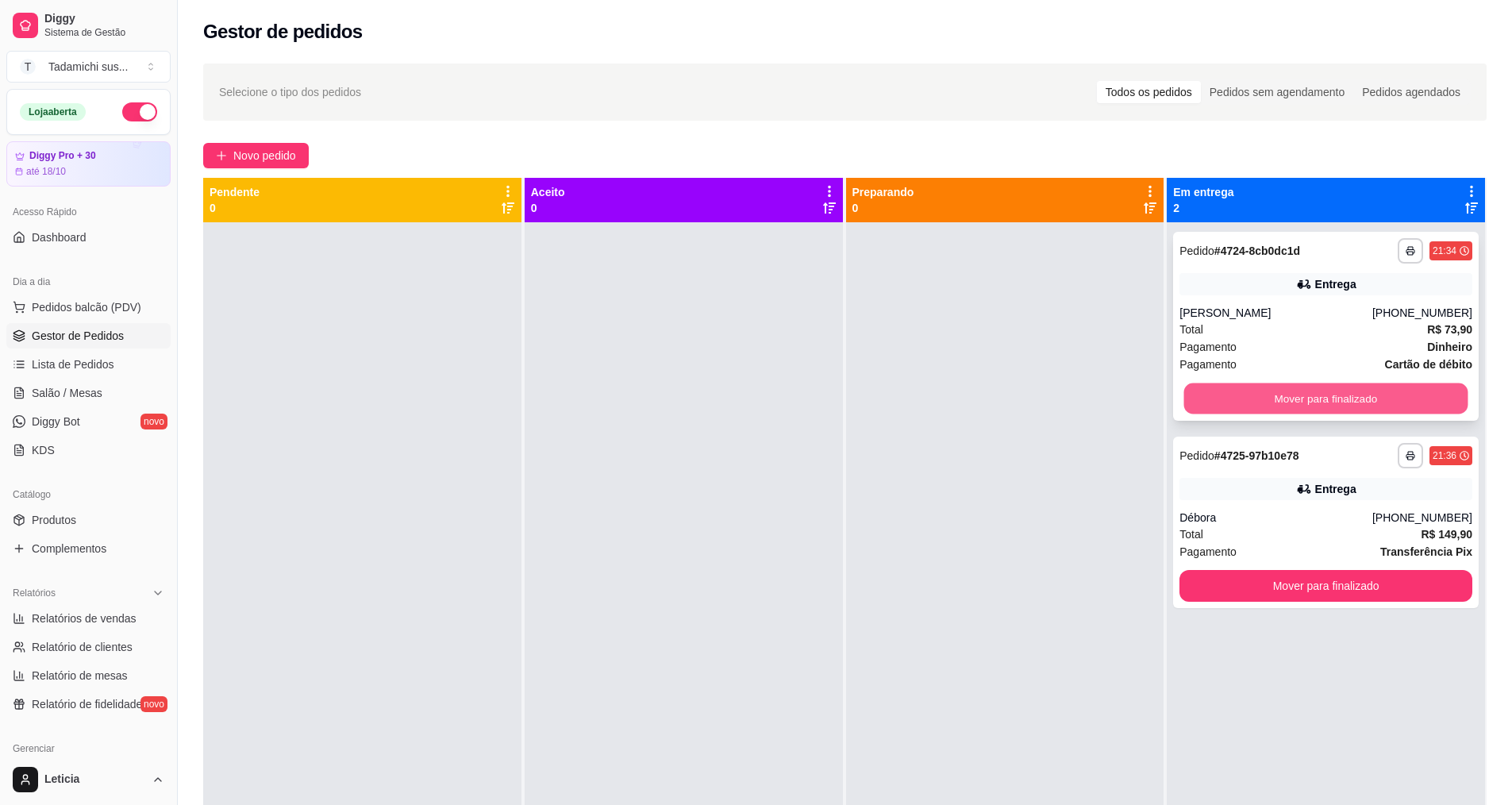
click at [1255, 401] on button "Mover para finalizado" at bounding box center [1326, 399] width 284 height 31
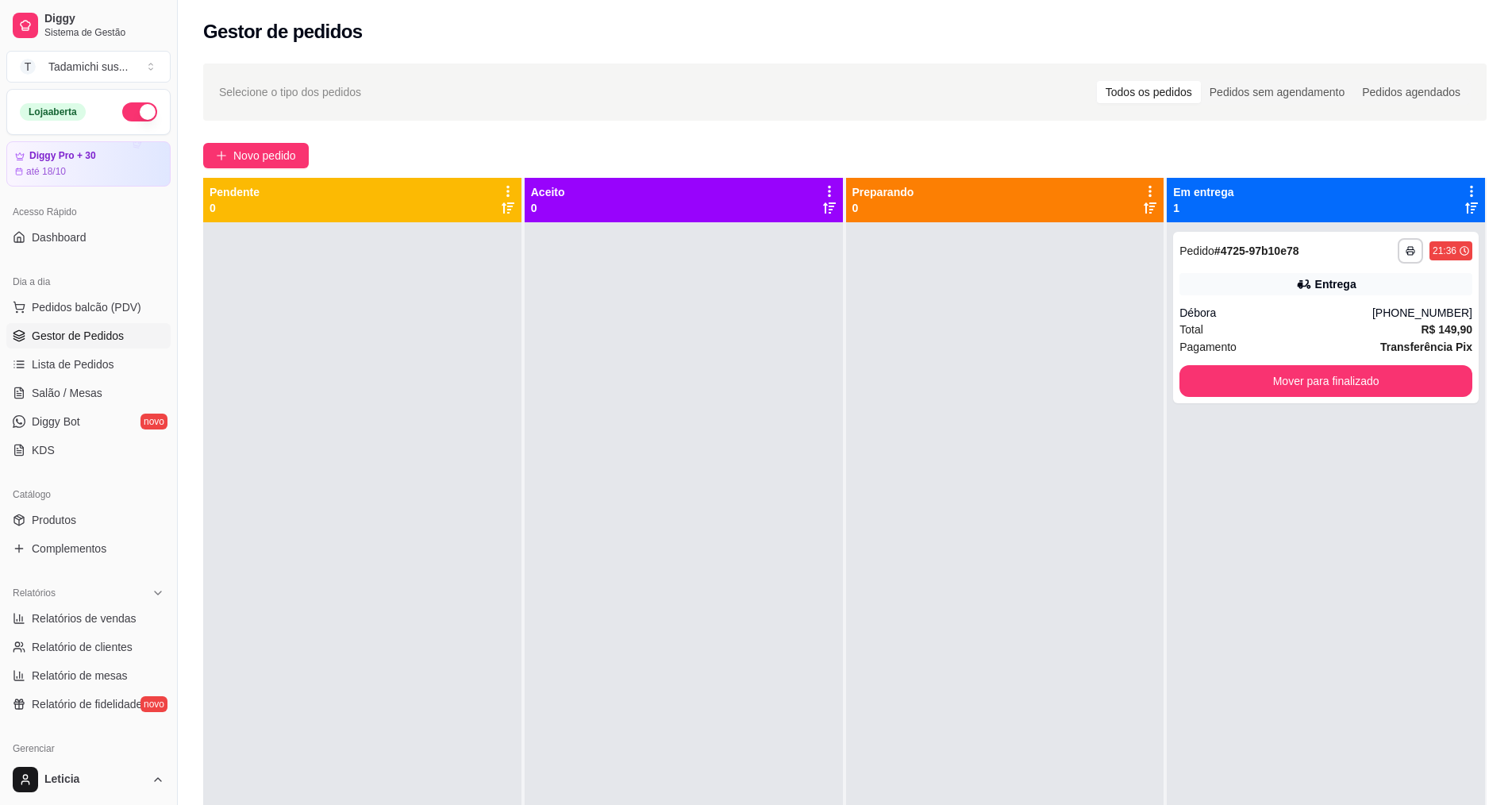
click at [1255, 401] on div "**********" at bounding box center [1325, 317] width 306 height 171
click at [1249, 376] on button "Mover para finalizado" at bounding box center [1325, 382] width 293 height 32
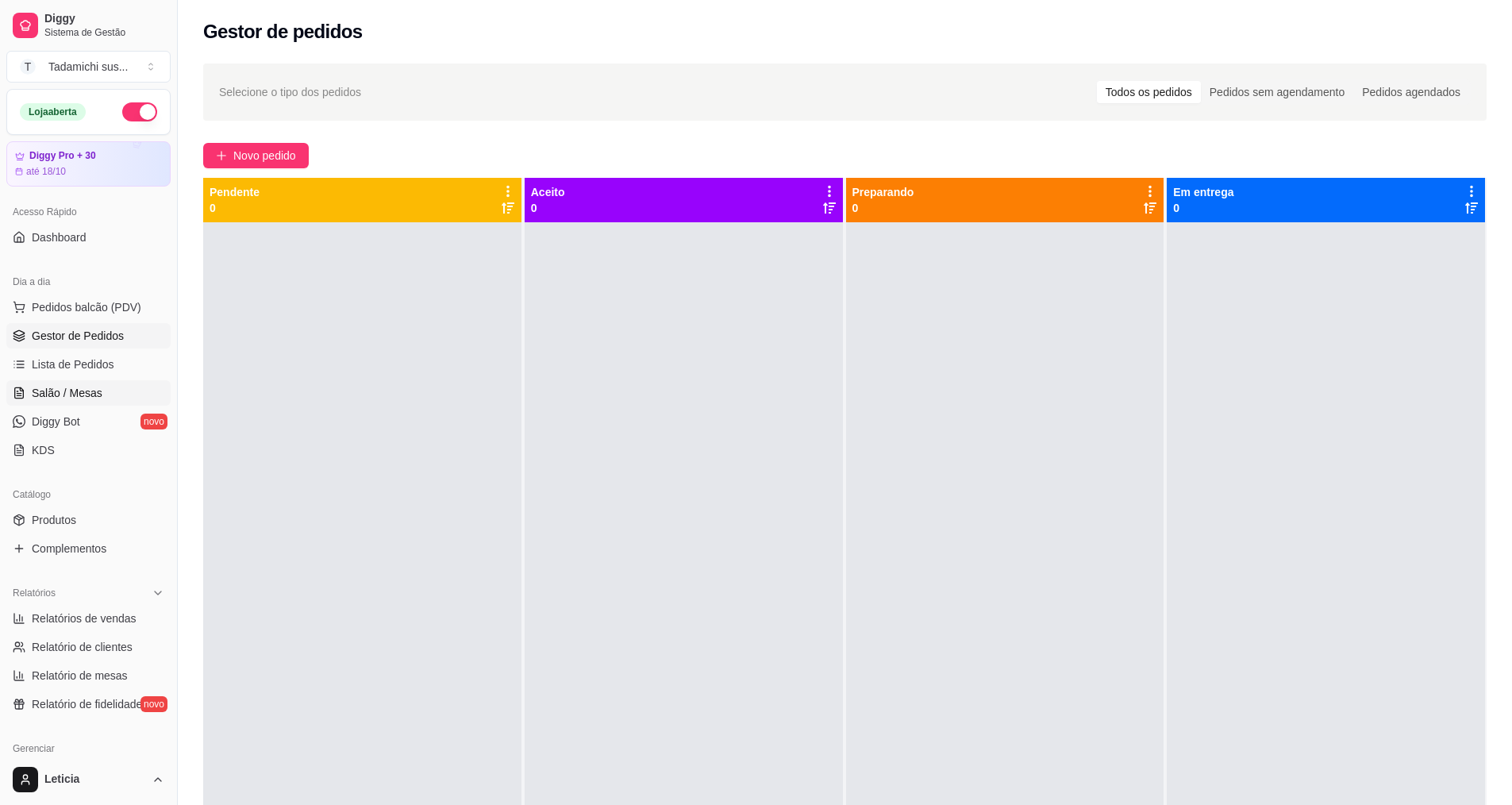
click at [49, 405] on link "Salão / Mesas" at bounding box center [89, 393] width 165 height 26
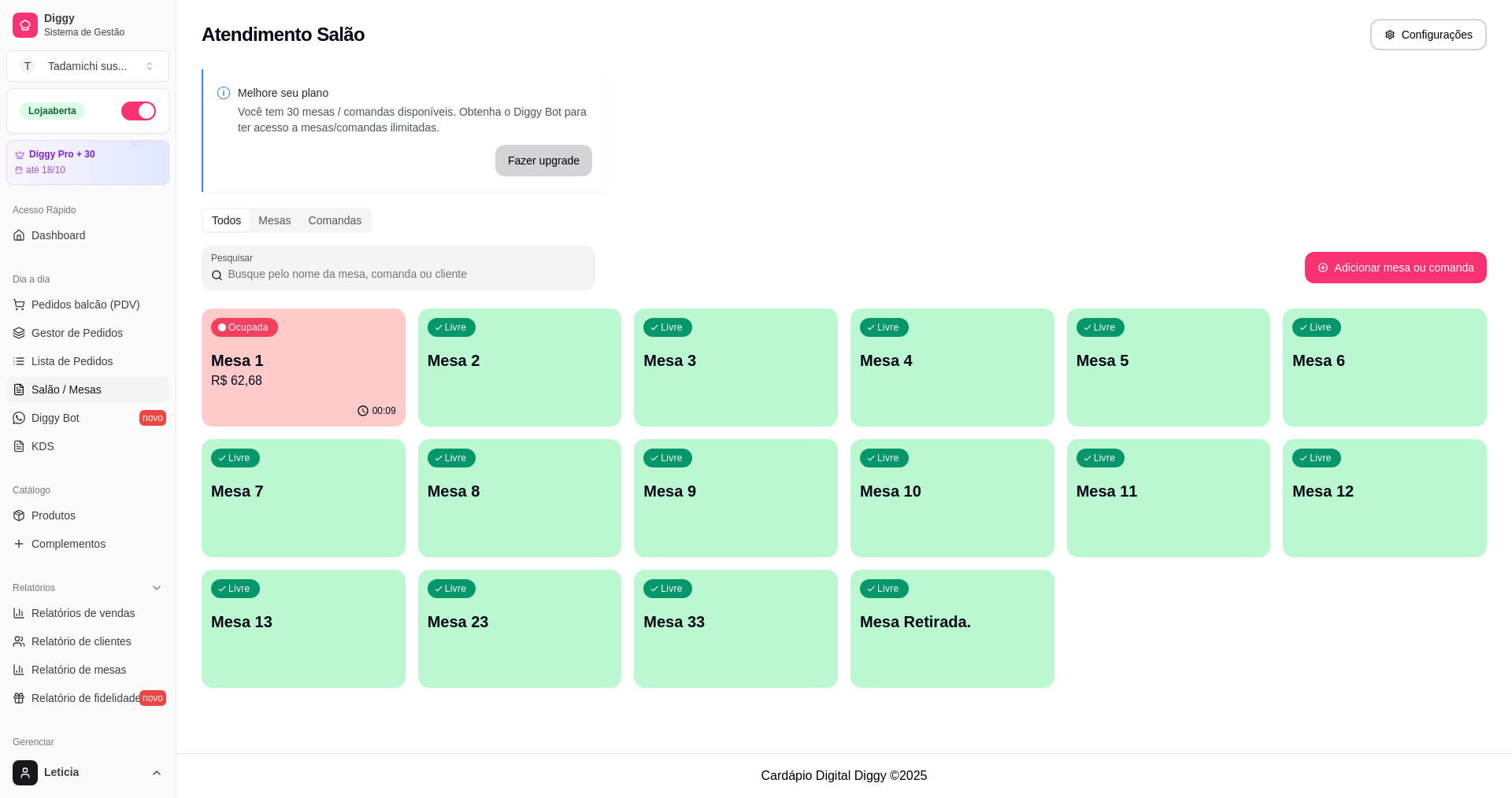
click at [357, 400] on div "00:09" at bounding box center [303, 411] width 204 height 31
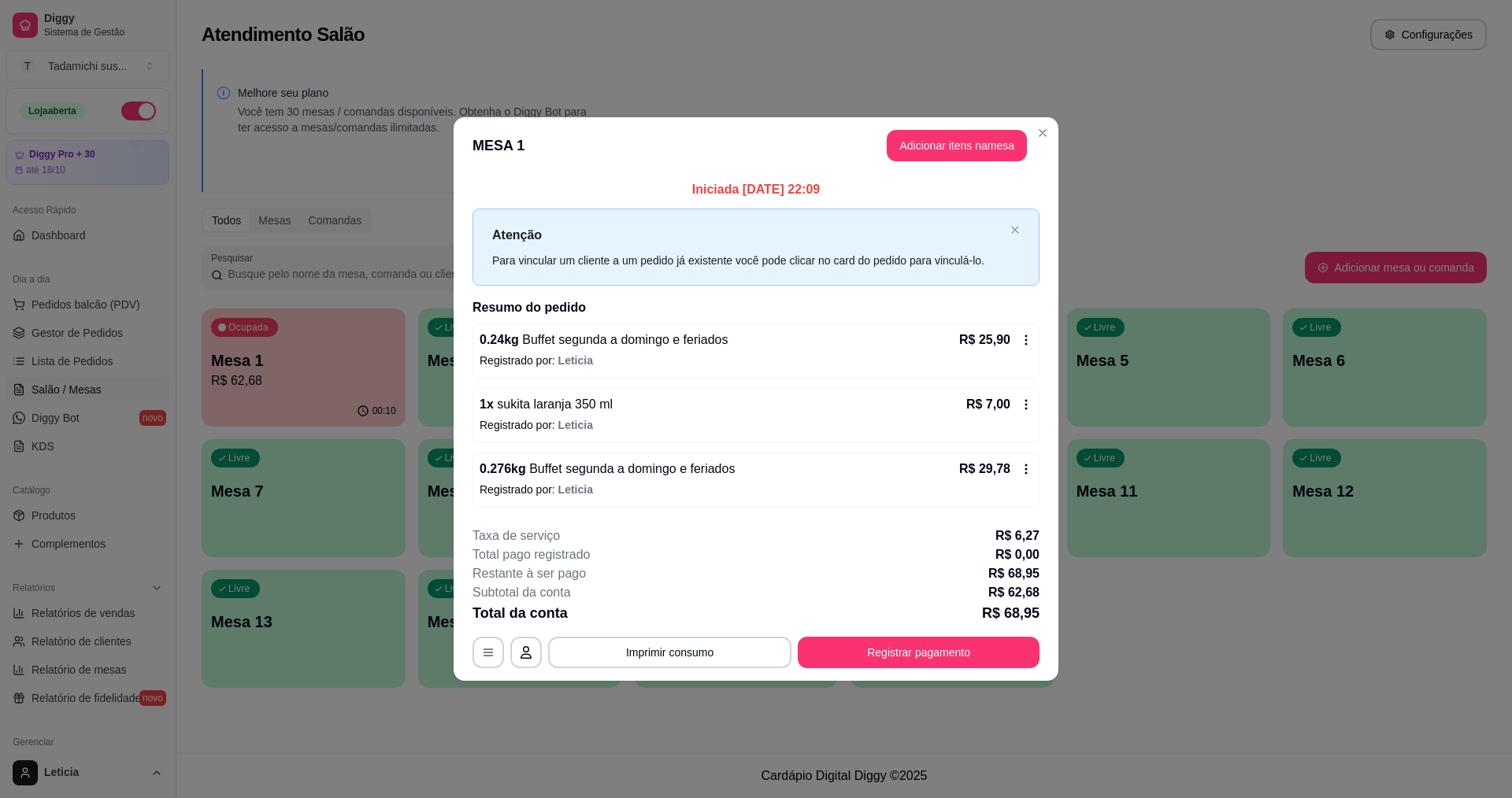
drag, startPoint x: 954, startPoint y: 126, endPoint x: 957, endPoint y: 144, distance: 18.2
click at [956, 132] on header "MESA 1 Adicionar itens na mesa" at bounding box center [756, 146] width 605 height 56
click at [957, 144] on button "Adicionar itens na mesa" at bounding box center [956, 146] width 140 height 32
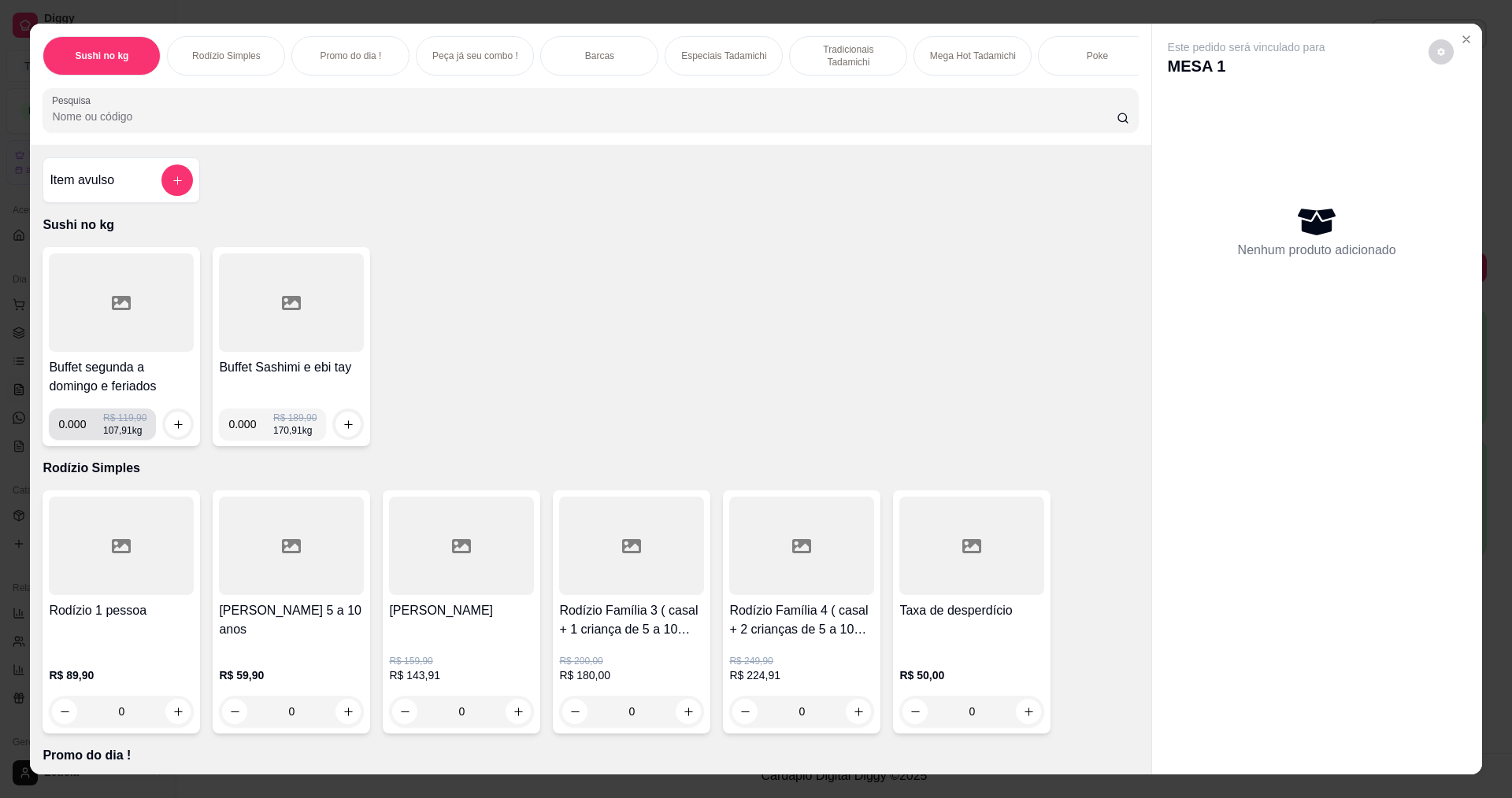
click at [79, 437] on input "0.000" at bounding box center [81, 424] width 45 height 32
type input "0.094"
click at [173, 431] on icon "increase-product-quantity" at bounding box center [178, 424] width 12 height 12
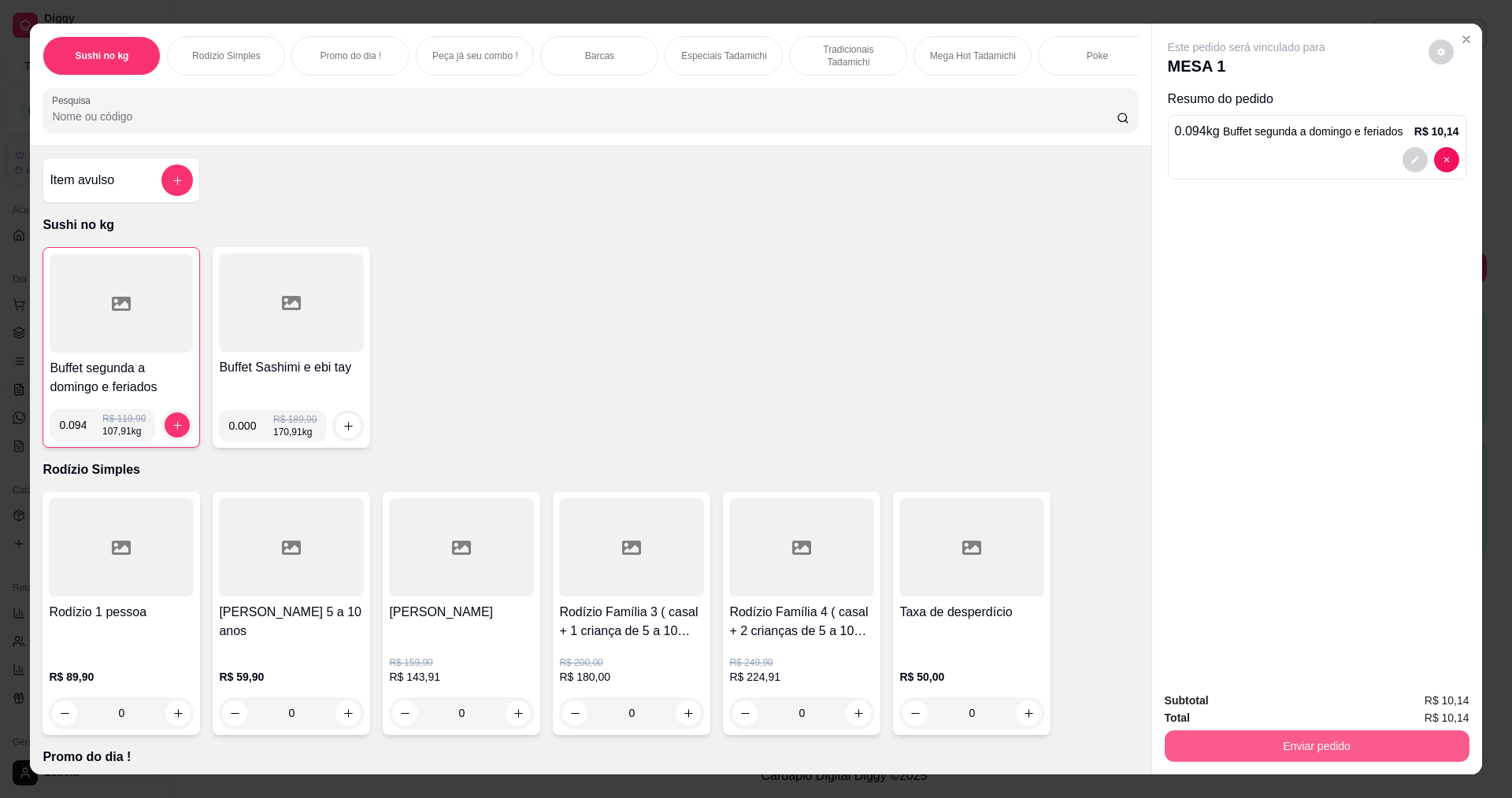
click at [1281, 749] on button "Enviar pedido" at bounding box center [1317, 746] width 305 height 32
click at [1426, 704] on button "Enviar pedido" at bounding box center [1427, 708] width 89 height 30
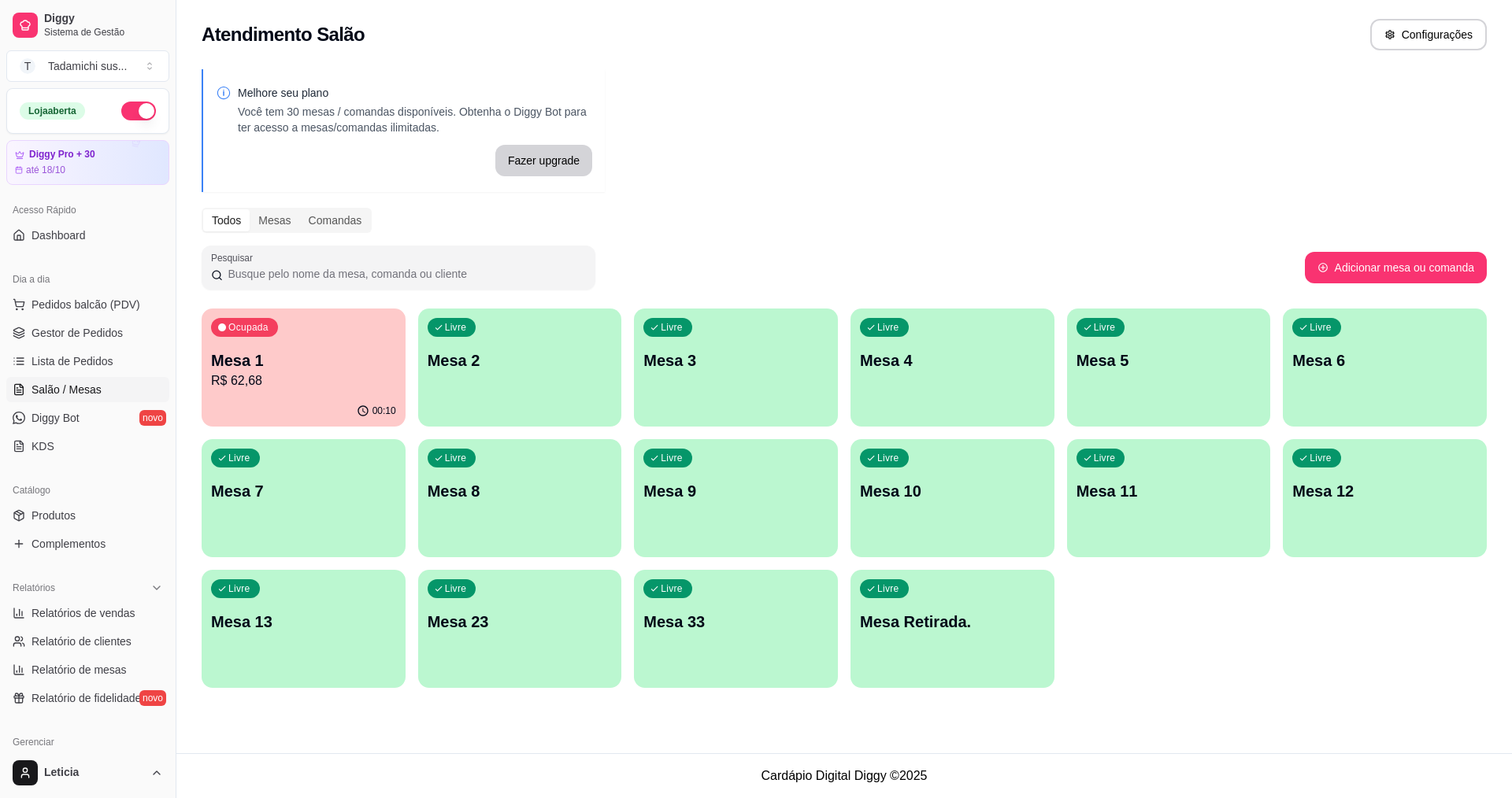
click at [354, 638] on div "Livre Mesa 13" at bounding box center [303, 620] width 204 height 100
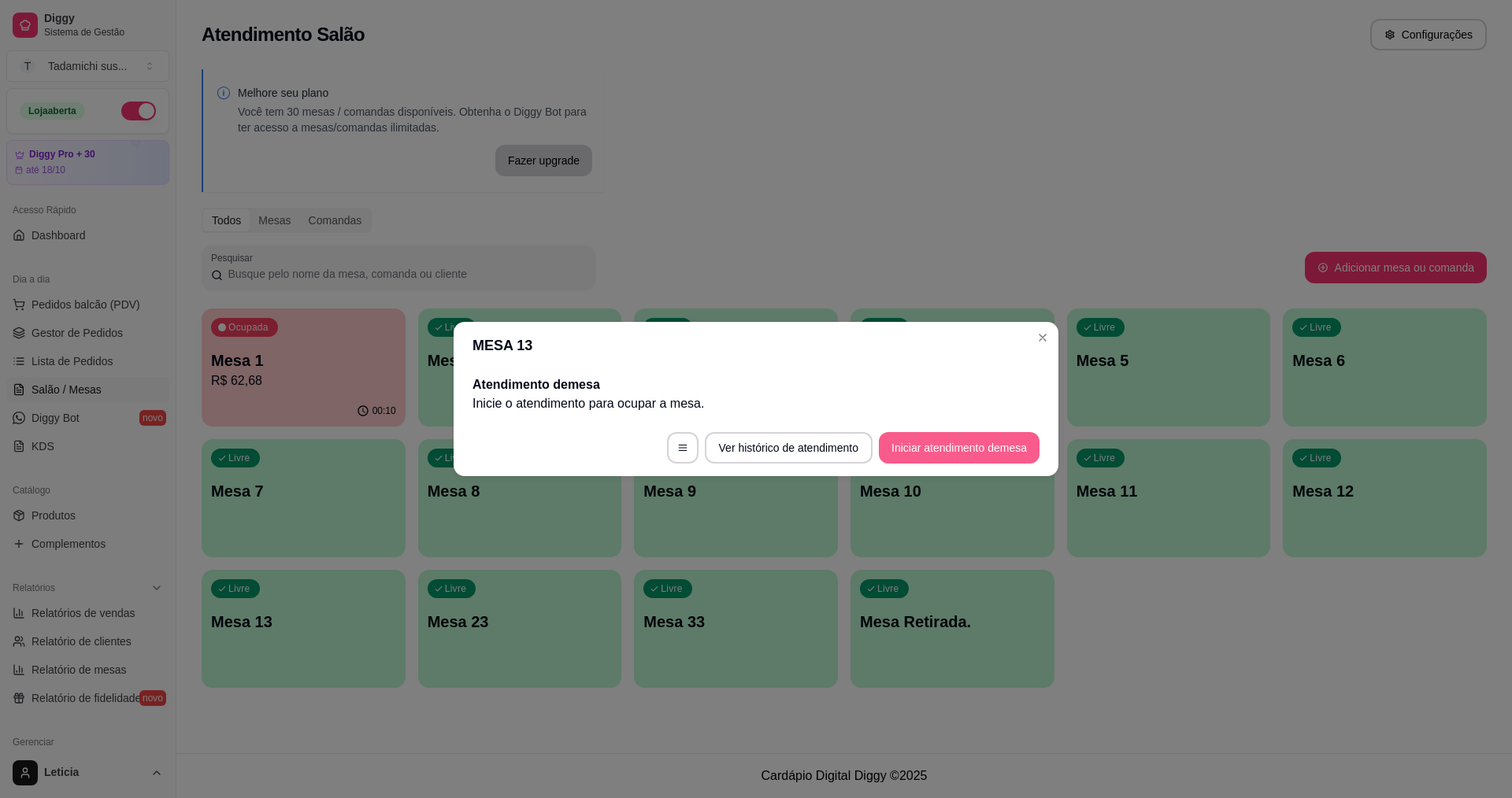
click at [993, 443] on button "Iniciar atendimento de mesa" at bounding box center [959, 448] width 161 height 32
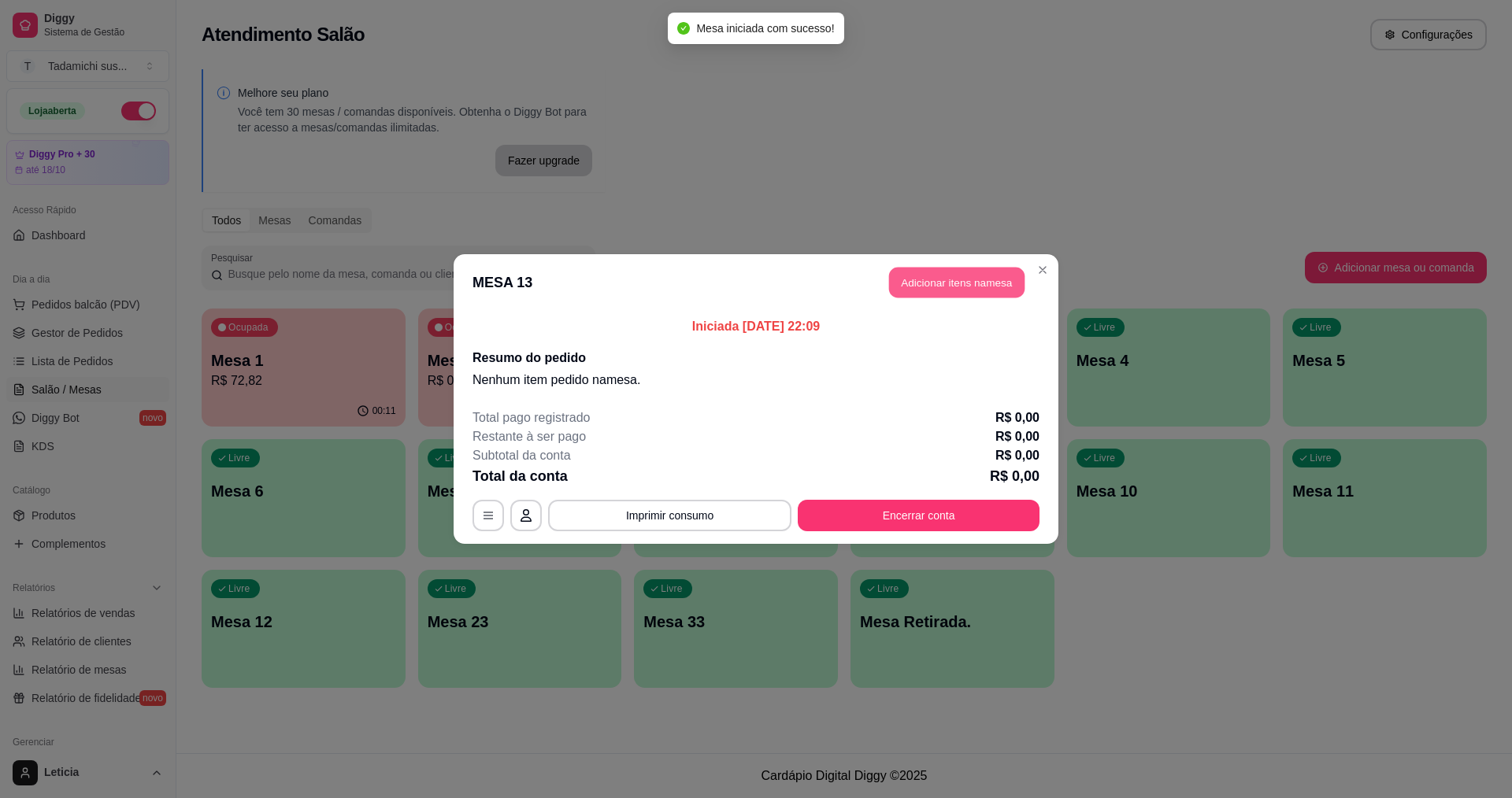
click at [924, 275] on button "Adicionar itens na mesa" at bounding box center [957, 283] width 135 height 31
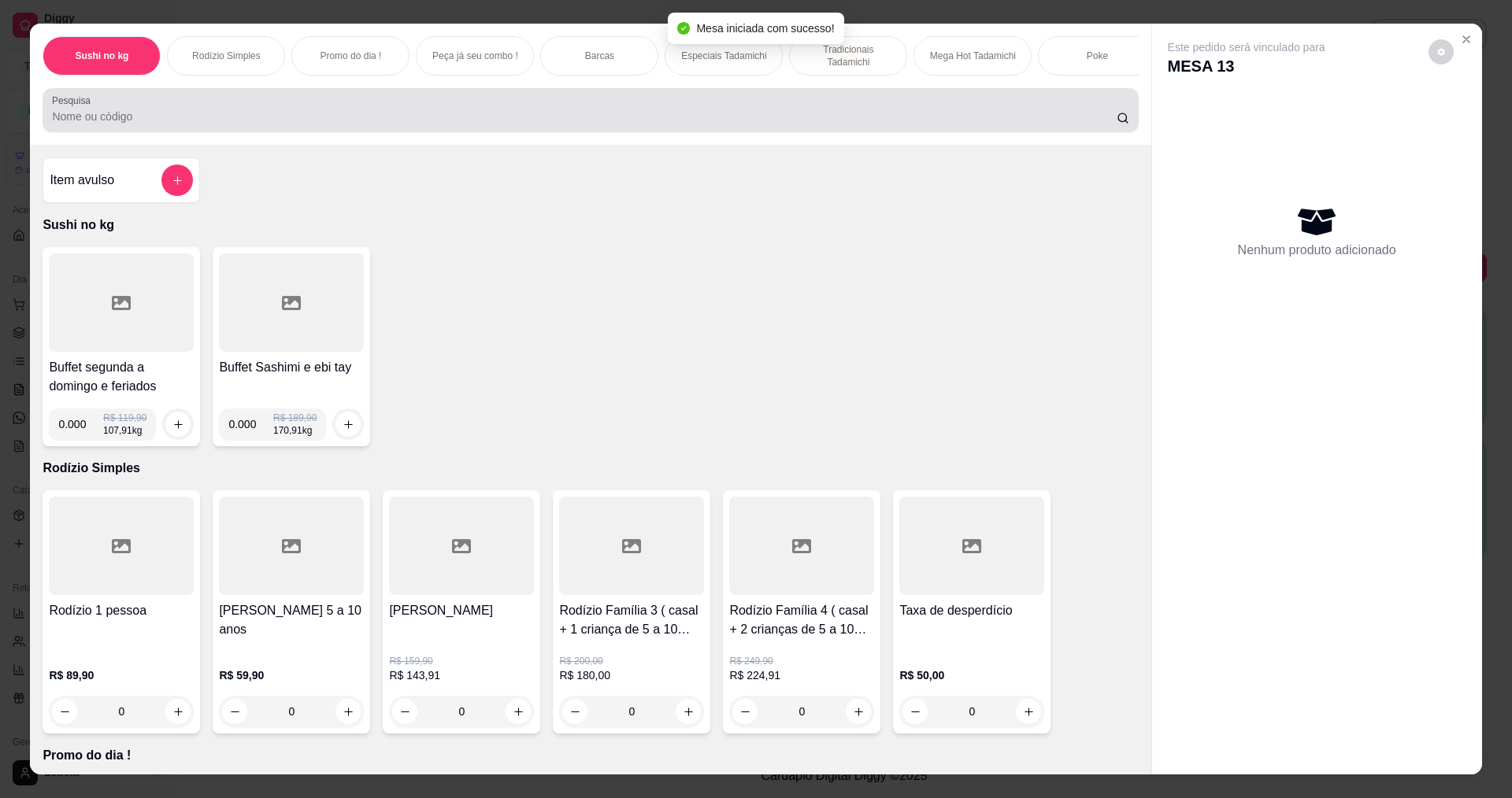
click at [163, 121] on input "Pesquisa" at bounding box center [583, 116] width 1064 height 16
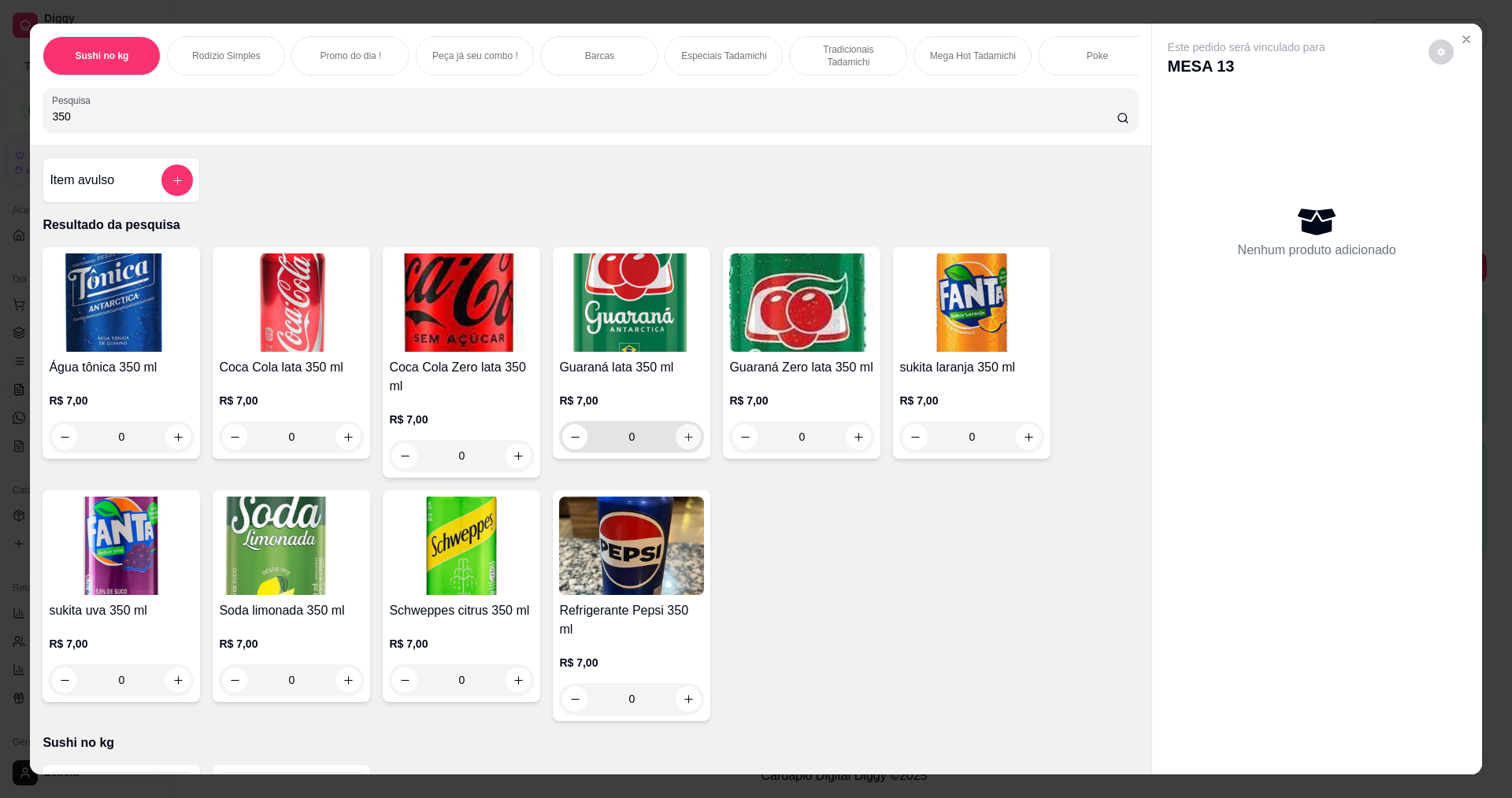
type input "350"
click at [690, 441] on button "increase-product-quantity" at bounding box center [687, 437] width 25 height 25
type input "1"
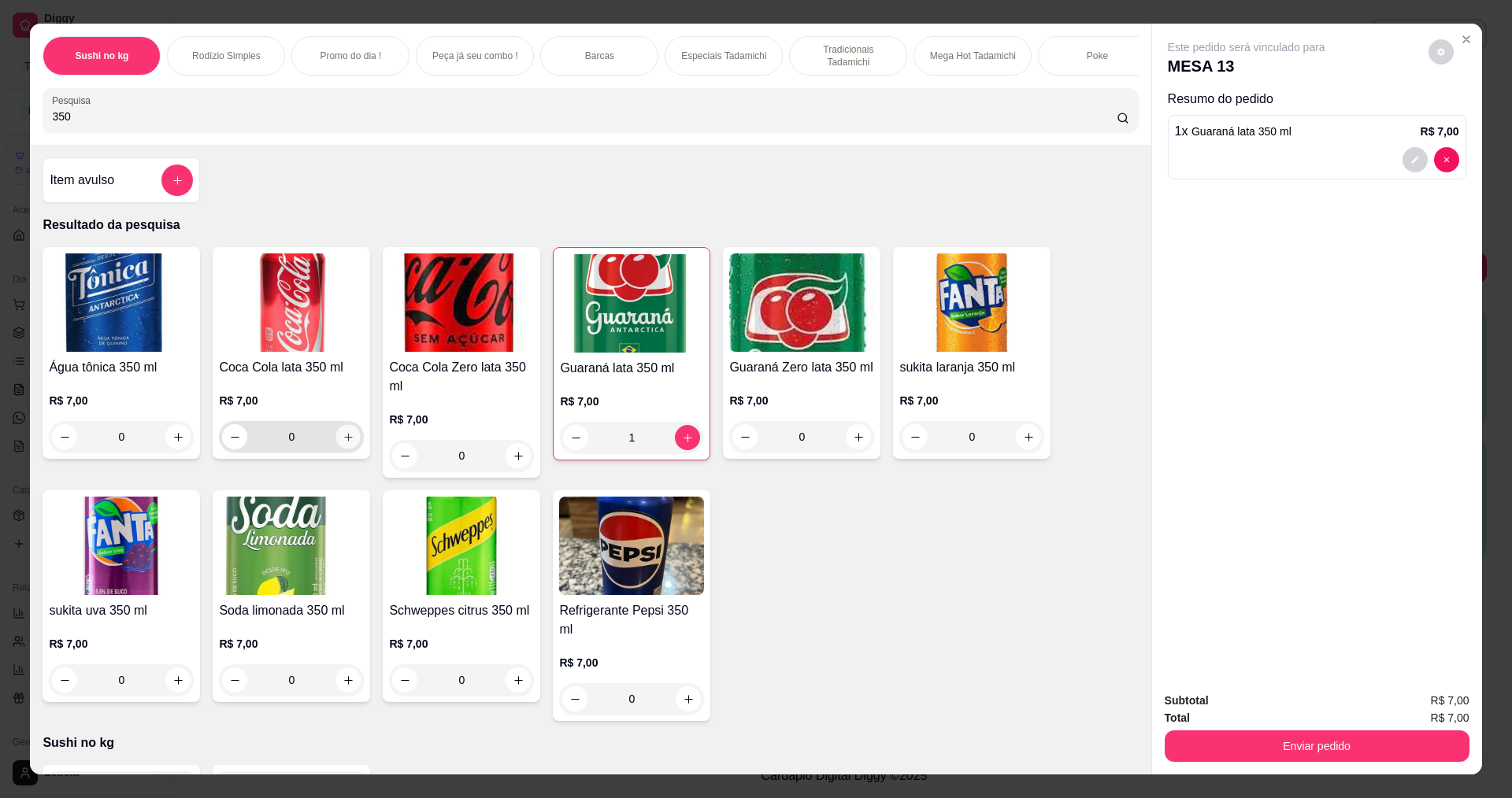
click at [344, 450] on button "increase-product-quantity" at bounding box center [348, 437] width 24 height 24
type input "1"
drag, startPoint x: 65, startPoint y: 131, endPoint x: 0, endPoint y: 171, distance: 76.3
click at [0, 171] on div "Sushi no kg Rodízio Simples Promo do dia ! Peça já seu combo ! Barcas Especiais…" at bounding box center [756, 399] width 1512 height 798
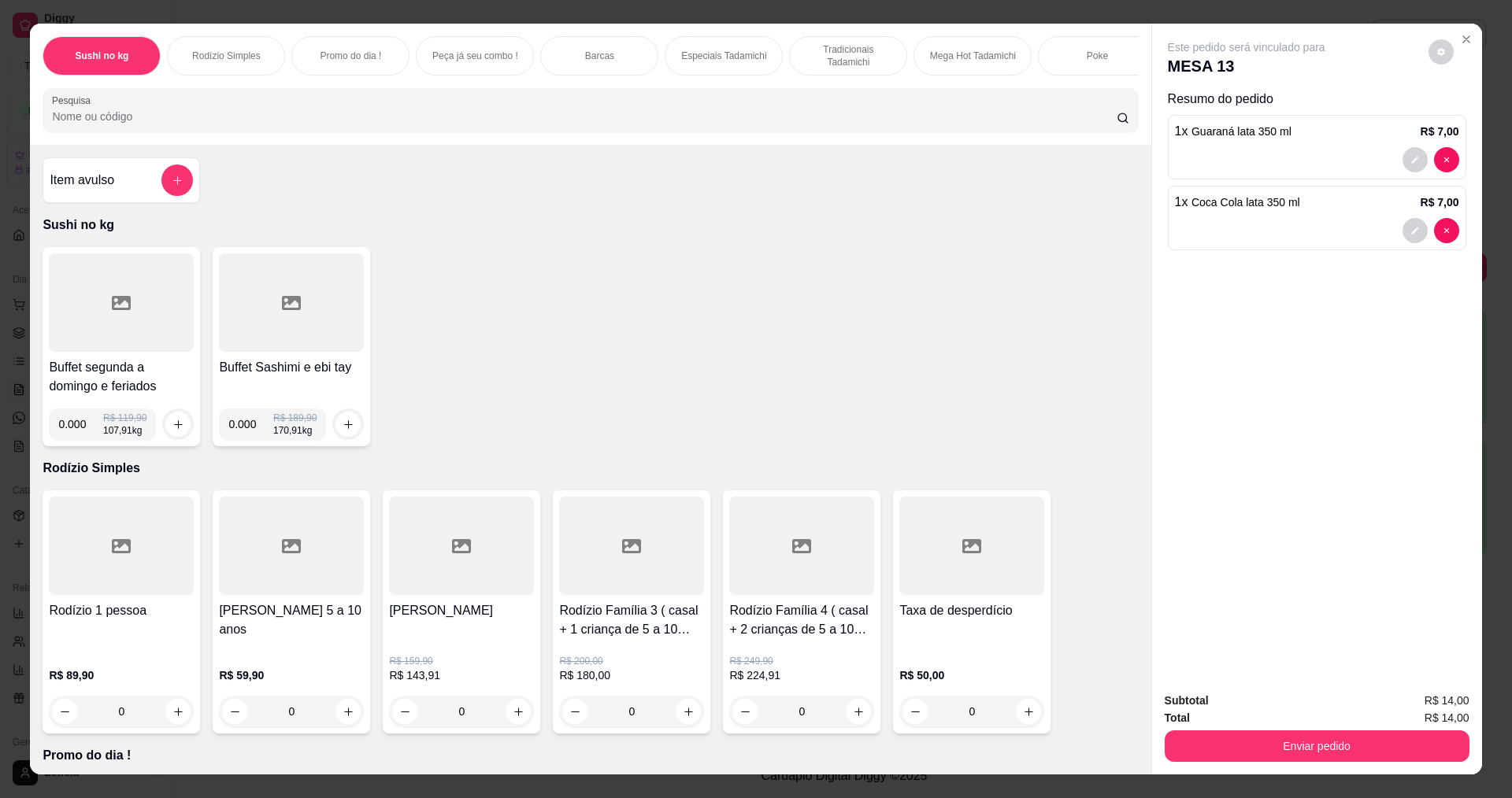
click at [81, 436] on input "0.000" at bounding box center [81, 424] width 45 height 32
type input "0.110"
click at [179, 437] on button "increase-product-quantity" at bounding box center [178, 424] width 24 height 24
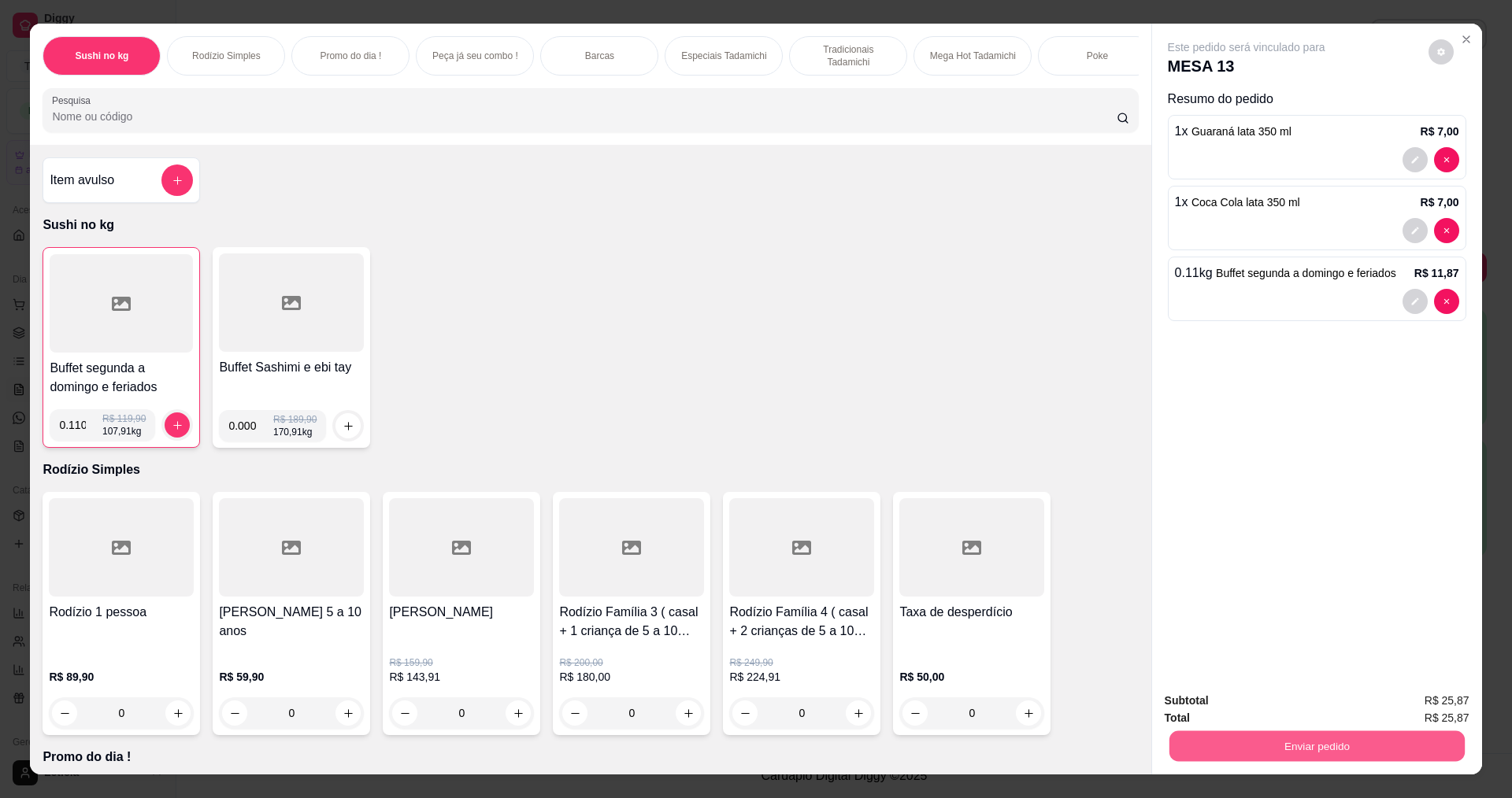
click at [1241, 754] on button "Enviar pedido" at bounding box center [1316, 745] width 295 height 31
click at [1465, 704] on button "Enviar pedido" at bounding box center [1428, 707] width 86 height 29
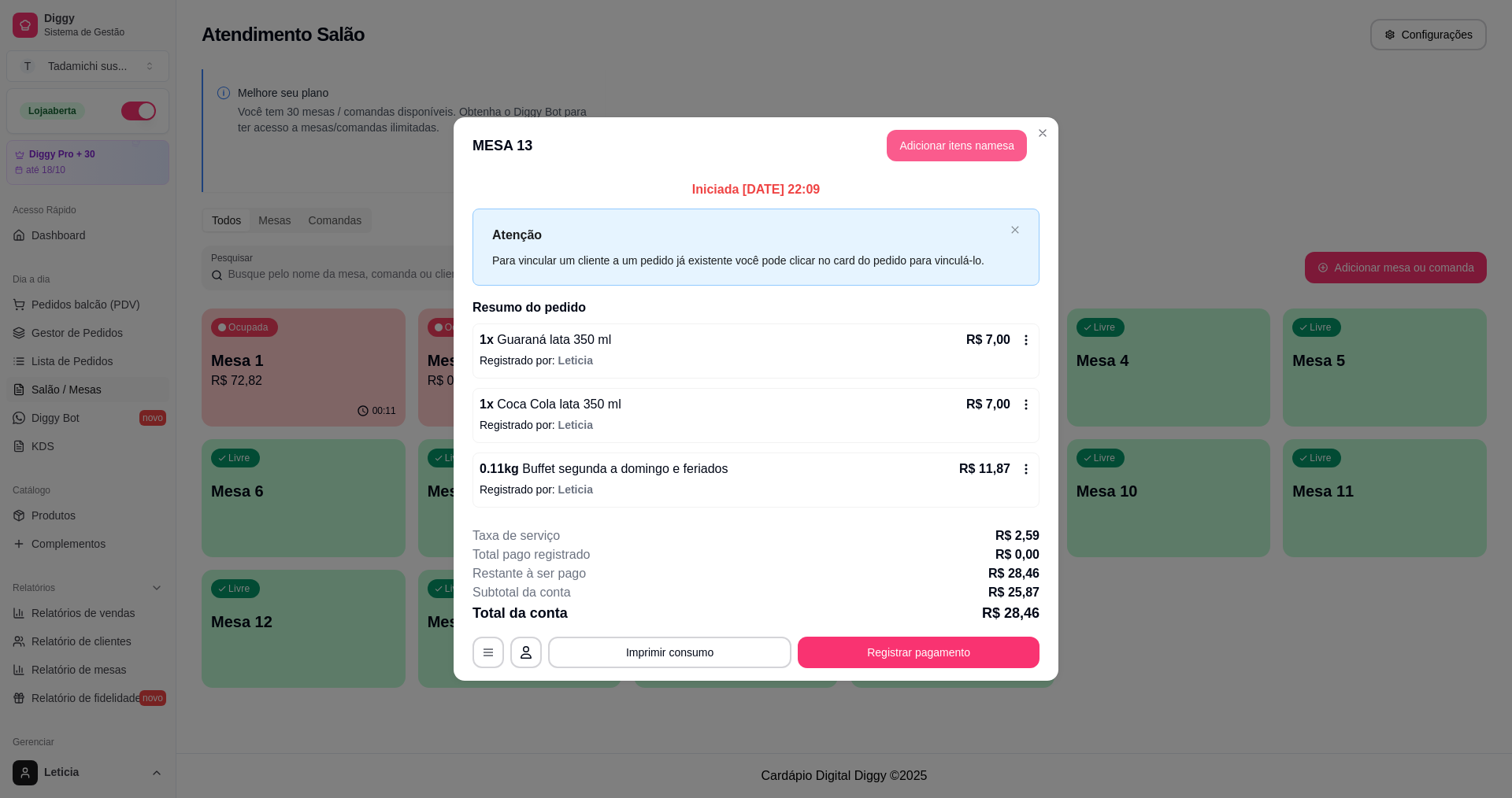
click at [900, 148] on button "Adicionar itens na mesa" at bounding box center [956, 146] width 140 height 32
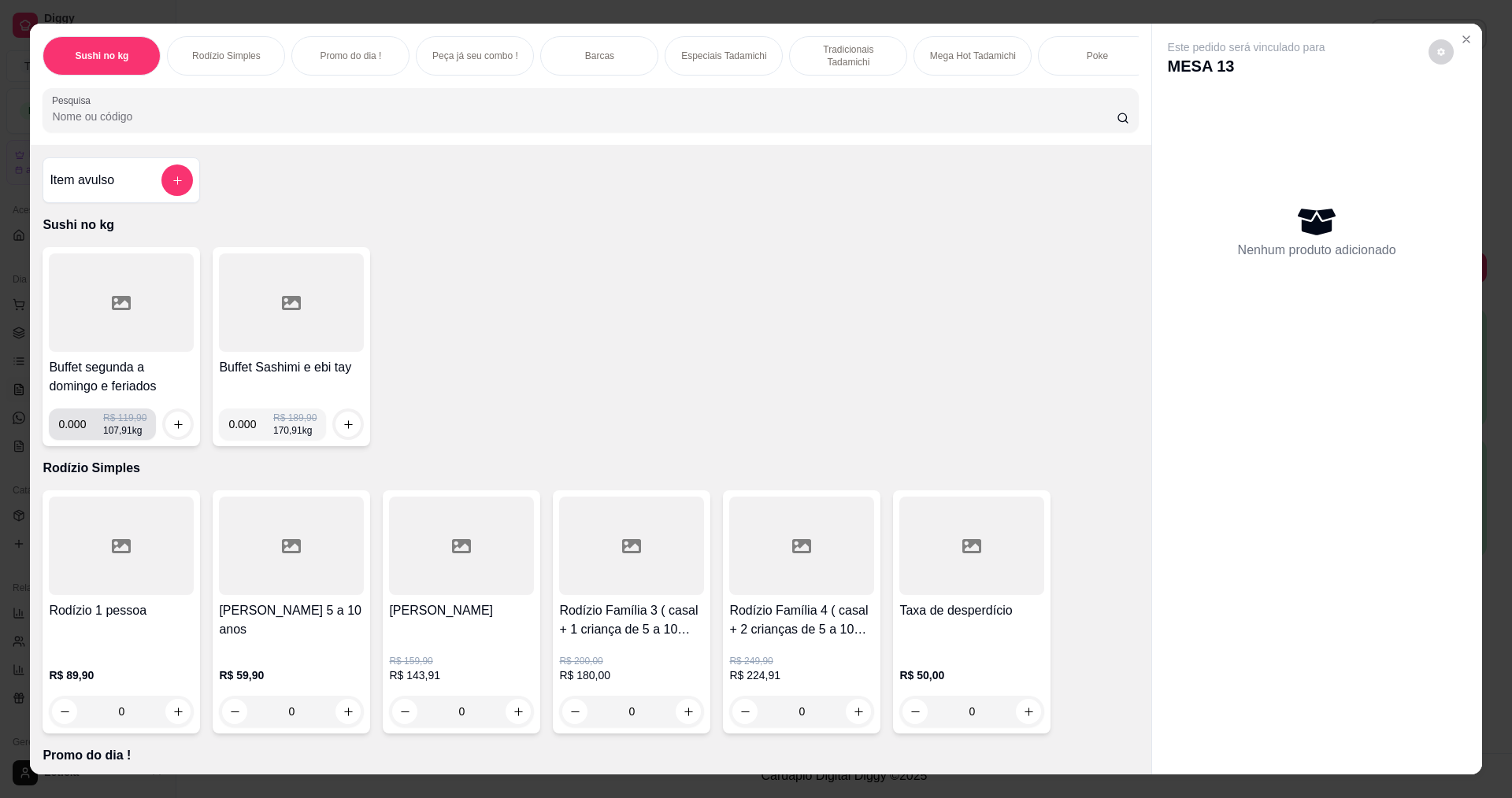
click at [77, 438] on input "0.000" at bounding box center [81, 424] width 45 height 32
type input "0.164"
click at [166, 437] on button "increase-product-quantity" at bounding box center [178, 424] width 24 height 24
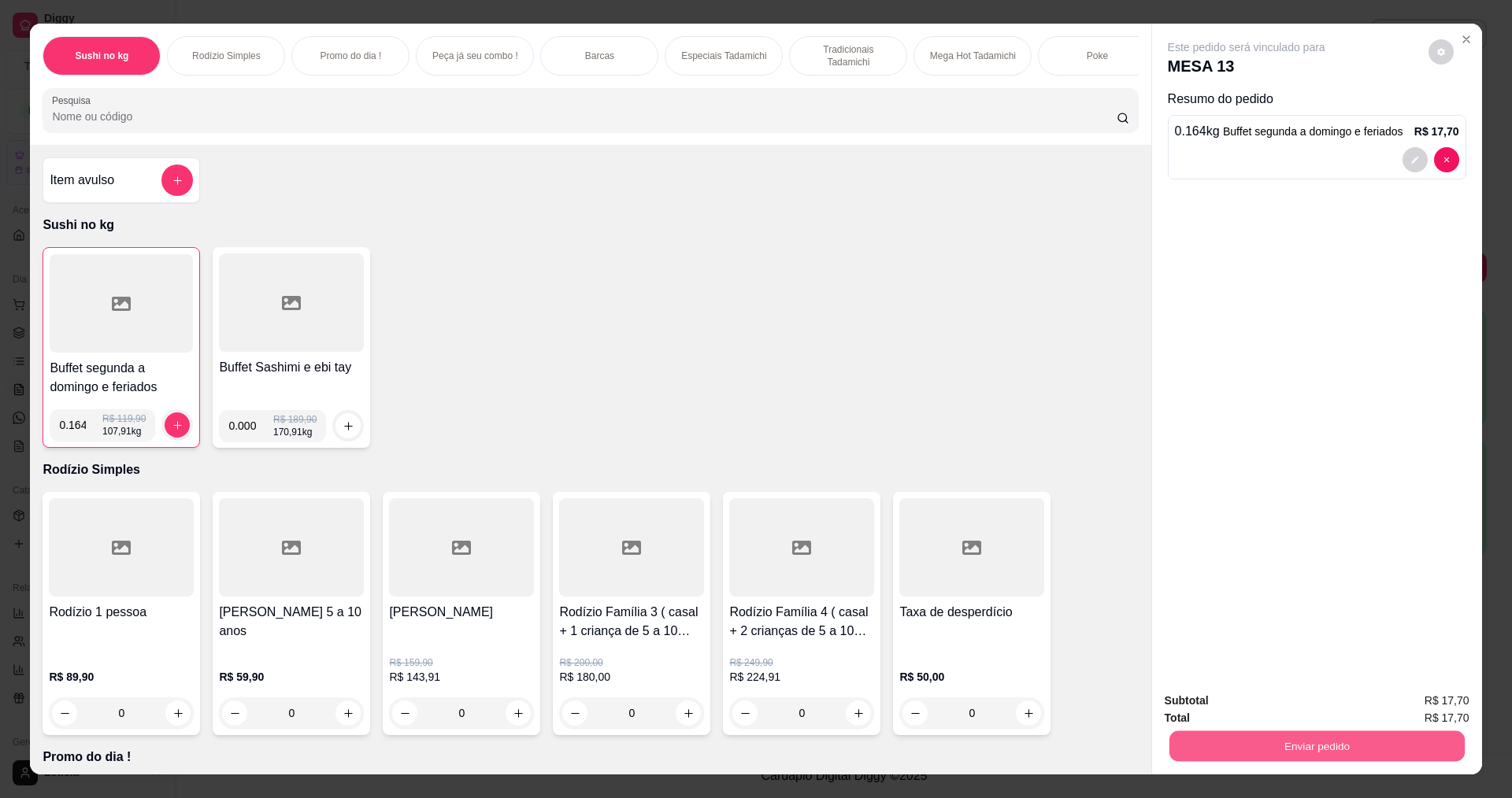
click at [1221, 740] on button "Enviar pedido" at bounding box center [1316, 745] width 295 height 31
click at [1412, 712] on button "Enviar pedido" at bounding box center [1427, 708] width 89 height 30
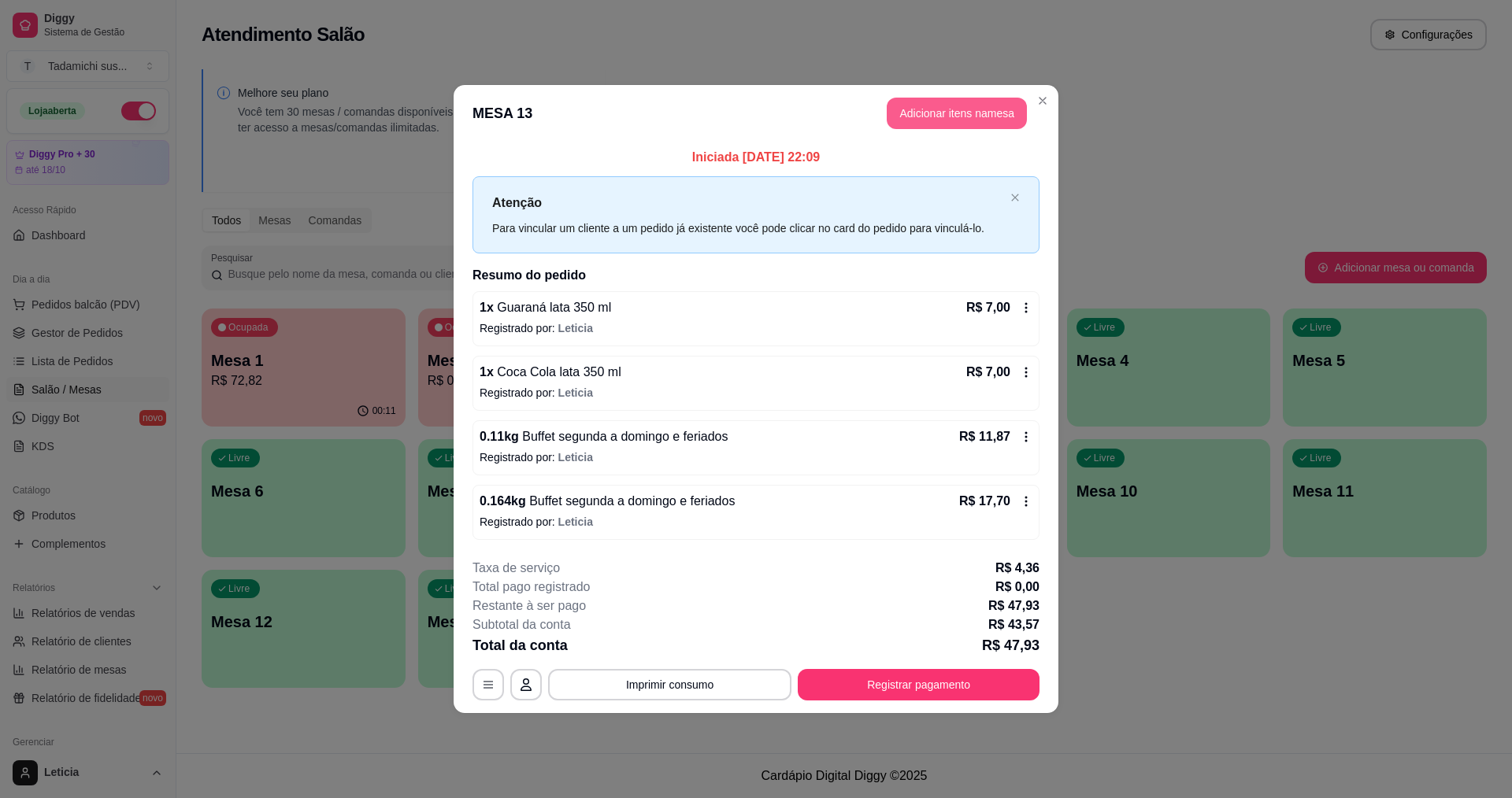
click at [971, 120] on button "Adicionar itens na mesa" at bounding box center [956, 114] width 140 height 32
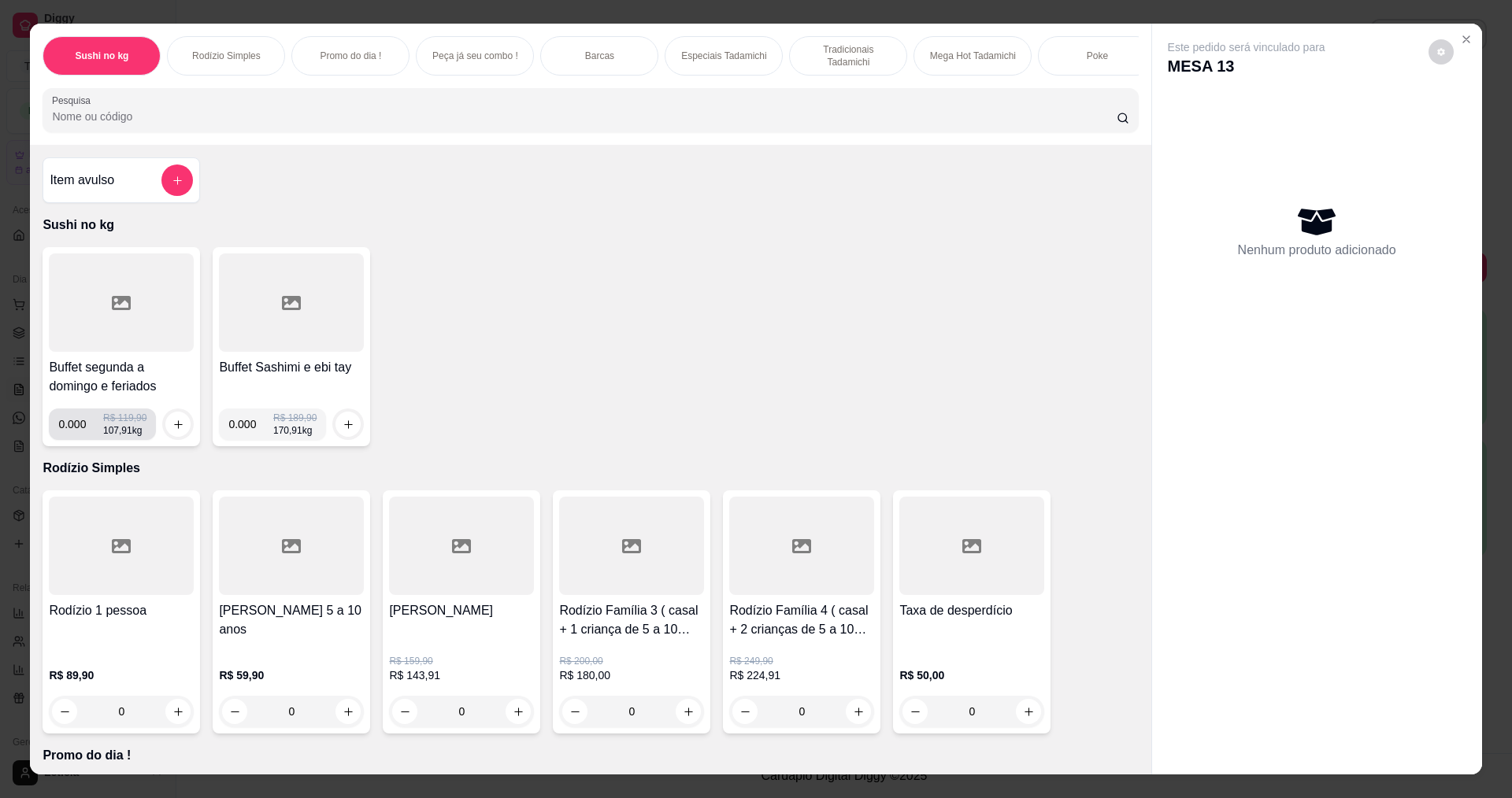
click at [79, 437] on input "0.000" at bounding box center [81, 424] width 45 height 32
type input "0.218"
click at [171, 428] on button "increase-product-quantity" at bounding box center [177, 424] width 25 height 25
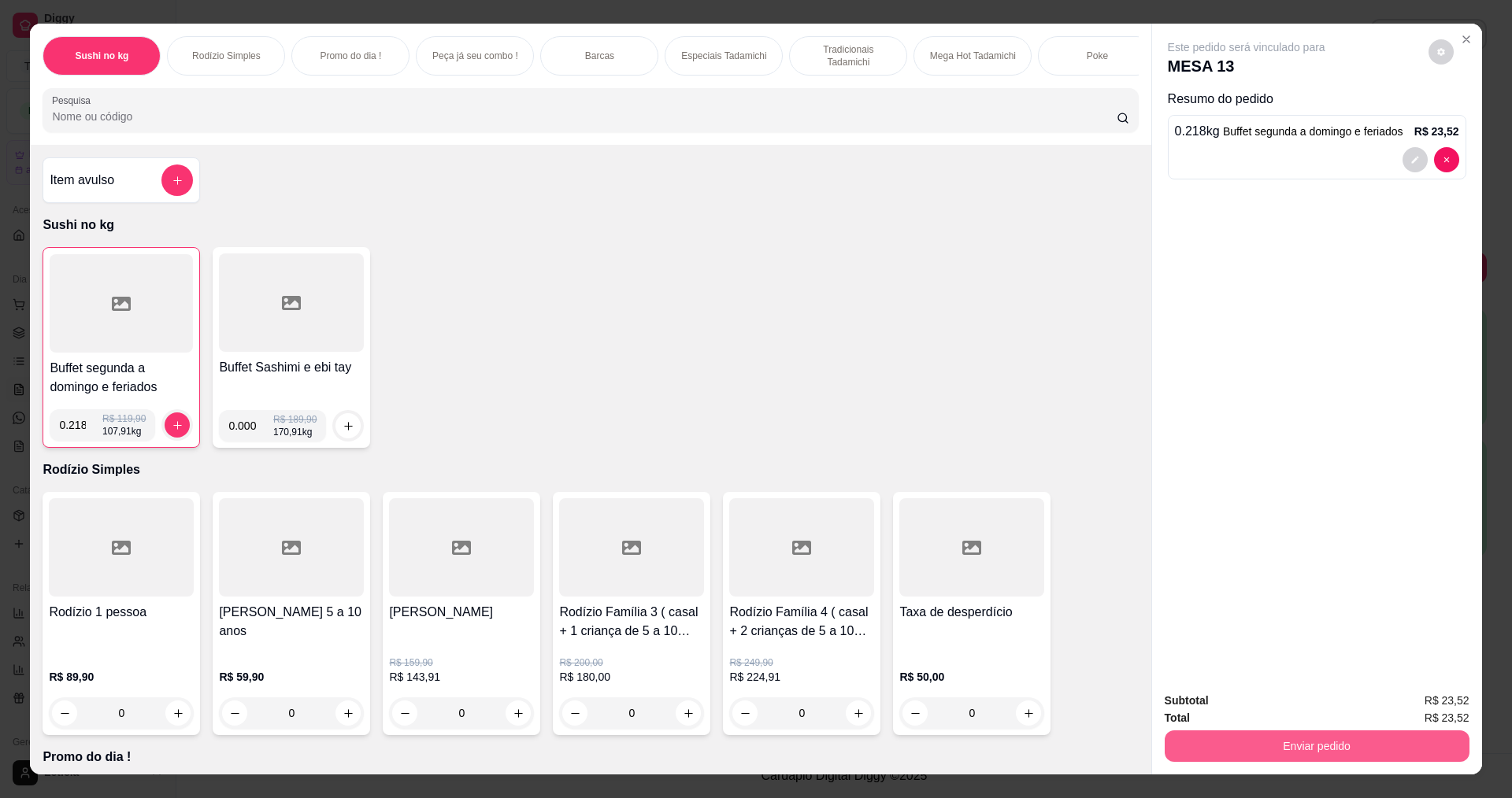
click at [1249, 757] on button "Enviar pedido" at bounding box center [1317, 746] width 305 height 32
click at [1424, 698] on button "Enviar pedido" at bounding box center [1428, 707] width 86 height 29
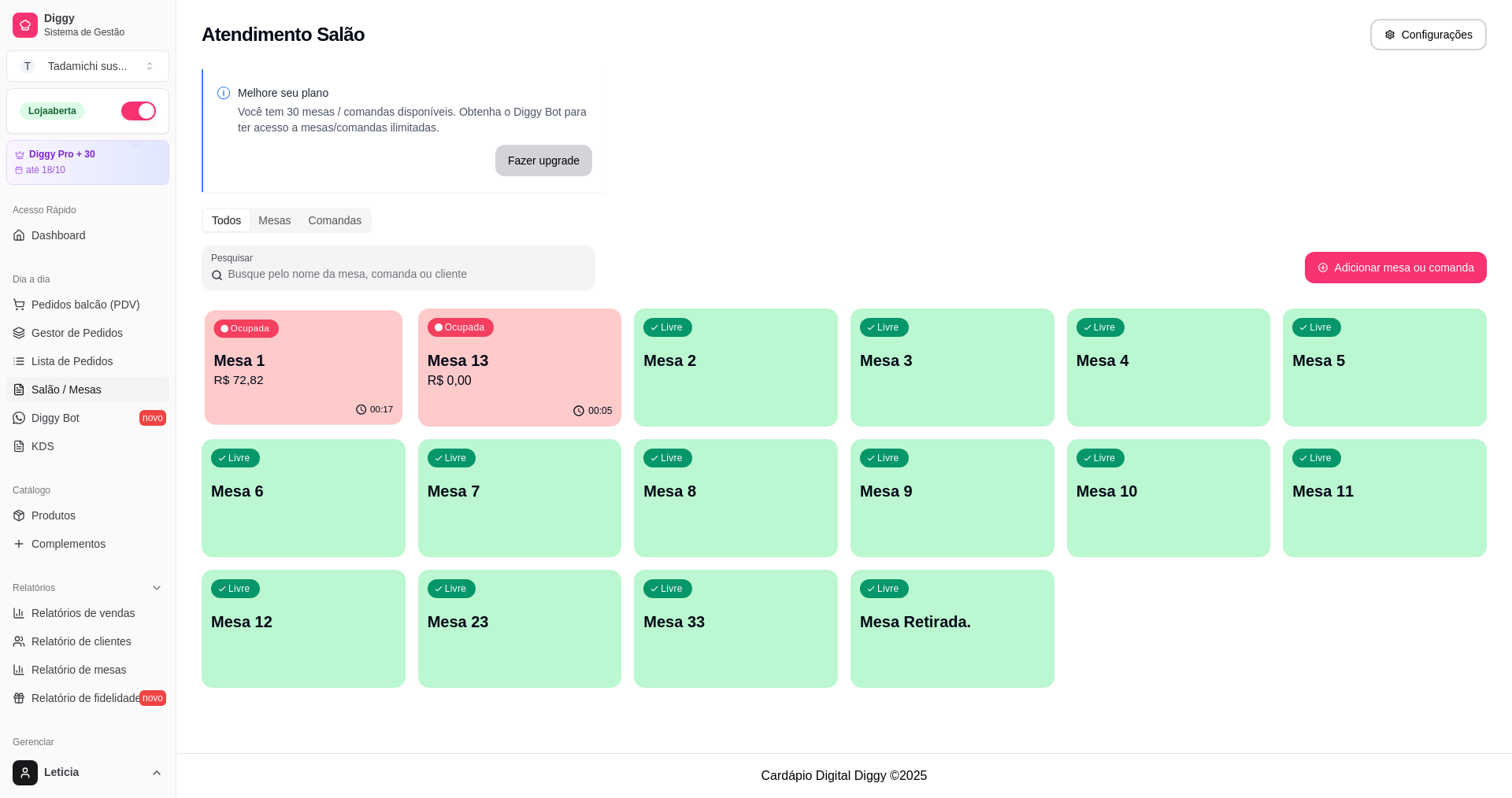
click at [301, 358] on p "Mesa 1" at bounding box center [303, 361] width 179 height 22
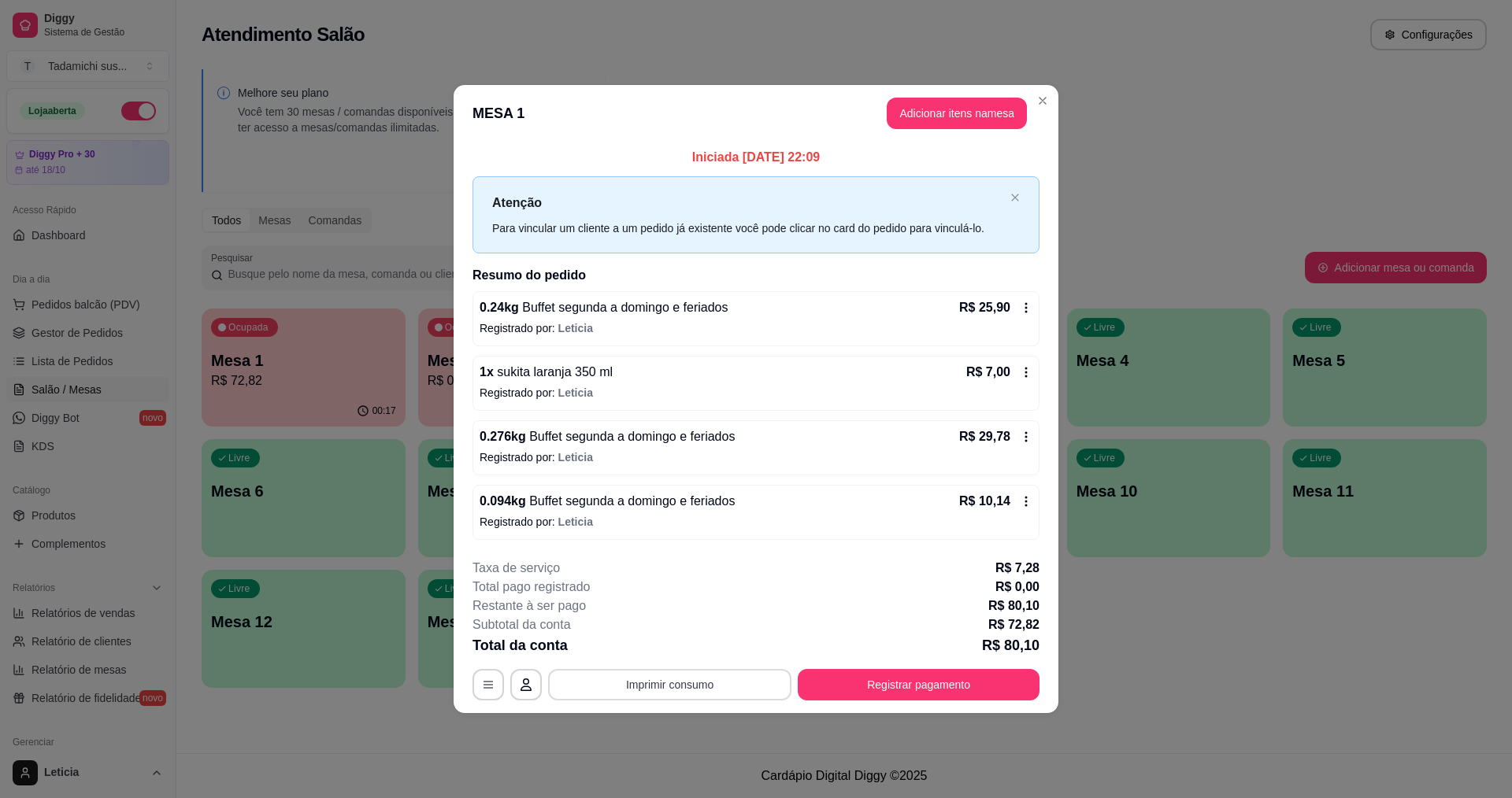
click at [674, 683] on button "Imprimir consumo" at bounding box center [670, 685] width 243 height 32
click at [686, 655] on button "IMPRESSORA HAYOM" at bounding box center [673, 648] width 121 height 25
click at [944, 676] on button "Registrar pagamento" at bounding box center [919, 684] width 235 height 31
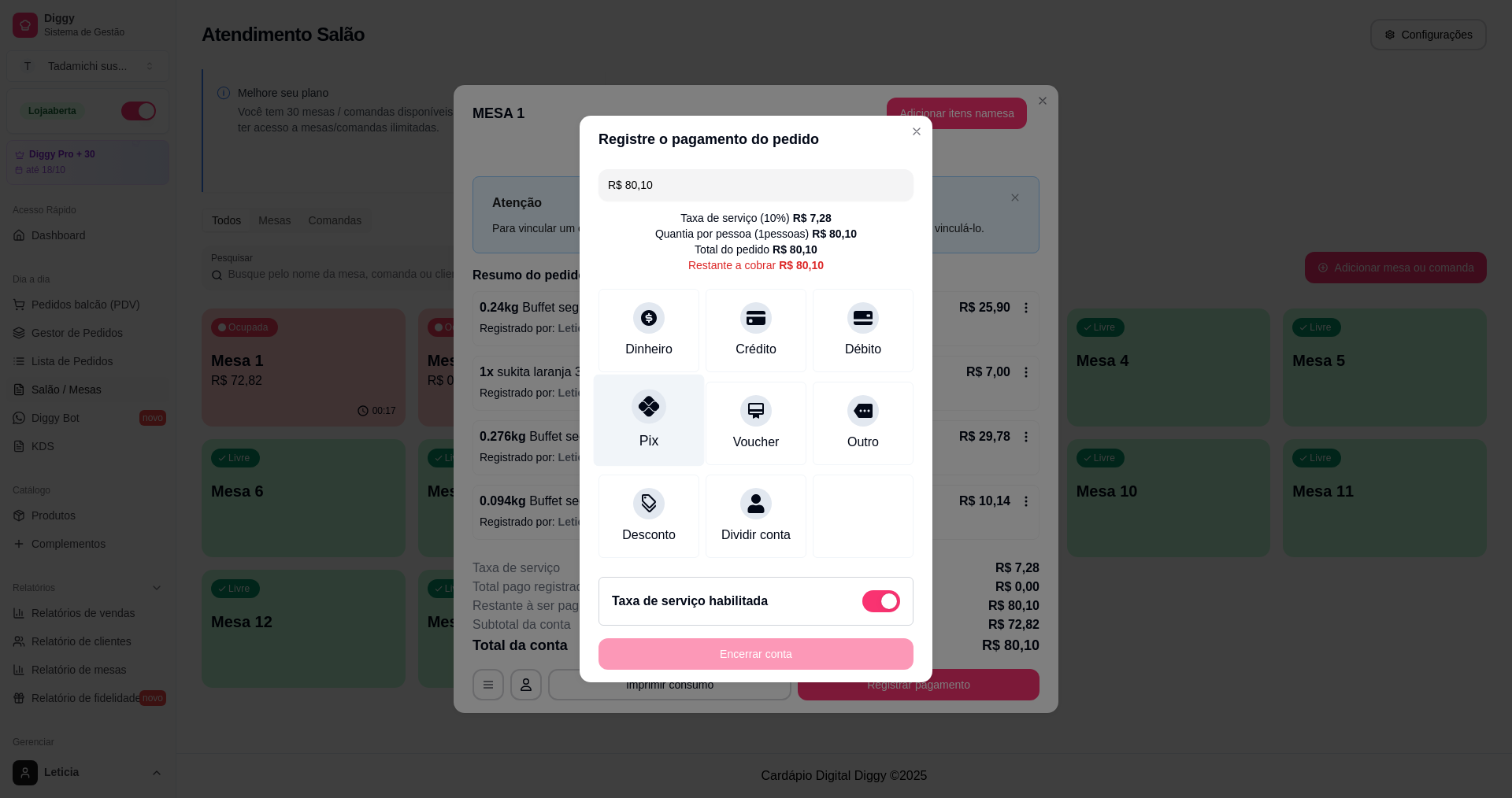
click at [663, 391] on div at bounding box center [648, 406] width 35 height 35
type input "R$ 0,00"
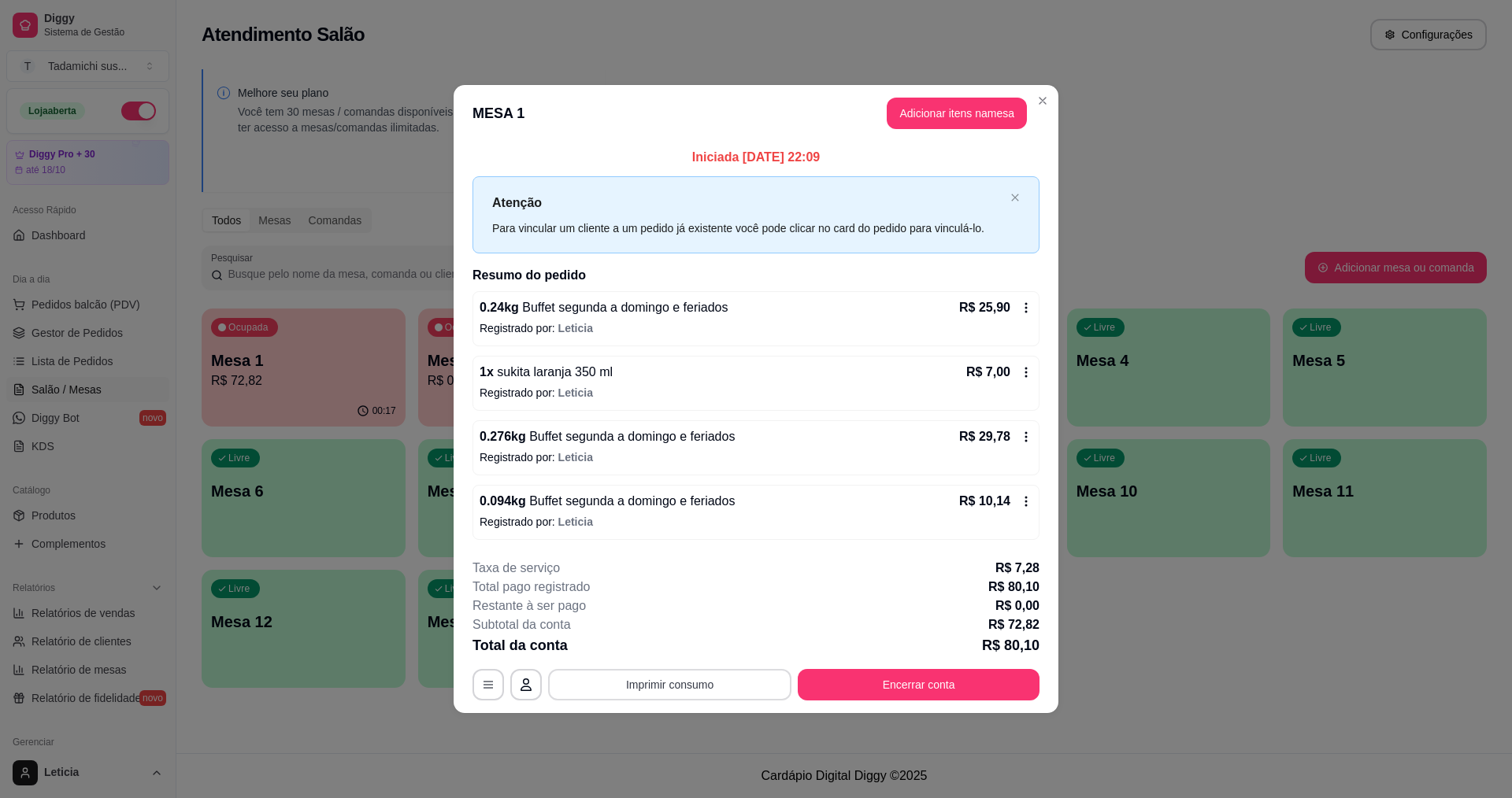
click at [641, 680] on button "Imprimir consumo" at bounding box center [670, 685] width 243 height 32
click at [659, 635] on div "Escolha a impressora IMPRESSORA HAYOM" at bounding box center [674, 637] width 137 height 54
click at [659, 642] on button "IMPRESSORA HAYOM" at bounding box center [673, 648] width 121 height 25
click at [903, 675] on button "Encerrar conta" at bounding box center [918, 685] width 241 height 32
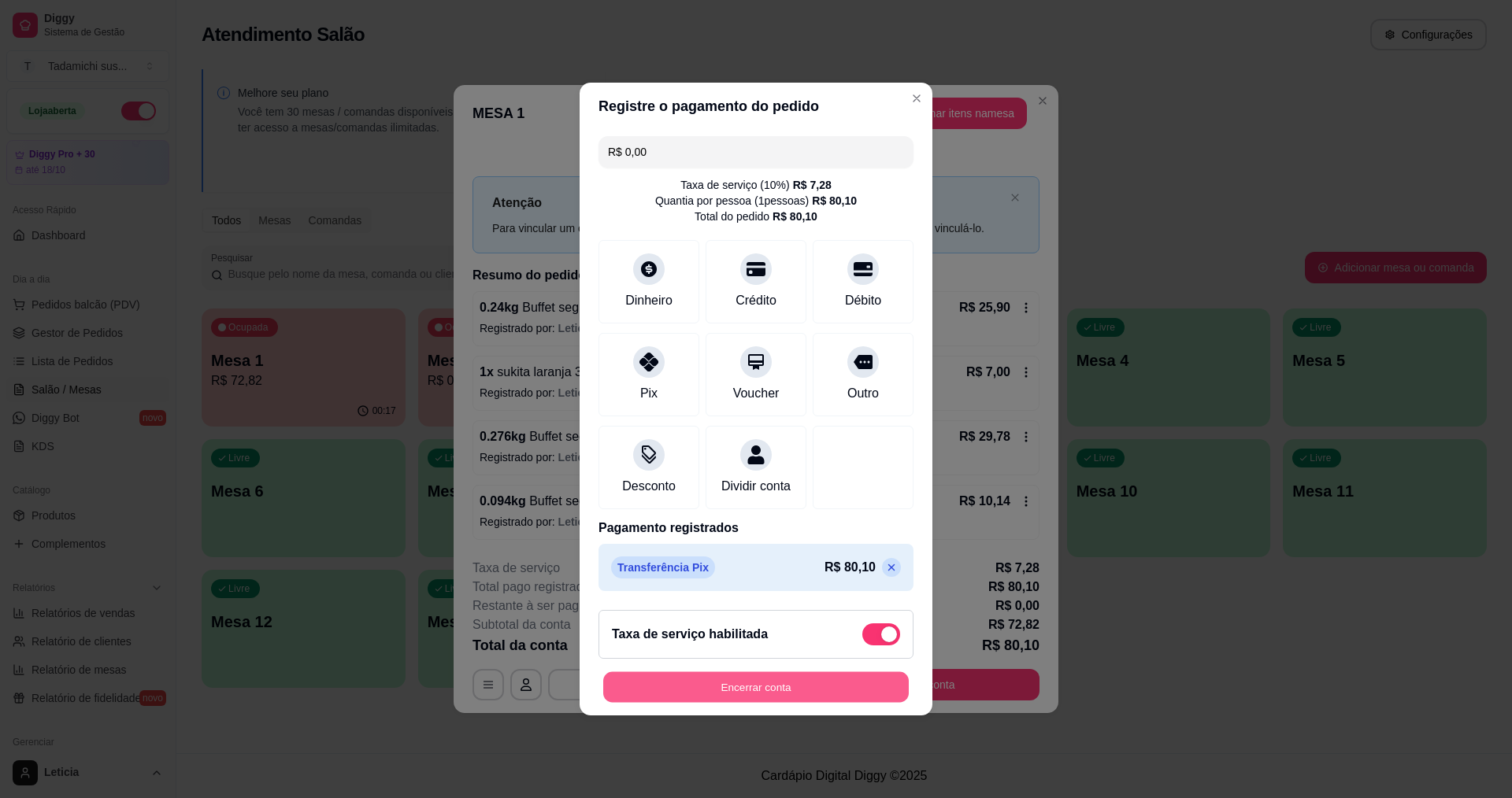
click at [841, 687] on button "Encerrar conta" at bounding box center [755, 687] width 305 height 31
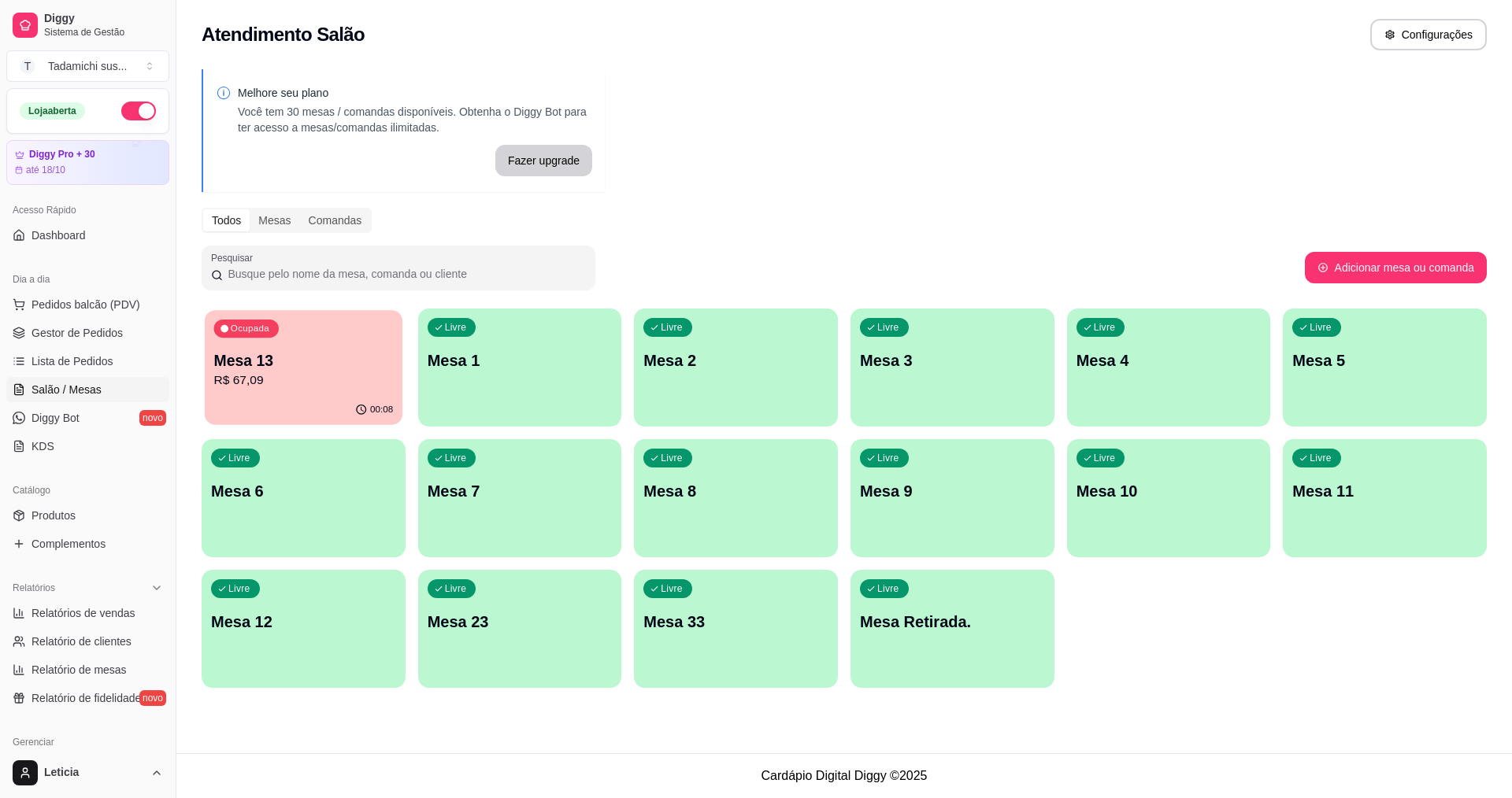
click at [368, 369] on p "Mesa 13" at bounding box center [303, 361] width 179 height 22
click at [53, 315] on button "Pedidos balcão (PDV)" at bounding box center [88, 304] width 163 height 25
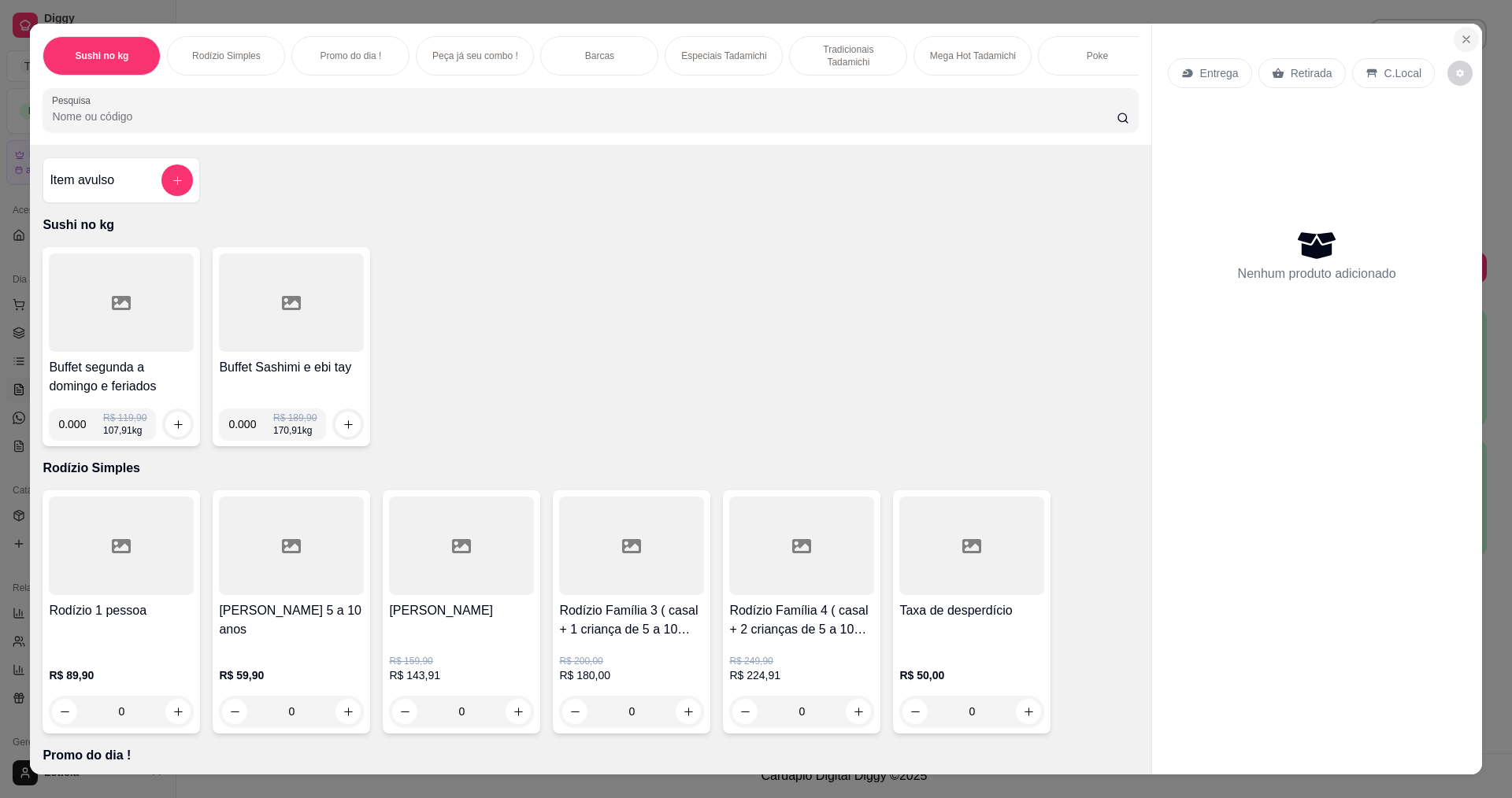
click at [1464, 43] on icon "Close" at bounding box center [1466, 38] width 12 height 12
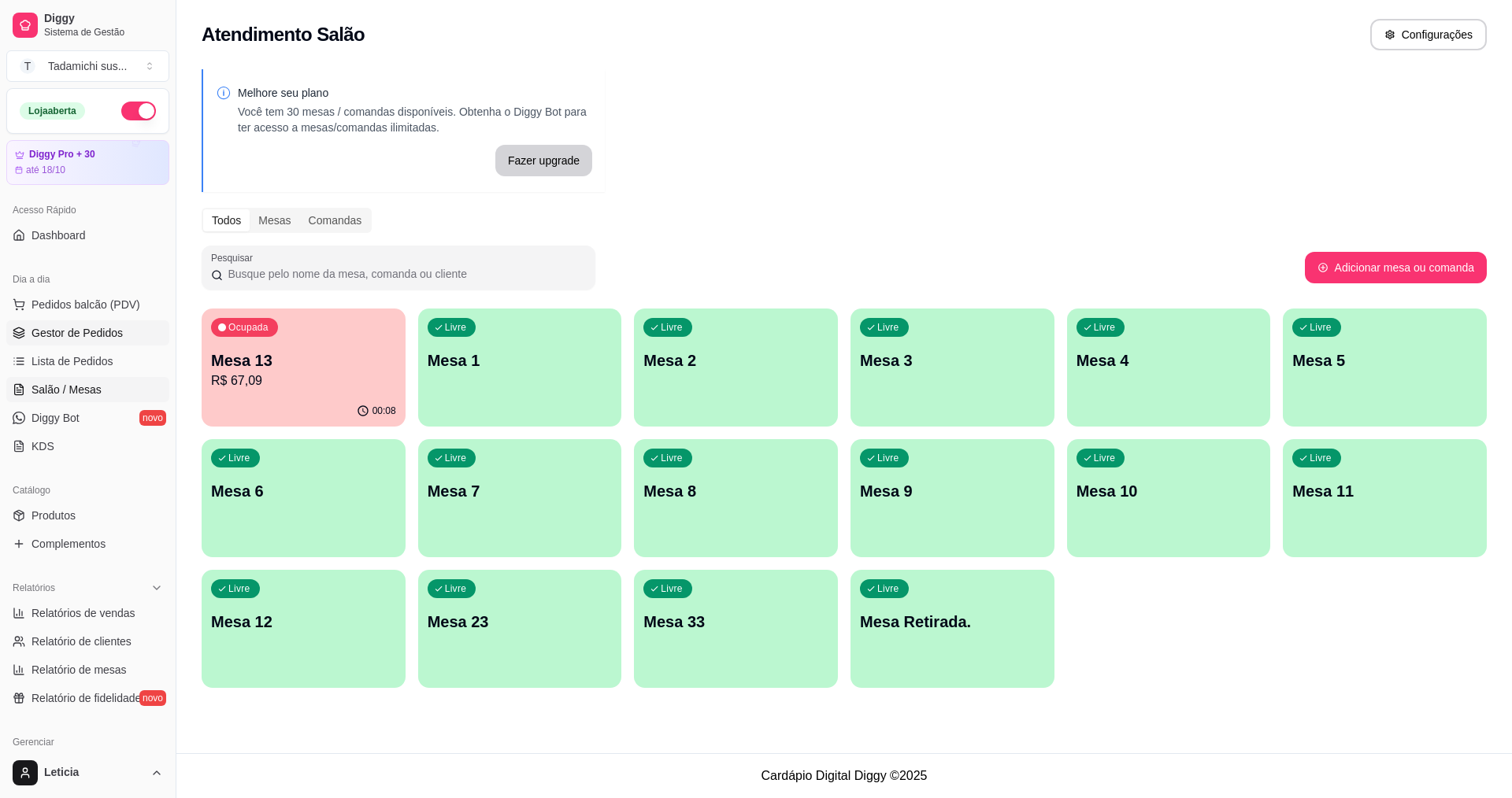
click at [61, 334] on span "Gestor de Pedidos" at bounding box center [77, 332] width 91 height 16
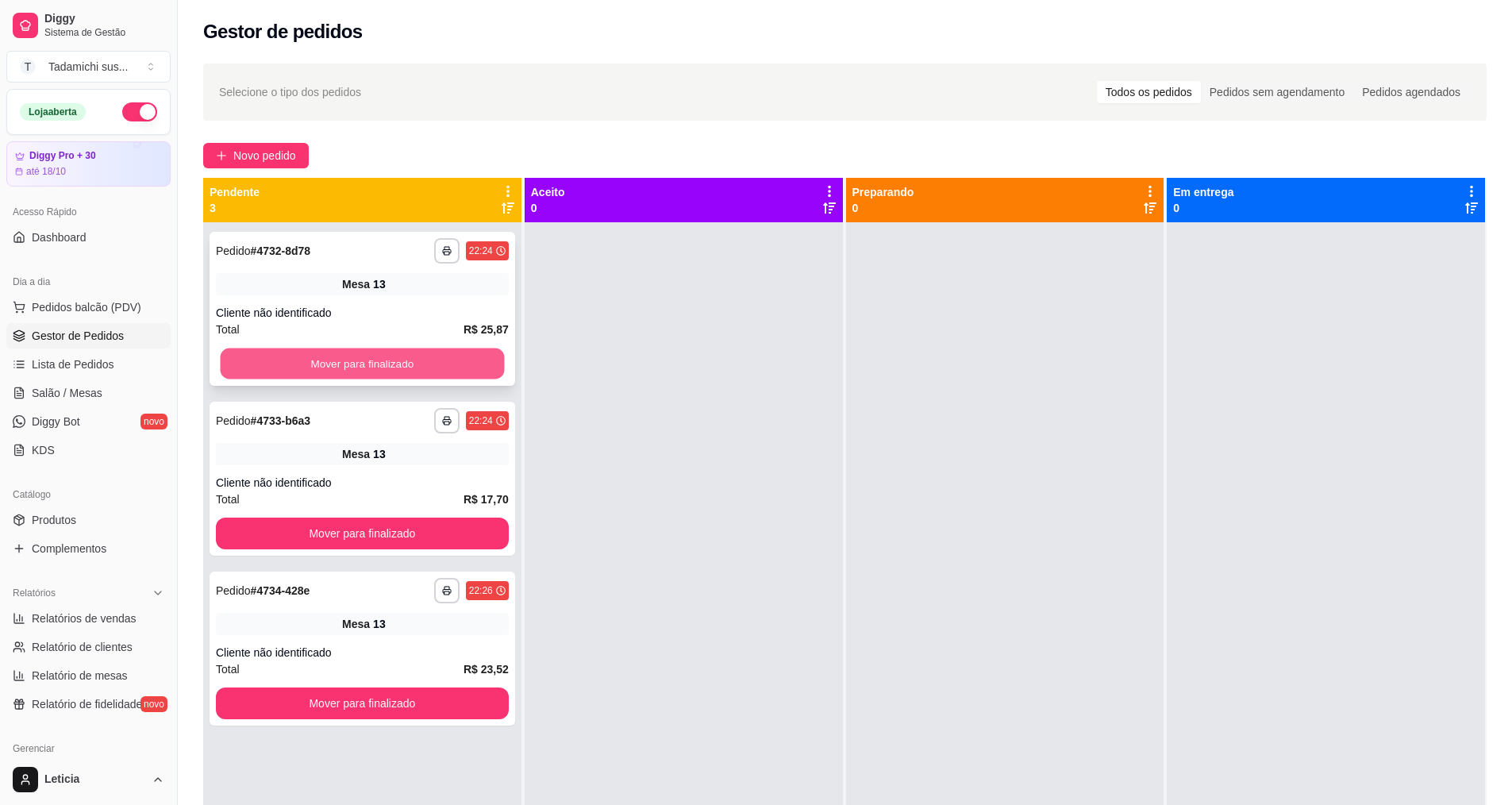
click at [351, 367] on button "Mover para finalizado" at bounding box center [363, 364] width 284 height 31
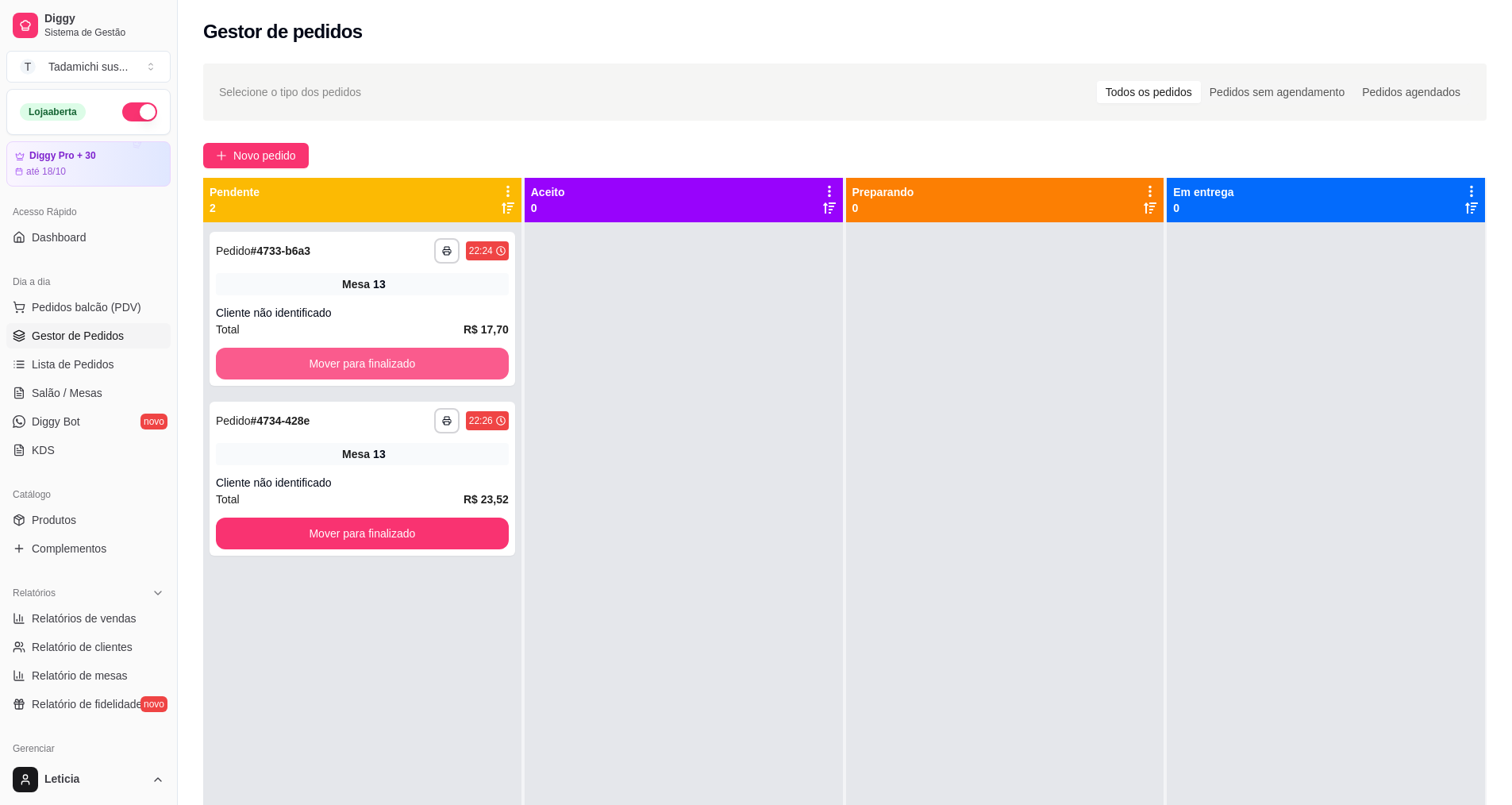
click at [351, 367] on button "Mover para finalizado" at bounding box center [362, 364] width 293 height 32
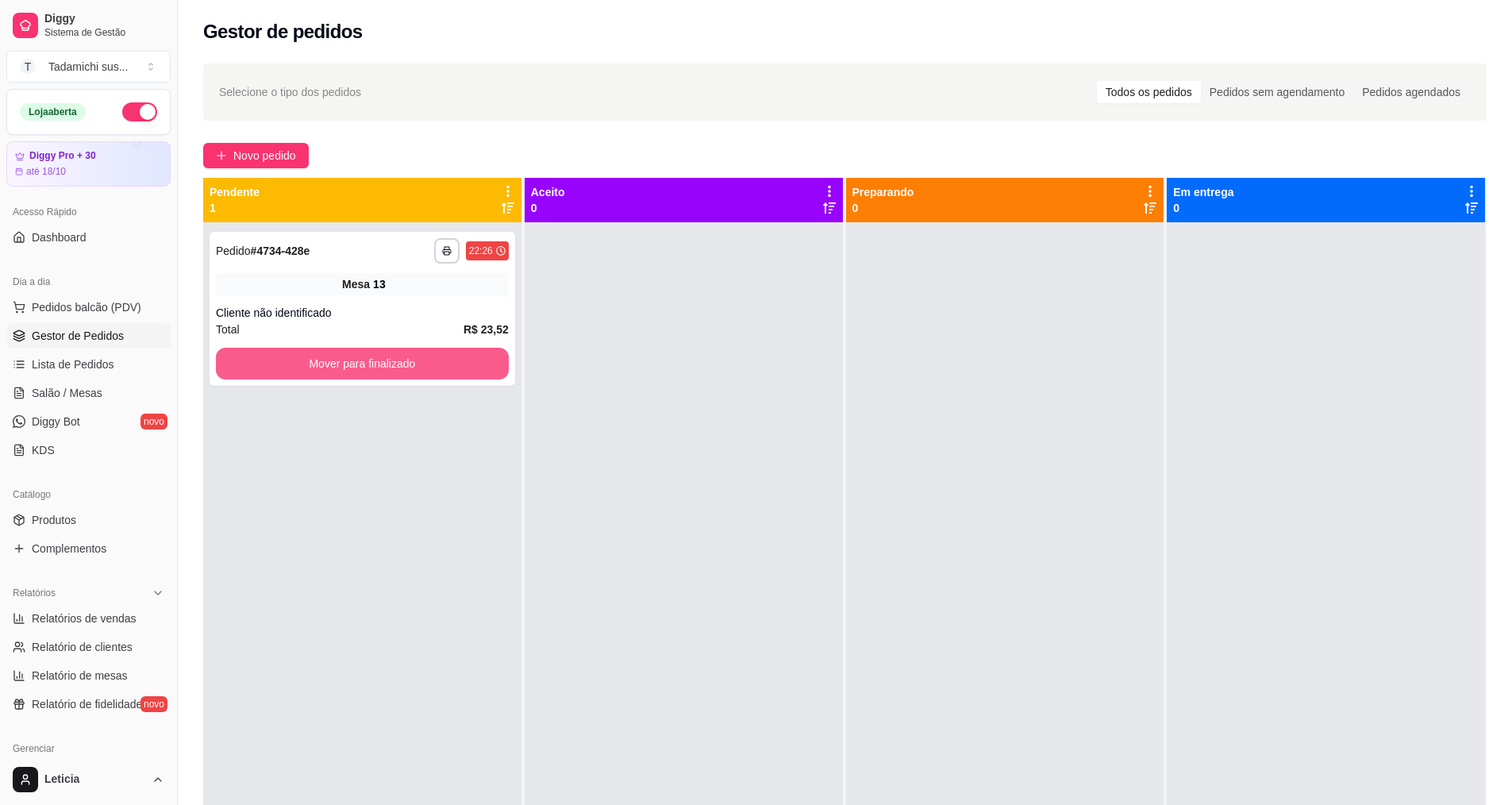
click at [351, 367] on button "Mover para finalizado" at bounding box center [362, 364] width 293 height 32
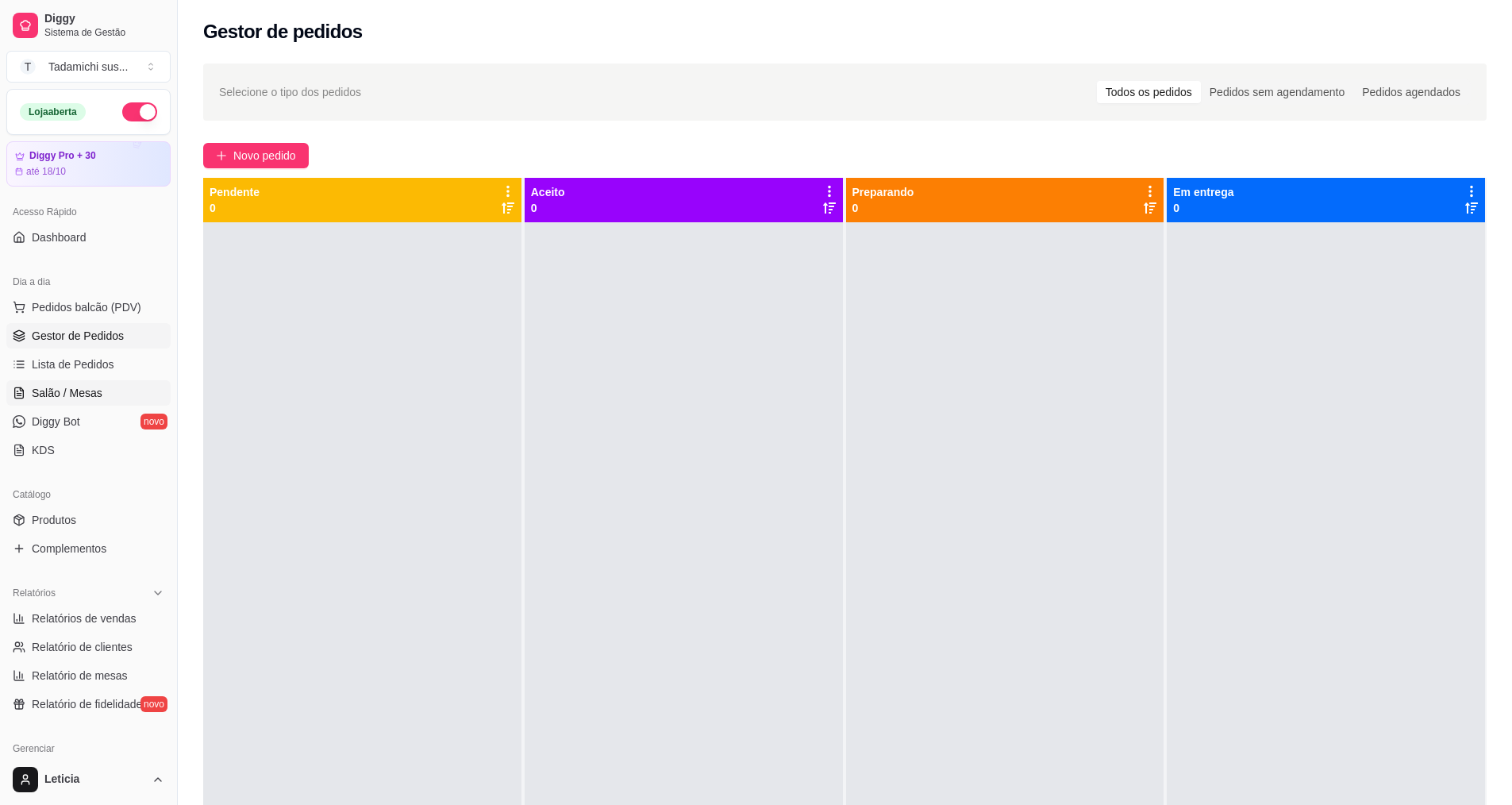
click at [79, 396] on span "Salão / Mesas" at bounding box center [67, 393] width 71 height 16
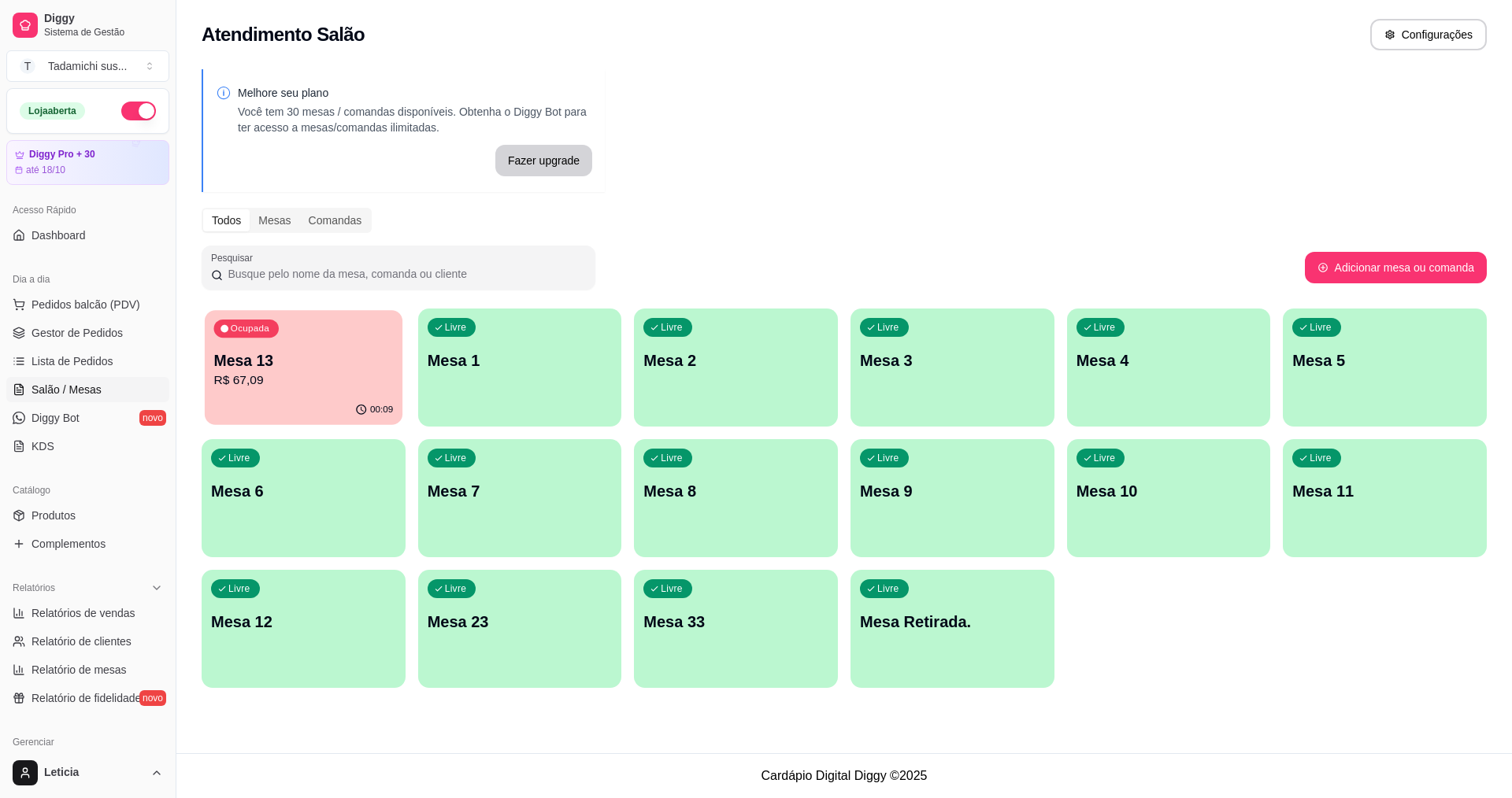
click at [285, 346] on div "Ocupada Mesa 13 R$ 67,09" at bounding box center [303, 352] width 197 height 85
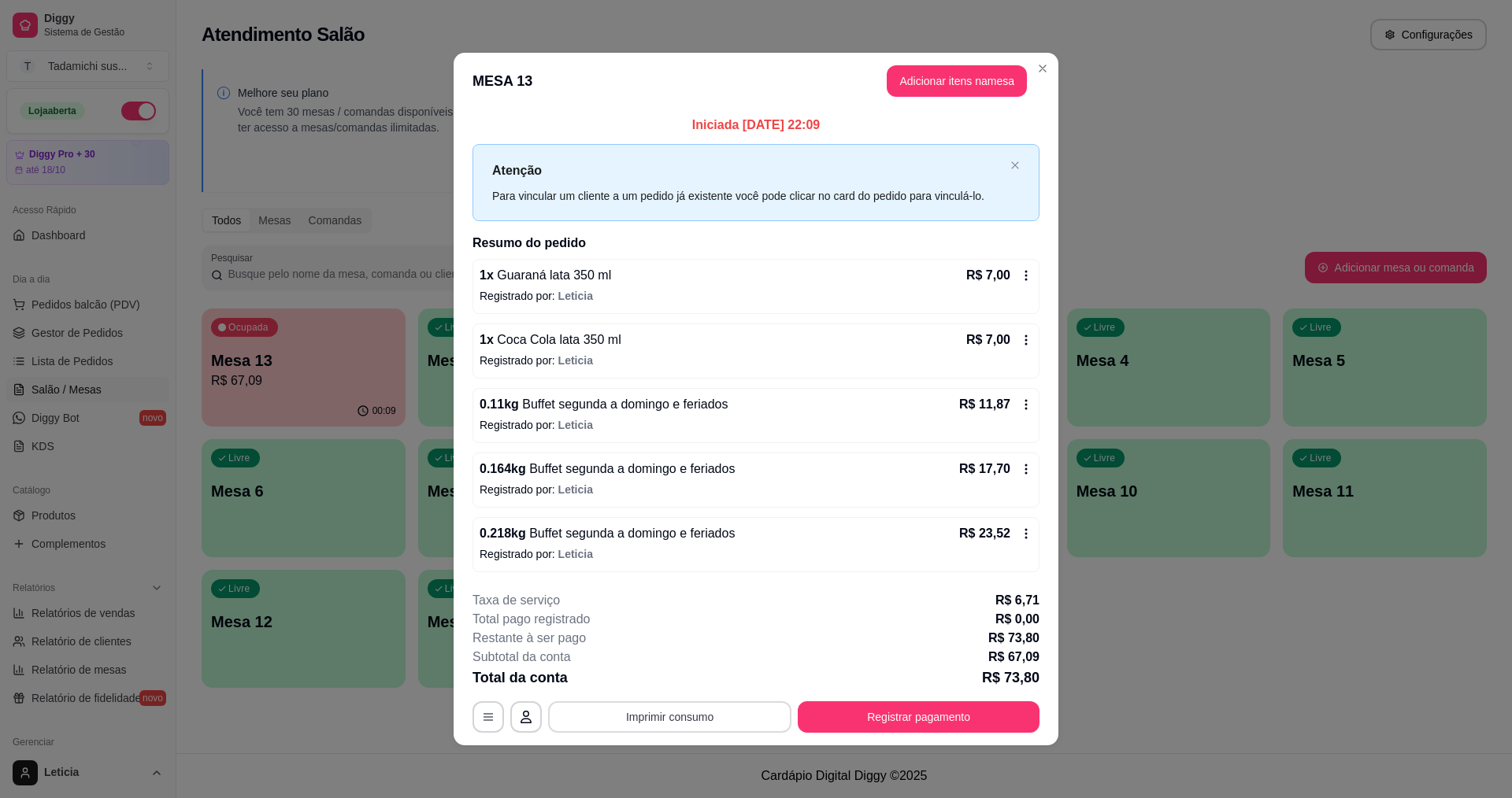
click at [724, 719] on button "Imprimir consumo" at bounding box center [670, 717] width 243 height 32
click at [687, 683] on button "IMPRESSORA HAYOM" at bounding box center [673, 680] width 121 height 25
click at [884, 720] on button "Registrar pagamento" at bounding box center [918, 717] width 241 height 32
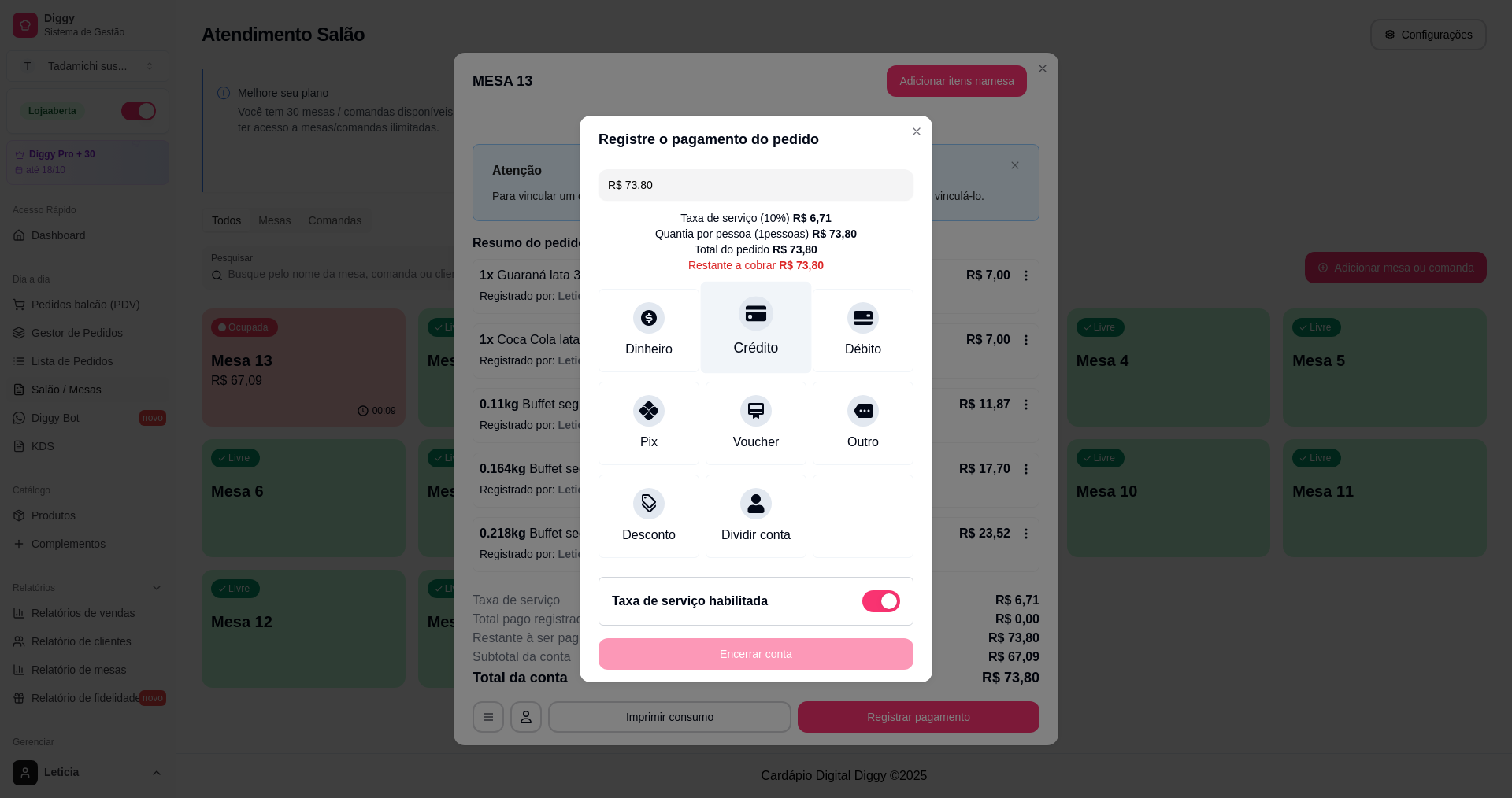
click at [733, 314] on div "Crédito" at bounding box center [756, 328] width 111 height 92
type input "R$ 0,00"
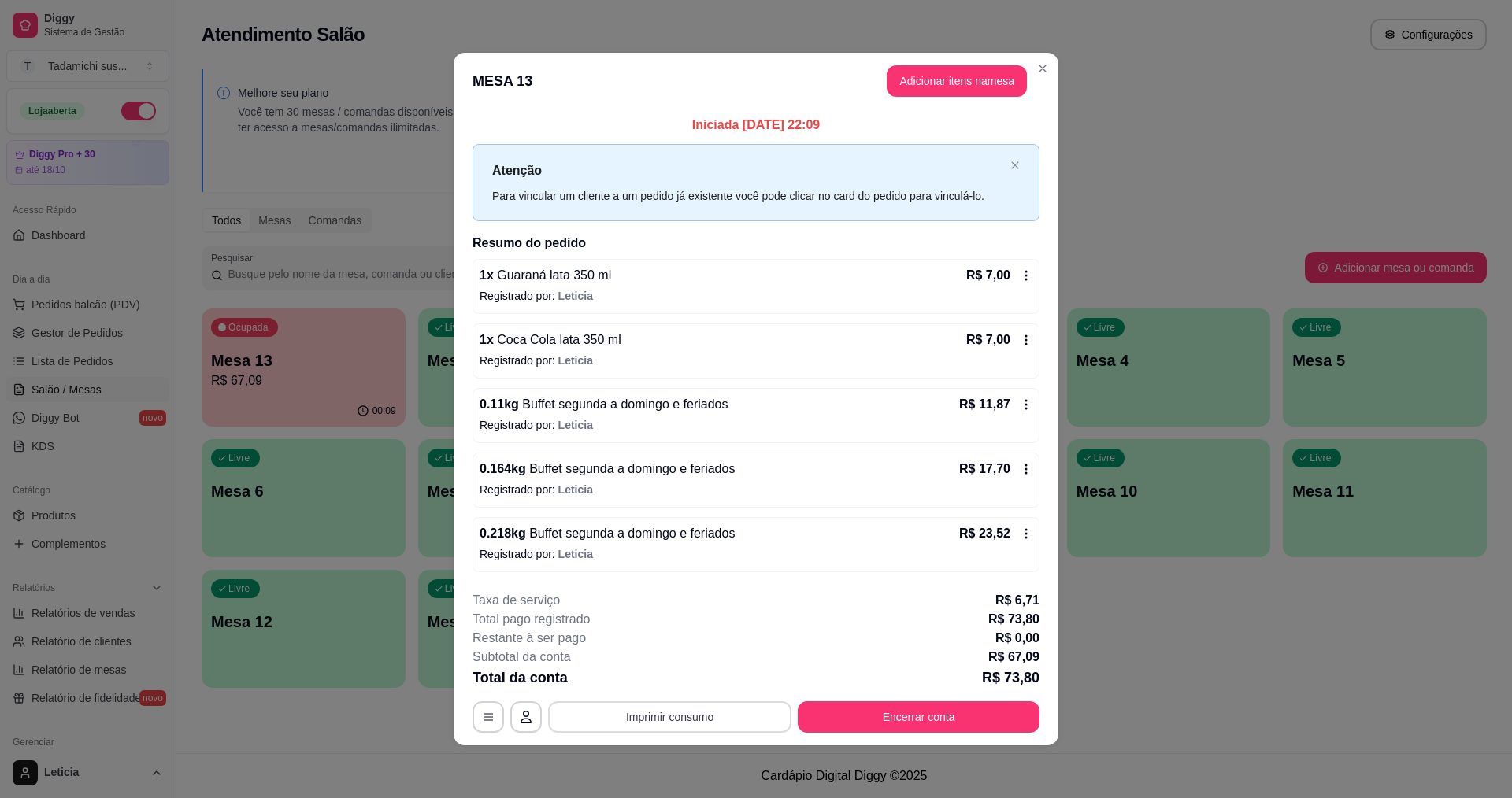
click at [733, 718] on button "Imprimir consumo" at bounding box center [670, 717] width 243 height 32
click at [714, 672] on button "IMPRESSORA HAYOM" at bounding box center [673, 680] width 117 height 24
click at [924, 718] on button "Encerrar conta" at bounding box center [918, 717] width 241 height 32
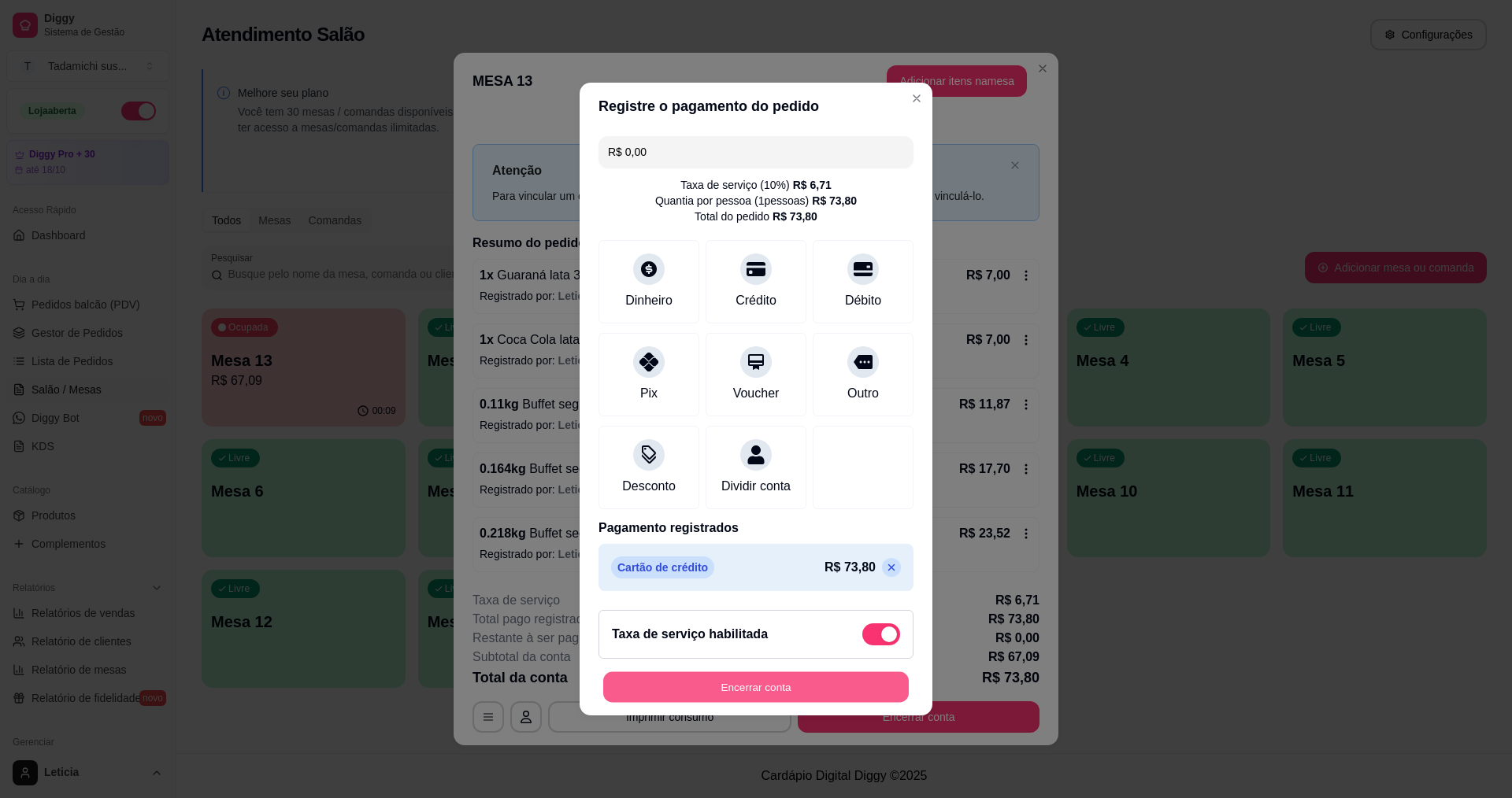
click at [829, 691] on button "Encerrar conta" at bounding box center [755, 687] width 305 height 31
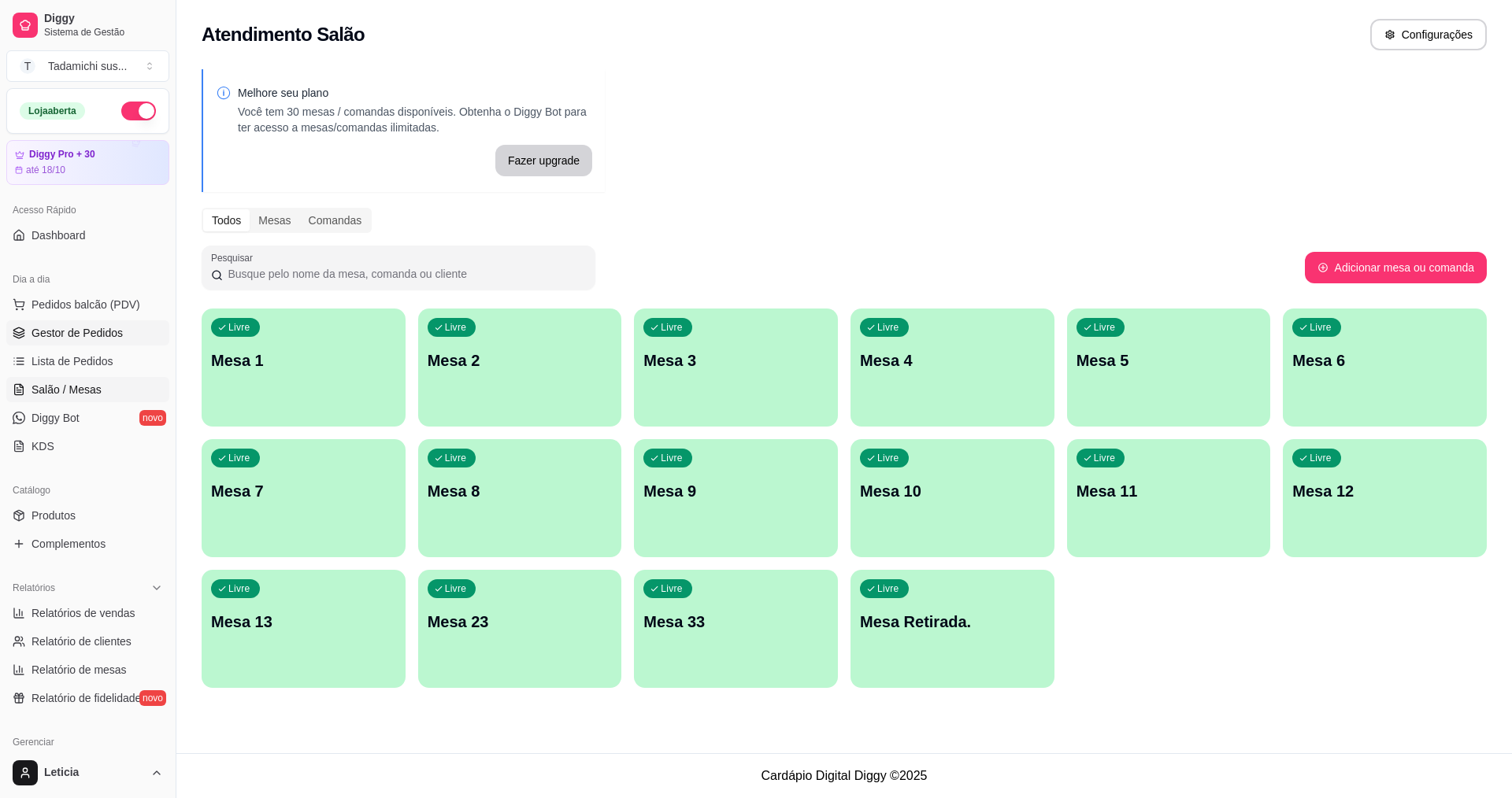
click at [83, 333] on span "Gestor de Pedidos" at bounding box center [77, 332] width 91 height 16
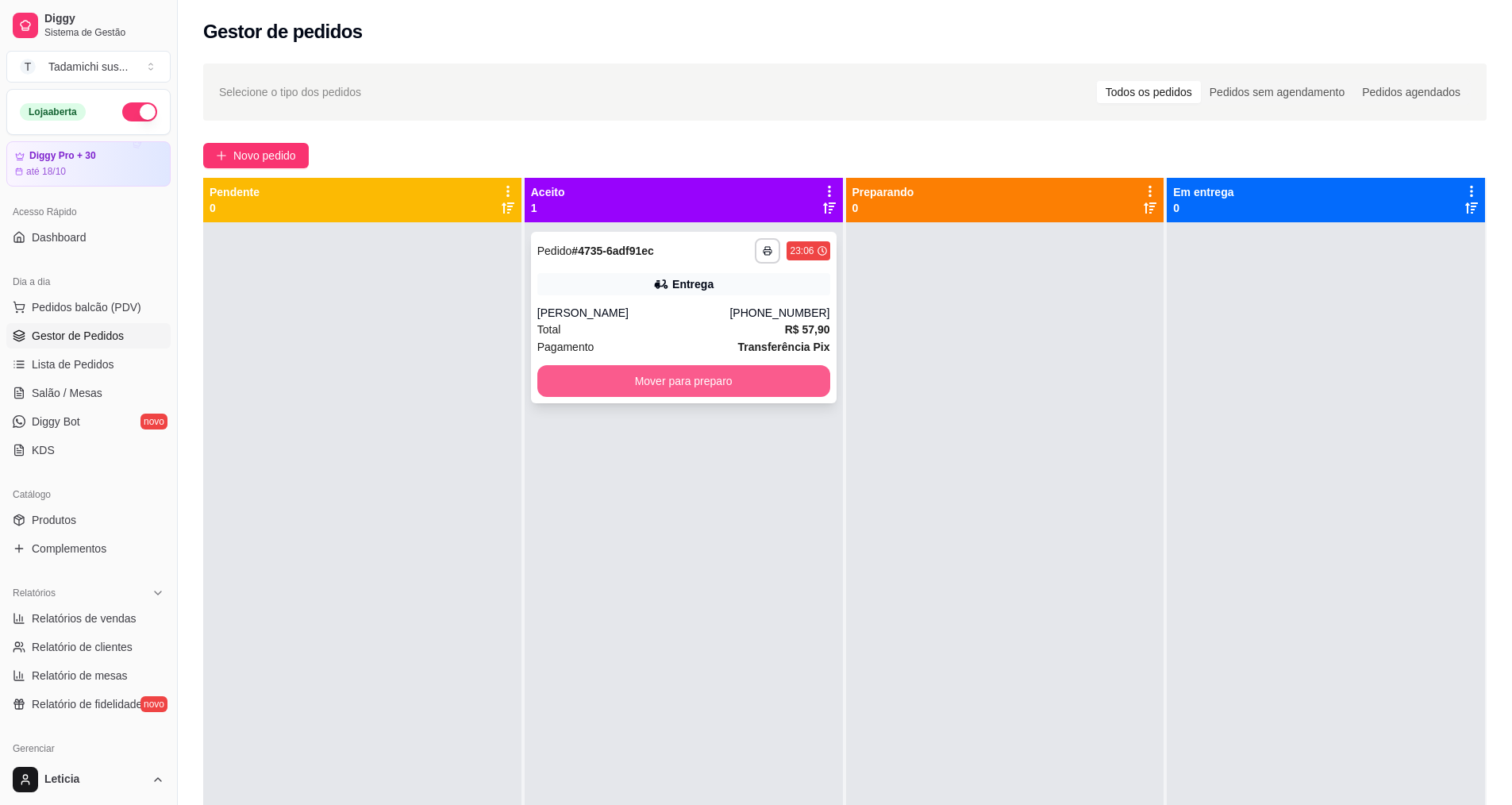
click at [659, 388] on button "Mover para preparo" at bounding box center [684, 382] width 293 height 32
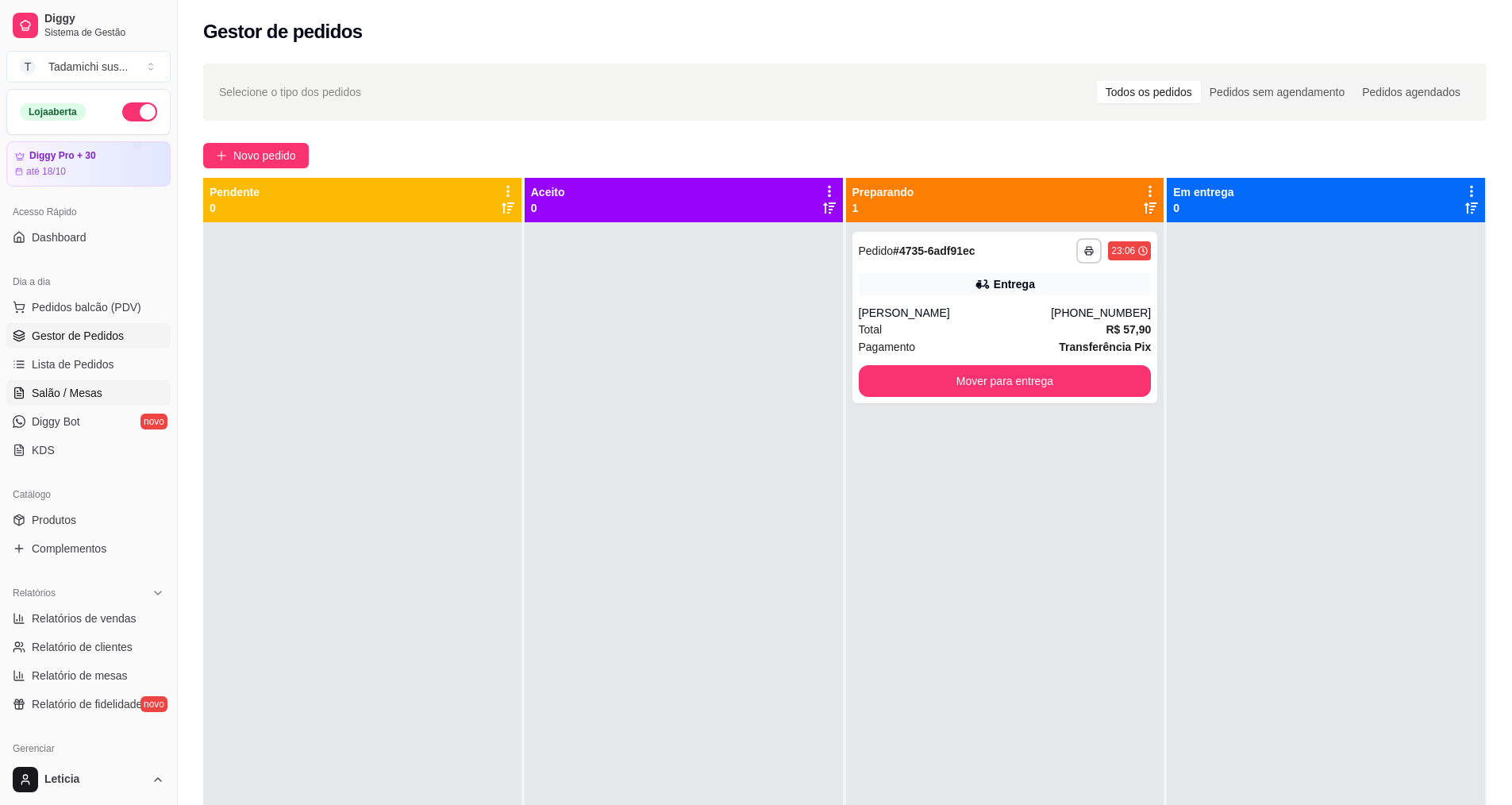
click at [106, 389] on link "Salão / Mesas" at bounding box center [89, 393] width 165 height 26
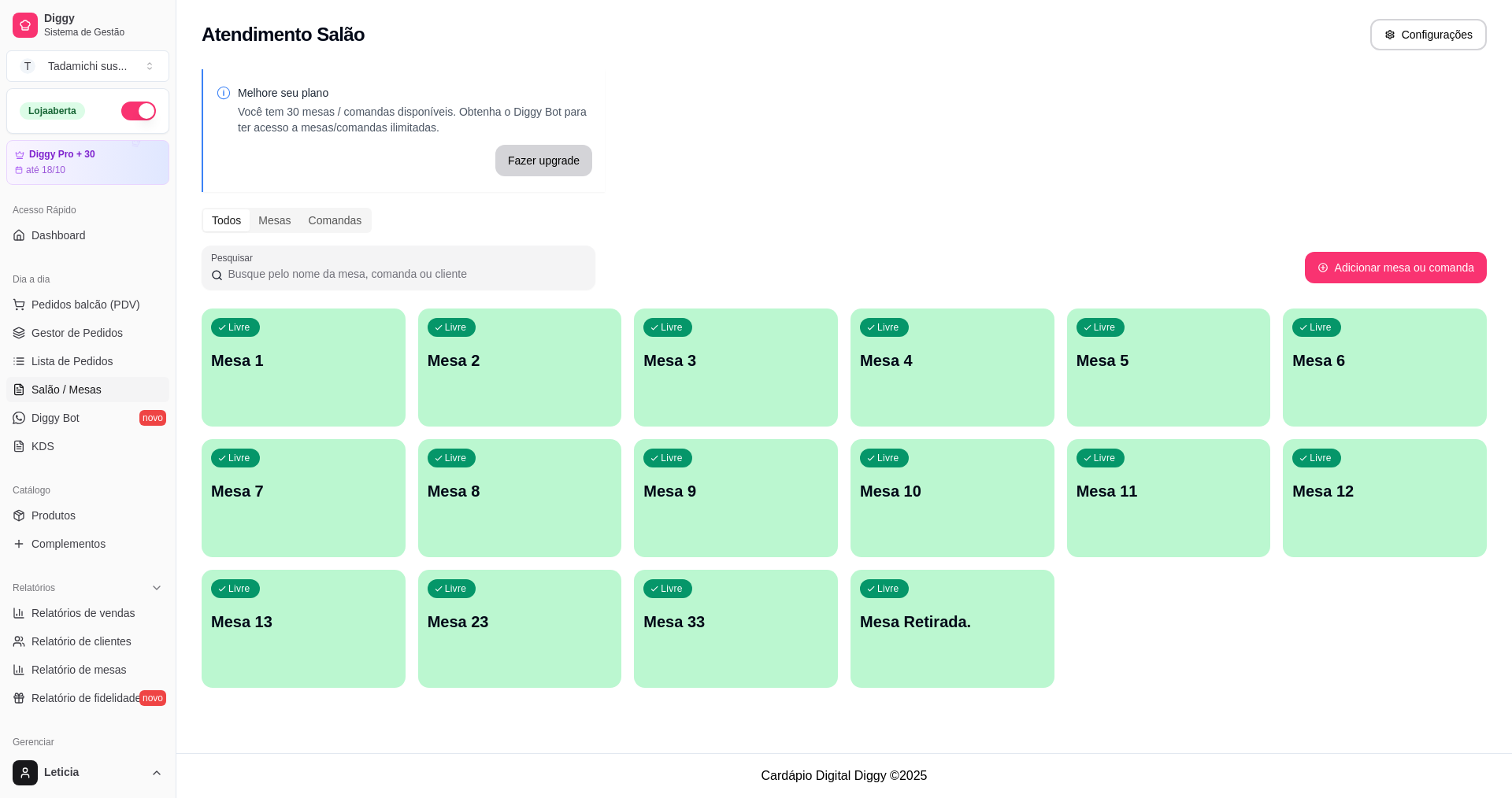
click at [499, 475] on div "Livre Mesa 8" at bounding box center [519, 489] width 204 height 100
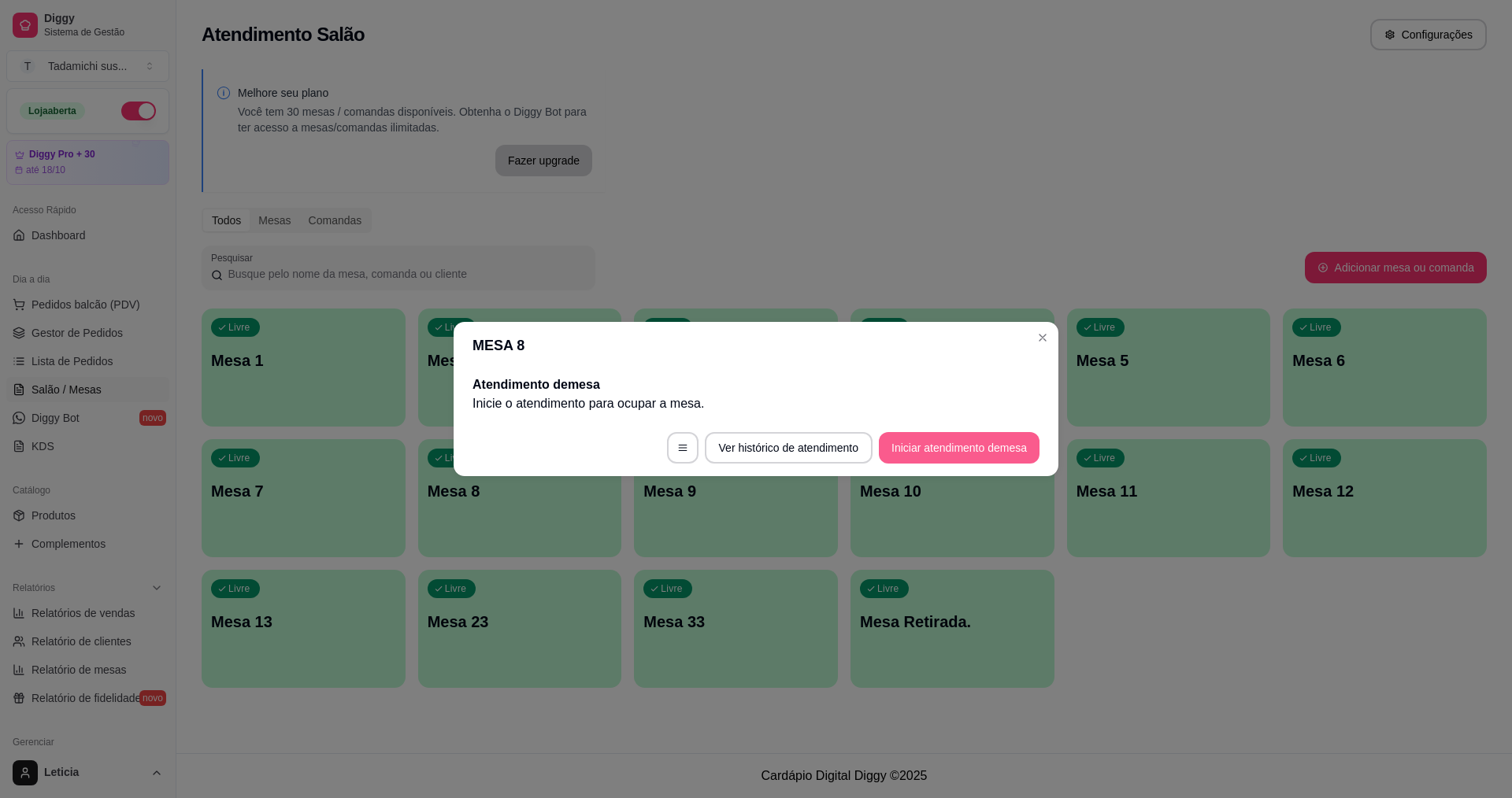
click at [941, 441] on button "Iniciar atendimento de mesa" at bounding box center [959, 448] width 161 height 32
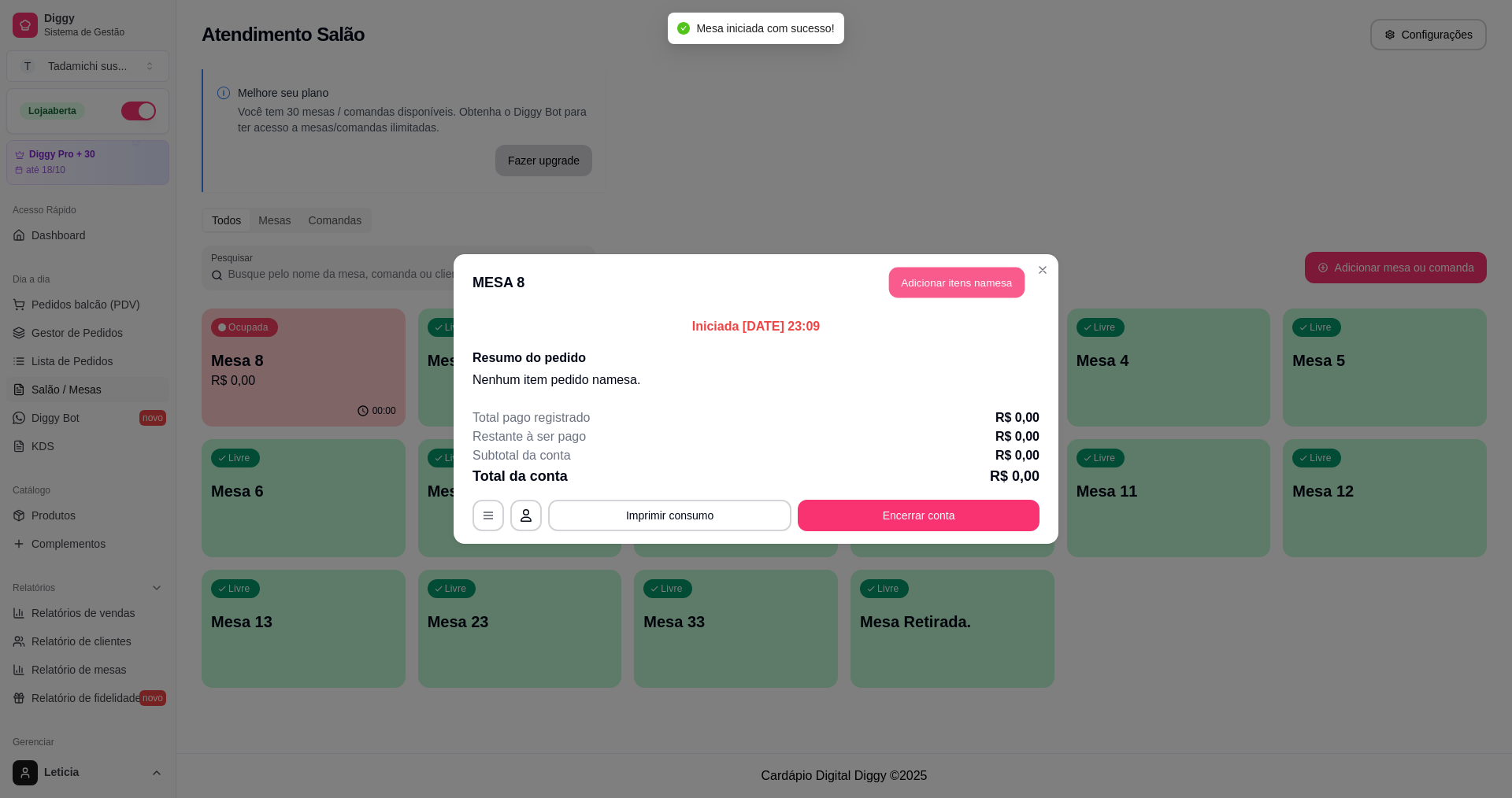
click at [918, 275] on button "Adicionar itens na mesa" at bounding box center [957, 283] width 135 height 31
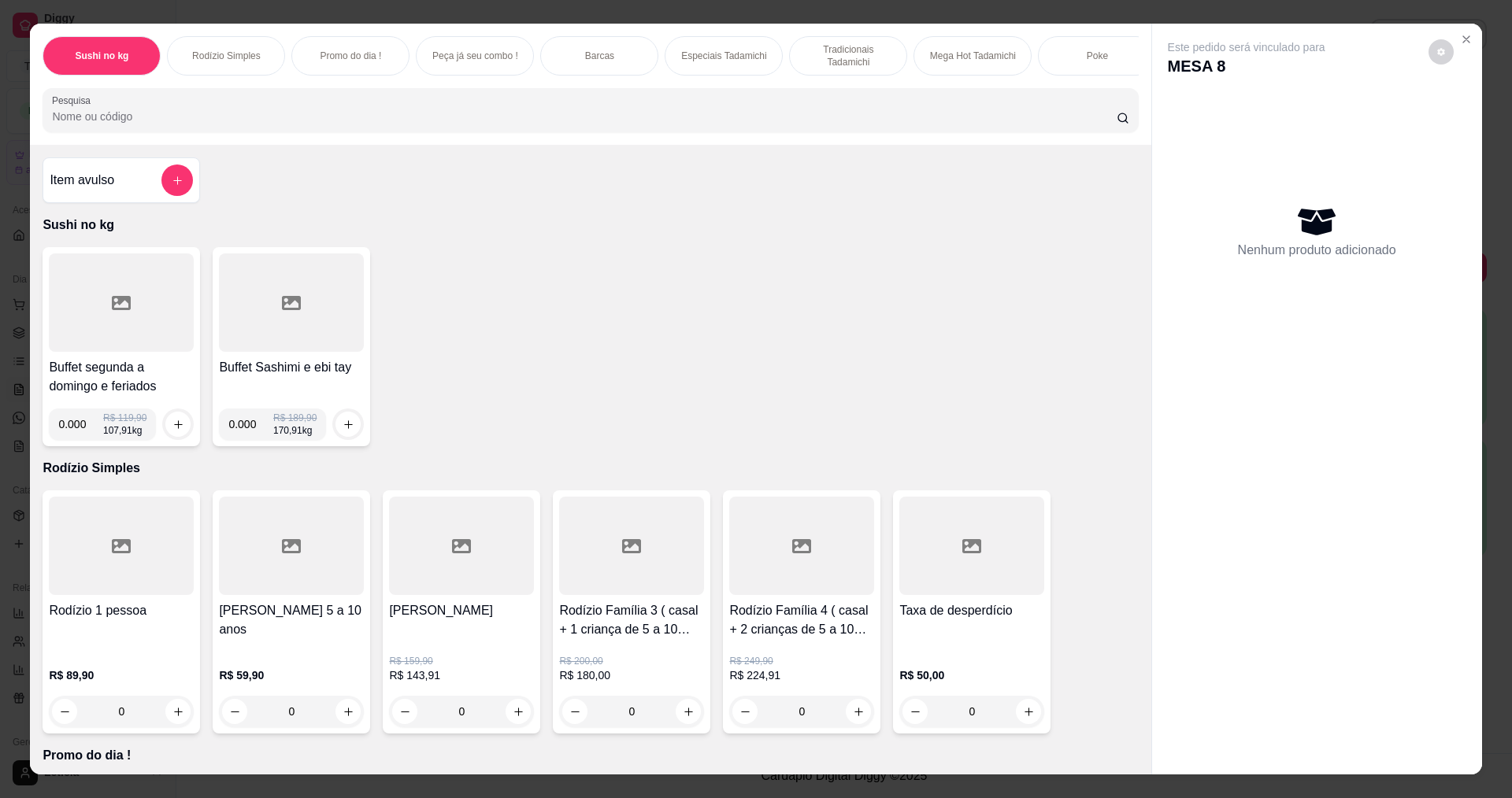
click at [83, 438] on input "0.000" at bounding box center [81, 424] width 45 height 32
type input "0.130"
click at [185, 432] on div at bounding box center [178, 424] width 32 height 32
click at [177, 426] on button "increase-product-quantity" at bounding box center [178, 424] width 24 height 24
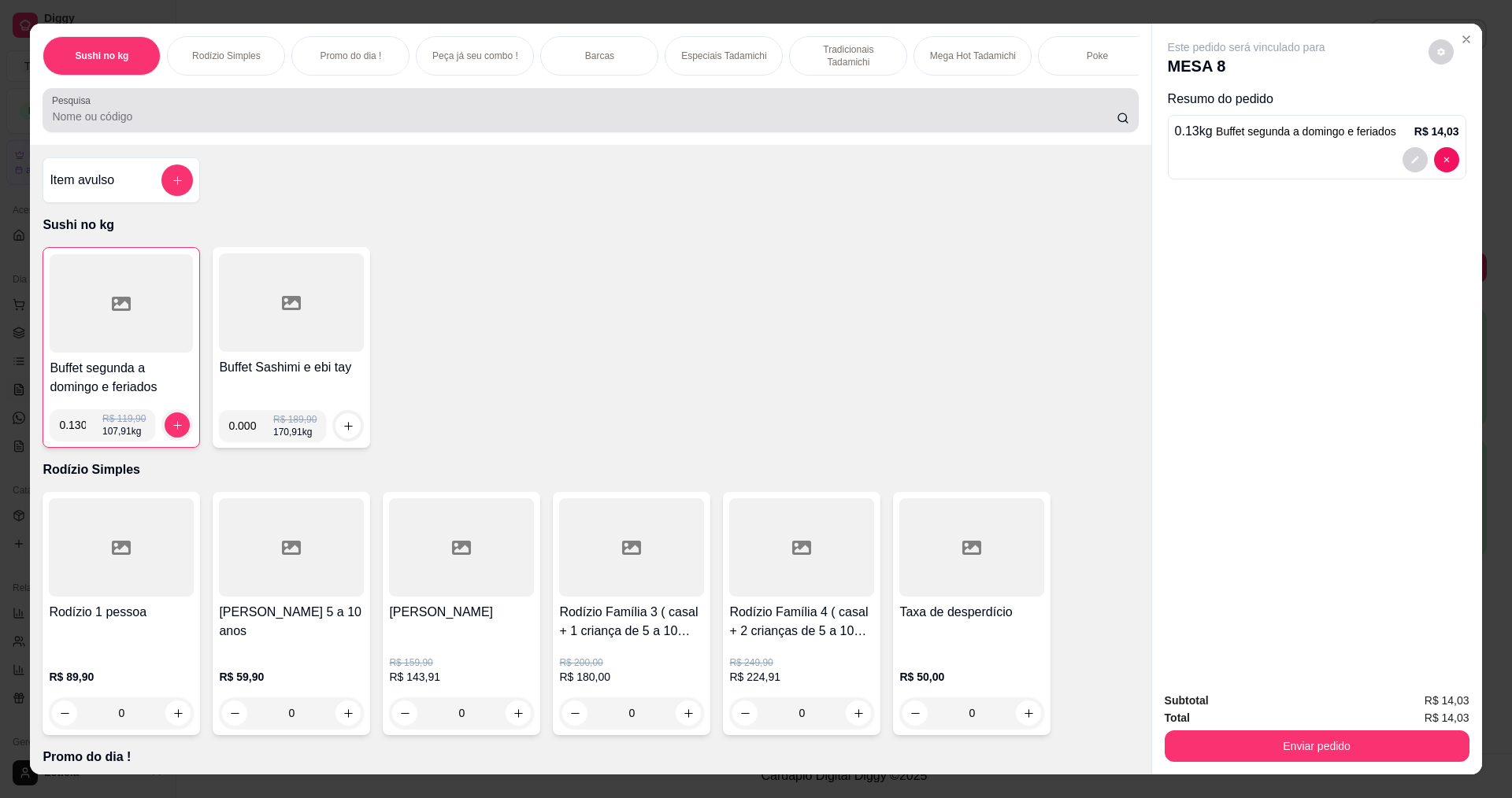
click at [551, 123] on input "Pesquisa" at bounding box center [583, 116] width 1064 height 16
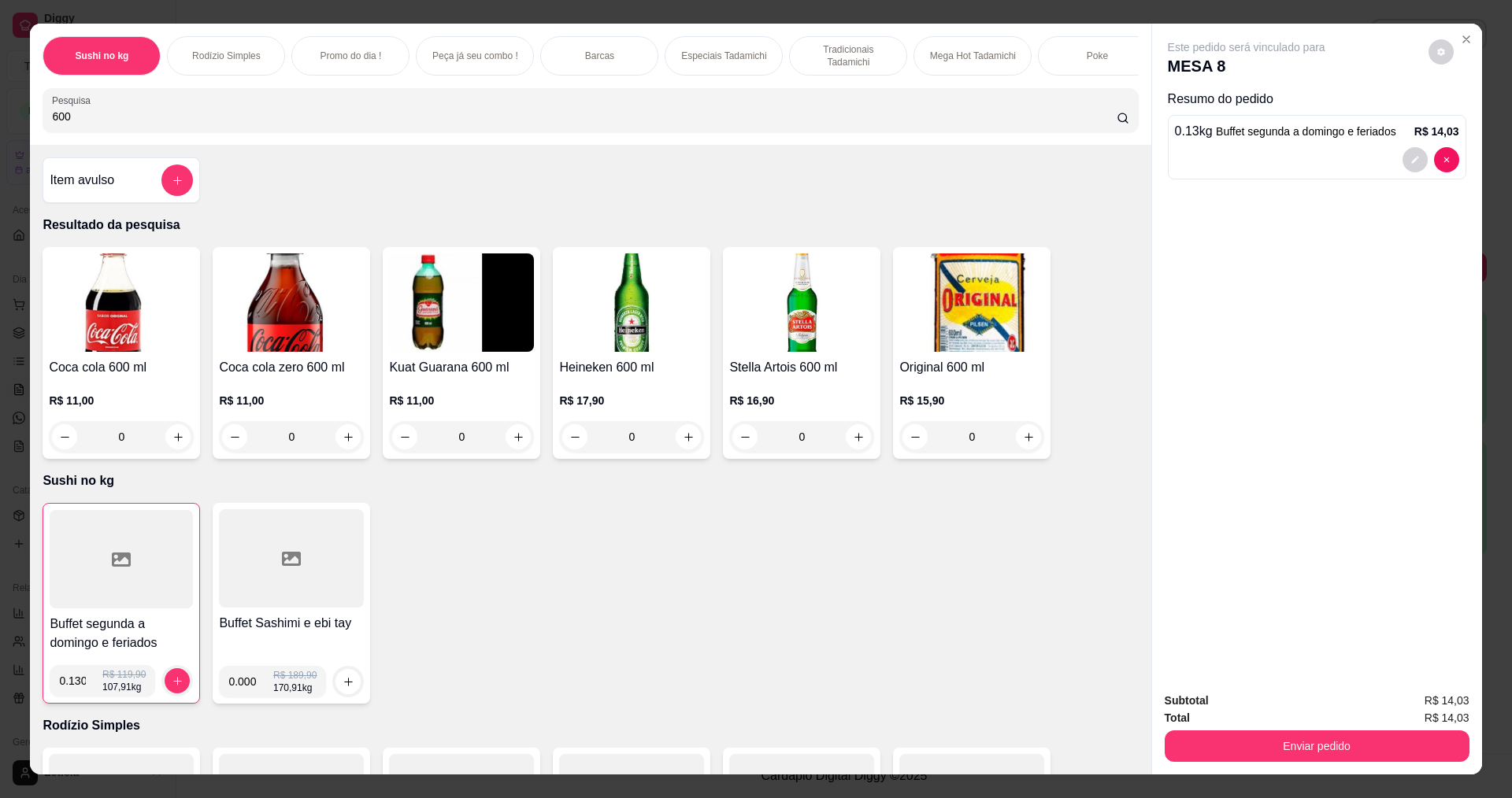
click at [1039, 448] on div "Original 600 ml R$ 15,90 0" at bounding box center [972, 353] width 158 height 212
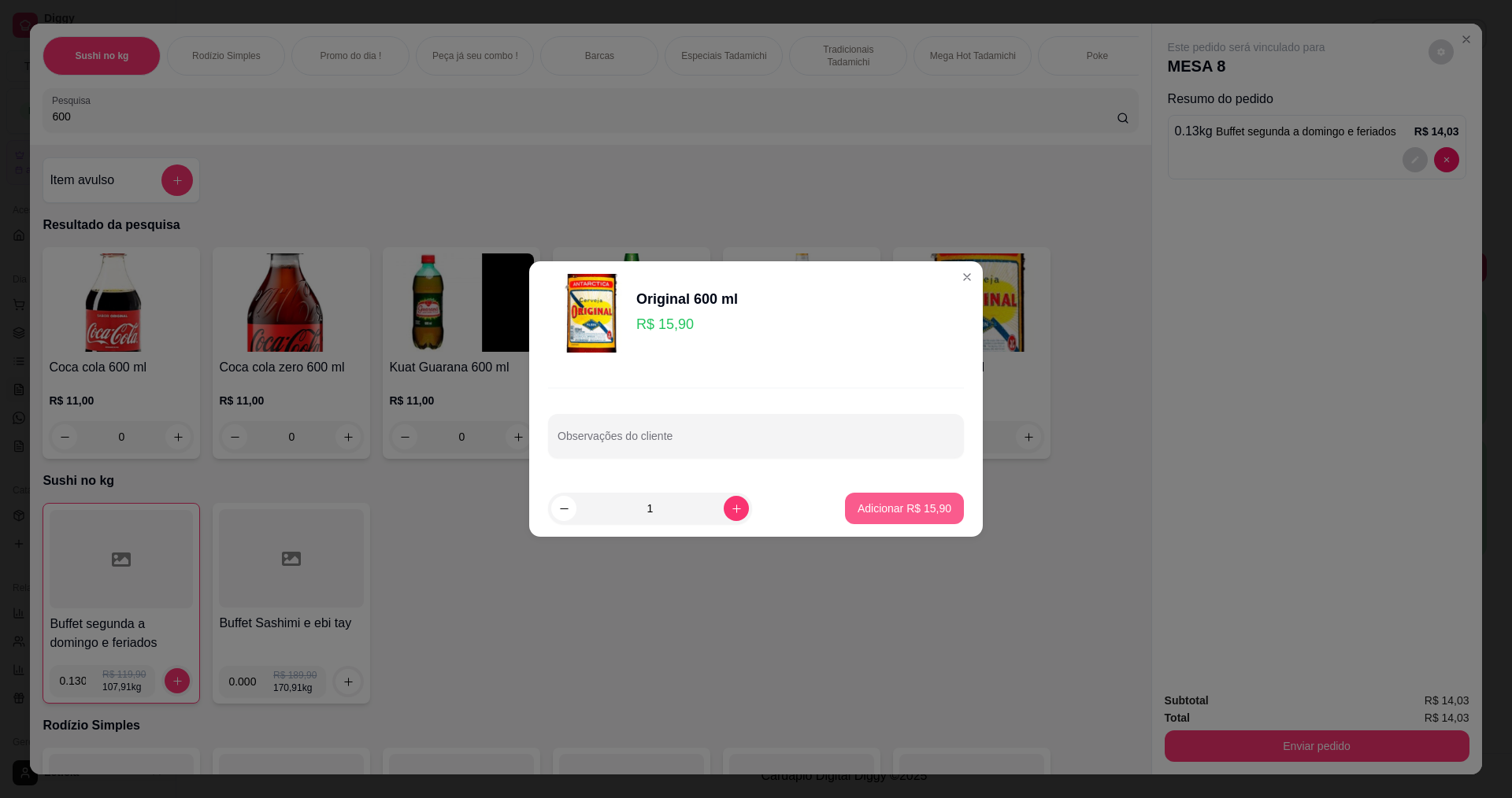
click at [909, 515] on p "Adicionar R$ 15,90" at bounding box center [904, 508] width 94 height 16
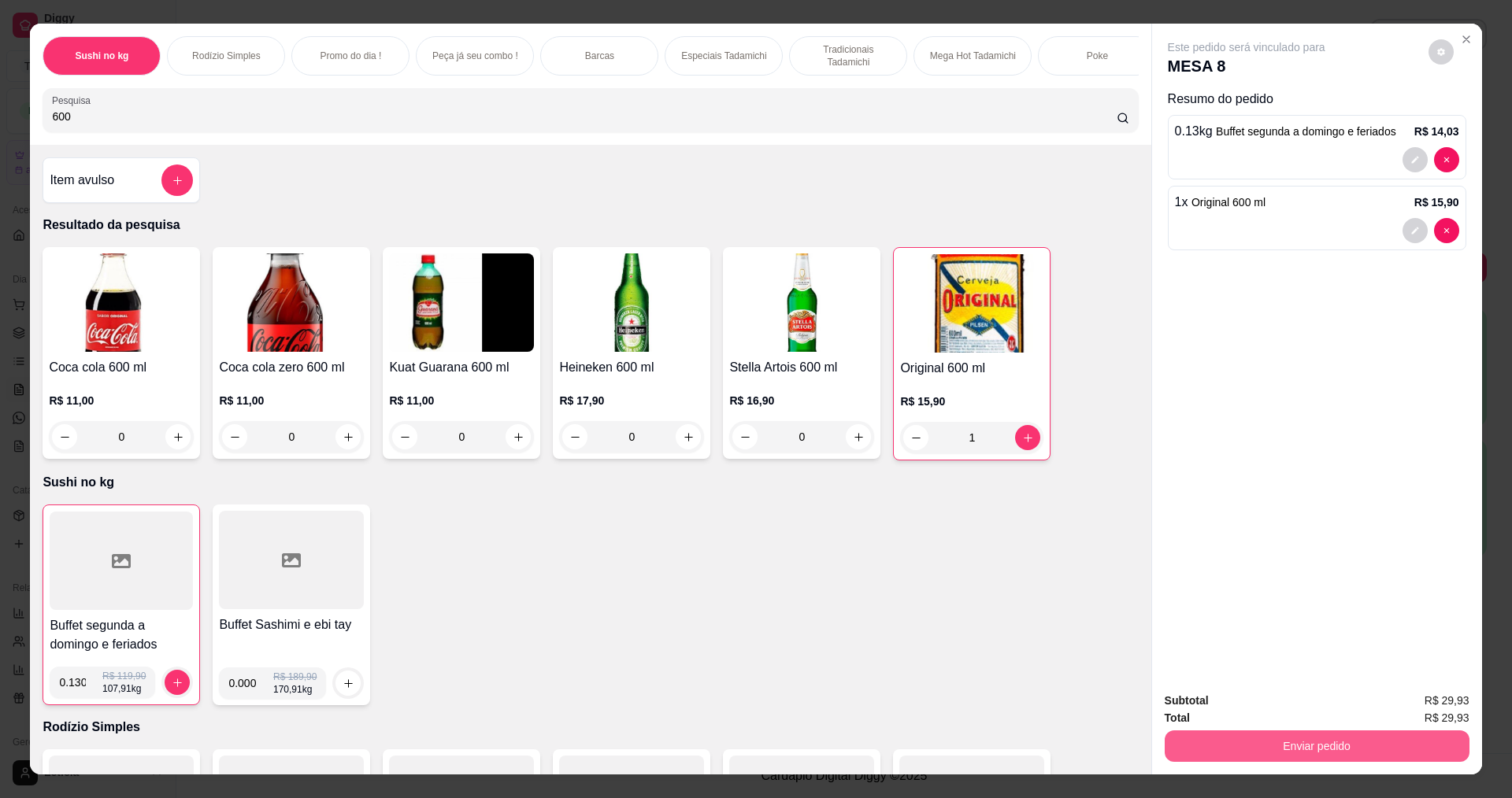
click at [1285, 746] on button "Enviar pedido" at bounding box center [1317, 746] width 305 height 32
click at [1399, 698] on button "Enviar pedido" at bounding box center [1428, 706] width 86 height 29
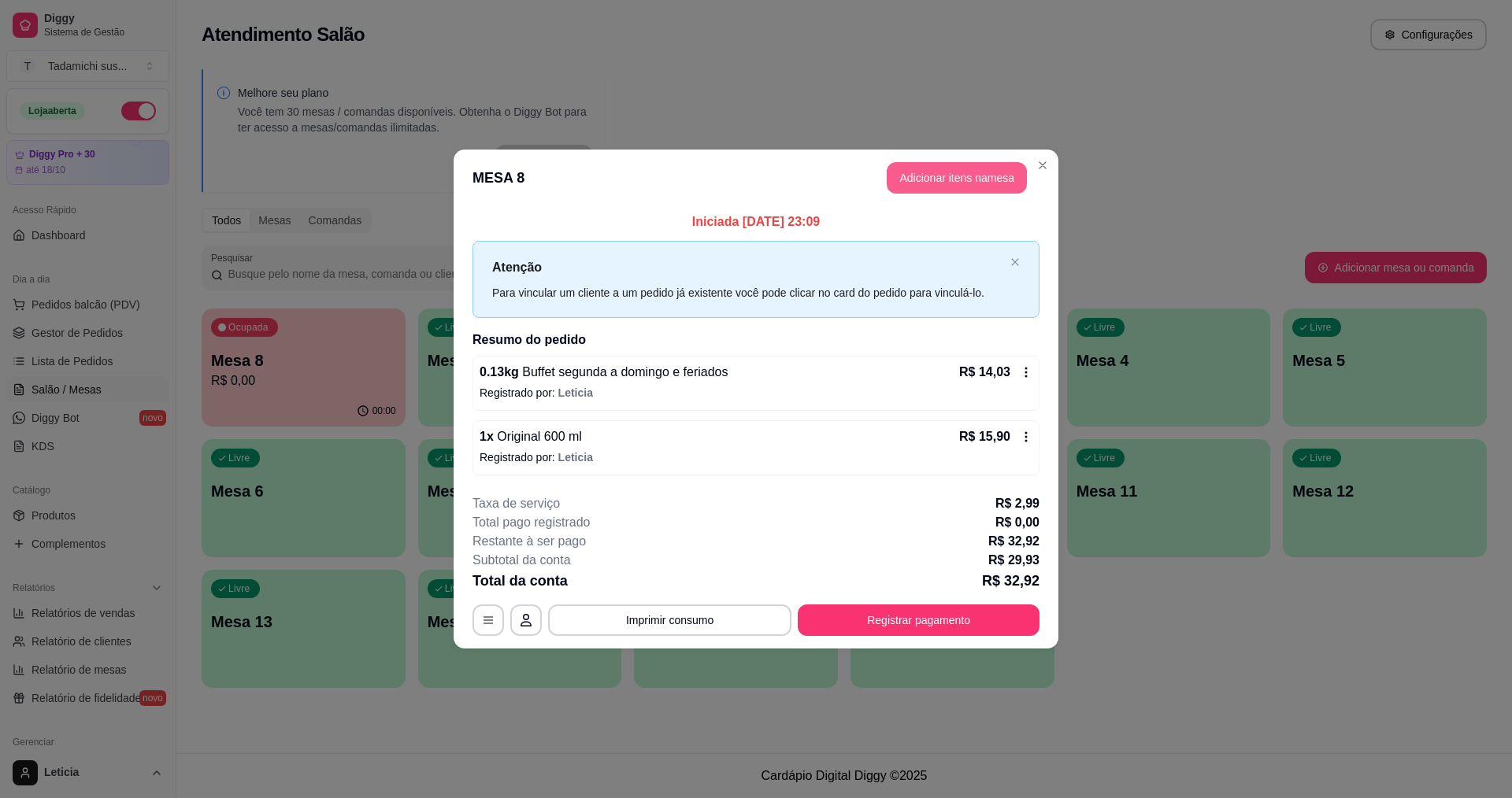
click at [1003, 165] on button "Adicionar itens na mesa" at bounding box center [956, 178] width 140 height 32
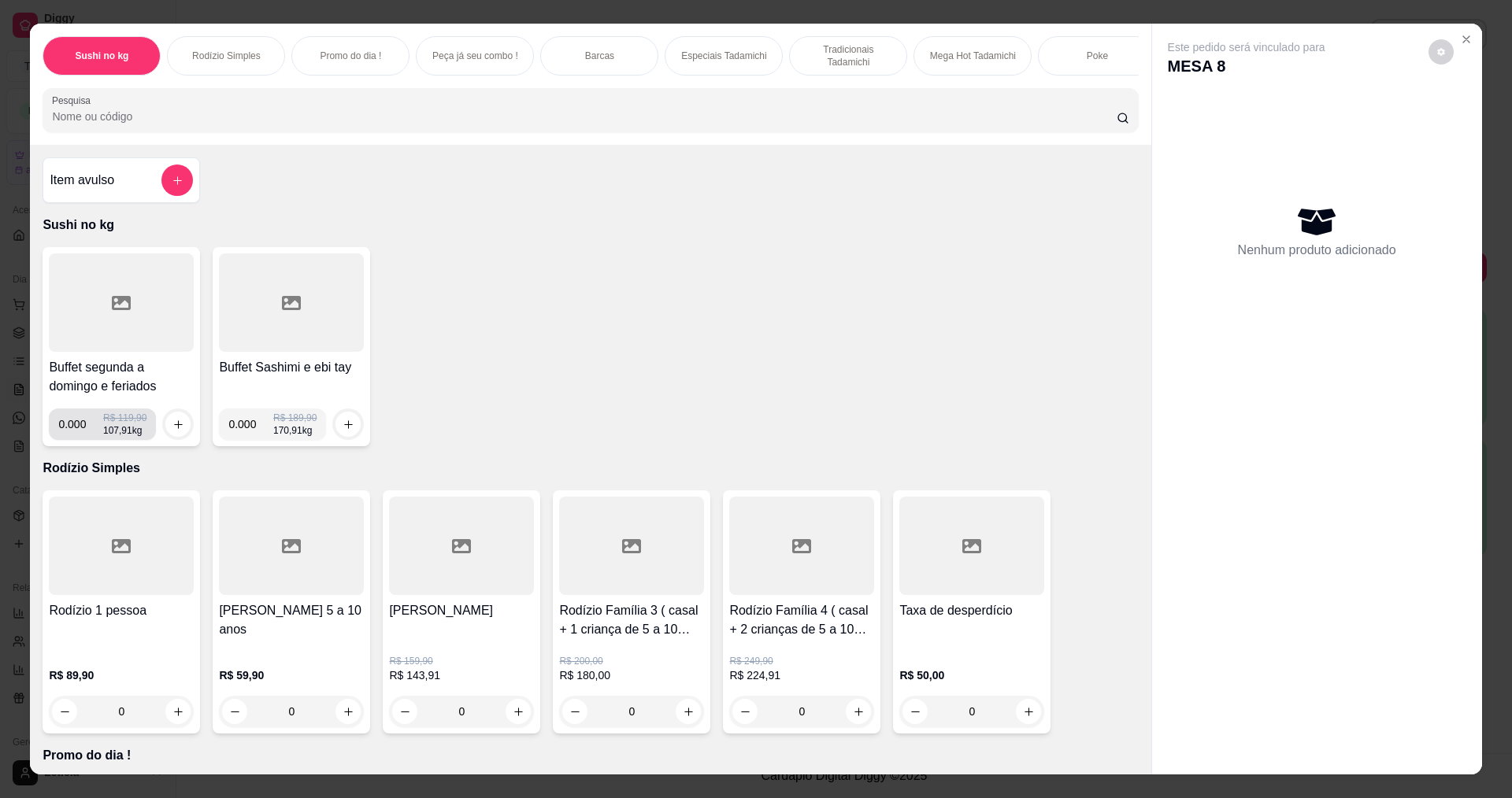
click at [81, 440] on input "0.000" at bounding box center [81, 424] width 45 height 32
click at [173, 431] on icon "increase-product-quantity" at bounding box center [178, 424] width 12 height 12
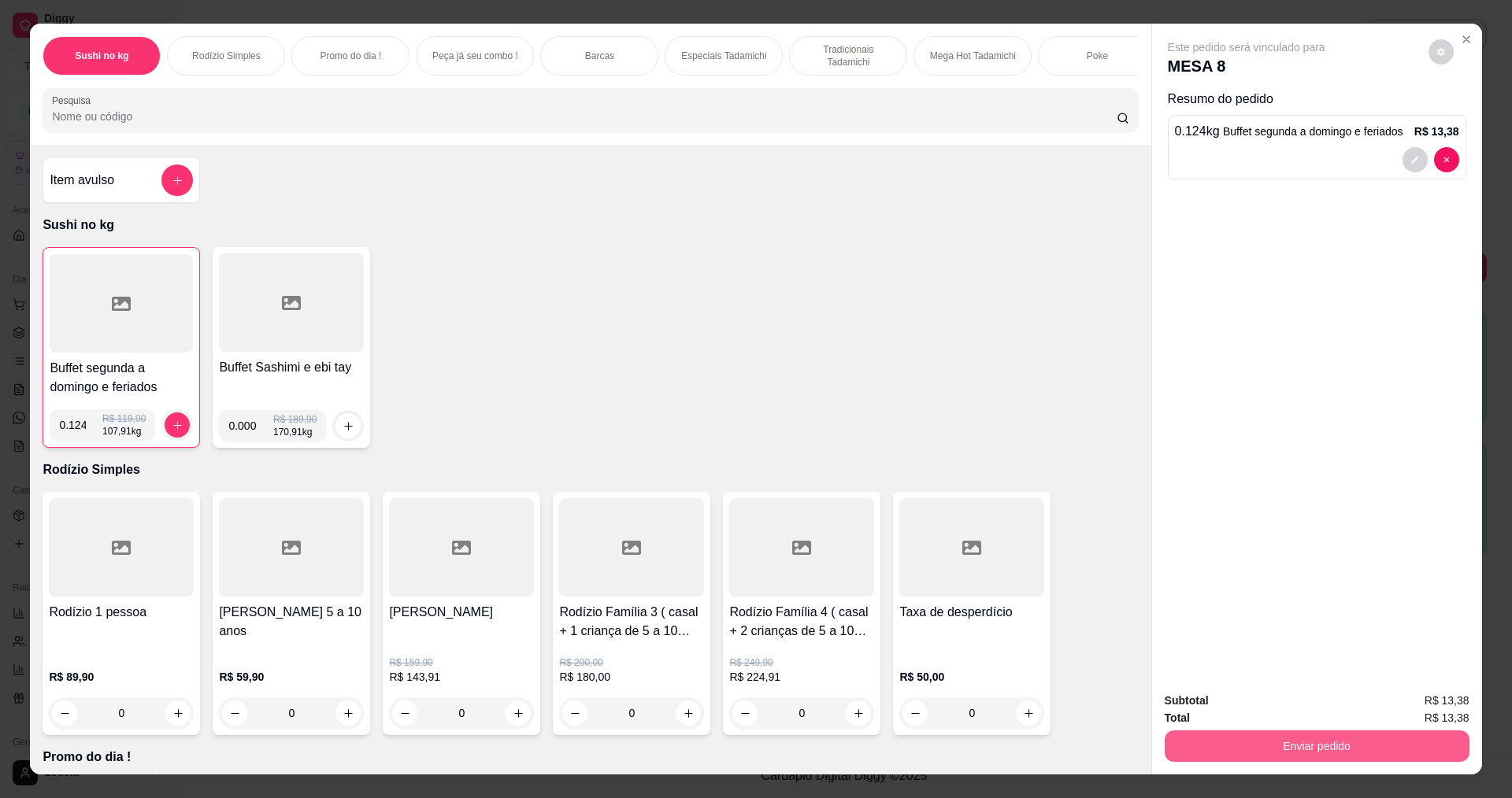
click at [1191, 753] on button "Enviar pedido" at bounding box center [1317, 746] width 305 height 32
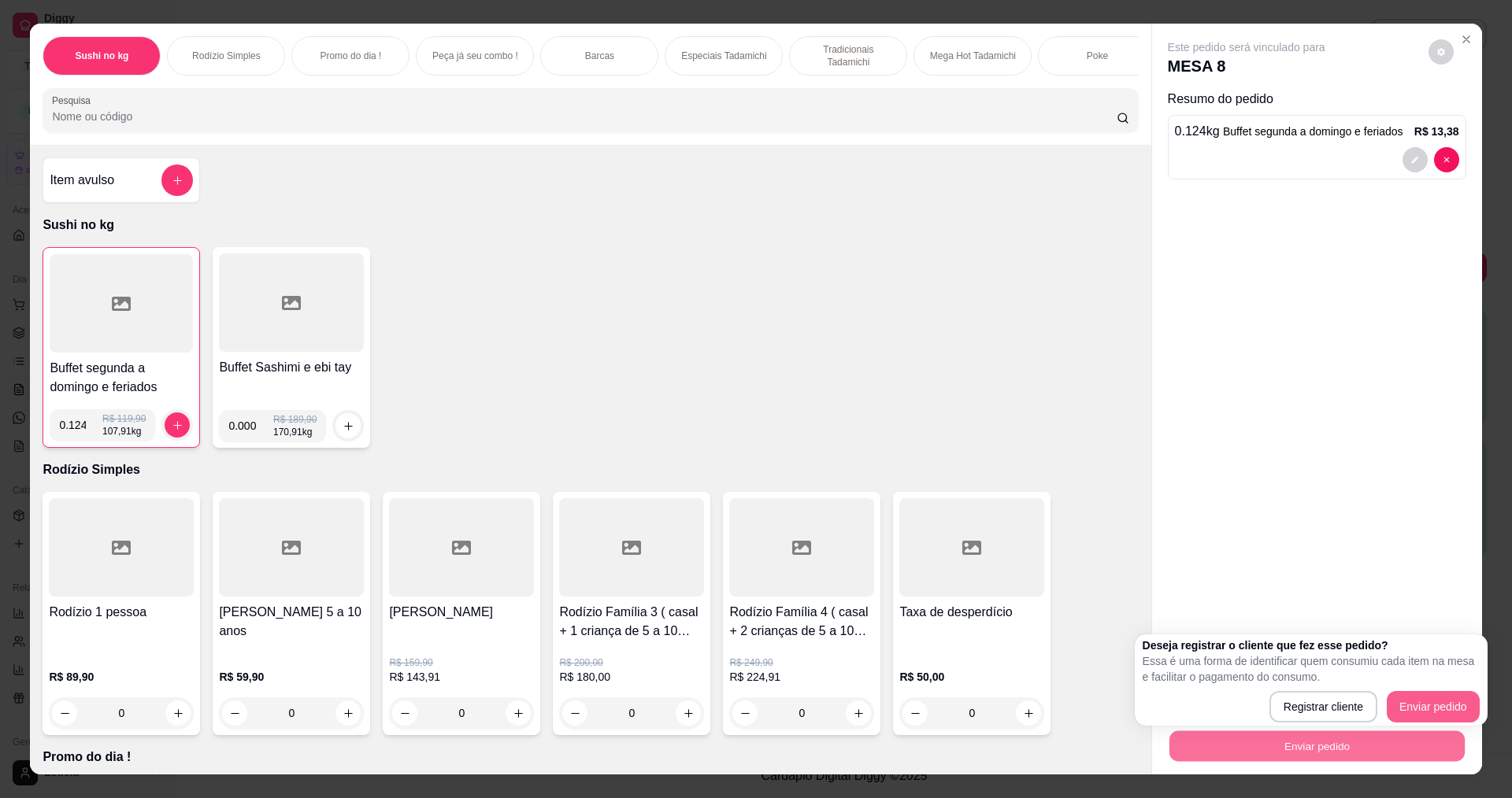
click at [1430, 704] on button "Enviar pedido" at bounding box center [1433, 707] width 93 height 32
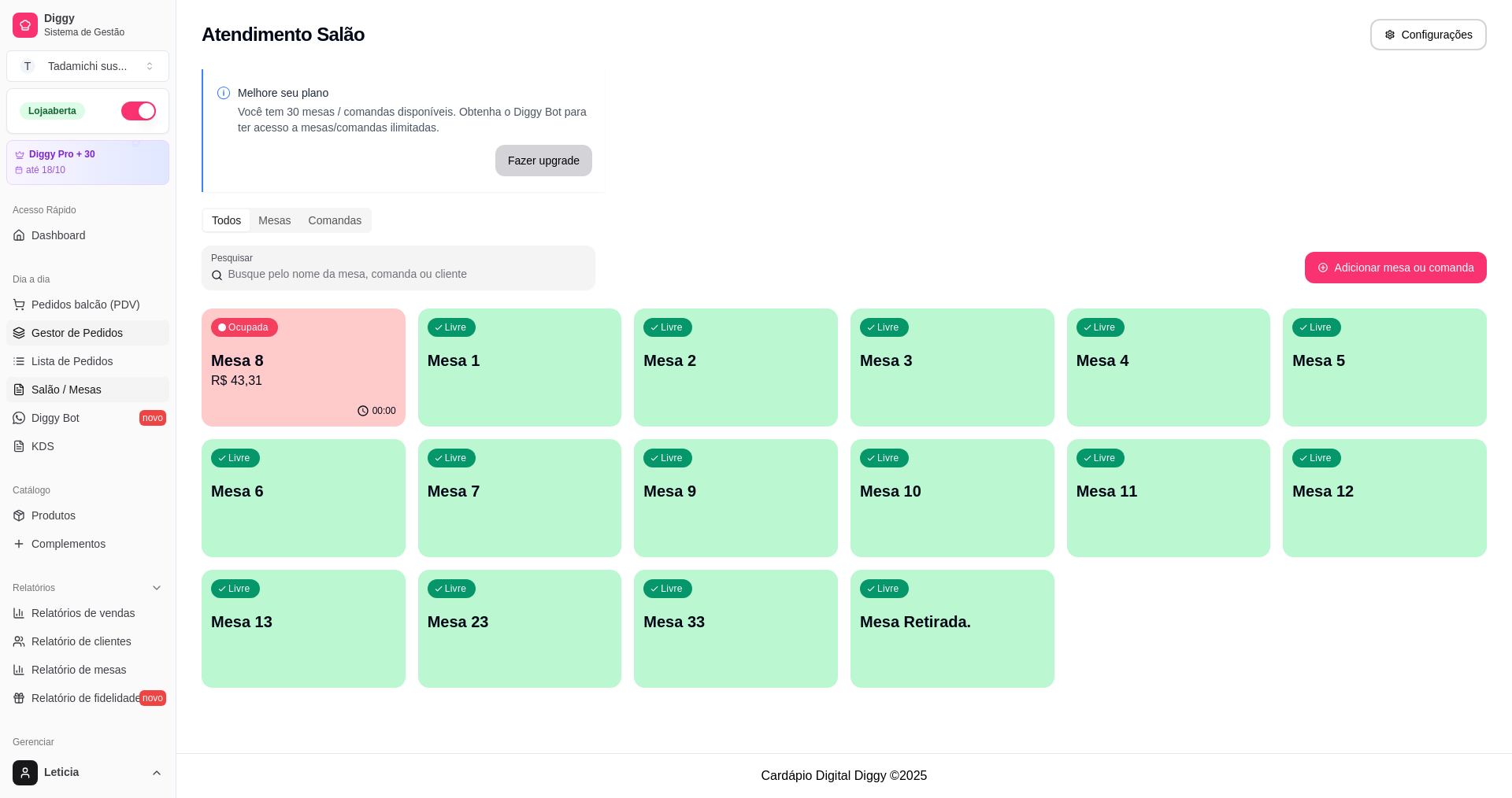
click at [107, 344] on link "Gestor de Pedidos" at bounding box center [88, 332] width 163 height 25
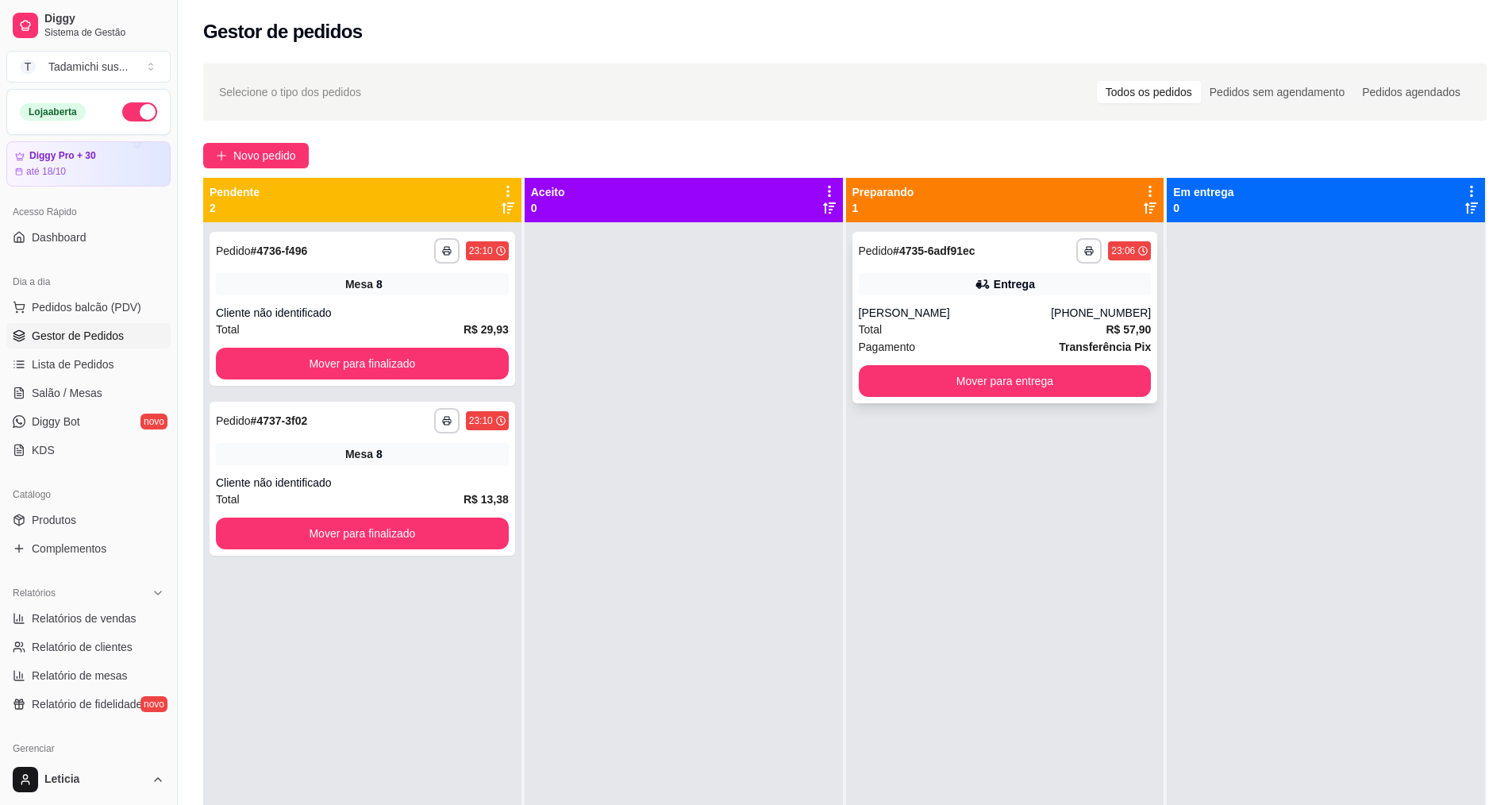
click at [1014, 323] on div "Total R$ 57,90" at bounding box center [1005, 330] width 293 height 17
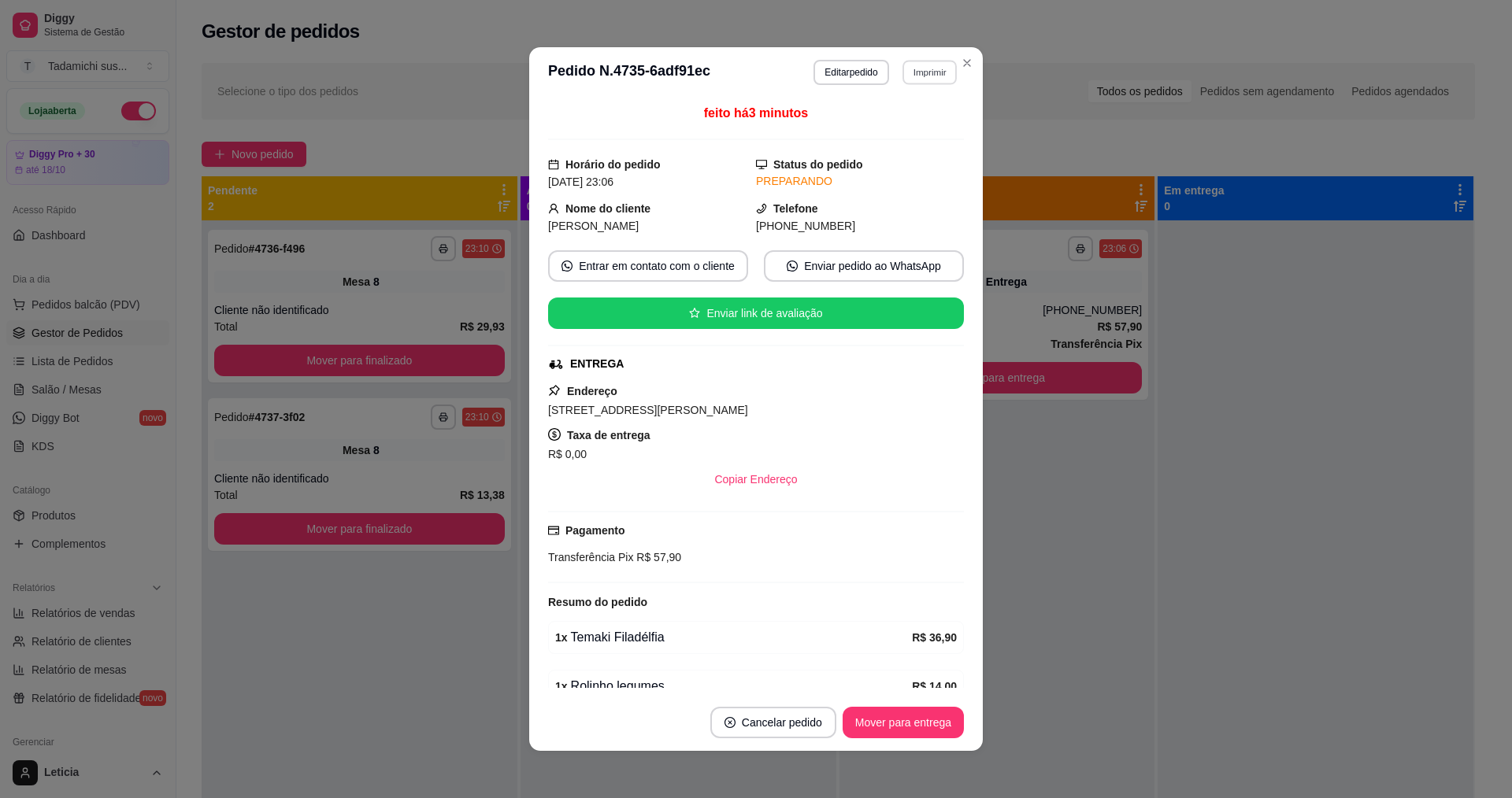
click at [903, 69] on button "Imprimir" at bounding box center [930, 72] width 54 height 24
click at [867, 119] on button "IMPRESSORA HAYOM" at bounding box center [890, 127] width 117 height 24
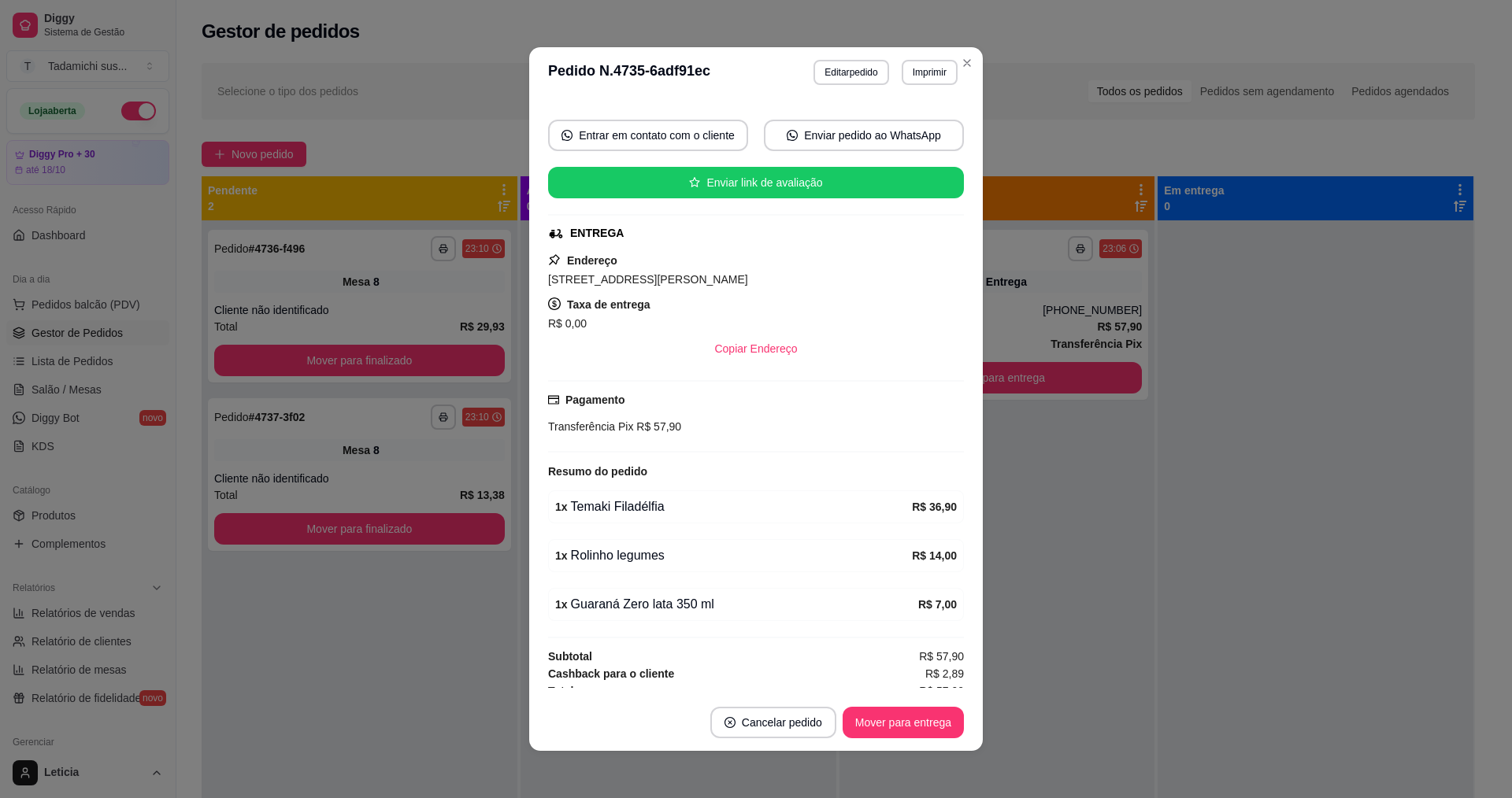
scroll to position [143, 0]
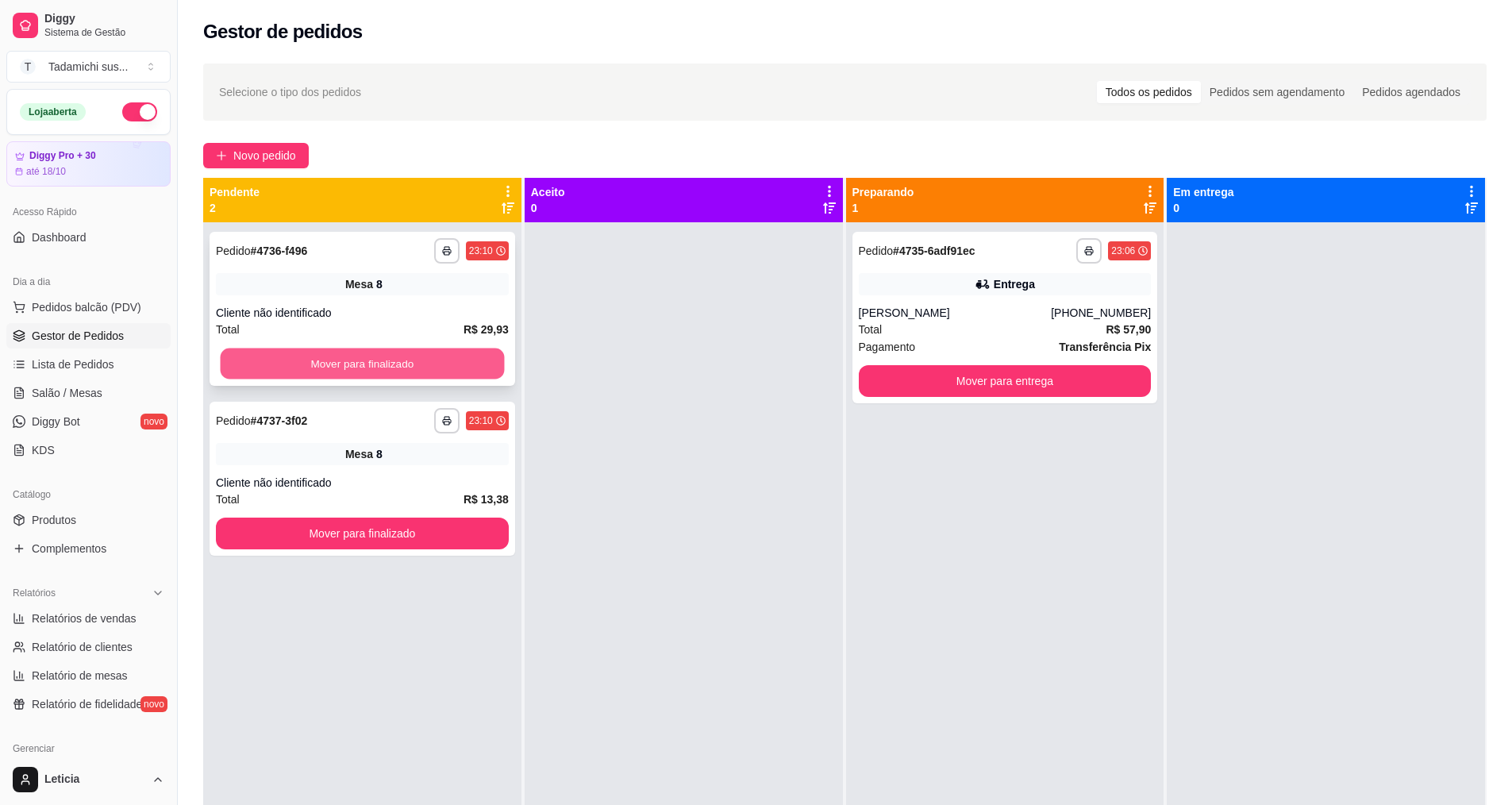
click at [457, 353] on button "Mover para finalizado" at bounding box center [363, 364] width 284 height 31
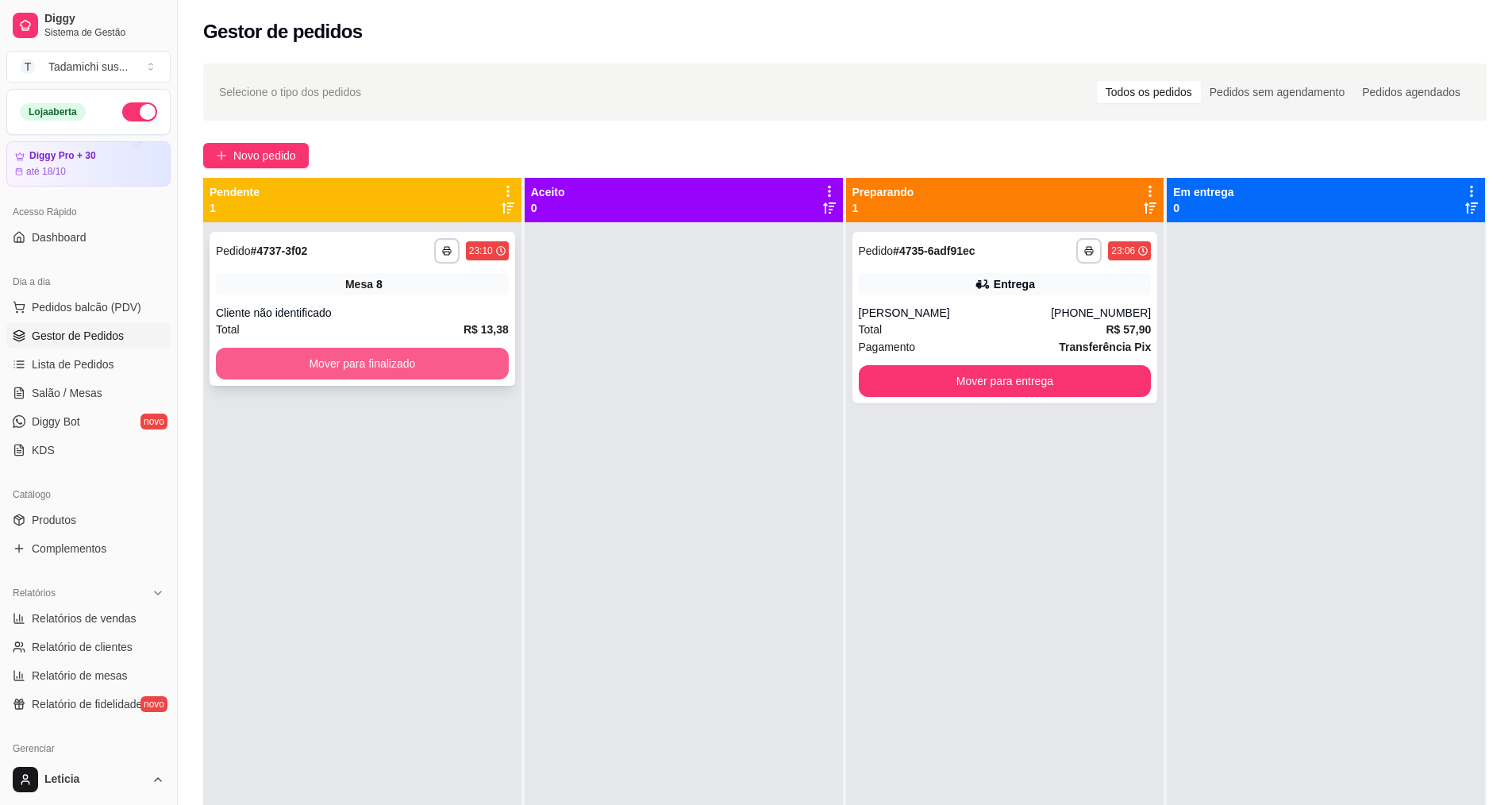
click at [365, 355] on button "Mover para finalizado" at bounding box center [362, 364] width 293 height 32
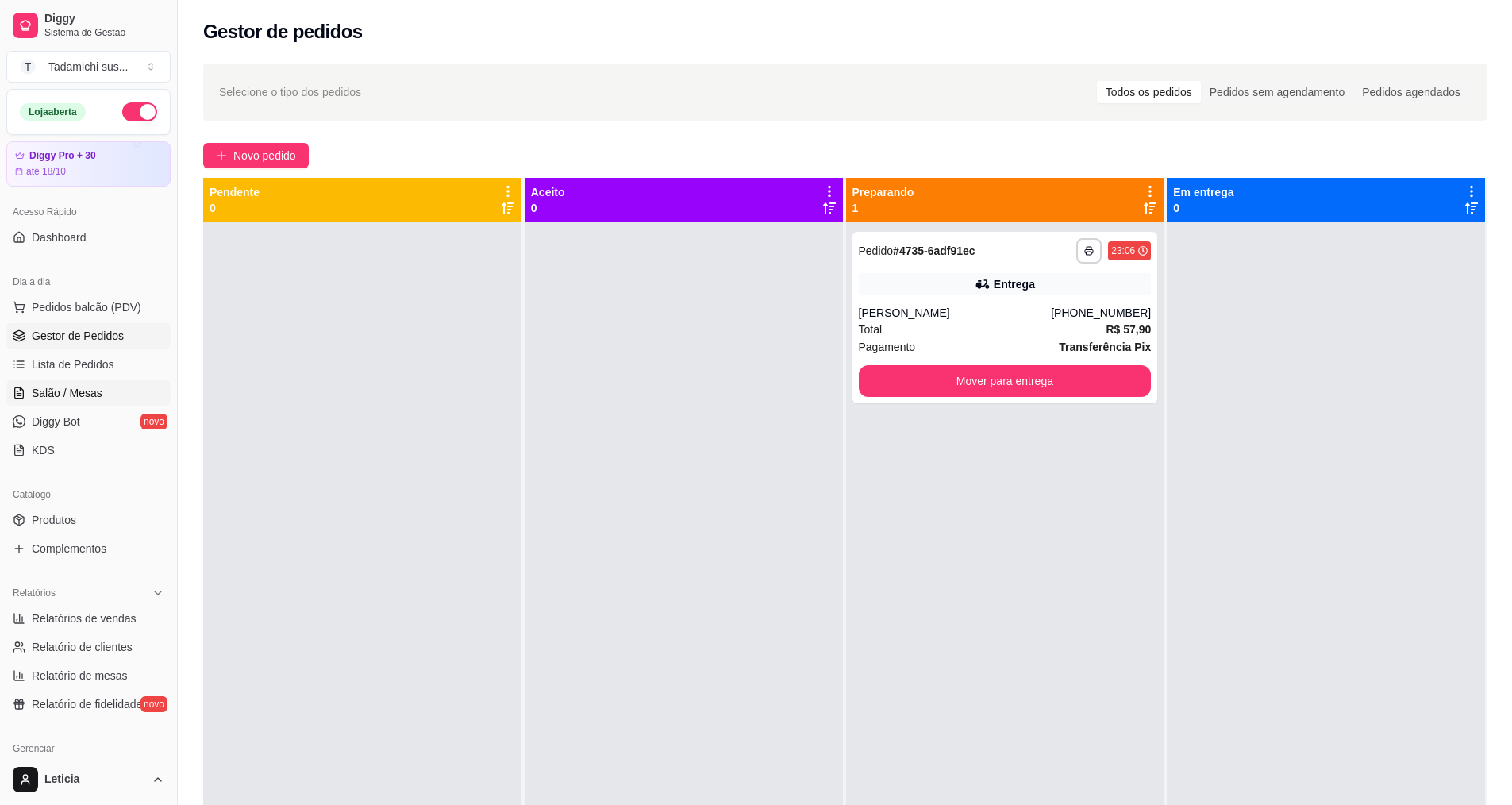
click at [127, 399] on link "Salão / Mesas" at bounding box center [89, 393] width 165 height 26
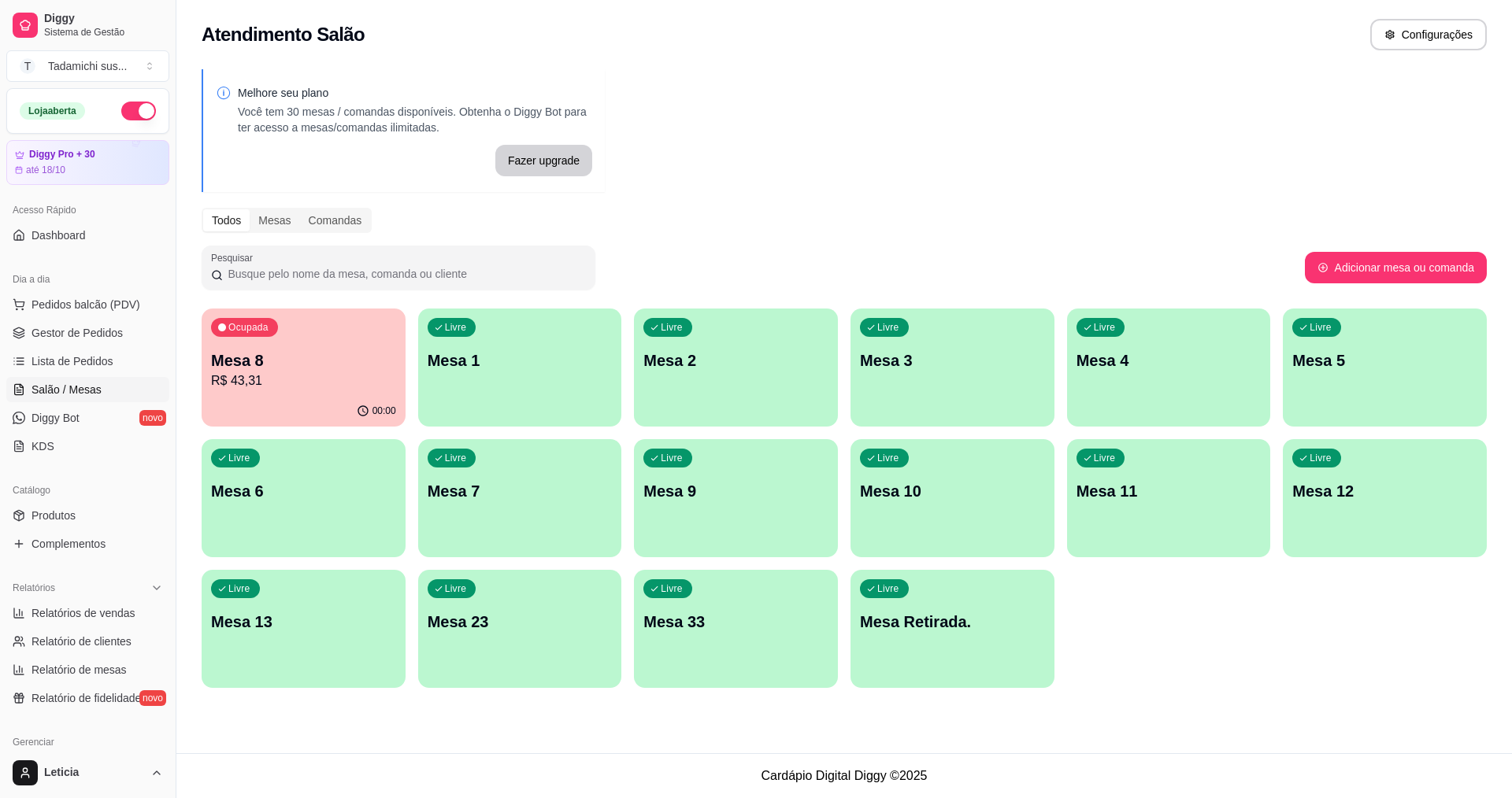
click at [220, 377] on p "R$ 43,31" at bounding box center [303, 381] width 185 height 19
click at [127, 319] on ul "Pedidos balcão (PDV) Gestor de Pedidos Lista de Pedidos Salão / Mesas Diggy Bot…" at bounding box center [88, 376] width 163 height 167
click at [118, 329] on span "Gestor de Pedidos" at bounding box center [77, 332] width 91 height 16
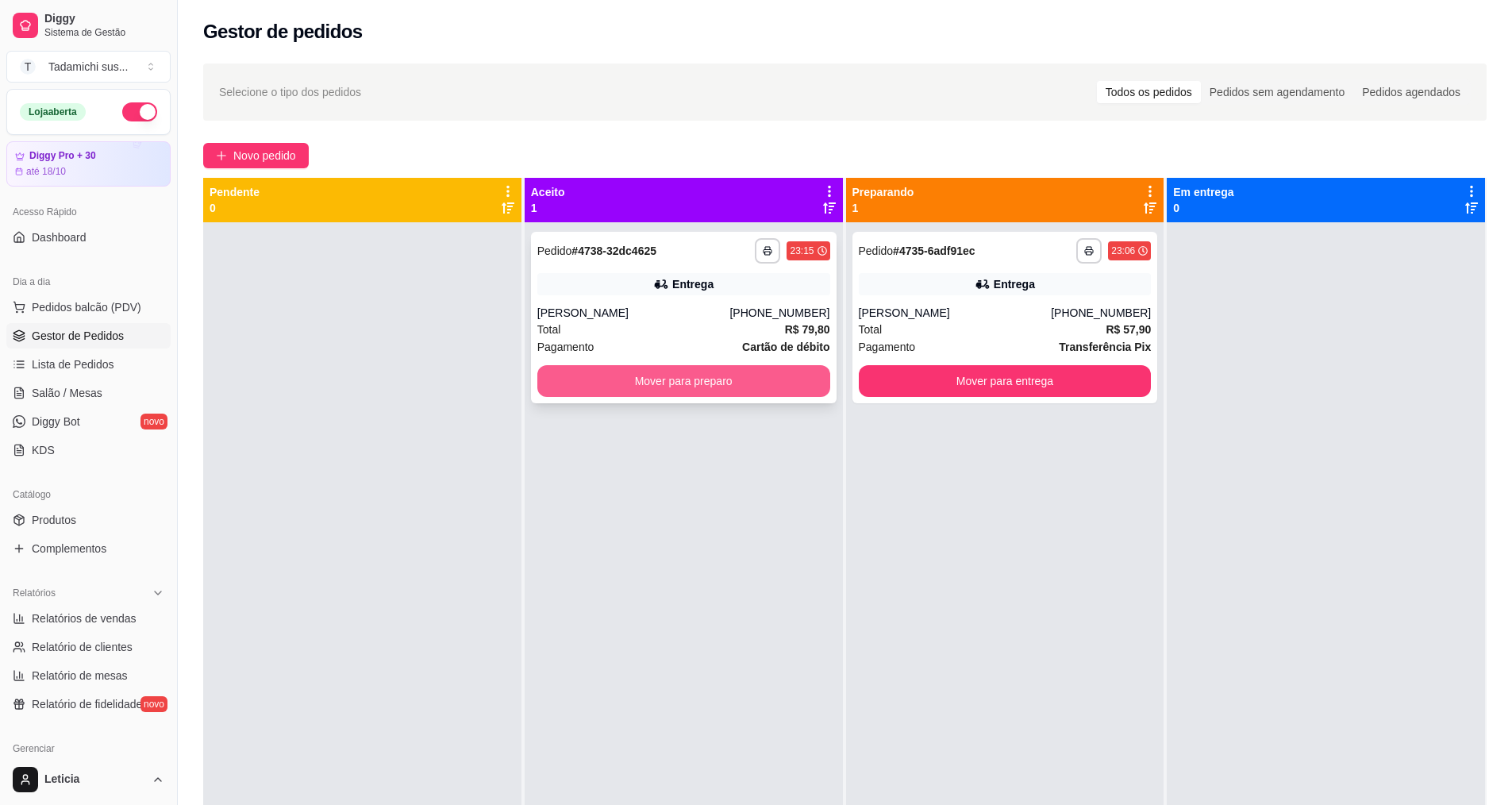
click at [599, 380] on button "Mover para preparo" at bounding box center [684, 382] width 293 height 32
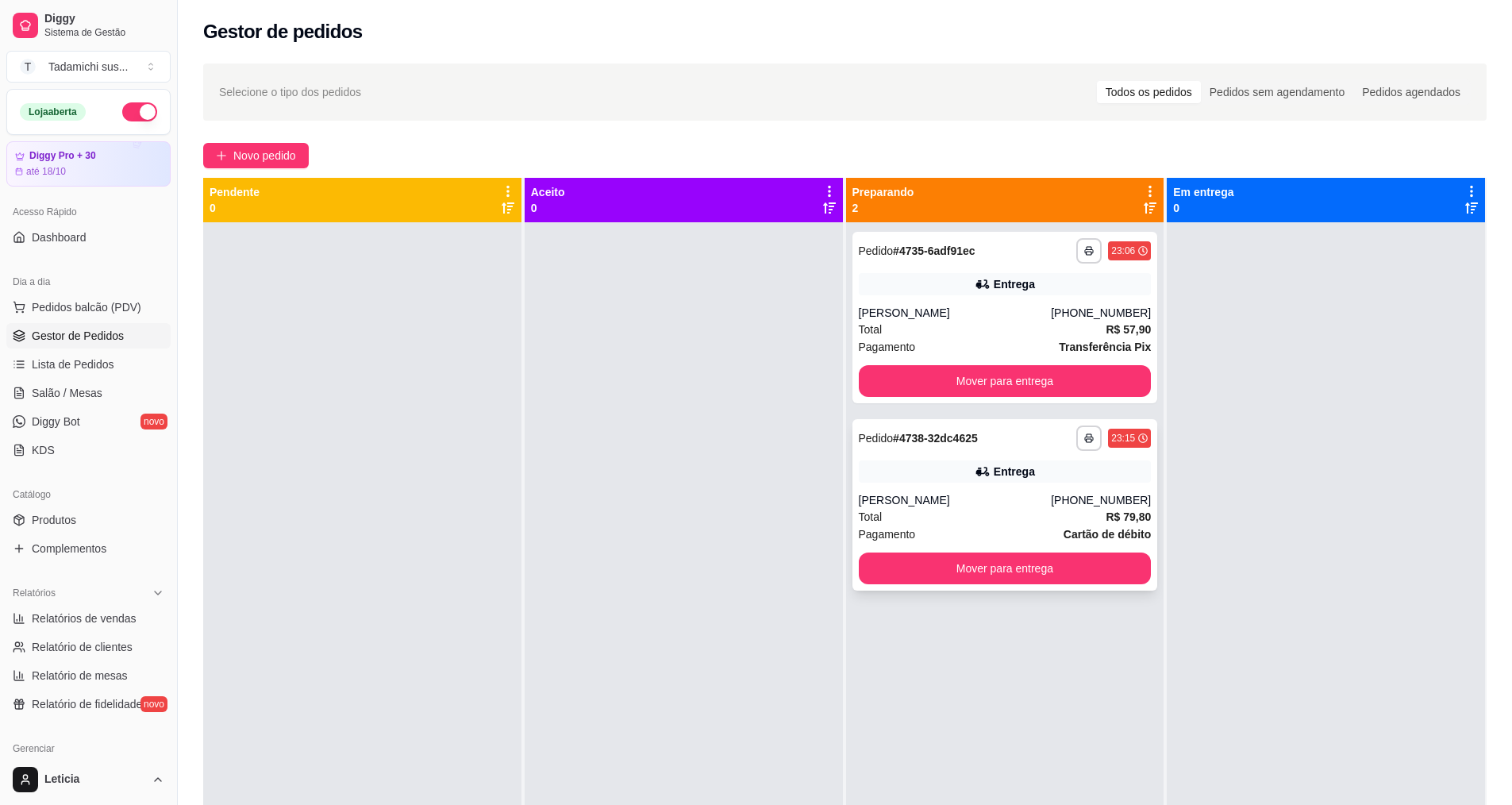
click at [985, 519] on div "Total R$ 79,80" at bounding box center [1005, 517] width 293 height 17
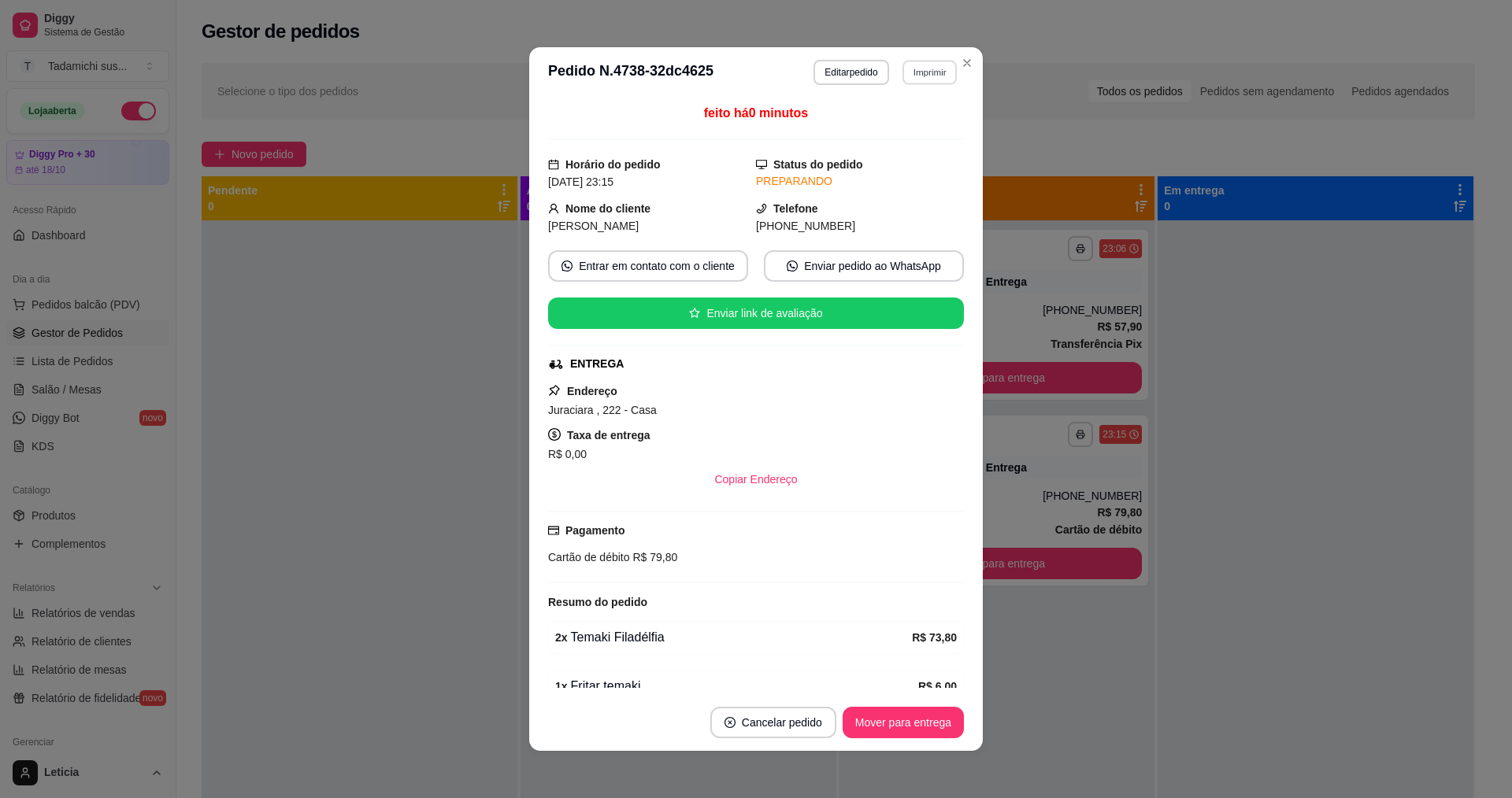
click at [907, 71] on button "Imprimir" at bounding box center [930, 72] width 54 height 24
click at [872, 119] on button "IMPRESSORA HAYOM" at bounding box center [890, 127] width 121 height 25
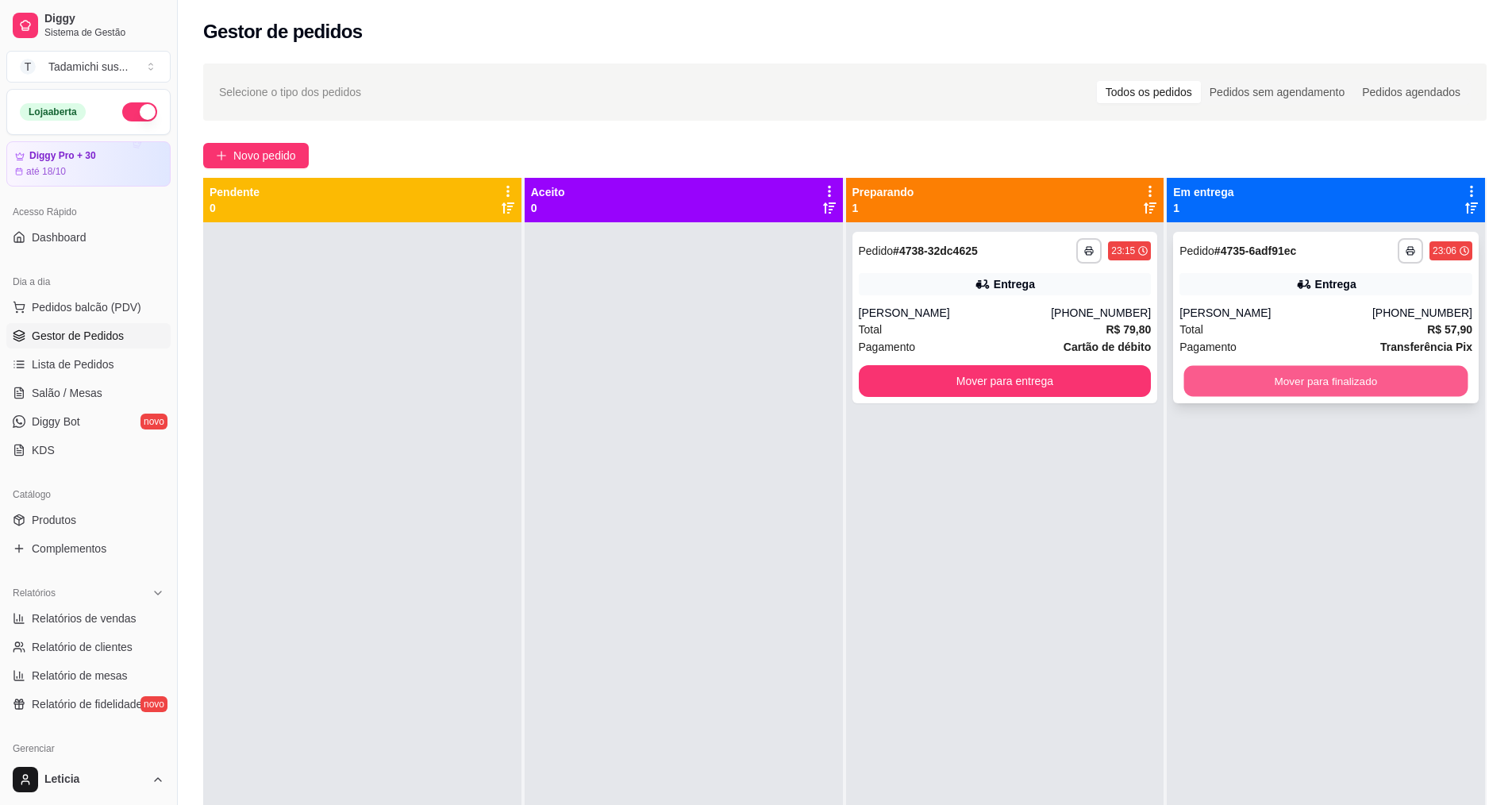
click at [1299, 367] on button "Mover para finalizado" at bounding box center [1326, 382] width 284 height 31
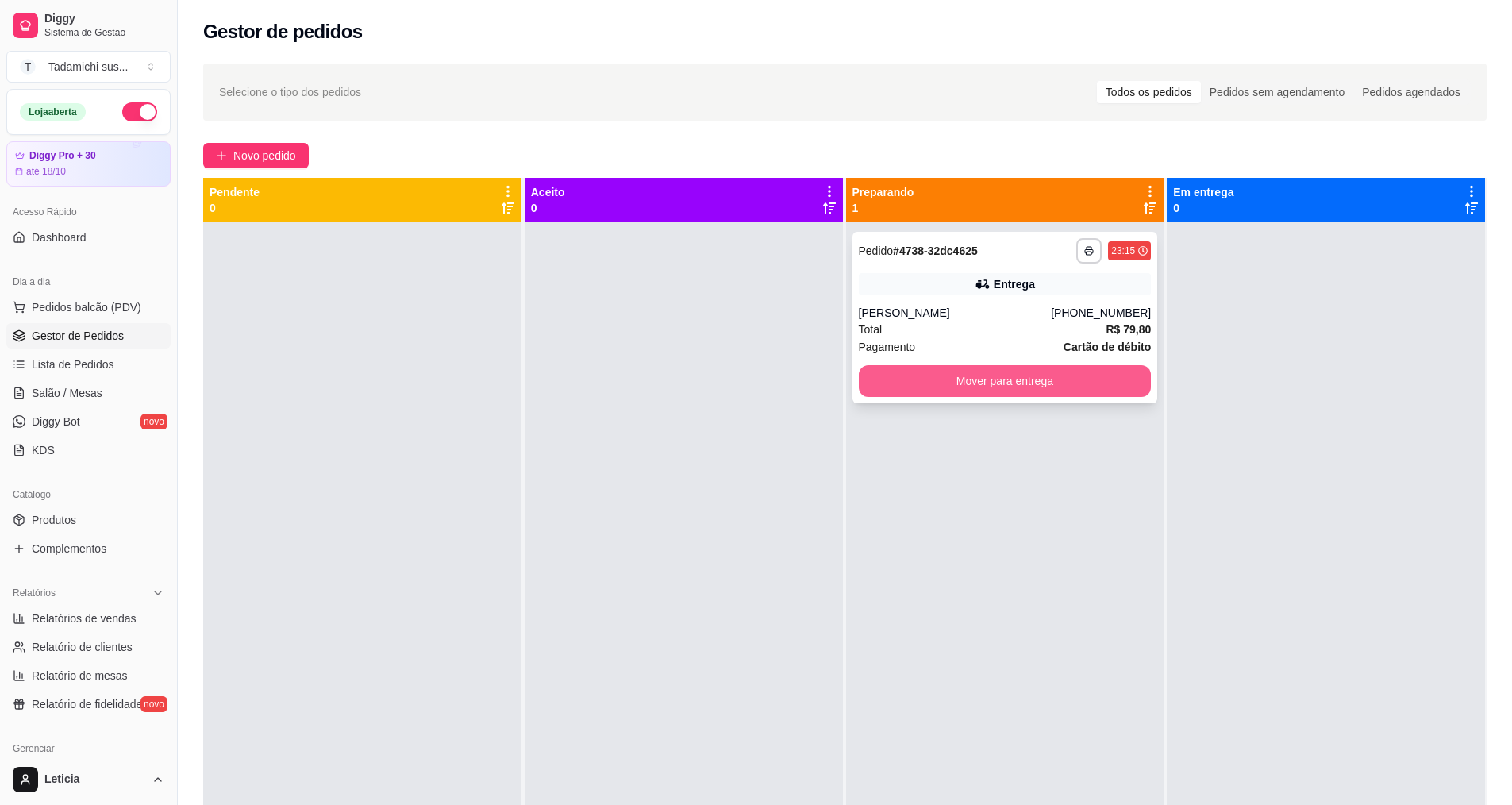
click at [936, 371] on button "Mover para entrega" at bounding box center [1005, 382] width 293 height 32
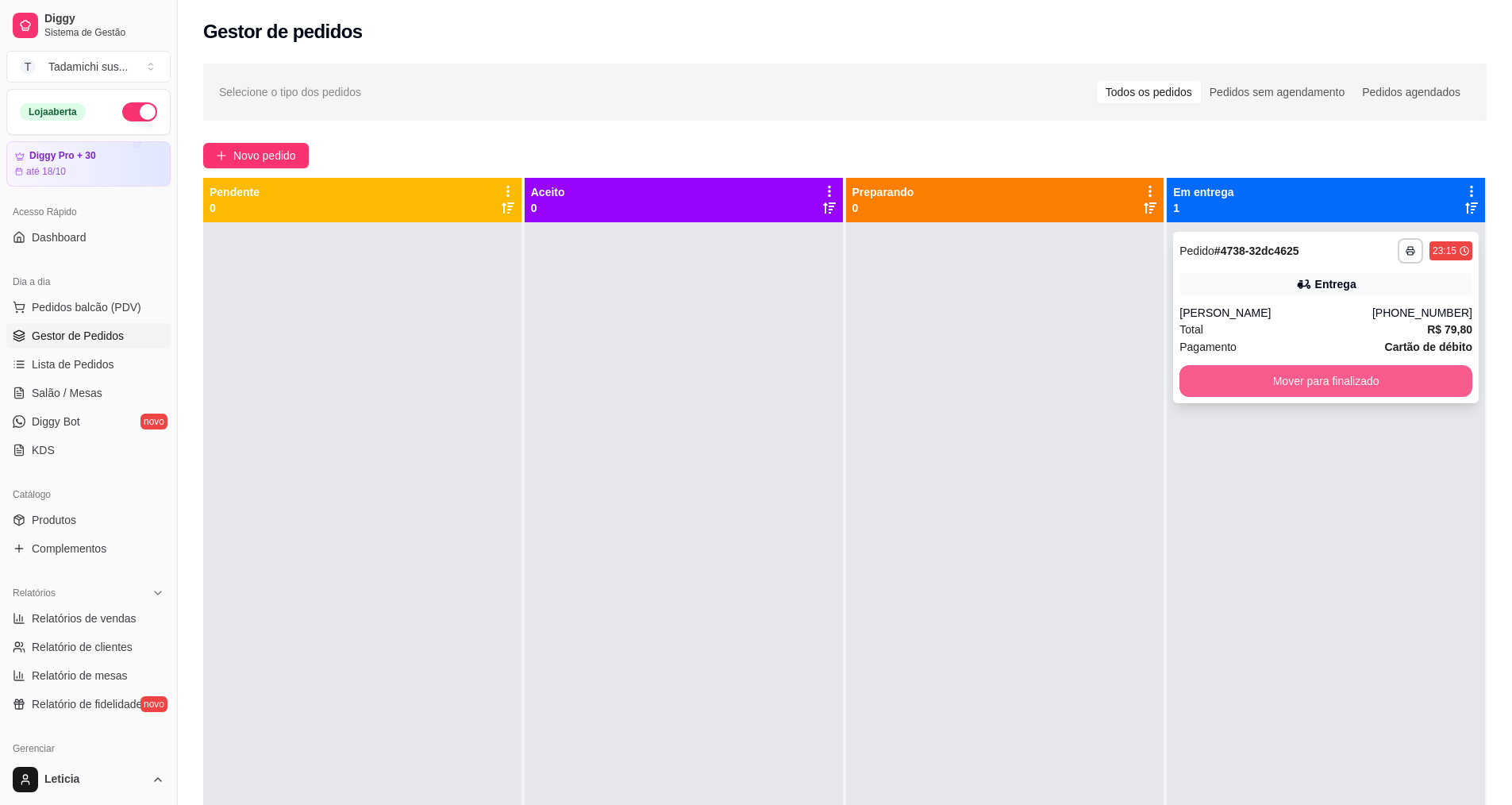
click at [1320, 380] on button "Mover para finalizado" at bounding box center [1325, 382] width 293 height 32
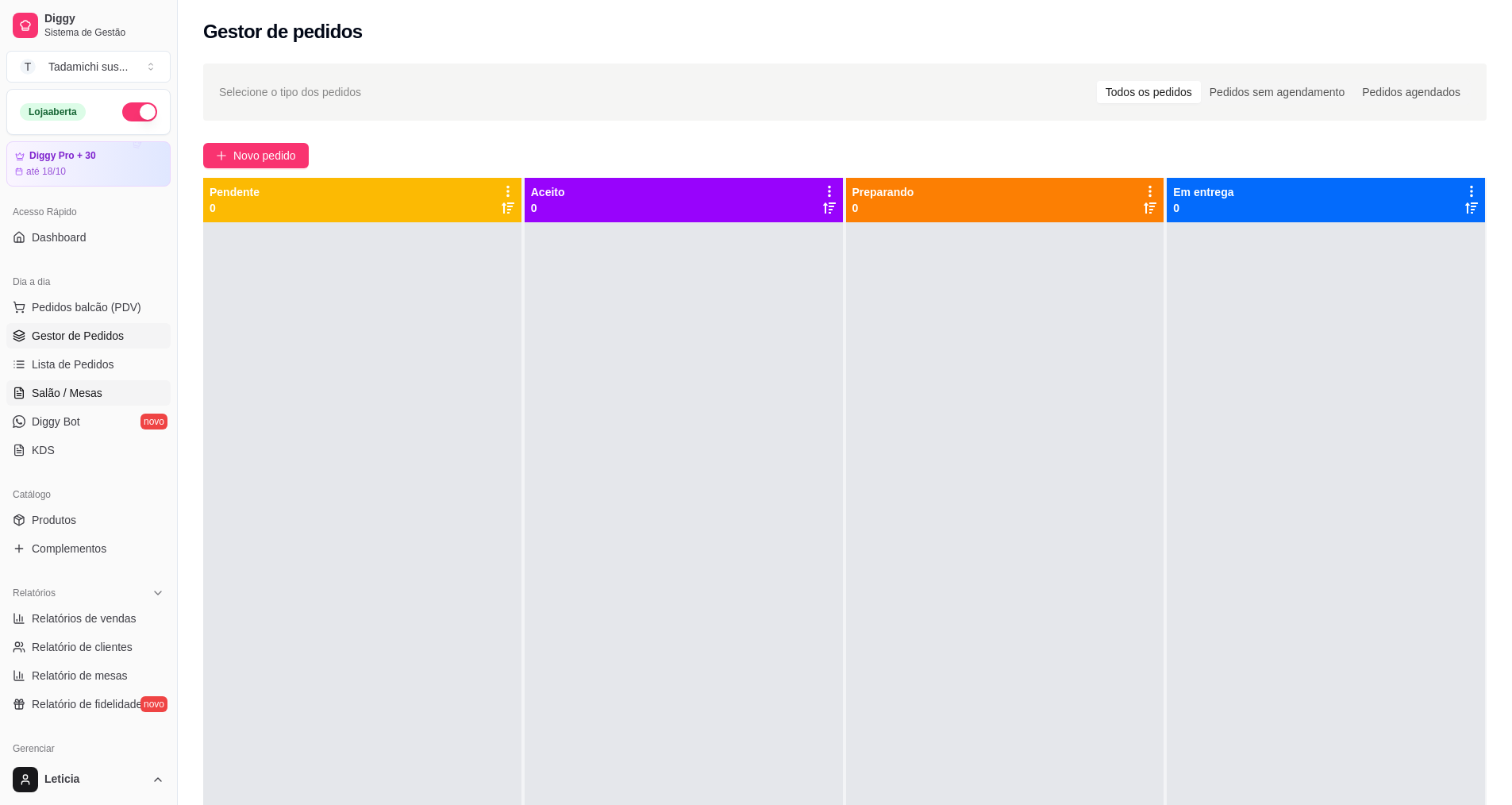
click at [101, 387] on link "Salão / Mesas" at bounding box center [89, 393] width 165 height 26
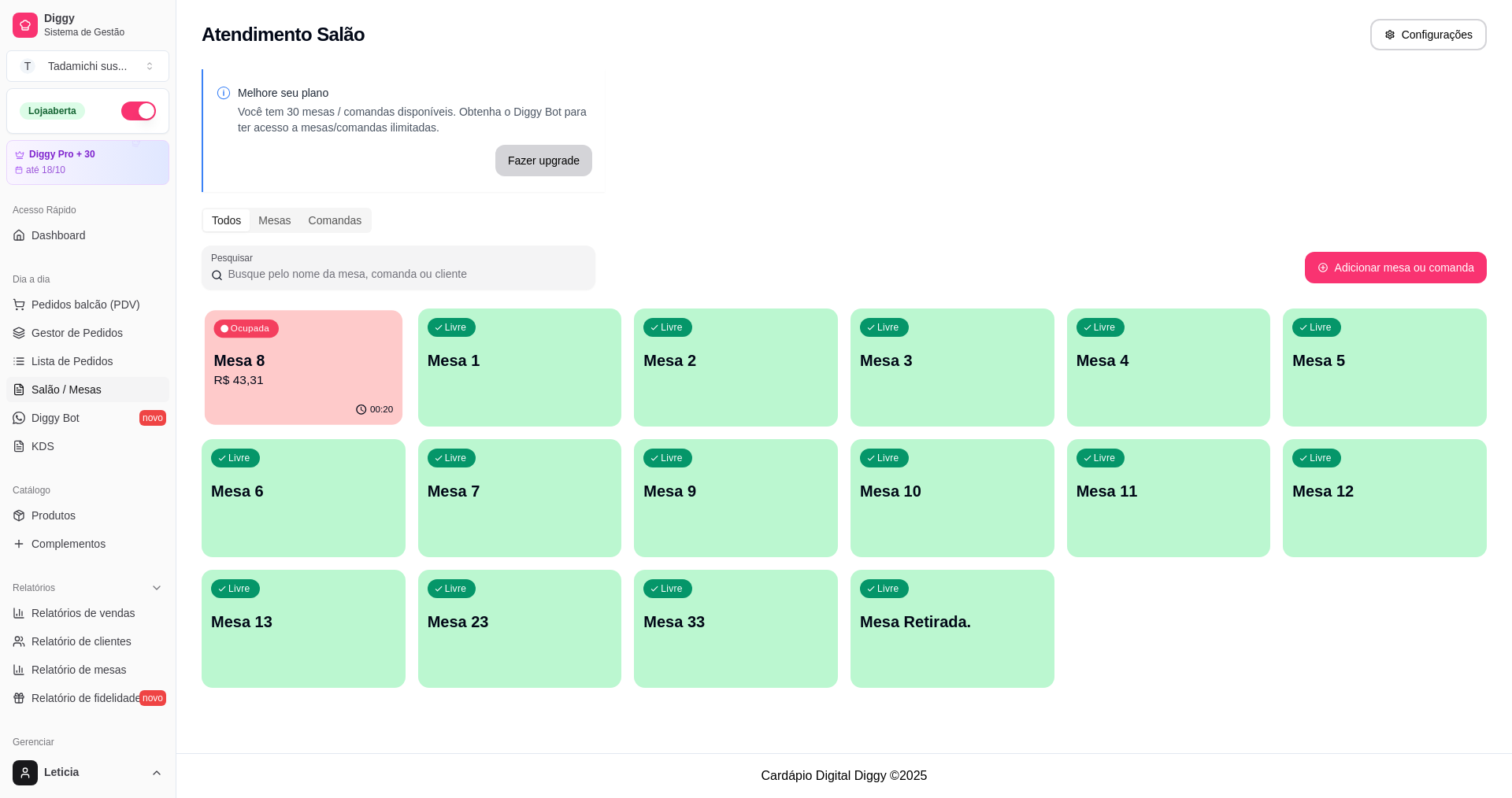
click at [283, 372] on p "R$ 43,31" at bounding box center [303, 380] width 179 height 18
click at [246, 407] on div "00:23" at bounding box center [303, 410] width 197 height 30
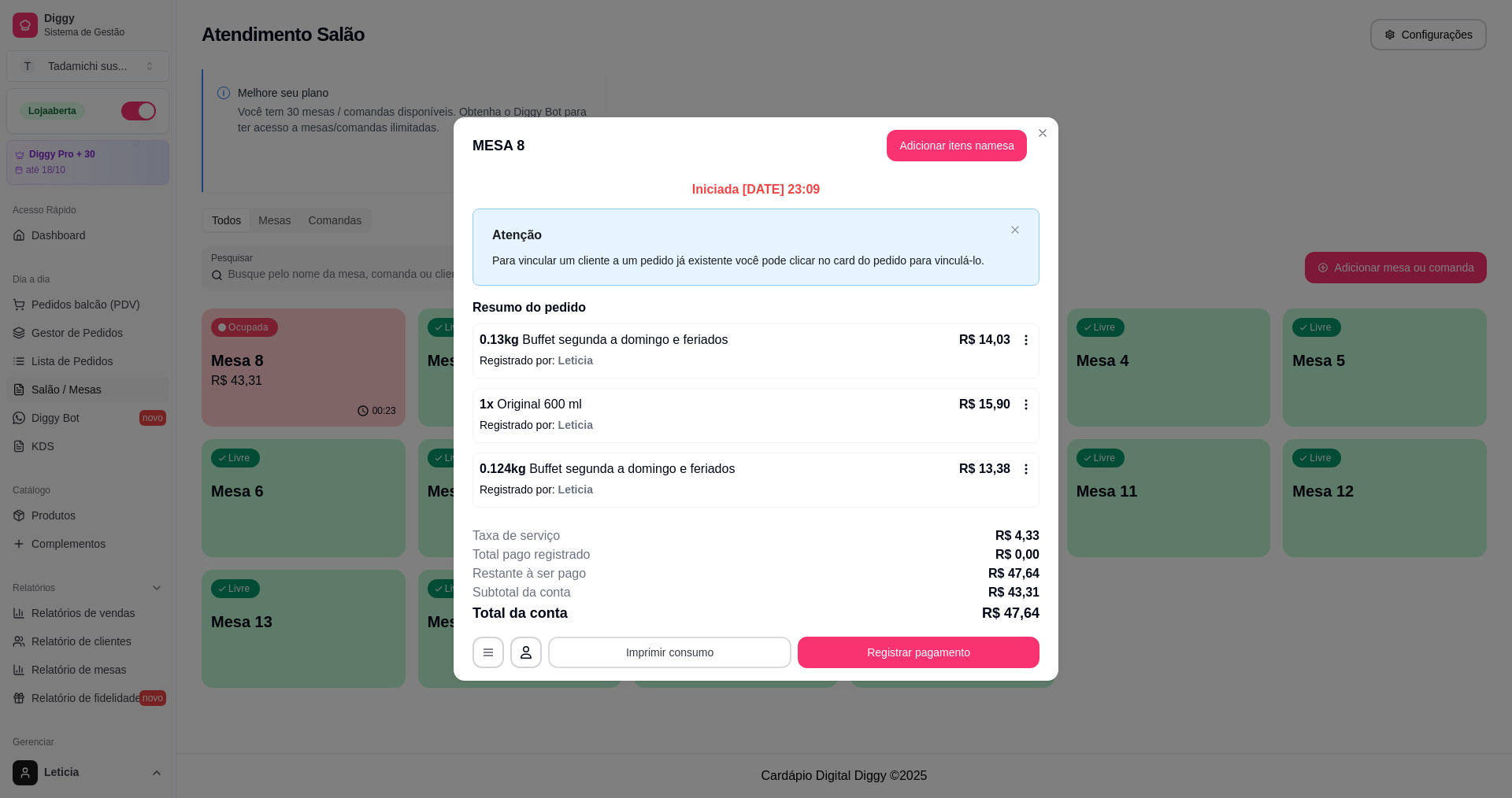
click at [599, 651] on button "Imprimir consumo" at bounding box center [670, 652] width 243 height 32
click at [626, 617] on button "IMPRESSORA HAYOM" at bounding box center [673, 615] width 121 height 25
click at [862, 656] on button "Registrar pagamento" at bounding box center [918, 652] width 241 height 32
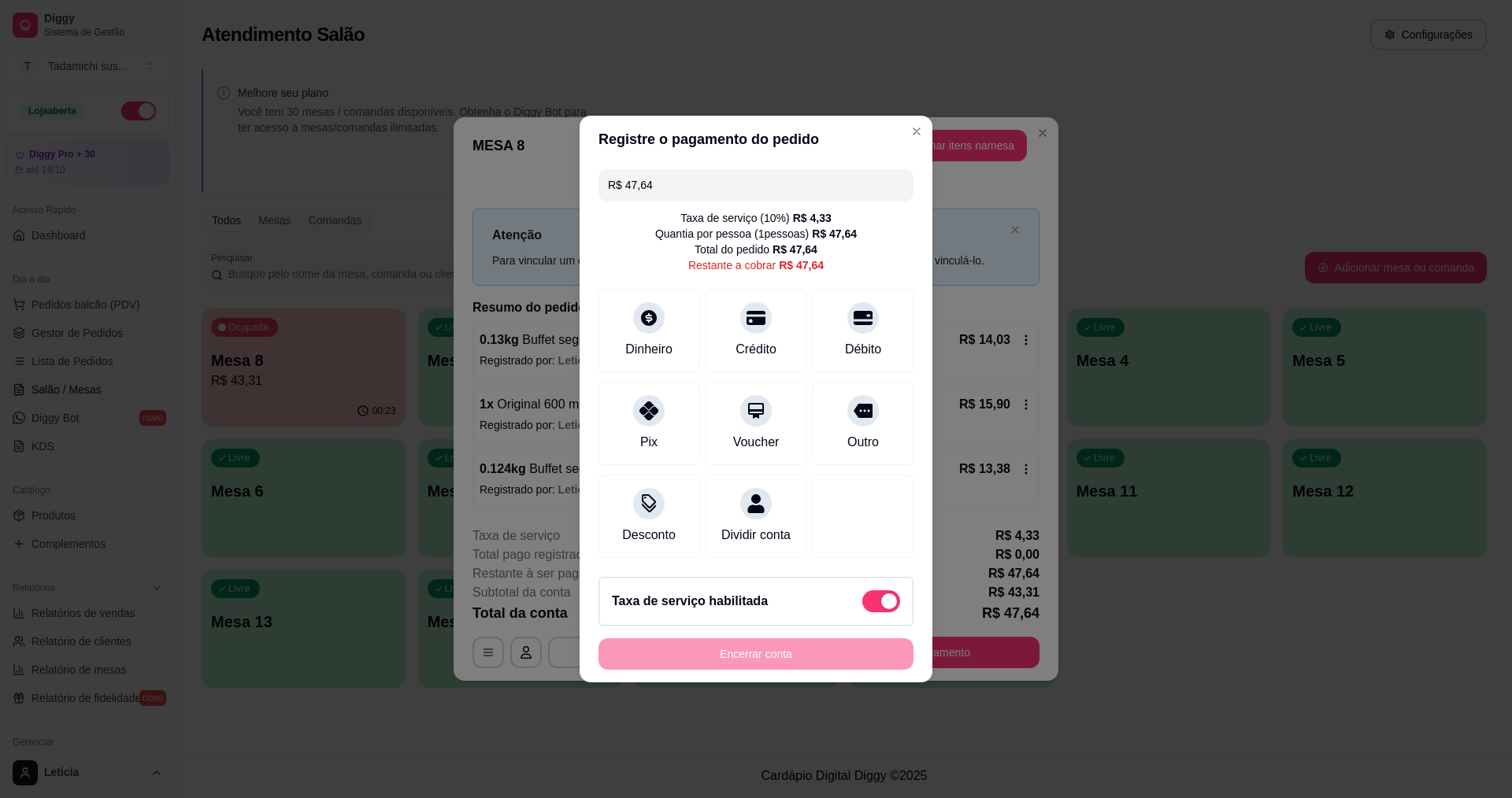
drag, startPoint x: 671, startPoint y: 175, endPoint x: 557, endPoint y: 212, distance: 119.9
click at [563, 209] on div "Registre o pagamento do pedido R$ 47,64 Taxa de serviço ( 10 %) R$ 4,33 Quantia…" at bounding box center [756, 399] width 1512 height 798
click at [867, 303] on div at bounding box center [863, 313] width 35 height 35
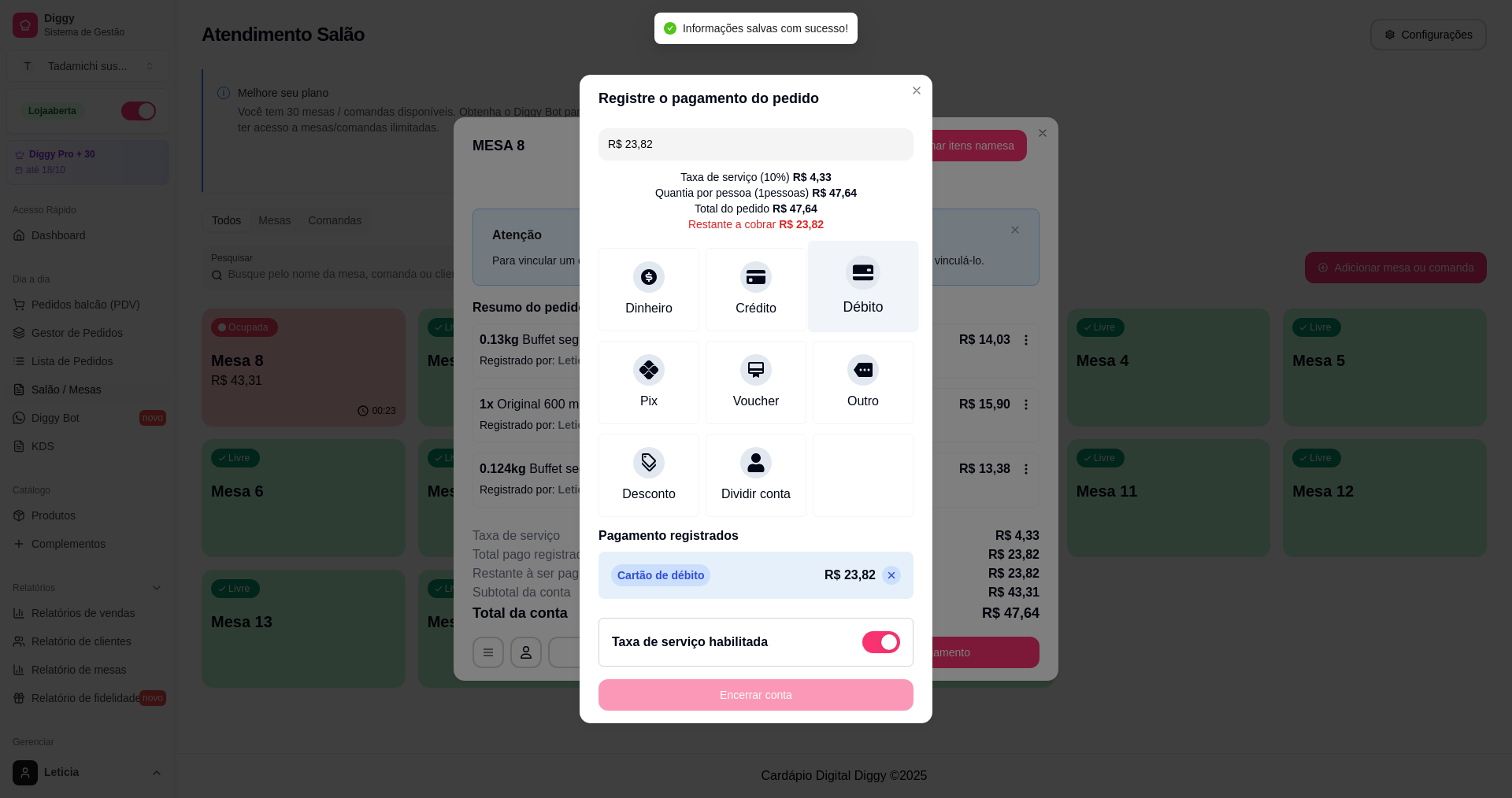
click at [845, 304] on div "Débito" at bounding box center [863, 307] width 40 height 21
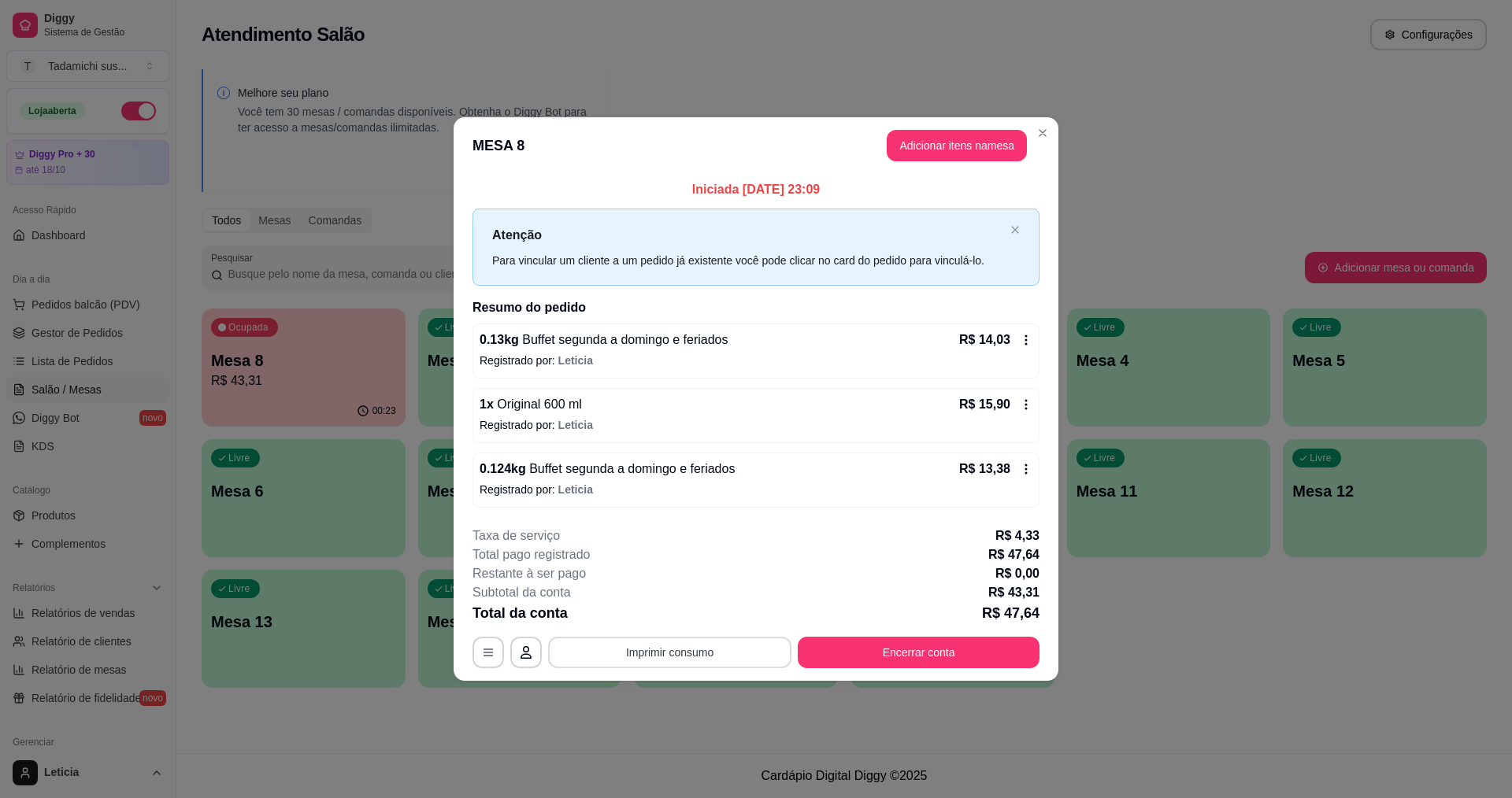
click at [658, 651] on button "Imprimir consumo" at bounding box center [670, 652] width 243 height 32
click at [667, 617] on button "IMPRESSORA HAYOM" at bounding box center [673, 616] width 121 height 25
click at [949, 661] on button "Encerrar conta" at bounding box center [918, 652] width 241 height 32
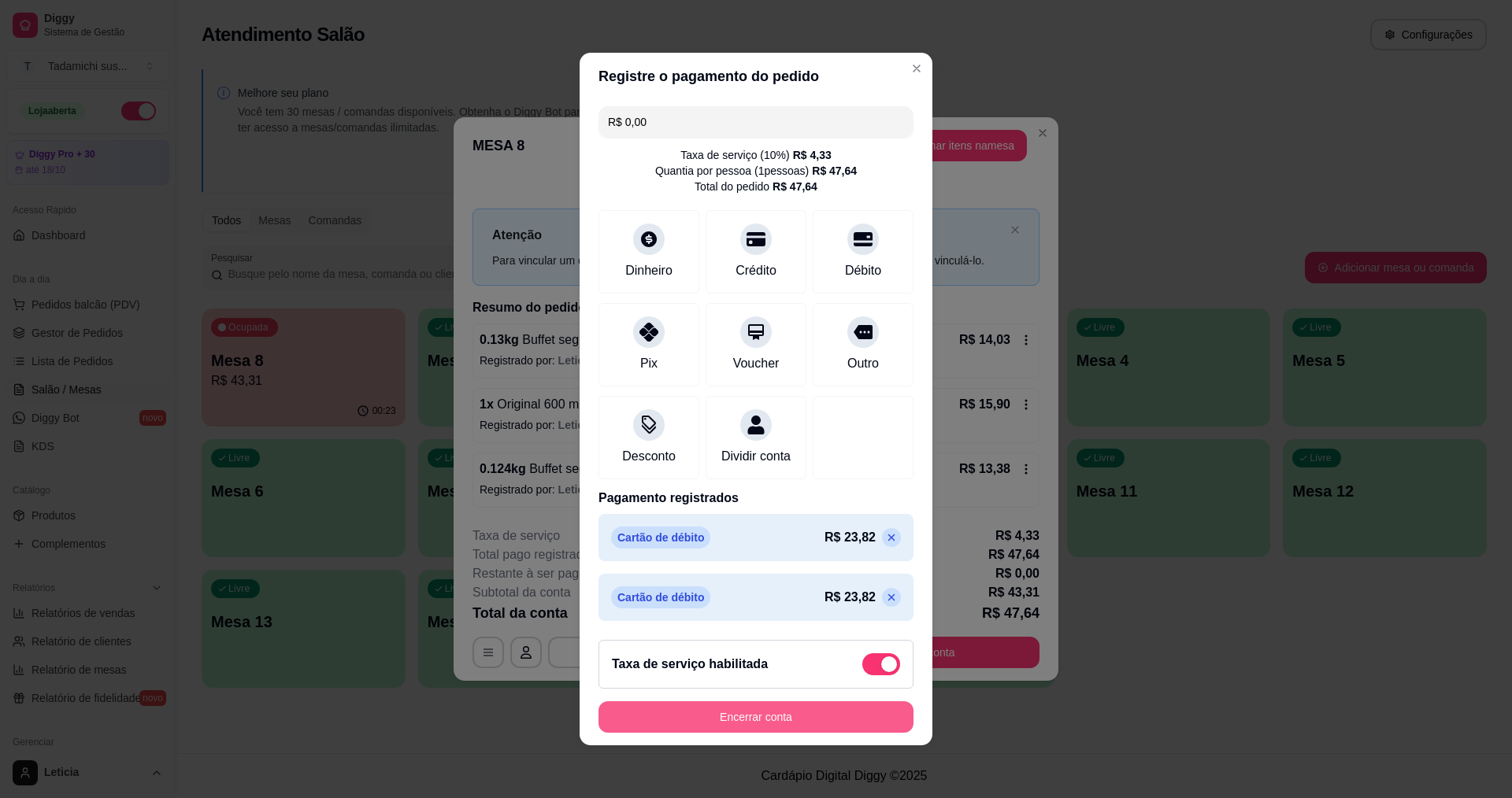
click at [754, 733] on button "Encerrar conta" at bounding box center [755, 717] width 315 height 32
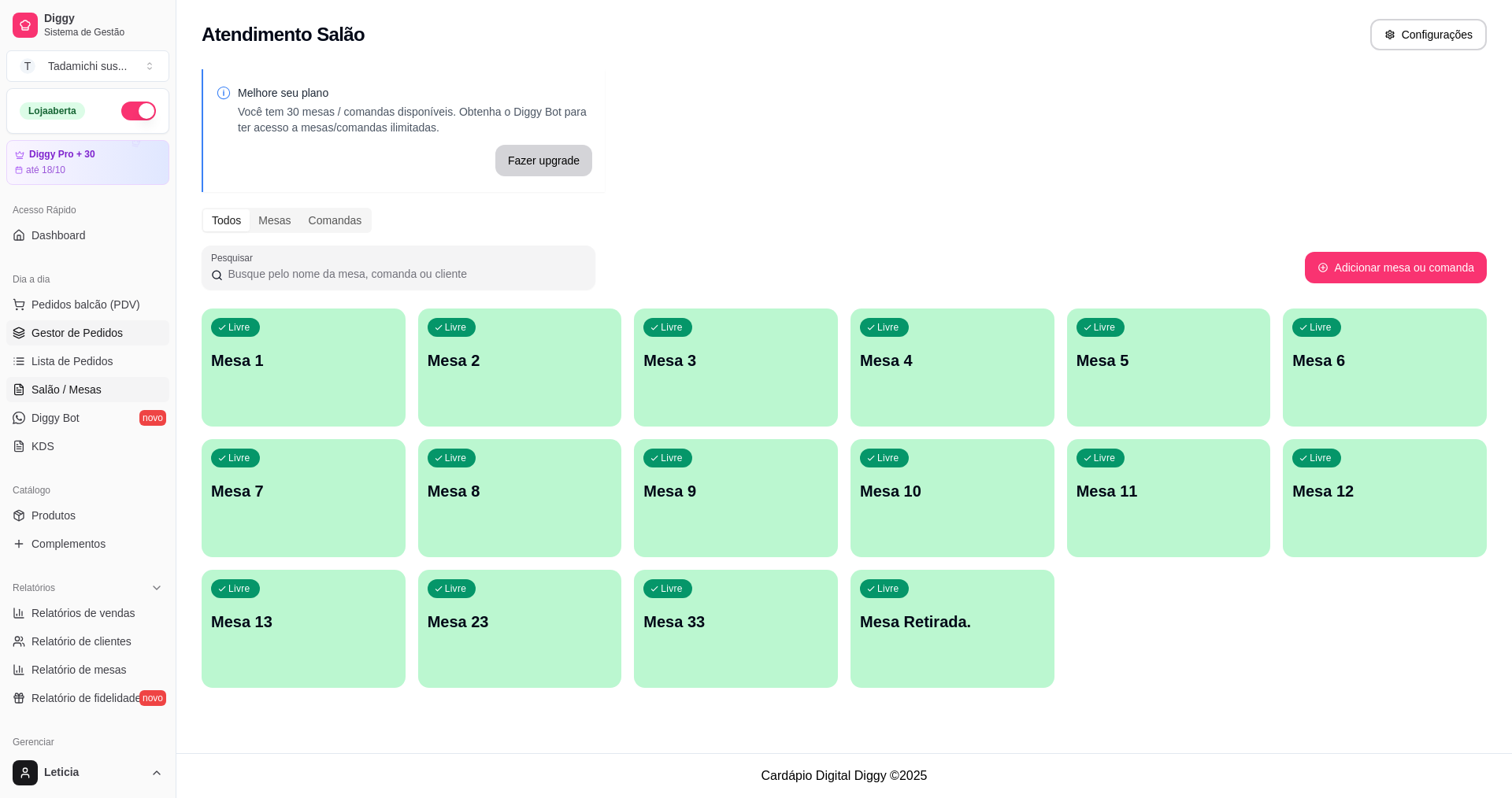
click at [126, 330] on link "Gestor de Pedidos" at bounding box center [88, 332] width 163 height 25
